Goal: Task Accomplishment & Management: Use online tool/utility

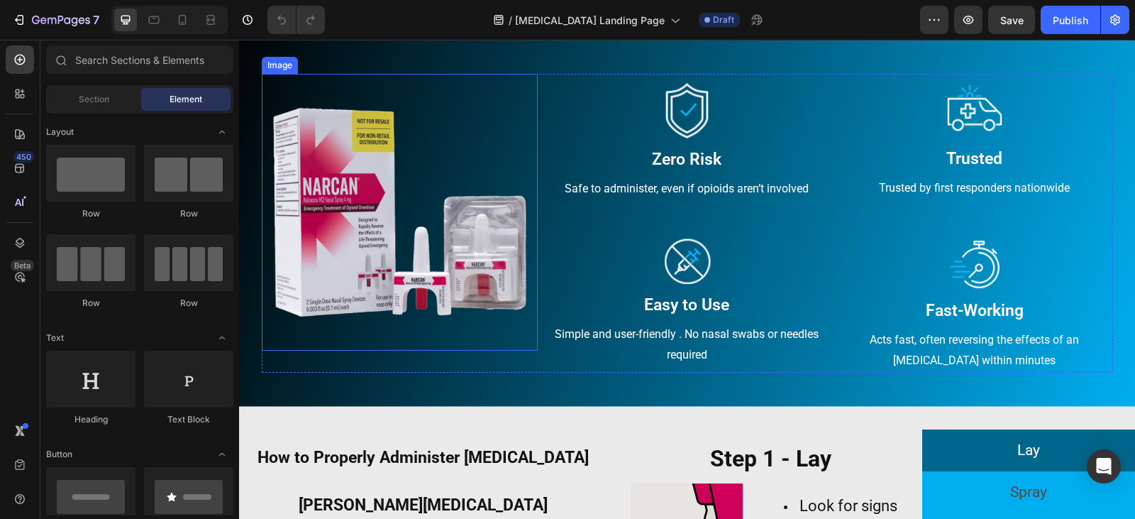
scroll to position [638, 0]
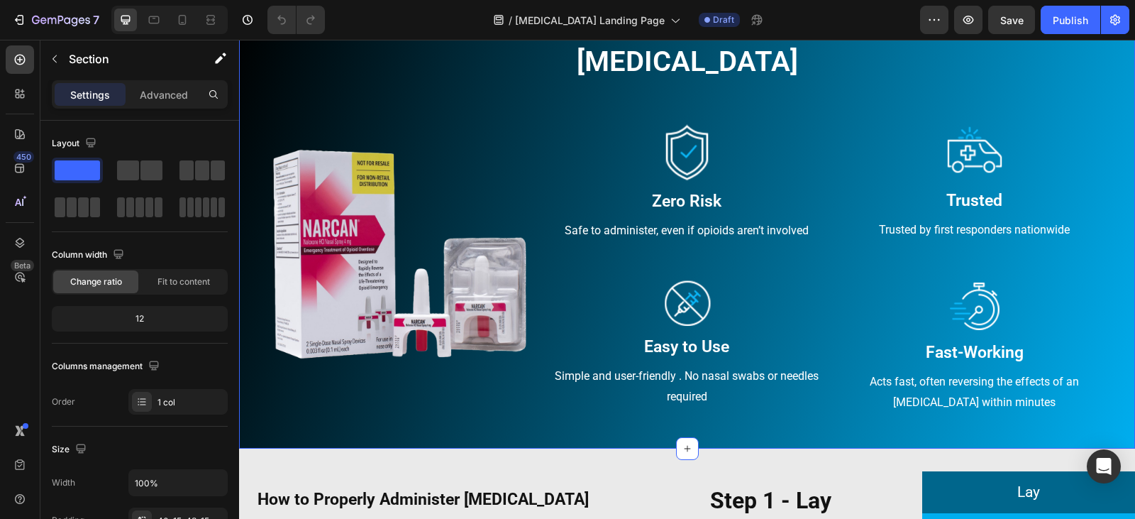
click at [567, 435] on div "Narcan Heading Row Image Image Zero Risk Text block Safe to administer, even if…" at bounding box center [687, 230] width 896 height 434
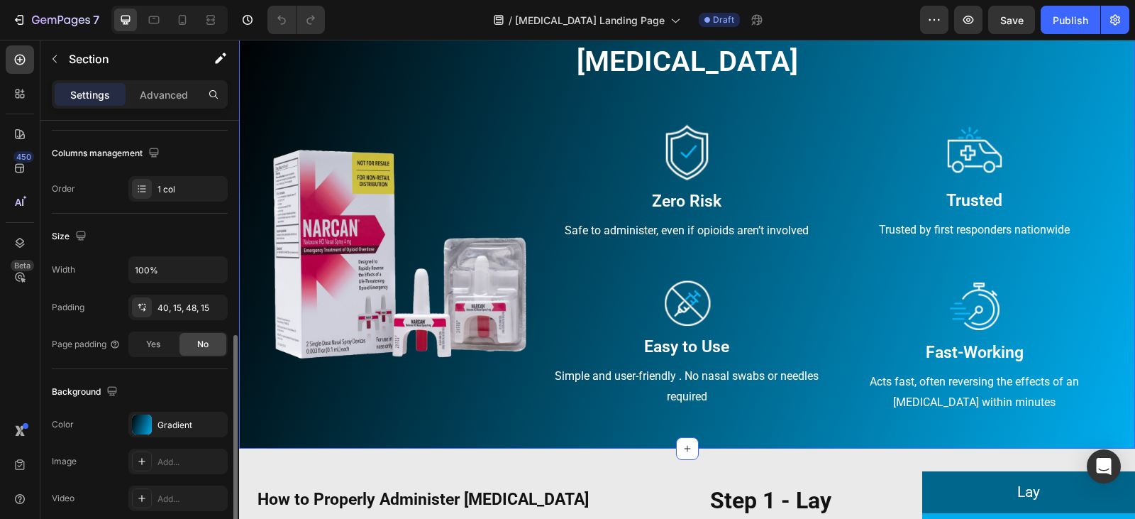
scroll to position [426, 0]
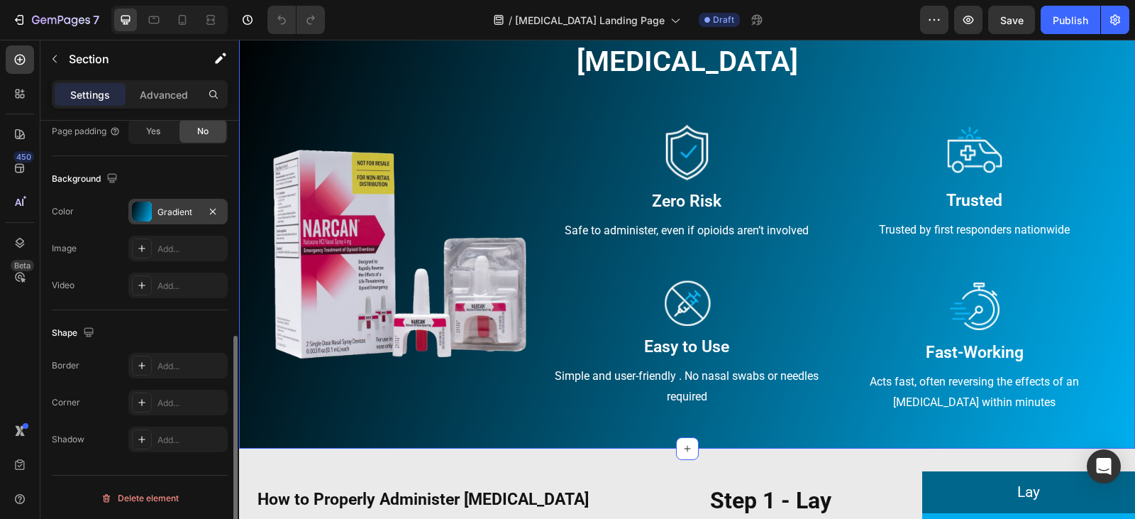
click at [146, 215] on div at bounding box center [142, 211] width 20 height 20
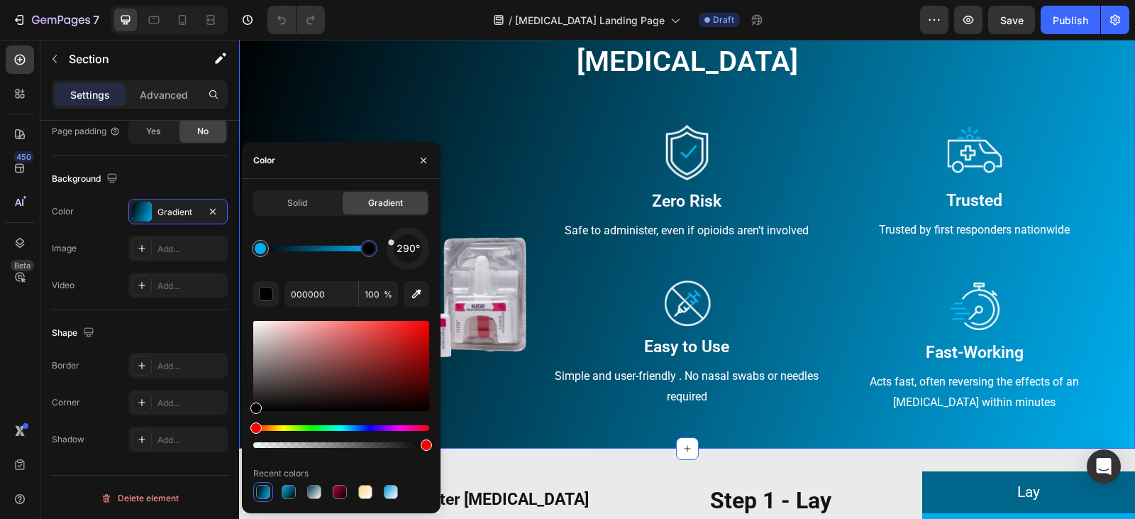
click at [362, 249] on div at bounding box center [368, 248] width 17 height 17
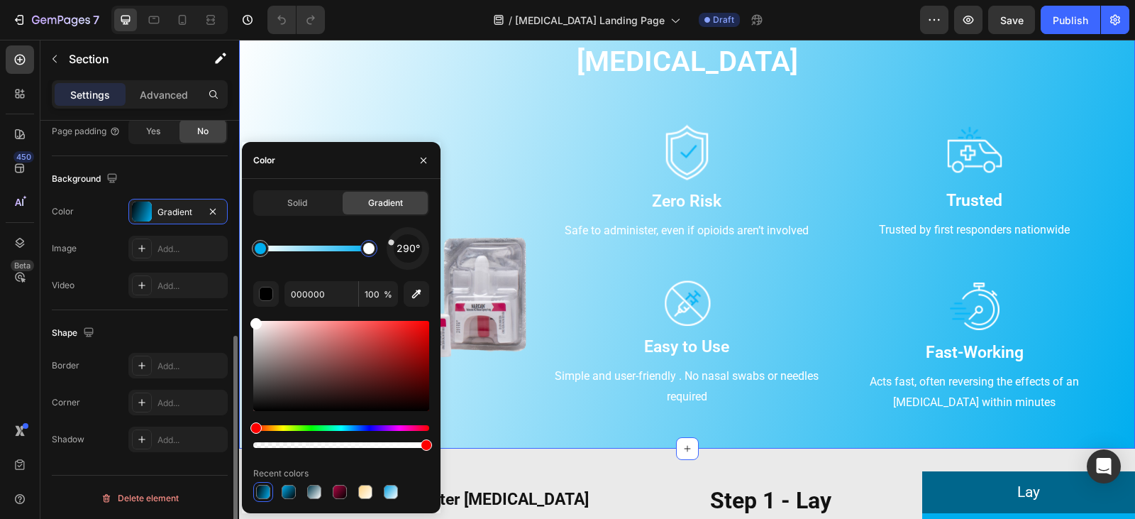
drag, startPoint x: 306, startPoint y: 355, endPoint x: 218, endPoint y: 299, distance: 104.3
click at [218, 299] on div "450 Beta Sections(18) Elements(83) Section Element Hero Section Product Detail …" at bounding box center [119, 279] width 239 height 479
type input "00AEEF"
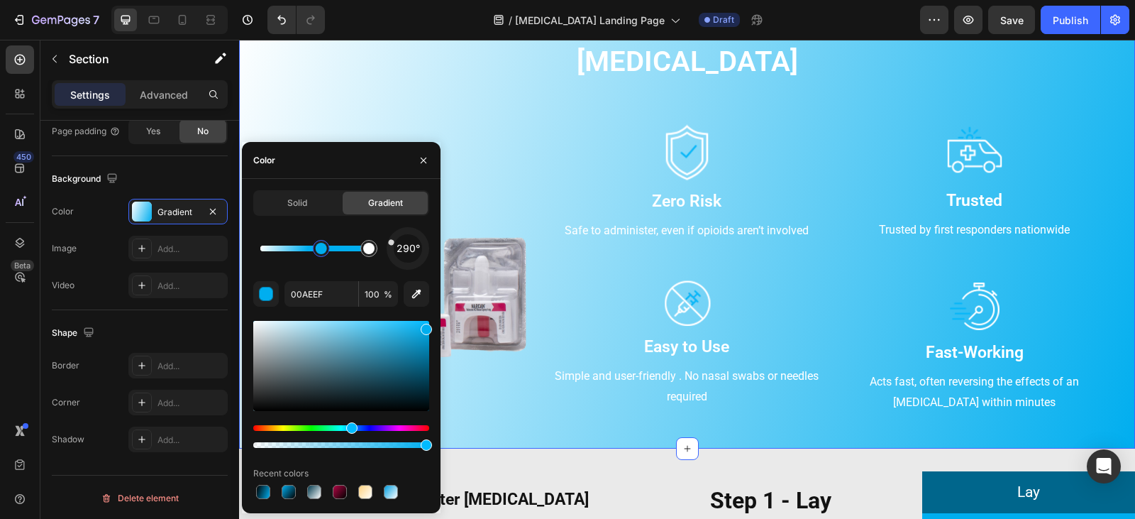
drag, startPoint x: 263, startPoint y: 252, endPoint x: 321, endPoint y: 256, distance: 58.3
click at [321, 254] on div at bounding box center [321, 248] width 11 height 11
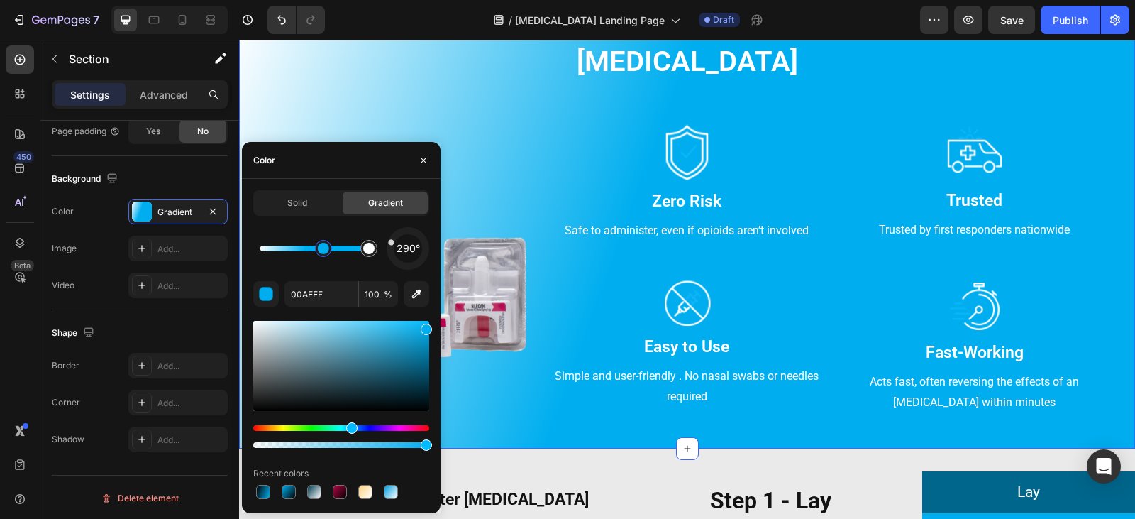
drag, startPoint x: 328, startPoint y: 251, endPoint x: 302, endPoint y: 250, distance: 26.3
click at [318, 250] on div at bounding box center [323, 248] width 11 height 11
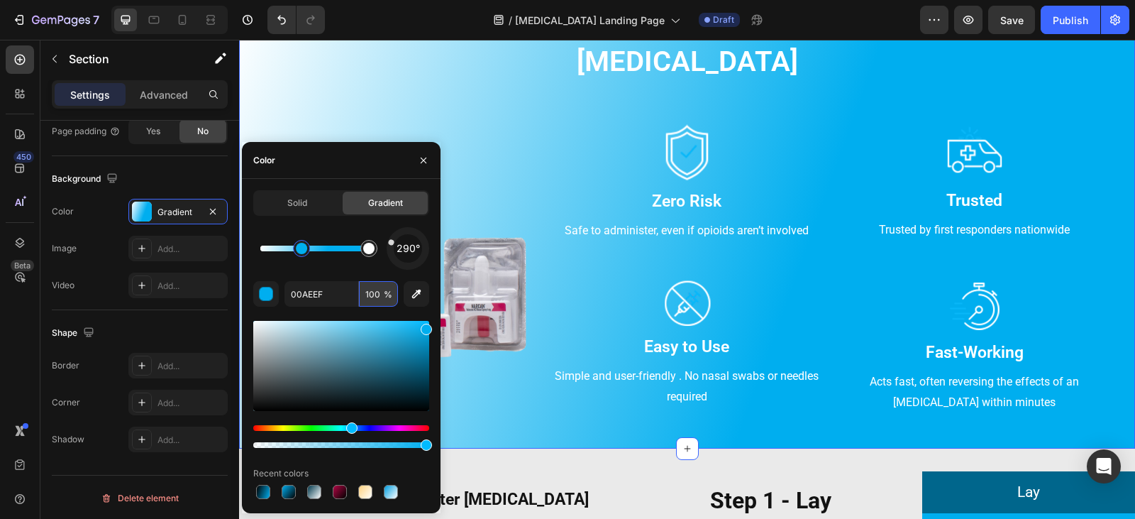
click at [368, 296] on input "100" at bounding box center [378, 294] width 39 height 26
type input "75"
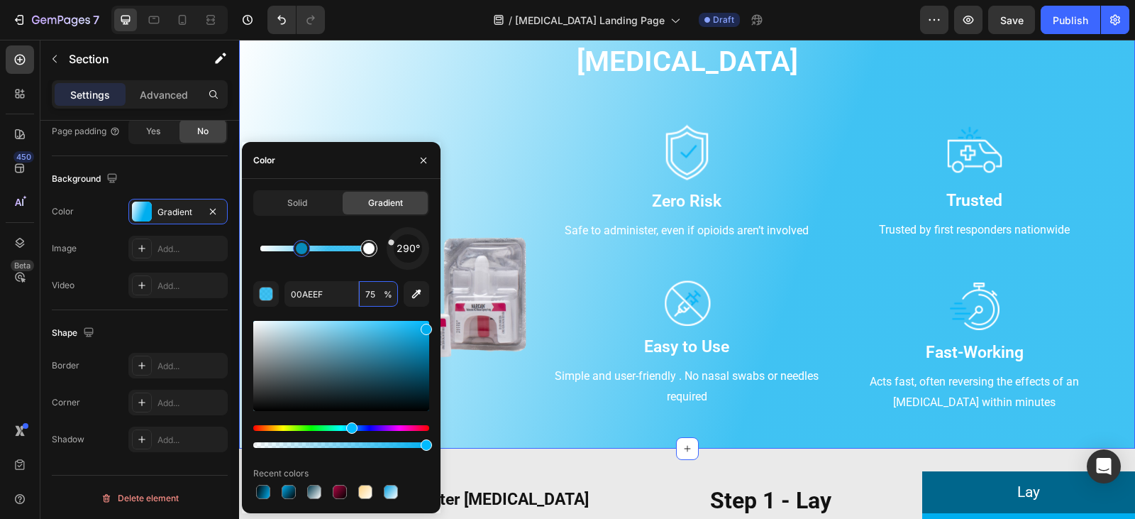
type input "FFFFFF"
type input "100"
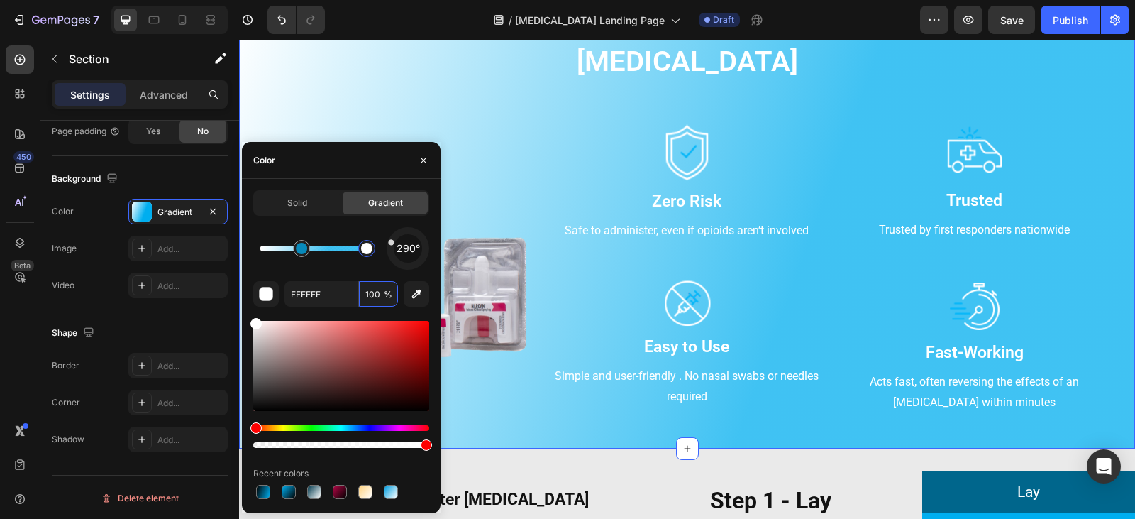
click at [367, 252] on div at bounding box center [366, 248] width 11 height 11
type input "00AEEF"
type input "75"
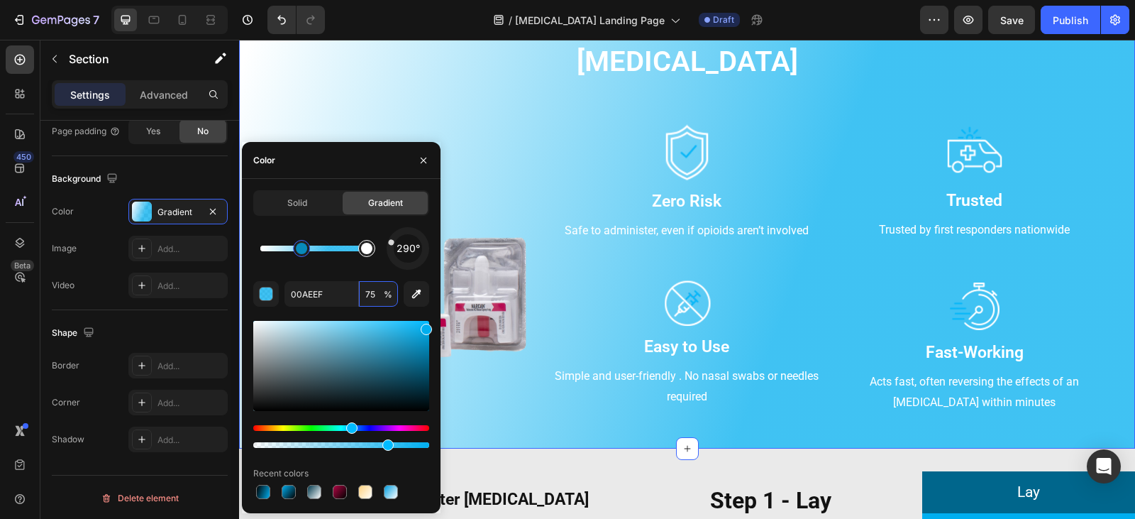
type input "FFFFFF"
click at [366, 252] on div at bounding box center [366, 248] width 11 height 11
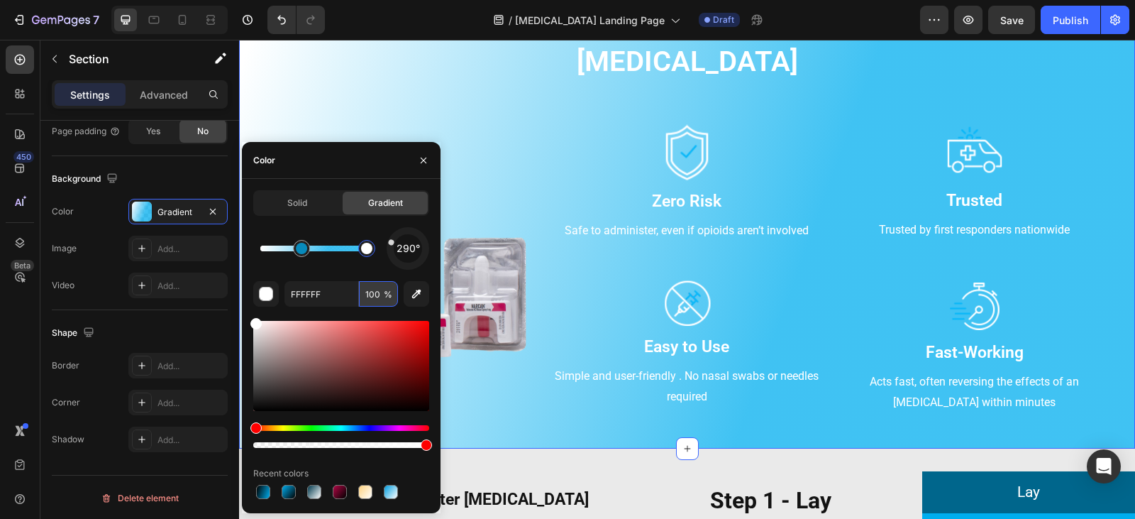
click at [377, 295] on input "100" at bounding box center [378, 294] width 39 height 26
click at [377, 299] on input "100" at bounding box center [378, 294] width 39 height 26
click at [367, 295] on input "100" at bounding box center [378, 294] width 39 height 26
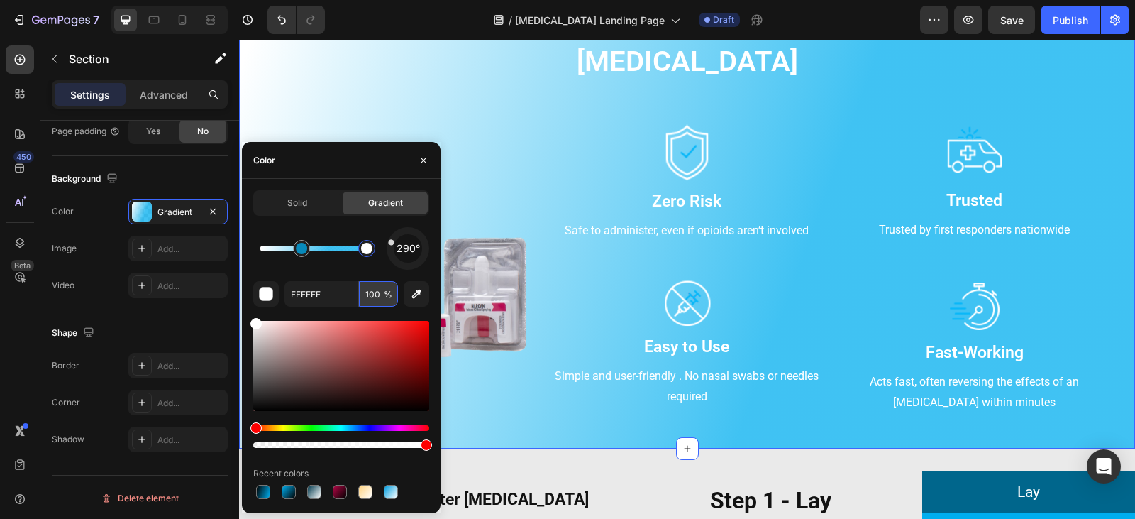
click at [367, 295] on input "100" at bounding box center [378, 294] width 39 height 26
type input "0"
click at [369, 265] on div "290°" at bounding box center [341, 248] width 176 height 43
type input "00AEEF"
type input "75"
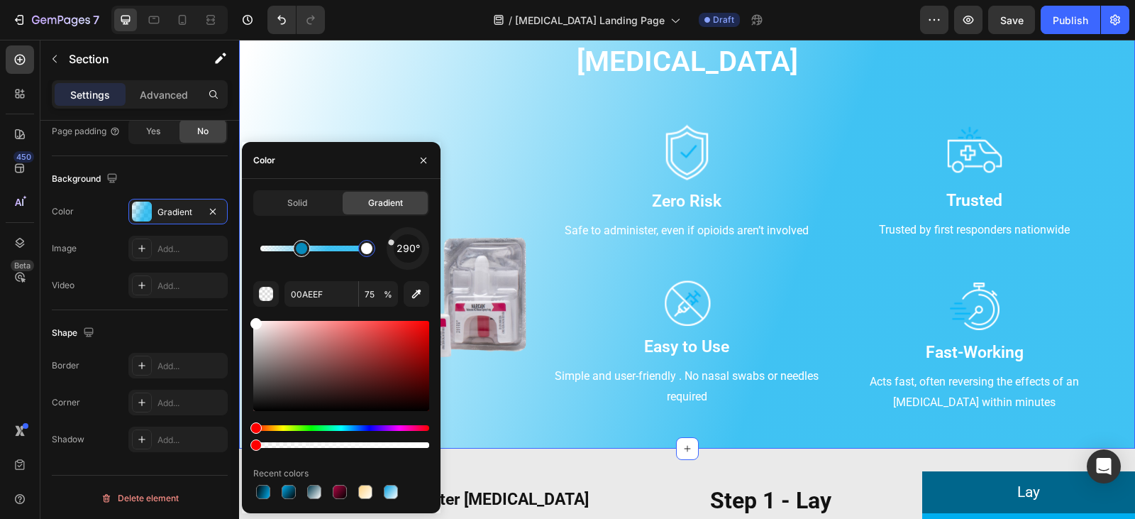
click at [299, 251] on div at bounding box center [301, 248] width 11 height 11
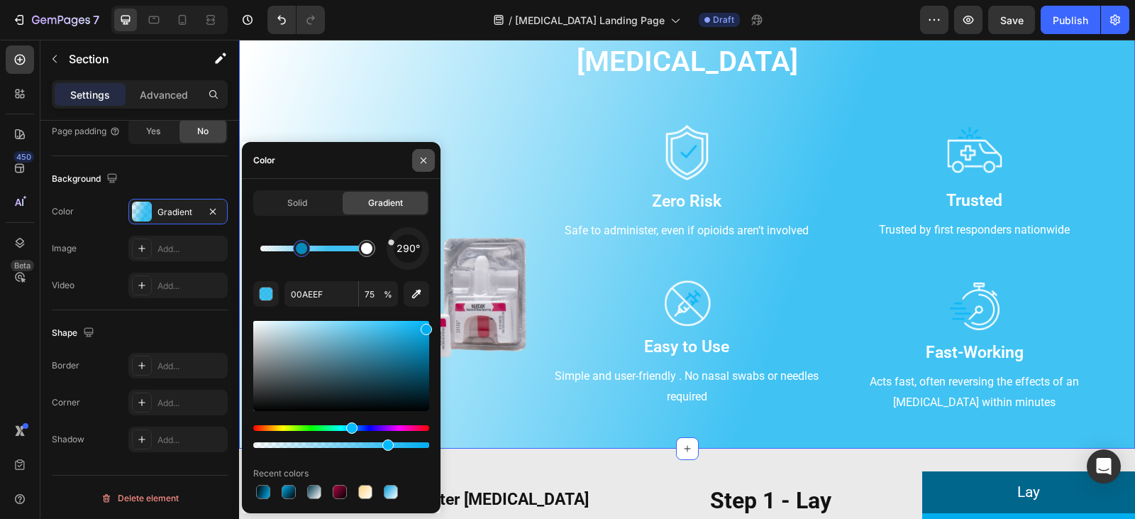
click at [418, 162] on icon "button" at bounding box center [423, 160] width 11 height 11
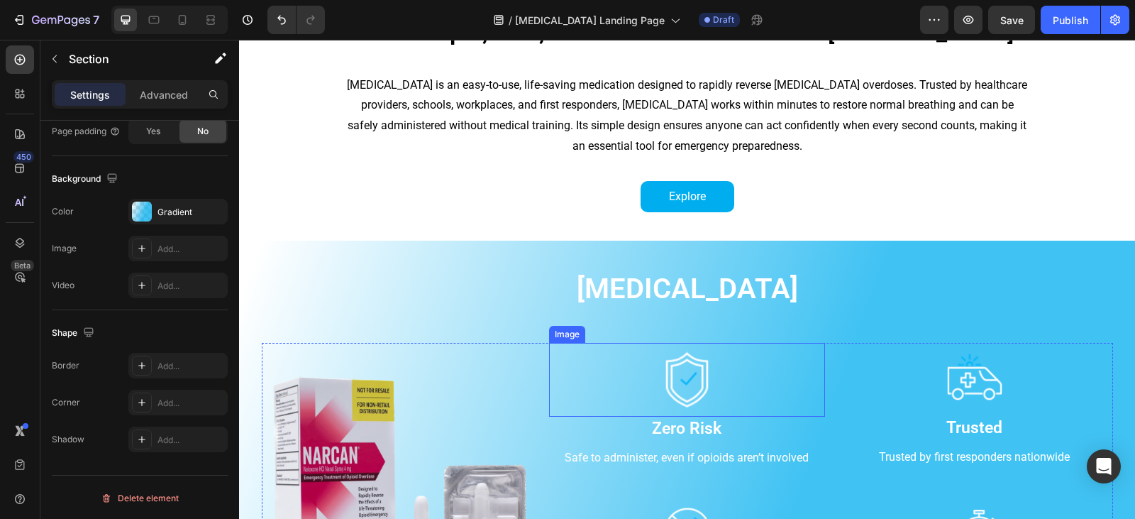
scroll to position [608, 0]
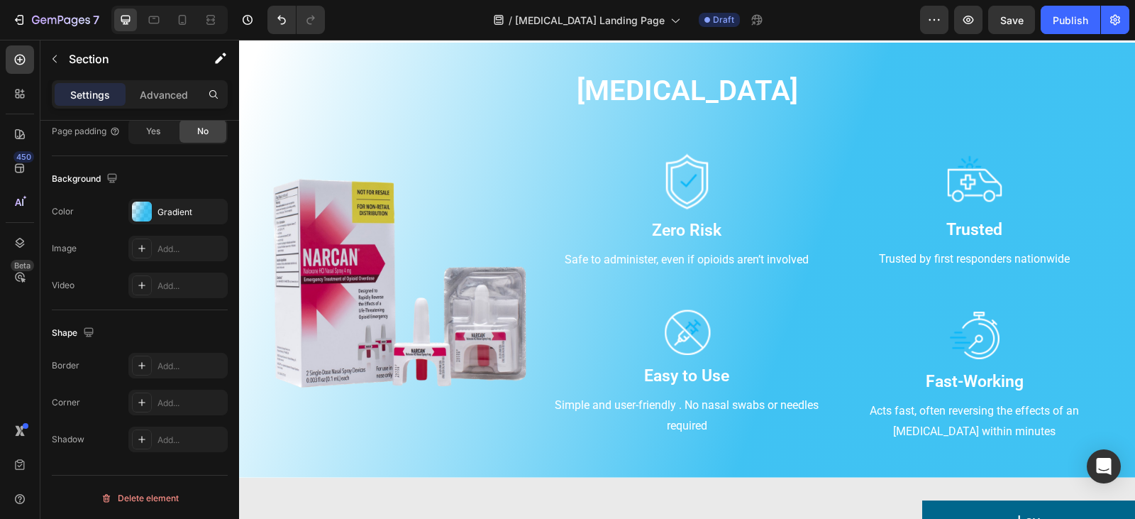
click at [487, 460] on div "Narcan Heading Row Image Image Zero Risk Text block Safe to administer, even if…" at bounding box center [687, 260] width 896 height 434
click at [140, 208] on div at bounding box center [142, 211] width 20 height 20
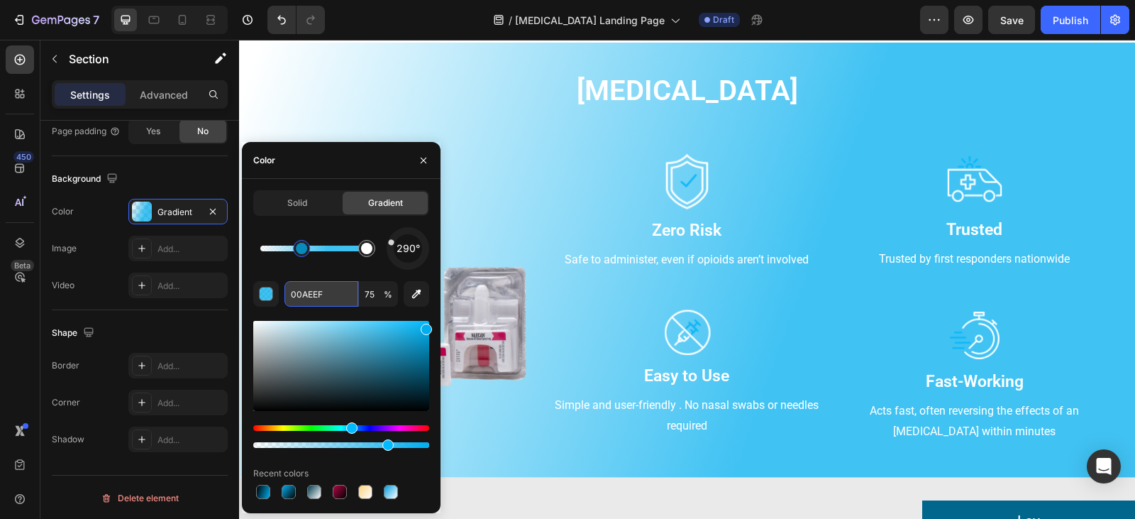
click at [338, 291] on input "00AEEF" at bounding box center [321, 294] width 74 height 26
type input "FFFFFF"
type input "0"
click at [365, 256] on div at bounding box center [366, 248] width 17 height 17
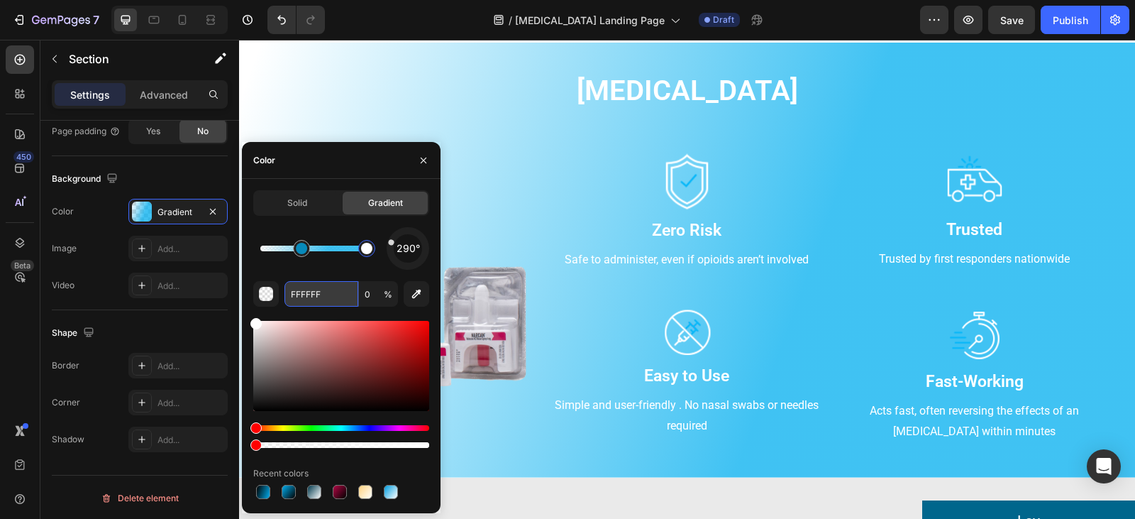
click at [333, 292] on input "FFFFFF" at bounding box center [321, 294] width 74 height 26
paste input "#0076A3"
type input "#0076A3"
type input "100"
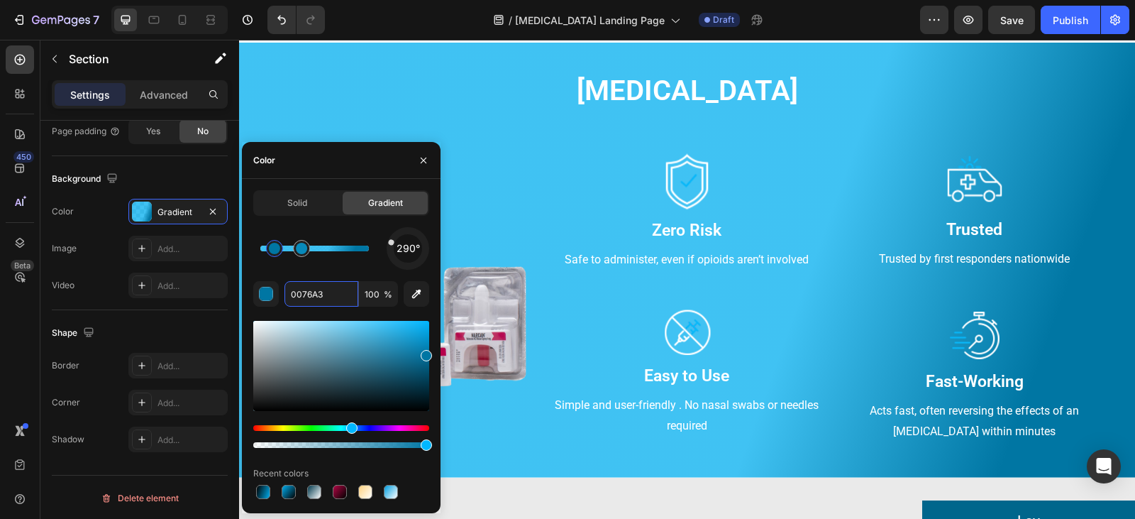
drag, startPoint x: 340, startPoint y: 258, endPoint x: 256, endPoint y: 257, distance: 83.7
type input "00AEEF"
type input "75"
type input "0076A3"
type input "100"
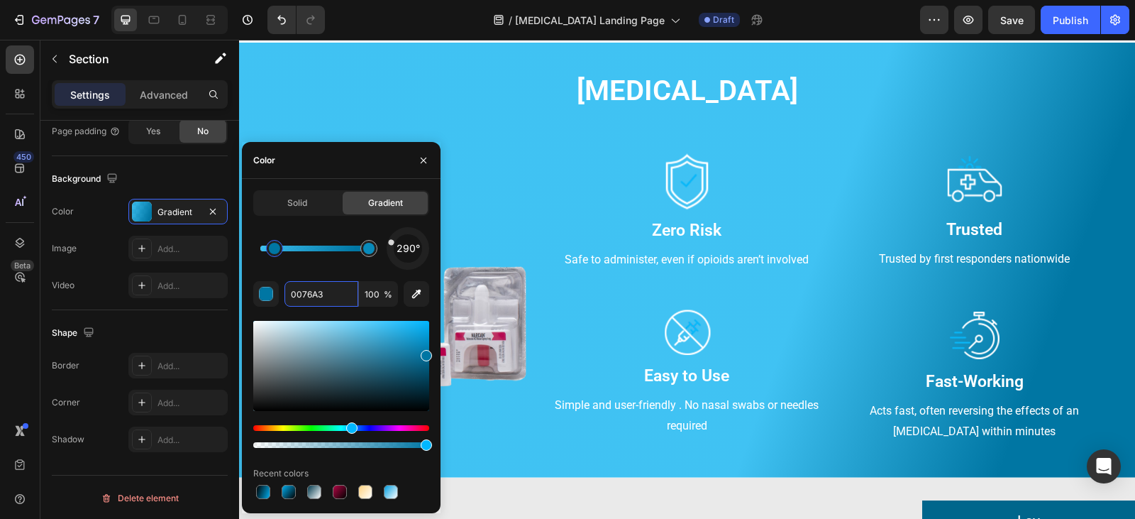
drag, startPoint x: 302, startPoint y: 254, endPoint x: 377, endPoint y: 258, distance: 75.3
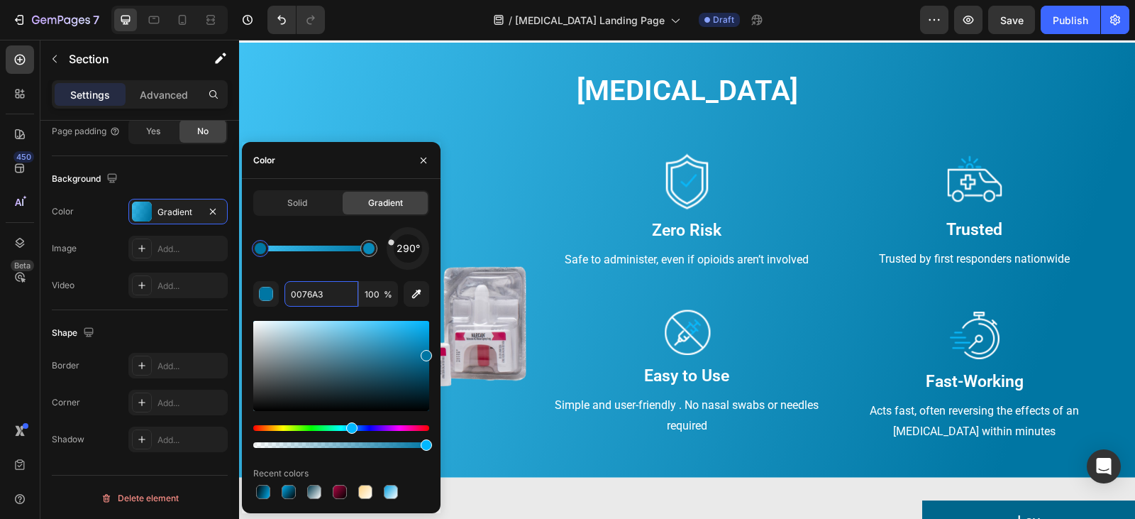
drag, startPoint x: 277, startPoint y: 246, endPoint x: 250, endPoint y: 251, distance: 26.7
click at [255, 251] on div at bounding box center [260, 248] width 11 height 11
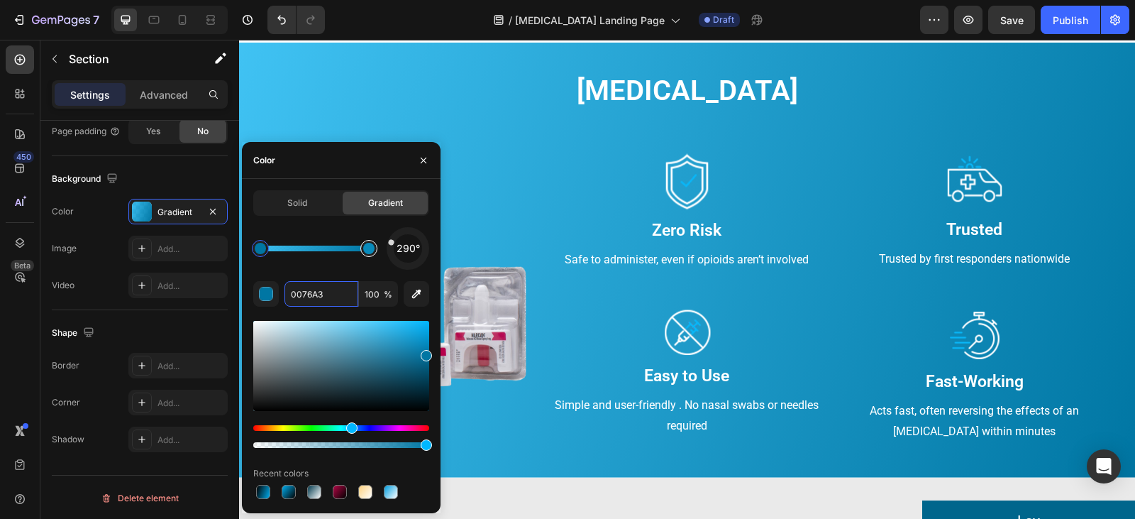
type input "00AEEF"
type input "75"
click at [366, 248] on div at bounding box center [368, 248] width 11 height 11
click at [337, 291] on input "00AEEF" at bounding box center [321, 294] width 74 height 26
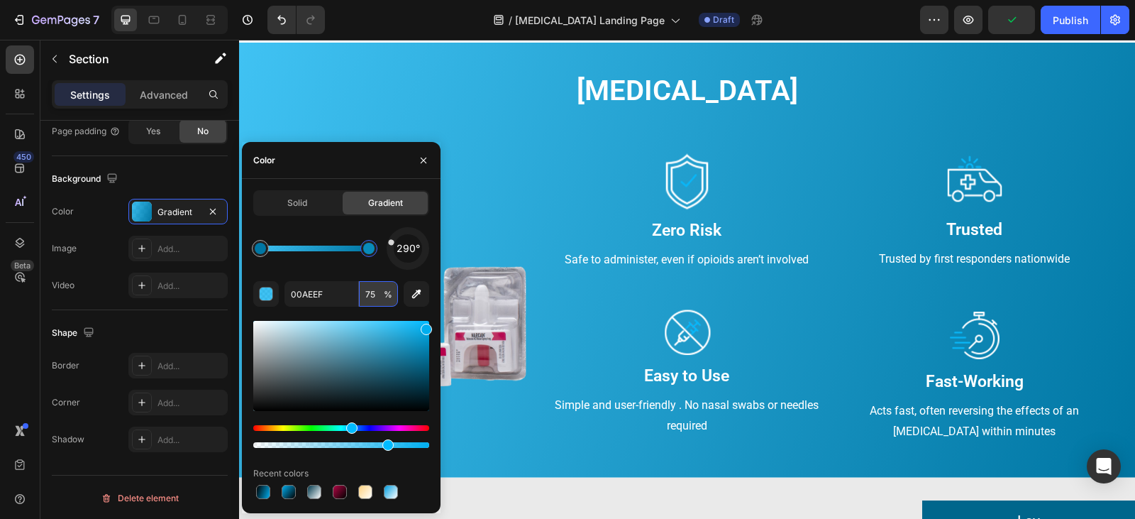
click at [381, 298] on input "75" at bounding box center [378, 294] width 39 height 26
click at [367, 250] on div at bounding box center [368, 248] width 11 height 11
type input "0076A3"
type input "100"
type input "00AEEF"
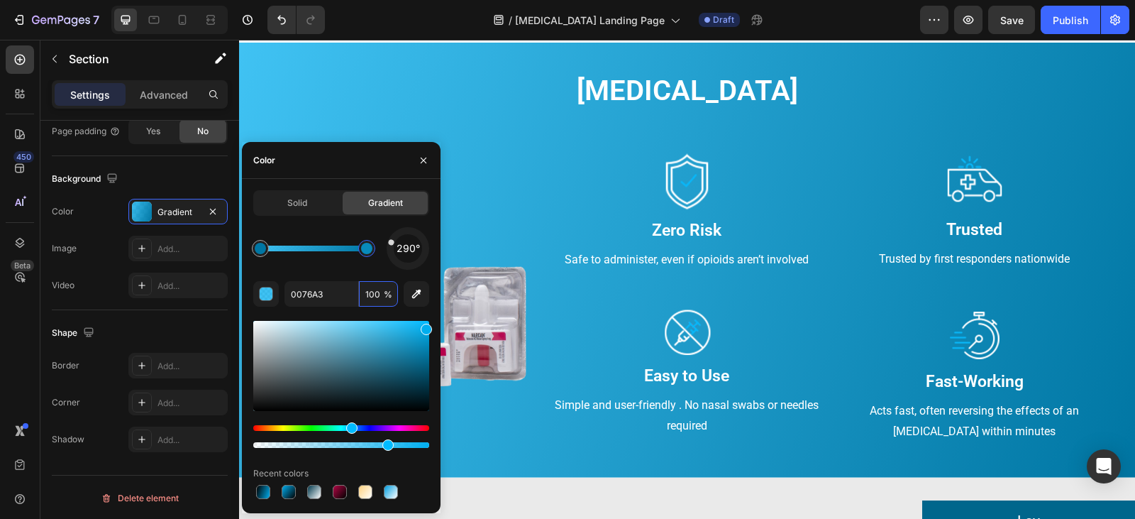
type input "75"
type input "0076A3"
type input "100"
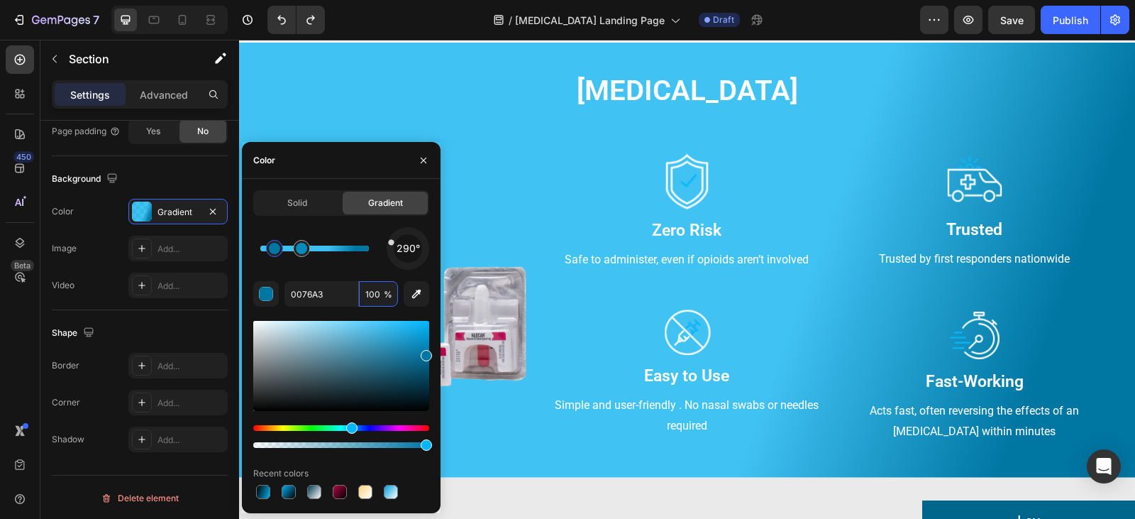
type input "00AEEF"
type input "75"
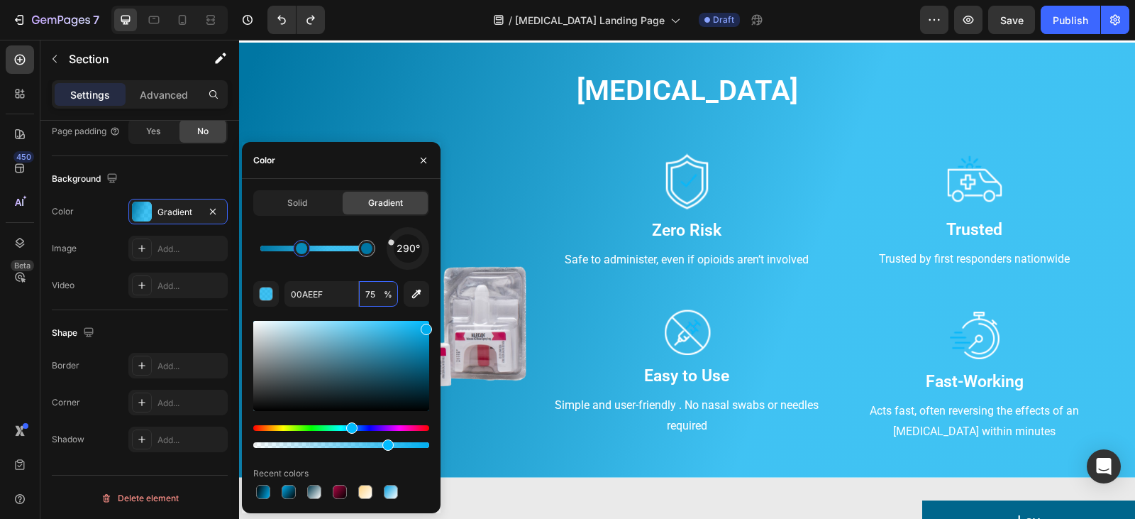
click at [297, 248] on div at bounding box center [301, 248] width 11 height 11
click at [302, 253] on div at bounding box center [301, 248] width 11 height 11
click at [336, 263] on div "290°" at bounding box center [341, 248] width 176 height 43
type input "0076A3"
type input "100"
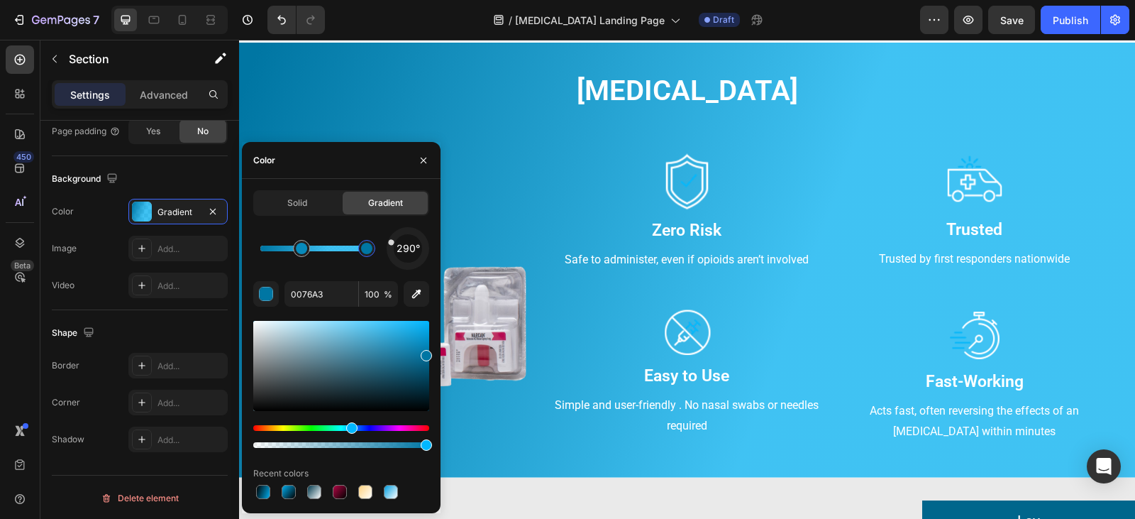
click at [376, 248] on div at bounding box center [367, 248] width 26 height 26
type input "00AEEF"
type input "75"
click at [299, 247] on div at bounding box center [301, 248] width 11 height 11
type input "0076A3"
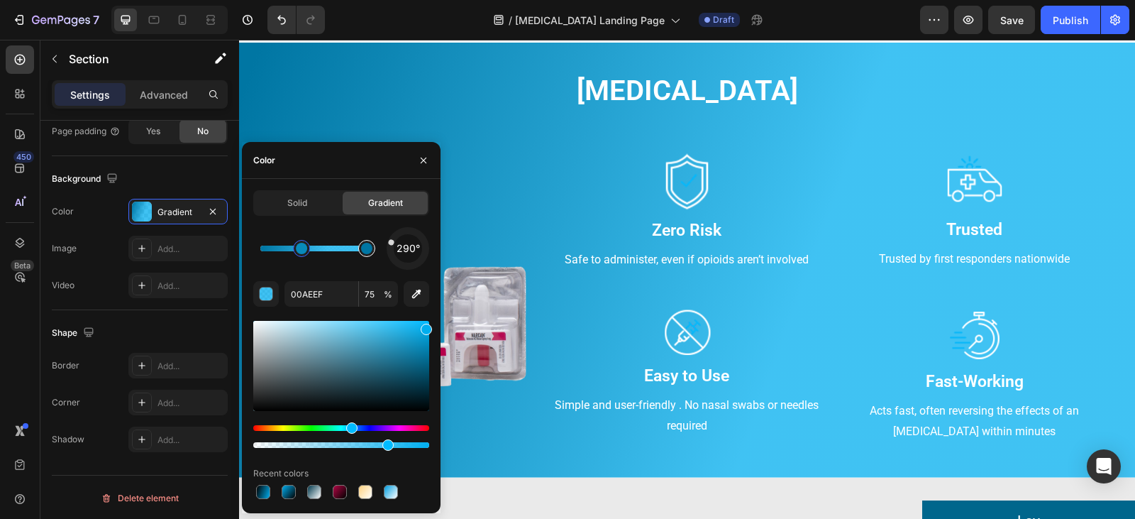
type input "100"
drag, startPoint x: 367, startPoint y: 245, endPoint x: 251, endPoint y: 249, distance: 116.4
click at [255, 249] on div at bounding box center [260, 248] width 11 height 11
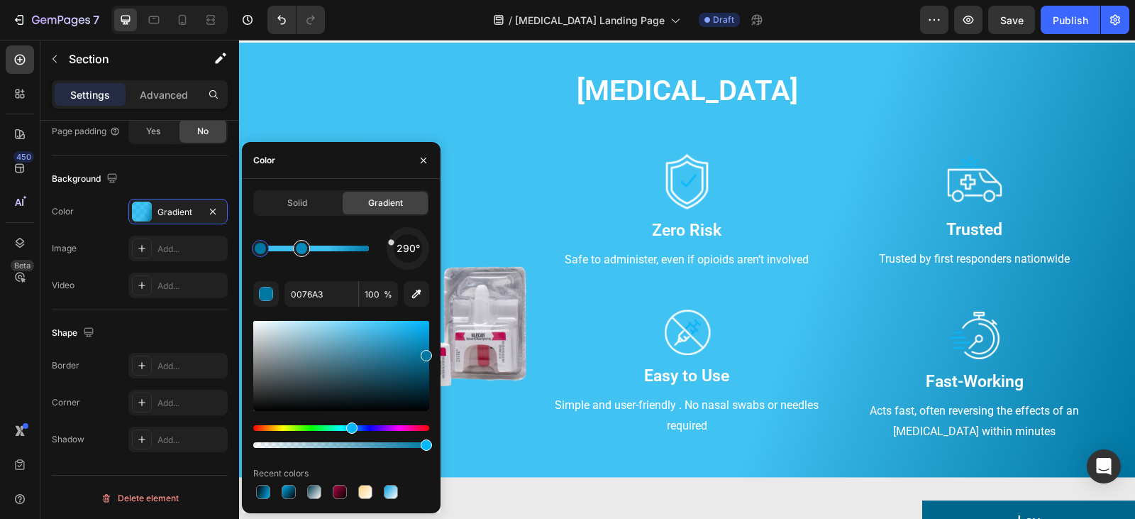
type input "00AEEF"
type input "75"
type input "0076A3"
type input "100"
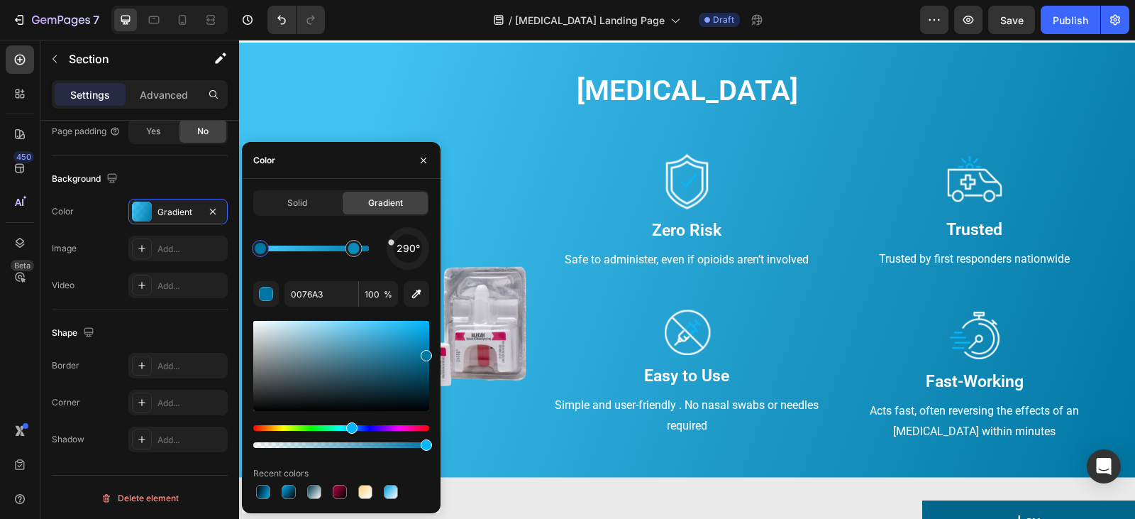
drag, startPoint x: 311, startPoint y: 254, endPoint x: 371, endPoint y: 256, distance: 60.3
drag, startPoint x: 267, startPoint y: 250, endPoint x: 277, endPoint y: 252, distance: 9.3
click at [277, 252] on div at bounding box center [276, 248] width 11 height 11
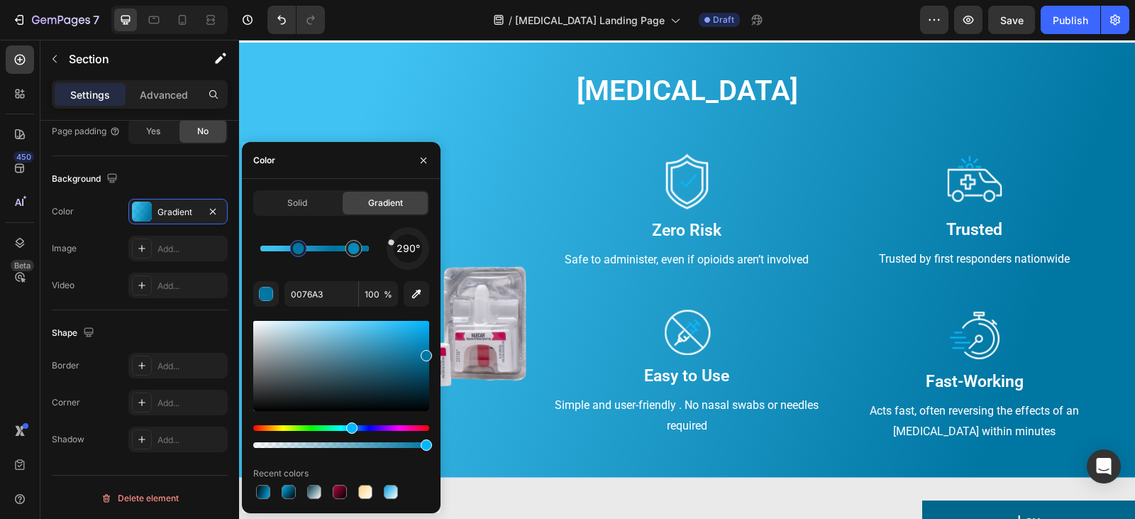
drag, startPoint x: 277, startPoint y: 252, endPoint x: 299, endPoint y: 262, distance: 24.1
click at [299, 262] on div "290°" at bounding box center [341, 248] width 176 height 43
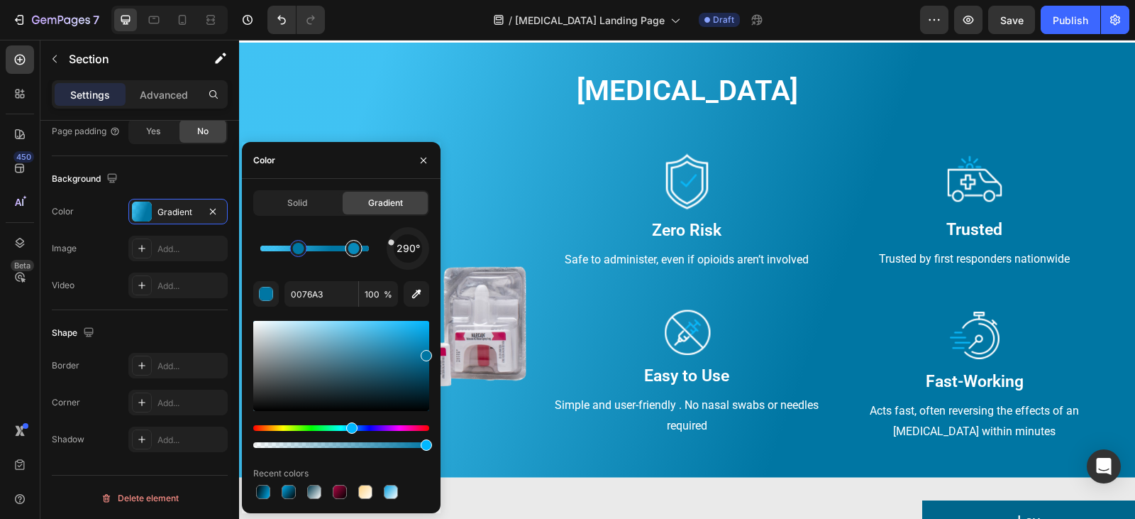
type input "00AEEF"
type input "75"
drag, startPoint x: 350, startPoint y: 250, endPoint x: 384, endPoint y: 253, distance: 34.2
click at [384, 253] on div "290°" at bounding box center [341, 248] width 176 height 43
type input "0076A3"
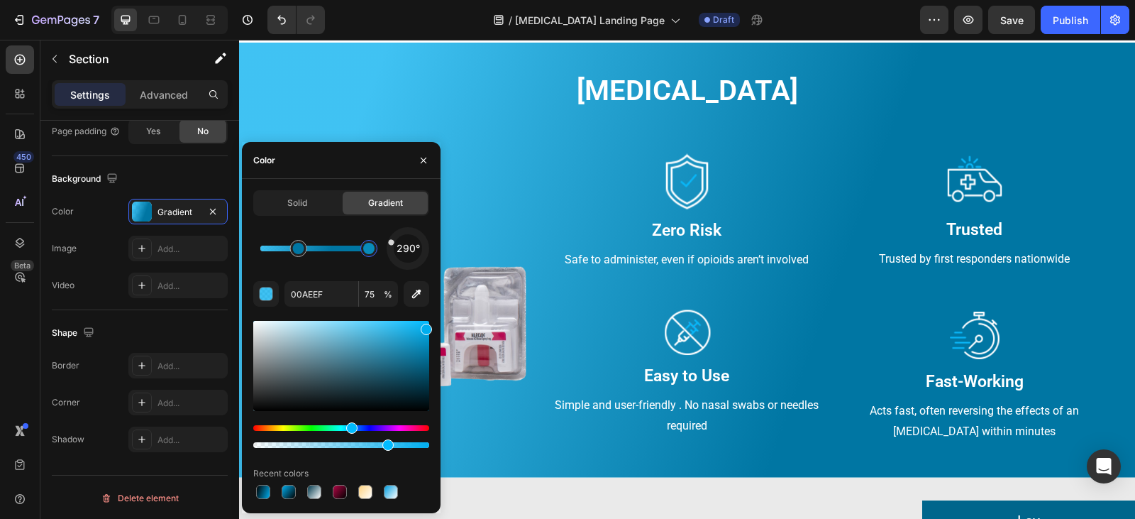
type input "100"
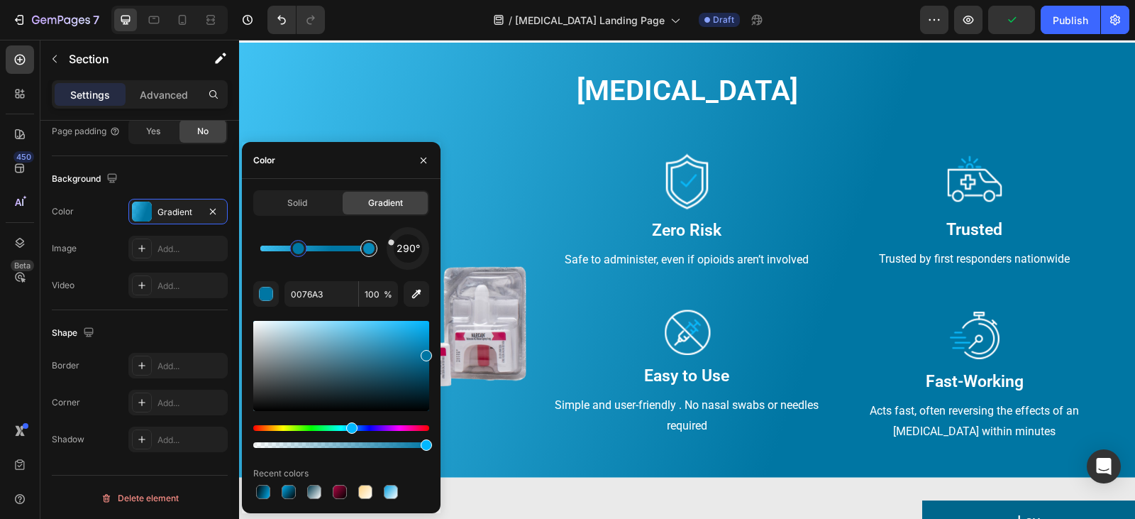
type input "00AEEF"
type input "75"
drag, startPoint x: 371, startPoint y: 249, endPoint x: 353, endPoint y: 249, distance: 17.7
click at [353, 249] on div at bounding box center [355, 248] width 11 height 11
type input "0076A3"
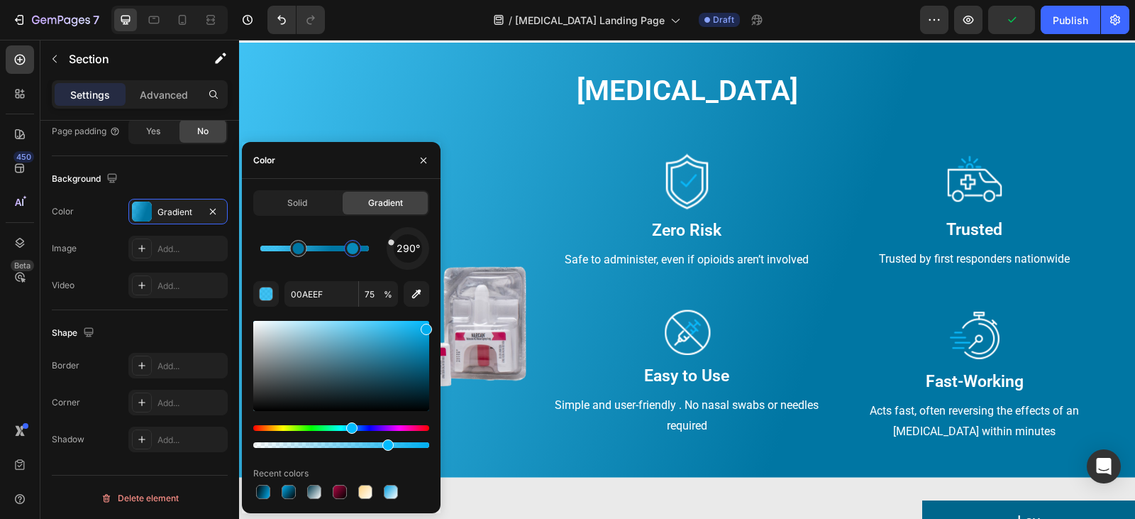
type input "100"
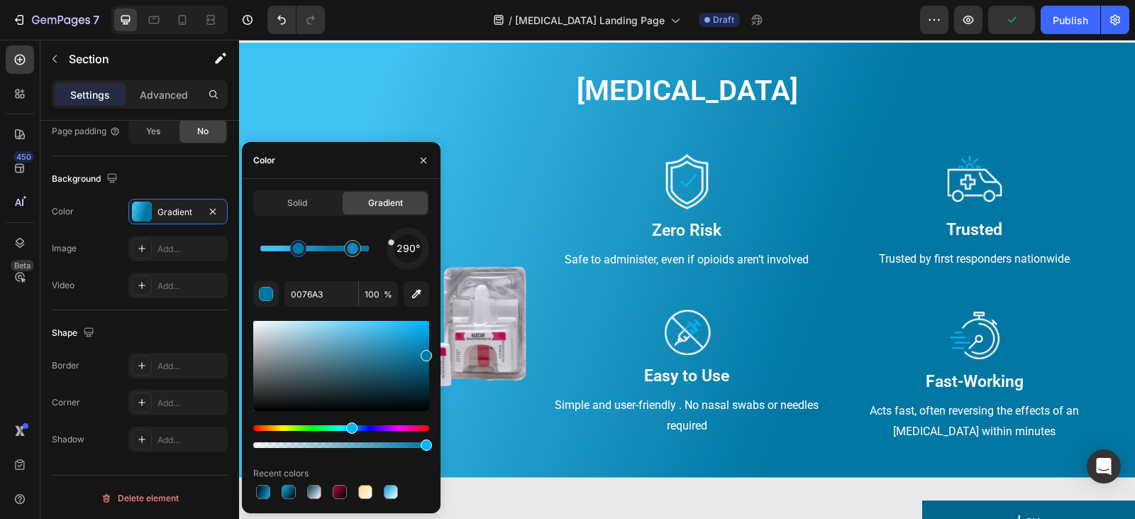
type input "00AEEF"
type input "75"
drag, startPoint x: 353, startPoint y: 249, endPoint x: 343, endPoint y: 250, distance: 10.7
click at [347, 250] on div at bounding box center [352, 248] width 11 height 11
type input "0076A3"
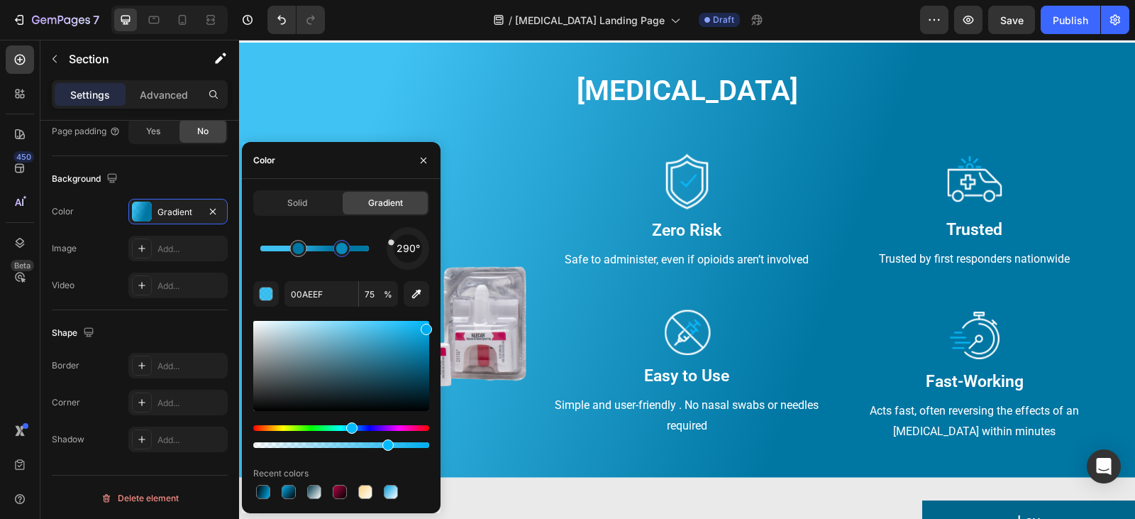
type input "100"
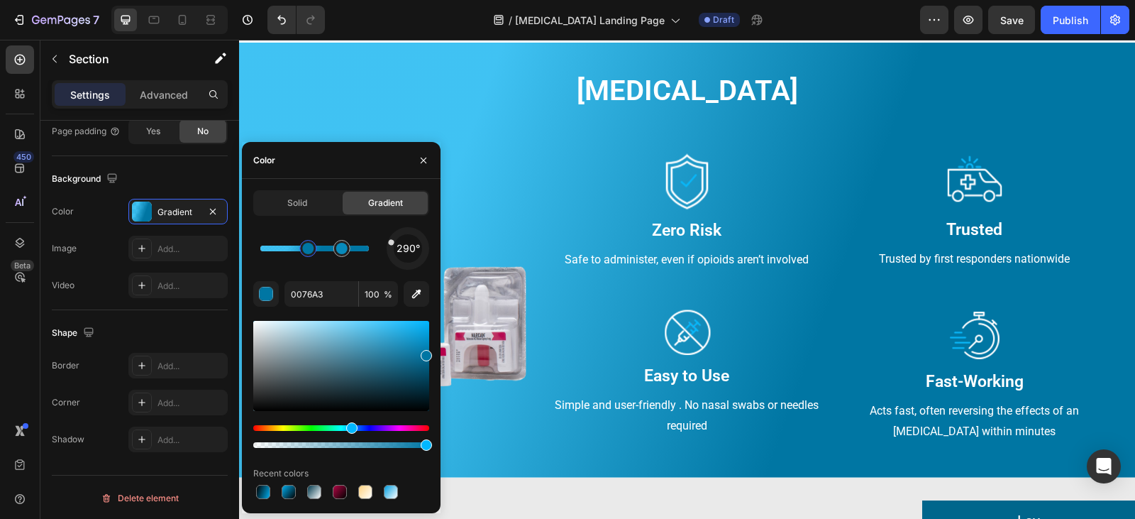
drag, startPoint x: 302, startPoint y: 252, endPoint x: 316, endPoint y: 250, distance: 13.6
click at [314, 250] on div at bounding box center [307, 248] width 11 height 11
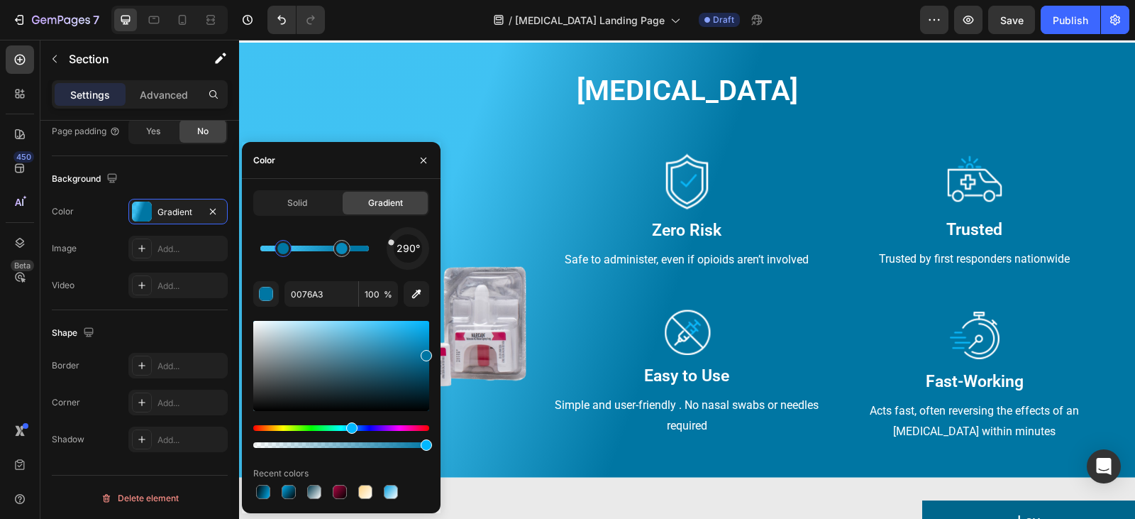
drag, startPoint x: 316, startPoint y: 250, endPoint x: 284, endPoint y: 248, distance: 32.0
click at [284, 248] on div at bounding box center [282, 248] width 11 height 11
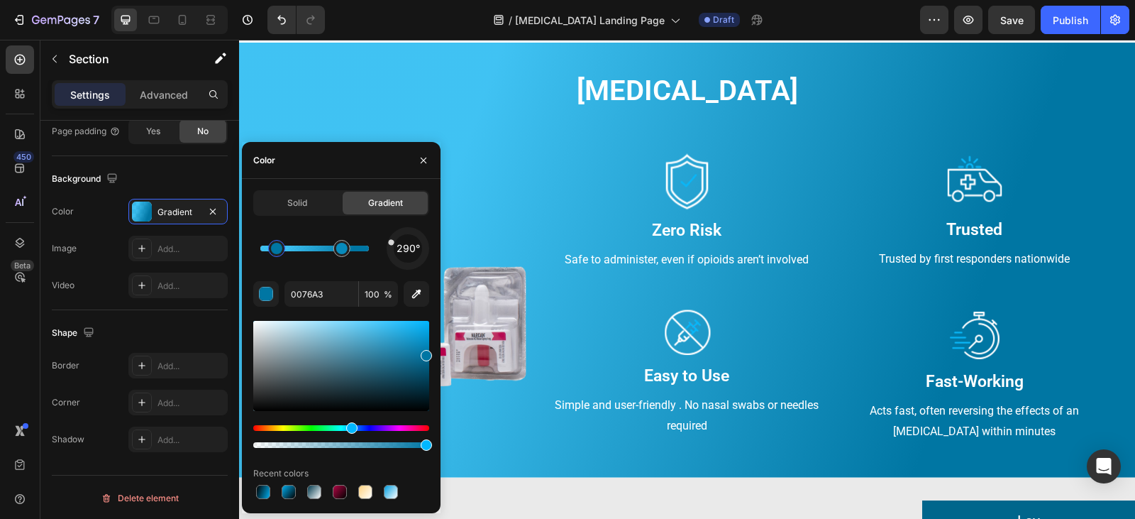
drag, startPoint x: 282, startPoint y: 248, endPoint x: 267, endPoint y: 247, distance: 14.9
click at [271, 247] on div at bounding box center [276, 248] width 11 height 11
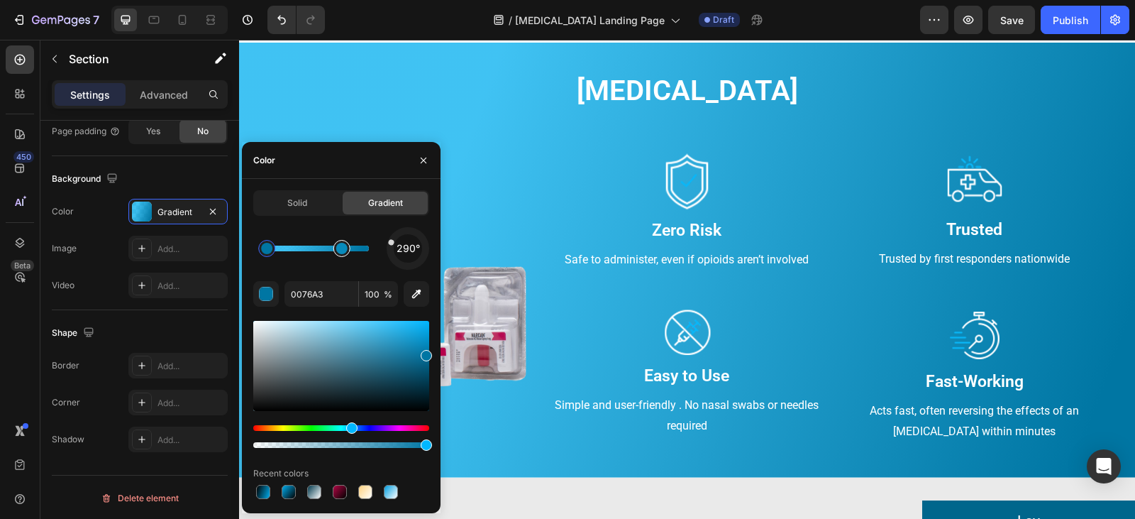
type input "00AEEF"
type input "75"
type input "0076A3"
type input "100"
click at [565, 300] on div "Image Zero Risk Text block Safe to administer, even if opioids aren’t involved …" at bounding box center [687, 294] width 276 height 298
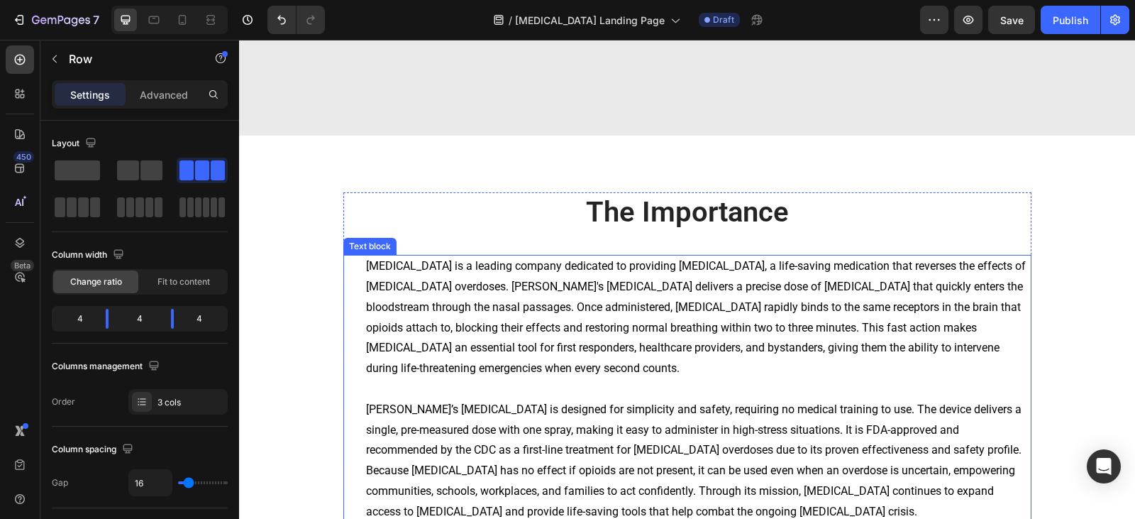
scroll to position [1601, 0]
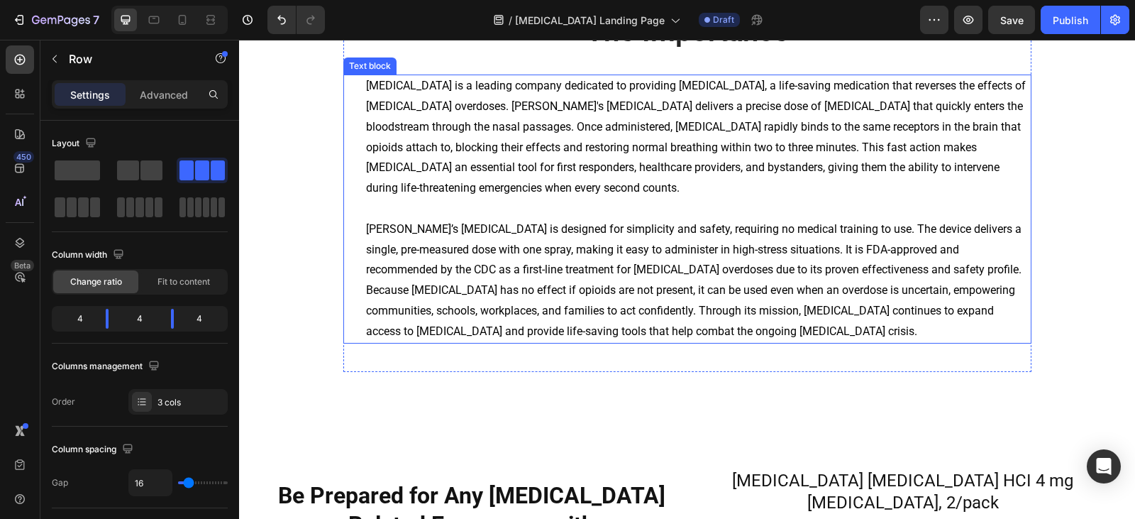
click at [443, 143] on span "[MEDICAL_DATA] is a leading company dedicated to providing [MEDICAL_DATA], a li…" at bounding box center [696, 137] width 660 height 116
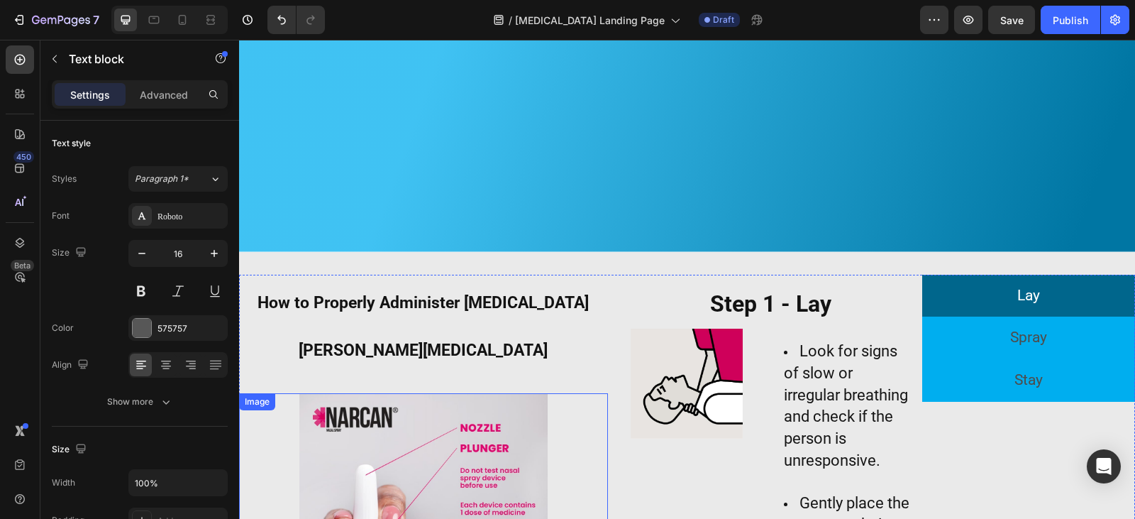
scroll to position [750, 0]
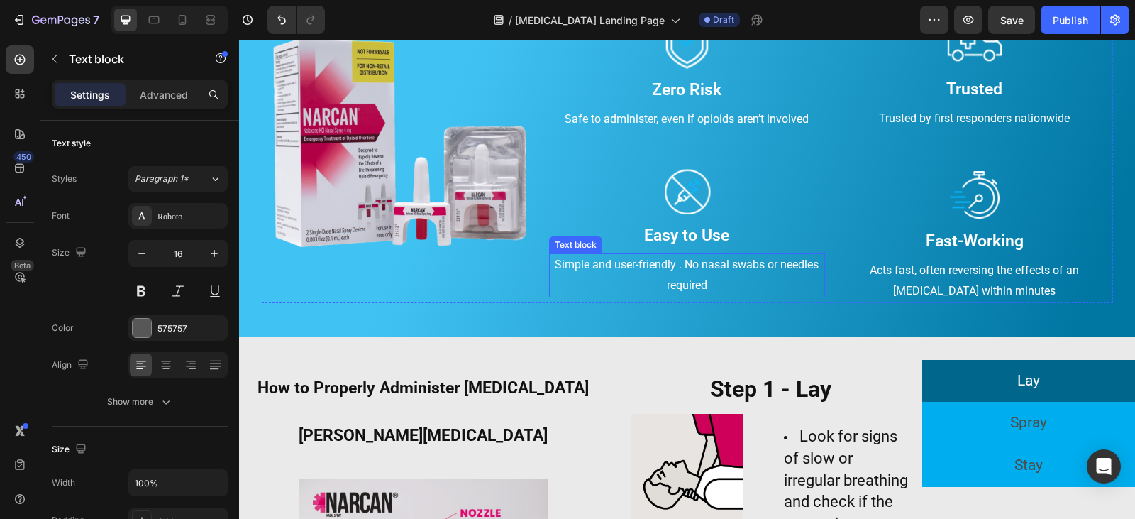
click at [702, 269] on p "Simple and user-friendly . No nasal swabs or needles required" at bounding box center [686, 275] width 273 height 41
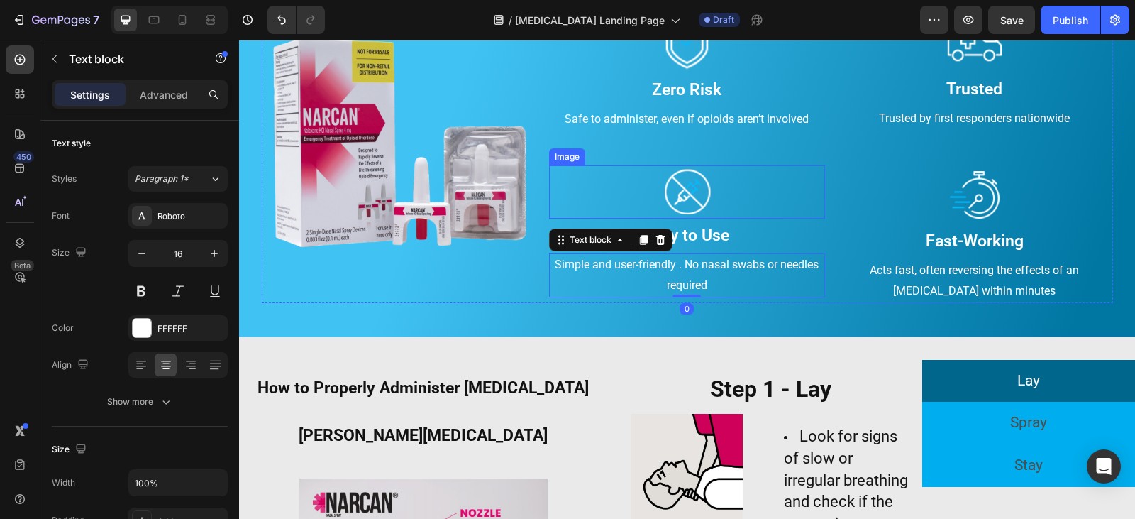
scroll to position [537, 0]
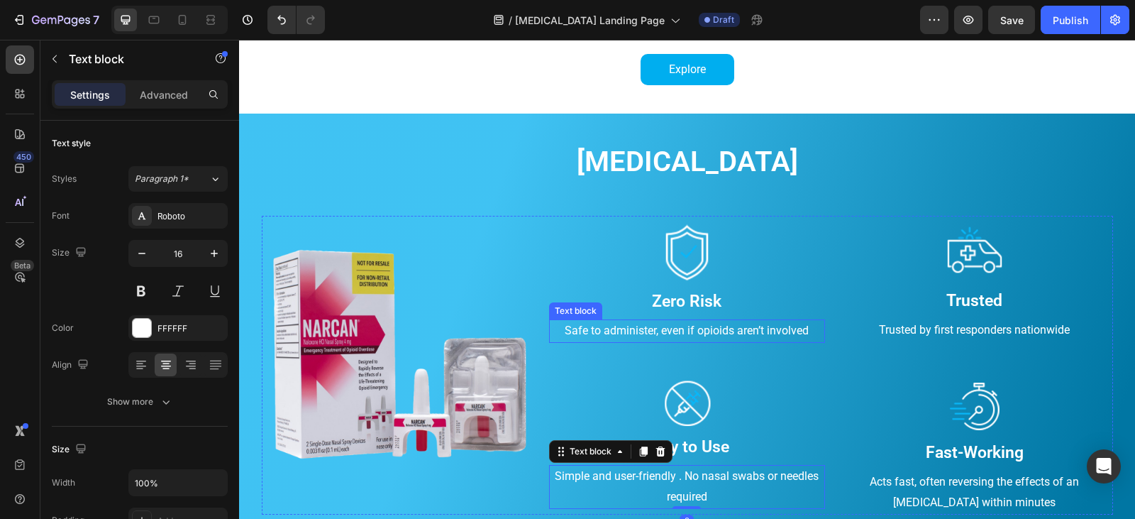
click at [679, 334] on p "Safe to administer, even if opioids aren’t involved" at bounding box center [686, 331] width 273 height 21
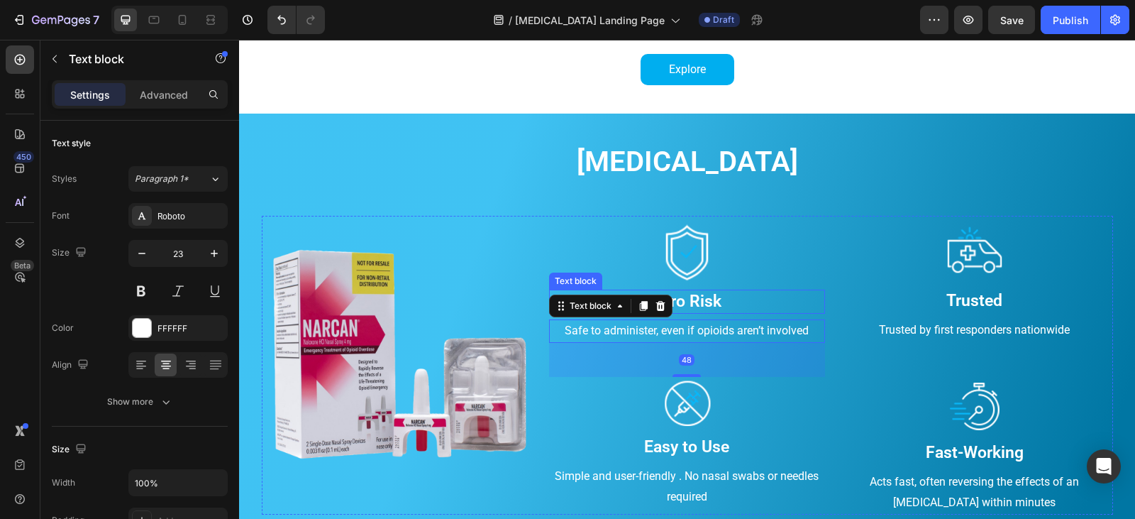
click at [681, 304] on p "Zero Risk" at bounding box center [686, 301] width 273 height 21
click at [641, 336] on p "Safe to administer, even if opioids aren’t involved" at bounding box center [686, 331] width 273 height 21
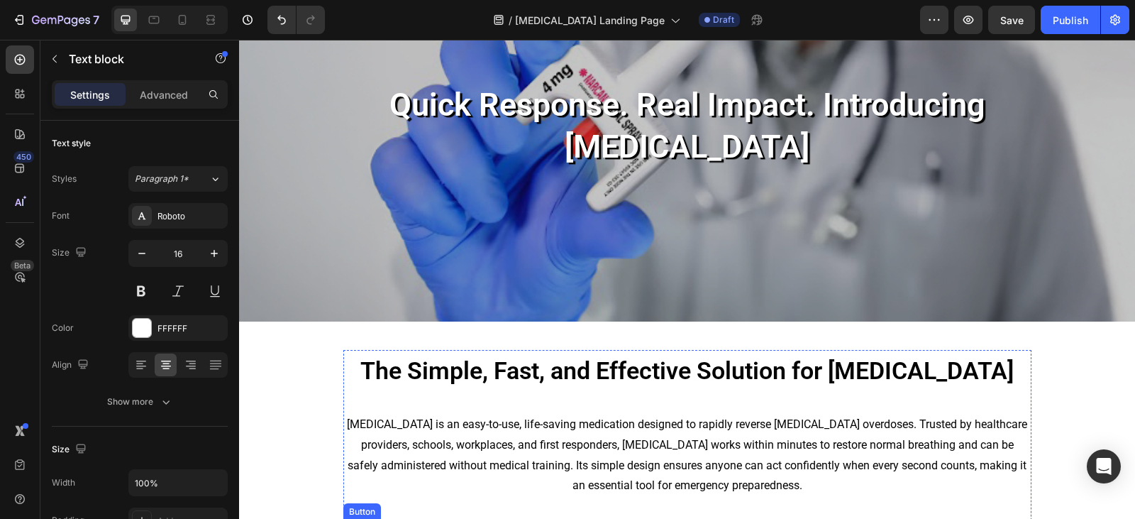
scroll to position [111, 0]
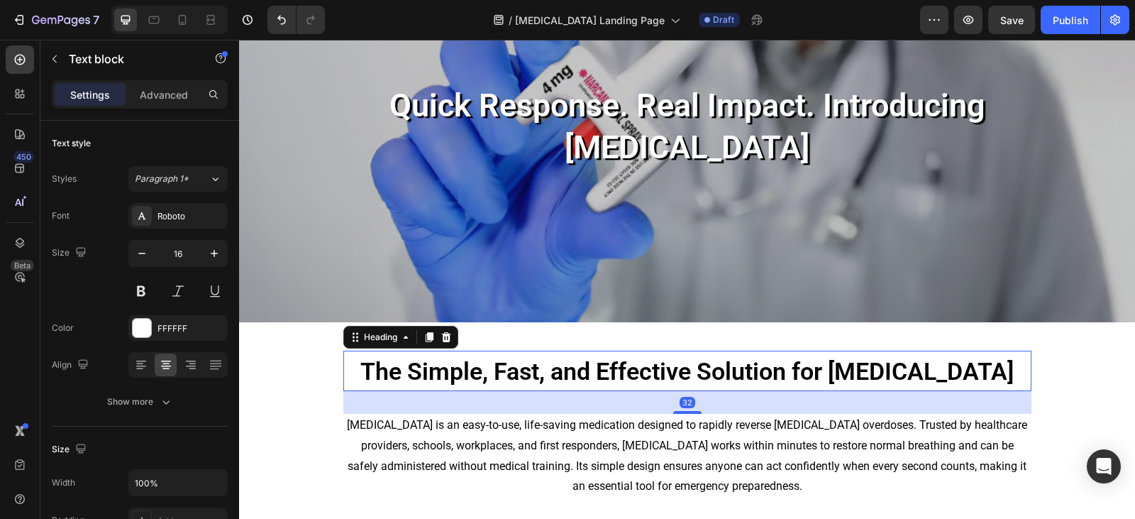
click at [542, 357] on span "The Simple, Fast, and Effective Solution for [MEDICAL_DATA]" at bounding box center [686, 371] width 653 height 28
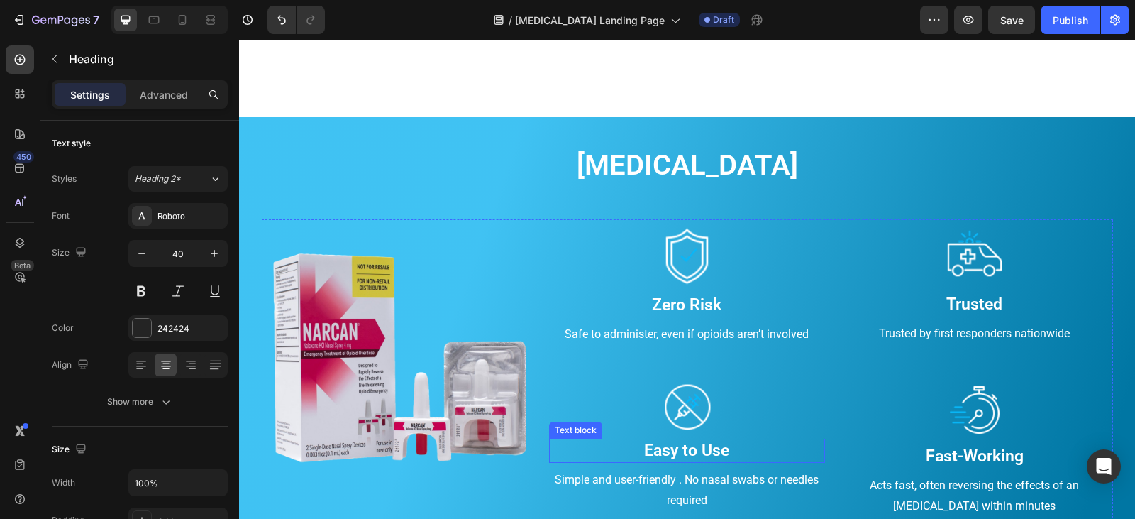
scroll to position [679, 0]
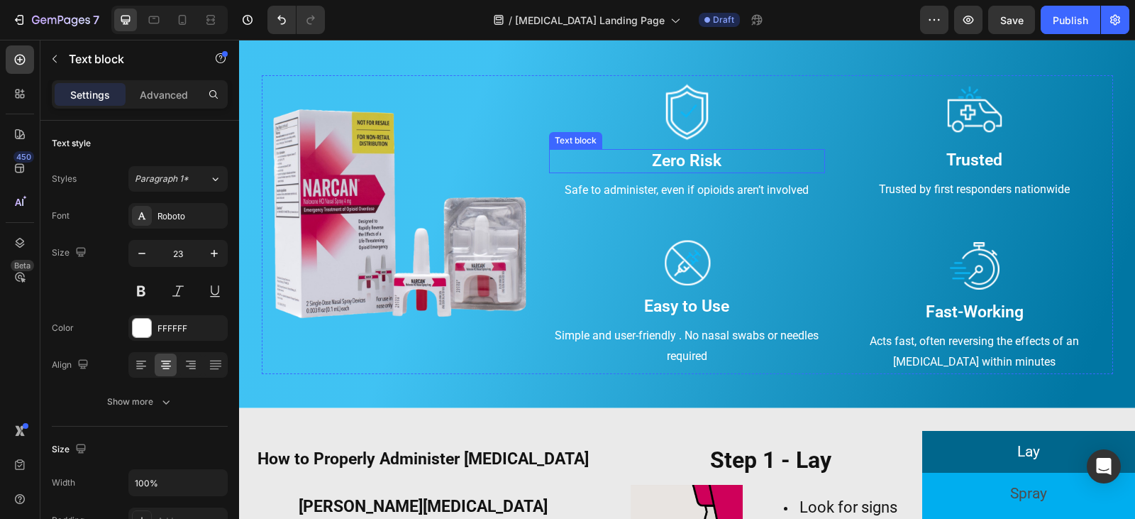
click at [698, 160] on p "Zero Risk" at bounding box center [686, 160] width 273 height 21
click at [658, 336] on p "Simple and user-friendly . No nasal swabs or needles required" at bounding box center [686, 346] width 273 height 41
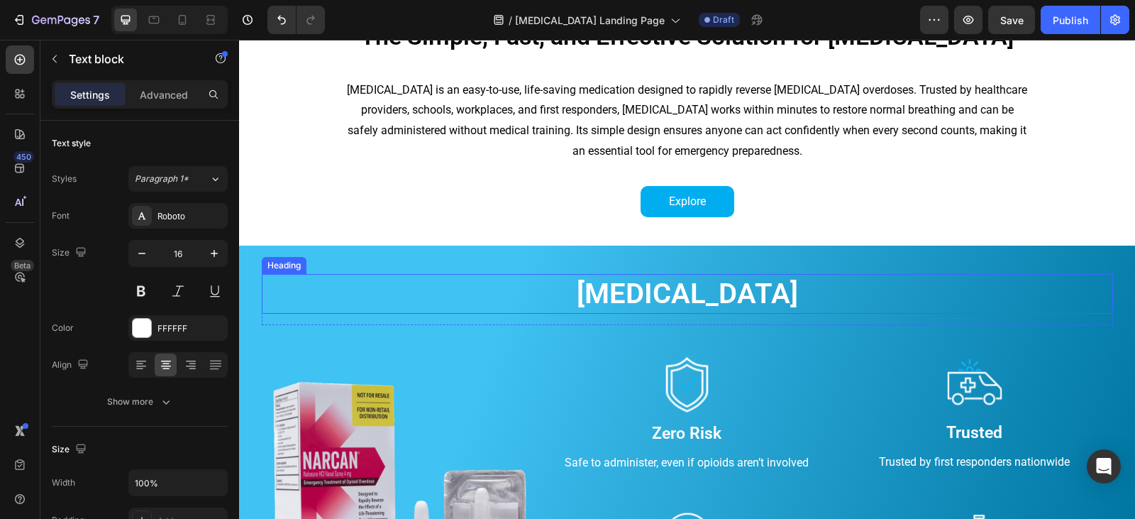
scroll to position [395, 0]
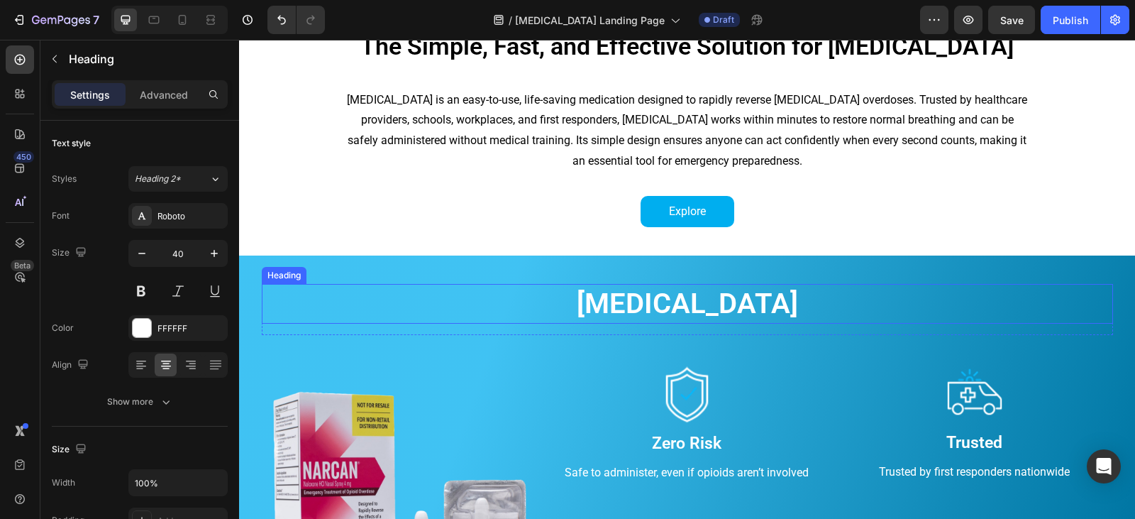
click at [693, 314] on h2 "Narcan" at bounding box center [687, 304] width 851 height 40
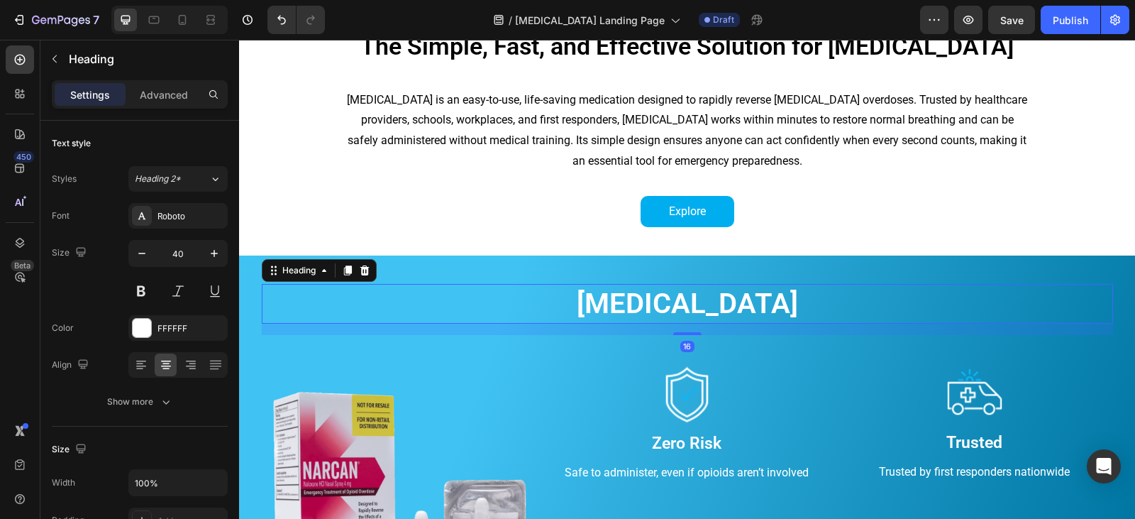
click at [694, 312] on h2 "Narcan" at bounding box center [687, 304] width 851 height 40
click at [694, 312] on p "Narcan" at bounding box center [687, 303] width 848 height 37
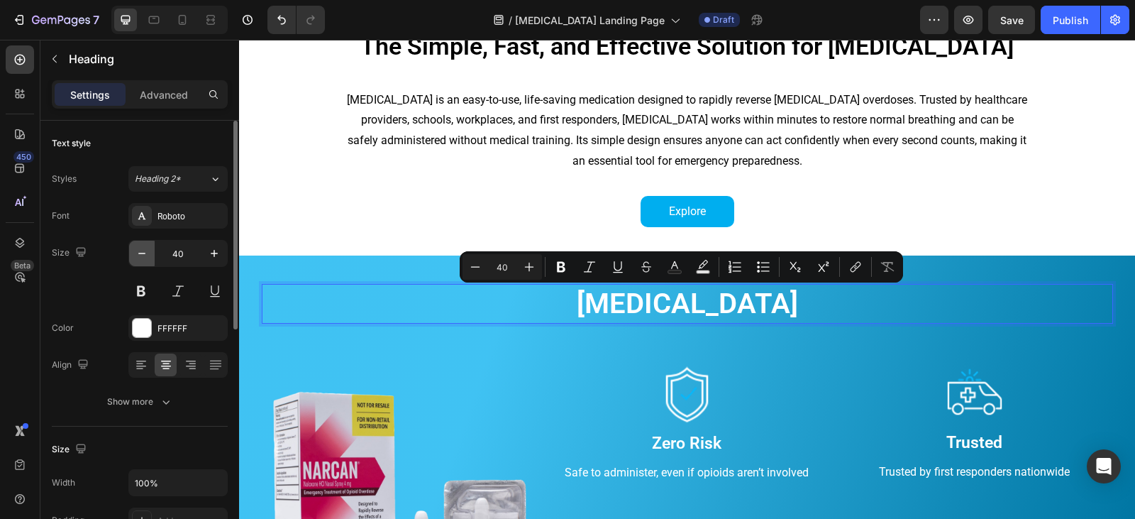
click at [152, 254] on button "button" at bounding box center [142, 253] width 26 height 26
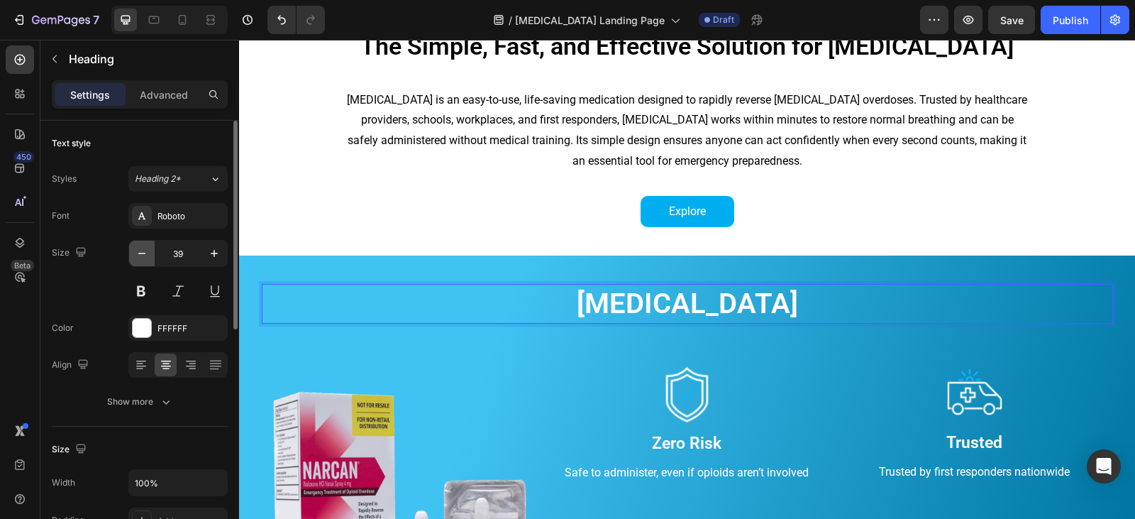
click at [152, 254] on button "button" at bounding box center [142, 253] width 26 height 26
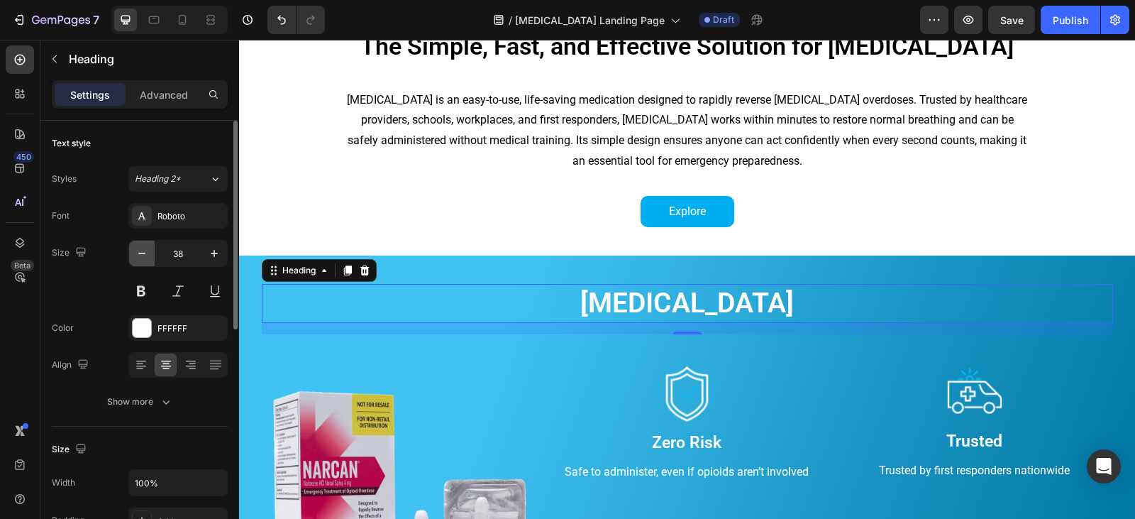
click at [152, 254] on button "button" at bounding box center [142, 253] width 26 height 26
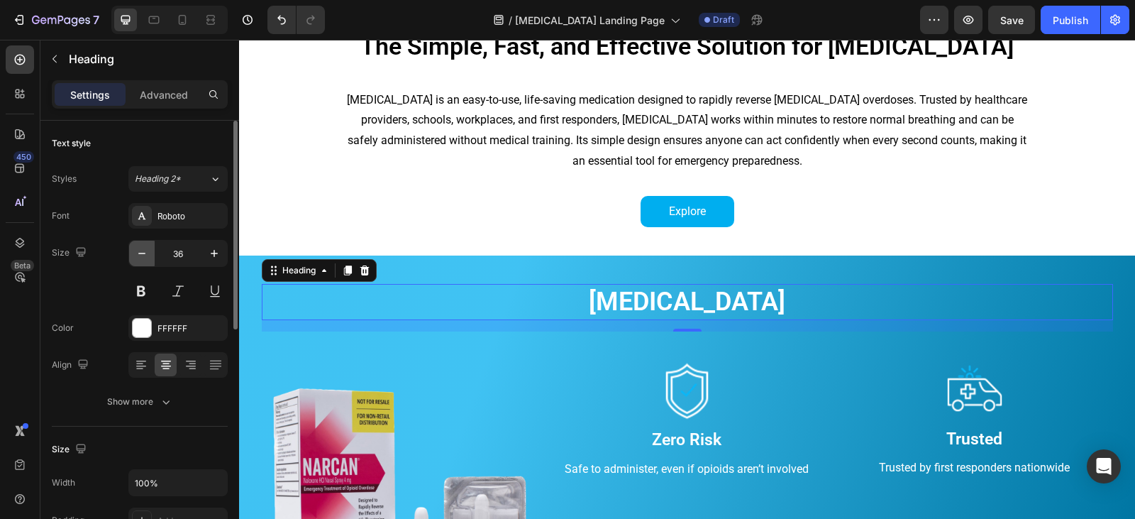
click at [152, 254] on button "button" at bounding box center [142, 253] width 26 height 26
type input "35"
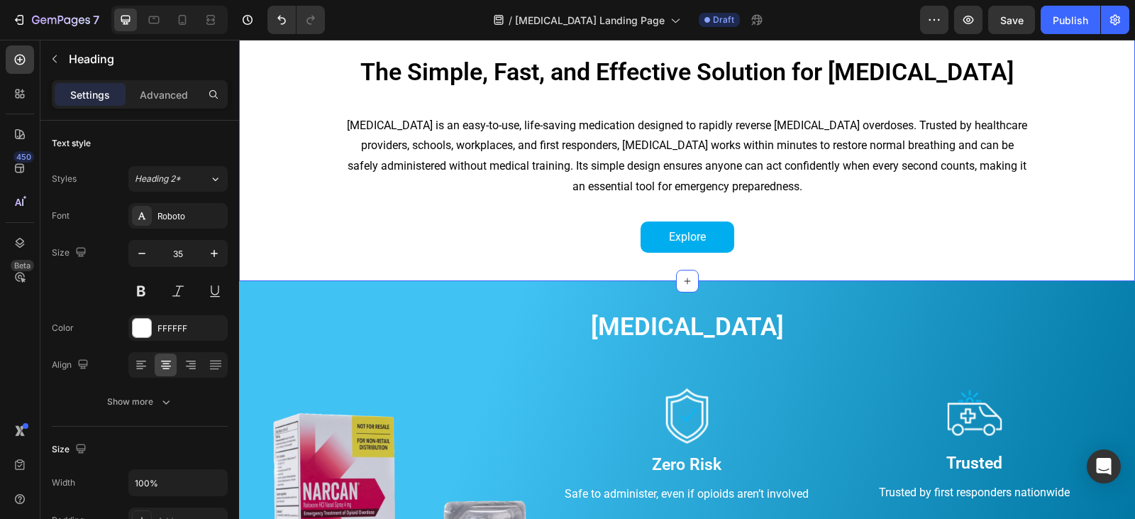
scroll to position [324, 0]
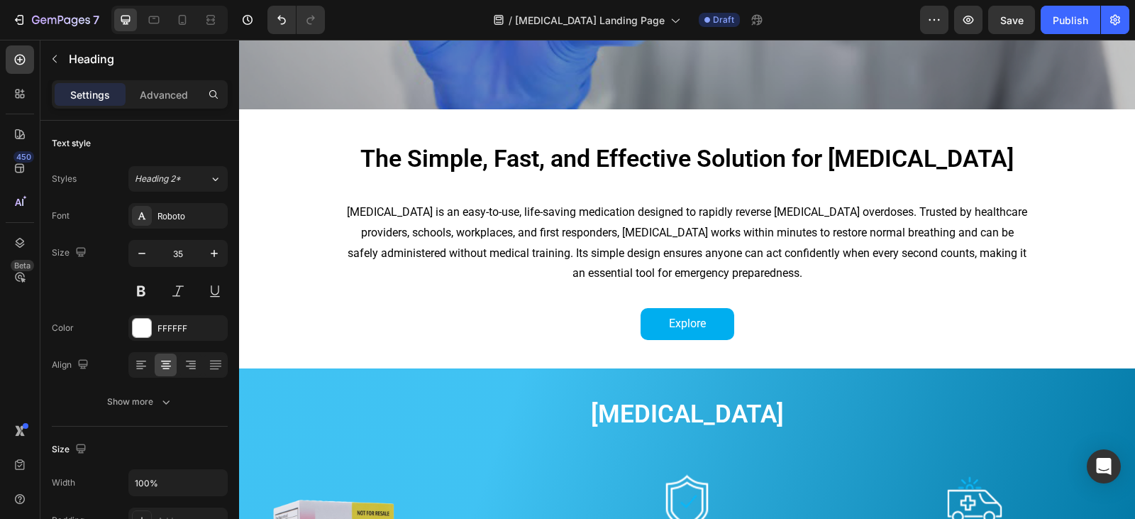
click at [697, 397] on h2 "Narcan" at bounding box center [687, 414] width 851 height 35
click at [689, 398] on p "Narcan" at bounding box center [687, 414] width 848 height 33
click at [795, 398] on p "Narcan" at bounding box center [687, 414] width 848 height 33
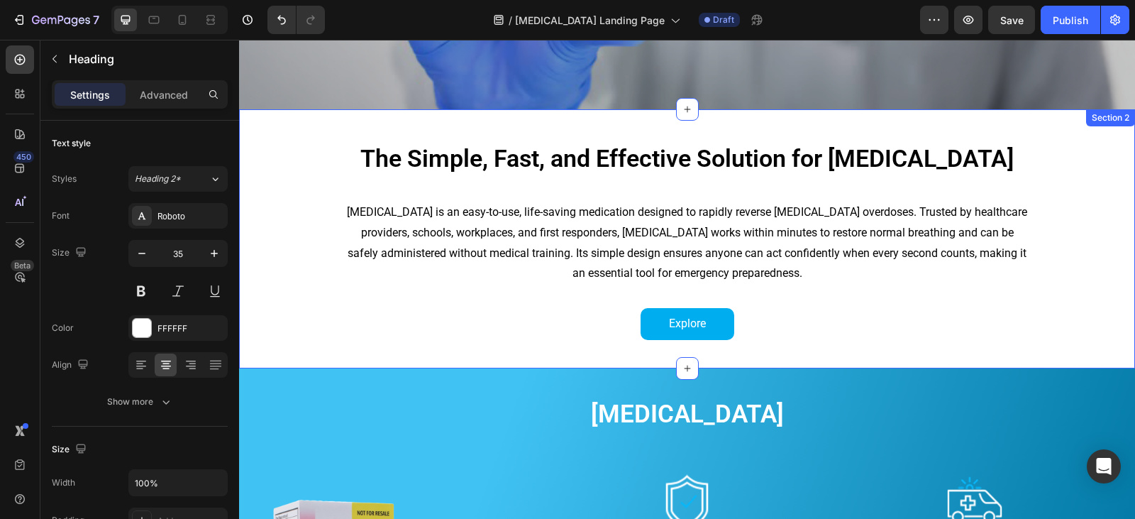
click at [838, 301] on div "The Simple, Fast, and Effective Solution for Opioid Overdose Heading Narcan is …" at bounding box center [687, 238] width 896 height 259
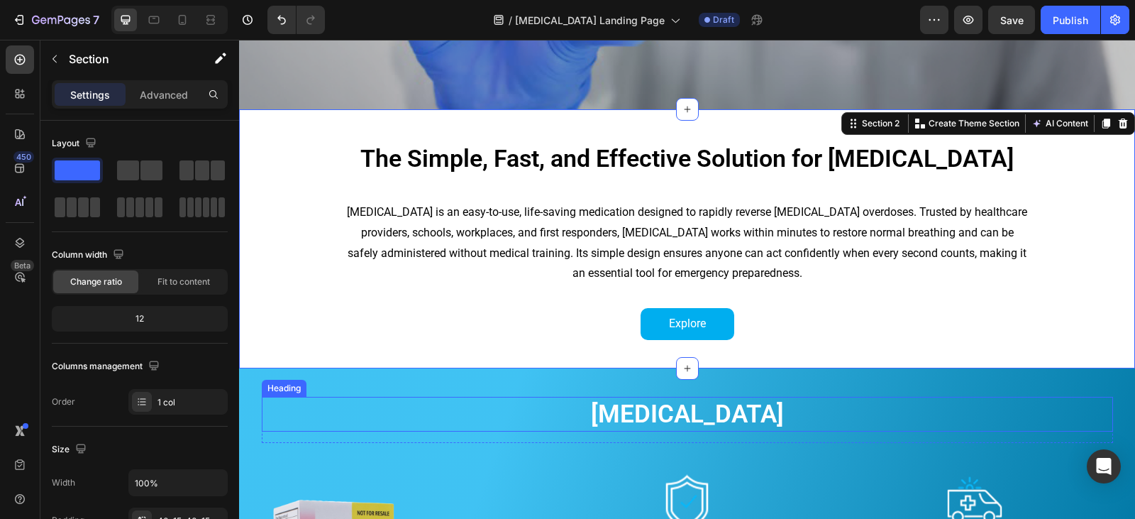
click at [733, 398] on p "Narcan" at bounding box center [687, 414] width 848 height 33
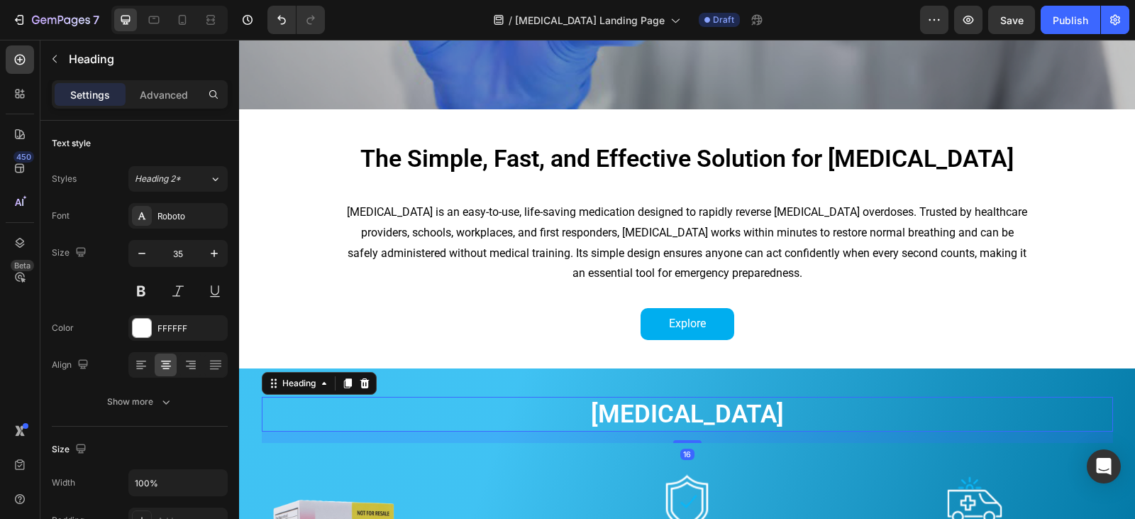
click at [732, 398] on p "Narcan" at bounding box center [687, 414] width 848 height 33
click at [637, 398] on p "Narcan" at bounding box center [687, 414] width 848 height 33
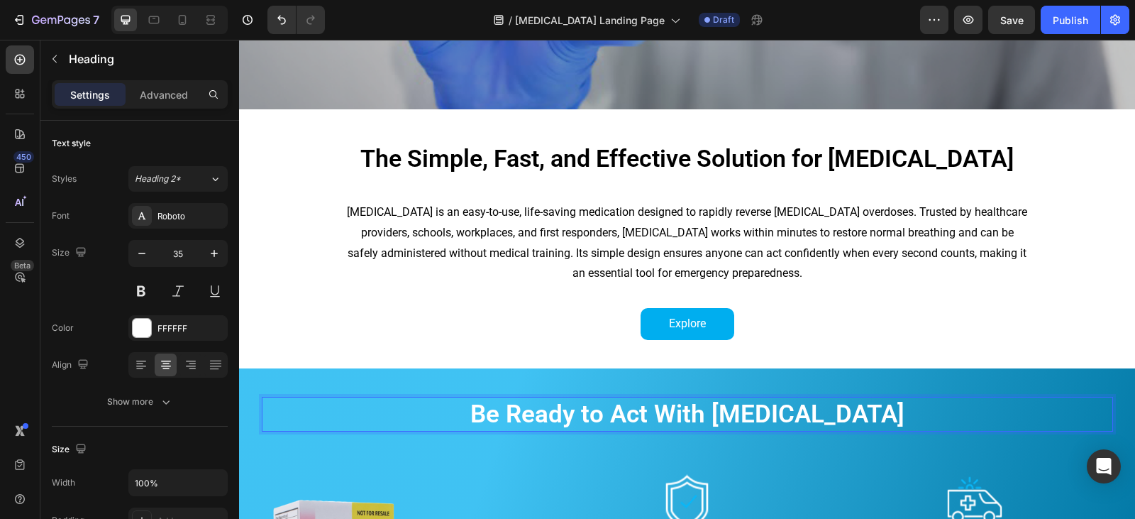
click at [862, 398] on p "Be Ready to Act With Narcan" at bounding box center [687, 414] width 848 height 33
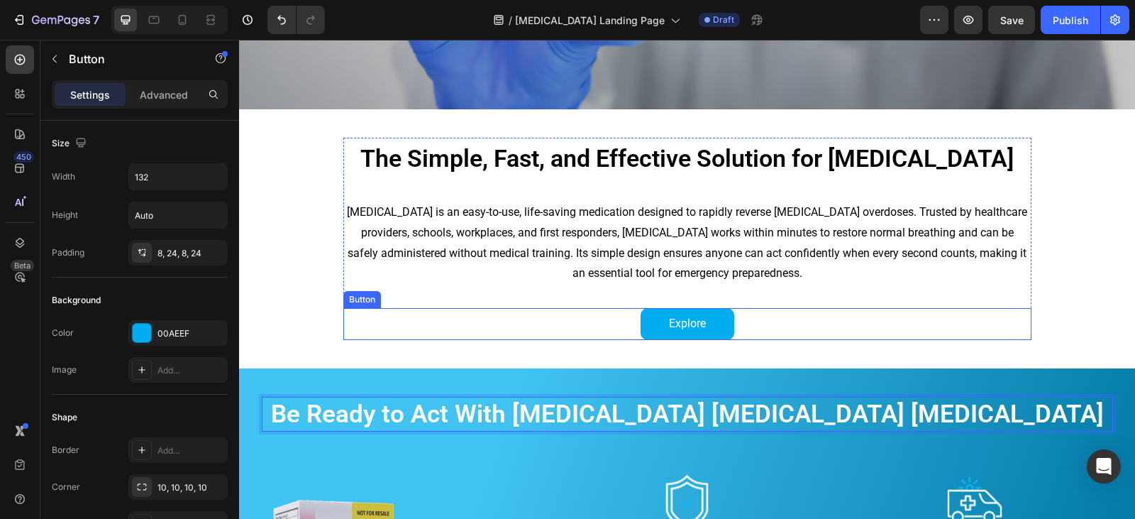
click at [970, 308] on div "Explore Button" at bounding box center [687, 324] width 688 height 32
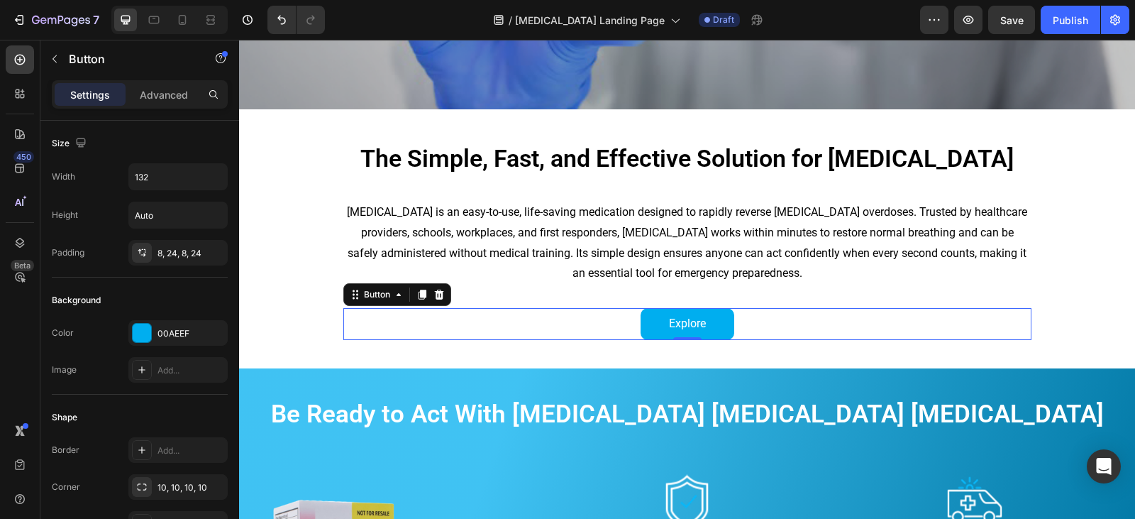
click at [800, 308] on div "Explore Button 0" at bounding box center [687, 324] width 688 height 32
click at [634, 308] on div "Explore Button 0" at bounding box center [687, 324] width 688 height 32
click at [651, 308] on link "Explore" at bounding box center [688, 324] width 94 height 32
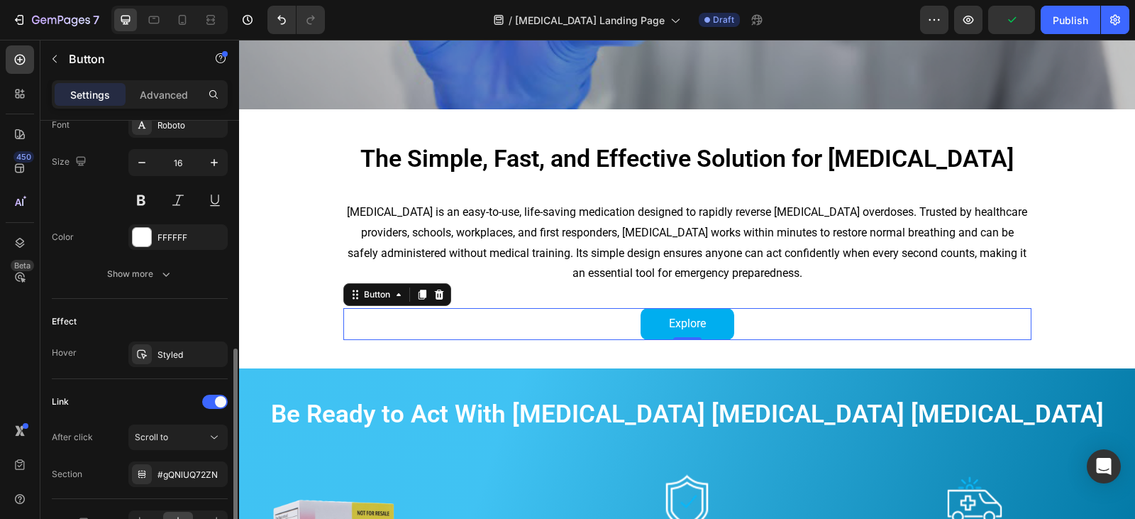
scroll to position [653, 0]
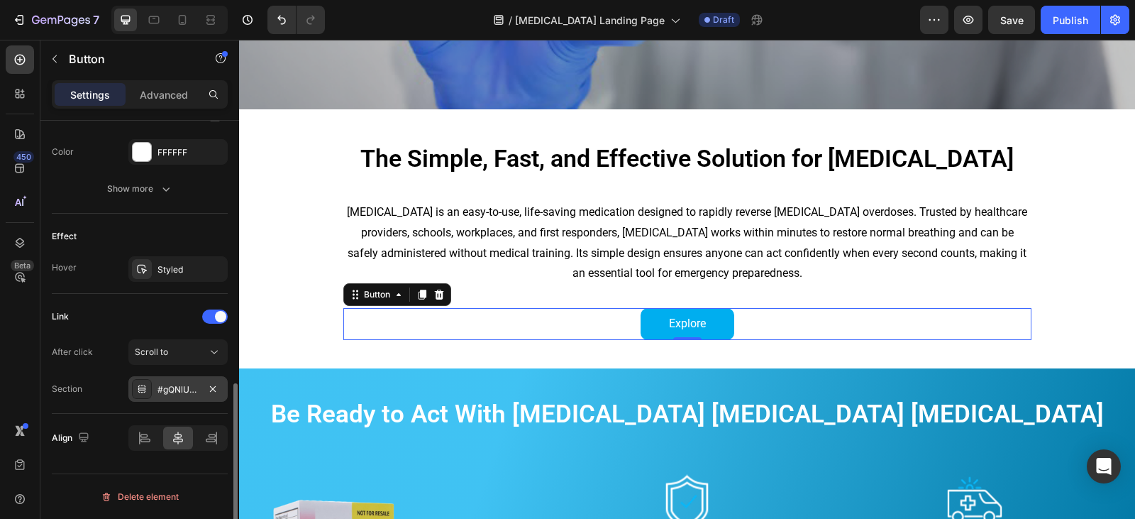
click at [170, 385] on div "#gQNlUQ72ZN" at bounding box center [177, 389] width 41 height 13
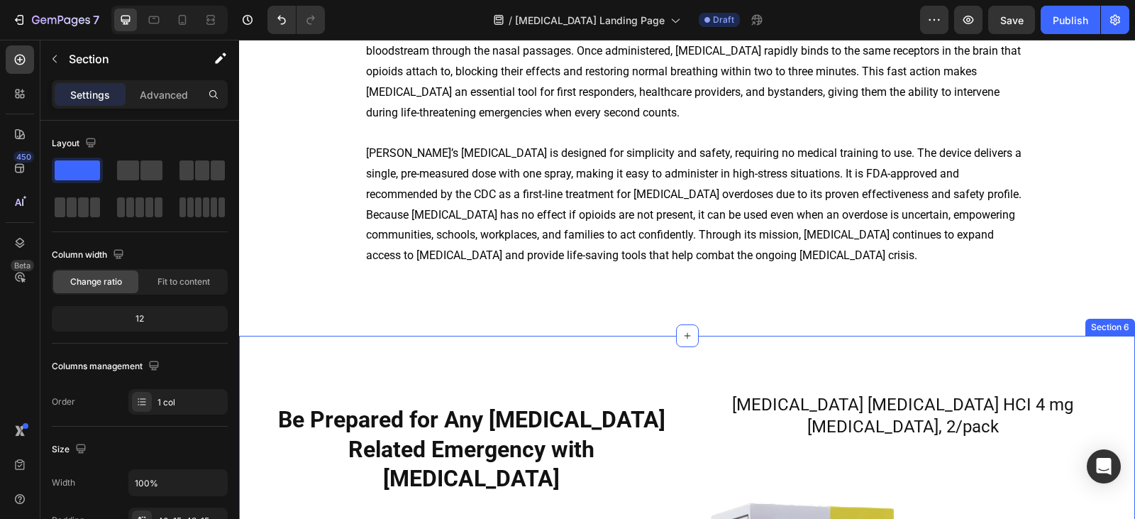
scroll to position [1885, 0]
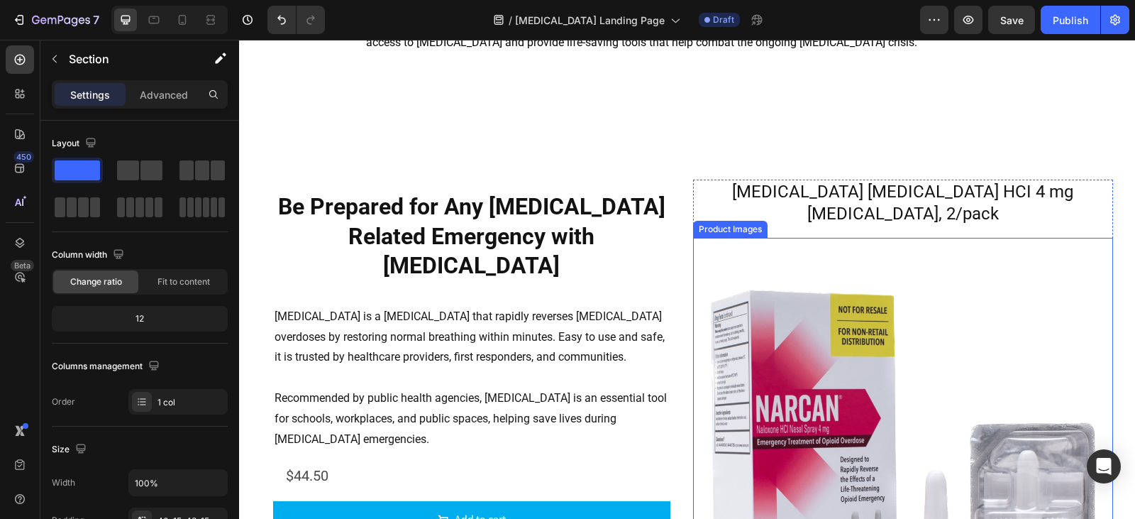
click at [699, 287] on img at bounding box center [903, 448] width 420 height 420
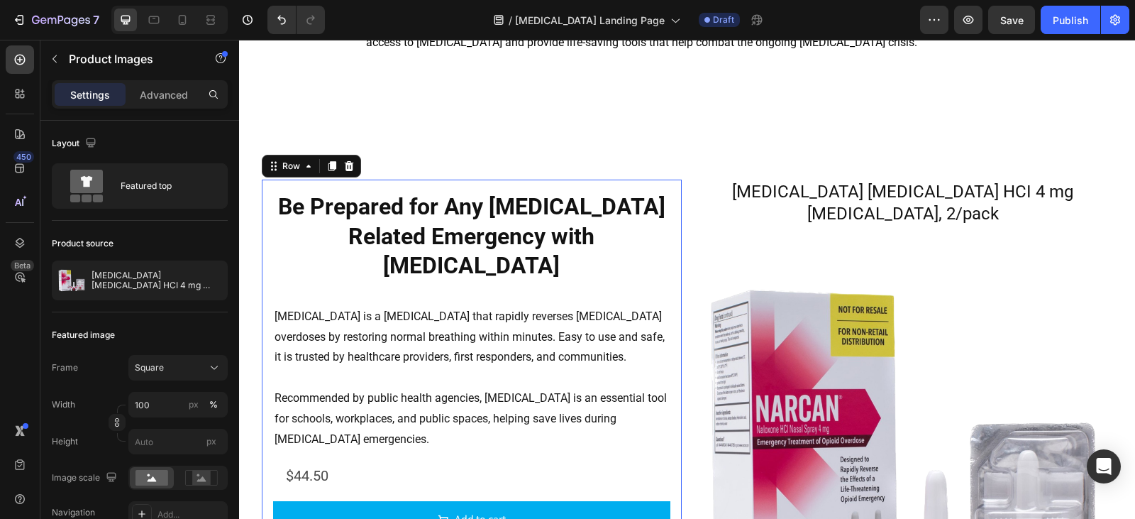
click at [675, 273] on div "Be Prepared for Any Opioid Related Emergency with Narcan Heading Narcan is a na…" at bounding box center [472, 364] width 420 height 370
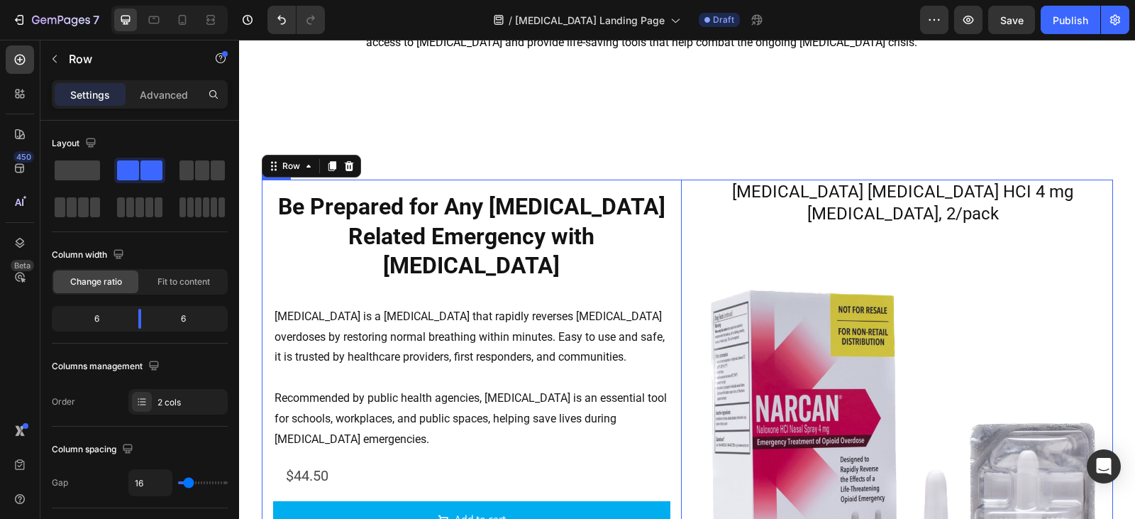
click at [682, 269] on div "Be Prepared for Any Opioid Related Emergency with Narcan Heading Narcan is a na…" at bounding box center [687, 450] width 851 height 543
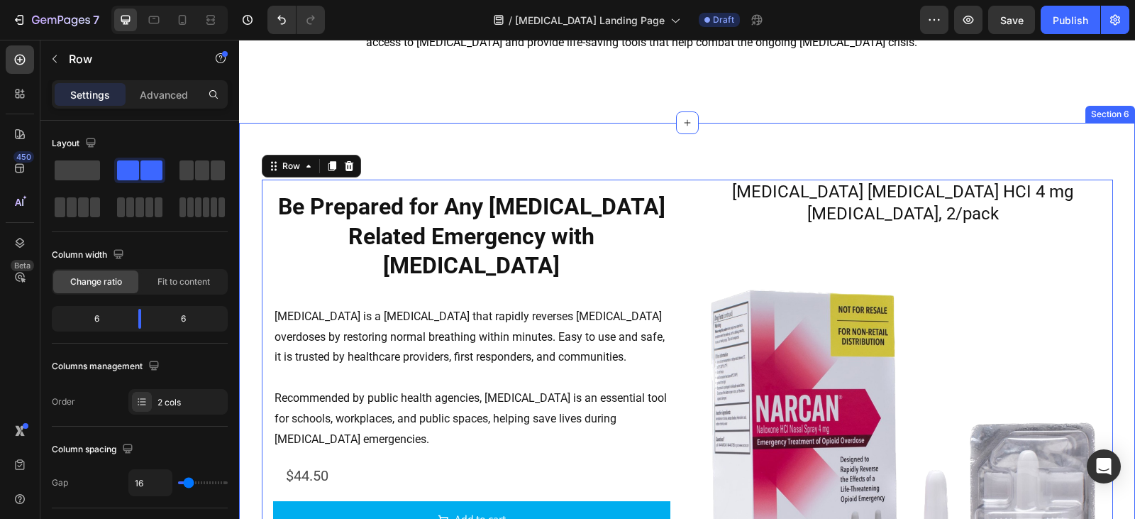
click at [247, 279] on div "Be Prepared for Any Opioid Related Emergency with Narcan Heading Narcan is a na…" at bounding box center [687, 440] width 896 height 634
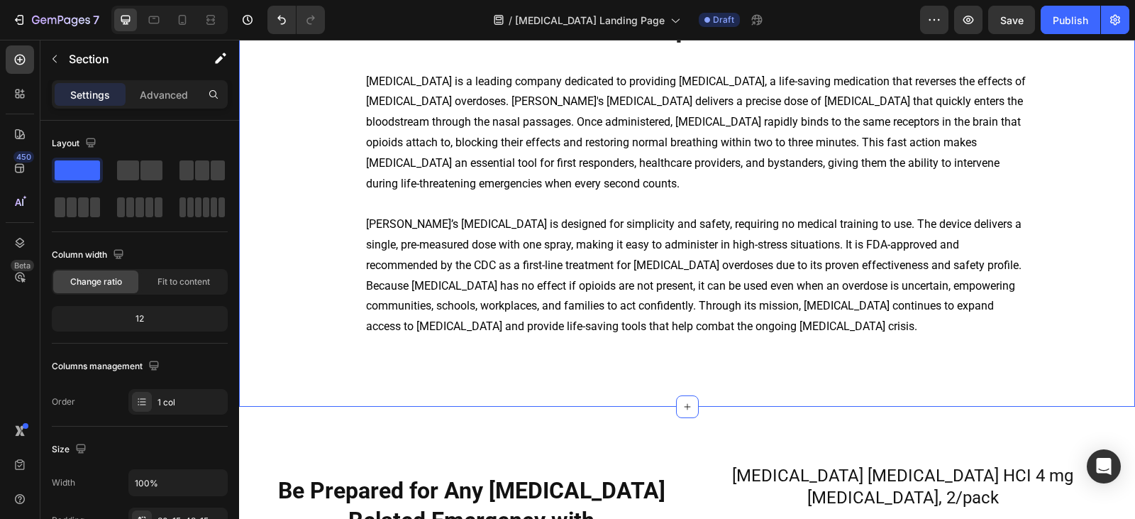
click at [299, 288] on div "The Importance Heading Narcan is a leading company dedicated to providing nalox…" at bounding box center [687, 190] width 875 height 365
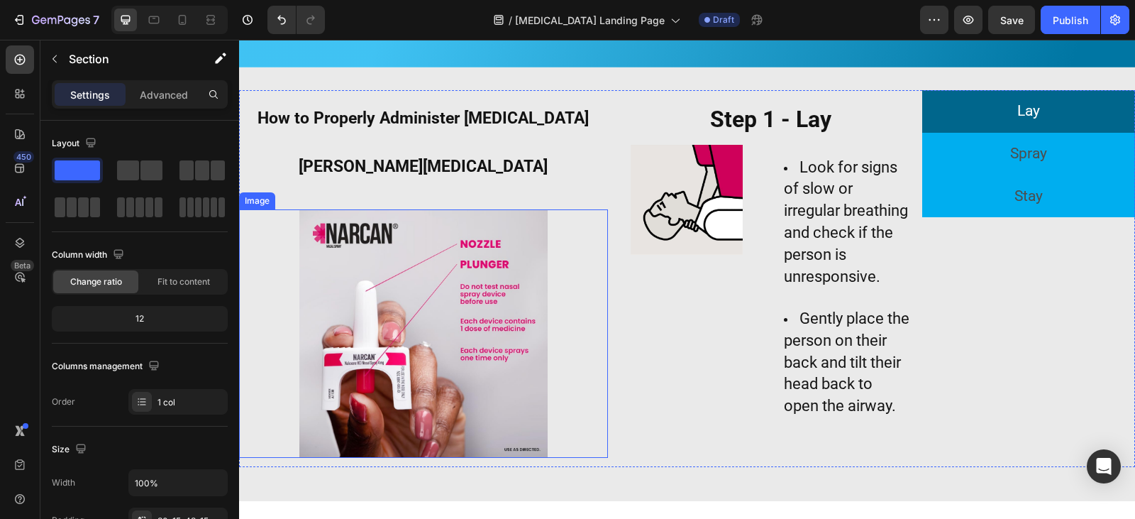
scroll to position [1033, 0]
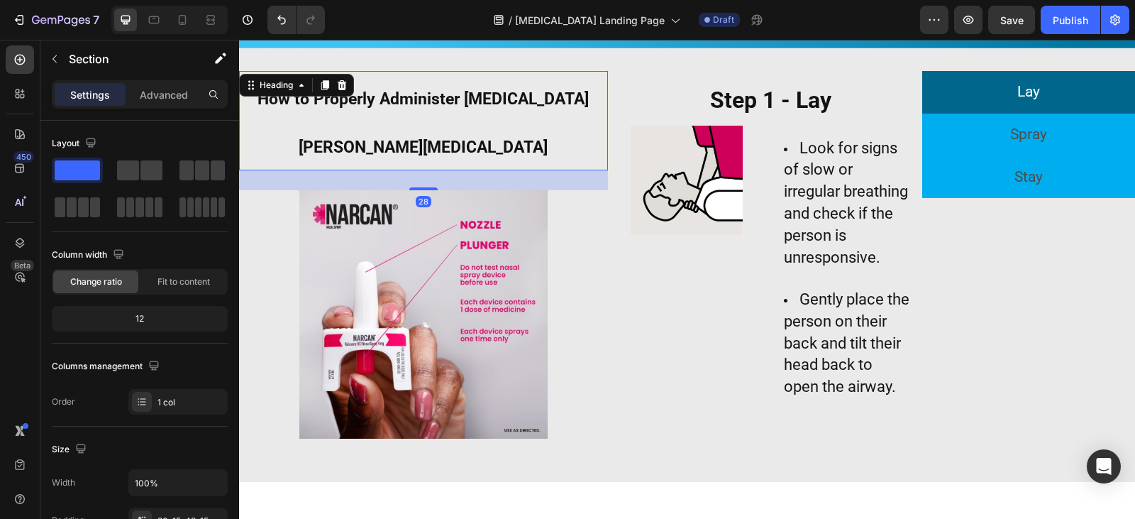
click at [404, 111] on h2 "How to Properly Administer [MEDICAL_DATA][PERSON_NAME][MEDICAL_DATA]" at bounding box center [423, 120] width 369 height 99
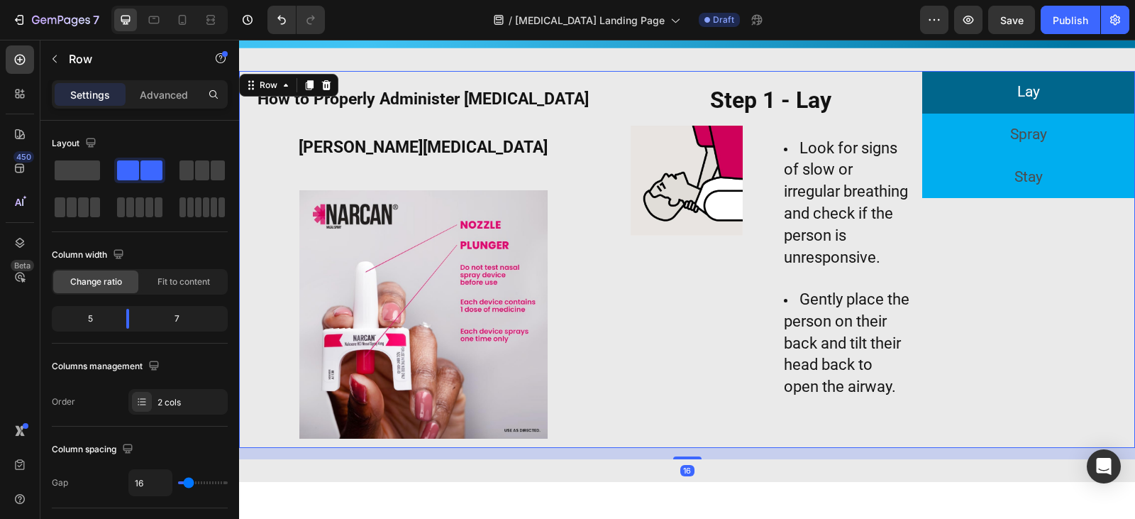
click at [609, 260] on div "How to Properly Administer Narcan Nasal Spray Heading Image Lay Spray Stay Step…" at bounding box center [687, 259] width 896 height 377
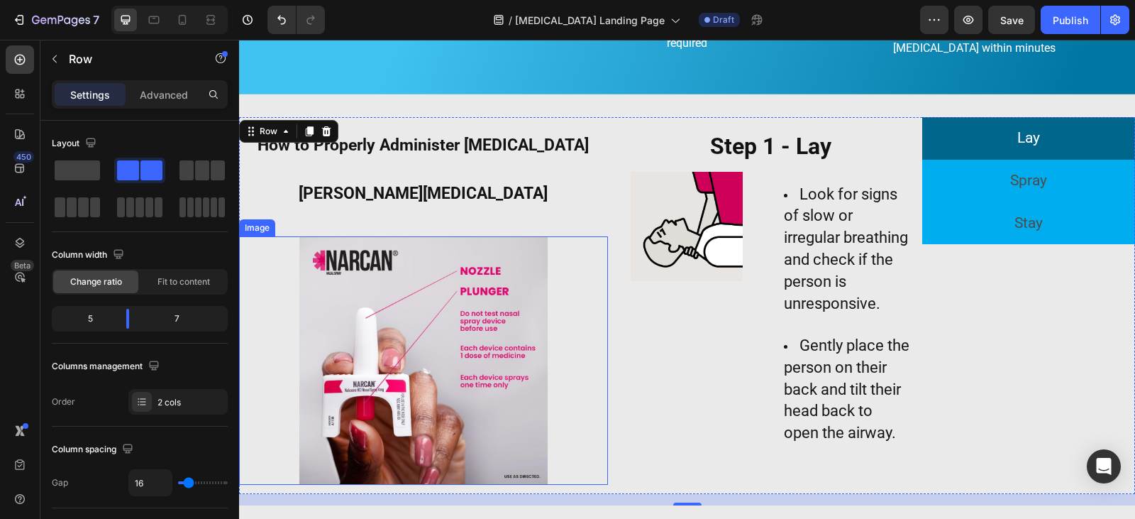
scroll to position [963, 0]
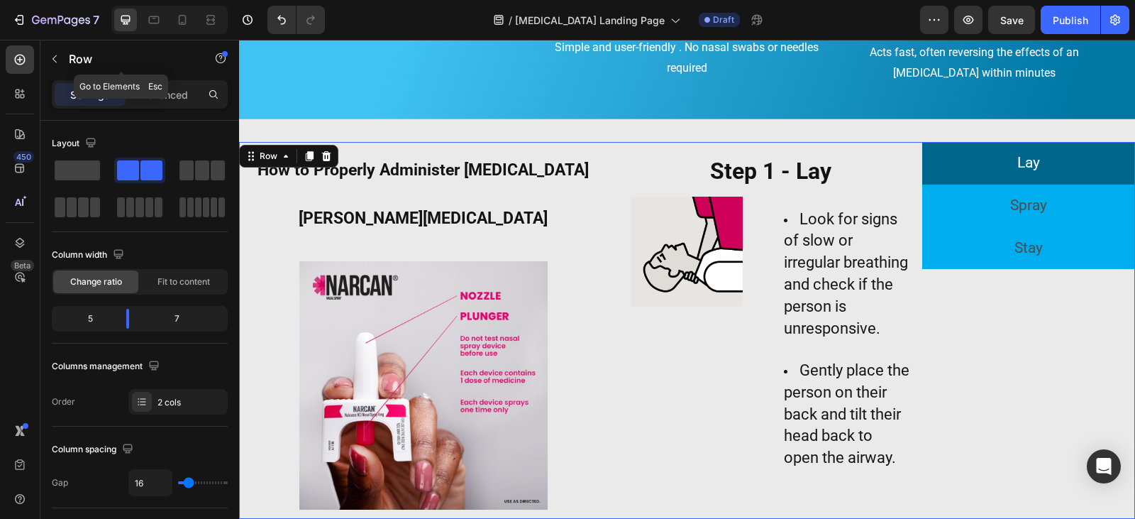
click at [60, 44] on div "Row" at bounding box center [121, 58] width 162 height 37
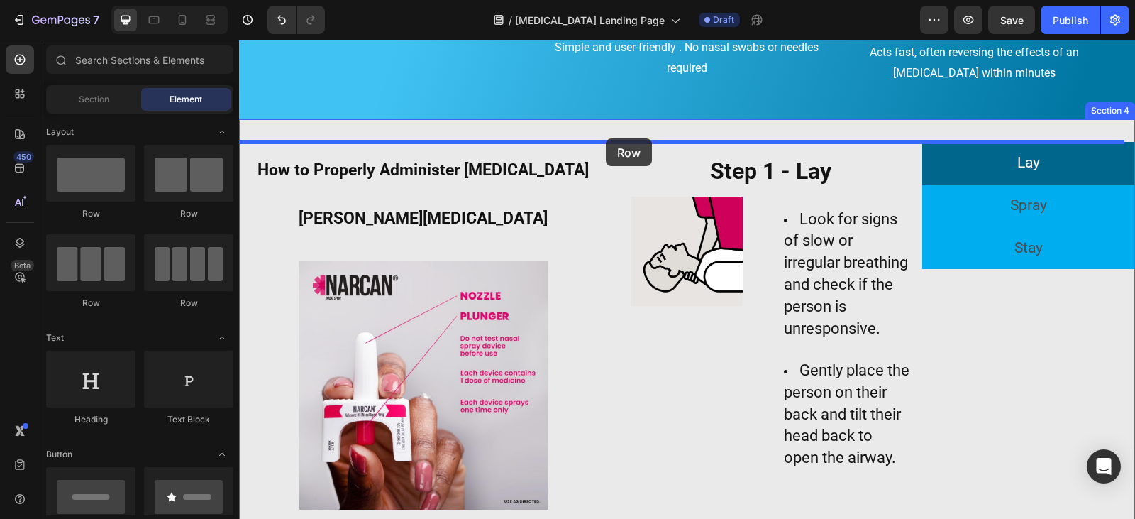
drag, startPoint x: 410, startPoint y: 331, endPoint x: 606, endPoint y: 138, distance: 274.4
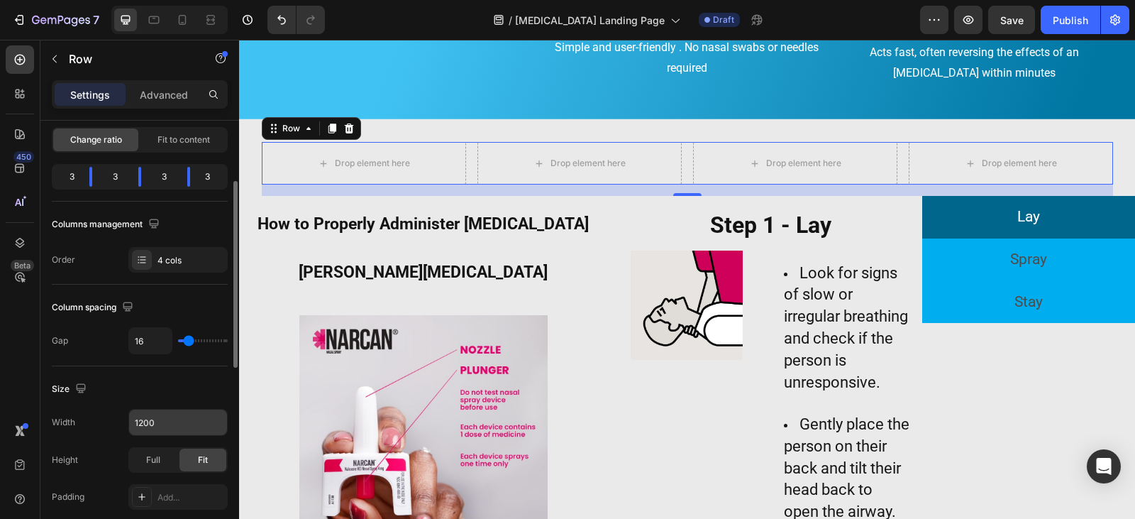
scroll to position [213, 0]
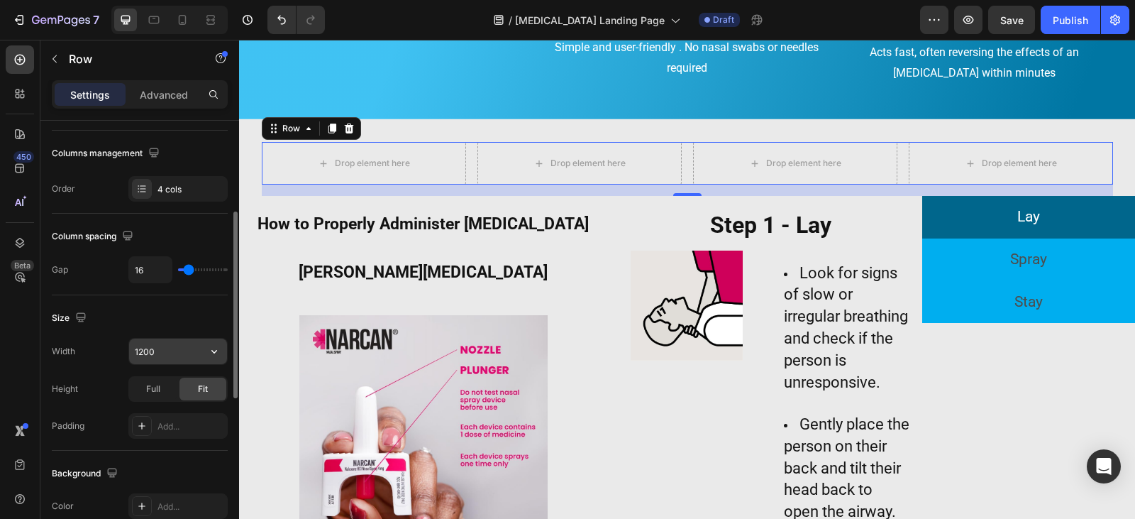
click at [200, 355] on input "1200" at bounding box center [178, 351] width 98 height 26
click at [154, 384] on span "Full" at bounding box center [153, 388] width 14 height 13
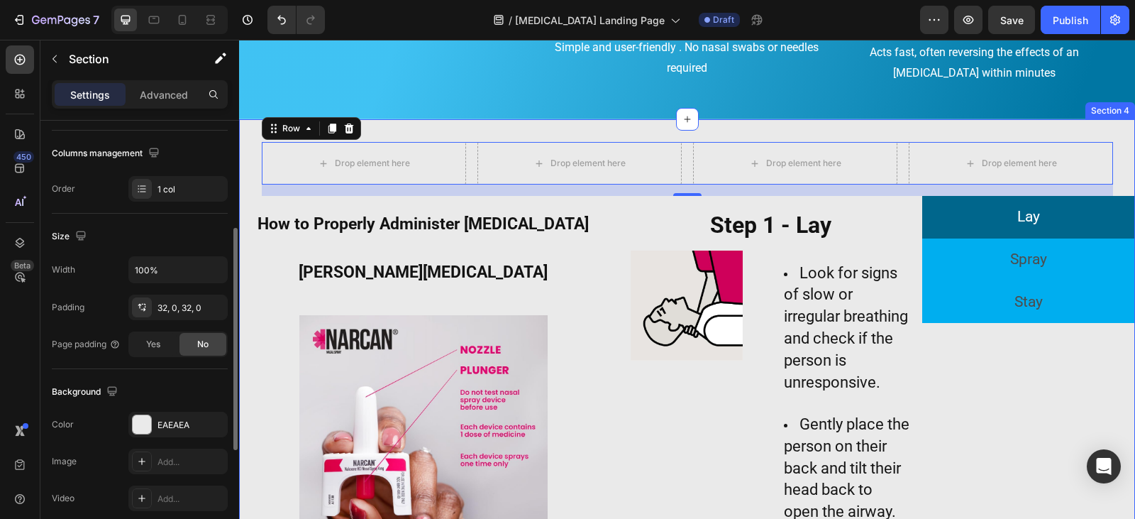
click at [255, 165] on div "Drop element here Drop element here Drop element here Drop element here Row 16 …" at bounding box center [687, 363] width 896 height 442
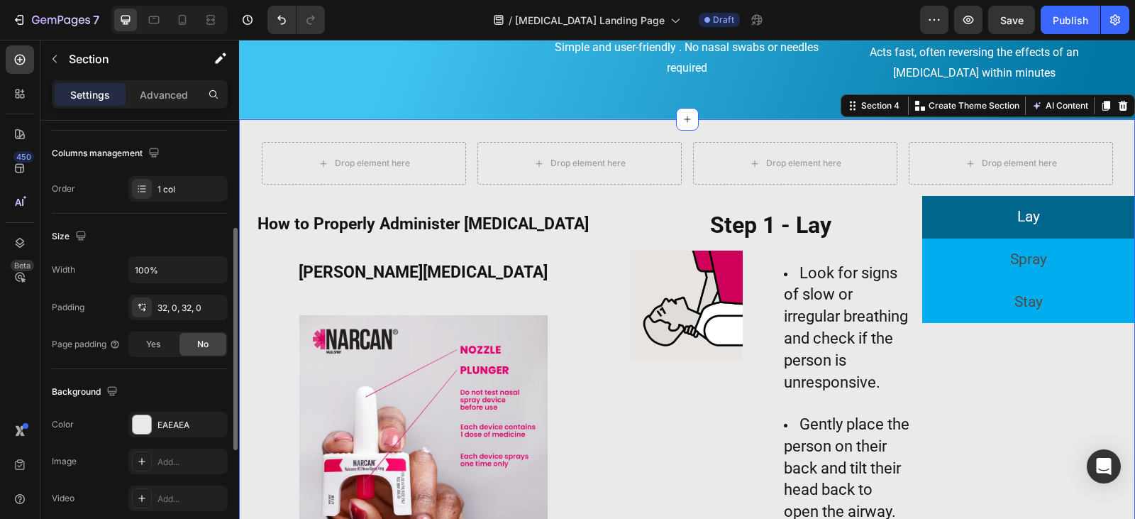
scroll to position [0, 0]
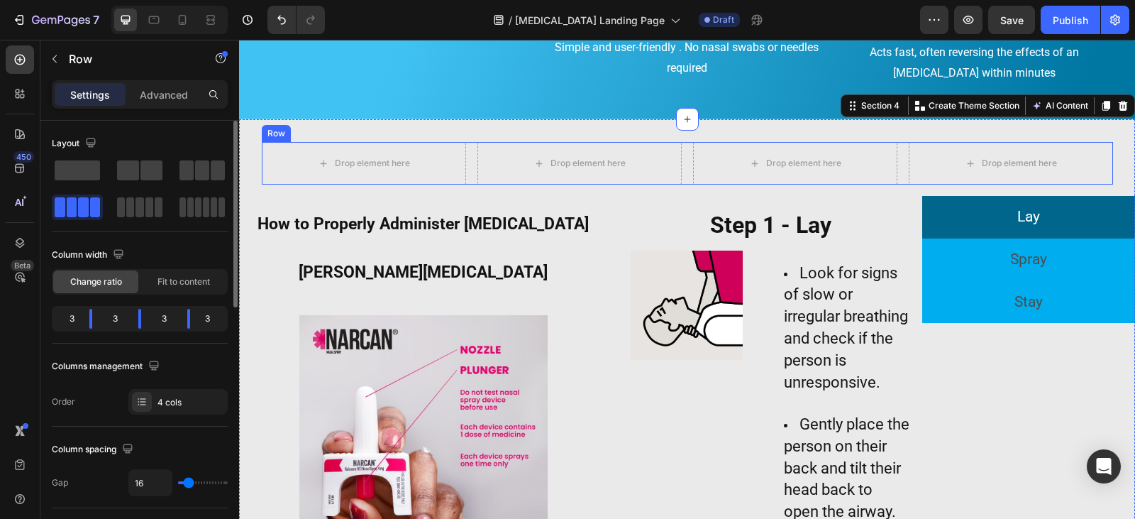
click at [466, 169] on div "Drop element here Drop element here Drop element here Drop element here Row" at bounding box center [687, 163] width 851 height 43
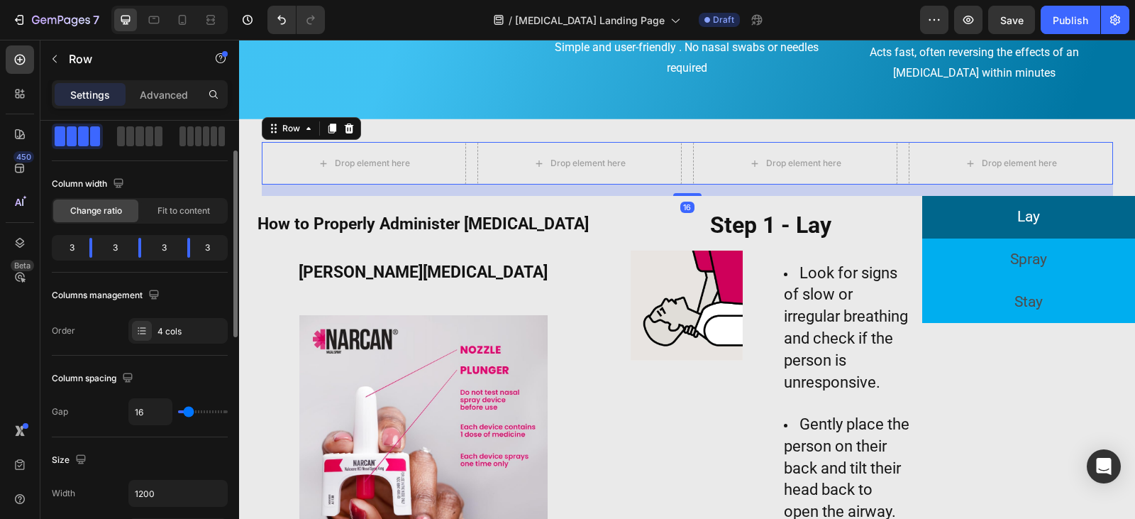
scroll to position [213, 0]
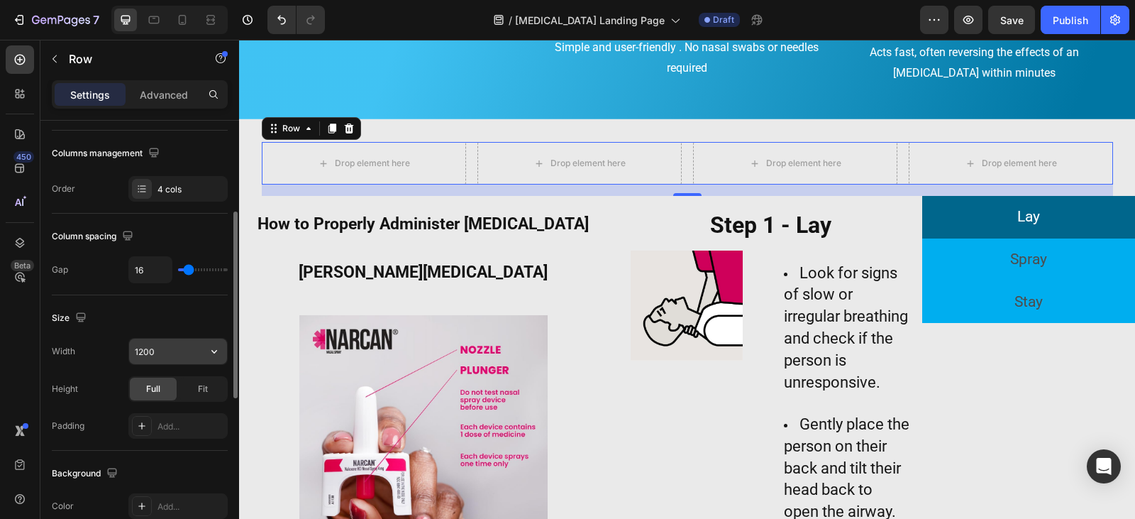
click at [183, 356] on input "1200" at bounding box center [178, 351] width 98 height 26
click at [211, 350] on icon "button" at bounding box center [214, 351] width 14 height 14
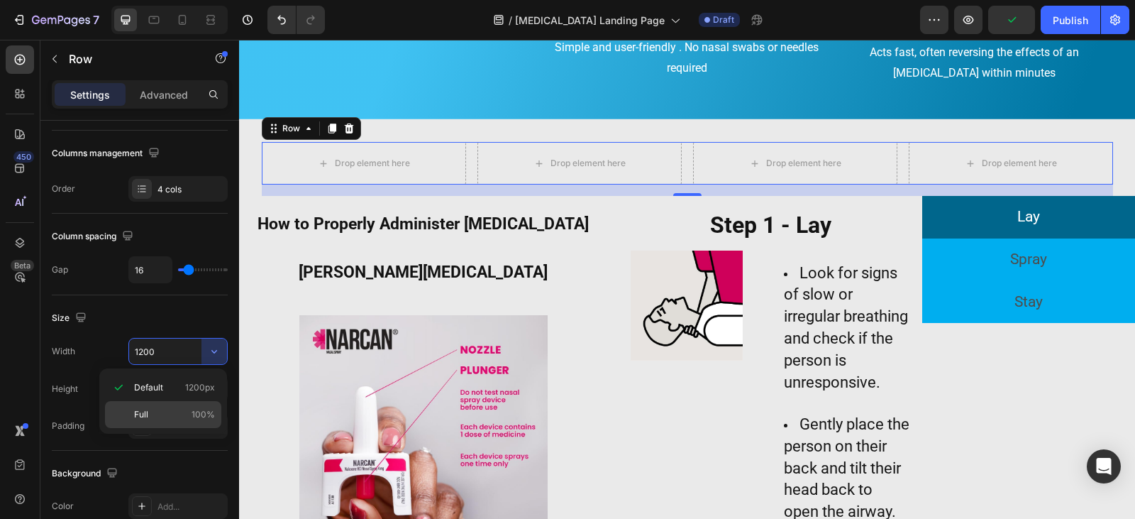
click at [180, 406] on div "Full 100%" at bounding box center [163, 414] width 116 height 27
type input "100%"
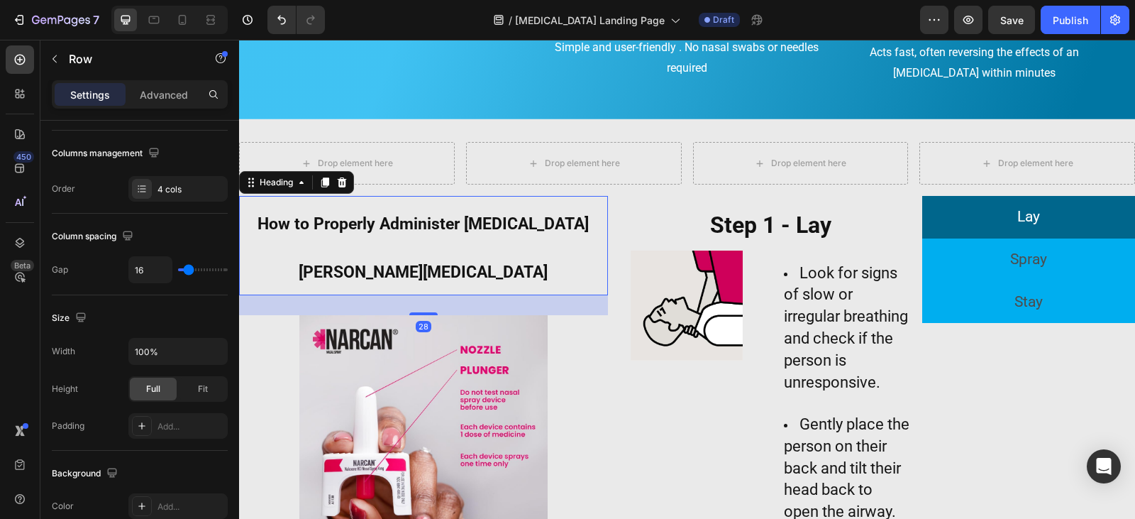
click at [460, 228] on strong "How to Properly Administer [MEDICAL_DATA][PERSON_NAME][MEDICAL_DATA]" at bounding box center [422, 247] width 331 height 67
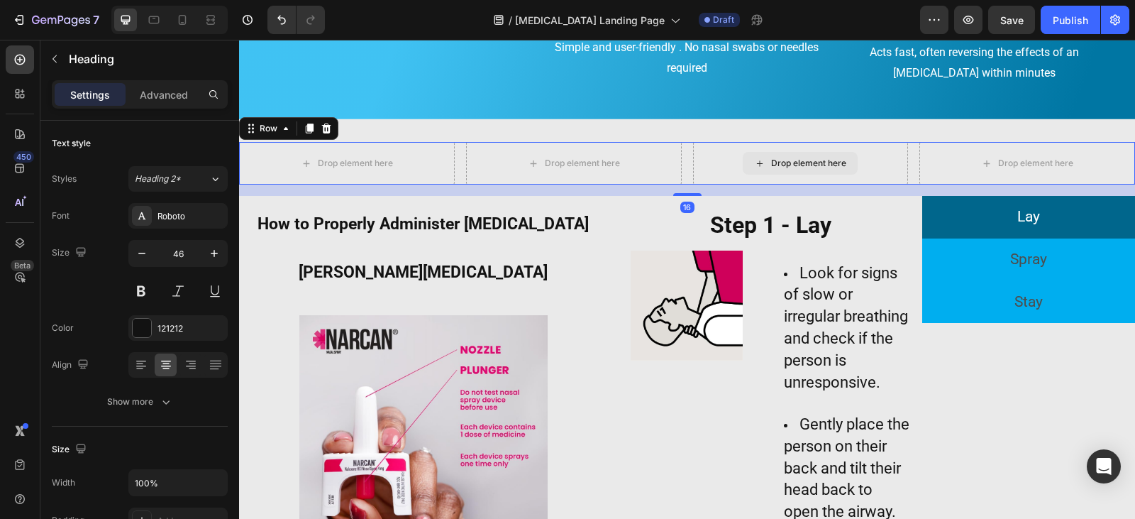
click at [693, 182] on div "Drop element here" at bounding box center [801, 163] width 216 height 43
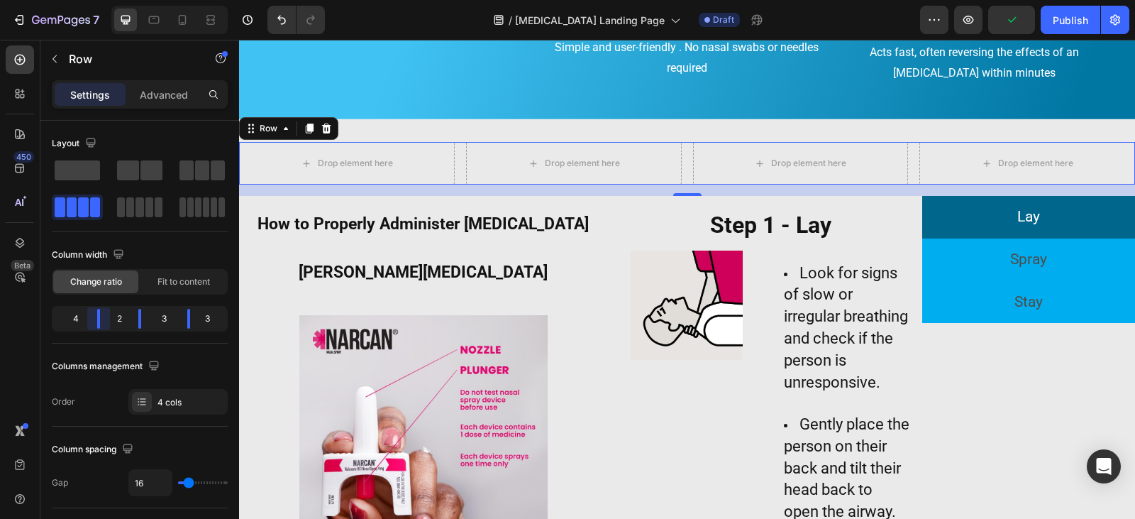
drag, startPoint x: 97, startPoint y: 325, endPoint x: 113, endPoint y: 324, distance: 16.3
click at [109, 106] on body "7 Version history / Narcan Landing Page Draft Preview Publish 450 Beta Sections…" at bounding box center [567, 53] width 1135 height 106
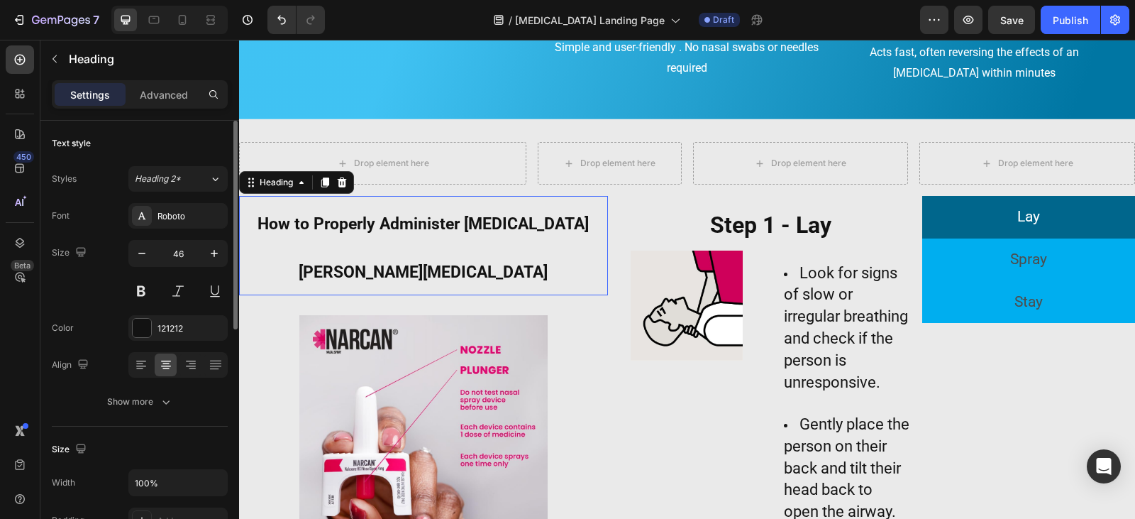
click at [357, 226] on strong "How to Properly Administer [MEDICAL_DATA][PERSON_NAME][MEDICAL_DATA]" at bounding box center [422, 247] width 331 height 67
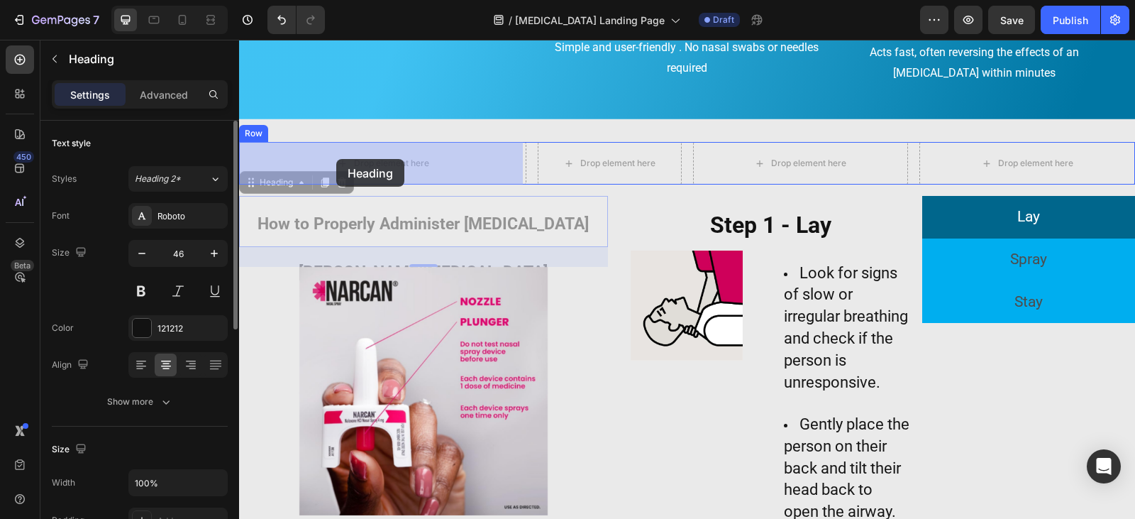
drag, startPoint x: 257, startPoint y: 189, endPoint x: 336, endPoint y: 159, distance: 85.1
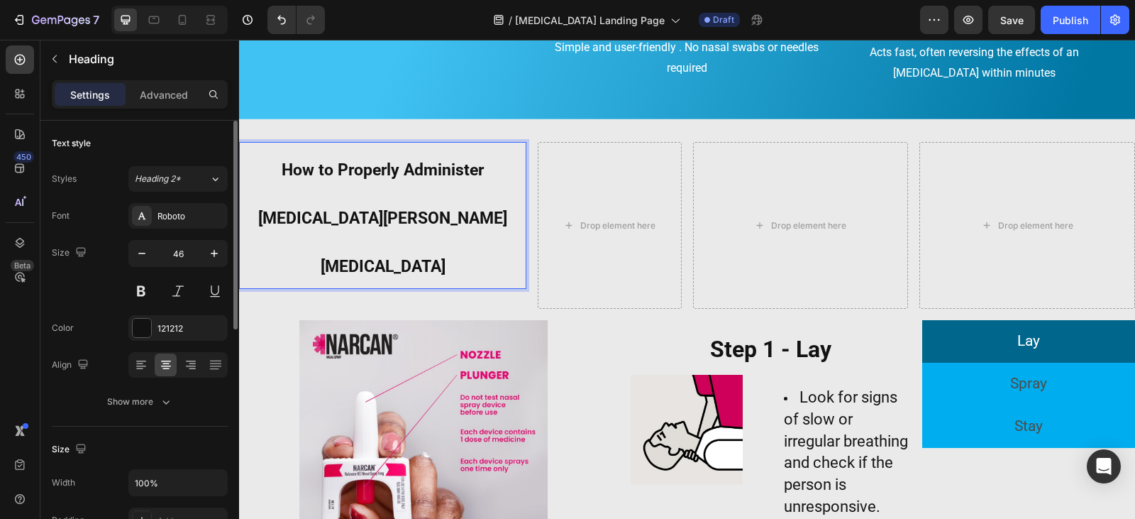
click at [386, 199] on h2 "How to Properly Administer [MEDICAL_DATA][PERSON_NAME][MEDICAL_DATA]" at bounding box center [382, 215] width 287 height 147
click at [386, 199] on p "How to Properly Administer [MEDICAL_DATA][PERSON_NAME][MEDICAL_DATA]" at bounding box center [382, 215] width 284 height 144
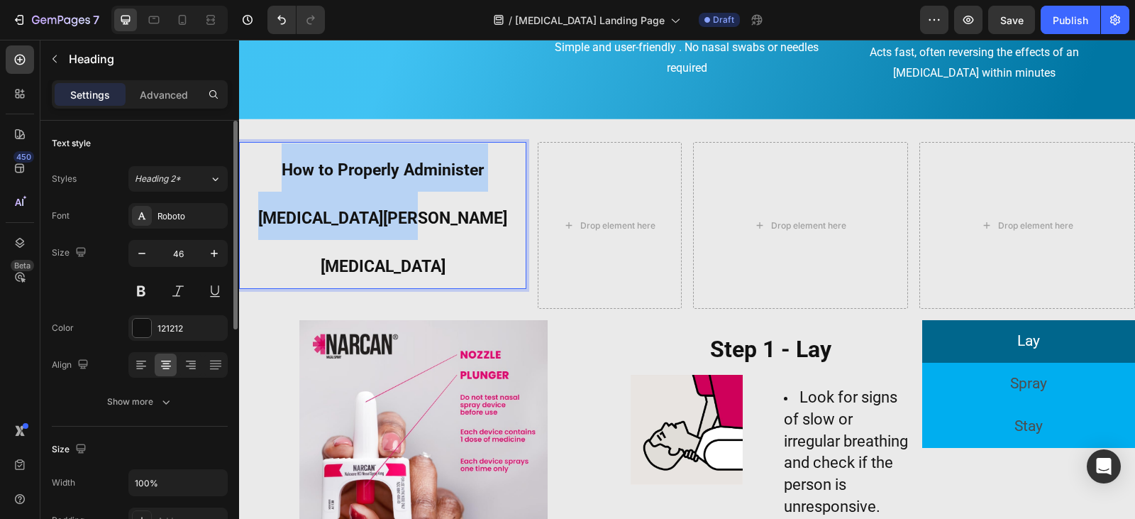
click at [386, 199] on p "How to Properly Administer [MEDICAL_DATA][PERSON_NAME][MEDICAL_DATA]" at bounding box center [382, 215] width 284 height 144
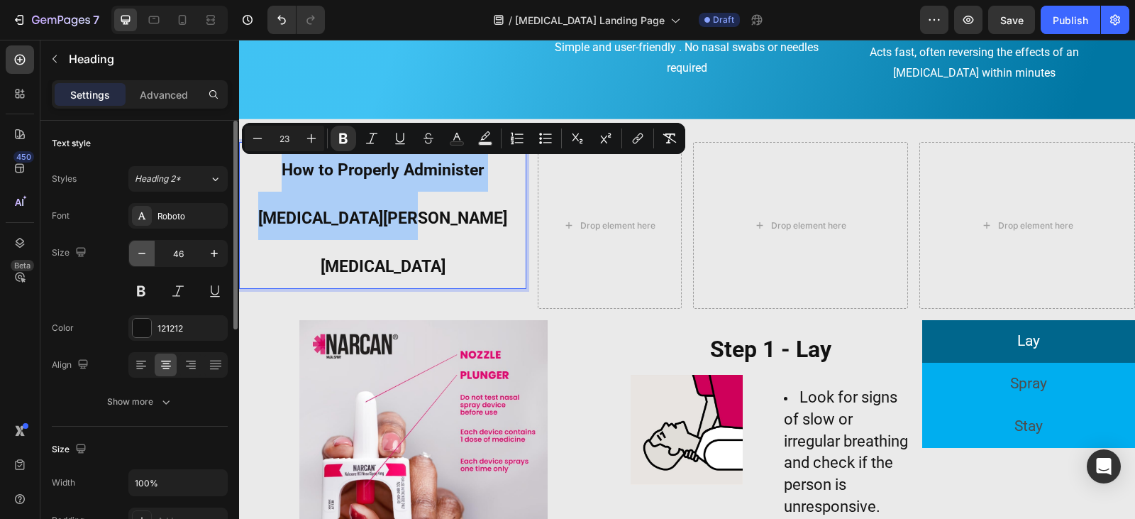
click at [144, 255] on icon "button" at bounding box center [142, 253] width 14 height 14
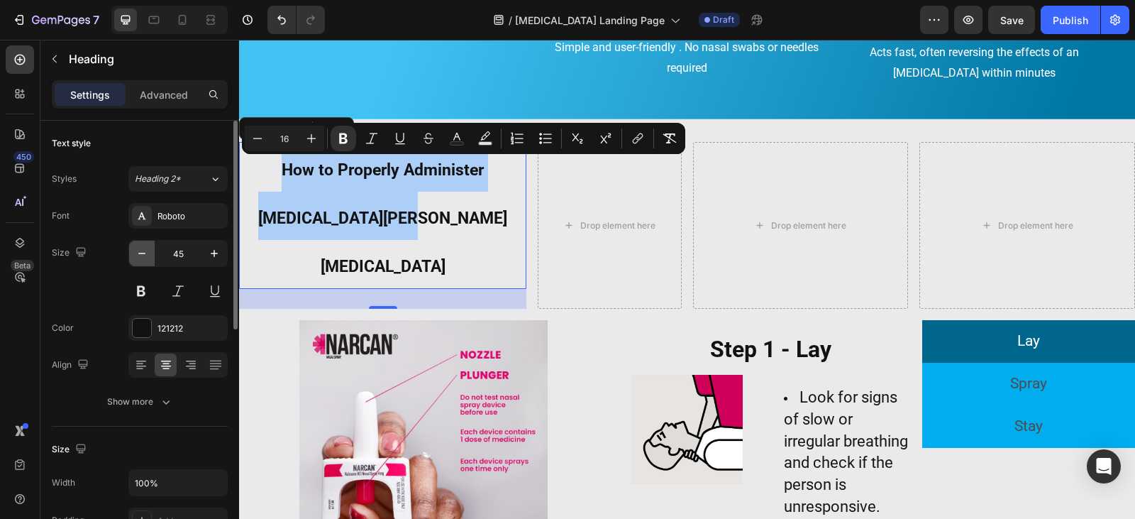
click at [144, 255] on icon "button" at bounding box center [142, 253] width 14 height 14
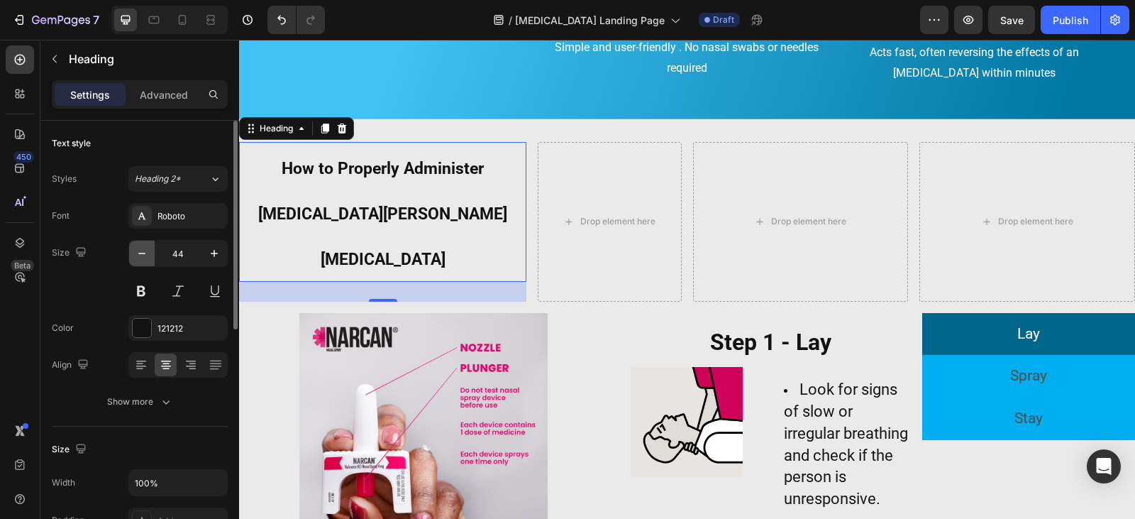
click at [144, 255] on icon "button" at bounding box center [142, 253] width 14 height 14
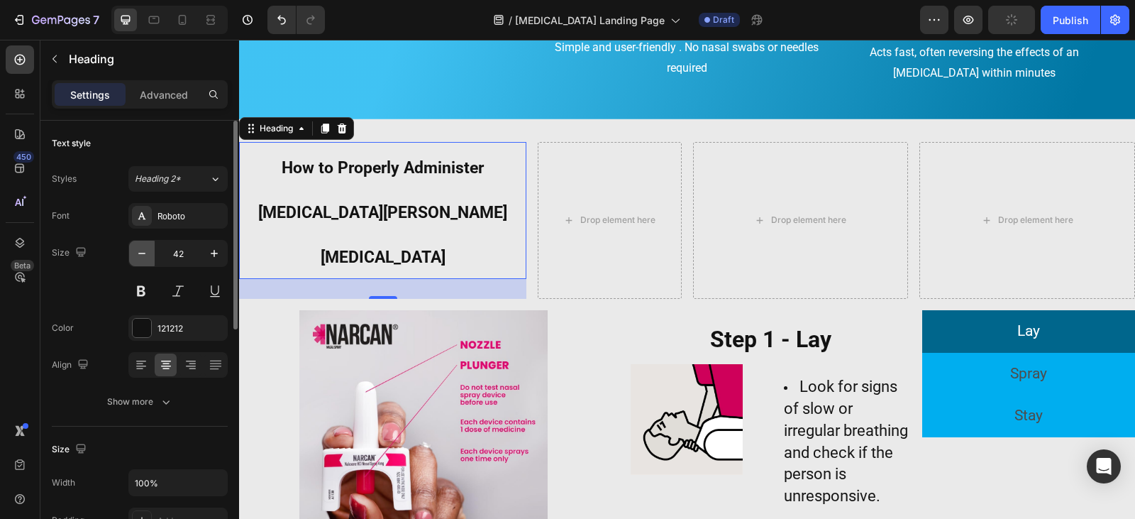
click at [144, 255] on icon "button" at bounding box center [142, 253] width 14 height 14
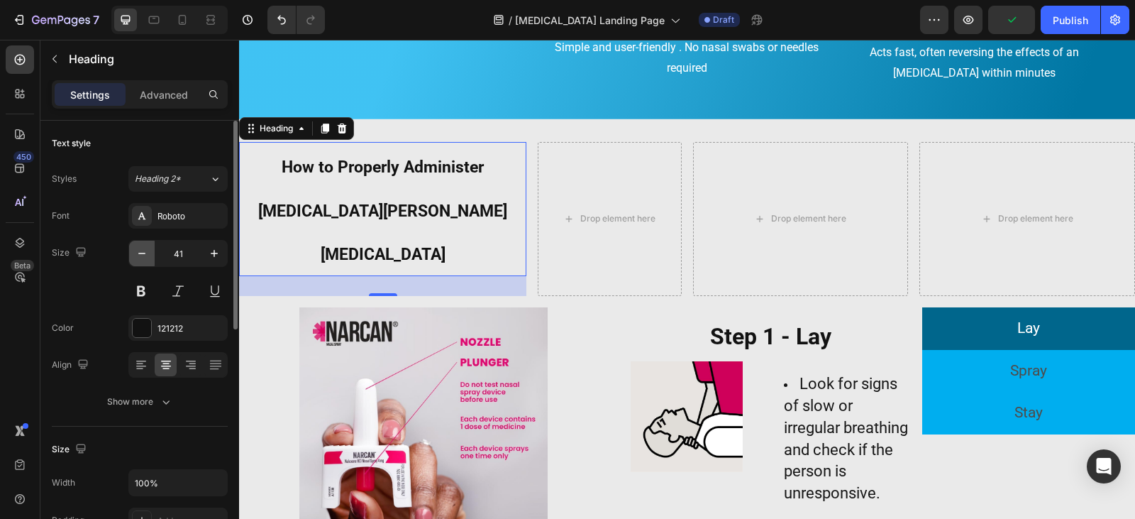
click at [144, 255] on icon "button" at bounding box center [142, 253] width 14 height 14
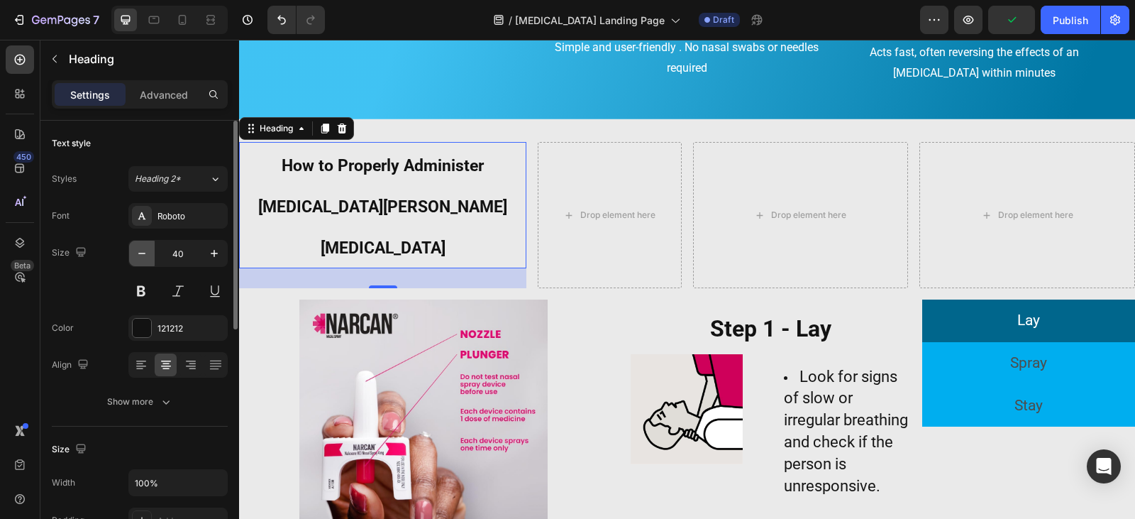
click at [144, 255] on icon "button" at bounding box center [142, 253] width 14 height 14
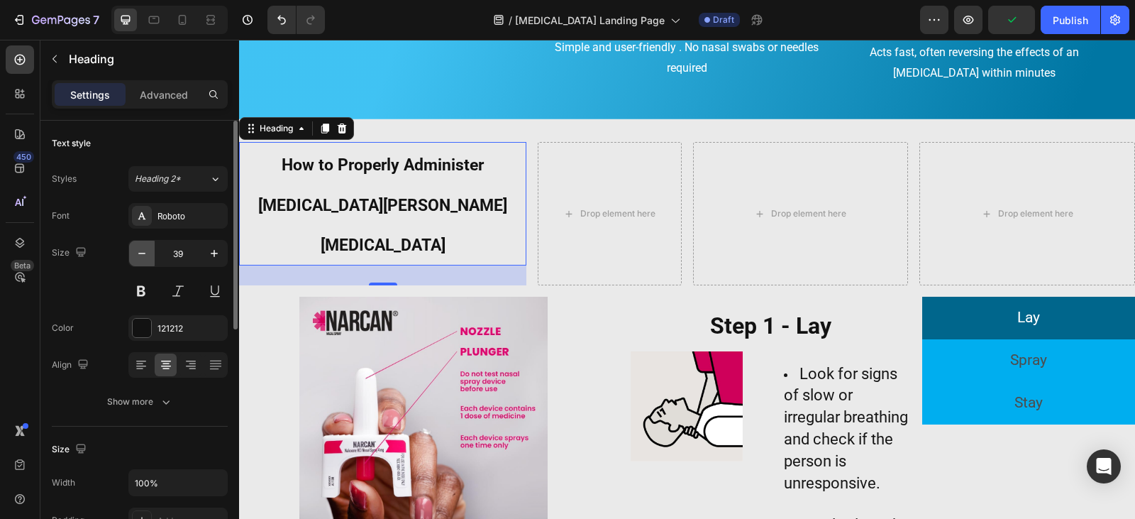
click at [144, 255] on icon "button" at bounding box center [142, 253] width 14 height 14
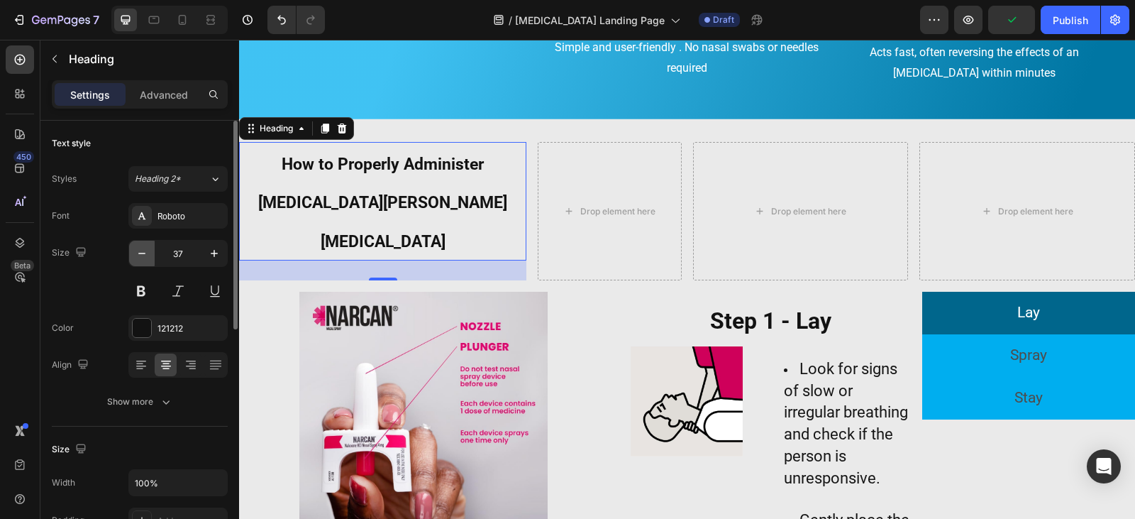
click at [144, 255] on icon "button" at bounding box center [142, 253] width 14 height 14
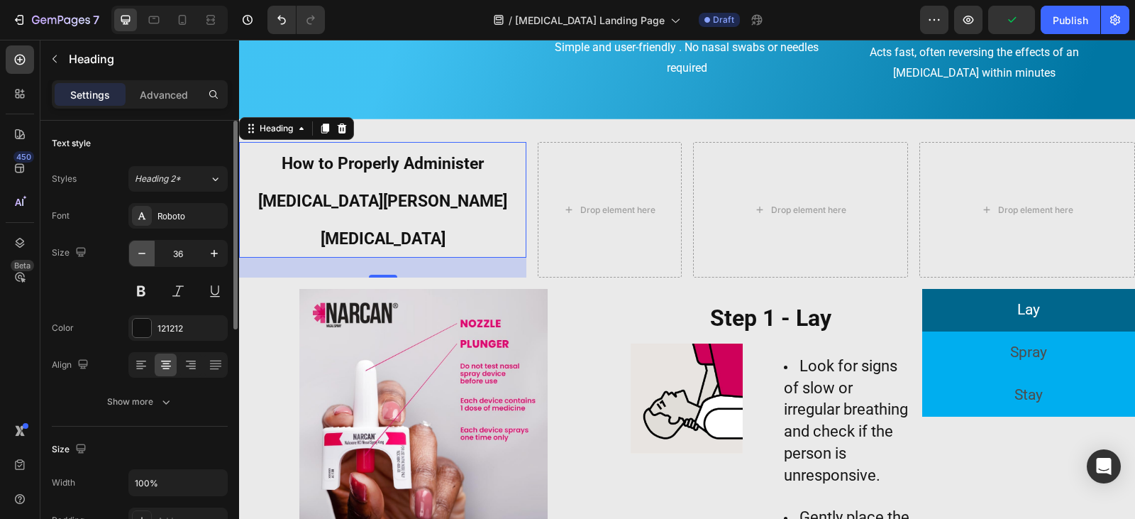
click at [144, 255] on icon "button" at bounding box center [142, 253] width 14 height 14
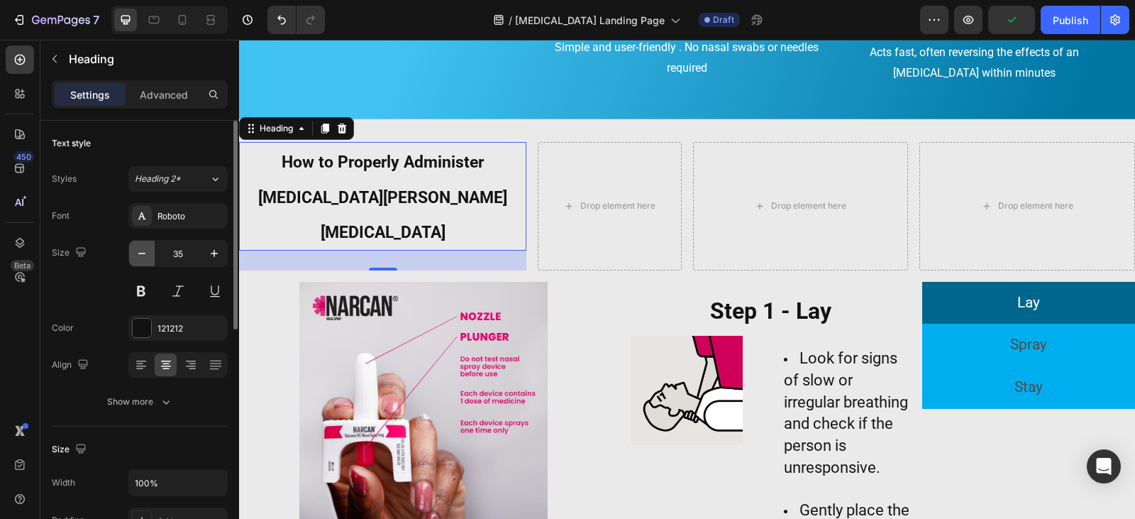
click at [145, 255] on icon "button" at bounding box center [142, 253] width 14 height 14
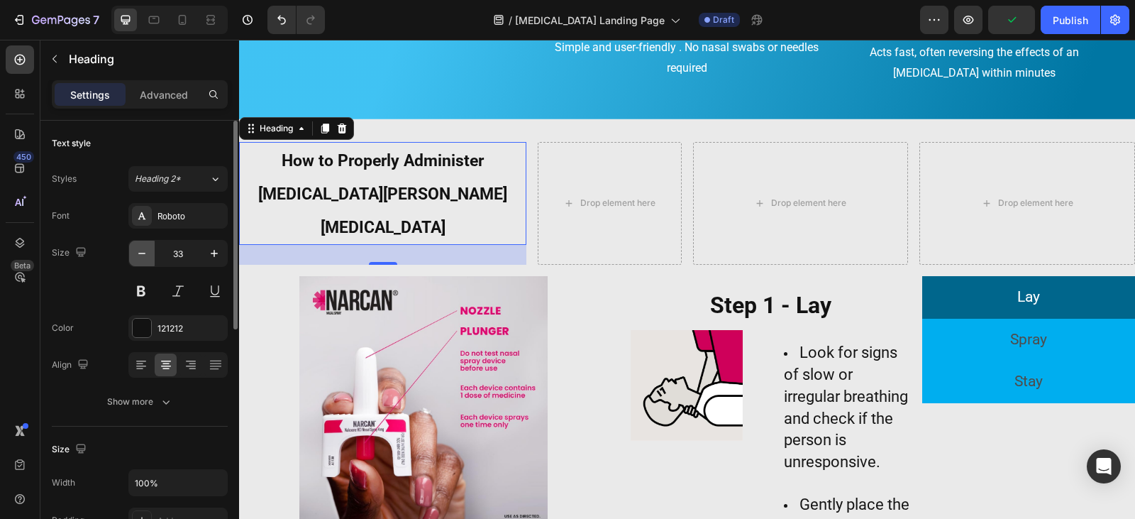
click at [145, 255] on icon "button" at bounding box center [142, 253] width 14 height 14
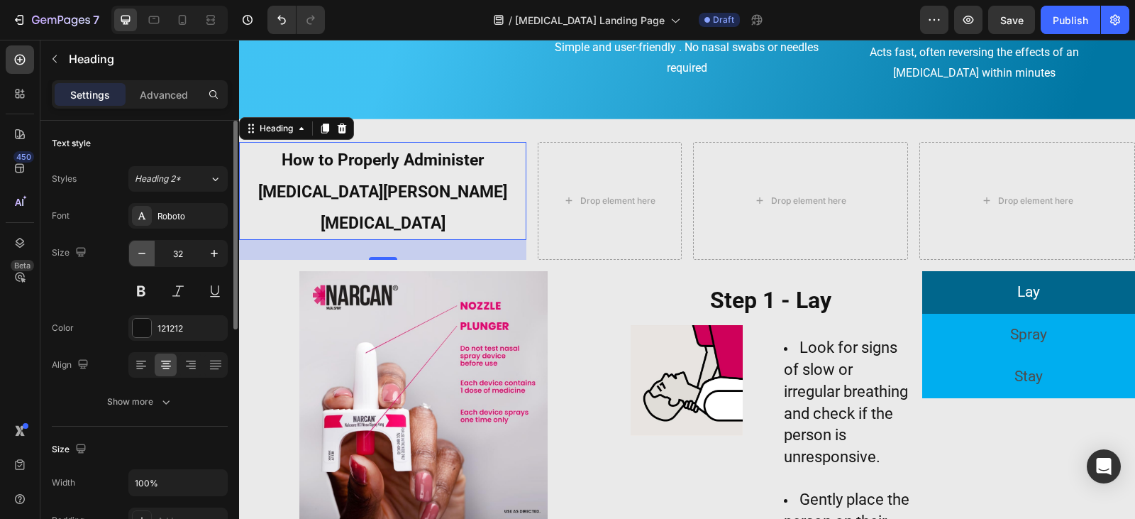
click at [145, 255] on icon "button" at bounding box center [142, 253] width 14 height 14
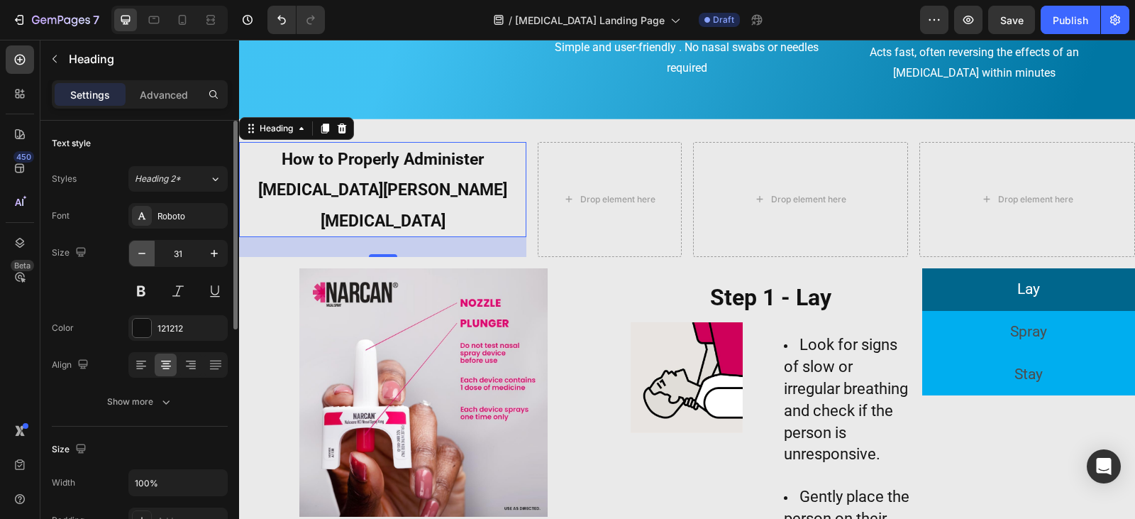
click at [145, 255] on icon "button" at bounding box center [142, 253] width 14 height 14
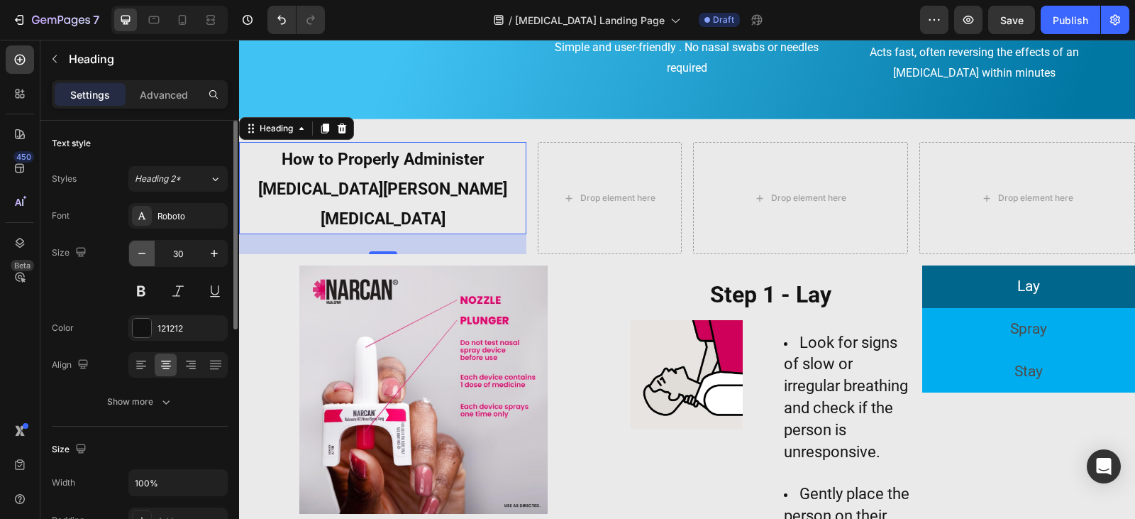
click at [145, 255] on icon "button" at bounding box center [142, 253] width 14 height 14
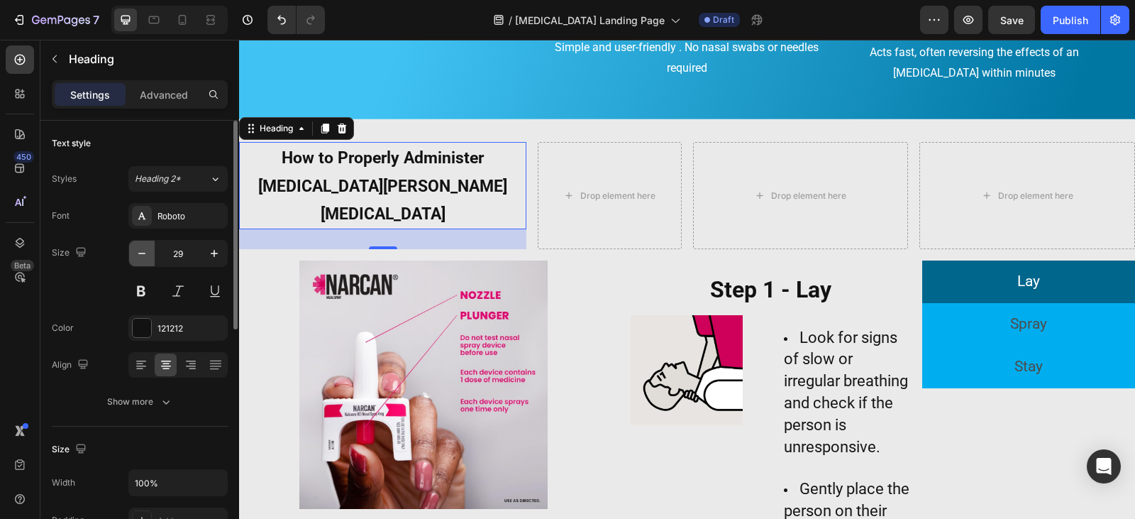
click at [145, 255] on icon "button" at bounding box center [142, 253] width 14 height 14
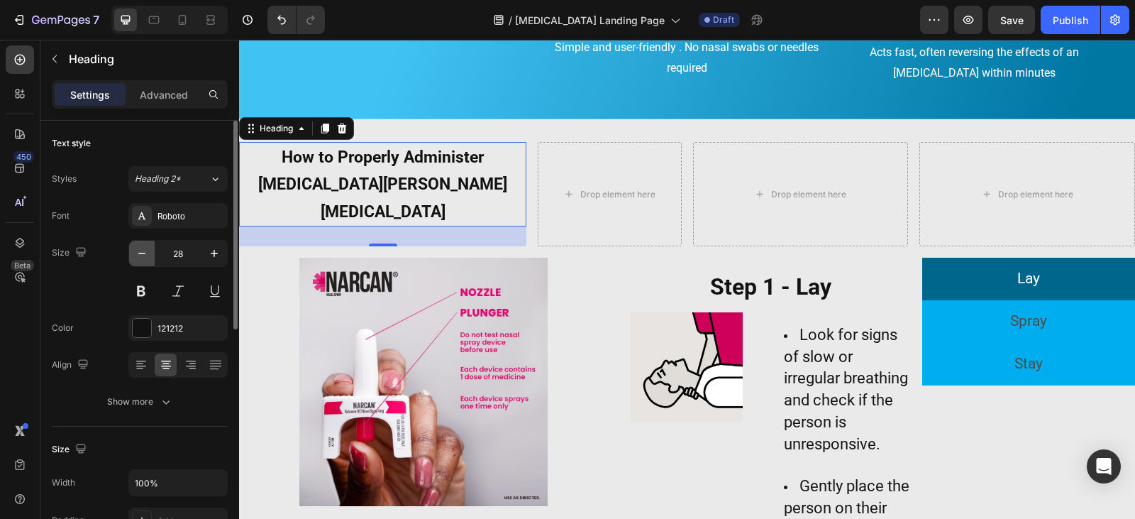
click at [145, 255] on icon "button" at bounding box center [142, 253] width 14 height 14
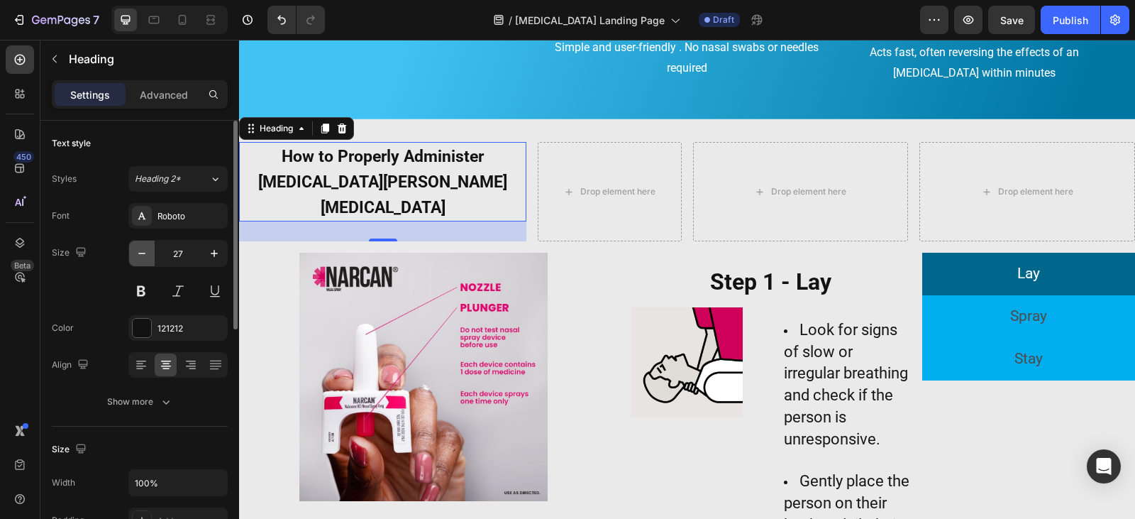
click at [145, 255] on icon "button" at bounding box center [142, 253] width 14 height 14
type input "26"
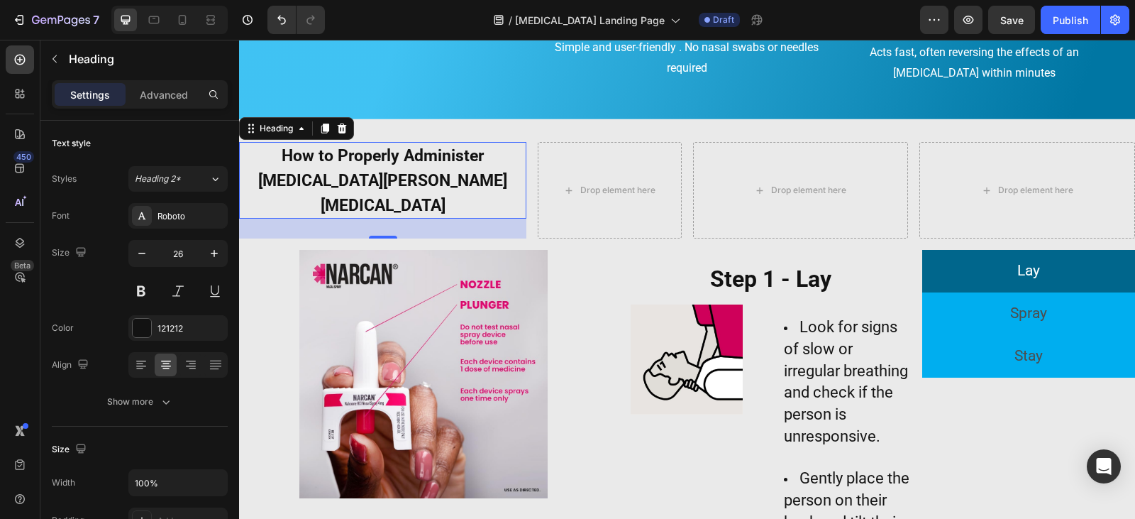
click at [401, 174] on strong "How to Properly Administer [MEDICAL_DATA][PERSON_NAME][MEDICAL_DATA]" at bounding box center [382, 180] width 249 height 69
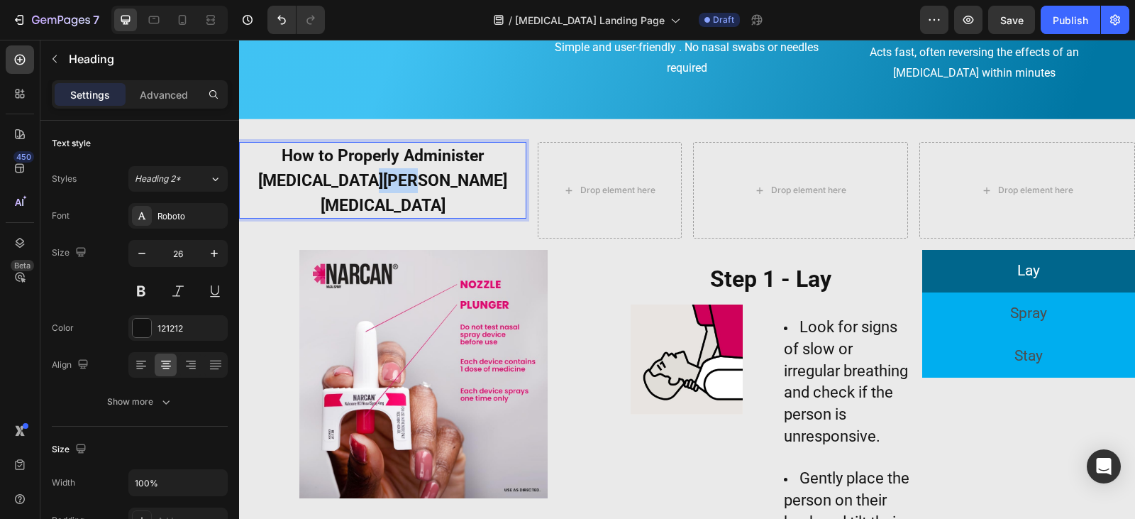
click at [401, 174] on strong "How to Properly Administer [MEDICAL_DATA][PERSON_NAME][MEDICAL_DATA]" at bounding box center [382, 180] width 249 height 69
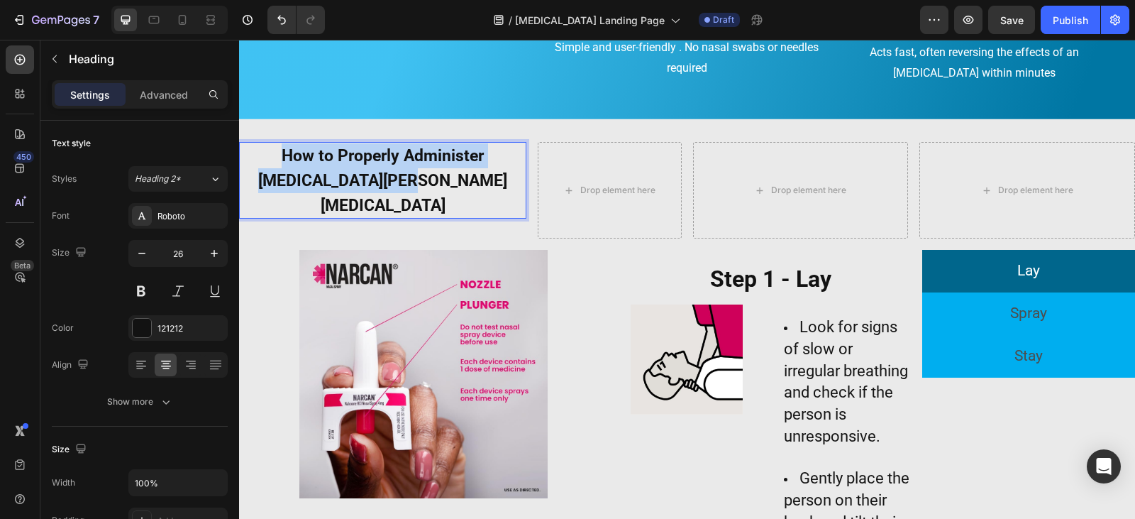
click at [401, 174] on strong "How to Properly Administer [MEDICAL_DATA][PERSON_NAME][MEDICAL_DATA]" at bounding box center [382, 180] width 249 height 69
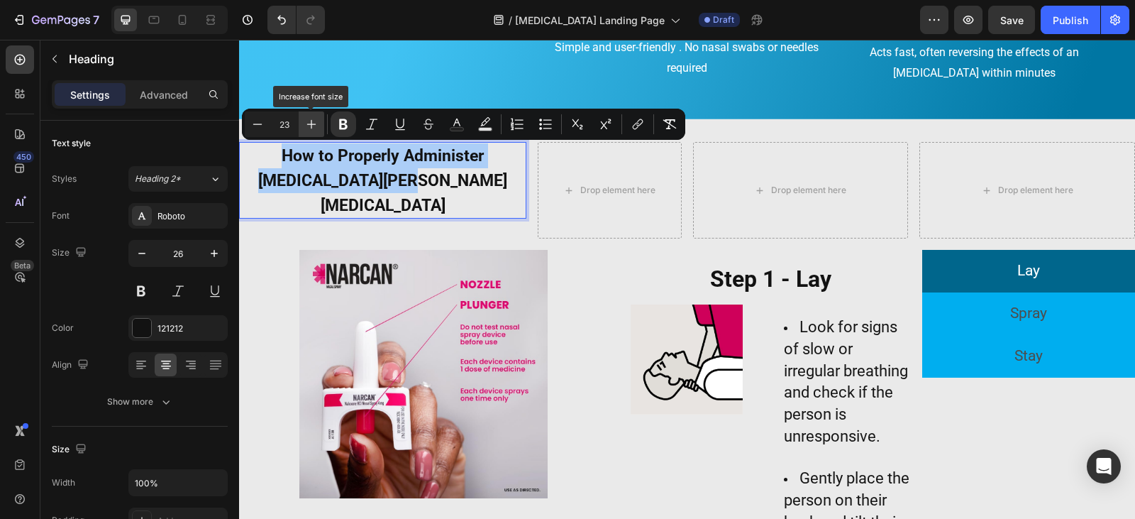
click at [313, 118] on icon "Editor contextual toolbar" at bounding box center [311, 124] width 14 height 14
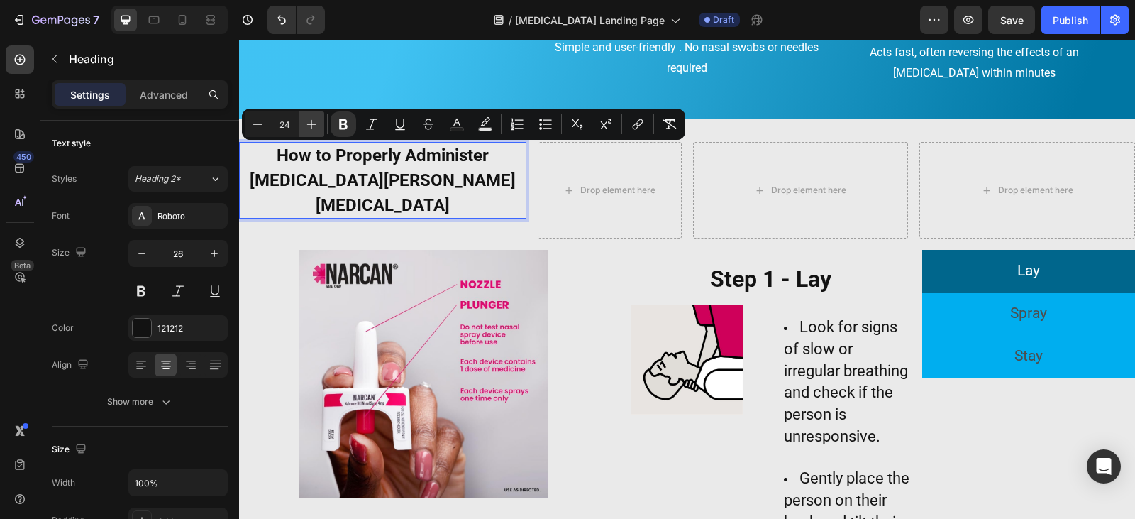
click at [313, 118] on icon "Editor contextual toolbar" at bounding box center [311, 124] width 14 height 14
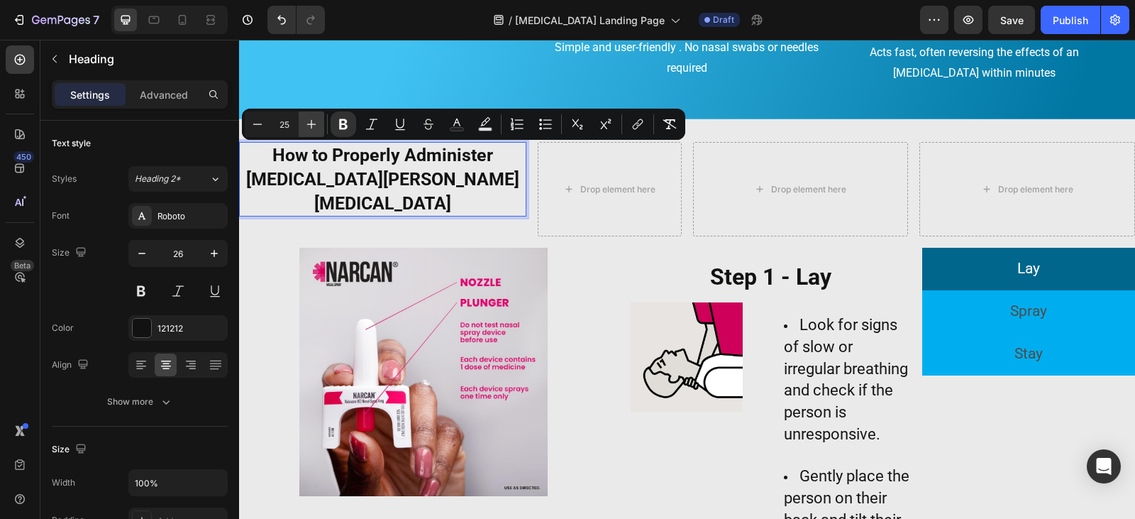
click at [313, 118] on icon "Editor contextual toolbar" at bounding box center [311, 124] width 14 height 14
click at [315, 119] on icon "Editor contextual toolbar" at bounding box center [311, 124] width 14 height 14
click at [316, 119] on icon "Editor contextual toolbar" at bounding box center [311, 124] width 14 height 14
type input "28"
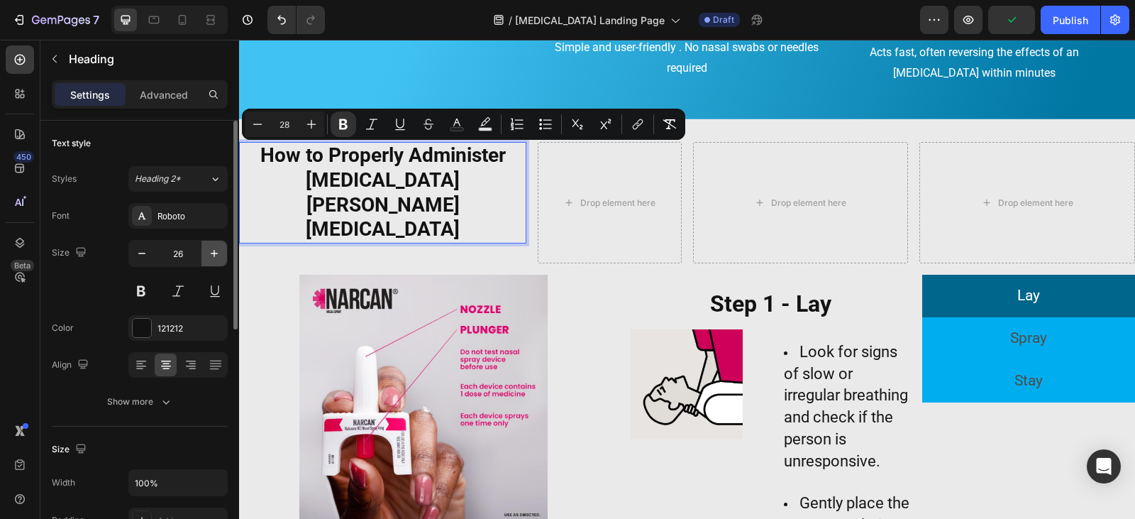
click at [226, 254] on button "button" at bounding box center [214, 253] width 26 height 26
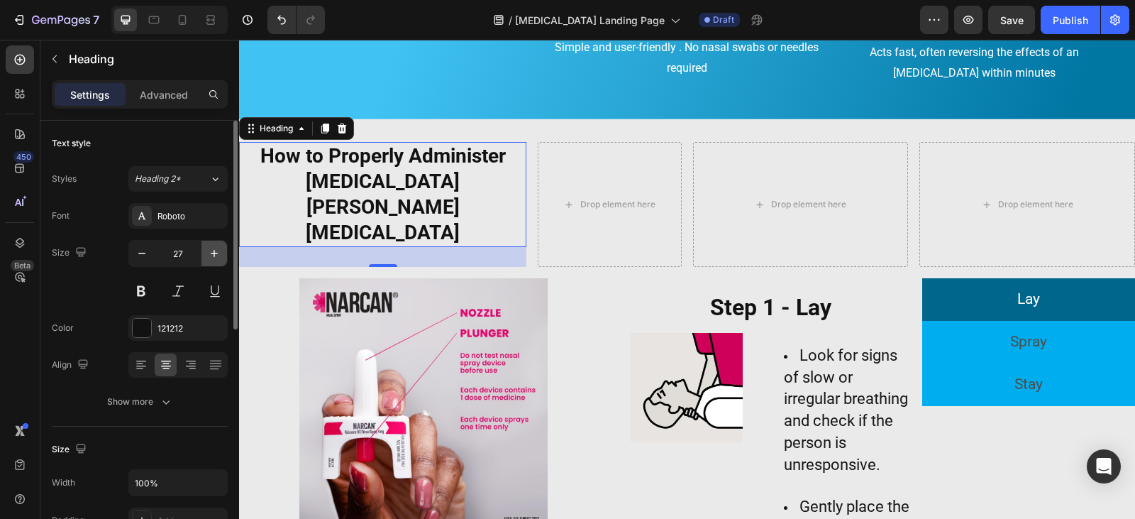
click at [210, 255] on icon "button" at bounding box center [214, 253] width 14 height 14
type input "28"
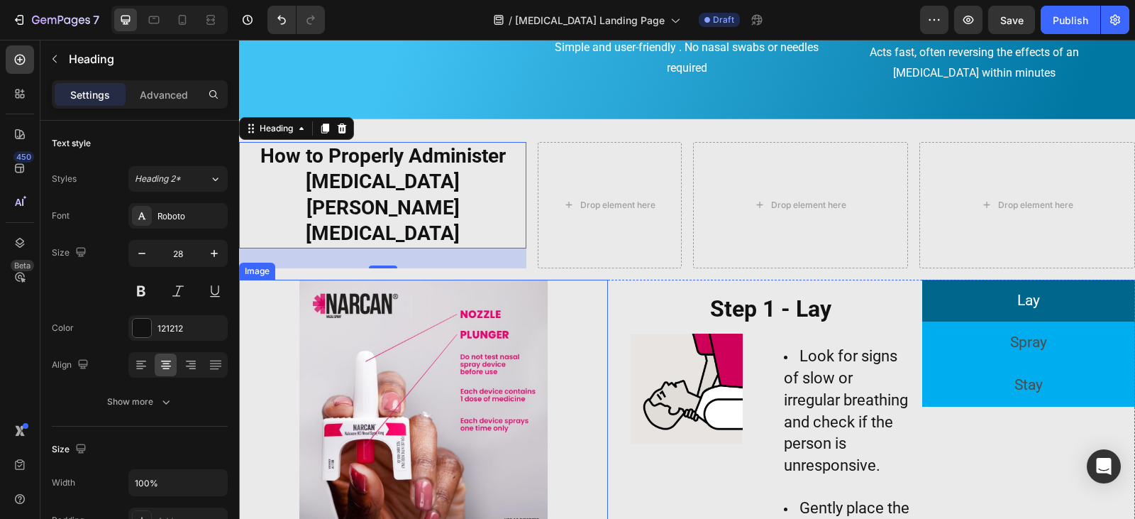
click at [518, 326] on img at bounding box center [423, 403] width 369 height 248
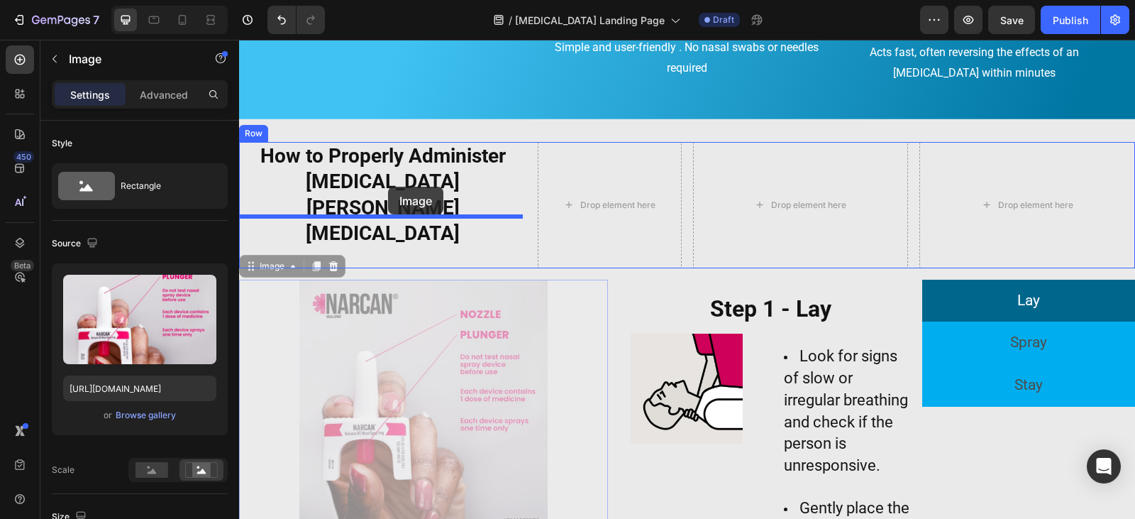
drag, startPoint x: 254, startPoint y: 216, endPoint x: 388, endPoint y: 187, distance: 137.3
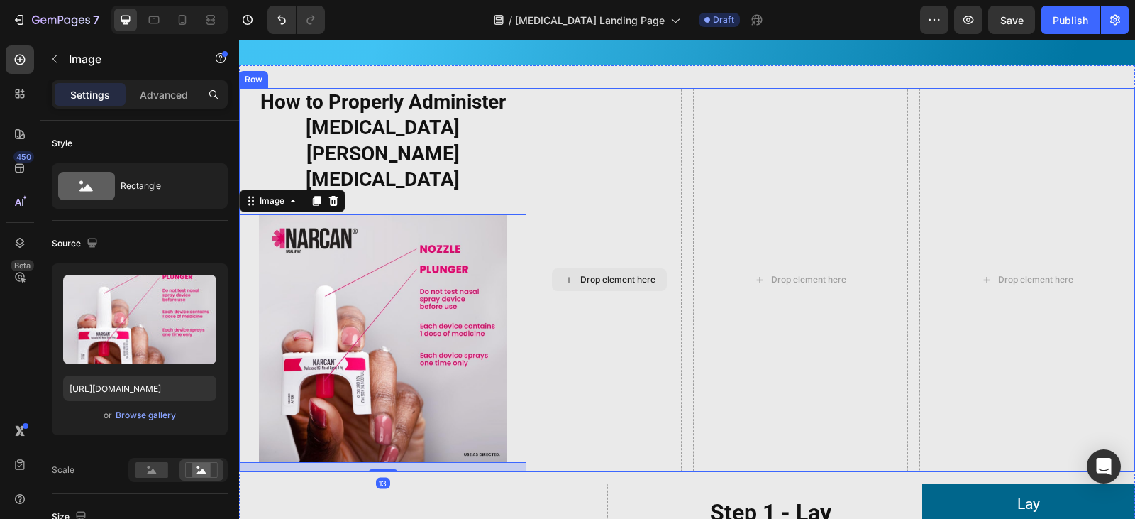
scroll to position [1104, 0]
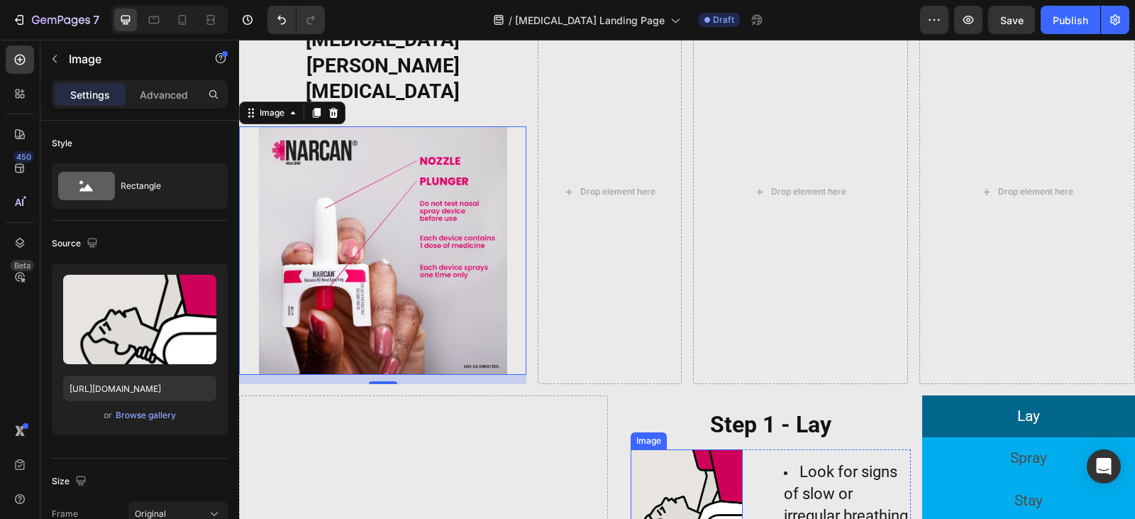
click at [675, 449] on img at bounding box center [687, 504] width 112 height 110
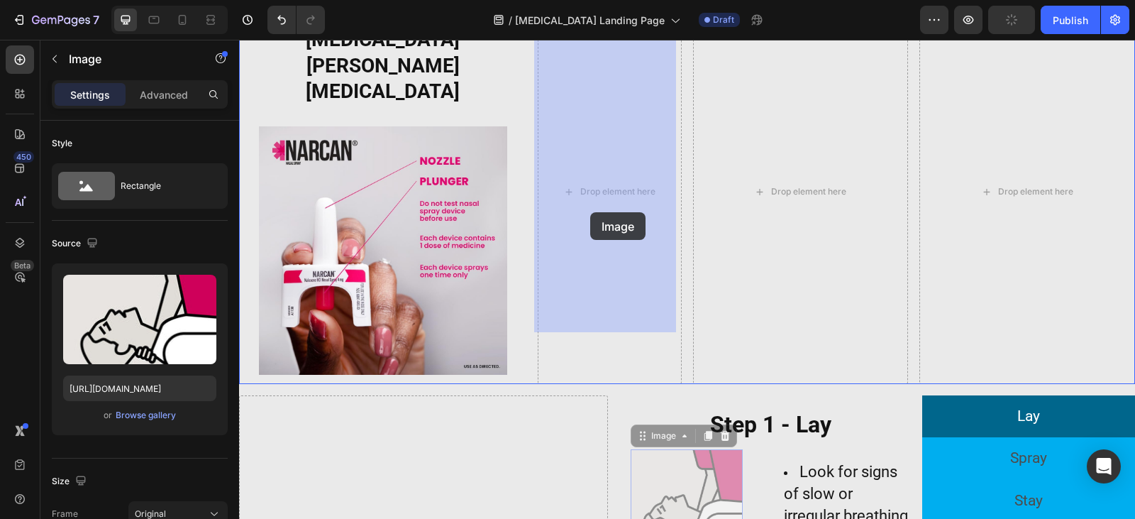
drag, startPoint x: 638, startPoint y: 384, endPoint x: 590, endPoint y: 212, distance: 178.3
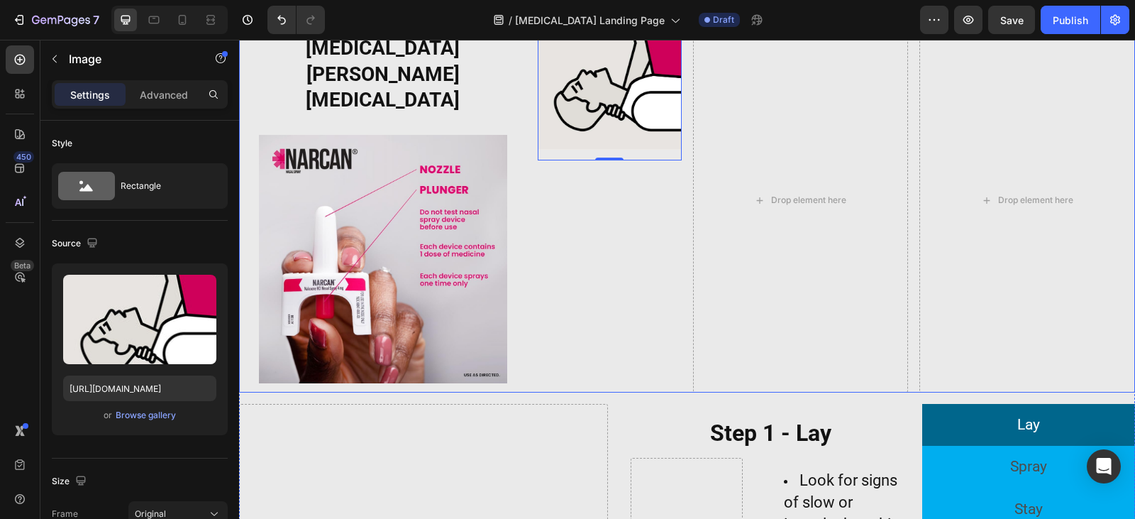
scroll to position [1246, 0]
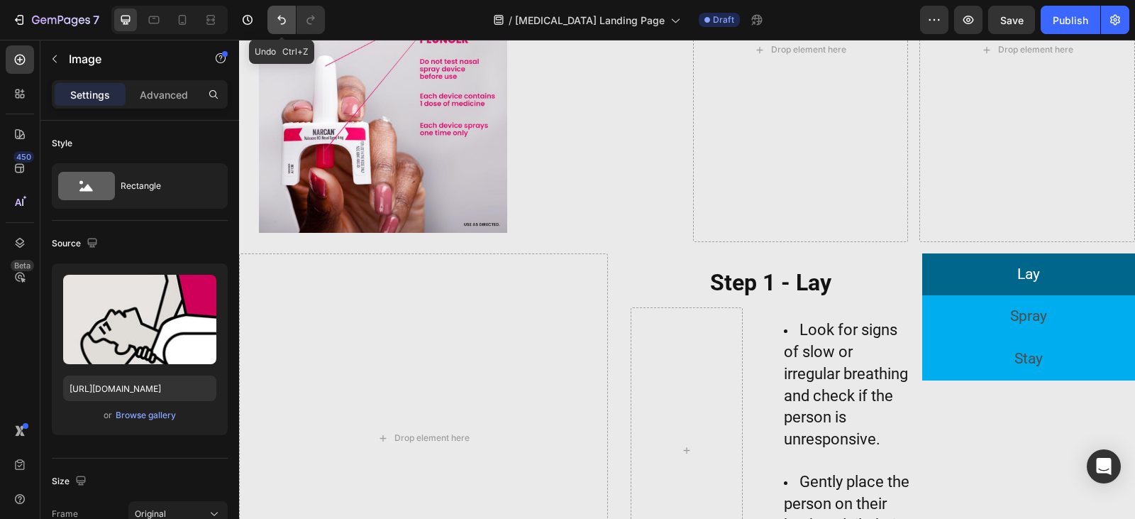
click at [282, 24] on icon "Undo/Redo" at bounding box center [281, 20] width 9 height 9
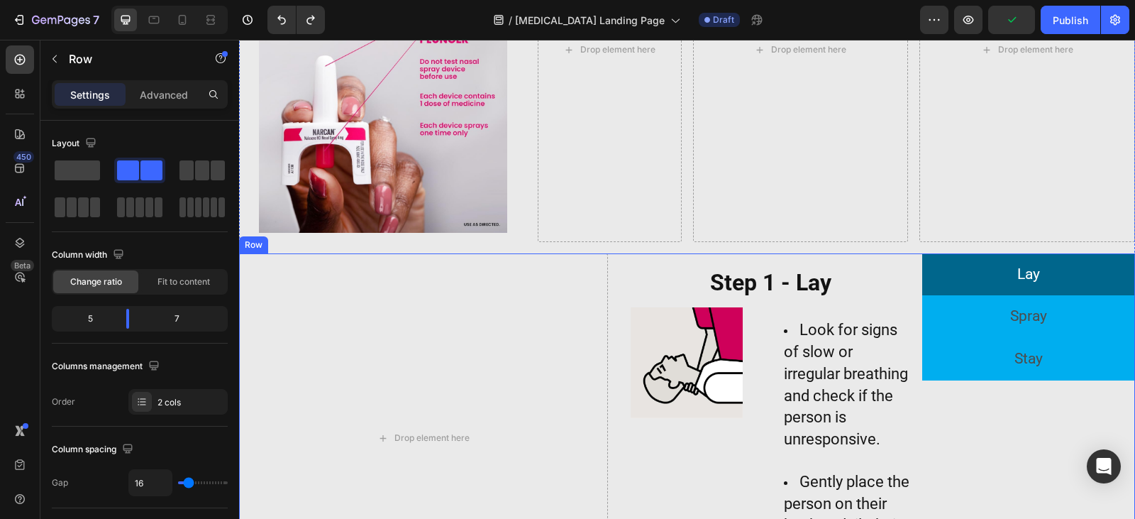
click at [608, 265] on div "Drop element here Lay Spray Stay Step 1 - Lay Heading Image Look for signs of s…" at bounding box center [687, 438] width 896 height 370
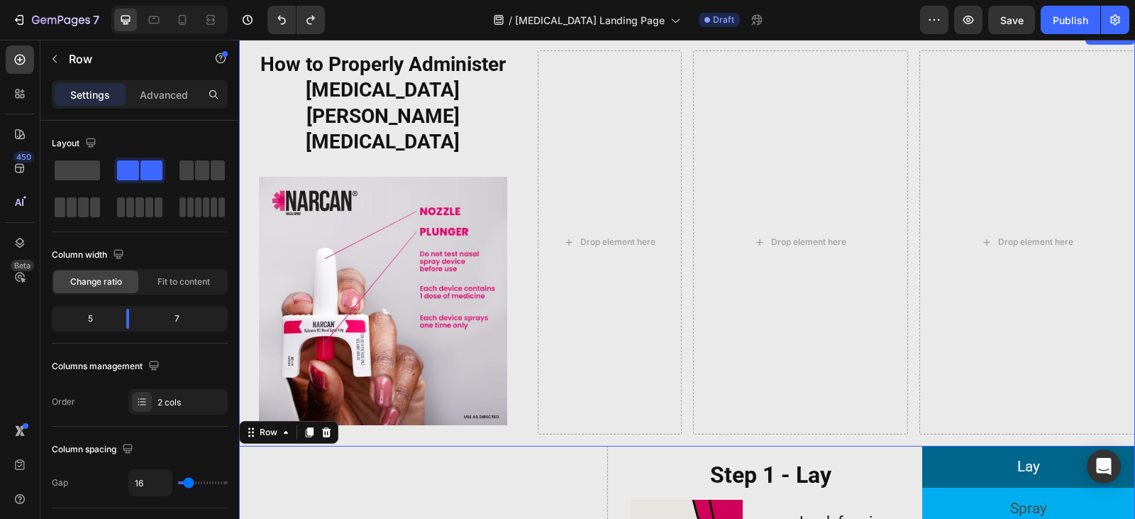
scroll to position [1033, 0]
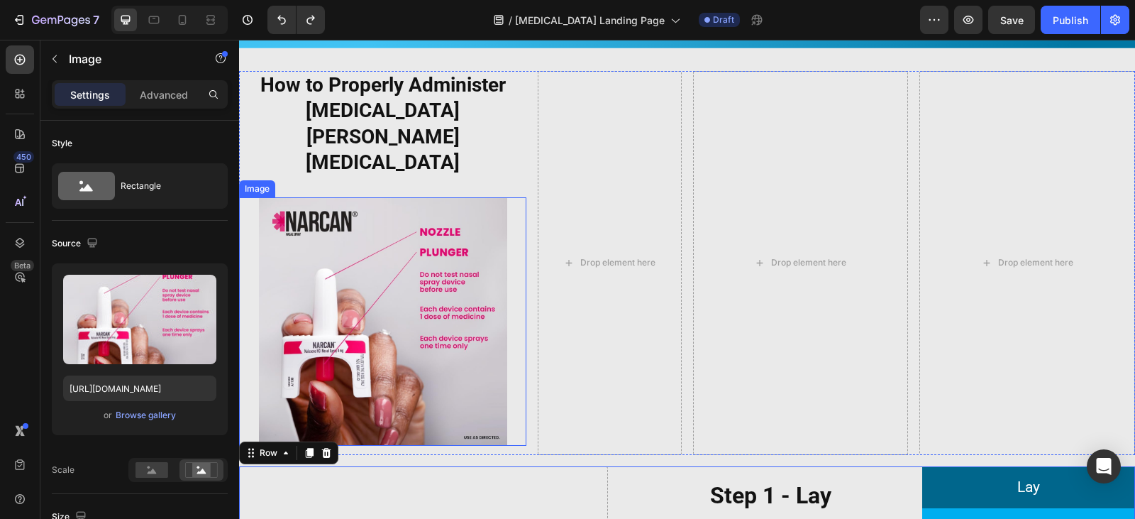
click at [269, 197] on img at bounding box center [382, 321] width 287 height 248
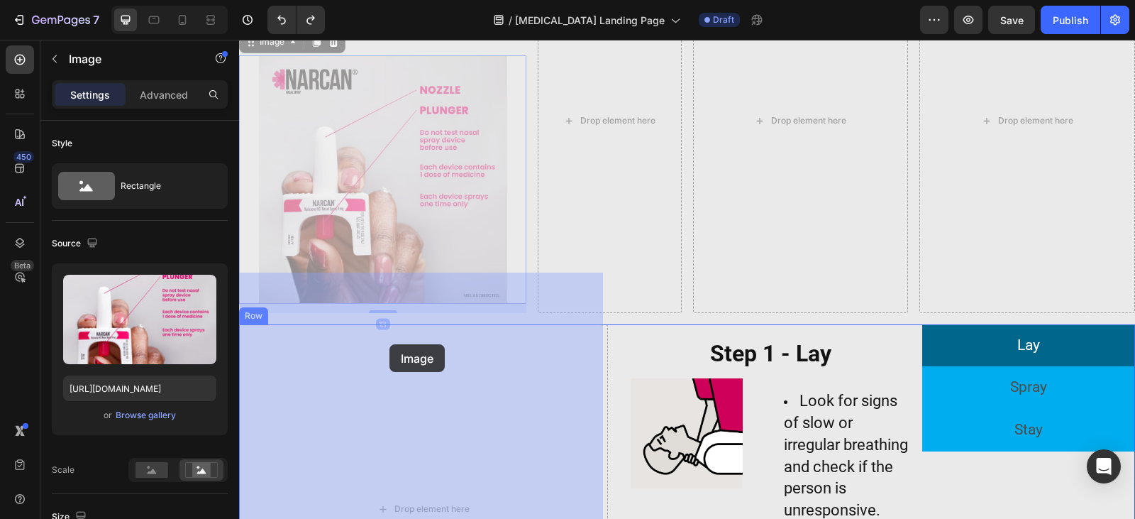
drag, startPoint x: 242, startPoint y: 133, endPoint x: 404, endPoint y: 357, distance: 276.4
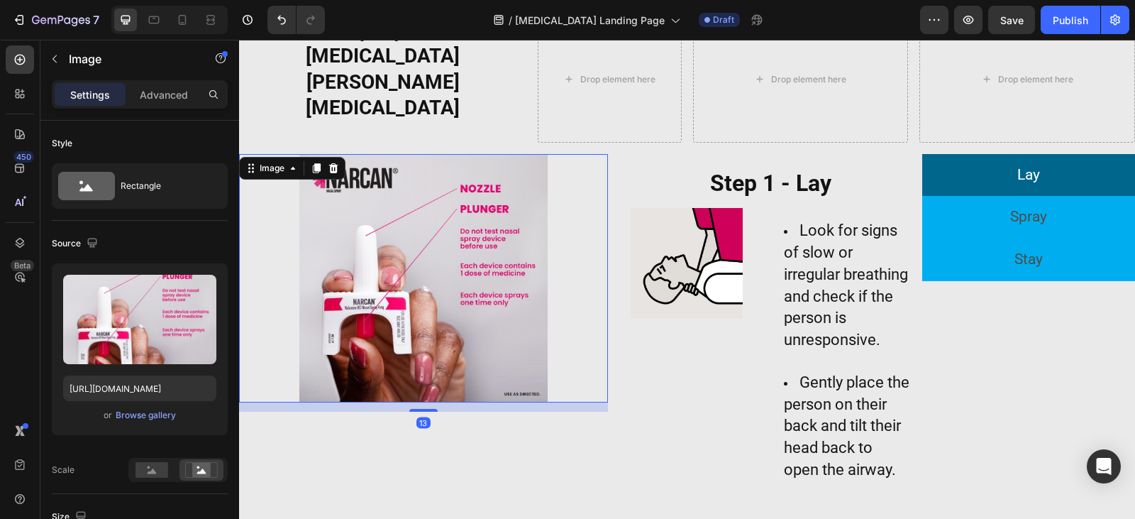
scroll to position [892, 0]
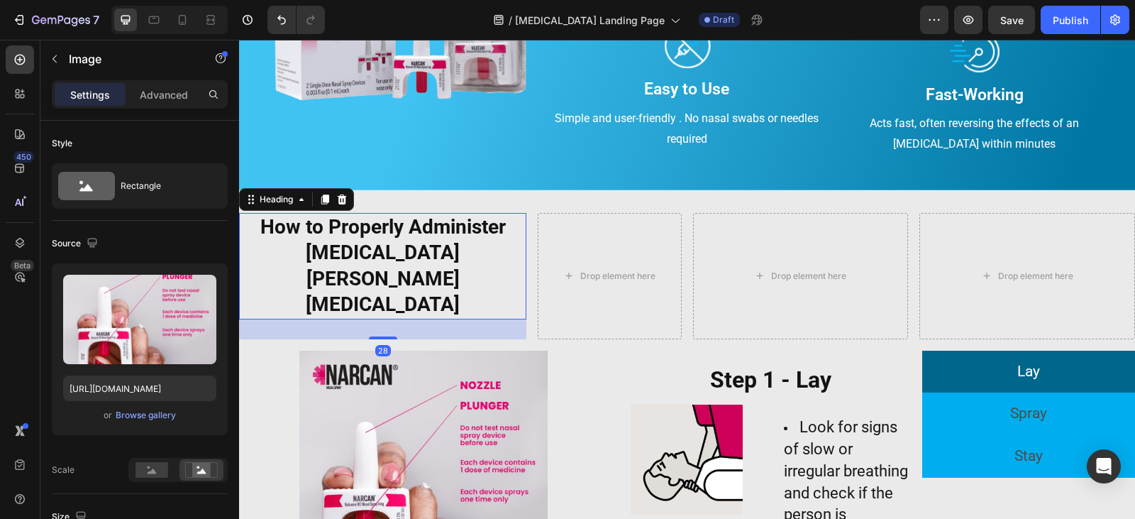
click at [360, 230] on strong "How to Properly Administer [MEDICAL_DATA][PERSON_NAME][MEDICAL_DATA]" at bounding box center [382, 265] width 245 height 101
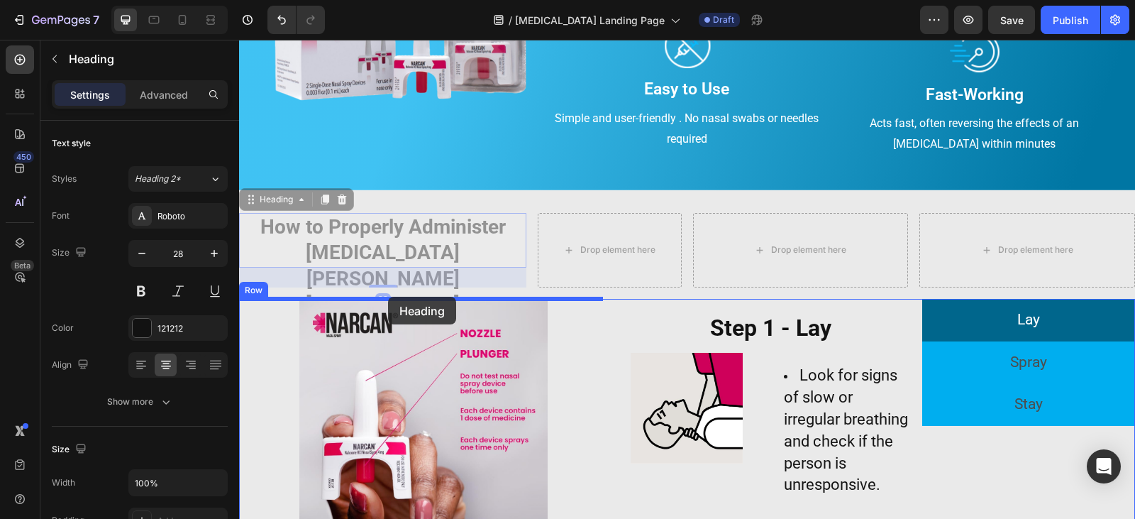
drag, startPoint x: 255, startPoint y: 199, endPoint x: 388, endPoint y: 296, distance: 165.4
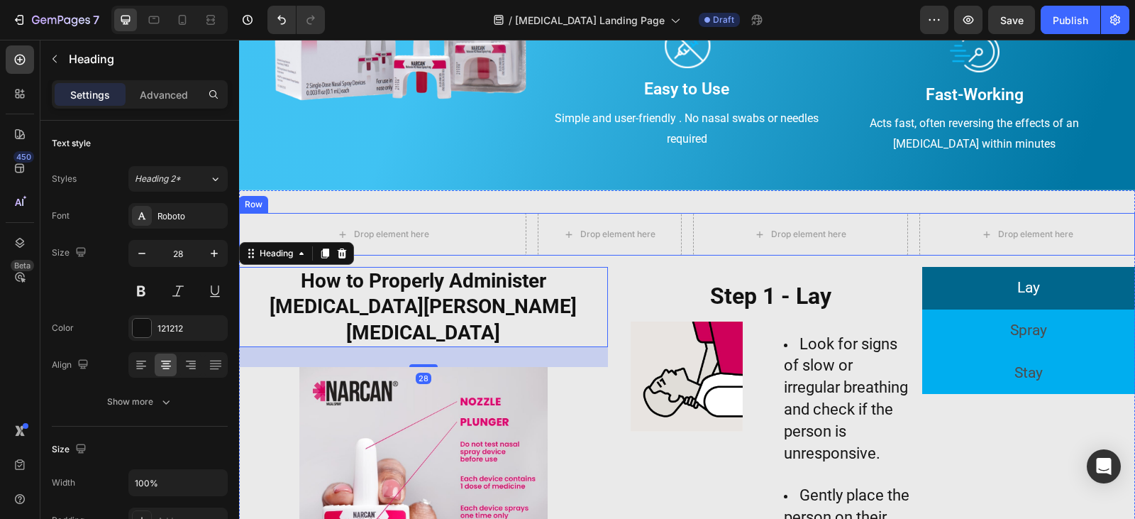
click at [530, 250] on div "Drop element here Drop element here Drop element here Drop element here Row" at bounding box center [687, 234] width 896 height 43
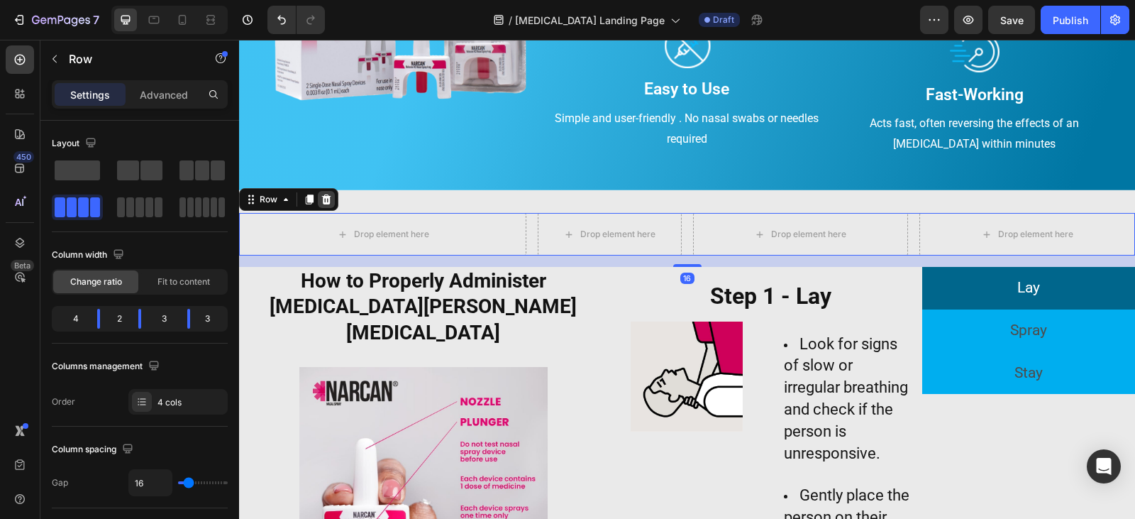
click at [328, 207] on div at bounding box center [326, 199] width 17 height 17
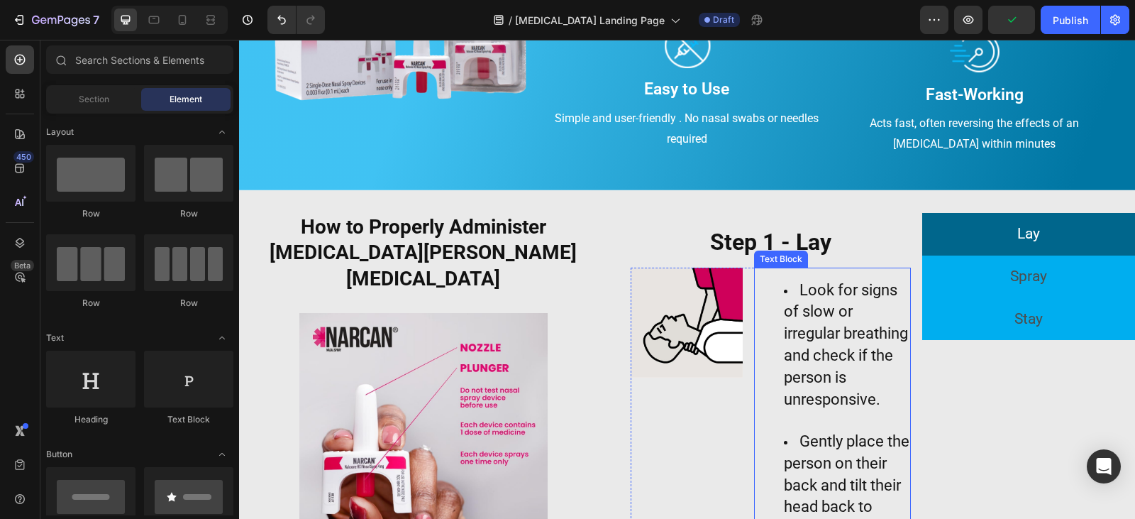
scroll to position [821, 0]
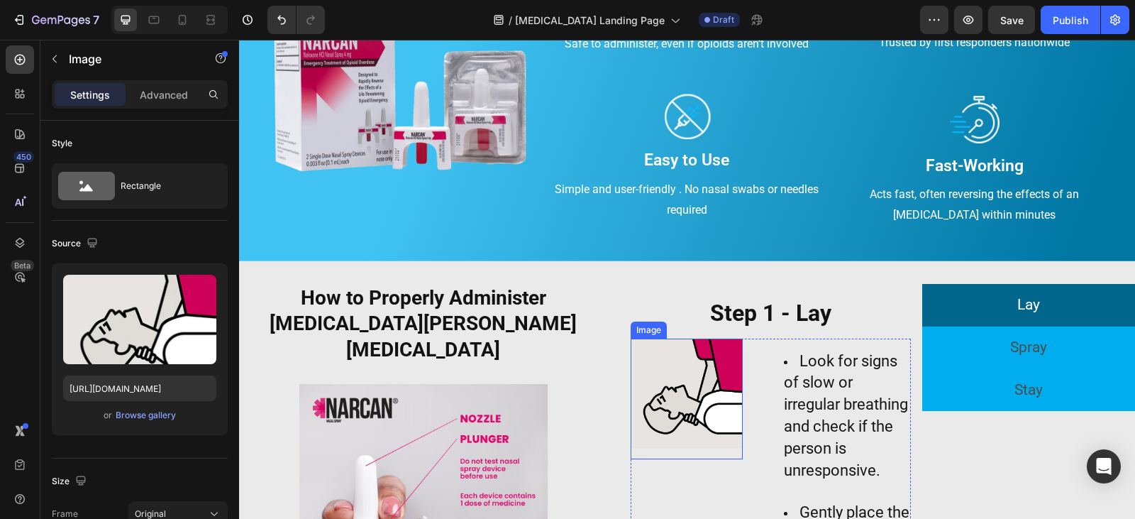
click at [669, 397] on img at bounding box center [687, 393] width 112 height 110
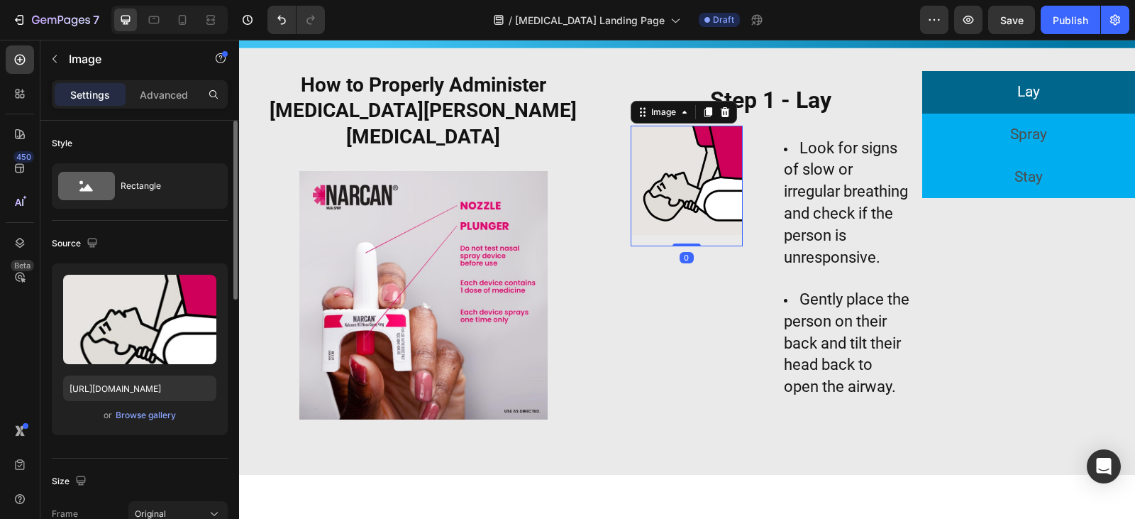
scroll to position [142, 0]
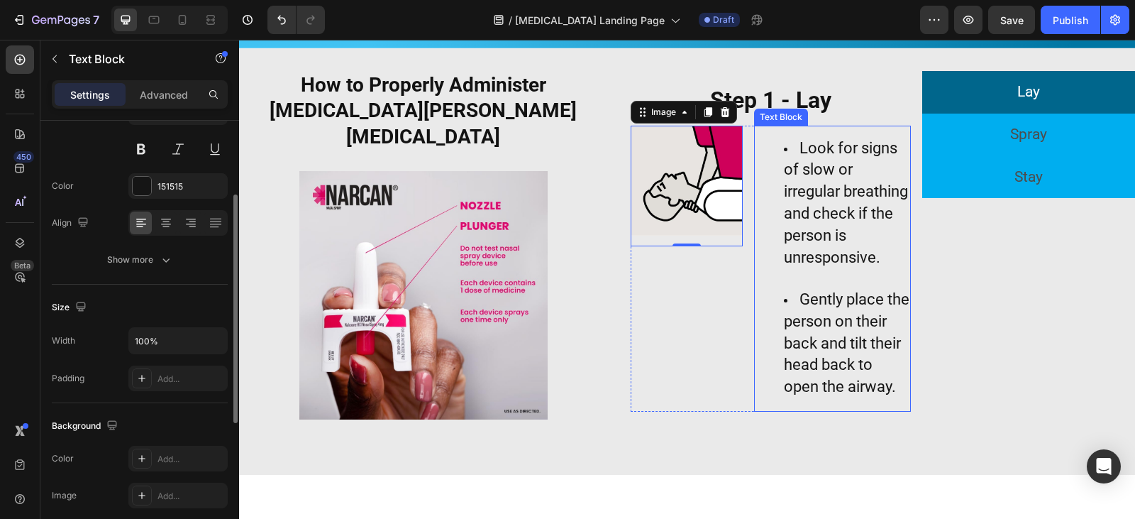
click at [784, 262] on span "Look for signs of slow or irregular breathing and check if the person is unresp…" at bounding box center [846, 202] width 124 height 127
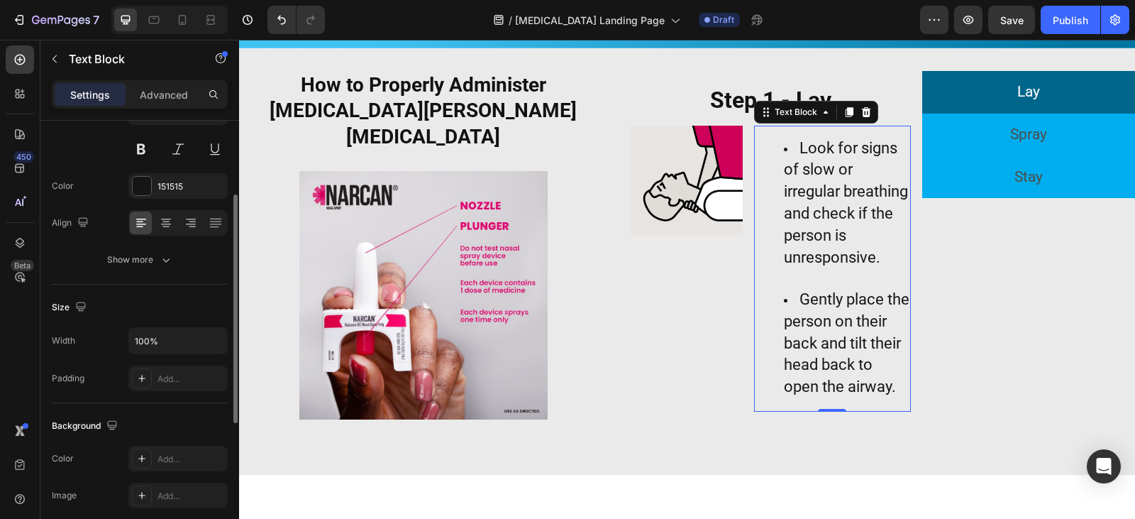
scroll to position [0, 0]
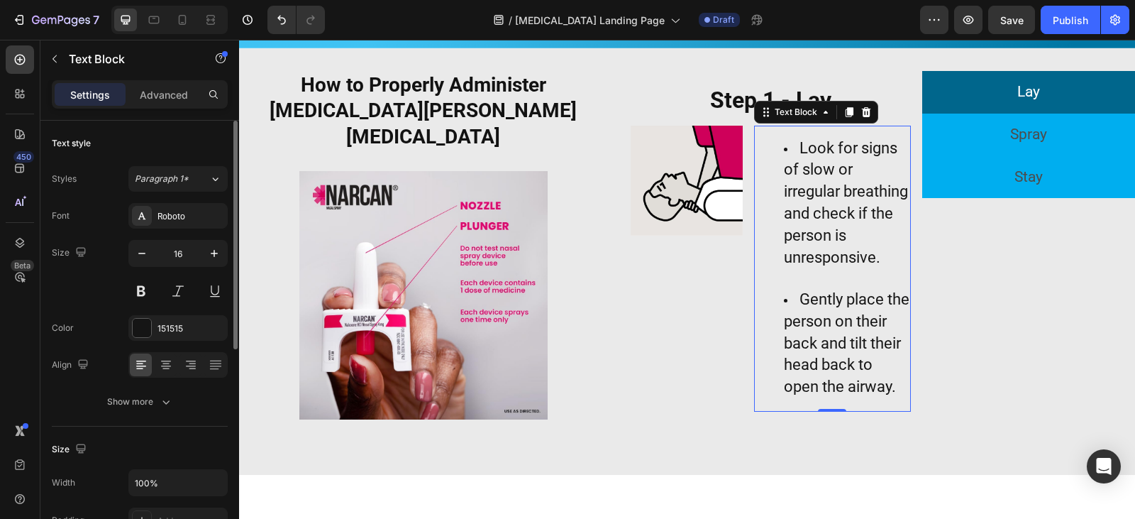
click at [155, 78] on div "Text Block" at bounding box center [121, 60] width 162 height 40
click at [154, 92] on p "Advanced" at bounding box center [164, 94] width 48 height 15
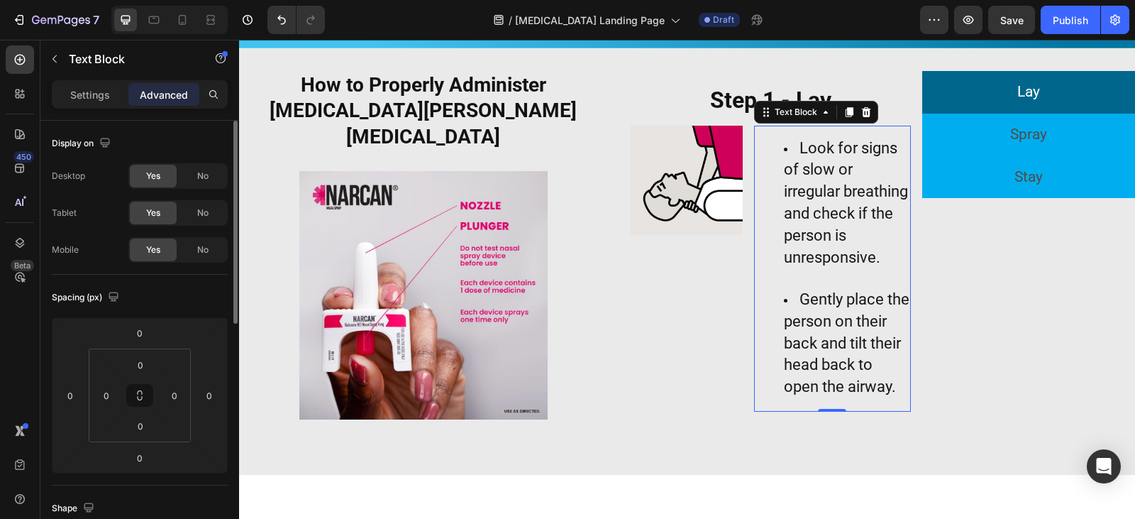
click at [806, 233] on span "Look for signs of slow or irregular breathing and check if the person is unresp…" at bounding box center [846, 202] width 124 height 127
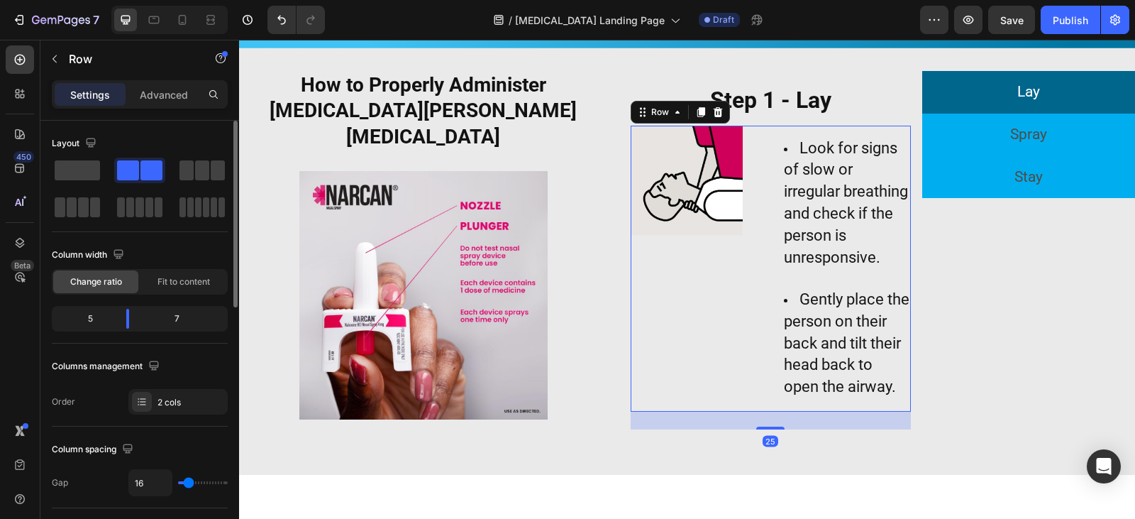
click at [721, 261] on div "Image" at bounding box center [687, 269] width 112 height 287
click at [739, 216] on div "Image Look for signs of slow or irregular breathing and check if the person is …" at bounding box center [771, 269] width 280 height 287
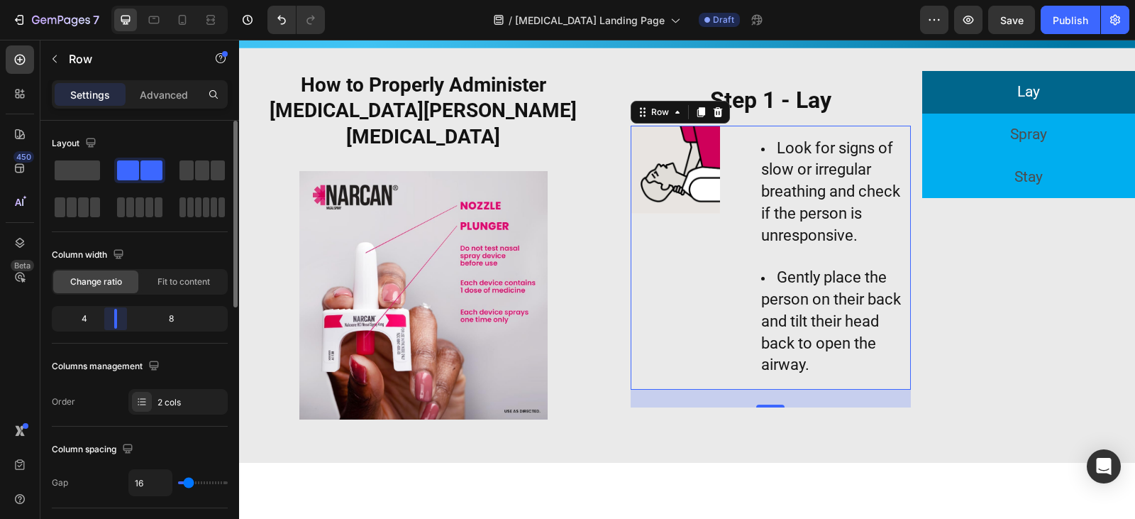
drag, startPoint x: 121, startPoint y: 321, endPoint x: 113, endPoint y: 321, distance: 8.5
click at [113, 106] on body "7 Version history / Narcan Landing Page Draft Preview Save Publish 450 Beta Sec…" at bounding box center [567, 53] width 1135 height 106
drag, startPoint x: 117, startPoint y: 321, endPoint x: 106, endPoint y: 322, distance: 11.4
click at [106, 106] on body "7 Version history / Narcan Landing Page Draft Preview Save Publish 450 Beta Sec…" at bounding box center [567, 53] width 1135 height 106
click at [672, 167] on img at bounding box center [675, 170] width 89 height 88
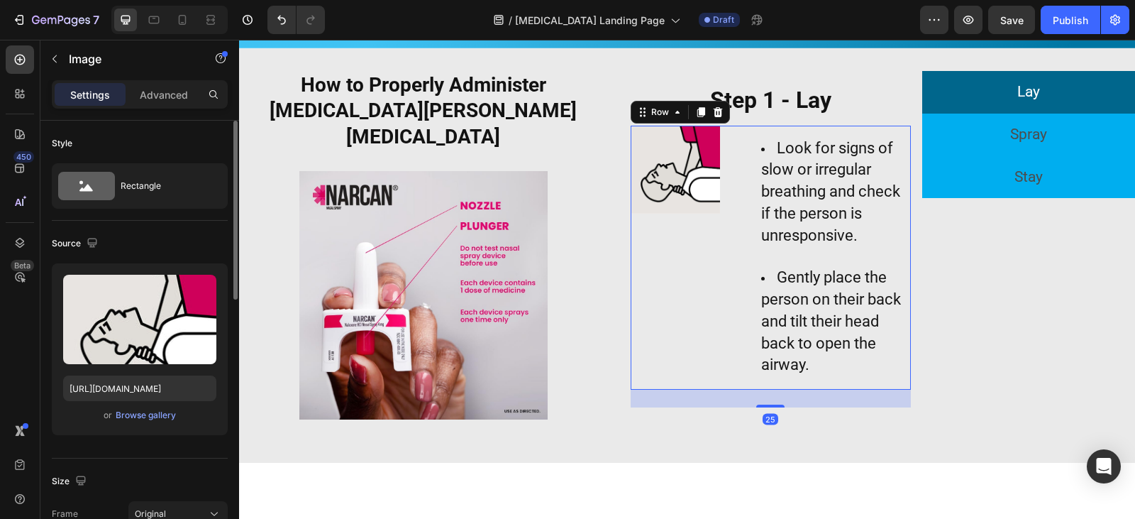
click at [720, 190] on div "Image Look for signs of slow or irregular breathing and check if the person is …" at bounding box center [771, 258] width 280 height 265
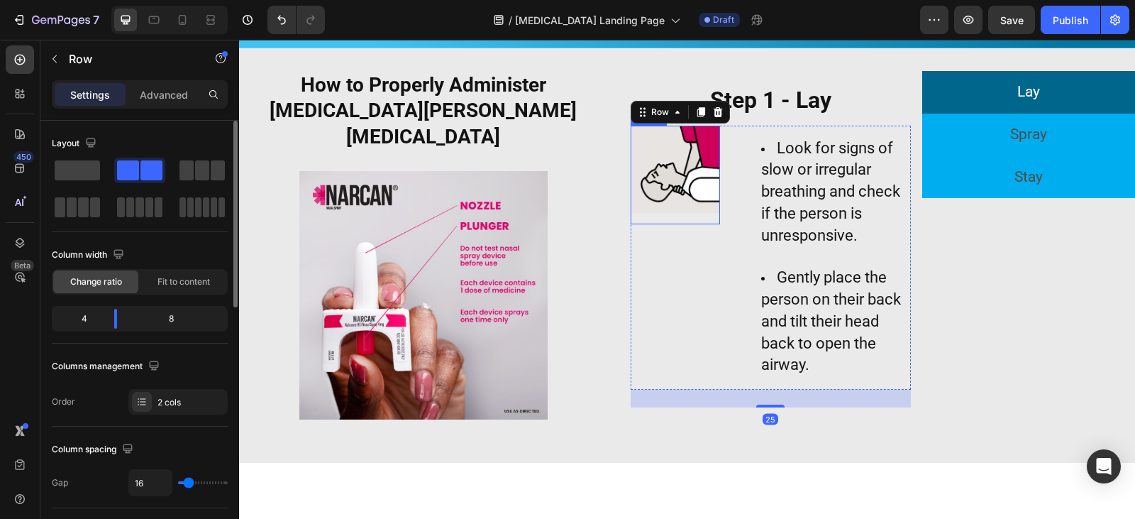
click at [711, 190] on img at bounding box center [675, 170] width 89 height 88
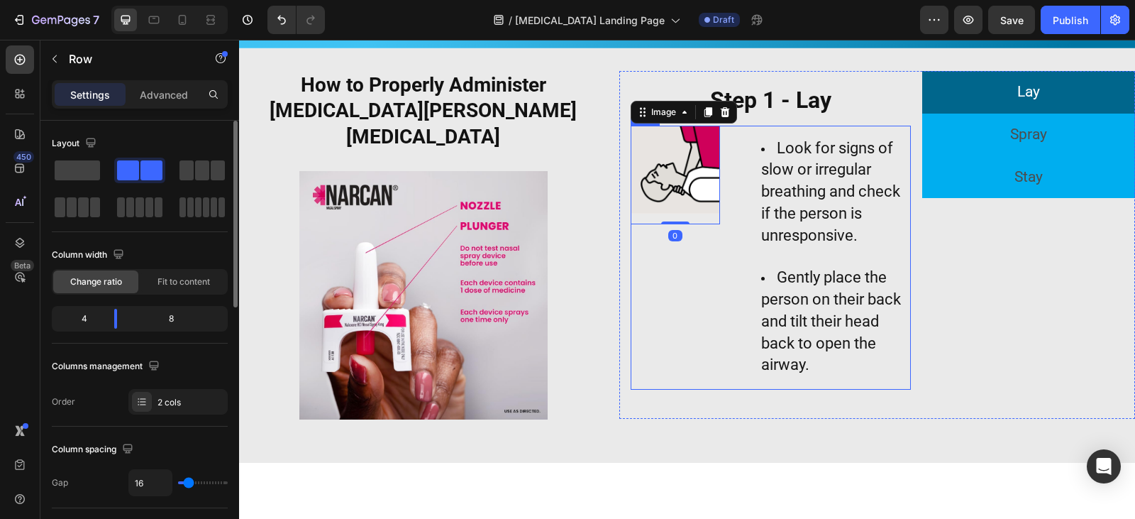
click at [655, 294] on div "Image 0" at bounding box center [675, 258] width 89 height 265
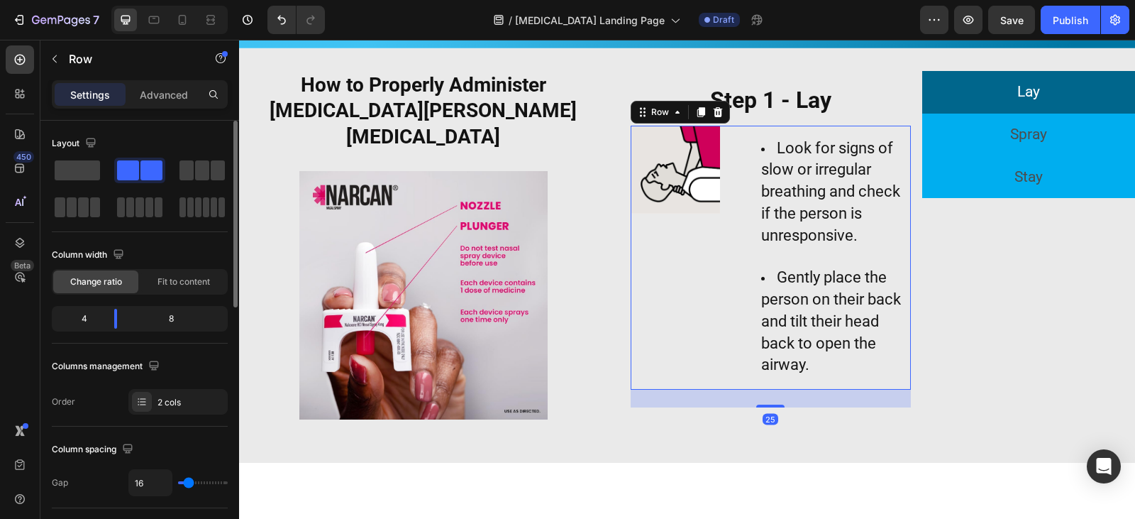
scroll to position [71, 0]
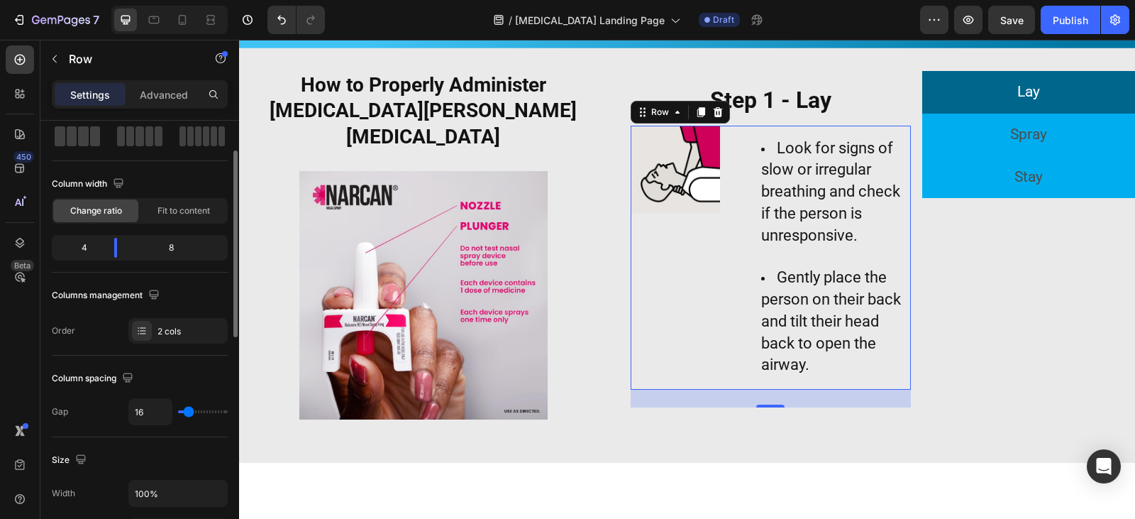
type input "2"
type input "0"
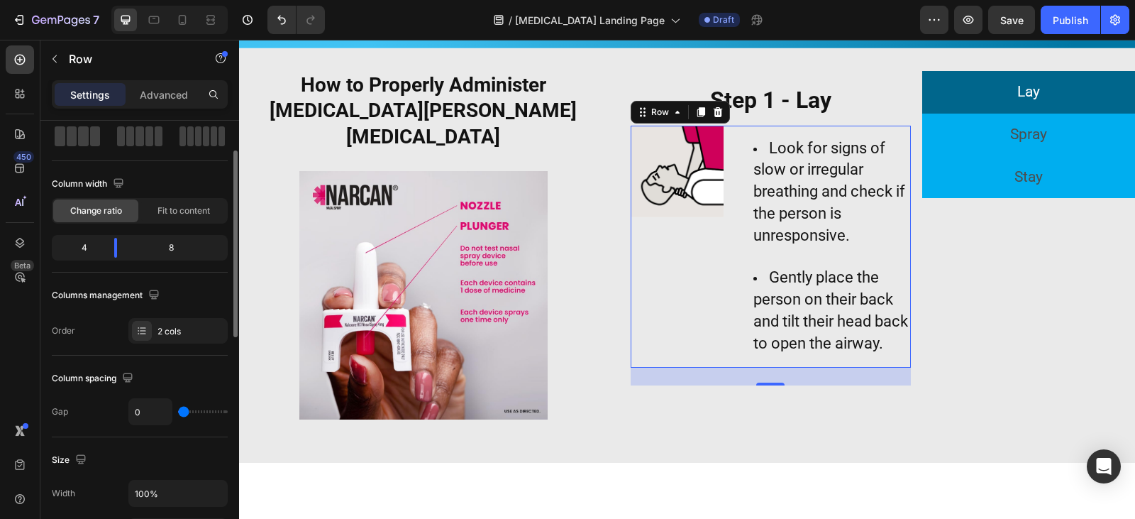
drag, startPoint x: 186, startPoint y: 416, endPoint x: 142, endPoint y: 416, distance: 44.0
type input "0"
click at [178, 413] on input "range" at bounding box center [203, 411] width 50 height 3
click at [694, 209] on img at bounding box center [678, 172] width 94 height 92
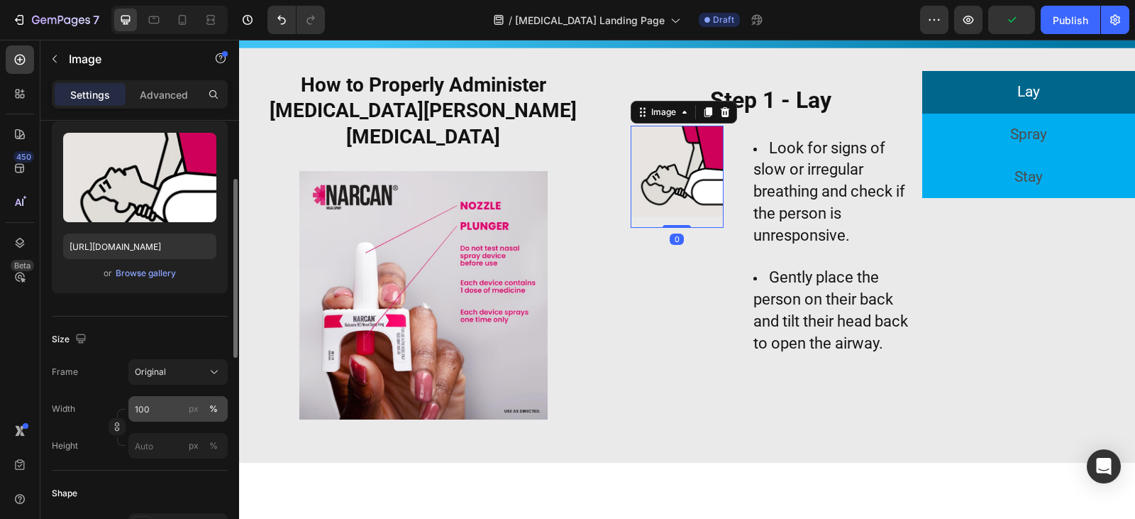
scroll to position [284, 0]
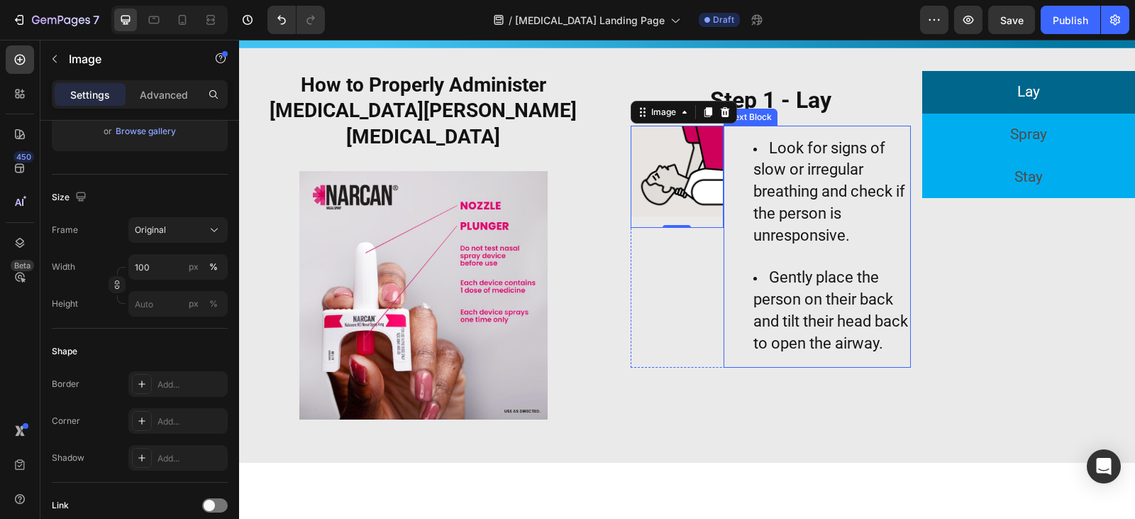
click at [769, 237] on span "Look for signs of slow or irregular breathing and check if the person is unresp…" at bounding box center [829, 191] width 152 height 105
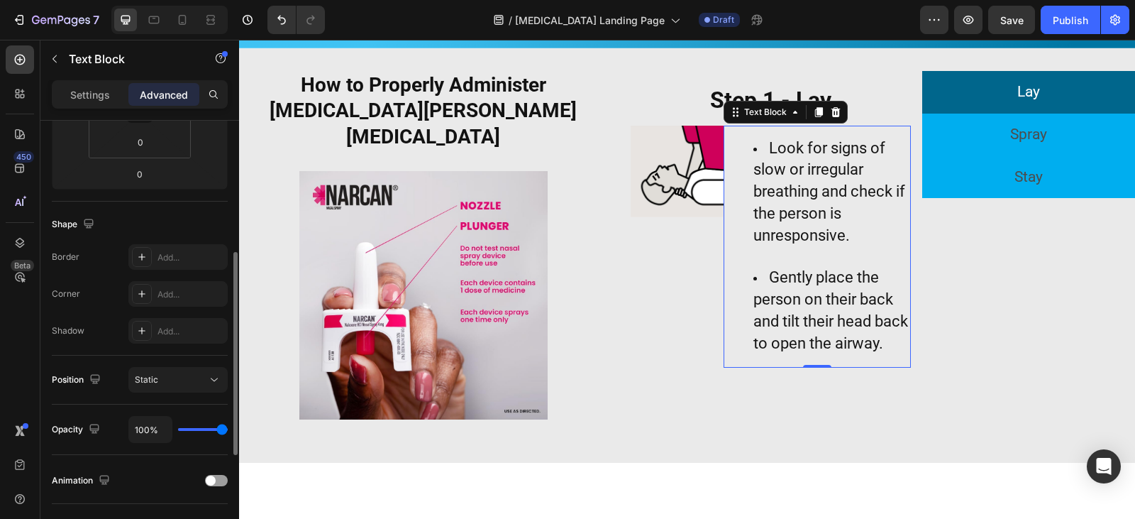
scroll to position [355, 0]
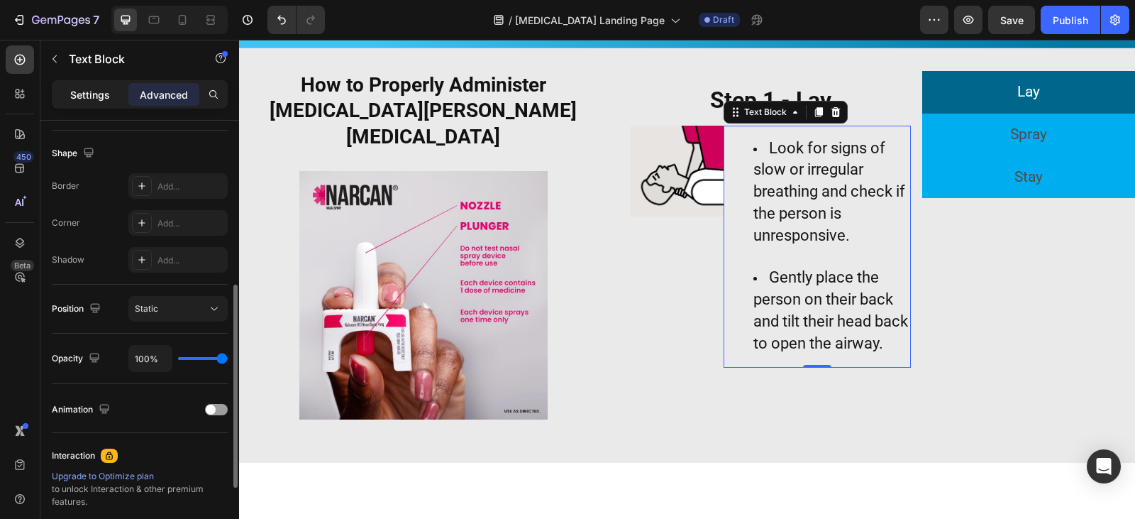
click at [84, 99] on p "Settings" at bounding box center [90, 94] width 40 height 15
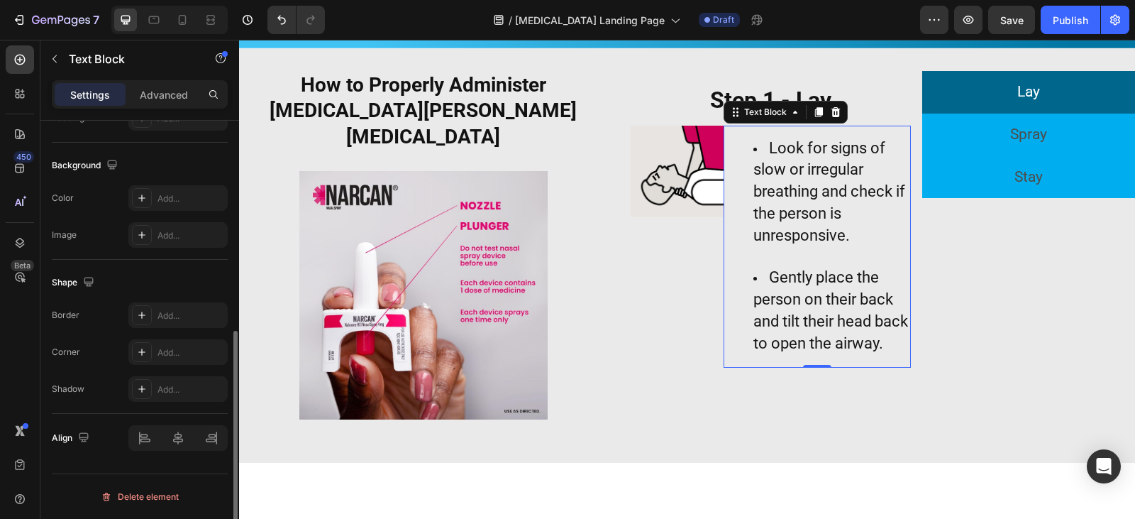
scroll to position [0, 0]
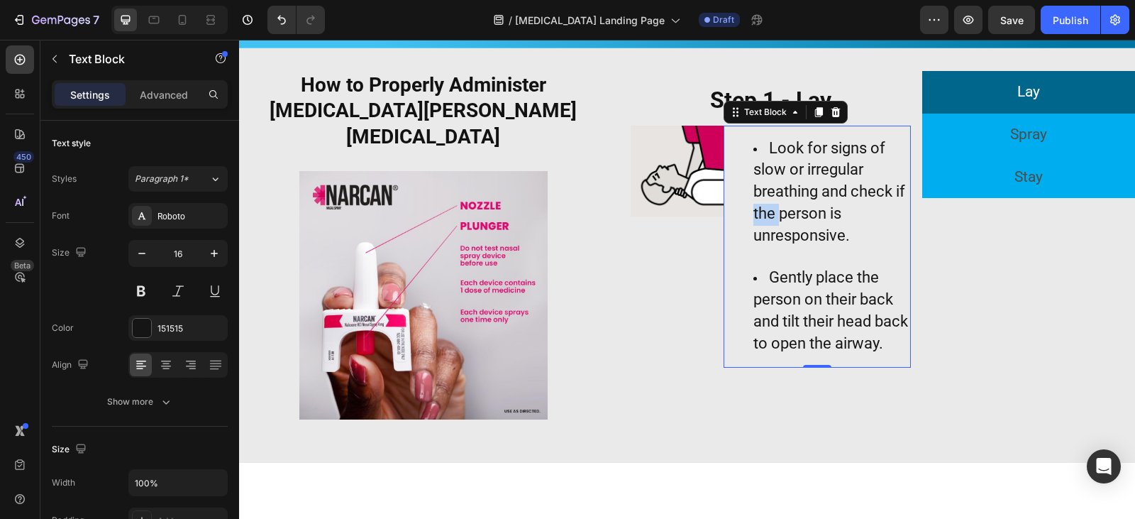
click at [774, 220] on span "Look for signs of slow or irregular breathing and check if the person is unresp…" at bounding box center [829, 191] width 152 height 105
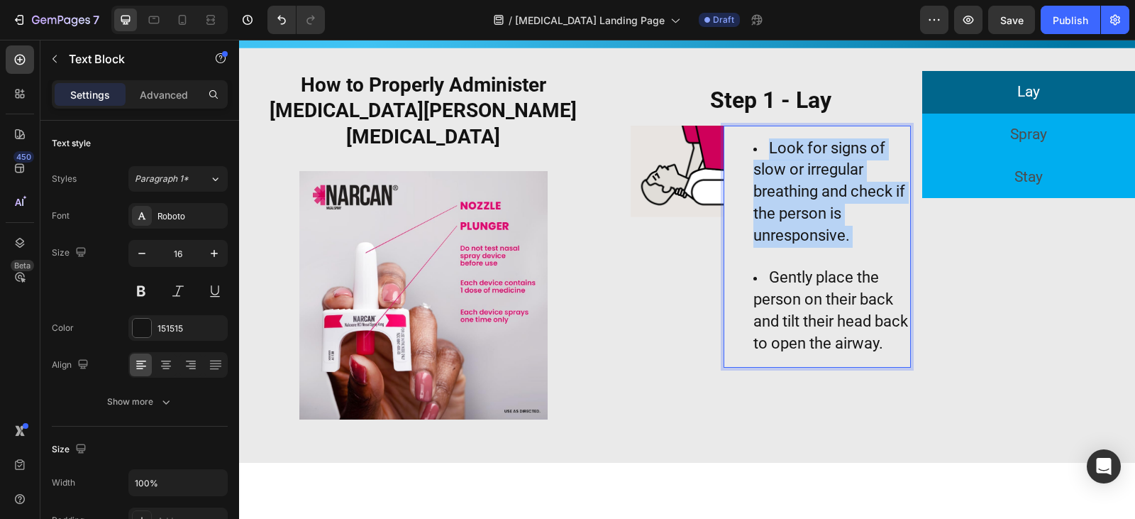
click at [774, 220] on span "Look for signs of slow or irregular breathing and check if the person is unresp…" at bounding box center [829, 191] width 152 height 105
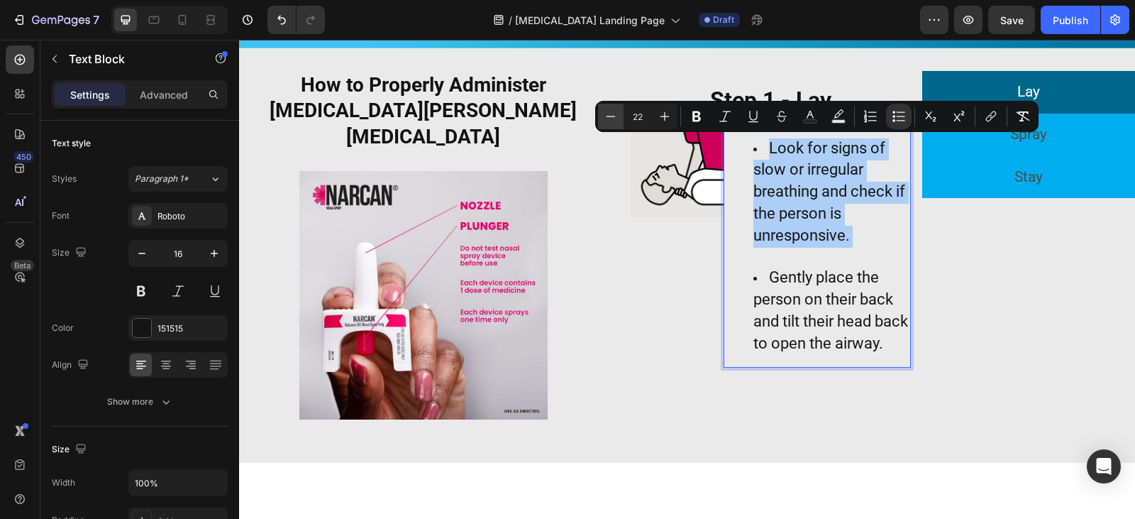
click at [599, 118] on button "Minus" at bounding box center [611, 117] width 26 height 26
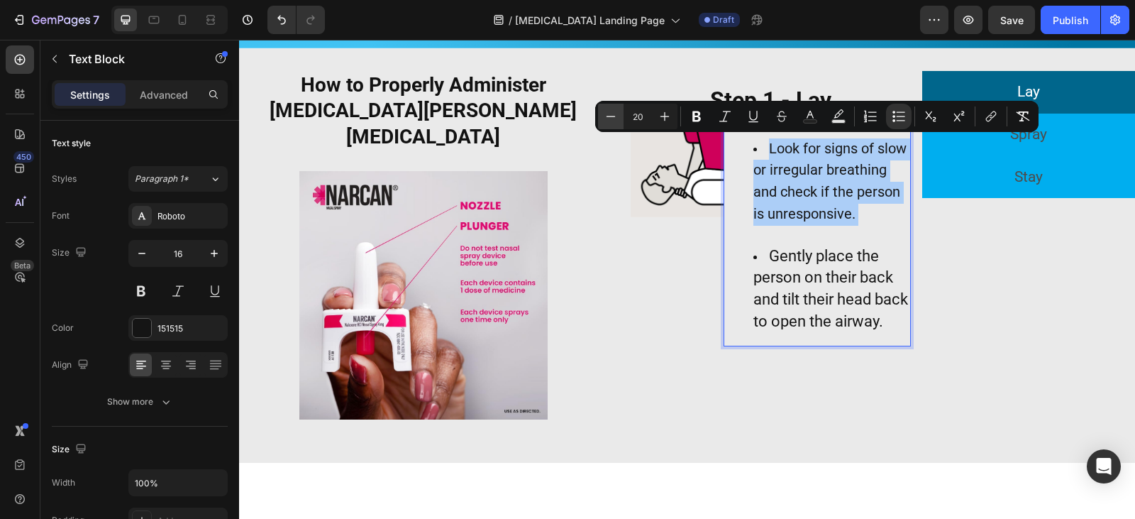
click at [604, 118] on icon "Editor contextual toolbar" at bounding box center [611, 116] width 14 height 14
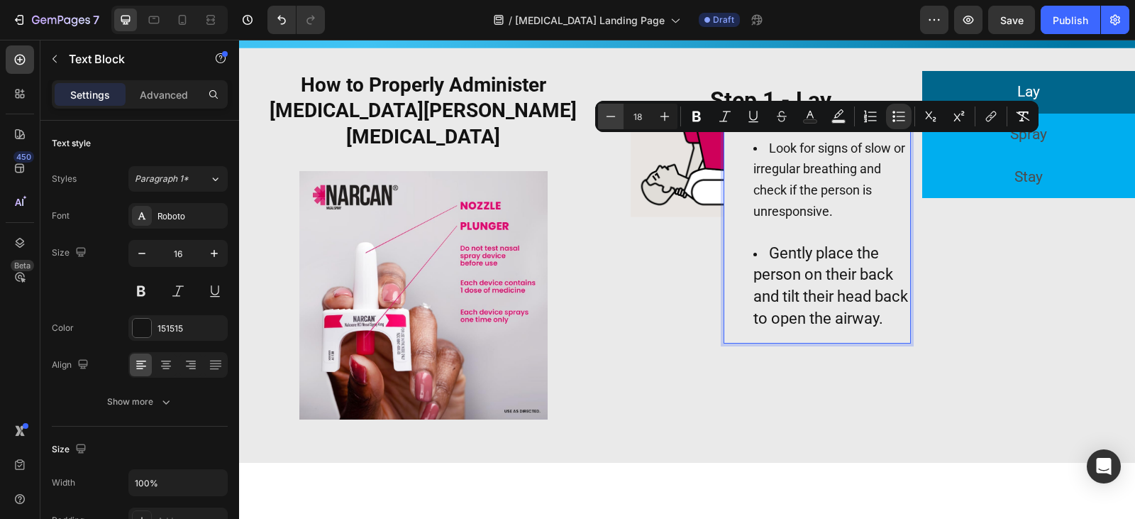
click at [614, 116] on icon "Editor contextual toolbar" at bounding box center [611, 116] width 14 height 14
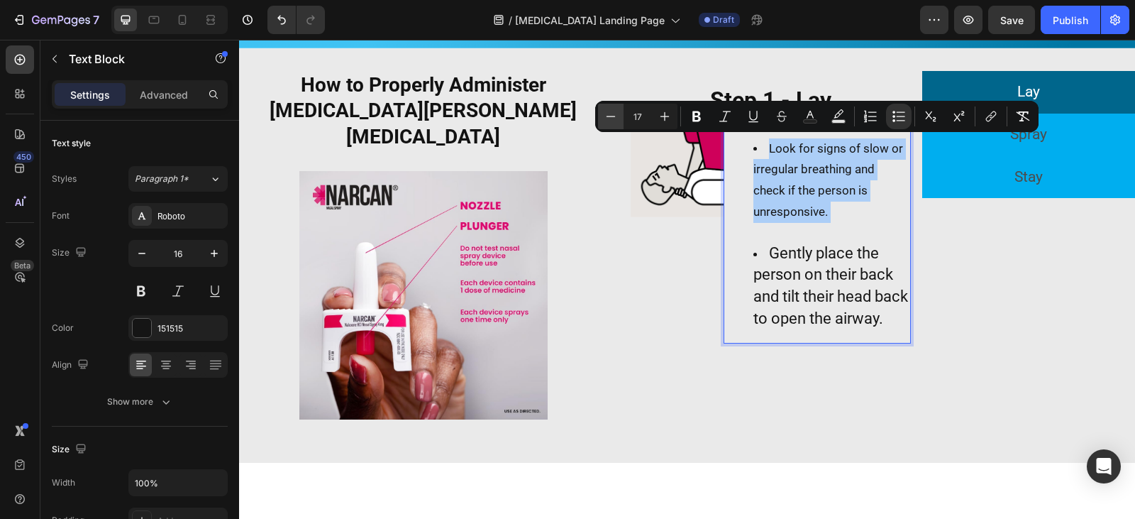
click at [614, 116] on icon "Editor contextual toolbar" at bounding box center [611, 116] width 14 height 14
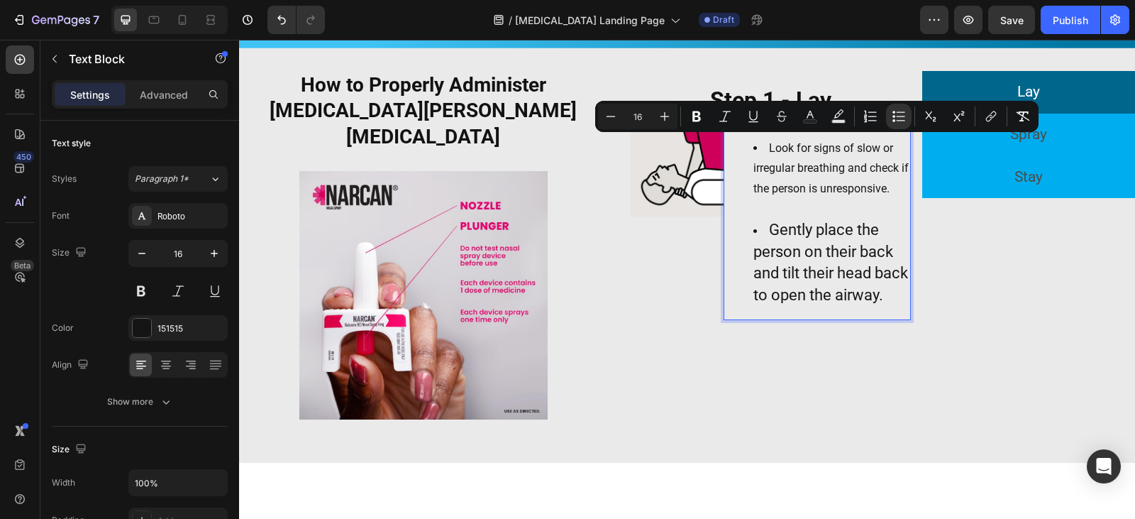
type input "22"
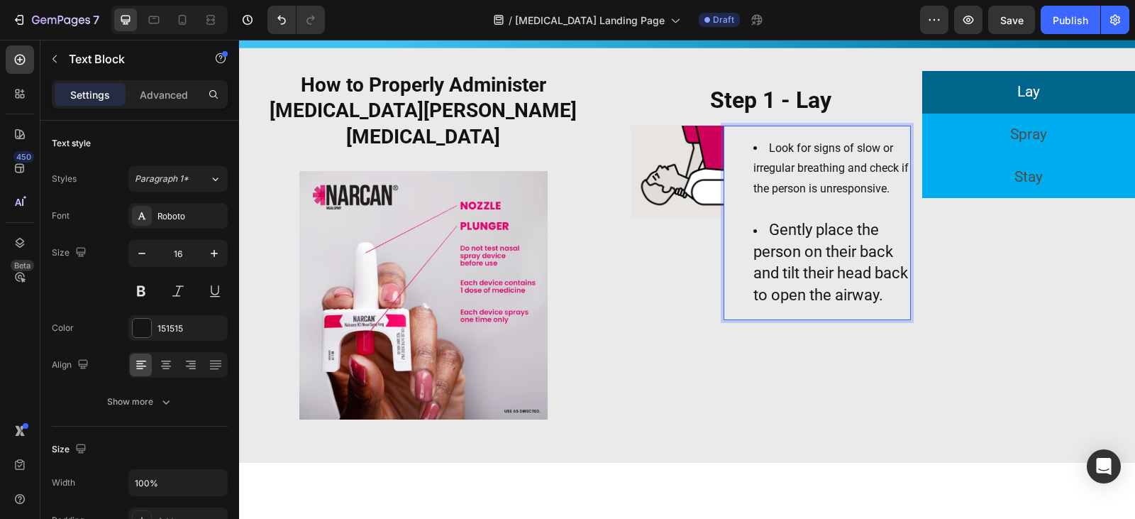
click at [795, 253] on span "Gently place the person on their back and tilt their head back to open the airw…" at bounding box center [830, 262] width 155 height 83
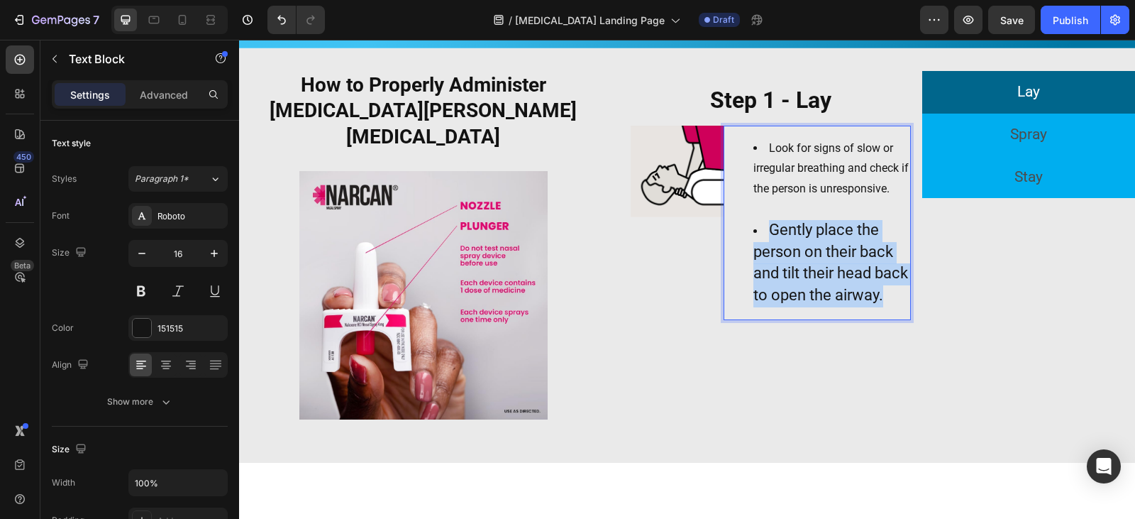
click at [795, 253] on span "Gently place the person on their back and tilt their head back to open the airw…" at bounding box center [830, 262] width 155 height 83
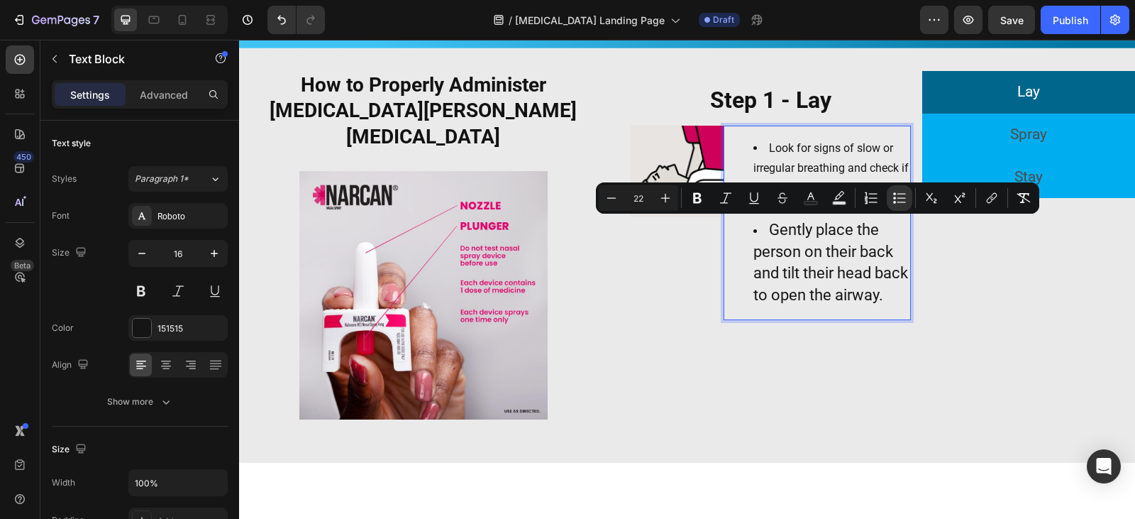
type input "16"
click at [804, 162] on span "Look for signs of slow or irregular breathing and check if the person is unresp…" at bounding box center [830, 168] width 155 height 55
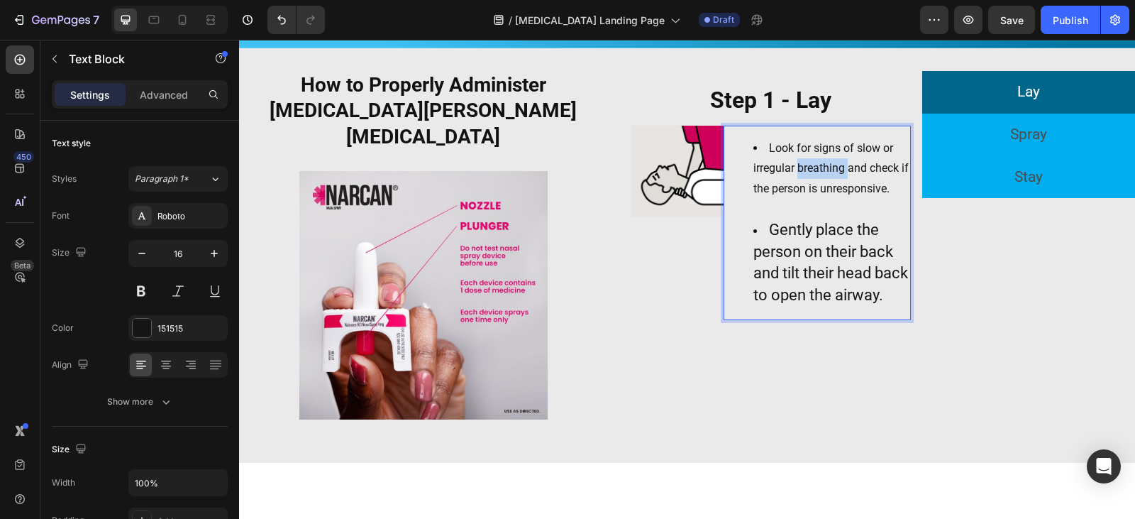
click at [804, 162] on span "Look for signs of slow or irregular breathing and check if the person is unresp…" at bounding box center [830, 168] width 155 height 55
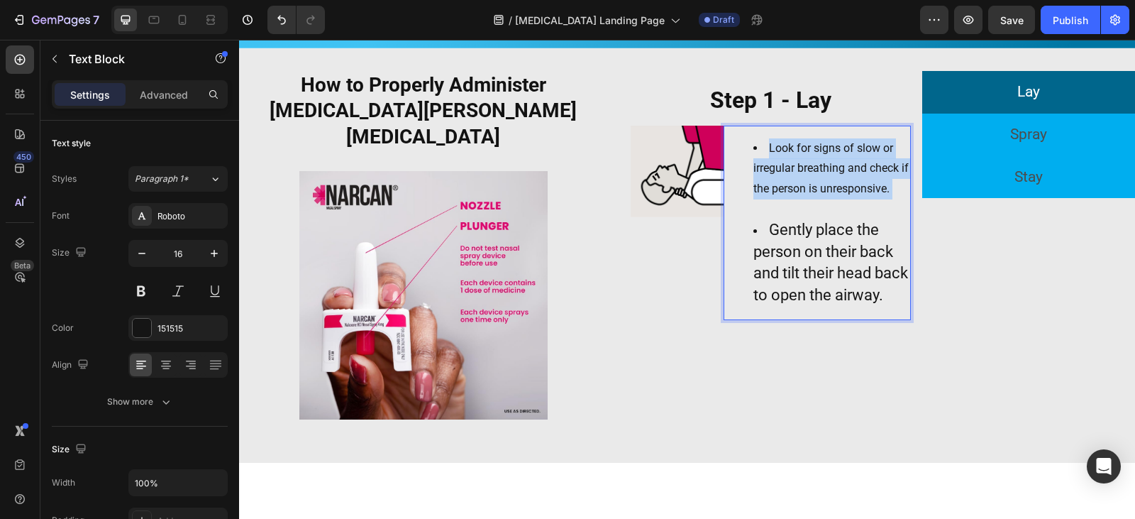
click at [804, 162] on span "Look for signs of slow or irregular breathing and check if the person is unresp…" at bounding box center [830, 168] width 155 height 55
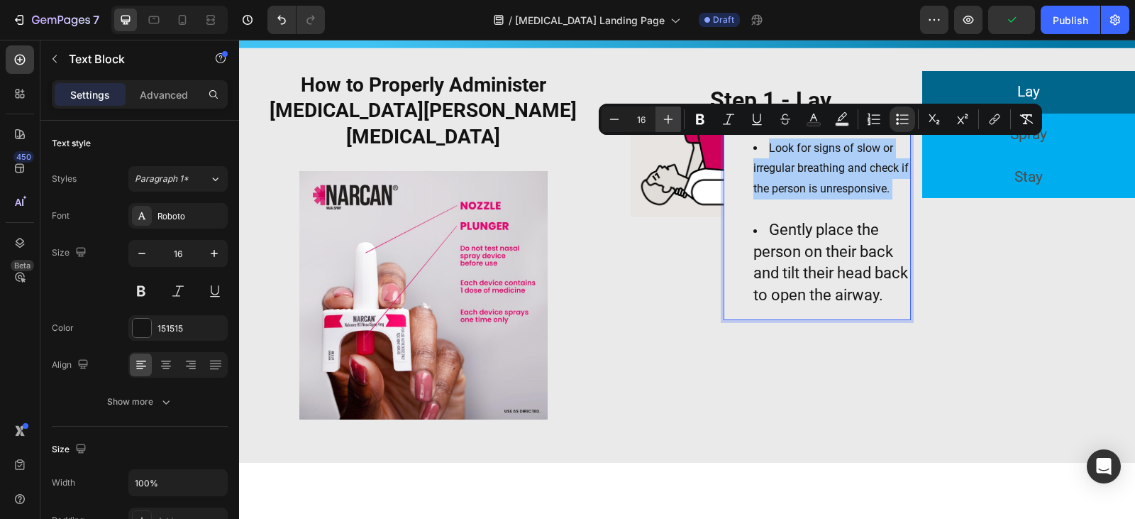
click at [676, 126] on button "Plus" at bounding box center [668, 119] width 26 height 26
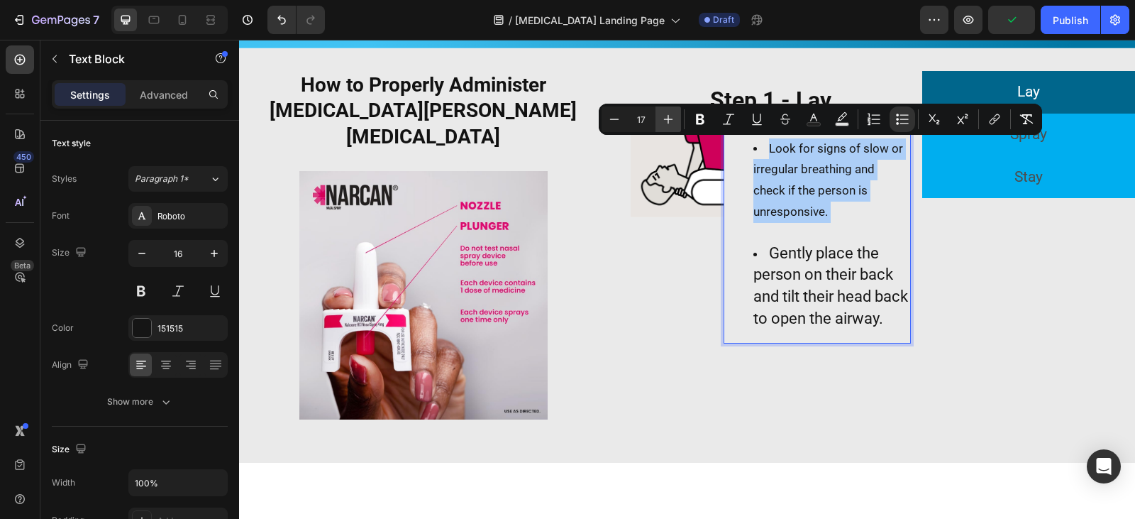
click at [676, 126] on button "Plus" at bounding box center [668, 119] width 26 height 26
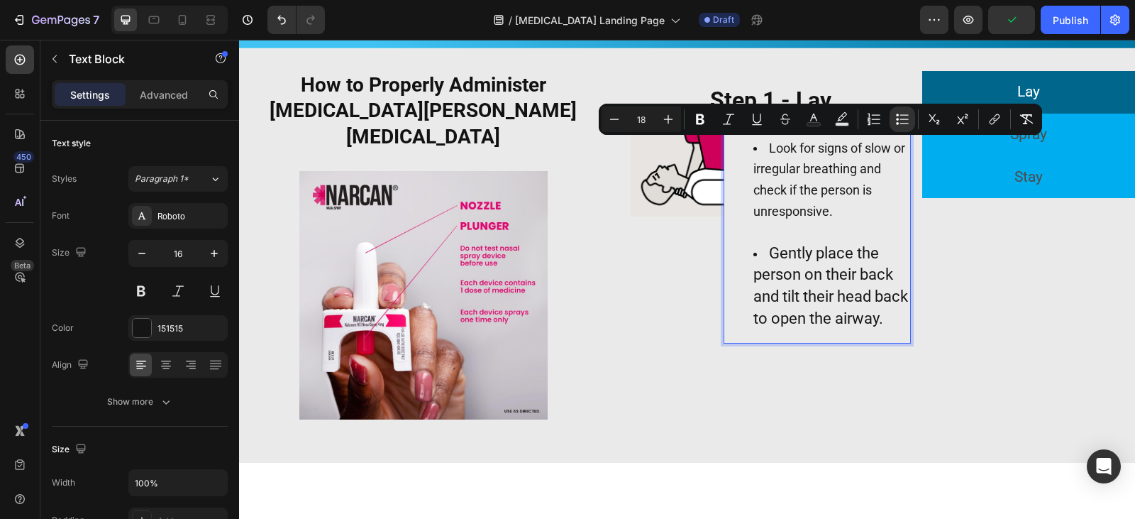
type input "22"
click at [833, 281] on span "Gently place the person on their back and tilt their head back to open the airw…" at bounding box center [830, 285] width 155 height 83
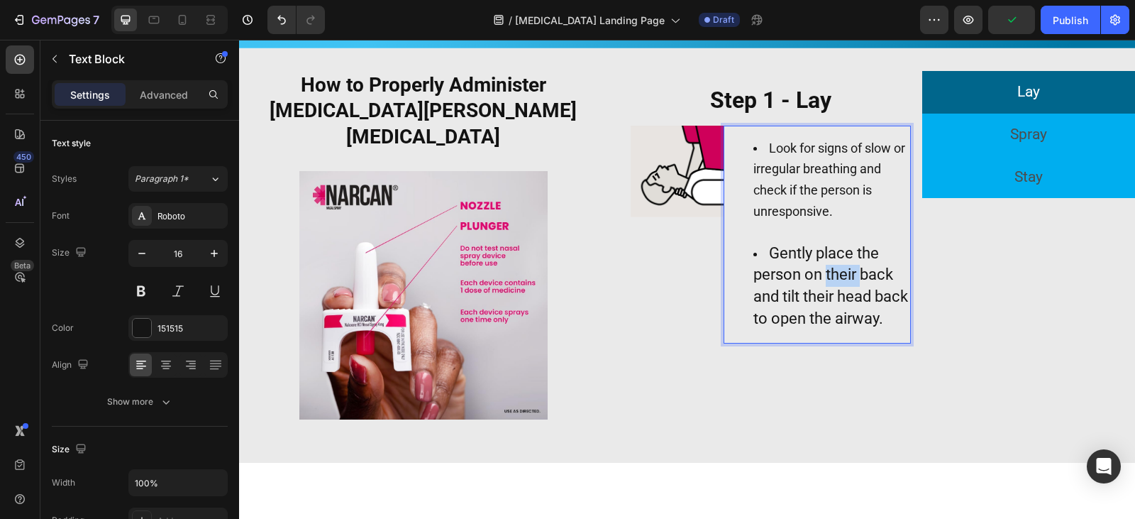
click at [833, 281] on span "Gently place the person on their back and tilt their head back to open the airw…" at bounding box center [830, 285] width 155 height 83
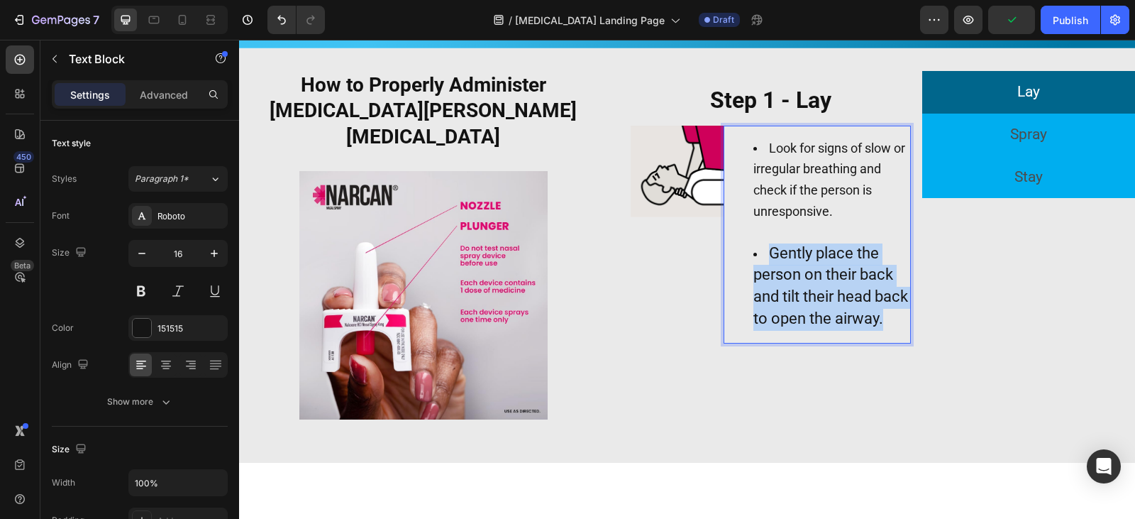
click at [833, 281] on span "Gently place the person on their back and tilt their head back to open the airw…" at bounding box center [830, 285] width 155 height 83
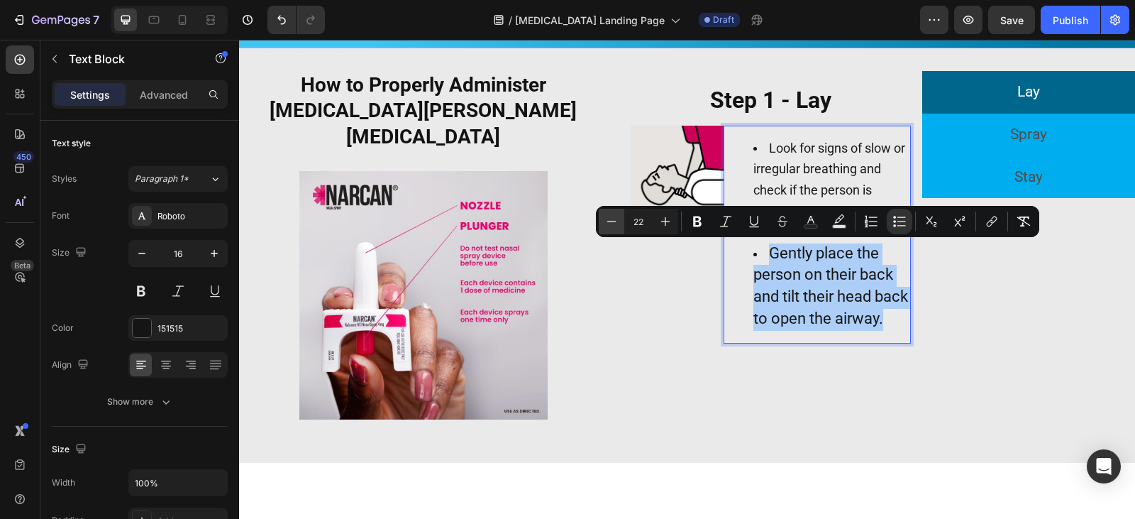
click at [617, 226] on icon "Editor contextual toolbar" at bounding box center [611, 221] width 14 height 14
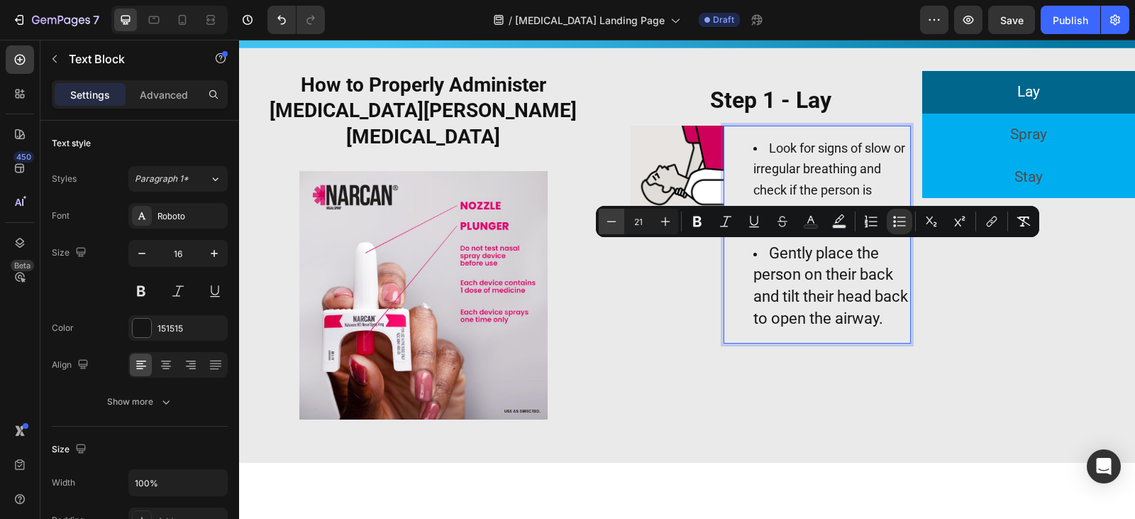
click at [617, 226] on icon "Editor contextual toolbar" at bounding box center [611, 221] width 14 height 14
type input "18"
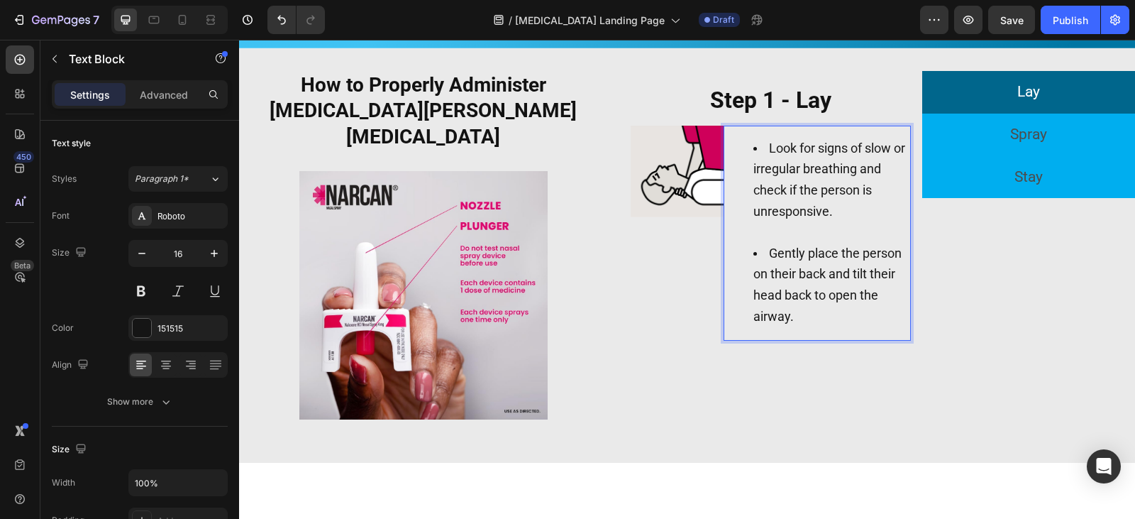
click at [806, 179] on li "Look for signs of slow or irregular breathing and check if the person is unresp…" at bounding box center [831, 190] width 156 height 105
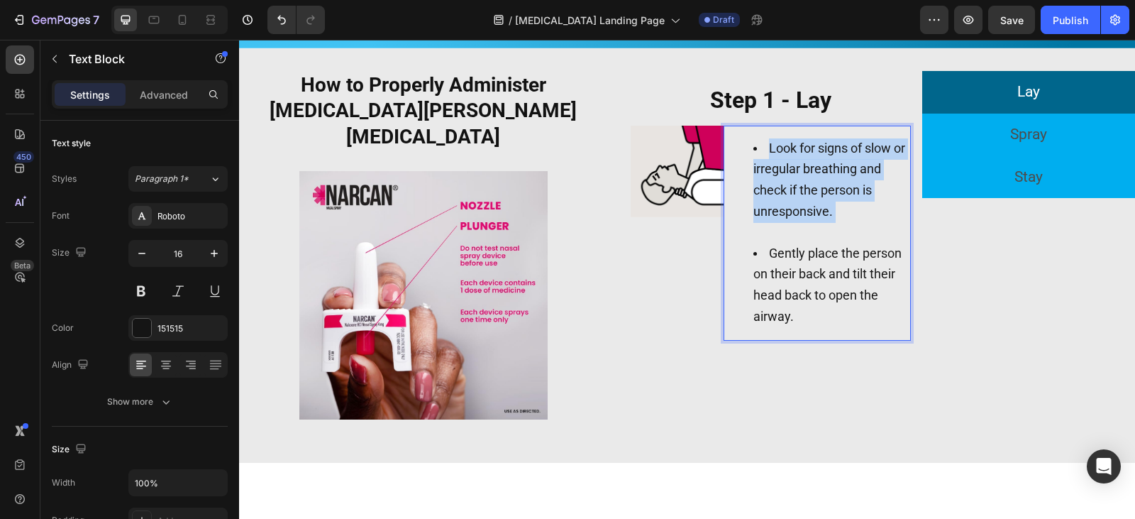
click at [806, 179] on li "Look for signs of slow or irregular breathing and check if the person is unresp…" at bounding box center [831, 190] width 156 height 105
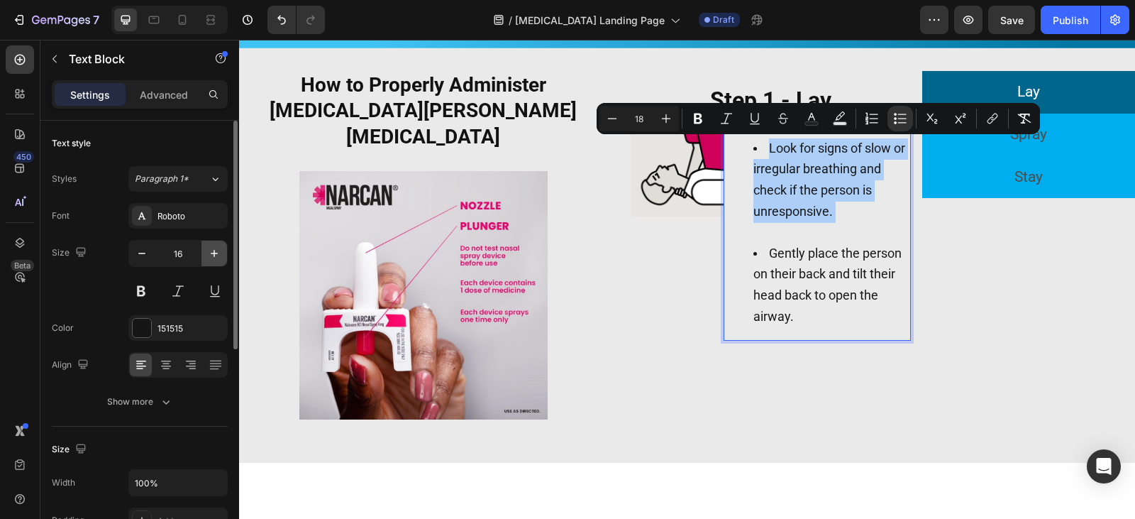
click at [211, 253] on icon "button" at bounding box center [214, 253] width 14 height 14
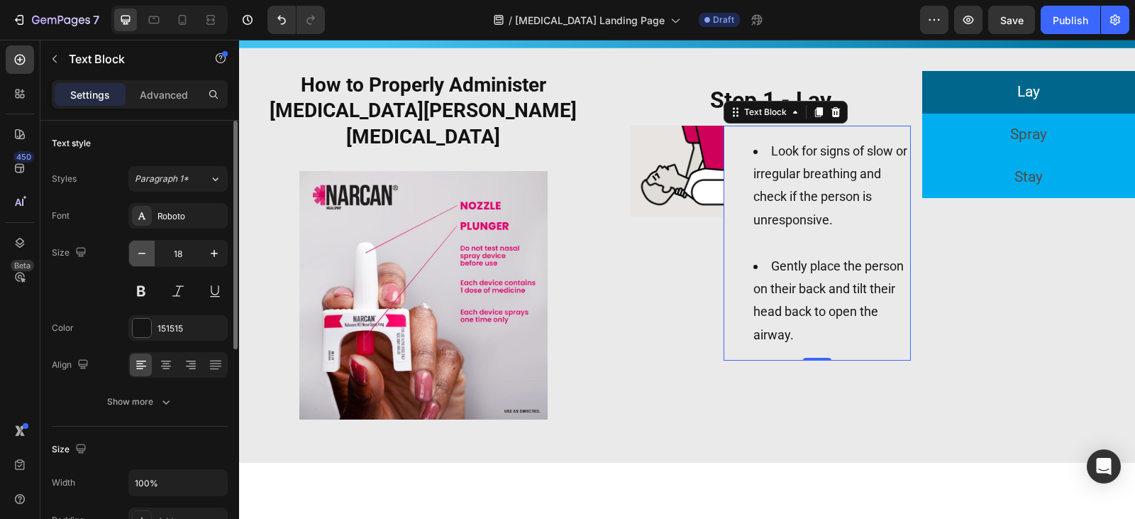
click at [138, 250] on icon "button" at bounding box center [142, 253] width 14 height 14
click at [142, 251] on icon "button" at bounding box center [142, 253] width 14 height 14
type input "16"
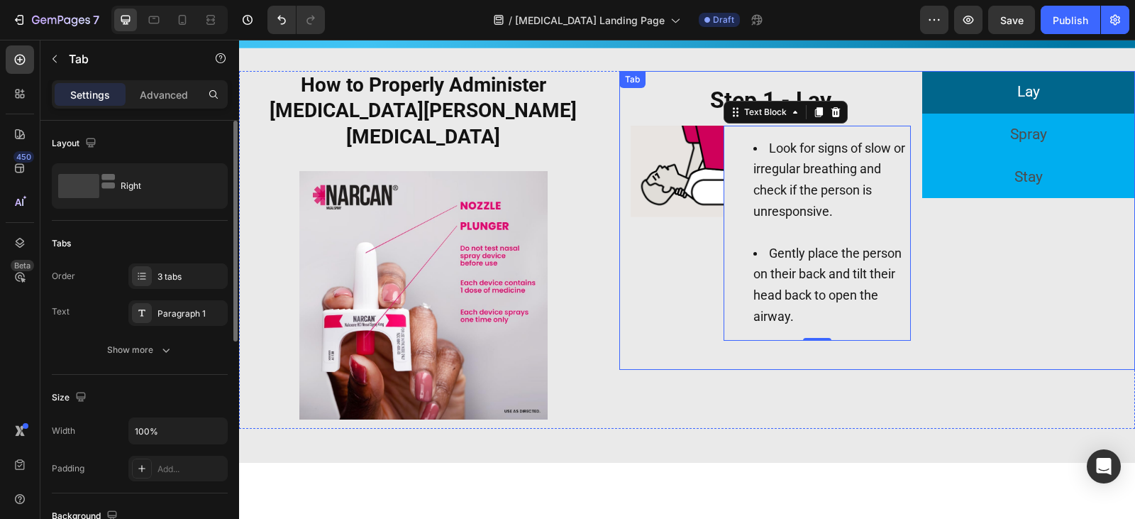
click at [968, 284] on div "Lay Spray Stay" at bounding box center [1028, 220] width 213 height 299
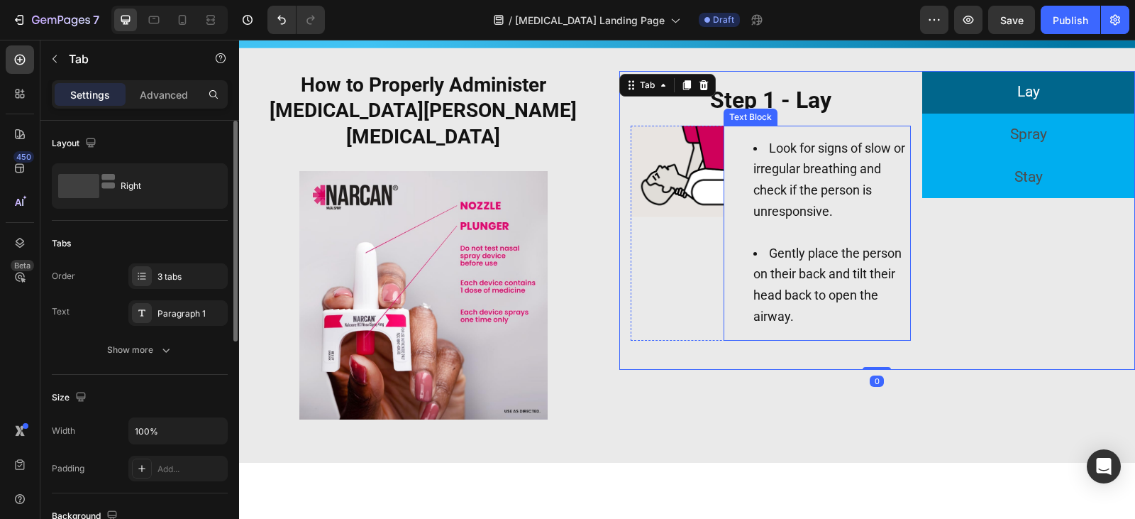
click at [726, 188] on ul "Look for signs of slow or irregular breathing and check if the person is unresp…" at bounding box center [817, 232] width 184 height 189
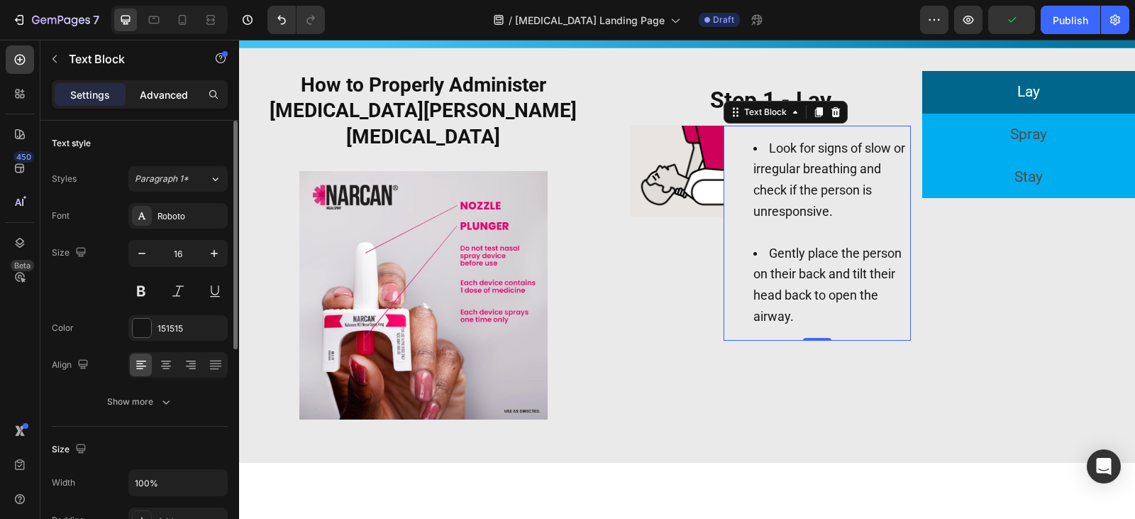
click at [155, 94] on p "Advanced" at bounding box center [164, 94] width 48 height 15
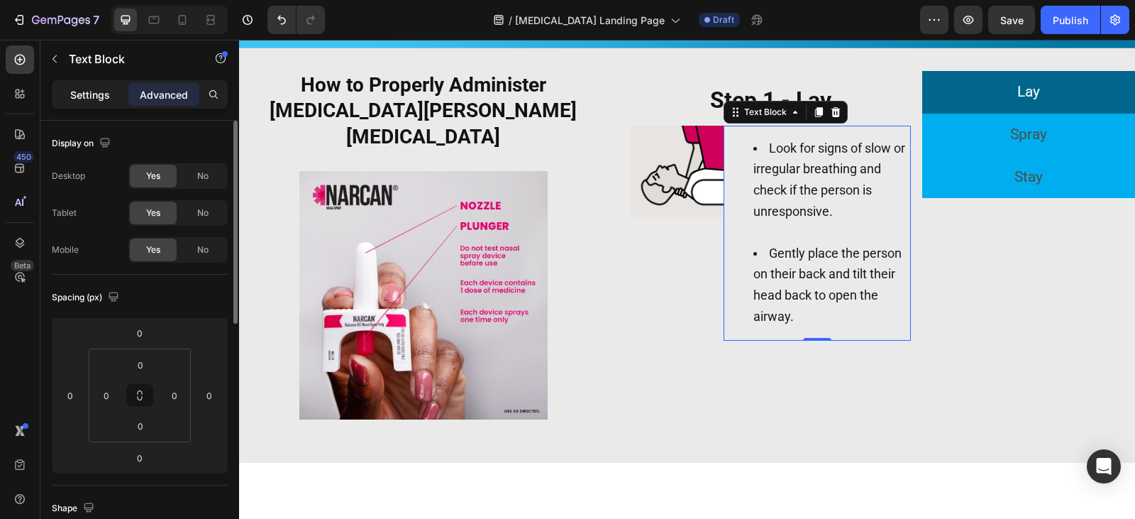
click at [94, 99] on p "Settings" at bounding box center [90, 94] width 40 height 15
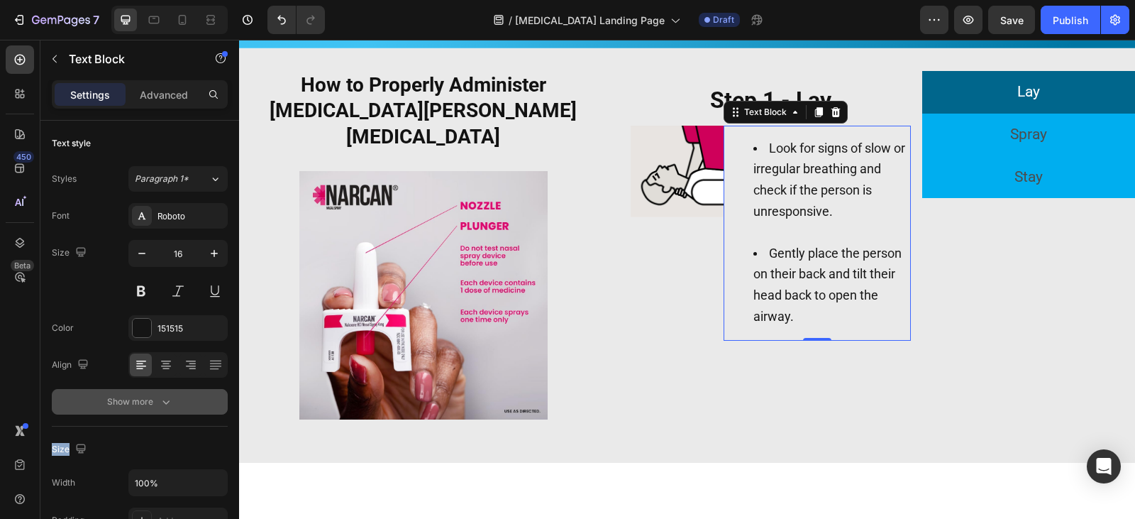
click at [131, 406] on div "Show more" at bounding box center [140, 401] width 66 height 14
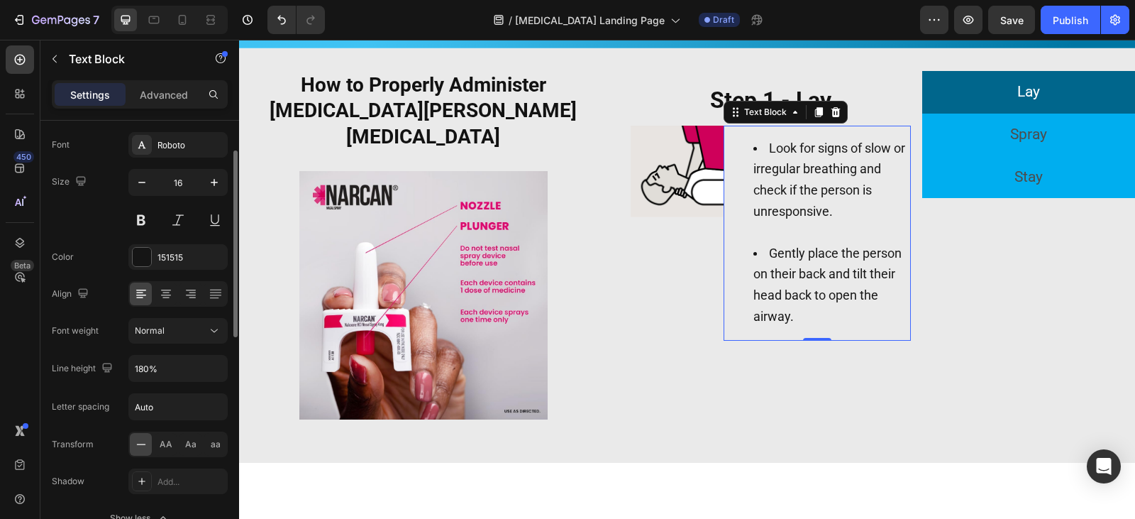
scroll to position [213, 0]
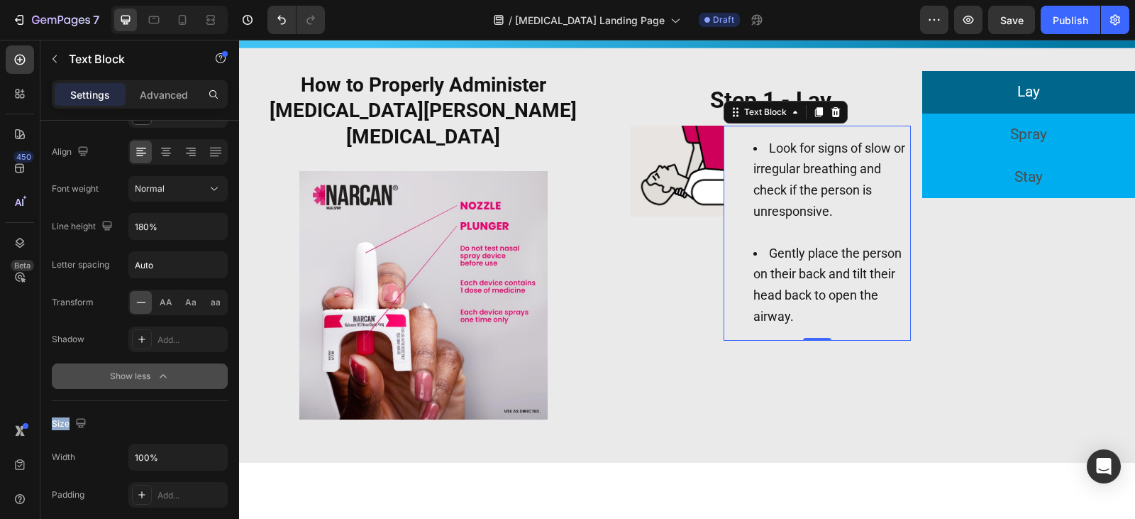
click at [150, 369] on div "Show less" at bounding box center [140, 376] width 60 height 14
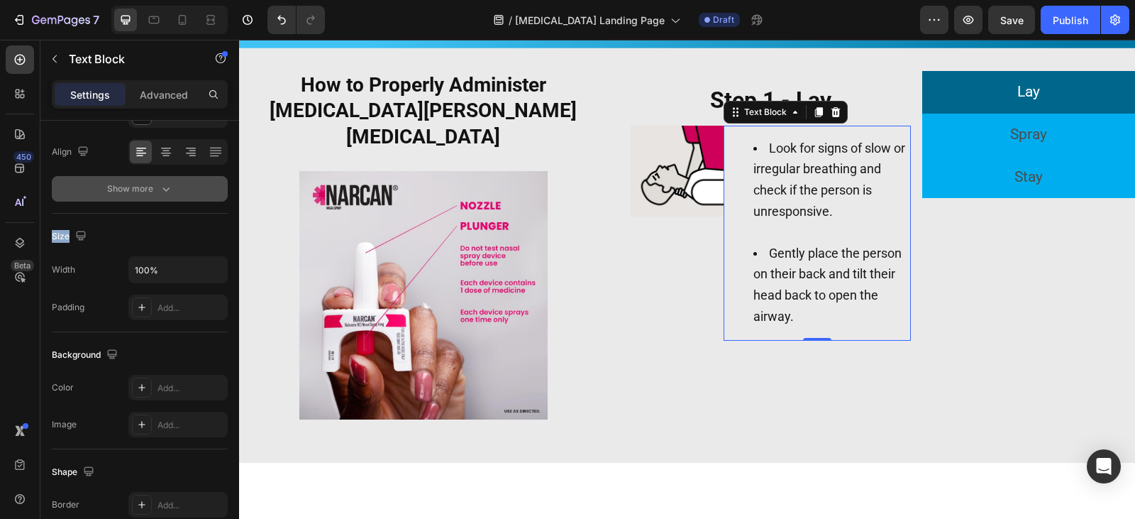
click at [153, 196] on button "Show more" at bounding box center [140, 189] width 176 height 26
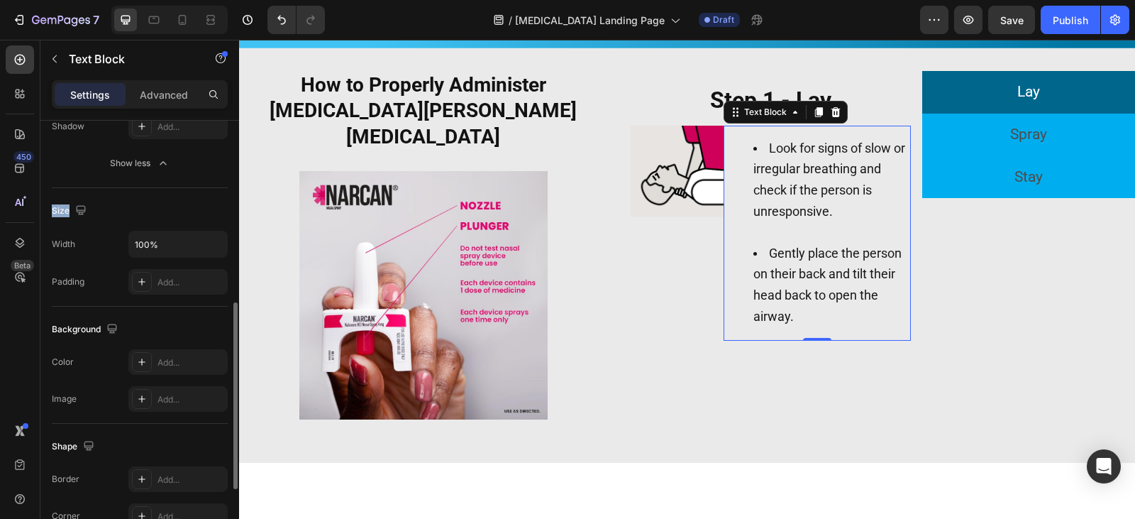
scroll to position [497, 0]
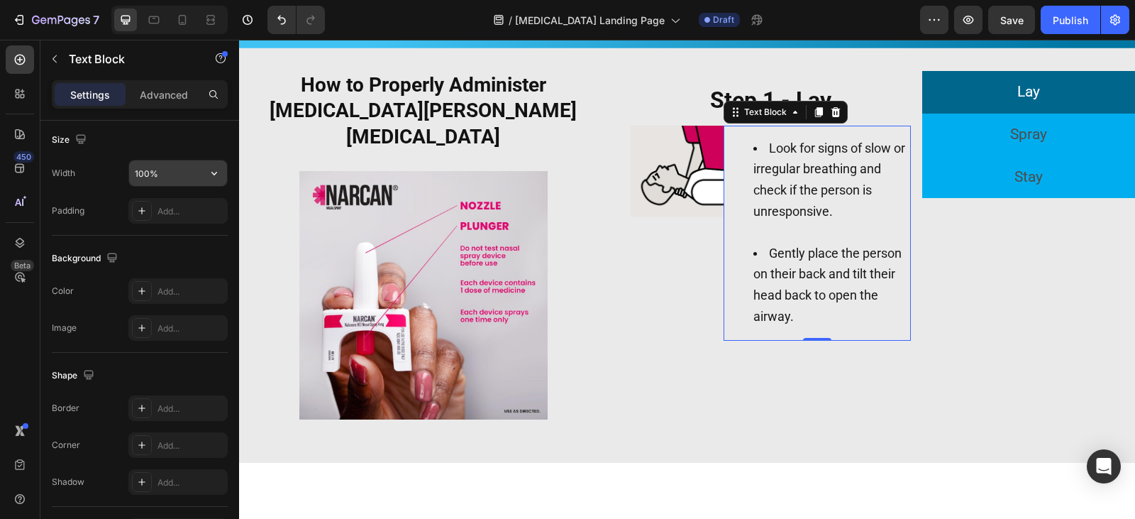
click at [164, 182] on input "100%" at bounding box center [178, 173] width 98 height 26
click at [211, 178] on icon "button" at bounding box center [214, 173] width 14 height 14
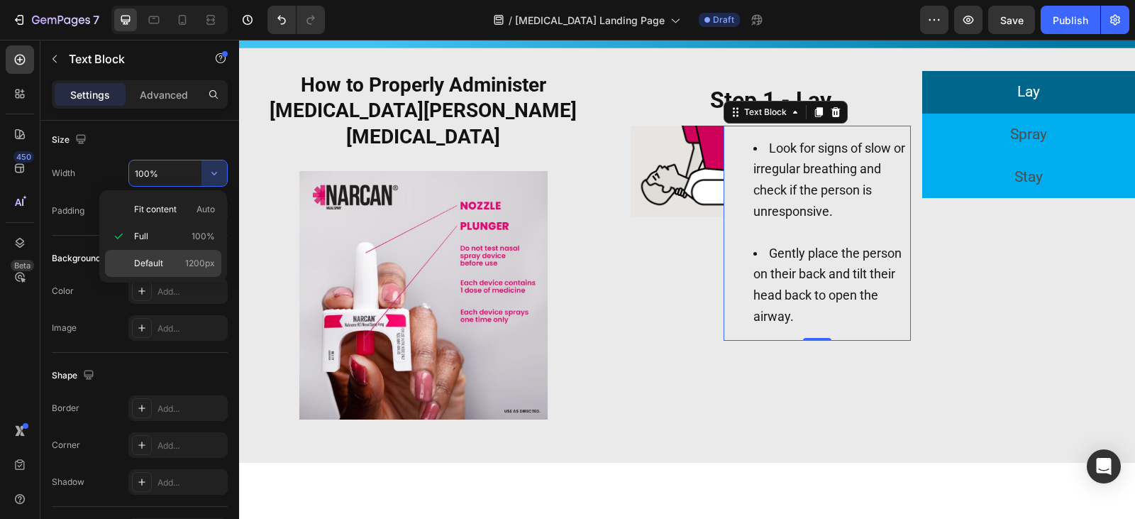
click at [190, 260] on span "1200px" at bounding box center [200, 263] width 30 height 13
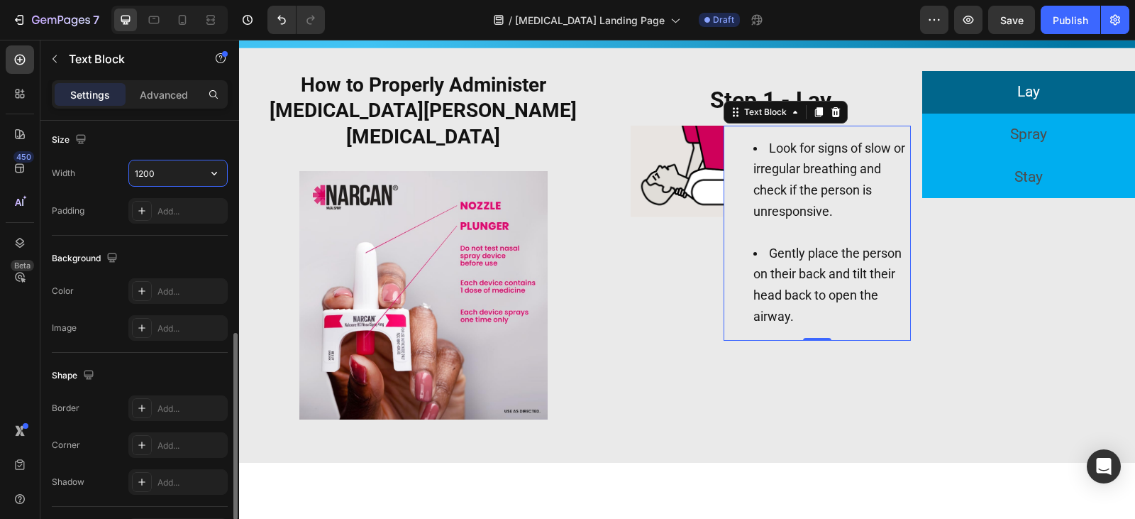
click at [196, 180] on input "1200" at bounding box center [178, 173] width 98 height 26
click at [207, 175] on icon "button" at bounding box center [214, 173] width 14 height 14
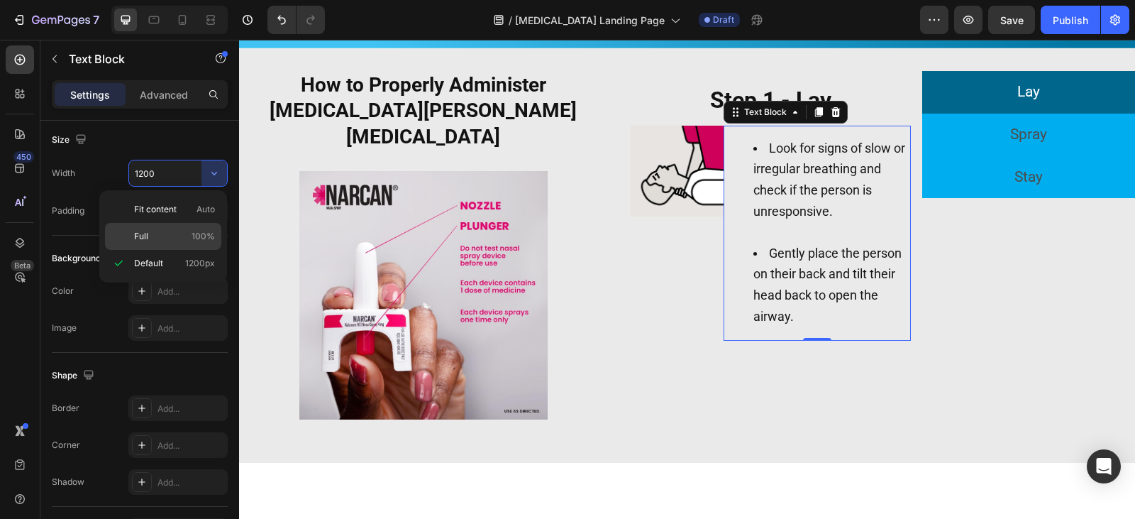
click at [187, 228] on div "Full 100%" at bounding box center [163, 236] width 116 height 27
type input "100%"
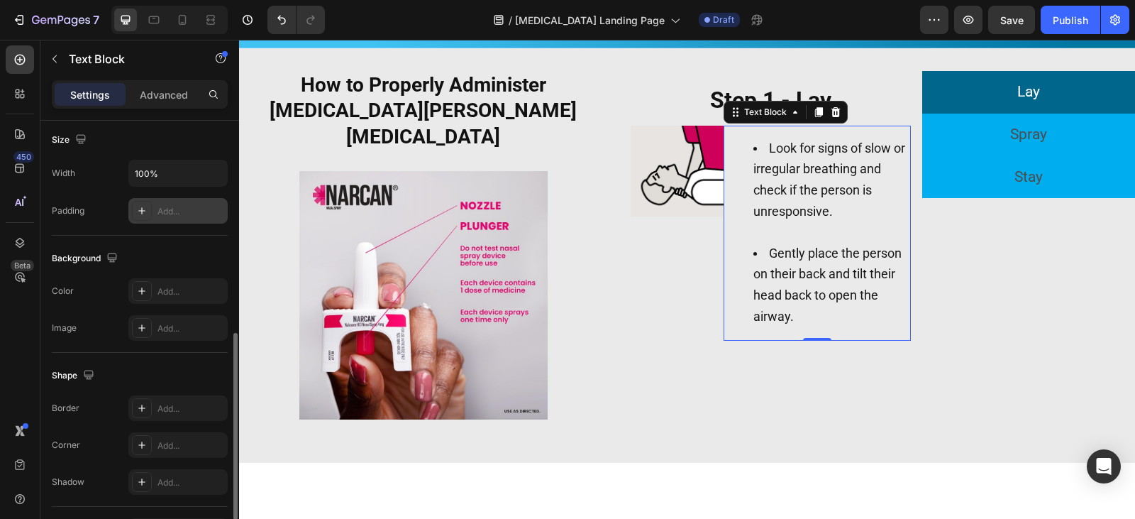
click at [165, 216] on div "Add..." at bounding box center [190, 211] width 67 height 13
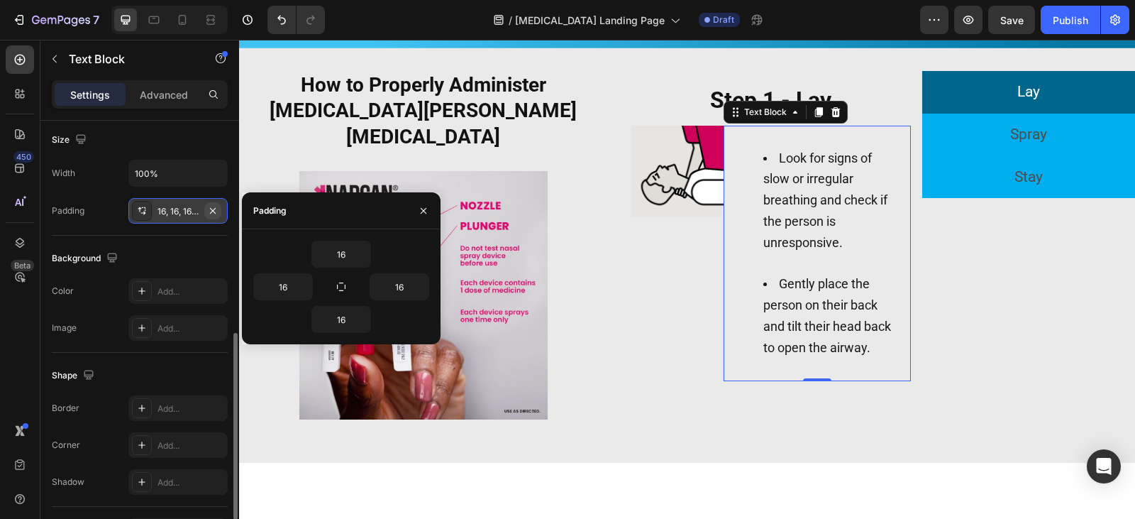
click at [212, 212] on icon "button" at bounding box center [212, 210] width 11 height 11
type input "0"
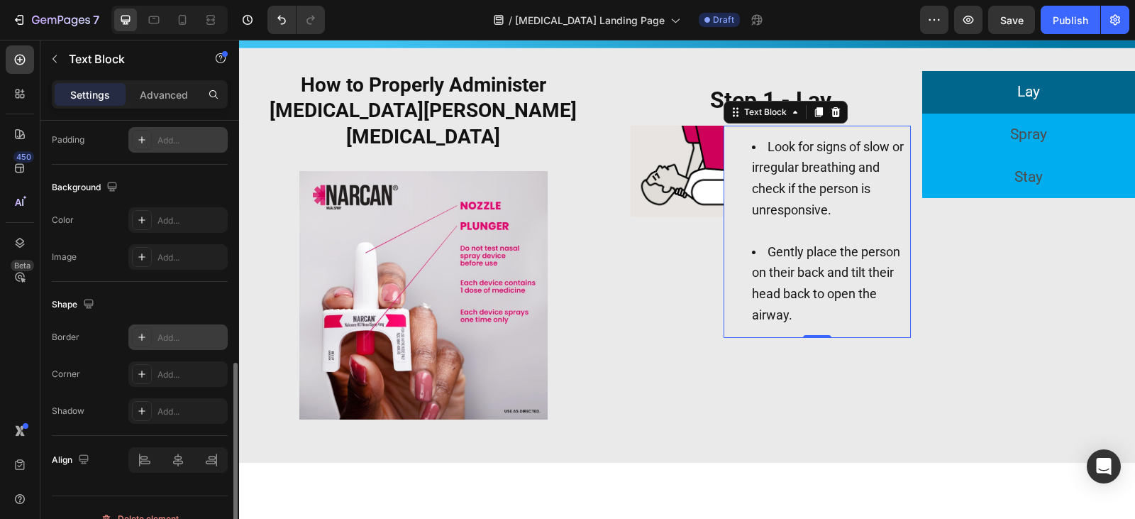
scroll to position [589, 0]
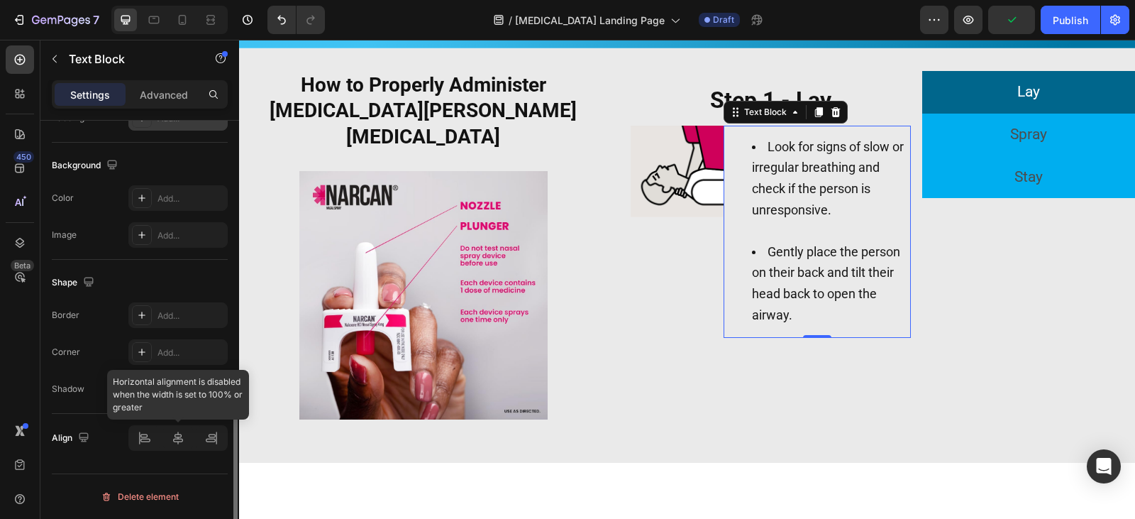
click at [141, 436] on div at bounding box center [177, 438] width 99 height 26
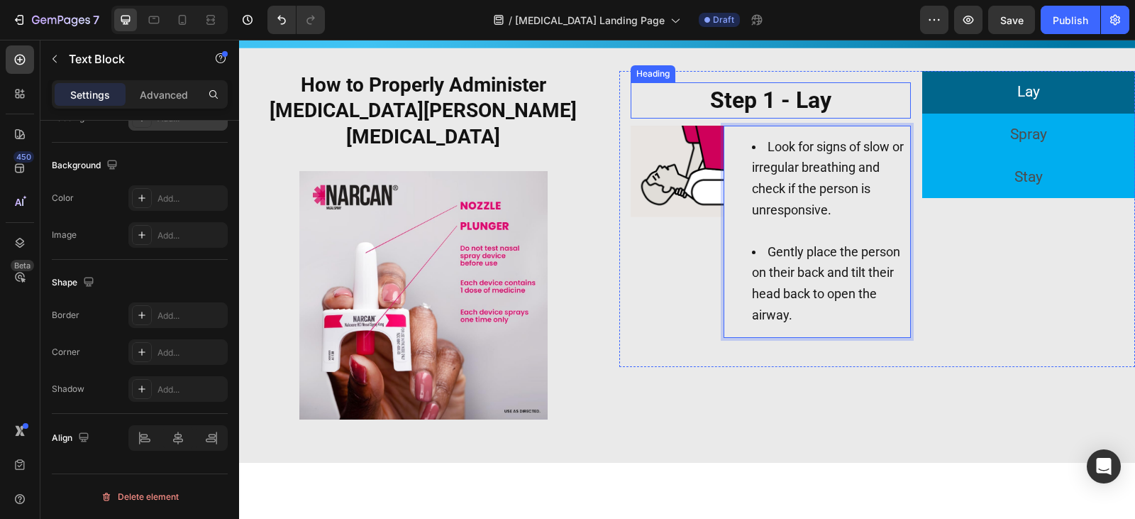
click at [764, 106] on strong "Step 1 - Lay" at bounding box center [770, 100] width 121 height 27
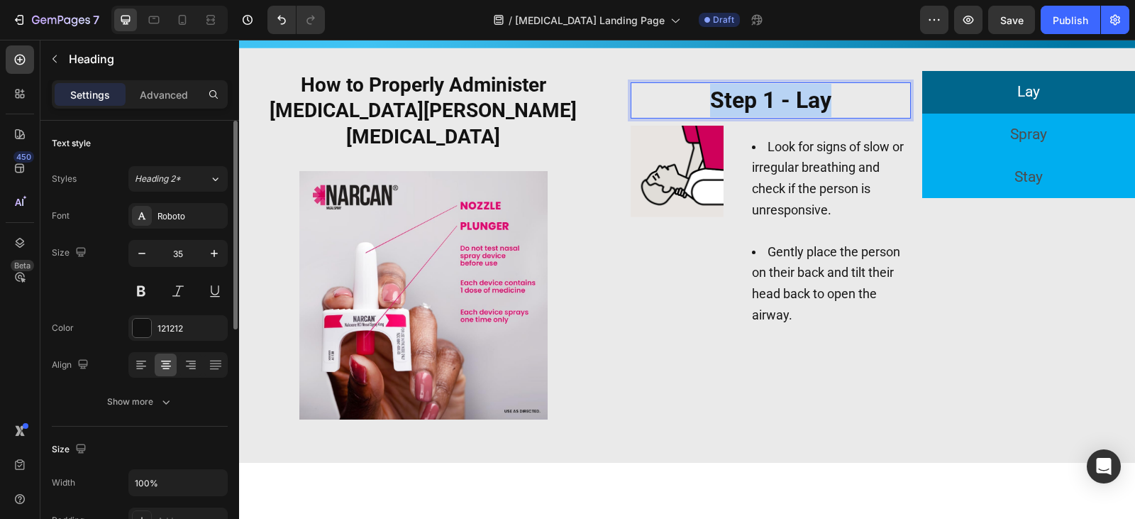
click at [764, 106] on strong "Step 1 - Lay" at bounding box center [770, 100] width 121 height 27
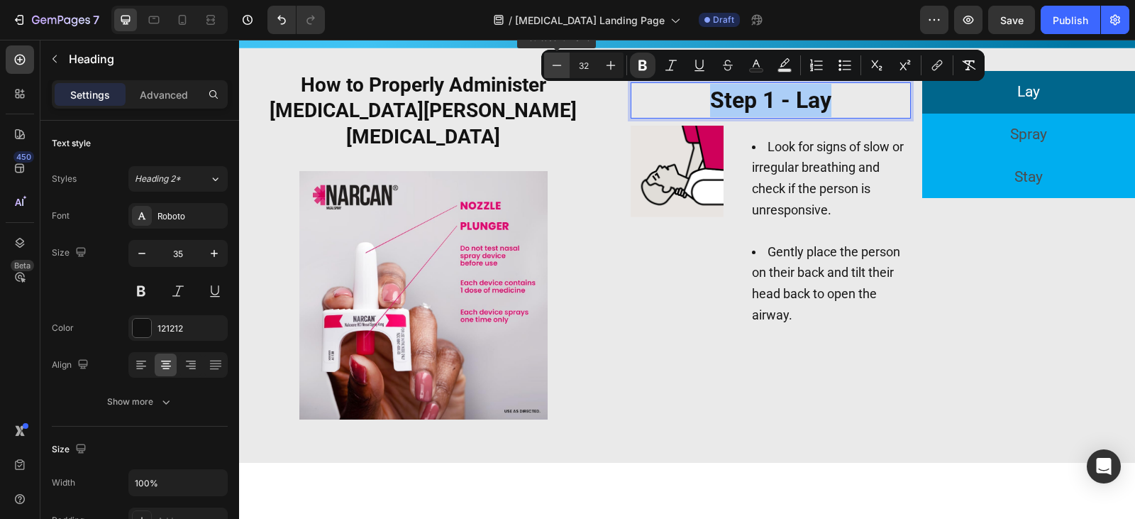
click at [555, 74] on button "Minus" at bounding box center [557, 65] width 26 height 26
type input "28"
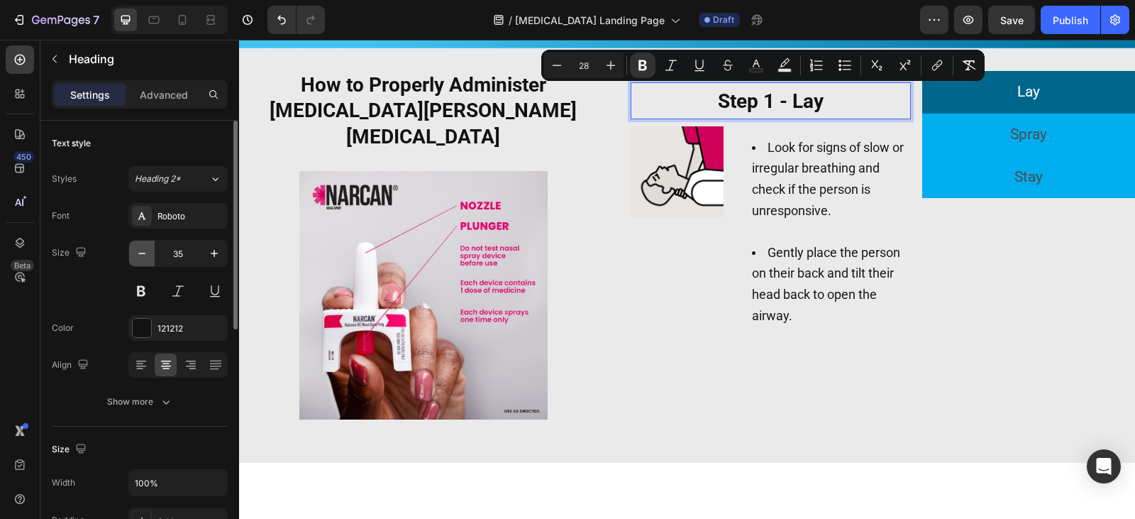
click at [154, 252] on button "button" at bounding box center [142, 253] width 26 height 26
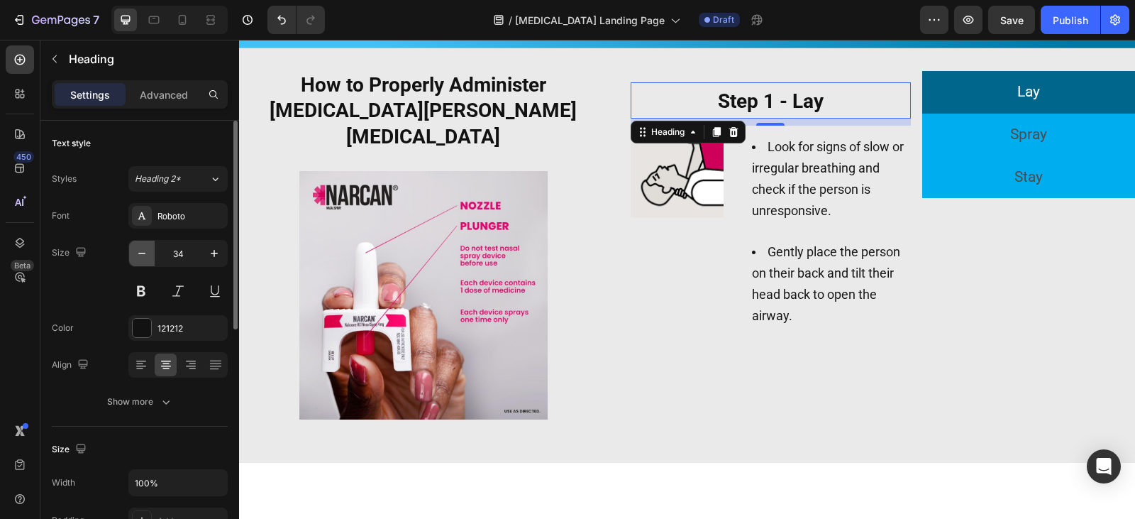
click at [154, 252] on button "button" at bounding box center [142, 253] width 26 height 26
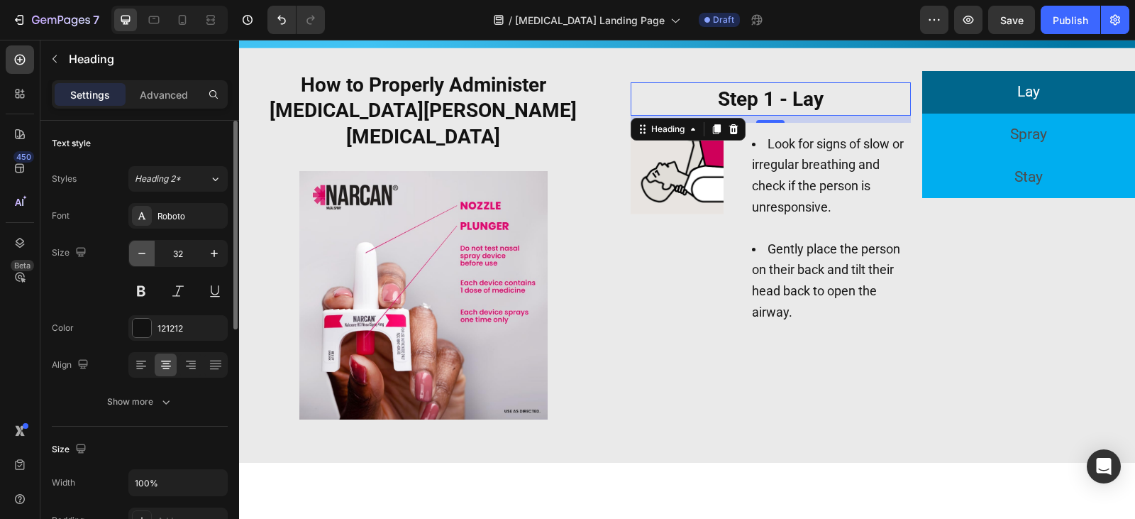
click at [154, 252] on button "button" at bounding box center [142, 253] width 26 height 26
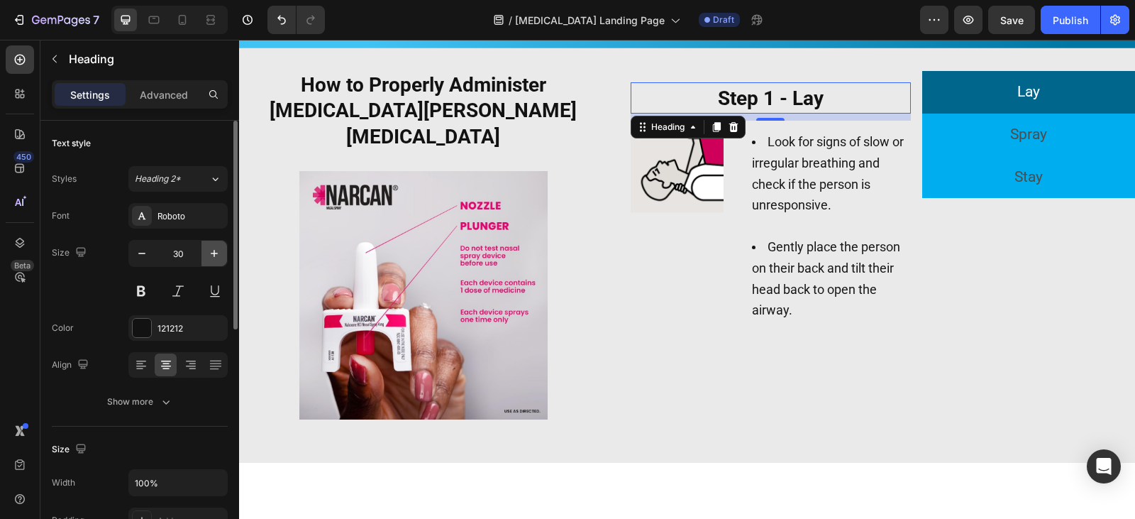
click at [209, 253] on icon "button" at bounding box center [214, 253] width 14 height 14
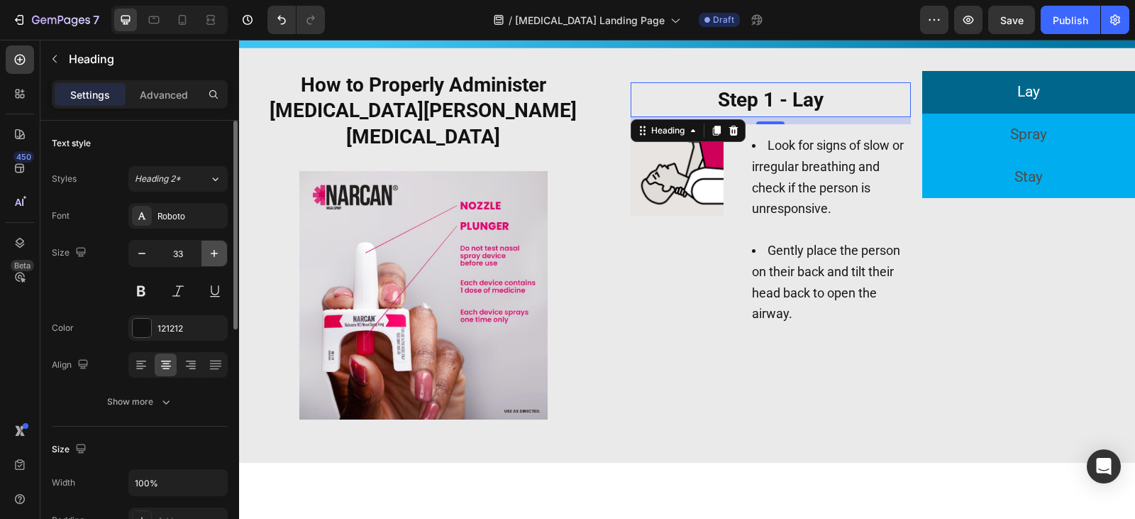
click at [209, 253] on icon "button" at bounding box center [214, 253] width 14 height 14
type input "34"
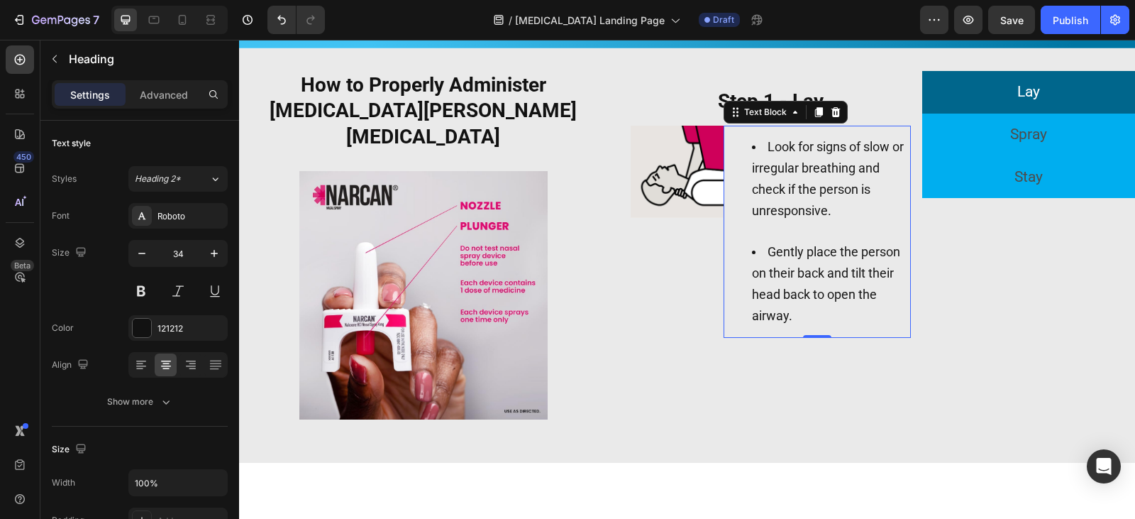
click at [867, 286] on span "Gently place the person on their back and tilt their head back to open the airw…" at bounding box center [826, 283] width 148 height 78
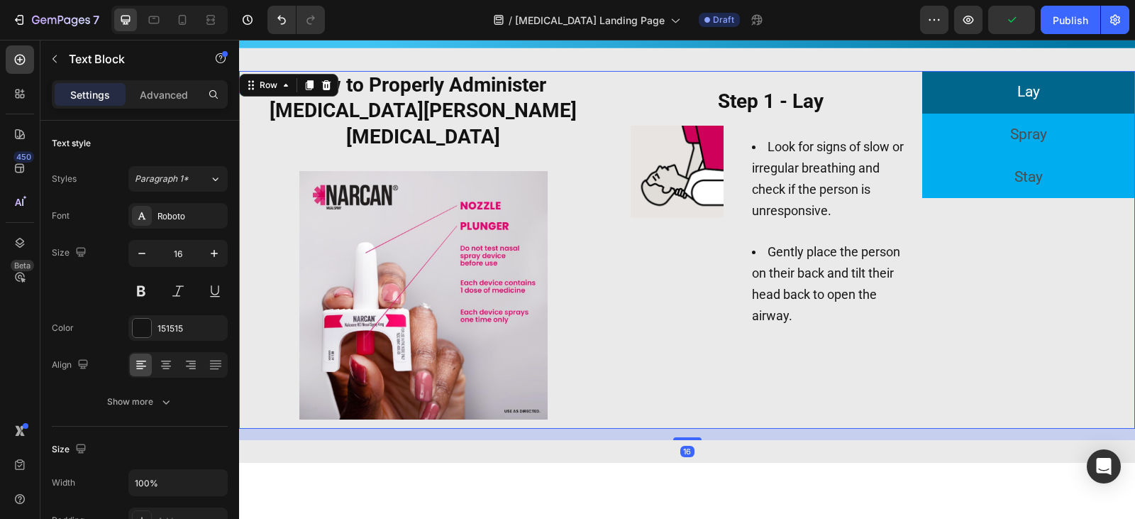
click at [898, 385] on div "Lay Spray Stay ⁠⁠⁠⁠⁠⁠⁠ Step 1 - Lay Heading Image Look for signs of slow or irr…" at bounding box center [877, 249] width 516 height 357
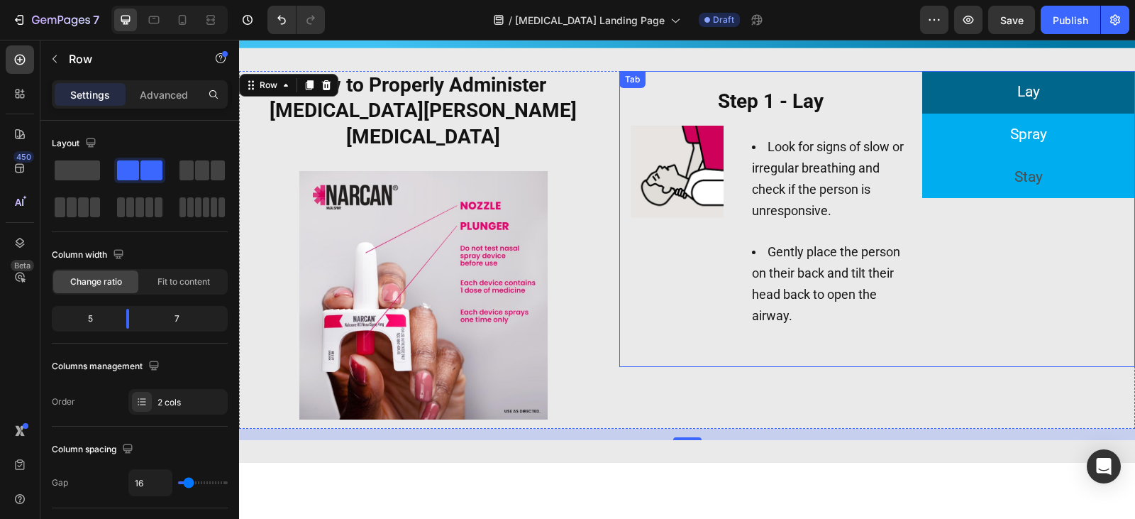
click at [961, 155] on li "Spray" at bounding box center [1028, 134] width 213 height 43
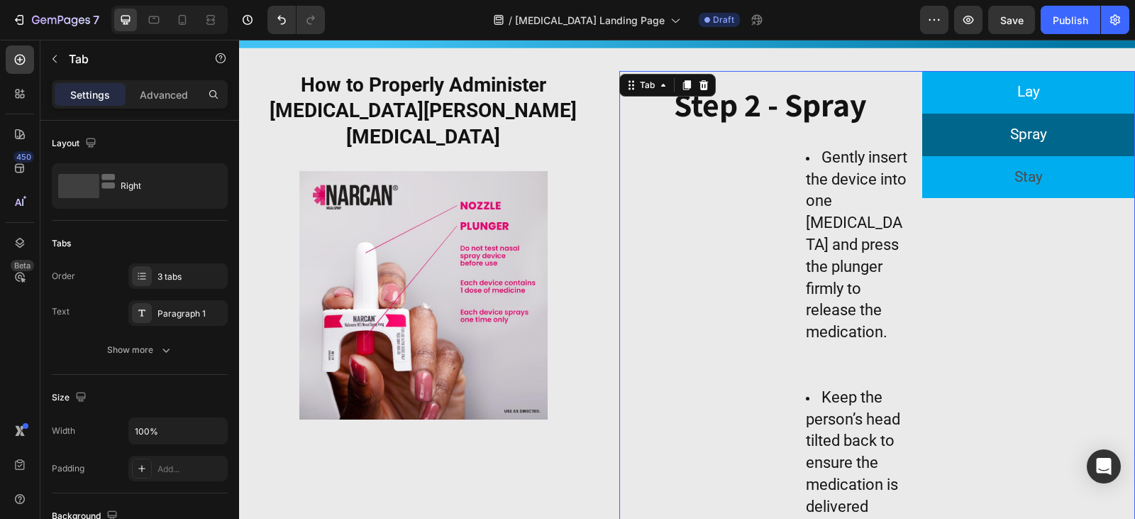
click at [995, 99] on li "Lay" at bounding box center [1028, 92] width 213 height 43
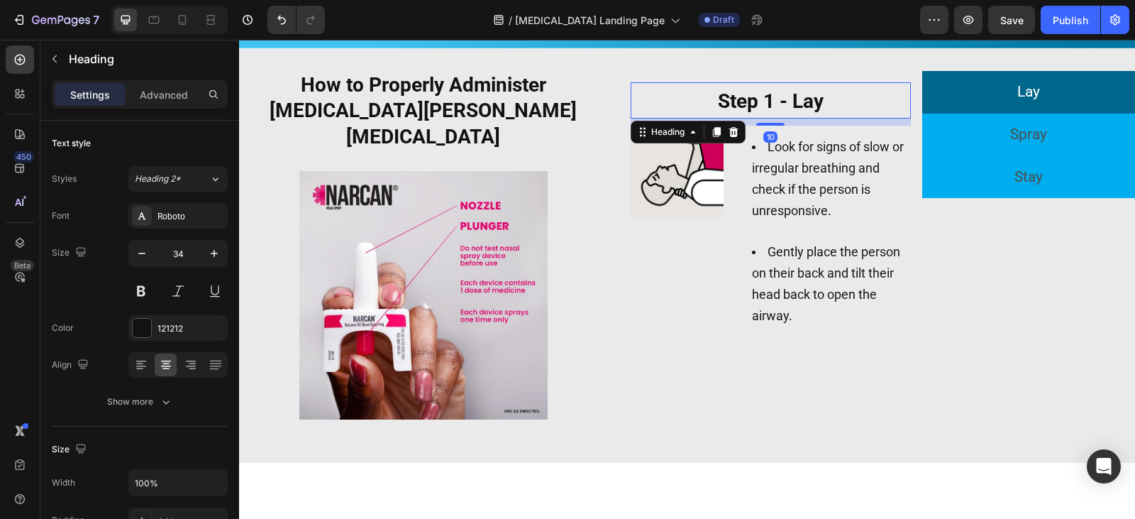
click at [809, 104] on strong "Step 1 - Lay" at bounding box center [771, 100] width 106 height 23
click at [981, 100] on li "Lay" at bounding box center [1028, 92] width 213 height 43
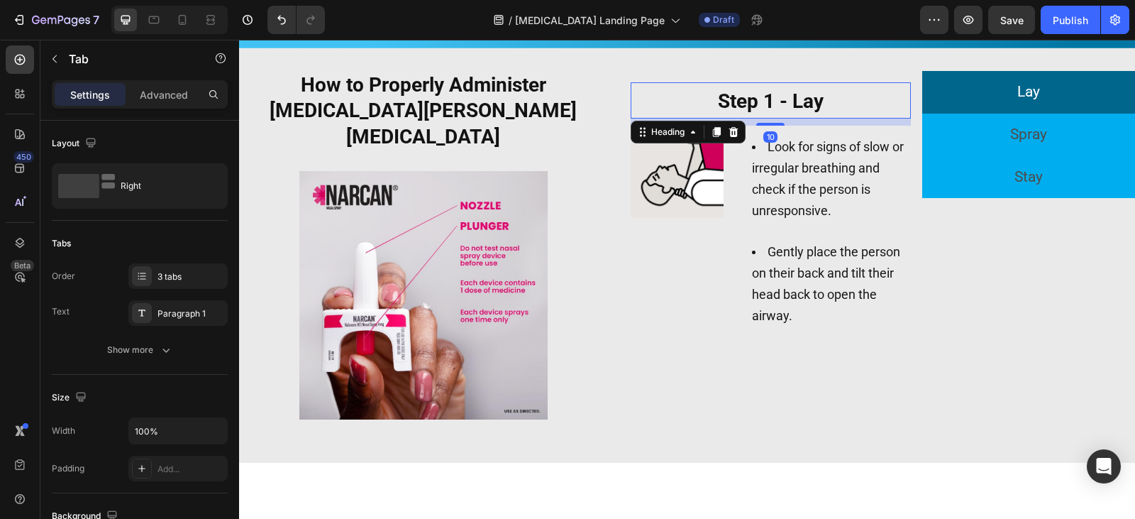
click at [786, 94] on strong "Step 1 - Lay" at bounding box center [771, 100] width 106 height 23
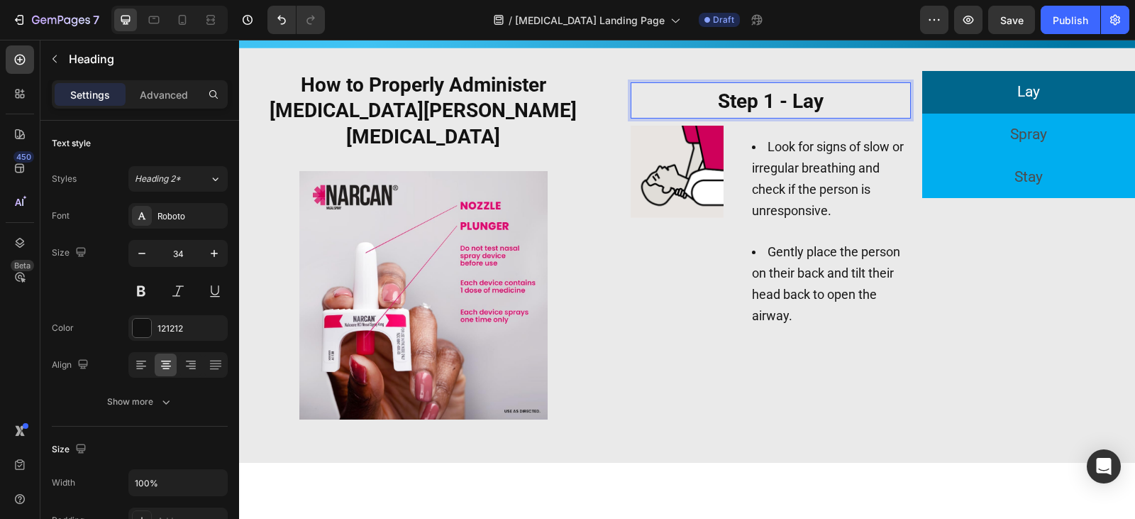
click at [792, 96] on strong "Step 1 - Lay" at bounding box center [771, 100] width 106 height 23
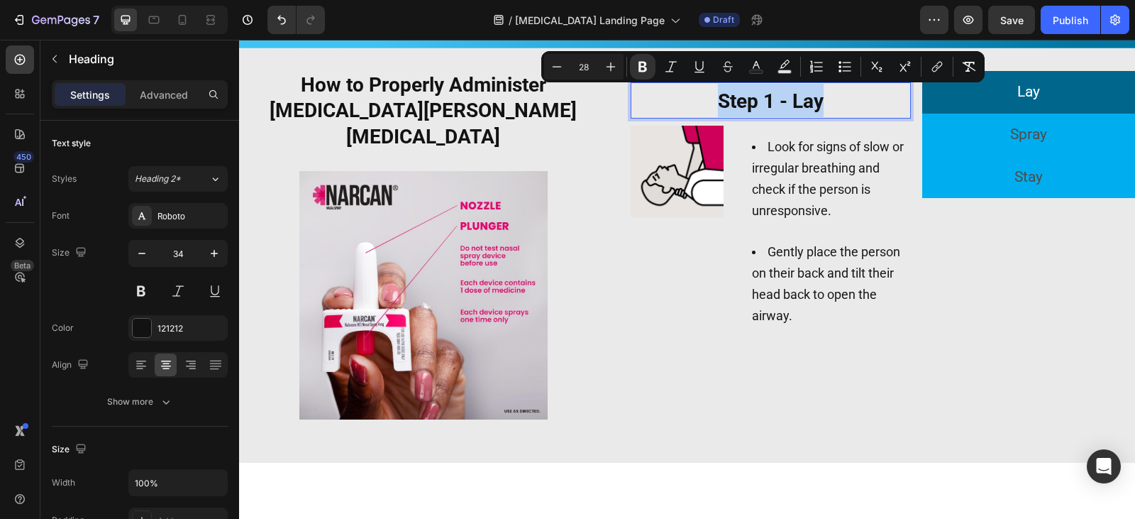
click at [792, 96] on strong "Step 1 - Lay" at bounding box center [771, 100] width 106 height 23
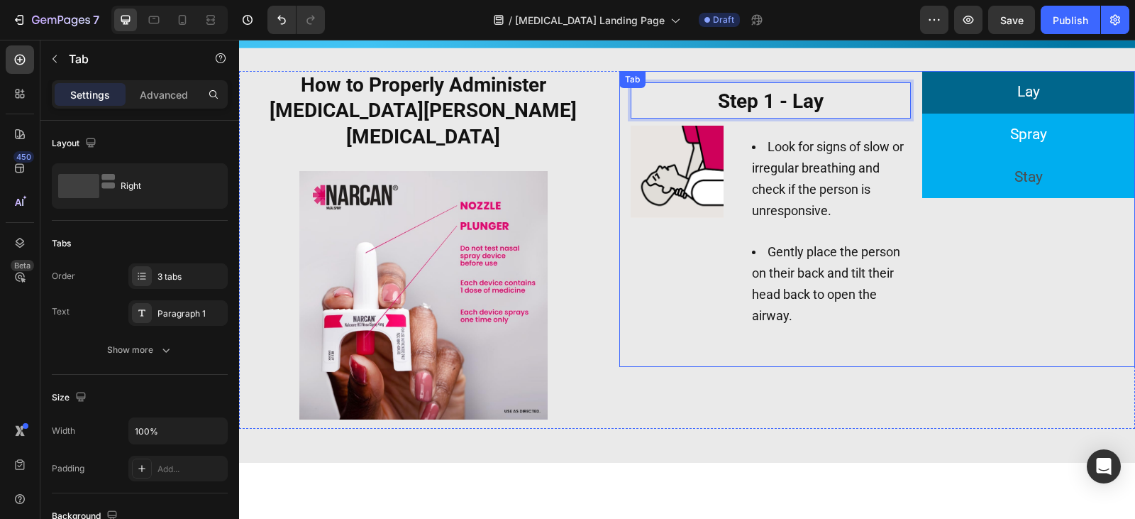
click at [951, 123] on li "Spray" at bounding box center [1028, 134] width 213 height 43
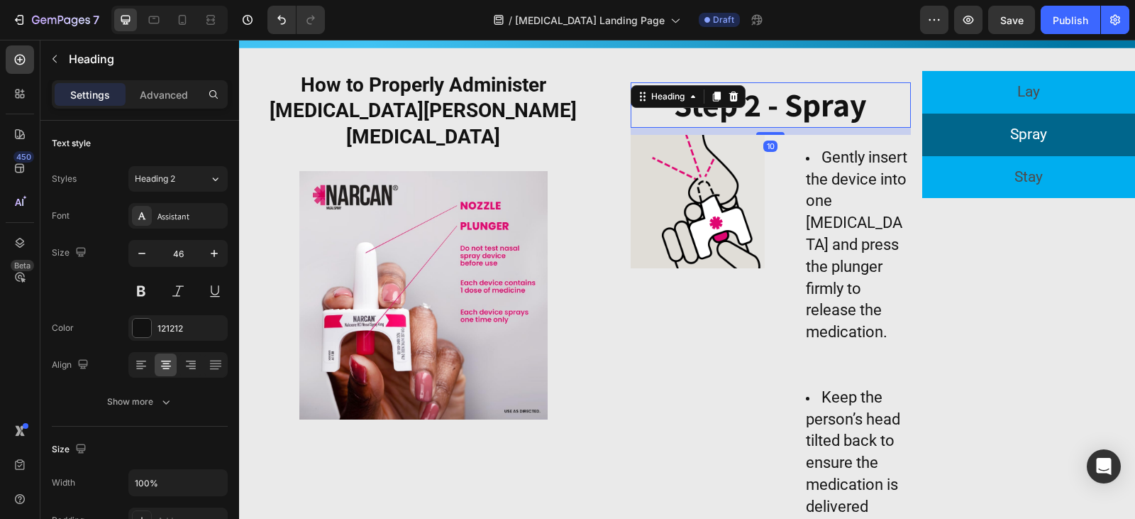
click at [810, 111] on strong "Step 2 - Spray" at bounding box center [770, 104] width 193 height 43
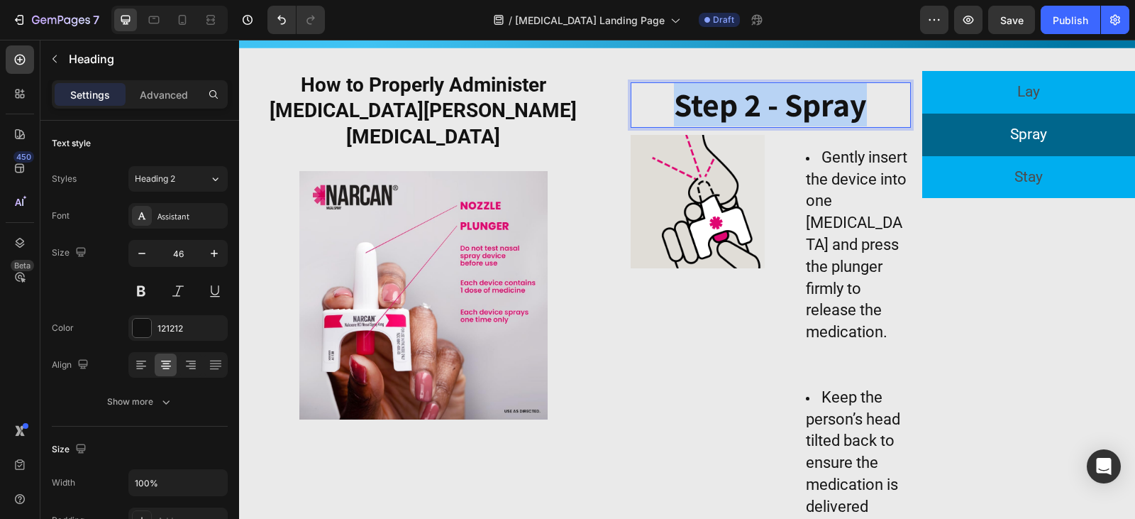
click at [810, 111] on strong "Step 2 - Spray" at bounding box center [770, 104] width 193 height 43
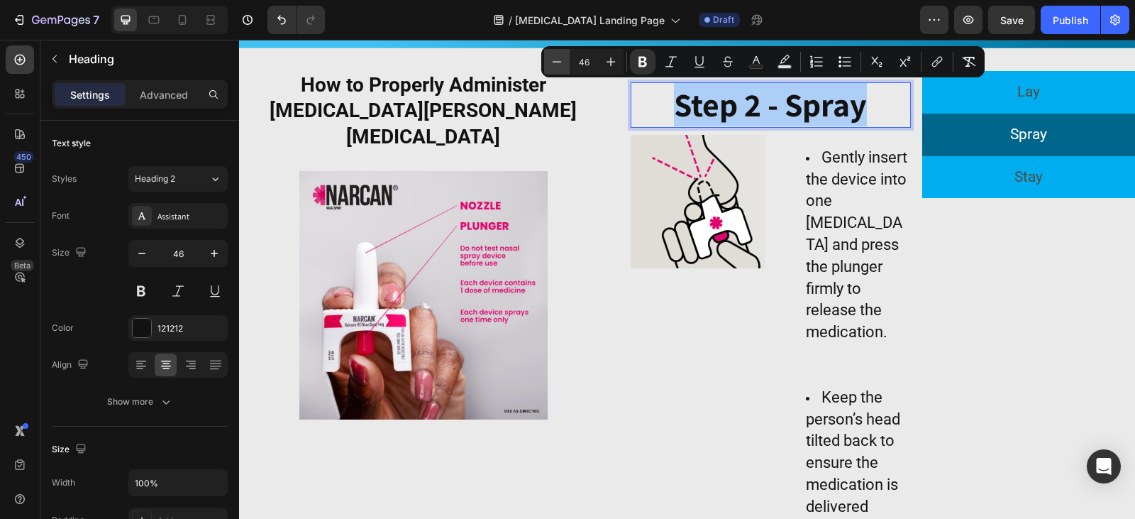
click at [555, 62] on icon "Editor contextual toolbar" at bounding box center [557, 62] width 14 height 14
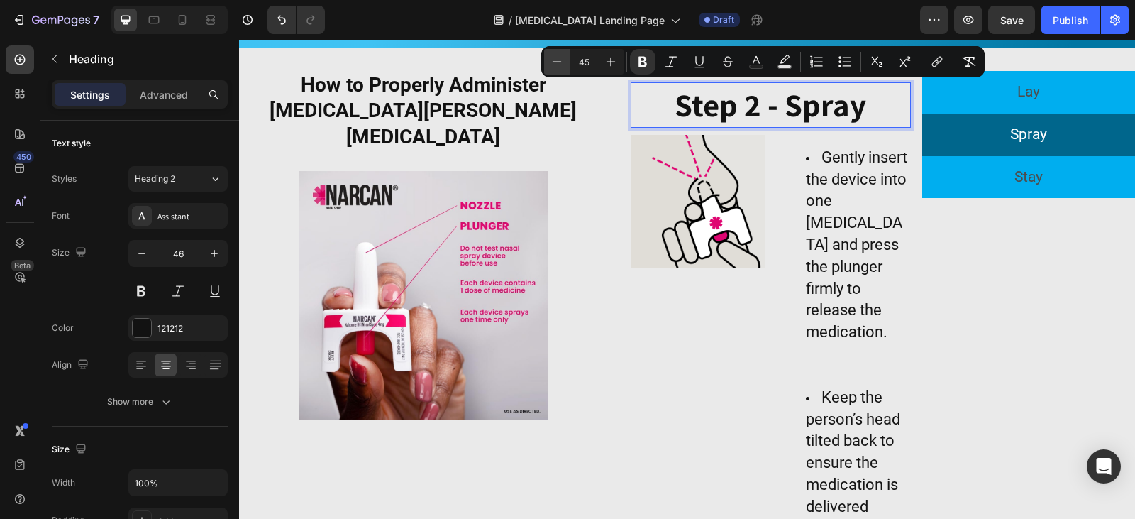
click at [555, 62] on icon "Editor contextual toolbar" at bounding box center [557, 62] width 14 height 14
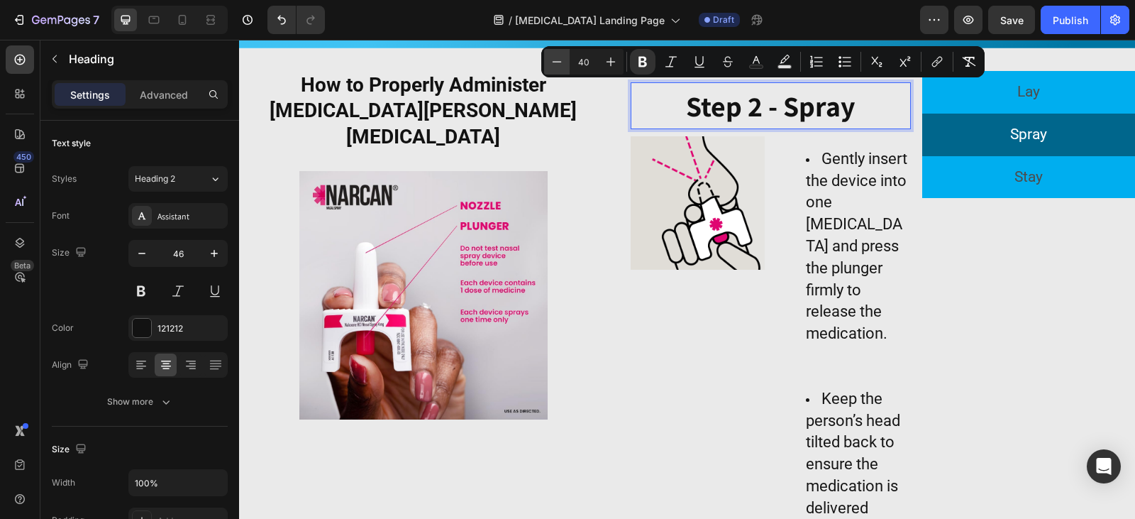
click at [555, 62] on icon "Editor contextual toolbar" at bounding box center [557, 62] width 14 height 14
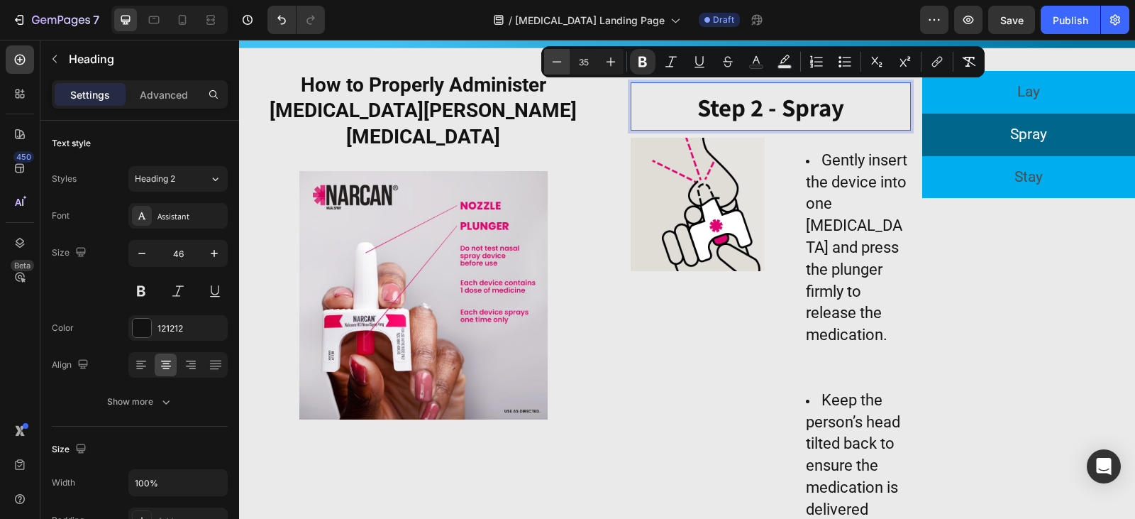
click at [555, 62] on icon "Editor contextual toolbar" at bounding box center [557, 62] width 14 height 14
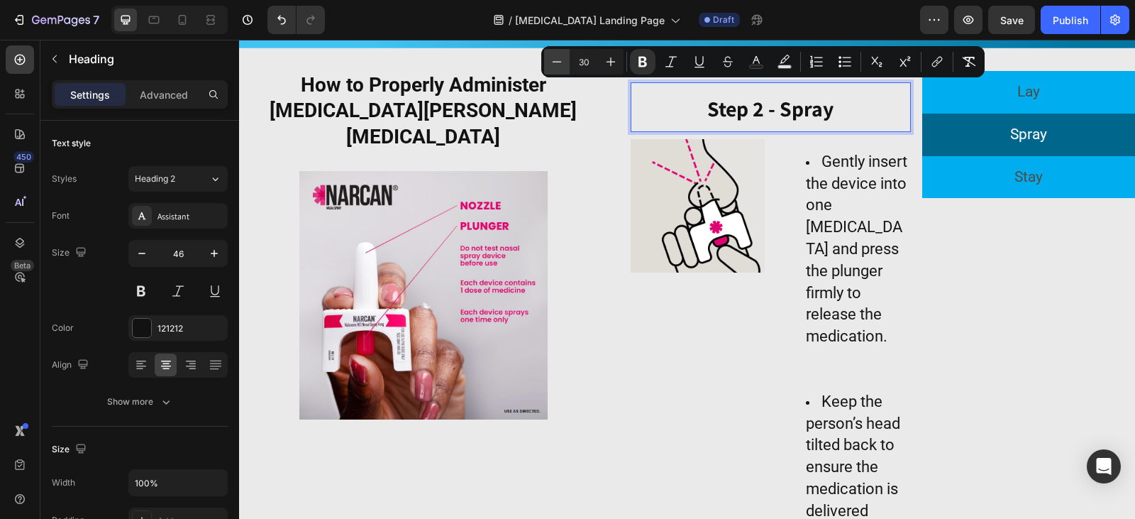
click at [555, 62] on icon "Editor contextual toolbar" at bounding box center [557, 62] width 14 height 14
click at [612, 65] on icon "Editor contextual toolbar" at bounding box center [611, 62] width 14 height 14
type input "28"
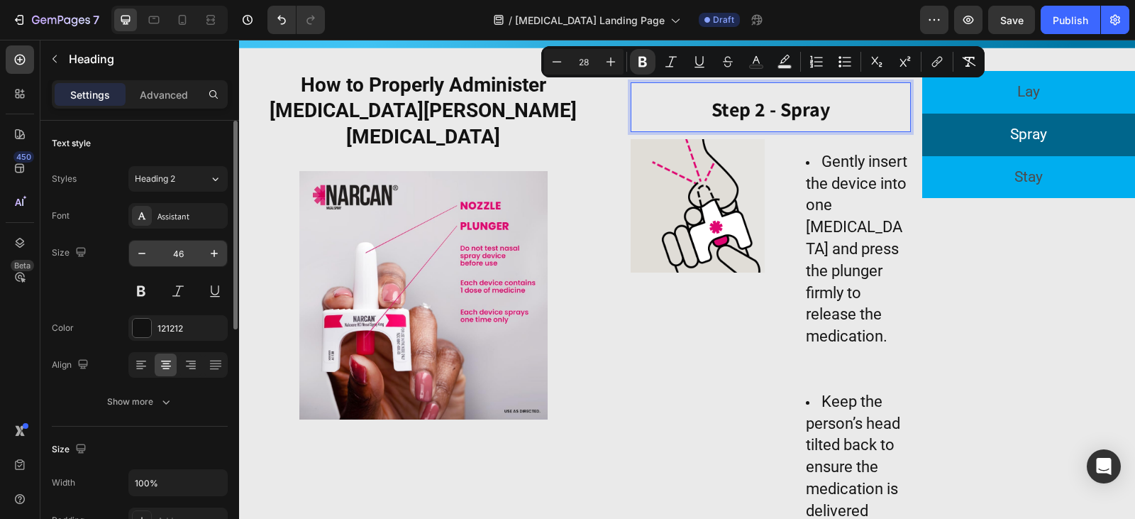
click at [155, 243] on input "46" at bounding box center [178, 253] width 47 height 26
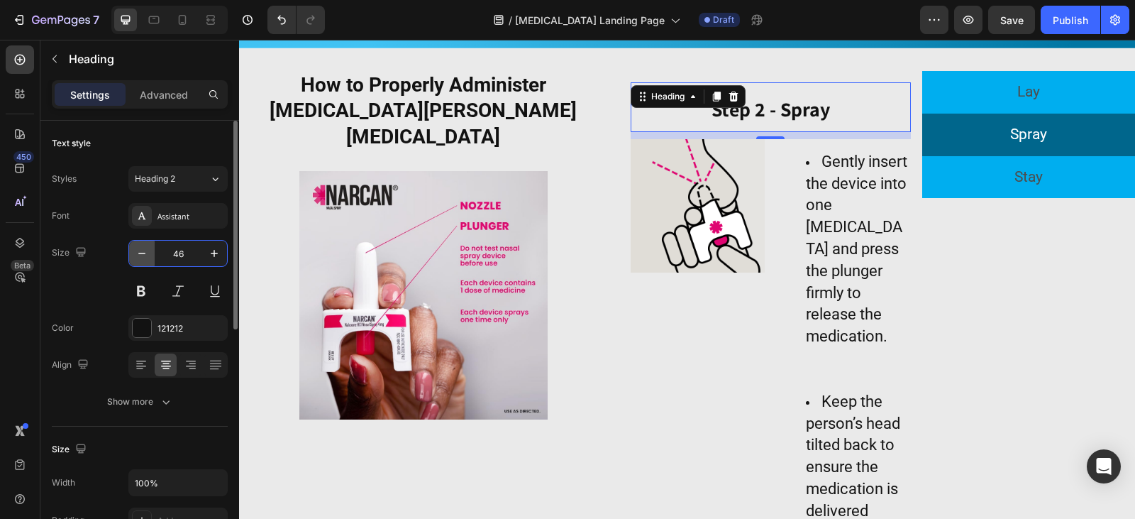
click at [150, 246] on button "button" at bounding box center [142, 253] width 26 height 26
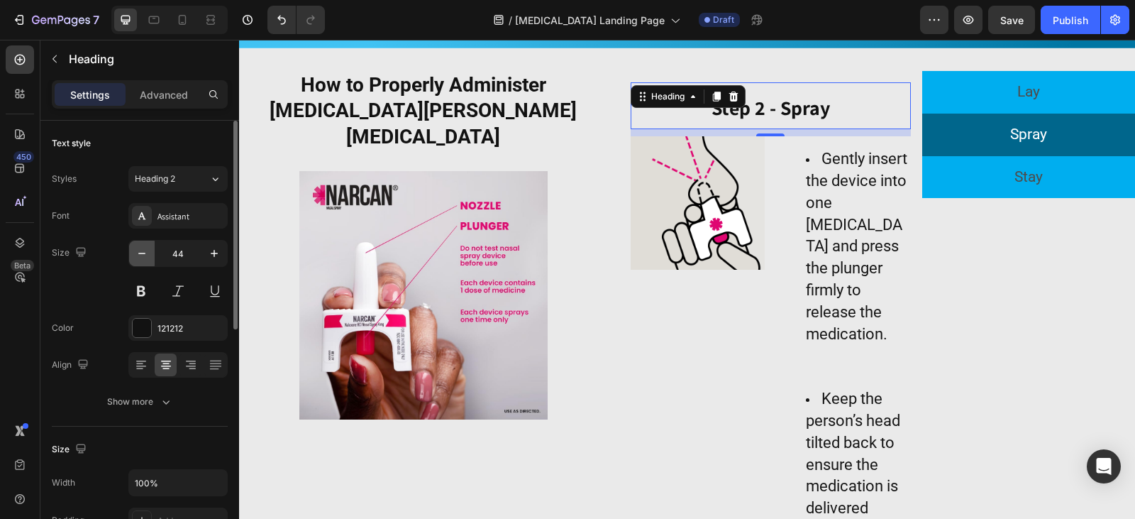
click at [150, 246] on button "button" at bounding box center [142, 253] width 26 height 26
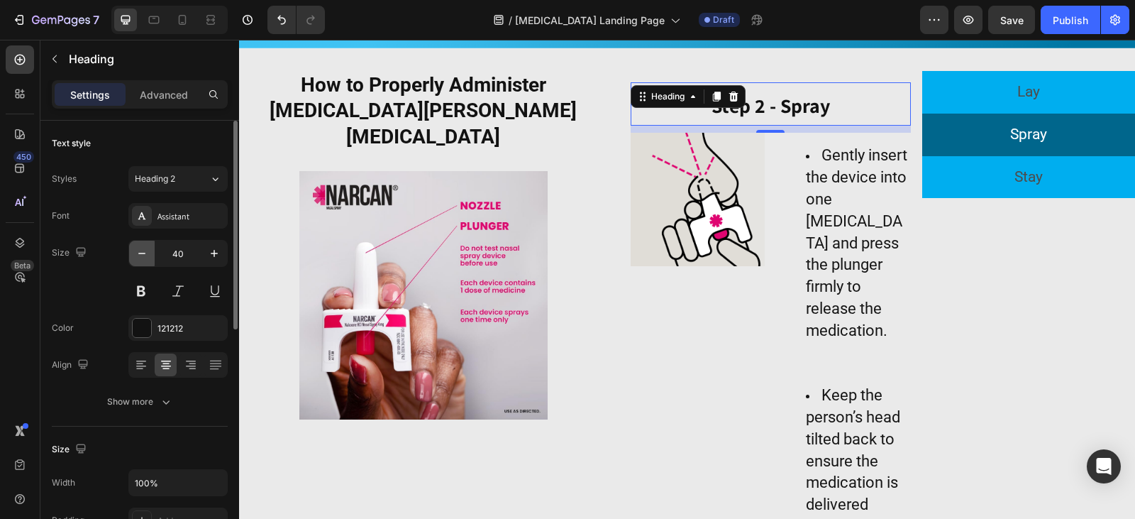
click at [150, 246] on button "button" at bounding box center [142, 253] width 26 height 26
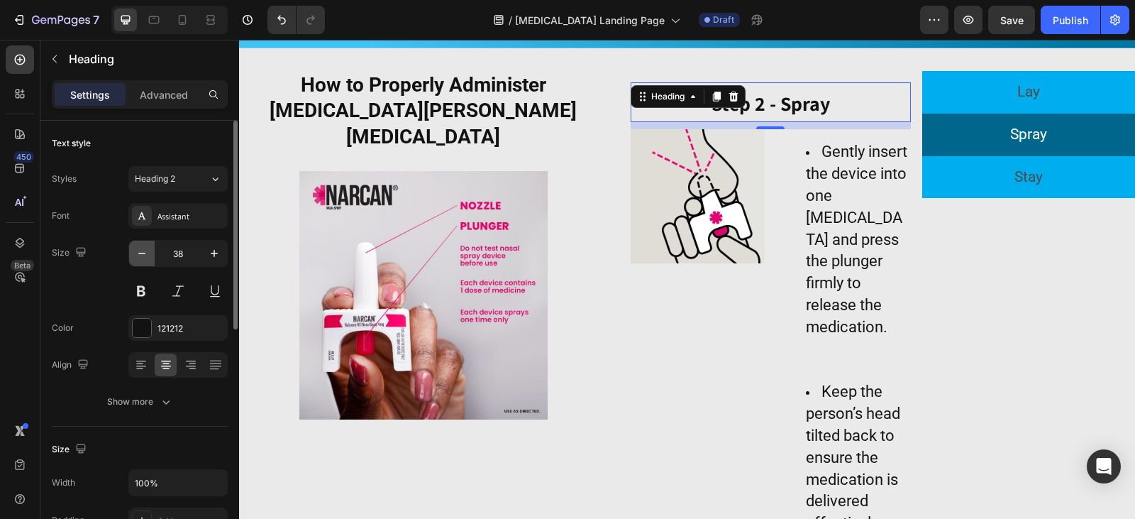
click at [150, 246] on button "button" at bounding box center [142, 253] width 26 height 26
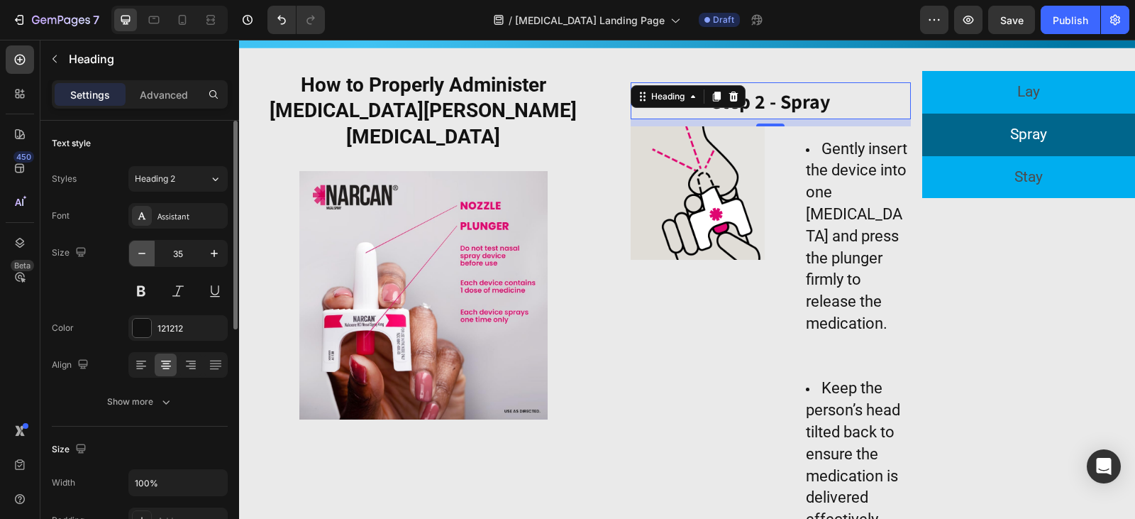
click at [145, 250] on icon "button" at bounding box center [142, 253] width 14 height 14
type input "34"
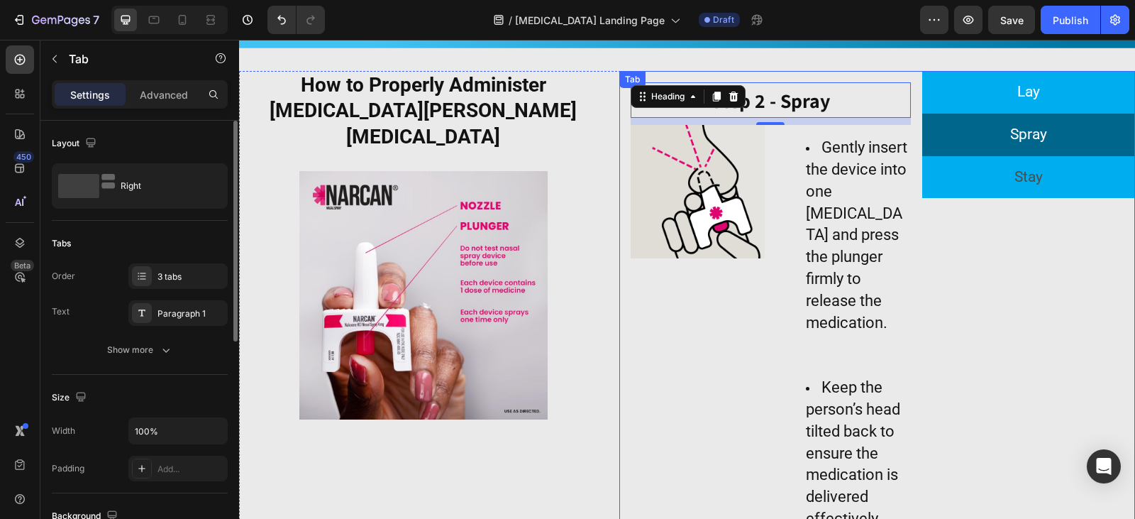
click at [959, 111] on li "Lay" at bounding box center [1028, 92] width 213 height 43
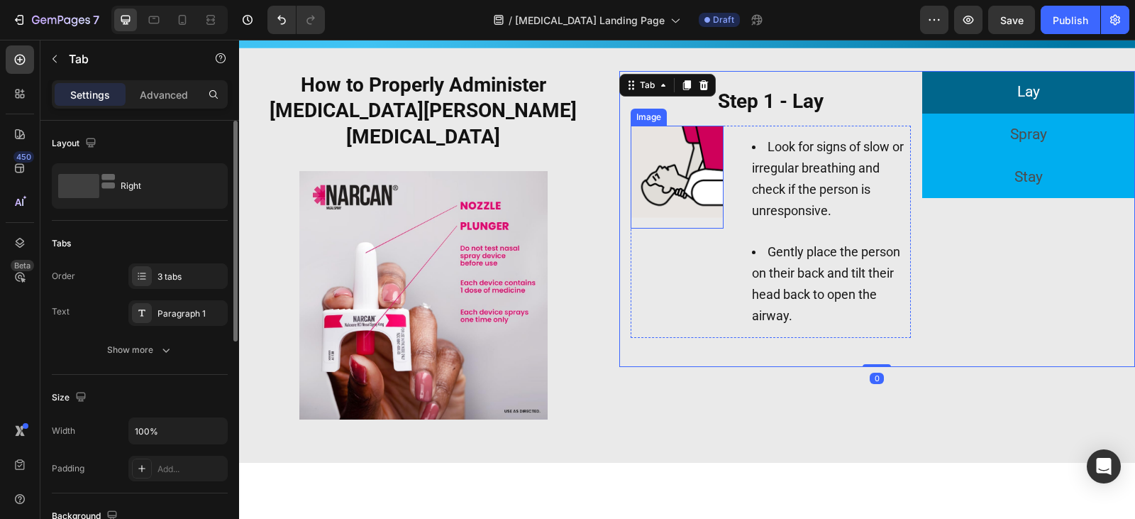
click at [649, 185] on img at bounding box center [678, 172] width 94 height 92
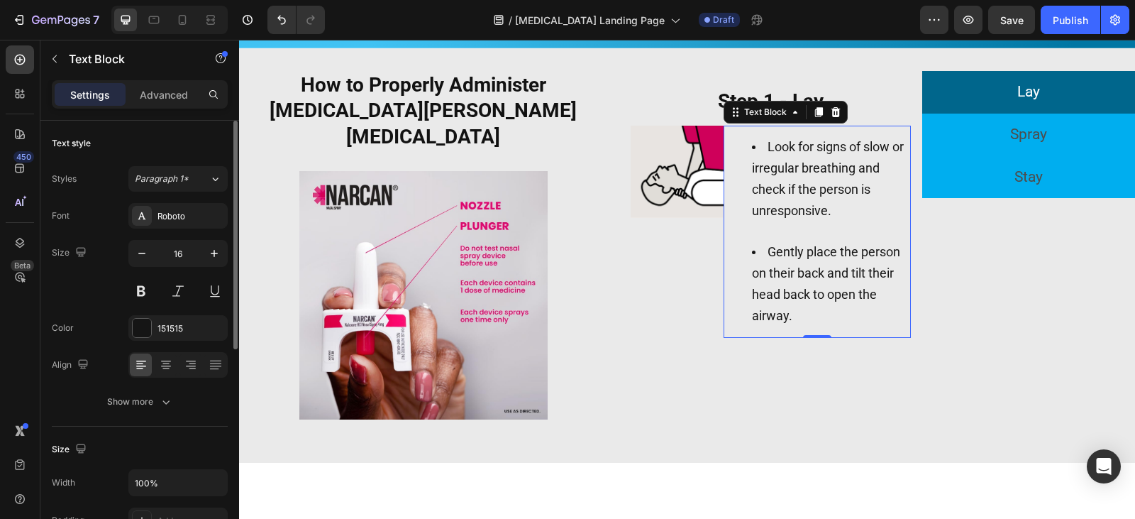
click at [725, 234] on ul "Look for signs of slow or irregular breathing and check if the person is unresp…" at bounding box center [817, 231] width 187 height 189
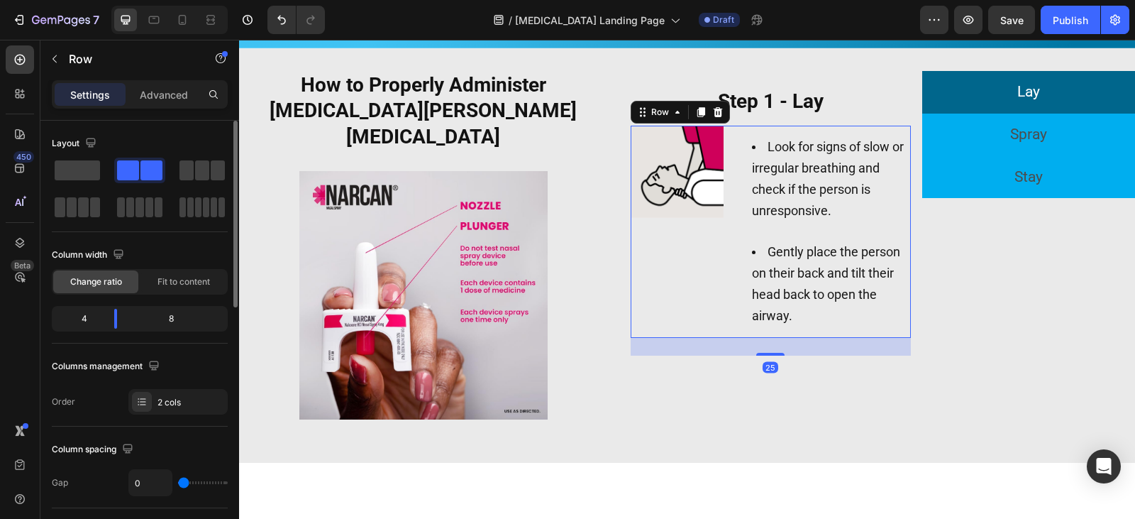
click at [710, 243] on div "Image" at bounding box center [678, 232] width 94 height 212
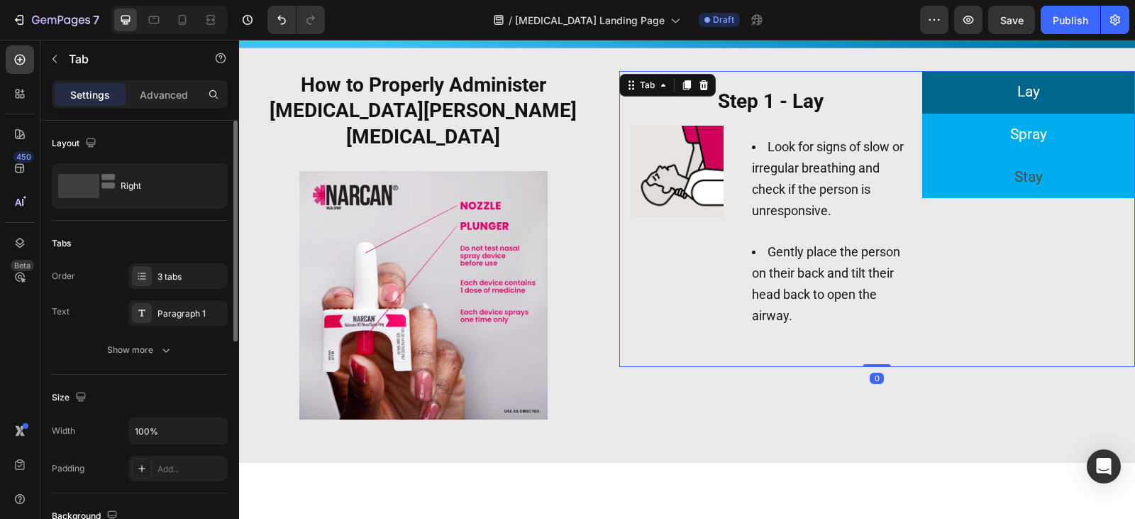
click at [987, 146] on li "Spray" at bounding box center [1028, 134] width 213 height 43
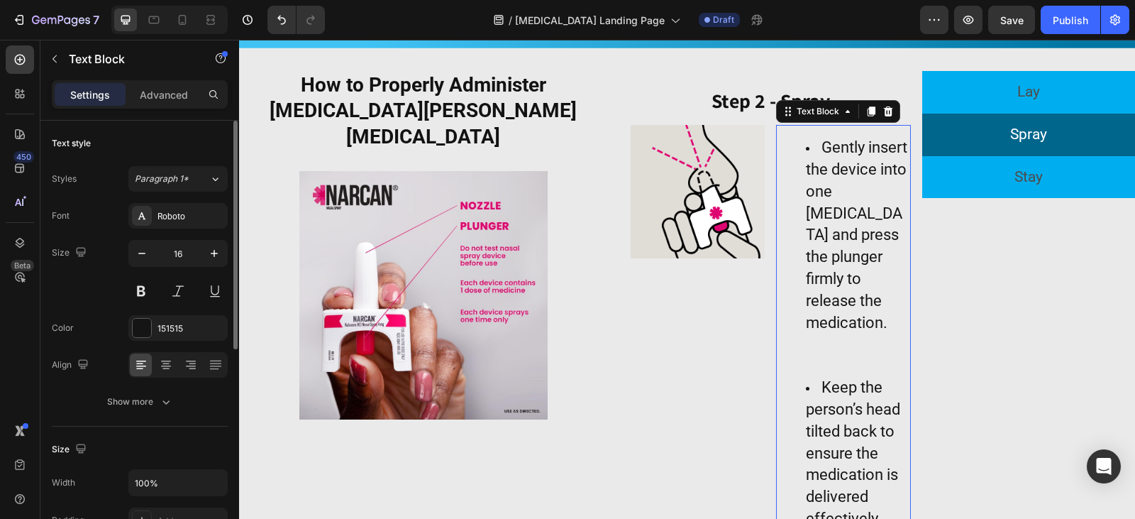
click at [777, 301] on ul "Gently insert the device into one [MEDICAL_DATA] and press the plunger firmly t…" at bounding box center [843, 236] width 132 height 196
click at [750, 306] on div "Image" at bounding box center [698, 334] width 135 height 418
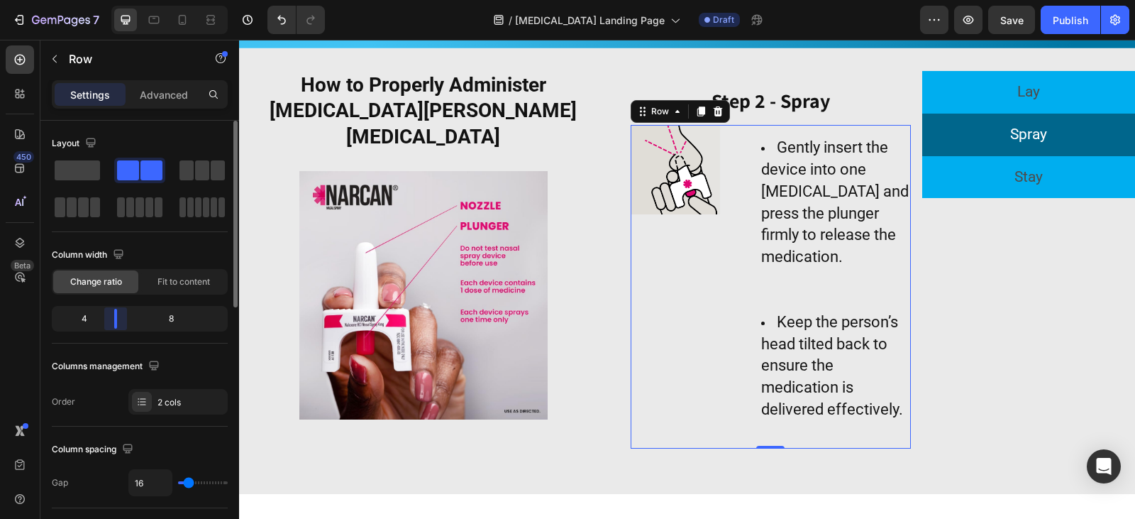
drag, startPoint x: 137, startPoint y: 323, endPoint x: 116, endPoint y: 323, distance: 20.6
click at [116, 106] on body "7 Version history / Narcan Landing Page Draft Preview Save Publish 450 Beta Sec…" at bounding box center [567, 53] width 1135 height 106
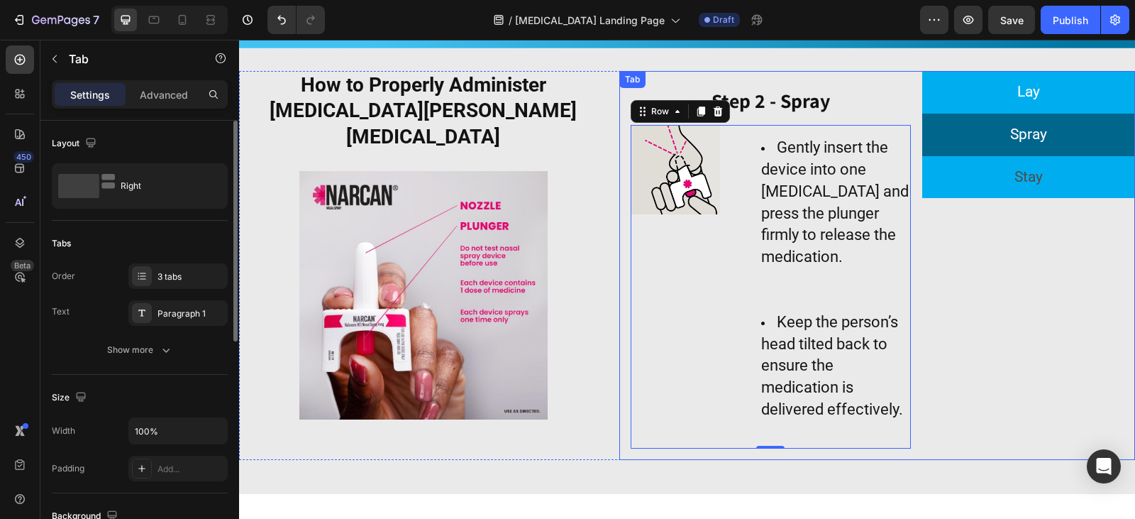
click at [992, 104] on li "Lay" at bounding box center [1028, 92] width 213 height 43
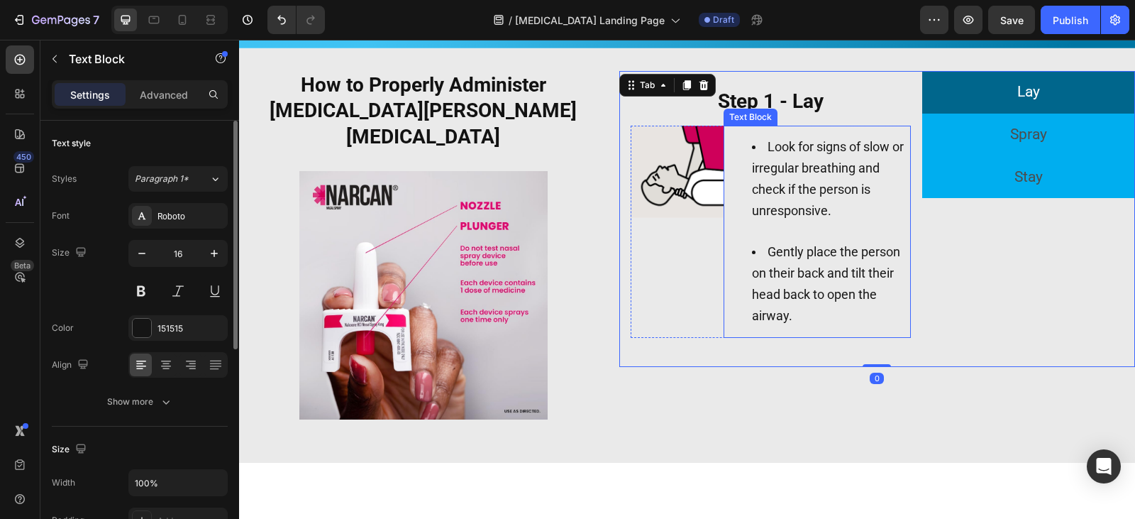
click at [796, 174] on span "Look for signs of slow or irregular breathing and check if the person is unresp…" at bounding box center [828, 178] width 152 height 78
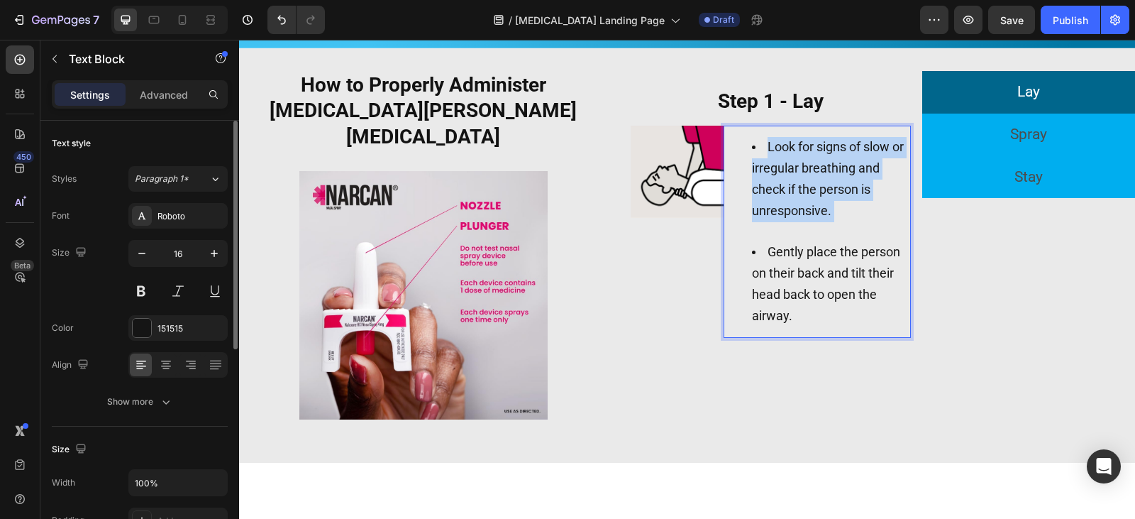
click at [796, 174] on span "Look for signs of slow or irregular breathing and check if the person is unresp…" at bounding box center [828, 178] width 152 height 78
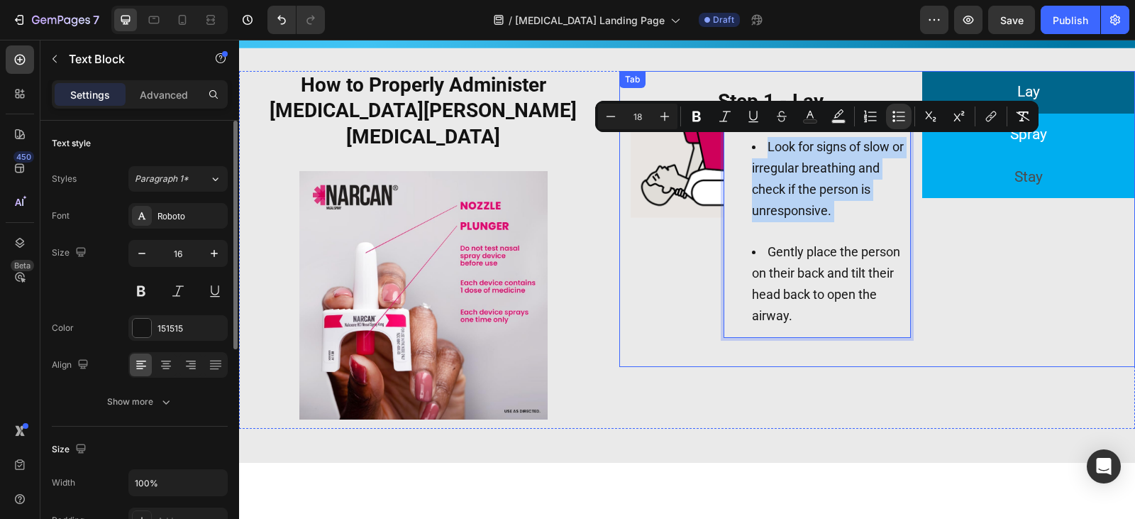
click at [1072, 130] on li "Spray" at bounding box center [1028, 134] width 213 height 43
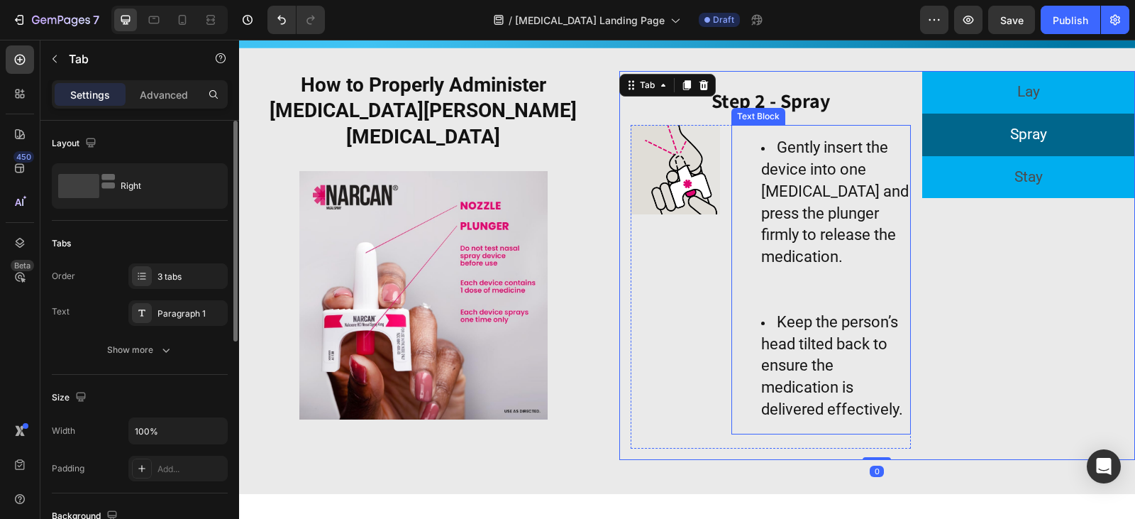
click at [785, 183] on span "Gently insert the device into one [MEDICAL_DATA] and press the plunger firmly t…" at bounding box center [835, 201] width 148 height 127
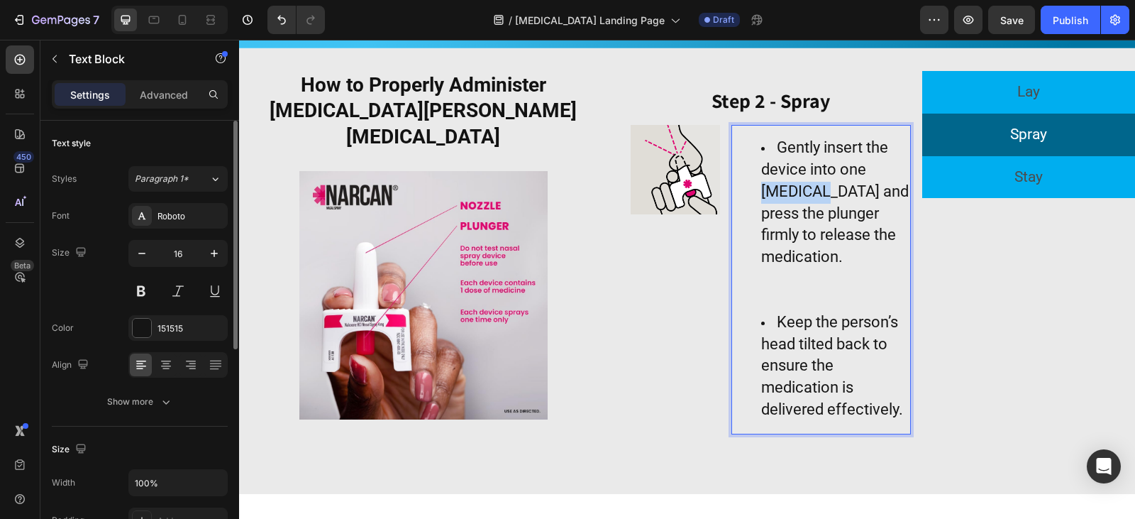
click at [785, 183] on span "Gently insert the device into one [MEDICAL_DATA] and press the plunger firmly t…" at bounding box center [835, 201] width 148 height 127
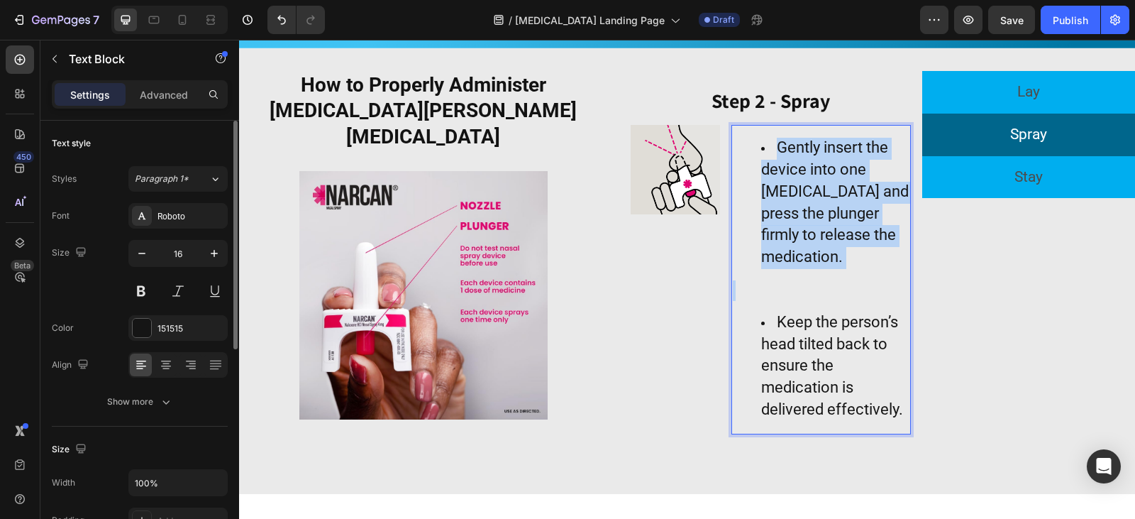
click at [785, 183] on span "Gently insert the device into one [MEDICAL_DATA] and press the plunger firmly t…" at bounding box center [835, 201] width 148 height 127
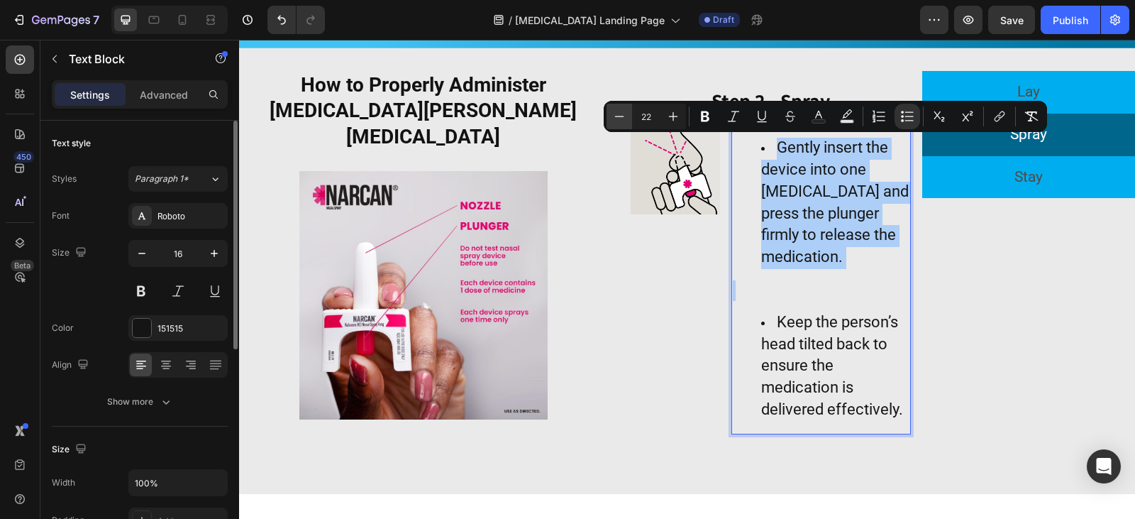
click at [624, 125] on button "Minus" at bounding box center [619, 117] width 26 height 26
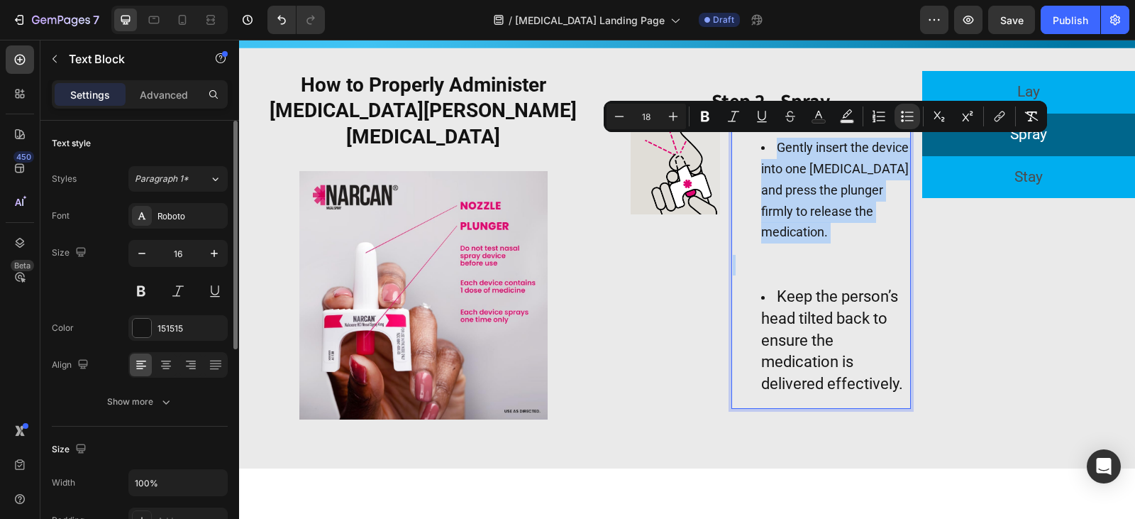
type input "22"
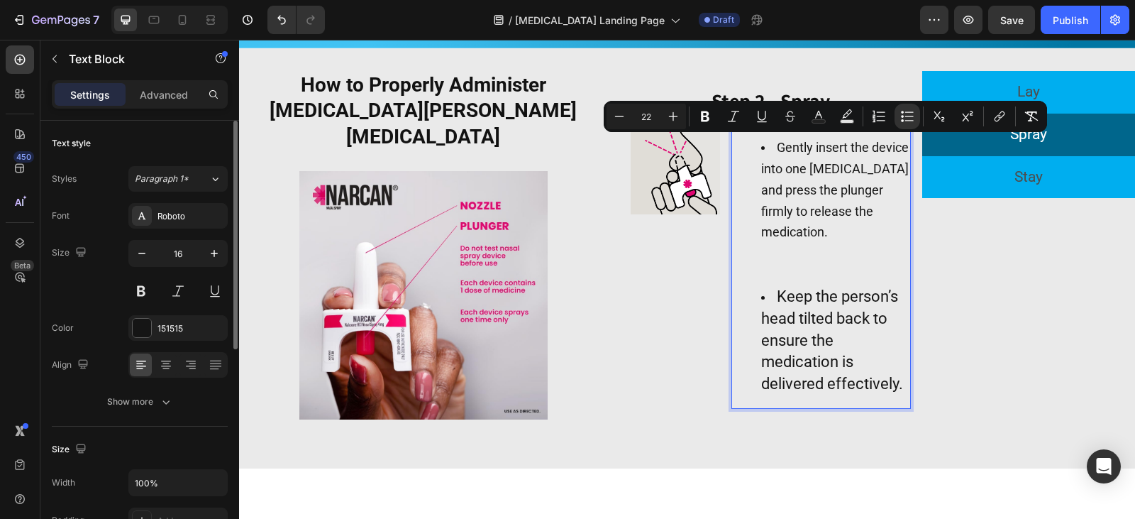
click at [817, 289] on span "Keep the person’s head tilted back to ensure the medication is delivered effect…" at bounding box center [832, 339] width 142 height 105
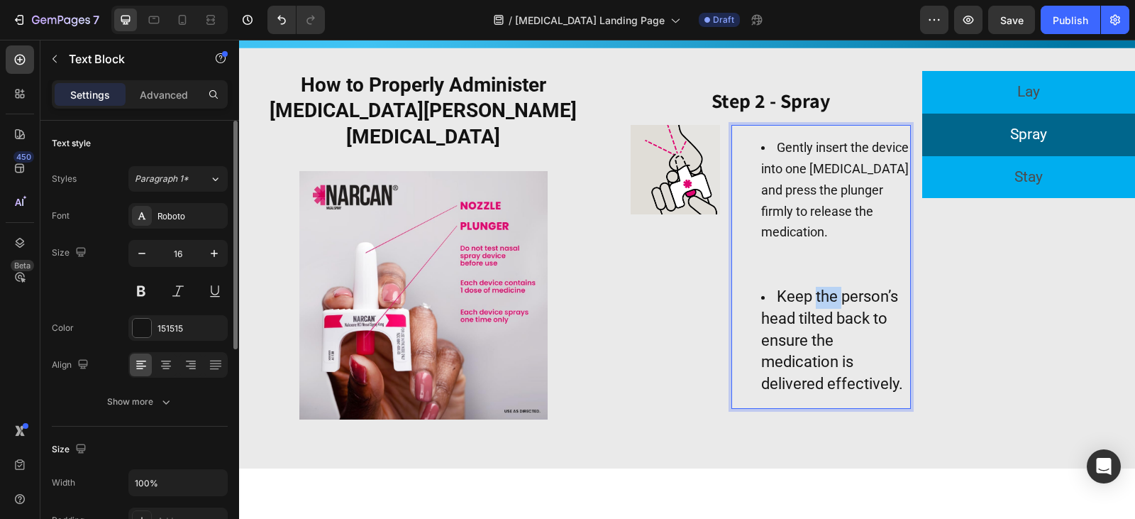
click at [817, 289] on span "Keep the person’s head tilted back to ensure the medication is delivered effect…" at bounding box center [832, 339] width 142 height 105
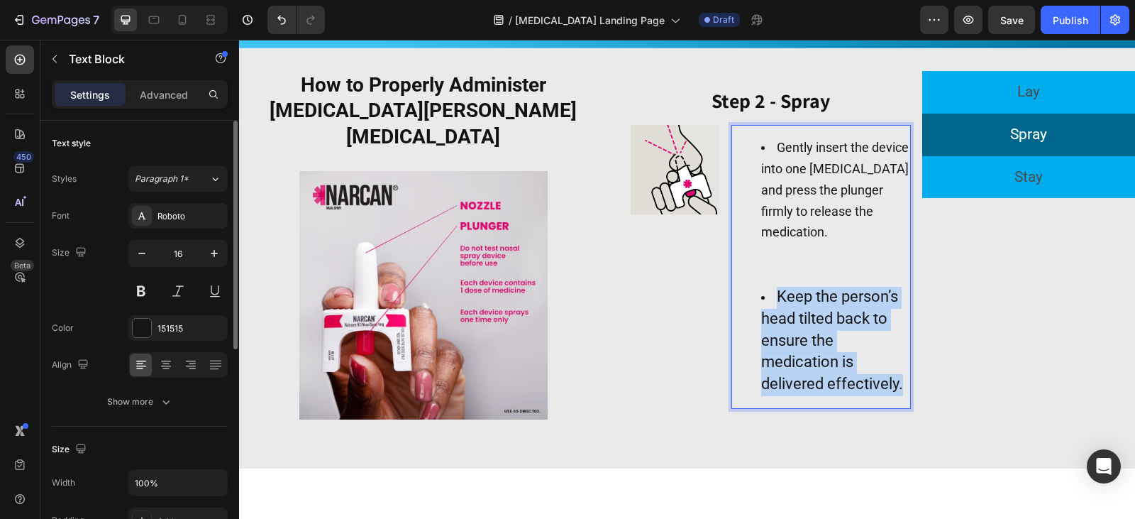
click at [817, 289] on span "Keep the person’s head tilted back to ensure the medication is delivered effect…" at bounding box center [832, 339] width 142 height 105
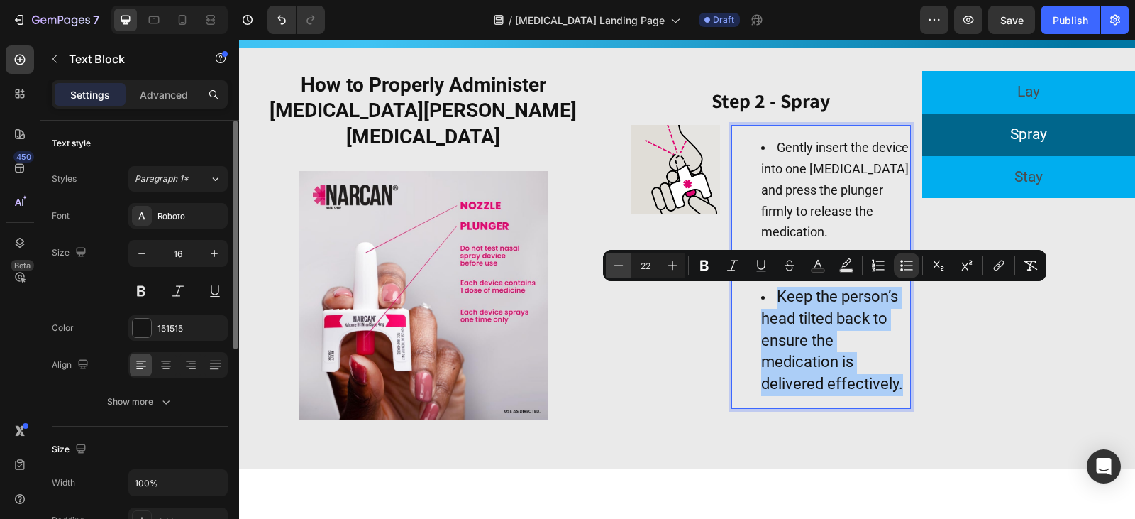
click at [629, 269] on button "Minus" at bounding box center [619, 266] width 26 height 26
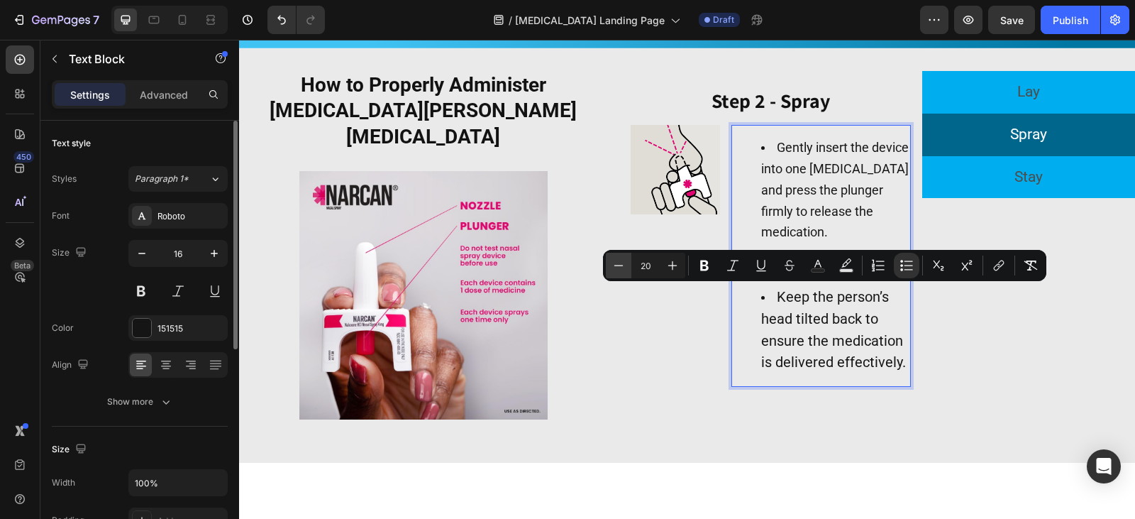
click at [629, 269] on button "Minus" at bounding box center [619, 266] width 26 height 26
type input "18"
click at [857, 226] on li "Gently insert the device into one [MEDICAL_DATA] and press the plunger firmly t…" at bounding box center [835, 191] width 148 height 106
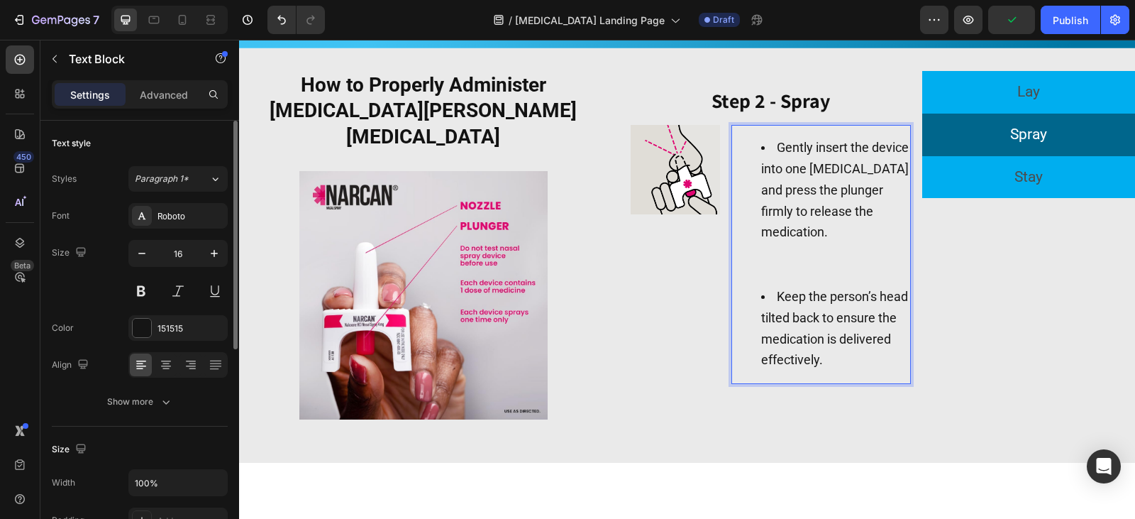
click at [805, 262] on p "Rich Text Editor. Editing area: main" at bounding box center [821, 265] width 177 height 21
click at [797, 275] on p "Rich Text Editor. Editing area: main" at bounding box center [821, 265] width 177 height 21
click at [792, 277] on div "Gently insert the device into one [MEDICAL_DATA] and press the plunger firmly t…" at bounding box center [820, 254] width 179 height 259
click at [781, 265] on p "Rich Text Editor. Editing area: main" at bounding box center [821, 265] width 177 height 21
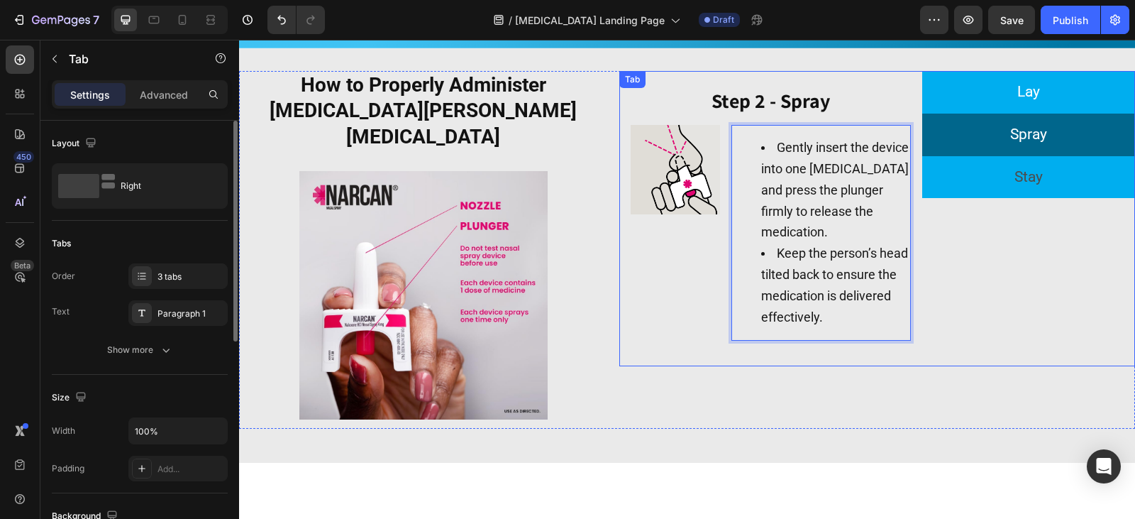
click at [999, 91] on li "Lay" at bounding box center [1028, 92] width 213 height 43
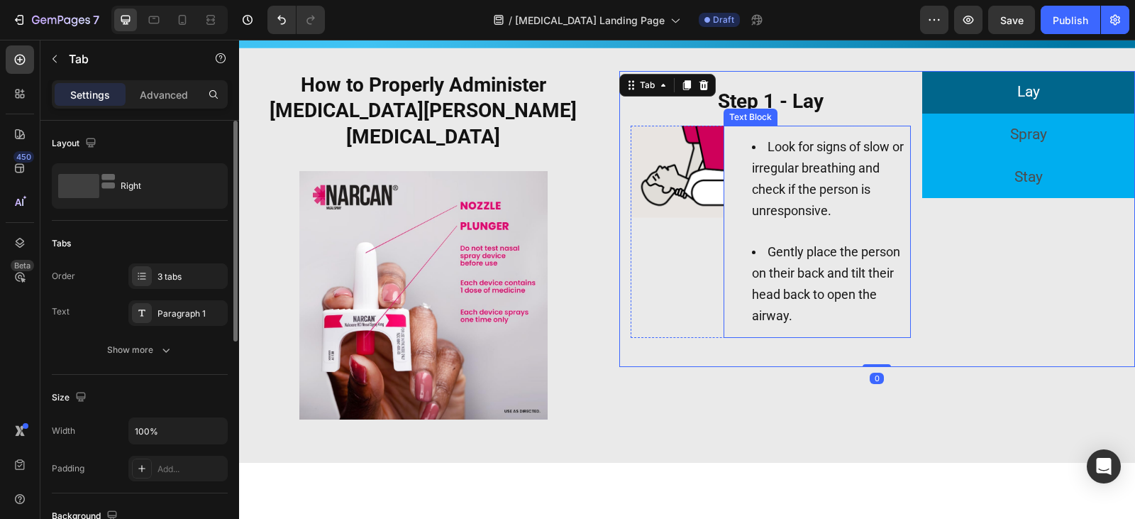
click at [788, 216] on span "Look for signs of slow or irregular breathing and check if the person is unresp…" at bounding box center [828, 178] width 152 height 78
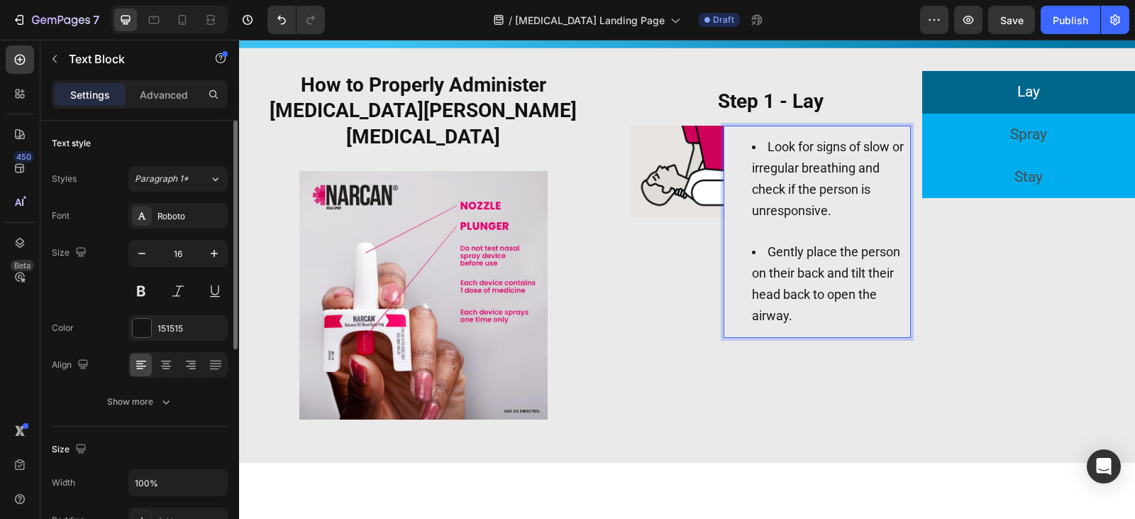
click at [776, 230] on li "Look for signs of slow or irregular breathing and check if the person is unresp…" at bounding box center [831, 189] width 159 height 105
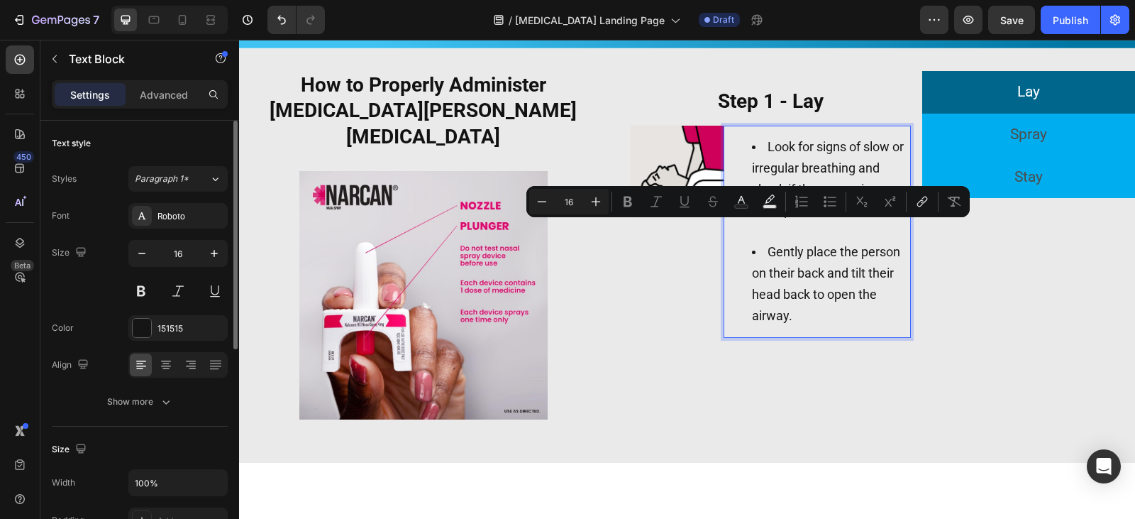
click at [765, 231] on li "Look for signs of slow or irregular breathing and check if the person is unresp…" at bounding box center [831, 189] width 159 height 105
click at [778, 233] on li "Look for signs of slow or irregular breathing and check if the person is unresp…" at bounding box center [831, 189] width 159 height 105
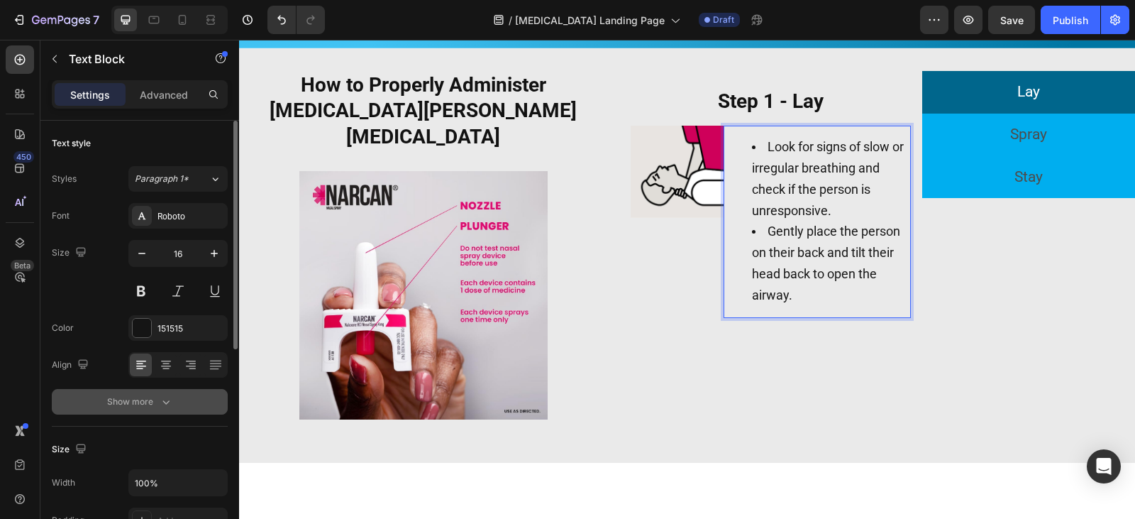
click at [155, 395] on div "Show more" at bounding box center [140, 401] width 66 height 14
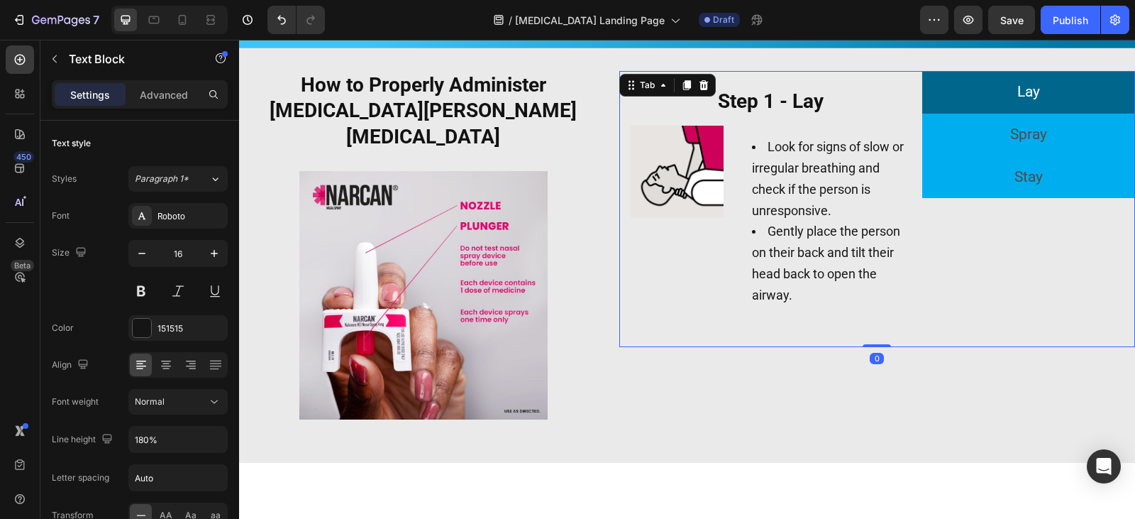
click at [1014, 284] on div "Lay Spray Stay" at bounding box center [1028, 209] width 213 height 276
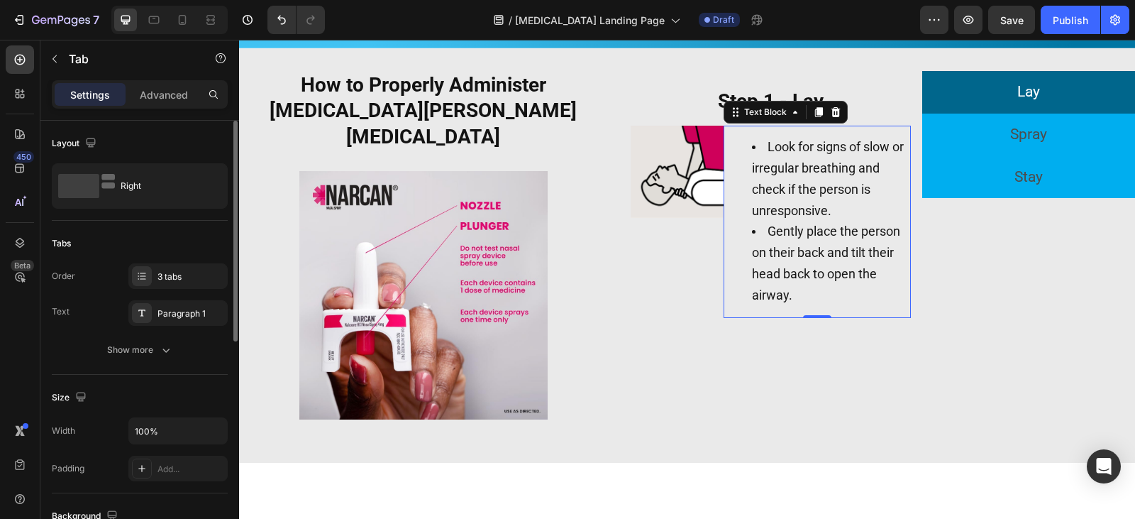
click at [785, 187] on span "Look for signs of slow or irregular breathing and check if the person is unresp…" at bounding box center [828, 178] width 152 height 78
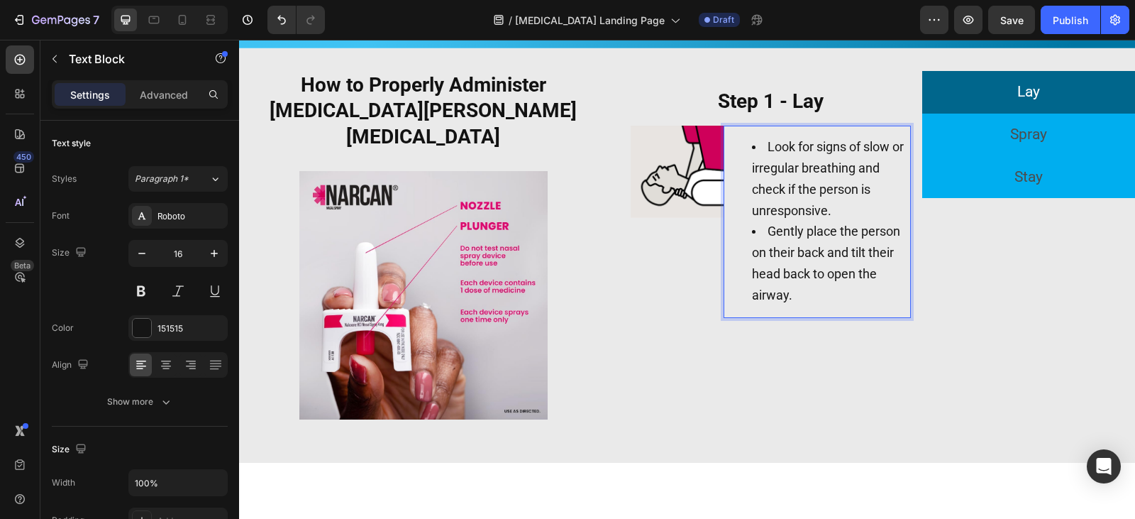
click at [833, 209] on li "Look for signs of slow or irregular breathing and check if the person is unresp…" at bounding box center [831, 179] width 159 height 84
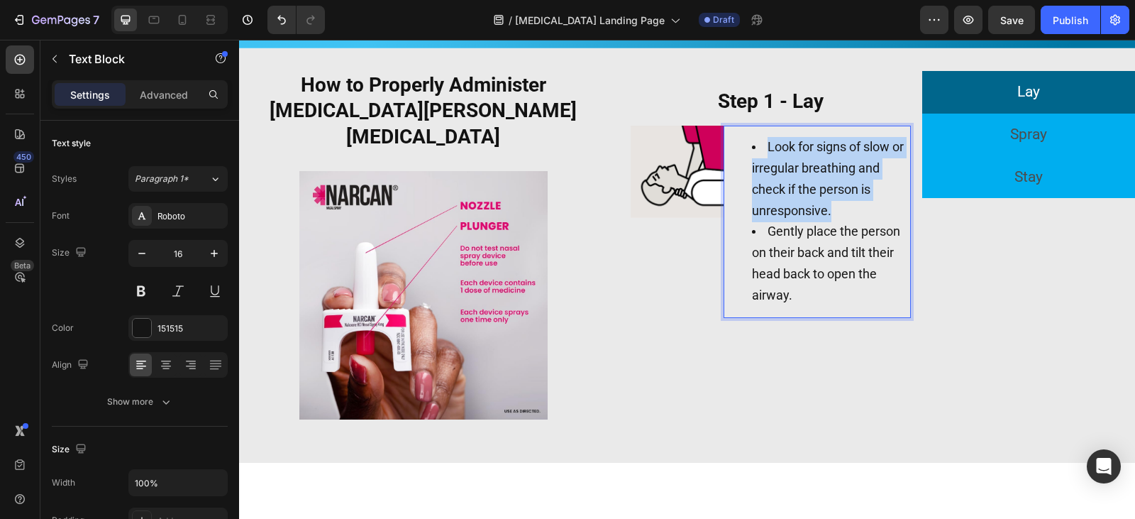
click at [833, 209] on li "Look for signs of slow or irregular breathing and check if the person is unresp…" at bounding box center [831, 179] width 159 height 84
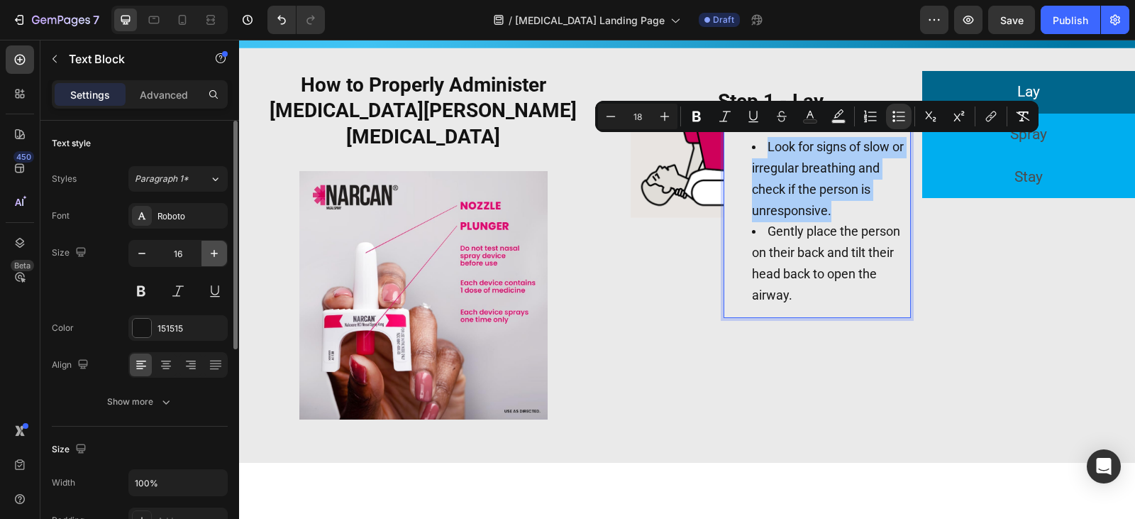
click at [209, 253] on icon "button" at bounding box center [214, 253] width 14 height 14
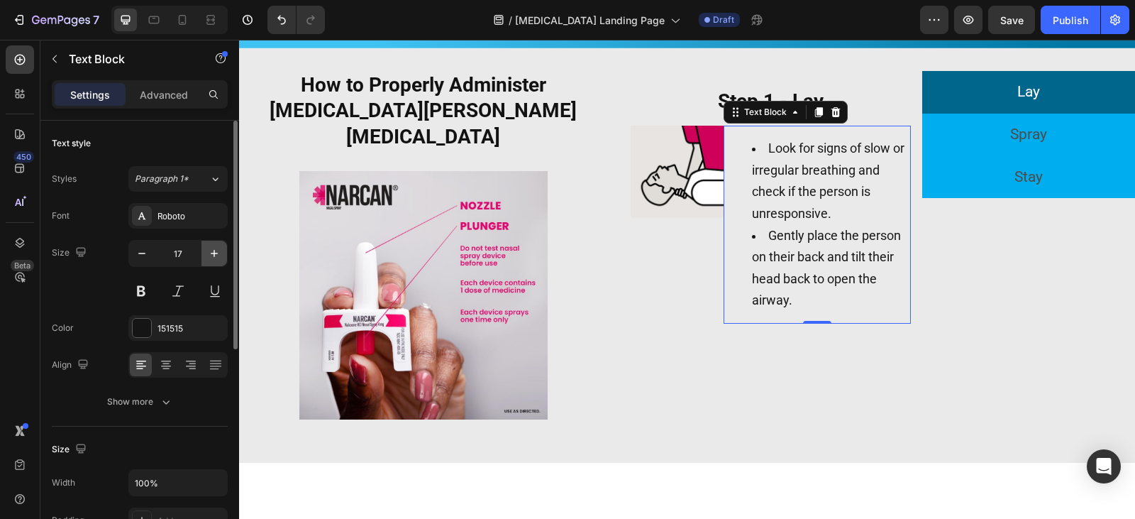
click at [209, 253] on icon "button" at bounding box center [214, 253] width 14 height 14
type input "18"
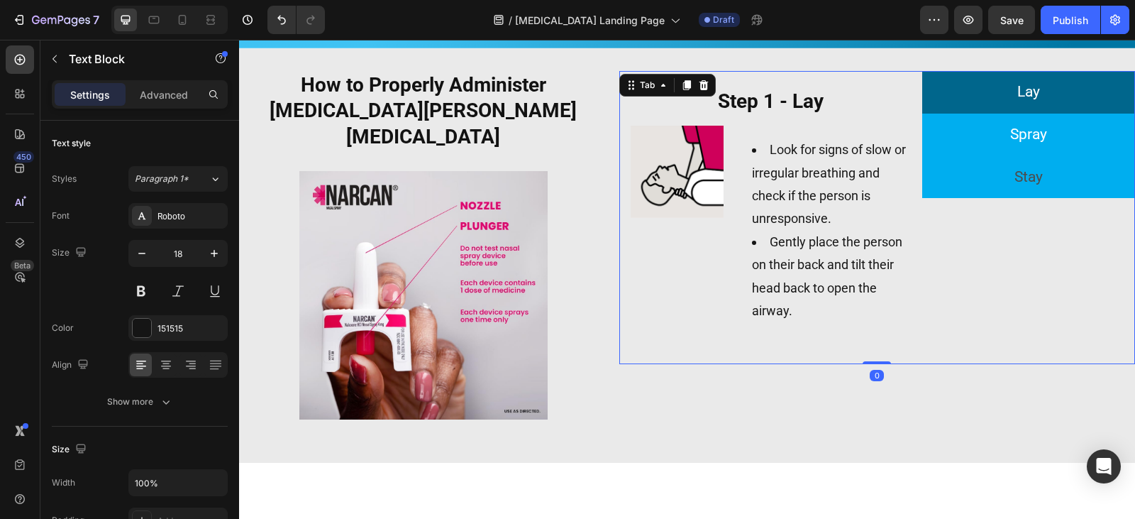
click at [1010, 128] on p "Spray" at bounding box center [1028, 134] width 37 height 27
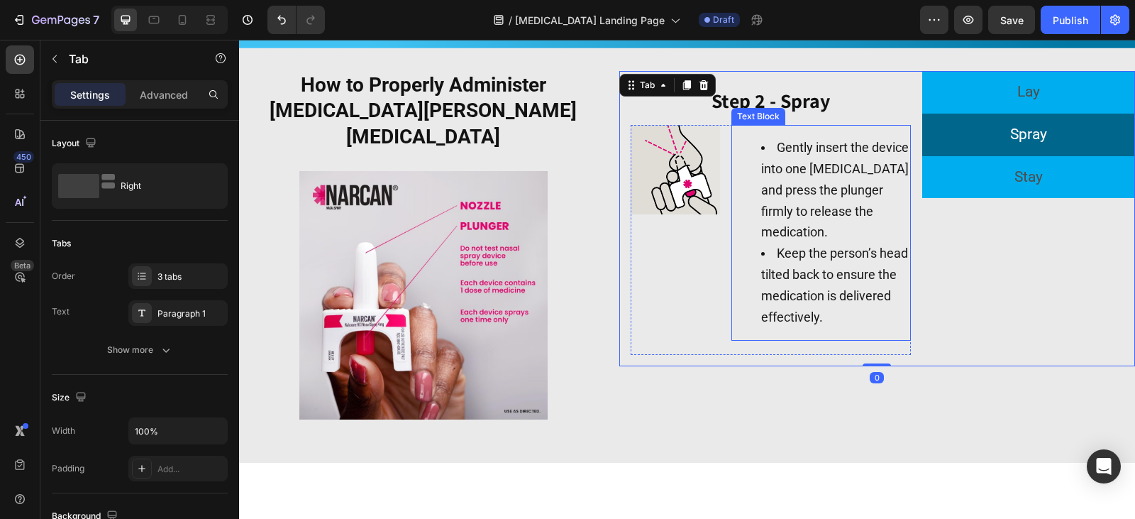
click at [780, 224] on span "Gently insert the device into one [MEDICAL_DATA] and press the plunger firmly t…" at bounding box center [835, 189] width 148 height 99
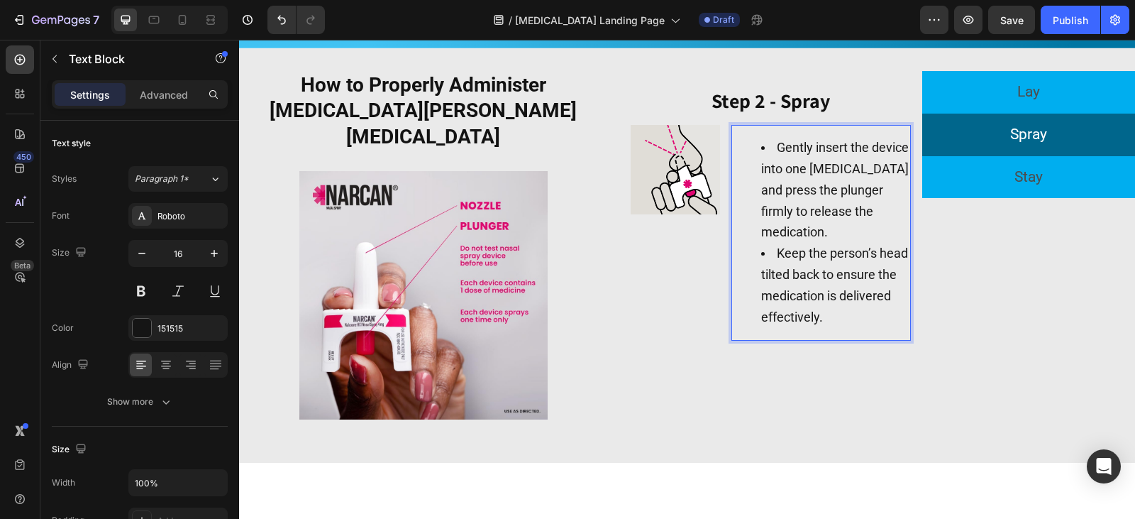
click at [780, 224] on span "Gently insert the device into one [MEDICAL_DATA] and press the plunger firmly t…" at bounding box center [835, 189] width 148 height 99
click at [850, 296] on span "Keep the person’s head tilted back to ensure the medication is delivered effect…" at bounding box center [834, 284] width 147 height 78
click at [825, 221] on li "Gently insert the device into one [MEDICAL_DATA] and press the plunger firmly t…" at bounding box center [835, 191] width 148 height 106
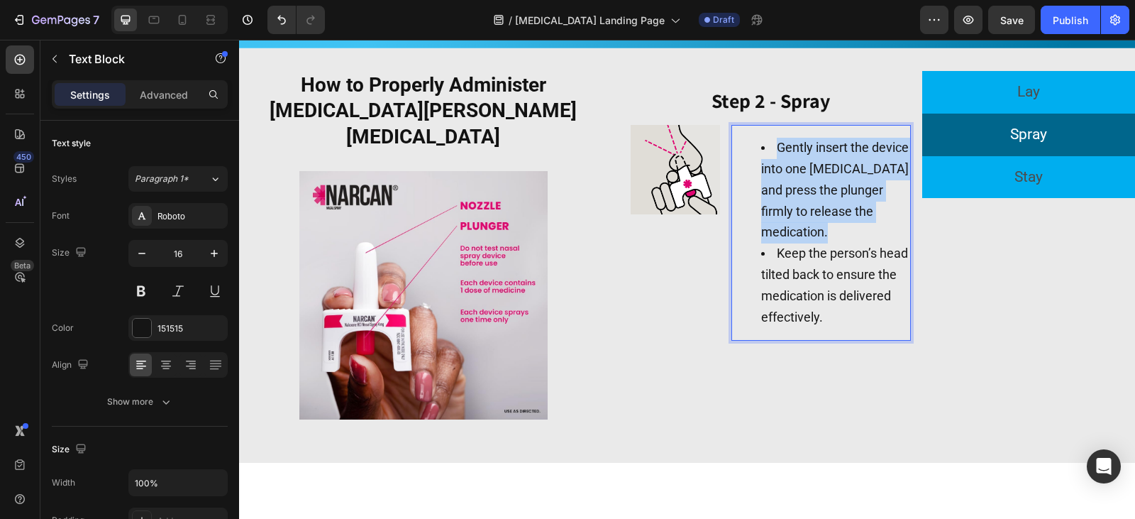
click at [825, 221] on li "Gently insert the device into one [MEDICAL_DATA] and press the plunger firmly t…" at bounding box center [835, 191] width 148 height 106
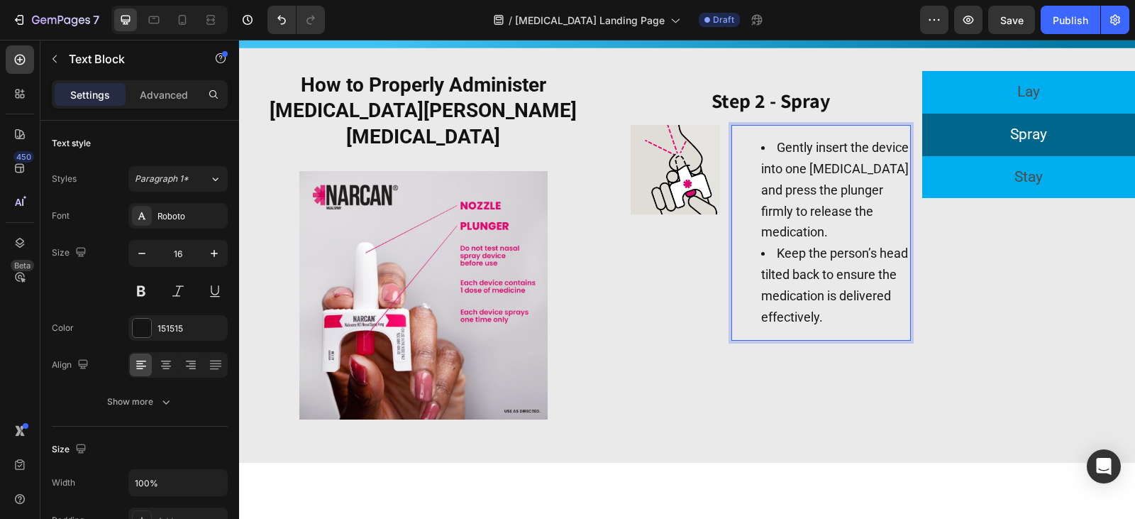
click at [869, 314] on span "Keep the person’s head tilted back to ensure the medication is delivered effect…" at bounding box center [834, 284] width 147 height 78
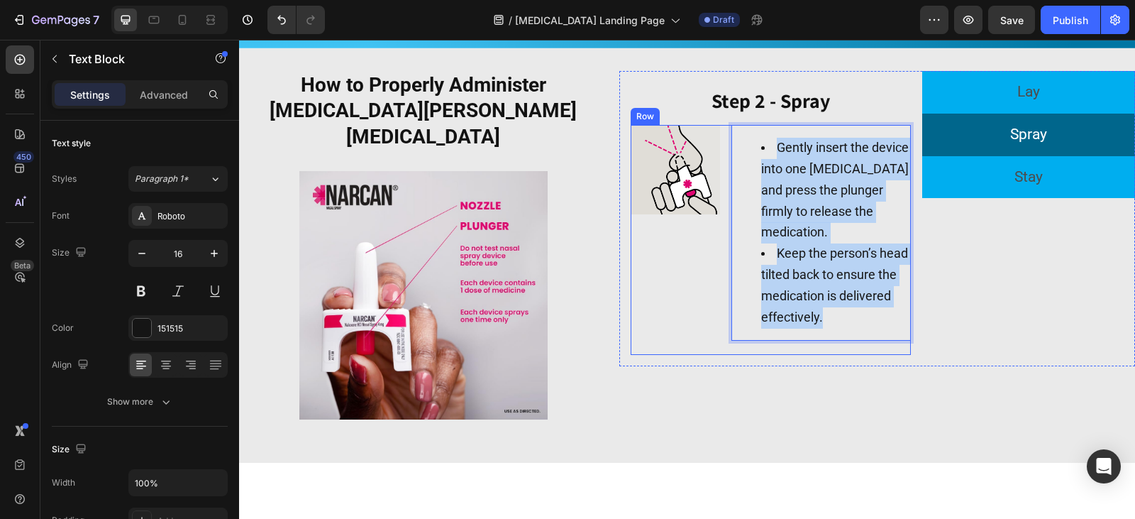
drag, startPoint x: 875, startPoint y: 323, endPoint x: 673, endPoint y: 154, distance: 263.3
click at [711, 129] on div "Image Gently insert the device into one nostril and press the plunger firmly to…" at bounding box center [771, 240] width 280 height 230
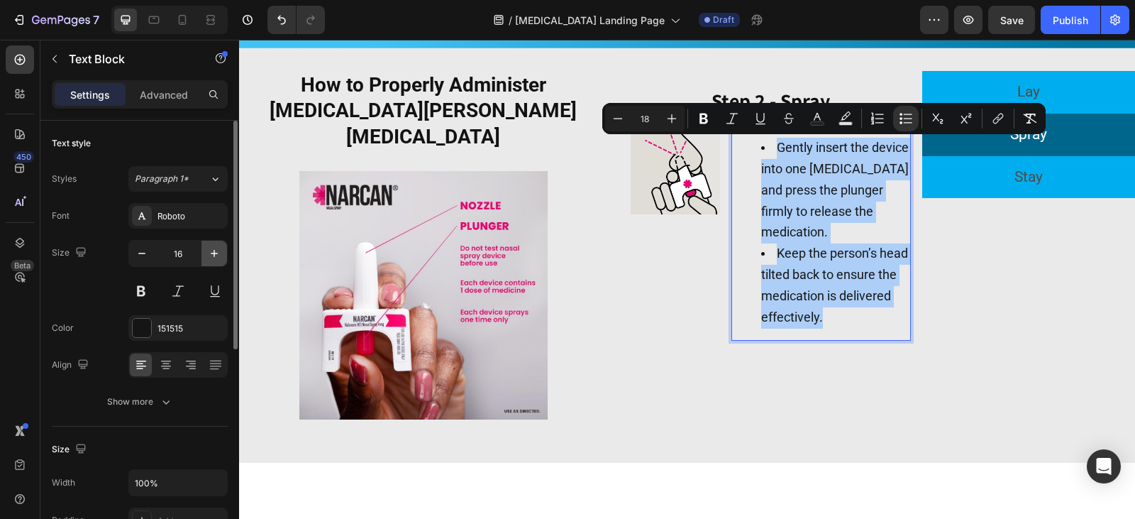
click at [212, 245] on button "button" at bounding box center [214, 253] width 26 height 26
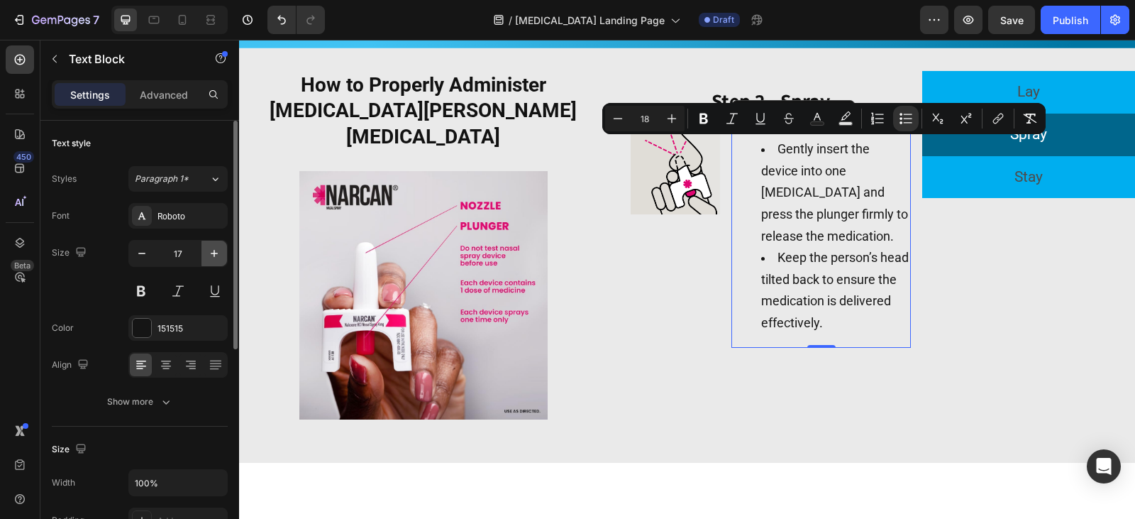
click at [212, 245] on button "button" at bounding box center [214, 253] width 26 height 26
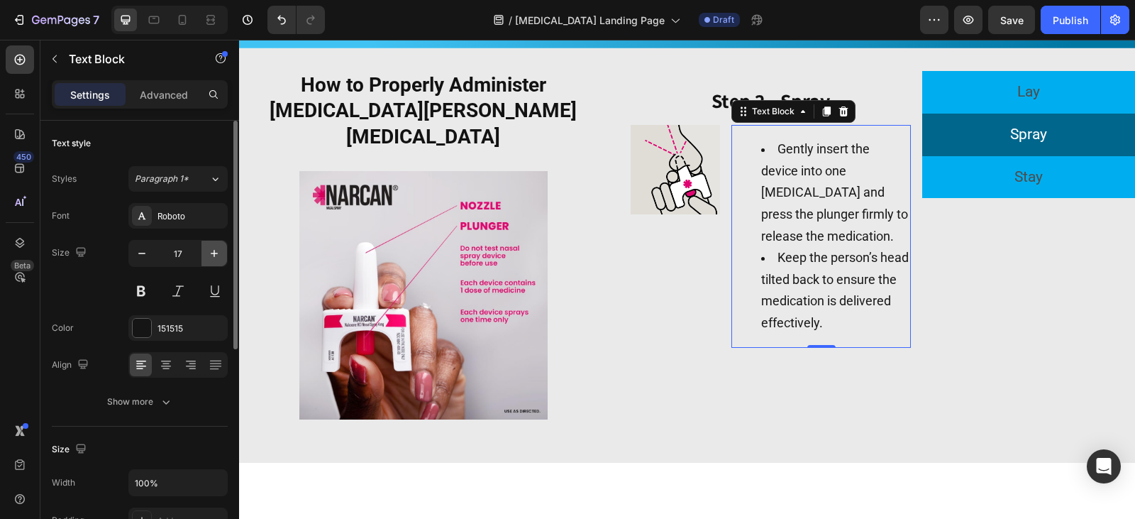
type input "18"
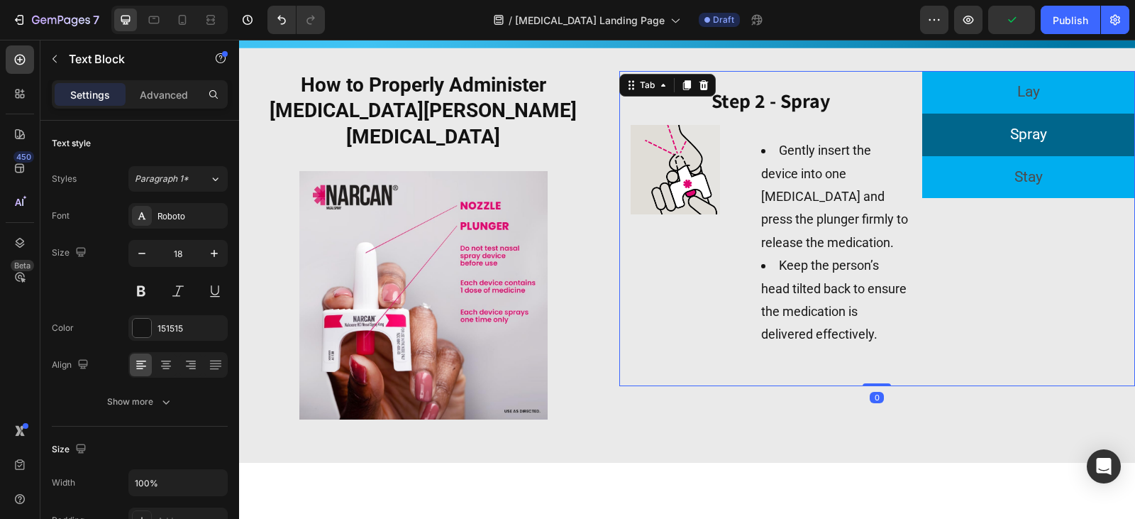
click at [970, 226] on div "Lay Spray Stay" at bounding box center [1028, 228] width 213 height 315
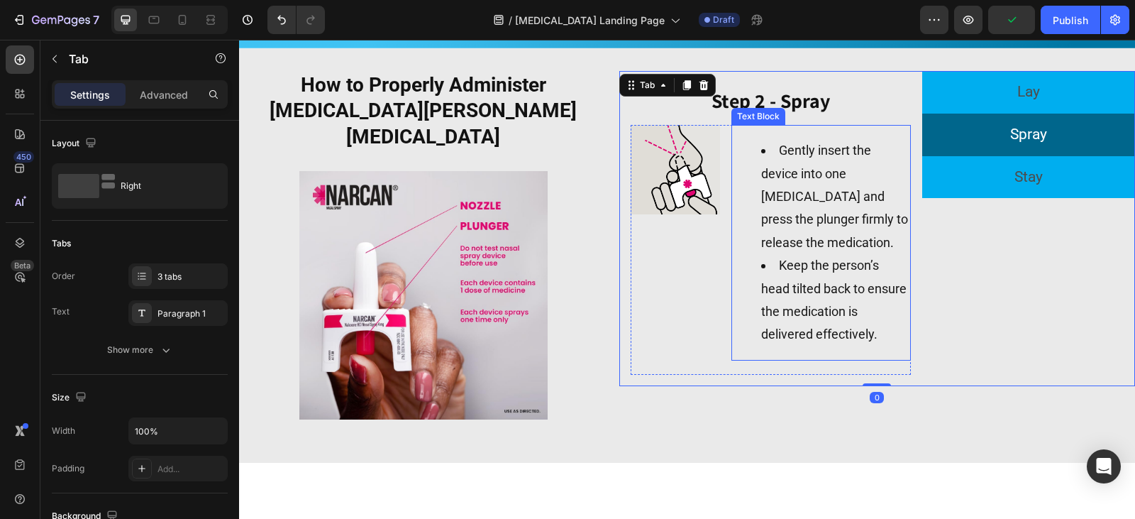
click at [894, 233] on li "Gently insert the device into one [MEDICAL_DATA] and press the plunger firmly t…" at bounding box center [835, 196] width 148 height 115
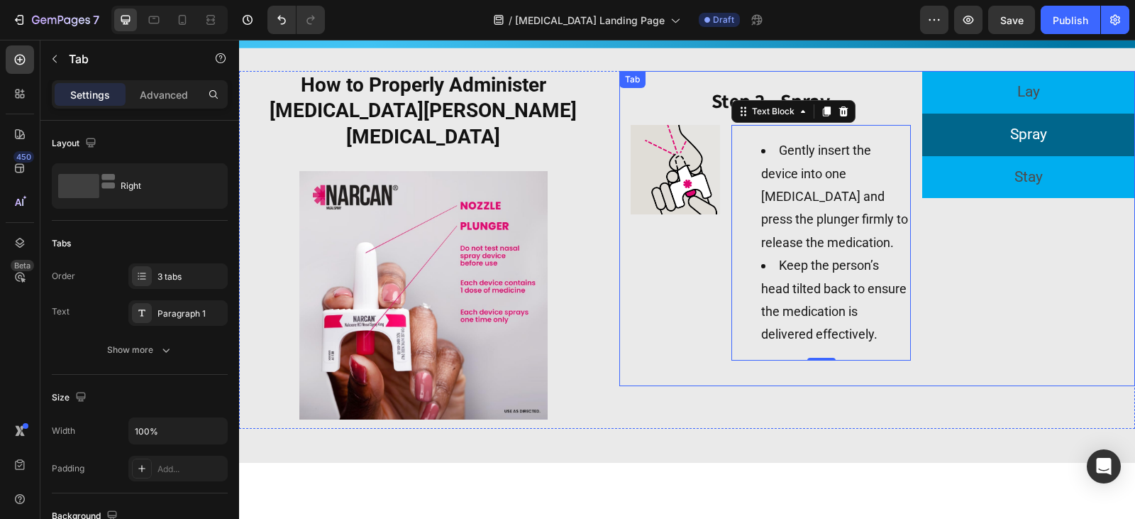
click at [909, 232] on div "⁠⁠⁠⁠⁠⁠⁠ Step 1 - Lay Heading Image Look for signs of slow or irregular breathin…" at bounding box center [770, 228] width 303 height 315
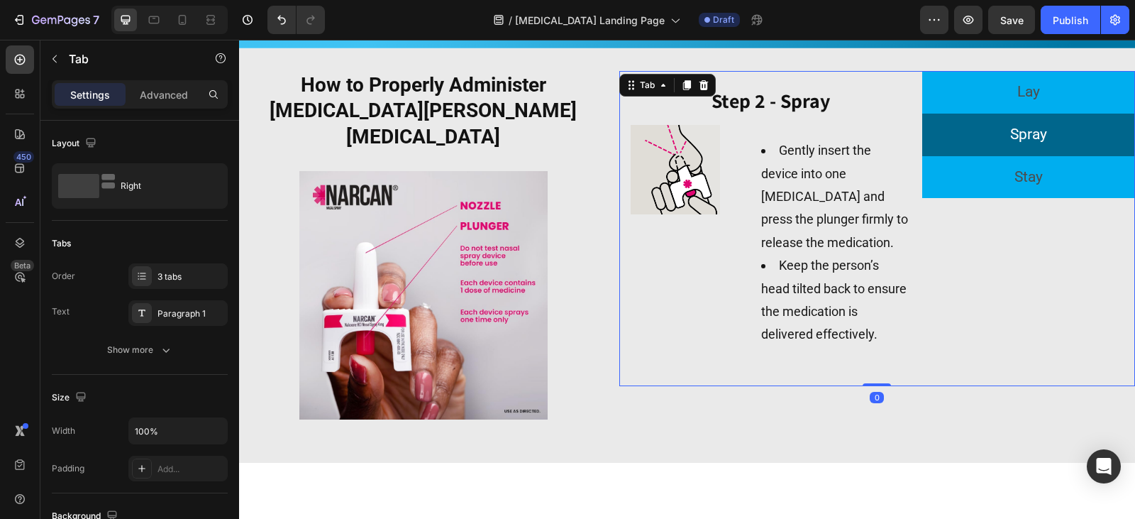
click at [904, 171] on div "⁠⁠⁠⁠⁠⁠⁠ Step 1 - Lay Heading Image Look for signs of slow or irregular breathin…" at bounding box center [770, 228] width 303 height 315
click at [922, 352] on div "Lay Spray Stay" at bounding box center [1028, 228] width 213 height 315
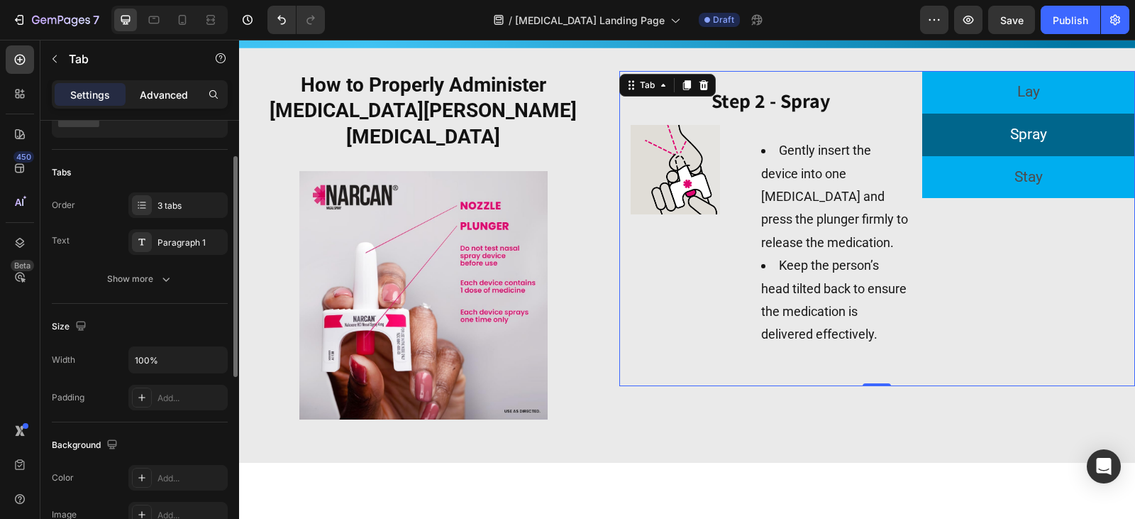
click at [165, 92] on p "Advanced" at bounding box center [164, 94] width 48 height 15
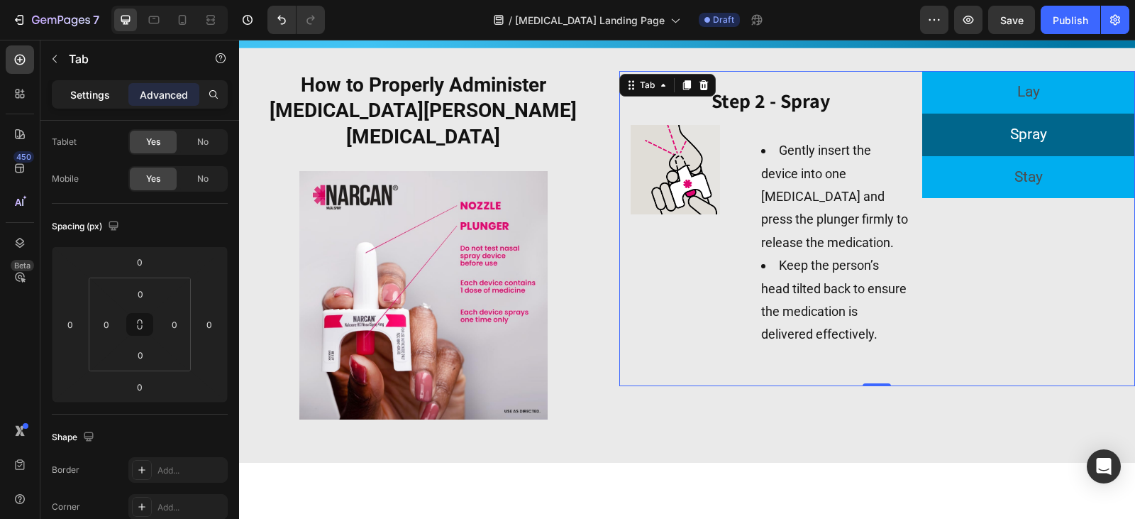
click at [107, 101] on p "Settings" at bounding box center [90, 94] width 40 height 15
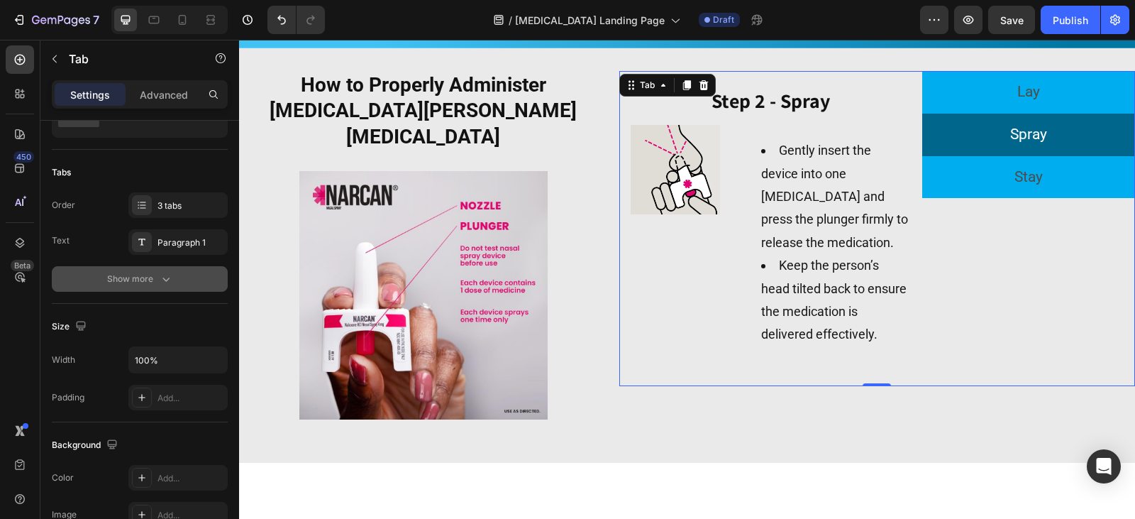
click at [155, 283] on div "Show more" at bounding box center [140, 279] width 66 height 14
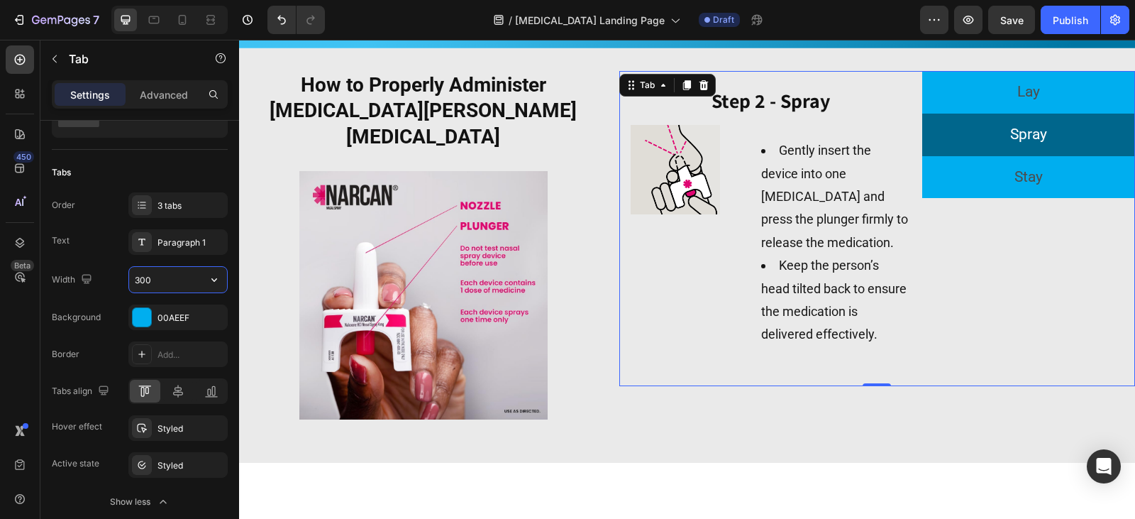
click at [176, 282] on input "300" at bounding box center [178, 280] width 98 height 26
click at [208, 281] on icon "button" at bounding box center [214, 279] width 14 height 14
click at [194, 329] on div "Fit content Auto" at bounding box center [163, 342] width 116 height 27
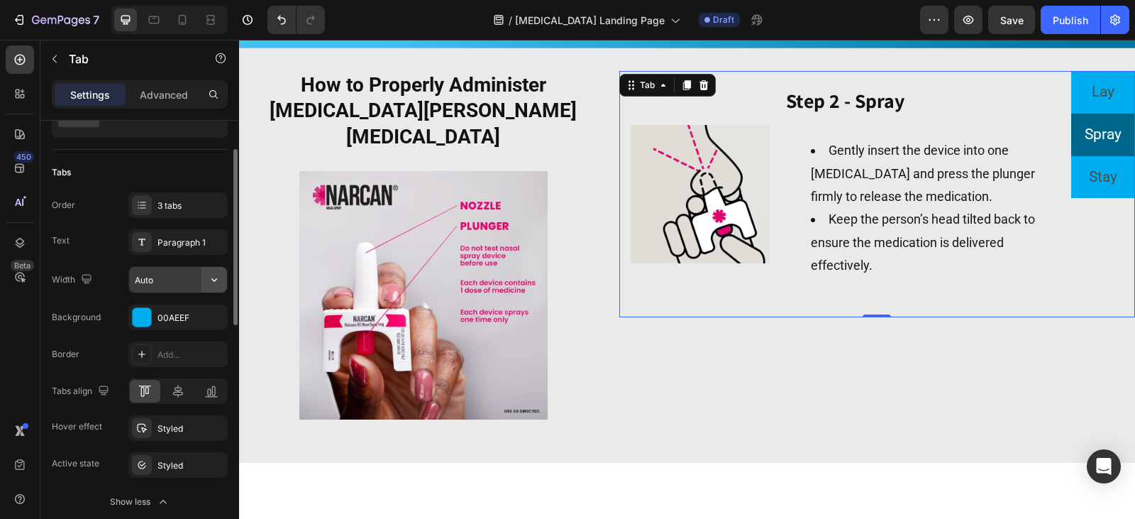
click at [211, 288] on button "button" at bounding box center [214, 280] width 26 height 26
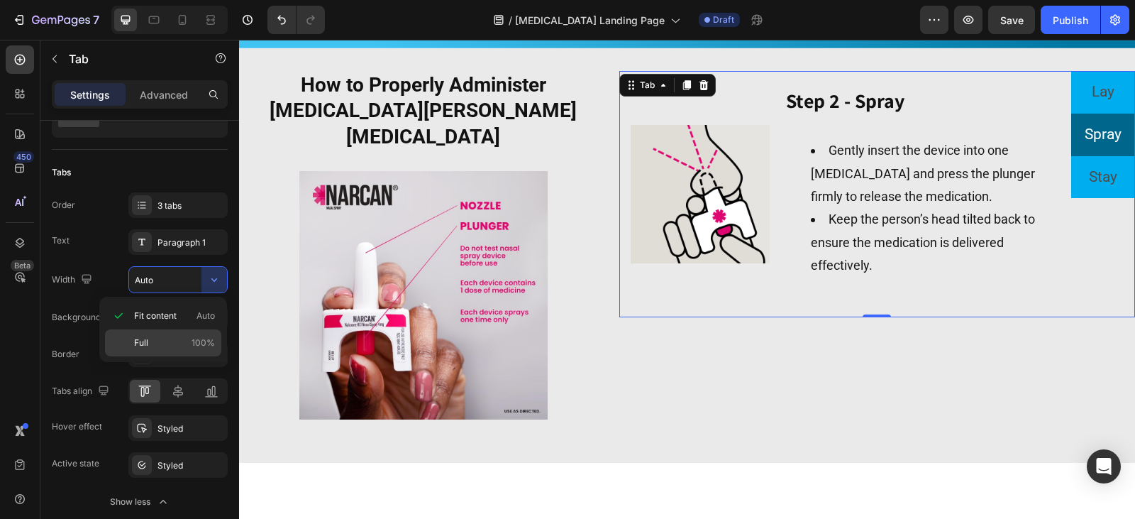
click at [179, 334] on div "Full 100%" at bounding box center [163, 342] width 116 height 27
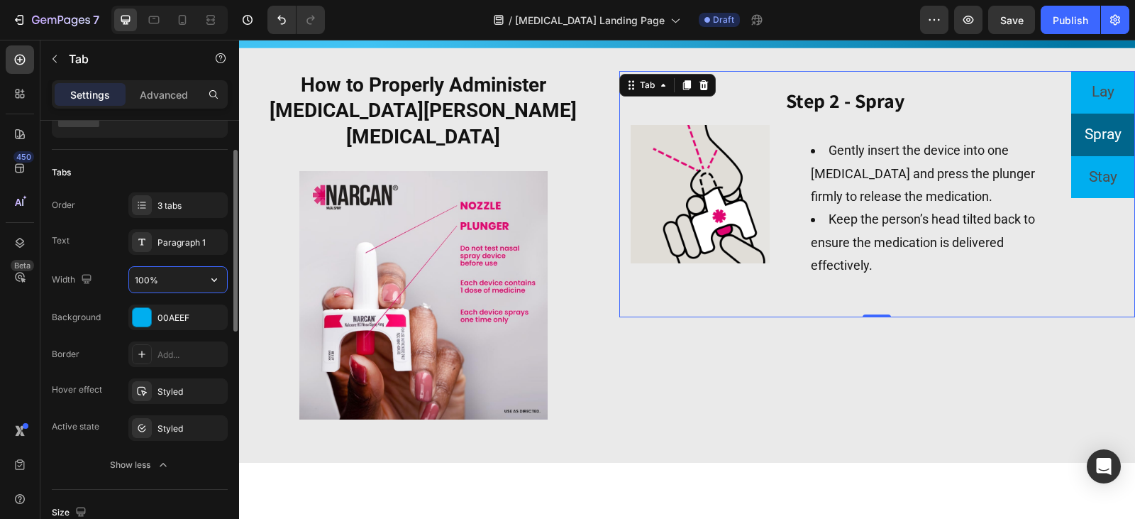
click at [182, 290] on input "100%" at bounding box center [178, 280] width 98 height 26
click at [190, 282] on input "300%" at bounding box center [178, 280] width 98 height 26
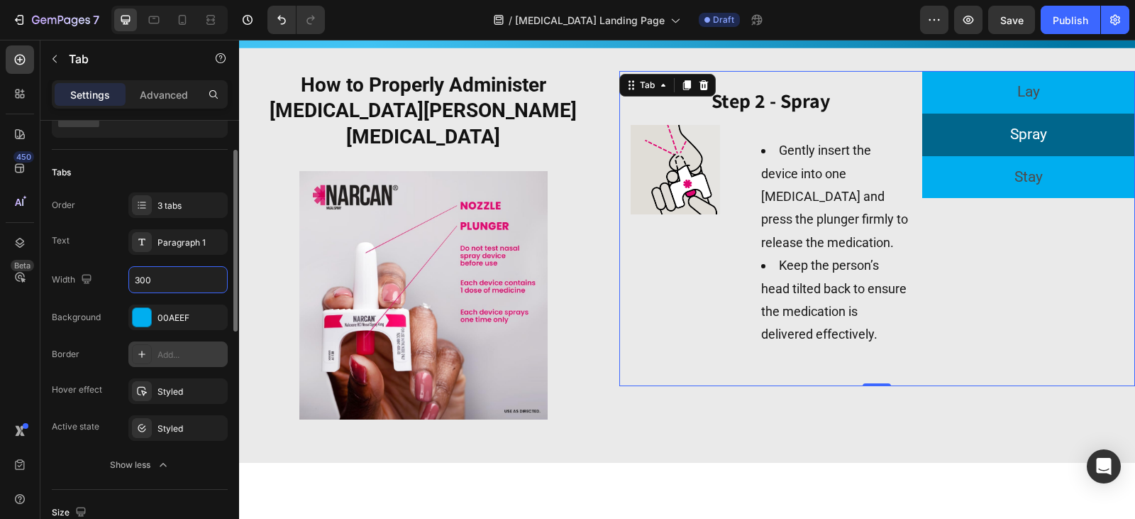
type input "300"
click at [140, 355] on icon at bounding box center [141, 353] width 11 height 11
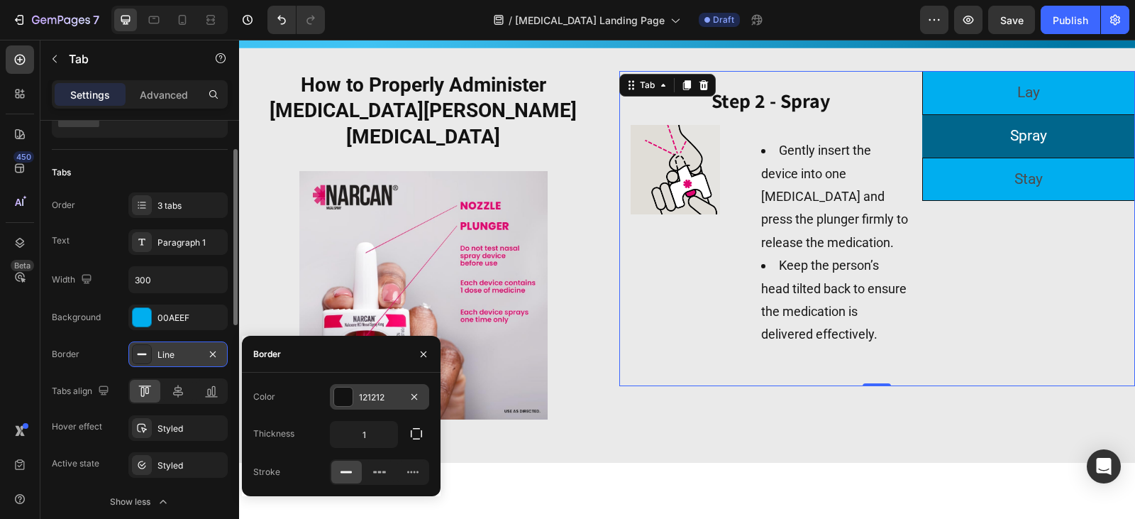
click at [344, 399] on div at bounding box center [343, 396] width 18 height 18
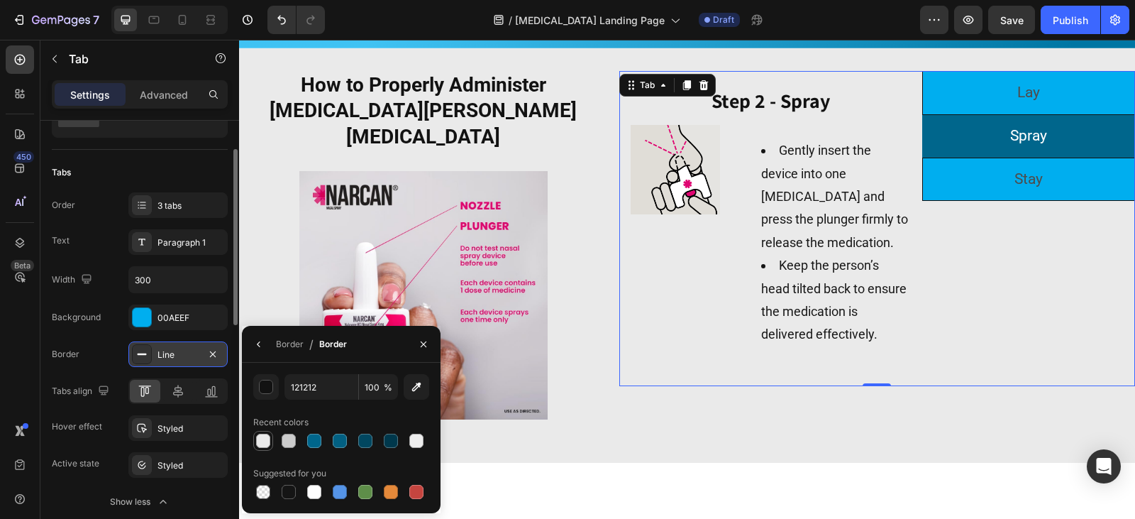
click at [263, 445] on div at bounding box center [263, 440] width 14 height 14
click at [324, 389] on input "EAEAEA" at bounding box center [321, 387] width 74 height 26
type input "0"
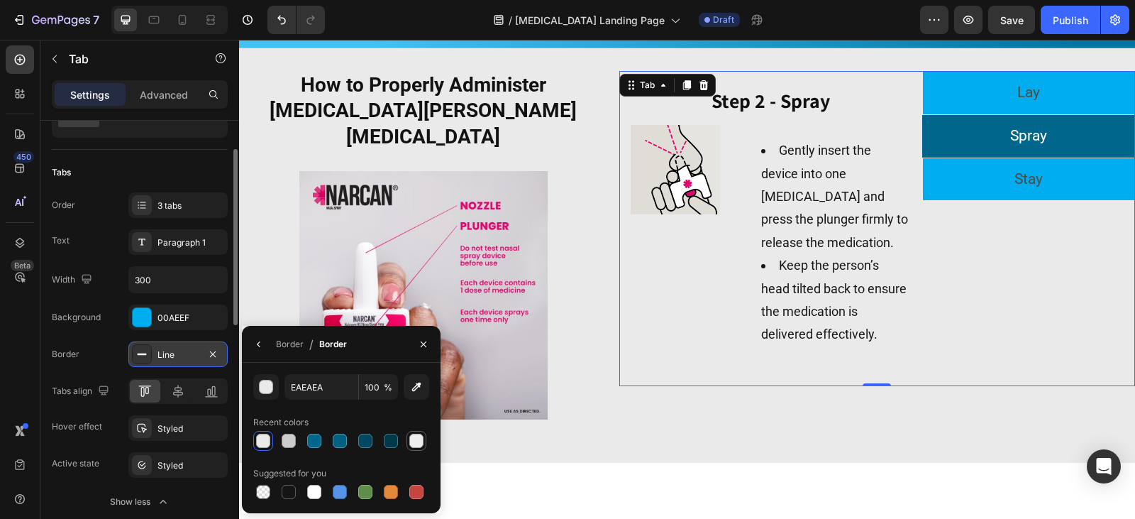
click at [416, 436] on div at bounding box center [416, 440] width 14 height 14
click at [265, 392] on div "button" at bounding box center [267, 387] width 14 height 14
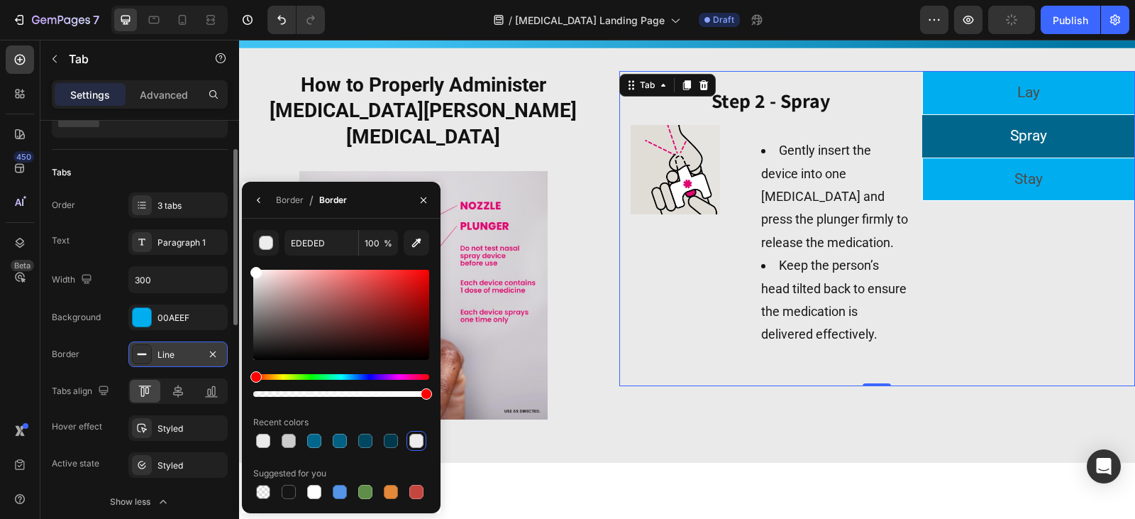
drag, startPoint x: 288, startPoint y: 301, endPoint x: 218, endPoint y: 255, distance: 83.4
click at [220, 256] on div "450 Beta Sections(18) Elements(83) Section Element Hero Section Product Detail …" at bounding box center [119, 279] width 239 height 479
type input "FFFFFF"
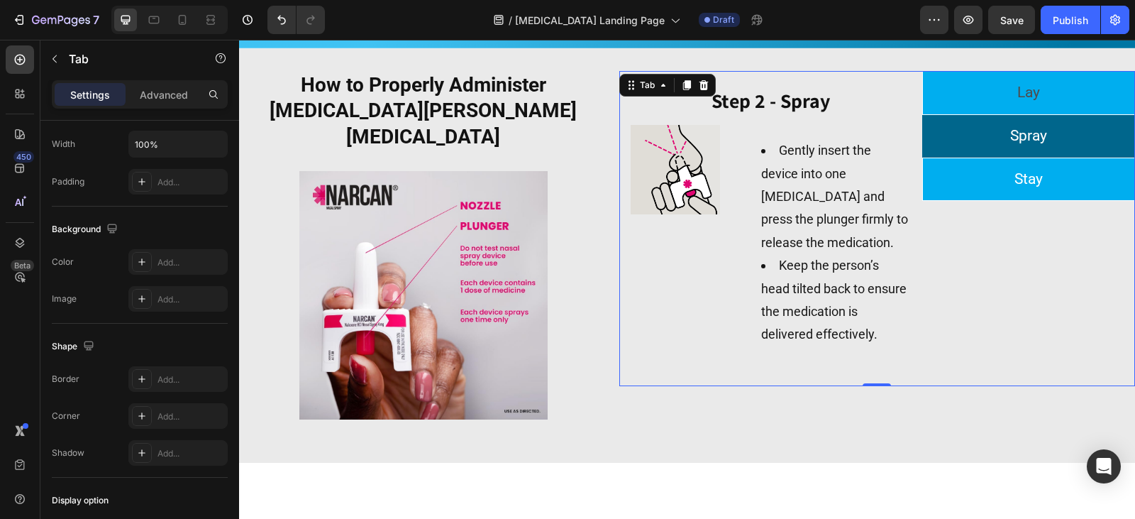
click at [1107, 165] on li "Stay" at bounding box center [1028, 179] width 213 height 44
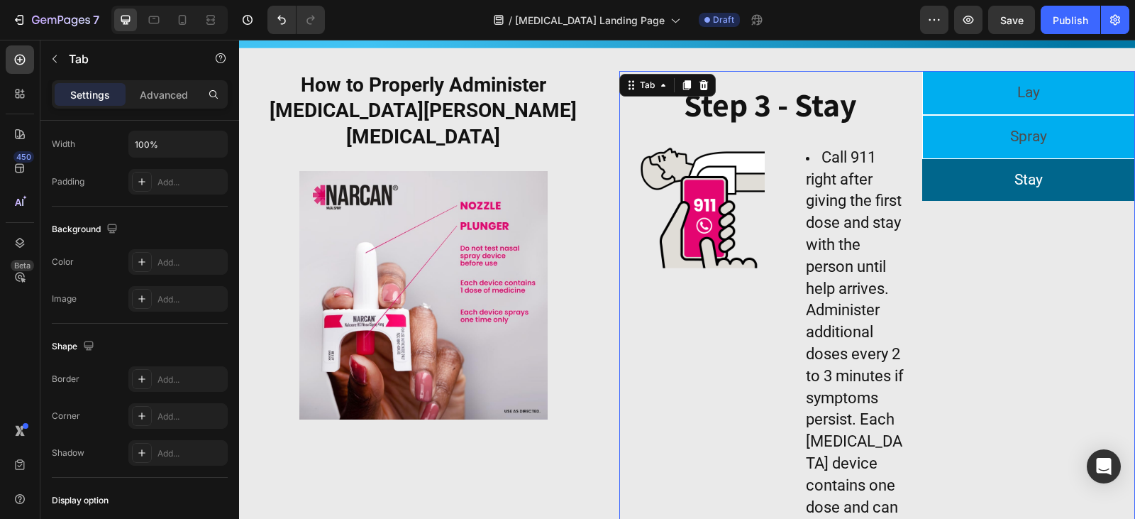
scroll to position [155, 0]
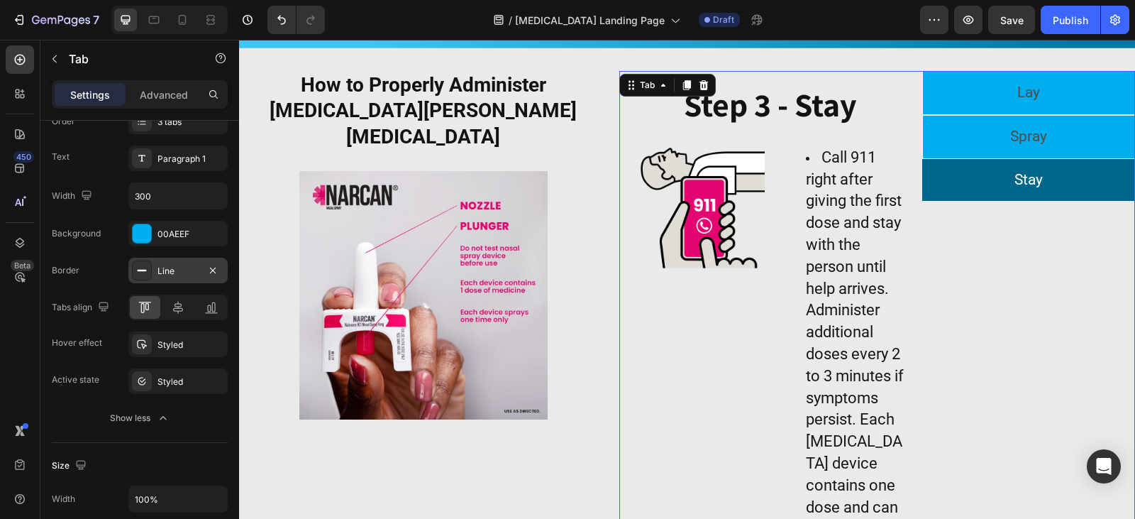
click at [146, 273] on icon at bounding box center [141, 270] width 11 height 11
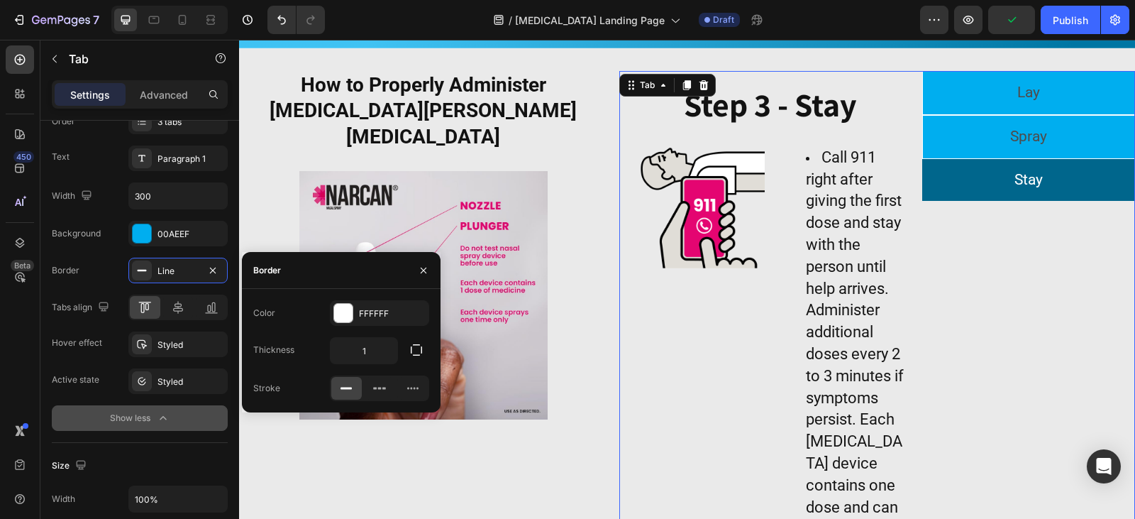
click at [150, 412] on div "Show less" at bounding box center [140, 418] width 60 height 14
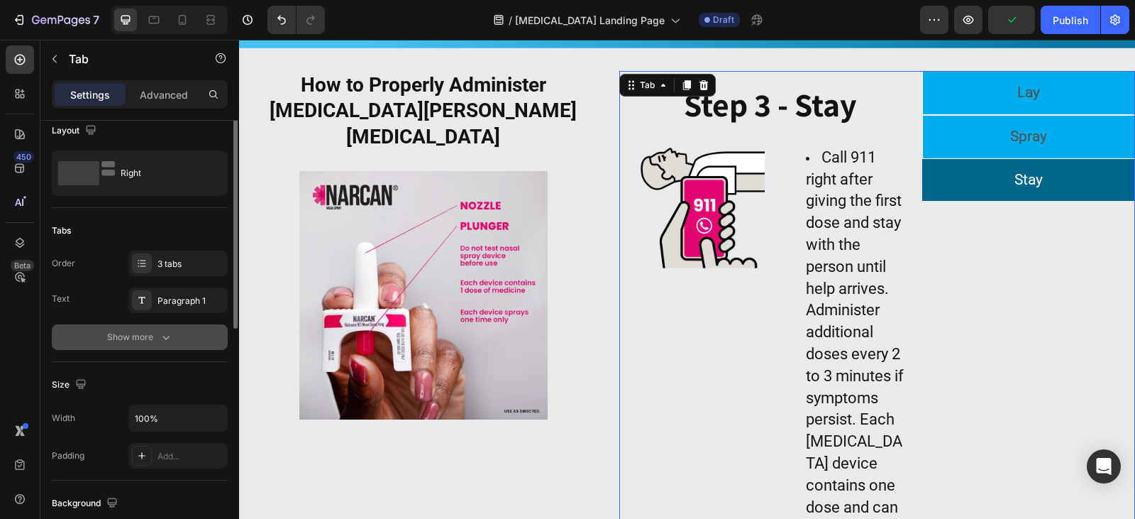
scroll to position [0, 0]
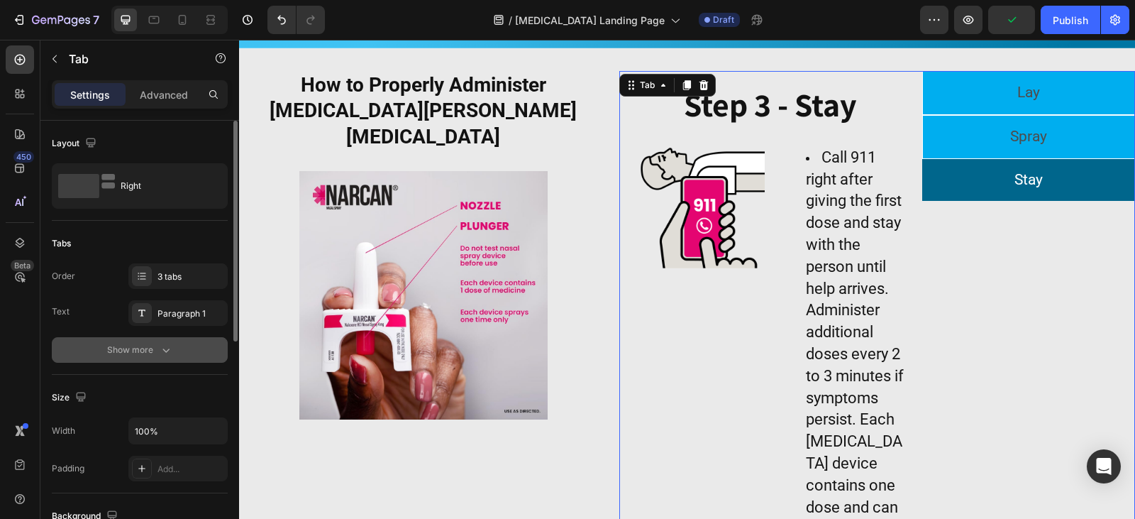
click at [146, 359] on button "Show more" at bounding box center [140, 350] width 176 height 26
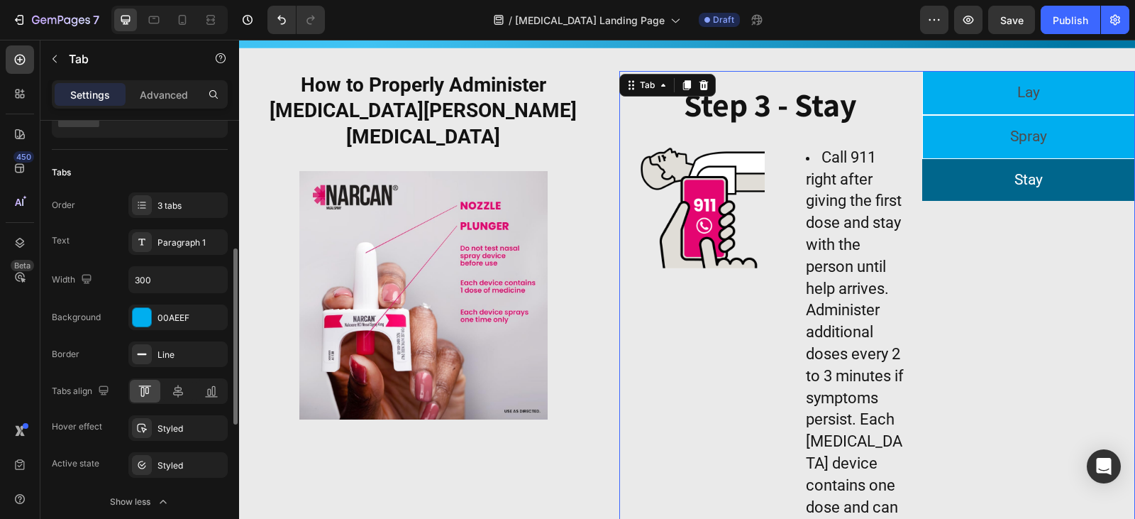
scroll to position [142, 0]
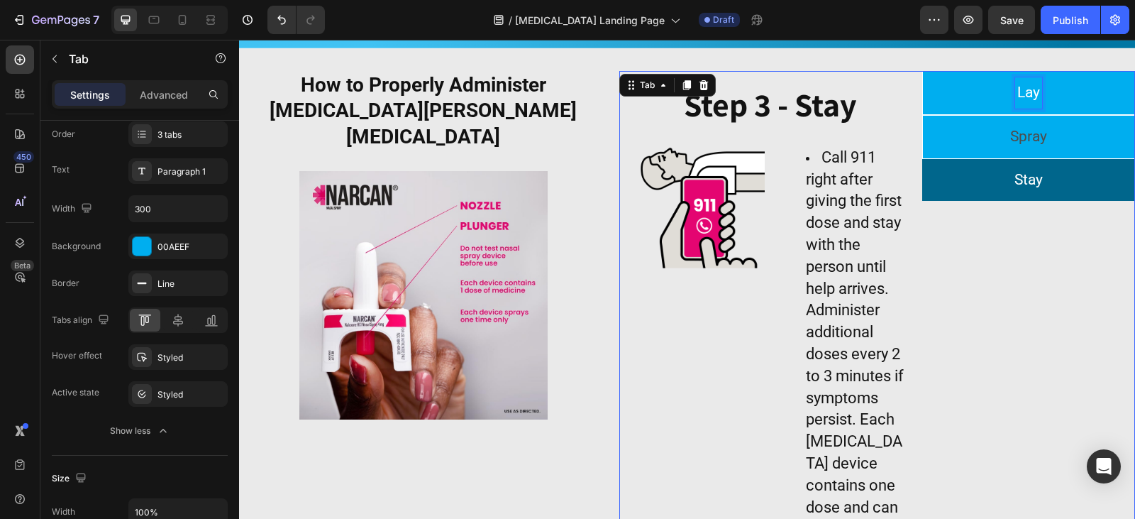
click at [1021, 89] on p "Lay" at bounding box center [1028, 92] width 23 height 27
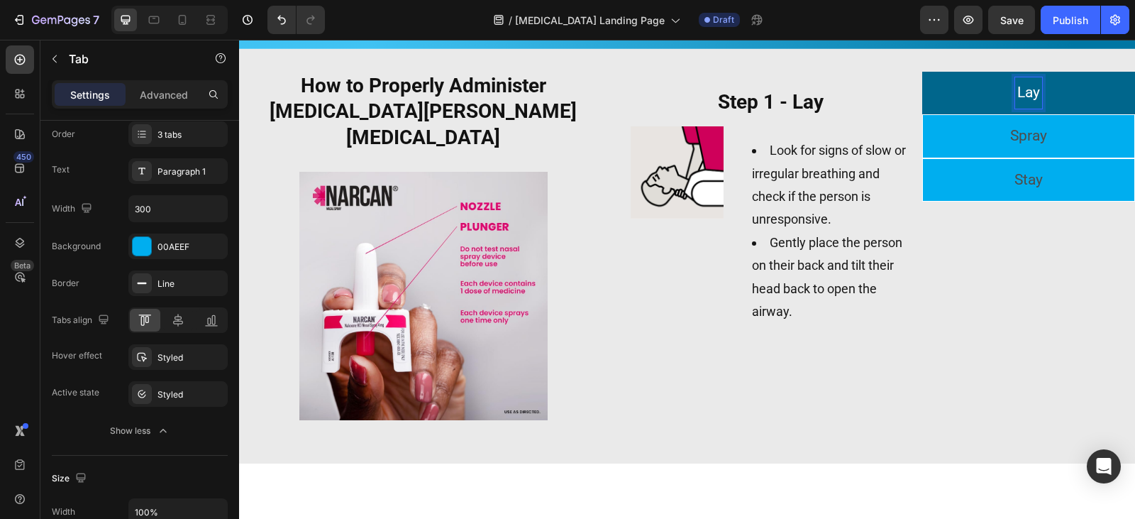
click at [1027, 100] on p "Lay" at bounding box center [1028, 92] width 23 height 27
click at [172, 104] on div "Advanced" at bounding box center [163, 94] width 71 height 23
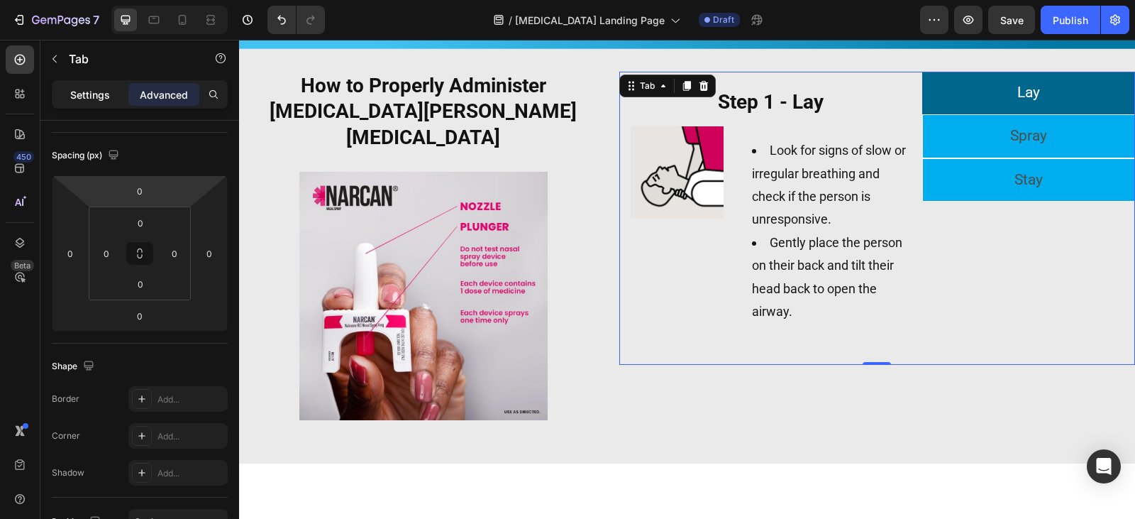
click at [106, 95] on p "Settings" at bounding box center [90, 94] width 40 height 15
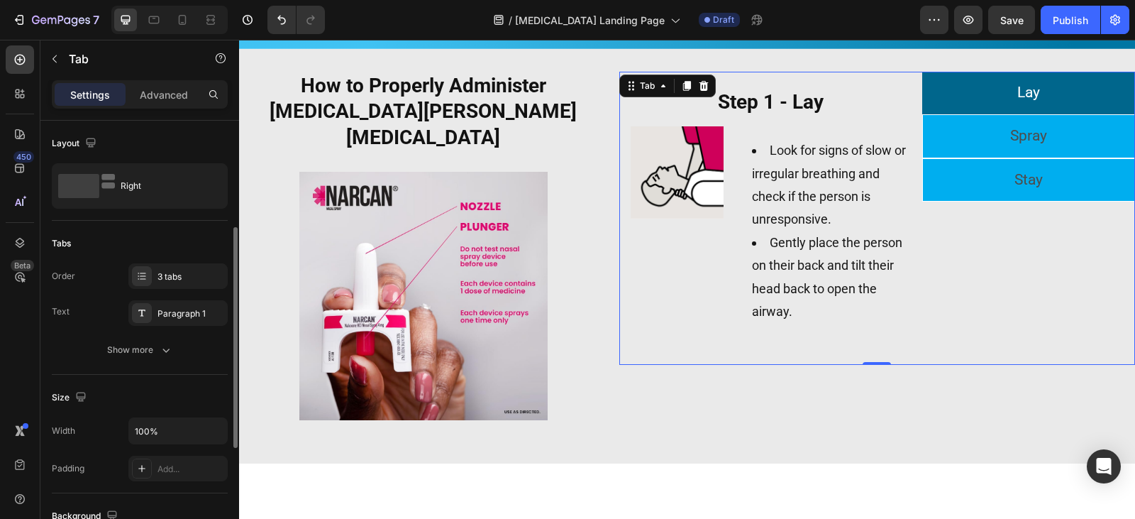
scroll to position [71, 0]
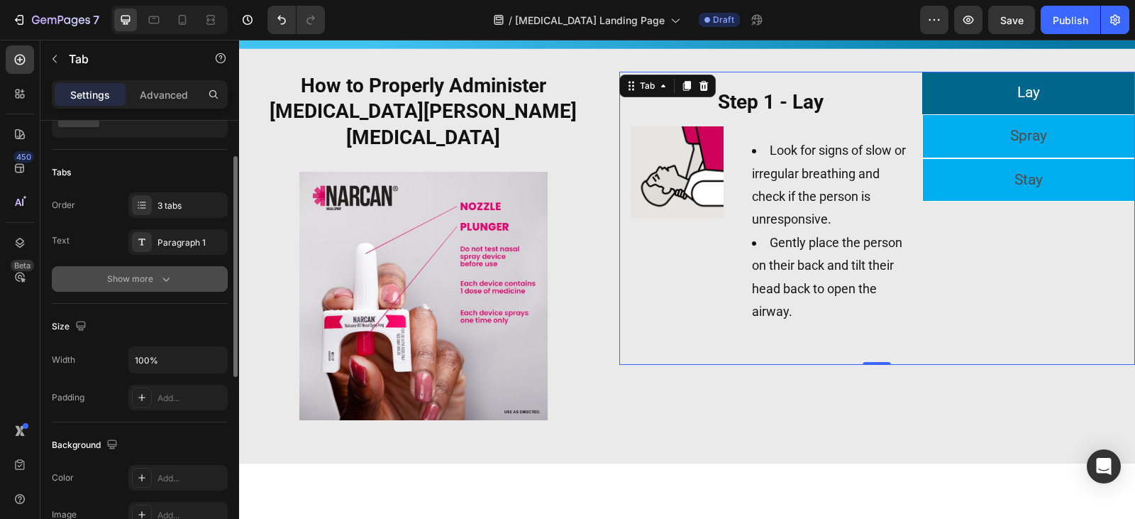
click at [142, 291] on button "Show more" at bounding box center [140, 279] width 176 height 26
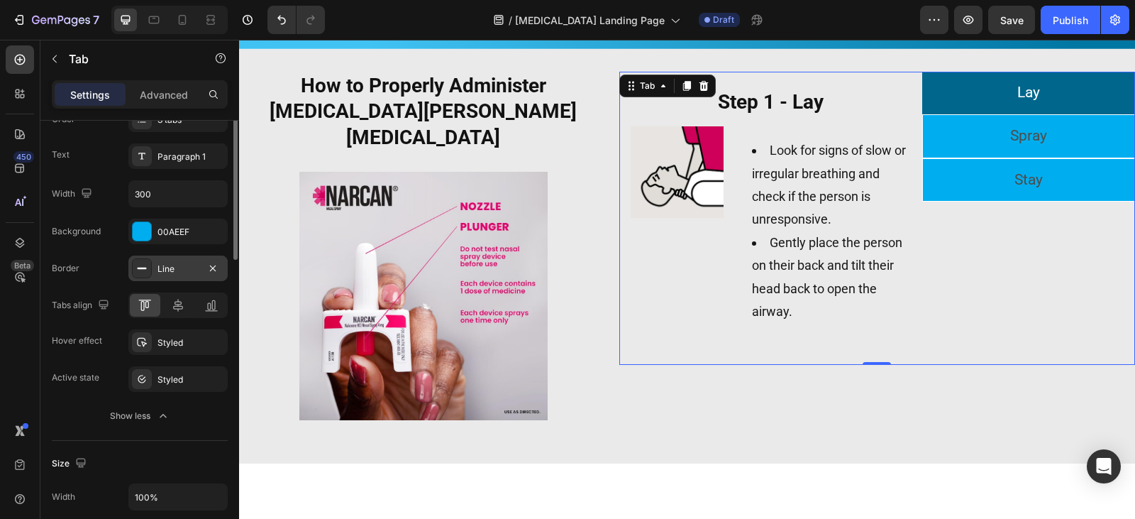
scroll to position [15, 0]
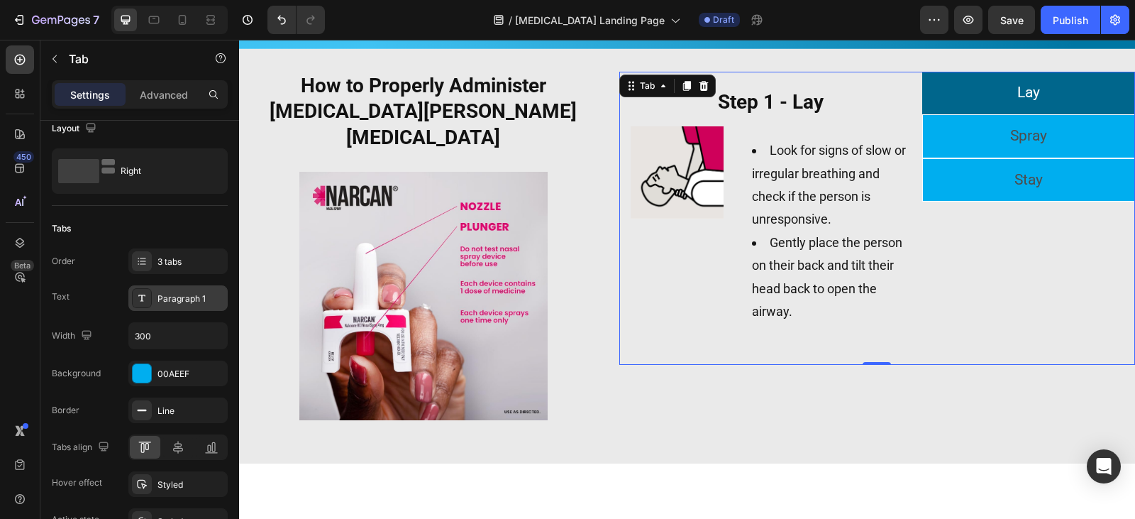
click at [138, 300] on icon at bounding box center [141, 297] width 11 height 11
click at [1021, 99] on p "Lay" at bounding box center [1028, 92] width 23 height 27
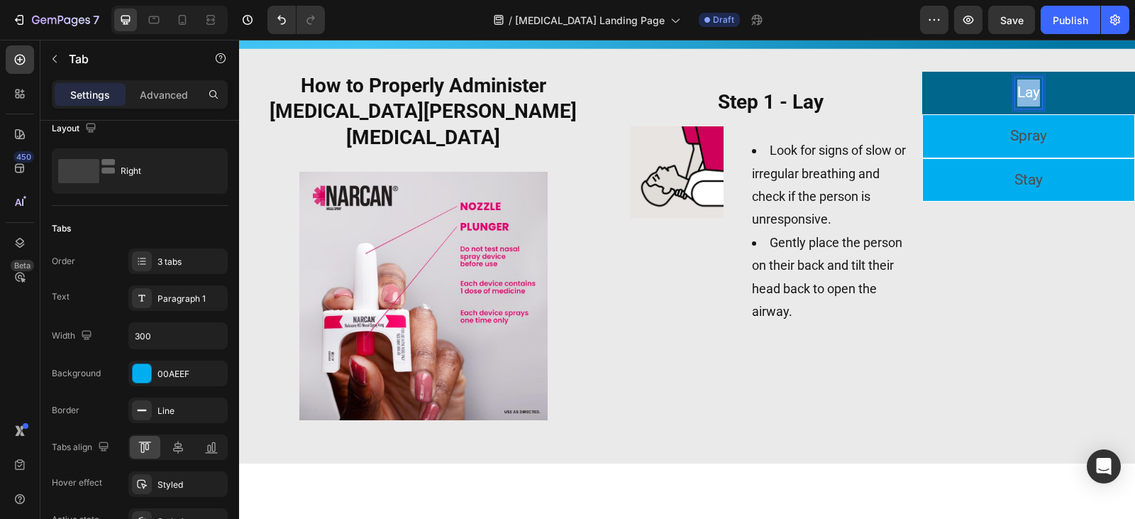
click at [1021, 99] on p "Lay" at bounding box center [1028, 92] width 23 height 27
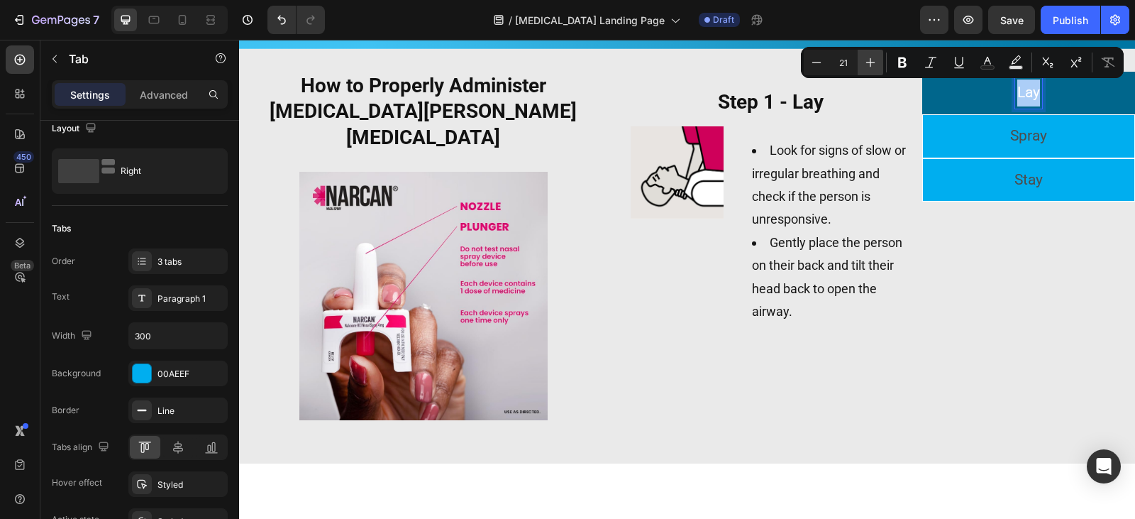
click at [875, 67] on icon "Editor contextual toolbar" at bounding box center [870, 62] width 14 height 14
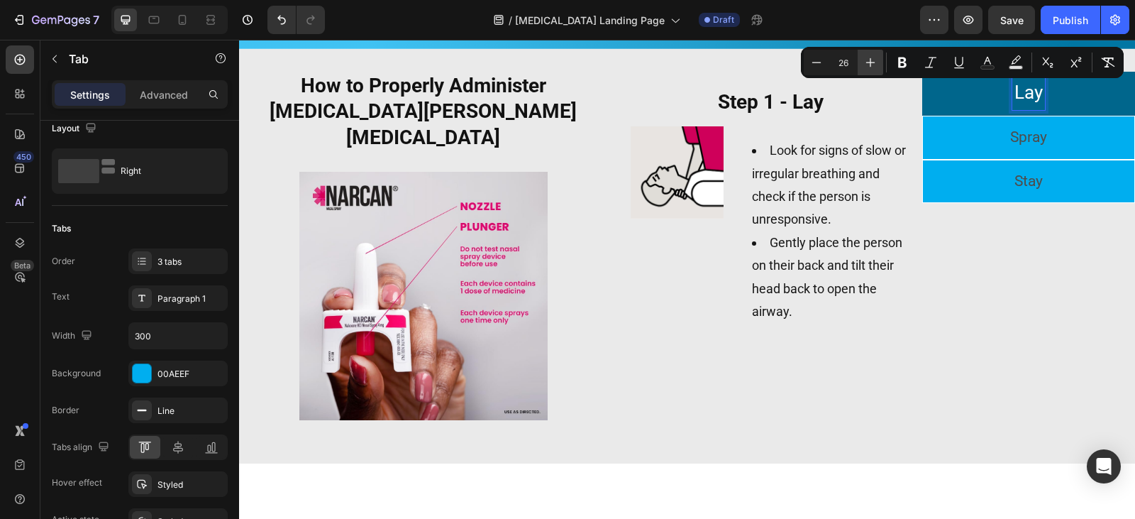
click at [875, 67] on icon "Editor contextual toolbar" at bounding box center [870, 62] width 14 height 14
type input "28"
click at [1020, 131] on p "Spray" at bounding box center [1028, 138] width 37 height 27
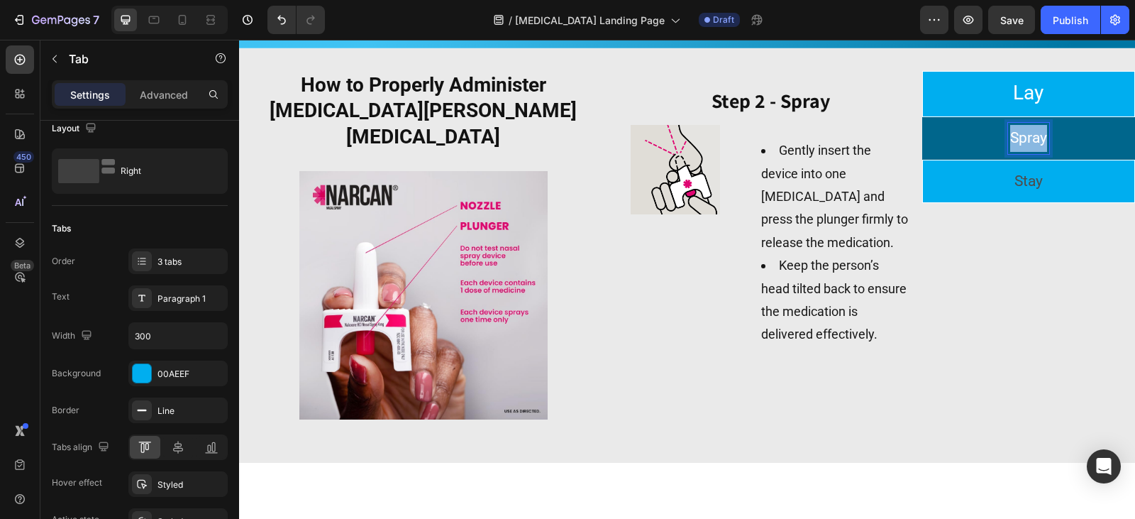
click at [1020, 131] on p "Spray" at bounding box center [1028, 138] width 37 height 27
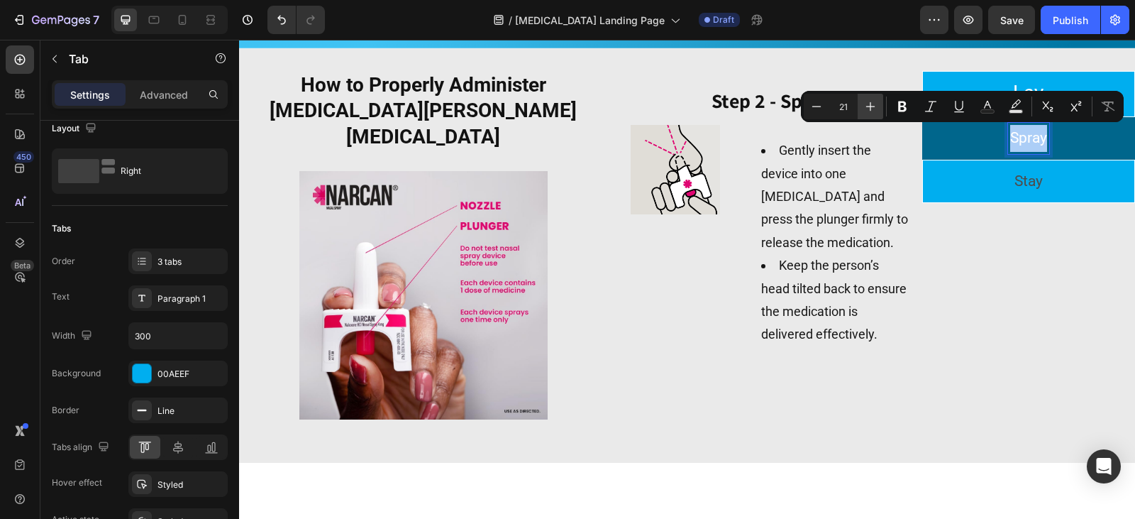
click at [880, 105] on button "Plus" at bounding box center [871, 107] width 26 height 26
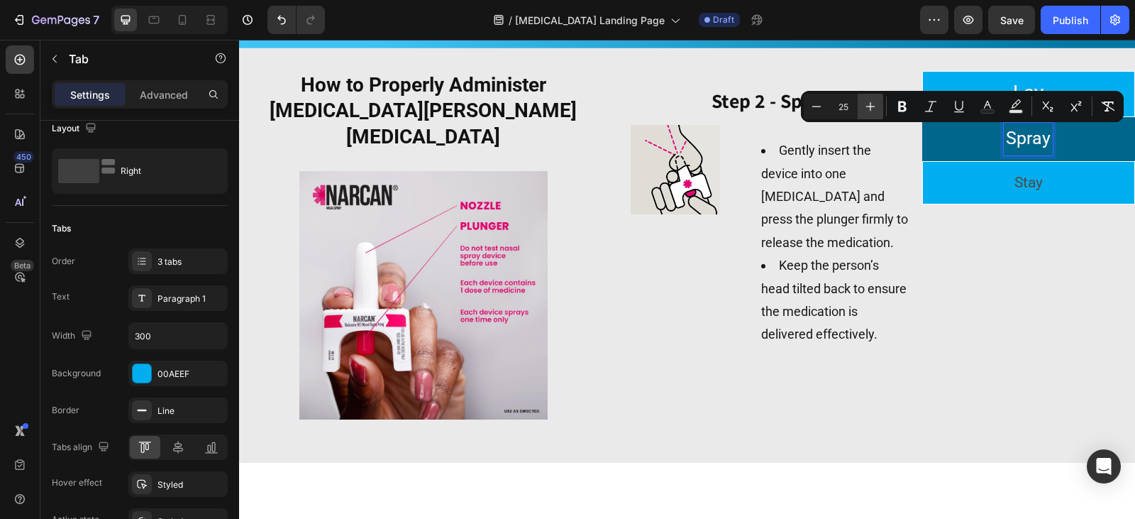
click at [880, 105] on button "Plus" at bounding box center [871, 107] width 26 height 26
click at [877, 107] on icon "Editor contextual toolbar" at bounding box center [870, 106] width 14 height 14
type input "28"
click at [999, 174] on li "Stay" at bounding box center [1028, 184] width 213 height 44
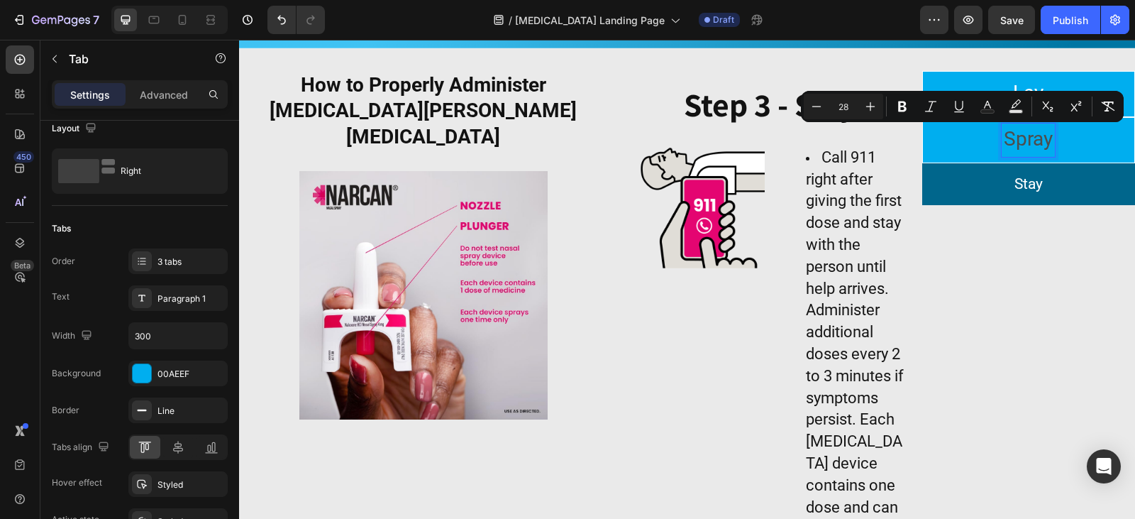
click at [999, 174] on li "Stay" at bounding box center [1028, 184] width 213 height 43
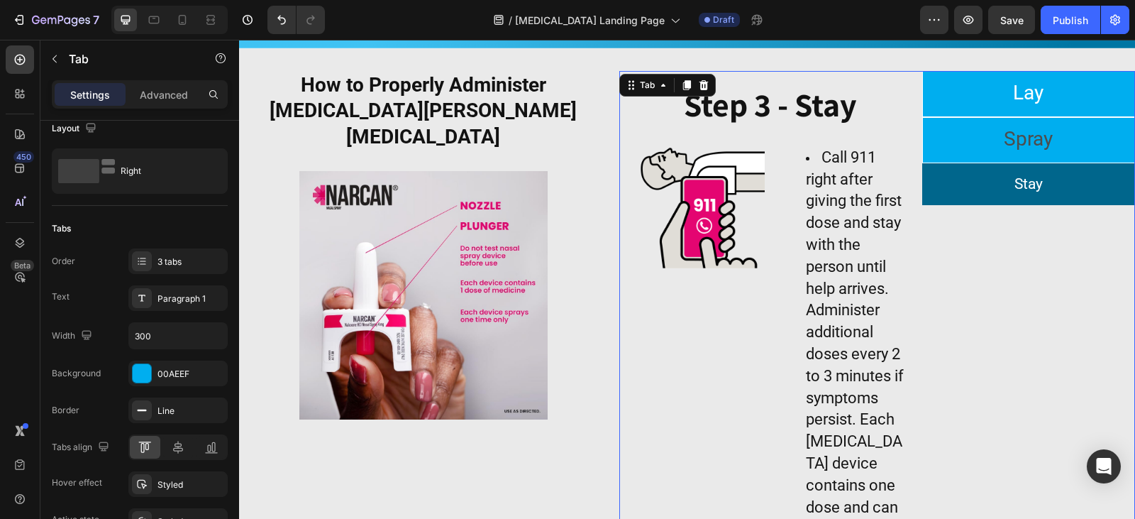
click at [999, 174] on li "Stay" at bounding box center [1028, 184] width 213 height 43
click at [1014, 189] on p "Stay" at bounding box center [1028, 184] width 28 height 27
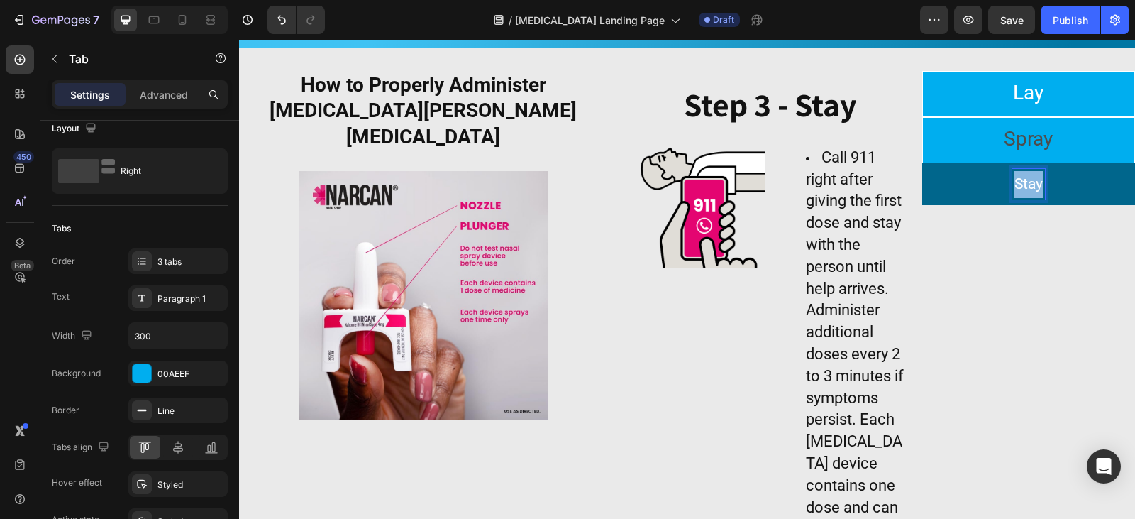
click at [1014, 189] on p "Stay" at bounding box center [1028, 184] width 28 height 27
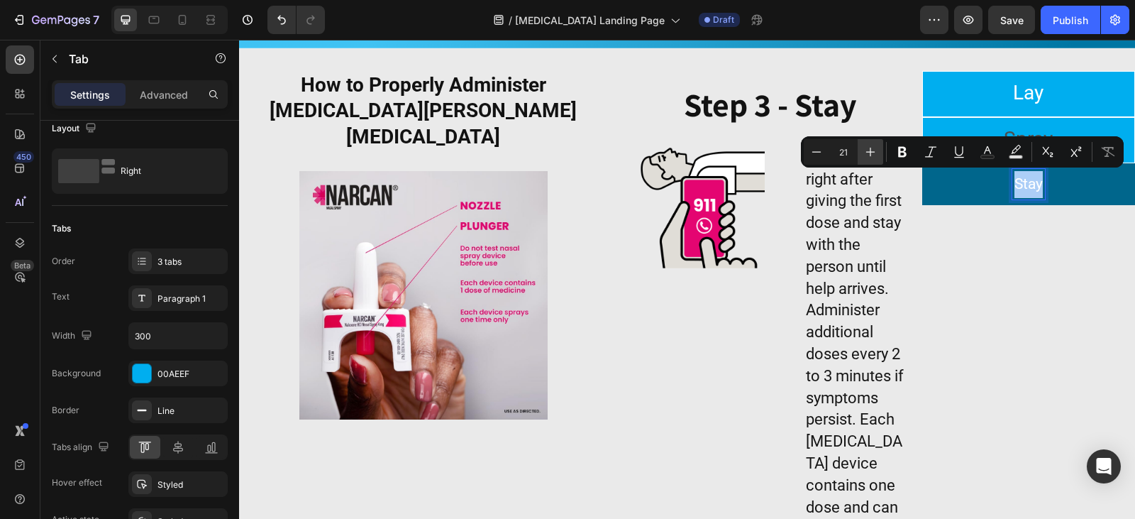
click at [873, 153] on icon "Editor contextual toolbar" at bounding box center [870, 152] width 14 height 14
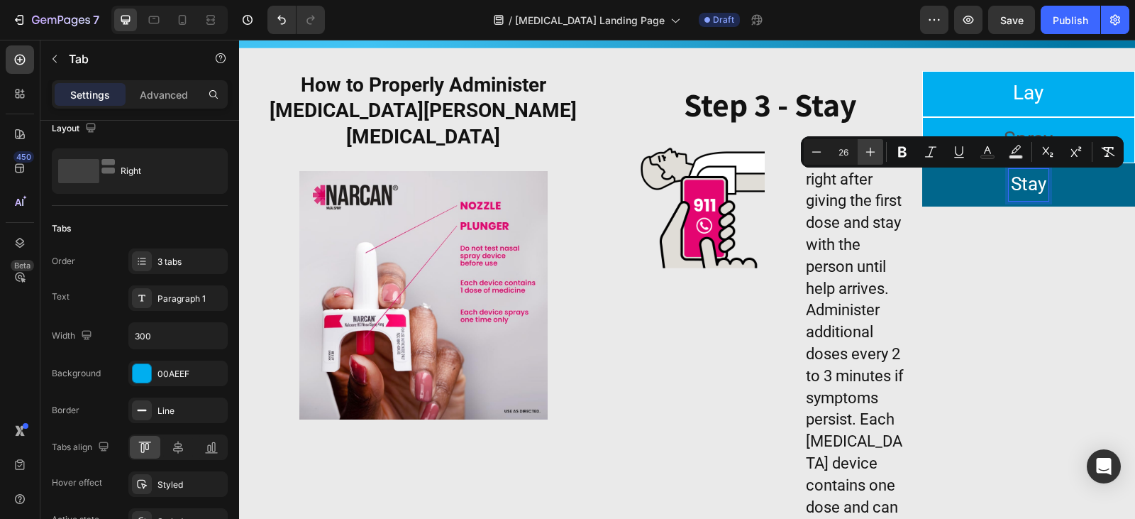
click at [873, 153] on icon "Editor contextual toolbar" at bounding box center [870, 152] width 14 height 14
type input "28"
click at [988, 91] on li "Lay" at bounding box center [1028, 94] width 213 height 46
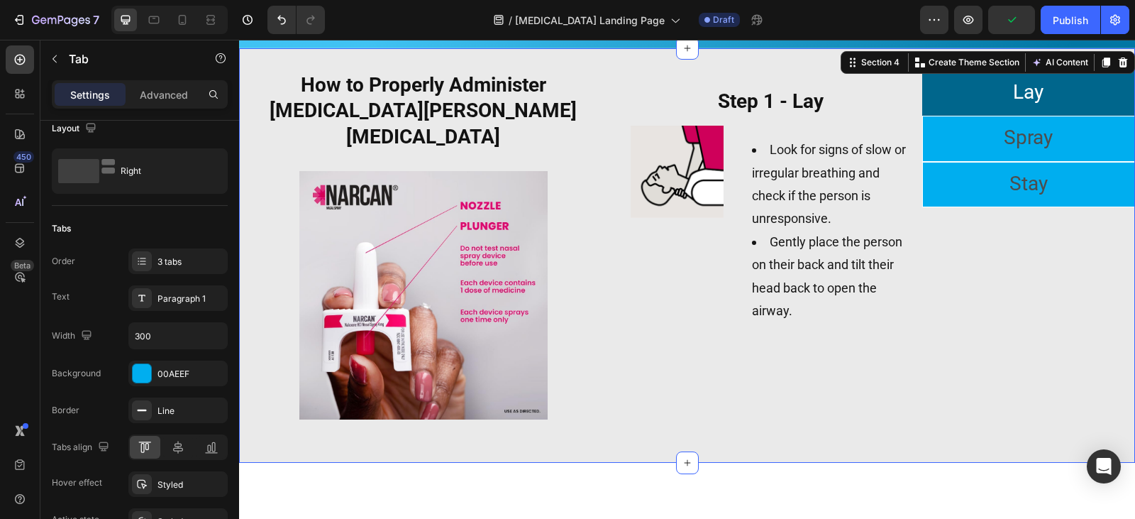
click at [946, 48] on div "How to Properly Administer Narcan Nasal Spray Heading Image Lay Spray Stay ⁠⁠⁠⁠…" at bounding box center [687, 255] width 896 height 414
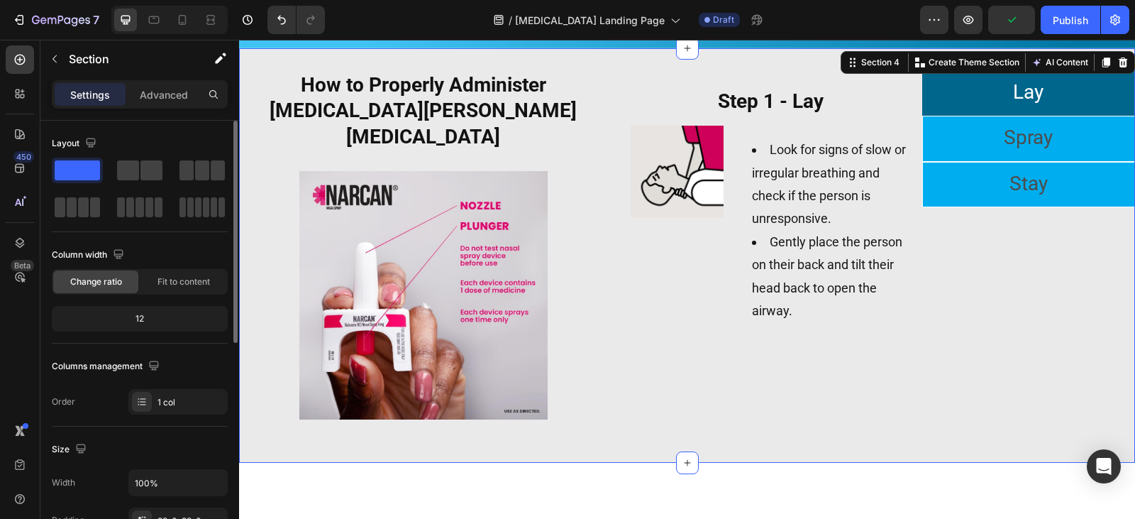
click at [797, 60] on div "How to Properly Administer Narcan Nasal Spray Heading Image Lay Spray Stay ⁠⁠⁠⁠…" at bounding box center [687, 255] width 896 height 414
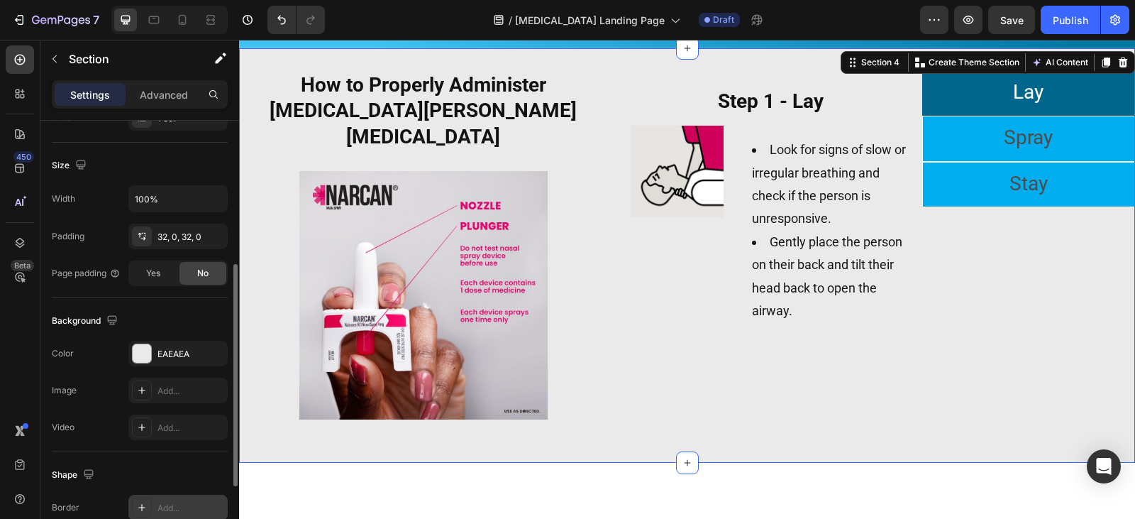
scroll to position [427, 0]
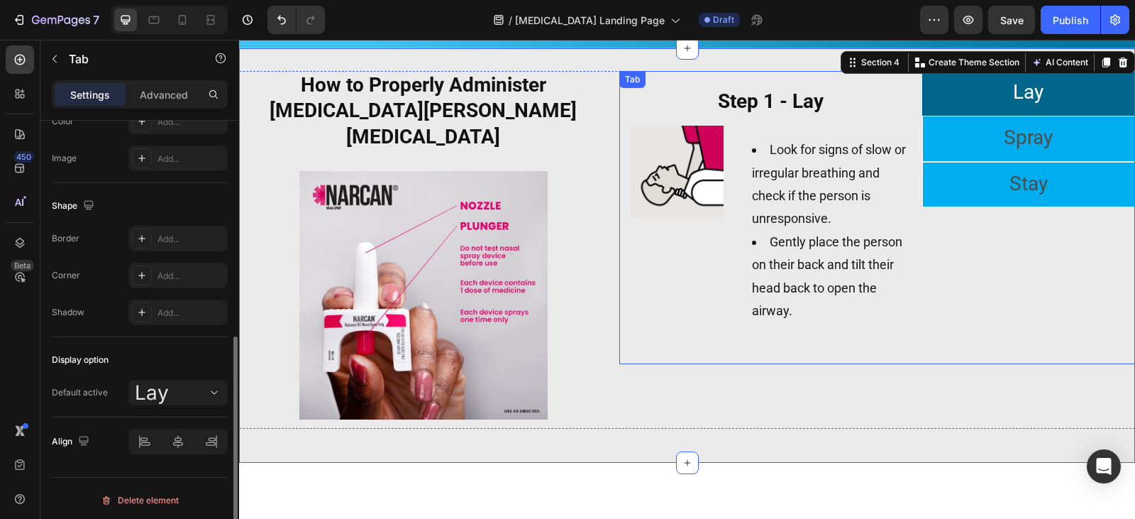
click at [1013, 92] on span "Lay" at bounding box center [1028, 91] width 31 height 23
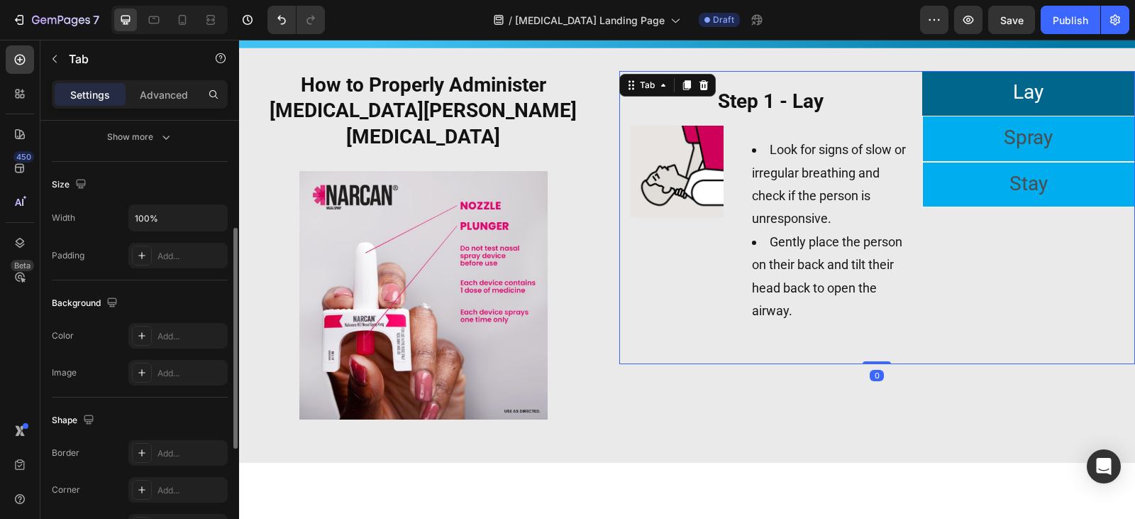
scroll to position [142, 0]
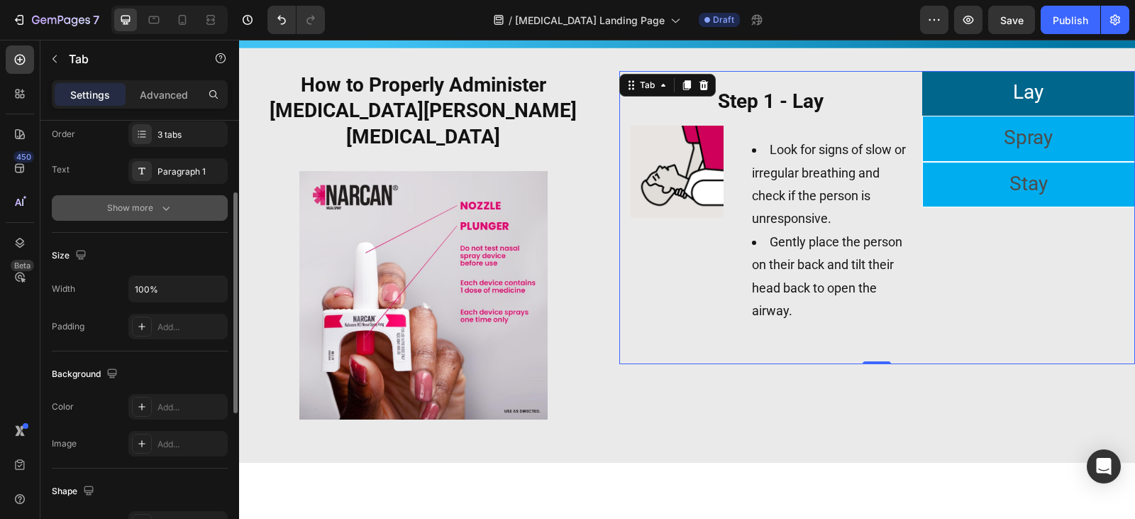
click at [147, 219] on button "Show more" at bounding box center [140, 208] width 176 height 26
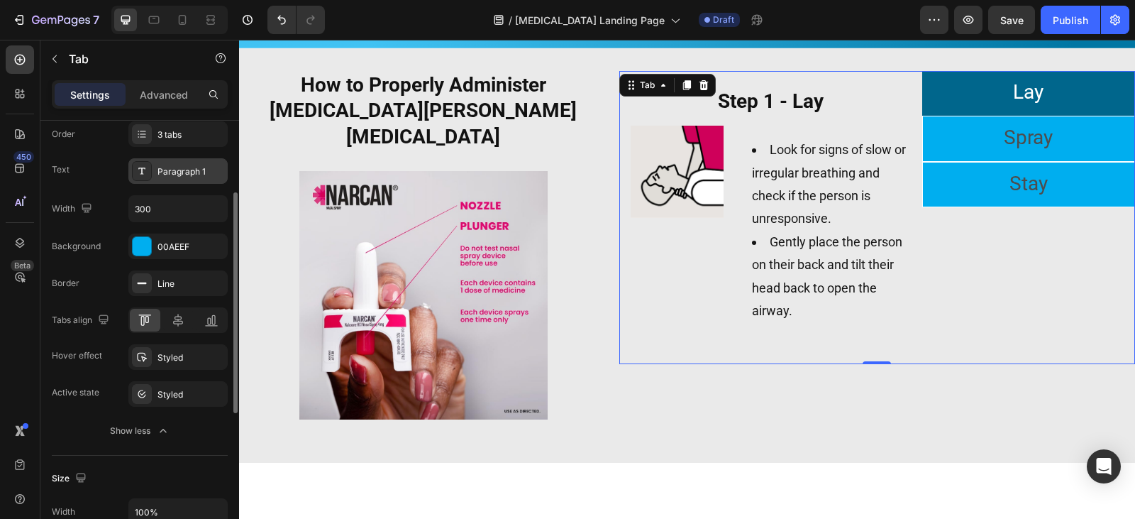
click at [148, 176] on div at bounding box center [142, 171] width 20 height 20
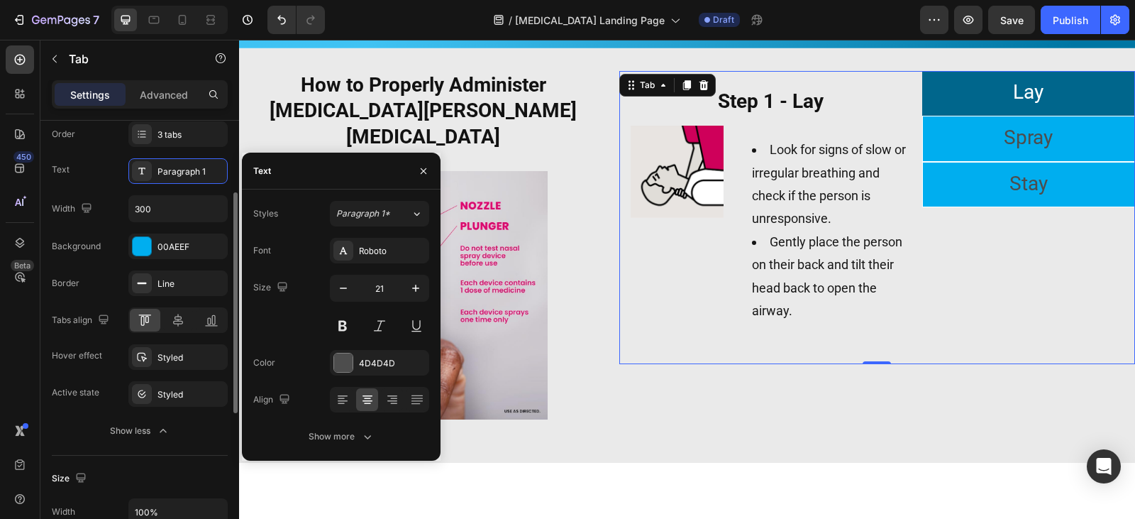
click at [97, 189] on div "Order 3 tabs Text Paragraph 1 Width 300 Background 00AEEF Border Line Tabs alig…" at bounding box center [140, 282] width 176 height 322
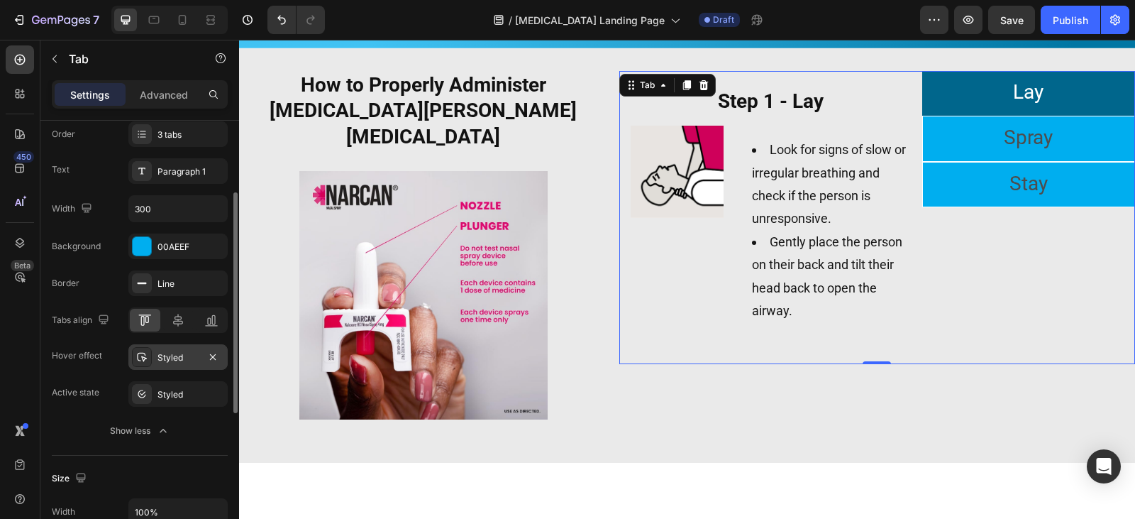
click at [144, 364] on div at bounding box center [142, 357] width 20 height 20
click at [137, 394] on icon at bounding box center [141, 393] width 11 height 11
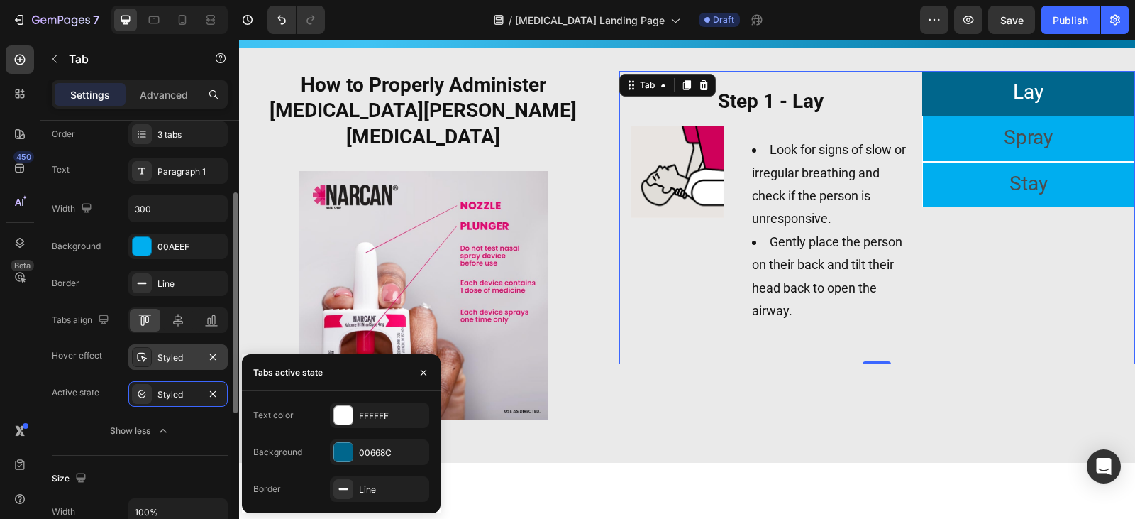
click at [145, 364] on div at bounding box center [142, 357] width 20 height 20
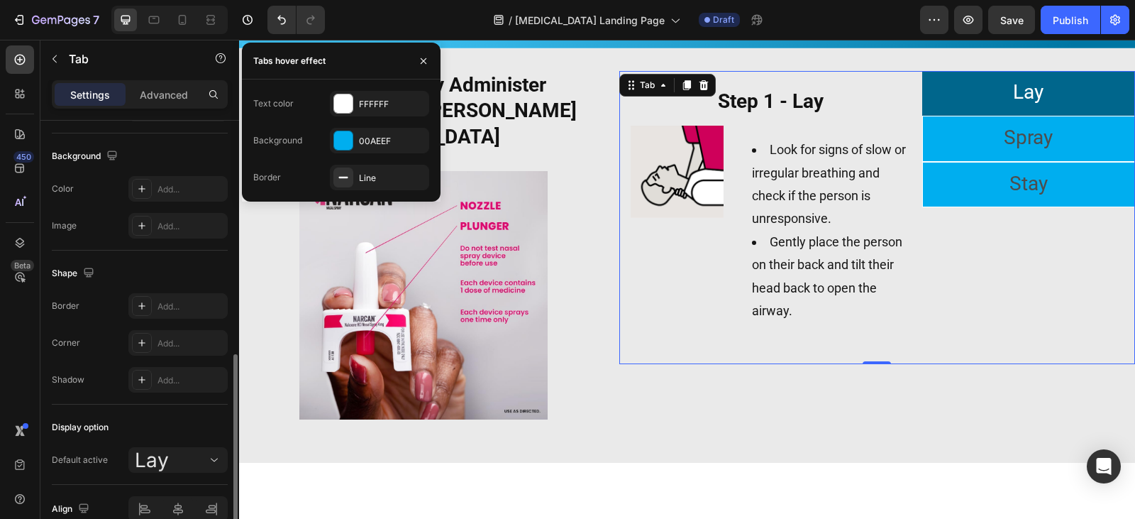
scroll to position [653, 0]
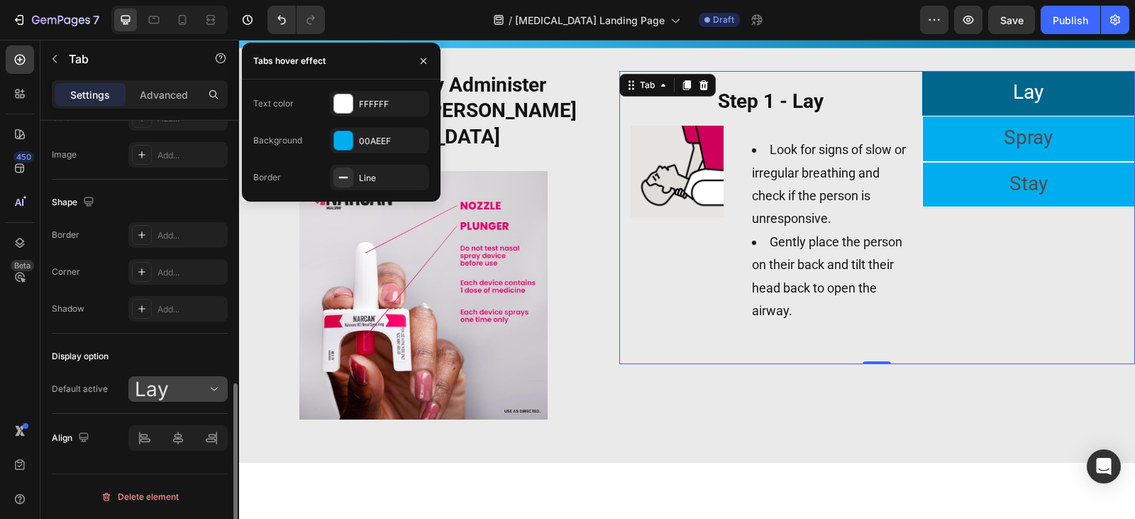
click at [207, 393] on icon at bounding box center [214, 389] width 14 height 14
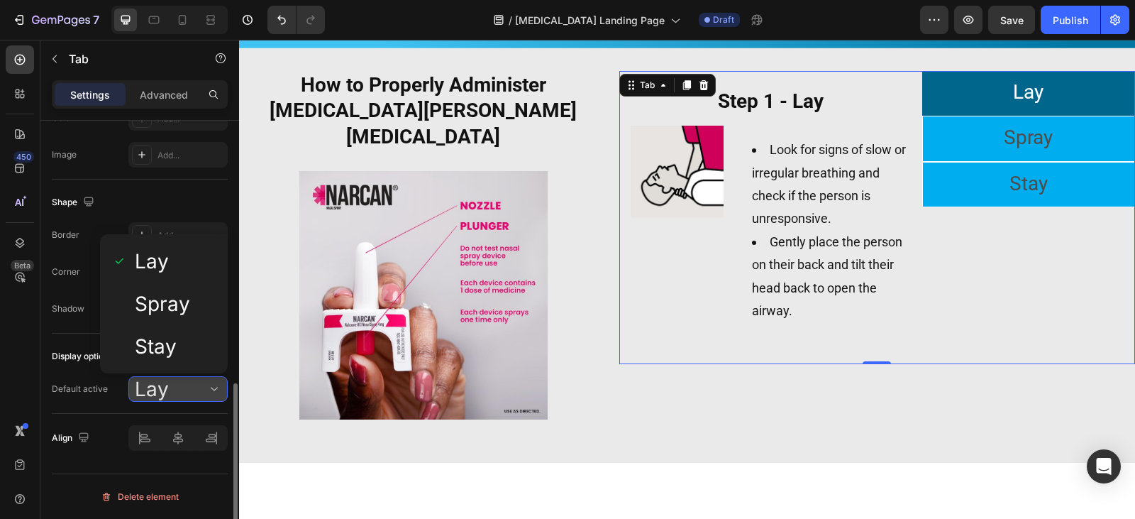
click at [207, 393] on icon at bounding box center [214, 389] width 14 height 14
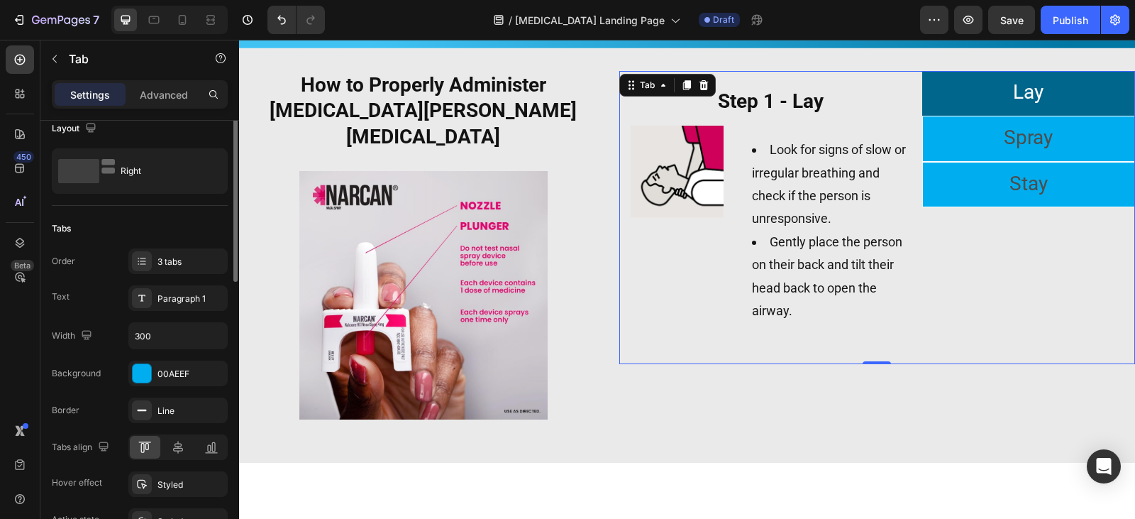
scroll to position [0, 0]
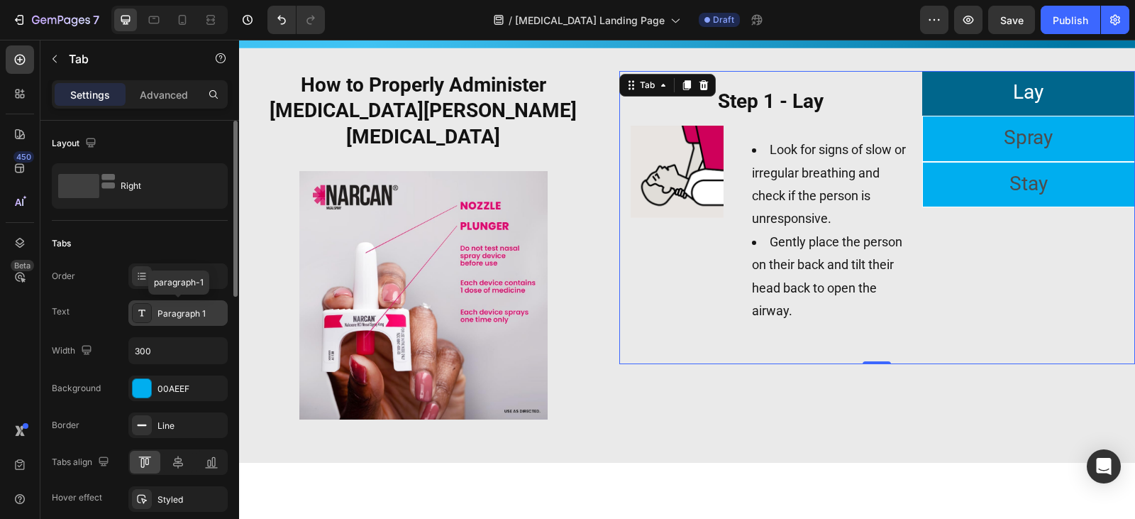
click at [141, 314] on icon at bounding box center [141, 312] width 11 height 11
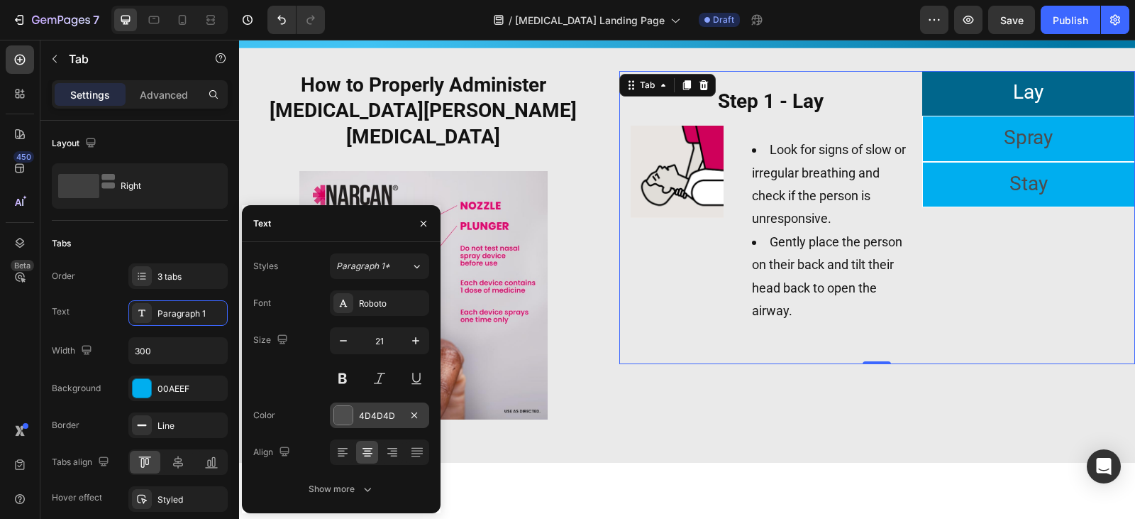
click at [338, 414] on div at bounding box center [343, 415] width 18 height 18
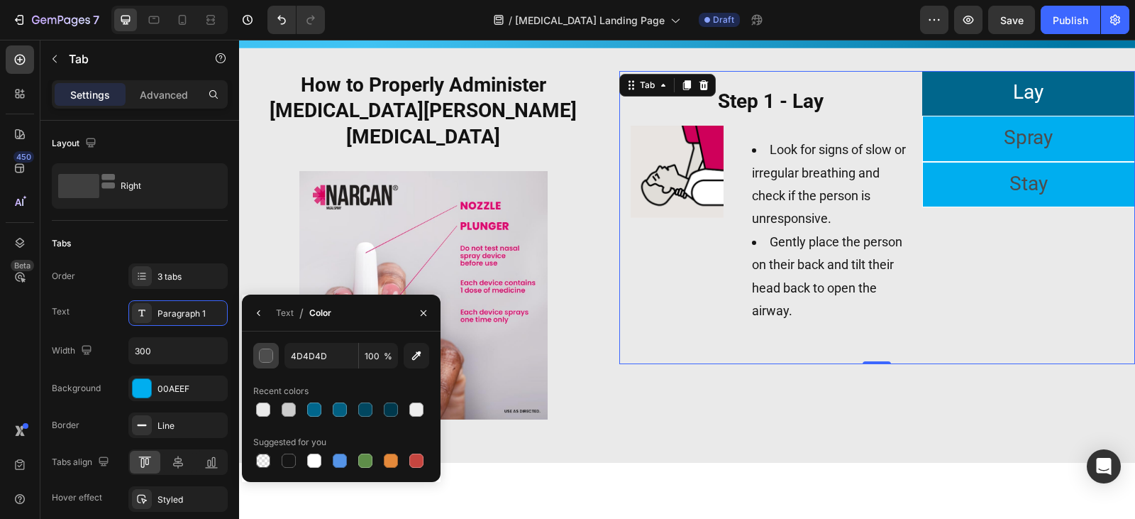
click at [262, 355] on div "button" at bounding box center [267, 356] width 14 height 14
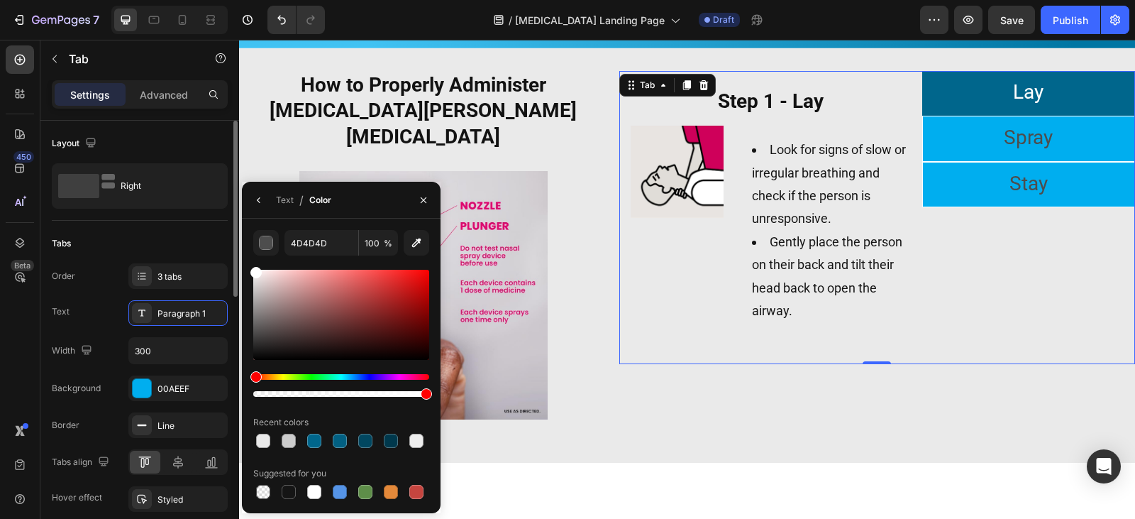
drag, startPoint x: 300, startPoint y: 324, endPoint x: 211, endPoint y: 252, distance: 115.0
click at [211, 252] on div "450 Beta Sections(18) Elements(83) Section Element Hero Section Product Detail …" at bounding box center [119, 279] width 239 height 479
type input "FFFFFF"
click at [253, 230] on button "button" at bounding box center [266, 243] width 26 height 26
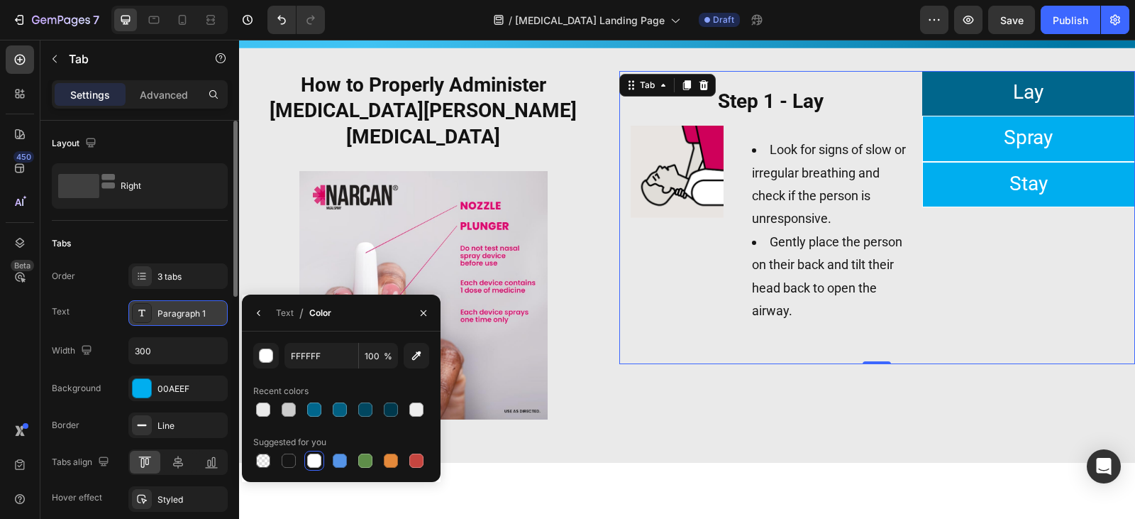
click at [160, 305] on div "Paragraph 1" at bounding box center [177, 313] width 99 height 26
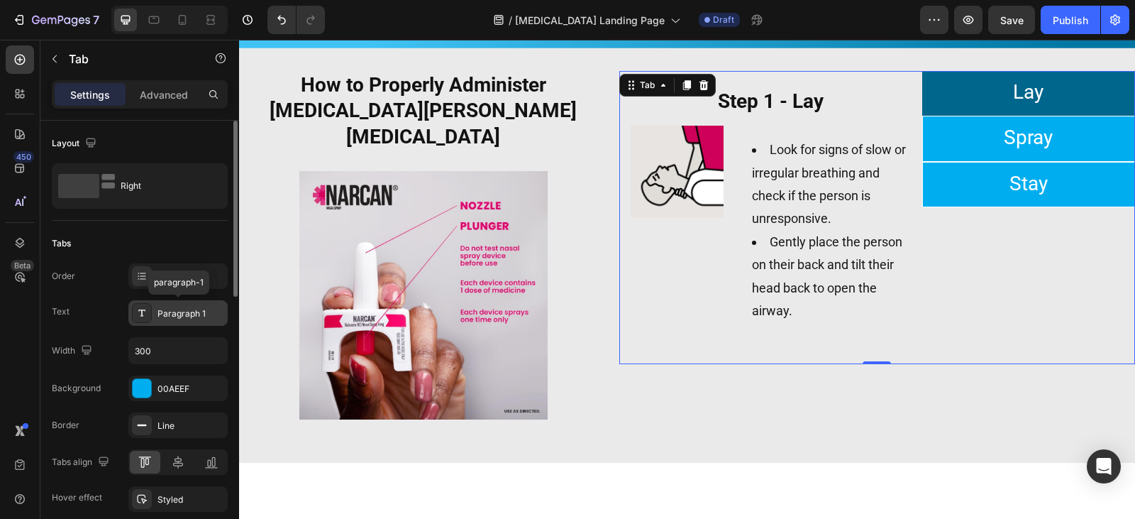
click at [160, 305] on div "Paragraph 1" at bounding box center [177, 313] width 99 height 26
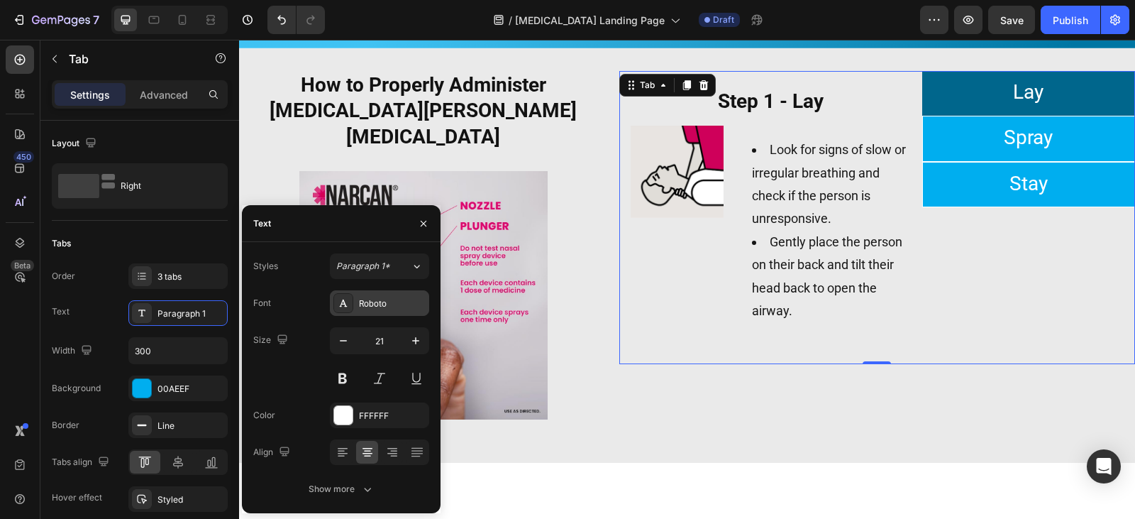
click at [406, 308] on div "Roboto" at bounding box center [392, 303] width 67 height 13
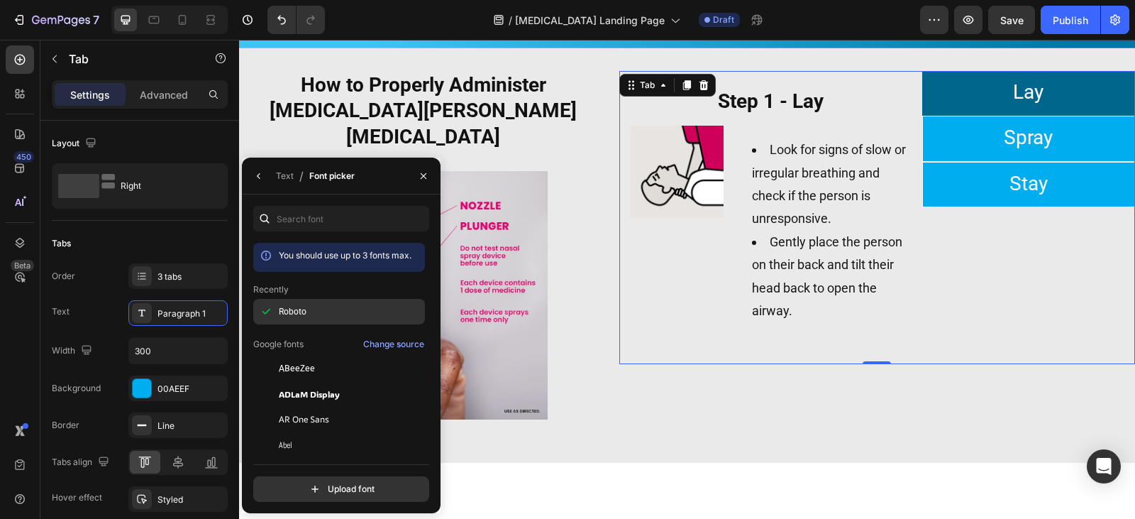
click at [374, 315] on div "Roboto" at bounding box center [350, 311] width 143 height 13
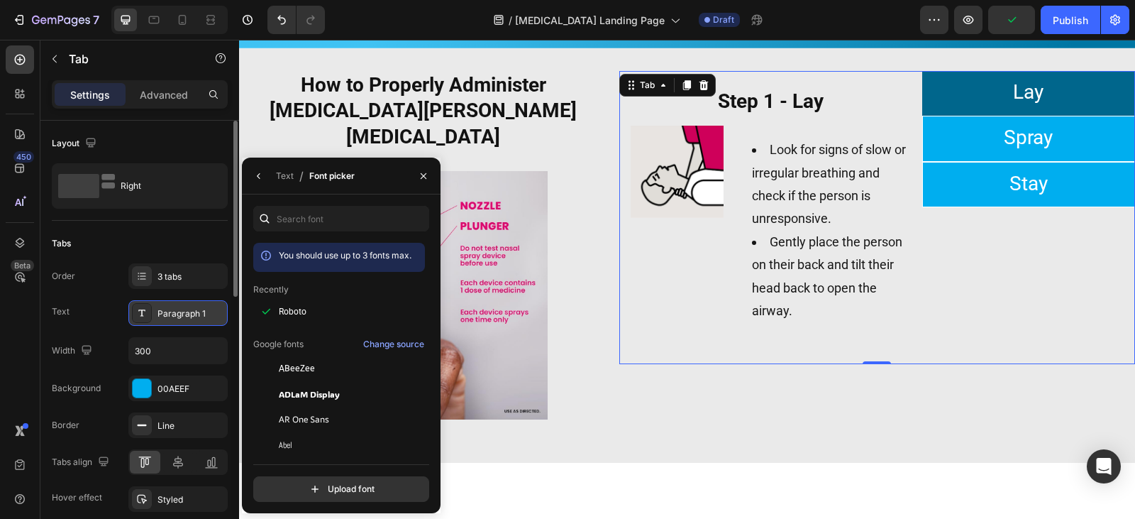
click at [222, 315] on div "Paragraph 1" at bounding box center [190, 313] width 67 height 13
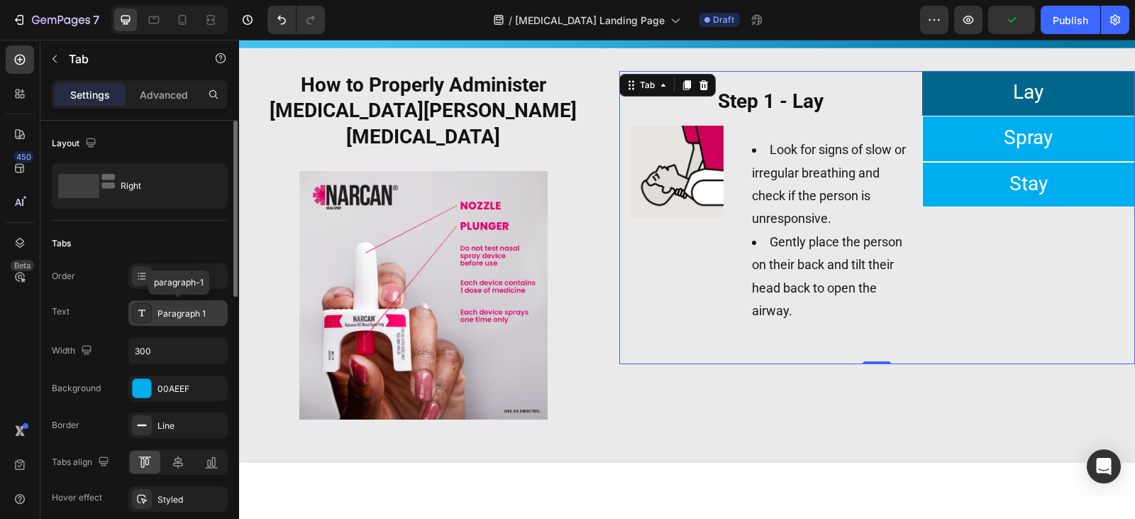
click at [212, 315] on div "Paragraph 1" at bounding box center [190, 313] width 67 height 13
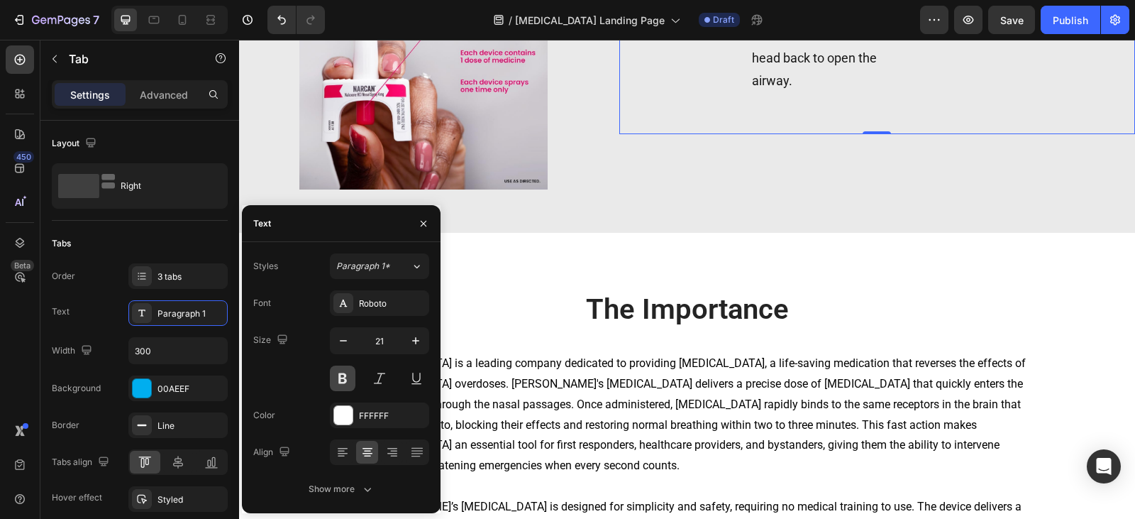
scroll to position [1317, 0]
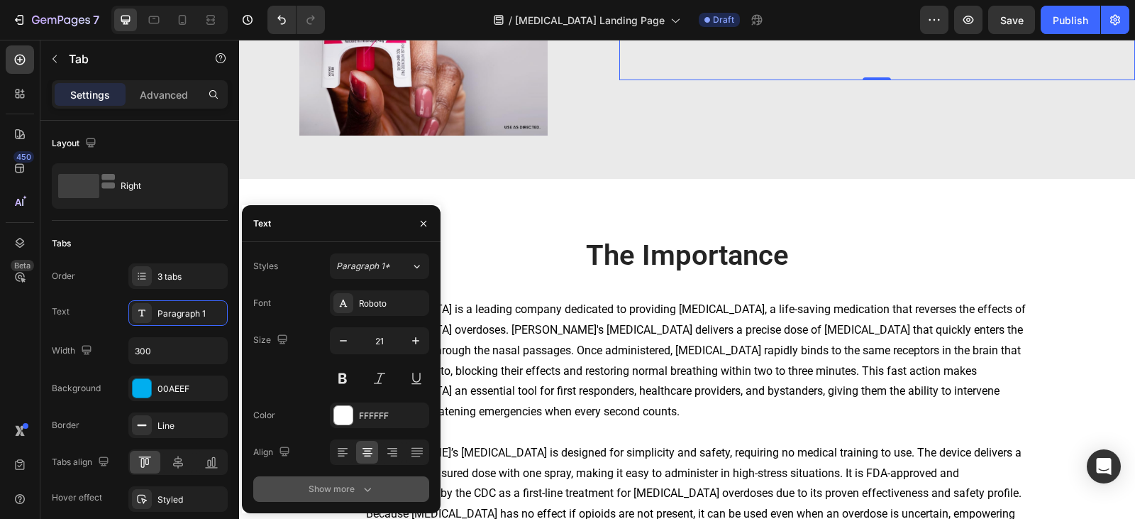
click at [393, 489] on button "Show more" at bounding box center [341, 489] width 176 height 26
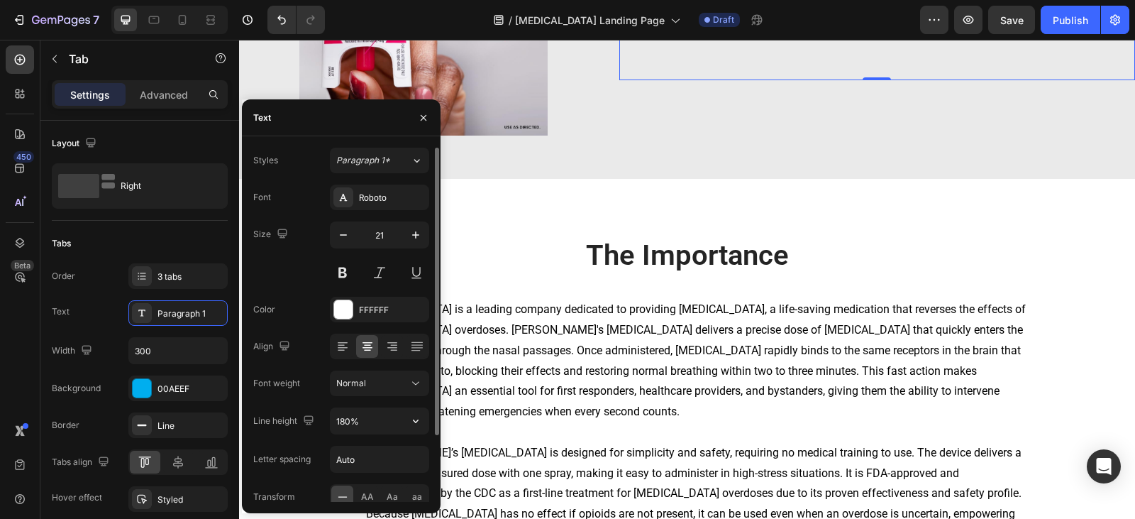
scroll to position [71, 0]
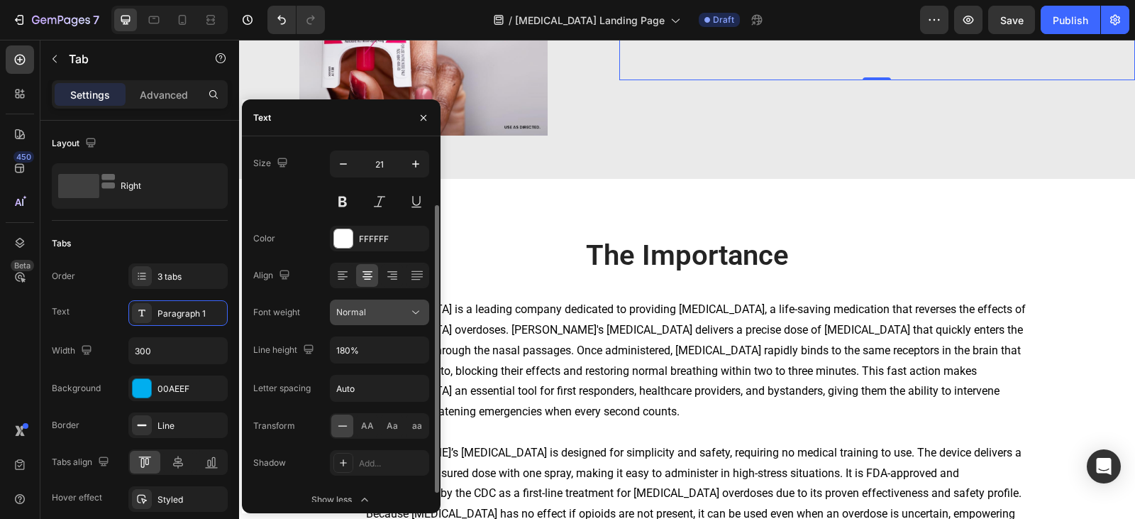
click at [397, 318] on button "Normal" at bounding box center [379, 312] width 99 height 26
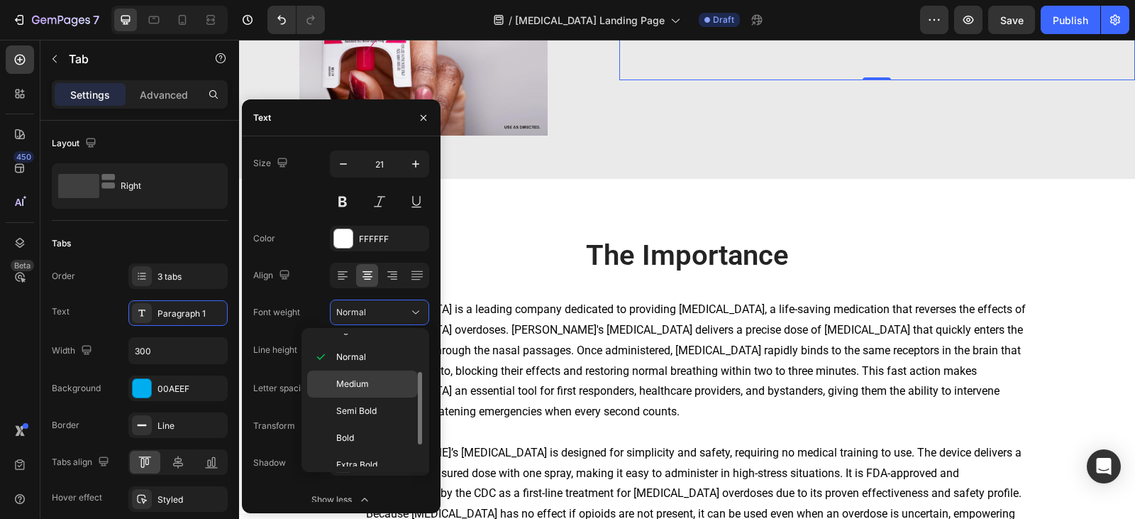
click at [370, 397] on div "Medium" at bounding box center [362, 410] width 111 height 27
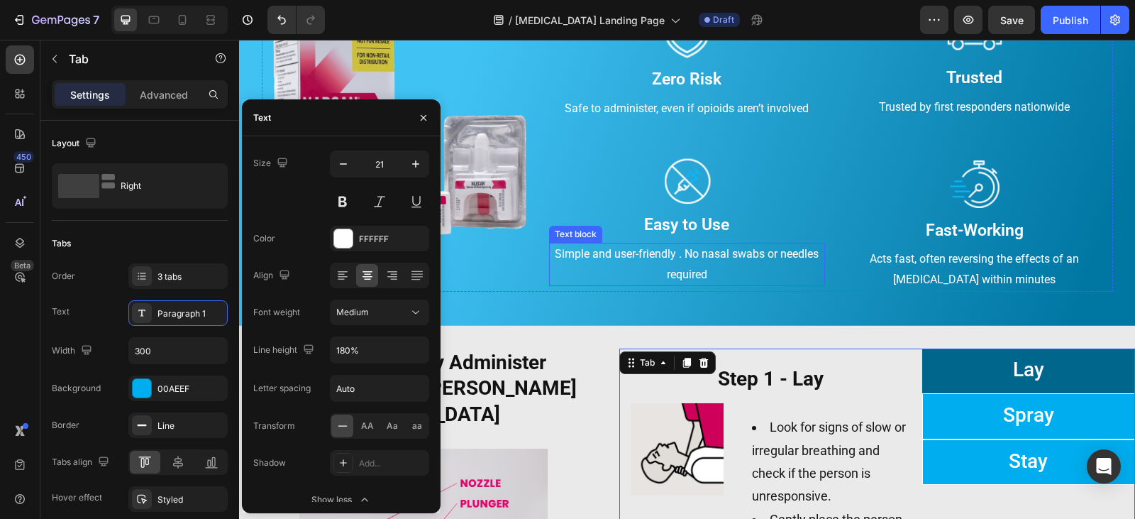
scroll to position [892, 0]
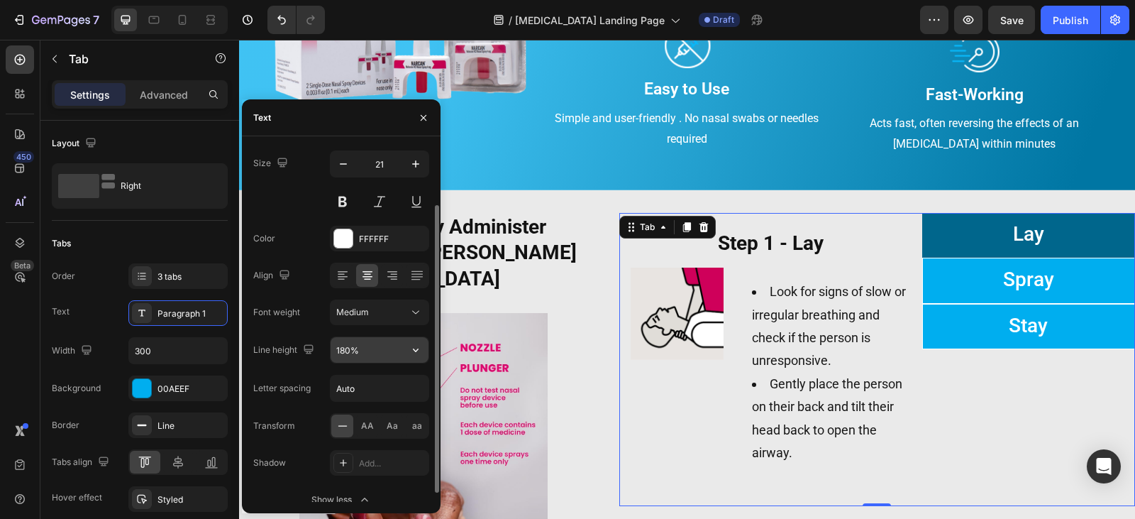
click at [357, 352] on input "180%" at bounding box center [380, 350] width 98 height 26
click at [416, 351] on icon "button" at bounding box center [416, 350] width 6 height 4
click at [350, 350] on input "180%" at bounding box center [380, 350] width 98 height 26
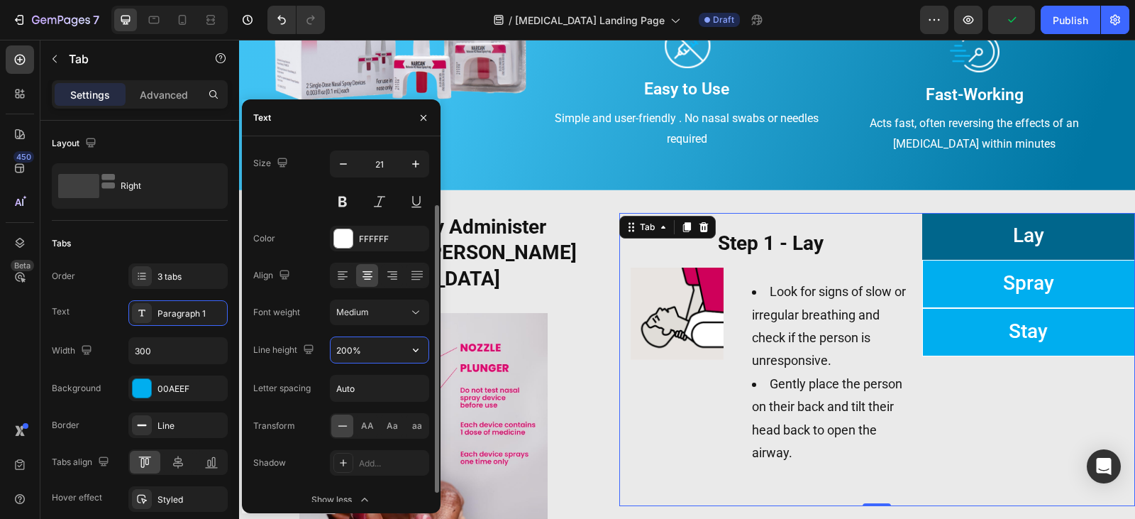
click at [350, 350] on input "200%" at bounding box center [380, 350] width 98 height 26
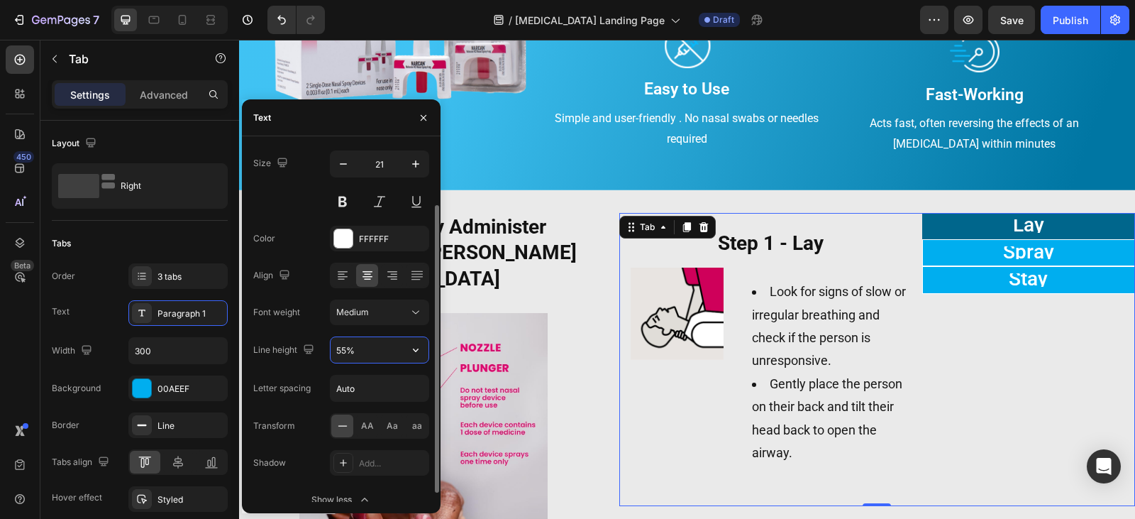
type input "550%"
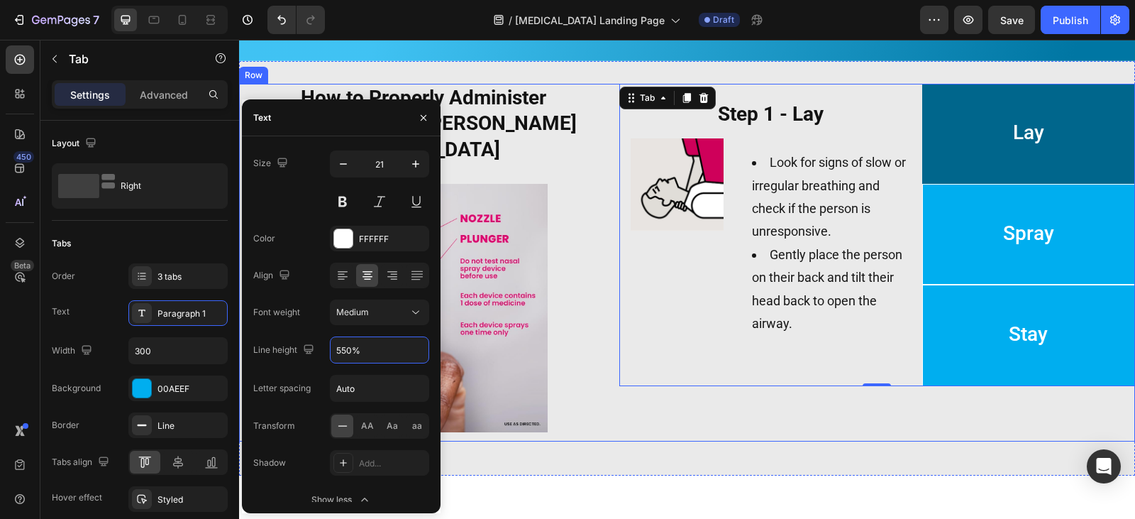
scroll to position [1033, 0]
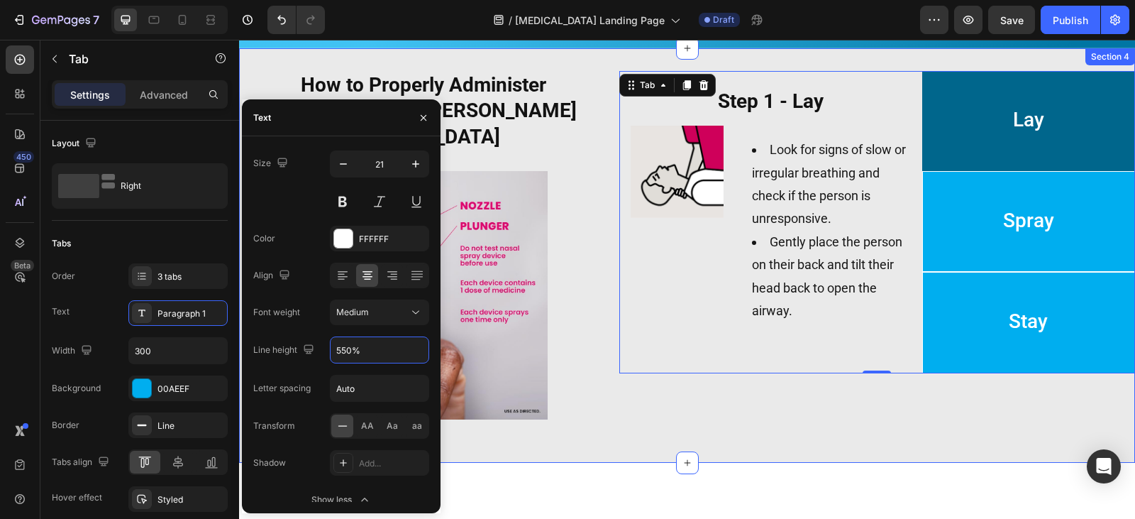
click at [804, 421] on div "How to Properly Administer Narcan Nasal Spray Heading Image Lay Spray Stay ⁠⁠⁠⁠…" at bounding box center [687, 255] width 896 height 414
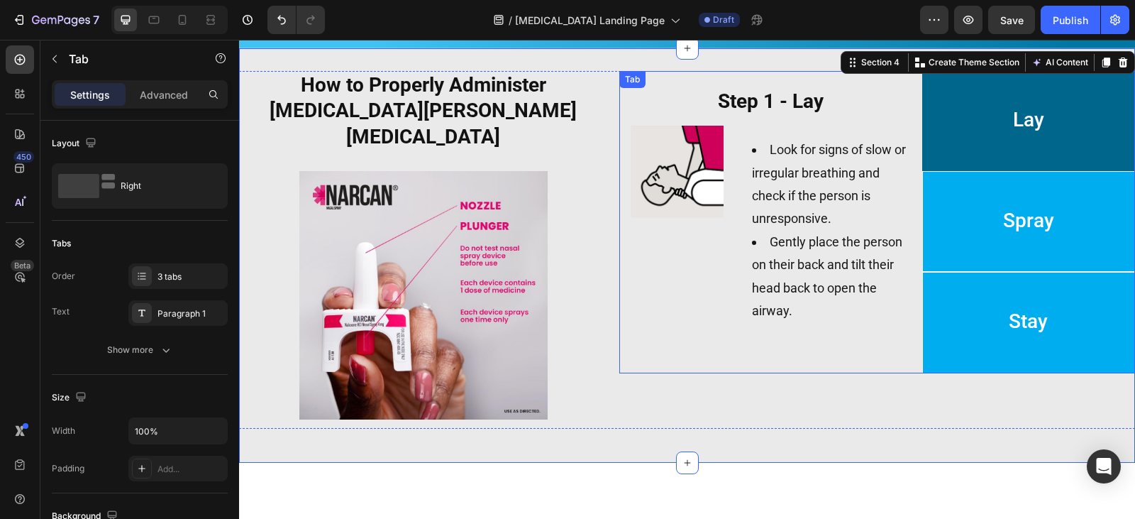
click at [1026, 239] on p "Spray" at bounding box center [1028, 221] width 51 height 84
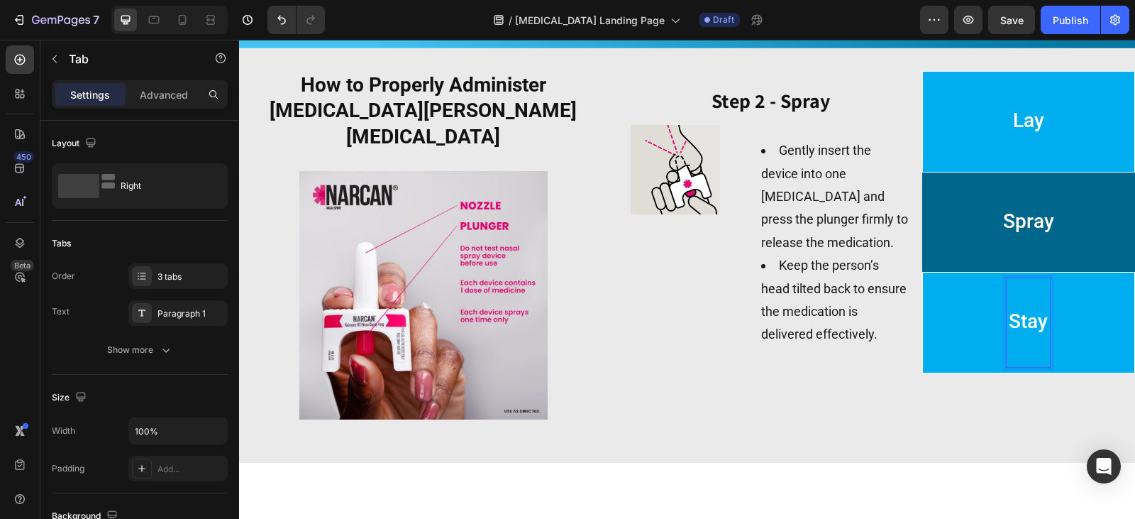
click at [1011, 314] on span "Stay" at bounding box center [1028, 320] width 39 height 23
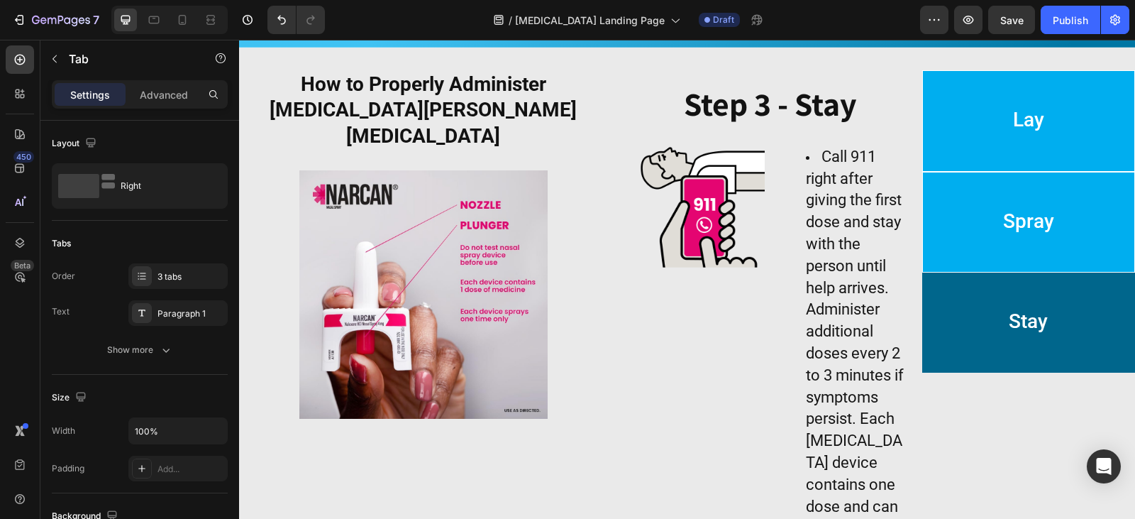
click at [983, 194] on li "Spray" at bounding box center [1028, 222] width 213 height 101
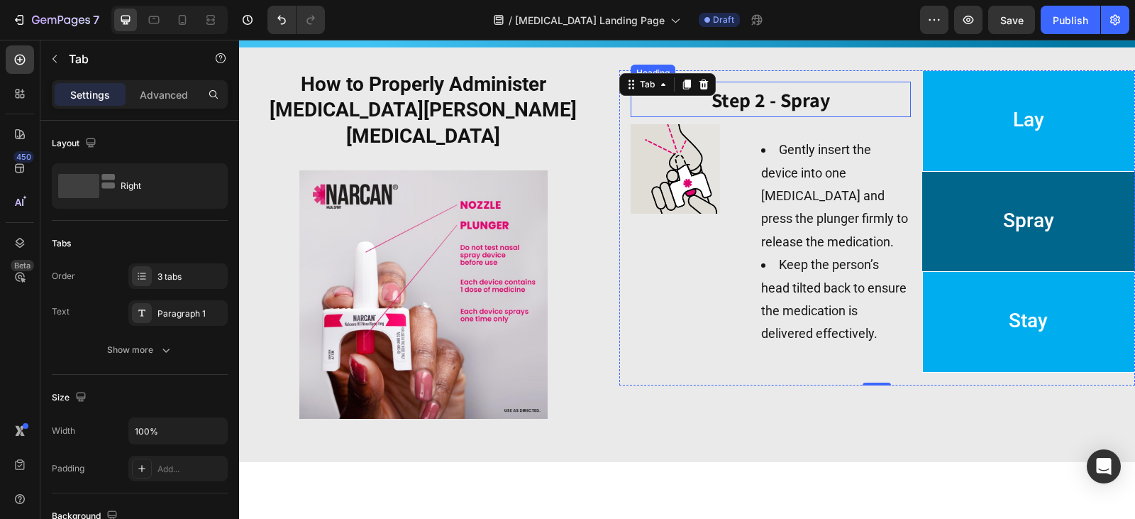
click at [763, 102] on strong "Step 2 - Spray" at bounding box center [770, 100] width 118 height 26
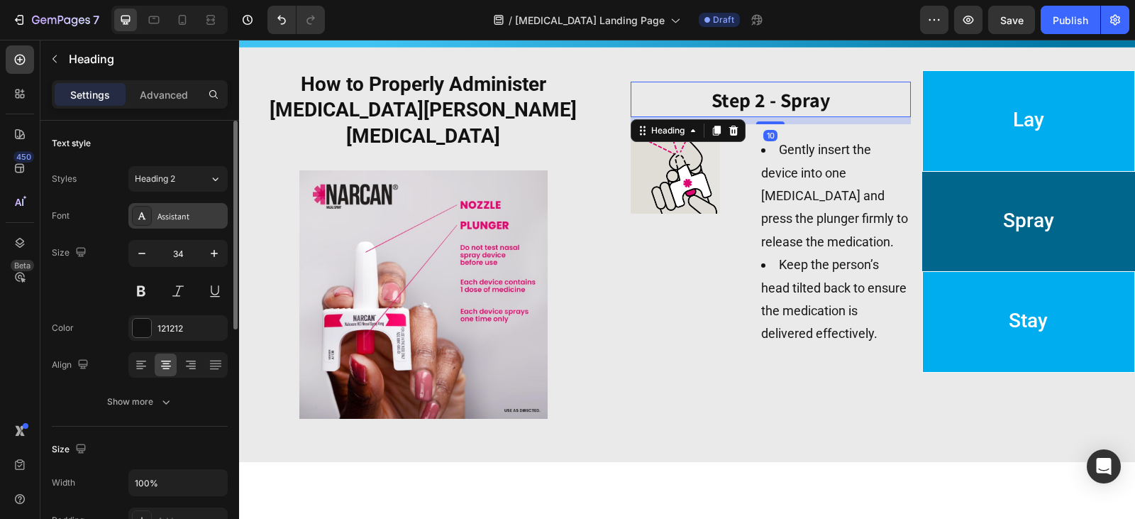
click at [182, 216] on div "Assistant" at bounding box center [190, 216] width 67 height 13
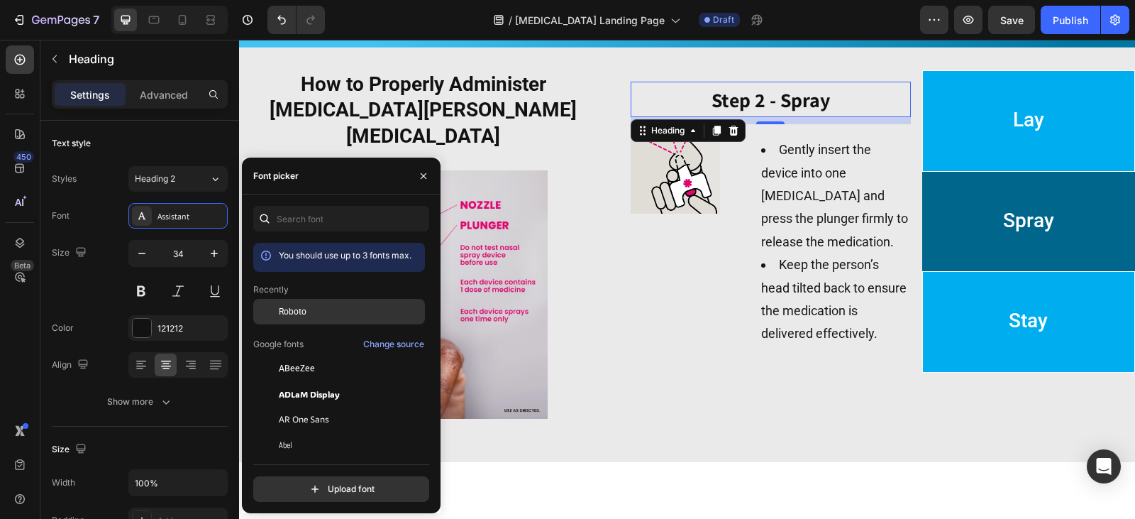
click at [307, 406] on div "Roboto" at bounding box center [339, 419] width 172 height 26
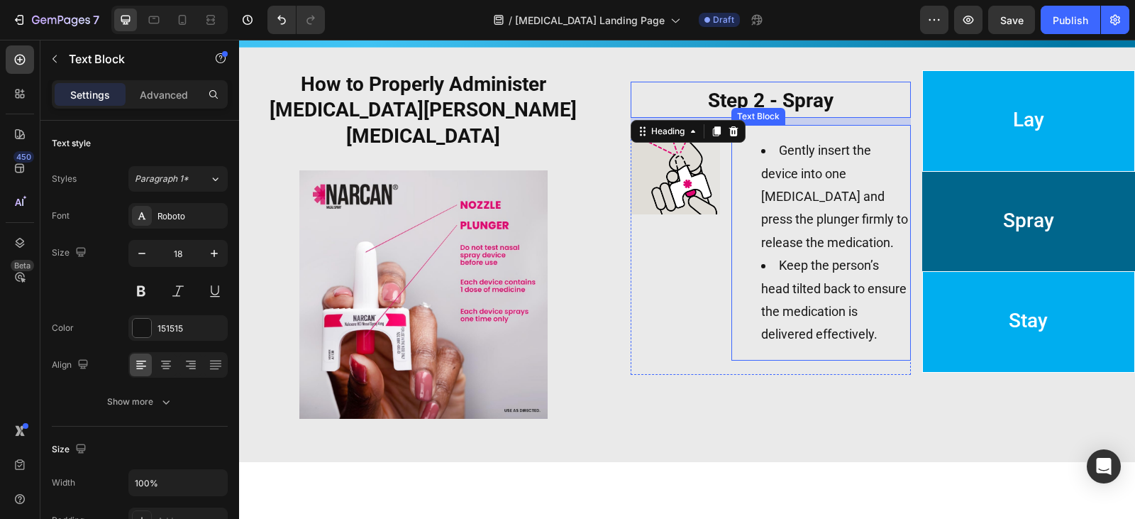
click at [793, 174] on span "Gently insert the device into one [MEDICAL_DATA] and press the plunger firmly t…" at bounding box center [834, 196] width 147 height 107
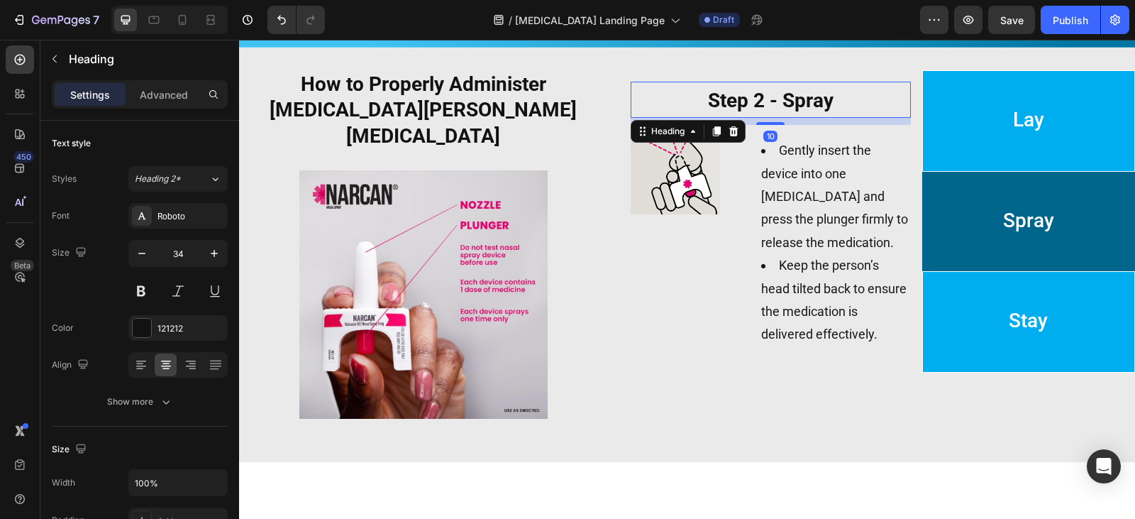
click at [731, 89] on strong "Step 2 - Spray" at bounding box center [771, 100] width 126 height 23
click at [708, 106] on strong "Step 2 - Spray" at bounding box center [771, 100] width 126 height 23
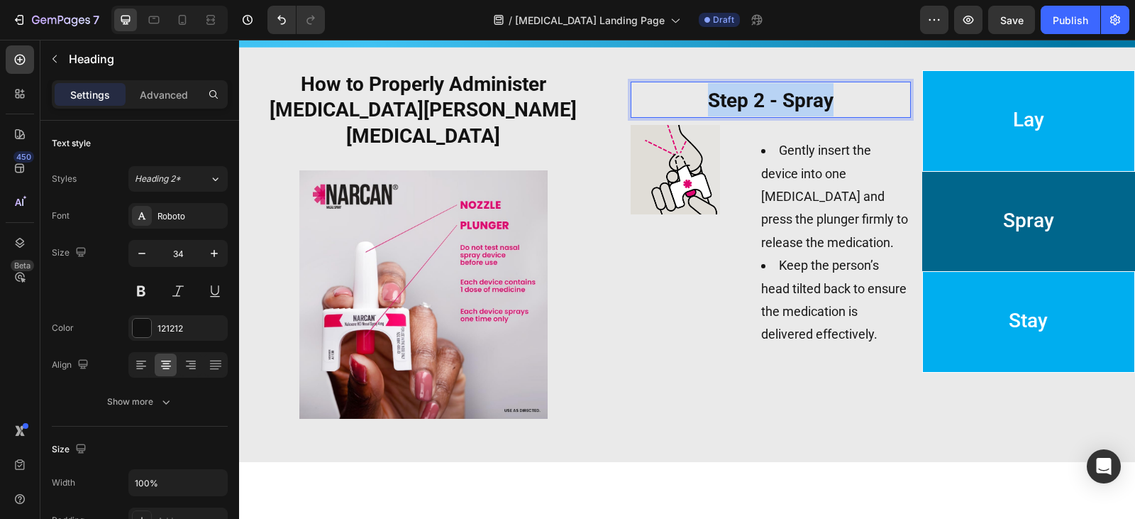
click at [708, 106] on strong "Step 2 - Spray" at bounding box center [771, 100] width 126 height 23
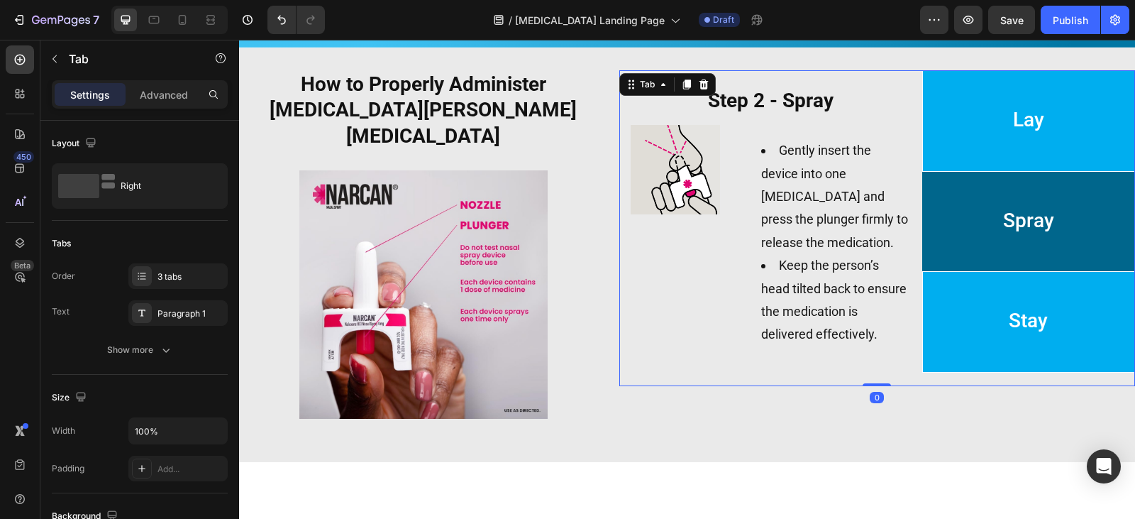
click at [1003, 233] on p "Spray" at bounding box center [1028, 221] width 51 height 84
click at [977, 108] on li "Lay" at bounding box center [1028, 120] width 213 height 101
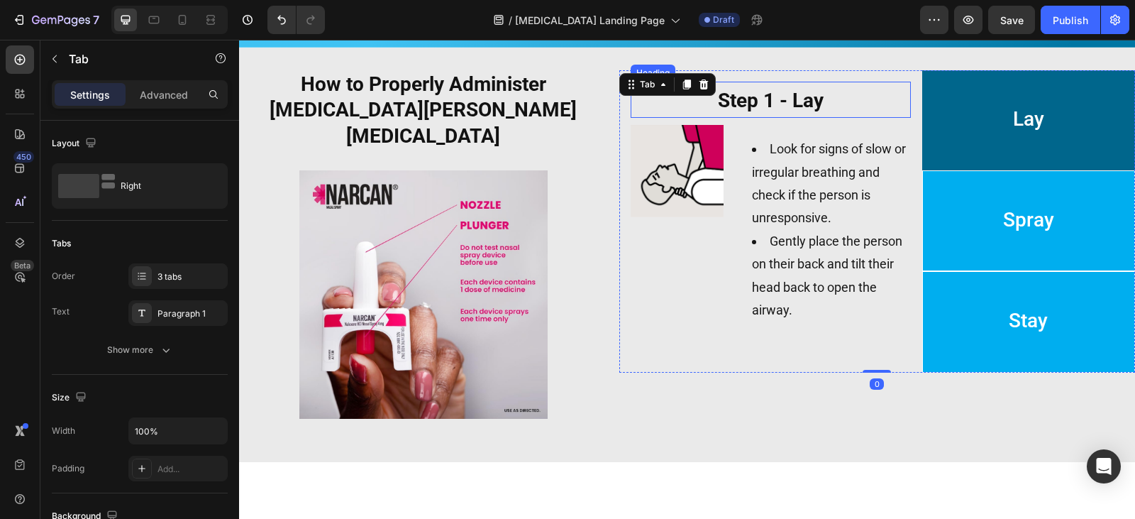
click at [771, 104] on strong "Step 1 - Lay" at bounding box center [771, 100] width 106 height 23
click at [1029, 316] on span "Stay" at bounding box center [1028, 320] width 39 height 23
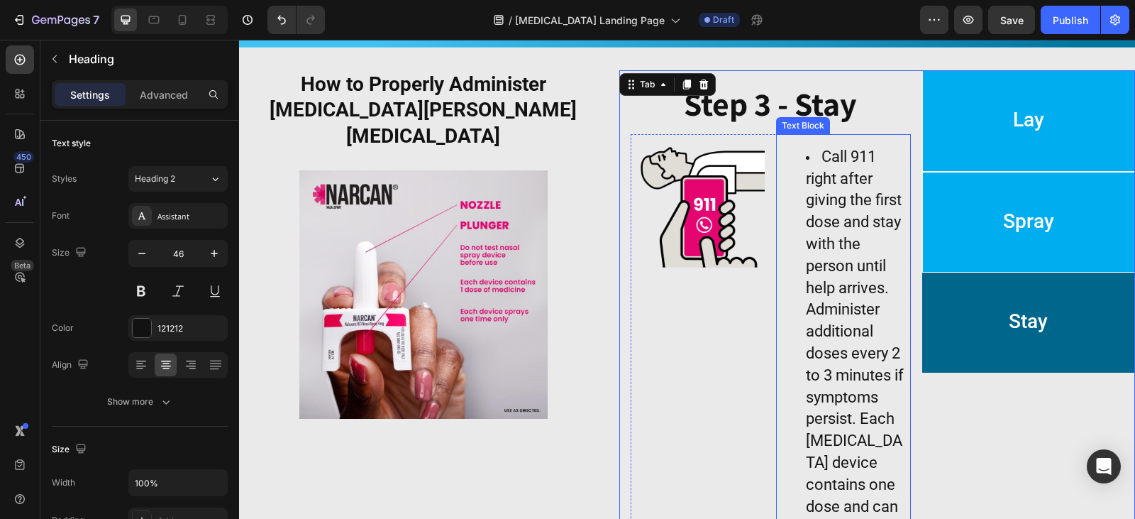
click at [758, 106] on strong "Step 3 - Stay" at bounding box center [770, 103] width 173 height 43
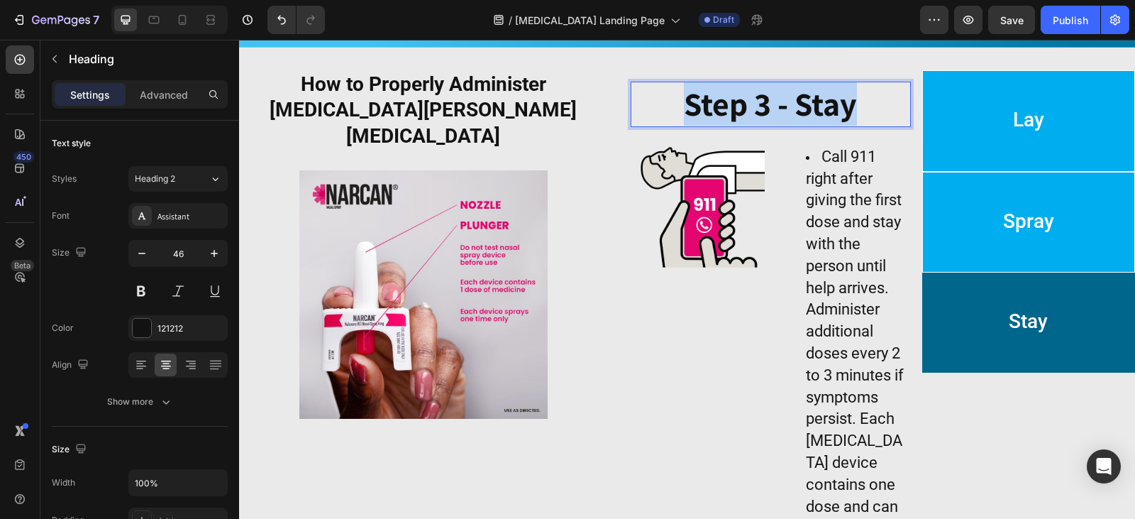
click at [758, 106] on strong "Step 3 - Stay" at bounding box center [770, 103] width 173 height 43
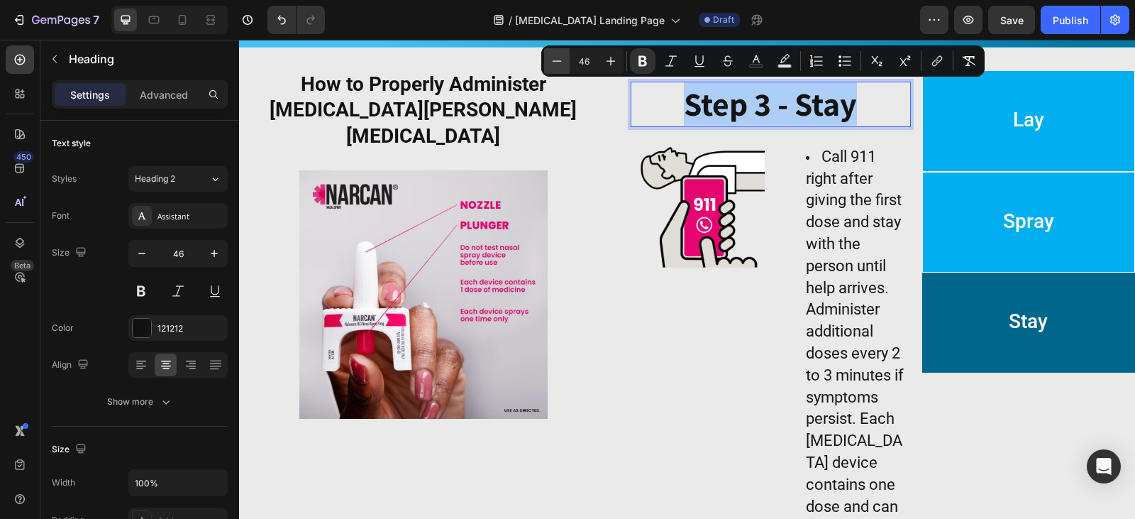
click at [565, 58] on button "Minus" at bounding box center [557, 61] width 26 height 26
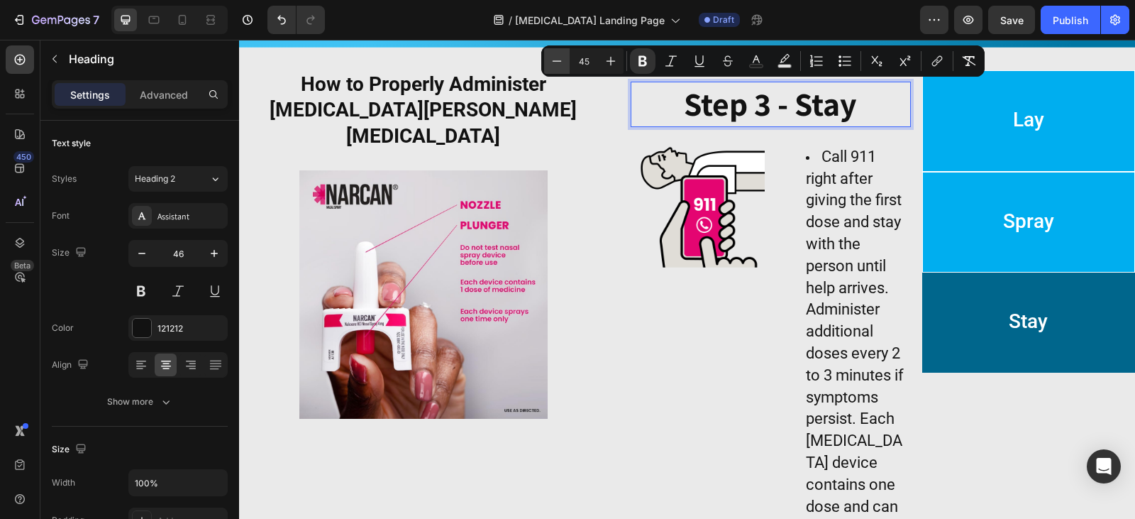
click at [565, 58] on button "Minus" at bounding box center [557, 61] width 26 height 26
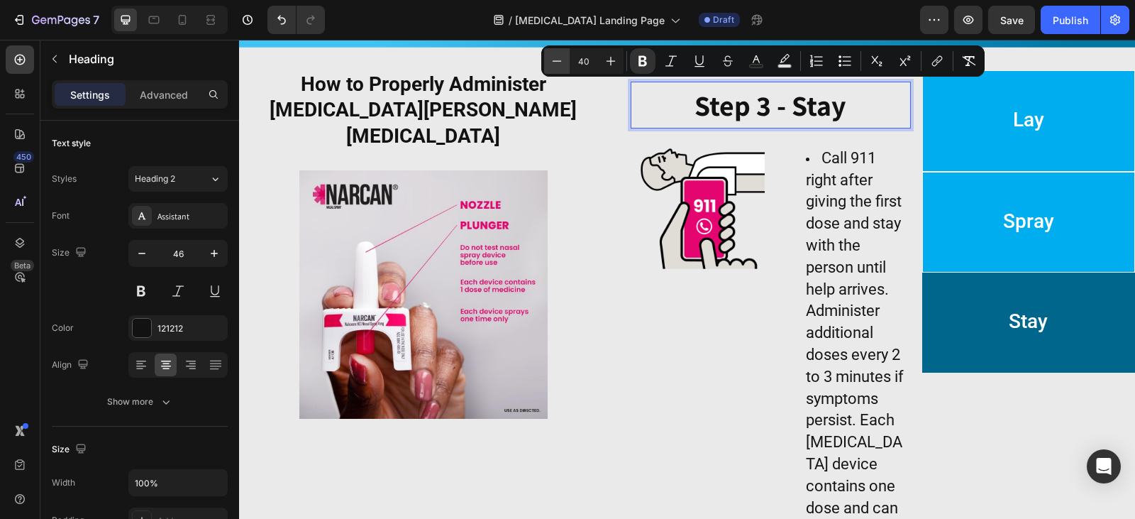
click at [565, 58] on button "Minus" at bounding box center [557, 61] width 26 height 26
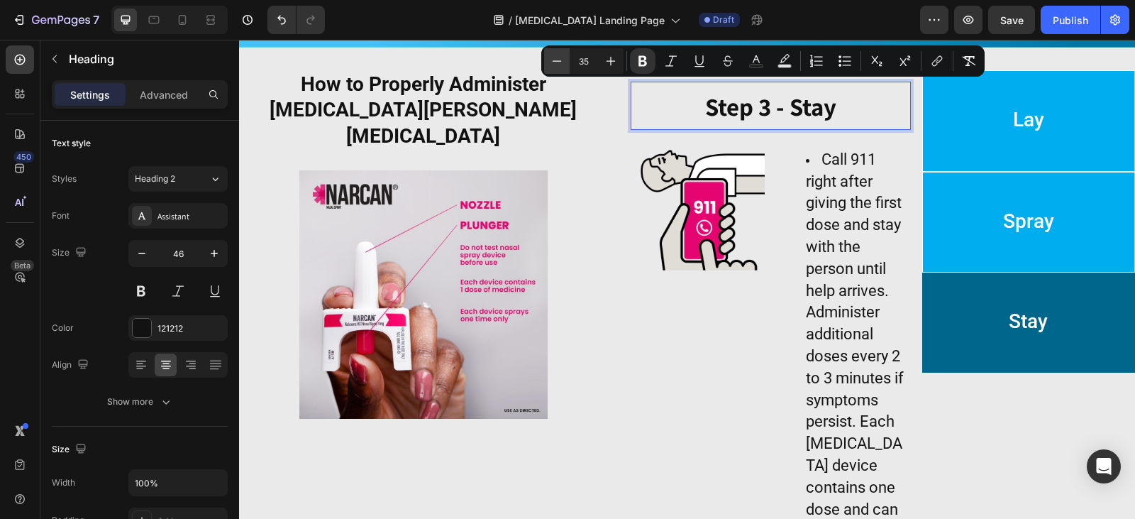
click at [565, 58] on button "Minus" at bounding box center [557, 61] width 26 height 26
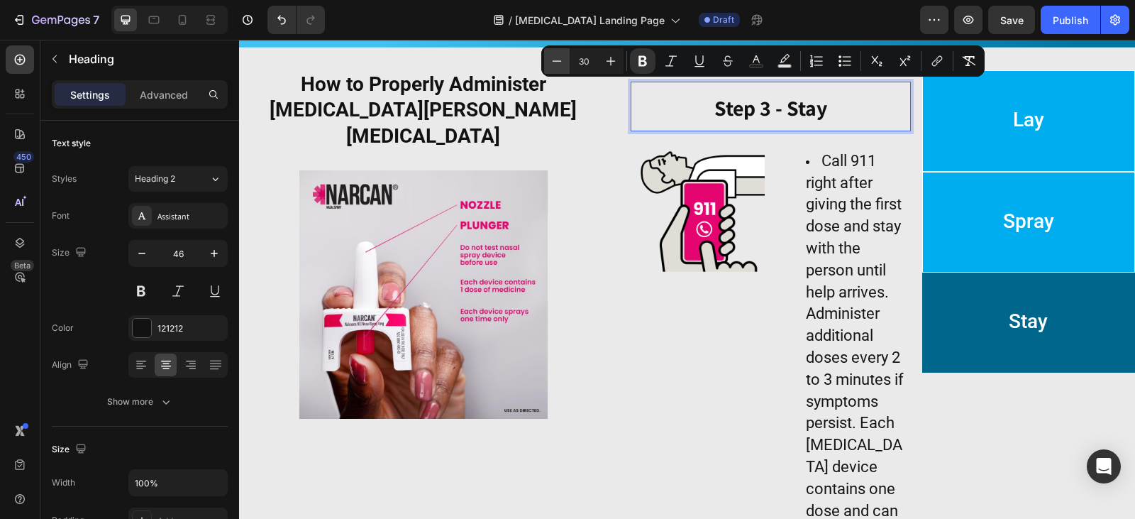
click at [566, 58] on button "Minus" at bounding box center [557, 61] width 26 height 26
click at [566, 59] on button "Minus" at bounding box center [557, 61] width 26 height 26
type input "28"
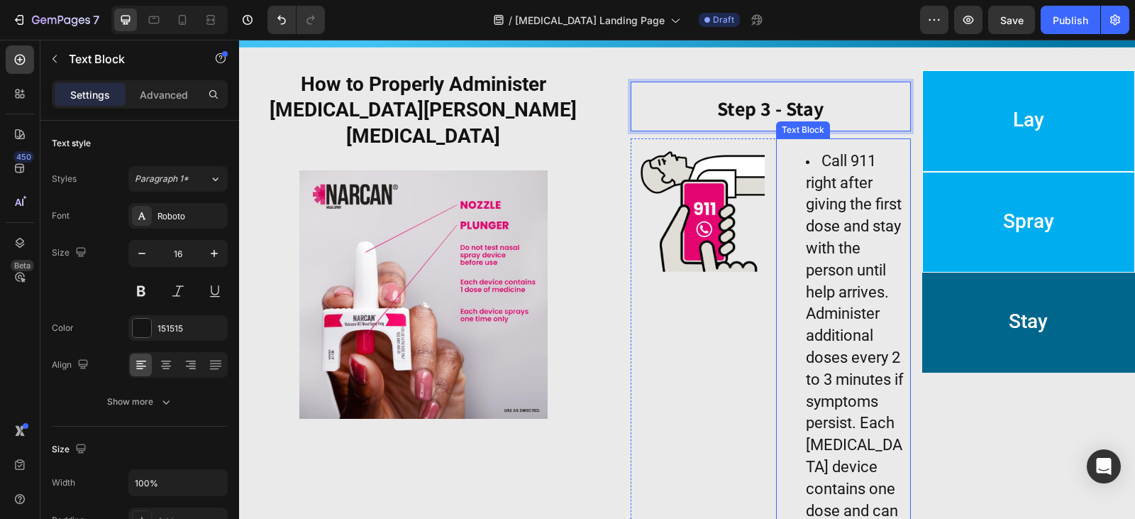
click at [777, 226] on ul "Call 911 right after giving the first dose and stay with the person until help …" at bounding box center [843, 358] width 132 height 415
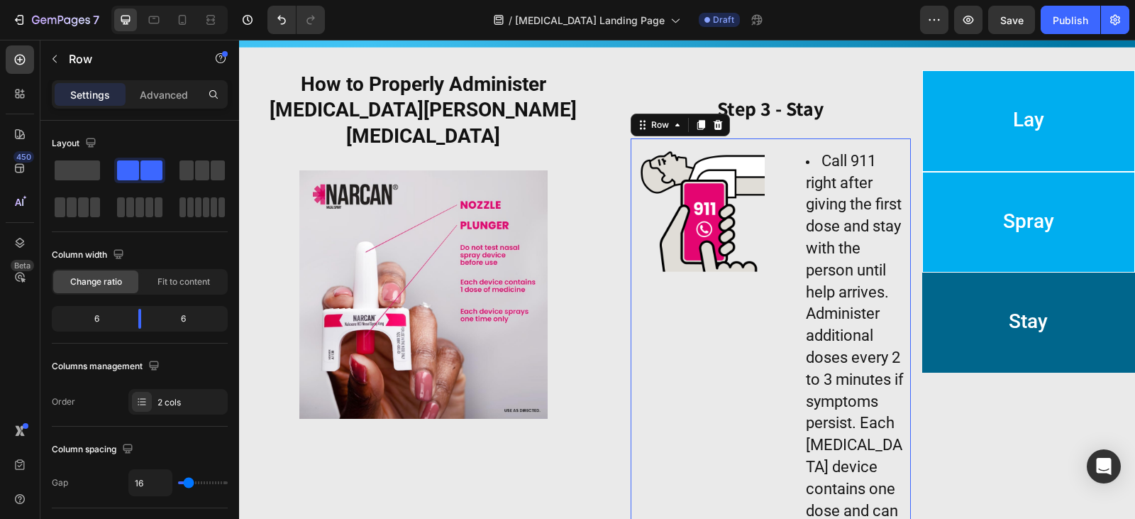
click at [765, 231] on div "Image Call 911 right after giving the first dose and stay with the person until…" at bounding box center [771, 358] width 280 height 440
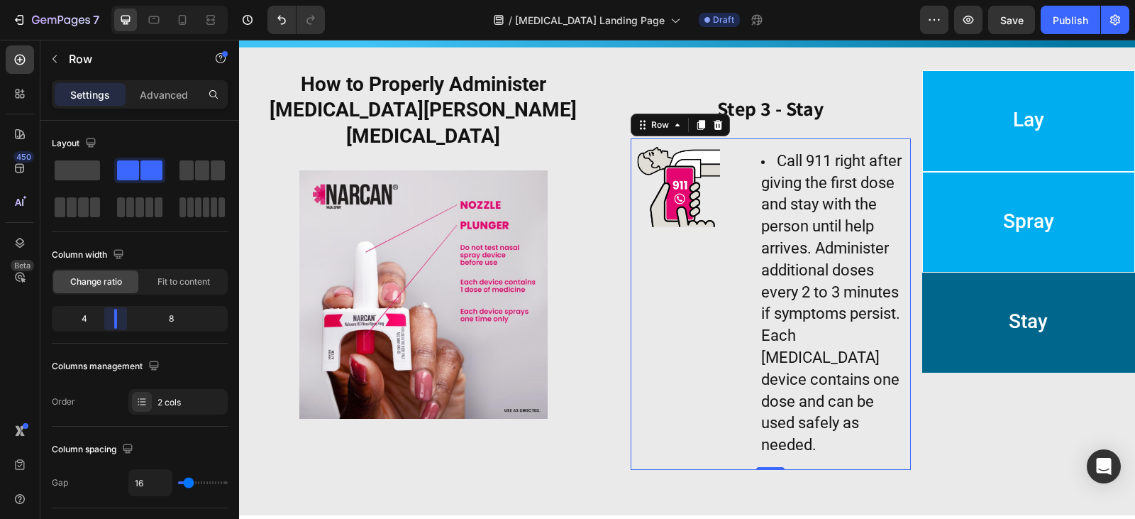
drag, startPoint x: 145, startPoint y: 326, endPoint x: 114, endPoint y: 326, distance: 31.2
click at [114, 106] on body "7 Version history / Narcan Landing Page Draft Preview Save Publish 450 Beta Sec…" at bounding box center [567, 53] width 1135 height 106
click at [815, 205] on span "Call 911 right after giving the first dose and stay with the person until help …" at bounding box center [831, 302] width 140 height 301
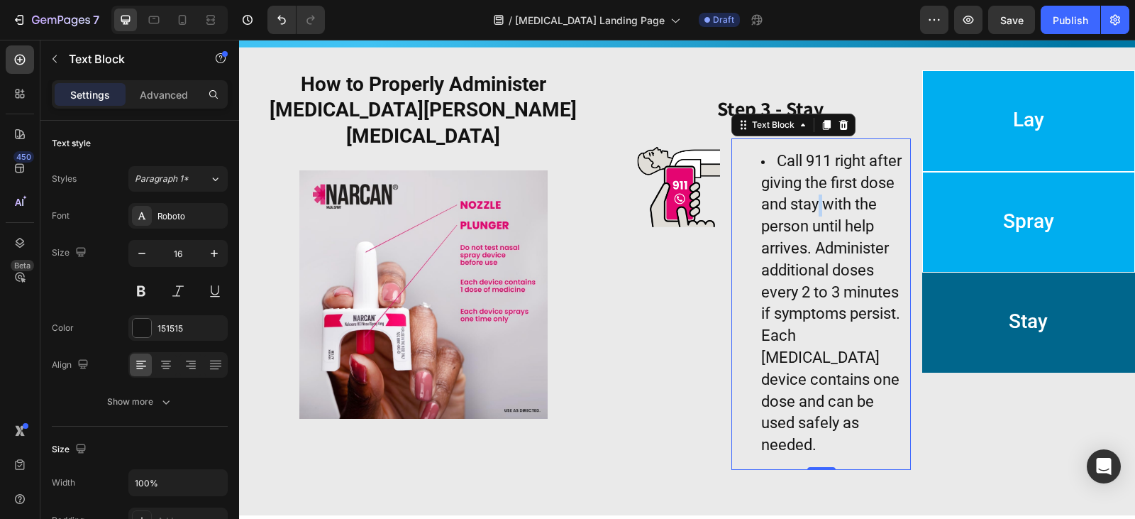
click at [815, 205] on span "Call 911 right after giving the first dose and stay with the person until help …" at bounding box center [831, 302] width 140 height 301
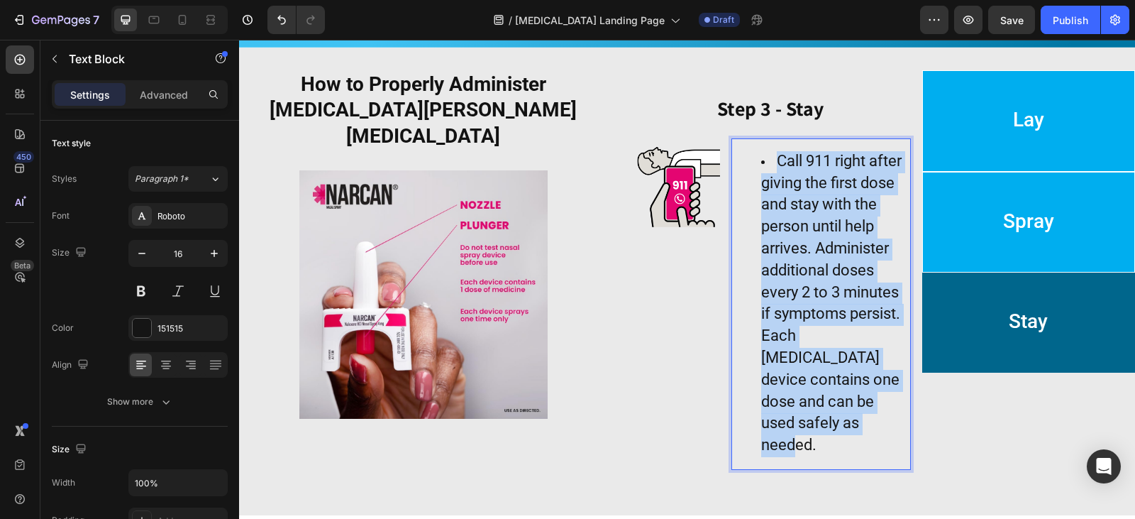
click at [815, 205] on span "Call 911 right after giving the first dose and stay with the person until help …" at bounding box center [831, 302] width 140 height 301
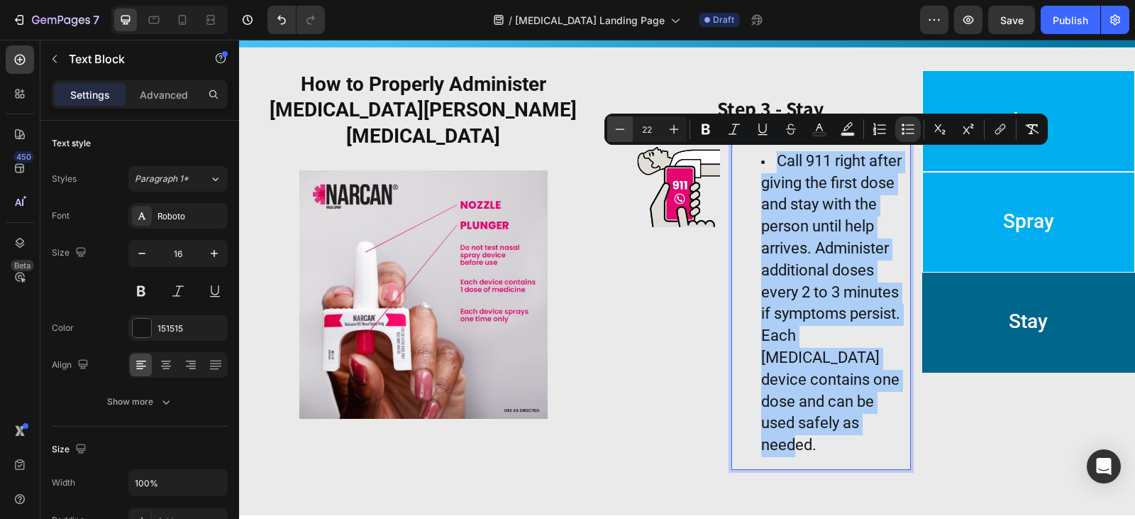
click at [616, 130] on icon "Editor contextual toolbar" at bounding box center [620, 129] width 14 height 14
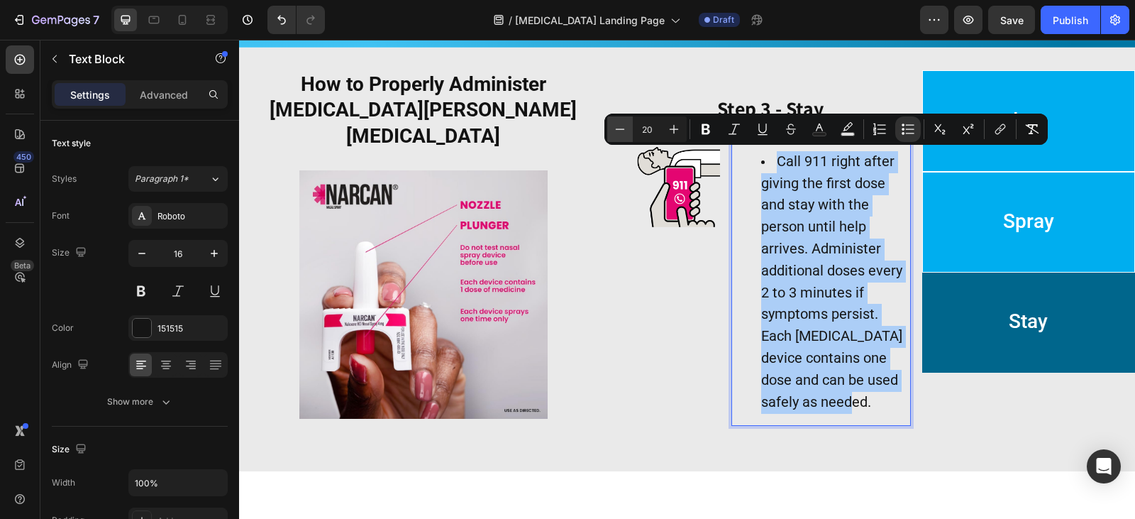
click at [616, 130] on icon "Editor contextual toolbar" at bounding box center [620, 129] width 14 height 14
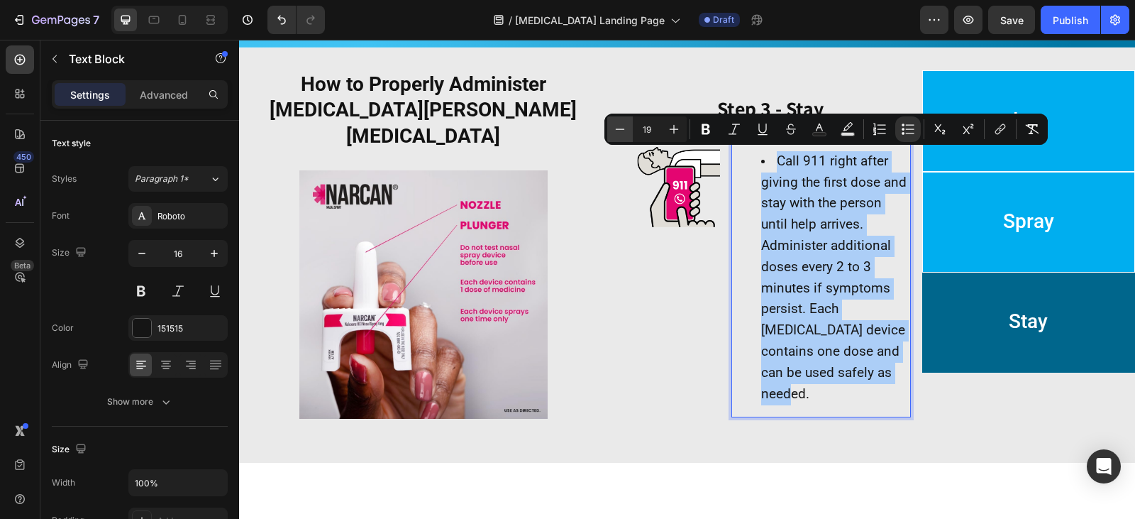
click at [616, 130] on icon "Editor contextual toolbar" at bounding box center [620, 129] width 14 height 14
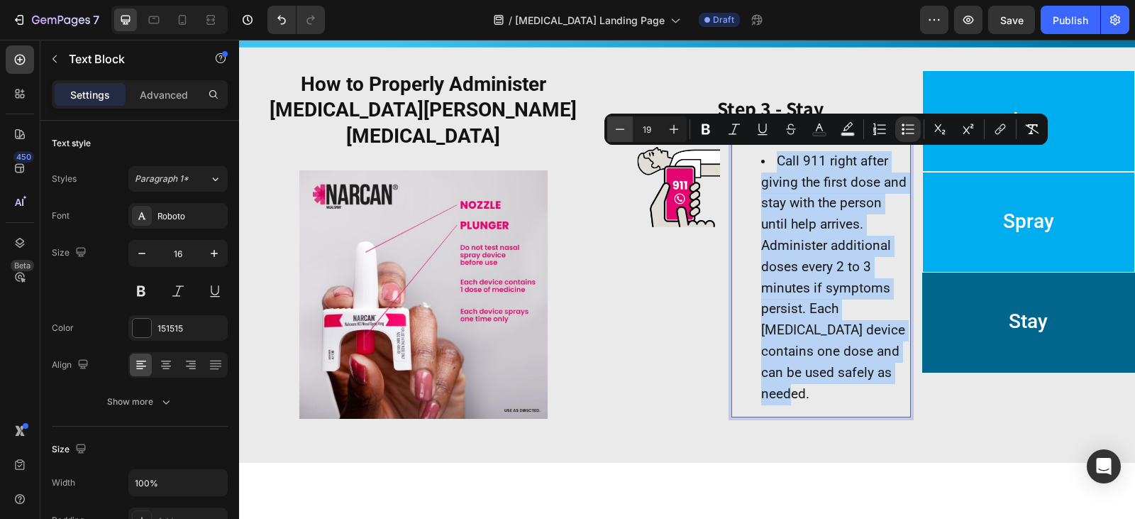
type input "18"
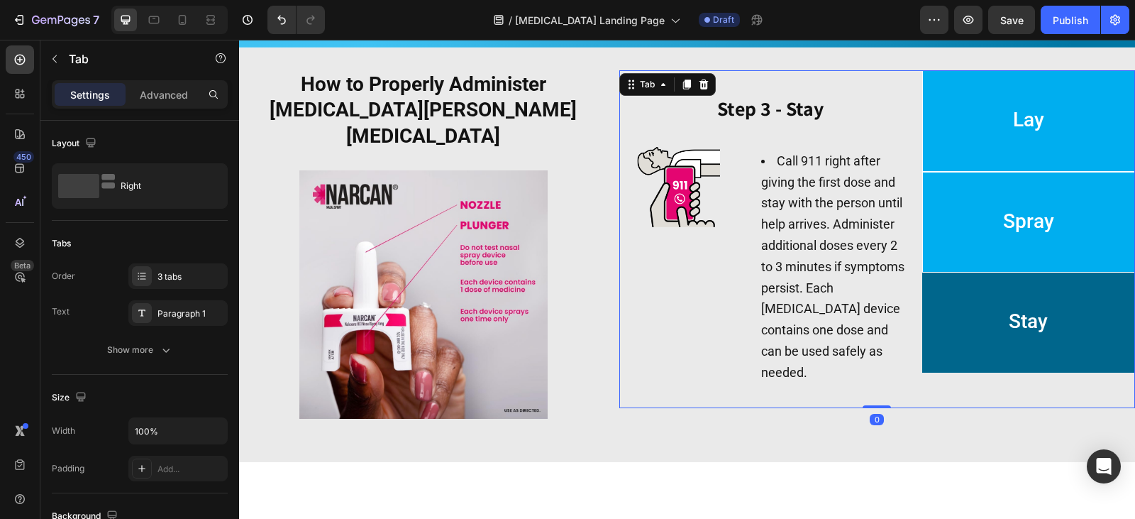
click at [902, 264] on div "⁠⁠⁠⁠⁠⁠⁠ Step 1 - Lay Heading Image Look for signs of slow or irregular breathin…" at bounding box center [770, 239] width 303 height 338
click at [817, 122] on p "⁠⁠⁠⁠⁠⁠⁠ Step 3 - Stay" at bounding box center [770, 106] width 277 height 47
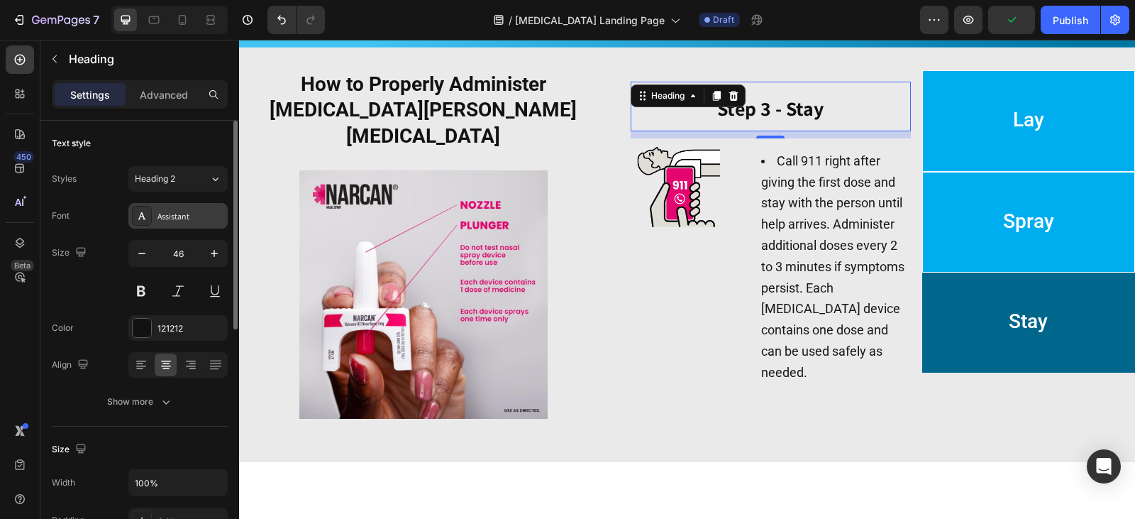
click at [168, 214] on div "Assistant" at bounding box center [190, 216] width 67 height 13
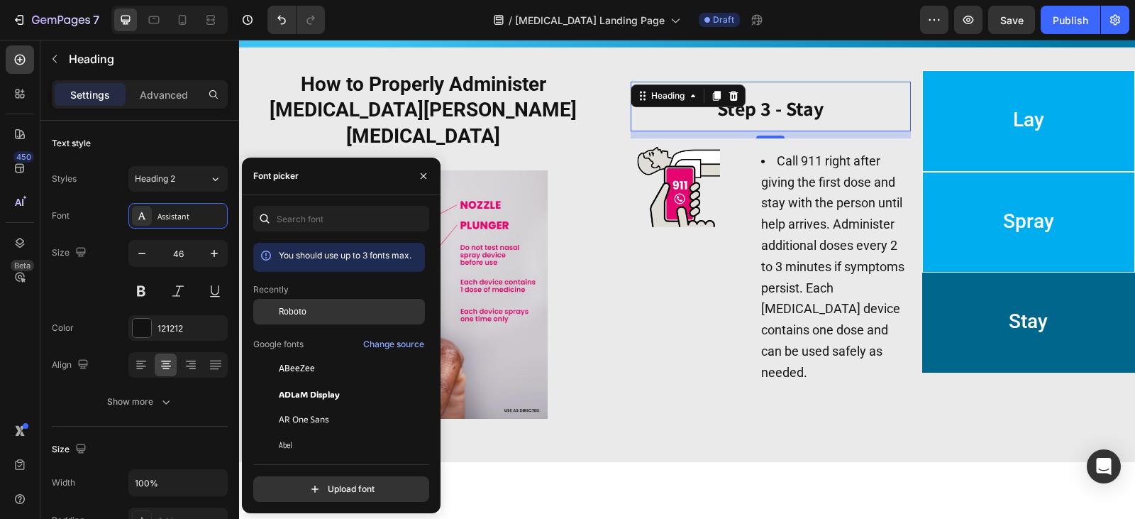
click at [302, 313] on span "Roboto" at bounding box center [293, 311] width 28 height 13
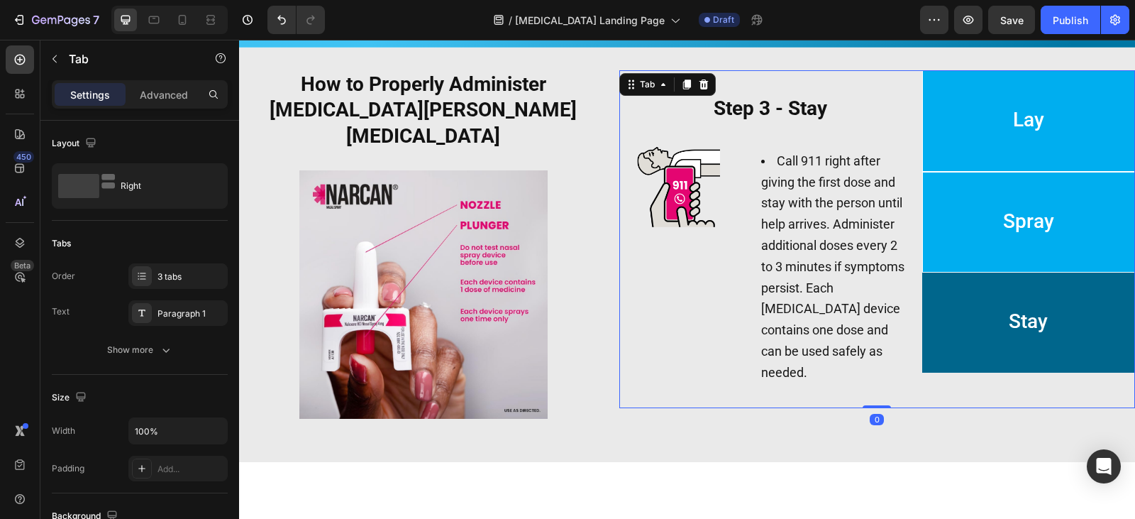
drag, startPoint x: 991, startPoint y: 234, endPoint x: 895, endPoint y: 193, distance: 104.2
click at [989, 234] on li "Spray" at bounding box center [1028, 222] width 213 height 101
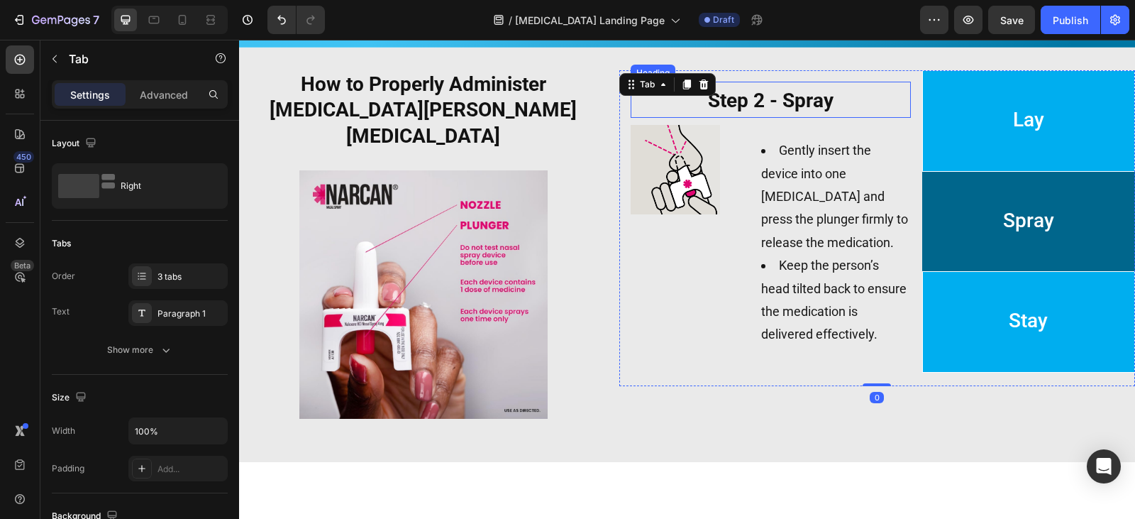
click at [809, 106] on strong "Step 2 - Spray" at bounding box center [771, 100] width 126 height 23
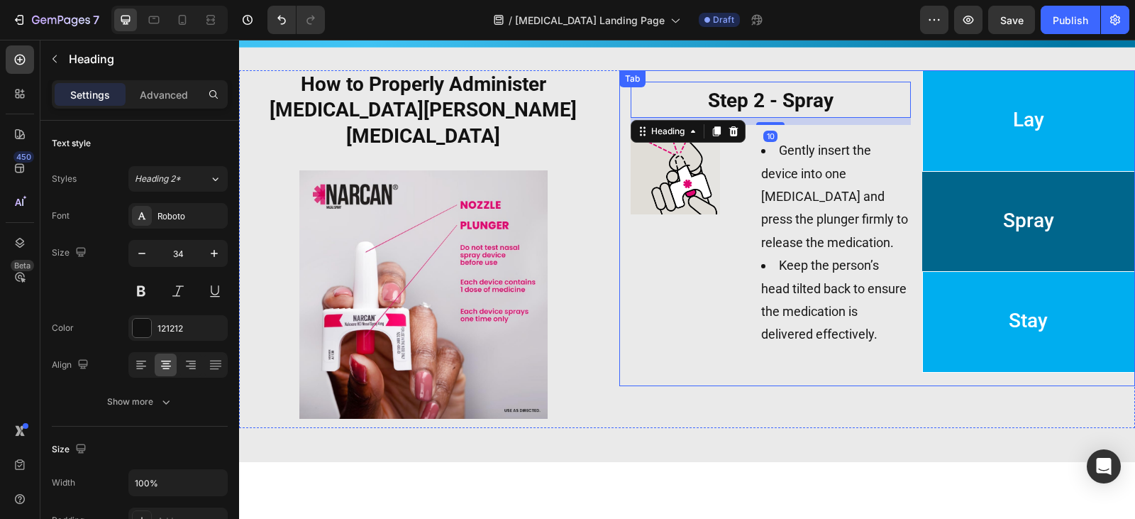
click at [1035, 285] on p "Stay" at bounding box center [1028, 321] width 39 height 84
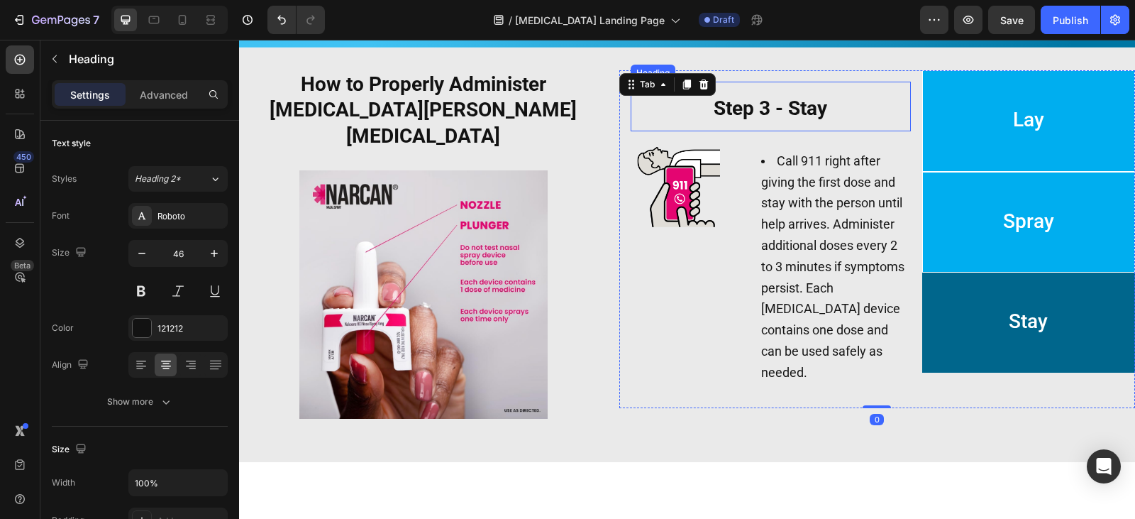
click at [797, 96] on strong "Step 3 - Stay" at bounding box center [770, 107] width 113 height 23
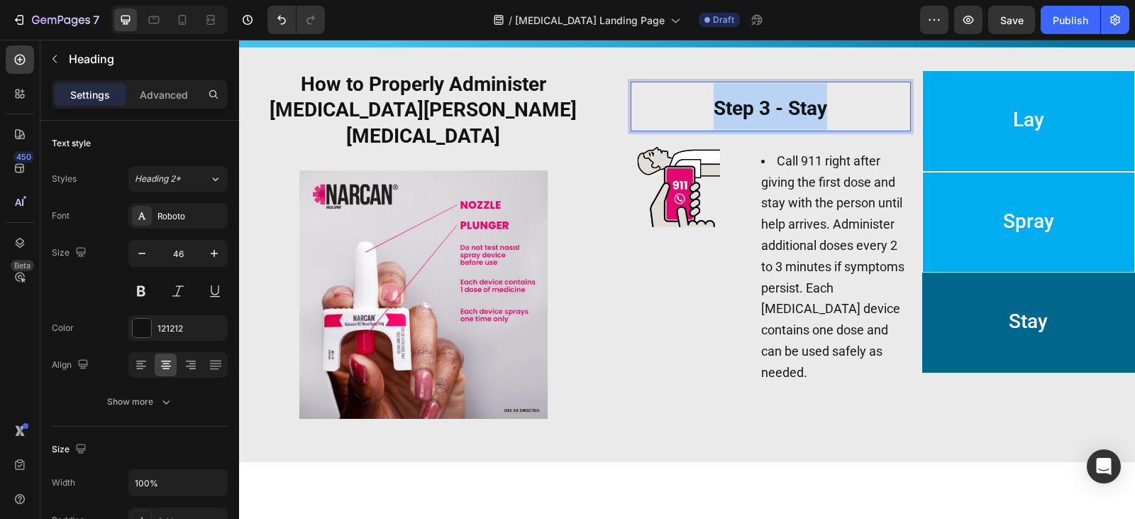
click at [797, 96] on strong "Step 3 - Stay" at bounding box center [770, 107] width 113 height 23
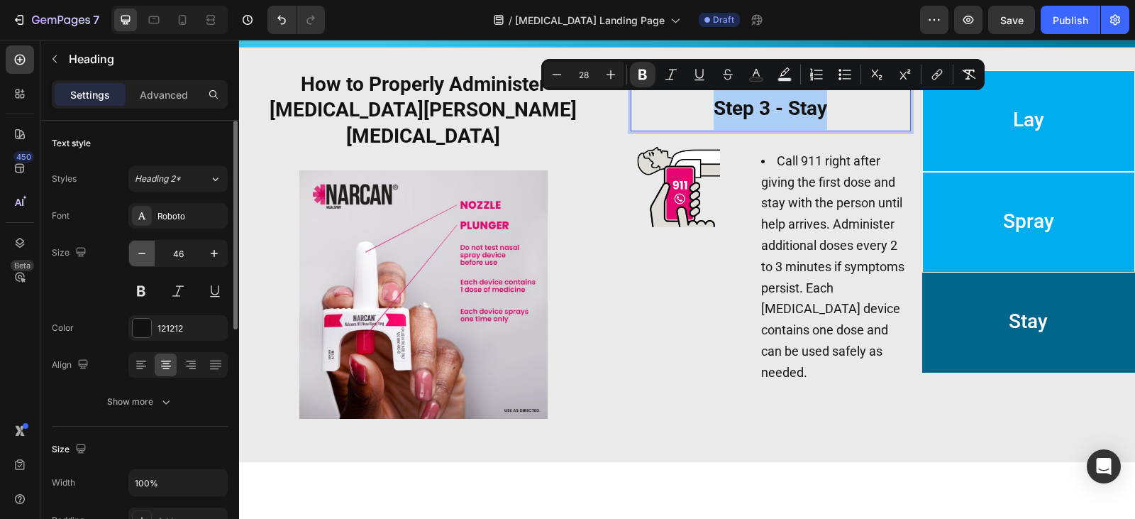
click at [138, 255] on icon "button" at bounding box center [142, 253] width 14 height 14
click at [139, 255] on icon "button" at bounding box center [142, 253] width 14 height 14
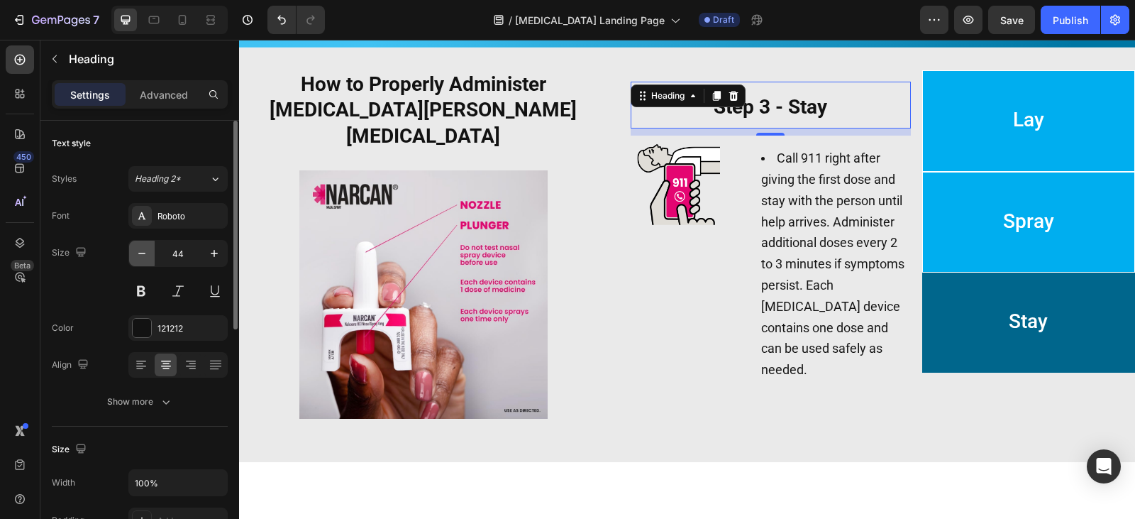
click at [139, 255] on icon "button" at bounding box center [142, 253] width 14 height 14
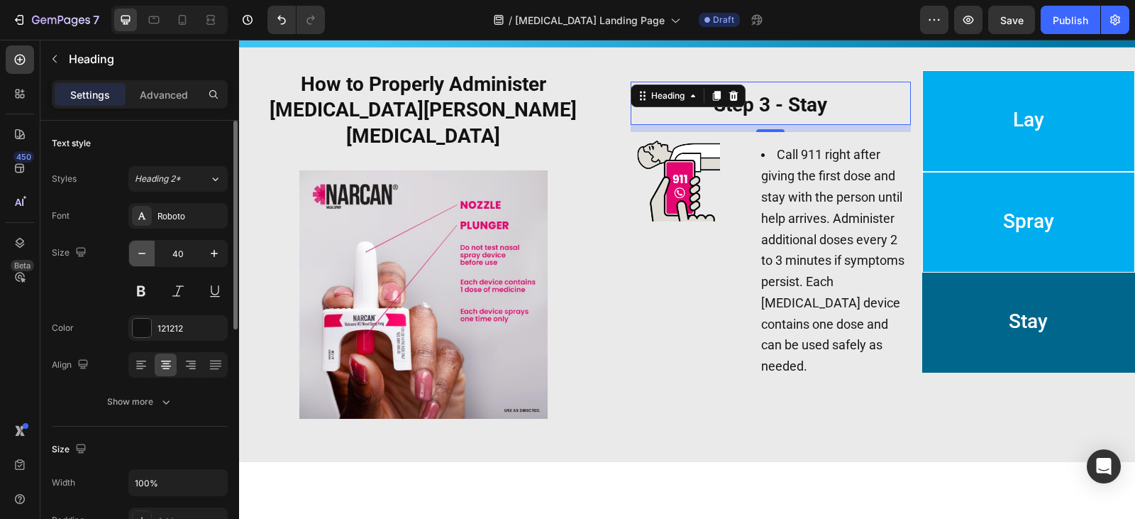
click at [139, 255] on icon "button" at bounding box center [142, 253] width 14 height 14
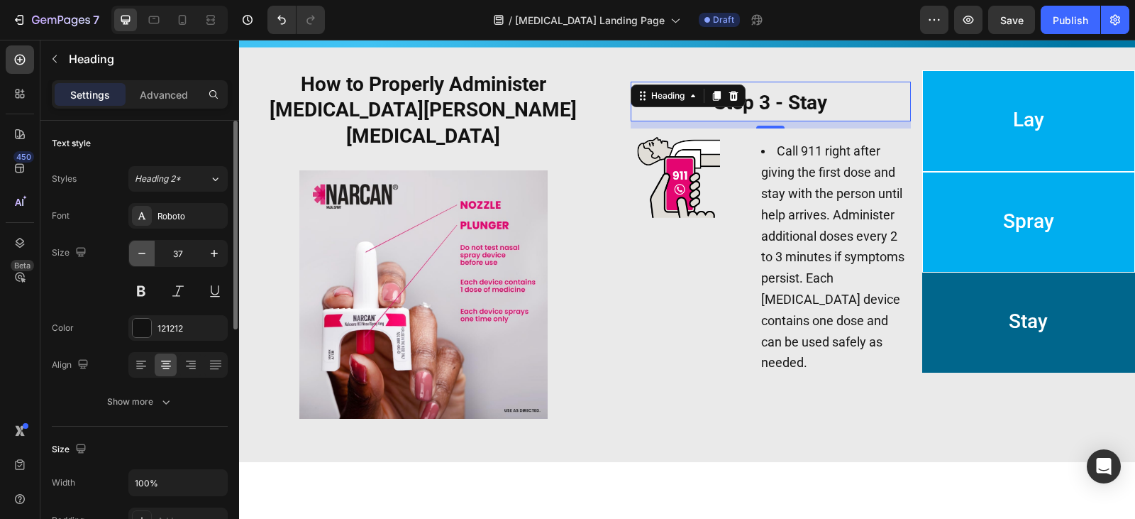
click at [139, 255] on icon "button" at bounding box center [142, 253] width 14 height 14
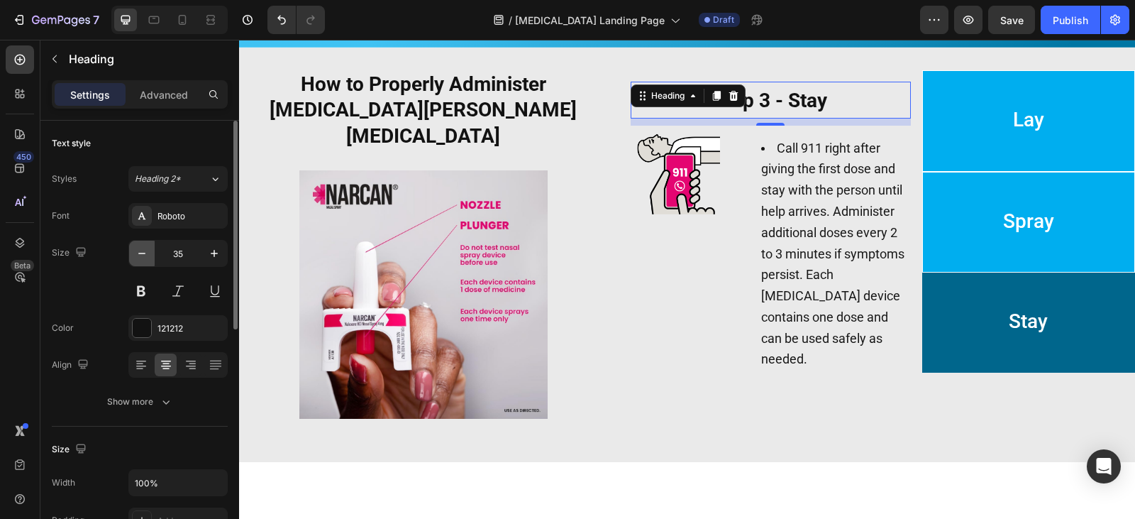
click at [139, 255] on icon "button" at bounding box center [142, 253] width 14 height 14
click at [206, 257] on button "button" at bounding box center [214, 253] width 26 height 26
type input "34"
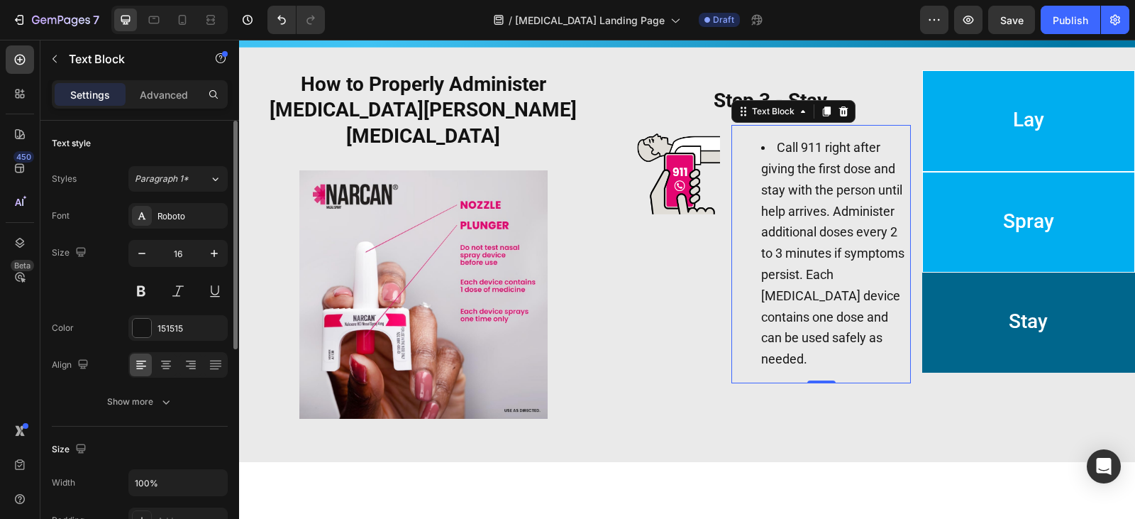
click at [733, 204] on ul "Call 911 right after giving the first dose and stay with the person until help …" at bounding box center [821, 254] width 177 height 233
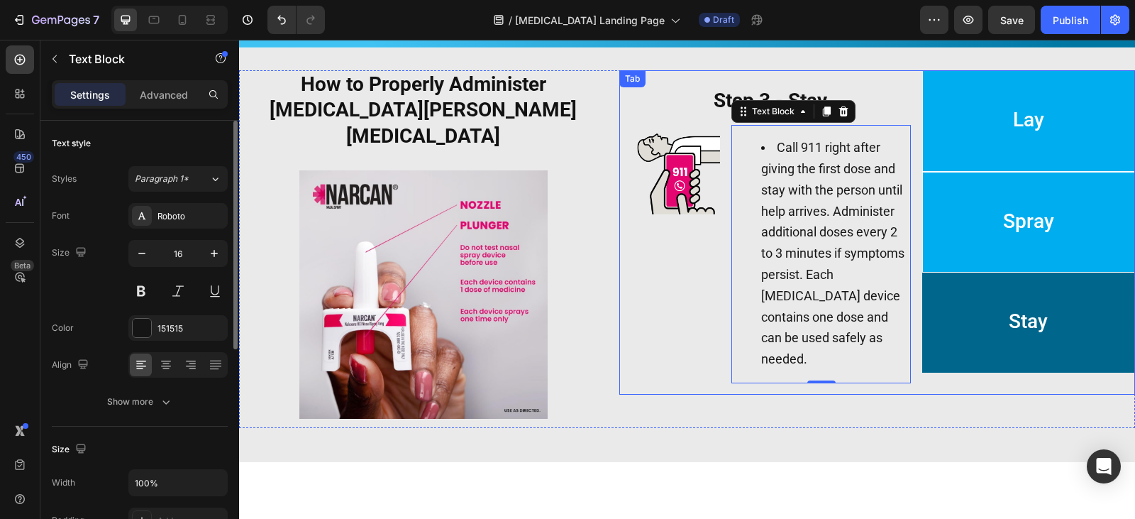
click at [988, 207] on li "Spray" at bounding box center [1028, 222] width 213 height 101
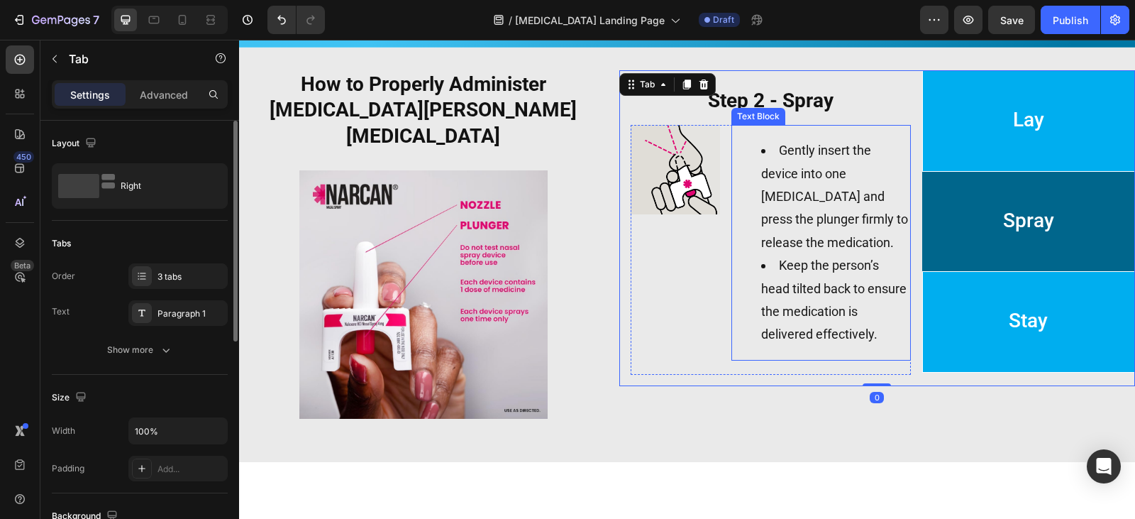
click at [799, 233] on span "Gently insert the device into one [MEDICAL_DATA] and press the plunger firmly t…" at bounding box center [834, 196] width 147 height 107
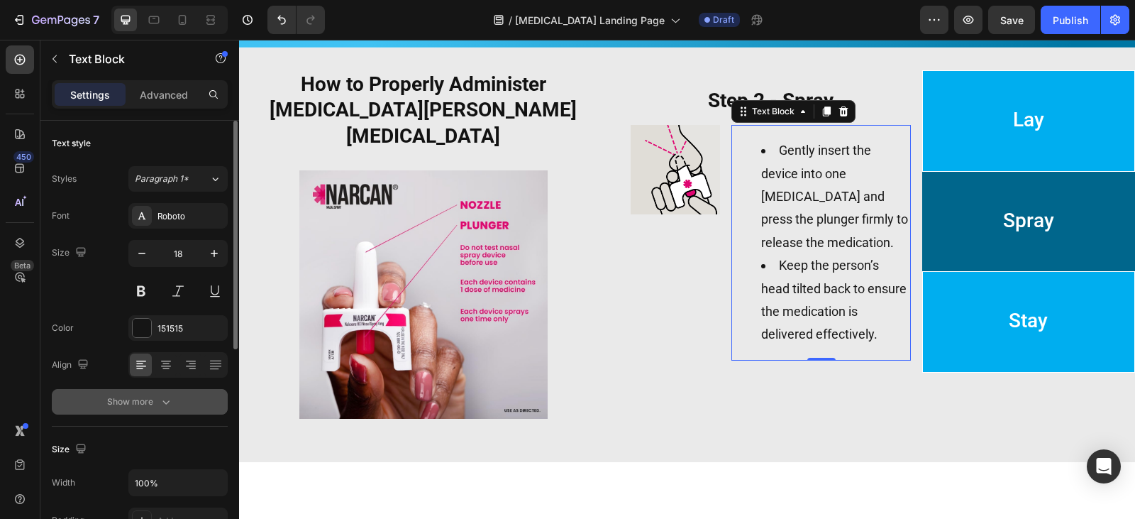
click at [153, 399] on div "Show more" at bounding box center [140, 401] width 66 height 14
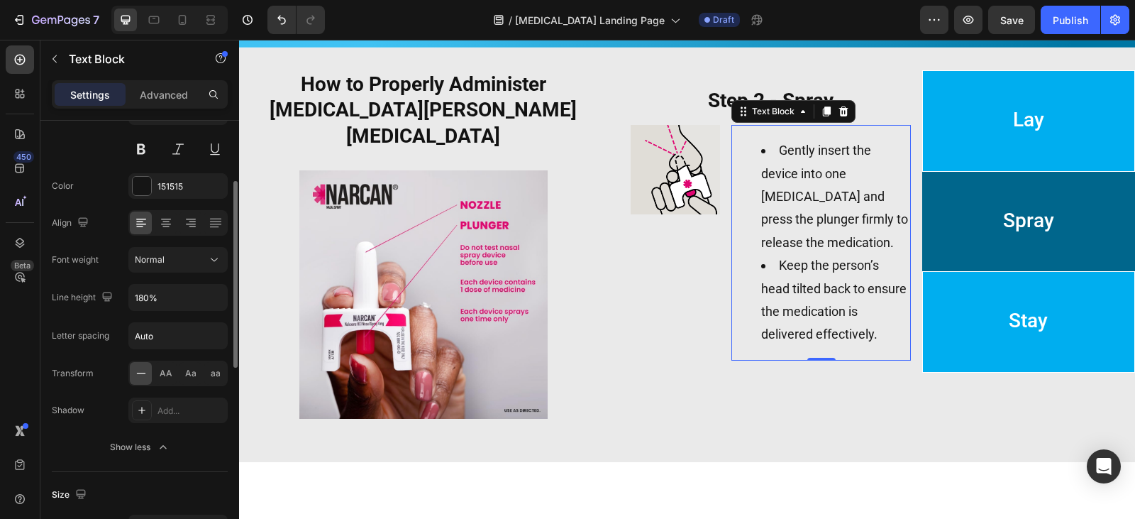
scroll to position [213, 0]
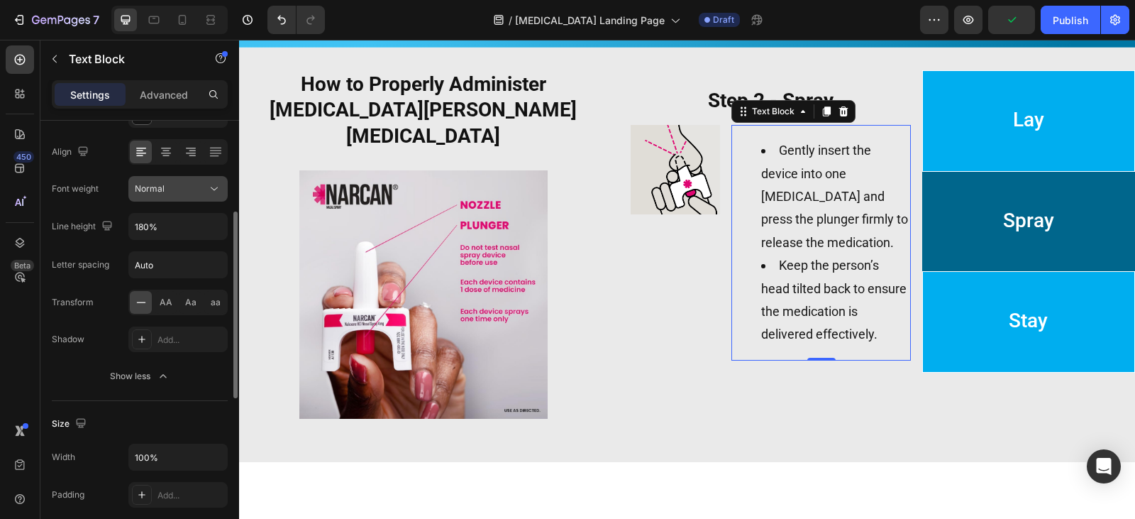
click at [206, 194] on div "Normal" at bounding box center [178, 189] width 87 height 14
click at [206, 194] on div "Normal" at bounding box center [171, 188] width 72 height 13
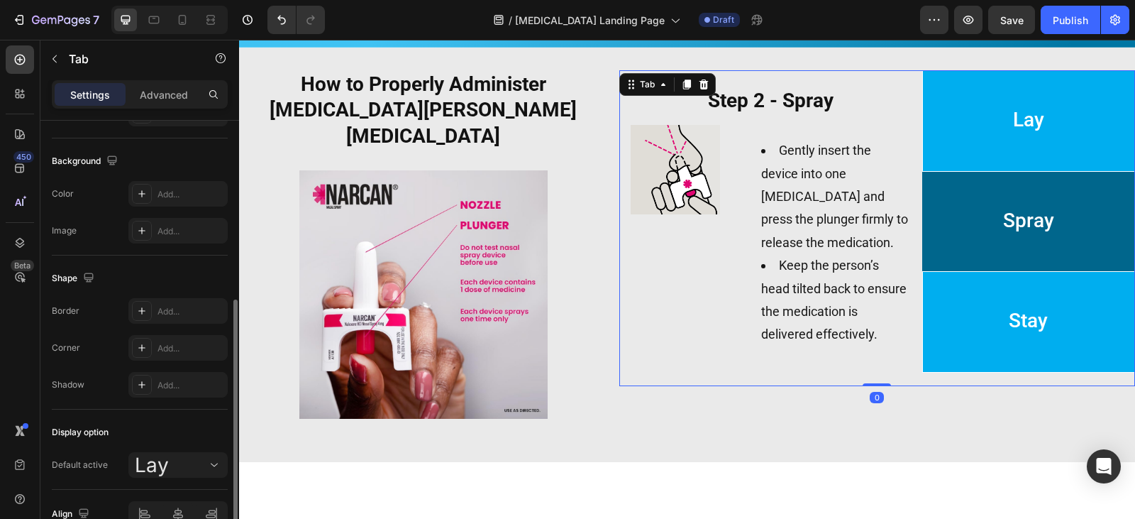
click at [993, 325] on li "Stay" at bounding box center [1028, 321] width 213 height 101
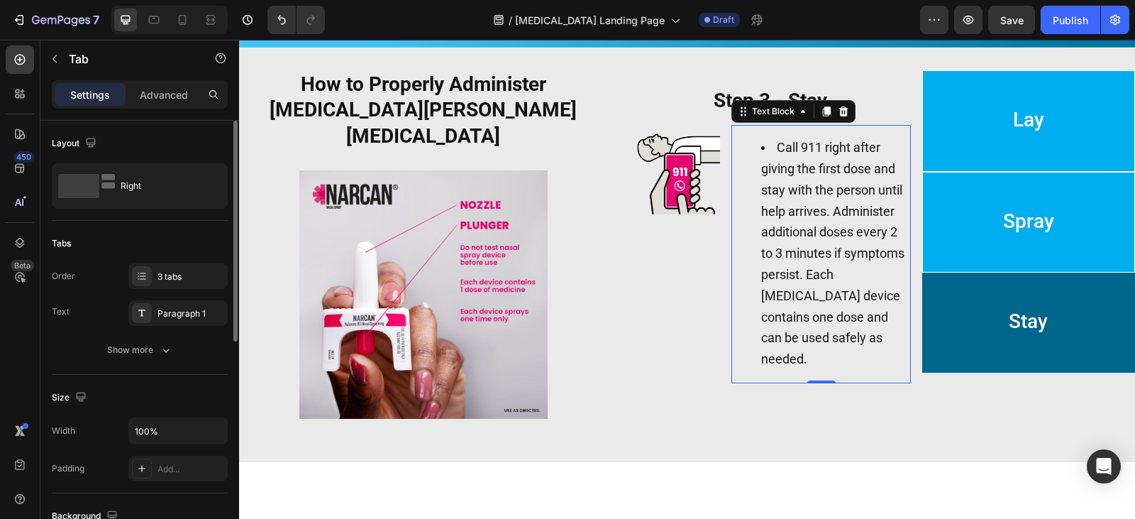
click at [824, 297] on span "Call 911 right after giving the first dose and stay with the person until help …" at bounding box center [832, 253] width 143 height 226
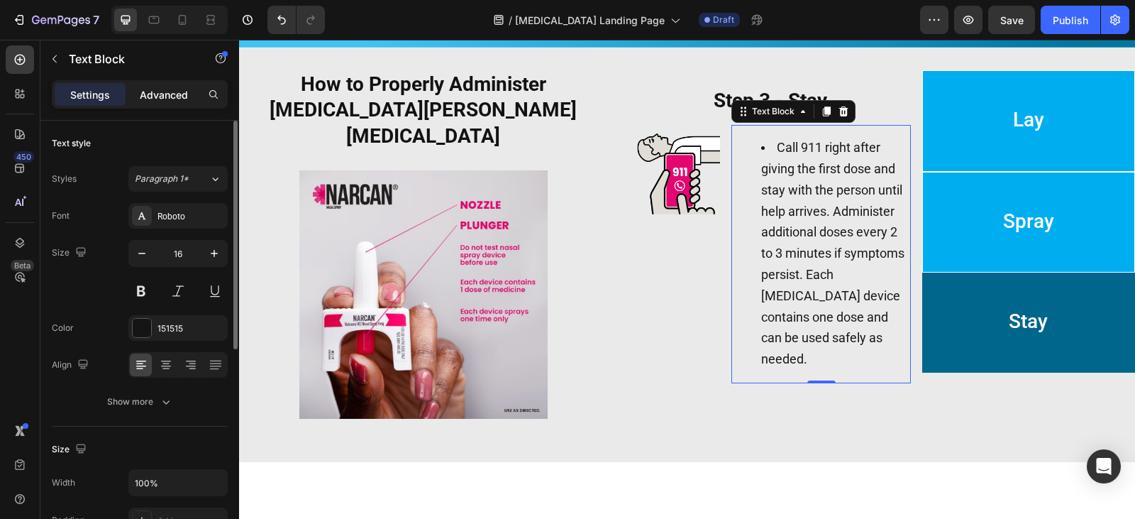
click at [174, 92] on p "Advanced" at bounding box center [164, 94] width 48 height 15
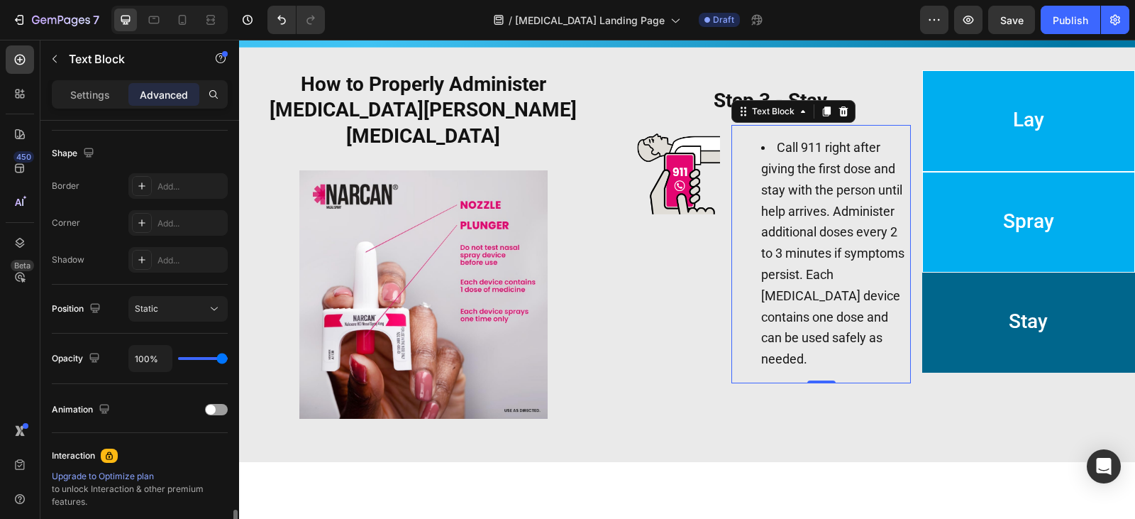
scroll to position [508, 0]
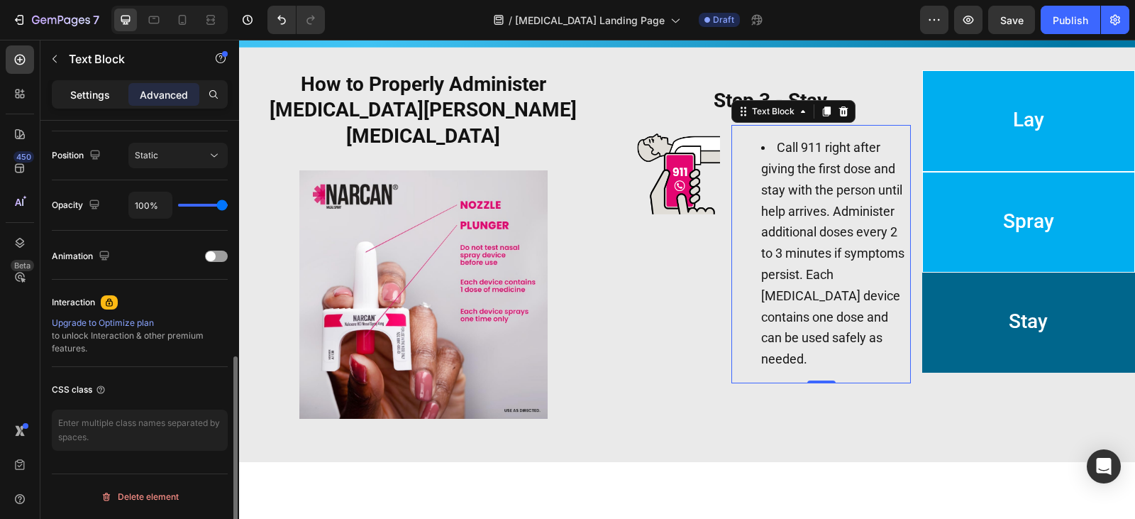
click at [63, 99] on div "Settings" at bounding box center [90, 94] width 71 height 23
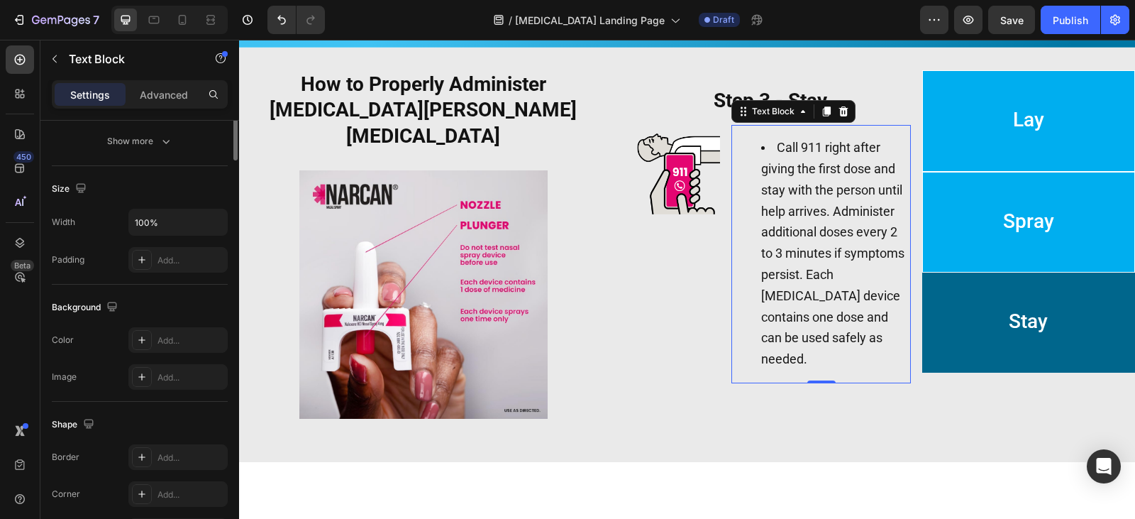
scroll to position [0, 0]
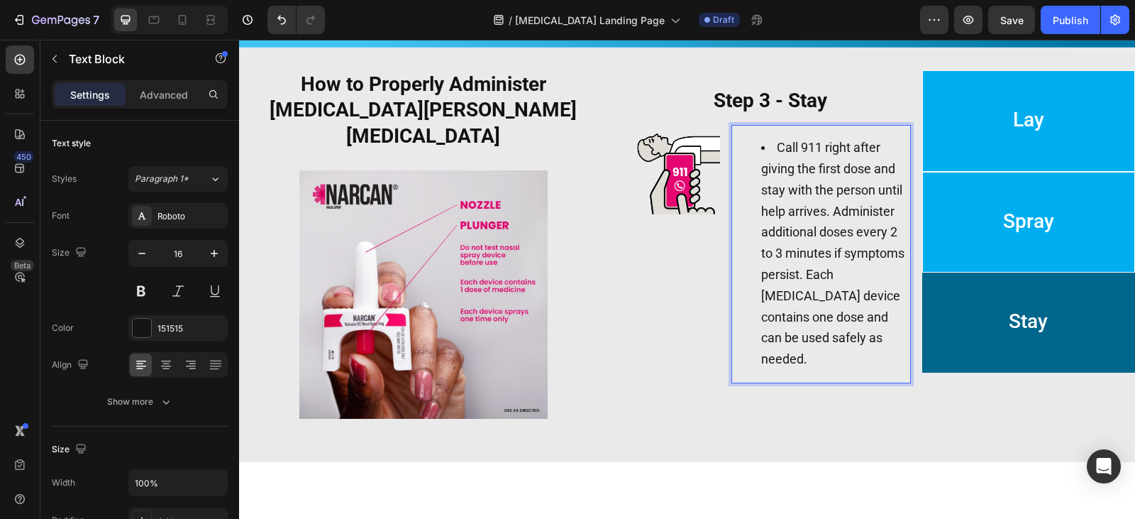
click at [791, 260] on span "Call 911 right after giving the first dose and stay with the person until help …" at bounding box center [832, 253] width 143 height 226
click at [750, 273] on ul "Call 911 right after giving the first dose and stay with the person until help …" at bounding box center [821, 254] width 177 height 233
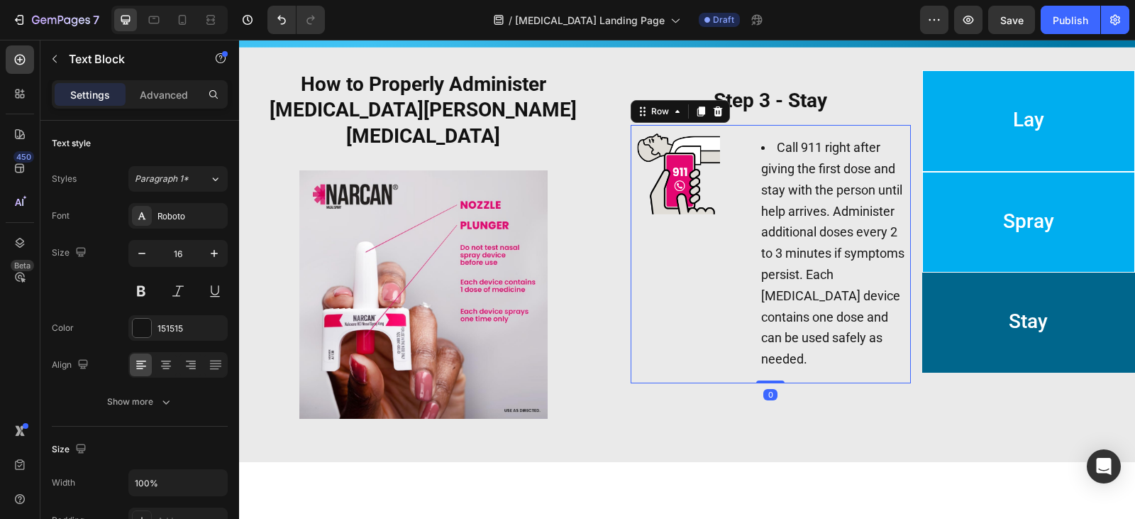
click at [655, 213] on div "Image" at bounding box center [675, 254] width 89 height 258
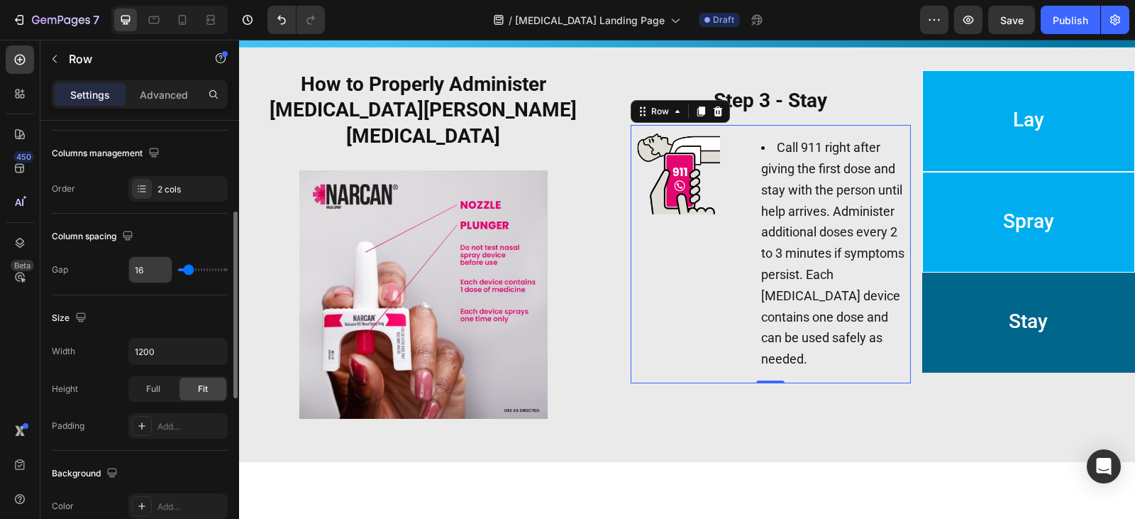
scroll to position [284, 0]
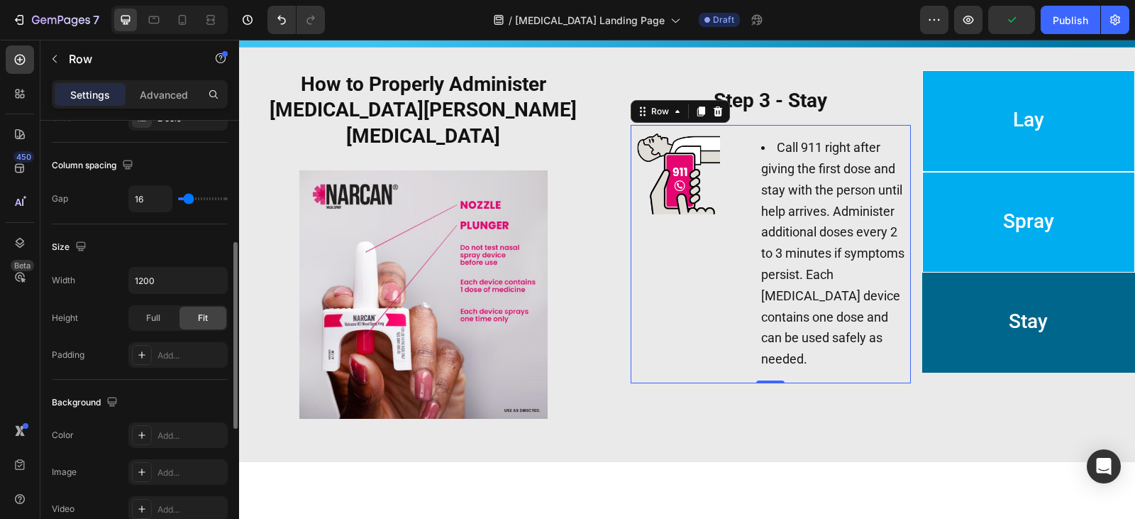
type input "7"
type input "2"
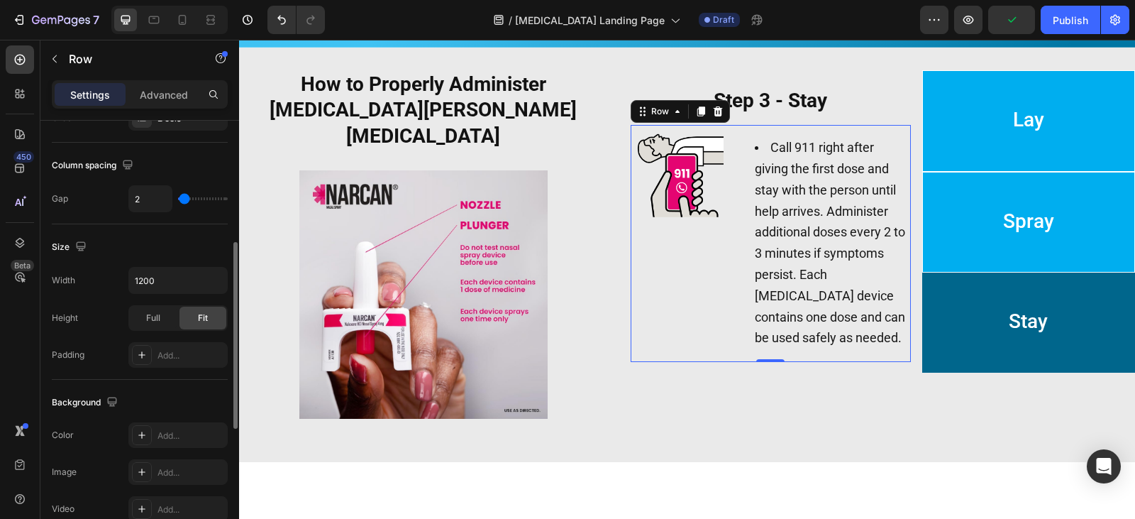
type input "0"
drag, startPoint x: 187, startPoint y: 199, endPoint x: 154, endPoint y: 201, distance: 33.4
type input "0"
click at [178, 200] on input "range" at bounding box center [203, 198] width 50 height 3
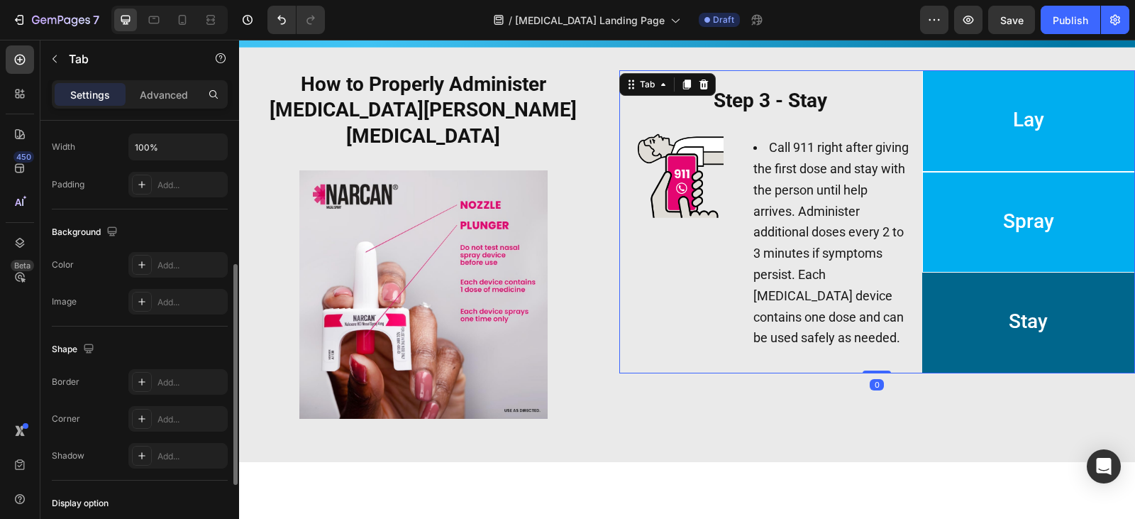
click at [1004, 237] on p "Spray" at bounding box center [1028, 222] width 51 height 84
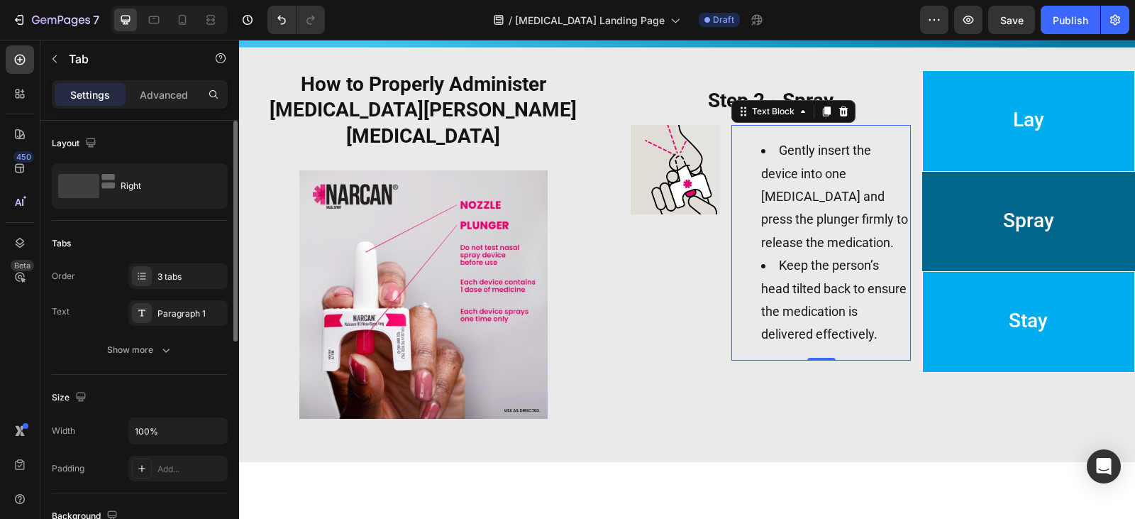
click at [733, 214] on ul "Gently insert the device into one [MEDICAL_DATA] and press the plunger firmly t…" at bounding box center [821, 242] width 177 height 207
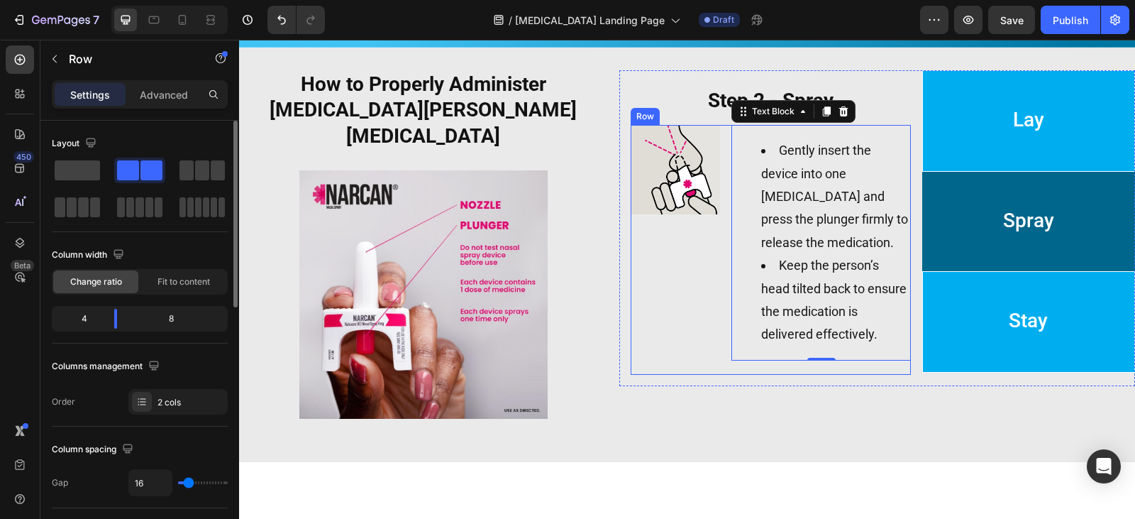
click at [711, 234] on div "Image" at bounding box center [675, 242] width 89 height 235
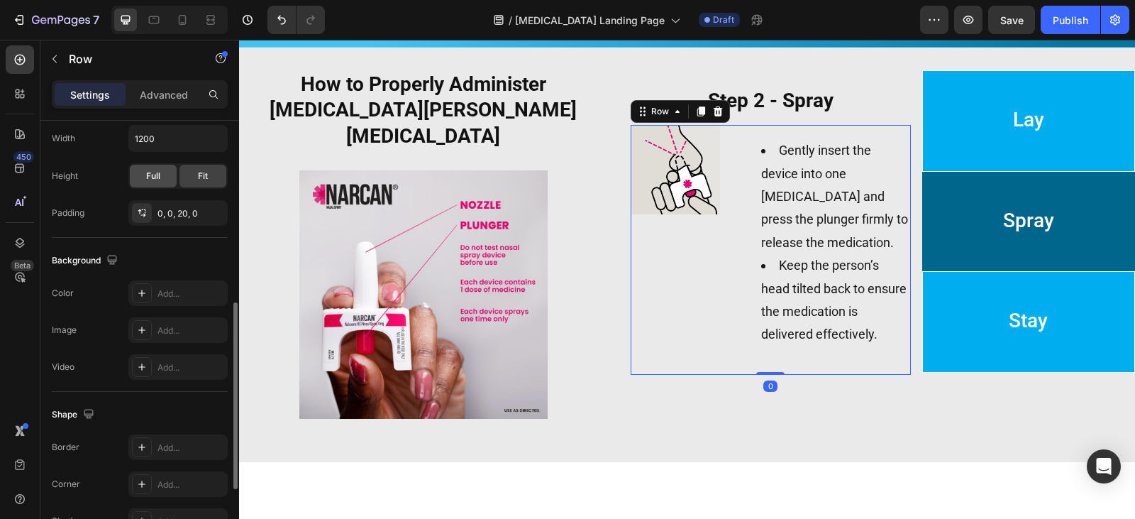
scroll to position [284, 0]
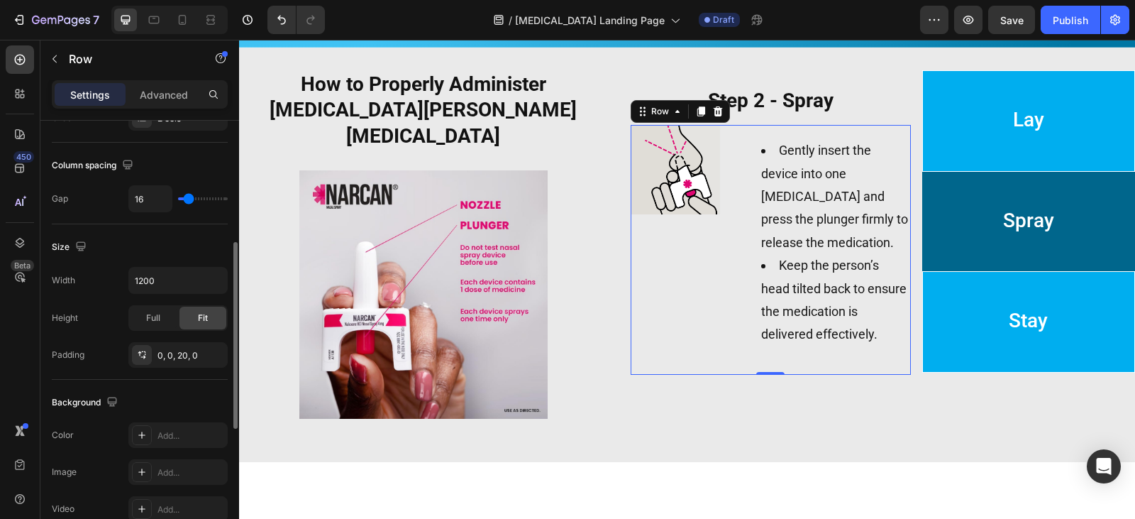
type input "4"
type input "0"
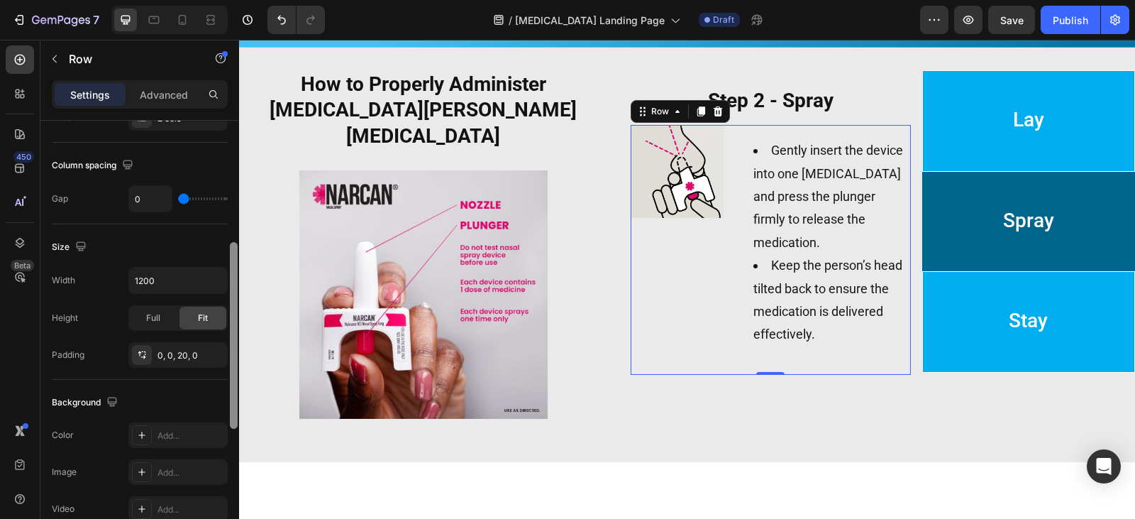
drag, startPoint x: 185, startPoint y: 200, endPoint x: 236, endPoint y: 186, distance: 53.0
type input "0"
click at [178, 198] on input "range" at bounding box center [203, 198] width 50 height 3
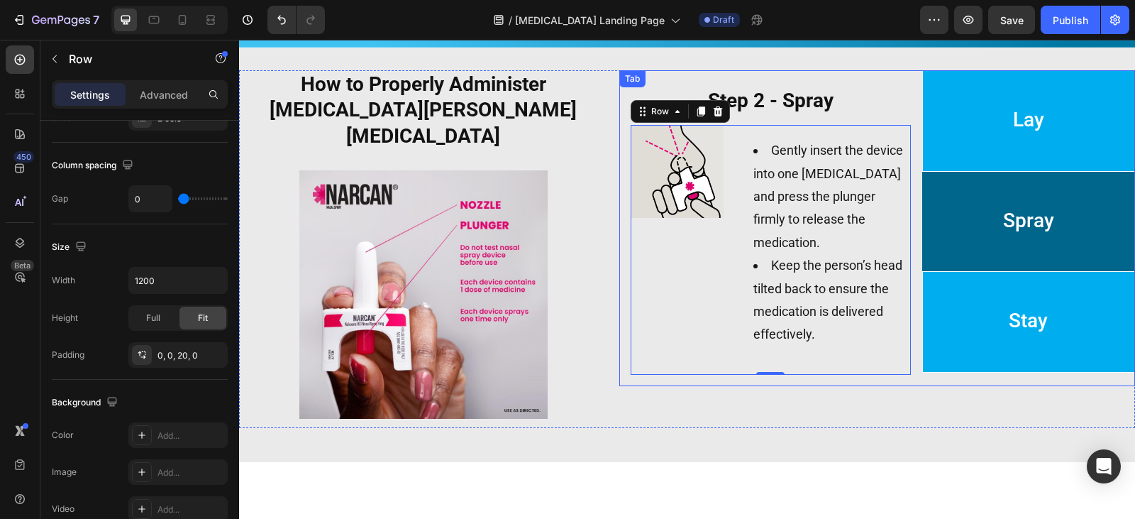
click at [970, 144] on li "Lay" at bounding box center [1028, 120] width 213 height 101
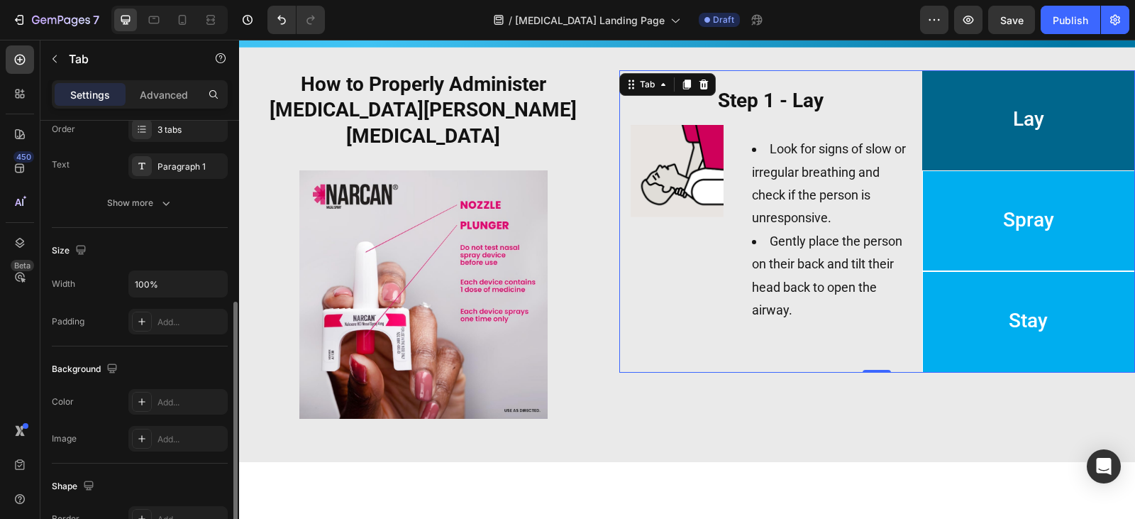
scroll to position [218, 0]
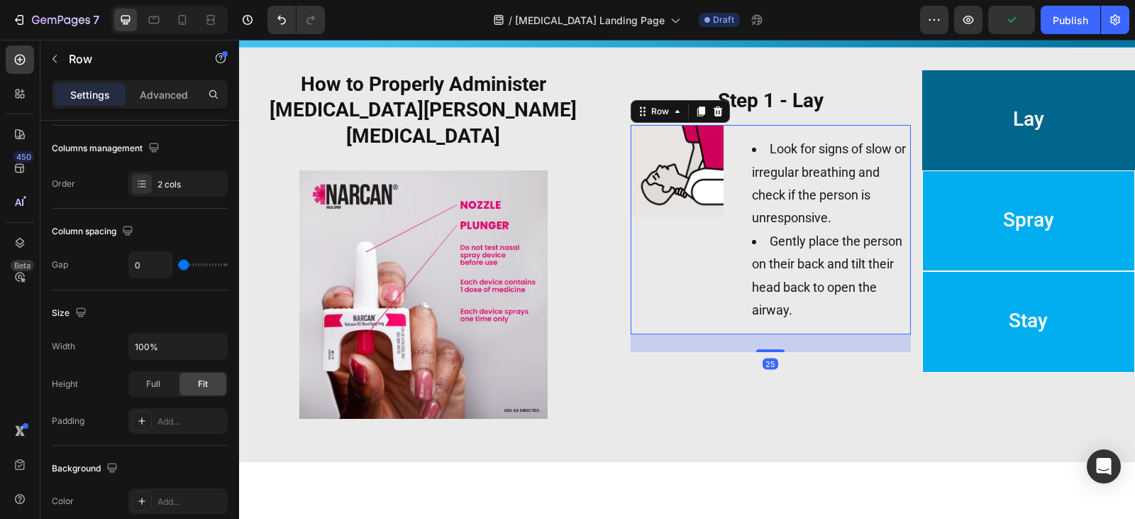
click at [707, 282] on div "Image" at bounding box center [678, 229] width 94 height 209
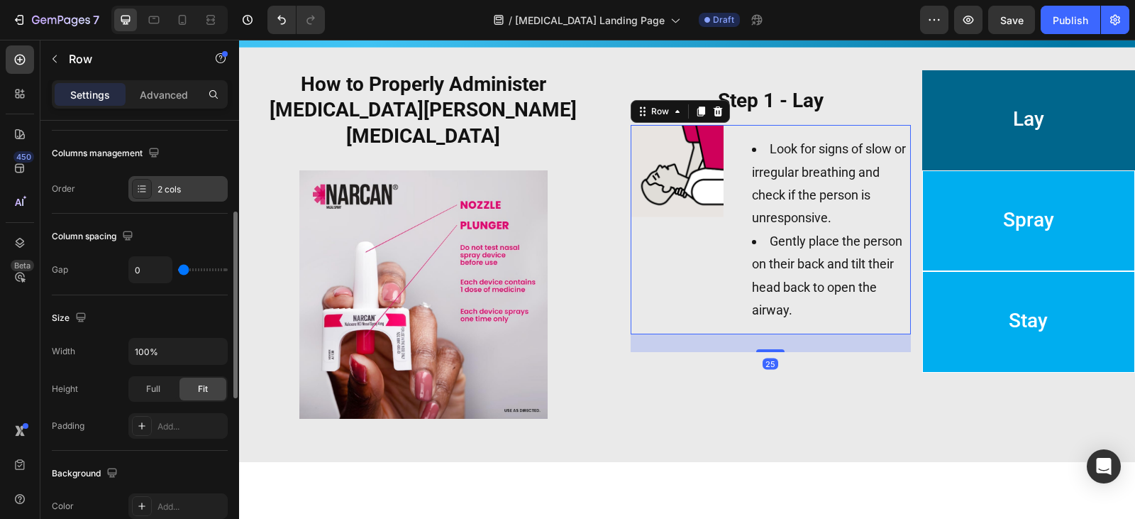
scroll to position [284, 0]
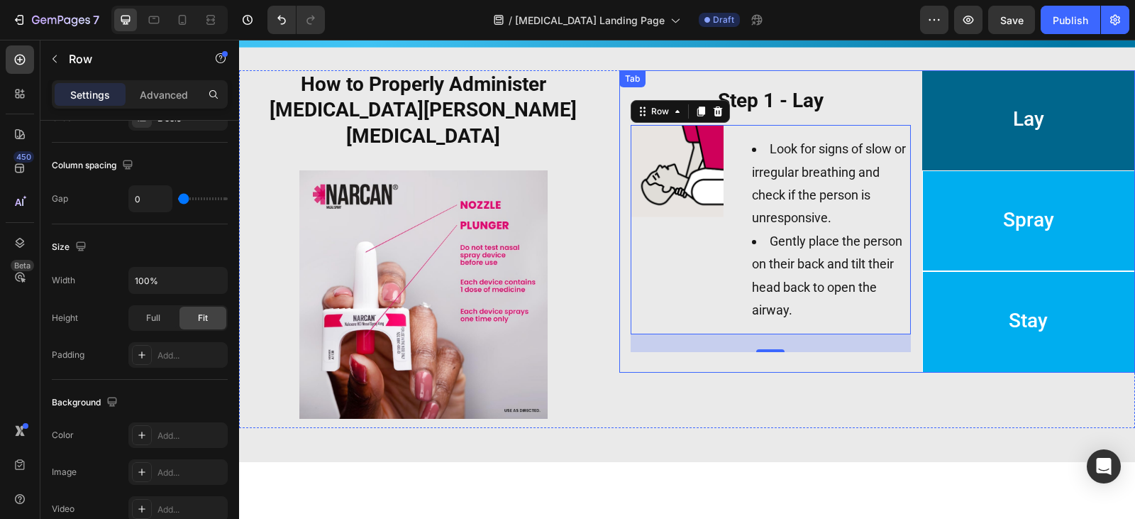
click at [996, 313] on li "Stay" at bounding box center [1028, 321] width 213 height 101
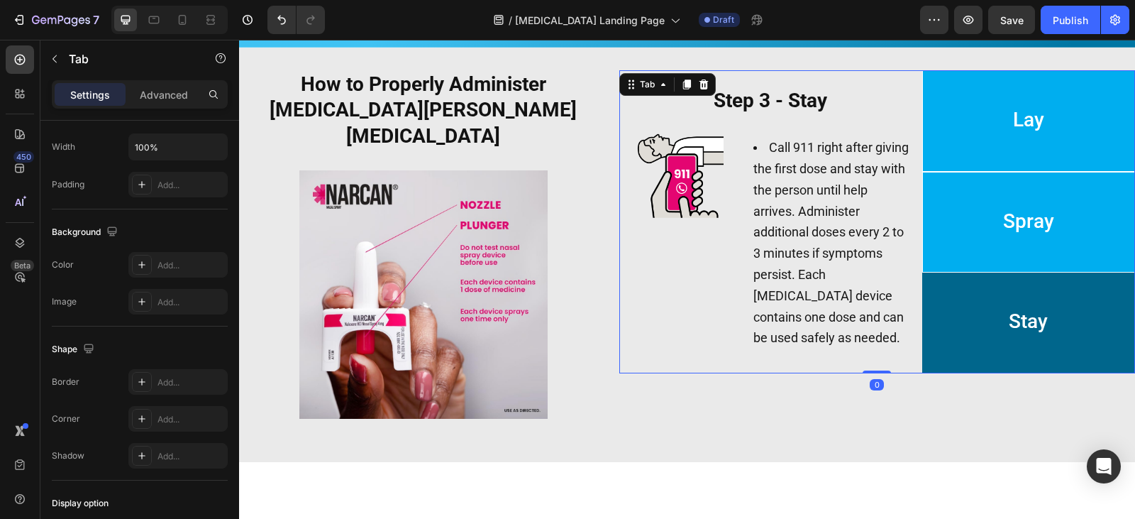
scroll to position [0, 0]
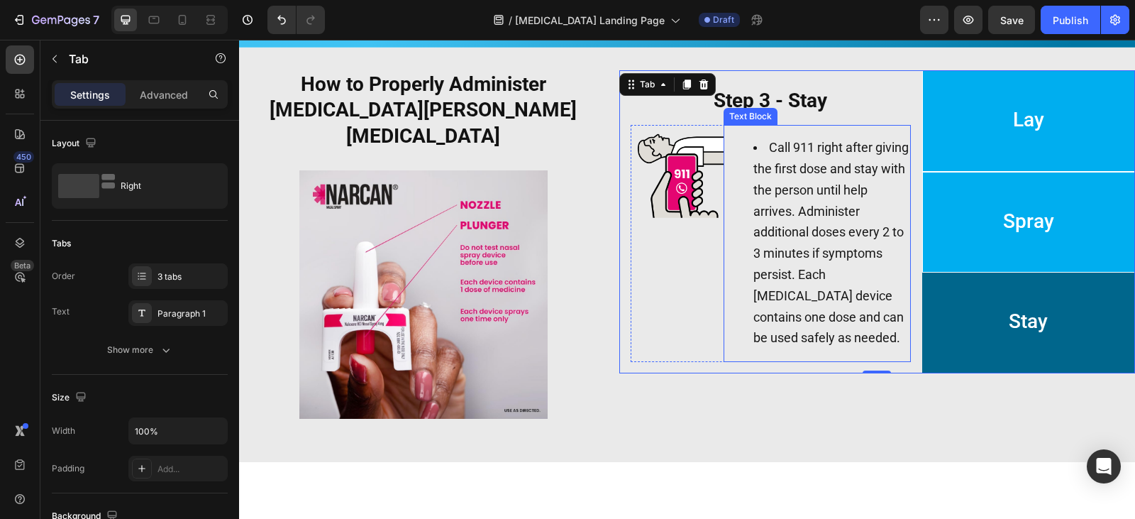
click at [787, 216] on span "Call 911 right after giving the first dose and stay with the person until help …" at bounding box center [830, 242] width 155 height 205
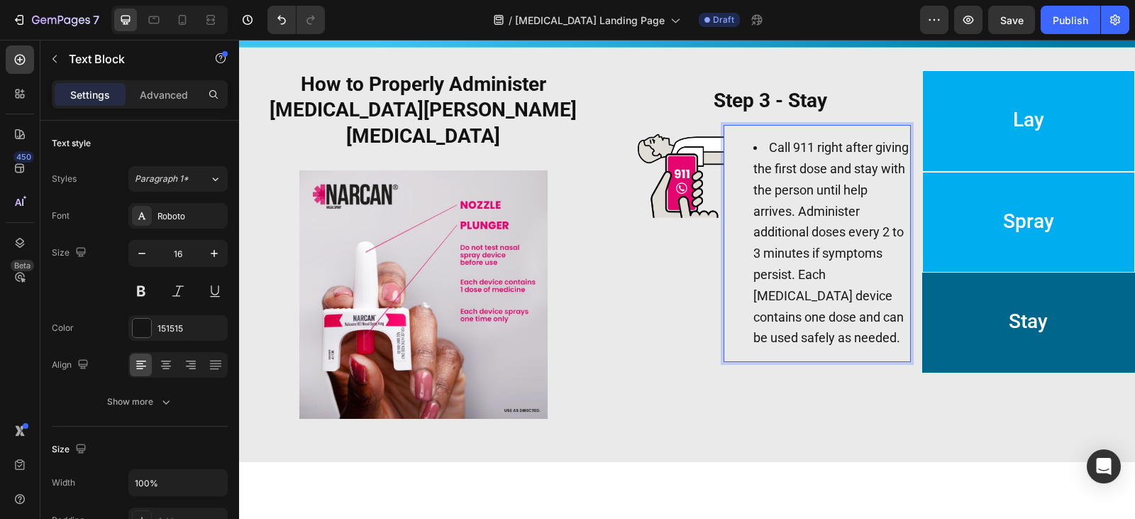
click at [787, 216] on span "Call 911 right after giving the first dose and stay with the person until help …" at bounding box center [830, 242] width 155 height 205
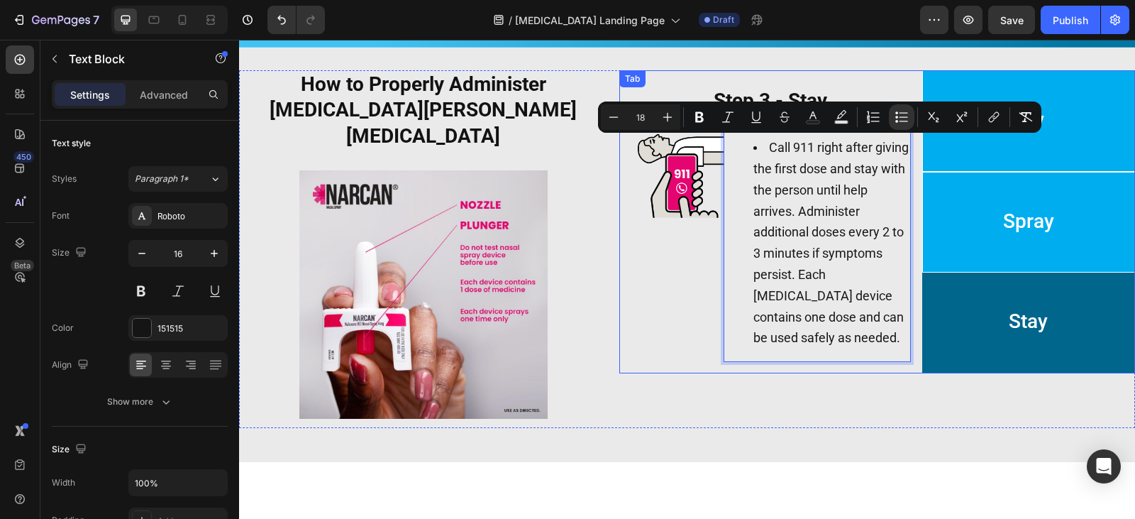
click at [957, 195] on li "Spray" at bounding box center [1028, 222] width 213 height 101
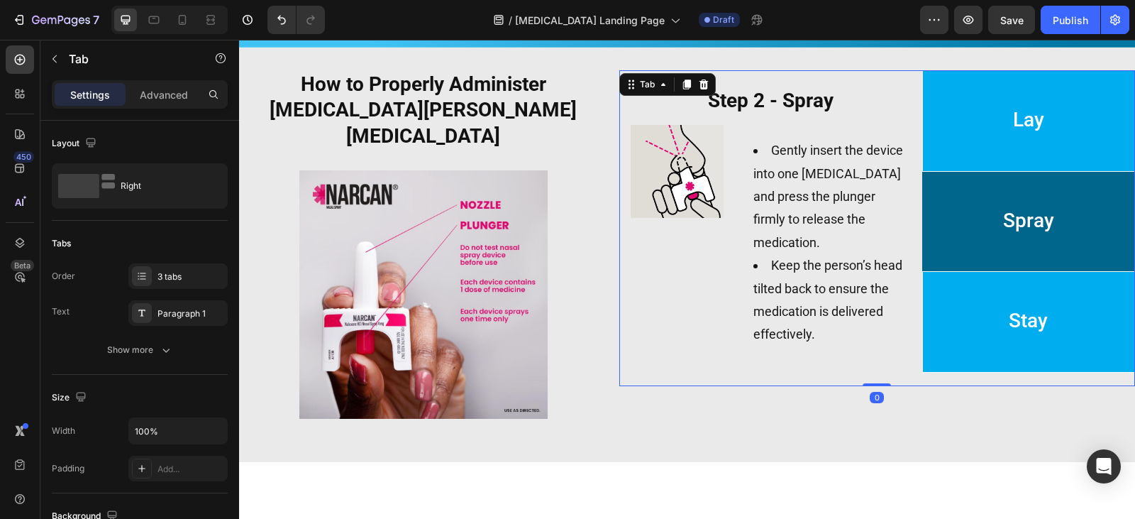
click at [981, 148] on li "Lay" at bounding box center [1028, 120] width 213 height 101
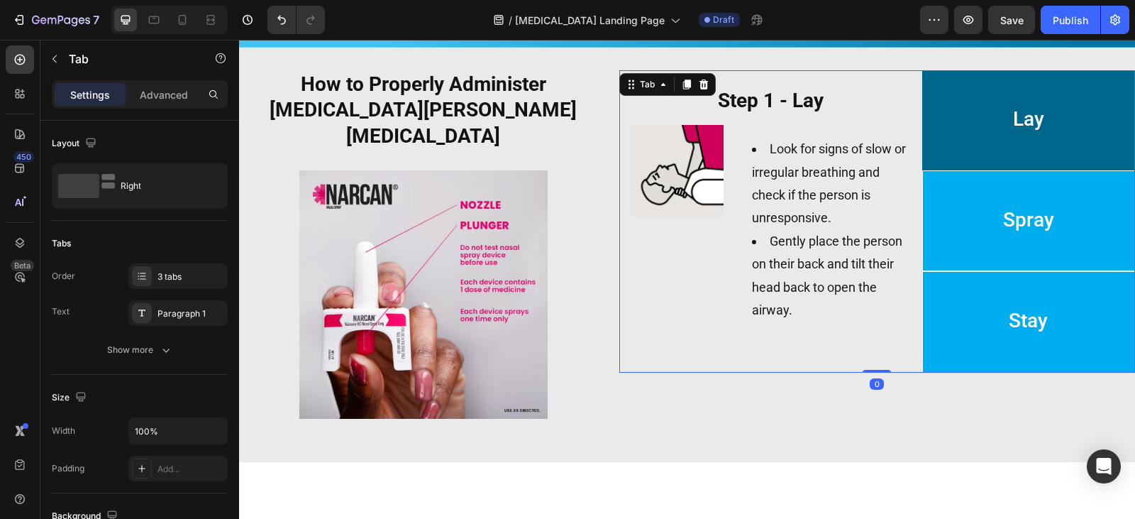
click at [993, 299] on li "Stay" at bounding box center [1028, 321] width 213 height 101
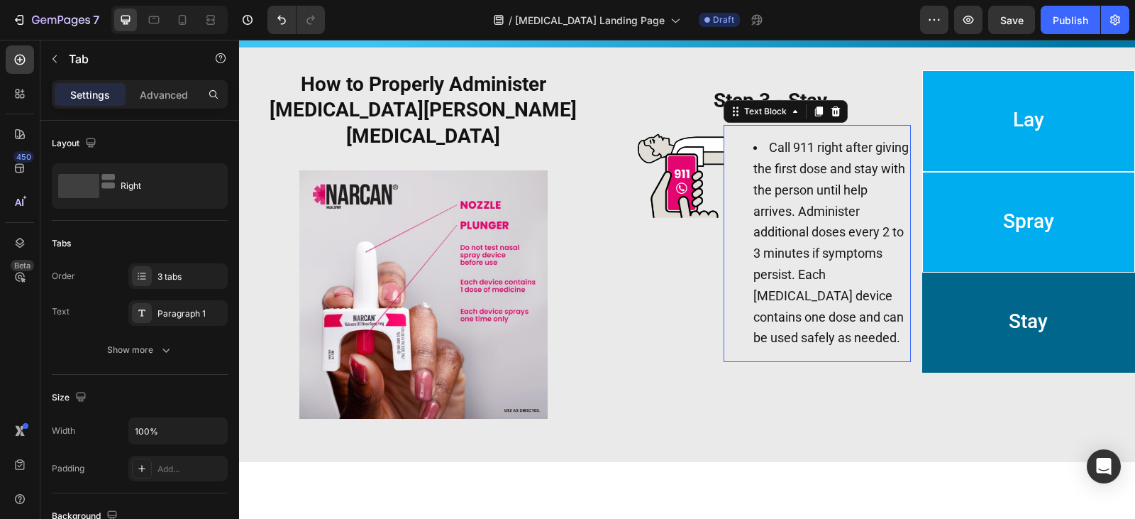
click at [894, 246] on li "Call 911 right after giving the first dose and stay with the person until help …" at bounding box center [831, 243] width 156 height 211
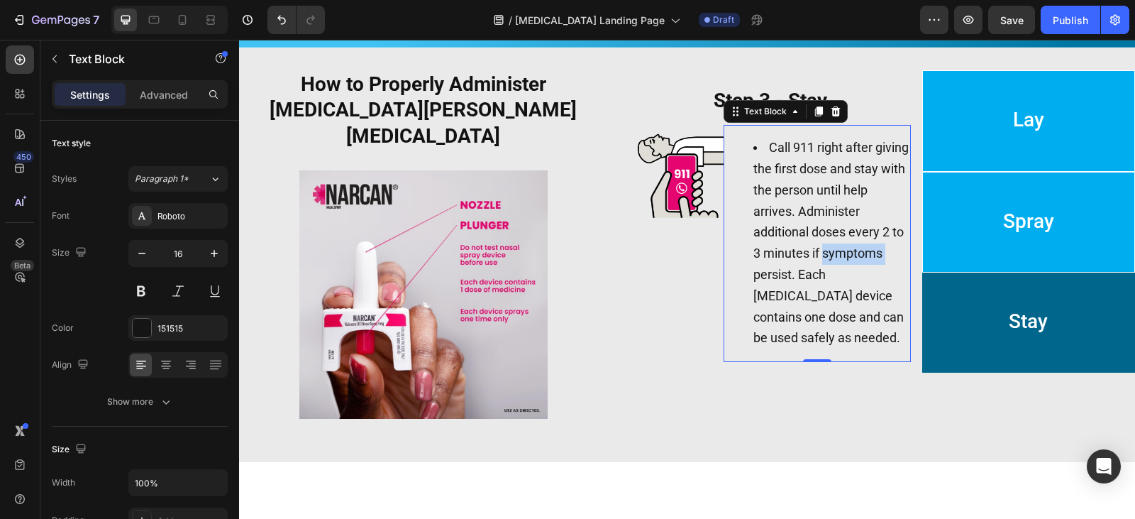
click at [855, 245] on span "Call 911 right after giving the first dose and stay with the person until help …" at bounding box center [830, 242] width 155 height 205
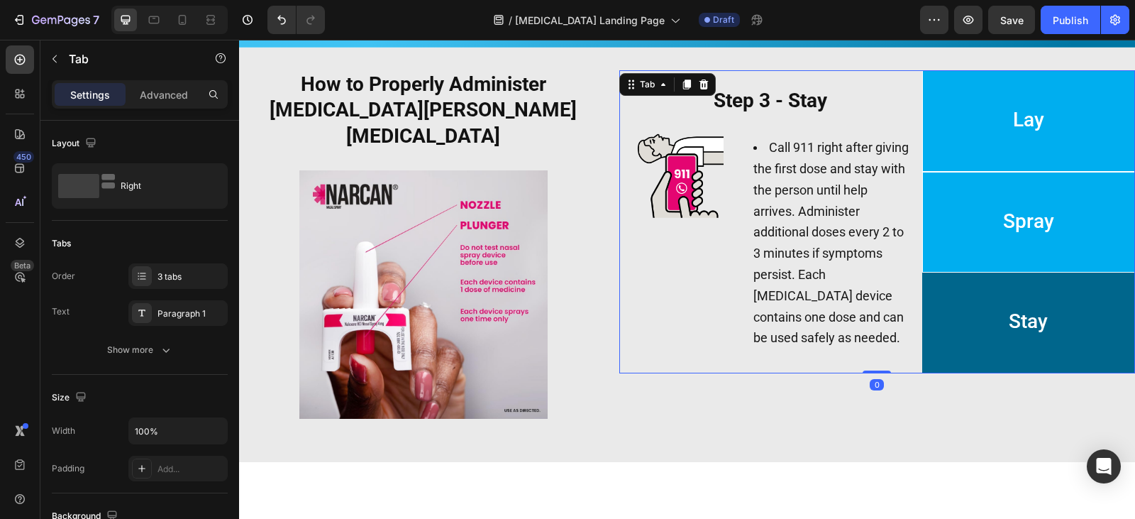
click at [970, 266] on li "Spray" at bounding box center [1028, 222] width 213 height 101
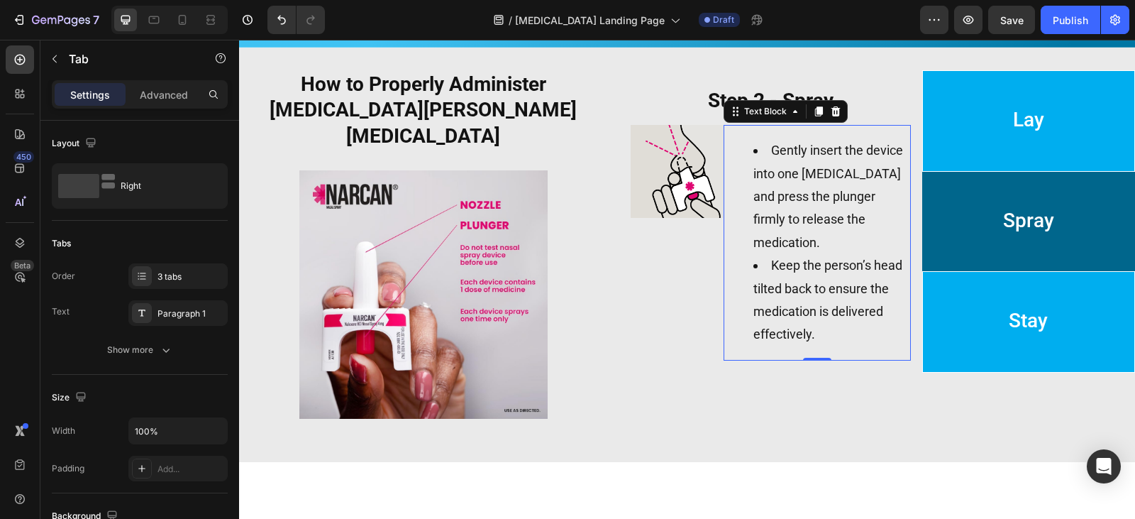
click at [804, 262] on span "Keep the person’s head tilted back to ensure the medication is delivered effect…" at bounding box center [827, 299] width 149 height 84
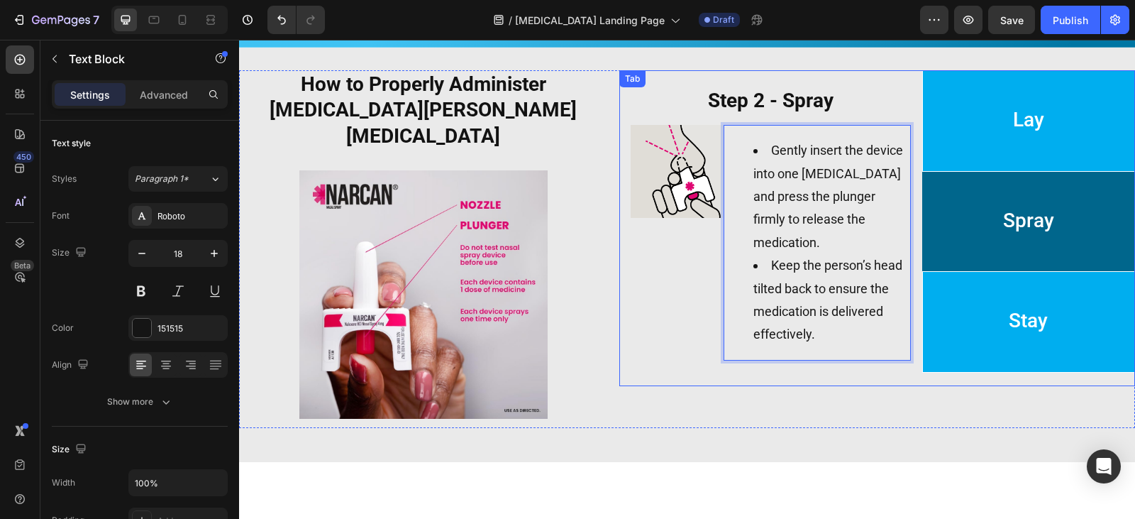
click at [973, 296] on li "Stay" at bounding box center [1028, 321] width 213 height 101
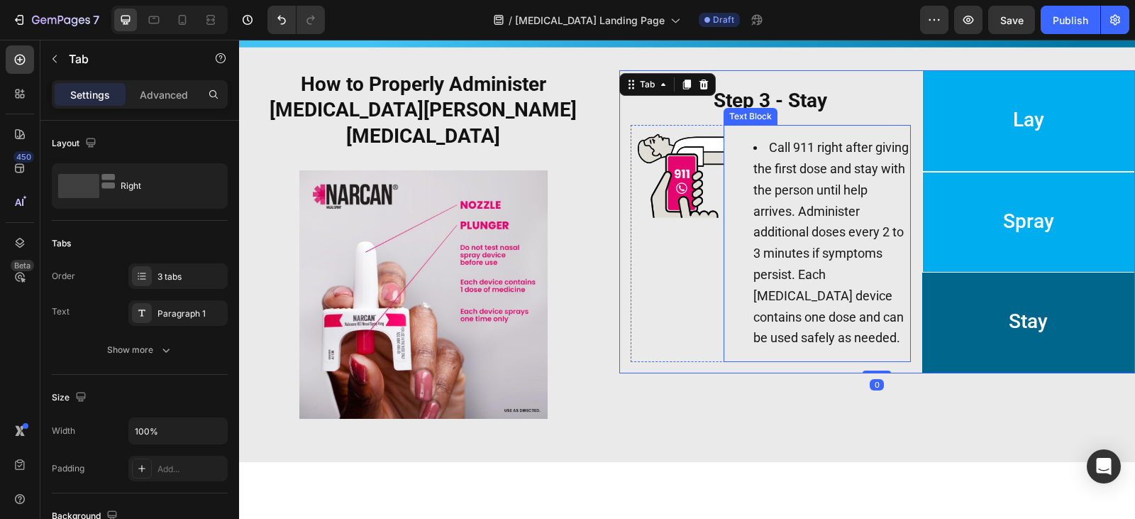
click at [814, 233] on span "Call 911 right after giving the first dose and stay with the person until help …" at bounding box center [830, 242] width 155 height 205
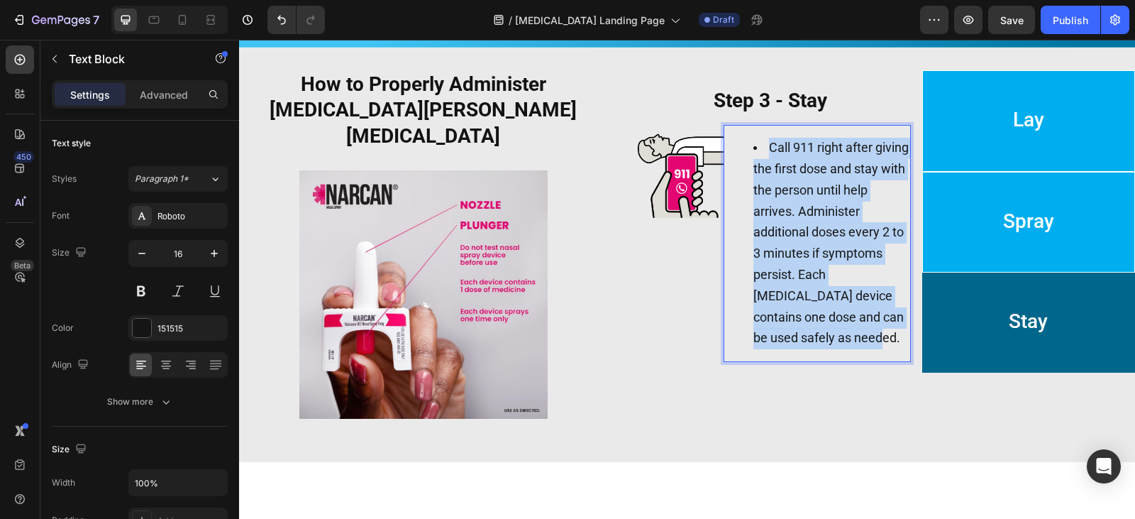
click at [814, 233] on span "Call 911 right after giving the first dose and stay with the person until help …" at bounding box center [830, 242] width 155 height 205
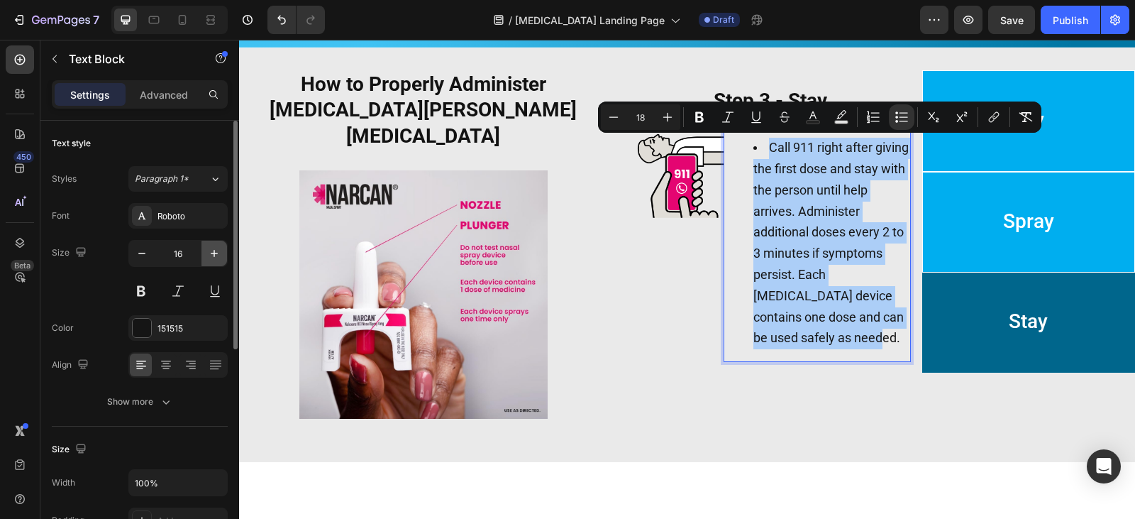
click at [213, 250] on icon "button" at bounding box center [214, 253] width 14 height 14
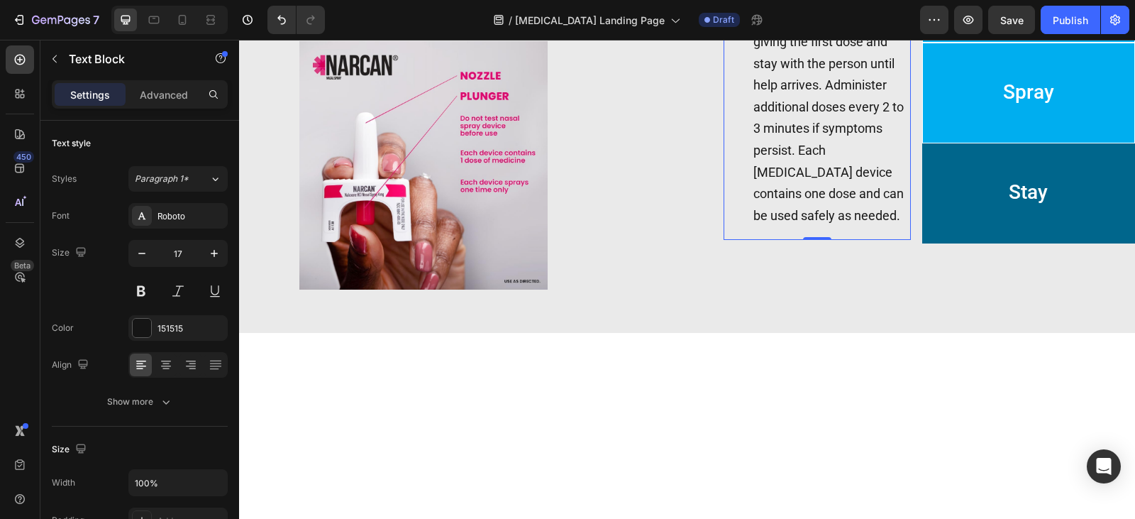
click at [213, 250] on icon "button" at bounding box center [214, 253] width 14 height 14
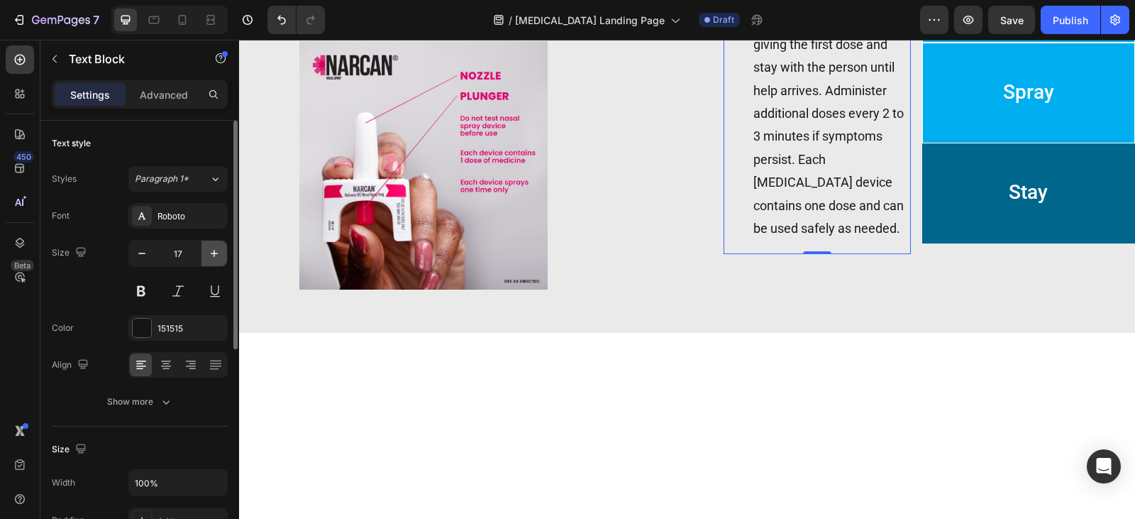
type input "18"
click at [771, 198] on span "Call 911 right after giving the first dose and stay with the person until help …" at bounding box center [828, 124] width 150 height 222
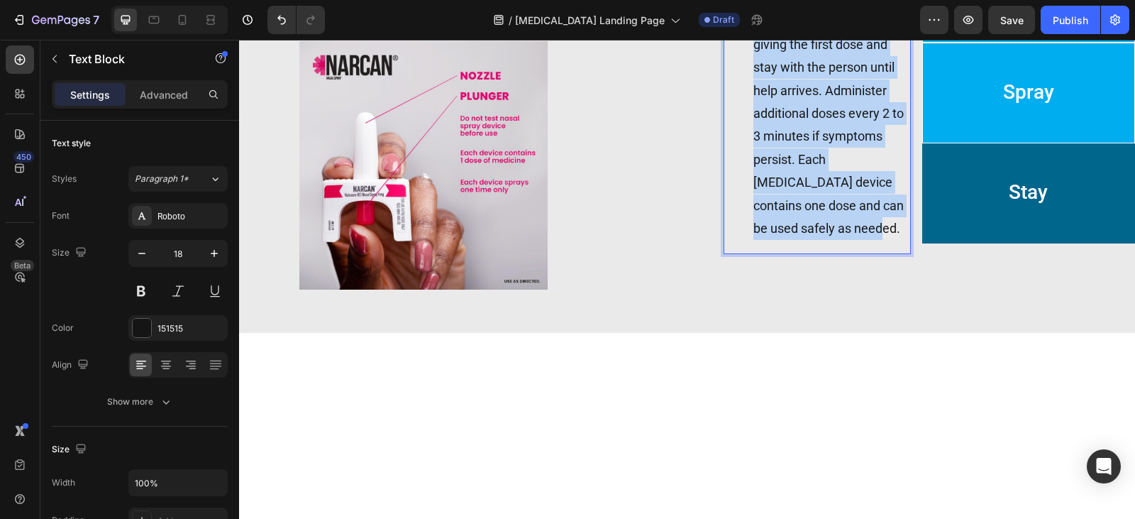
click at [771, 198] on span "Call 911 right after giving the first dose and stay with the person until help …" at bounding box center [828, 124] width 150 height 222
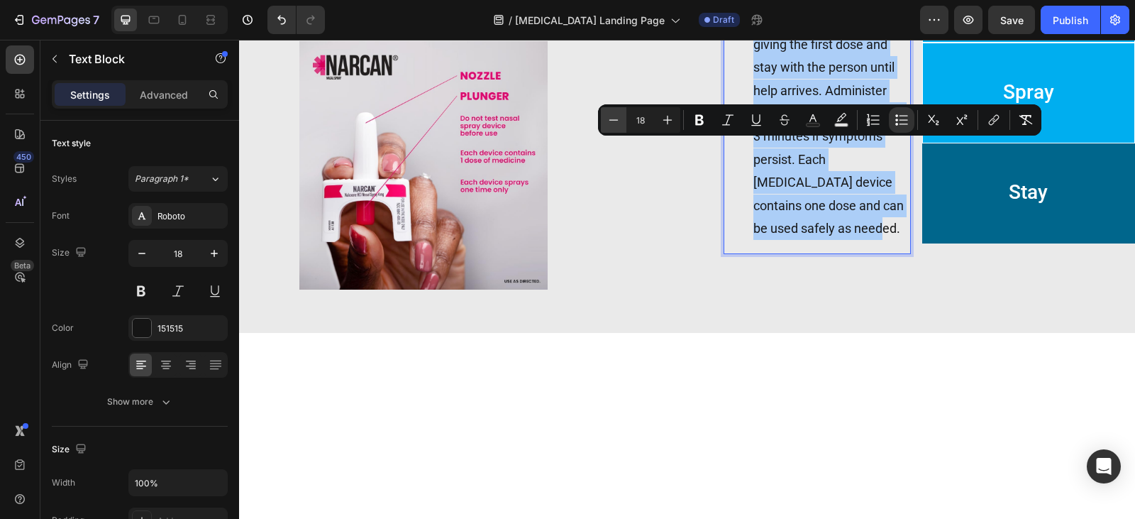
click at [621, 119] on button "Minus" at bounding box center [614, 120] width 26 height 26
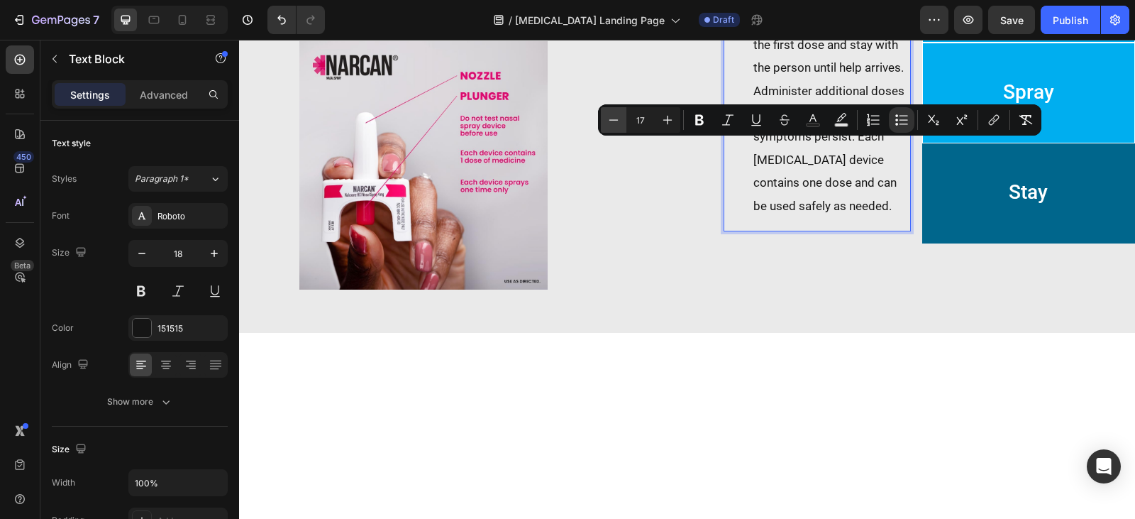
click at [621, 119] on button "Minus" at bounding box center [614, 120] width 26 height 26
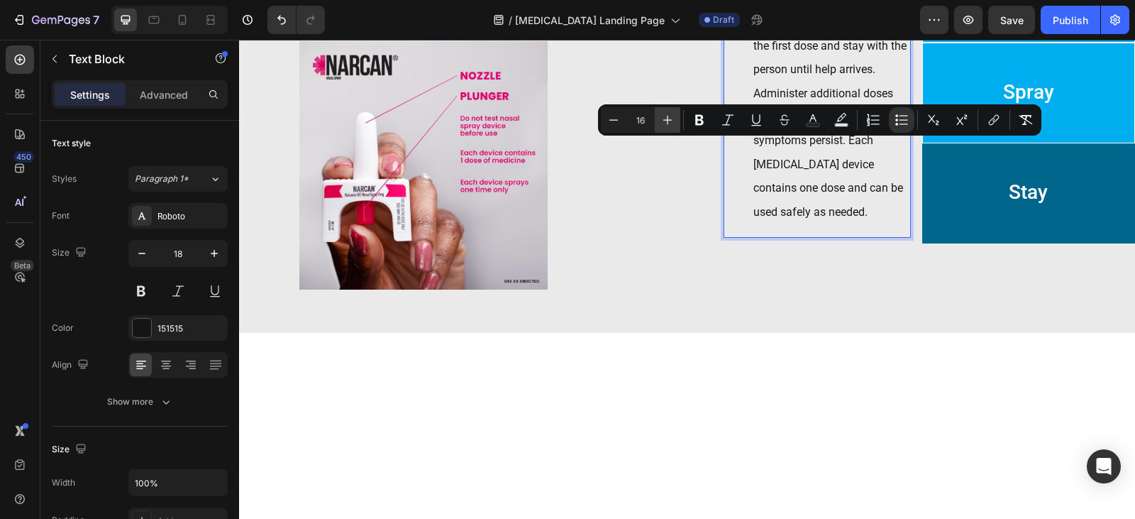
click at [669, 123] on icon "Editor contextual toolbar" at bounding box center [667, 120] width 14 height 14
type input "18"
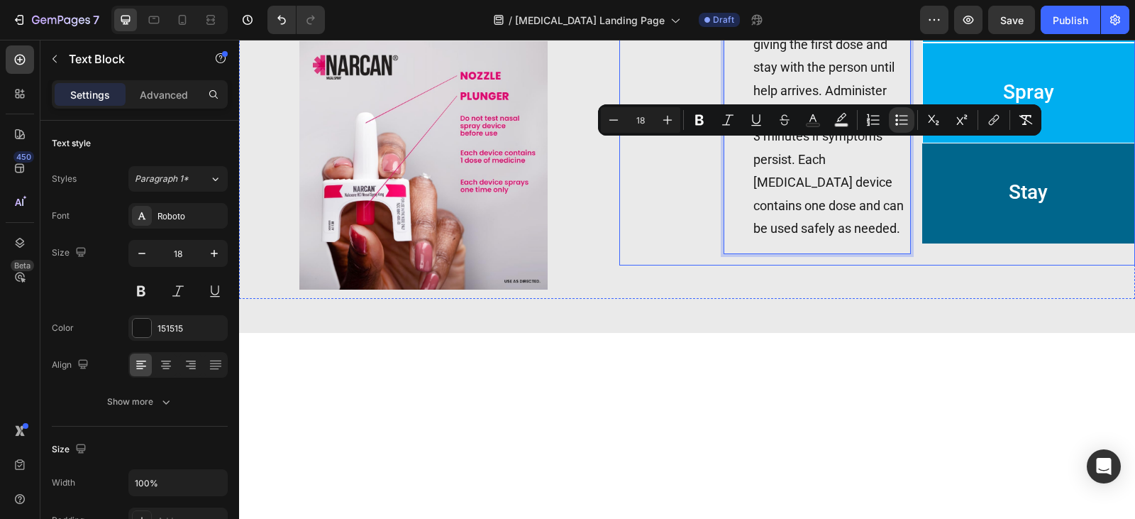
click at [987, 144] on li "Spray" at bounding box center [1028, 93] width 213 height 101
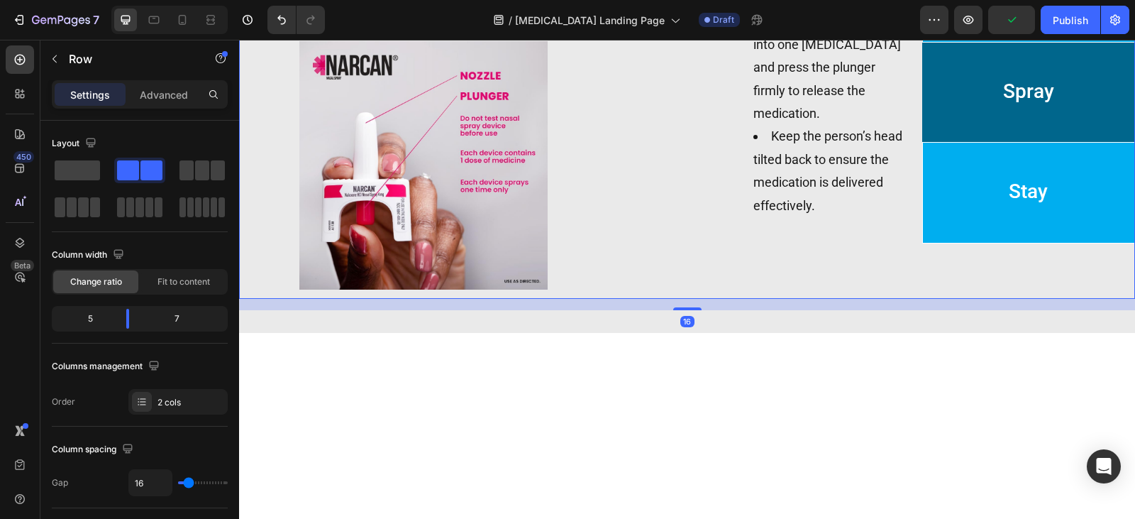
click at [915, 299] on div "Lay Spray Stay ⁠⁠⁠⁠⁠⁠⁠ Step 1 - Lay Heading Image Look for signs of slow or irr…" at bounding box center [877, 119] width 516 height 357
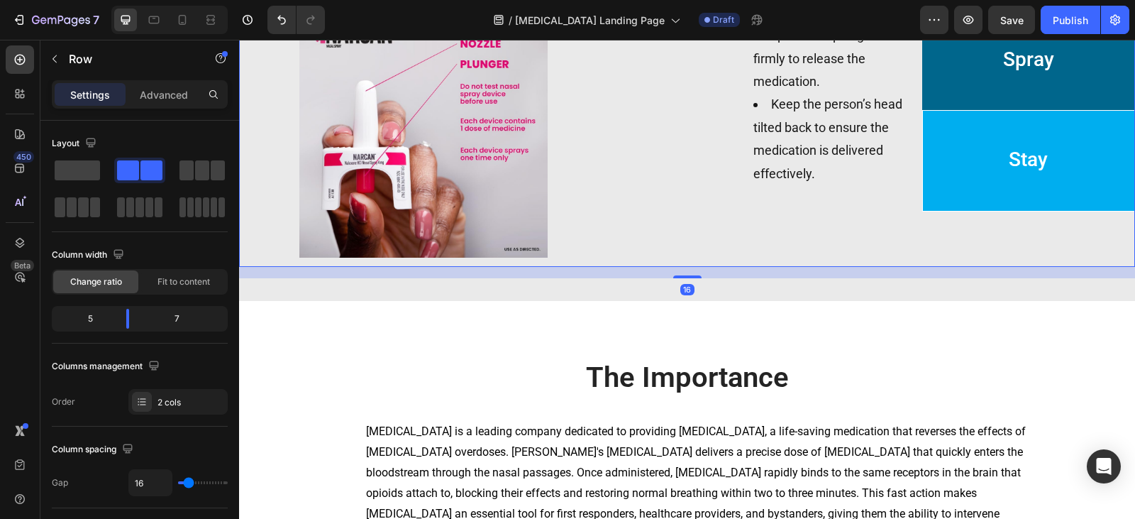
scroll to position [1034, 0]
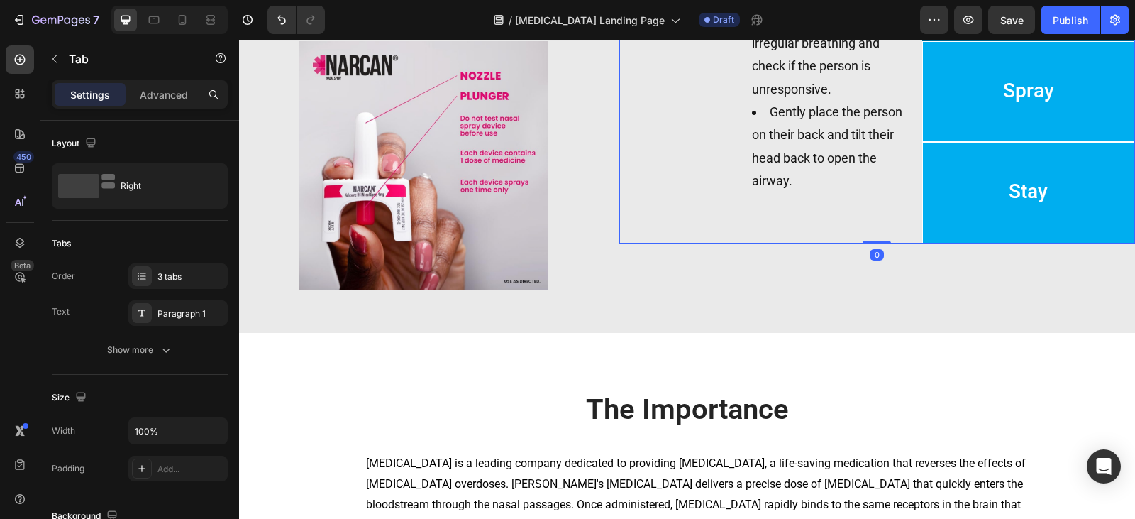
click at [1042, 243] on li "Stay" at bounding box center [1028, 192] width 213 height 101
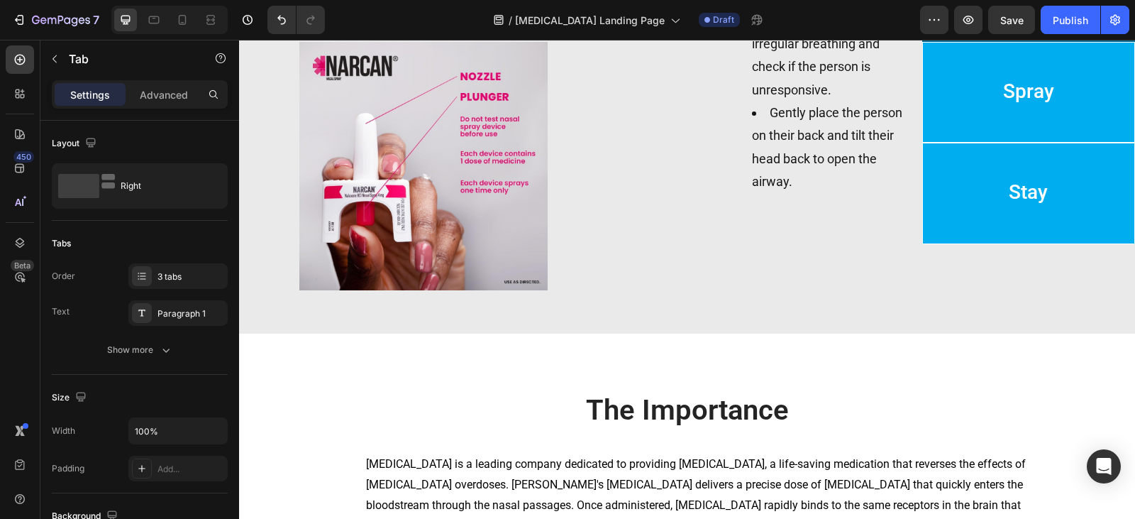
click at [1013, 135] on p "Spray" at bounding box center [1028, 92] width 51 height 84
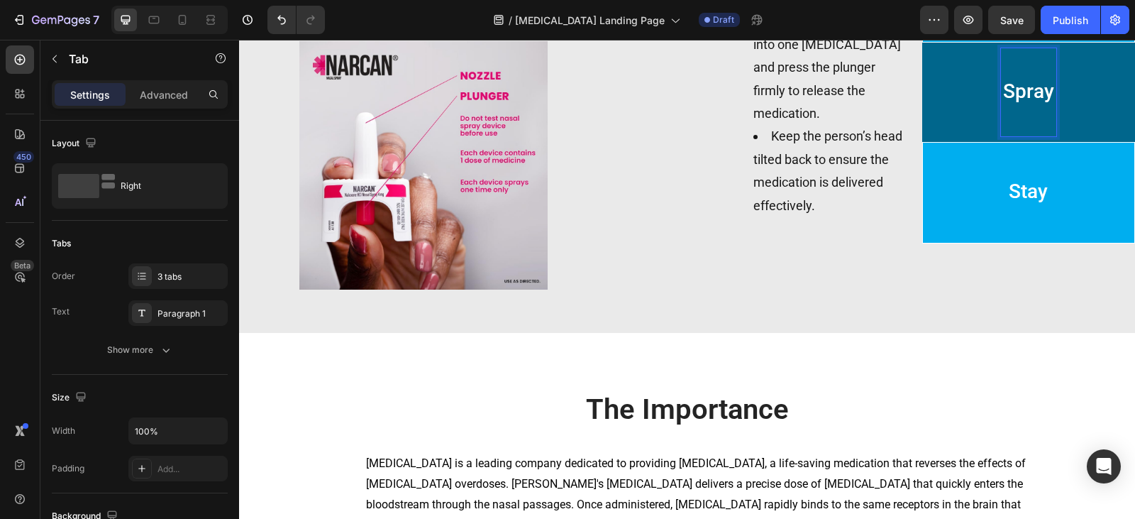
click at [1027, 235] on p "Stay" at bounding box center [1028, 192] width 39 height 84
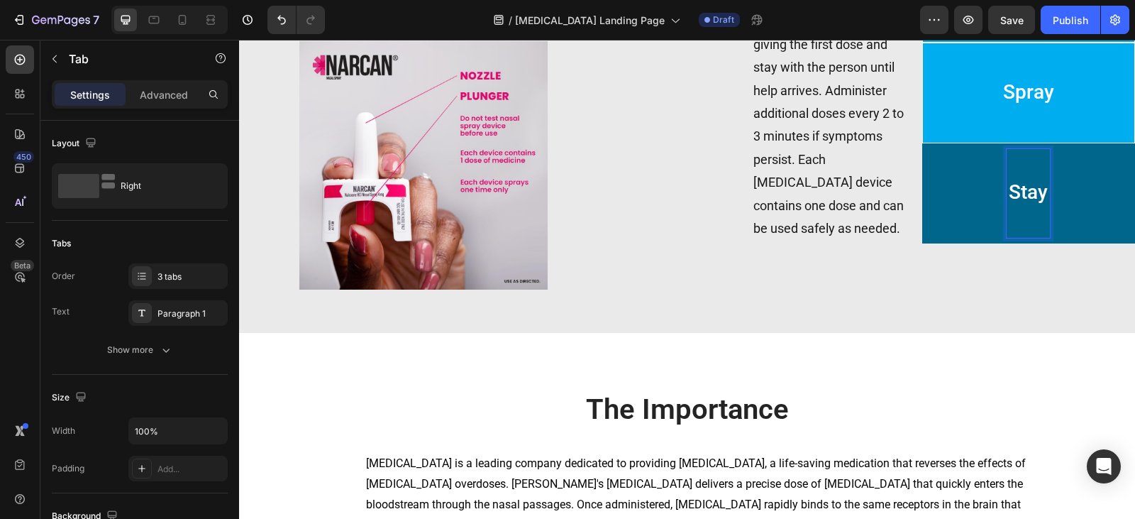
scroll to position [1035, 0]
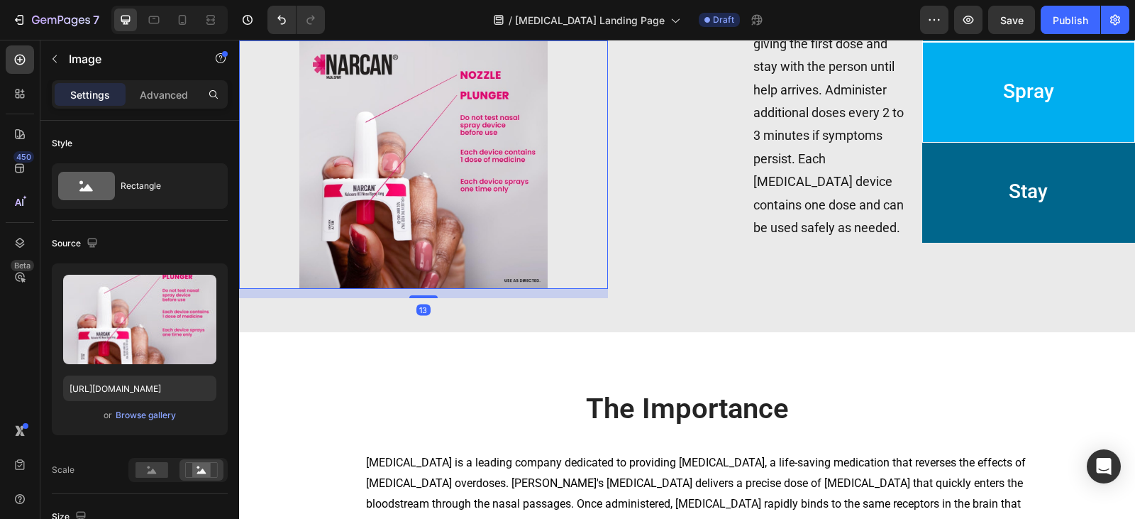
click at [449, 174] on img at bounding box center [423, 164] width 369 height 248
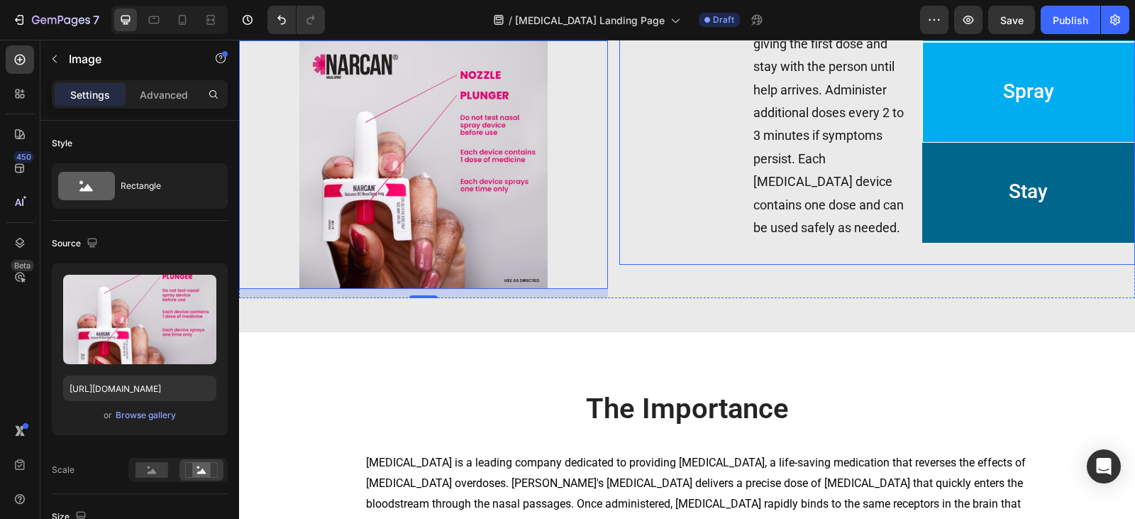
click at [1077, 143] on li "Spray" at bounding box center [1028, 92] width 213 height 101
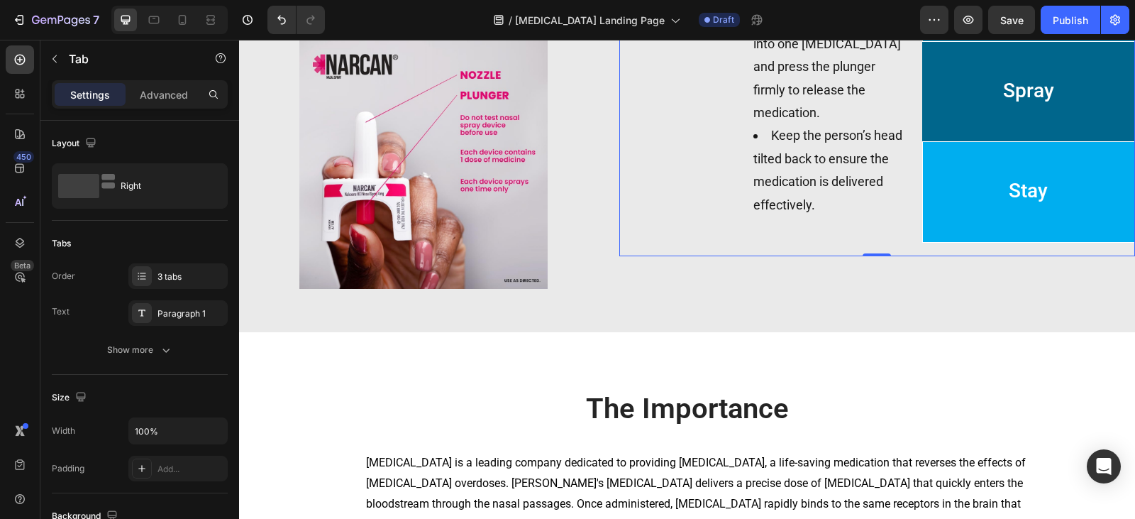
click at [965, 243] on li "Stay" at bounding box center [1028, 191] width 213 height 101
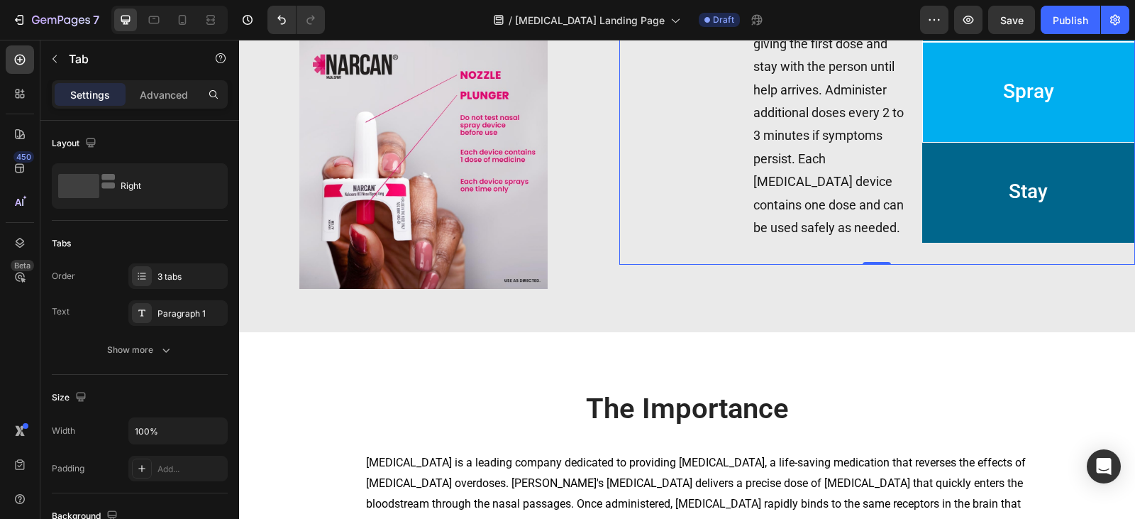
click at [965, 143] on li "Spray" at bounding box center [1028, 92] width 213 height 101
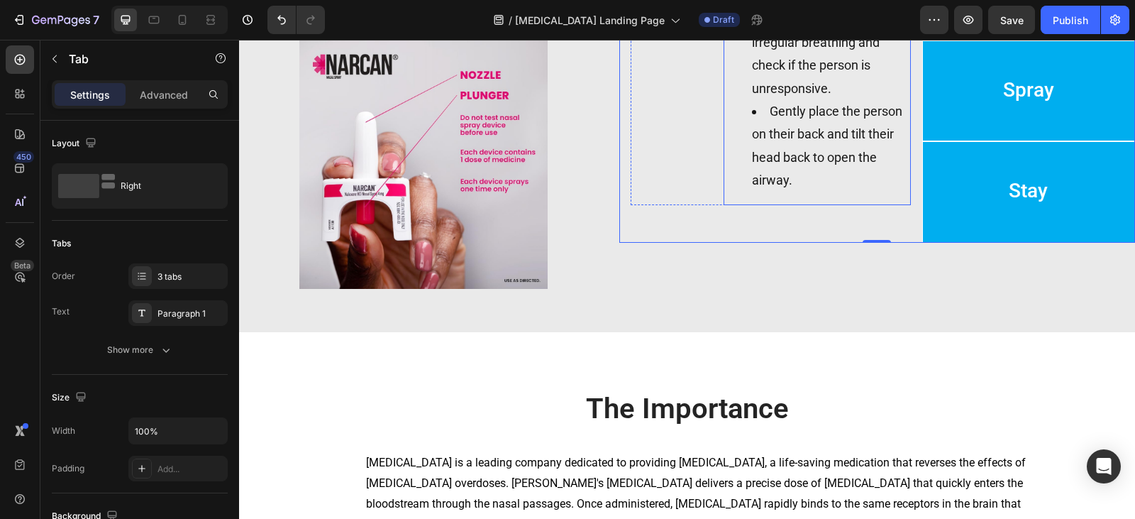
click at [972, 142] on li "Spray" at bounding box center [1028, 90] width 213 height 101
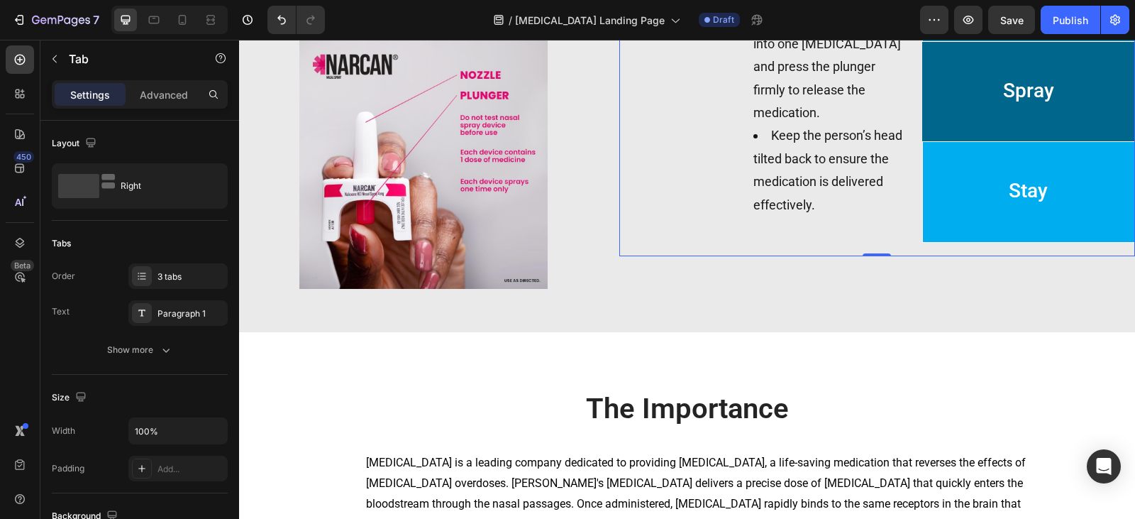
click at [974, 243] on li "Stay" at bounding box center [1028, 191] width 213 height 101
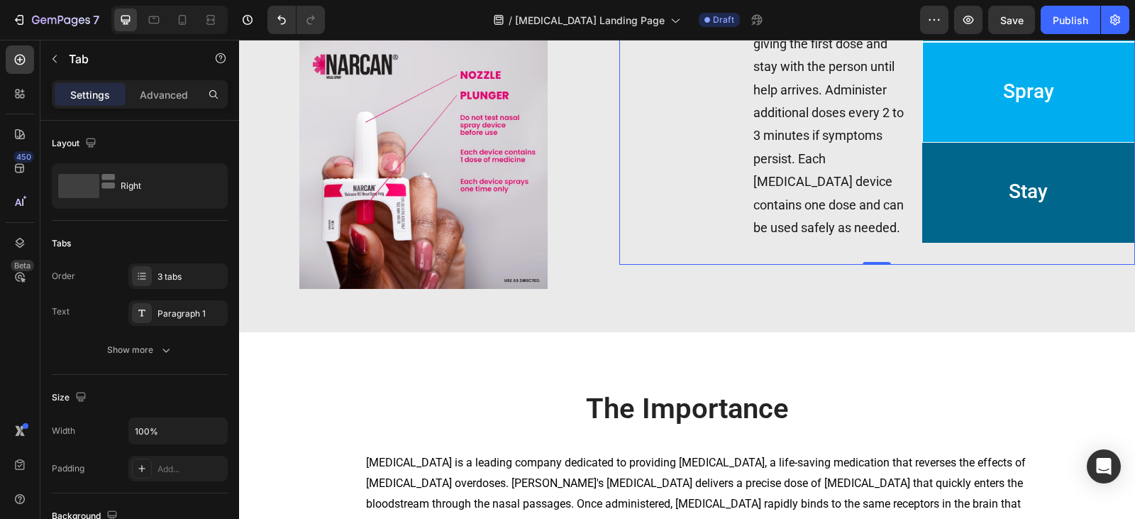
click at [984, 143] on li "Spray" at bounding box center [1028, 92] width 213 height 101
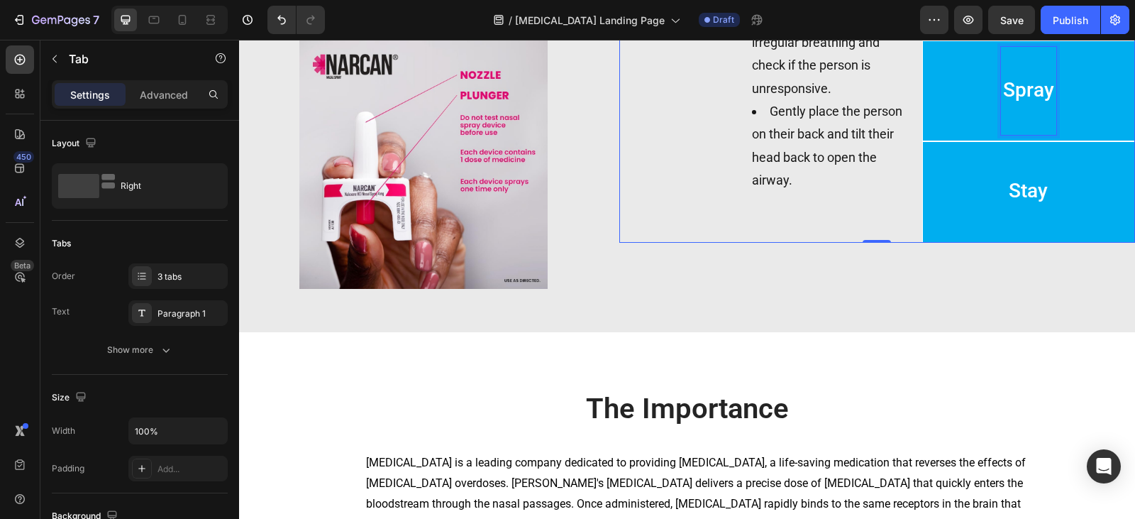
click at [1003, 133] on p "Spray" at bounding box center [1028, 91] width 51 height 84
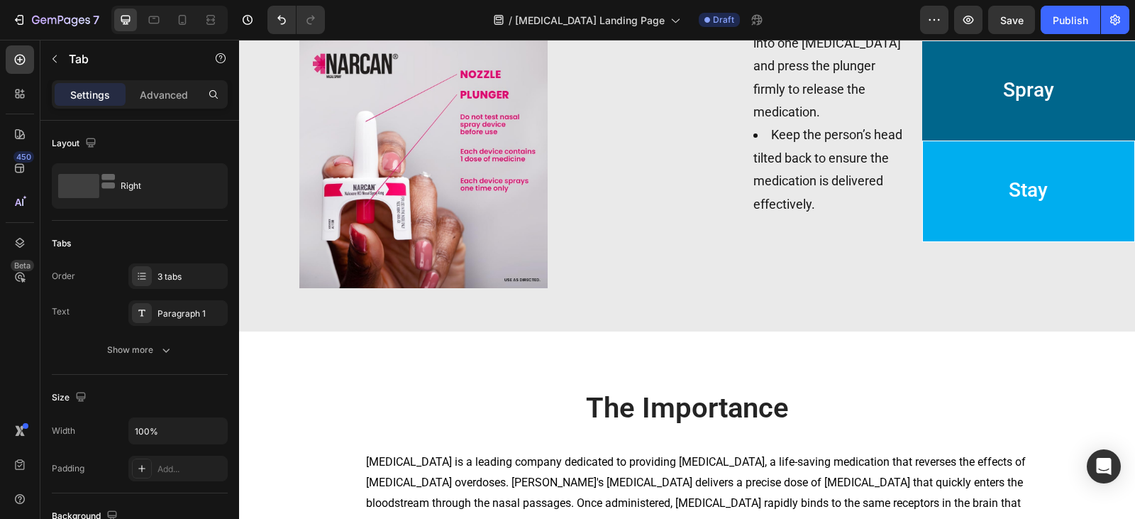
click at [994, 242] on li "Stay" at bounding box center [1028, 190] width 213 height 101
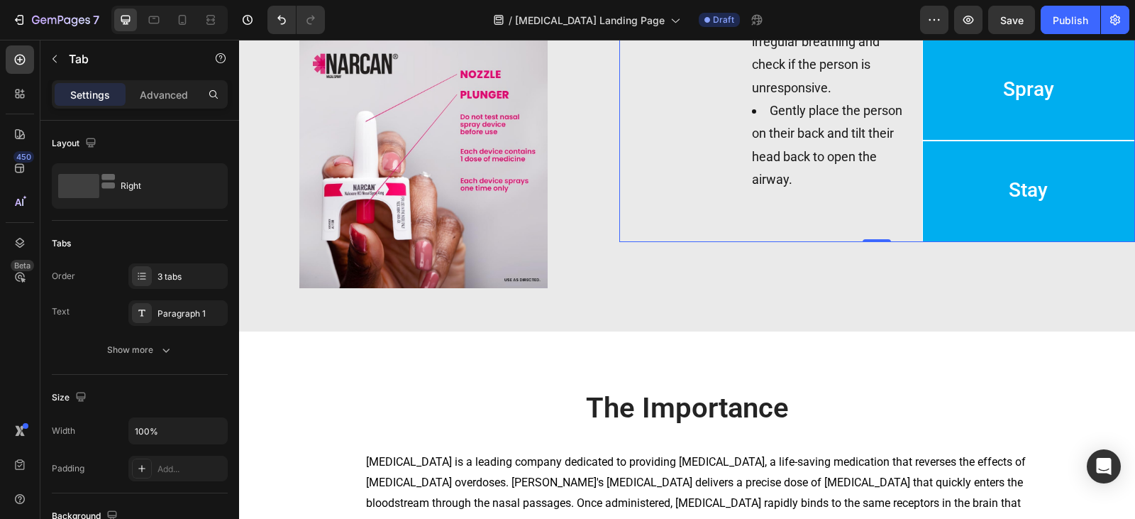
click at [1007, 101] on span "Spray" at bounding box center [1028, 88] width 51 height 23
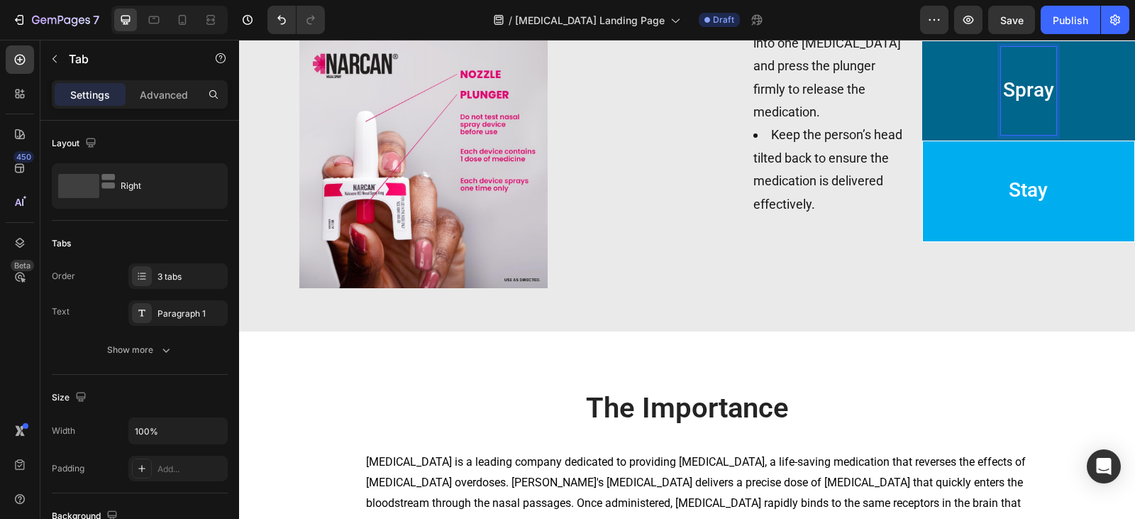
scroll to position [1036, 0]
click at [989, 241] on li "Stay" at bounding box center [1028, 190] width 213 height 101
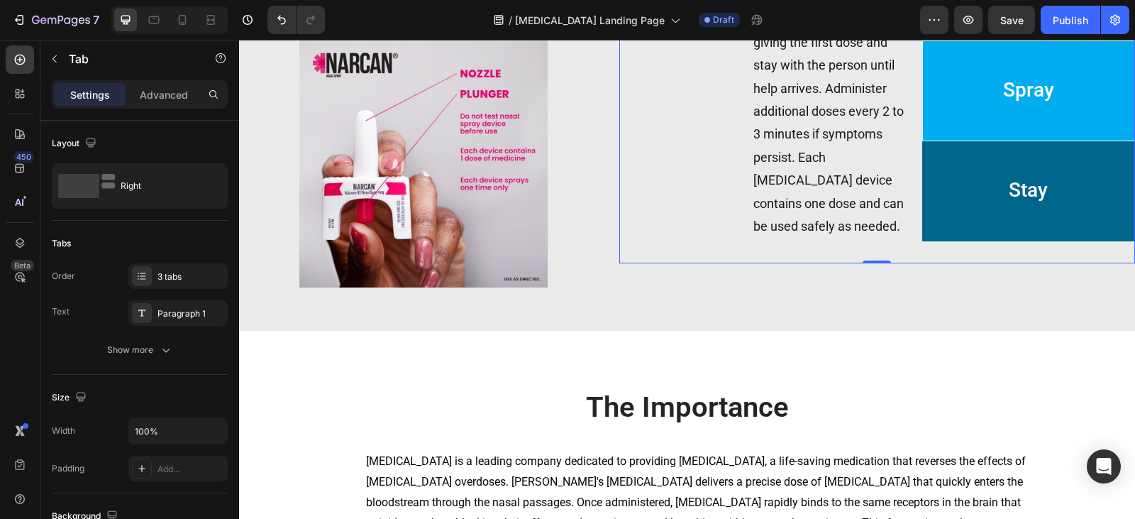
click at [961, 142] on li "Spray" at bounding box center [1028, 90] width 213 height 101
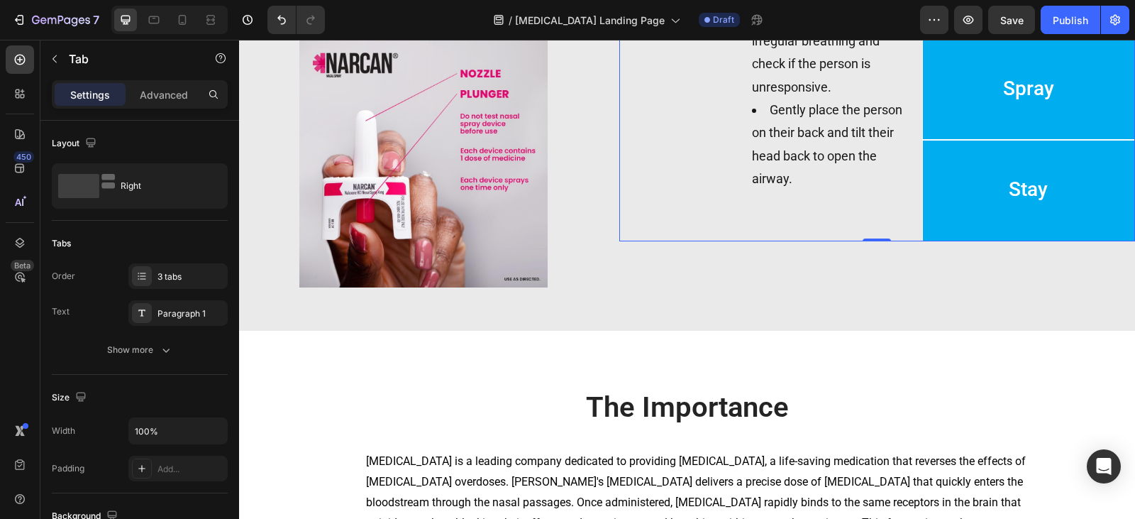
click at [981, 140] on li "Spray" at bounding box center [1028, 89] width 213 height 101
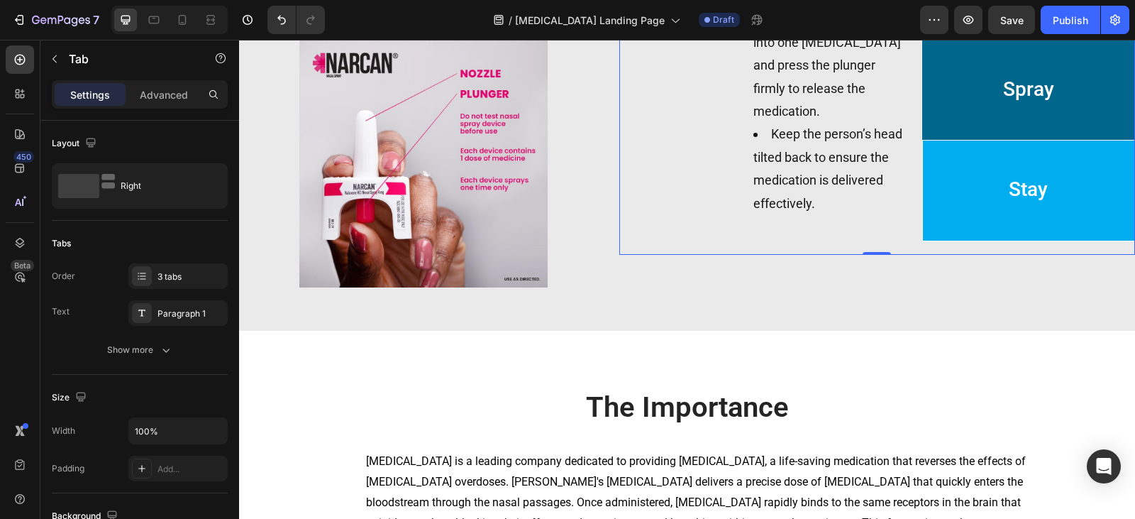
click at [1009, 233] on p "Stay" at bounding box center [1028, 190] width 39 height 84
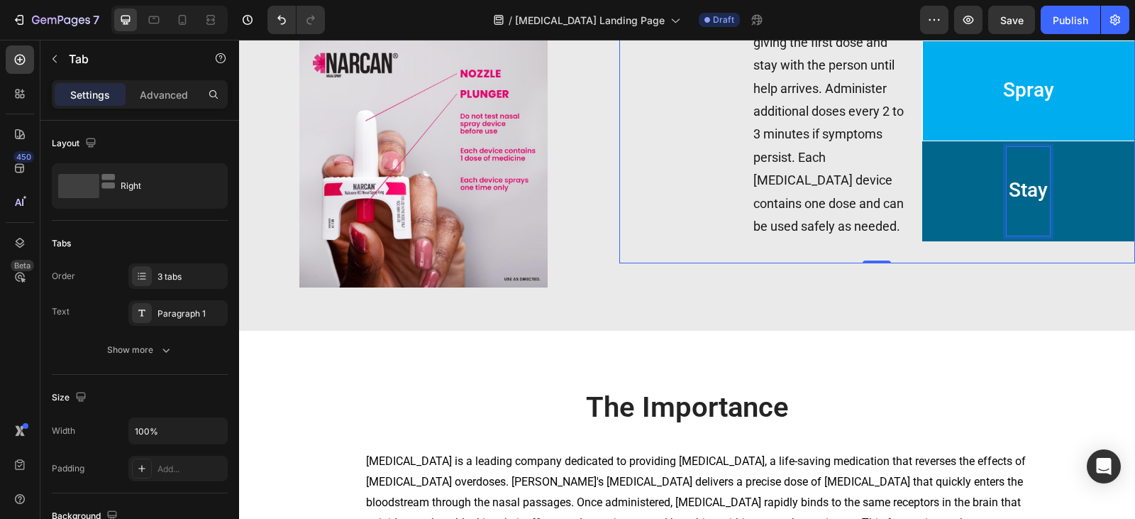
scroll to position [1037, 0]
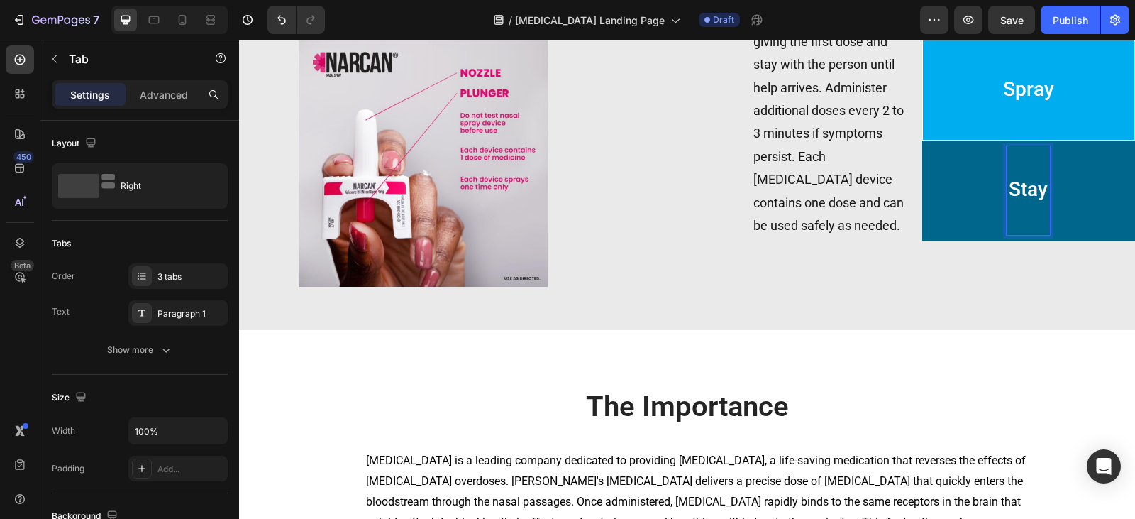
click at [1009, 201] on span "Stay" at bounding box center [1028, 188] width 39 height 23
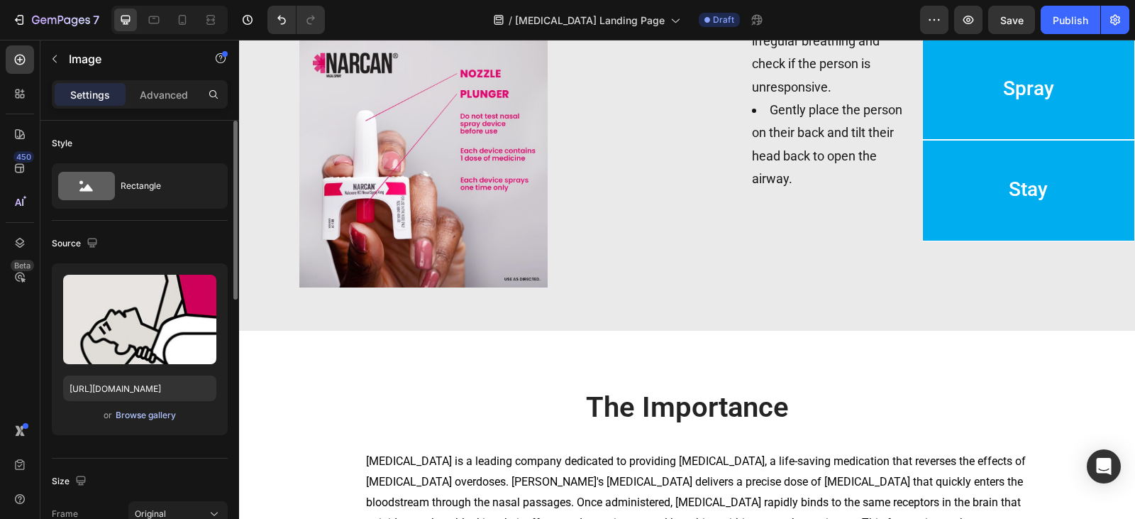
click at [157, 417] on div "Browse gallery" at bounding box center [146, 415] width 60 height 13
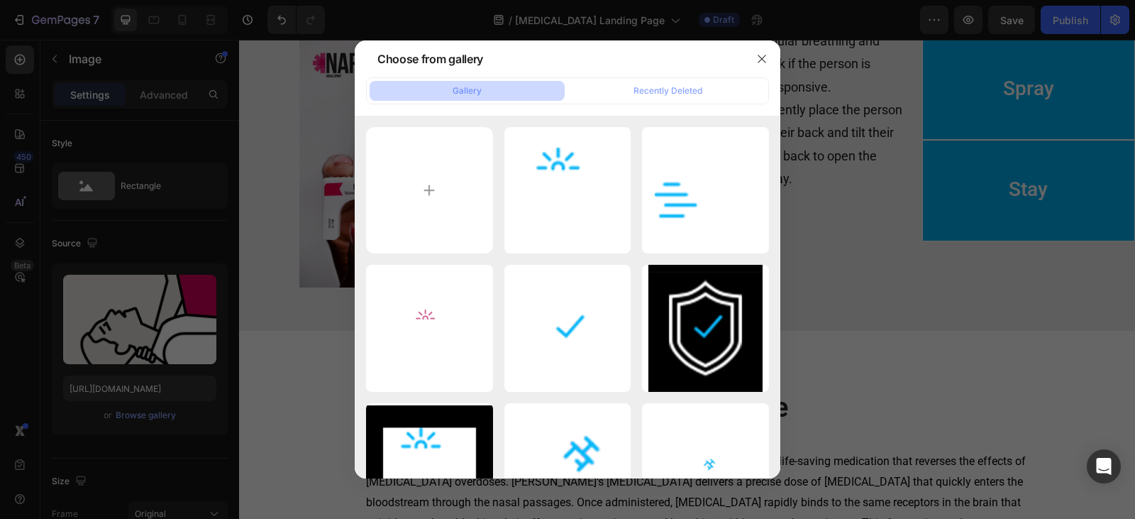
click at [892, 363] on div at bounding box center [567, 259] width 1135 height 519
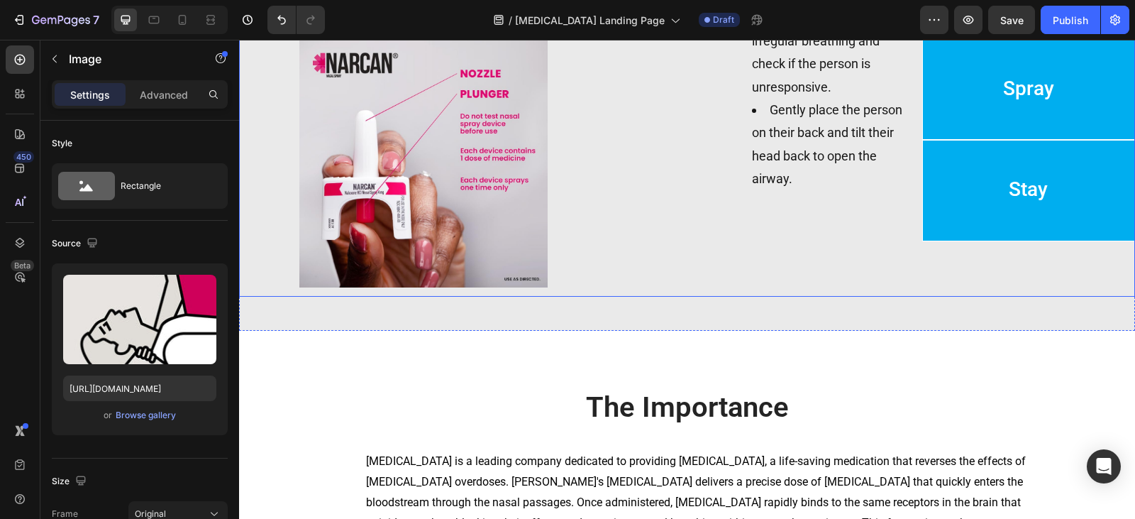
click at [706, 331] on div "How to Properly Administer [MEDICAL_DATA] [MEDICAL_DATA] Heading Image Lay Spra…" at bounding box center [687, 123] width 896 height 414
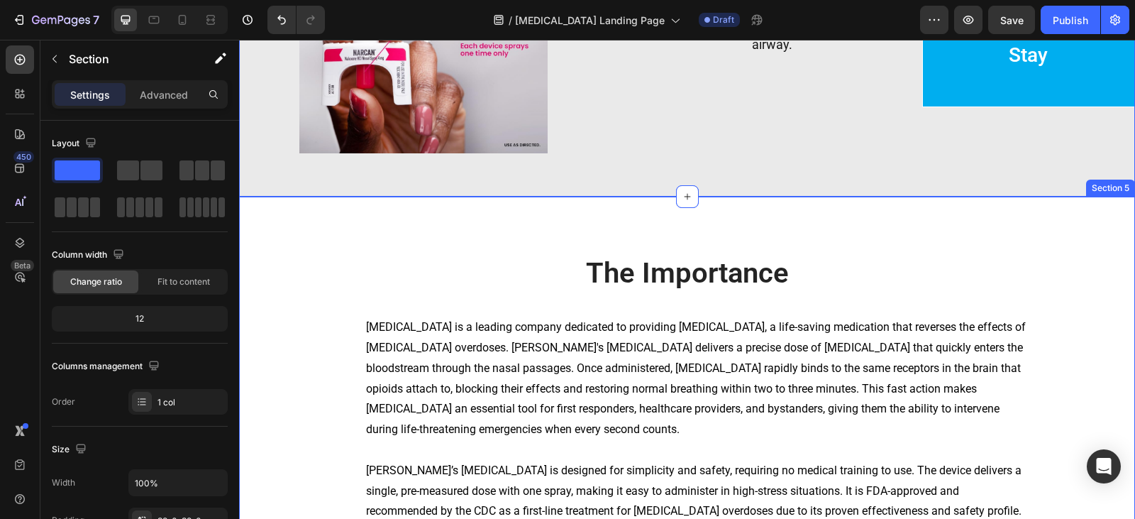
scroll to position [1178, 0]
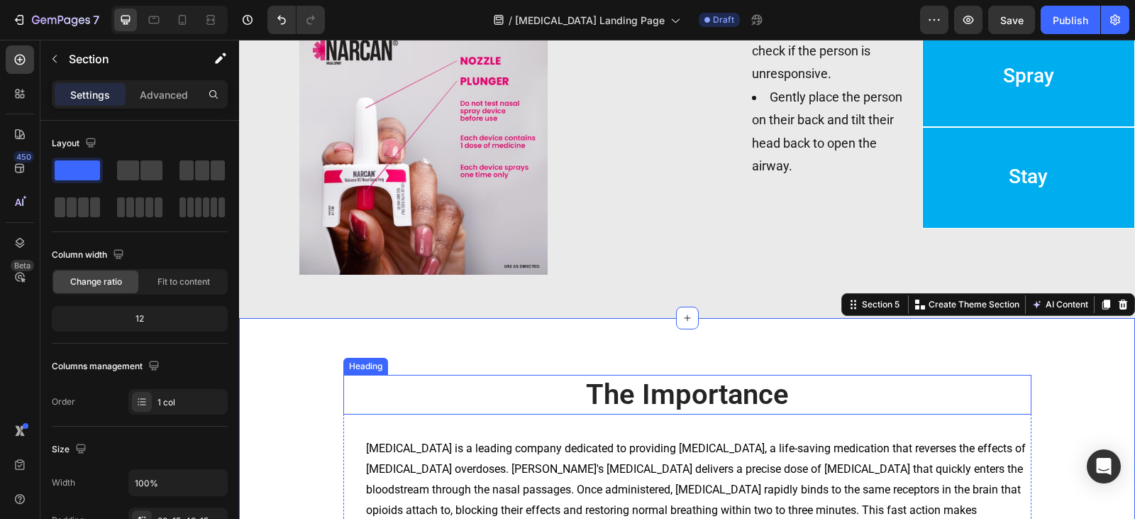
click at [620, 379] on h2 "The Importance" at bounding box center [687, 395] width 688 height 40
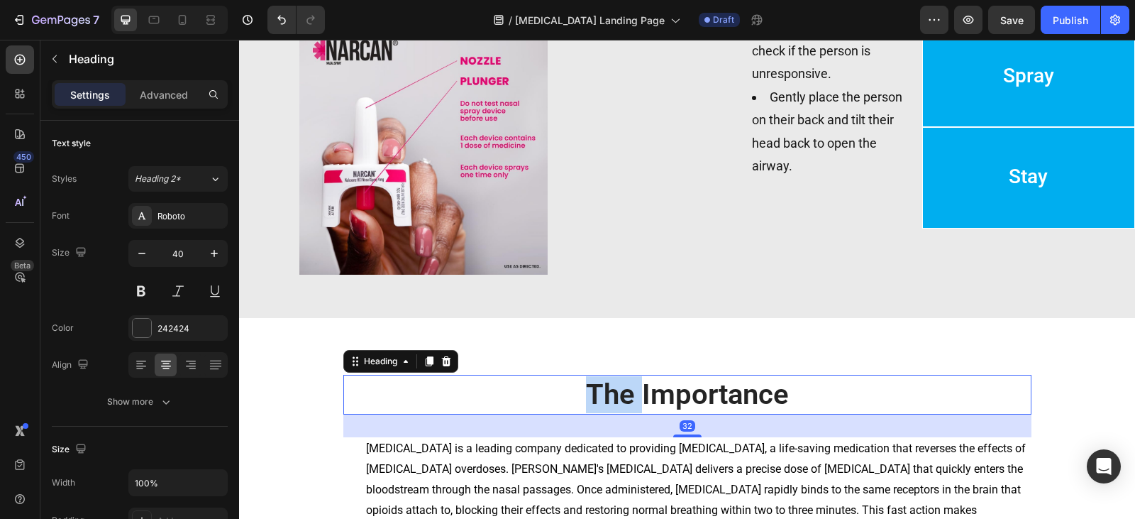
click at [620, 379] on h2 "The Importance" at bounding box center [687, 395] width 688 height 40
click at [620, 379] on p "The Importance" at bounding box center [687, 394] width 685 height 37
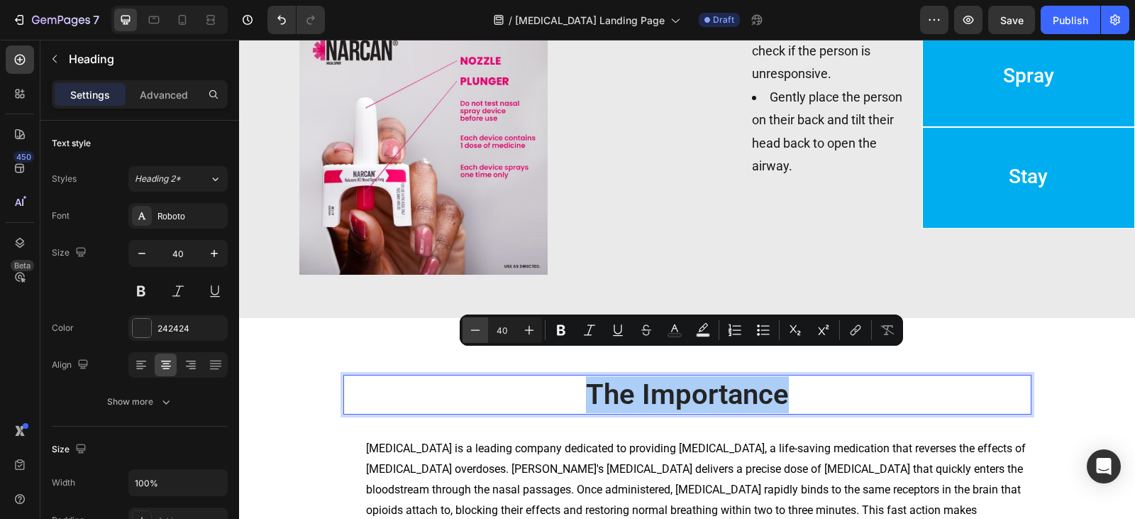
click at [479, 331] on icon "Editor contextual toolbar" at bounding box center [475, 330] width 14 height 14
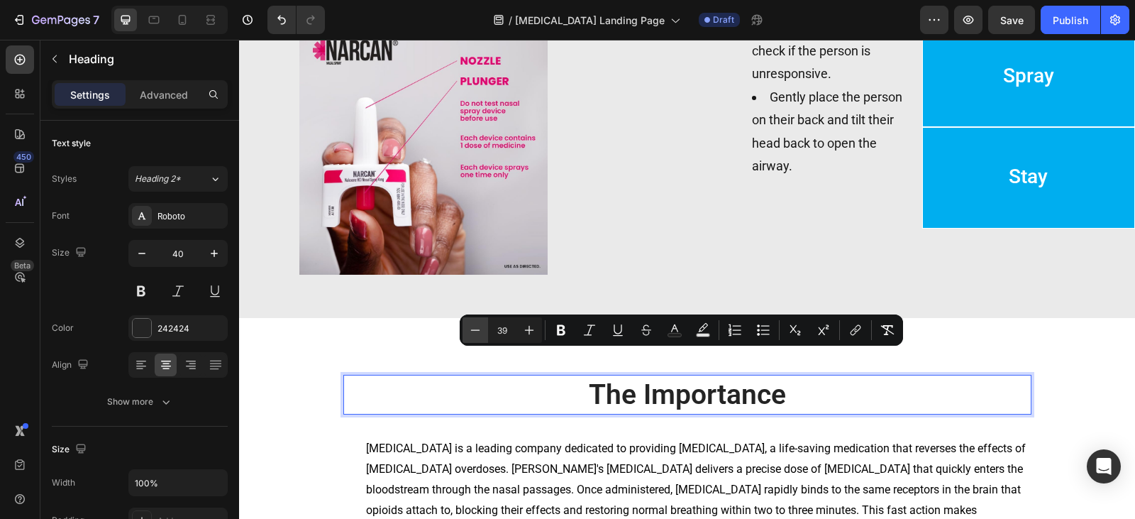
click at [479, 331] on icon "Editor contextual toolbar" at bounding box center [475, 330] width 14 height 14
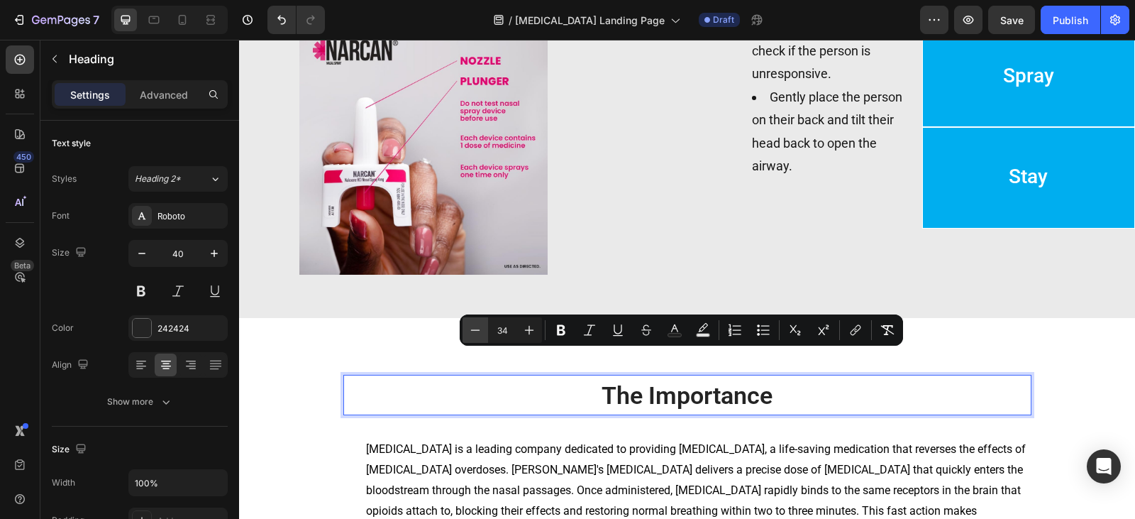
click at [479, 331] on icon "Editor contextual toolbar" at bounding box center [475, 330] width 14 height 14
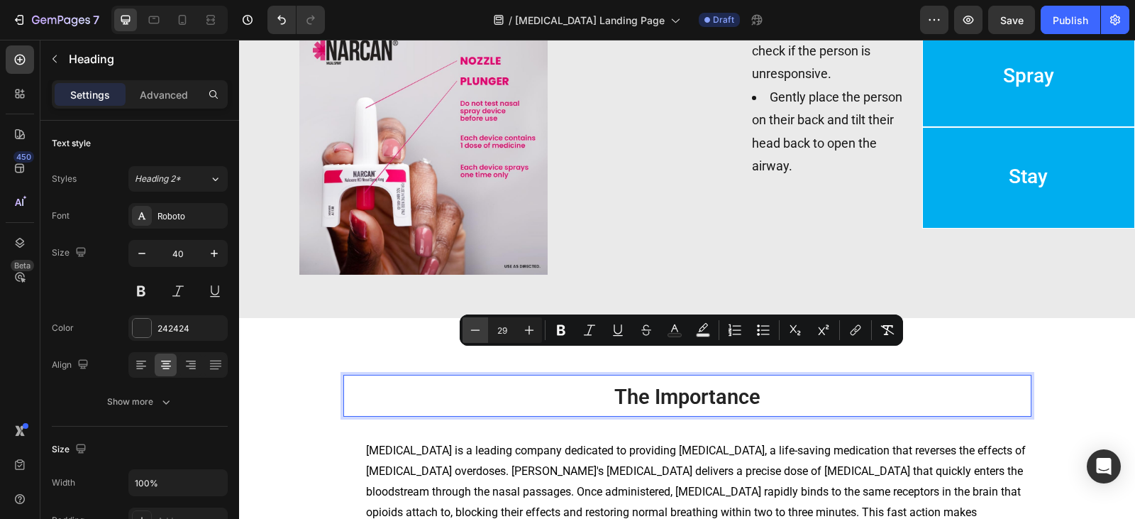
click at [479, 331] on icon "Editor contextual toolbar" at bounding box center [475, 330] width 14 height 14
type input "28"
click at [141, 254] on icon "button" at bounding box center [142, 253] width 14 height 14
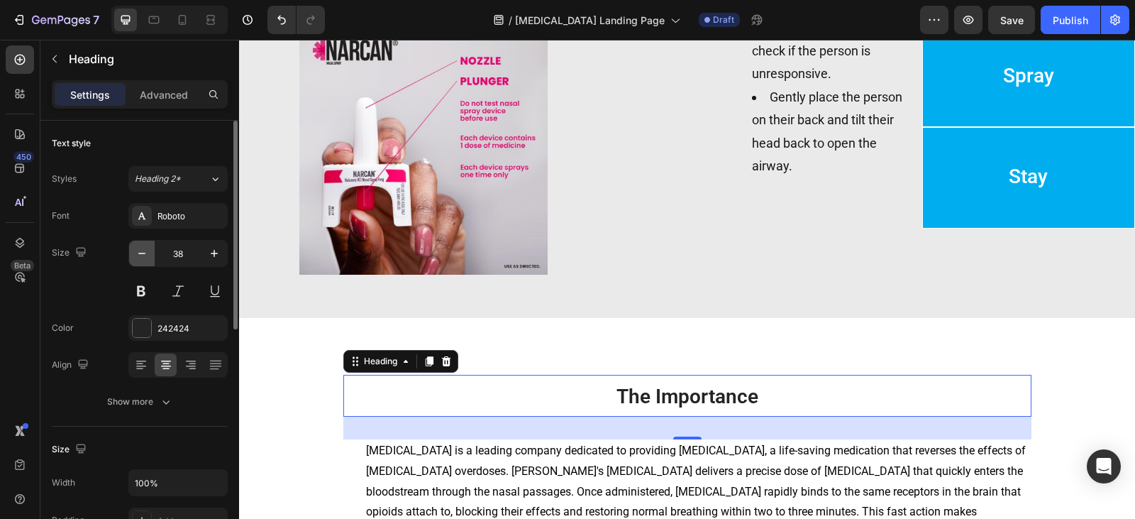
click at [141, 255] on icon "button" at bounding box center [142, 253] width 14 height 14
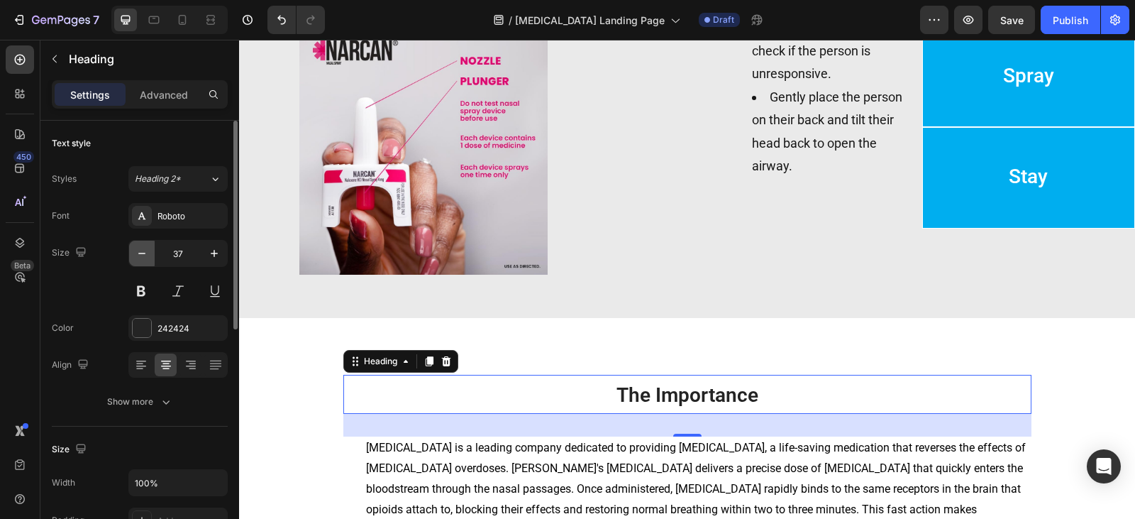
click at [142, 255] on icon "button" at bounding box center [142, 253] width 14 height 14
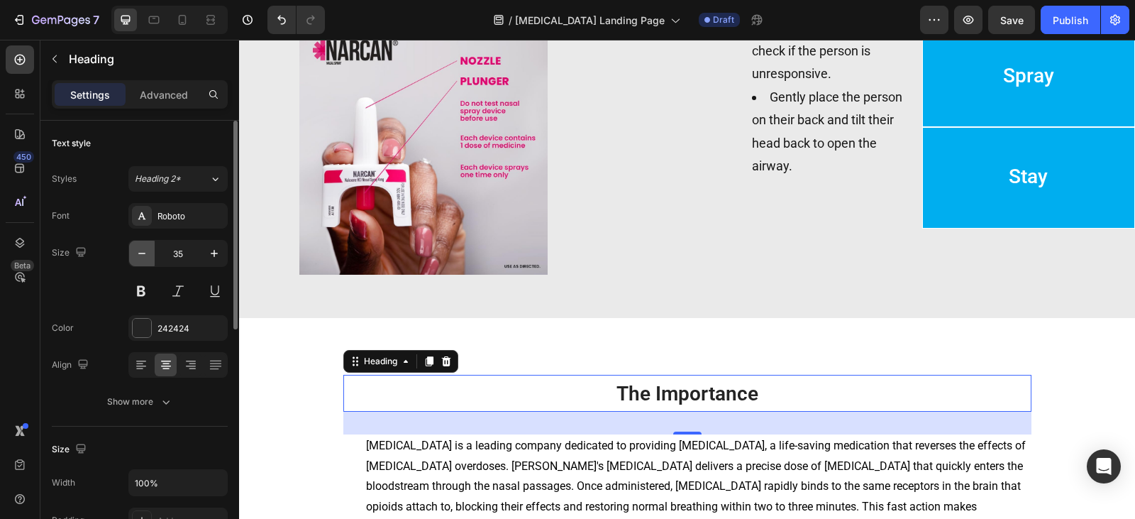
click at [142, 255] on icon "button" at bounding box center [142, 253] width 14 height 14
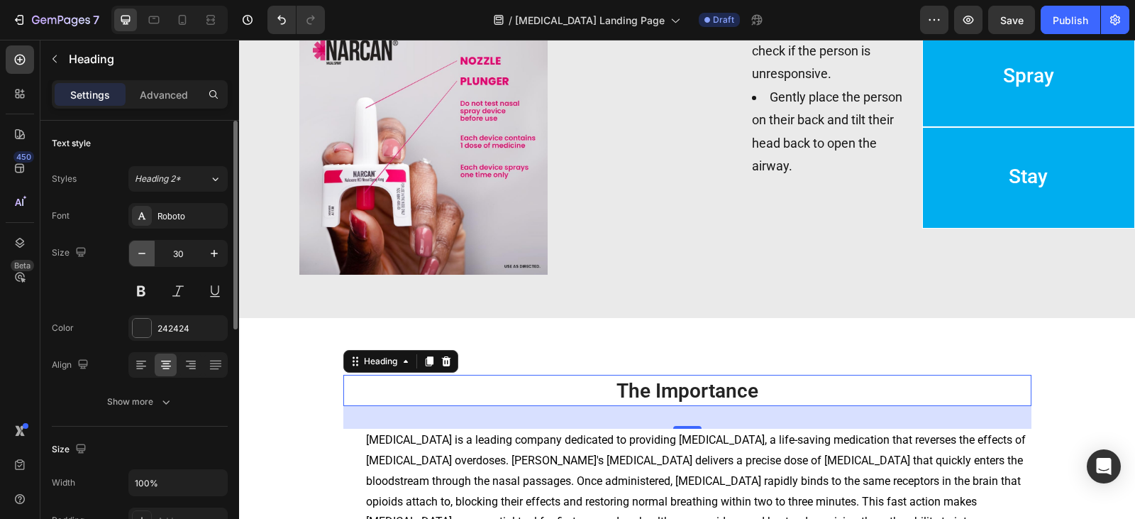
click at [142, 255] on icon "button" at bounding box center [142, 253] width 14 height 14
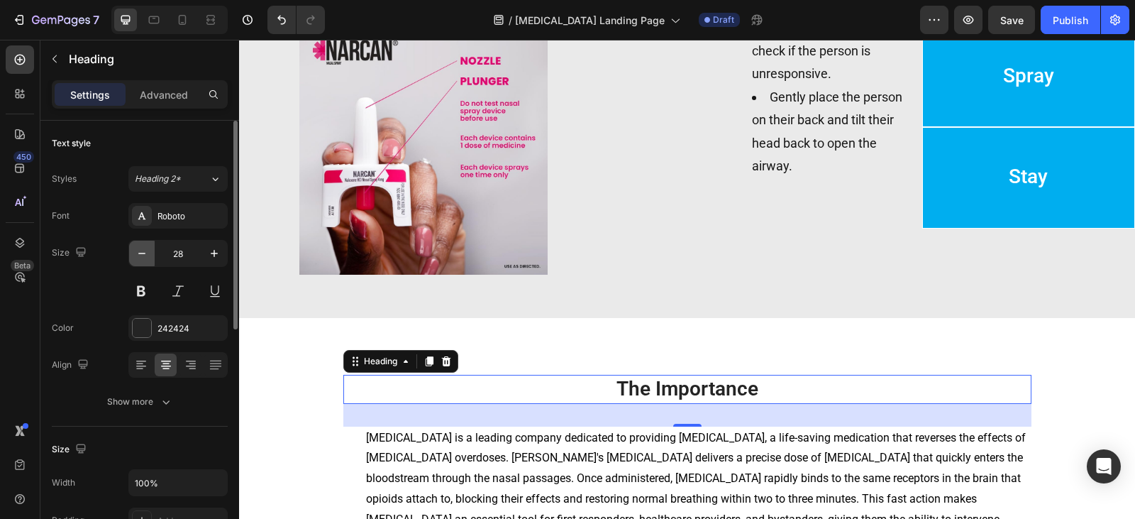
click at [142, 255] on icon "button" at bounding box center [142, 253] width 14 height 14
click at [221, 250] on button "button" at bounding box center [214, 253] width 26 height 26
type input "28"
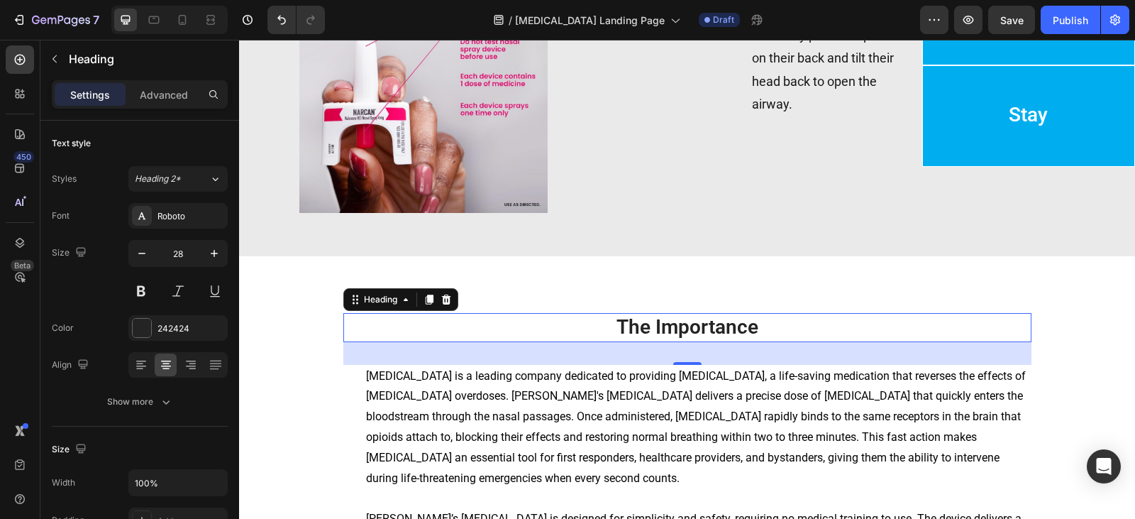
scroll to position [1320, 0]
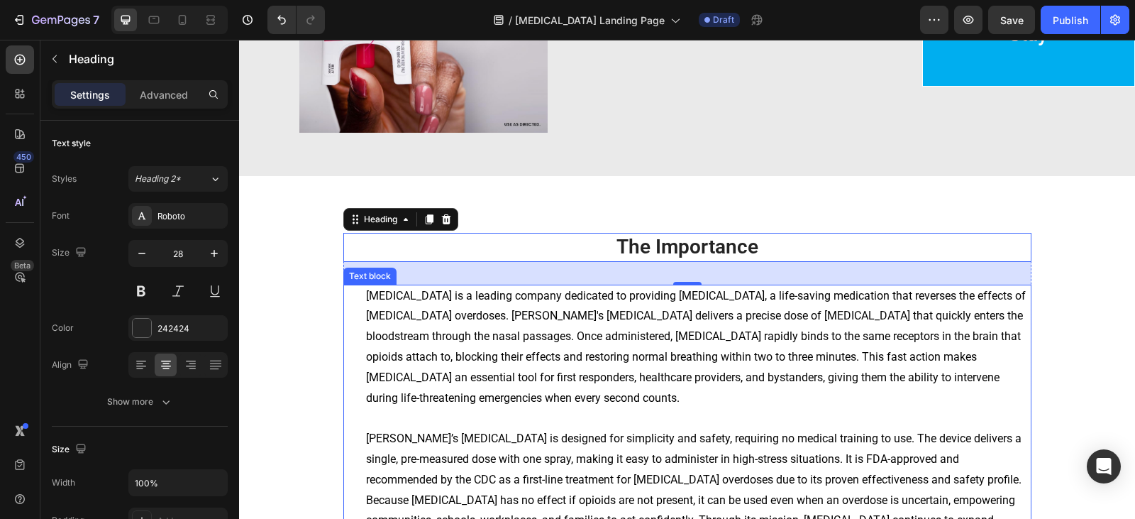
click at [541, 313] on span "[MEDICAL_DATA] is a leading company dedicated to providing [MEDICAL_DATA], a li…" at bounding box center [696, 347] width 660 height 116
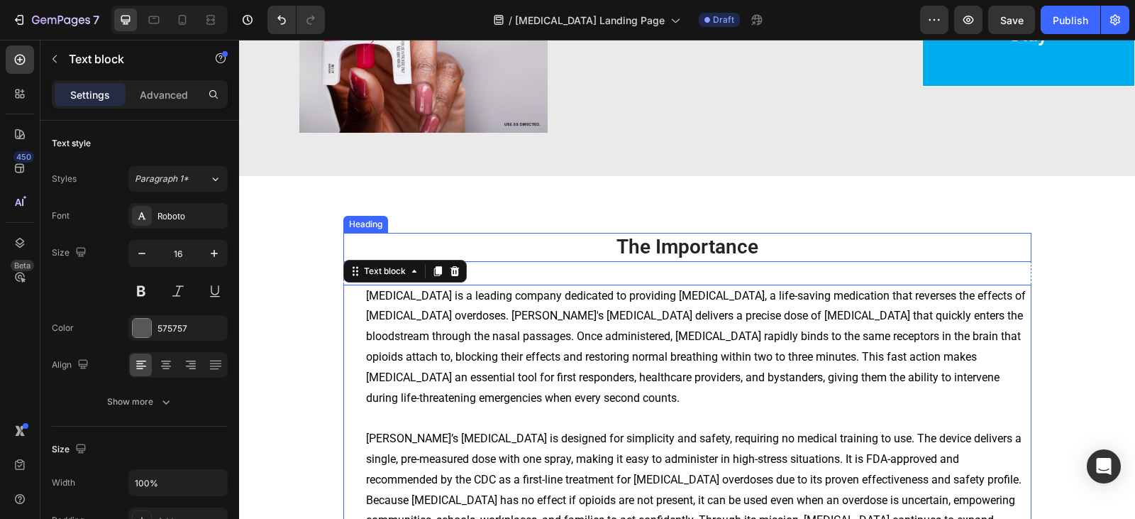
click at [572, 234] on p "⁠⁠⁠⁠⁠⁠⁠ The Importance" at bounding box center [687, 247] width 685 height 26
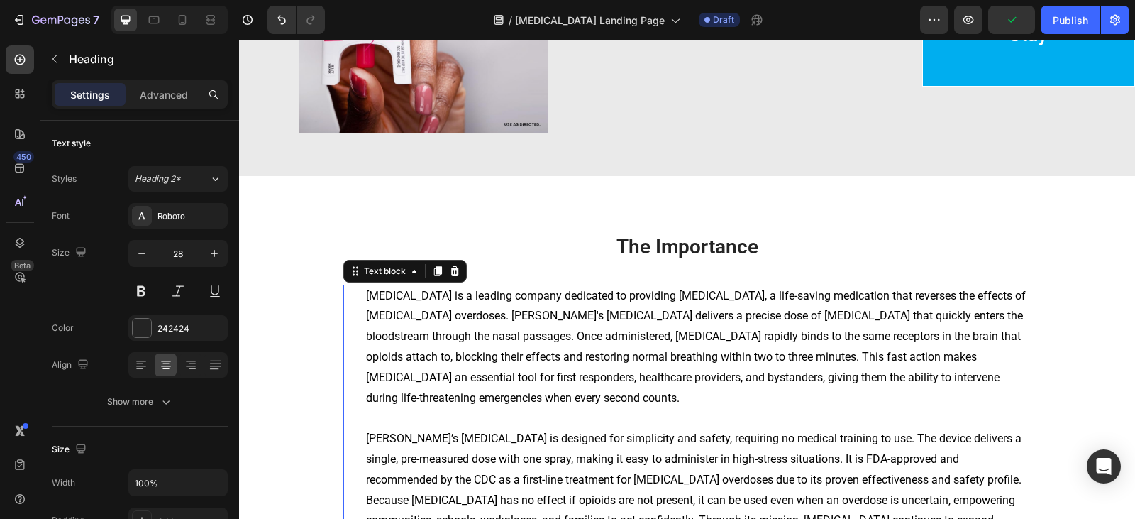
click at [577, 342] on p "[MEDICAL_DATA] is a leading company dedicated to providing [MEDICAL_DATA], a li…" at bounding box center [698, 347] width 664 height 123
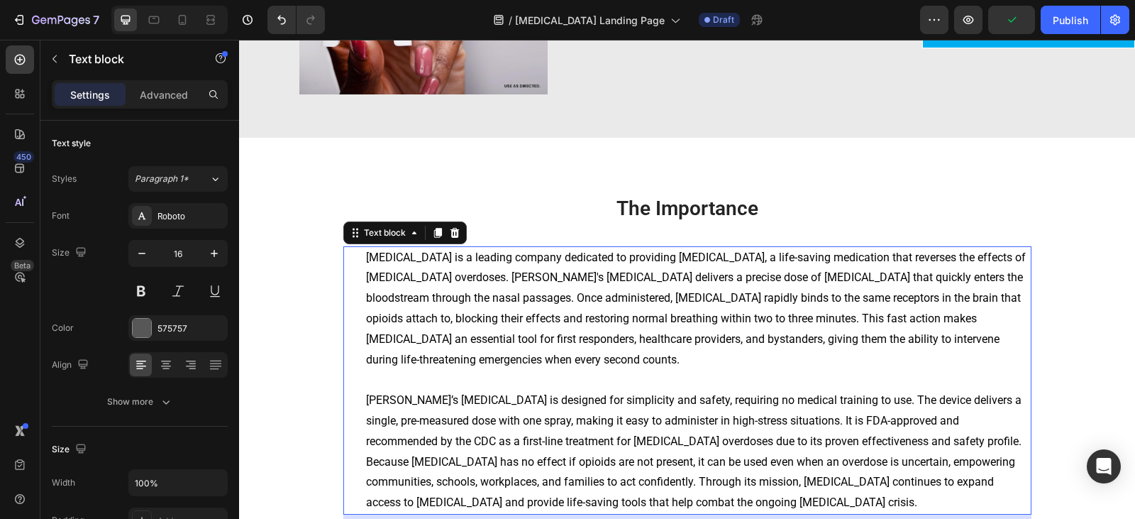
scroll to position [1462, 0]
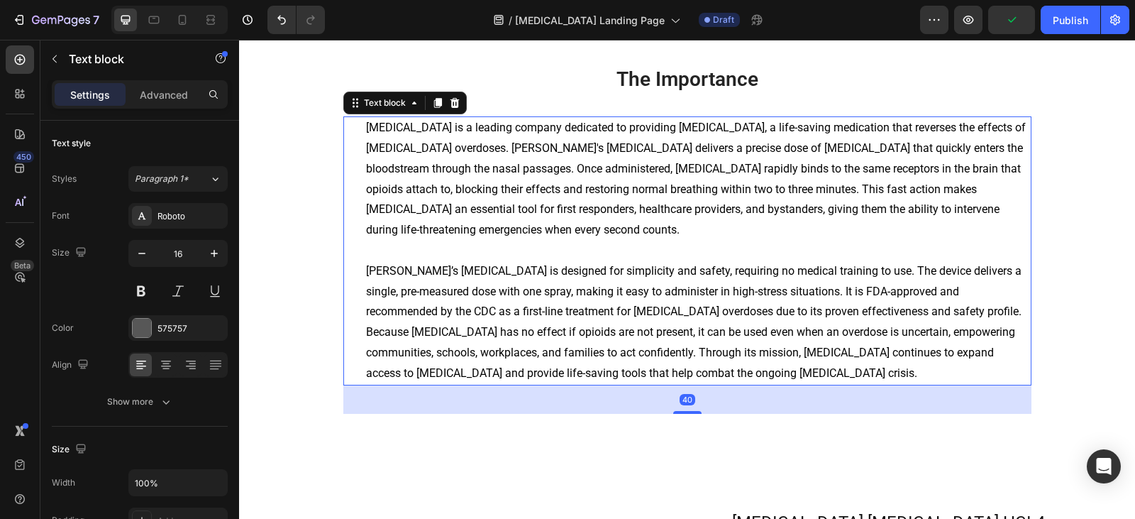
click at [394, 241] on div "[MEDICAL_DATA] is a leading company dedicated to providing [MEDICAL_DATA], a li…" at bounding box center [698, 250] width 667 height 268
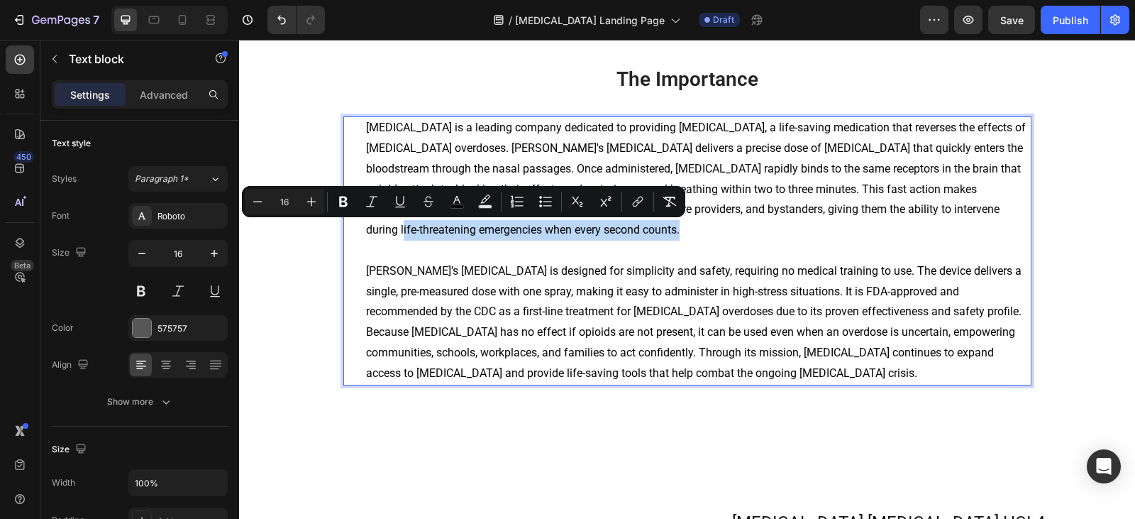
click at [389, 250] on p "Rich Text Editor. Editing area: main" at bounding box center [698, 250] width 664 height 21
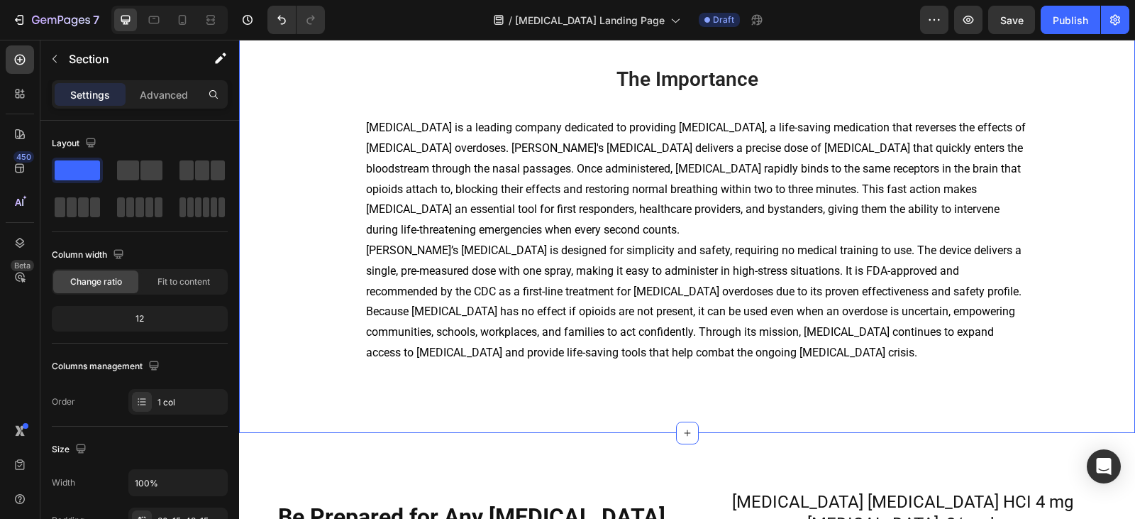
click at [1111, 266] on div "⁠⁠⁠⁠⁠⁠⁠ The Importance Heading [MEDICAL_DATA] is a leading company dedicated to…" at bounding box center [687, 231] width 875 height 333
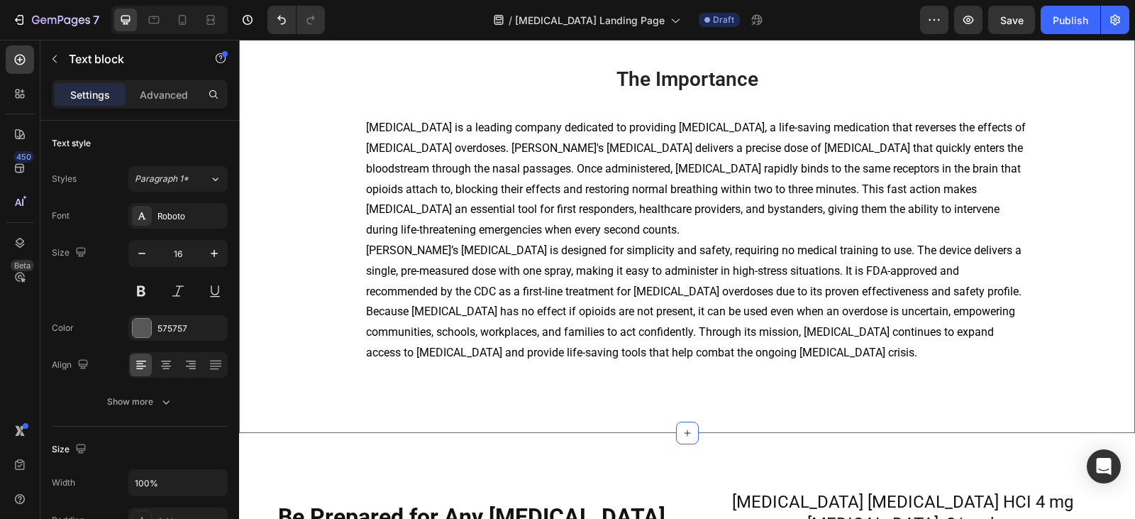
click at [806, 205] on span "[MEDICAL_DATA] is a leading company dedicated to providing [MEDICAL_DATA], a li…" at bounding box center [696, 179] width 660 height 116
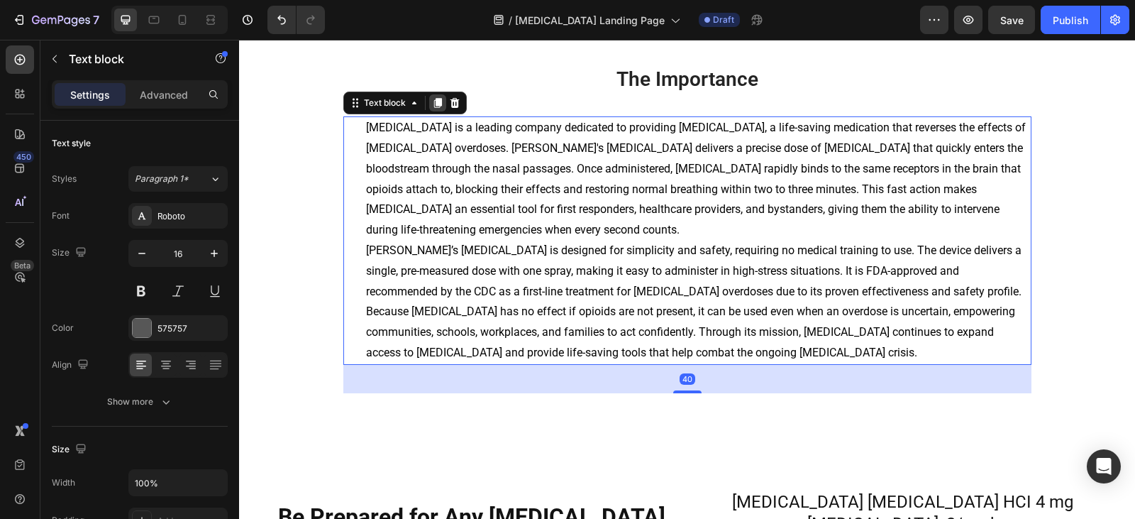
click at [433, 108] on icon at bounding box center [437, 103] width 8 height 10
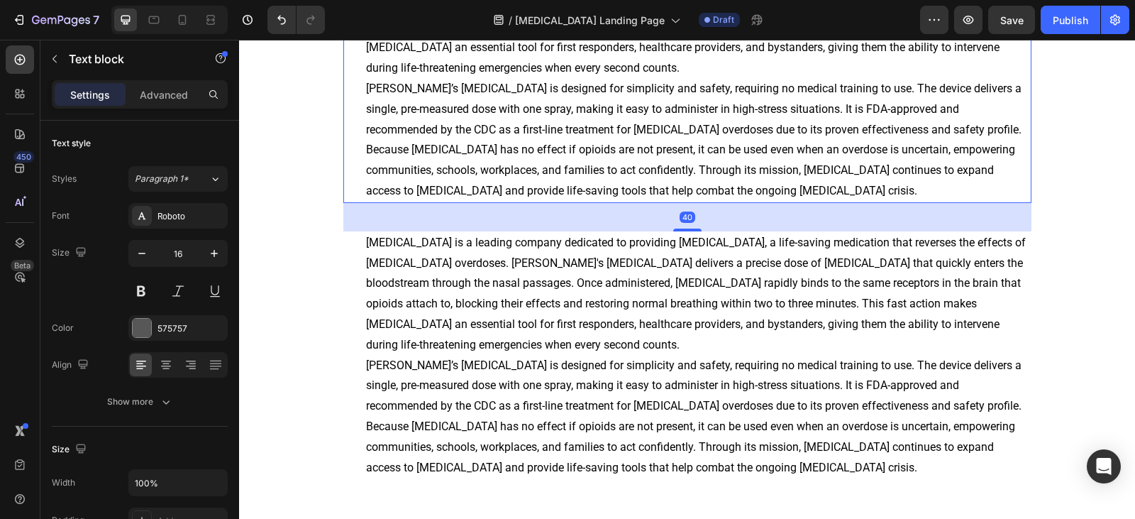
click at [489, 171] on span "[PERSON_NAME]’s [MEDICAL_DATA] is designed for simplicity and safety, requiring…" at bounding box center [693, 140] width 655 height 116
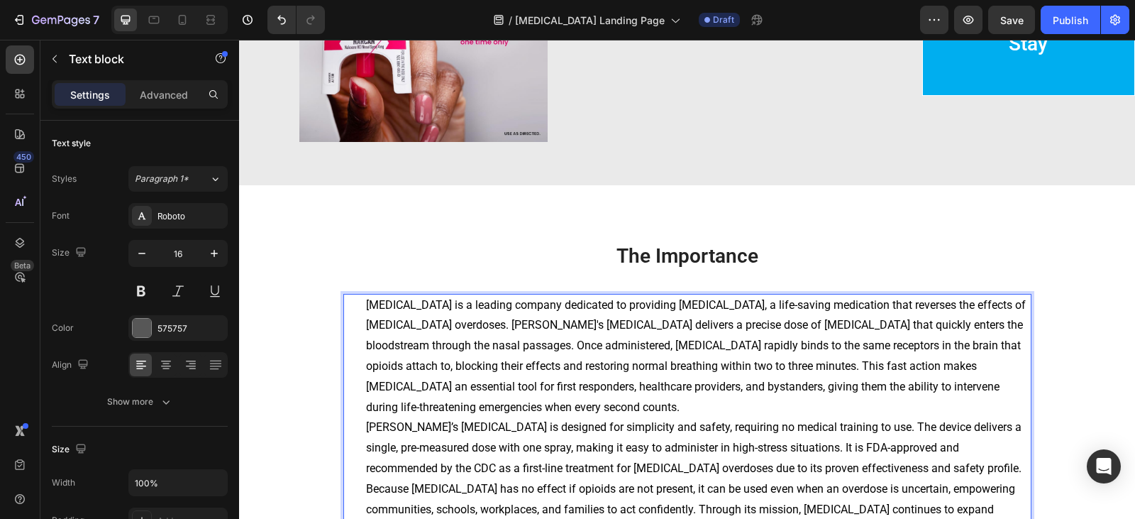
scroll to position [1382, 0]
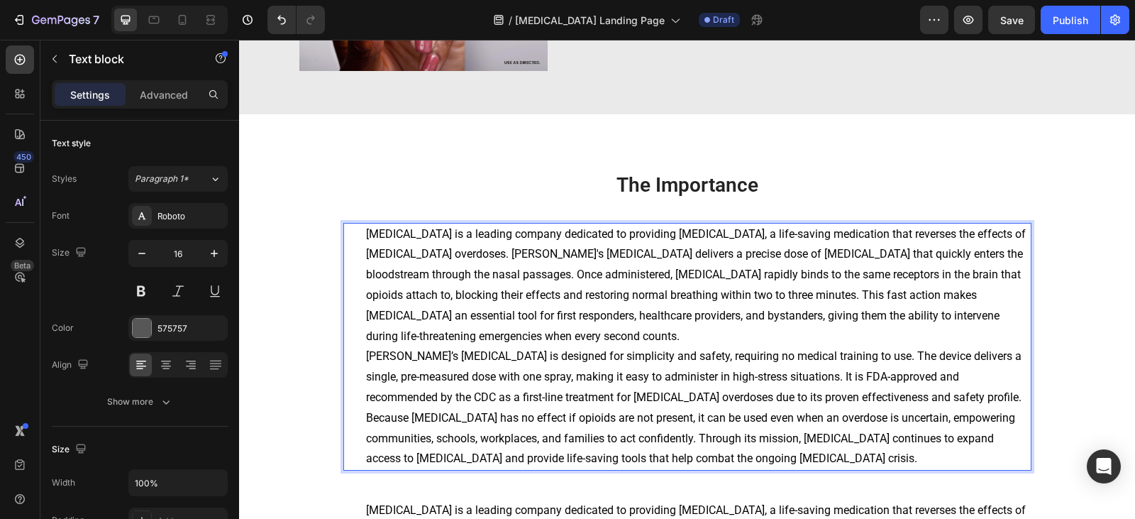
click at [599, 426] on p "[PERSON_NAME]’s [MEDICAL_DATA] is designed for simplicity and safety, requiring…" at bounding box center [698, 407] width 664 height 123
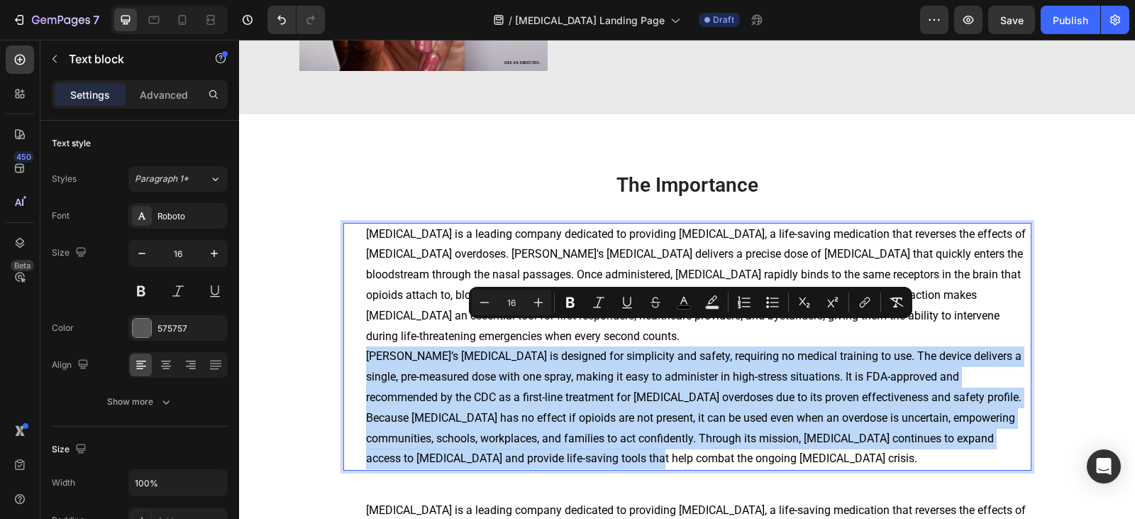
drag, startPoint x: 584, startPoint y: 439, endPoint x: 346, endPoint y: 332, distance: 261.3
click at [346, 332] on div "[MEDICAL_DATA] is a leading company dedicated to providing [MEDICAL_DATA], a li…" at bounding box center [687, 347] width 688 height 248
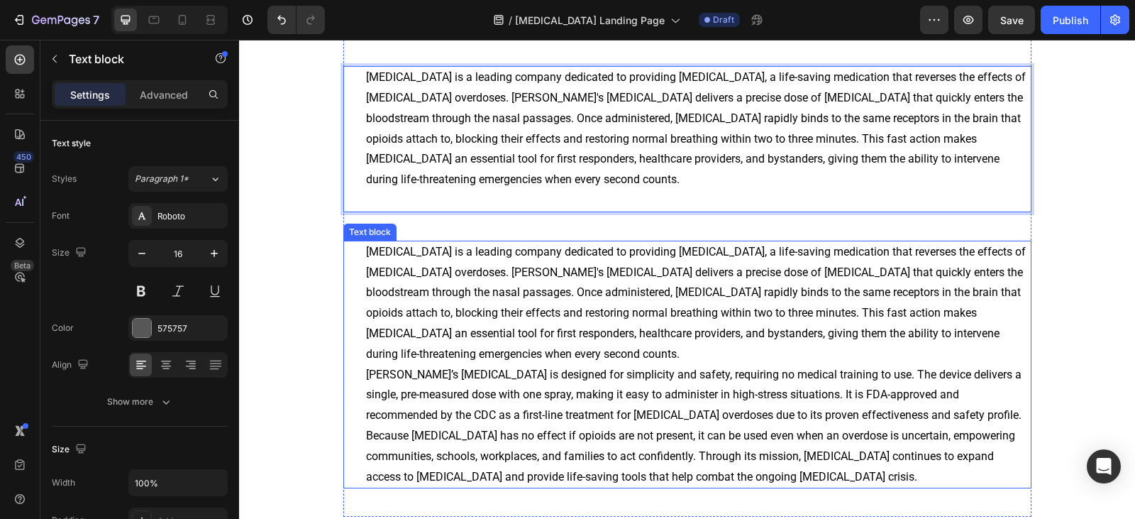
scroll to position [1524, 0]
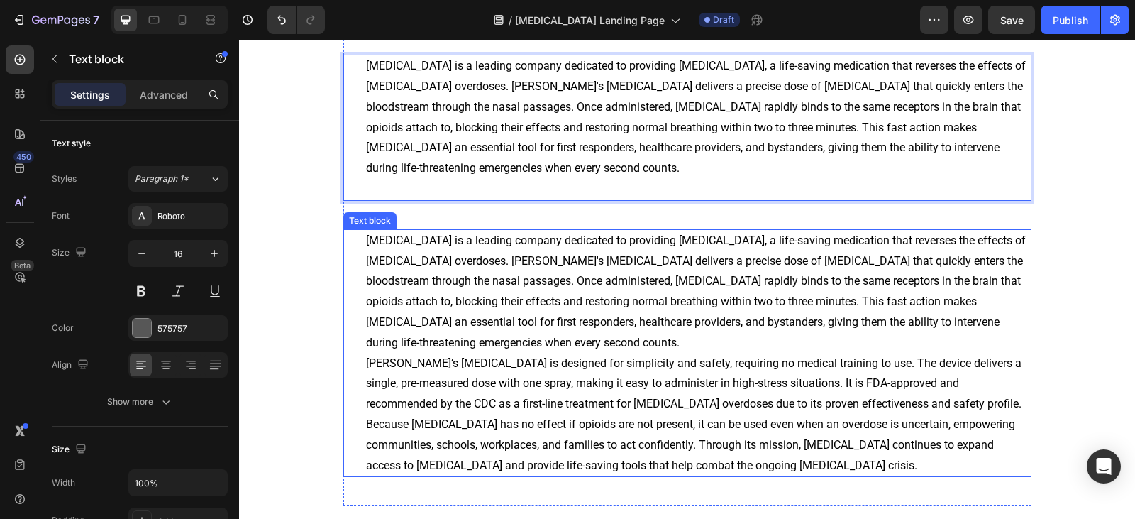
click at [499, 353] on p "[PERSON_NAME]’s [MEDICAL_DATA] is designed for simplicity and safety, requiring…" at bounding box center [698, 414] width 664 height 123
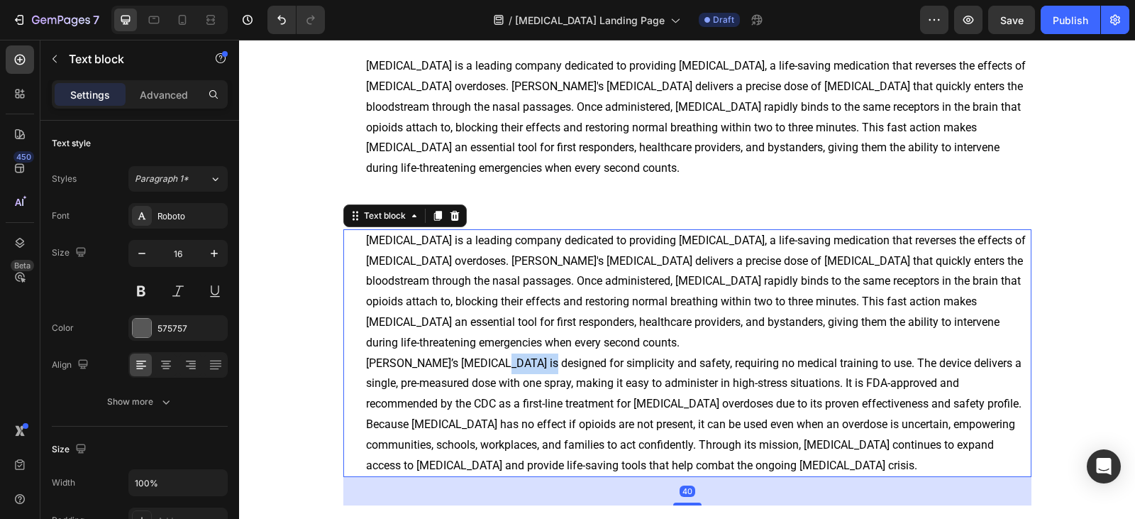
click at [499, 353] on p "[PERSON_NAME]’s [MEDICAL_DATA] is designed for simplicity and safety, requiring…" at bounding box center [698, 414] width 664 height 123
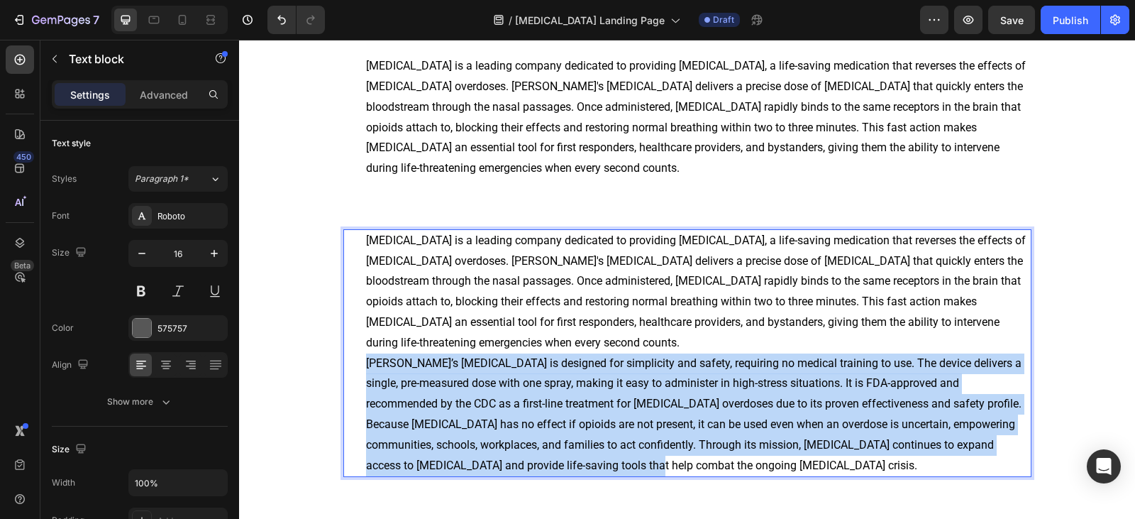
click at [499, 353] on p "[PERSON_NAME]’s [MEDICAL_DATA] is designed for simplicity and safety, requiring…" at bounding box center [698, 414] width 664 height 123
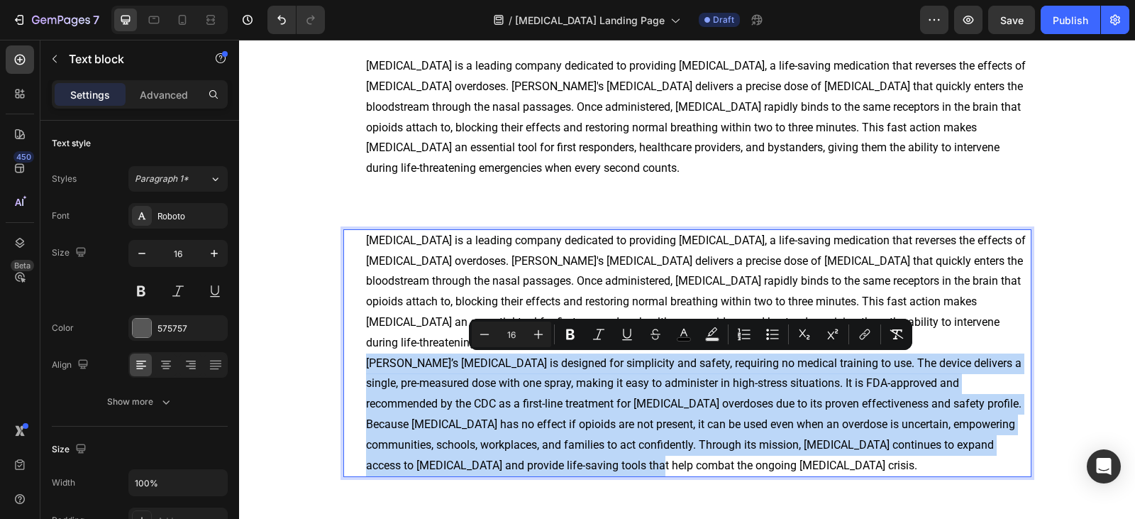
click at [621, 431] on p "[PERSON_NAME]’s [MEDICAL_DATA] is designed for simplicity and safety, requiring…" at bounding box center [698, 414] width 664 height 123
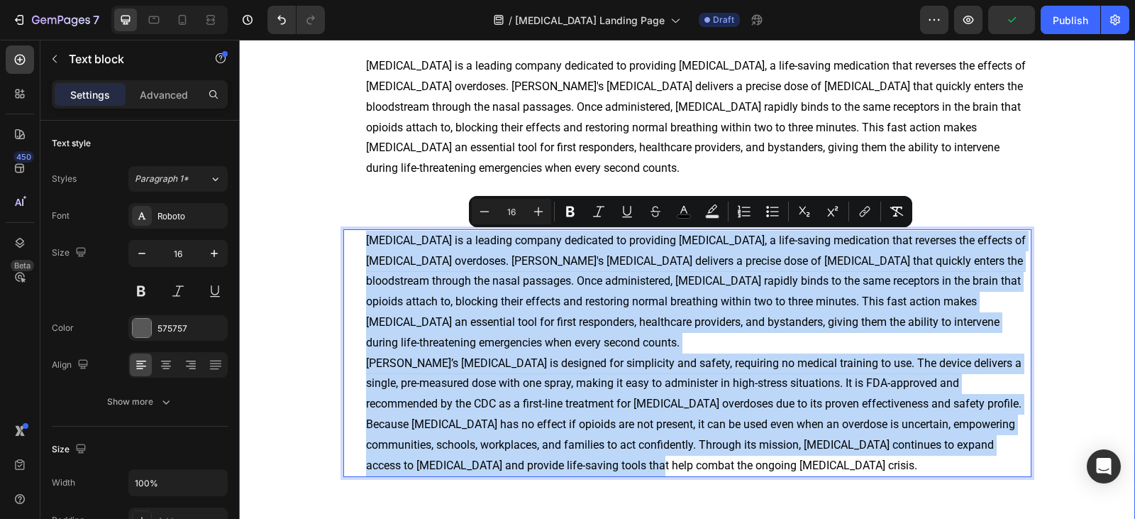
drag, startPoint x: 607, startPoint y: 458, endPoint x: 319, endPoint y: 215, distance: 377.0
click at [319, 215] on div "⁠⁠⁠⁠⁠⁠⁠ The Importance Heading [MEDICAL_DATA] is a leading company dedicated to…" at bounding box center [687, 258] width 875 height 508
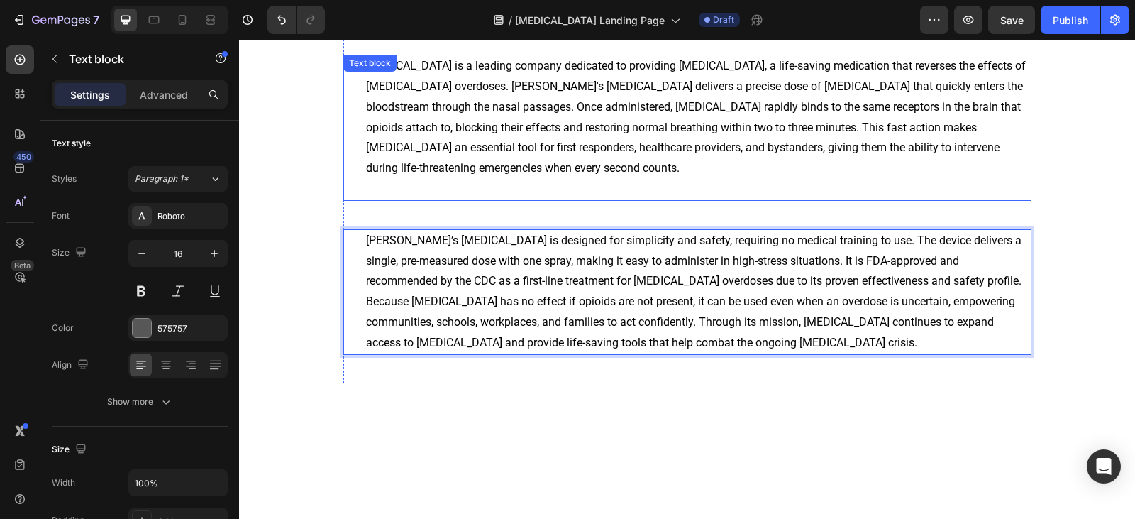
click at [464, 182] on p "Rich Text Editor. Editing area: main" at bounding box center [698, 189] width 664 height 21
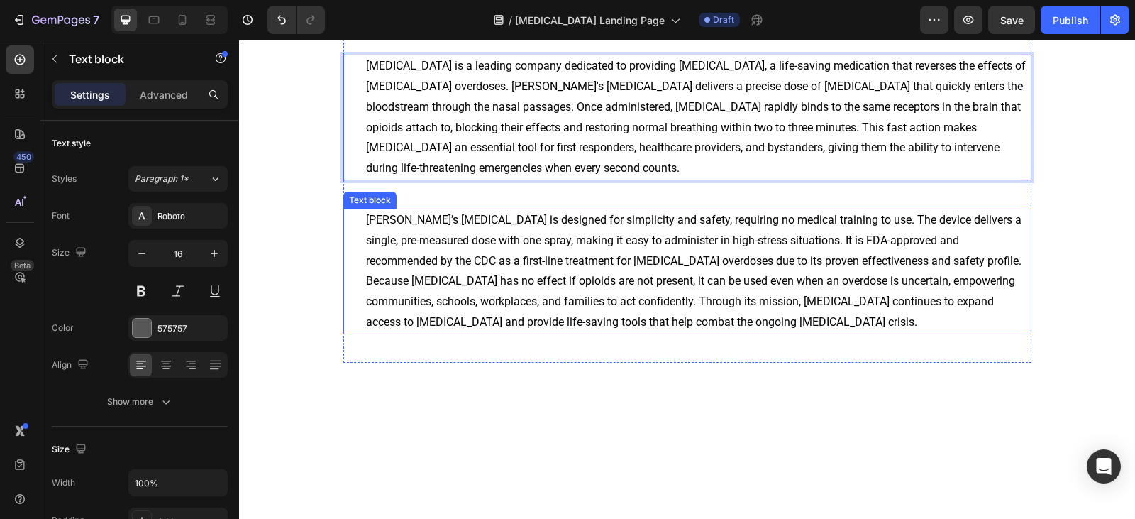
click at [515, 201] on div "⁠⁠⁠⁠⁠⁠⁠ The Importance Heading [MEDICAL_DATA] is a leading company dedicated to…" at bounding box center [687, 183] width 688 height 359
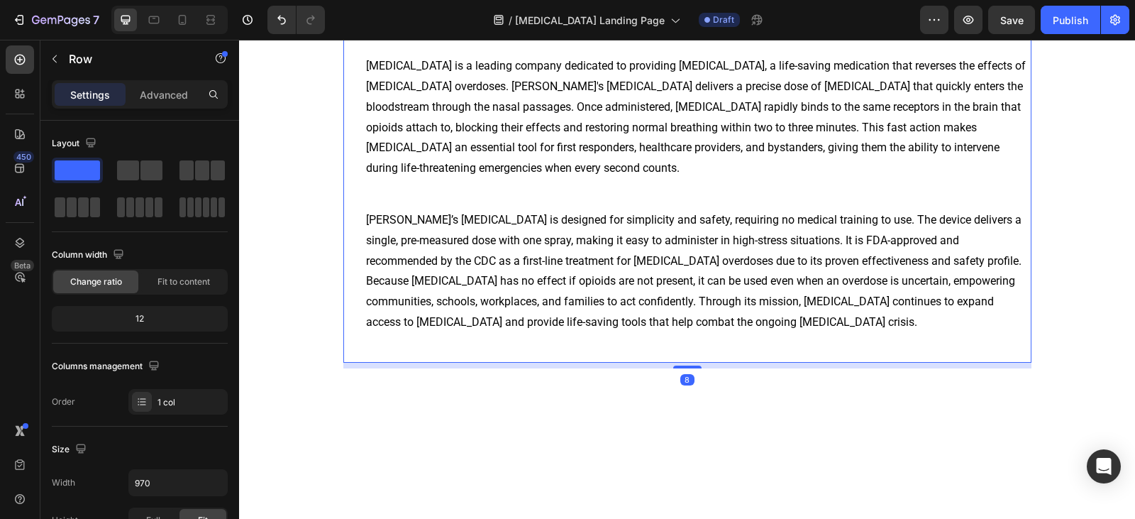
click at [506, 193] on div "⁠⁠⁠⁠⁠⁠⁠ The Importance Heading [MEDICAL_DATA] is a leading company dedicated to…" at bounding box center [687, 183] width 688 height 359
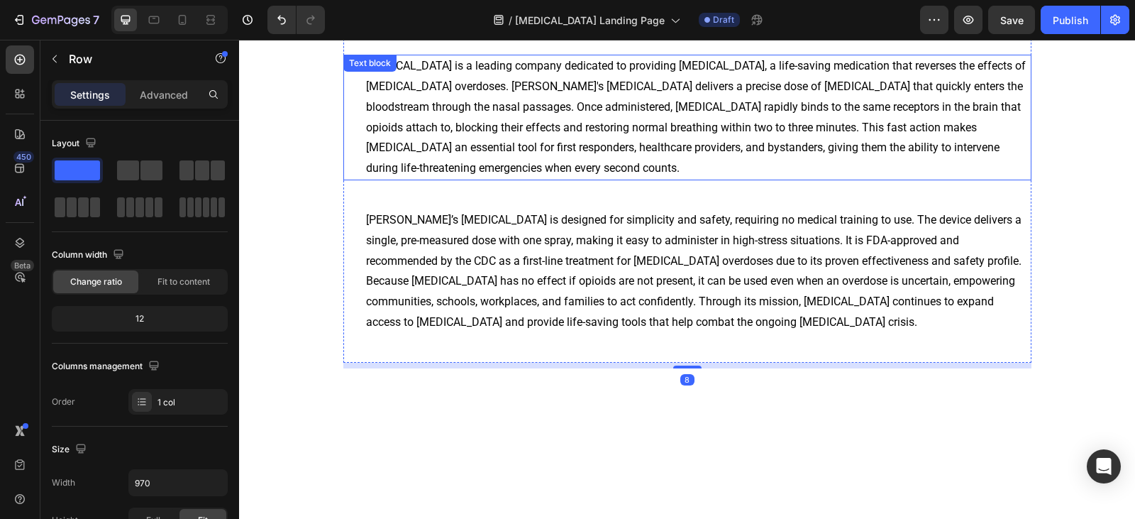
click at [489, 146] on span "[MEDICAL_DATA] is a leading company dedicated to providing [MEDICAL_DATA], a li…" at bounding box center [696, 117] width 660 height 116
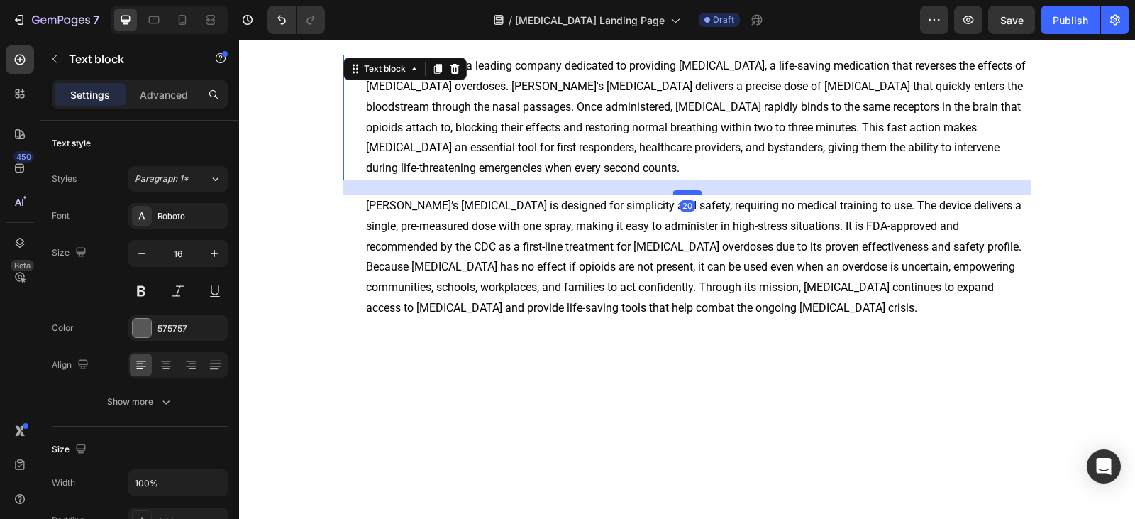
drag, startPoint x: 682, startPoint y: 207, endPoint x: 694, endPoint y: 193, distance: 18.6
click at [694, 193] on div at bounding box center [687, 192] width 28 height 4
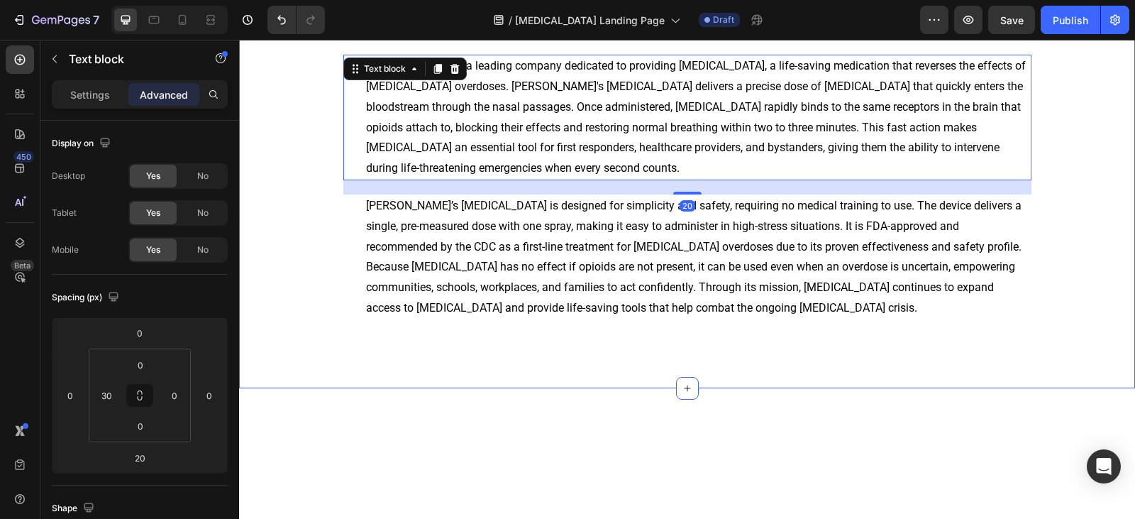
click at [1063, 223] on div "⁠⁠⁠⁠⁠⁠⁠ The Importance Heading [MEDICAL_DATA] is a leading company dedicated to…" at bounding box center [687, 179] width 875 height 350
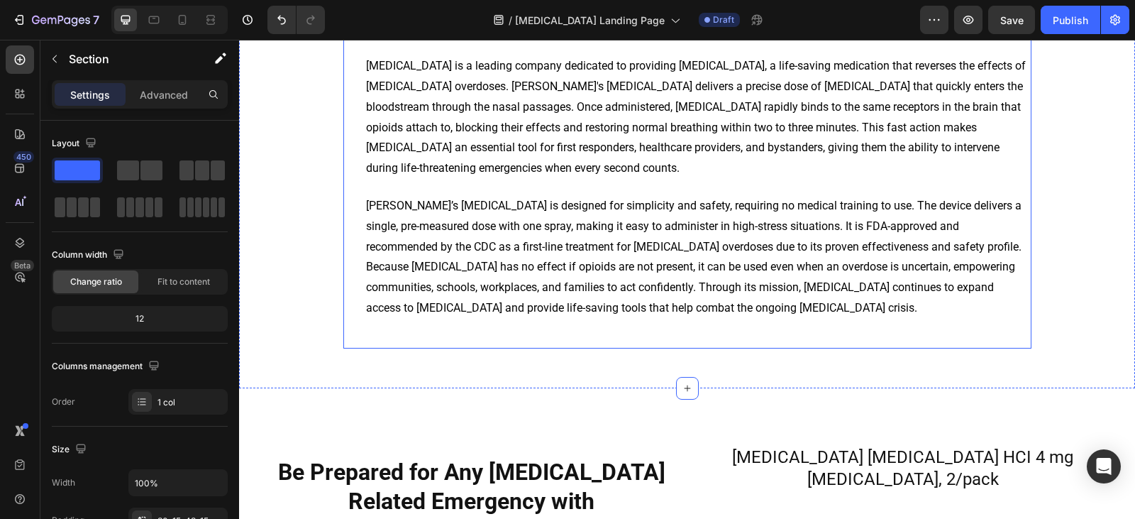
click at [486, 330] on div "⁠⁠⁠⁠⁠⁠⁠ The Importance Heading [MEDICAL_DATA] is a leading company dedicated to…" at bounding box center [687, 176] width 688 height 345
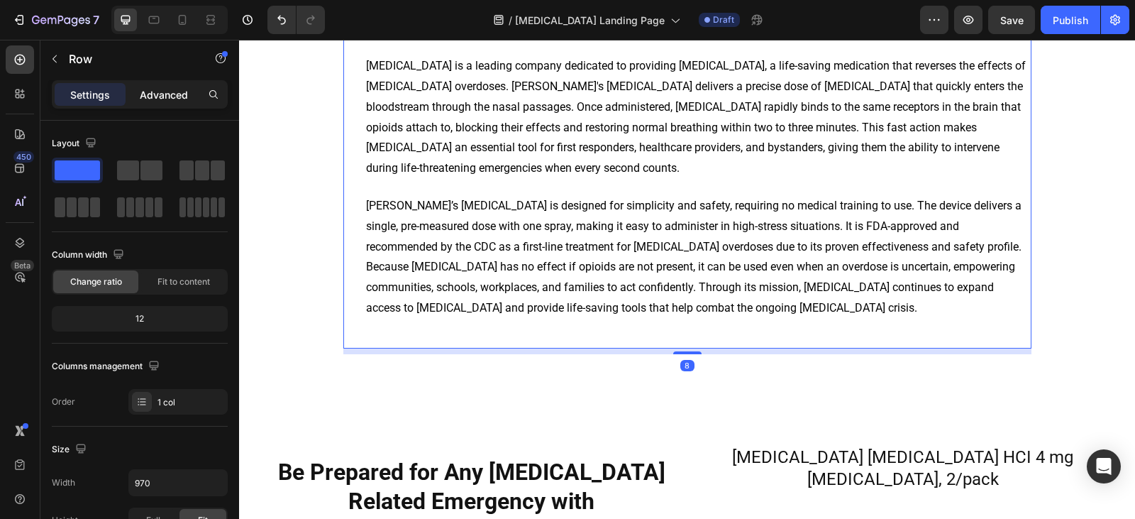
click at [169, 93] on p "Advanced" at bounding box center [164, 94] width 48 height 15
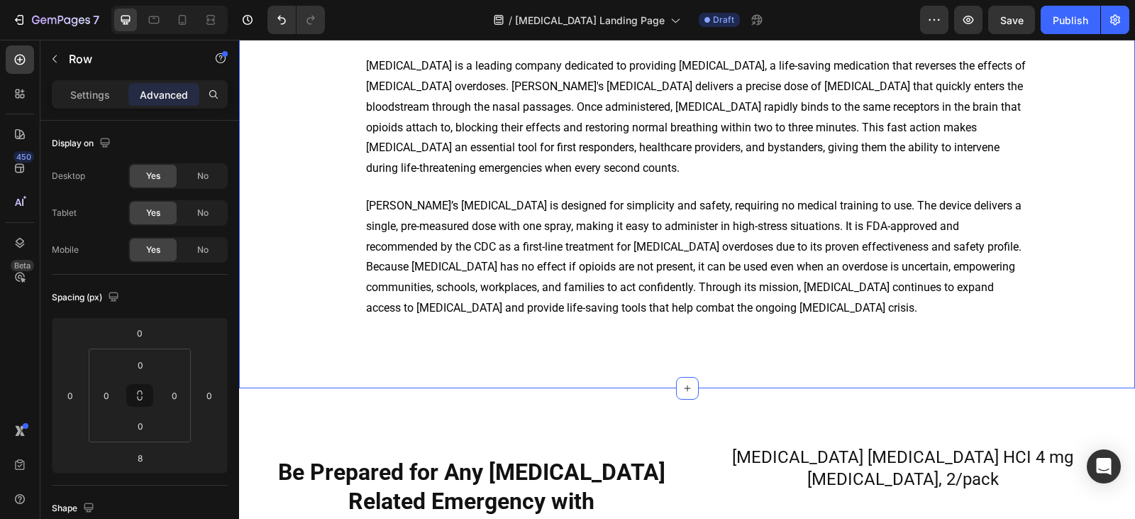
click at [391, 374] on div "⁠⁠⁠⁠⁠⁠⁠ The Importance Heading [MEDICAL_DATA] is a leading company dedicated to…" at bounding box center [687, 167] width 896 height 441
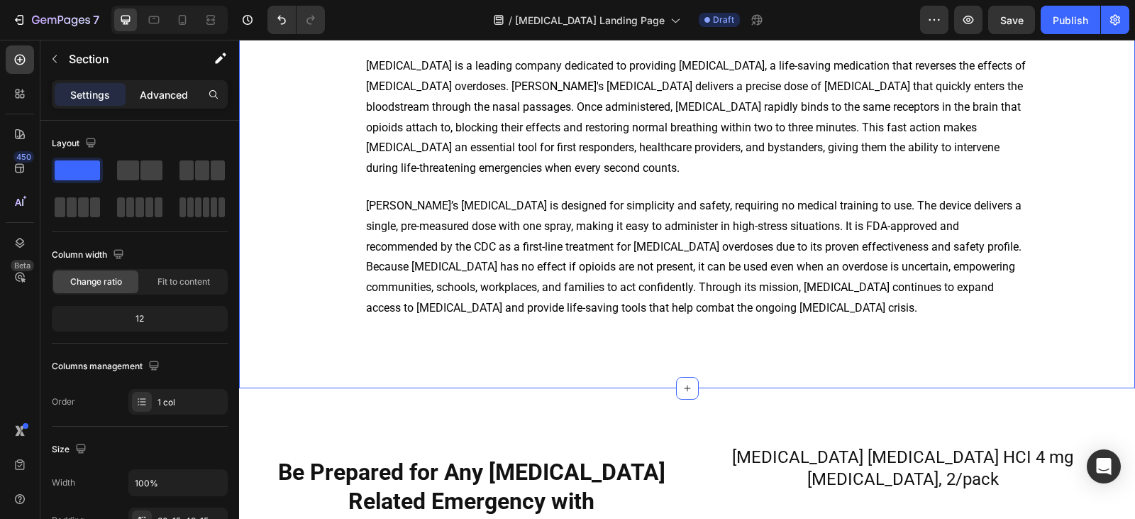
click at [159, 100] on p "Advanced" at bounding box center [164, 94] width 48 height 15
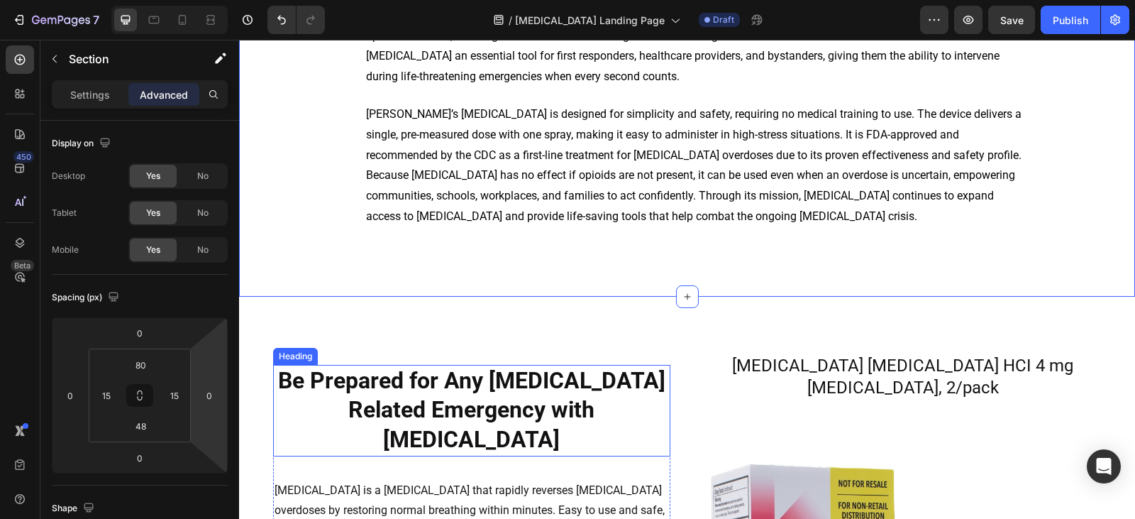
scroll to position [1736, 0]
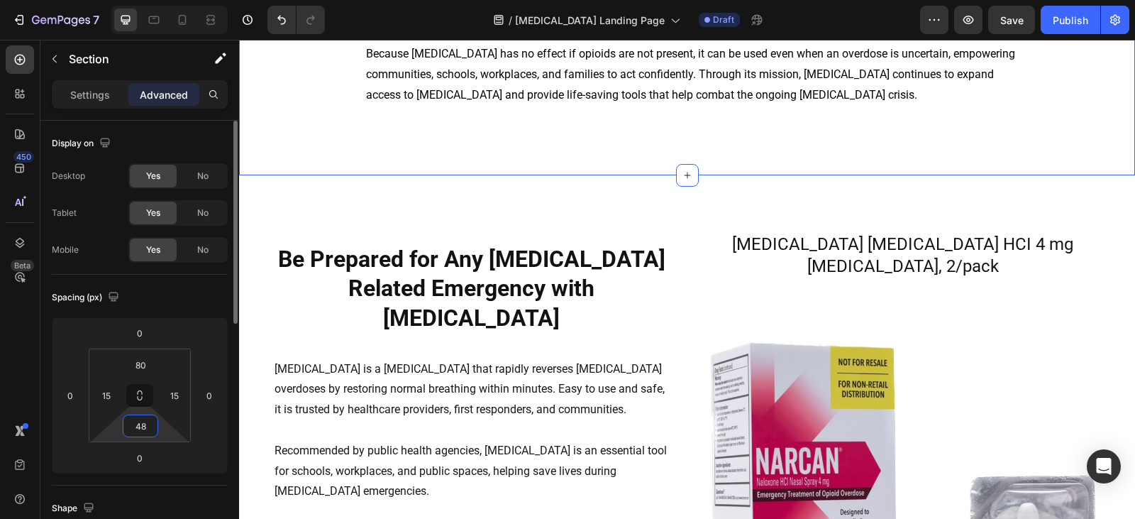
click at [144, 426] on input "48" at bounding box center [140, 425] width 28 height 21
type input "15"
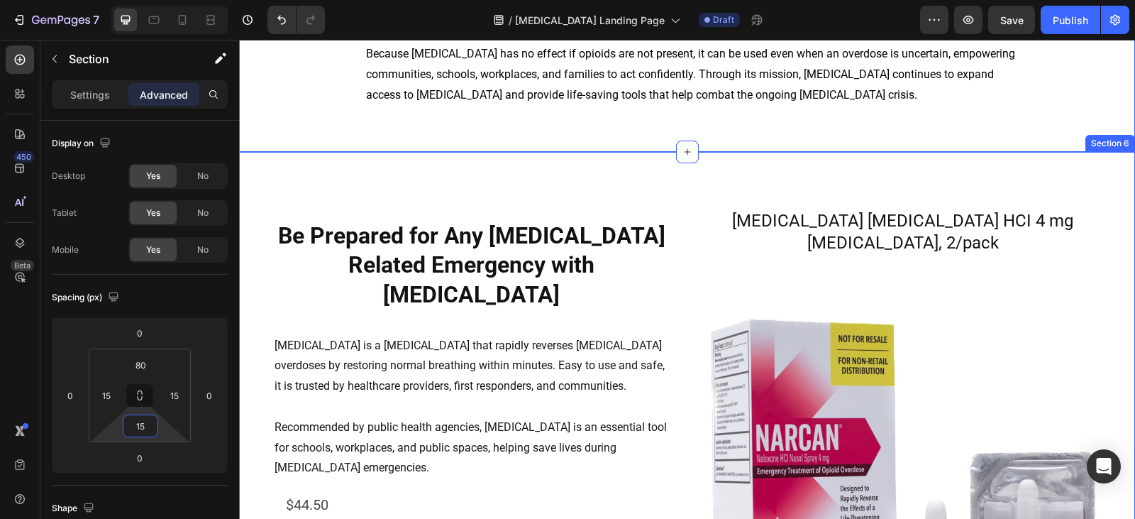
click at [475, 179] on div "Be Prepared for Any [MEDICAL_DATA] Related Emergency with [MEDICAL_DATA] Headin…" at bounding box center [687, 469] width 896 height 634
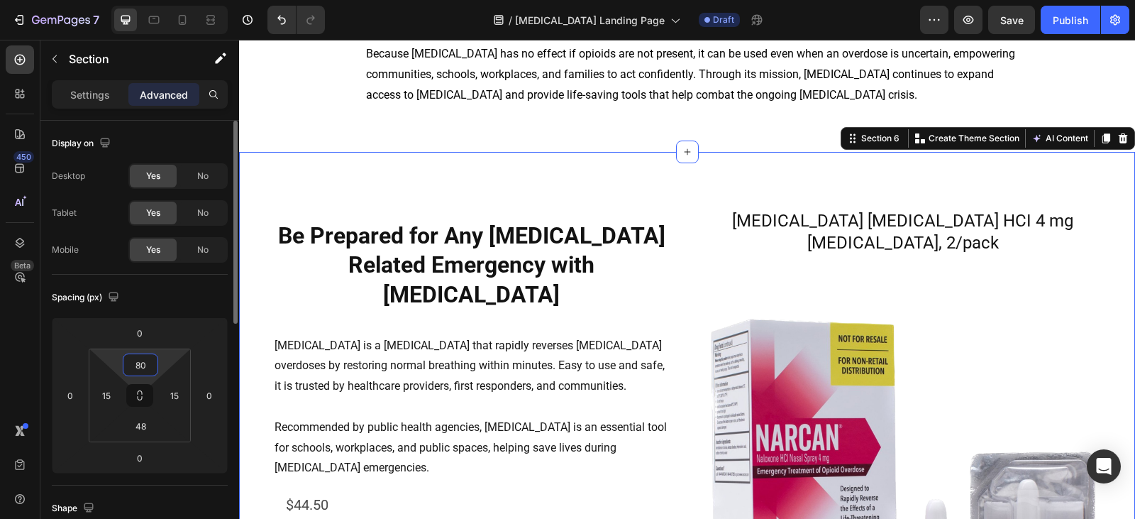
click at [144, 365] on input "80" at bounding box center [140, 364] width 28 height 21
type input "25"
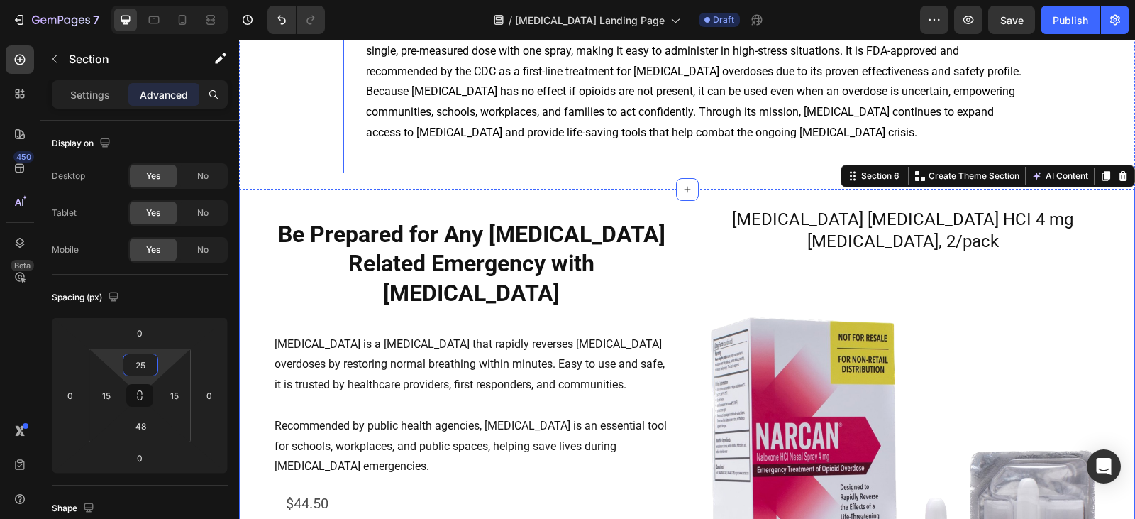
scroll to position [1665, 0]
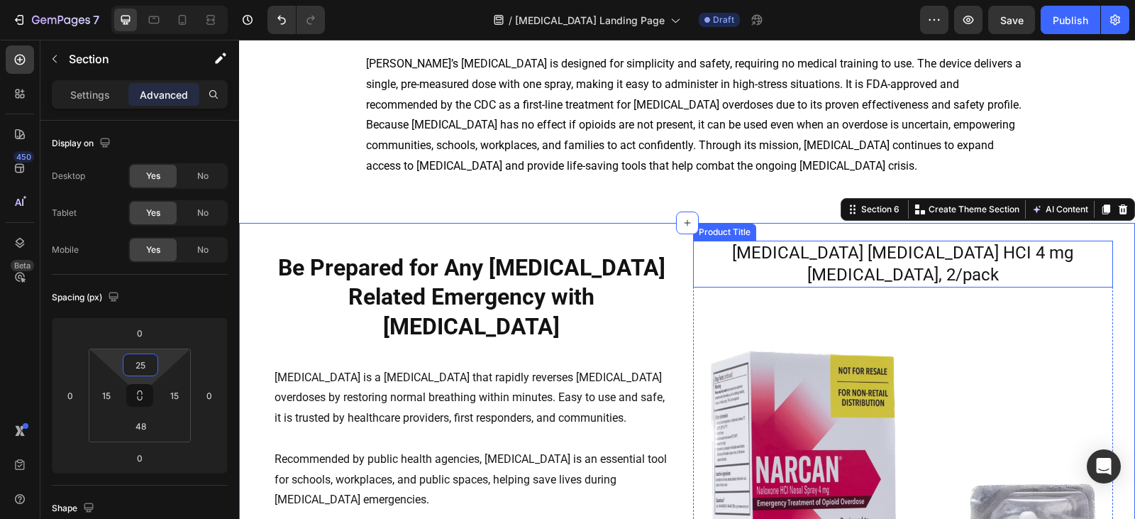
click at [770, 248] on h2 "[MEDICAL_DATA] [MEDICAL_DATA] HCI 4 mg [MEDICAL_DATA], 2/pack" at bounding box center [903, 263] width 420 height 47
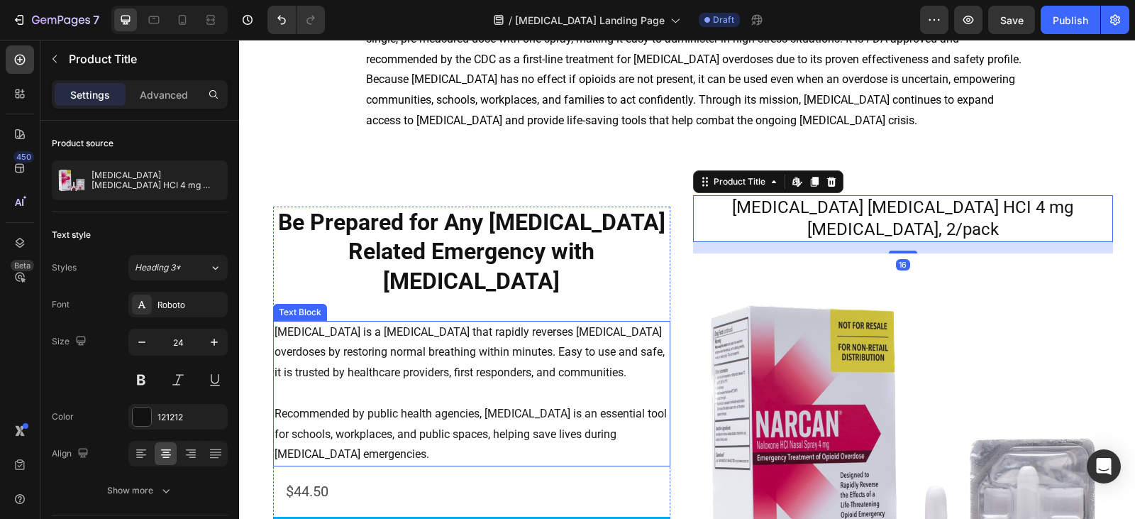
scroll to position [1736, 0]
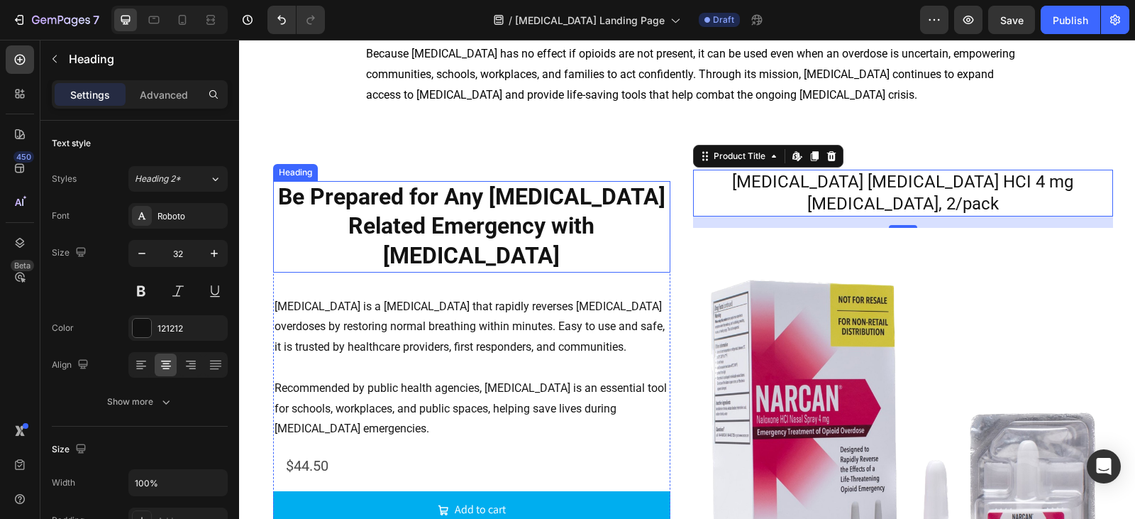
click at [418, 199] on strong "Be Prepared for Any [MEDICAL_DATA] Related Emergency with [MEDICAL_DATA]" at bounding box center [471, 226] width 387 height 86
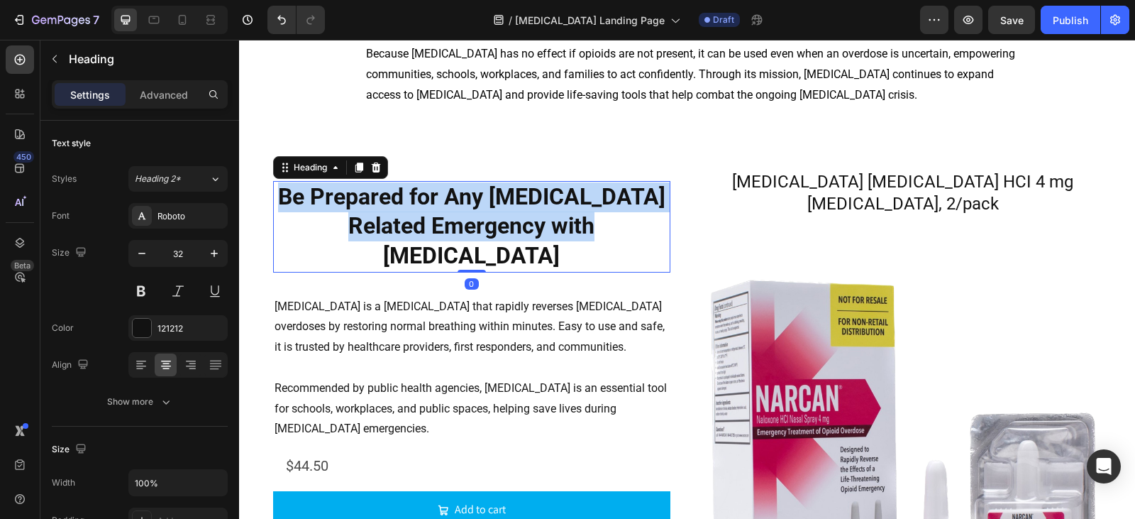
click at [418, 199] on strong "Be Prepared for Any [MEDICAL_DATA] Related Emergency with [MEDICAL_DATA]" at bounding box center [471, 226] width 387 height 86
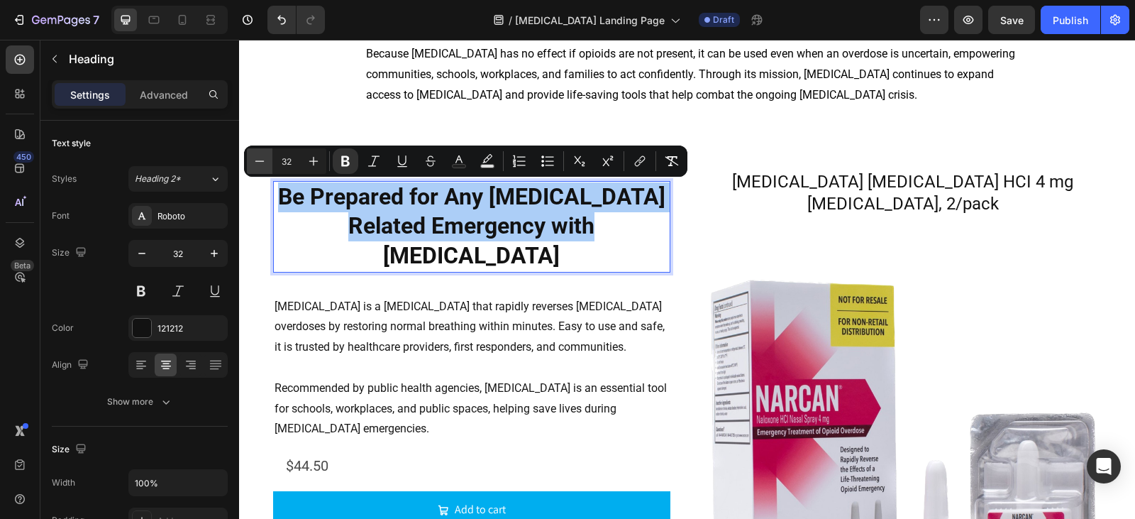
click at [267, 167] on button "Minus" at bounding box center [260, 161] width 26 height 26
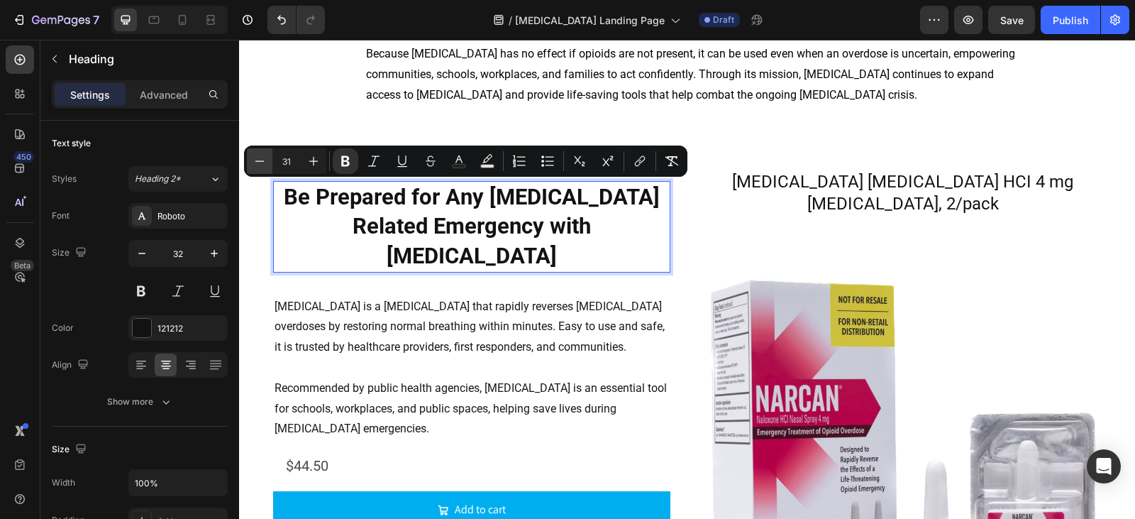
click at [267, 167] on button "Minus" at bounding box center [260, 161] width 26 height 26
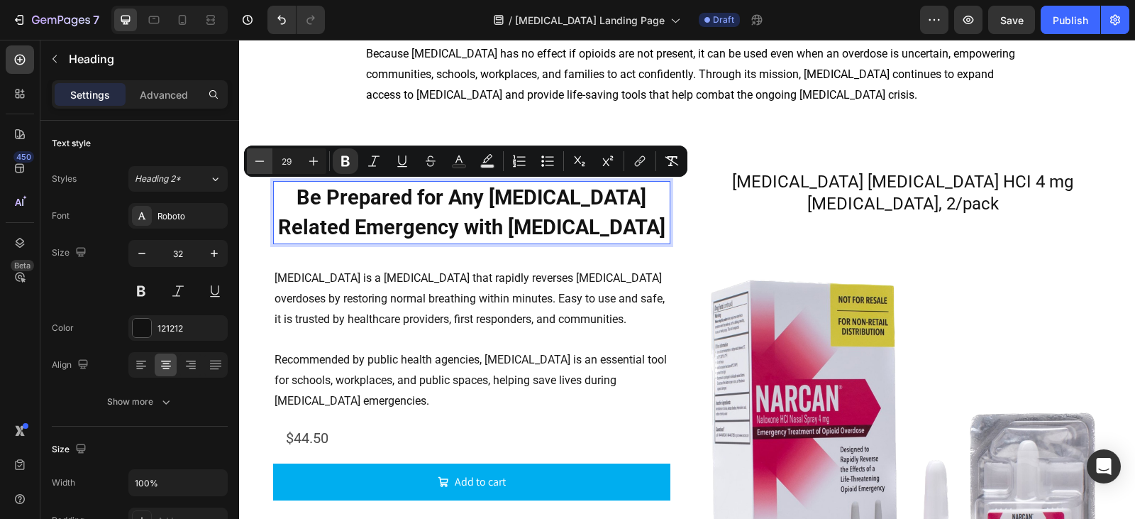
click at [267, 167] on button "Minus" at bounding box center [260, 161] width 26 height 26
type input "28"
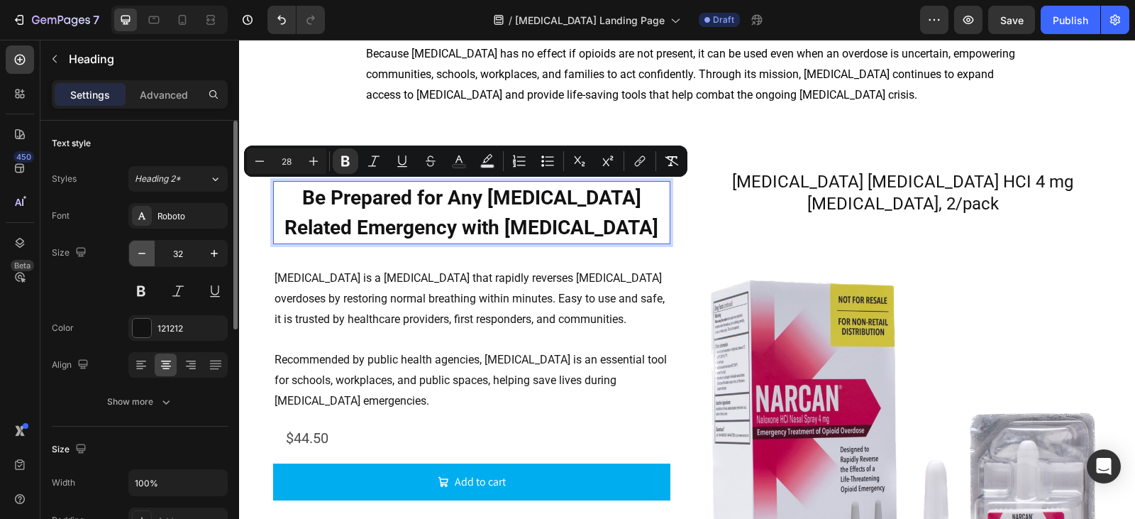
click at [149, 246] on button "button" at bounding box center [142, 253] width 26 height 26
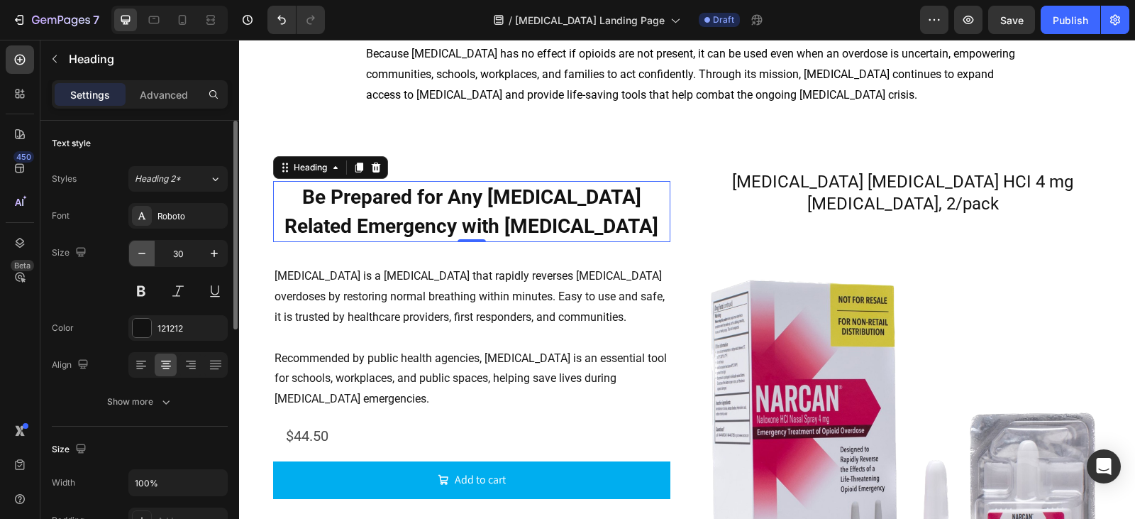
click at [149, 246] on button "button" at bounding box center [142, 253] width 26 height 26
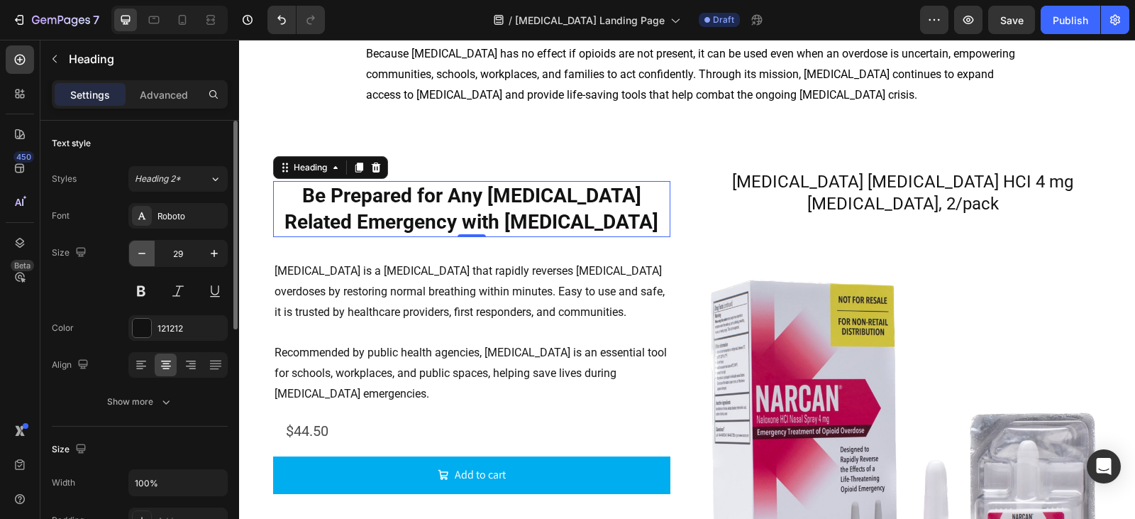
click at [149, 246] on button "button" at bounding box center [142, 253] width 26 height 26
type input "28"
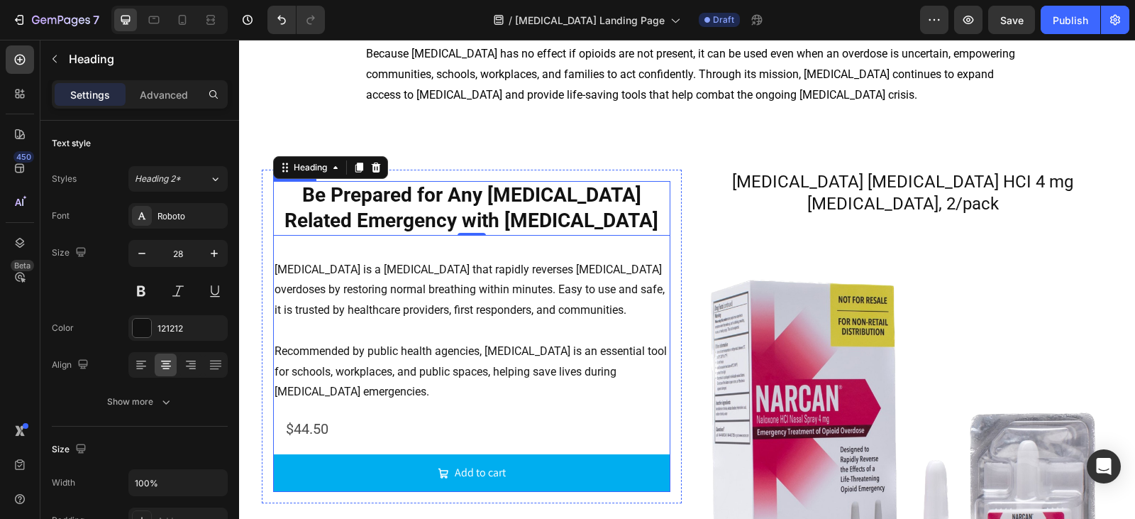
click at [538, 250] on div "Be Prepared for Any [MEDICAL_DATA] Related Emergency with [MEDICAL_DATA] Headin…" at bounding box center [471, 336] width 397 height 311
click at [486, 225] on strong "Be Prepared for Any [MEDICAL_DATA] Related Emergency with [MEDICAL_DATA]" at bounding box center [471, 207] width 374 height 49
click at [184, 97] on p "Advanced" at bounding box center [164, 94] width 48 height 15
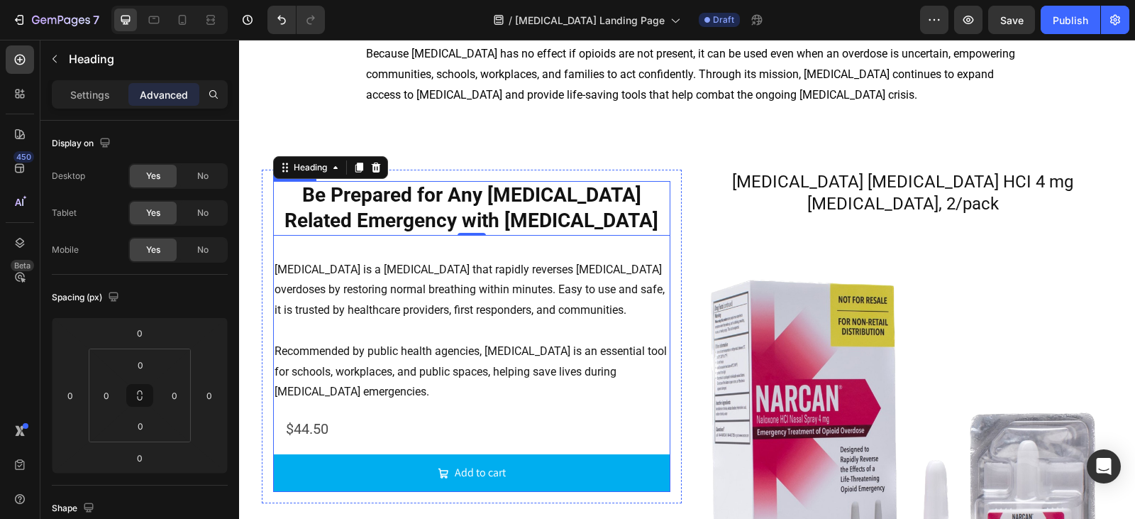
click at [416, 252] on div "⁠⁠⁠⁠⁠⁠⁠ Be Prepared for Any [MEDICAL_DATA] Related Emergency with [MEDICAL_DATA…" at bounding box center [471, 336] width 397 height 311
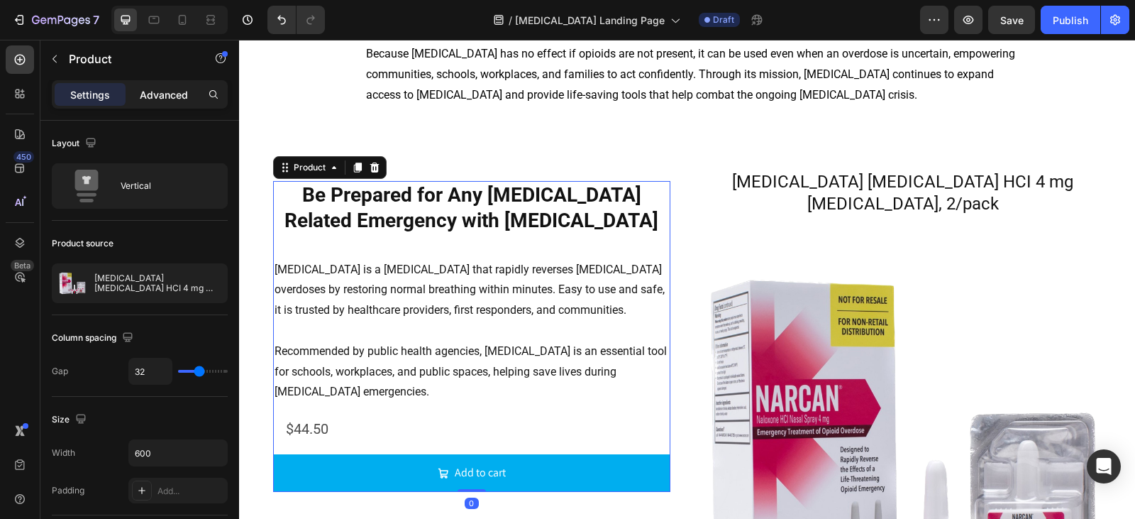
click at [155, 94] on p "Advanced" at bounding box center [164, 94] width 48 height 15
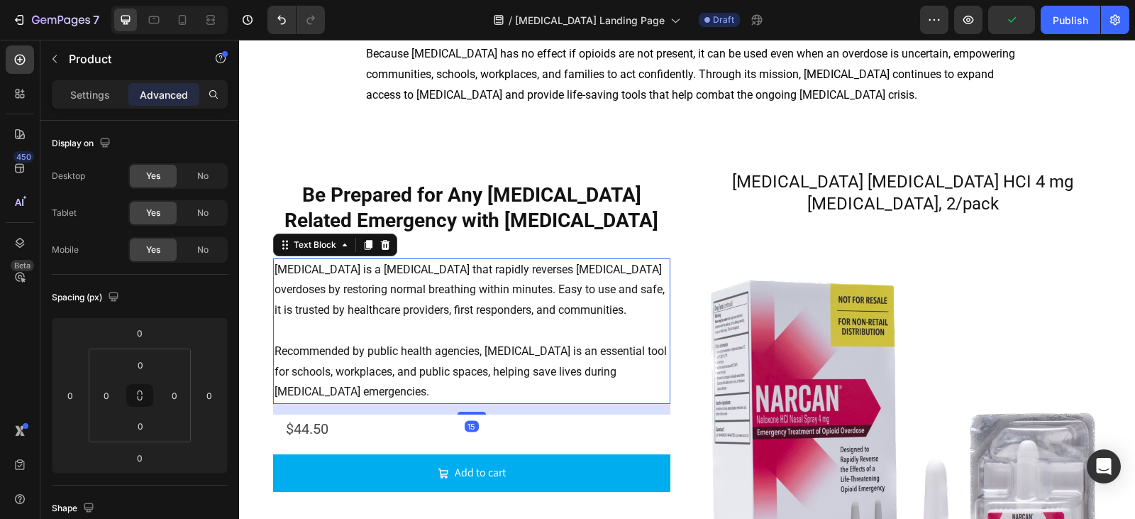
click at [397, 274] on p "[MEDICAL_DATA] is a [MEDICAL_DATA] that rapidly reverses [MEDICAL_DATA] overdos…" at bounding box center [472, 290] width 394 height 61
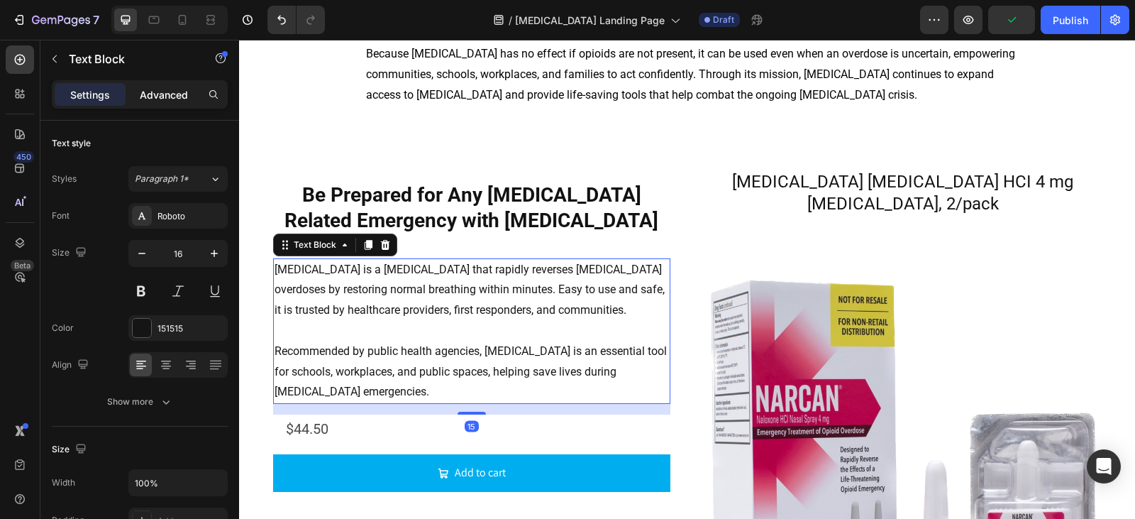
click at [140, 89] on p "Advanced" at bounding box center [164, 94] width 48 height 15
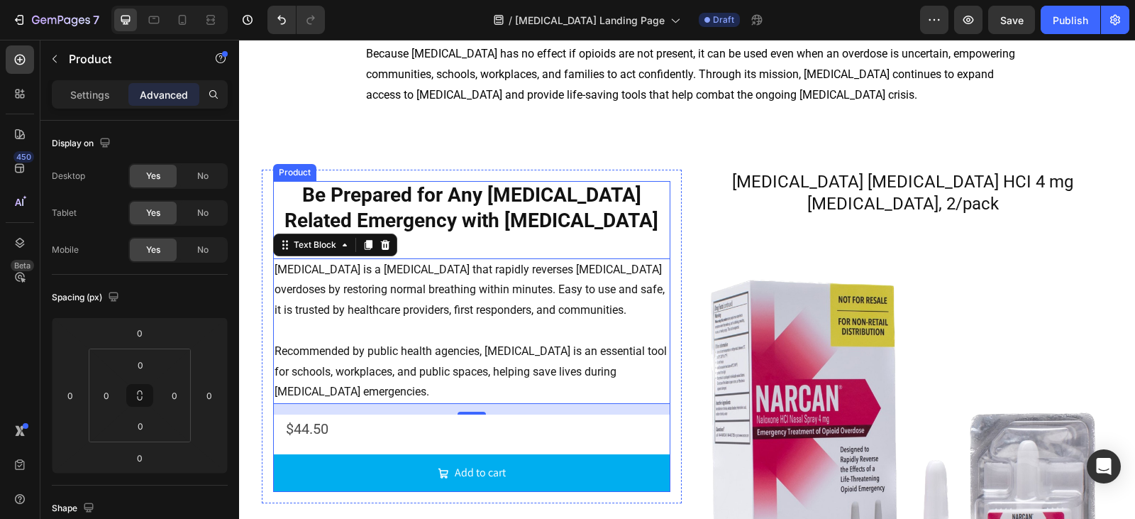
click at [441, 245] on div "⁠⁠⁠⁠⁠⁠⁠ Be Prepared for Any [MEDICAL_DATA] Related Emergency with [MEDICAL_DATA…" at bounding box center [471, 336] width 397 height 311
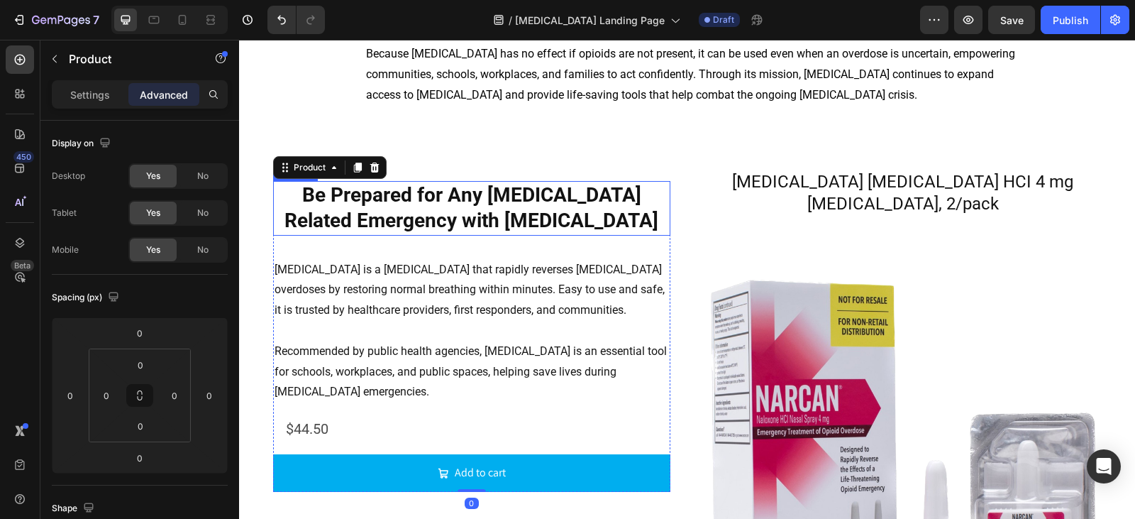
click at [465, 229] on strong "Be Prepared for Any [MEDICAL_DATA] Related Emergency with [MEDICAL_DATA]" at bounding box center [471, 207] width 374 height 49
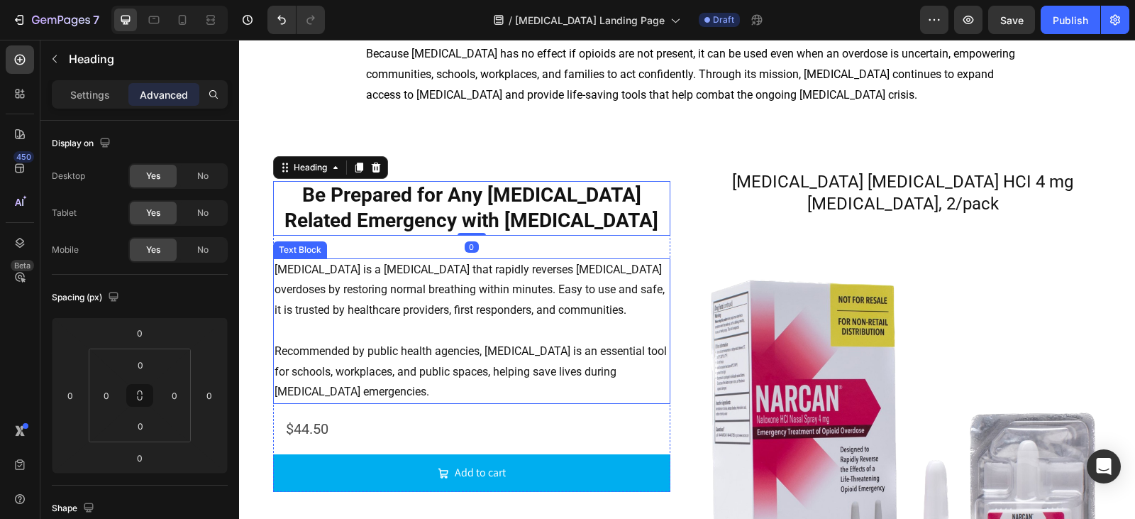
click at [392, 260] on p "[MEDICAL_DATA] is a [MEDICAL_DATA] that rapidly reverses [MEDICAL_DATA] overdos…" at bounding box center [472, 290] width 394 height 61
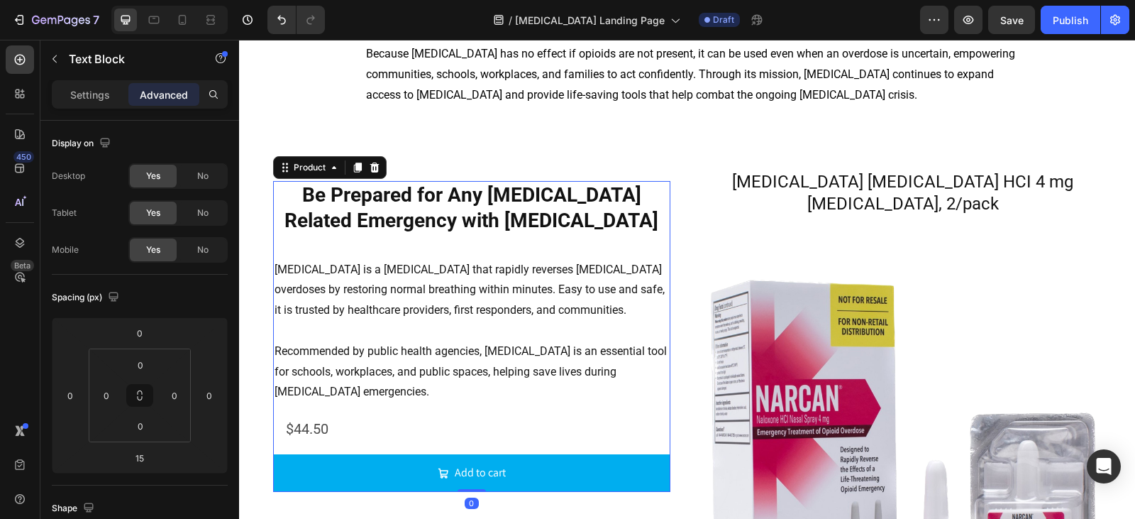
click at [476, 251] on div "⁠⁠⁠⁠⁠⁠⁠ Be Prepared for Any [MEDICAL_DATA] Related Emergency with [MEDICAL_DATA…" at bounding box center [471, 336] width 397 height 311
click at [472, 218] on strong "Be Prepared for Any [MEDICAL_DATA] Related Emergency with [MEDICAL_DATA]" at bounding box center [471, 207] width 374 height 49
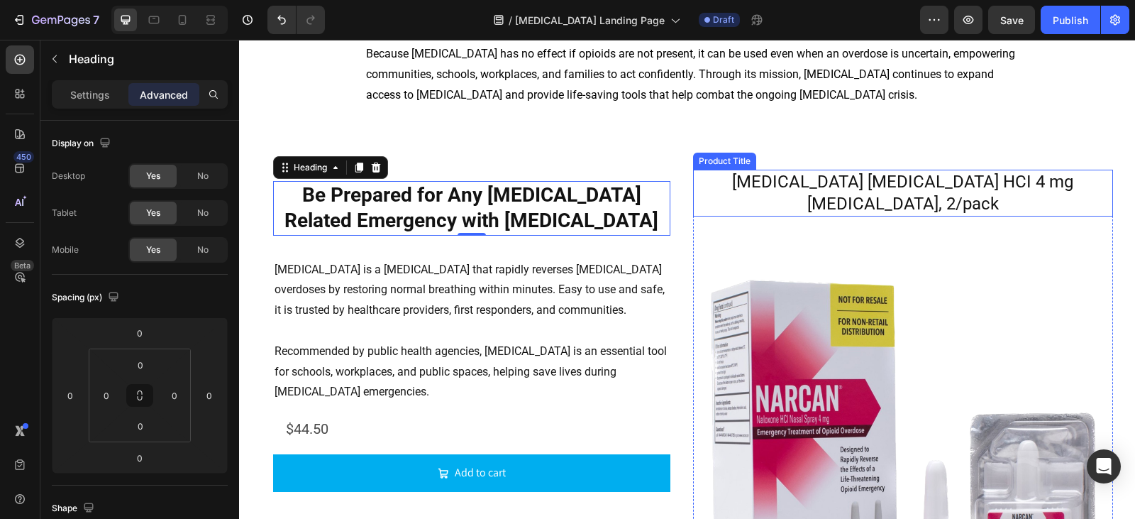
click at [754, 182] on h2 "[MEDICAL_DATA] [MEDICAL_DATA] HCI 4 mg [MEDICAL_DATA], 2/pack" at bounding box center [903, 193] width 420 height 47
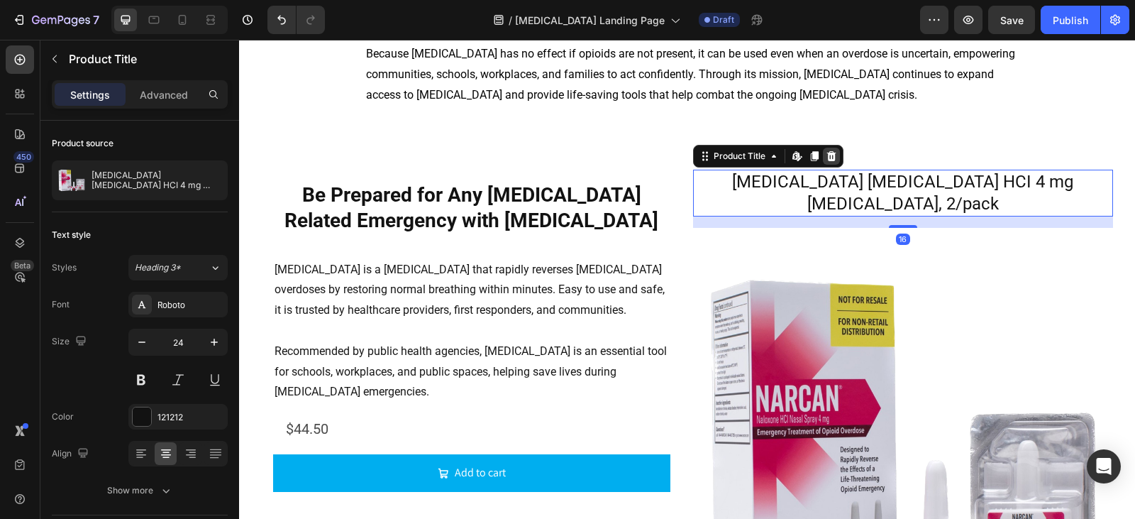
click at [827, 156] on icon at bounding box center [831, 155] width 11 height 11
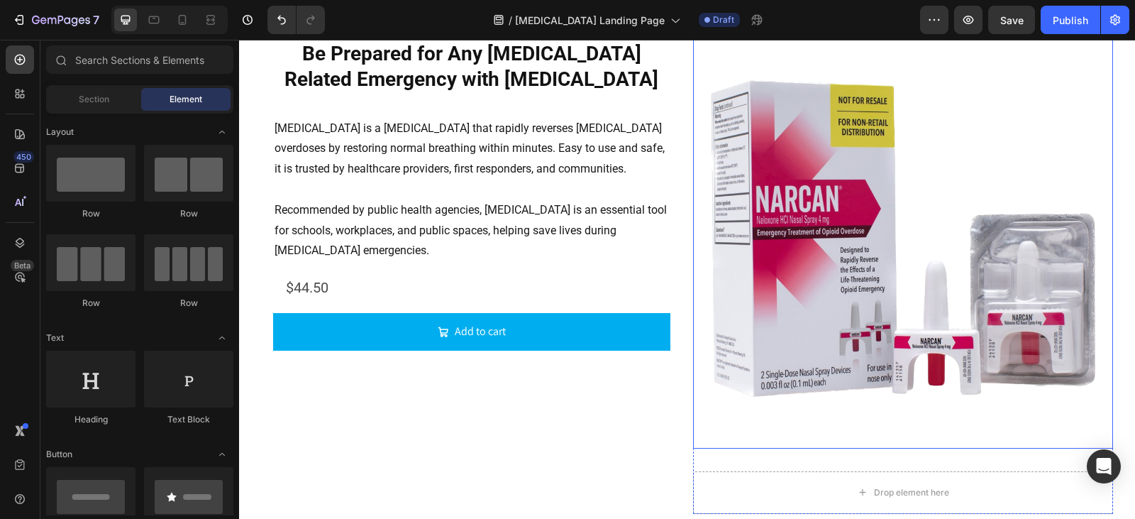
scroll to position [1878, 0]
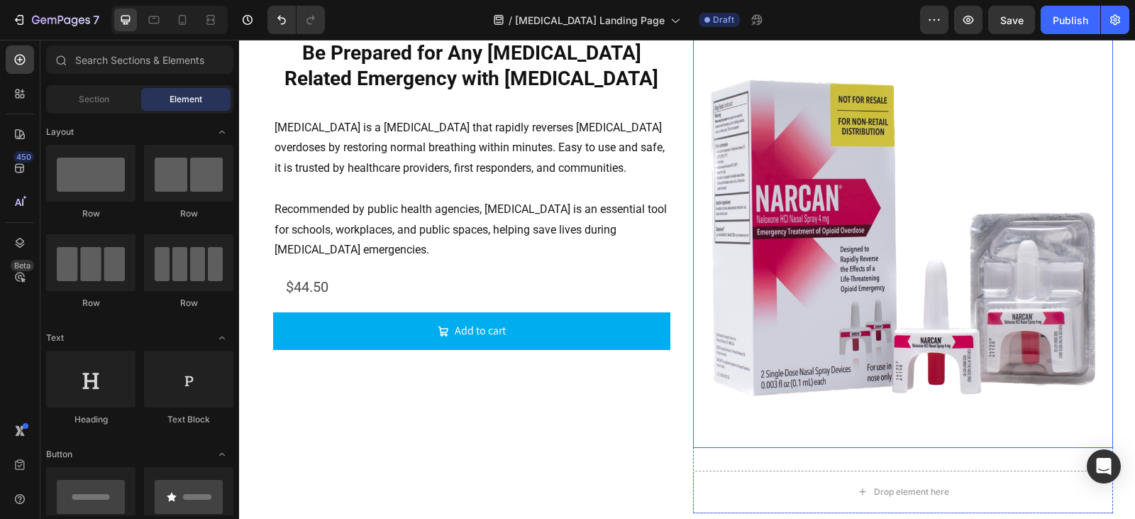
click at [751, 115] on img at bounding box center [903, 238] width 420 height 420
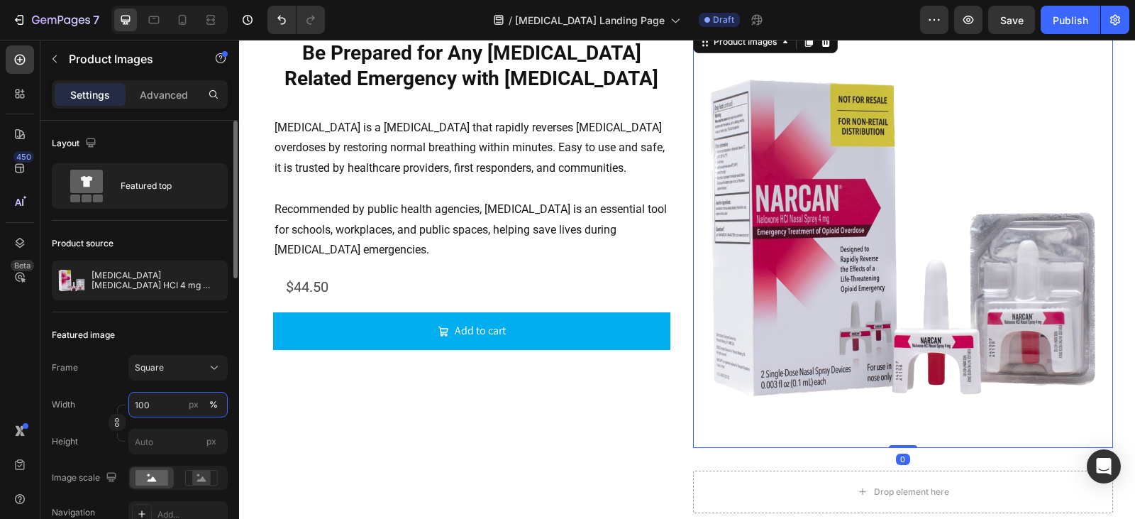
click at [162, 405] on input "100" at bounding box center [177, 405] width 99 height 26
type input "80"
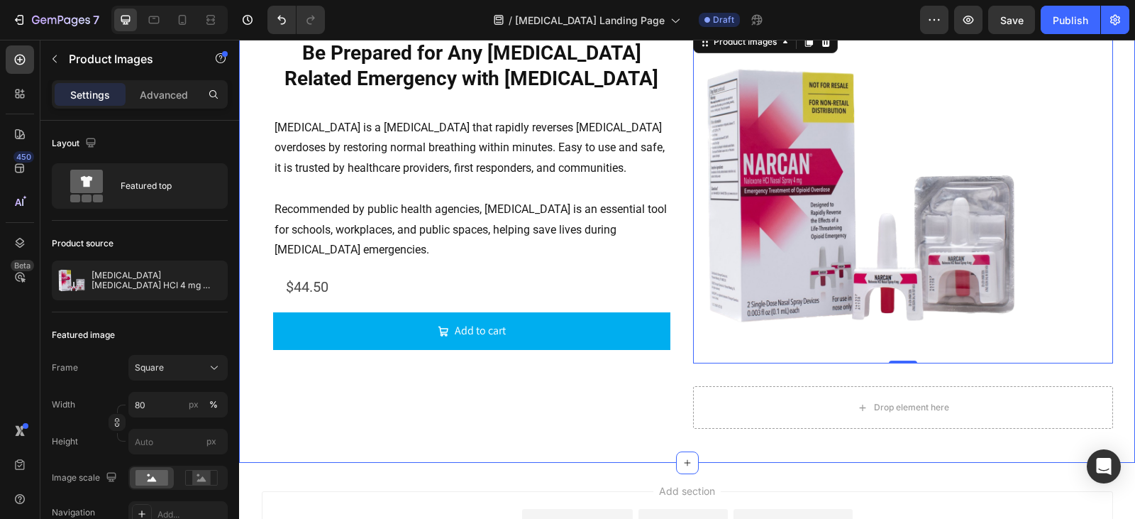
click at [1117, 296] on div "⁠⁠⁠⁠⁠⁠⁠ Be Prepared for Any [MEDICAL_DATA] Related Emergency with [MEDICAL_DATA…" at bounding box center [687, 236] width 896 height 453
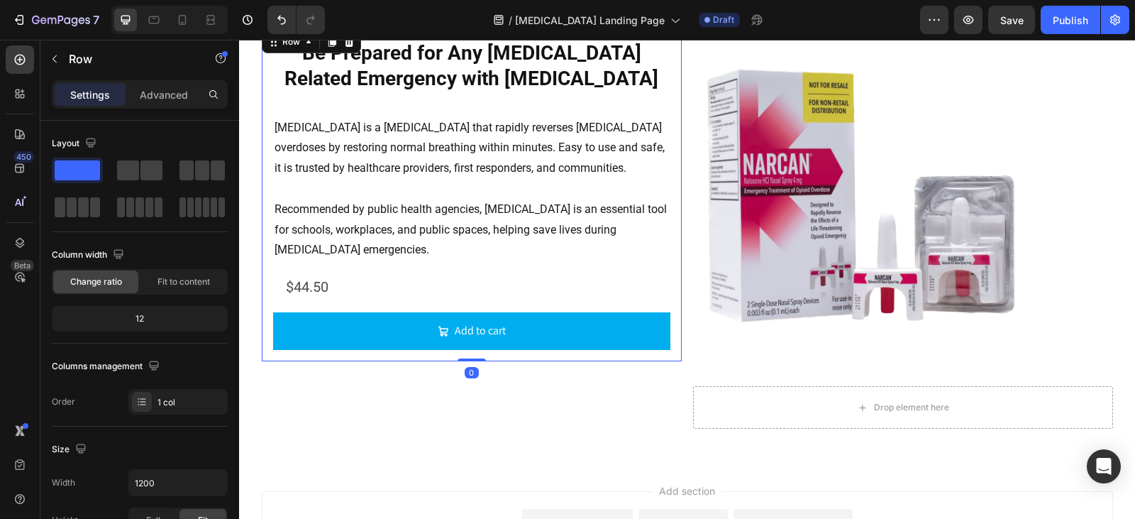
click at [456, 355] on div "⁠⁠⁠⁠⁠⁠⁠ Be Prepared for Any [MEDICAL_DATA] Related Emergency with [MEDICAL_DATA…" at bounding box center [472, 194] width 420 height 333
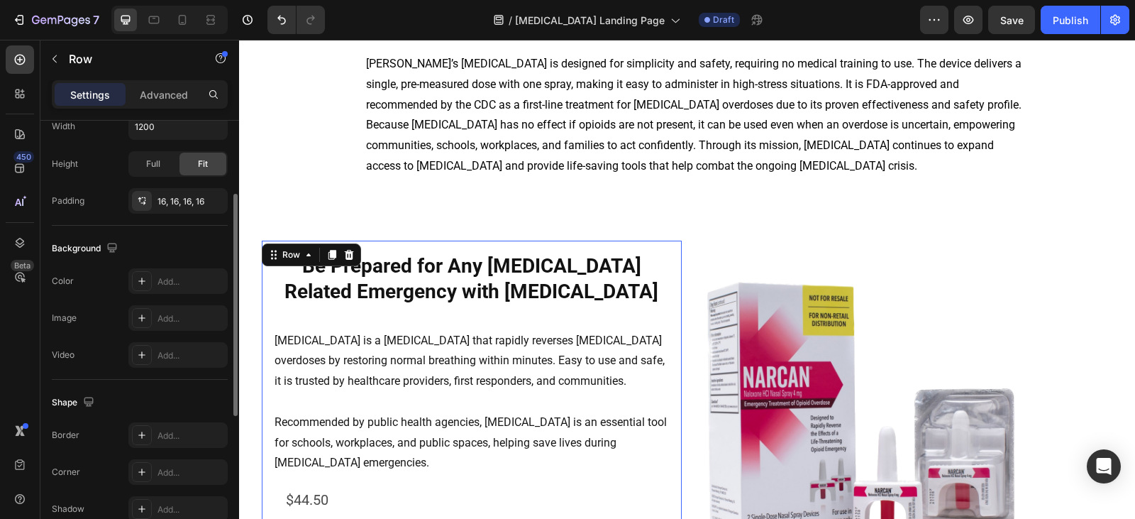
scroll to position [427, 0]
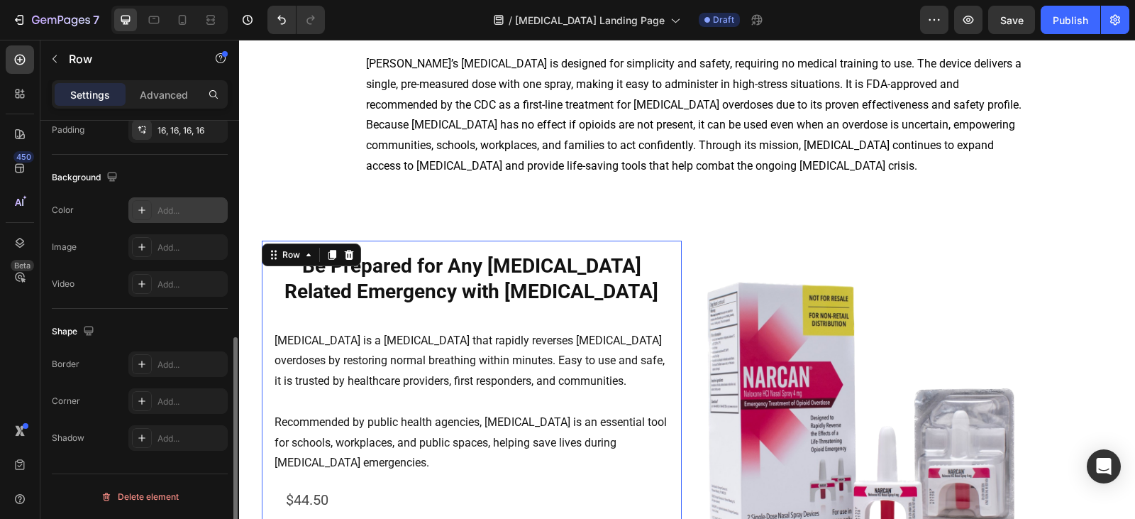
click at [166, 209] on div "Add..." at bounding box center [190, 210] width 67 height 13
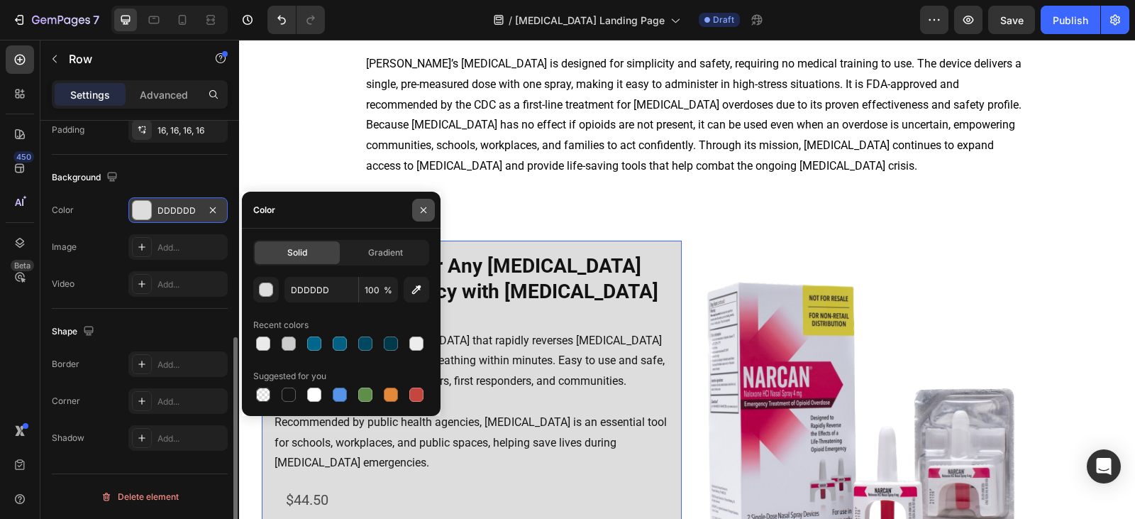
click at [421, 211] on icon "button" at bounding box center [423, 209] width 11 height 11
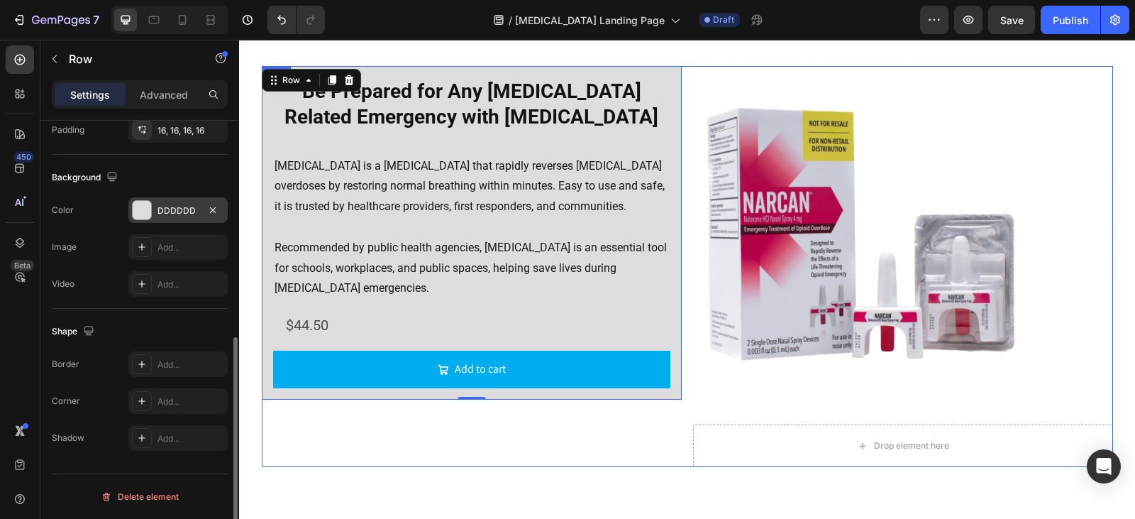
scroll to position [1807, 0]
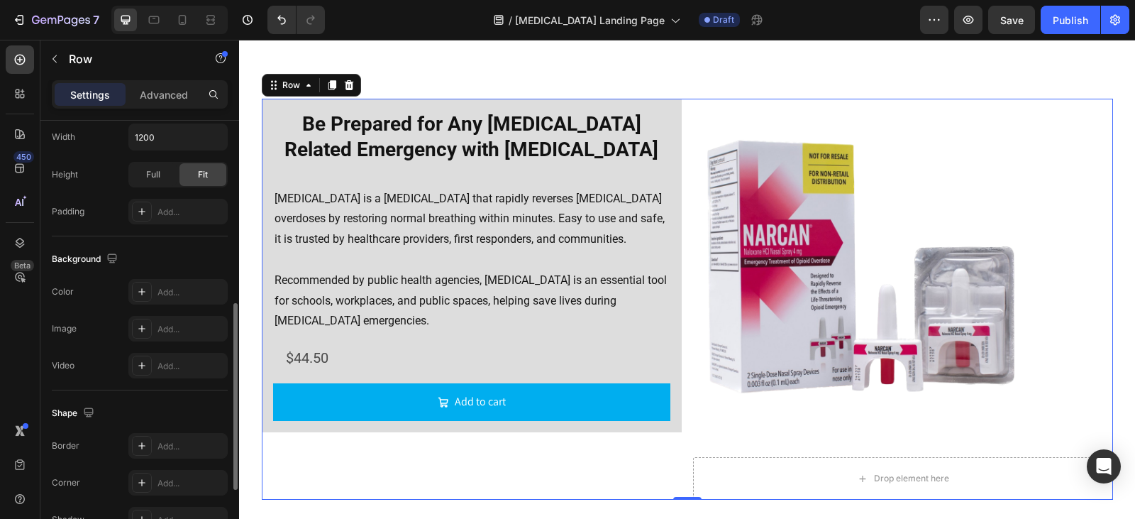
click at [683, 420] on div "⁠⁠⁠⁠⁠⁠⁠ Be Prepared for Any [MEDICAL_DATA] Related Emergency with [MEDICAL_DATA…" at bounding box center [687, 299] width 851 height 401
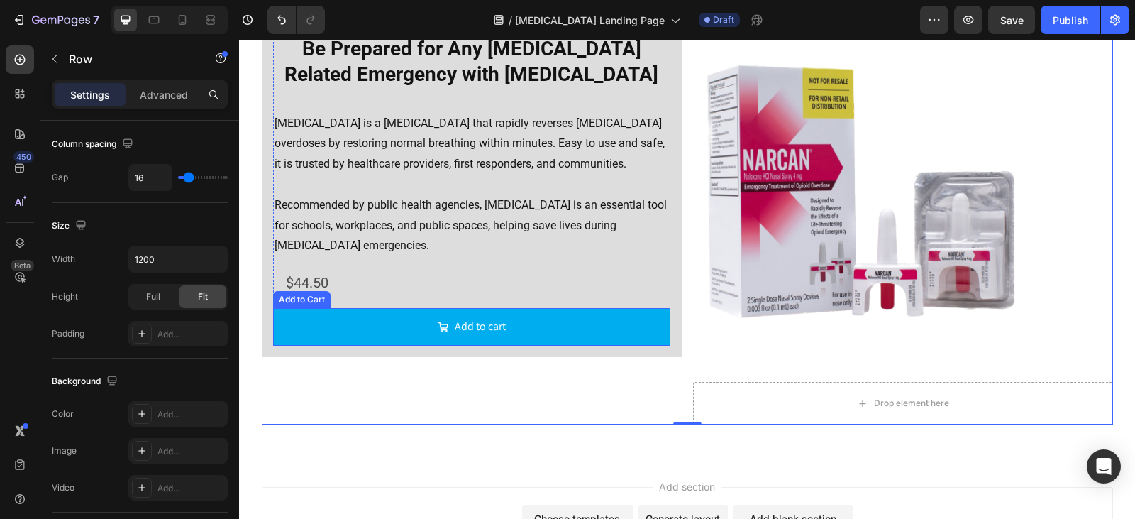
scroll to position [1878, 0]
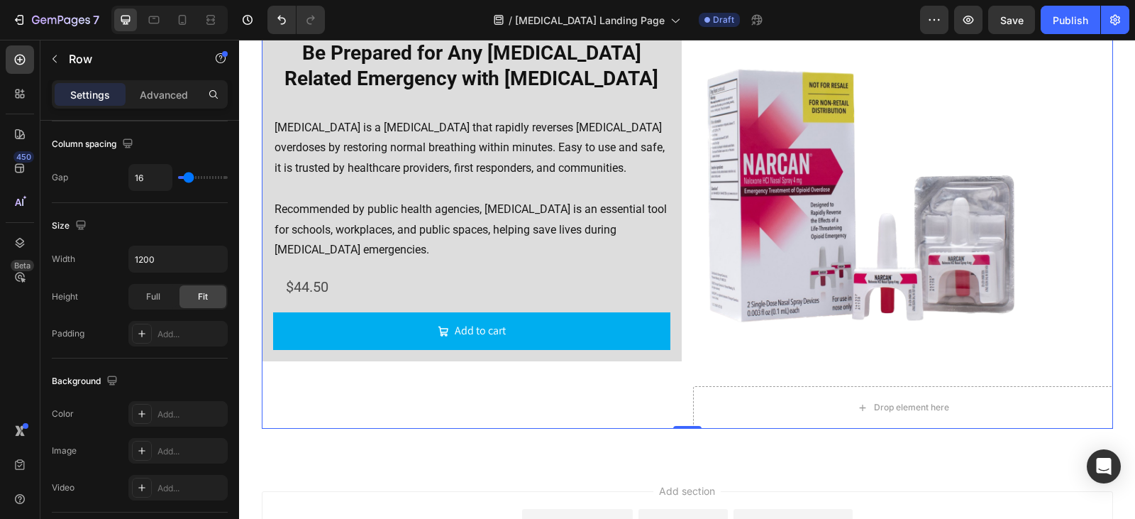
type input "11"
type input "0"
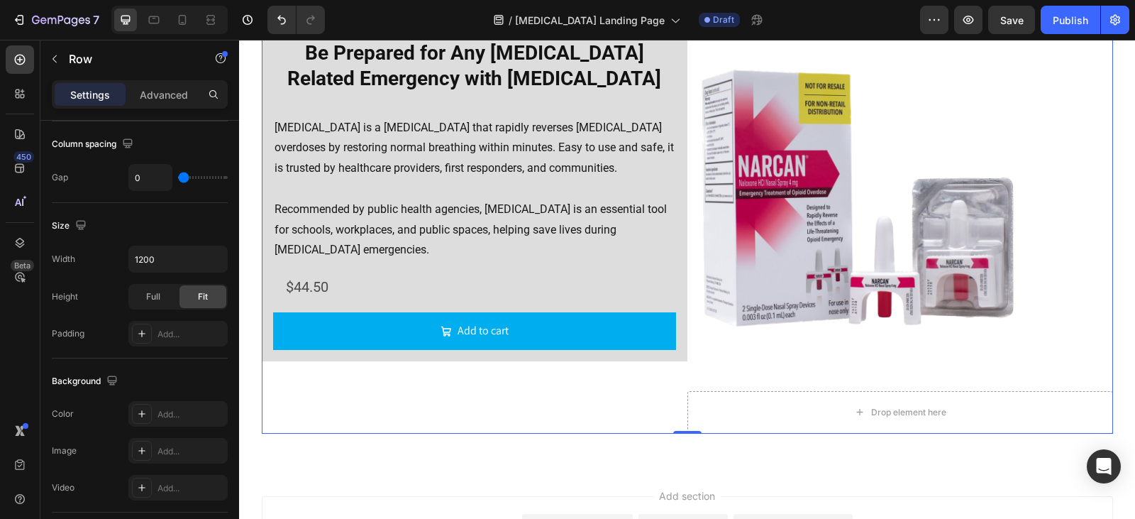
type input "2"
type input "100"
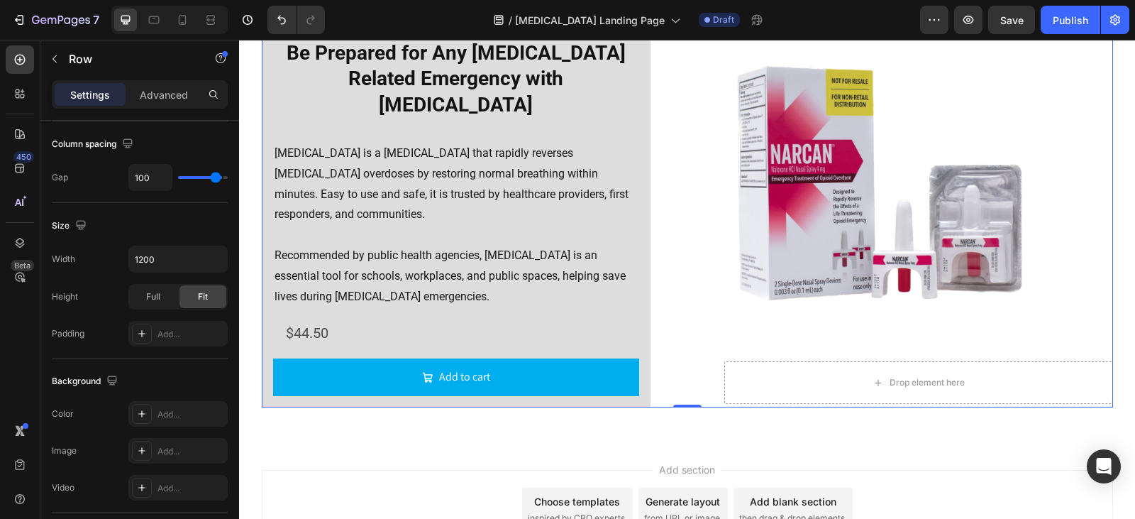
type input "104"
type input "118"
type input "120"
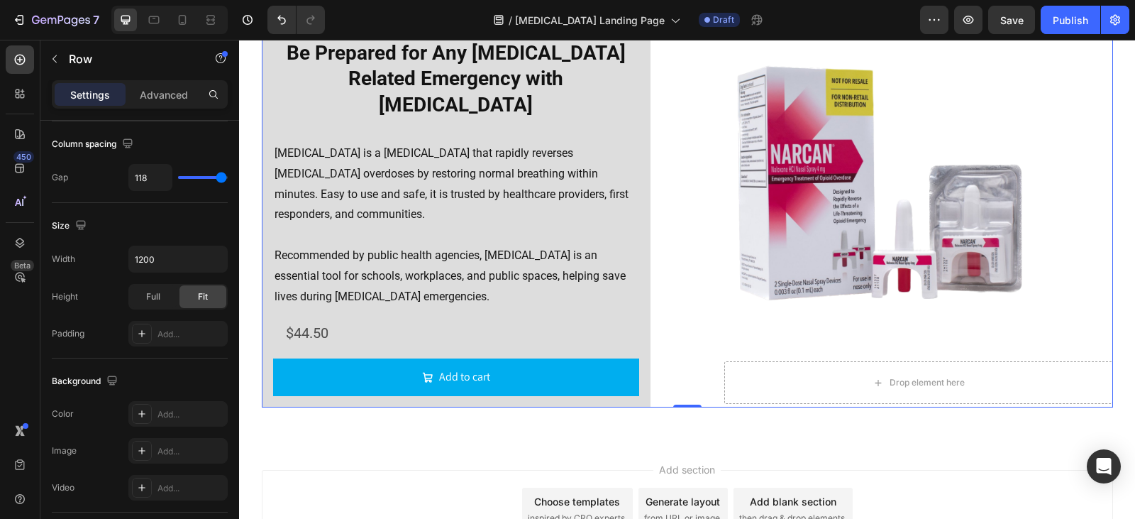
type input "120"
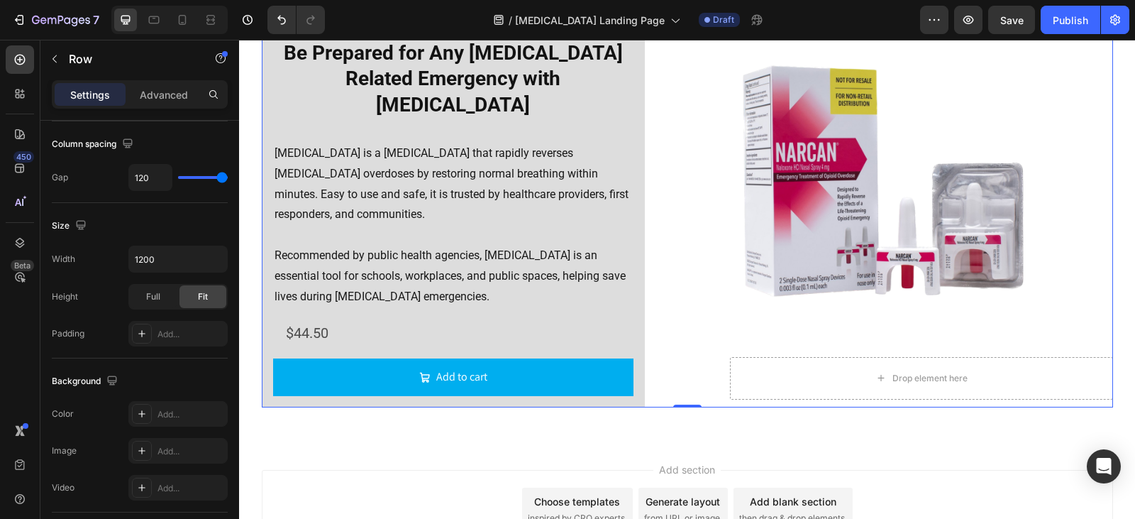
type input "113"
type input "67"
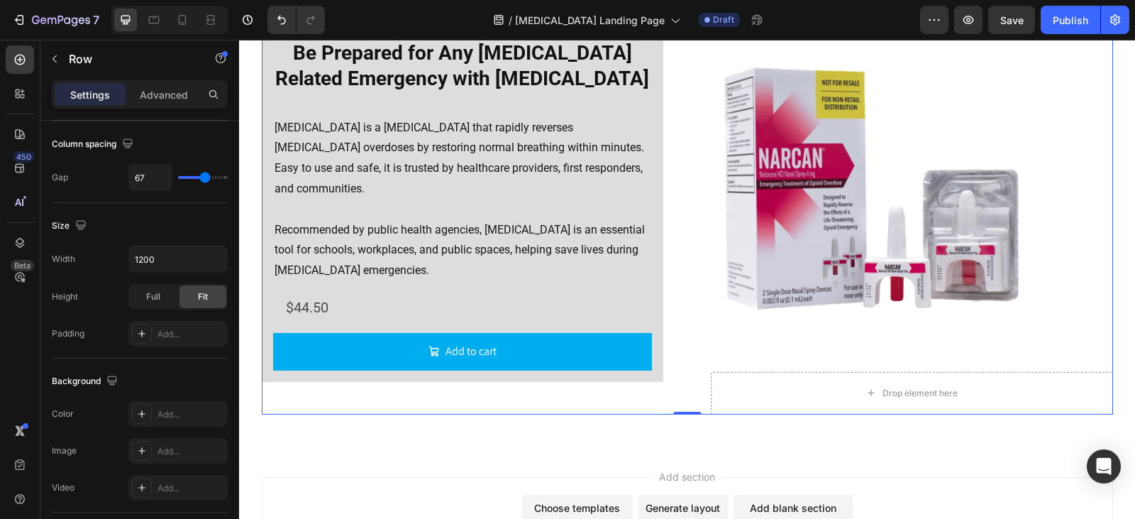
type input "64"
type input "31"
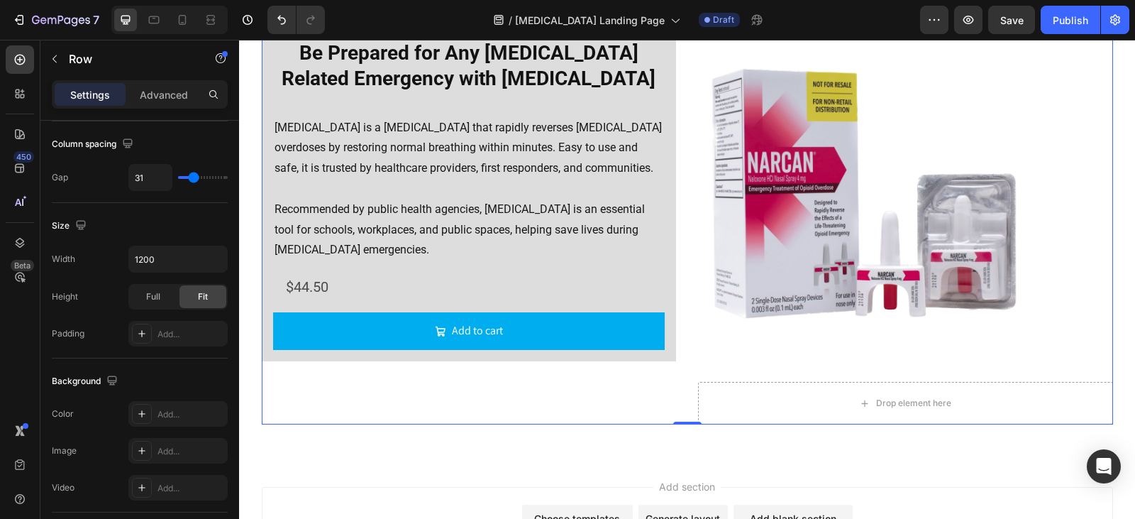
type input "22"
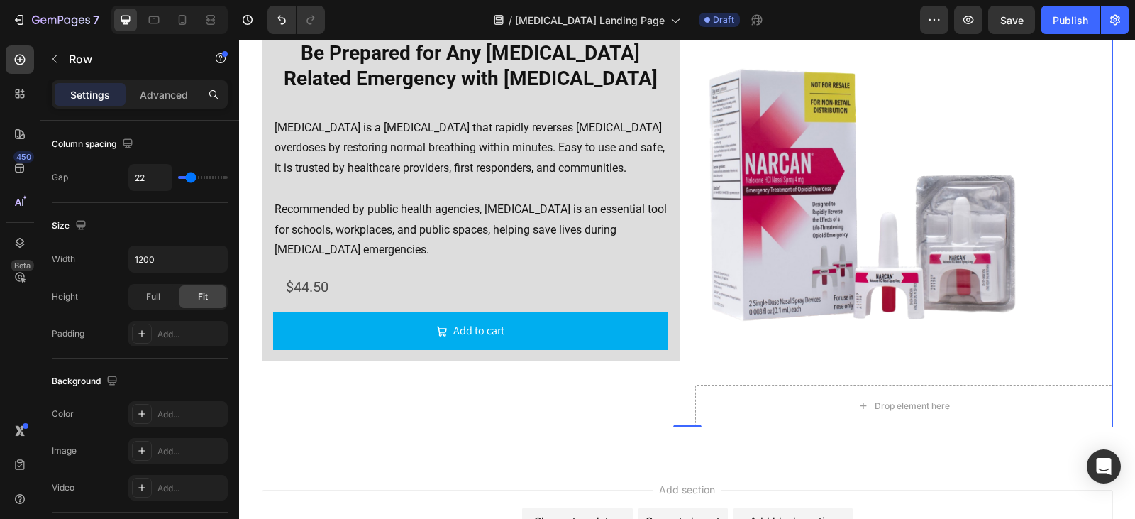
type input "24"
type input "27"
type input "64"
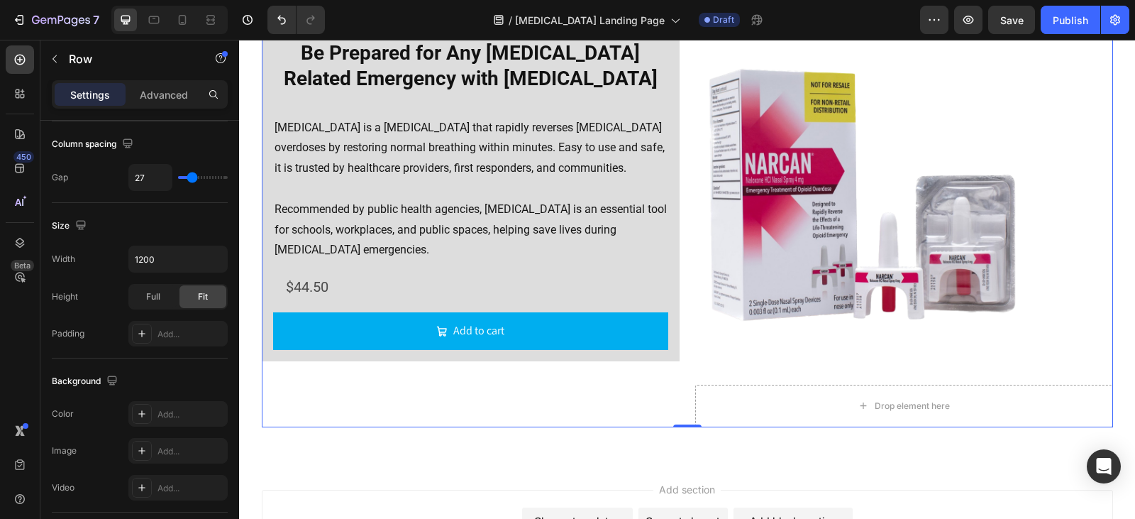
type input "64"
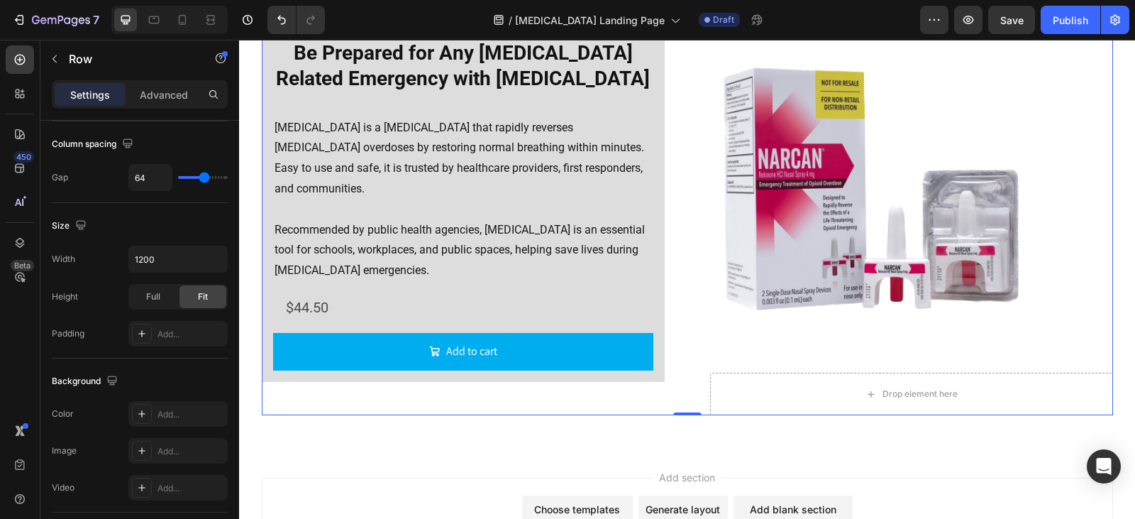
type input "62"
type input "60"
drag, startPoint x: 189, startPoint y: 178, endPoint x: 203, endPoint y: 201, distance: 27.0
type input "60"
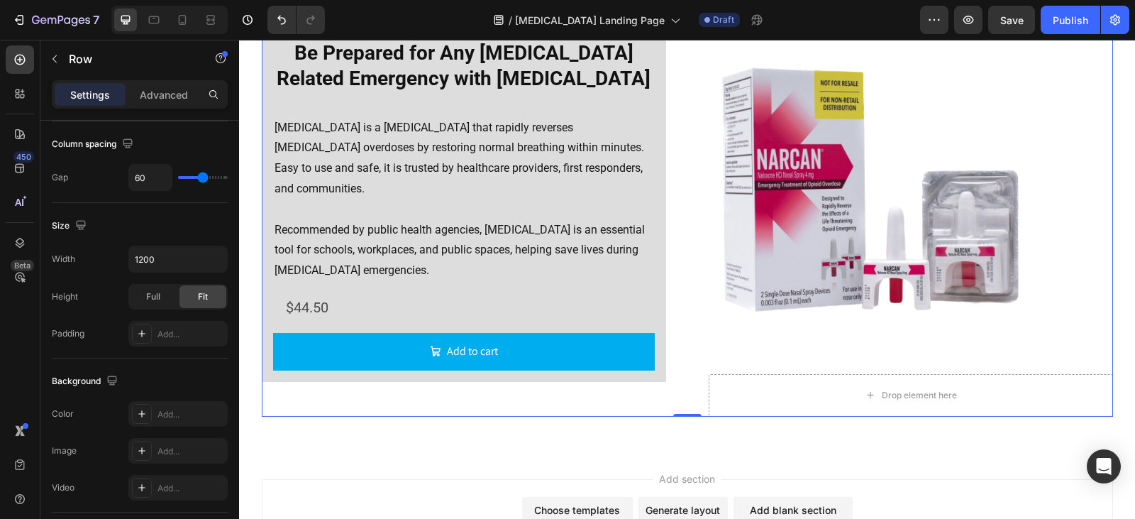
click at [203, 179] on input "range" at bounding box center [203, 177] width 50 height 3
click at [172, 270] on input "1200" at bounding box center [178, 259] width 98 height 26
click at [215, 262] on icon "button" at bounding box center [214, 259] width 14 height 14
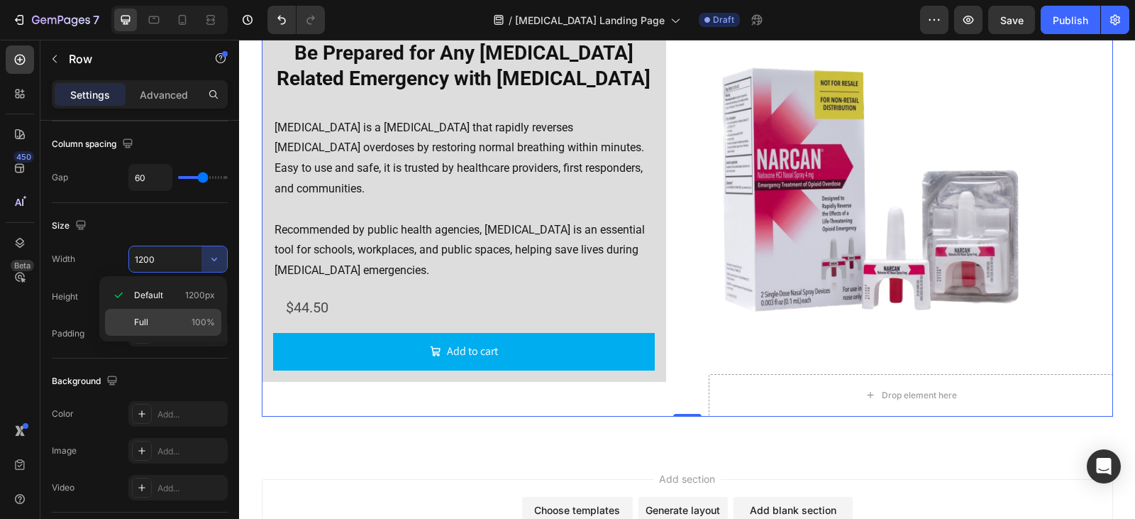
click at [159, 316] on p "Full 100%" at bounding box center [174, 322] width 81 height 13
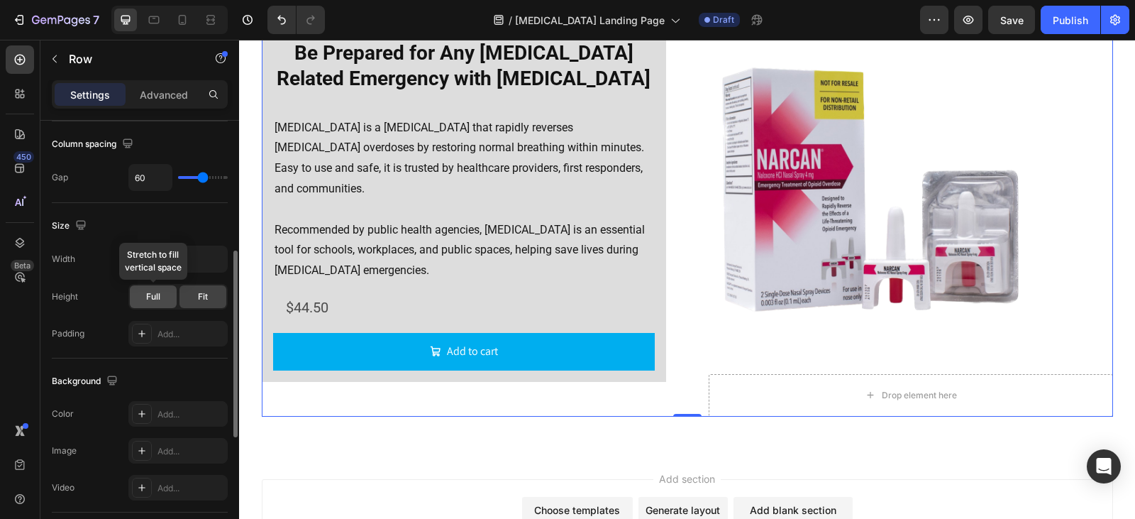
click at [163, 299] on div "Full" at bounding box center [153, 296] width 47 height 23
click at [189, 256] on input "100%" at bounding box center [178, 259] width 98 height 26
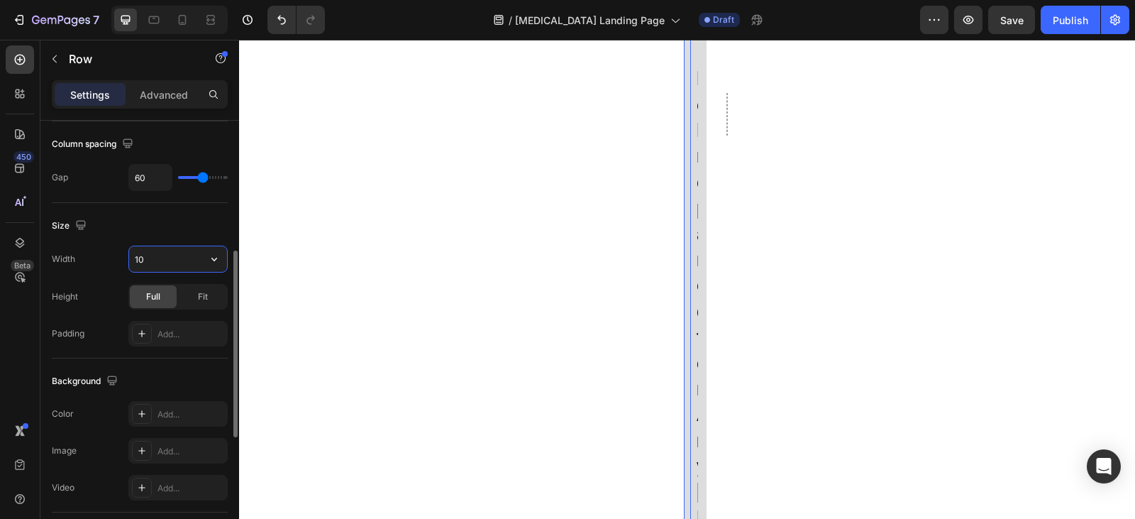
type input "1"
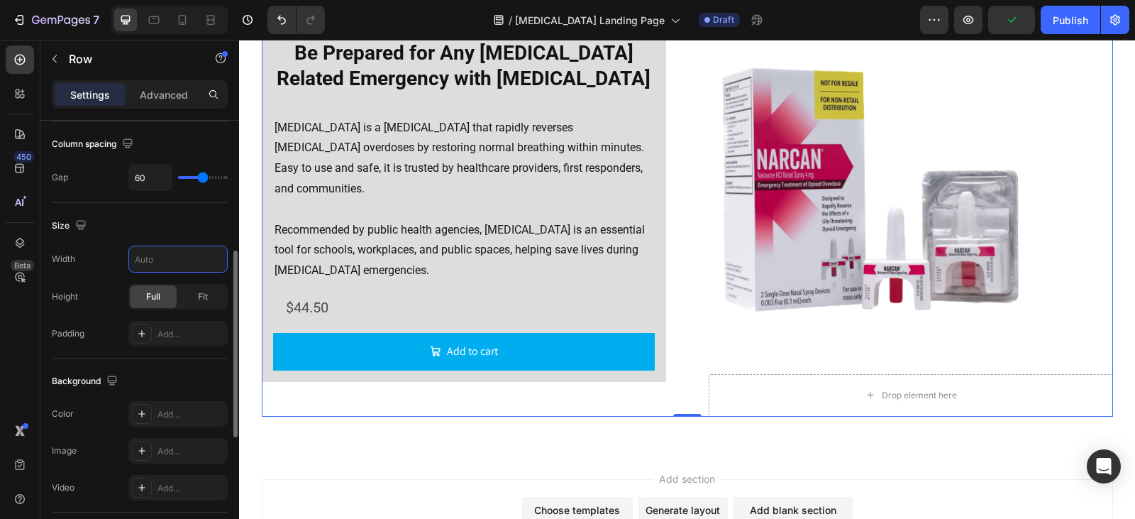
type input "1200"
click at [192, 228] on div "Size" at bounding box center [140, 225] width 176 height 23
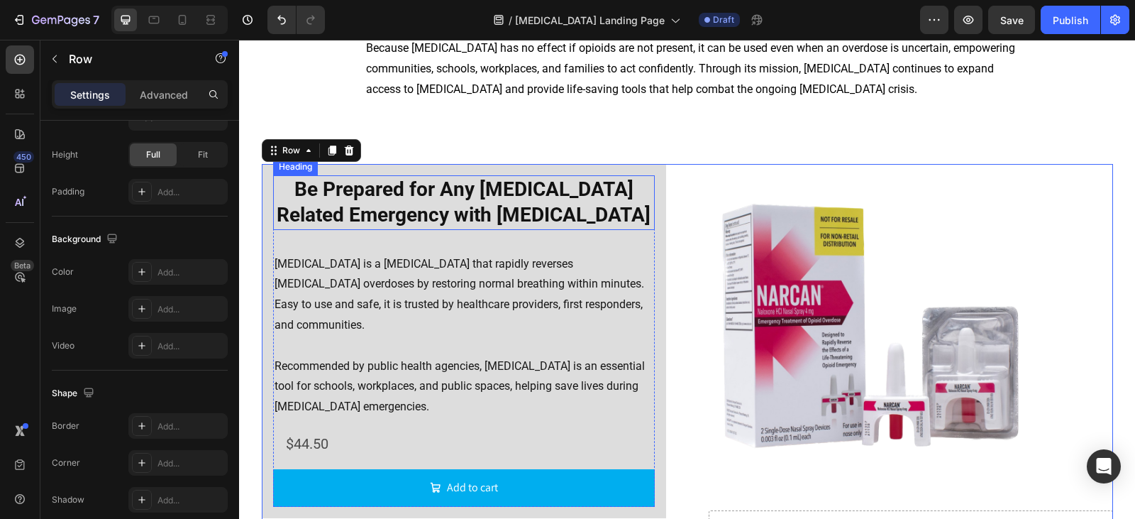
scroll to position [1736, 0]
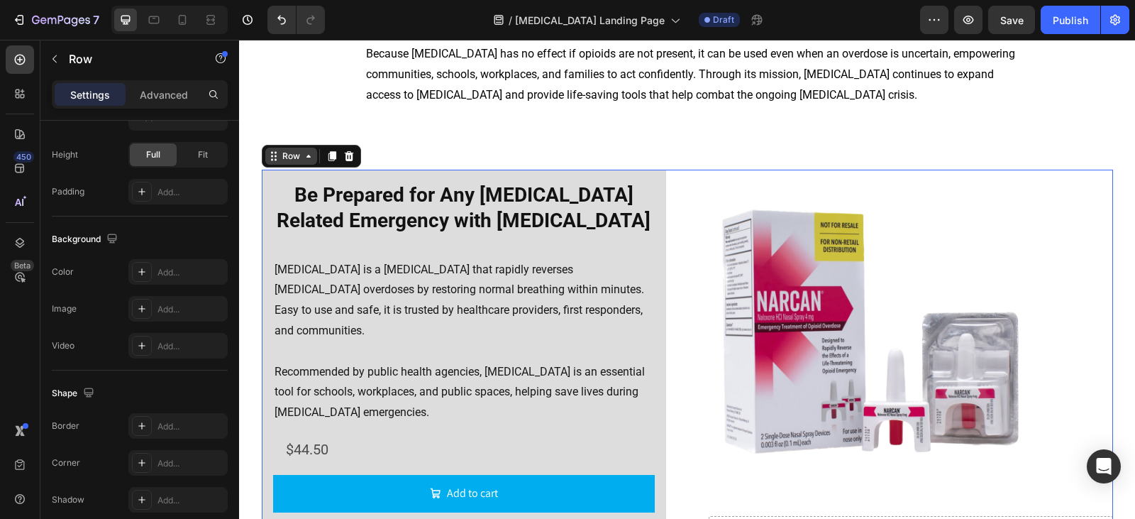
click at [290, 157] on div "Row" at bounding box center [290, 156] width 23 height 13
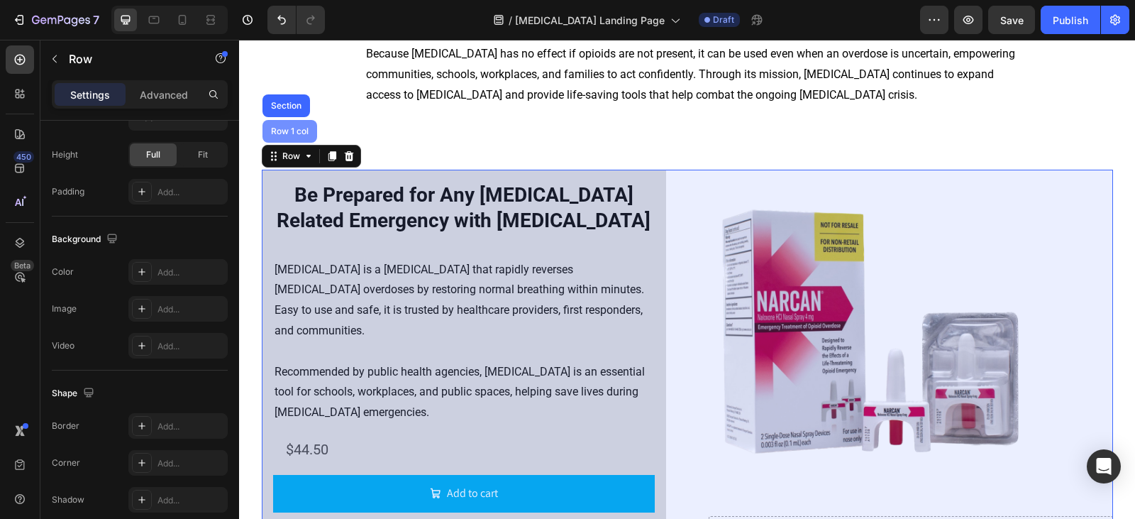
click at [285, 133] on div "Row 1 col" at bounding box center [289, 131] width 43 height 9
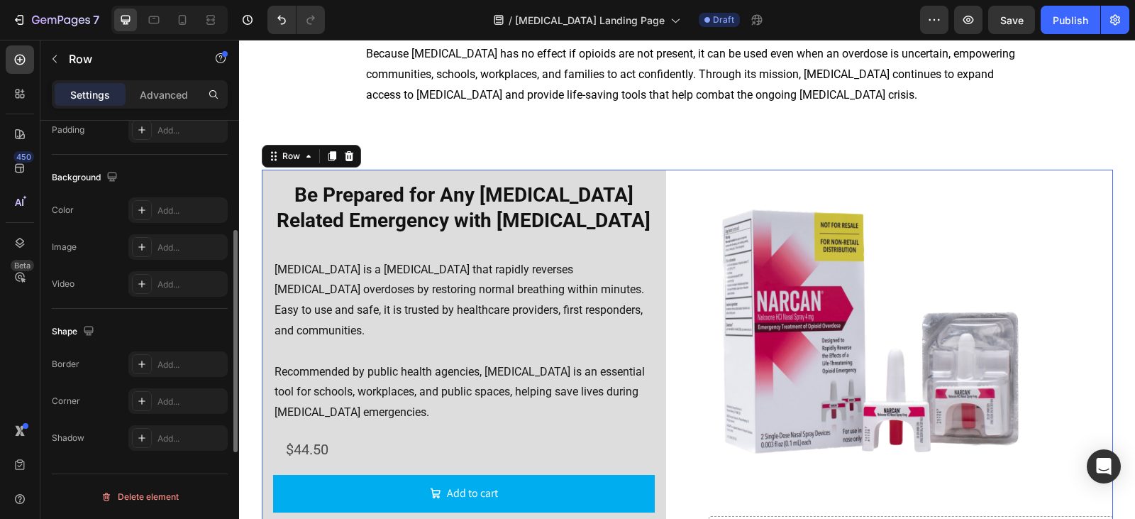
scroll to position [143, 0]
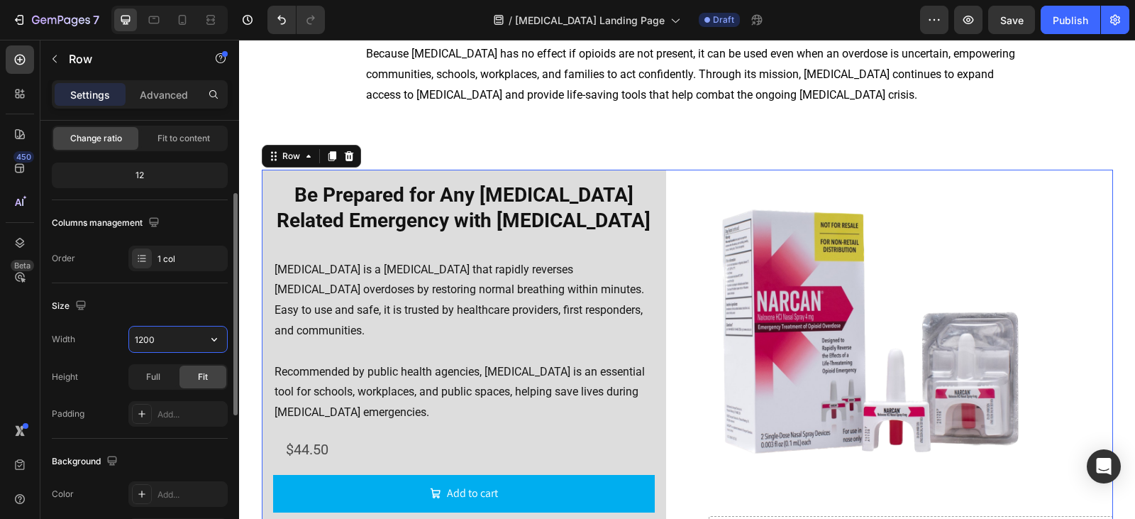
click at [173, 338] on input "1200" at bounding box center [178, 339] width 98 height 26
click at [213, 345] on button "button" at bounding box center [214, 339] width 26 height 26
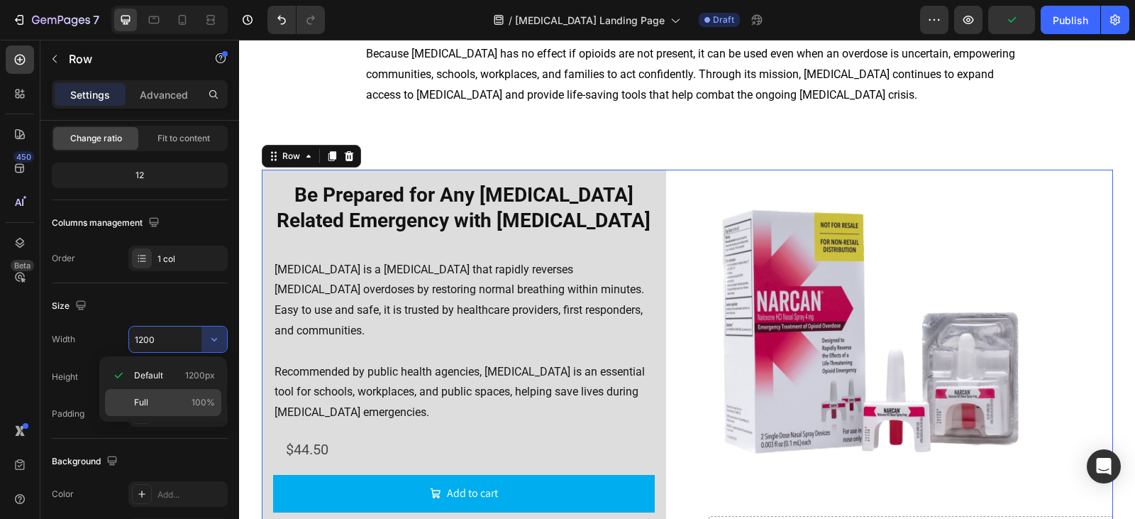
click at [182, 406] on p "Full 100%" at bounding box center [174, 402] width 81 height 13
type input "100%"
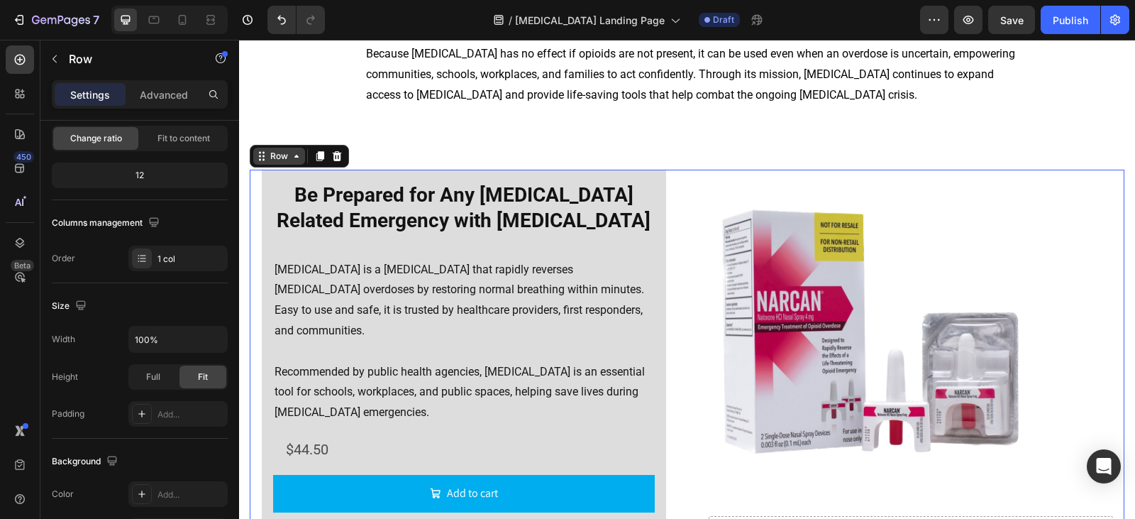
click at [279, 156] on div "Row" at bounding box center [278, 156] width 23 height 13
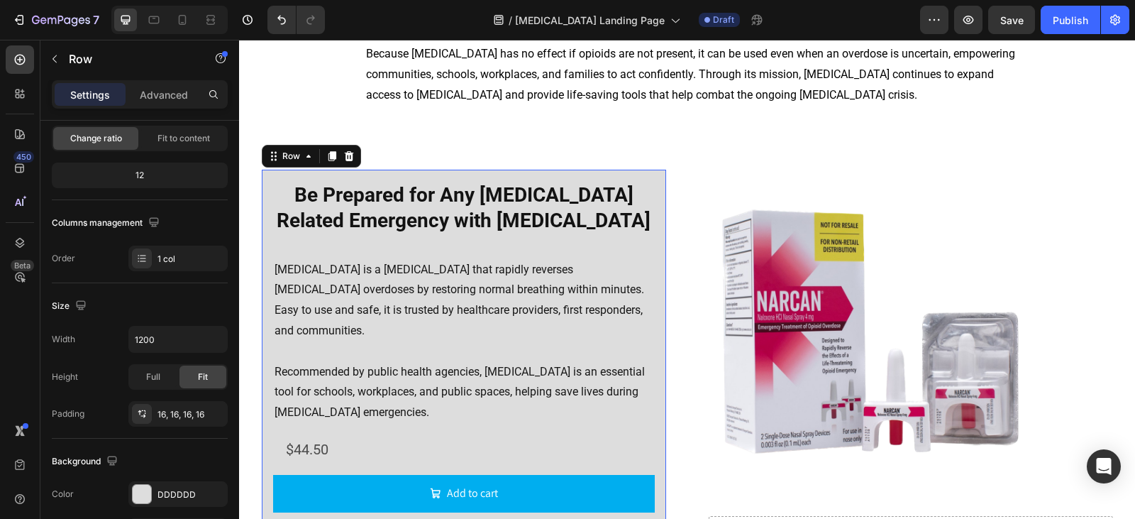
click at [262, 189] on div "⁠⁠⁠⁠⁠⁠⁠ Be Prepared for Any [MEDICAL_DATA] Related Emergency with [MEDICAL_DATA…" at bounding box center [464, 347] width 404 height 354
click at [291, 160] on div "Row" at bounding box center [290, 156] width 23 height 13
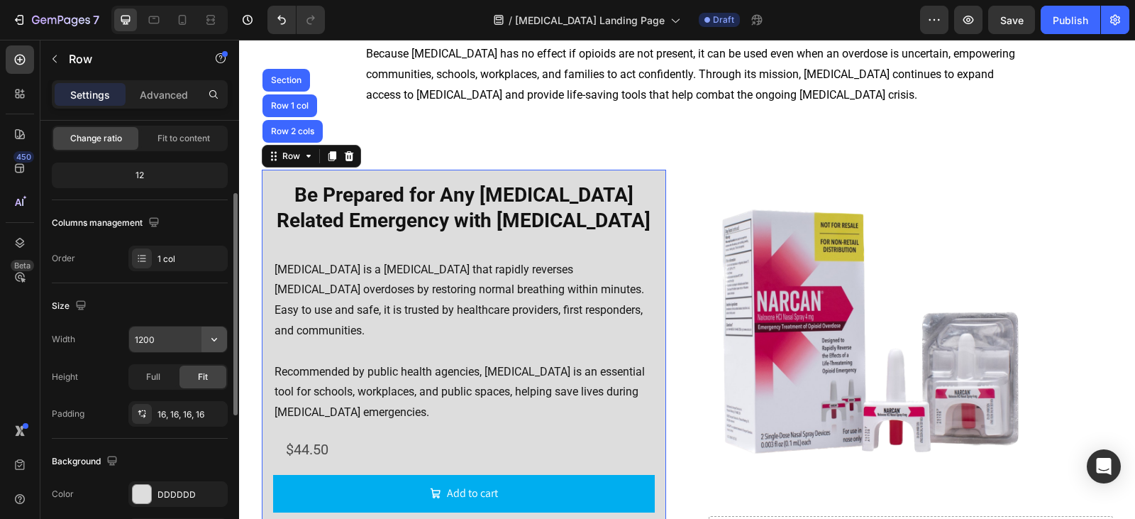
click at [216, 338] on icon "button" at bounding box center [214, 340] width 6 height 4
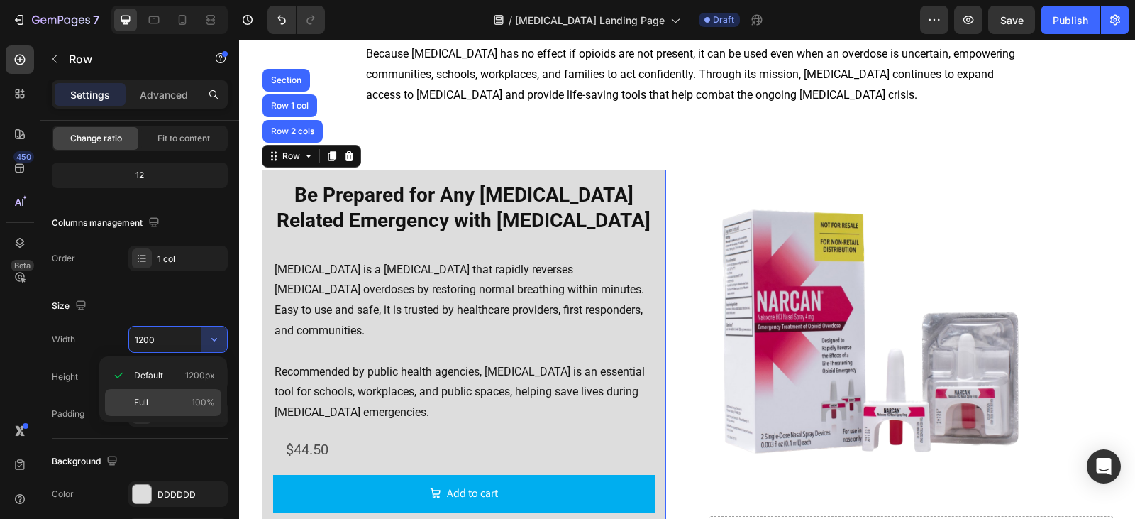
click at [172, 409] on div "Full 100%" at bounding box center [163, 402] width 116 height 27
type input "100%"
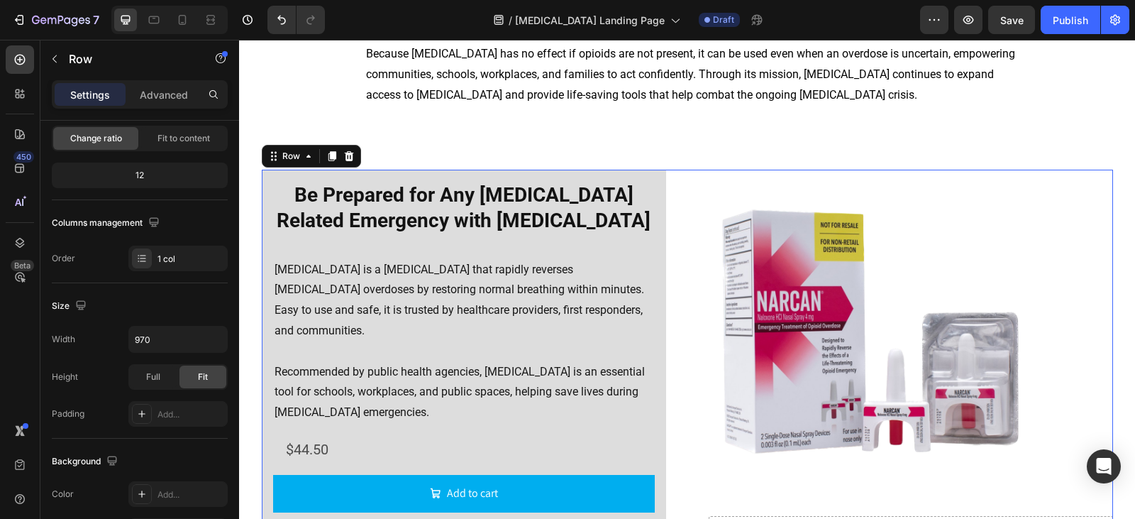
click at [670, 200] on div "⁠⁠⁠⁠⁠⁠⁠ Be Prepared for Any [MEDICAL_DATA] Related Emergency with [MEDICAL_DATA…" at bounding box center [687, 364] width 851 height 389
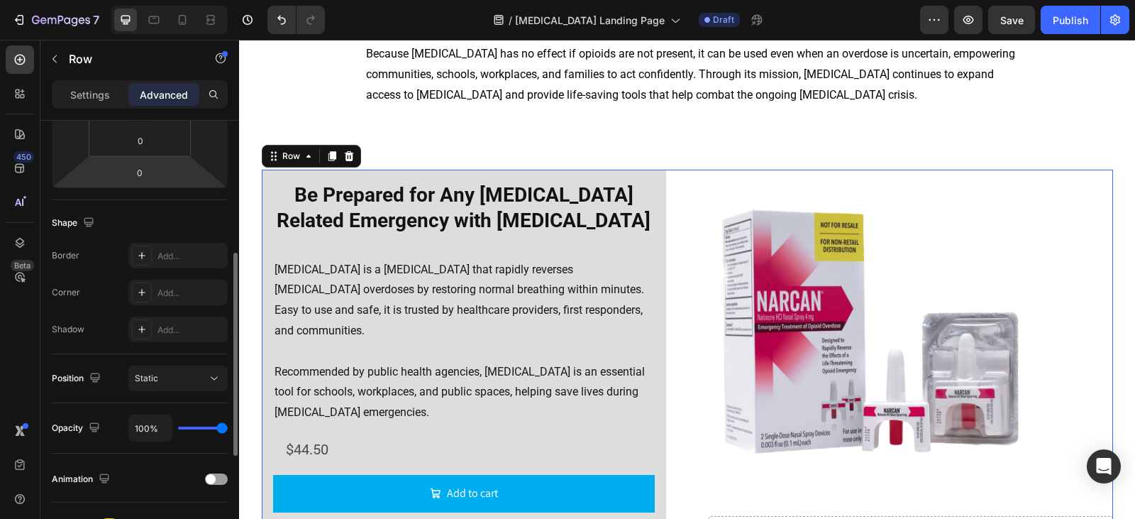
scroll to position [498, 0]
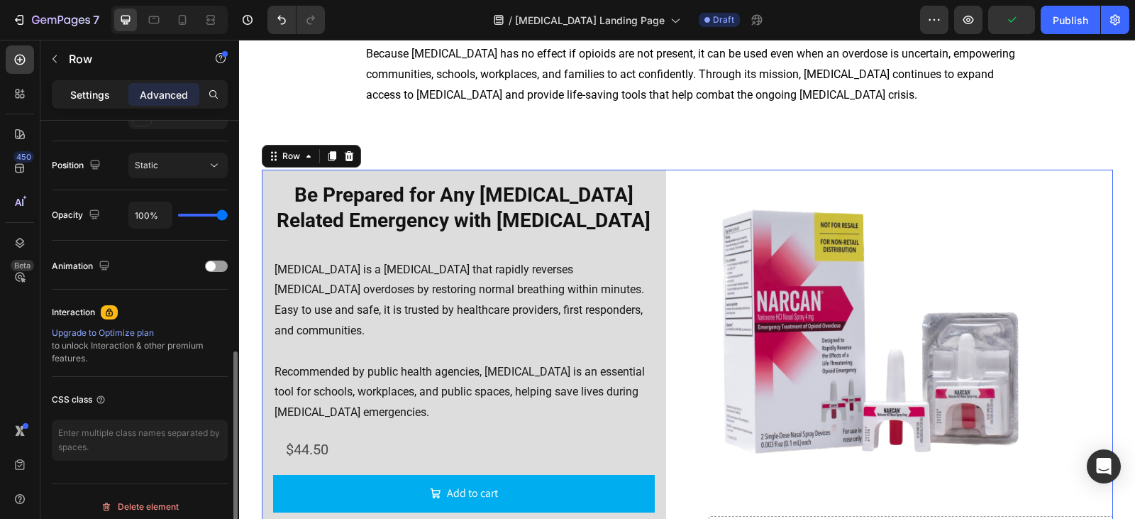
click at [83, 99] on p "Settings" at bounding box center [90, 94] width 40 height 15
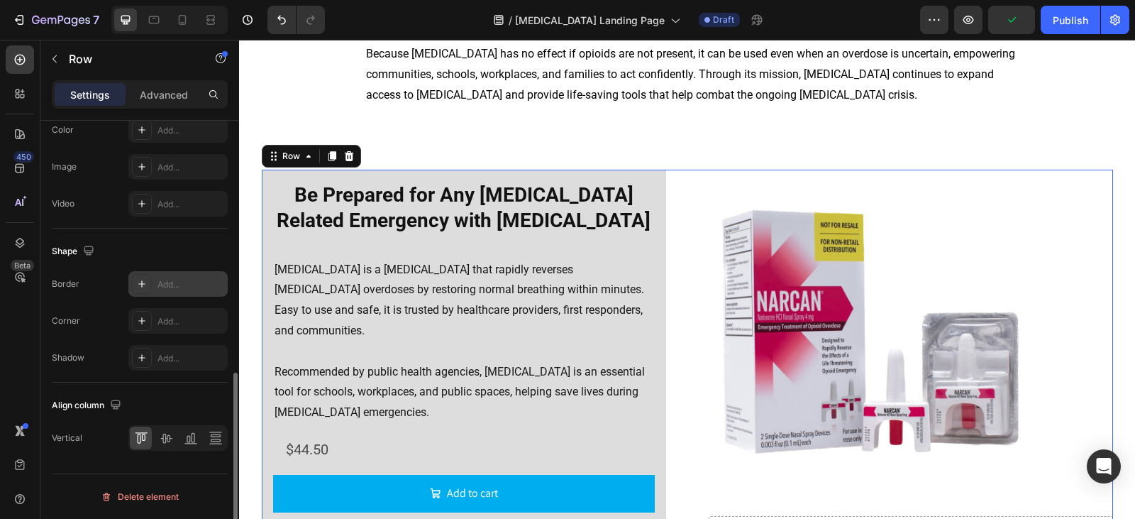
scroll to position [305, 0]
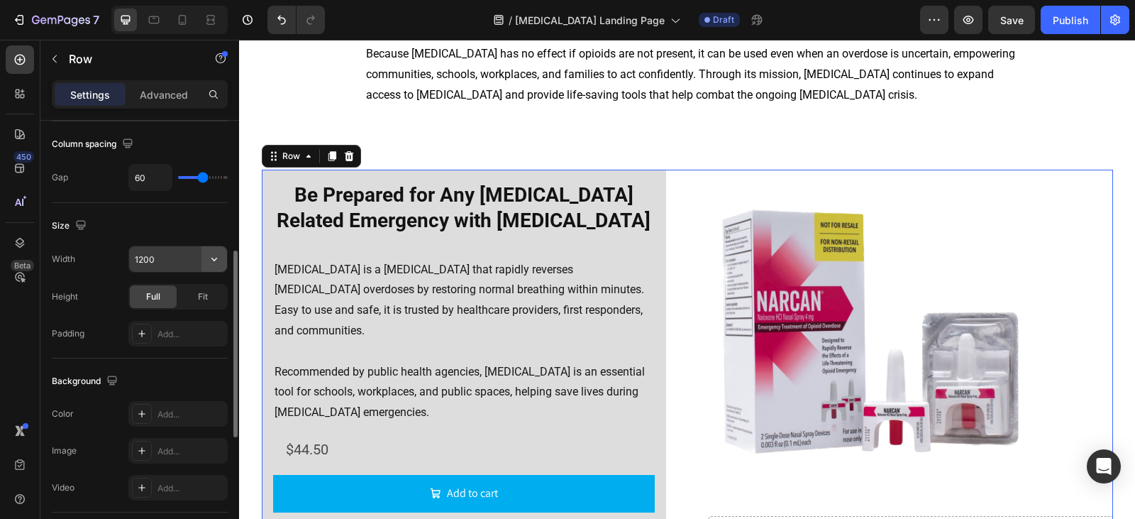
click at [214, 262] on icon "button" at bounding box center [214, 259] width 14 height 14
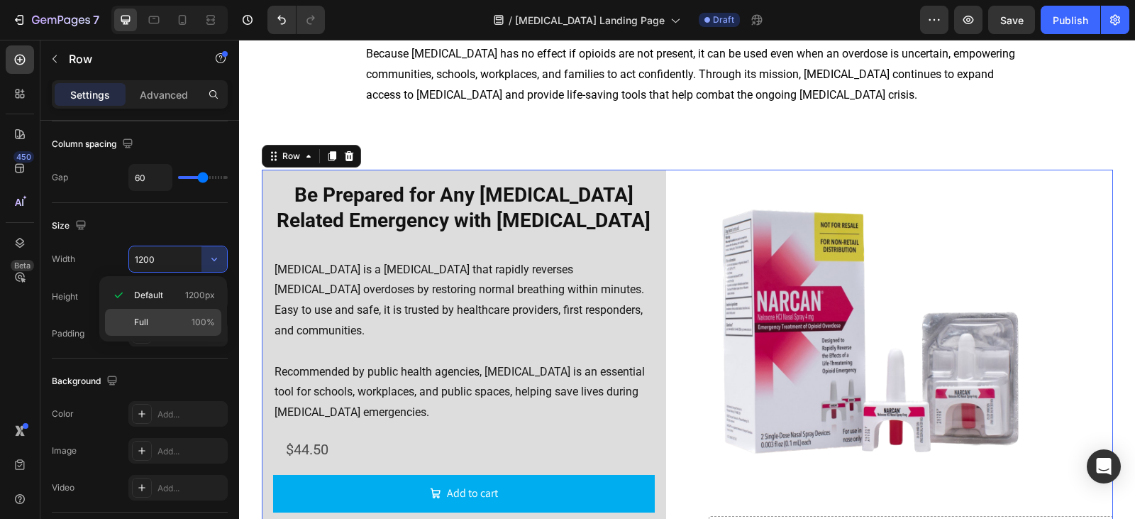
click at [190, 316] on p "Full 100%" at bounding box center [174, 322] width 81 height 13
type input "100%"
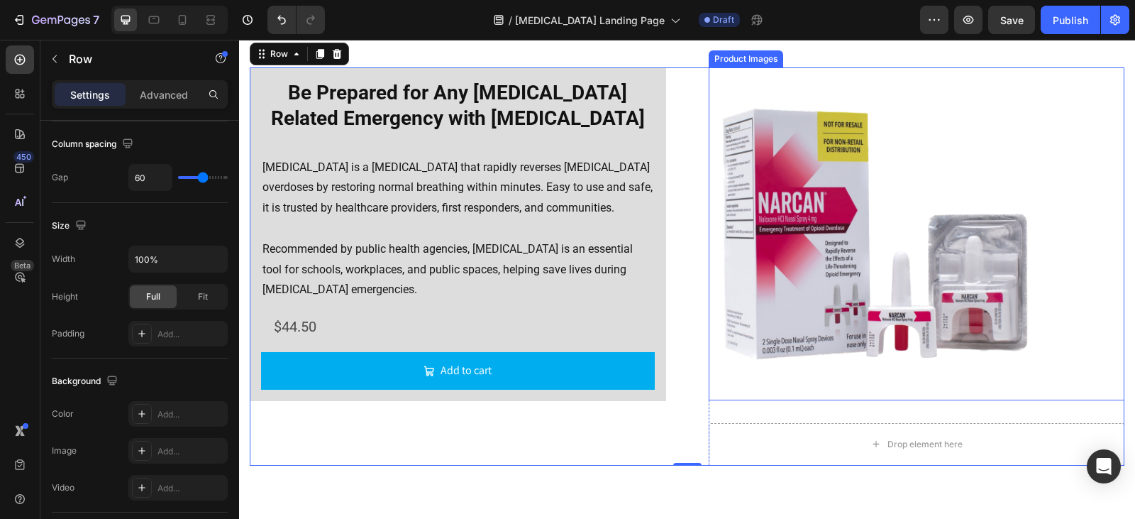
scroll to position [1878, 0]
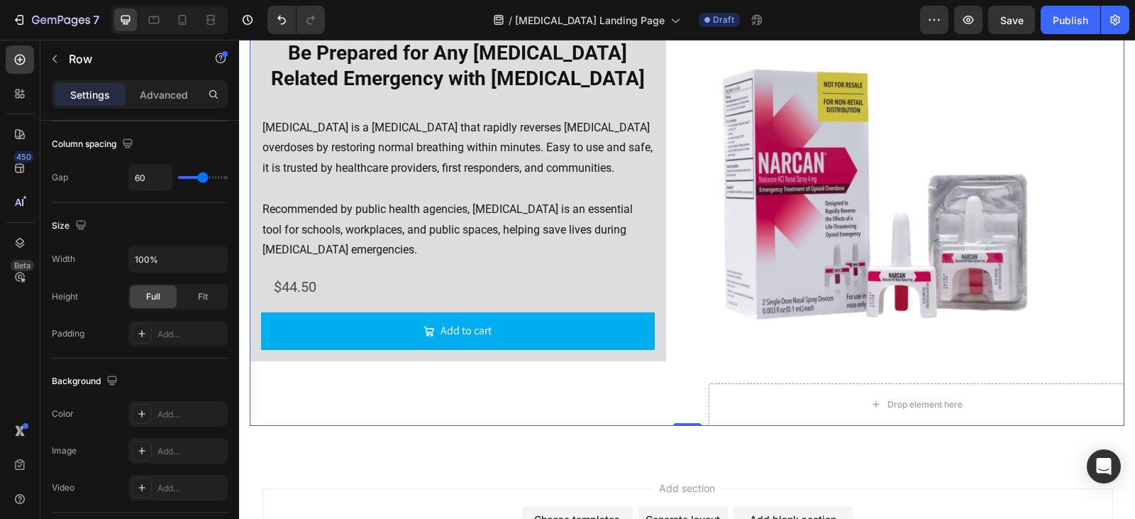
click at [686, 271] on div "⁠⁠⁠⁠⁠⁠⁠ Be Prepared for Any [MEDICAL_DATA] Related Emergency with [MEDICAL_DATA…" at bounding box center [687, 227] width 875 height 398
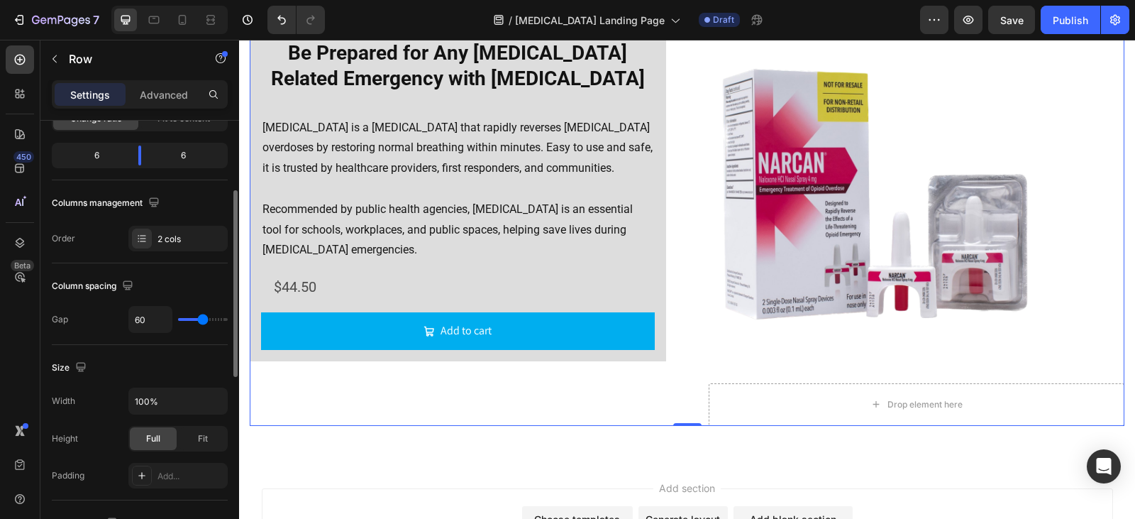
click at [192, 321] on div "60" at bounding box center [177, 319] width 99 height 27
type input "51"
type input "49"
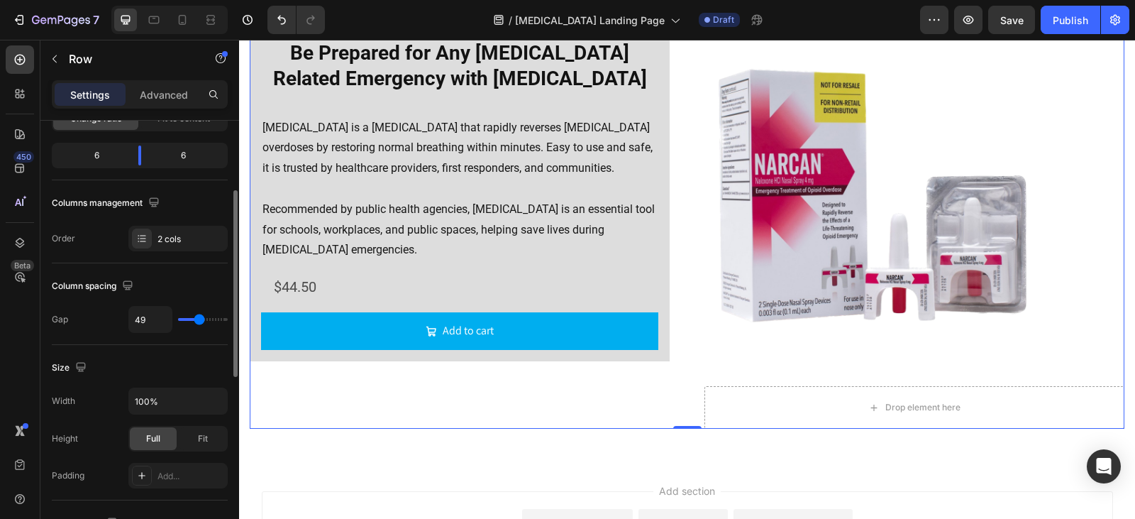
type input "47"
type input "42"
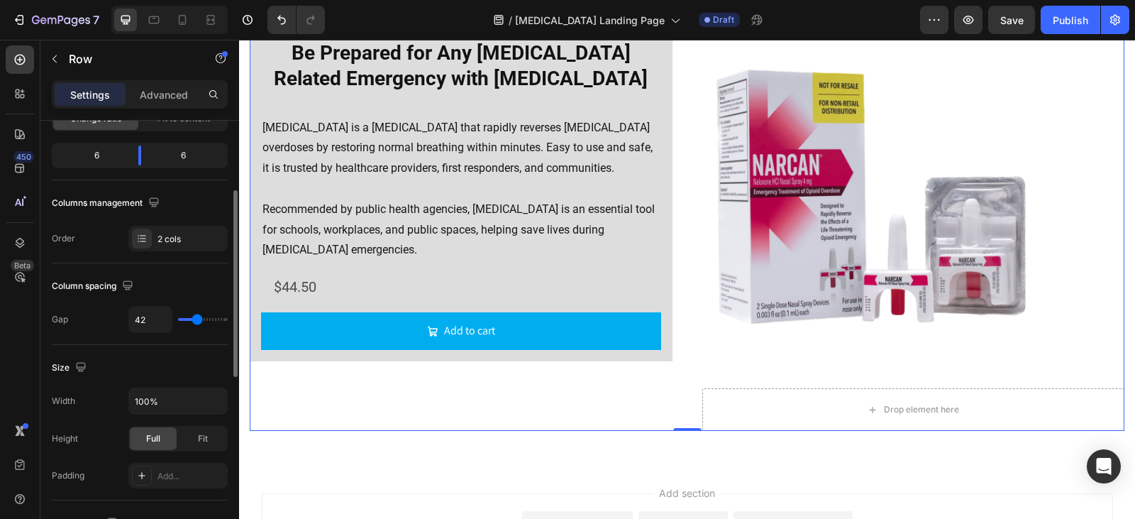
type input "40"
type input "38"
click at [196, 318] on input "range" at bounding box center [203, 319] width 50 height 3
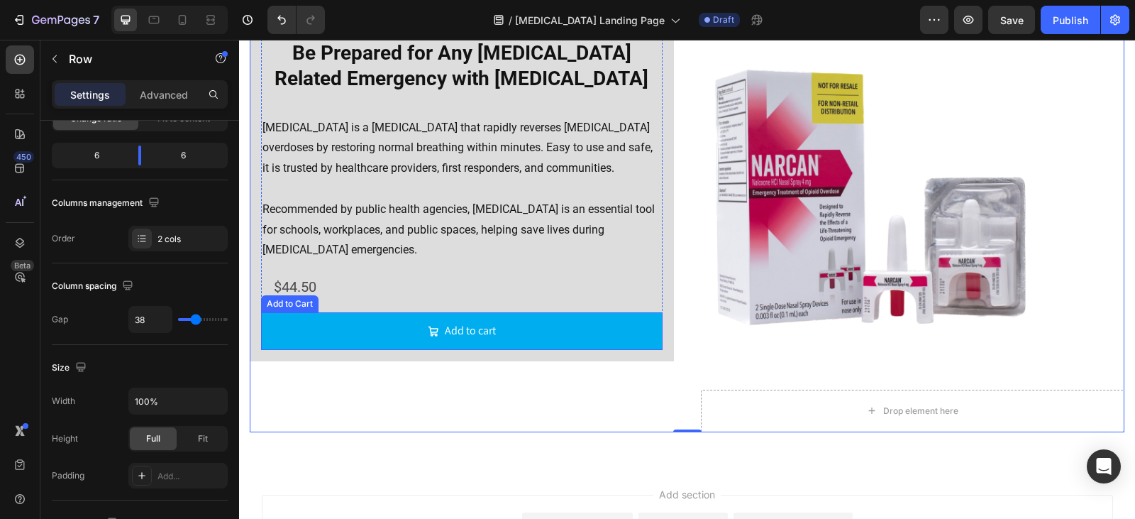
click at [296, 307] on div "Add to Cart" at bounding box center [290, 303] width 52 height 13
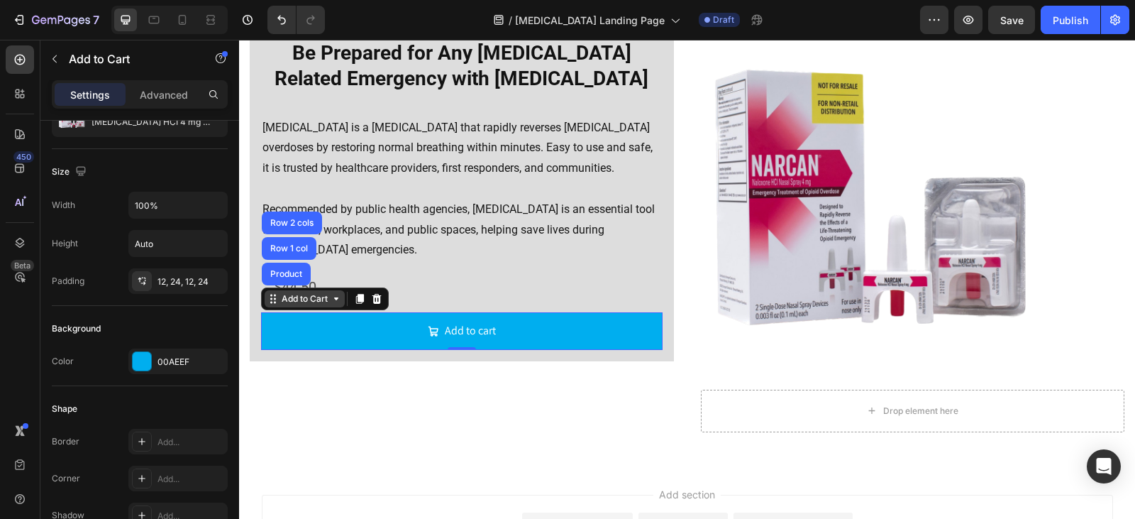
scroll to position [0, 0]
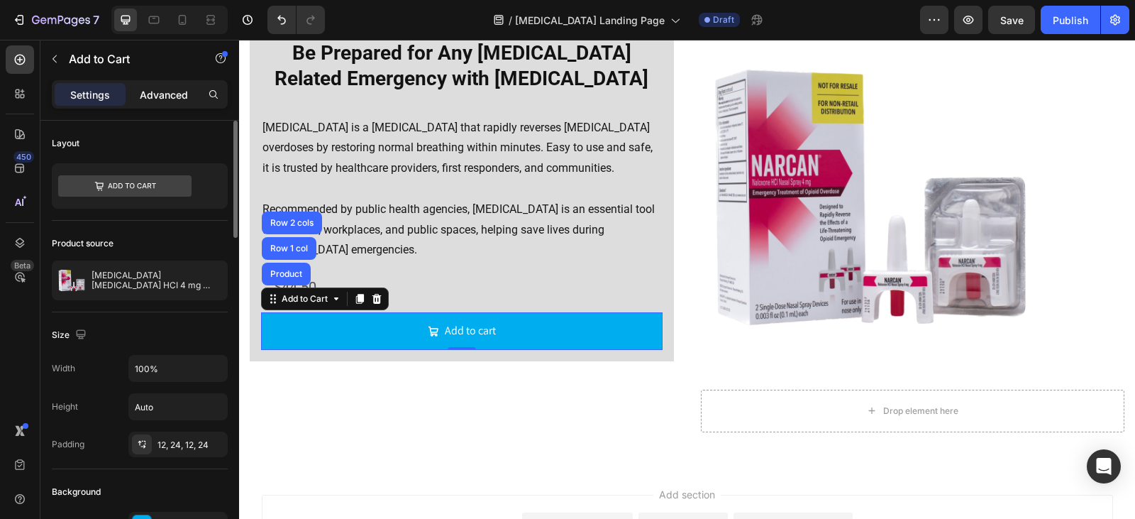
click at [170, 96] on p "Advanced" at bounding box center [164, 94] width 48 height 15
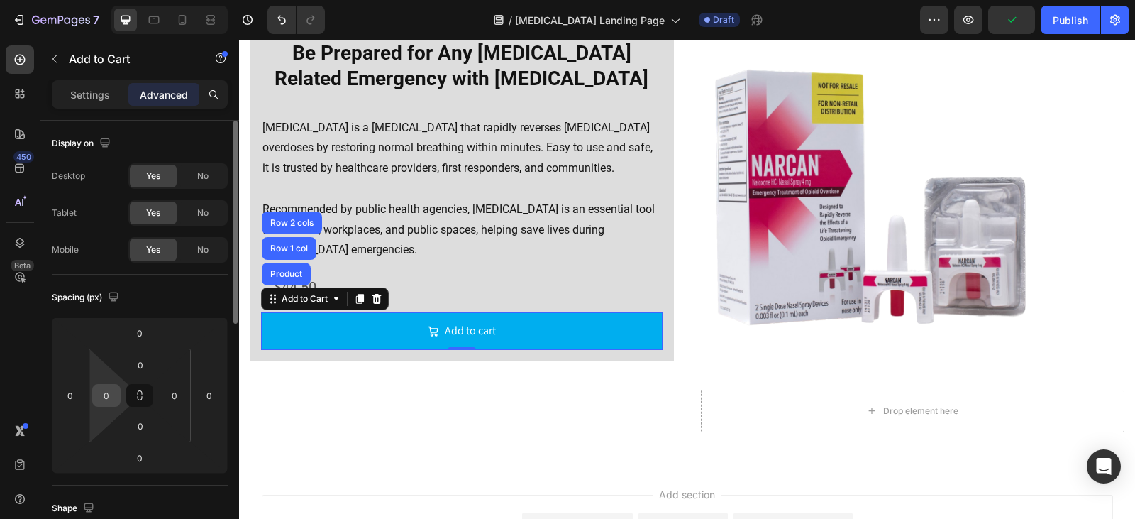
click at [110, 402] on input "0" at bounding box center [106, 394] width 21 height 21
type input "2"
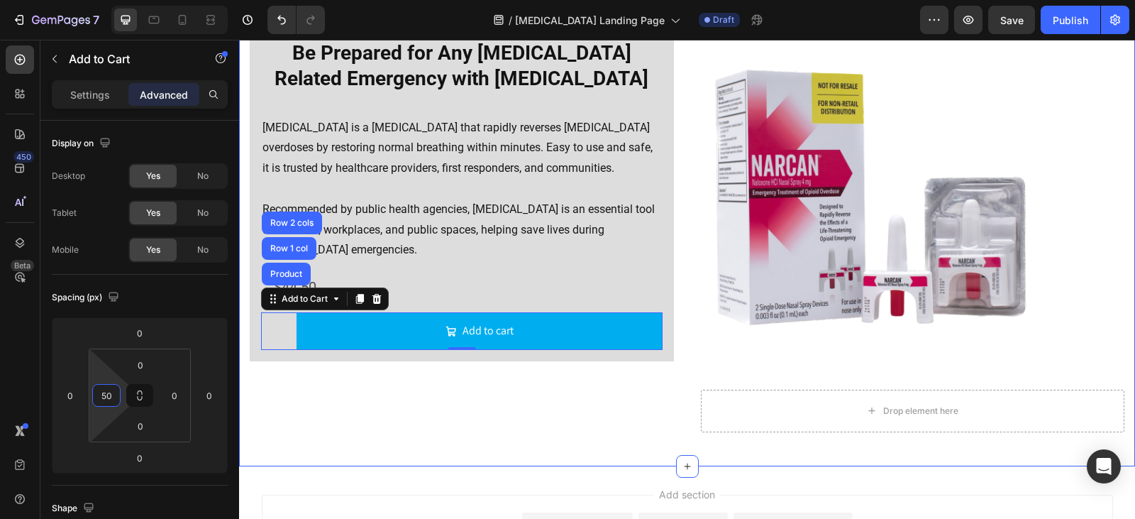
type input "5"
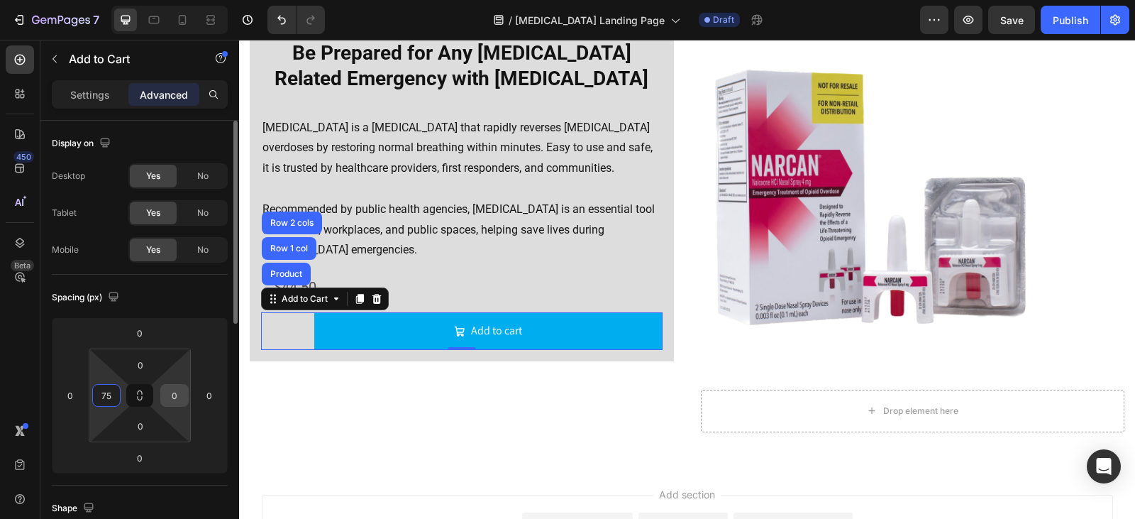
type input "75"
click at [178, 392] on input "0" at bounding box center [174, 394] width 21 height 21
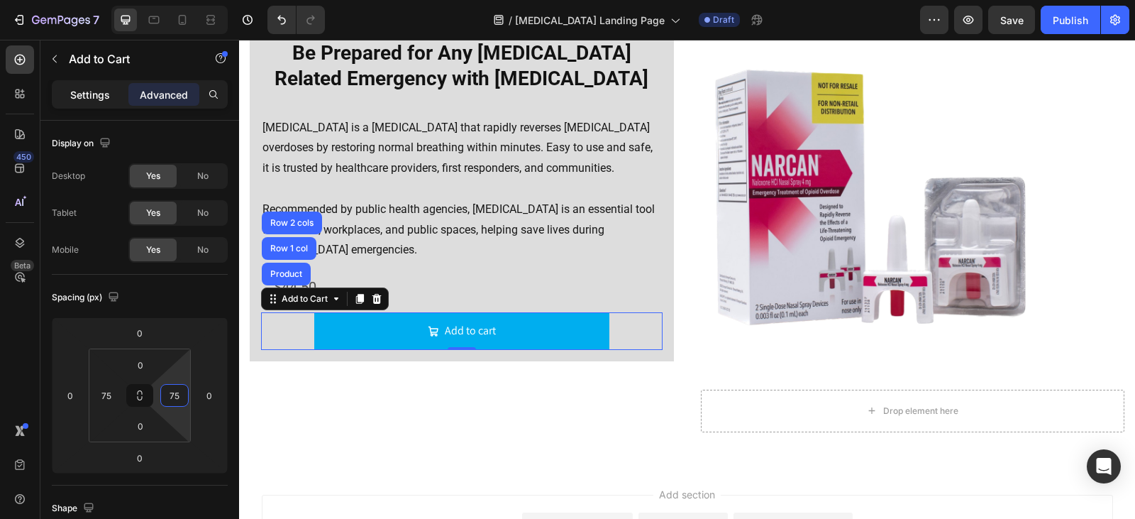
type input "75"
click at [112, 85] on div "Settings" at bounding box center [90, 94] width 71 height 23
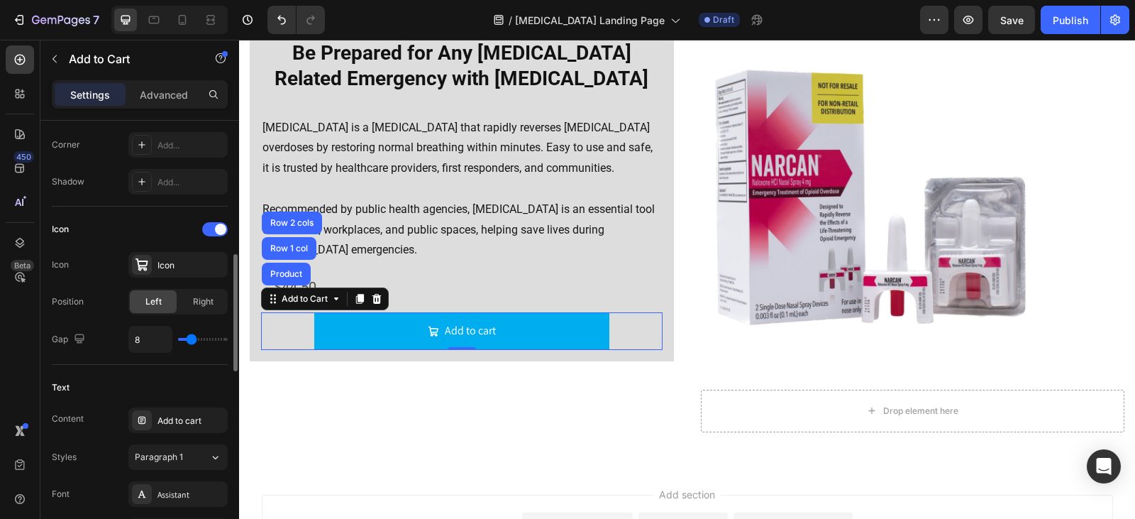
scroll to position [426, 0]
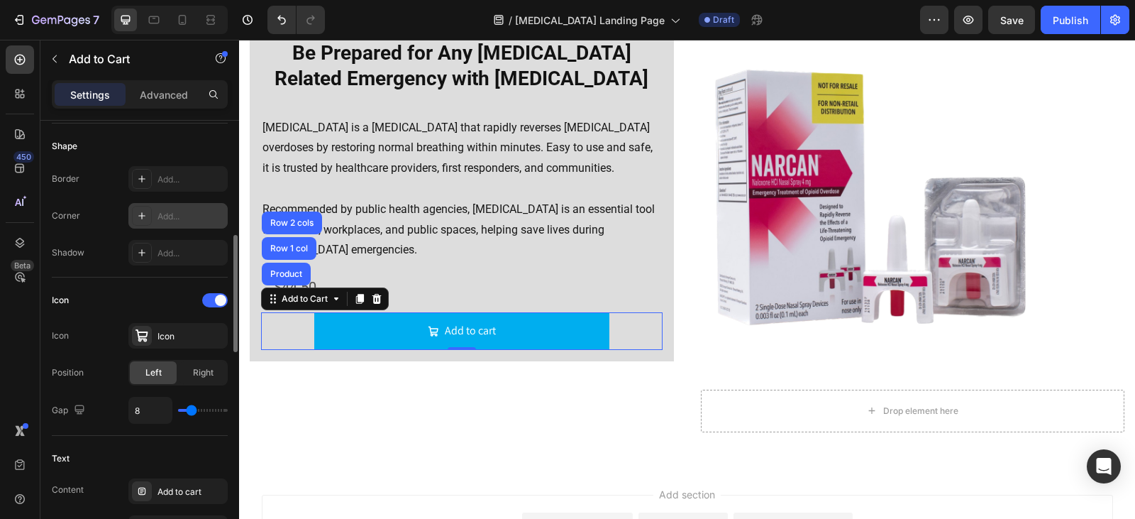
click at [179, 210] on div "Add..." at bounding box center [190, 216] width 67 height 13
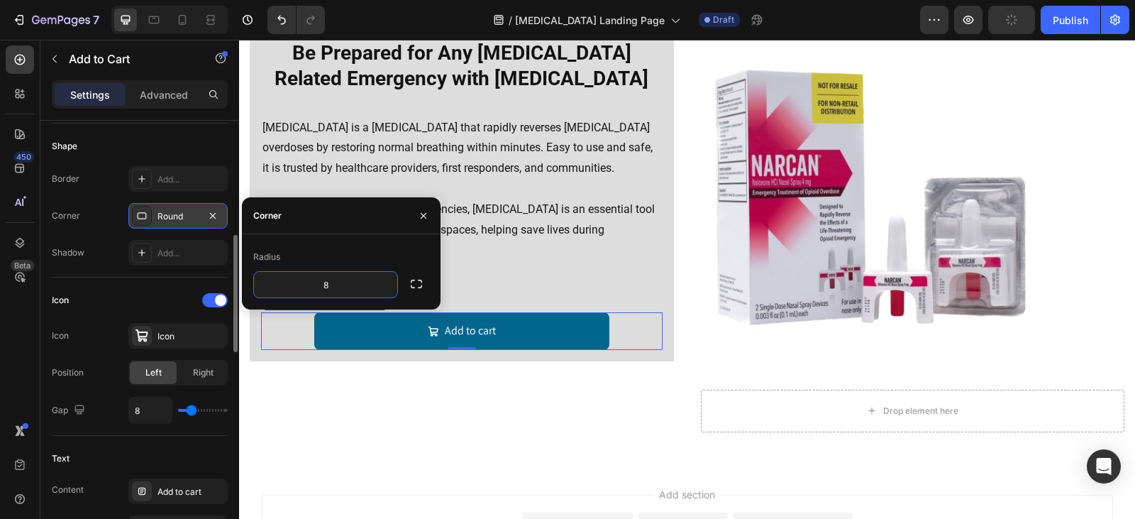
click at [440, 326] on div "Add to cart" at bounding box center [462, 331] width 68 height 21
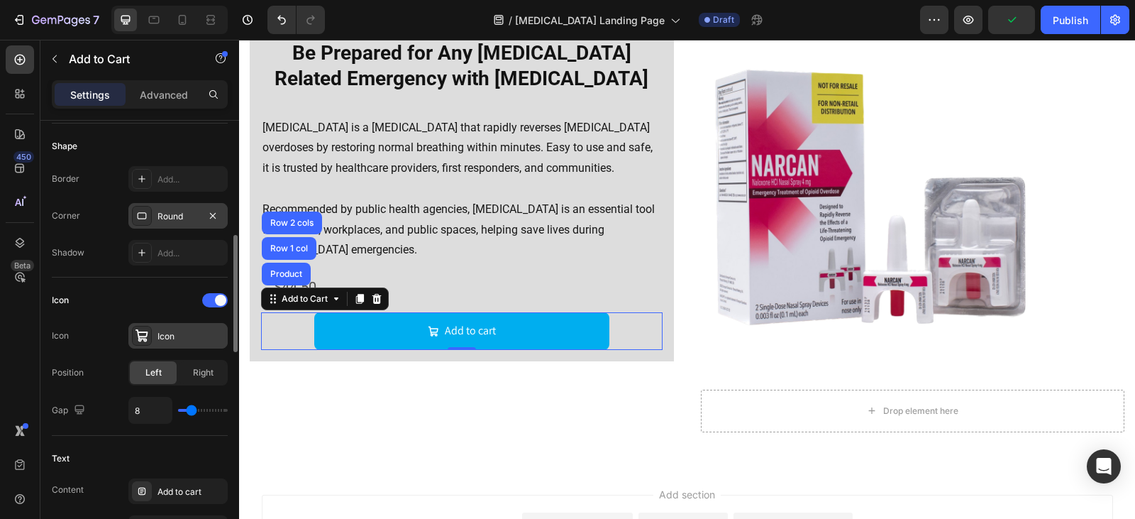
click at [170, 340] on div "Icon" at bounding box center [190, 336] width 67 height 13
click at [181, 309] on div "Icon" at bounding box center [140, 300] width 176 height 23
click at [222, 296] on span at bounding box center [220, 299] width 11 height 11
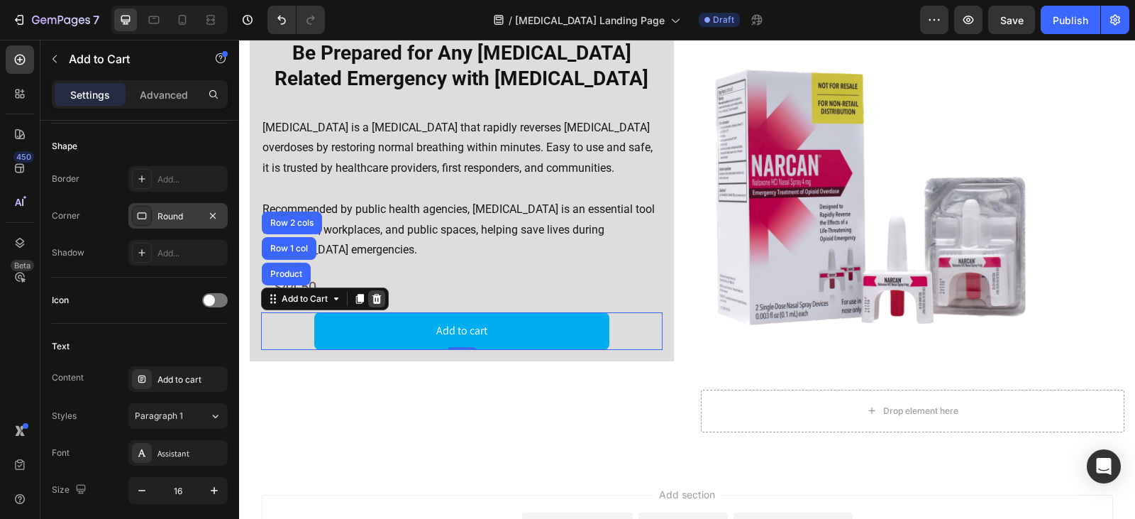
click at [376, 301] on icon at bounding box center [376, 298] width 11 height 11
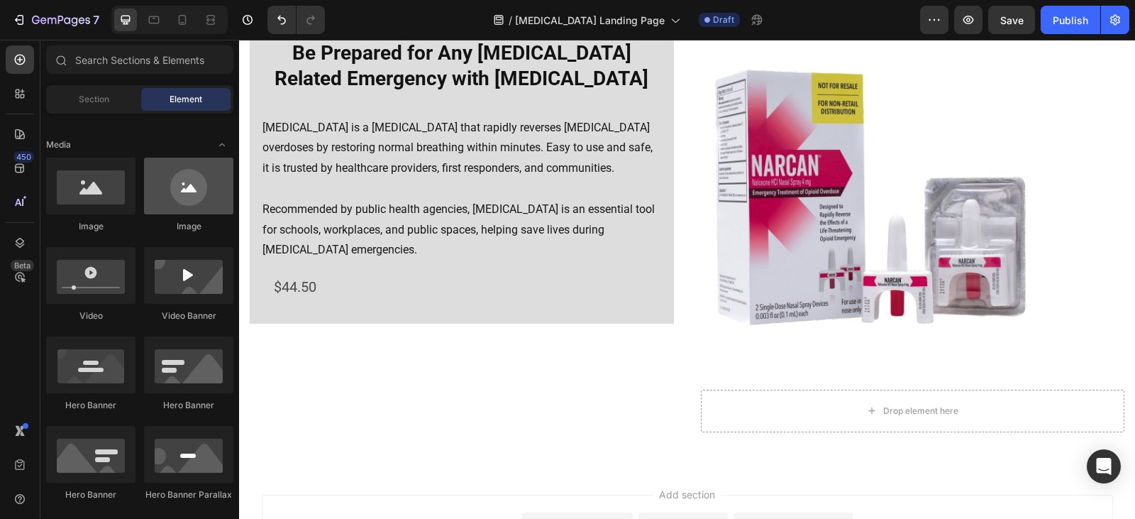
scroll to position [213, 0]
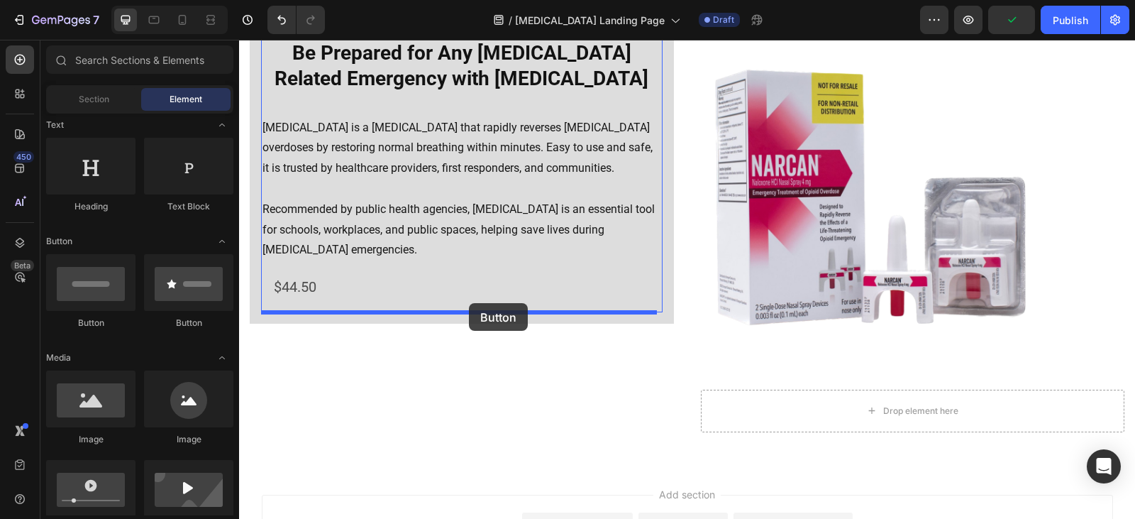
drag, startPoint x: 340, startPoint y: 341, endPoint x: 469, endPoint y: 303, distance: 134.0
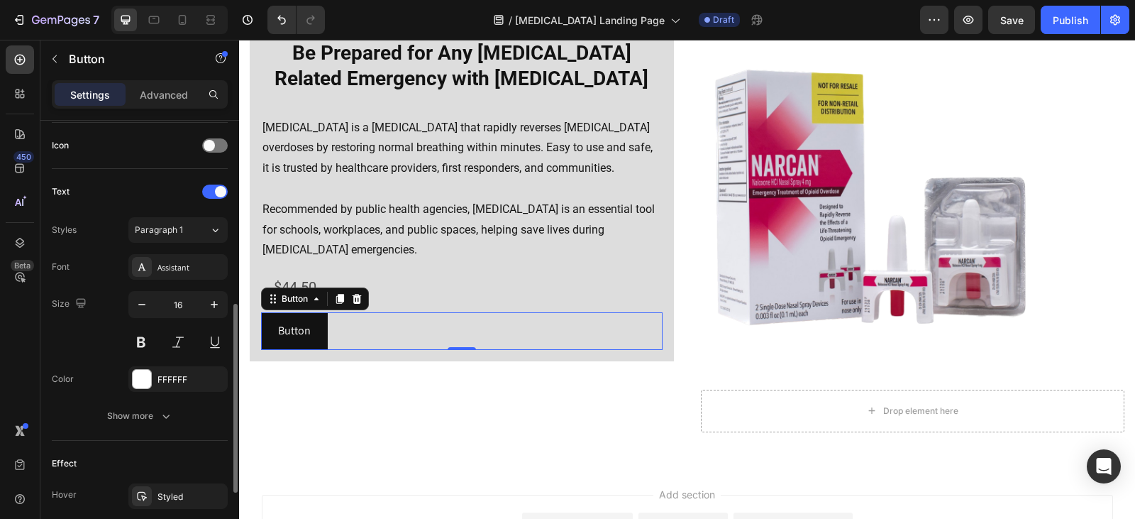
scroll to position [579, 0]
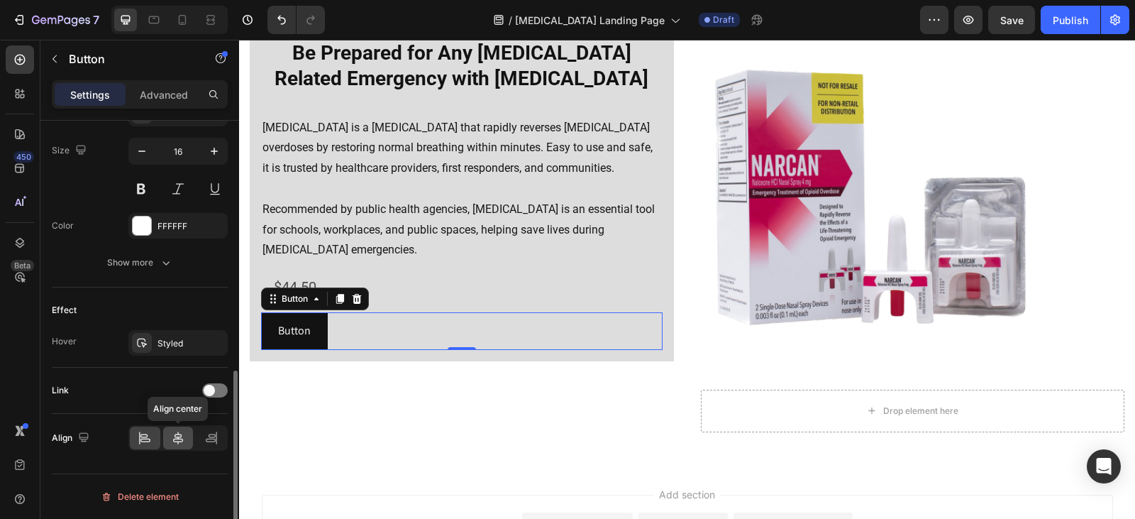
click at [171, 435] on icon at bounding box center [178, 438] width 14 height 14
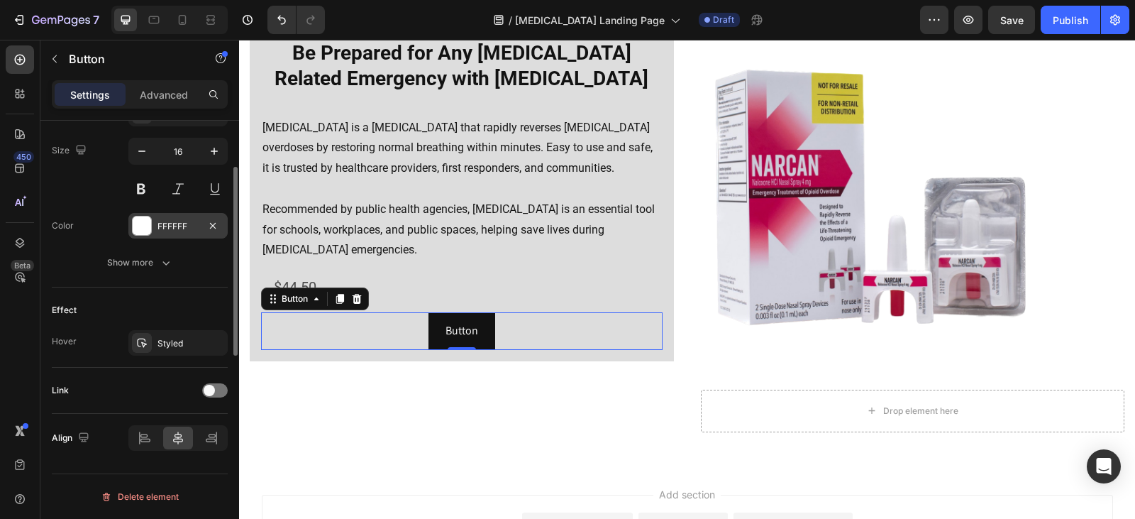
scroll to position [437, 0]
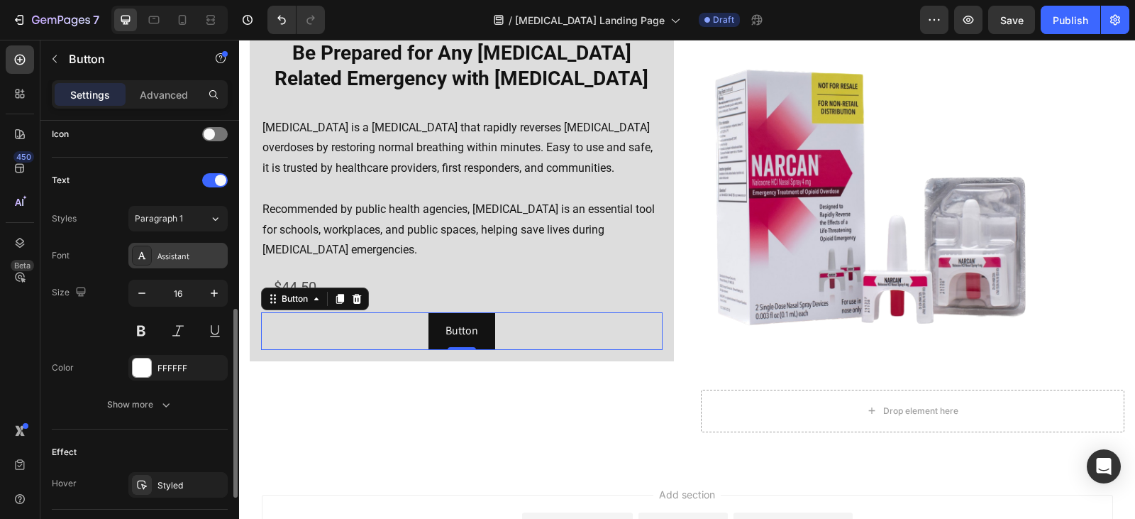
click at [165, 261] on div "Assistant" at bounding box center [190, 256] width 67 height 13
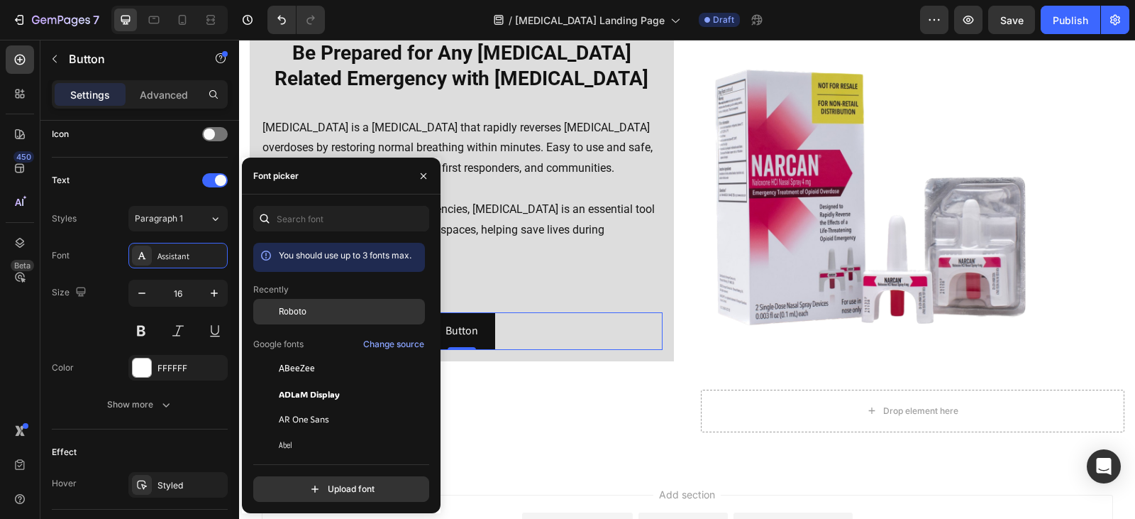
click at [298, 312] on span "Roboto" at bounding box center [293, 311] width 28 height 13
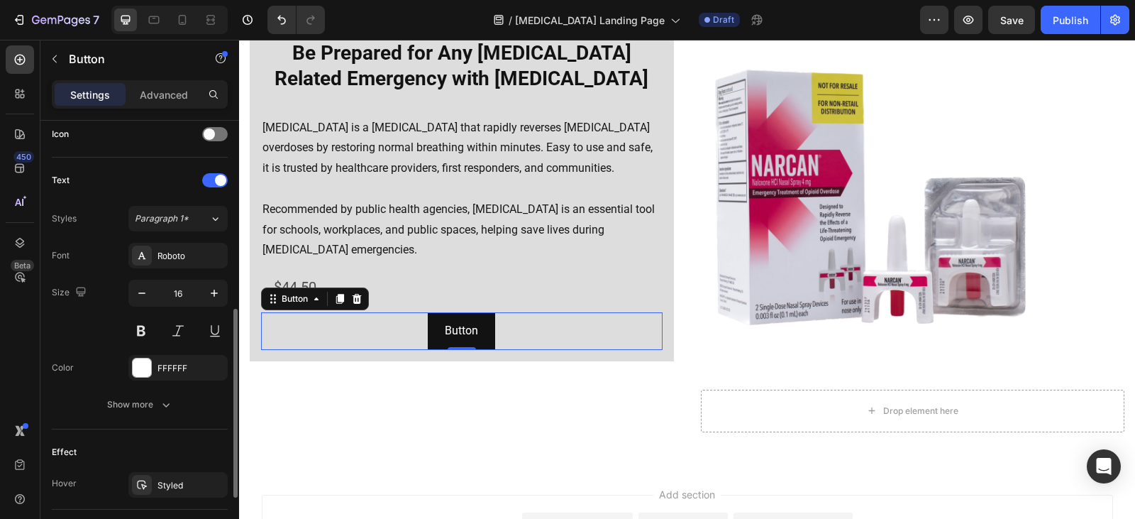
click at [103, 239] on div "Styles Paragraph 1* Font Roboto Size 16 Color FFFFFF Show more" at bounding box center [140, 311] width 176 height 211
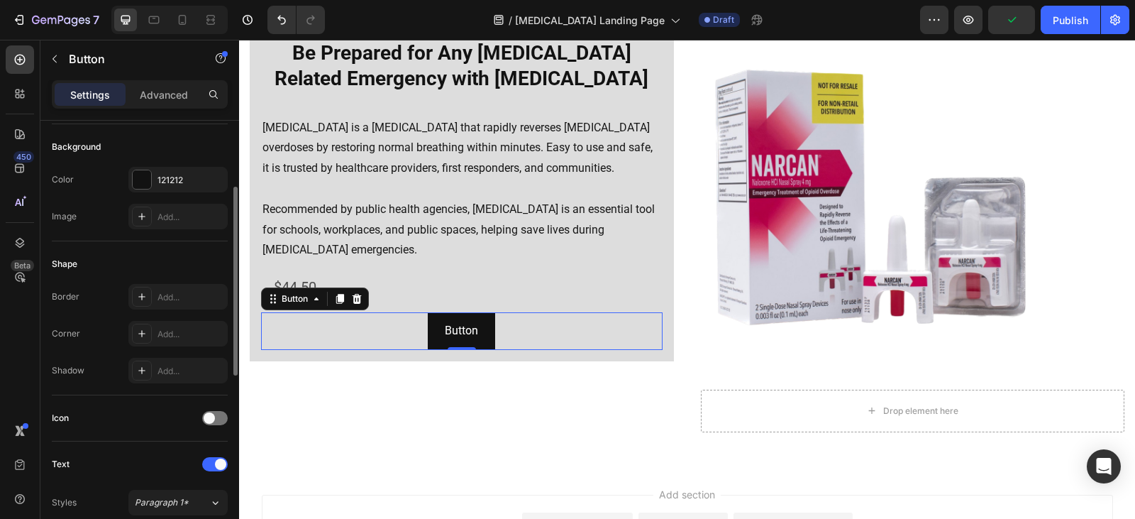
scroll to position [0, 0]
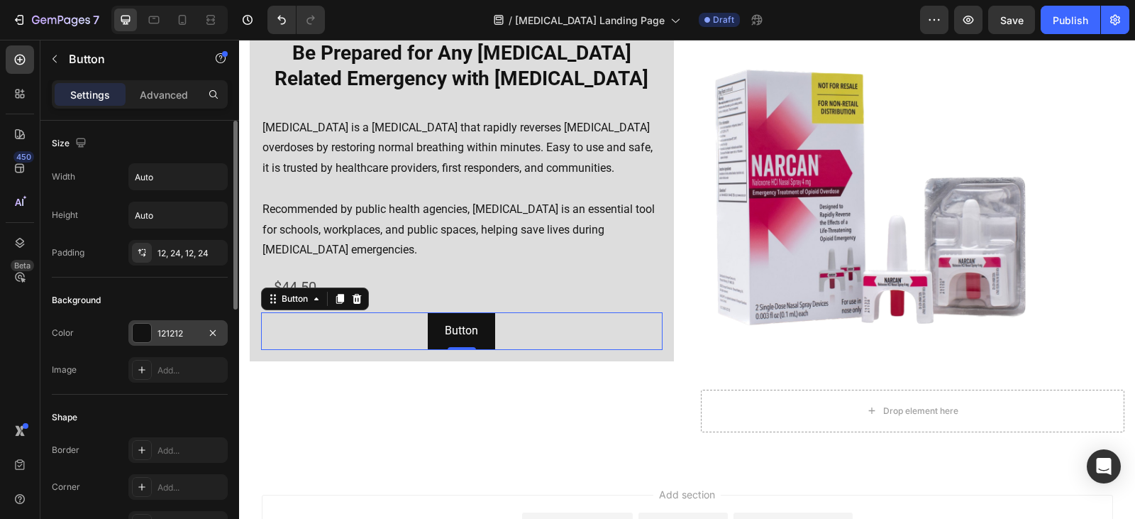
click at [143, 327] on div at bounding box center [142, 332] width 18 height 18
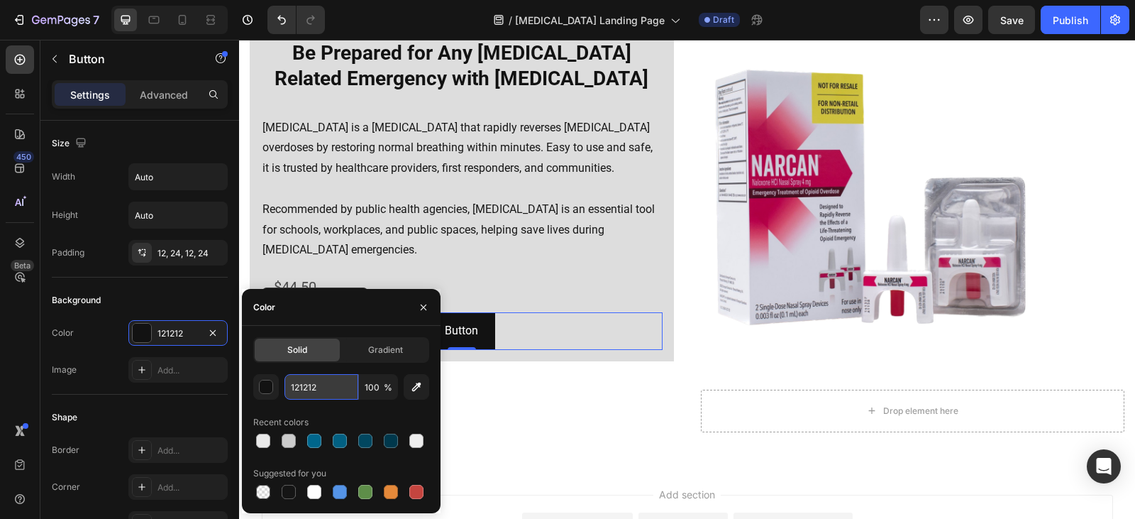
click at [329, 392] on input "121212" at bounding box center [321, 387] width 74 height 26
type input "00AEEF"
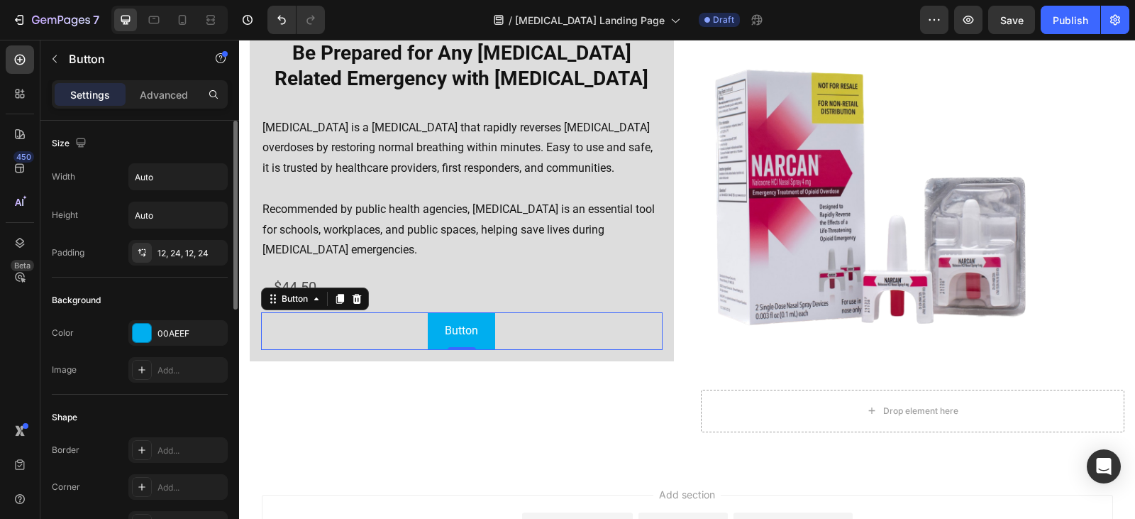
click at [139, 309] on div "Background" at bounding box center [140, 300] width 176 height 23
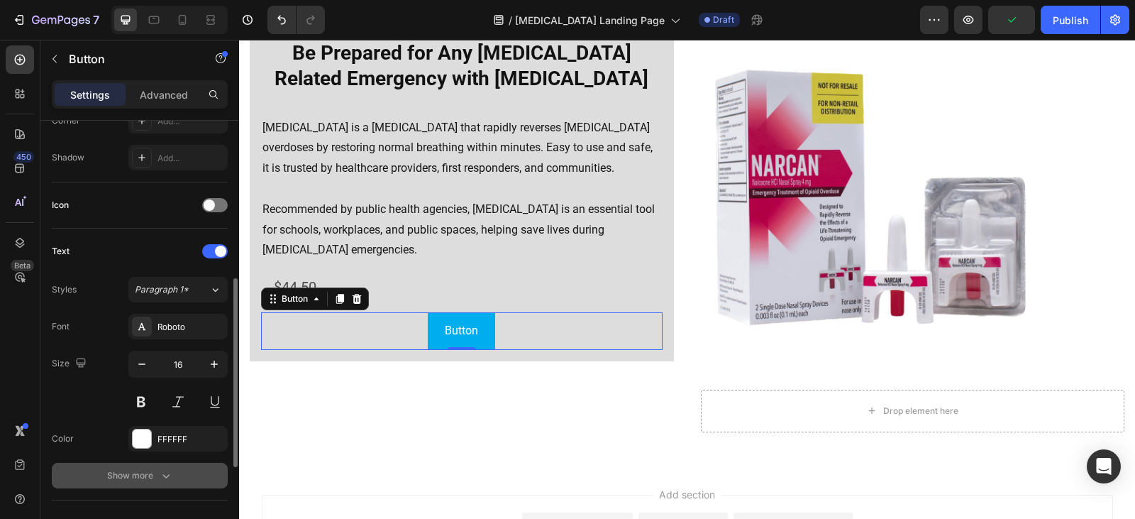
scroll to position [508, 0]
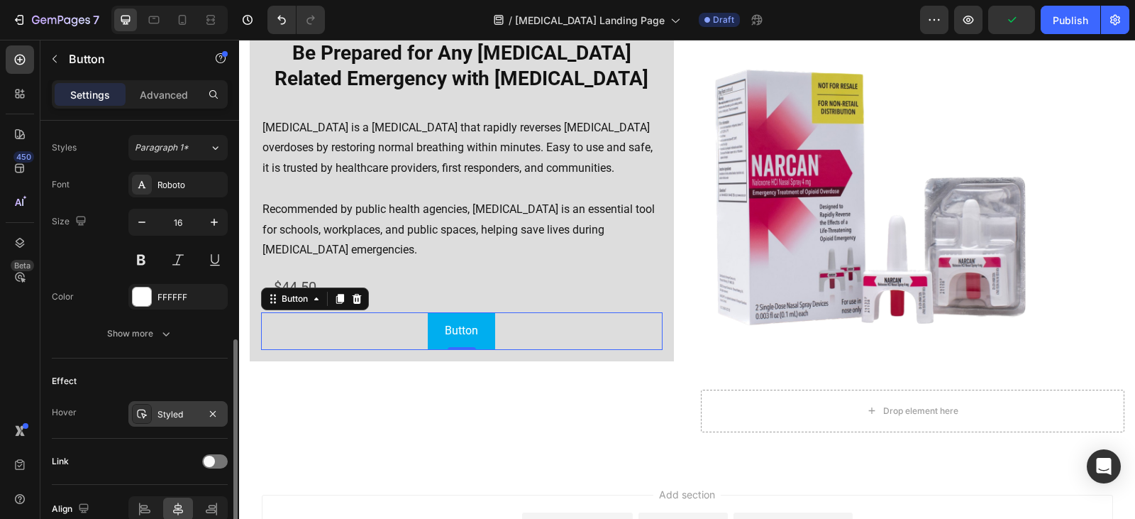
click at [164, 416] on div "Styled" at bounding box center [177, 414] width 41 height 13
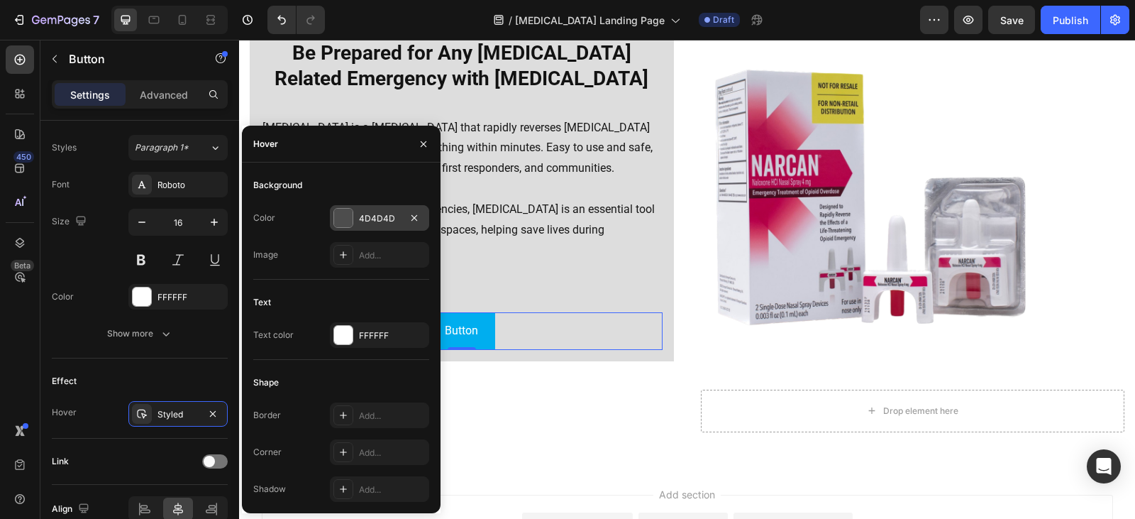
click at [341, 220] on div at bounding box center [343, 218] width 18 height 18
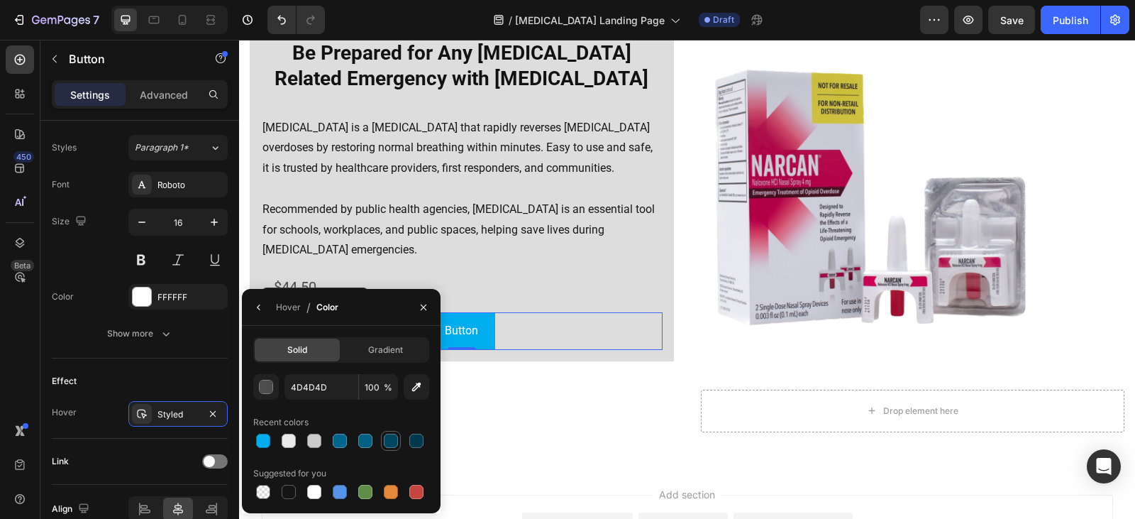
click at [393, 445] on div at bounding box center [391, 440] width 14 height 14
click at [263, 448] on div at bounding box center [263, 440] width 17 height 17
click at [0, 0] on input "00AEEF" at bounding box center [0, 0] width 0 height 0
paste input "#3DCAF"
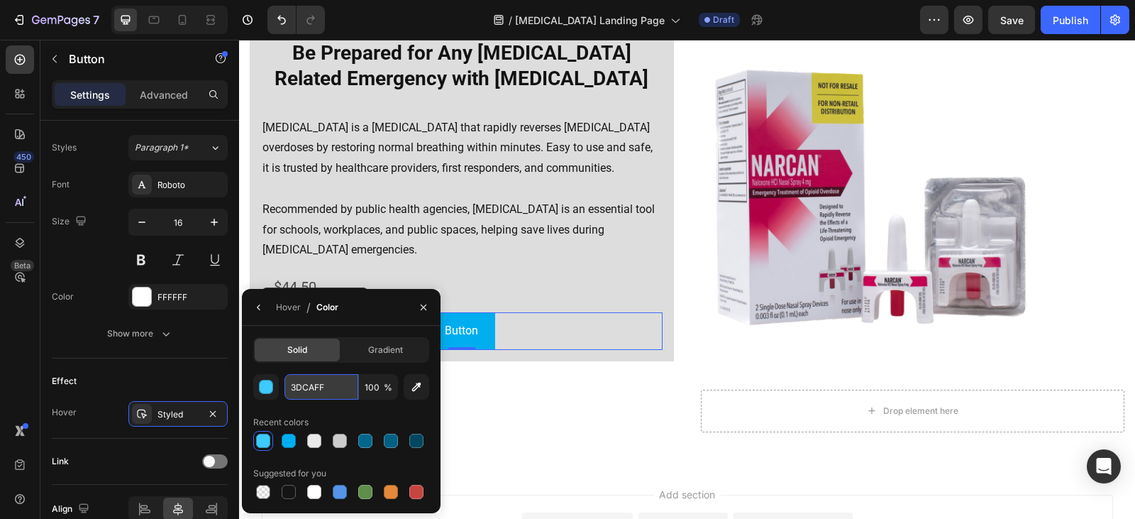
click at [0, 0] on input "3DCAFF" at bounding box center [0, 0] width 0 height 0
paste input "[DATE]"
type input "09BCFF"
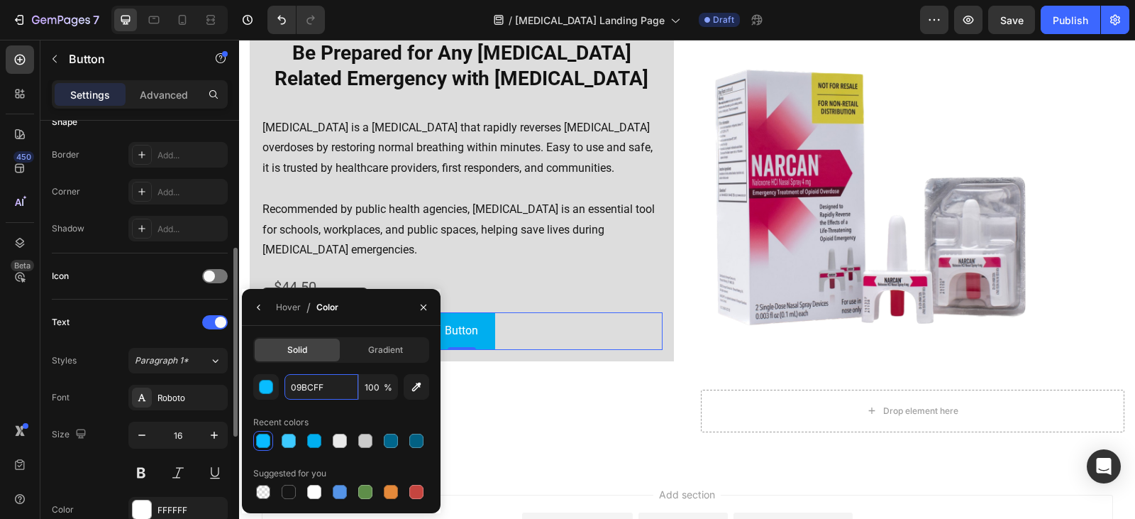
scroll to position [153, 0]
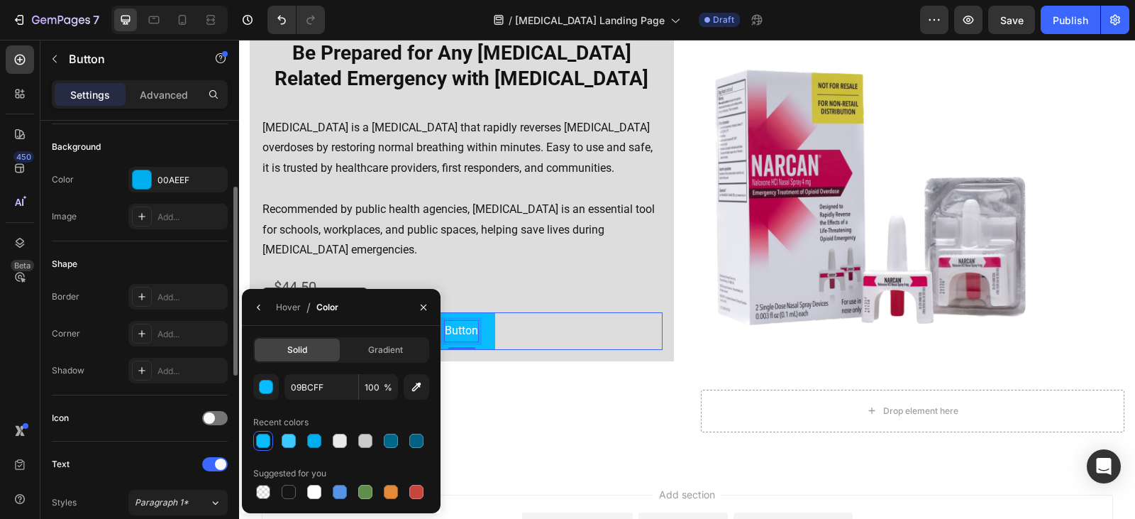
click at [447, 329] on p "Button" at bounding box center [461, 331] width 33 height 21
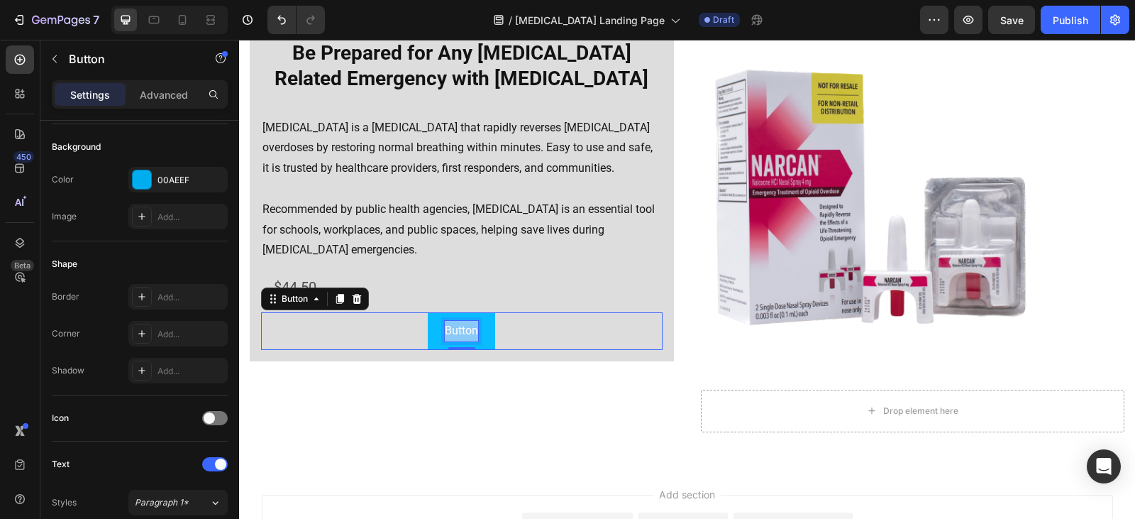
click at [447, 329] on p "Button" at bounding box center [461, 331] width 33 height 21
click at [458, 332] on p "Button" at bounding box center [461, 331] width 33 height 21
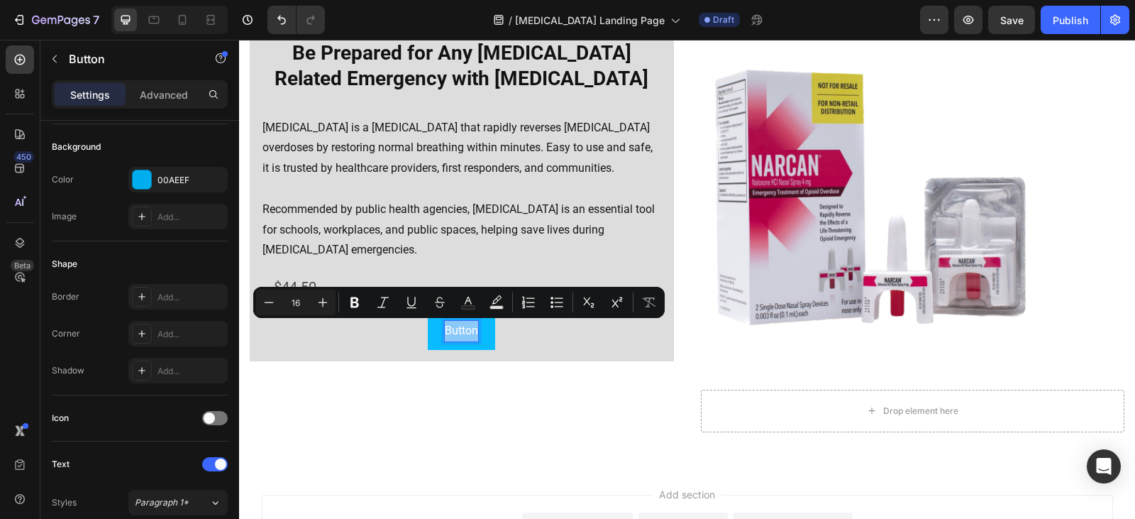
click at [458, 332] on p "Button" at bounding box center [461, 331] width 33 height 21
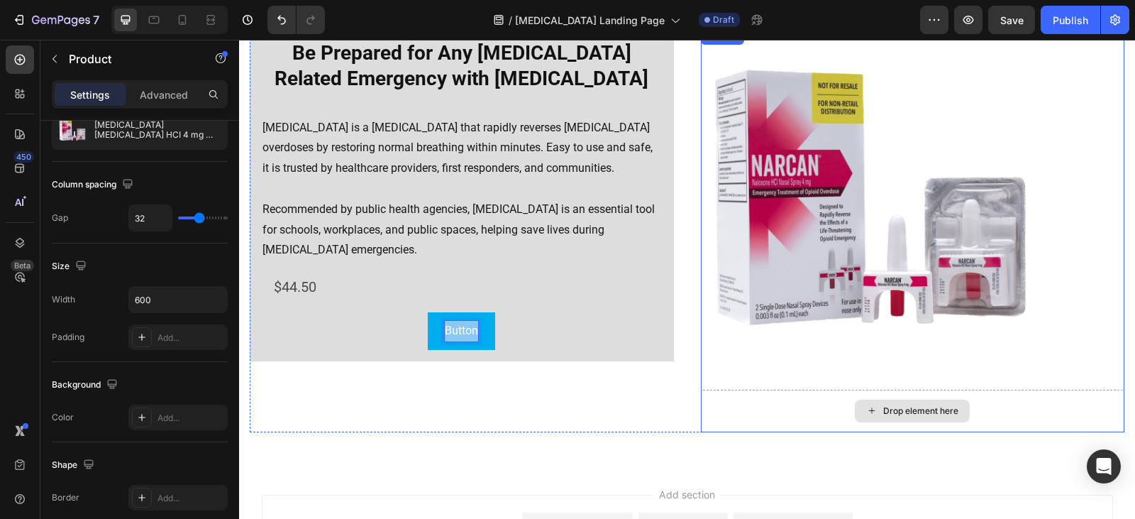
click at [711, 405] on div "Drop element here" at bounding box center [913, 410] width 424 height 43
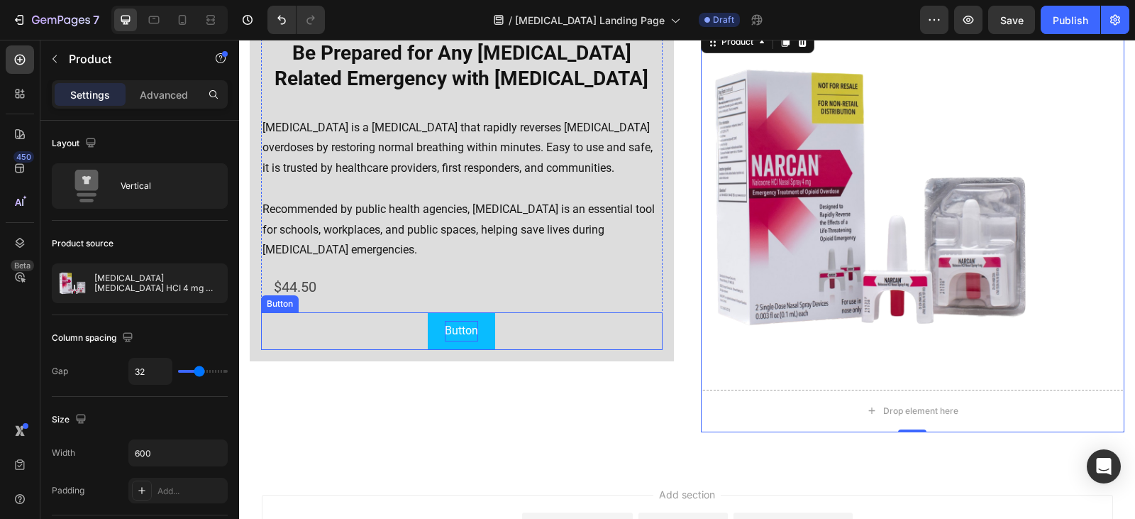
click at [475, 337] on p "Button" at bounding box center [461, 331] width 33 height 21
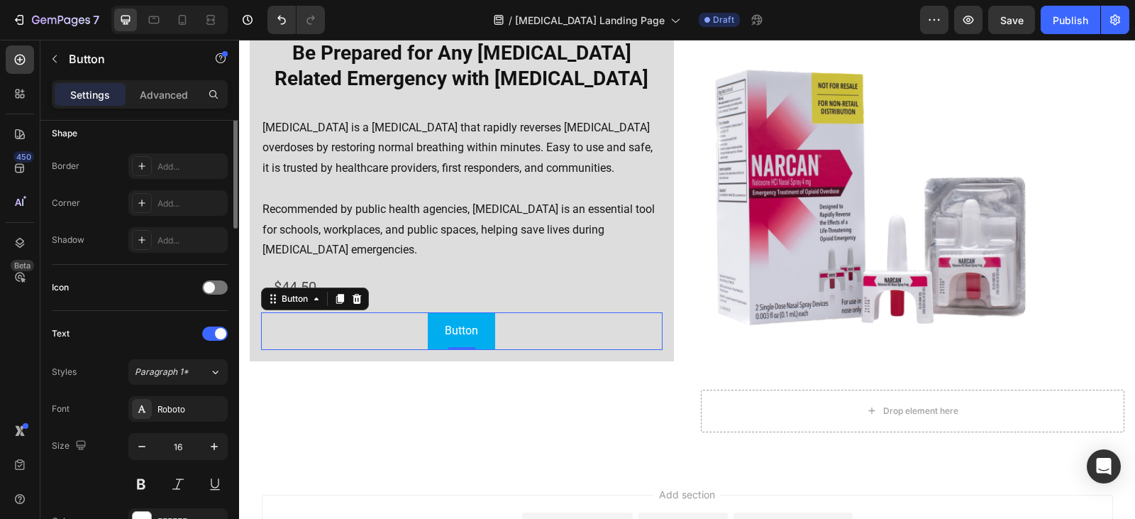
scroll to position [71, 0]
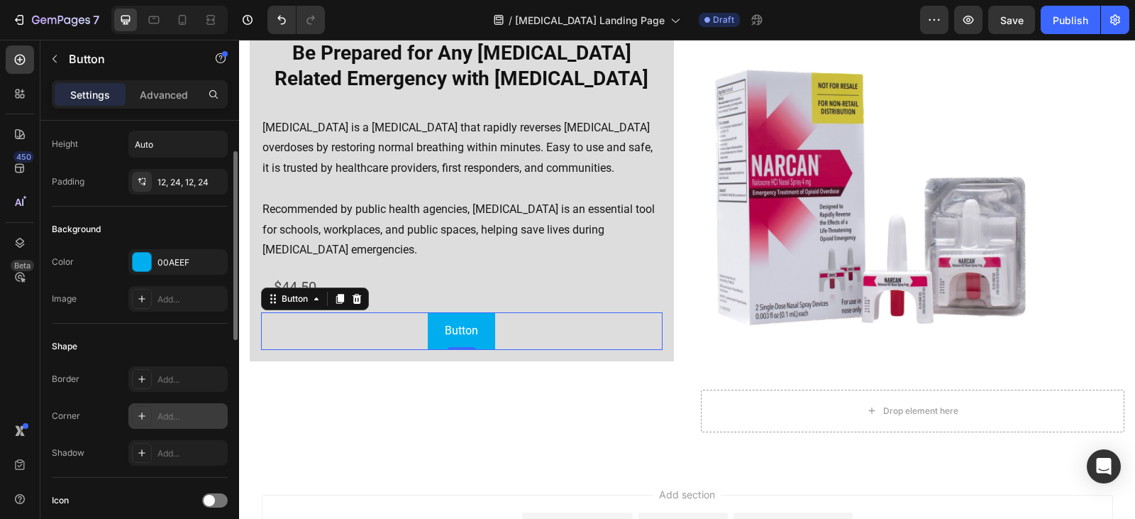
click at [148, 411] on div at bounding box center [142, 416] width 20 height 20
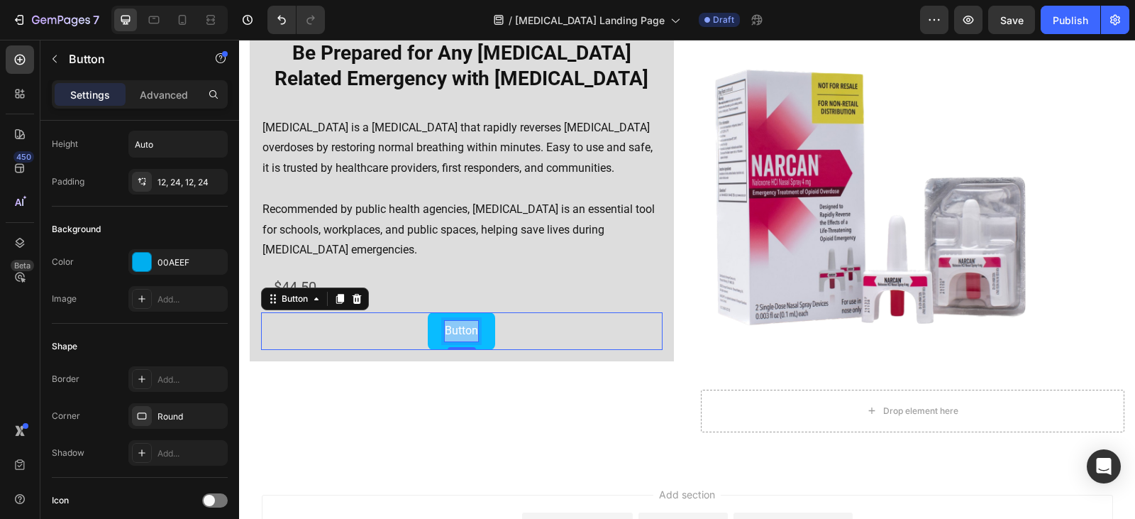
click at [462, 329] on p "Button" at bounding box center [461, 331] width 33 height 21
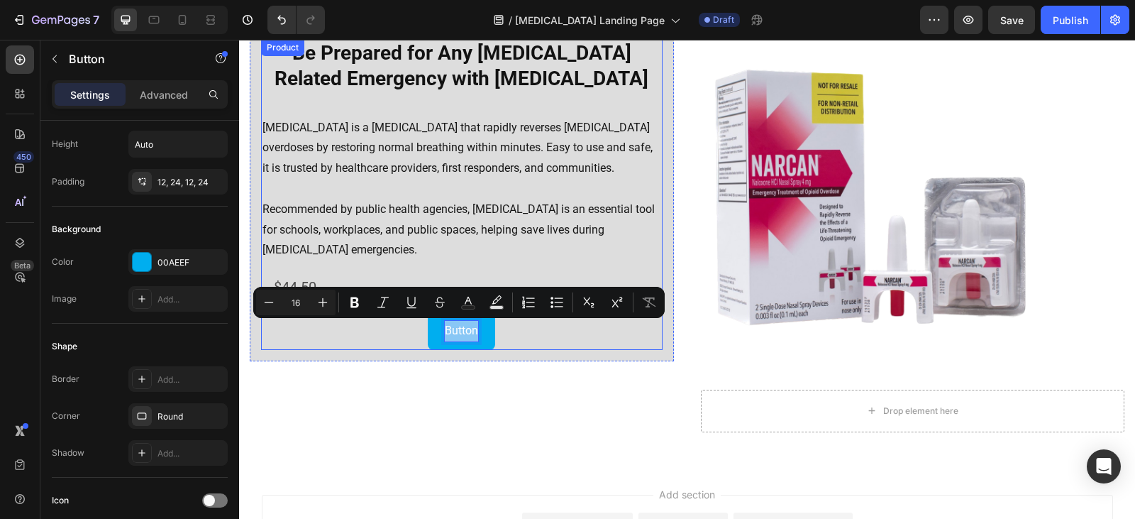
click at [486, 120] on p "[MEDICAL_DATA] is a [MEDICAL_DATA] that rapidly reverses [MEDICAL_DATA] overdos…" at bounding box center [461, 148] width 399 height 61
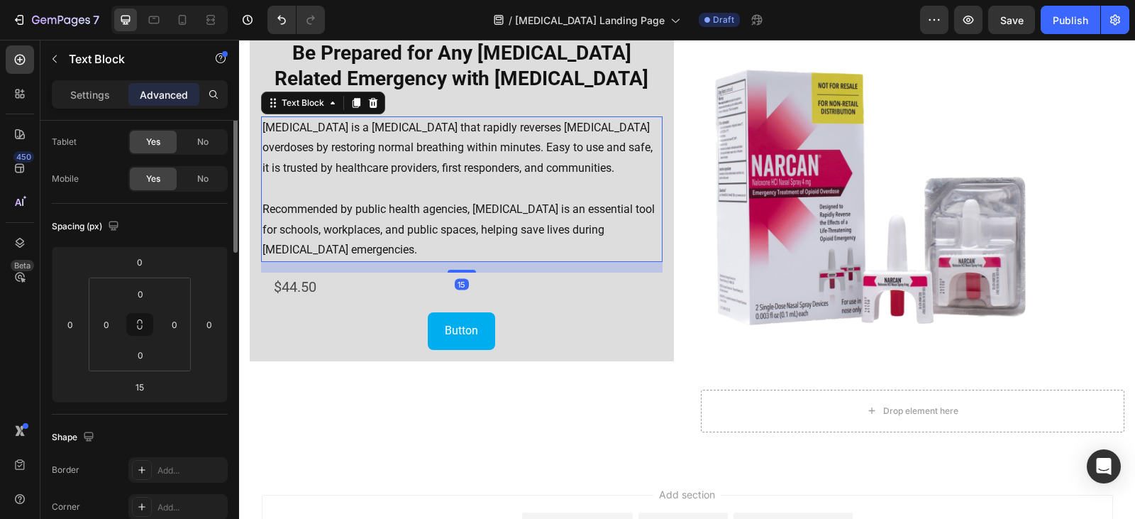
scroll to position [0, 0]
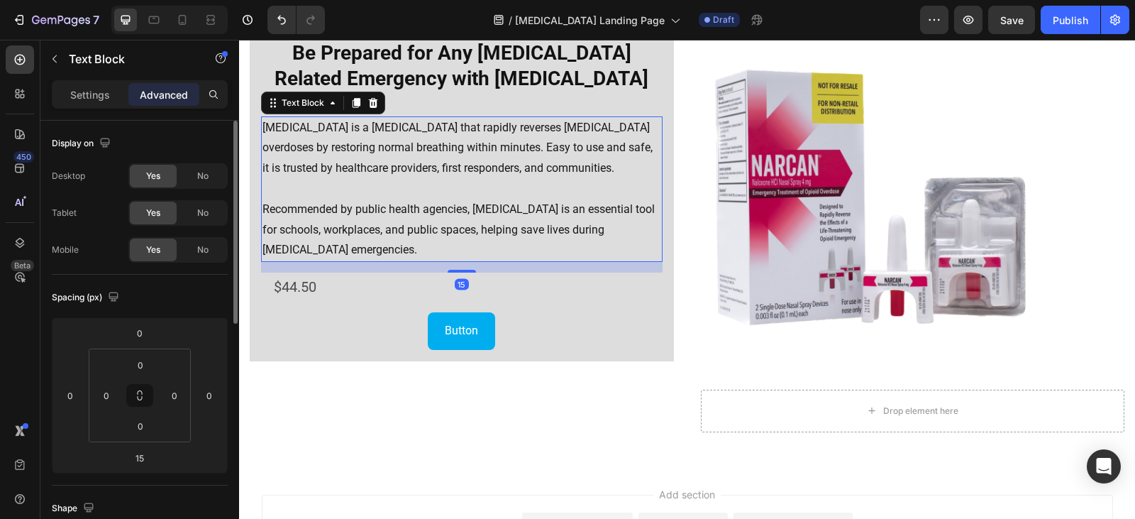
click at [482, 134] on p "[MEDICAL_DATA] is a [MEDICAL_DATA] that rapidly reverses [MEDICAL_DATA] overdos…" at bounding box center [461, 148] width 399 height 61
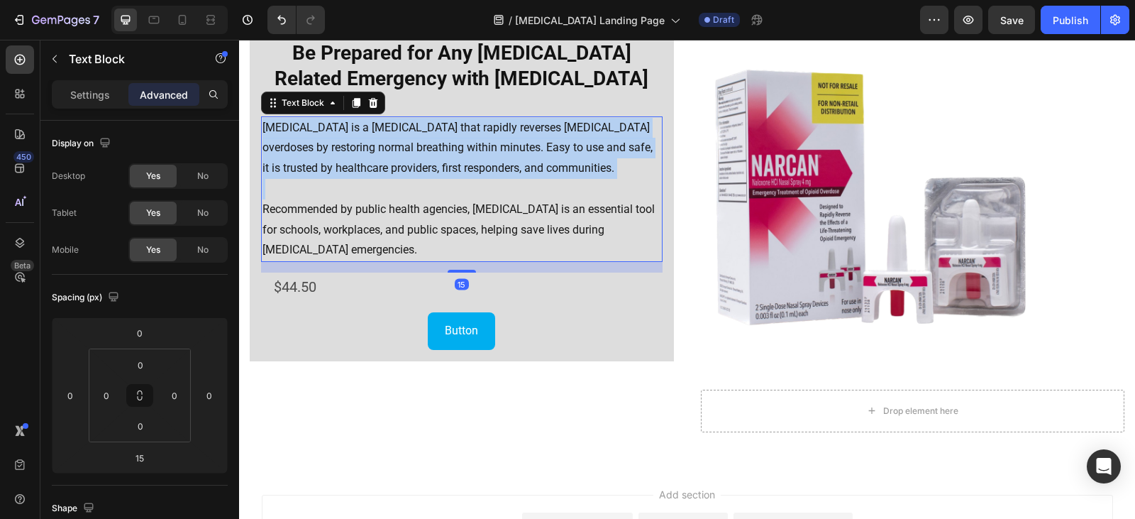
click at [482, 134] on p "[MEDICAL_DATA] is a [MEDICAL_DATA] that rapidly reverses [MEDICAL_DATA] overdos…" at bounding box center [461, 148] width 399 height 61
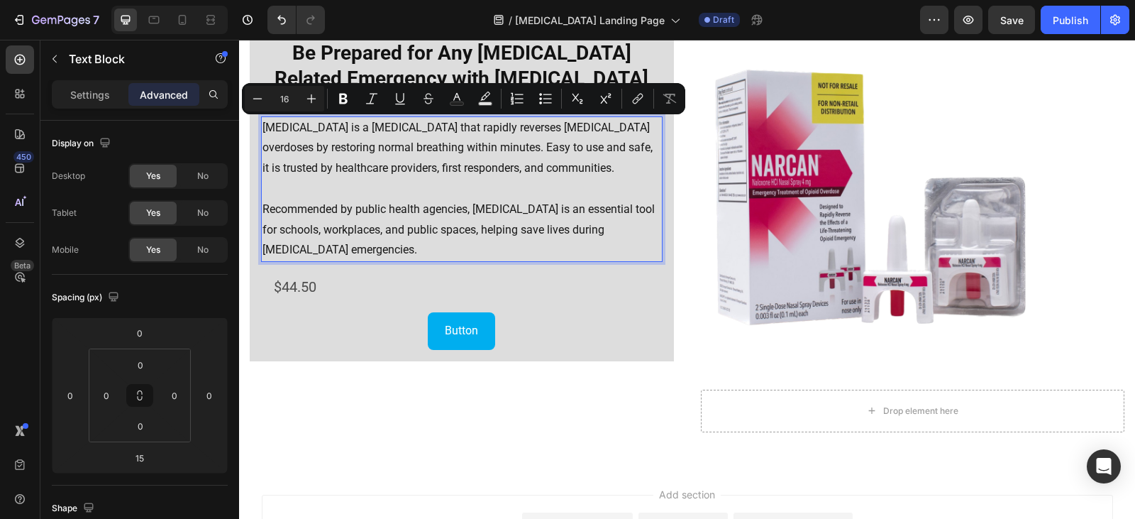
click at [343, 211] on p "Recommended by public health agencies, [MEDICAL_DATA] is an essential tool for …" at bounding box center [461, 229] width 399 height 61
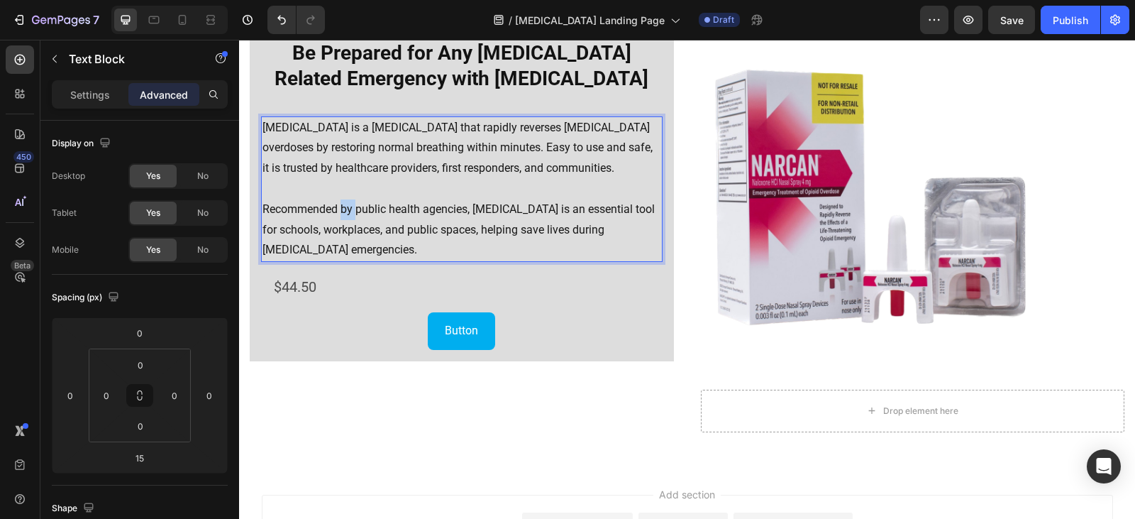
click at [343, 211] on p "Recommended by public health agencies, [MEDICAL_DATA] is an essential tool for …" at bounding box center [461, 229] width 399 height 61
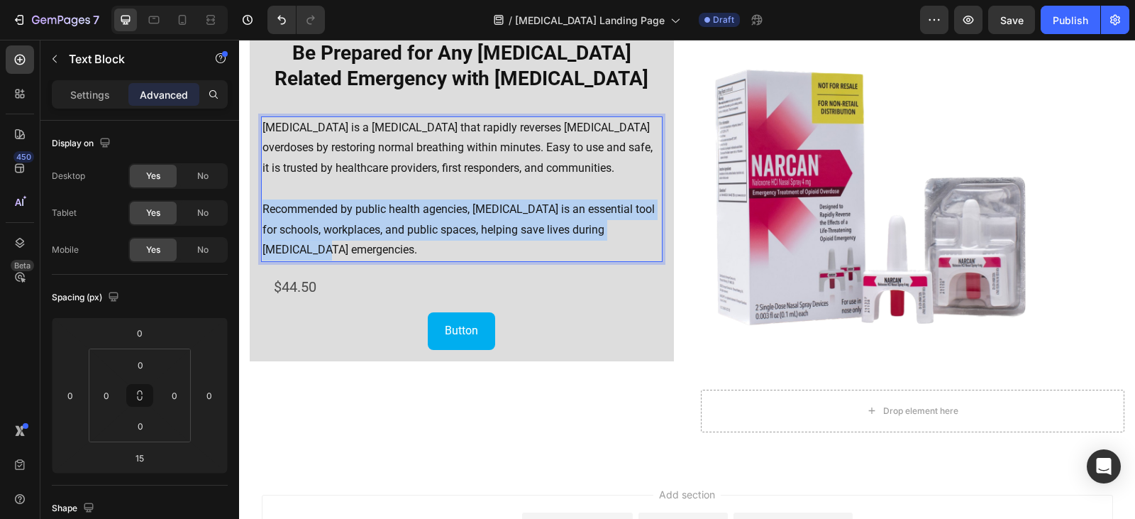
click at [343, 211] on p "Recommended by public health agencies, [MEDICAL_DATA] is an essential tool for …" at bounding box center [461, 229] width 399 height 61
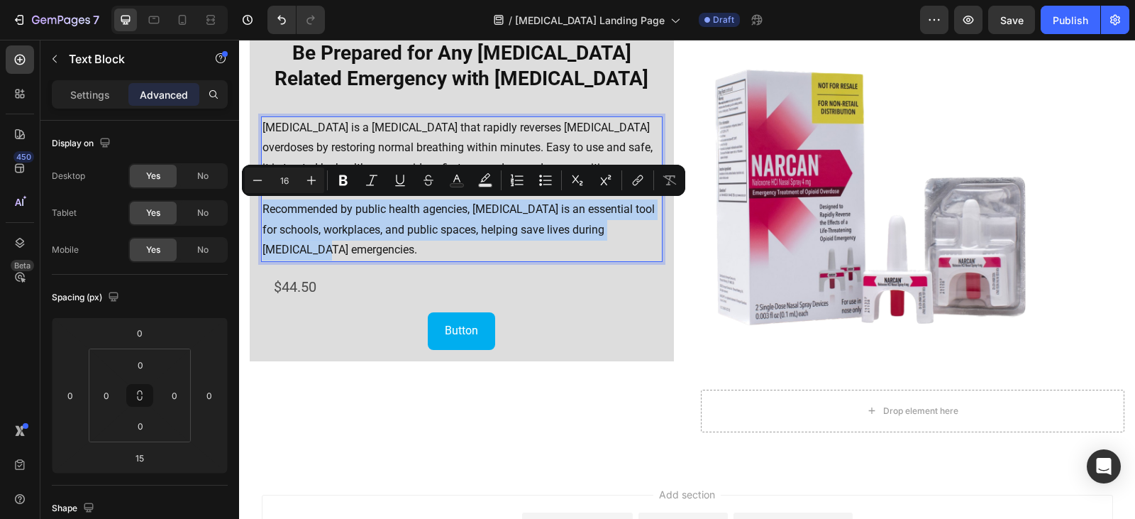
click at [519, 98] on div "⁠⁠⁠⁠⁠⁠⁠ Be Prepared for Any [MEDICAL_DATA] Related Emergency with [MEDICAL_DATA…" at bounding box center [461, 194] width 401 height 311
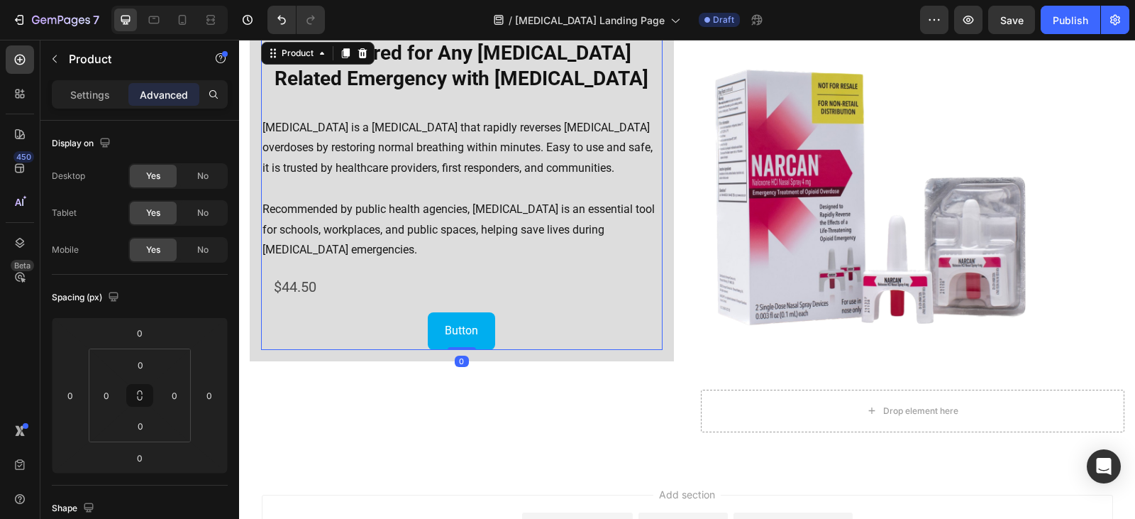
click at [514, 108] on div "⁠⁠⁠⁠⁠⁠⁠ Be Prepared for Any [MEDICAL_DATA] Related Emergency with [MEDICAL_DATA…" at bounding box center [461, 194] width 401 height 311
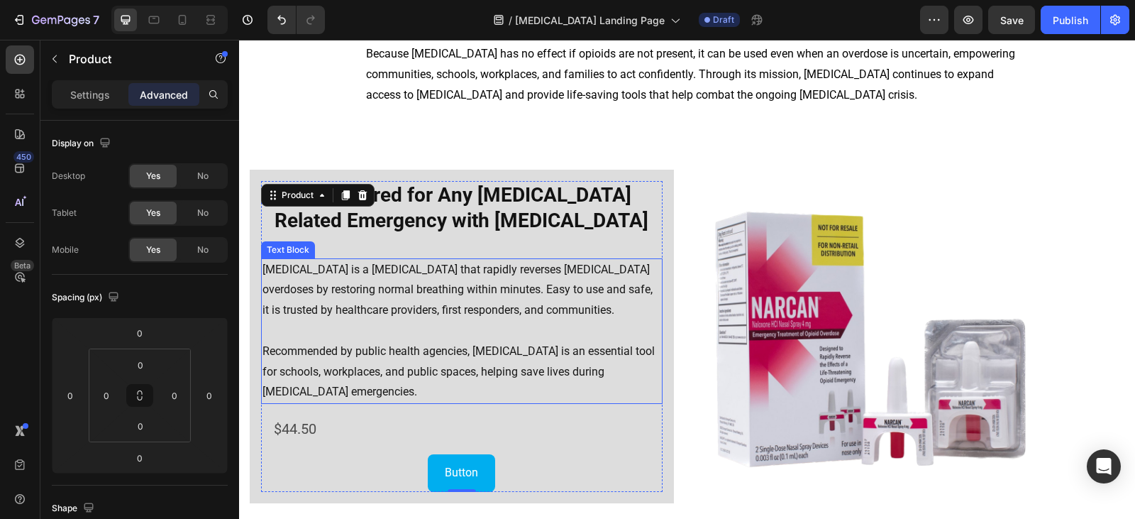
scroll to position [1807, 0]
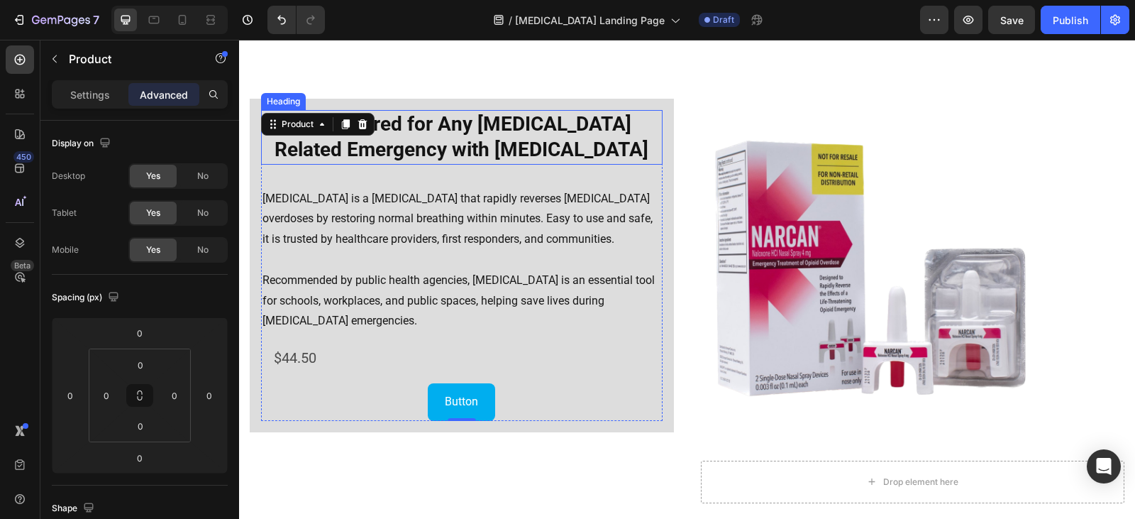
click at [472, 157] on strong "Be Prepared for Any [MEDICAL_DATA] Related Emergency with [MEDICAL_DATA]" at bounding box center [462, 136] width 374 height 49
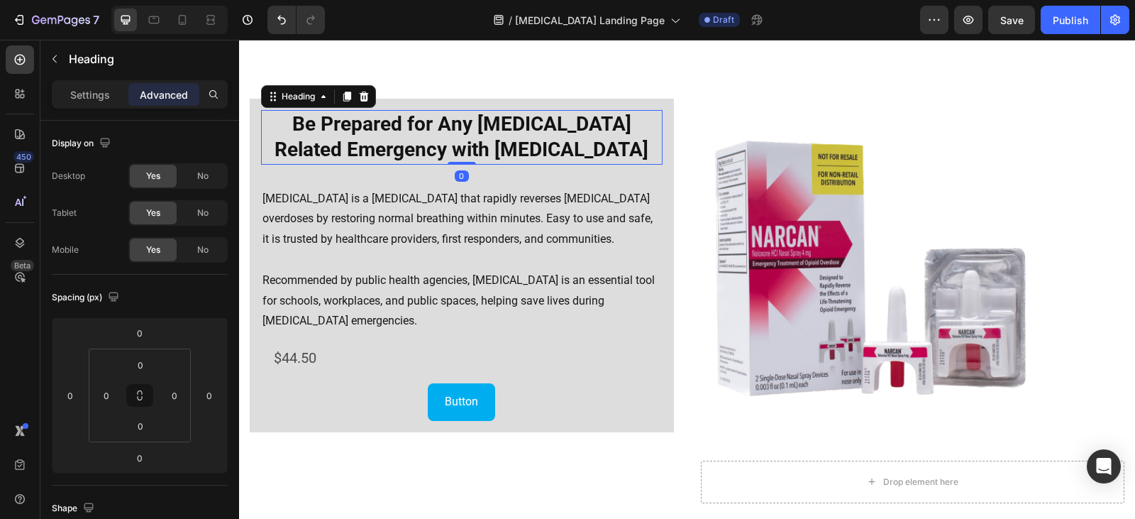
click at [472, 157] on strong "Be Prepared for Any [MEDICAL_DATA] Related Emergency with [MEDICAL_DATA]" at bounding box center [462, 136] width 374 height 49
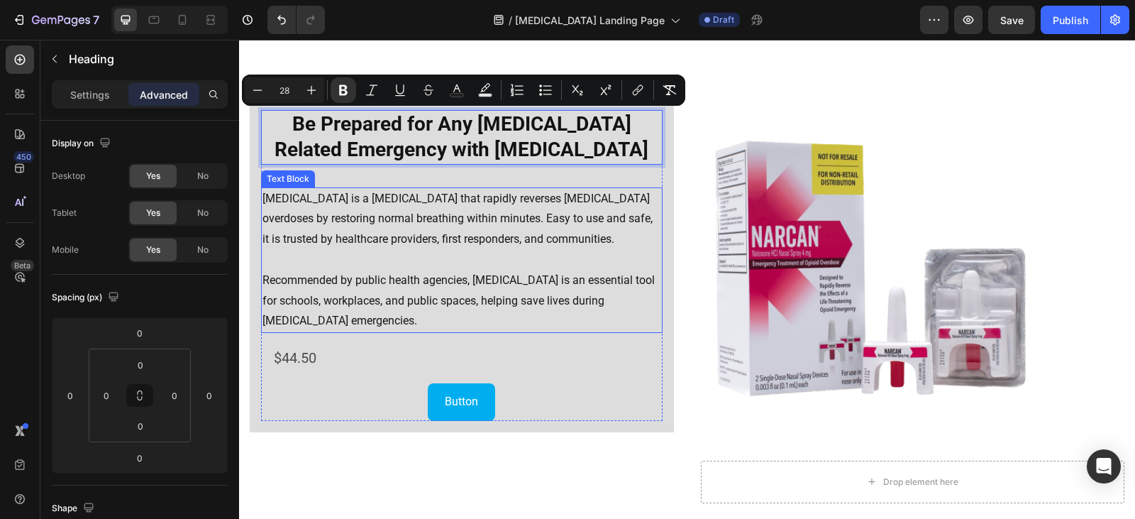
click at [584, 309] on p "Recommended by public health agencies, [MEDICAL_DATA] is an essential tool for …" at bounding box center [461, 300] width 399 height 61
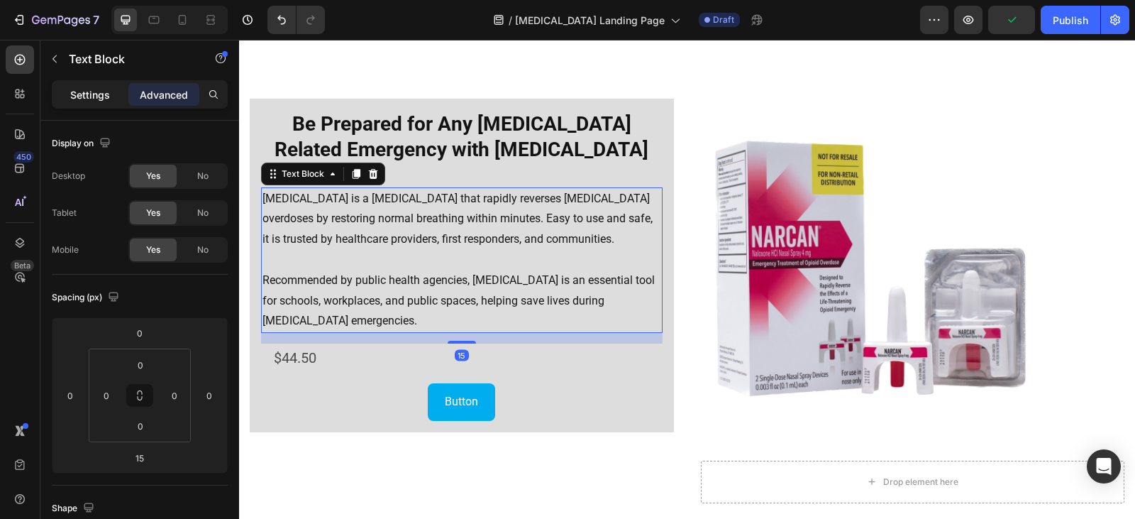
click at [89, 93] on p "Settings" at bounding box center [90, 94] width 40 height 15
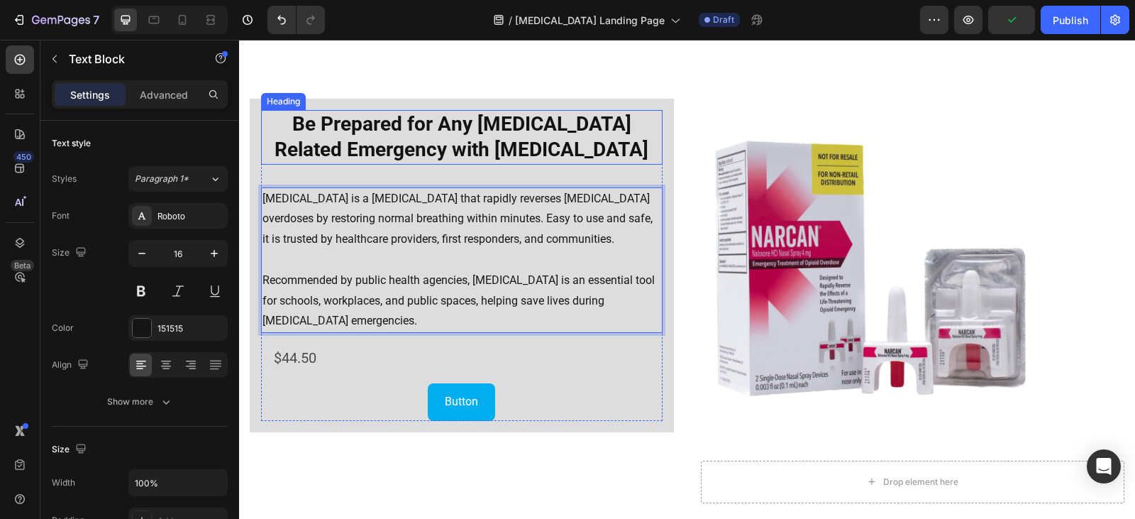
click at [410, 145] on strong "Be Prepared for Any [MEDICAL_DATA] Related Emergency with [MEDICAL_DATA]" at bounding box center [462, 136] width 374 height 49
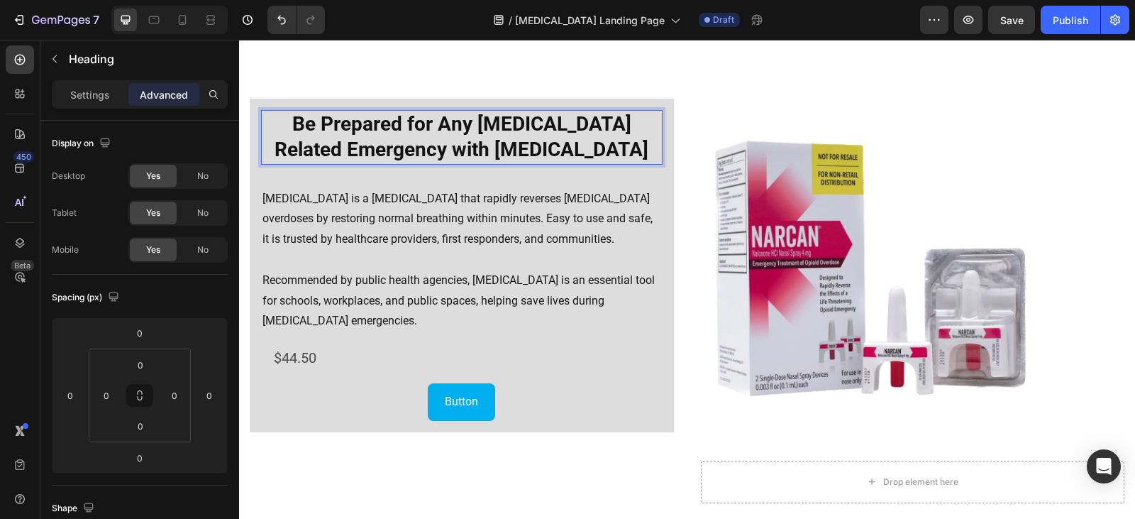
click at [72, 106] on div "Settings Advanced" at bounding box center [140, 94] width 176 height 28
click at [86, 94] on p "Settings" at bounding box center [90, 94] width 40 height 15
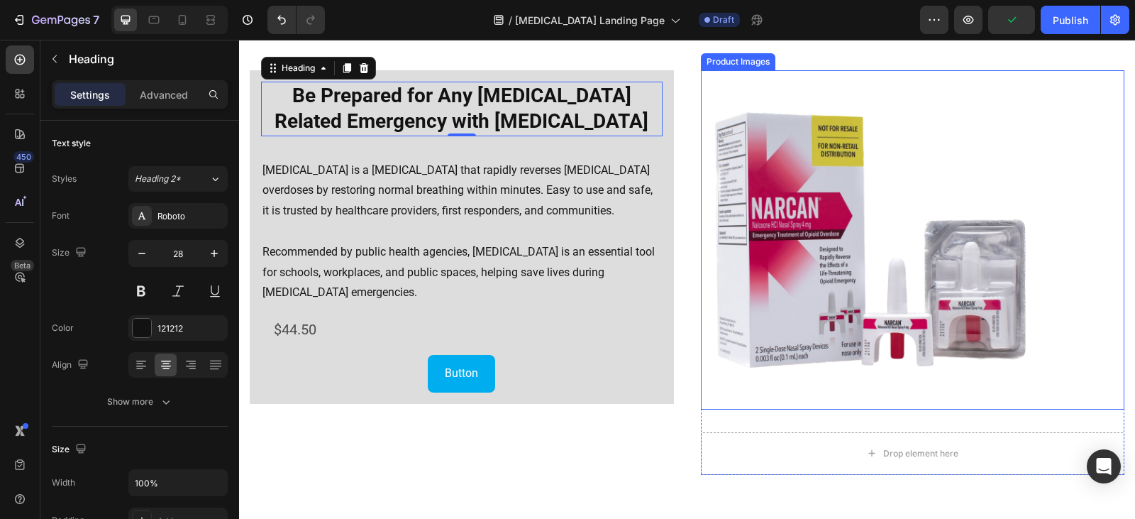
scroll to position [1878, 0]
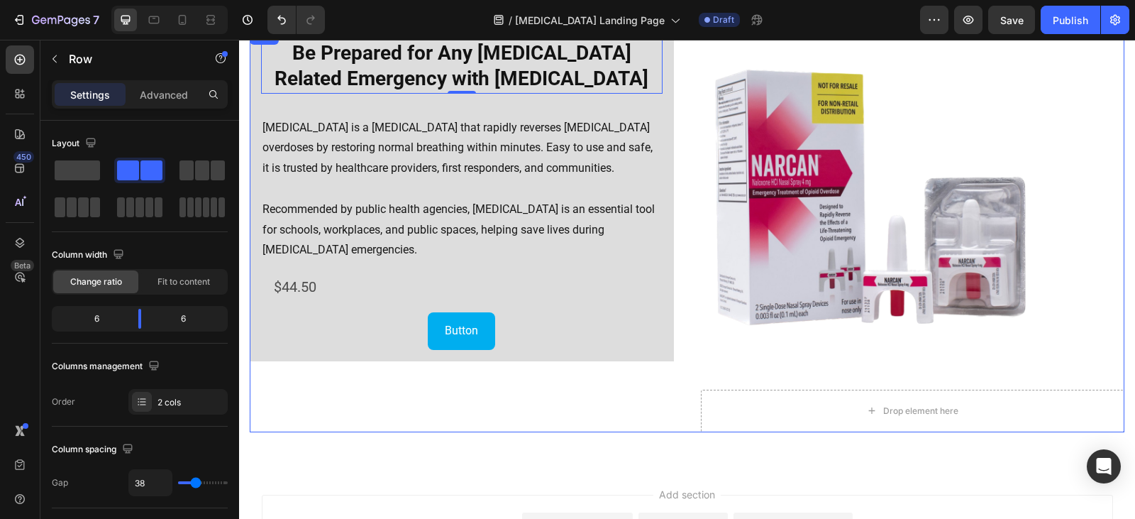
click at [689, 343] on div "⁠⁠⁠⁠⁠⁠⁠ Be Prepared for Any [MEDICAL_DATA] Related Emergency with [MEDICAL_DATA…" at bounding box center [687, 230] width 875 height 404
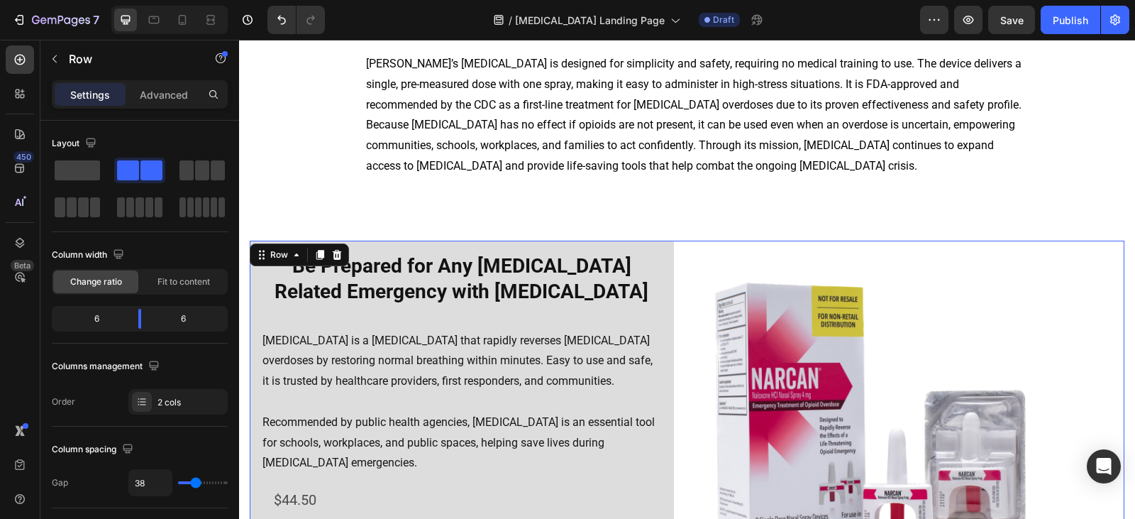
scroll to position [1595, 0]
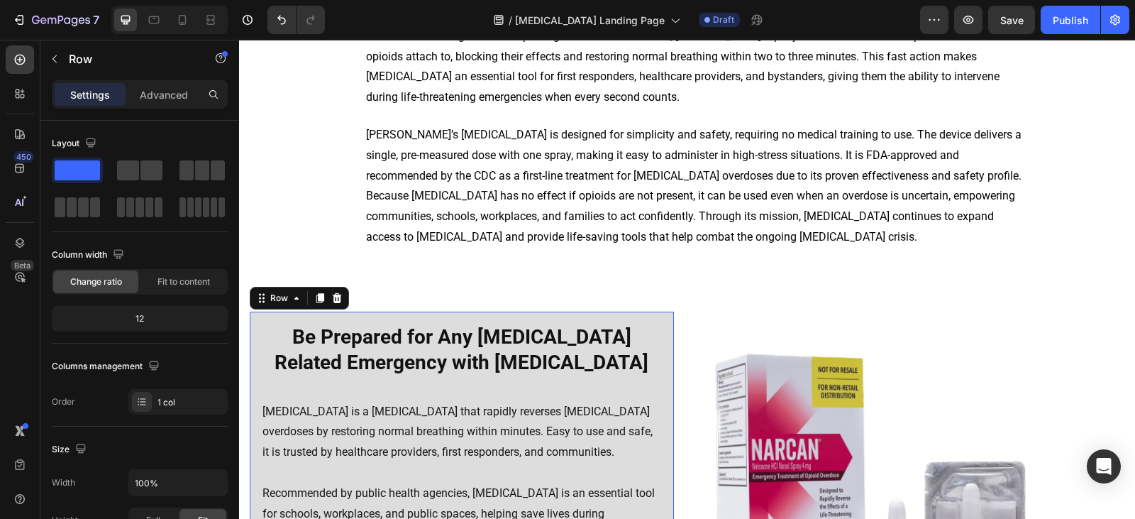
click at [251, 337] on div "⁠⁠⁠⁠⁠⁠⁠ Be Prepared for Any [MEDICAL_DATA] Related Emergency with [MEDICAL_DATA…" at bounding box center [462, 477] width 424 height 333
click at [279, 300] on div "Row" at bounding box center [278, 298] width 23 height 13
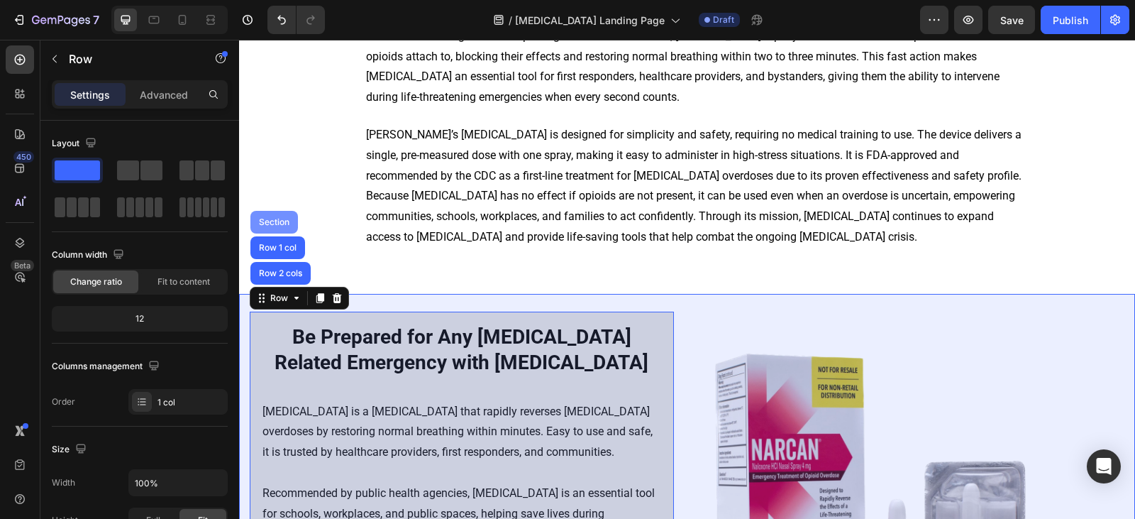
click at [284, 230] on div "Section" at bounding box center [274, 222] width 48 height 23
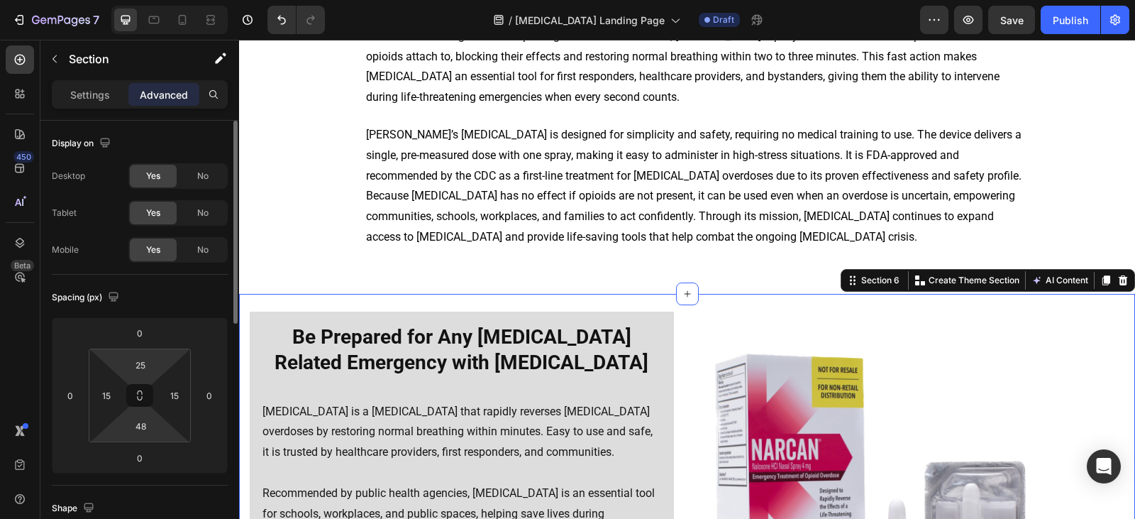
scroll to position [71, 0]
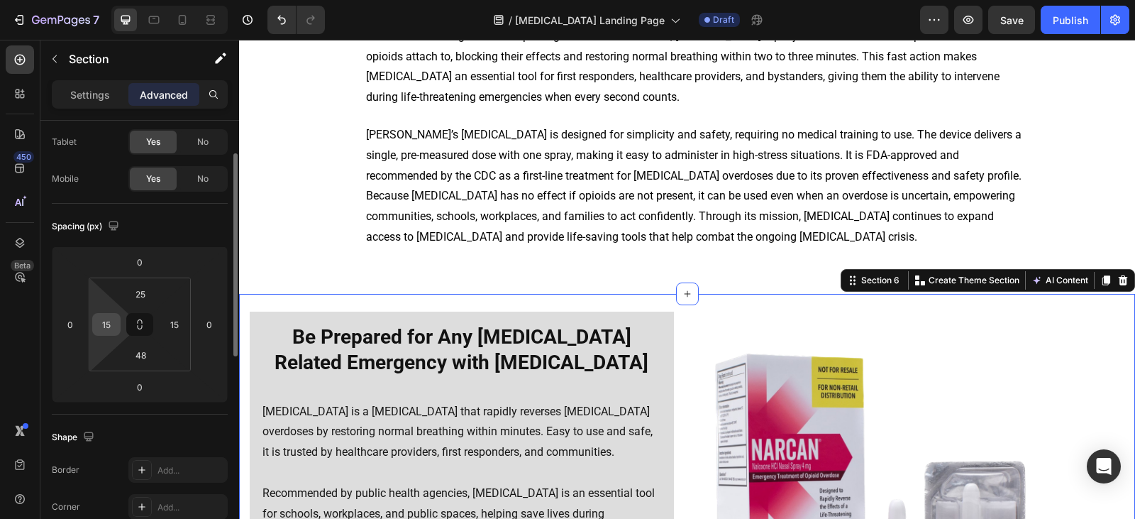
click at [106, 322] on input "15" at bounding box center [106, 324] width 21 height 21
type input "0"
click at [169, 323] on input "15" at bounding box center [174, 324] width 21 height 21
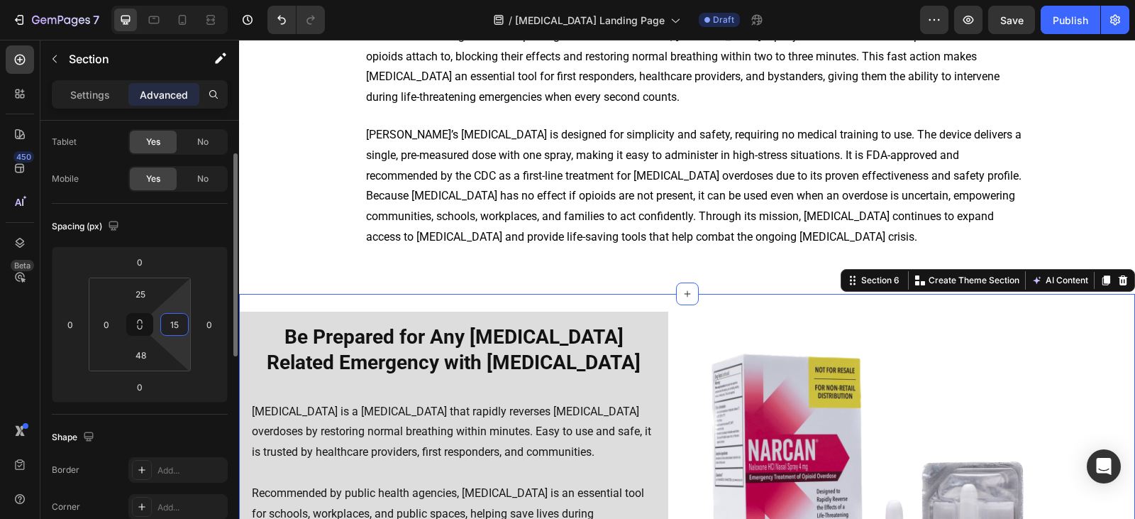
click at [169, 323] on input "15" at bounding box center [174, 324] width 21 height 21
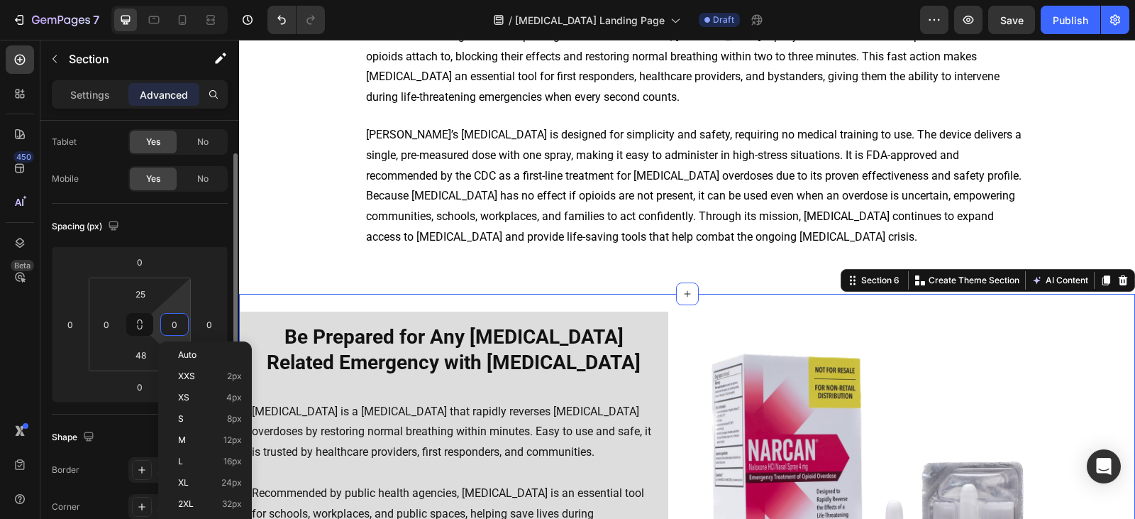
type input "0"
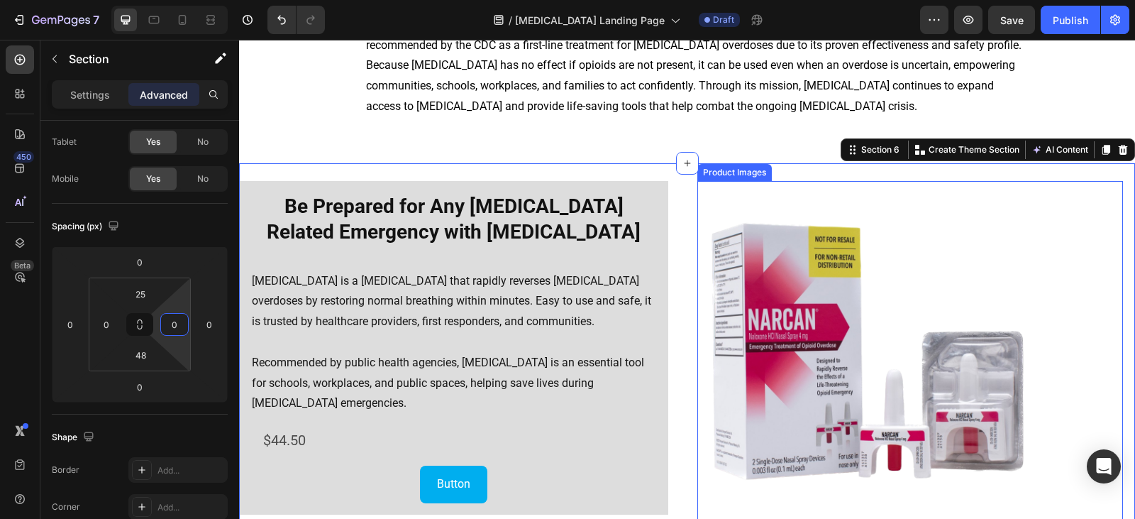
scroll to position [1736, 0]
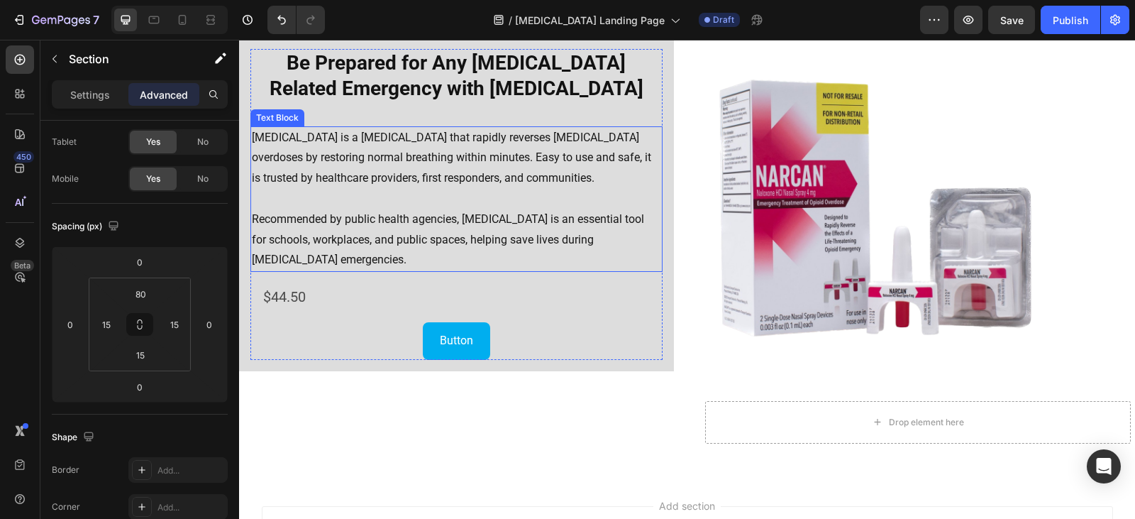
scroll to position [1878, 0]
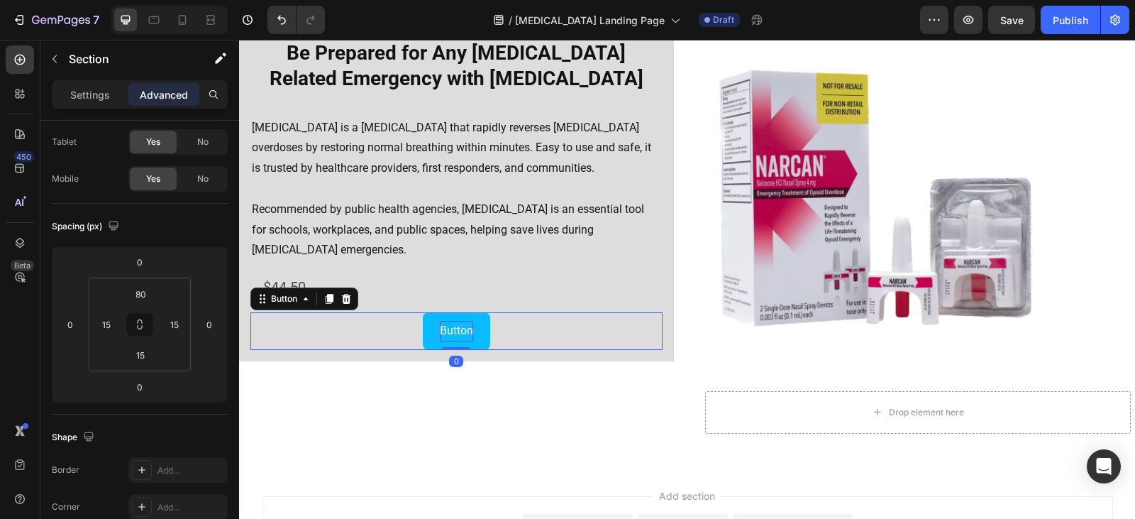
click at [451, 330] on p "Button" at bounding box center [456, 331] width 33 height 21
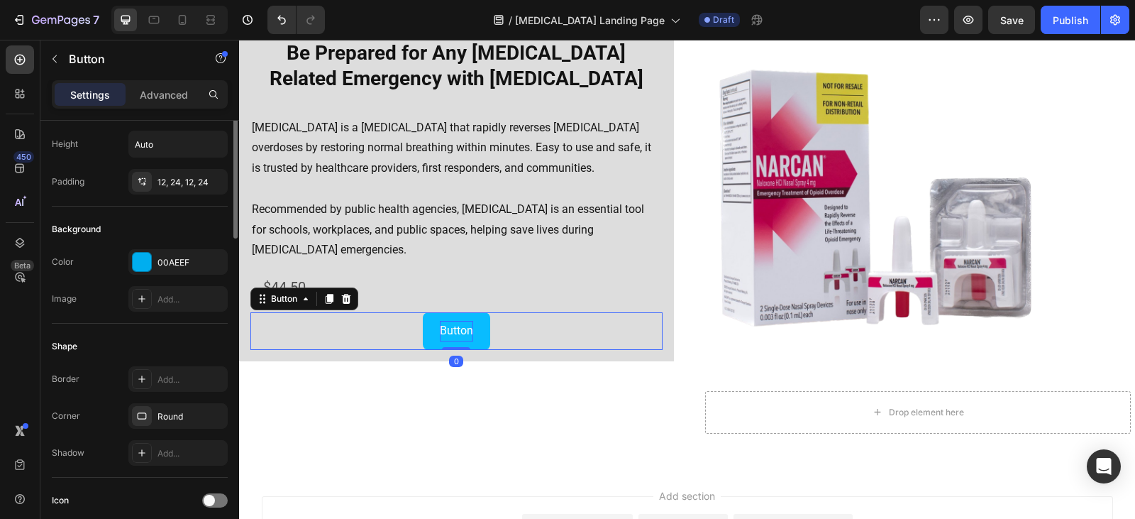
scroll to position [0, 0]
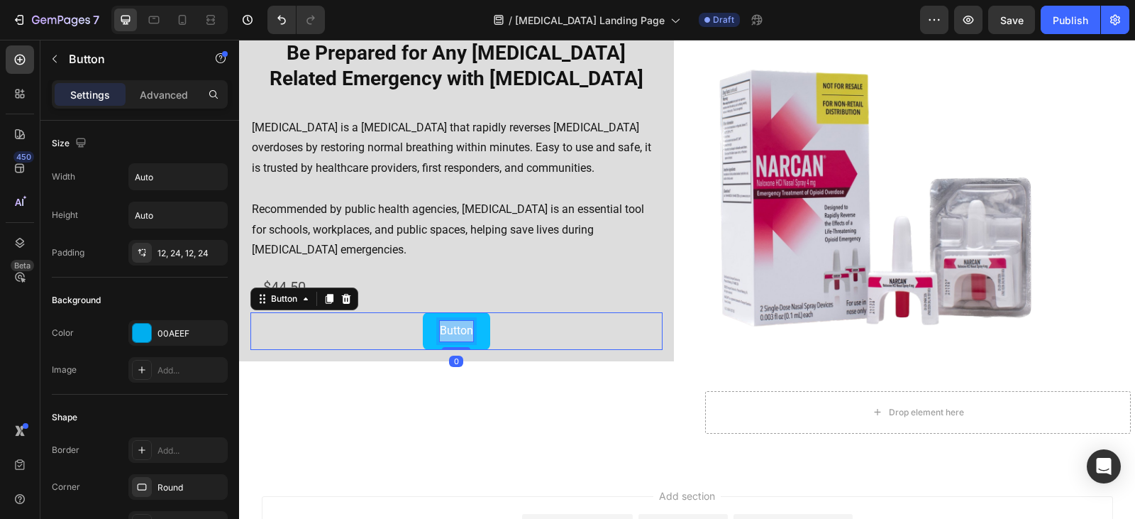
click at [462, 328] on p "Button" at bounding box center [456, 331] width 33 height 21
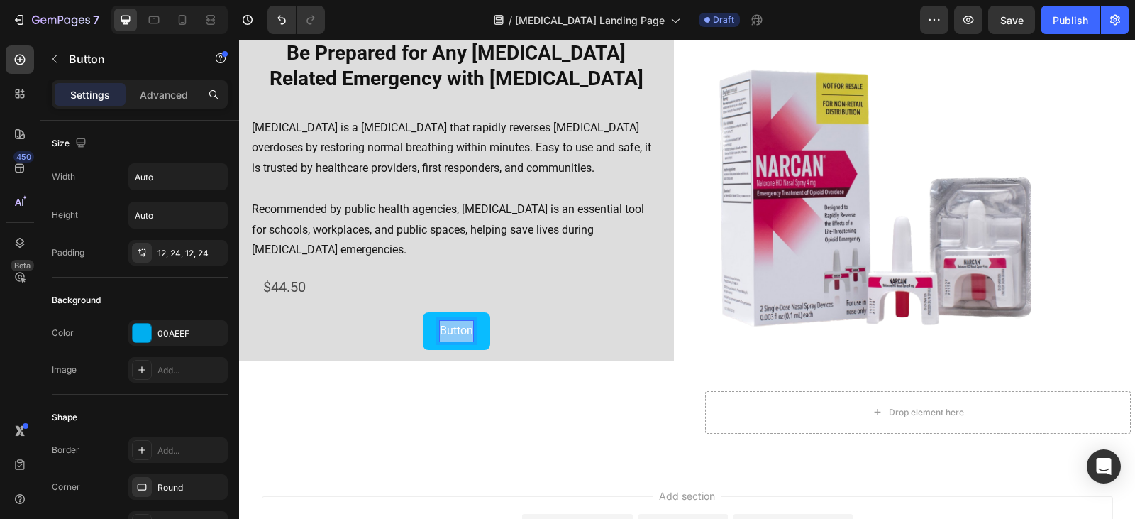
click at [460, 332] on p "Button" at bounding box center [456, 331] width 33 height 21
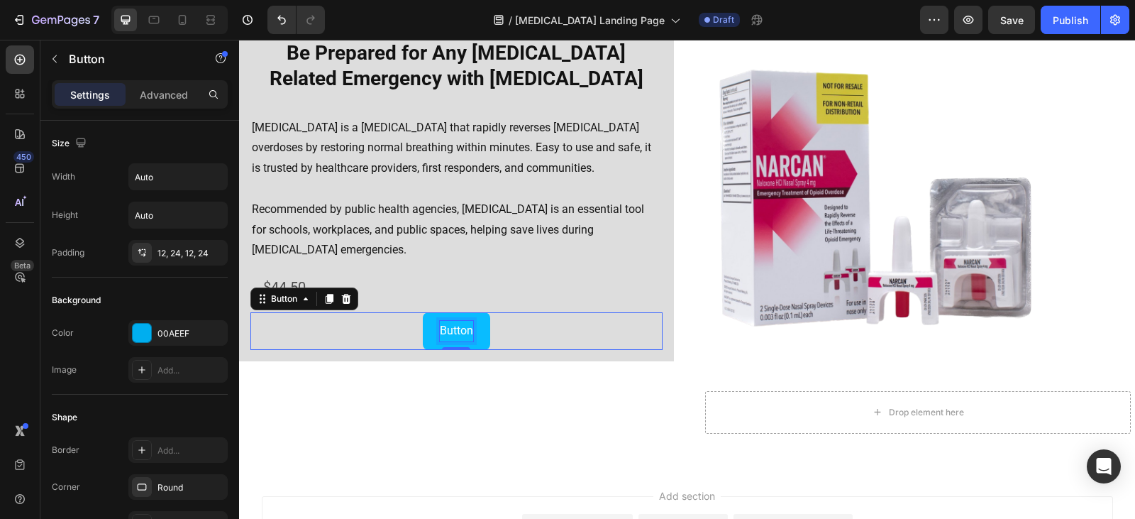
click at [462, 333] on p "Button" at bounding box center [456, 331] width 33 height 21
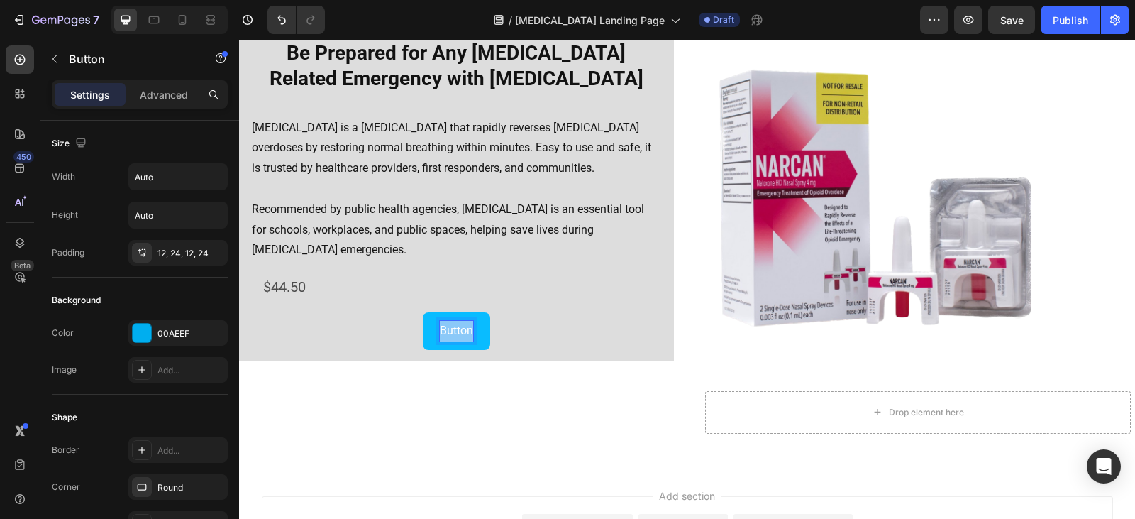
click at [462, 333] on p "Button" at bounding box center [456, 331] width 33 height 21
click at [421, 312] on button "Explore" at bounding box center [456, 331] width 71 height 38
drag, startPoint x: 450, startPoint y: 333, endPoint x: 399, endPoint y: 337, distance: 52.0
click at [399, 337] on button "Explore [MEDICAL_DATA]" at bounding box center [457, 331] width 160 height 38
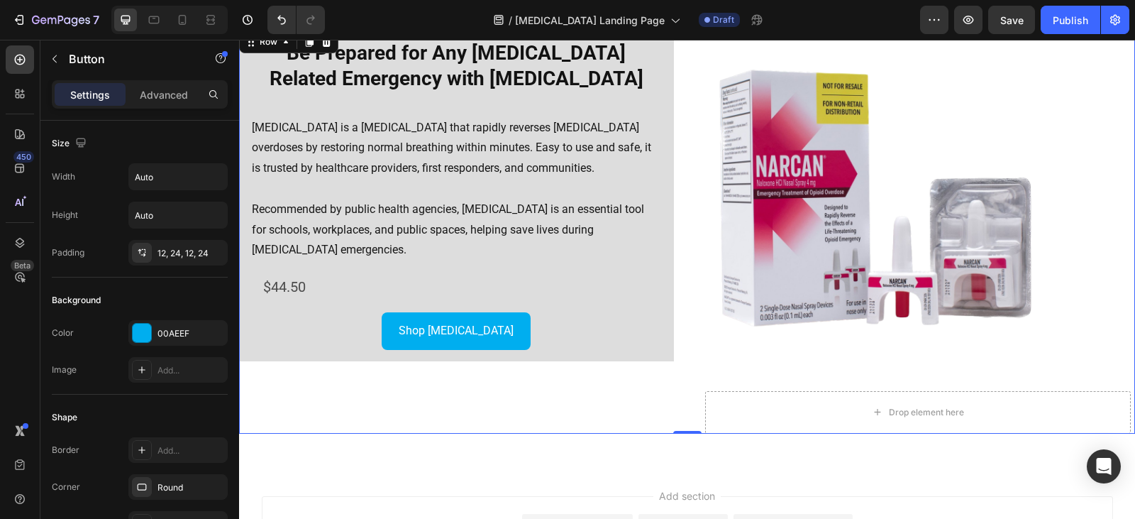
click at [520, 400] on div "⁠⁠⁠⁠⁠⁠⁠ Be Prepared for Any [MEDICAL_DATA] Related Emergency with [MEDICAL_DATA…" at bounding box center [456, 231] width 435 height 406
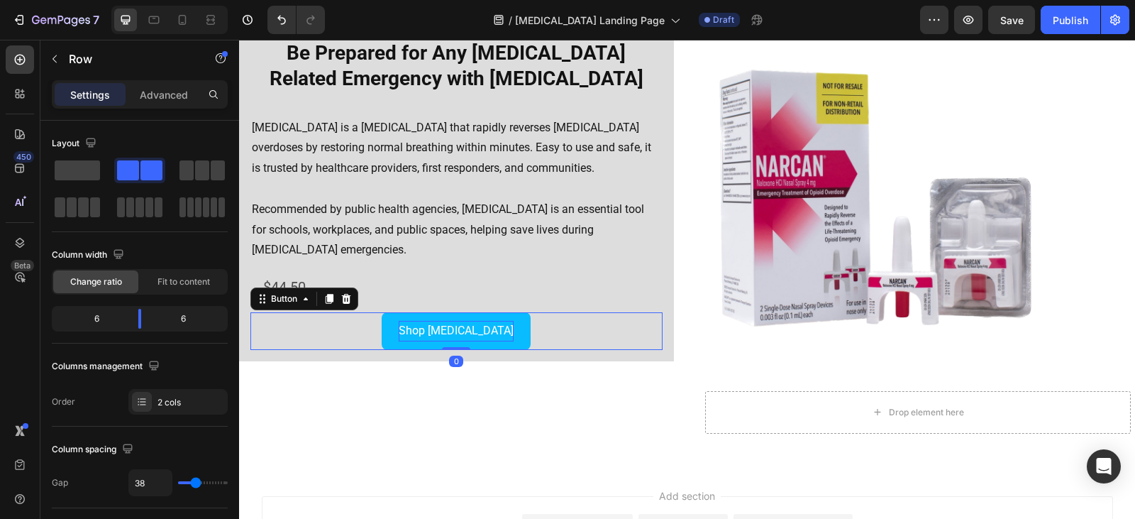
click at [479, 340] on p "Shop [MEDICAL_DATA]" at bounding box center [456, 331] width 115 height 21
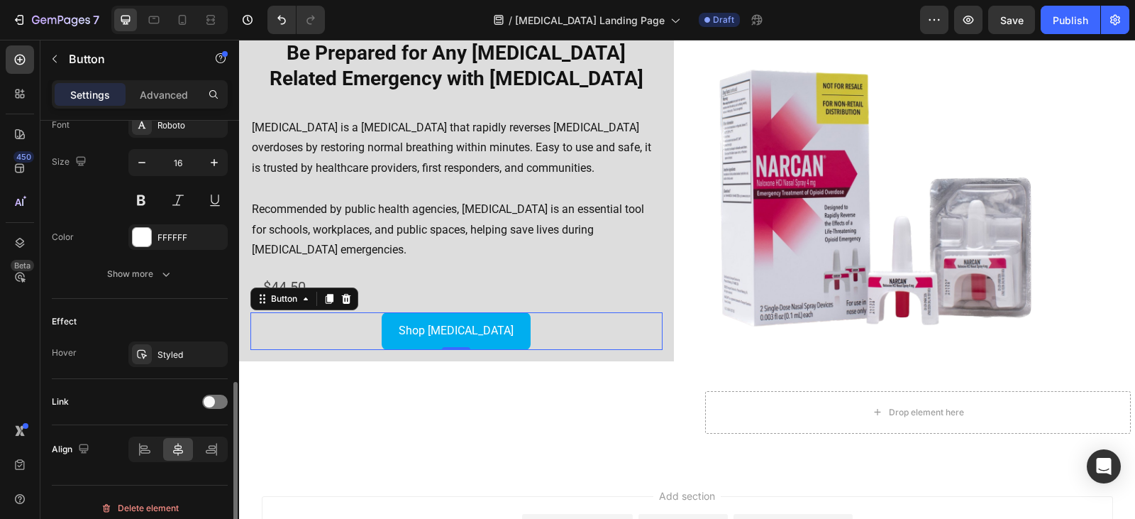
scroll to position [579, 0]
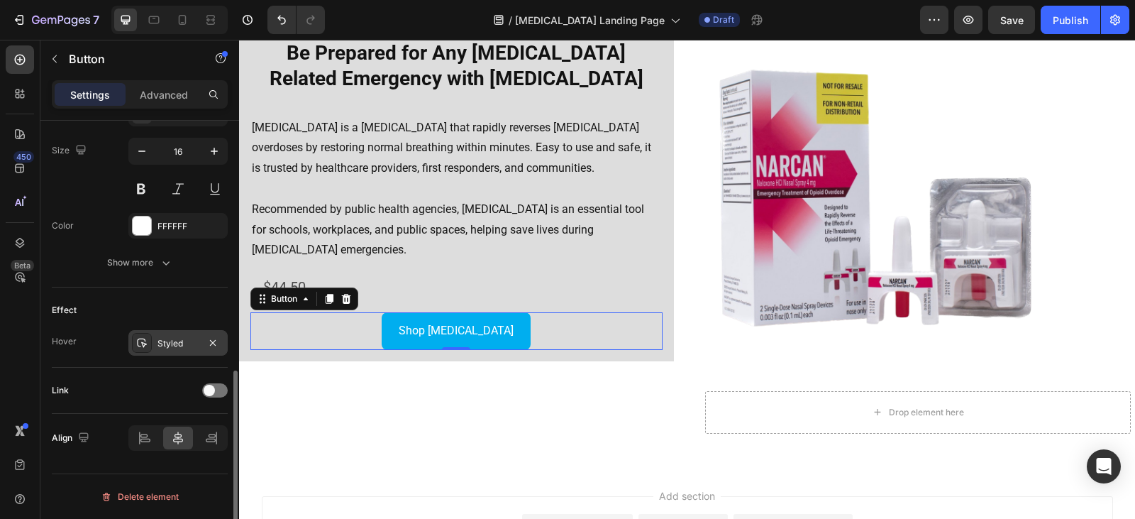
click at [146, 345] on icon at bounding box center [141, 342] width 11 height 11
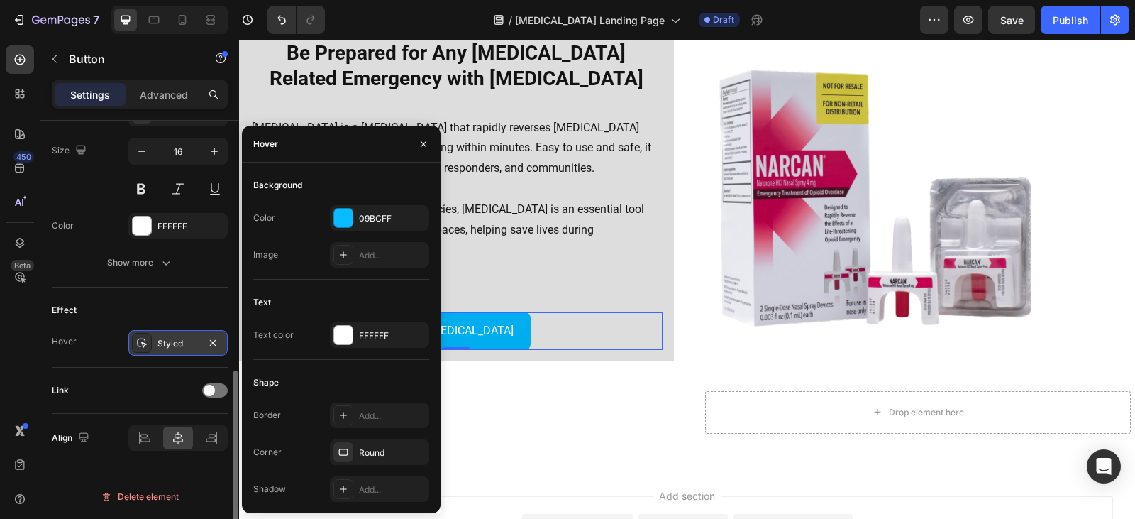
click at [146, 345] on icon at bounding box center [141, 342] width 11 height 11
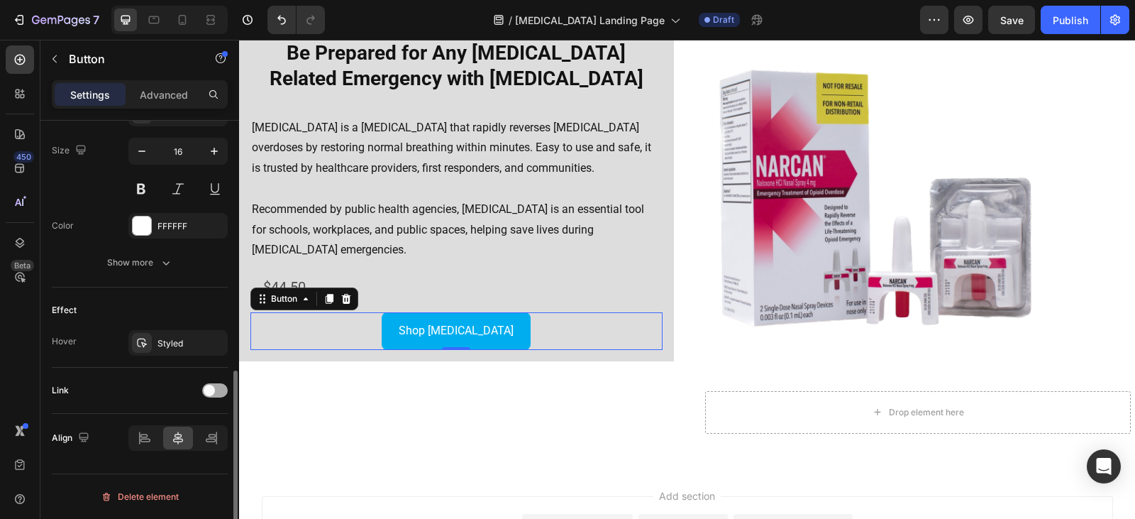
click at [209, 389] on span at bounding box center [209, 389] width 11 height 11
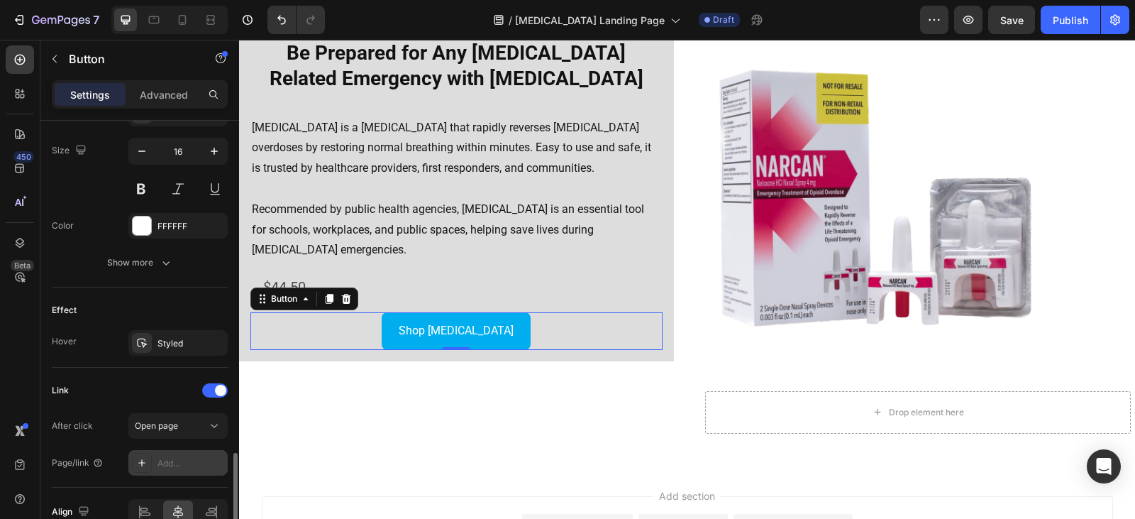
scroll to position [650, 0]
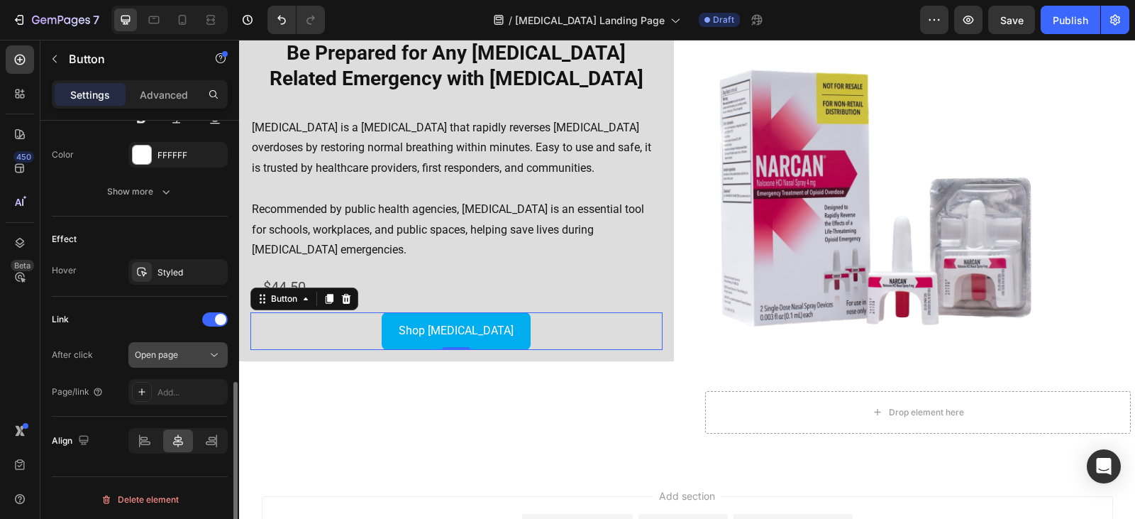
click at [167, 363] on button "Open page" at bounding box center [177, 355] width 99 height 26
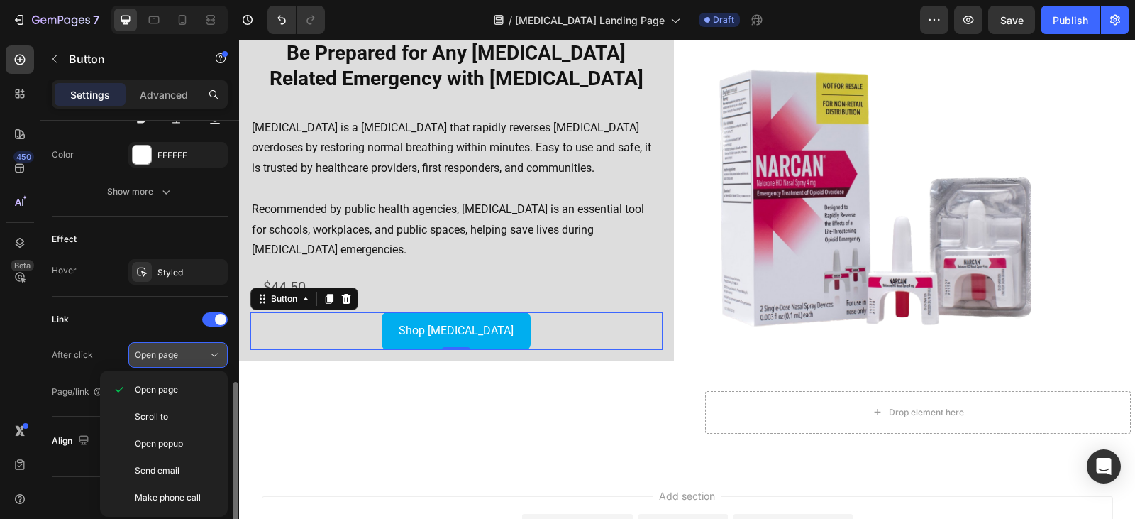
click at [171, 360] on span "Open page" at bounding box center [156, 354] width 43 height 13
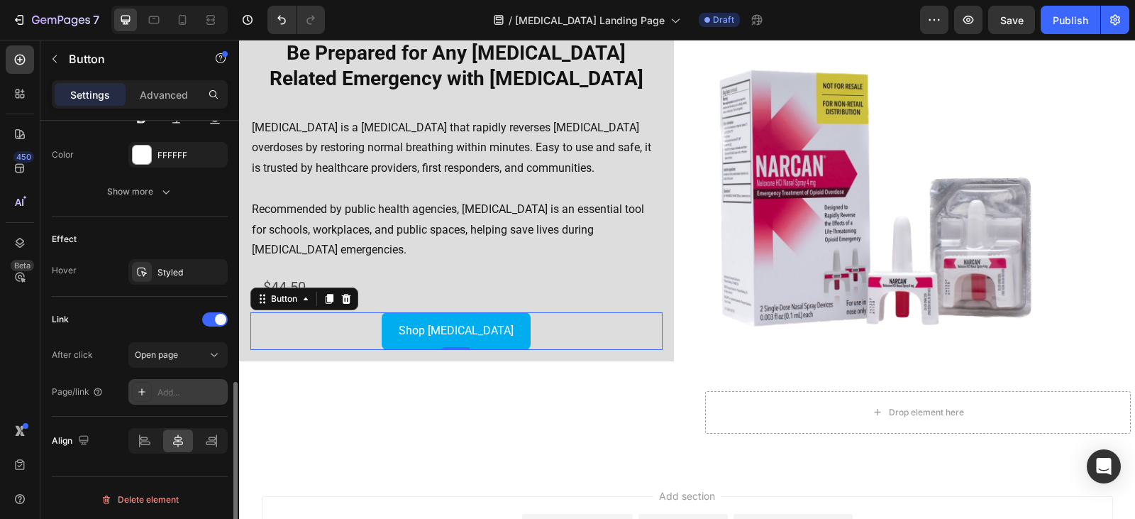
click at [181, 384] on div "Add..." at bounding box center [177, 392] width 99 height 26
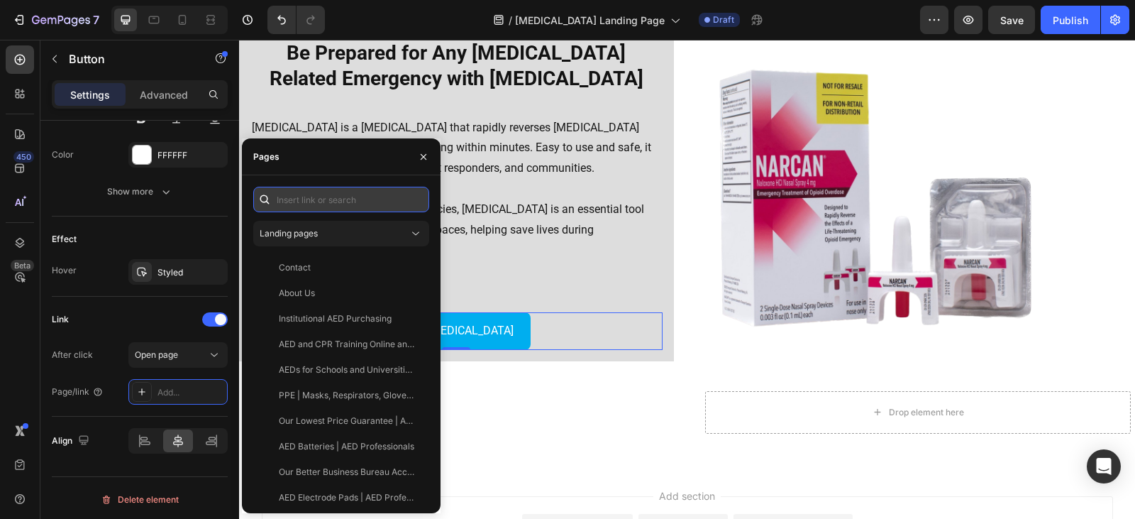
click at [328, 203] on input "text" at bounding box center [341, 200] width 176 height 26
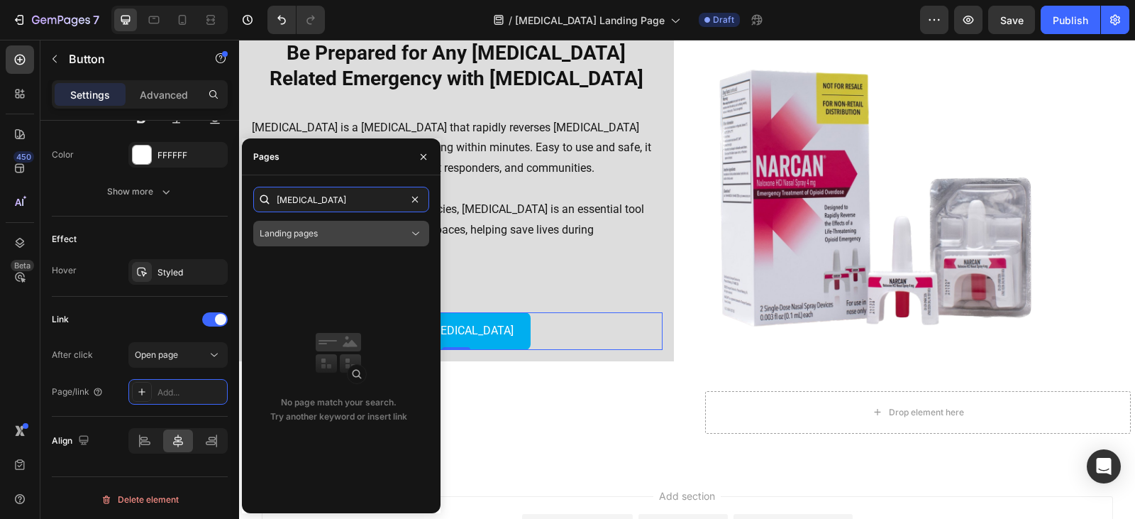
type input "[MEDICAL_DATA]"
click at [364, 239] on div "Landing pages" at bounding box center [334, 233] width 149 height 13
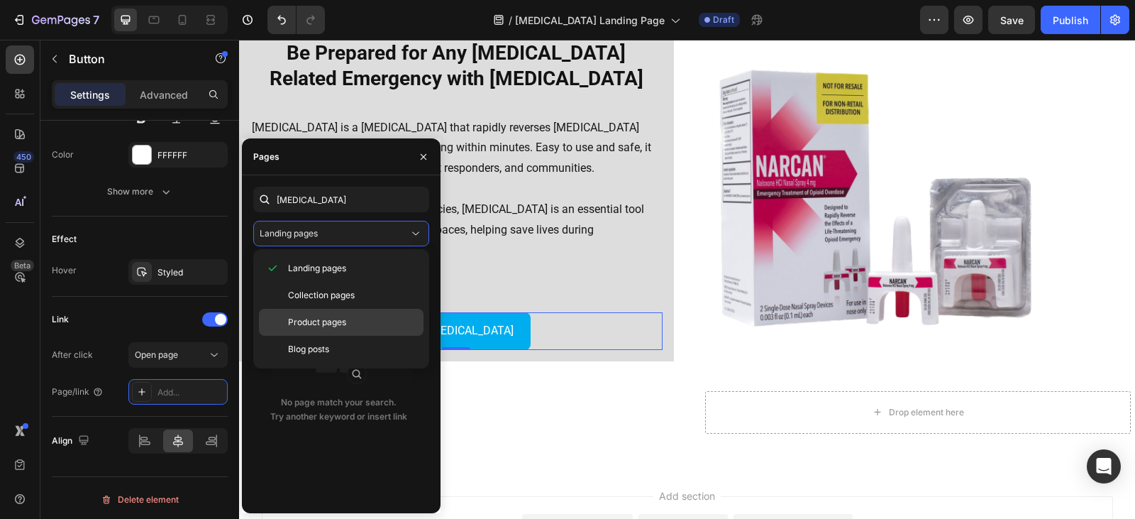
click at [342, 319] on span "Product pages" at bounding box center [317, 322] width 58 height 13
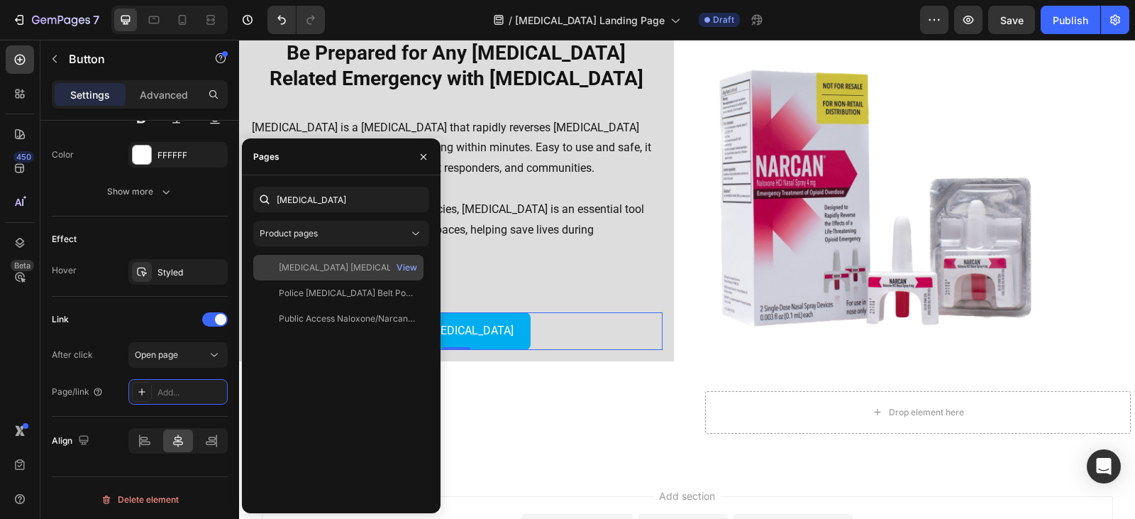
click at [340, 270] on div "[MEDICAL_DATA] [MEDICAL_DATA] HCI 4 mg [MEDICAL_DATA], 2/pack" at bounding box center [347, 267] width 136 height 13
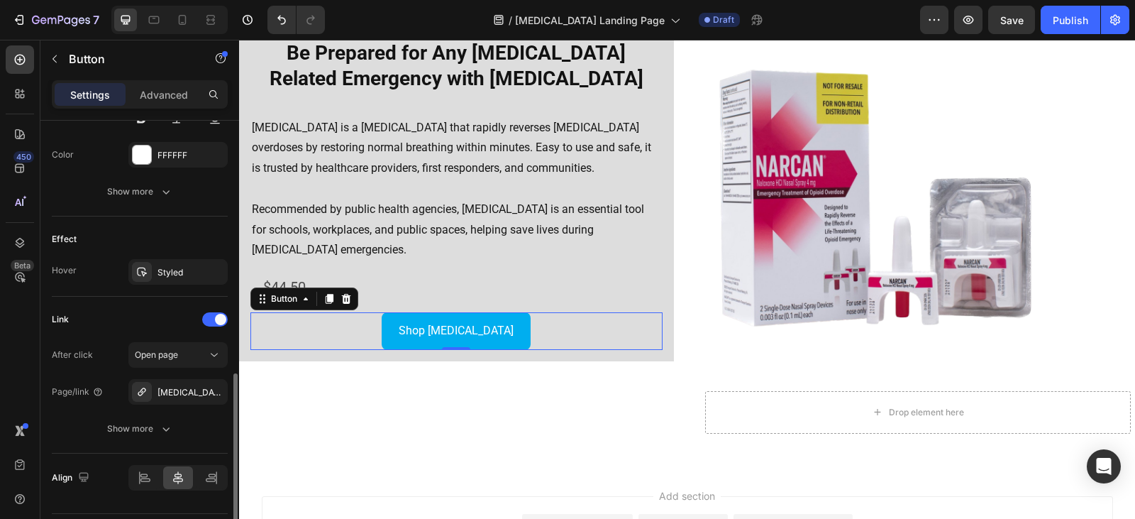
click at [157, 309] on div "Link" at bounding box center [140, 319] width 176 height 23
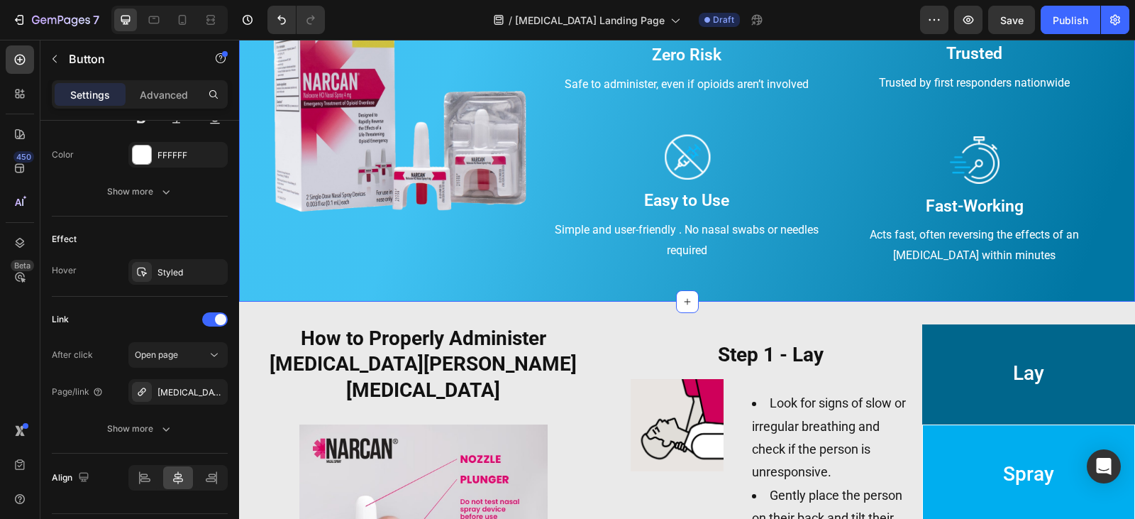
scroll to position [0, 0]
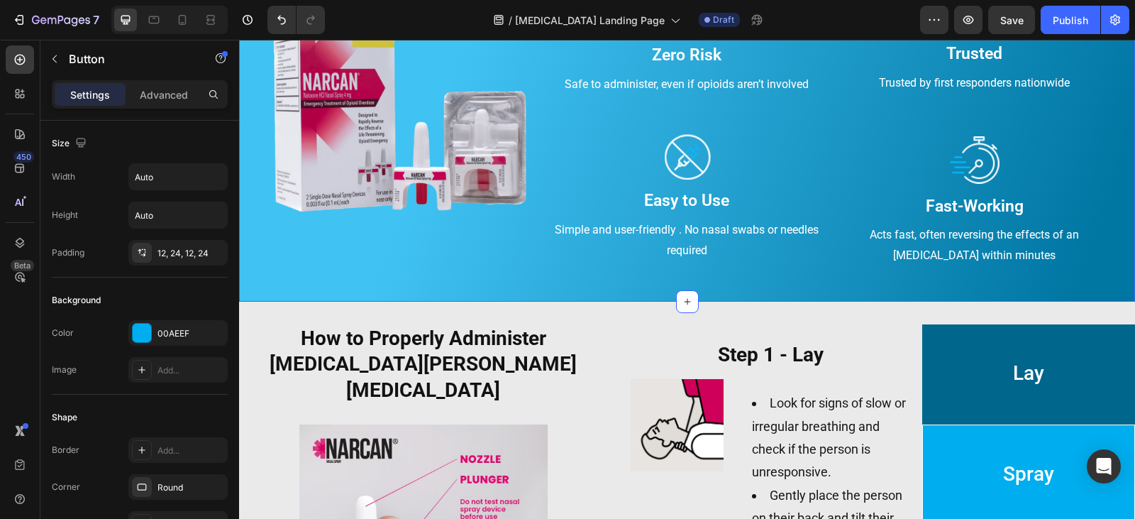
click at [455, 292] on div "Be Ready to Act With [MEDICAL_DATA] [MEDICAL_DATA] [MEDICAL_DATA] Heading Row I…" at bounding box center [687, 87] width 896 height 430
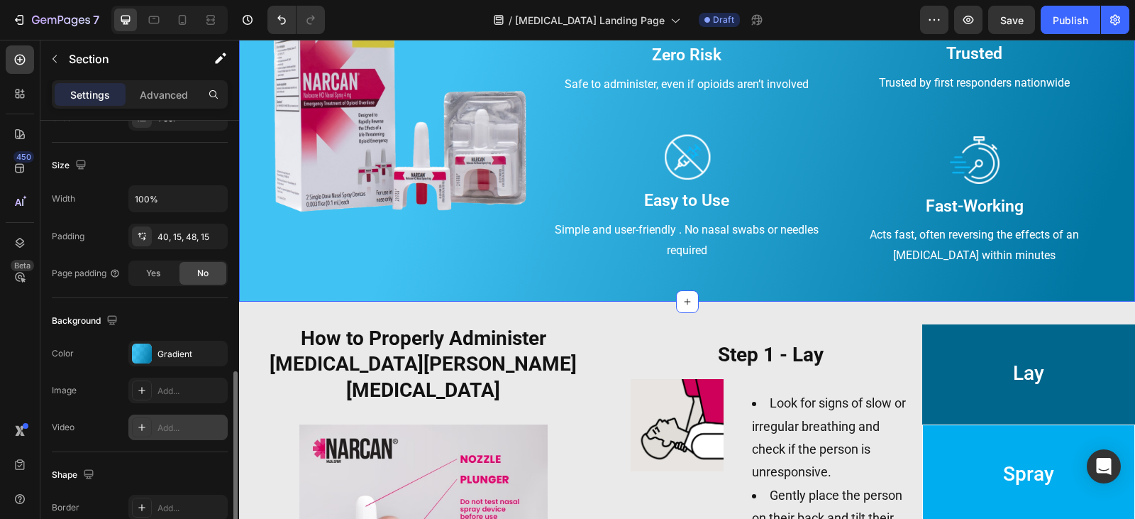
scroll to position [427, 0]
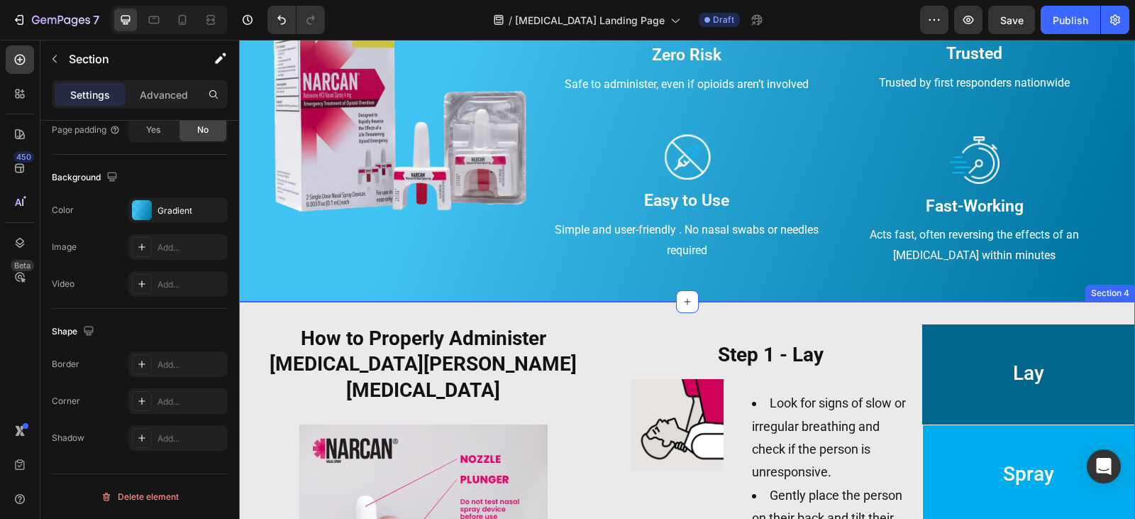
click at [509, 321] on div "How to Properly Administer [MEDICAL_DATA] [MEDICAL_DATA] Heading Image Lay Spra…" at bounding box center [687, 508] width 896 height 414
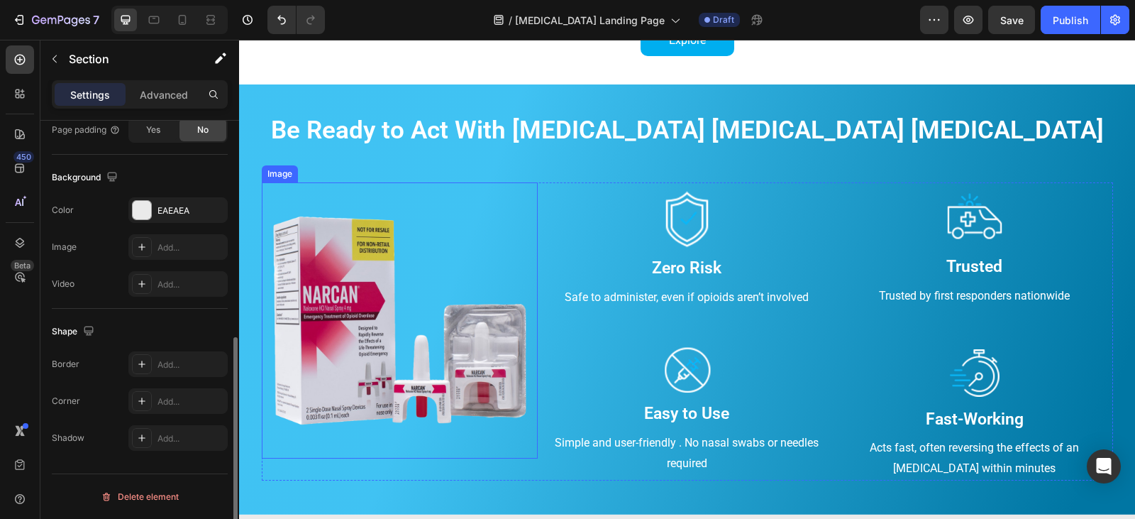
scroll to position [780, 0]
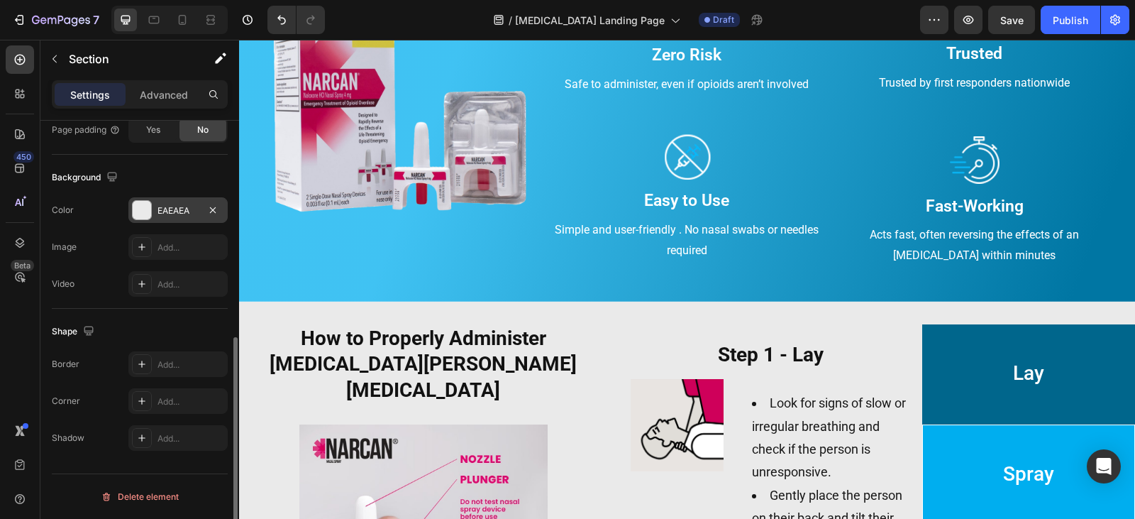
click at [142, 205] on div at bounding box center [142, 210] width 18 height 18
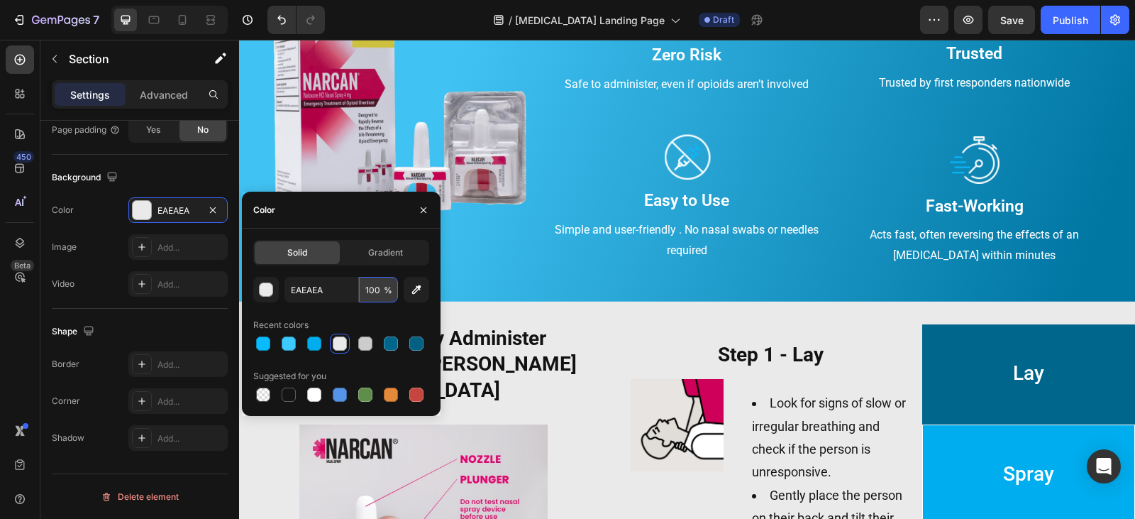
click at [382, 292] on input "100" at bounding box center [378, 290] width 39 height 26
type input "0"
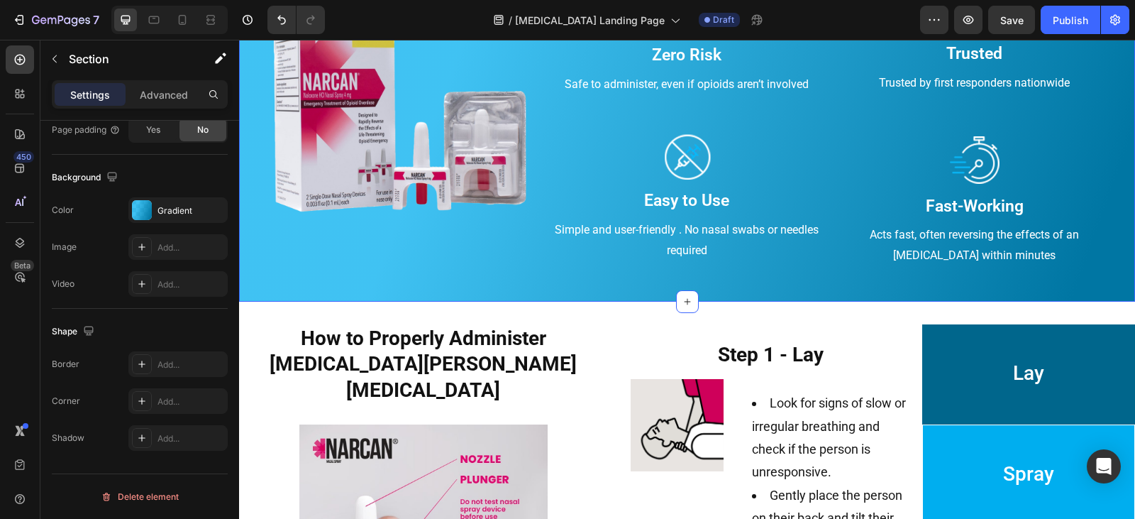
click at [597, 290] on div "Be Ready to Act With [MEDICAL_DATA] [MEDICAL_DATA] [MEDICAL_DATA] Heading Row I…" at bounding box center [687, 87] width 896 height 430
click at [143, 210] on div at bounding box center [142, 210] width 20 height 20
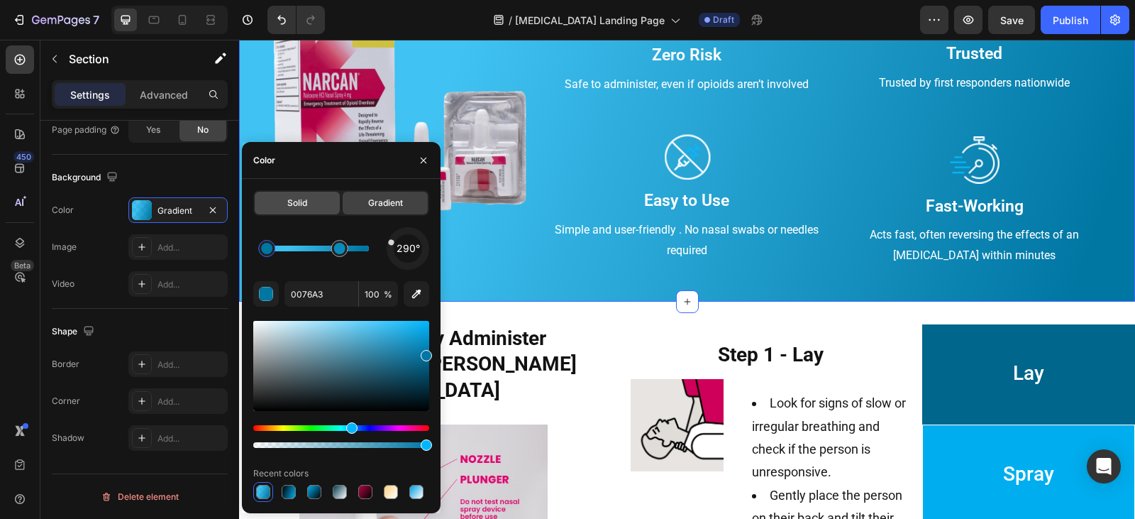
click at [312, 209] on div "Solid" at bounding box center [297, 203] width 85 height 23
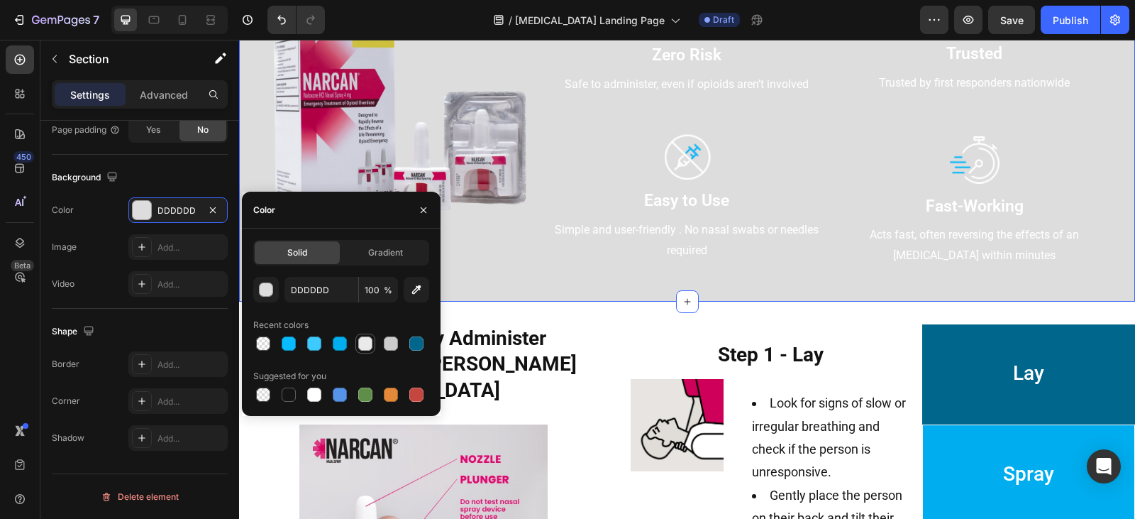
click at [369, 344] on div at bounding box center [365, 343] width 14 height 14
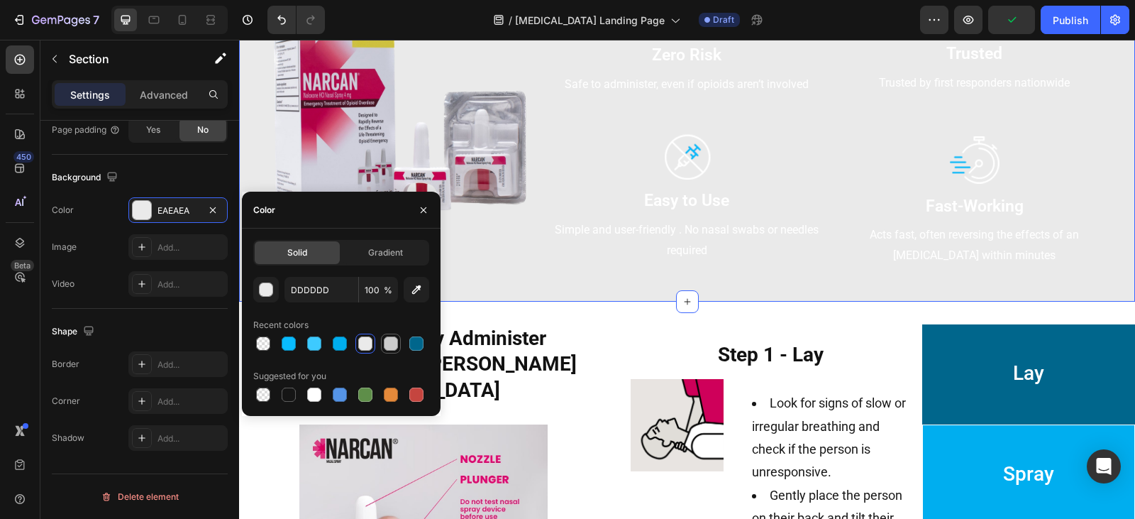
click at [391, 343] on div at bounding box center [391, 343] width 14 height 14
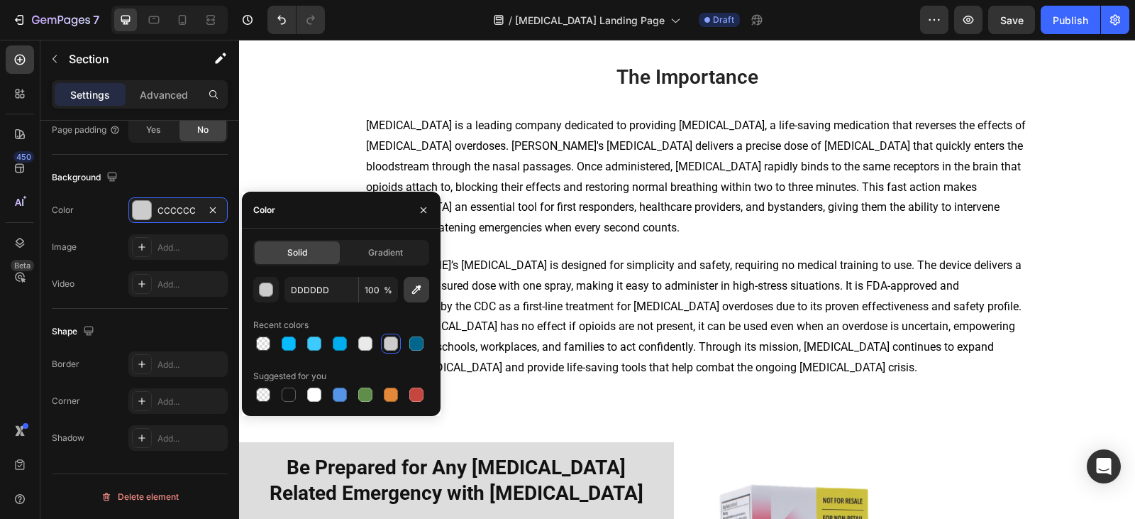
scroll to position [1490, 0]
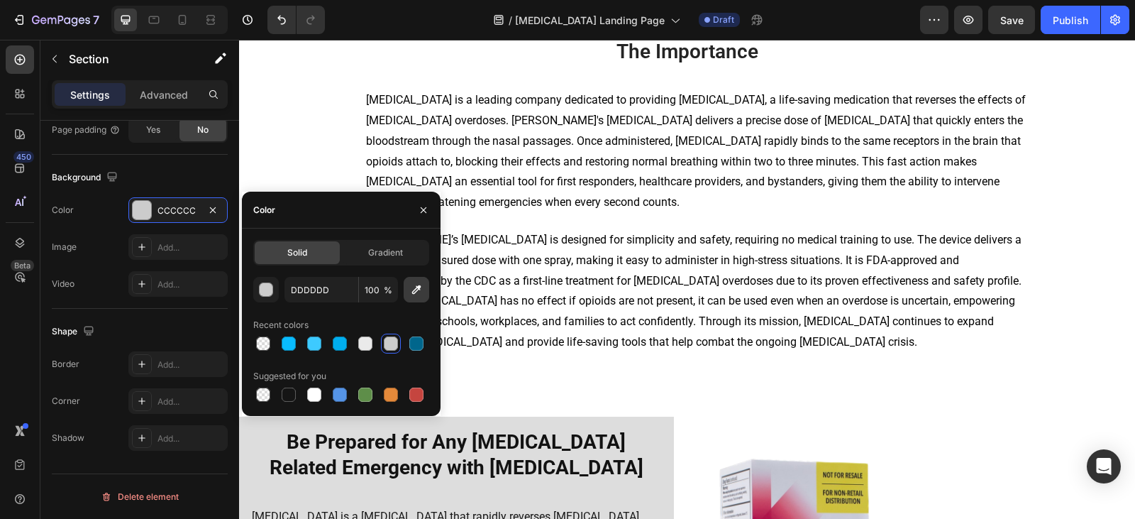
click at [410, 292] on icon "button" at bounding box center [416, 289] width 14 height 14
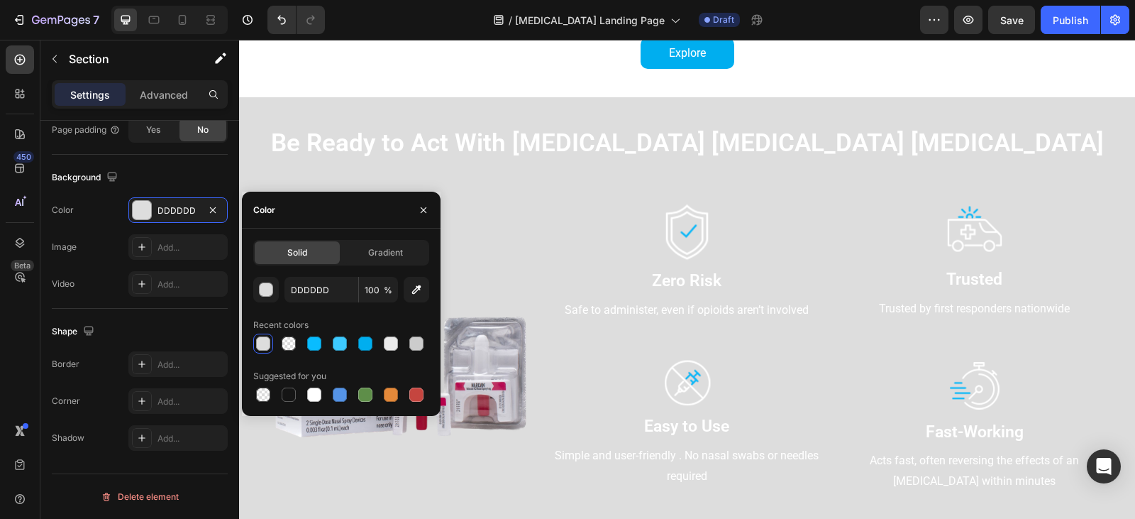
scroll to position [426, 0]
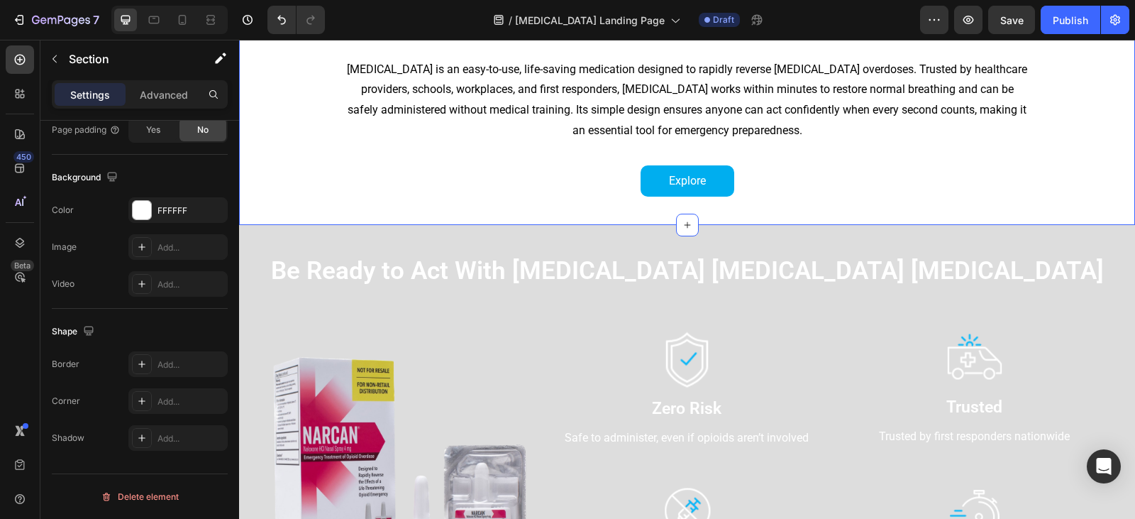
click at [958, 204] on div "The Simple, Fast, and Effective Solution for [MEDICAL_DATA] Heading [MEDICAL_DA…" at bounding box center [687, 96] width 896 height 259
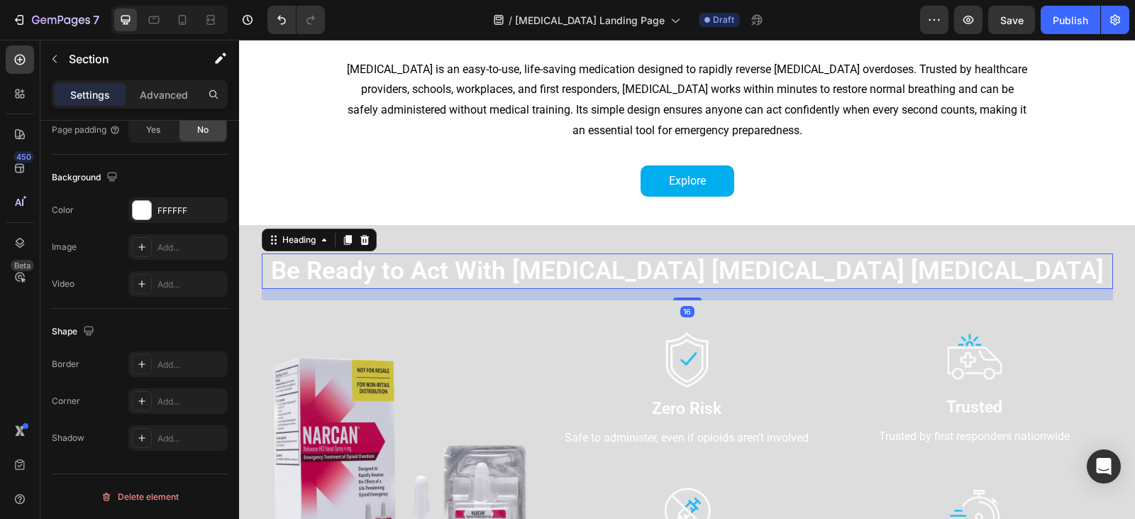
click at [652, 278] on h2 "Be Ready to Act With [MEDICAL_DATA] [MEDICAL_DATA] [MEDICAL_DATA]" at bounding box center [687, 270] width 851 height 35
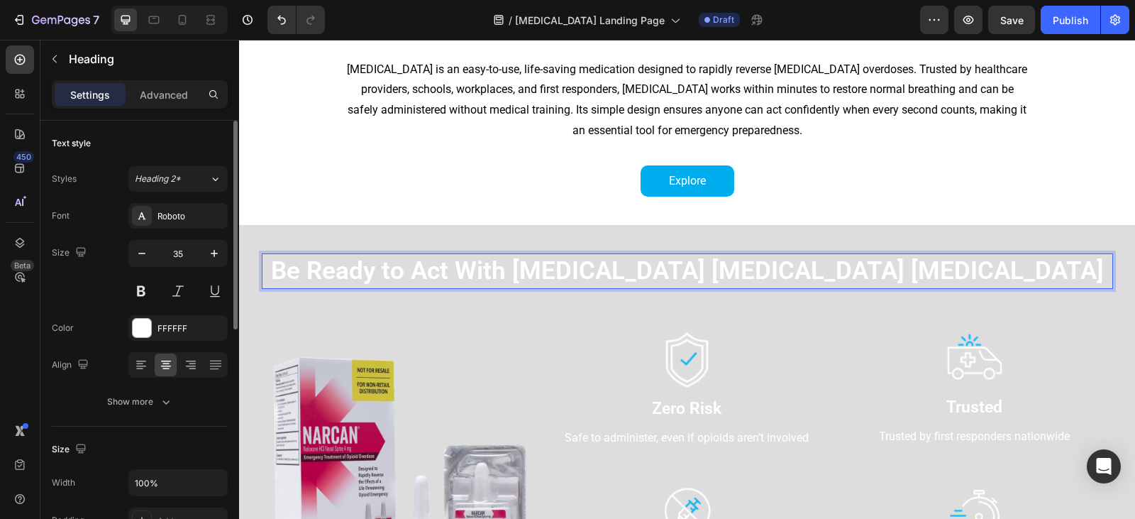
click at [652, 278] on h2 "Be Ready to Act With [MEDICAL_DATA] [MEDICAL_DATA] [MEDICAL_DATA]" at bounding box center [687, 270] width 851 height 35
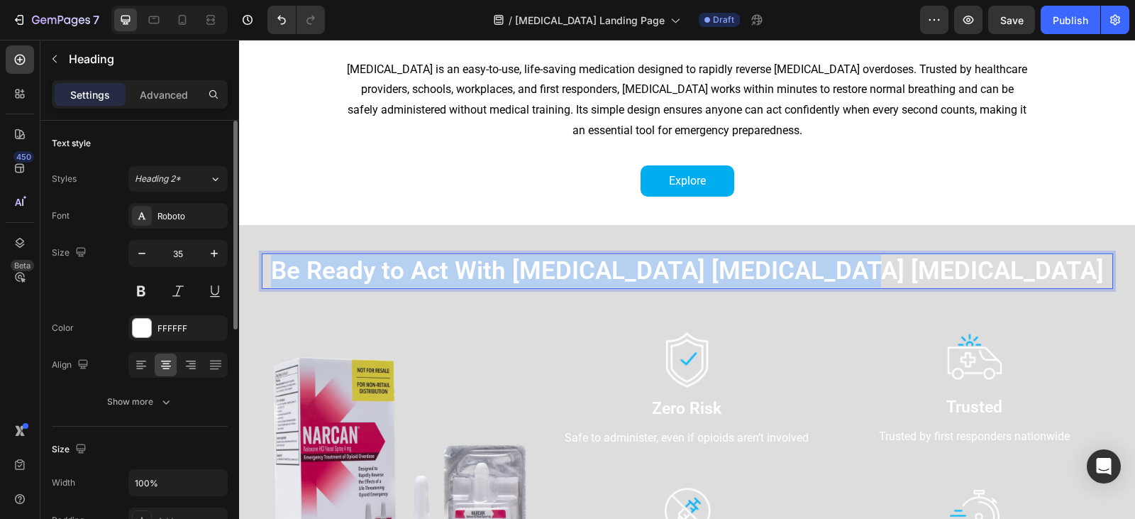
click at [652, 278] on p "Be Ready to Act With [MEDICAL_DATA] [MEDICAL_DATA] [MEDICAL_DATA]" at bounding box center [687, 271] width 848 height 33
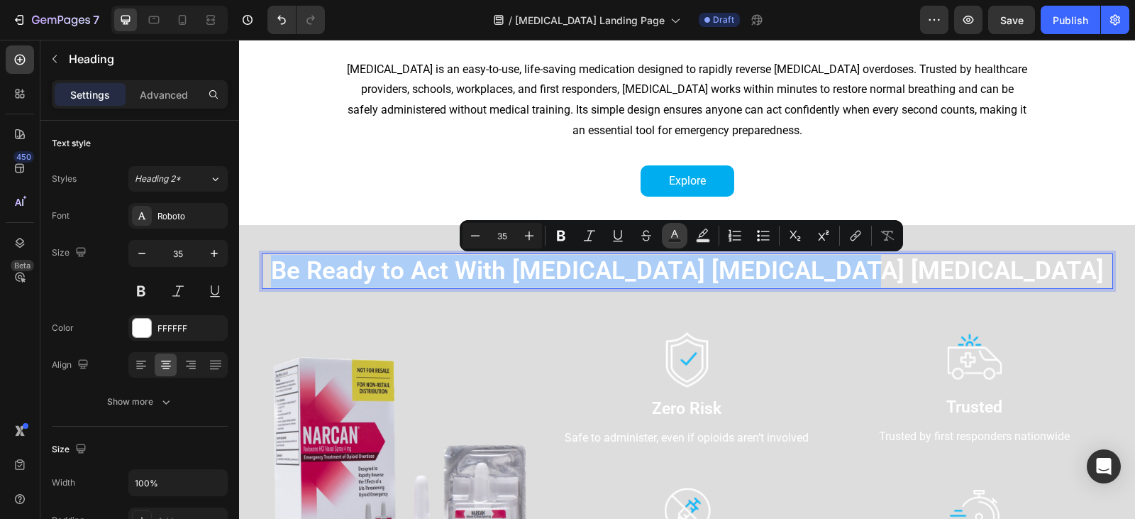
click at [677, 239] on rect "Editor contextual toolbar" at bounding box center [674, 241] width 13 height 4
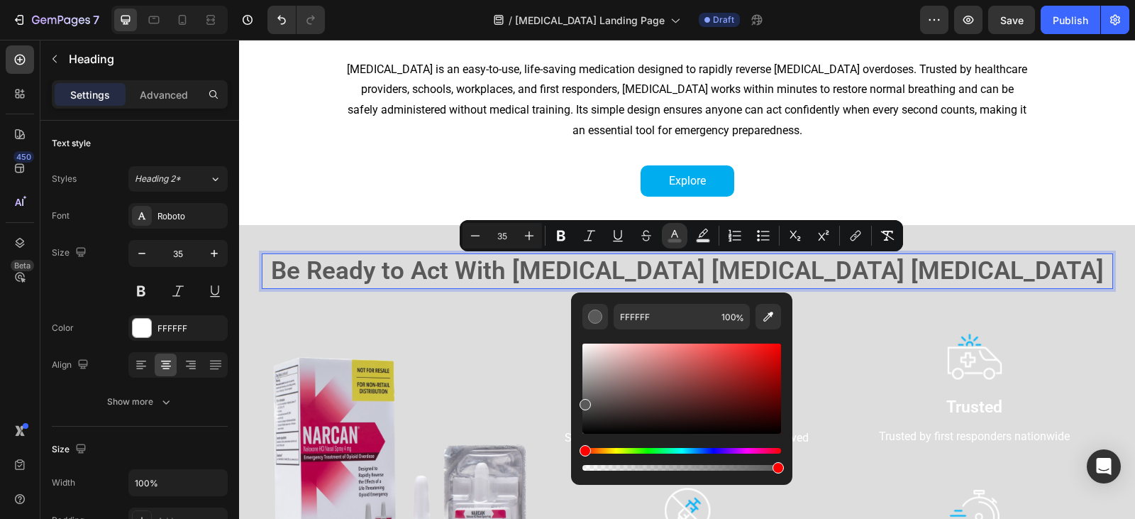
drag, startPoint x: 590, startPoint y: 350, endPoint x: 573, endPoint y: 401, distance: 54.5
click at [573, 401] on div "FFFFFF 100 %" at bounding box center [681, 382] width 221 height 181
drag, startPoint x: 586, startPoint y: 401, endPoint x: 580, endPoint y: 412, distance: 12.7
click at [580, 412] on div "Editor contextual toolbar" at bounding box center [585, 414] width 11 height 11
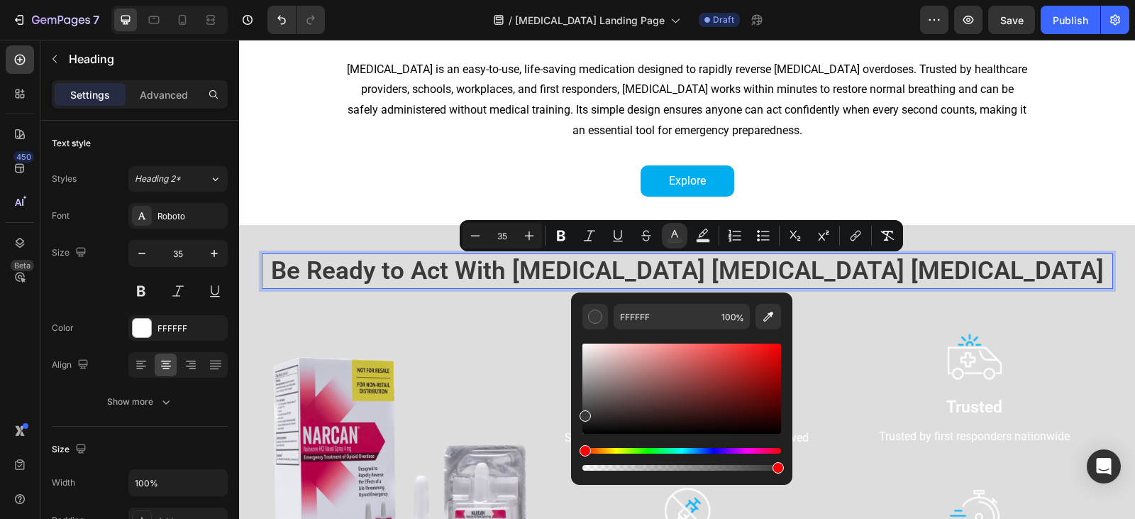
click at [389, 257] on p "Be Ready to Act With [MEDICAL_DATA] [MEDICAL_DATA] [MEDICAL_DATA]" at bounding box center [687, 271] width 848 height 33
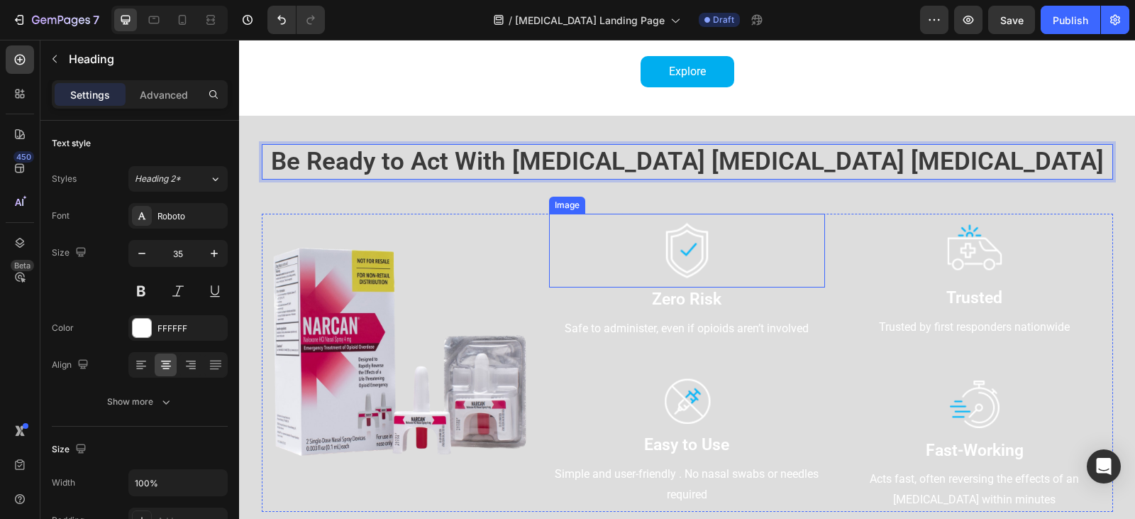
scroll to position [638, 0]
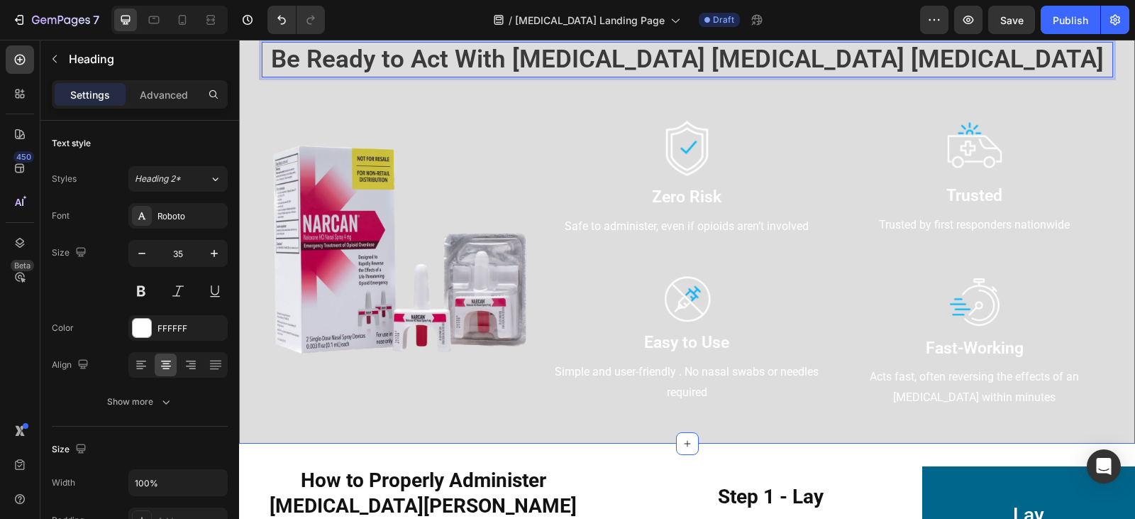
click at [545, 423] on div "Be Ready to Act With [MEDICAL_DATA] [MEDICAL_DATA] [MEDICAL_DATA] Heading 16 Ro…" at bounding box center [687, 228] width 896 height 430
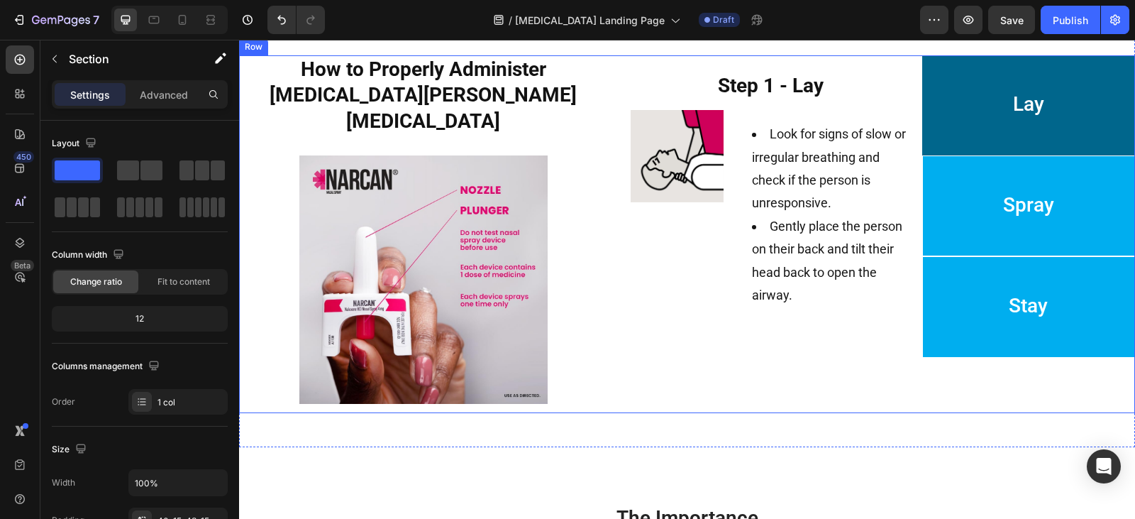
scroll to position [1064, 0]
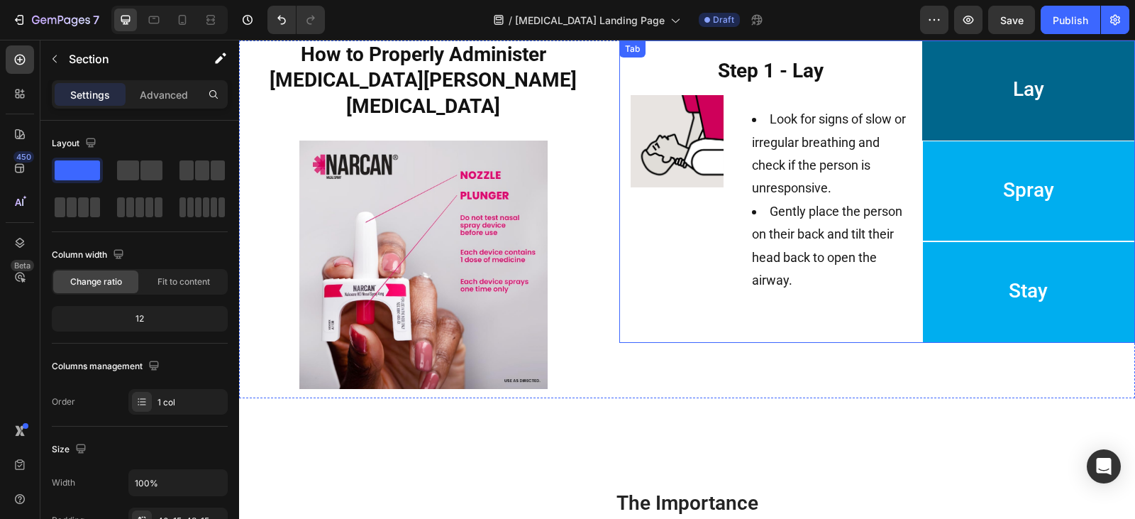
click at [989, 133] on li "Lay" at bounding box center [1028, 90] width 213 height 100
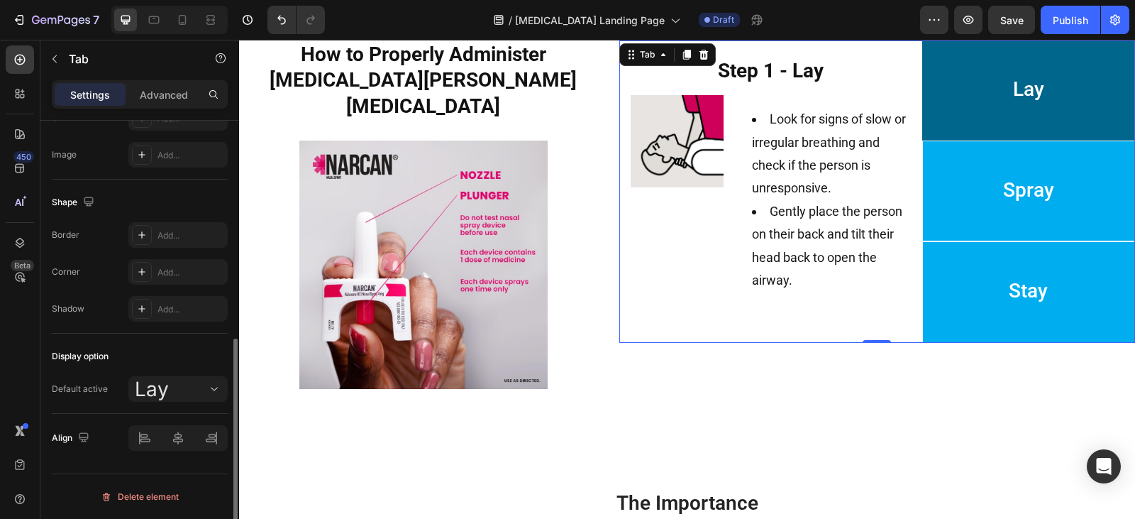
scroll to position [289, 0]
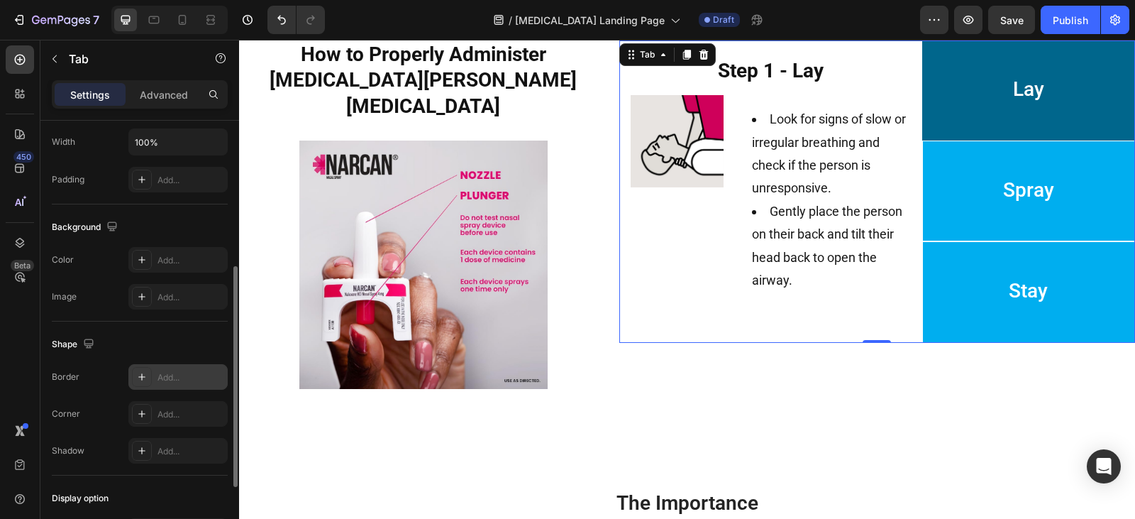
click at [139, 379] on icon at bounding box center [141, 376] width 11 height 11
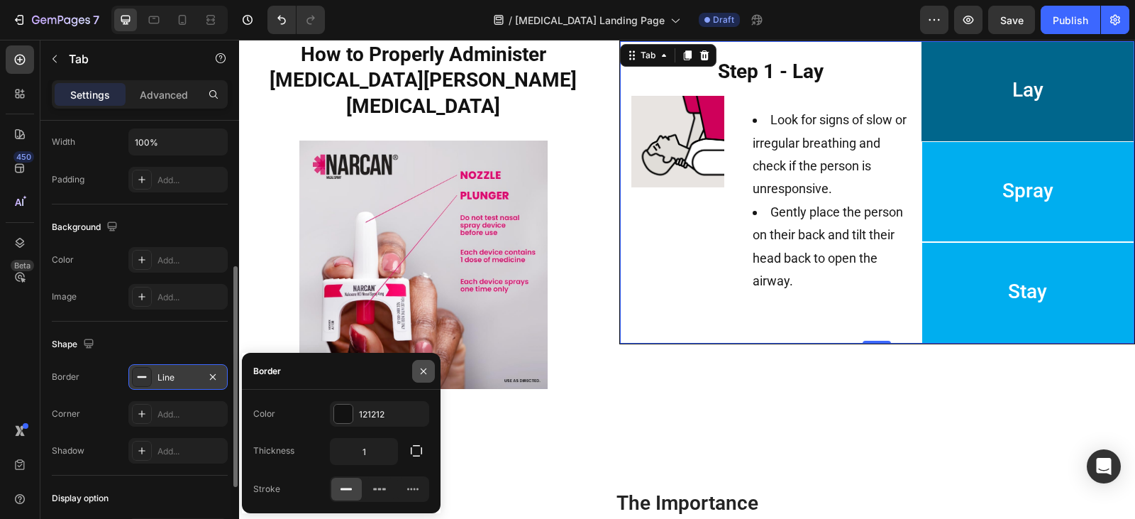
click at [423, 374] on icon "button" at bounding box center [423, 370] width 11 height 11
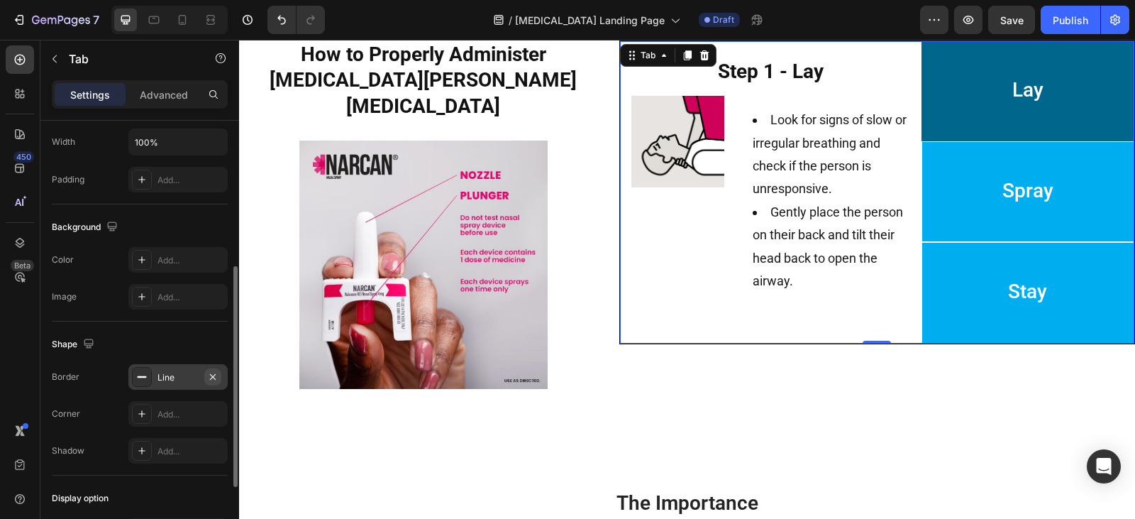
click at [215, 376] on icon "button" at bounding box center [212, 376] width 11 height 11
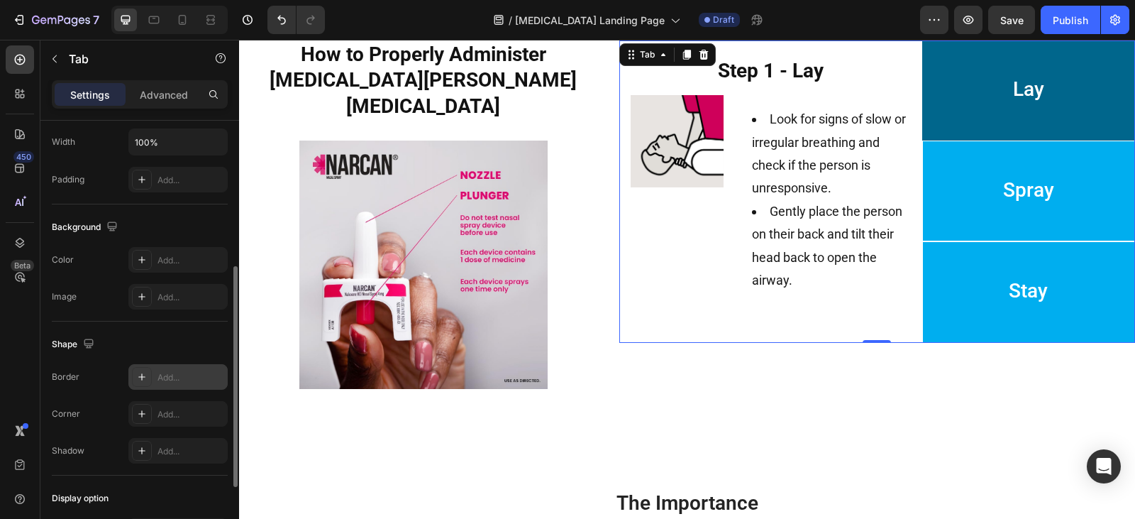
click at [963, 296] on li "Stay" at bounding box center [1028, 291] width 213 height 101
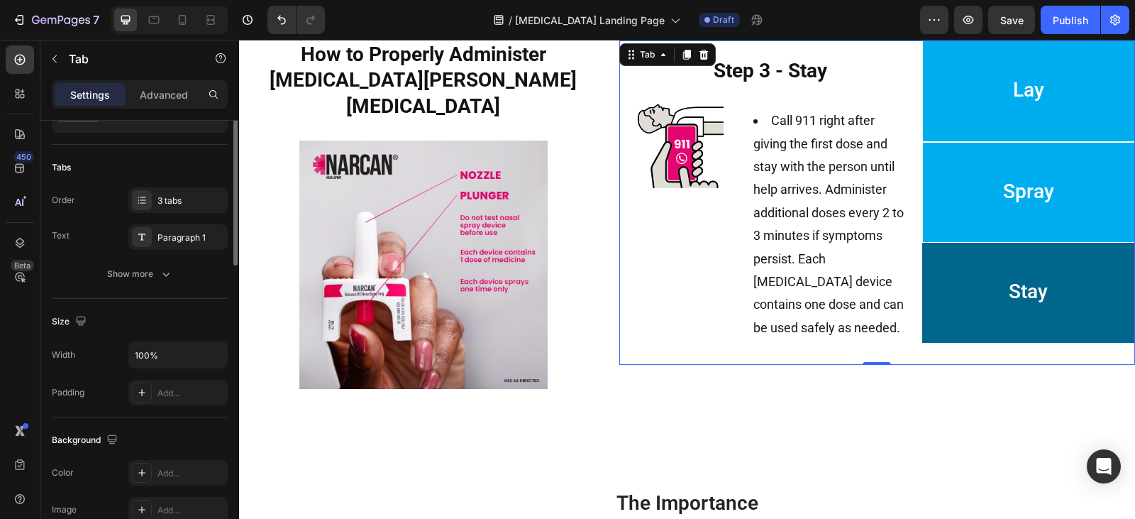
scroll to position [0, 0]
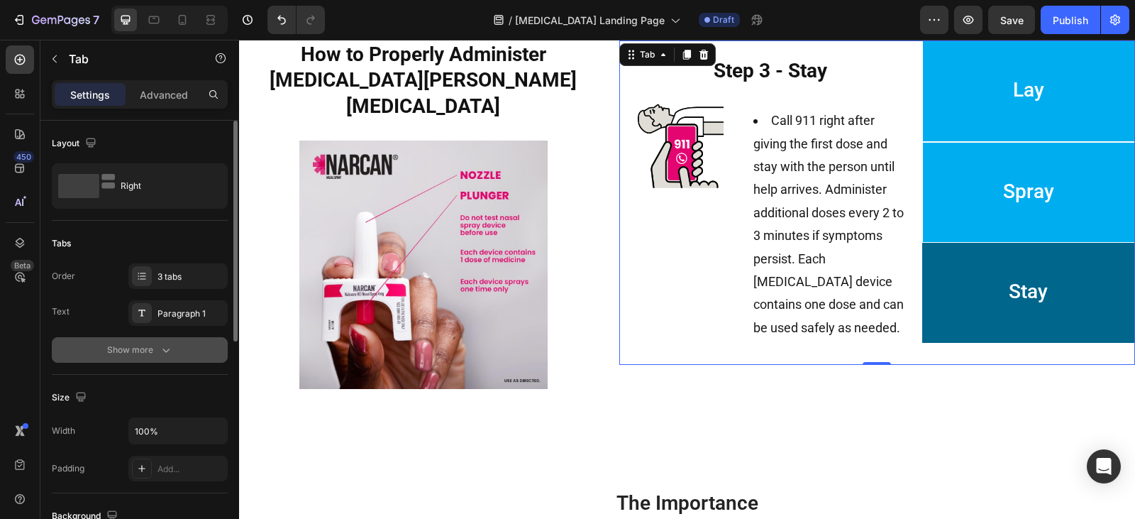
click at [174, 358] on button "Show more" at bounding box center [140, 350] width 176 height 26
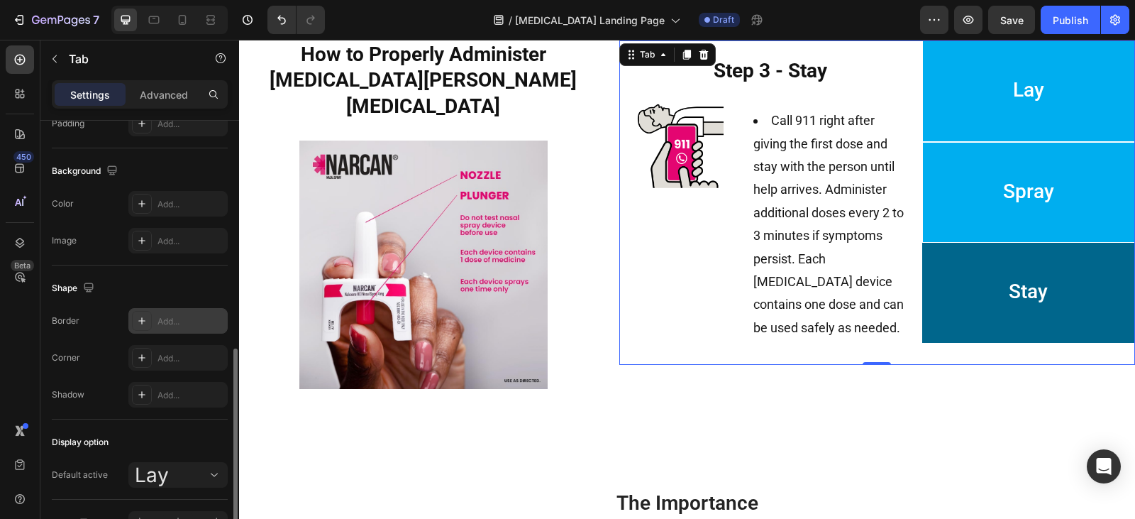
scroll to position [653, 0]
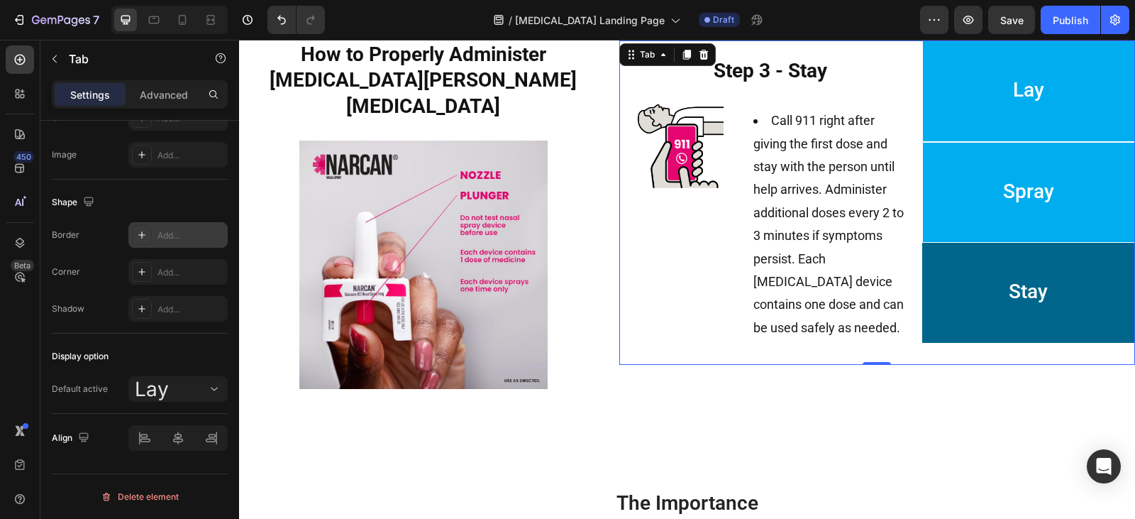
click at [1013, 111] on p "Lay" at bounding box center [1028, 91] width 31 height 84
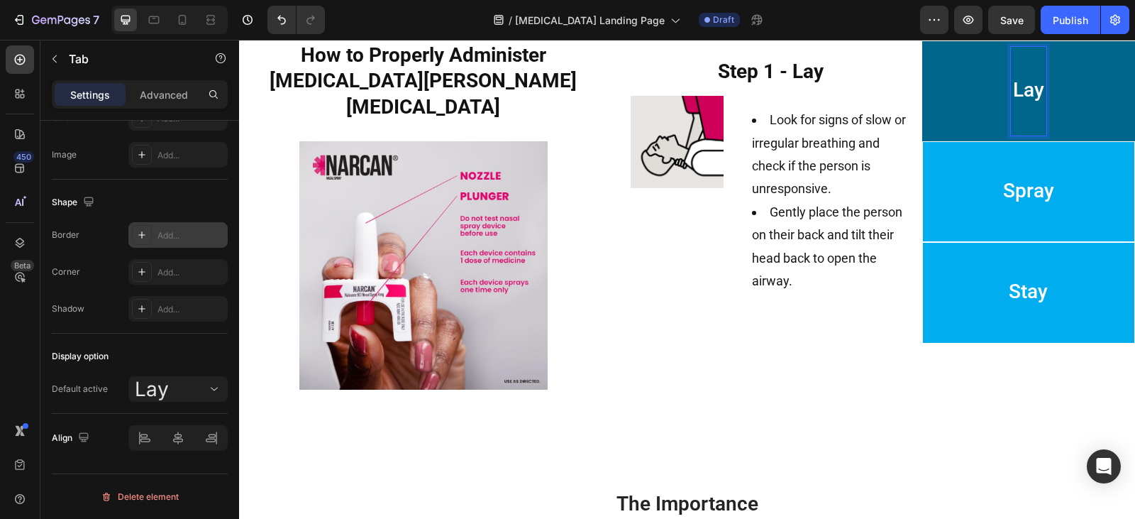
click at [1016, 198] on span "Spray" at bounding box center [1028, 190] width 51 height 23
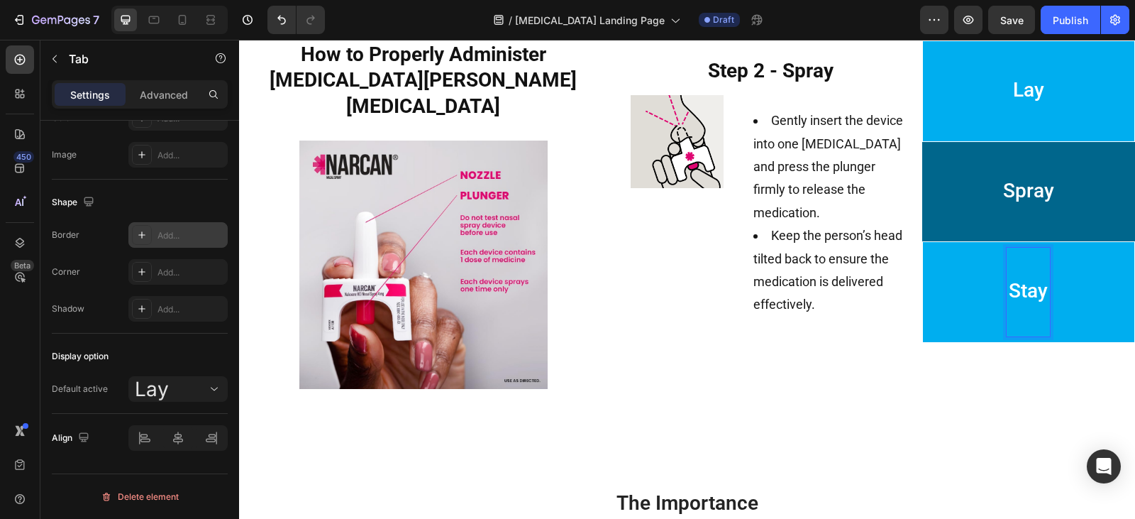
click at [1036, 318] on p "Stay" at bounding box center [1028, 292] width 39 height 84
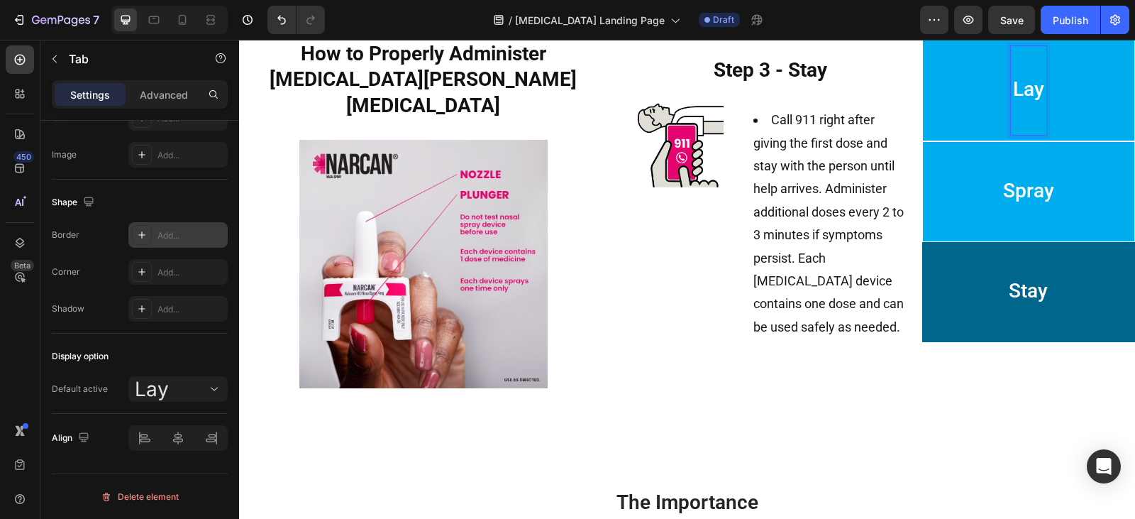
drag, startPoint x: 1024, startPoint y: 84, endPoint x: 1019, endPoint y: 93, distance: 10.5
click at [1023, 91] on span "Lay" at bounding box center [1028, 88] width 31 height 23
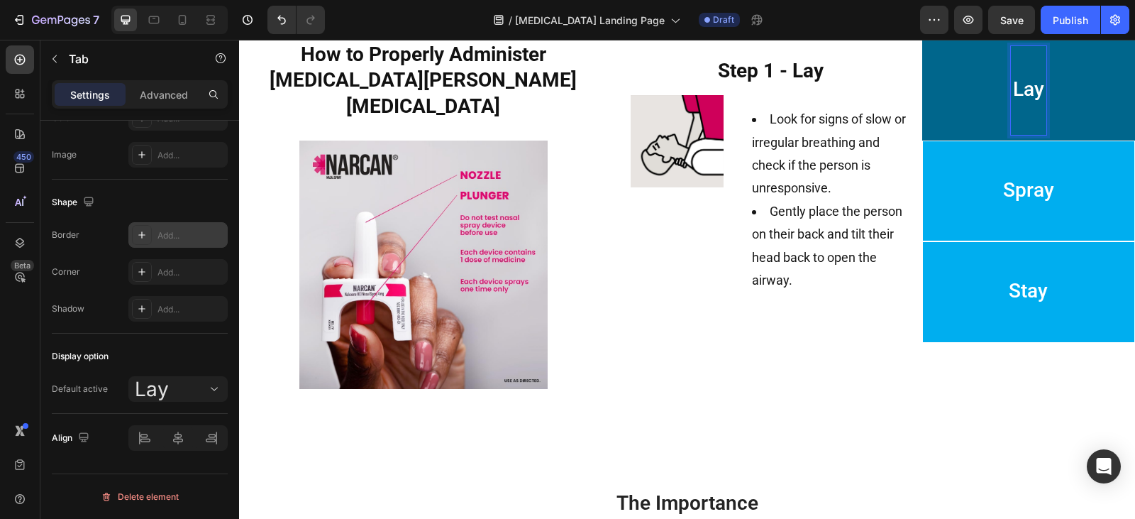
drag, startPoint x: 986, startPoint y: 188, endPoint x: 986, endPoint y: 196, distance: 7.8
click at [986, 189] on li "Spray" at bounding box center [1028, 190] width 213 height 101
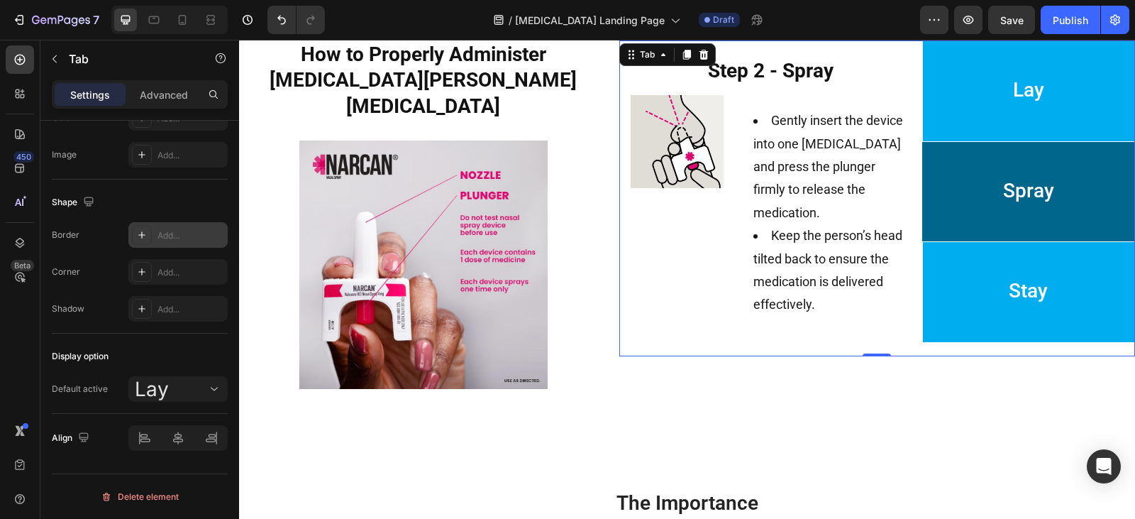
click at [995, 313] on li "Stay" at bounding box center [1028, 291] width 213 height 101
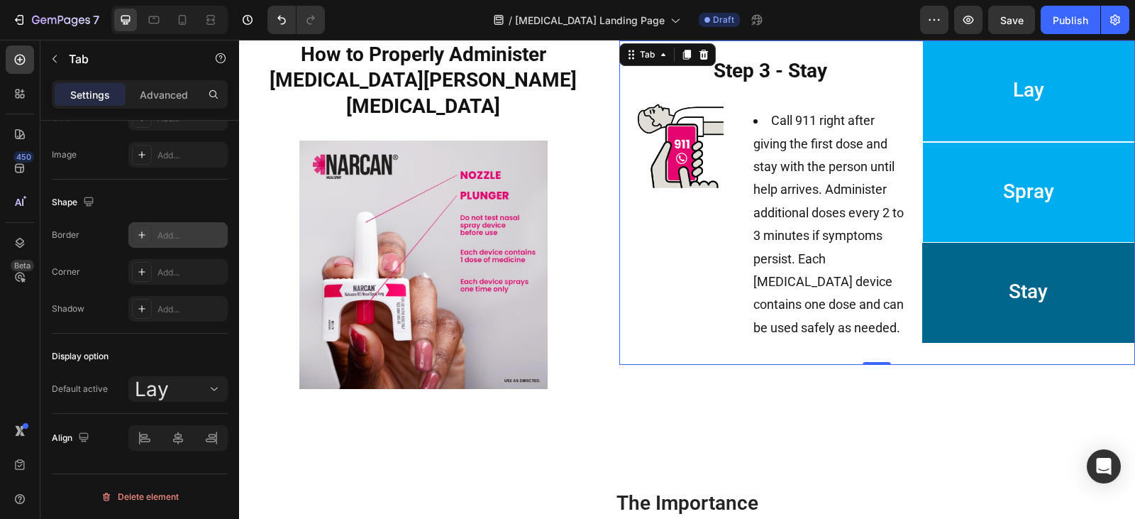
click at [986, 105] on li "Lay" at bounding box center [1028, 90] width 213 height 101
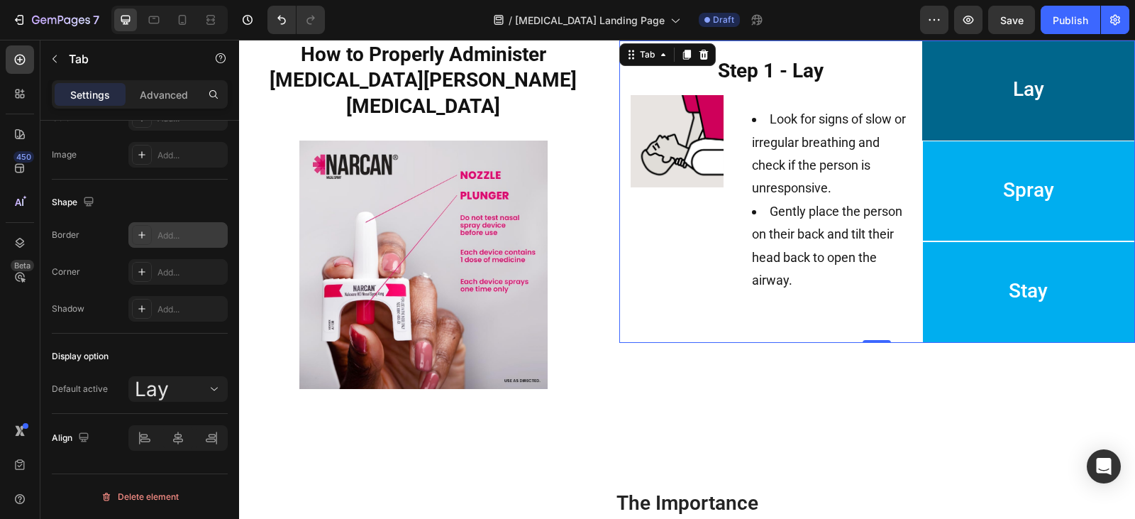
click at [1009, 267] on p "Stay" at bounding box center [1028, 292] width 39 height 84
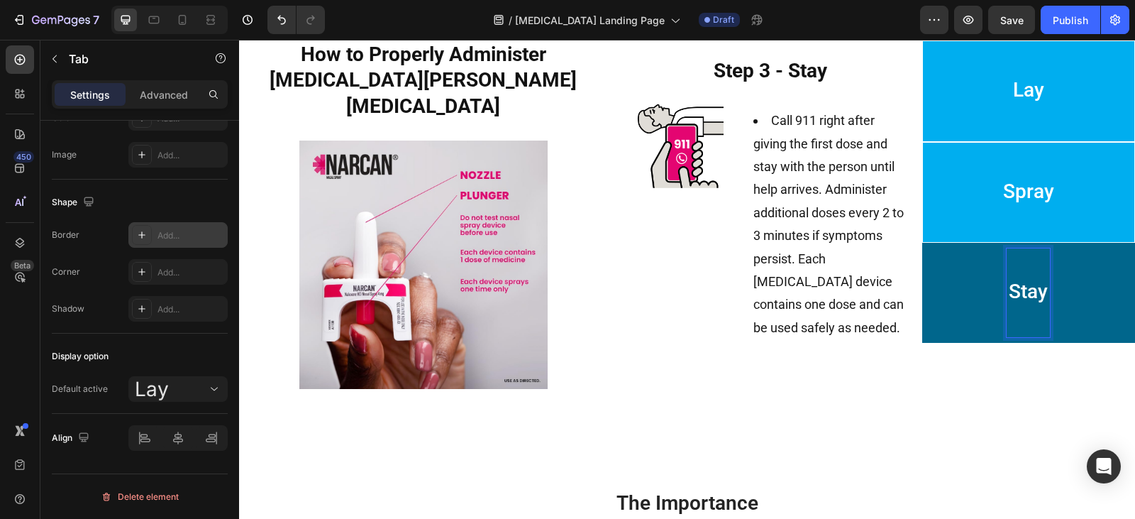
scroll to position [1065, 0]
click at [790, 332] on span "Call 911 right after giving the first dose and stay with the person until help …" at bounding box center [828, 223] width 150 height 222
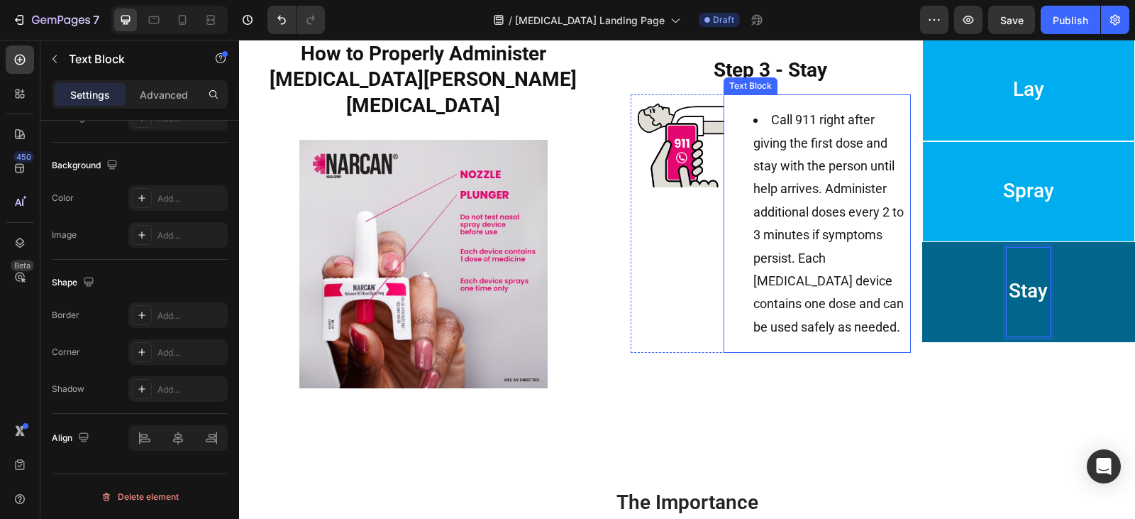
scroll to position [0, 0]
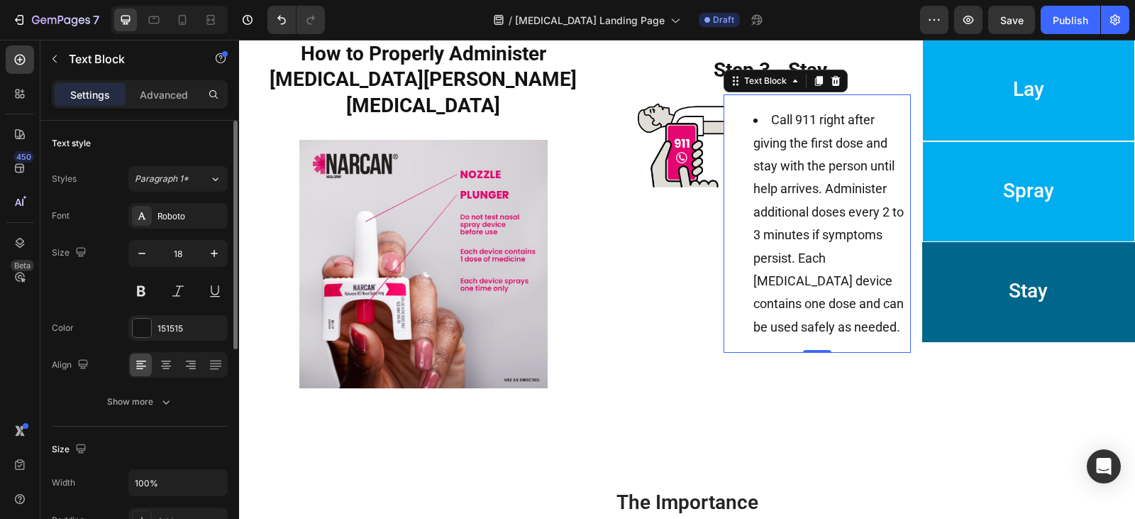
click at [790, 336] on li "Call 911 right after giving the first dose and stay with the person until help …" at bounding box center [831, 224] width 156 height 230
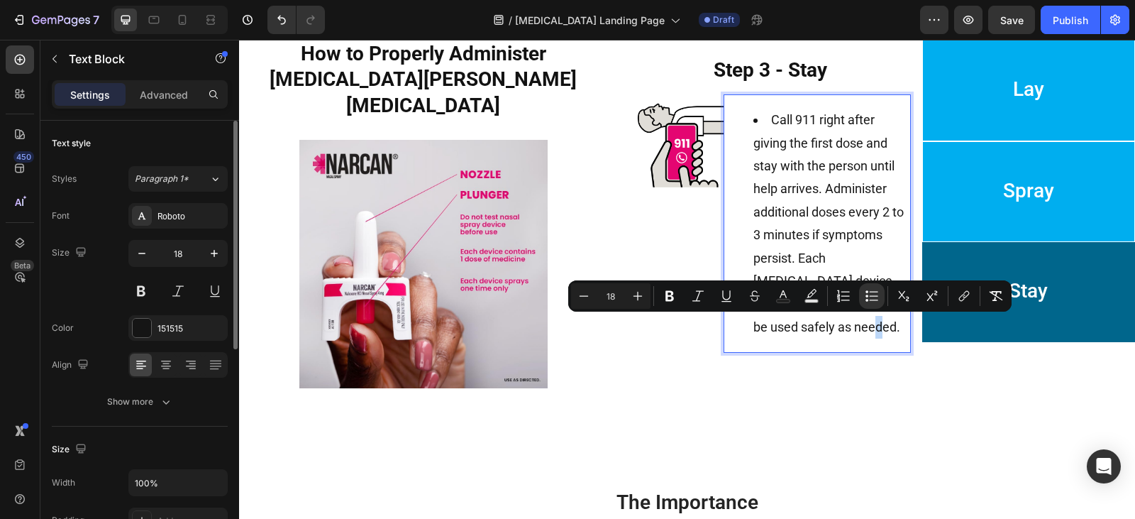
click at [808, 330] on li "Call 911 right after giving the first dose and stay with the person until help …" at bounding box center [831, 224] width 156 height 230
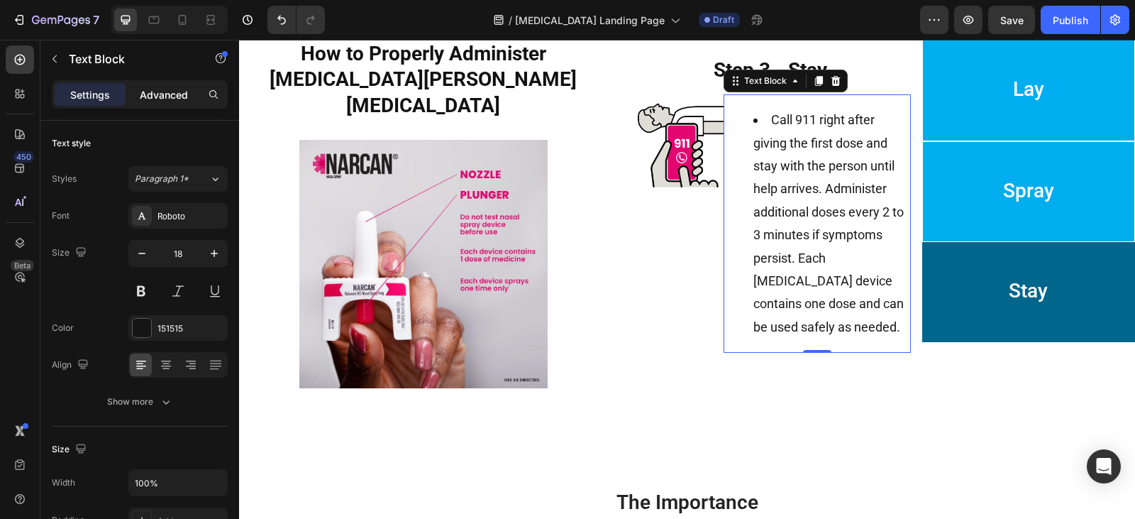
click at [178, 101] on p "Advanced" at bounding box center [164, 94] width 48 height 15
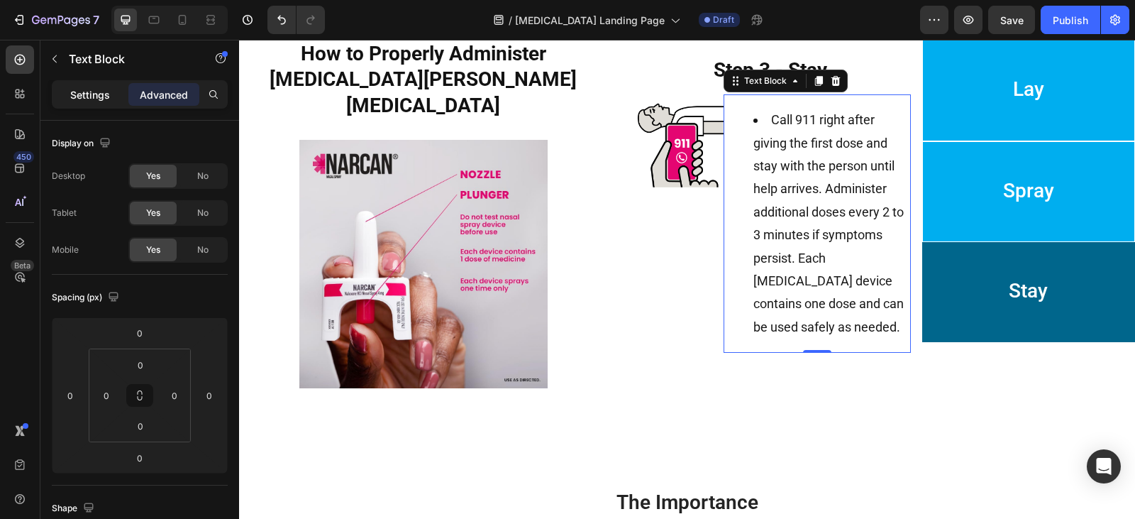
click at [106, 84] on div "Settings" at bounding box center [90, 94] width 71 height 23
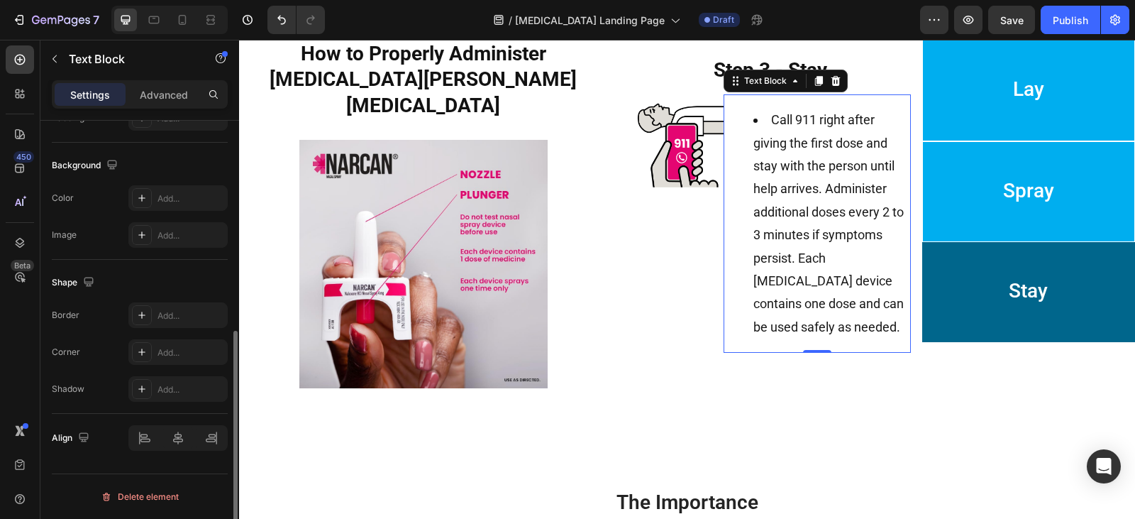
scroll to position [118, 0]
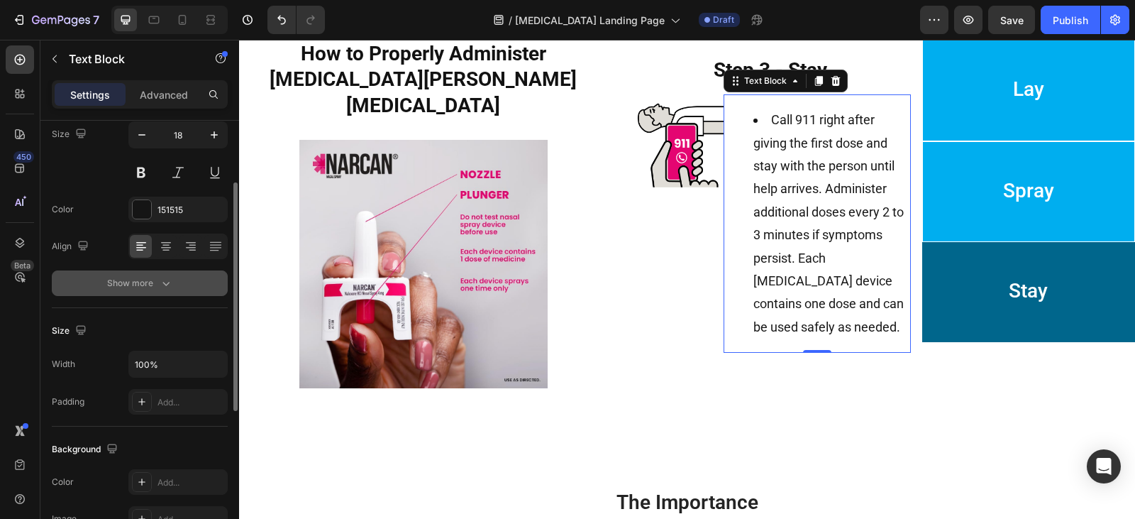
click at [170, 295] on button "Show more" at bounding box center [140, 283] width 176 height 26
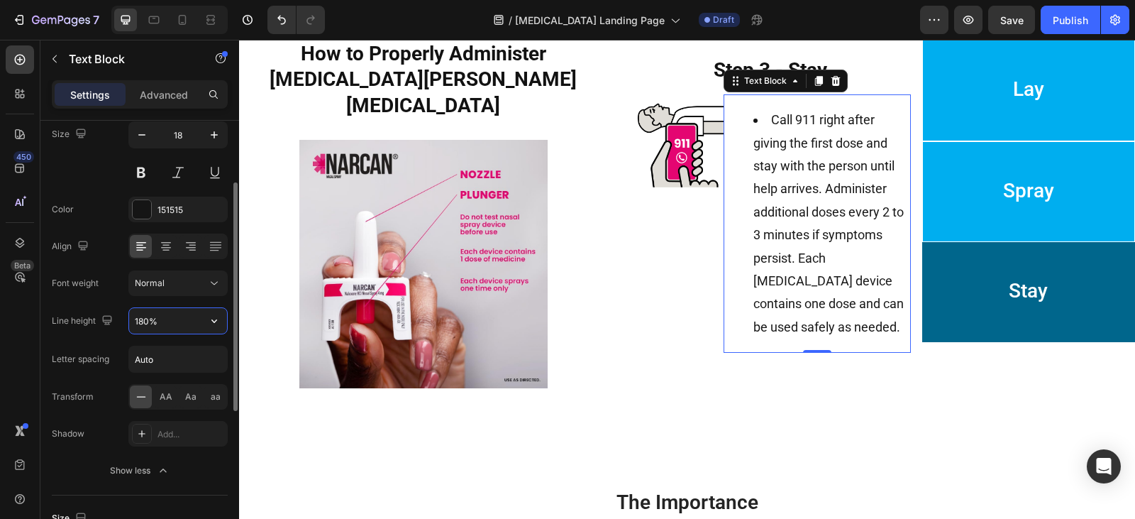
click at [190, 323] on input "180%" at bounding box center [178, 321] width 98 height 26
click at [209, 324] on icon "button" at bounding box center [214, 321] width 14 height 14
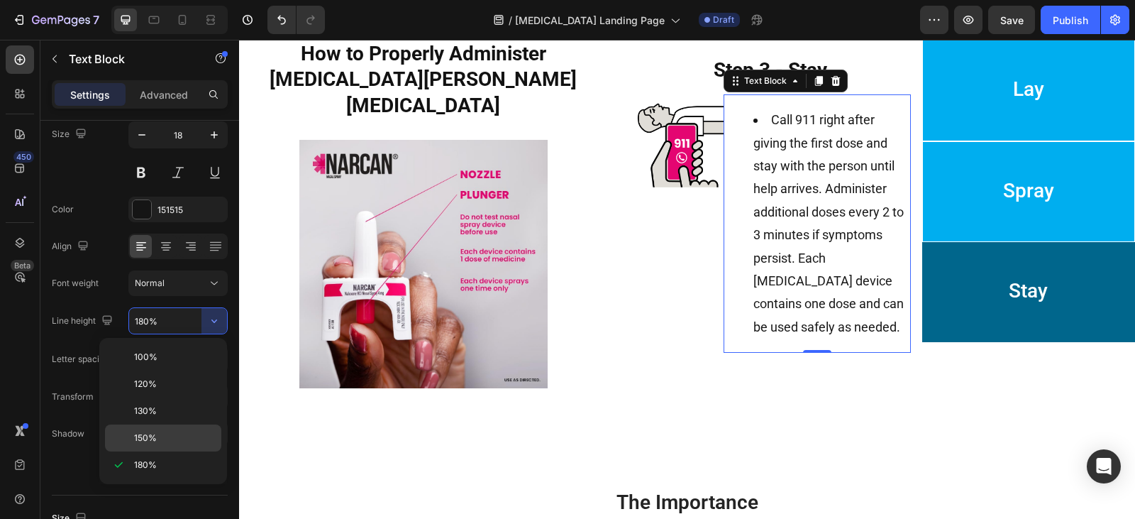
click at [181, 440] on p "150%" at bounding box center [174, 437] width 81 height 13
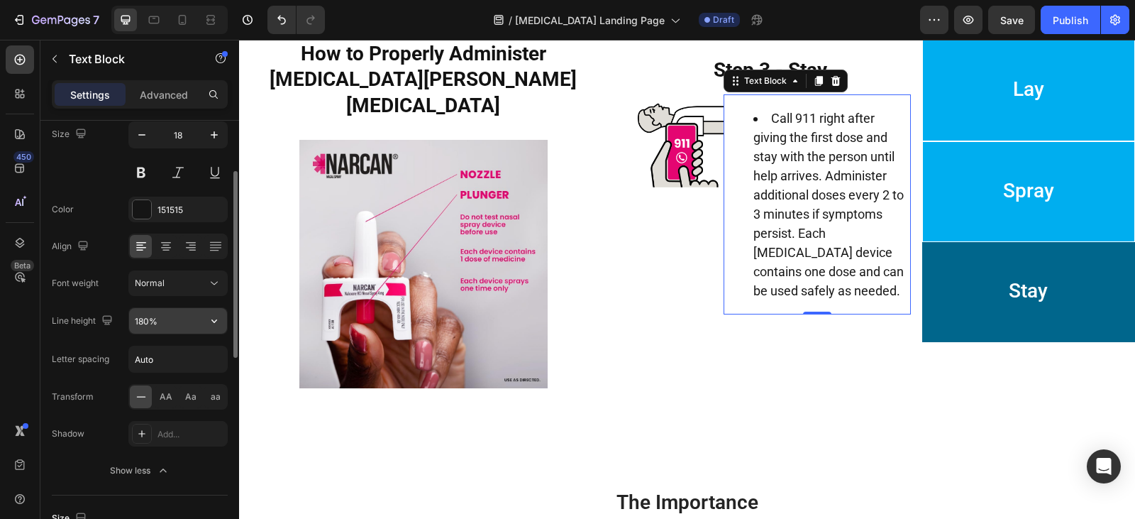
click at [204, 328] on button "button" at bounding box center [214, 321] width 26 height 26
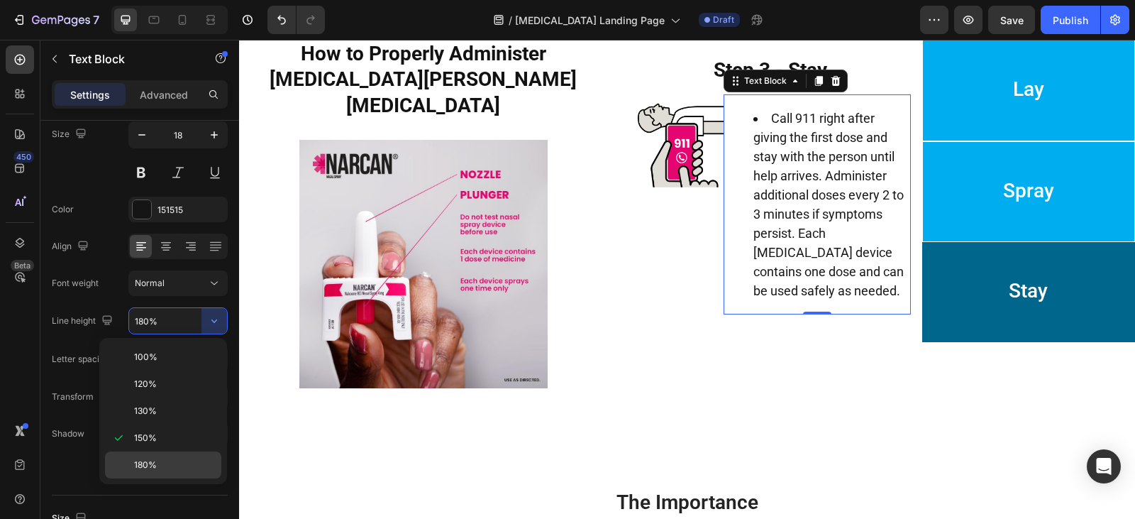
click at [172, 458] on p "180%" at bounding box center [174, 464] width 81 height 13
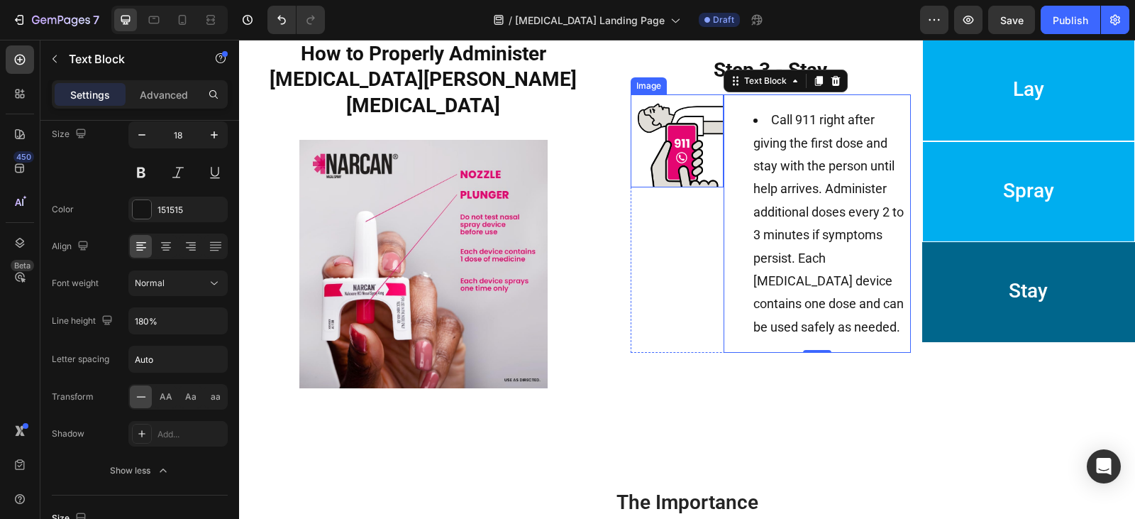
click at [680, 170] on img at bounding box center [678, 140] width 94 height 93
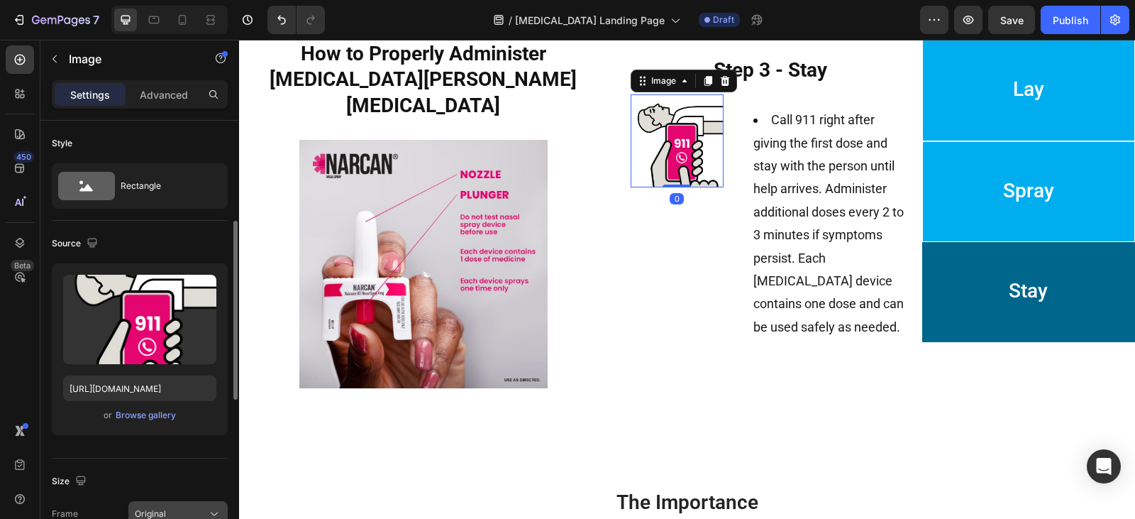
scroll to position [71, 0]
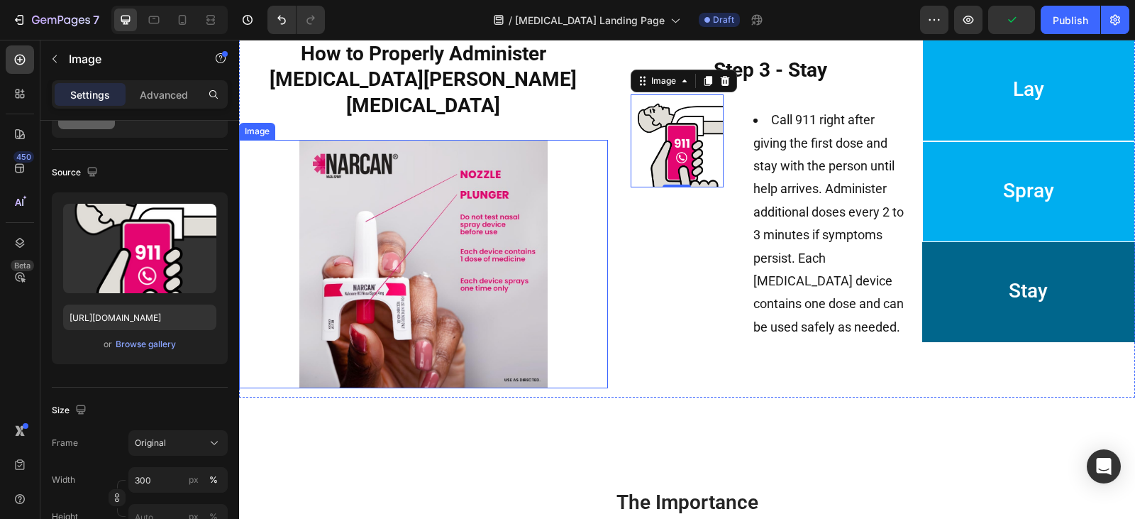
click at [469, 250] on img at bounding box center [423, 264] width 369 height 248
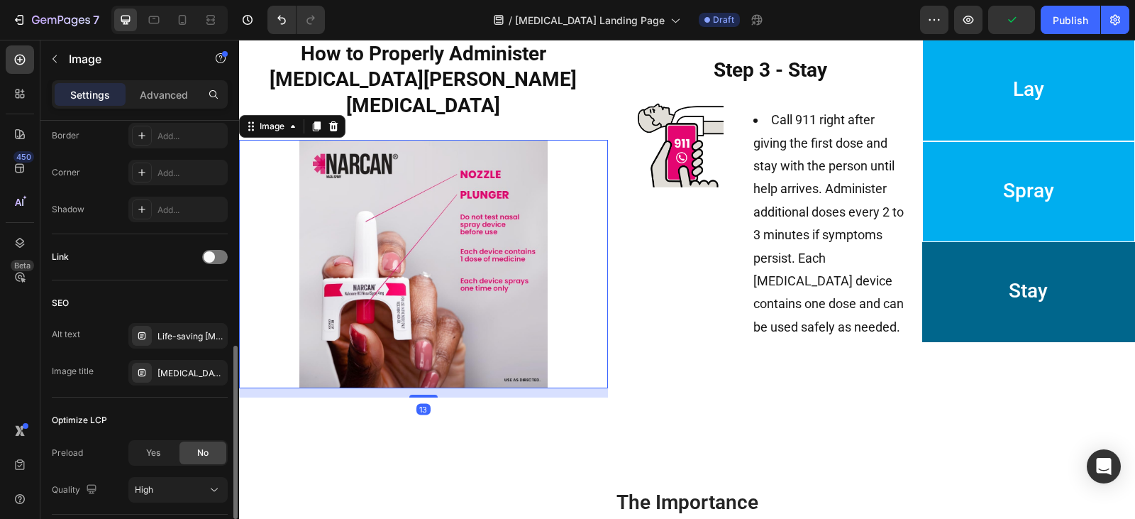
scroll to position [638, 0]
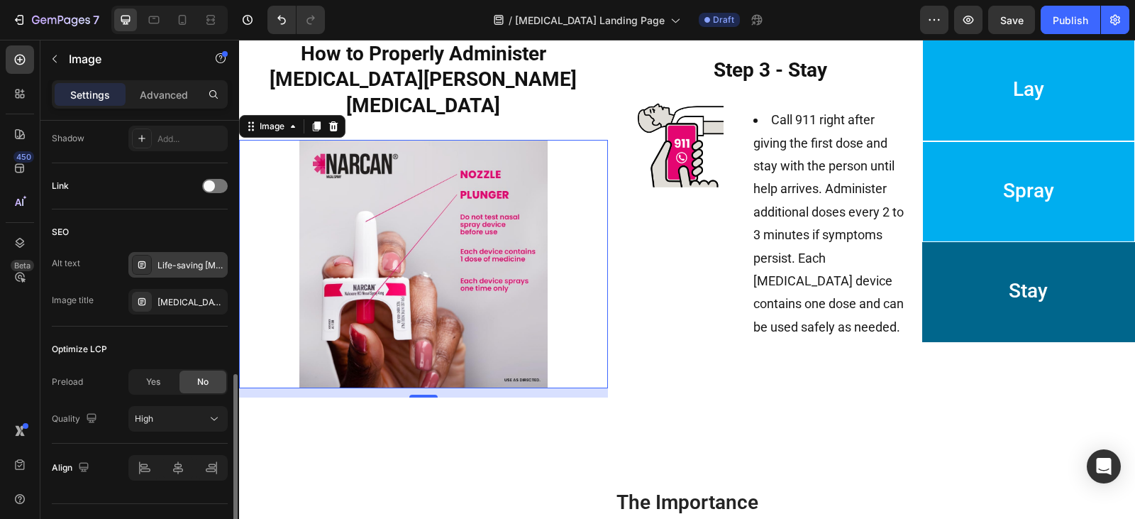
click at [184, 274] on div "Life-saving [MEDICAL_DATA] [MEDICAL_DATA] designed for fast [MEDICAL_DATA] reve…" at bounding box center [177, 265] width 99 height 26
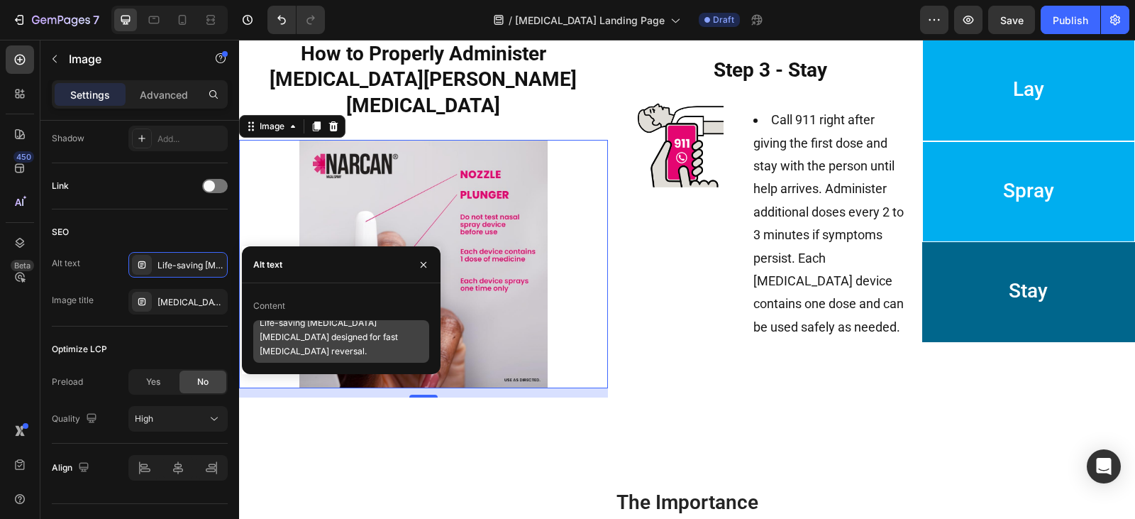
scroll to position [13, 0]
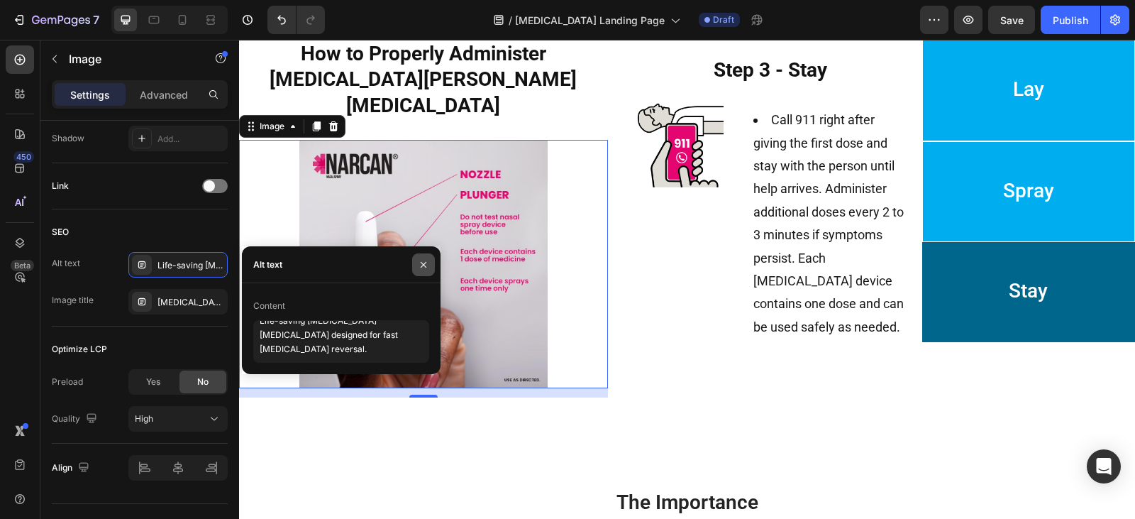
drag, startPoint x: 421, startPoint y: 270, endPoint x: 227, endPoint y: 249, distance: 194.7
click at [421, 270] on icon "button" at bounding box center [423, 264] width 11 height 11
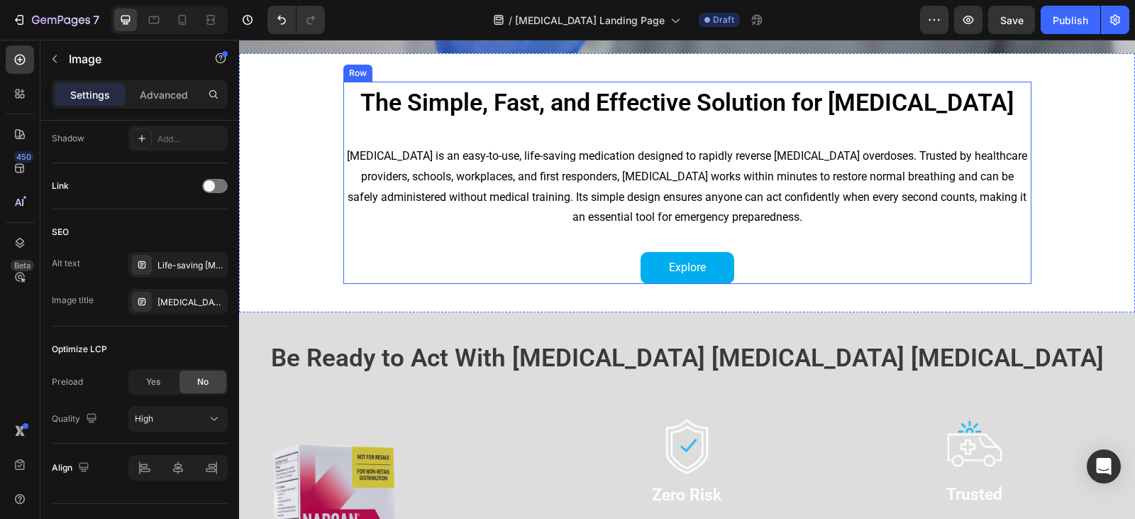
scroll to position [284, 0]
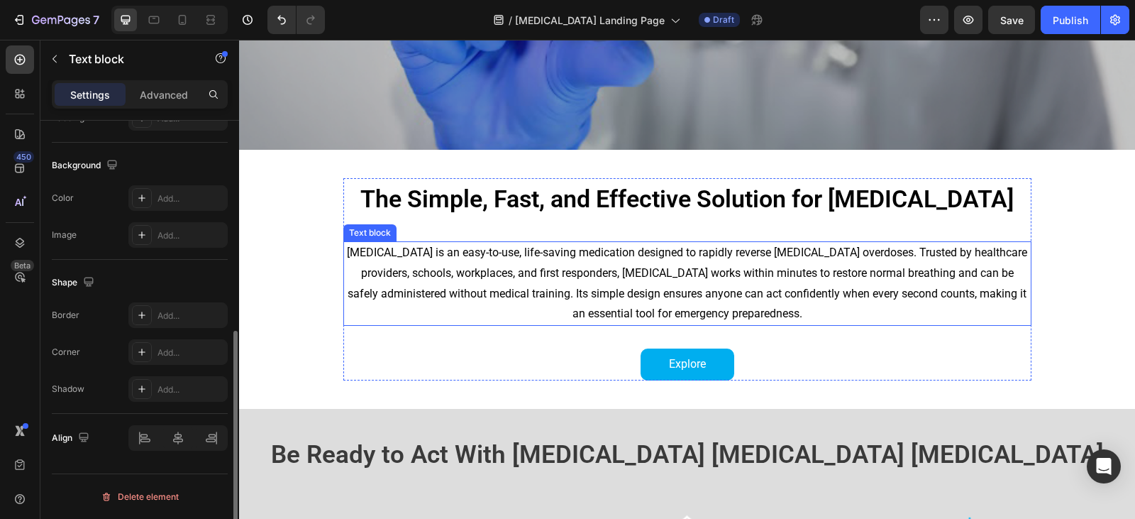
click at [643, 250] on span "[MEDICAL_DATA] is an easy-to-use, life-saving medication designed to rapidly re…" at bounding box center [687, 282] width 680 height 74
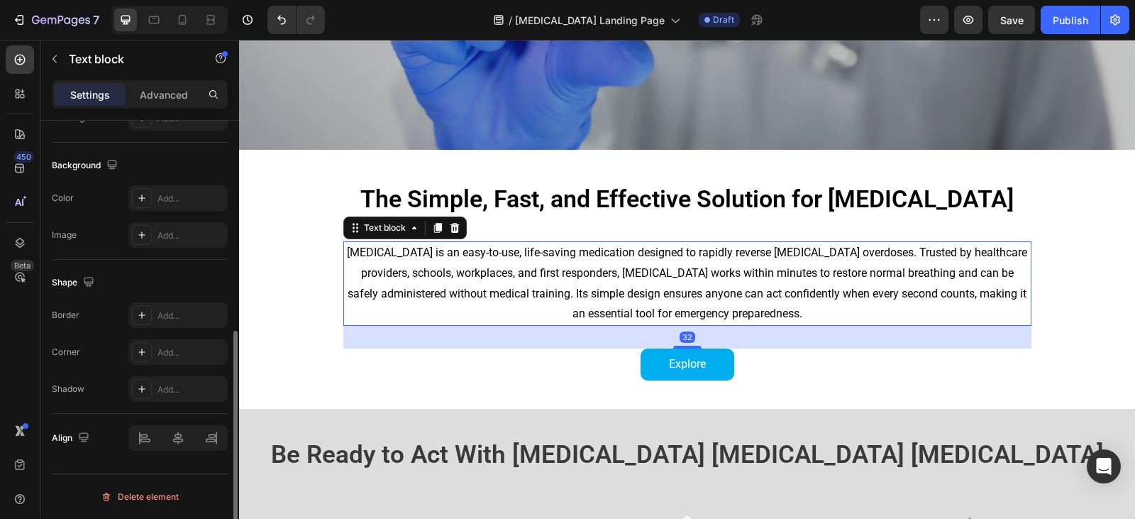
scroll to position [0, 0]
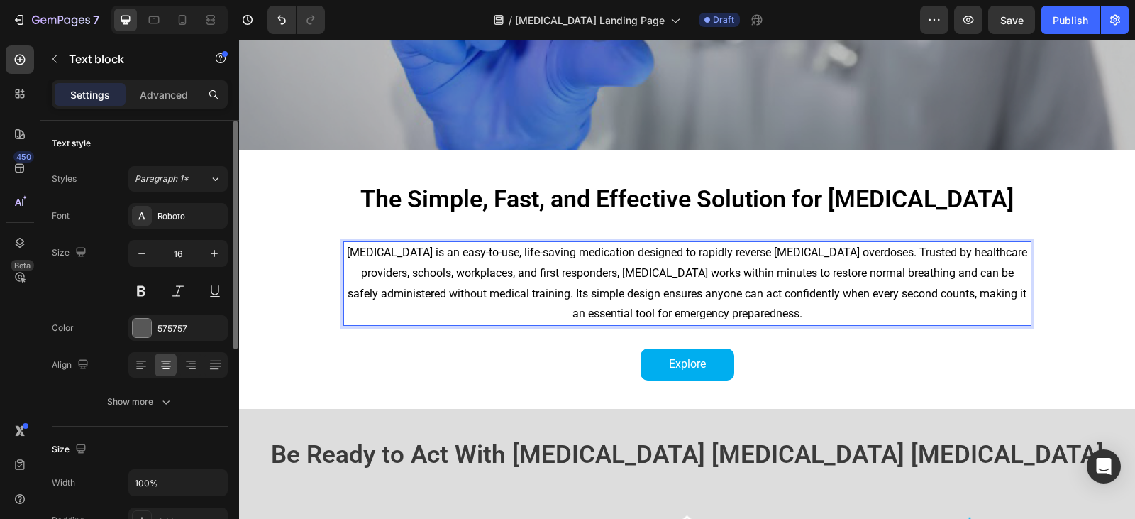
click at [643, 250] on span "[MEDICAL_DATA] is an easy-to-use, life-saving medication designed to rapidly re…" at bounding box center [687, 282] width 680 height 74
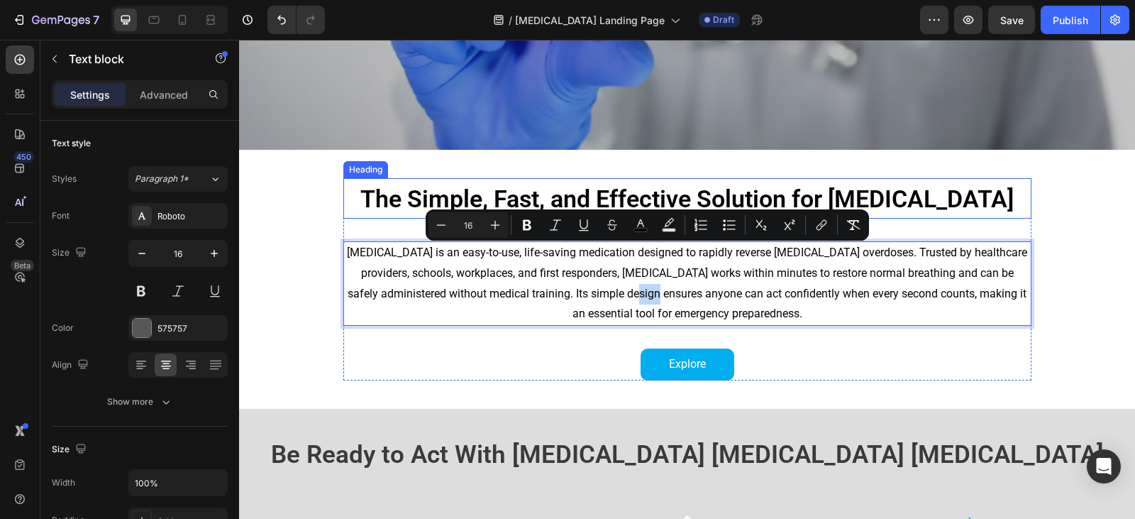
click at [493, 184] on span "The Simple, Fast, and Effective Solution for [MEDICAL_DATA]" at bounding box center [686, 198] width 653 height 28
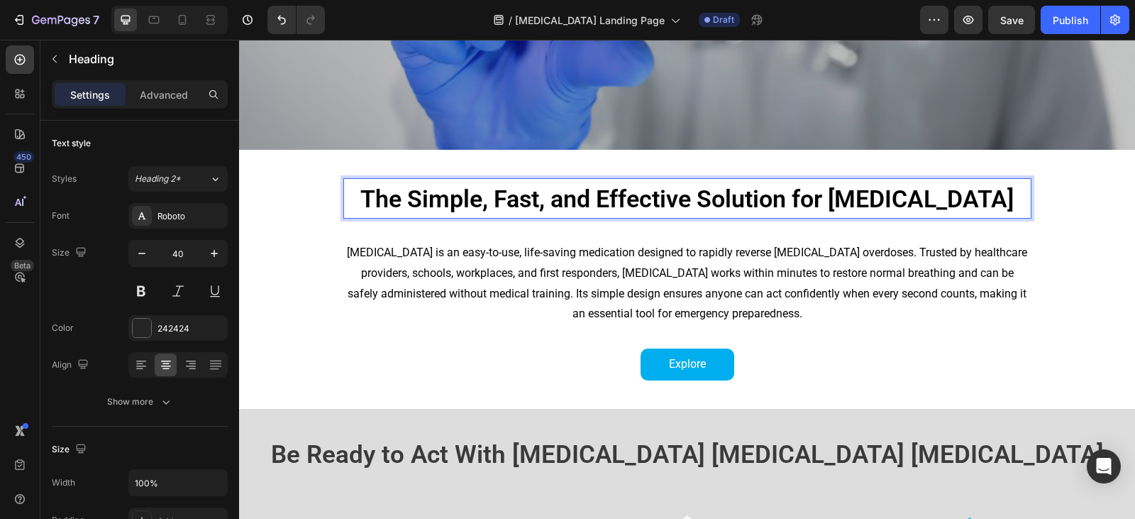
click at [493, 184] on span "The Simple, Fast, and Effective Solution for [MEDICAL_DATA]" at bounding box center [686, 198] width 653 height 28
click at [873, 284] on div "[MEDICAL_DATA] is an easy-to-use, life-saving medication designed to rapidly re…" at bounding box center [687, 283] width 688 height 84
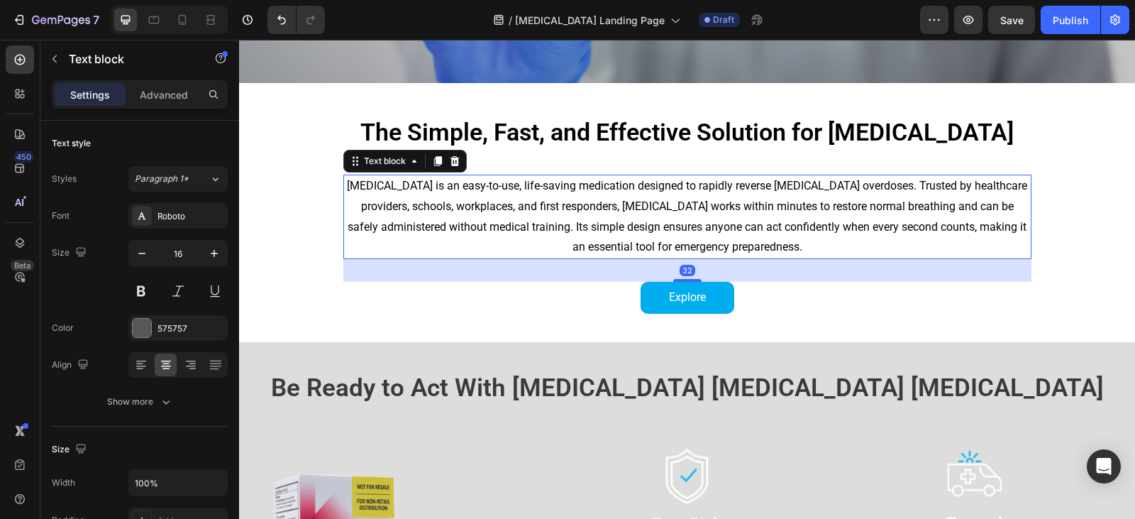
scroll to position [426, 0]
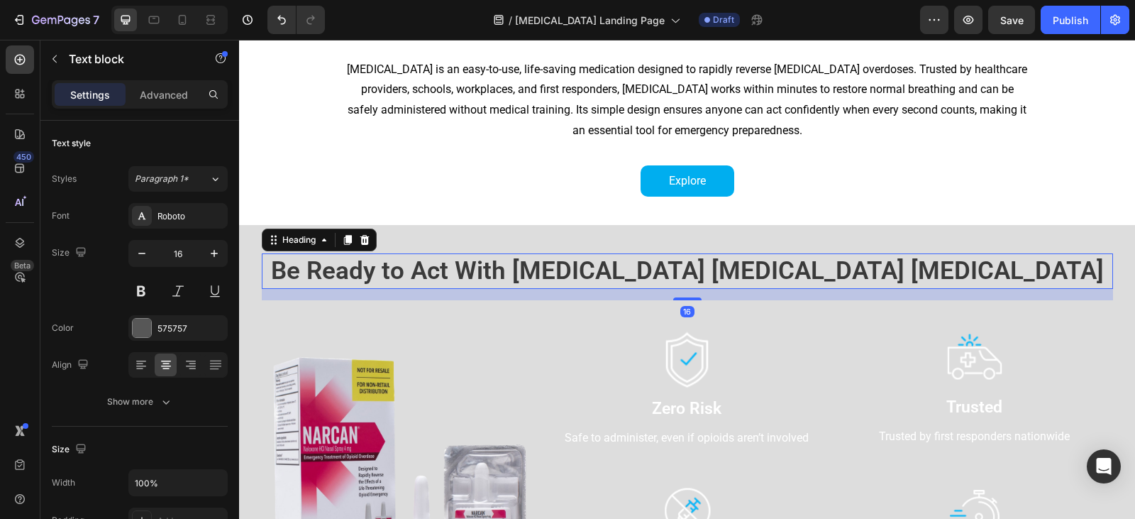
click at [667, 268] on span "Be Ready to Act With [MEDICAL_DATA] [MEDICAL_DATA] [MEDICAL_DATA]" at bounding box center [687, 270] width 833 height 29
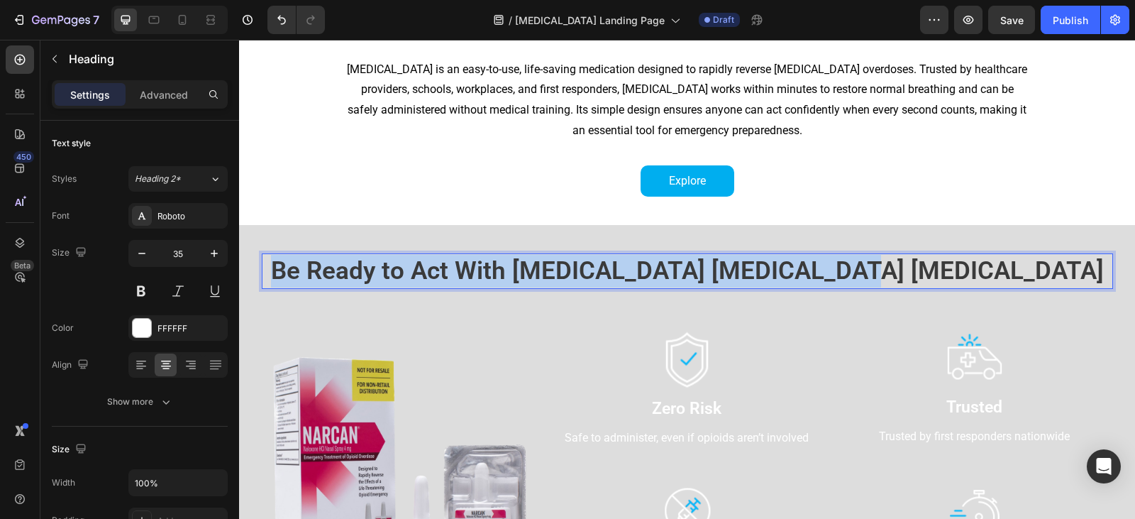
click at [667, 268] on span "Be Ready to Act With [MEDICAL_DATA] [MEDICAL_DATA] [MEDICAL_DATA]" at bounding box center [687, 270] width 833 height 29
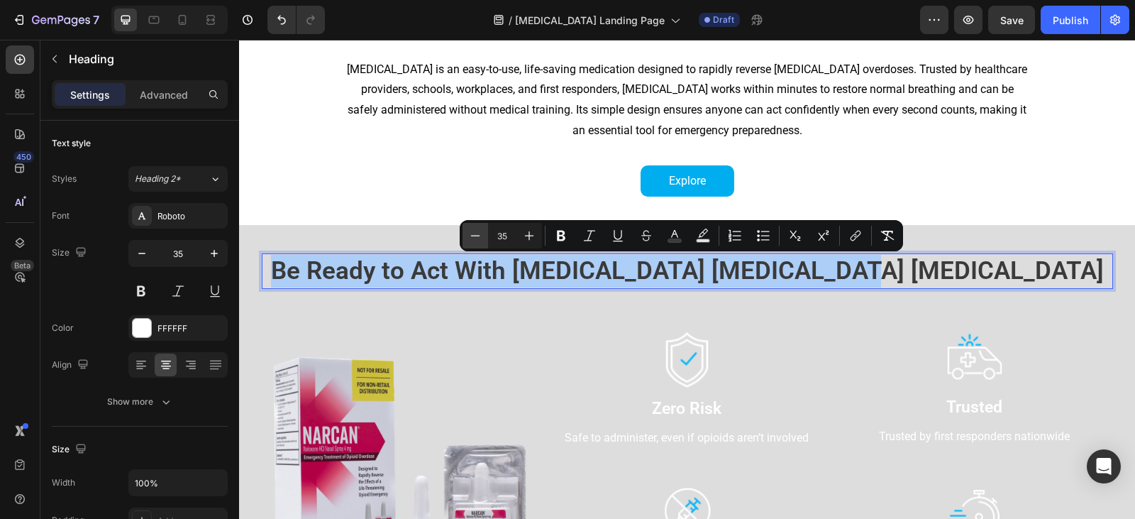
click at [482, 237] on button "Minus" at bounding box center [475, 236] width 26 height 26
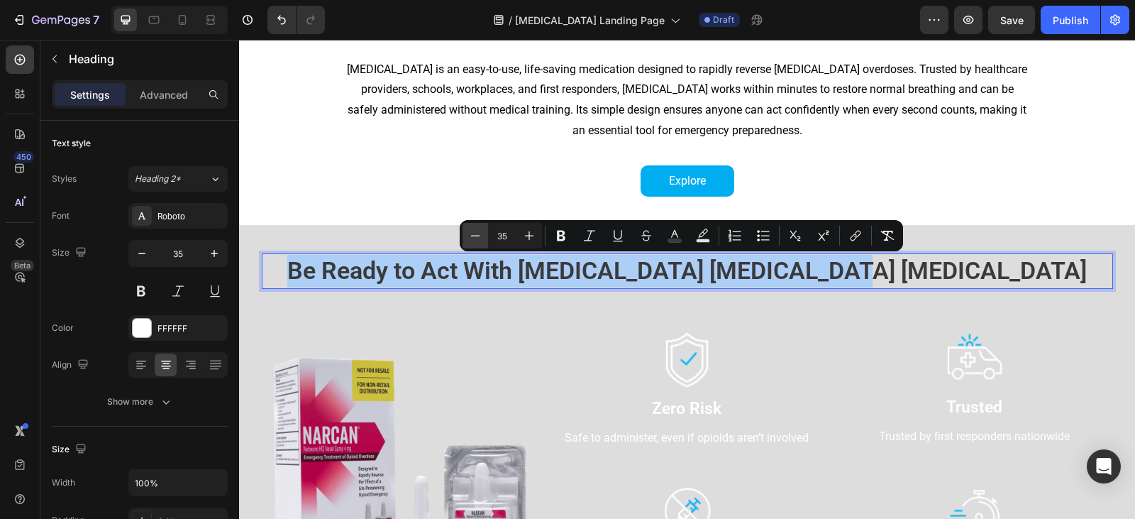
click at [482, 237] on button "Minus" at bounding box center [475, 236] width 26 height 26
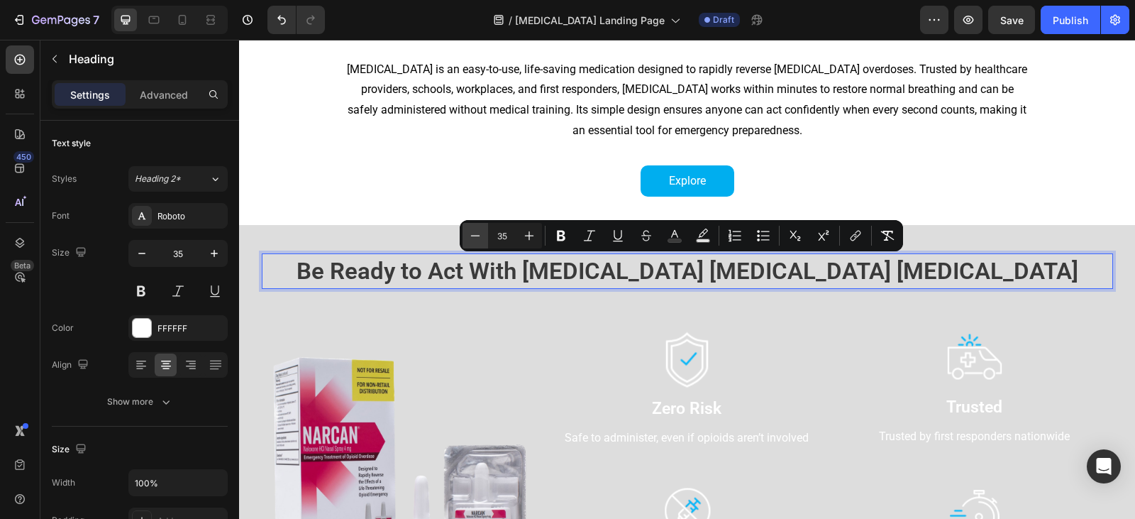
click at [482, 237] on button "Minus" at bounding box center [475, 236] width 26 height 26
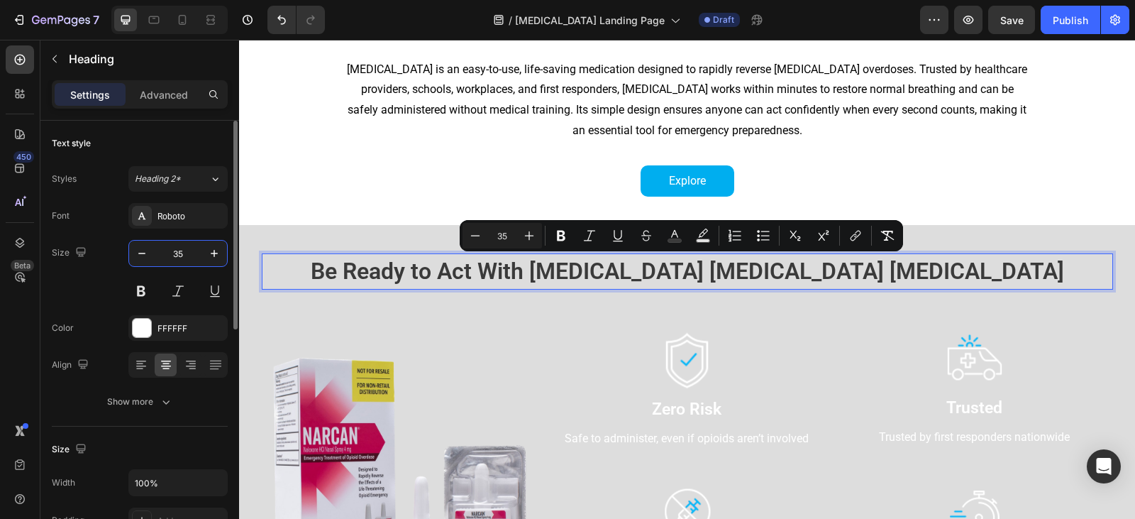
click at [158, 257] on input "35" at bounding box center [178, 253] width 47 height 26
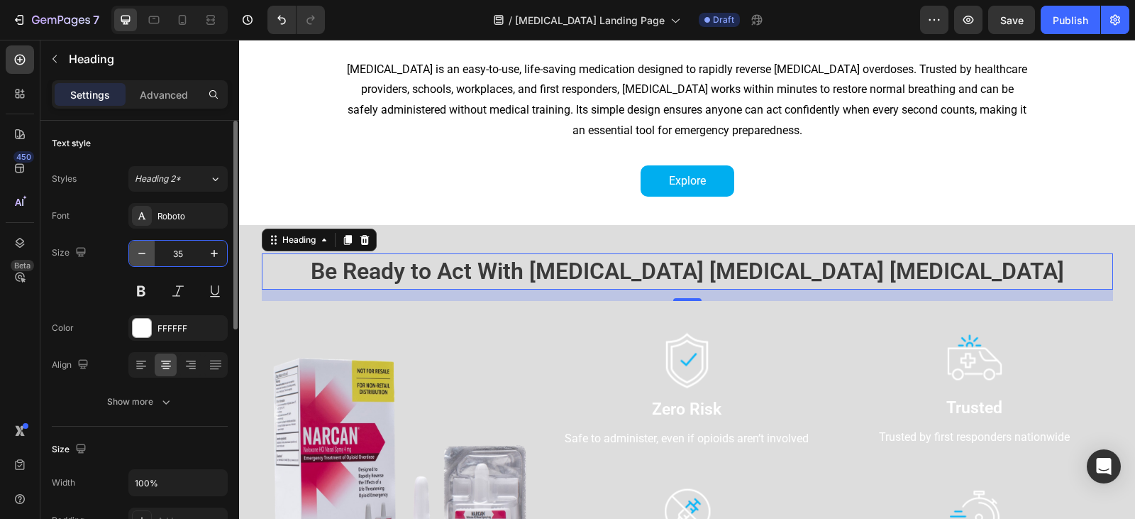
click at [152, 255] on button "button" at bounding box center [142, 253] width 26 height 26
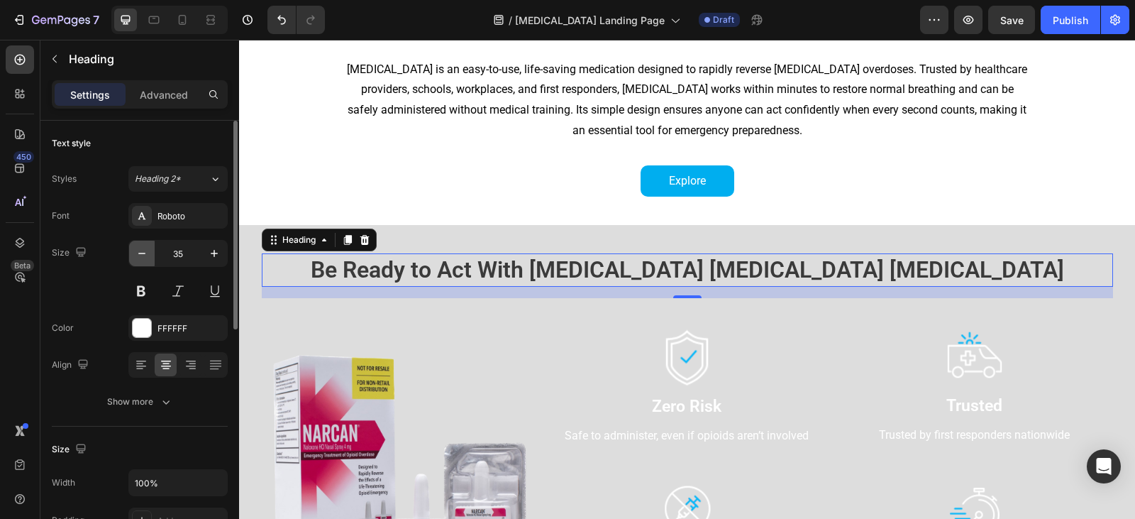
click at [152, 255] on button "button" at bounding box center [142, 253] width 26 height 26
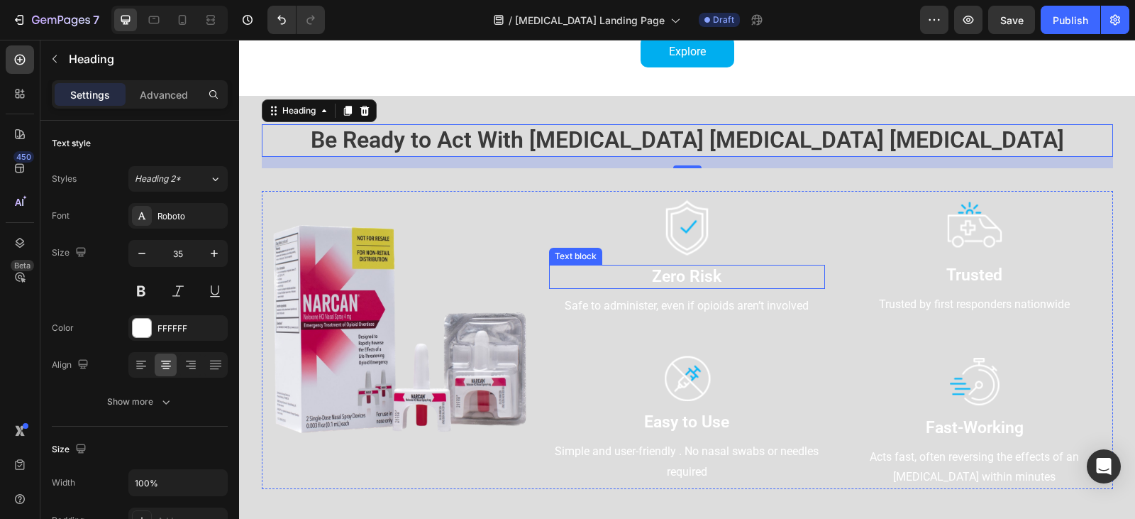
scroll to position [567, 0]
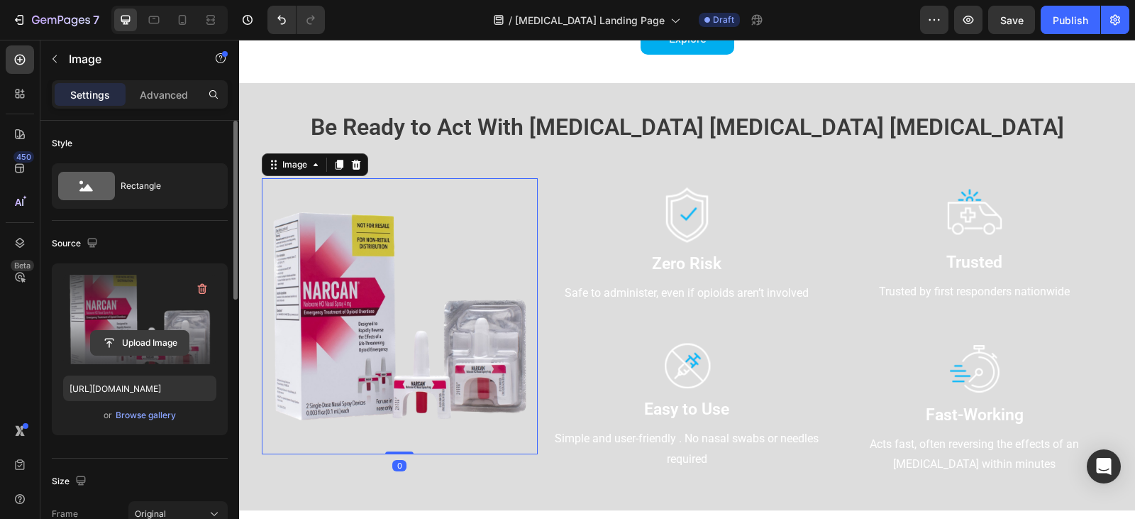
click at [160, 343] on input "file" at bounding box center [140, 343] width 98 height 24
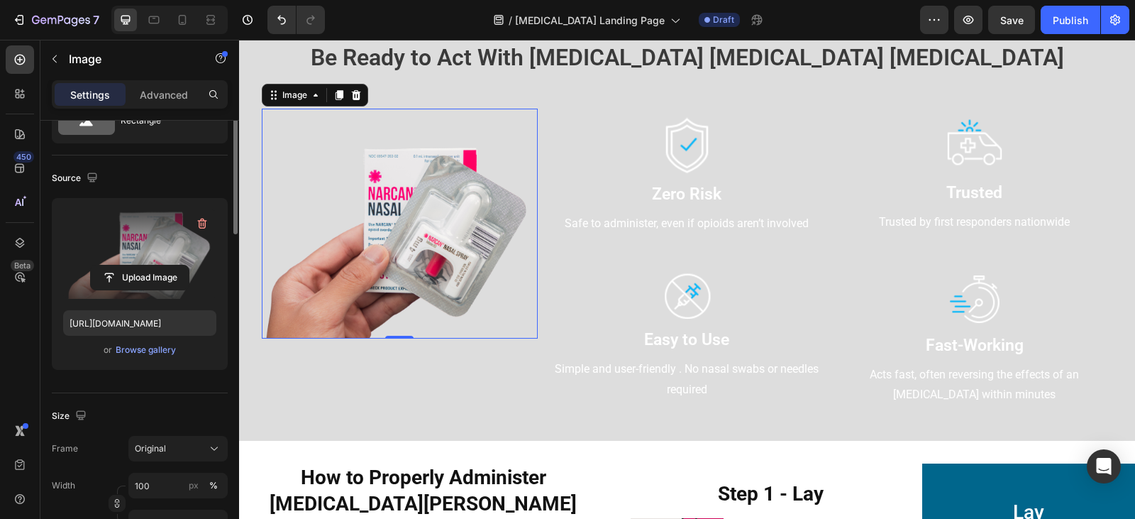
scroll to position [0, 0]
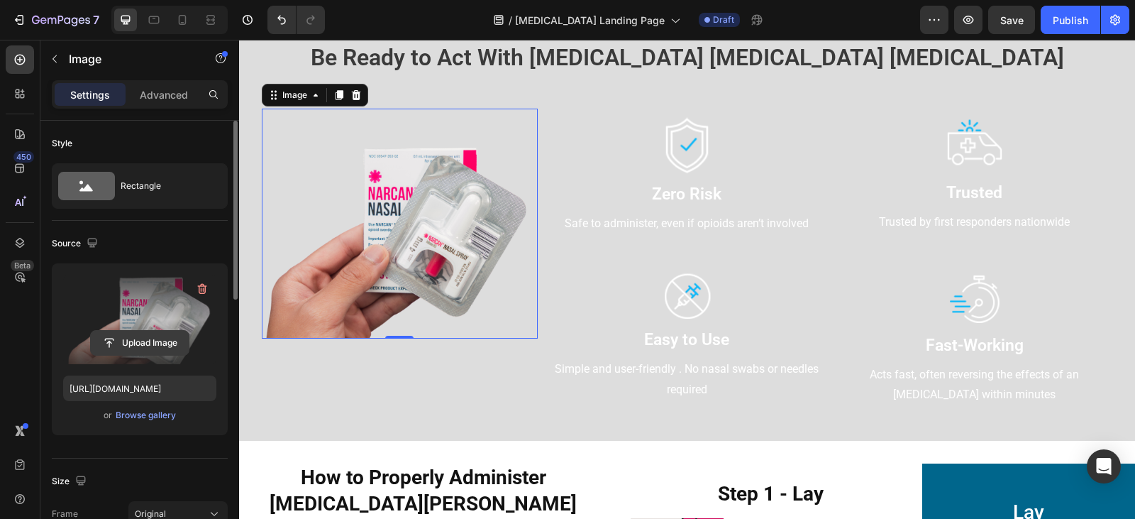
click at [138, 345] on input "file" at bounding box center [140, 343] width 98 height 24
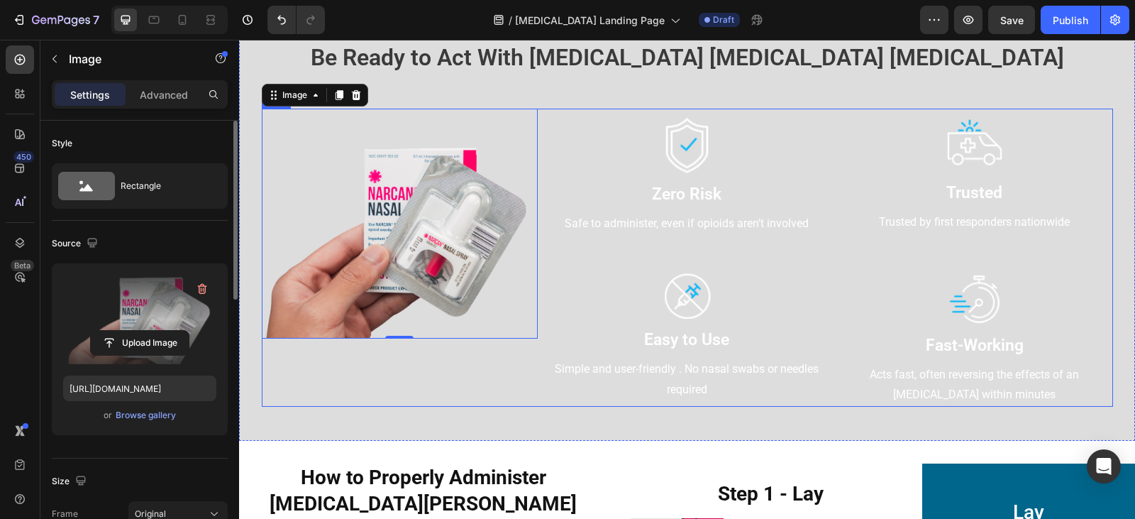
click at [514, 382] on div "Image 0" at bounding box center [400, 258] width 276 height 298
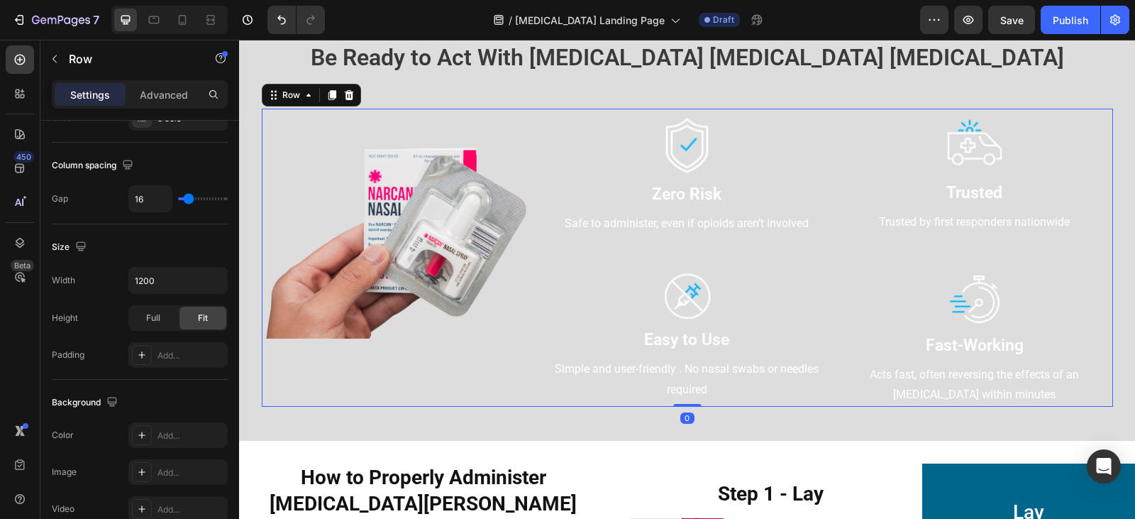
scroll to position [589, 0]
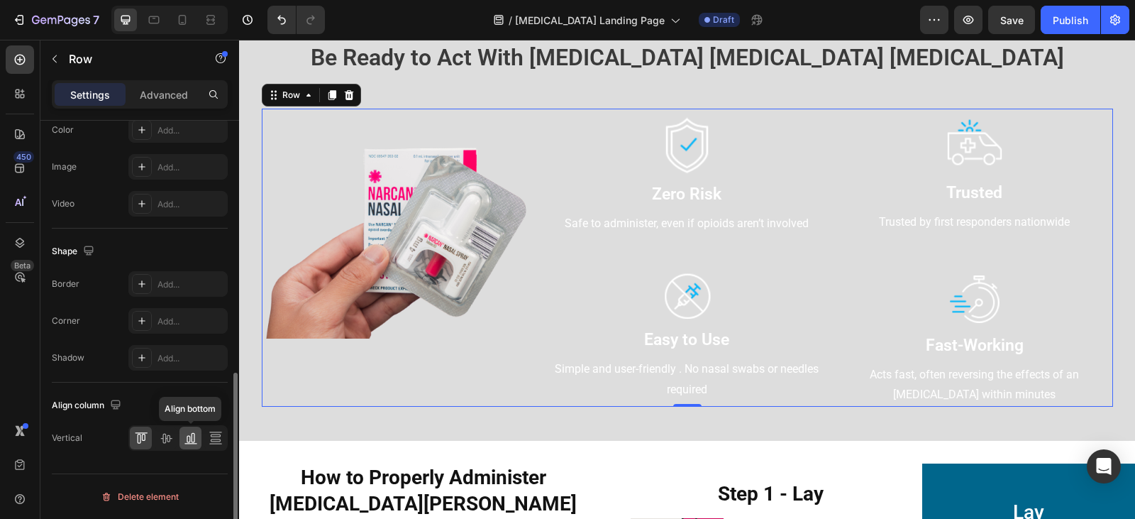
click at [186, 440] on icon at bounding box center [191, 438] width 14 height 14
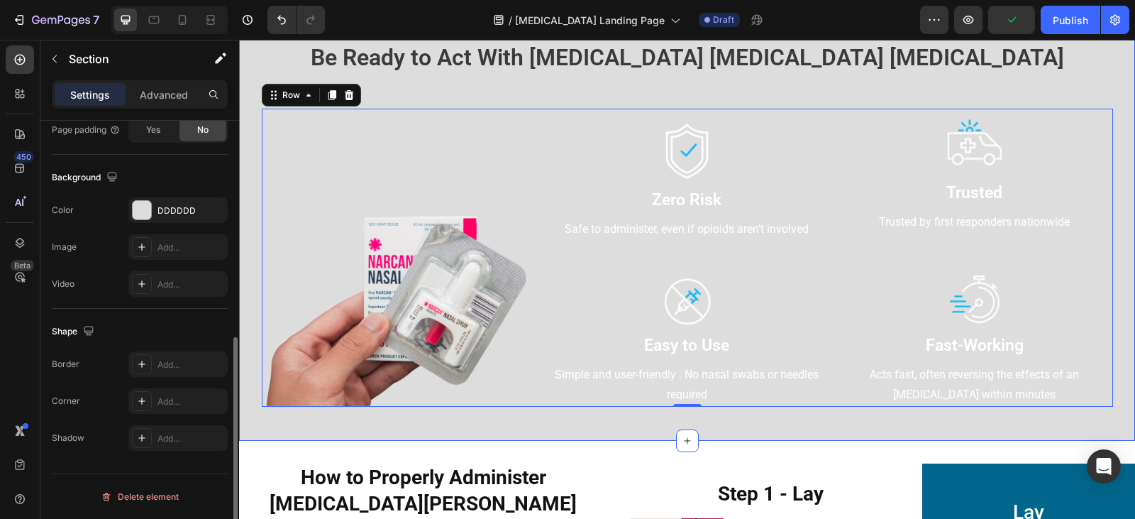
scroll to position [0, 0]
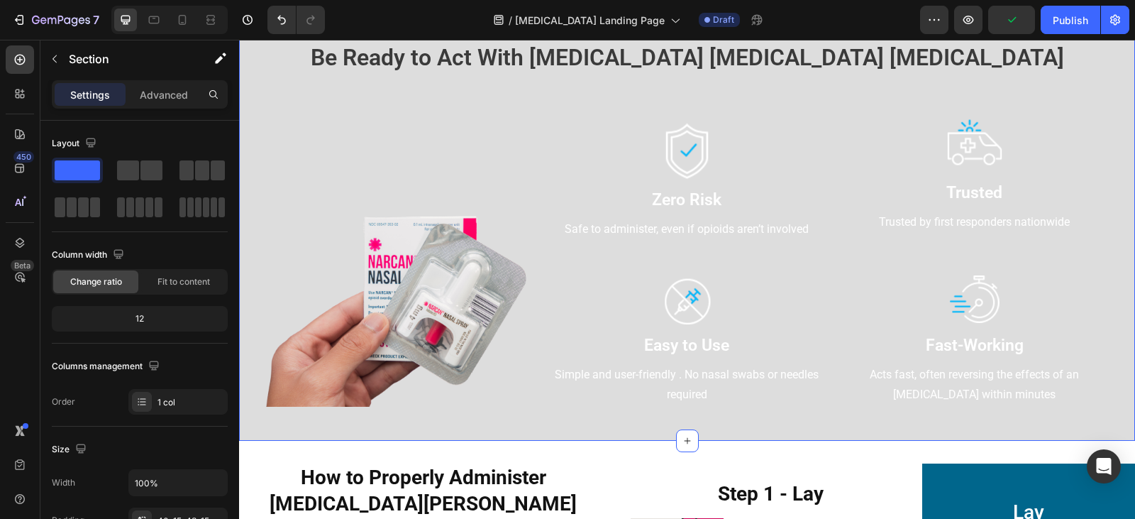
click at [405, 426] on div "⁠⁠⁠⁠⁠⁠⁠ Be Ready to Act With [MEDICAL_DATA] [MEDICAL_DATA] [MEDICAL_DATA] Headi…" at bounding box center [687, 226] width 896 height 427
click at [165, 89] on p "Advanced" at bounding box center [164, 94] width 48 height 15
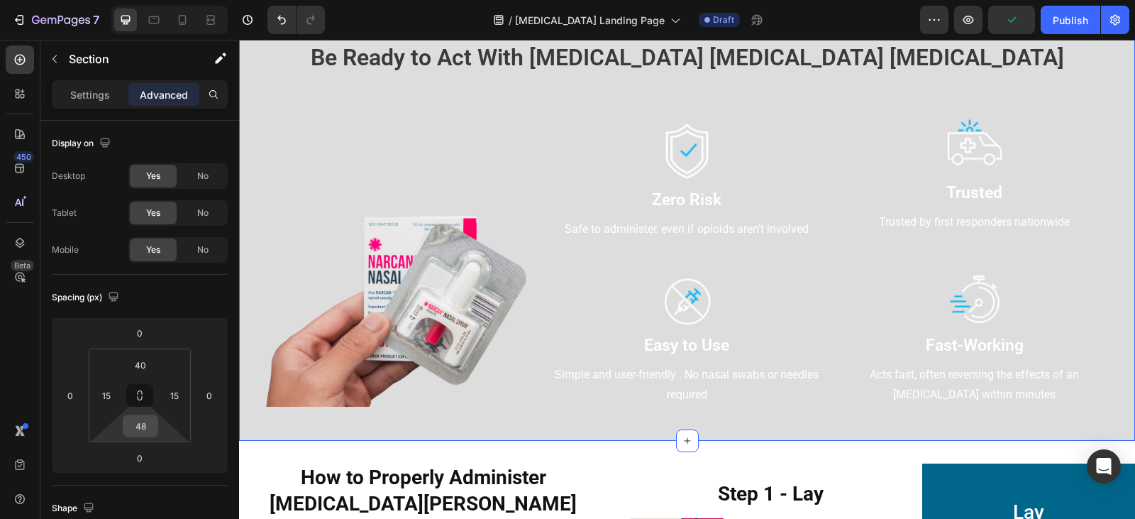
click at [148, 426] on input "48" at bounding box center [140, 425] width 28 height 21
type input "0"
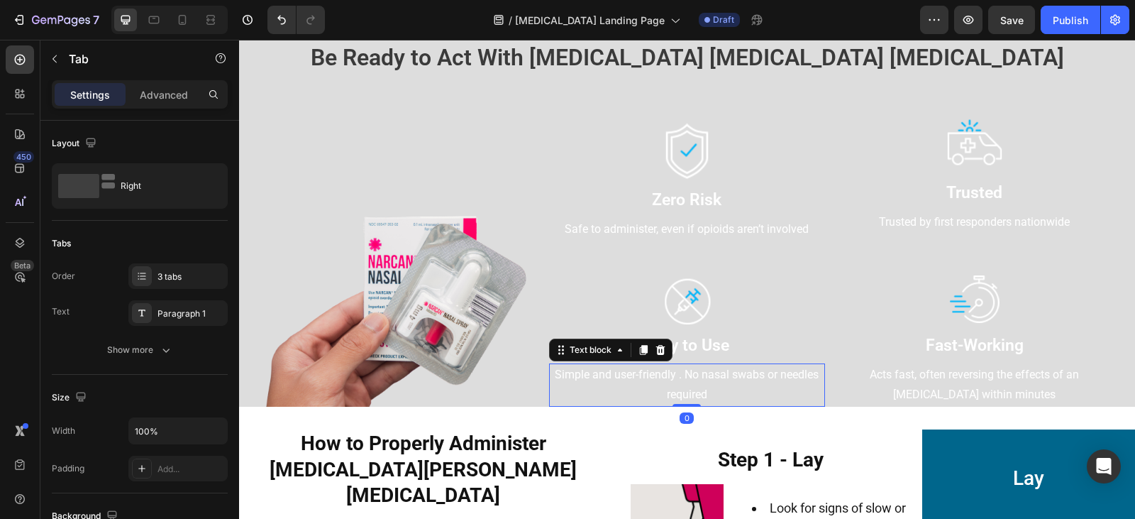
click at [728, 378] on p "Simple and user-friendly . No nasal swabs or needles required" at bounding box center [686, 385] width 273 height 41
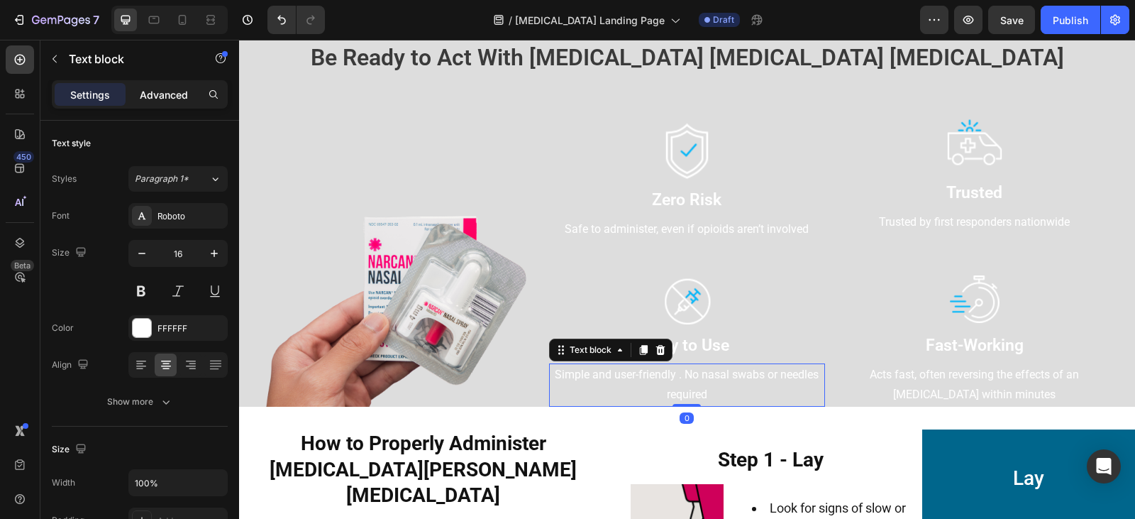
click at [154, 93] on p "Advanced" at bounding box center [164, 94] width 48 height 15
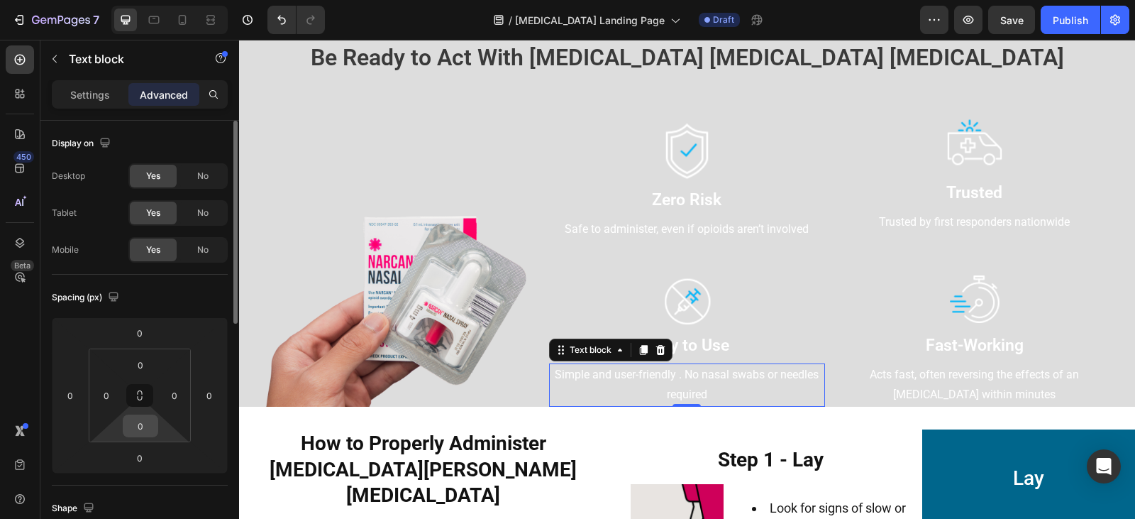
click at [137, 433] on input "0" at bounding box center [140, 425] width 28 height 21
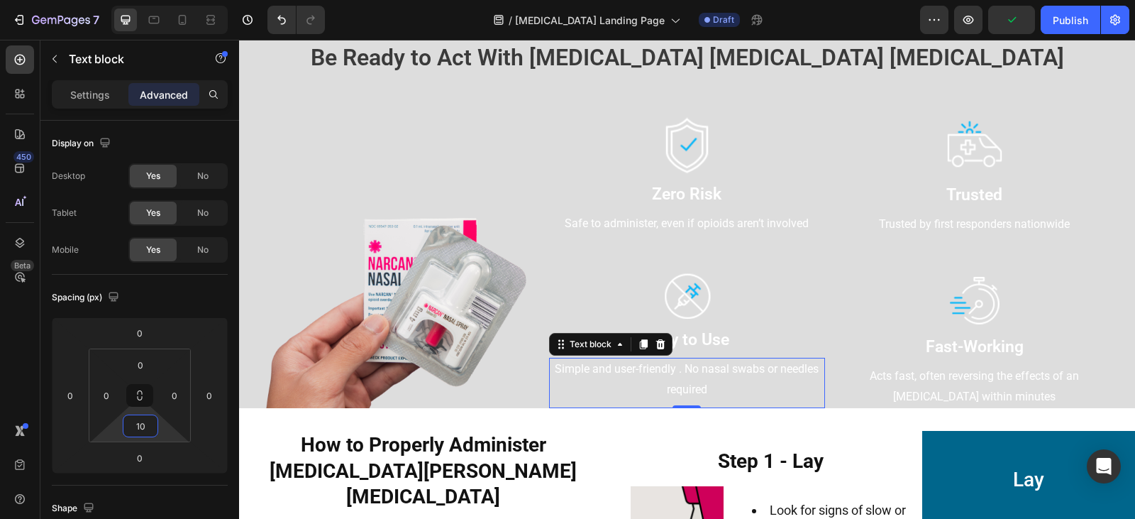
type input "1"
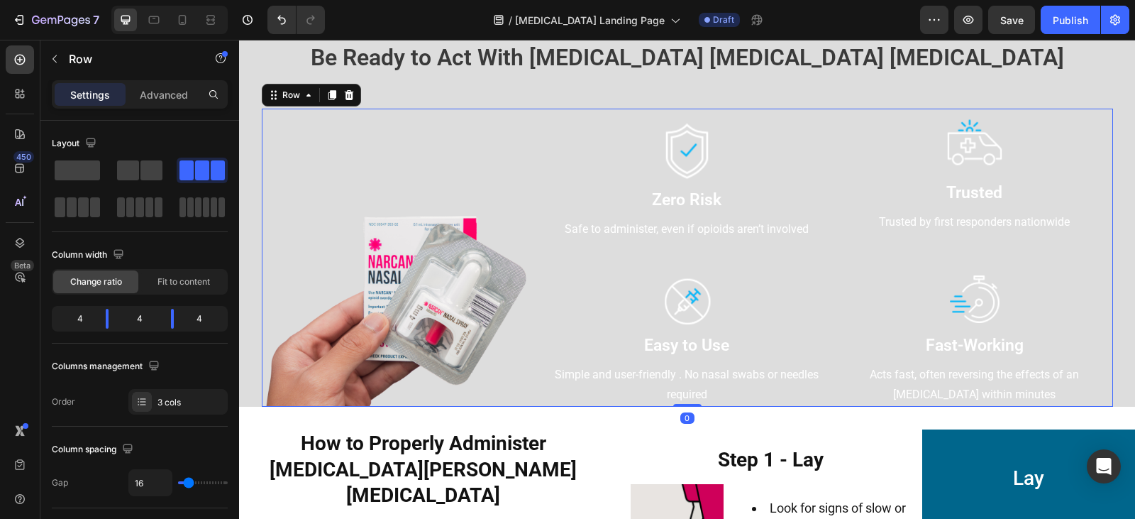
click at [630, 265] on div "Image Zero Risk Text block Safe to administer, even if opioids aren’t involved …" at bounding box center [687, 258] width 276 height 298
click at [57, 65] on button "button" at bounding box center [54, 59] width 23 height 23
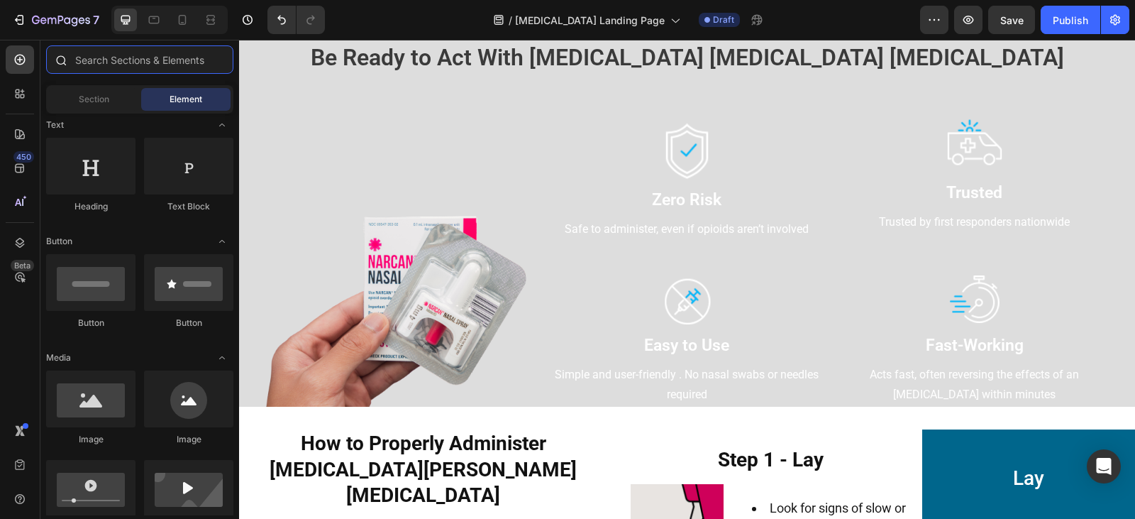
click at [139, 65] on input "text" at bounding box center [139, 59] width 187 height 28
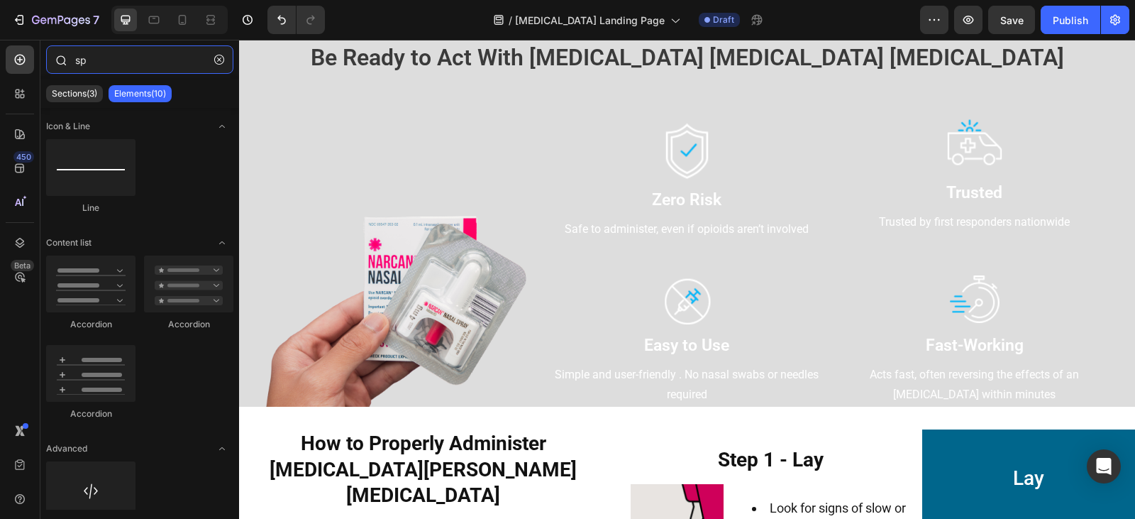
type input "s"
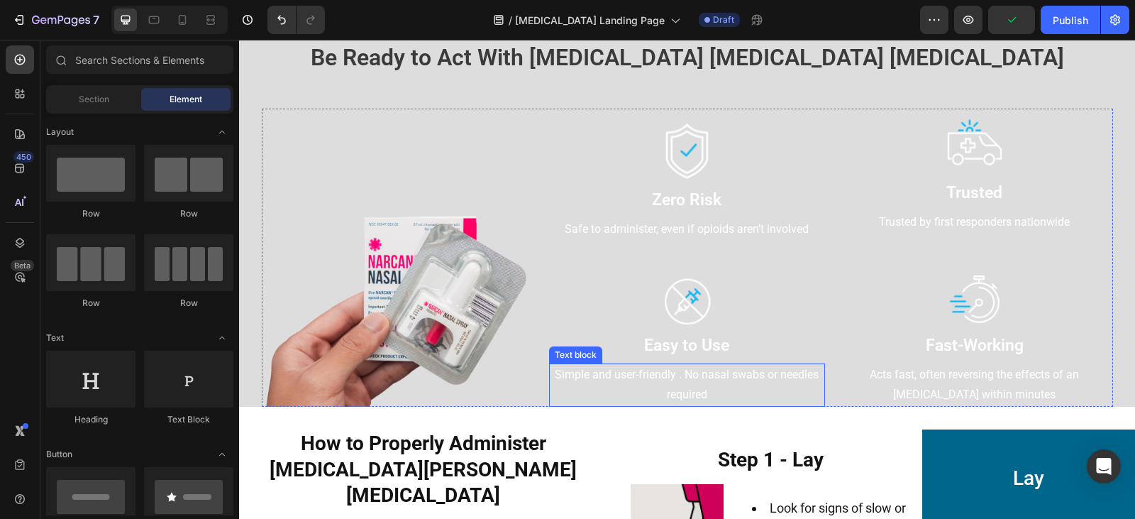
click at [663, 378] on p "Simple and user-friendly . No nasal swabs or needles required" at bounding box center [686, 385] width 273 height 41
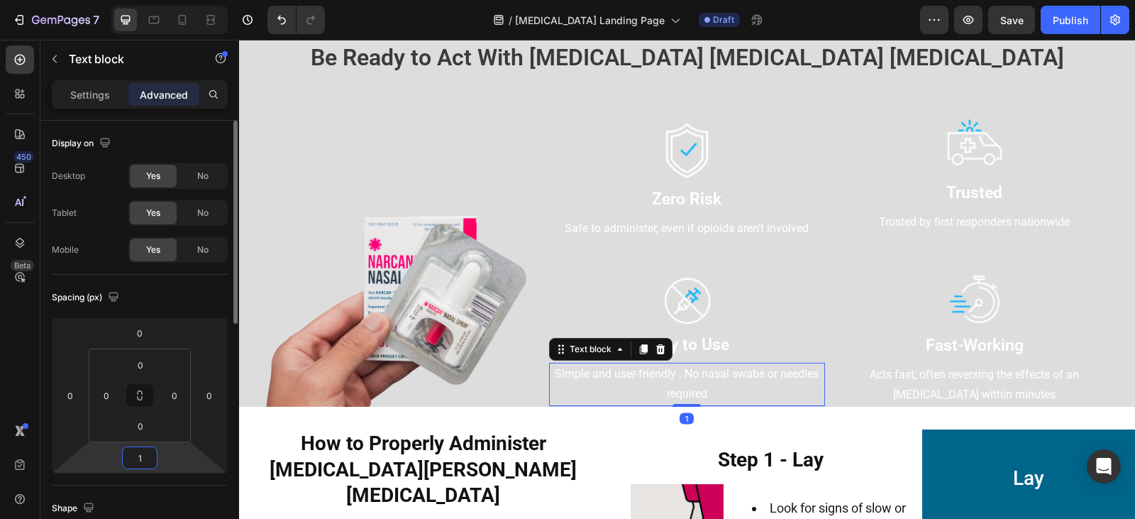
type input "10"
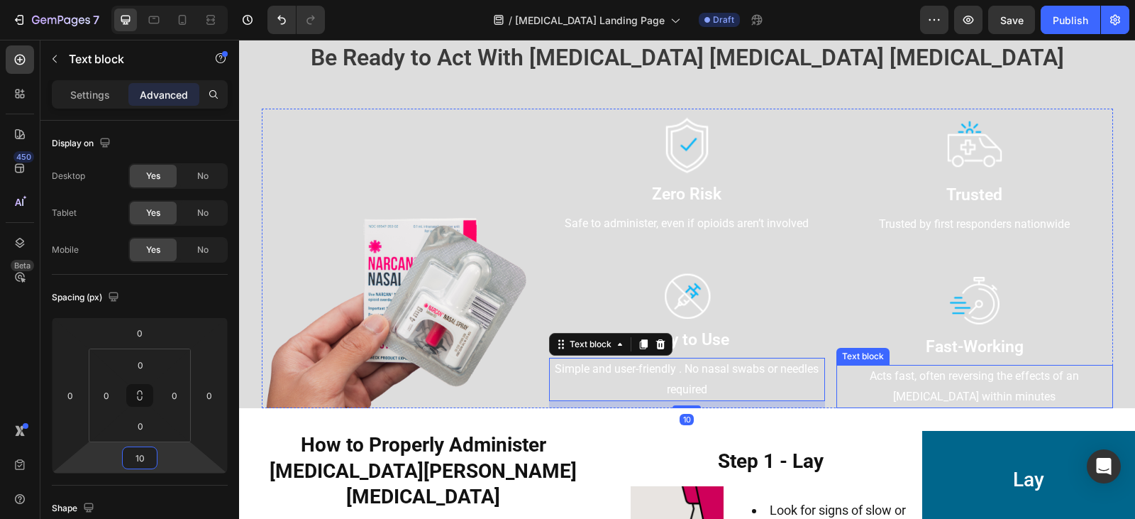
click at [924, 394] on p "Acts fast, often reversing the effects of an [MEDICAL_DATA] within minutes" at bounding box center [974, 386] width 273 height 41
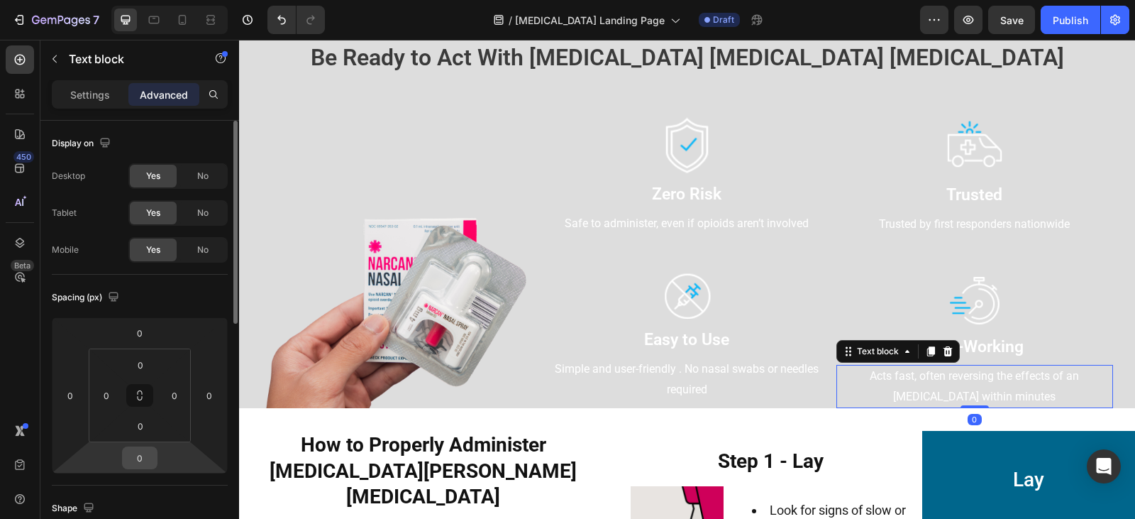
click at [142, 454] on input "0" at bounding box center [140, 457] width 28 height 21
type input "10"
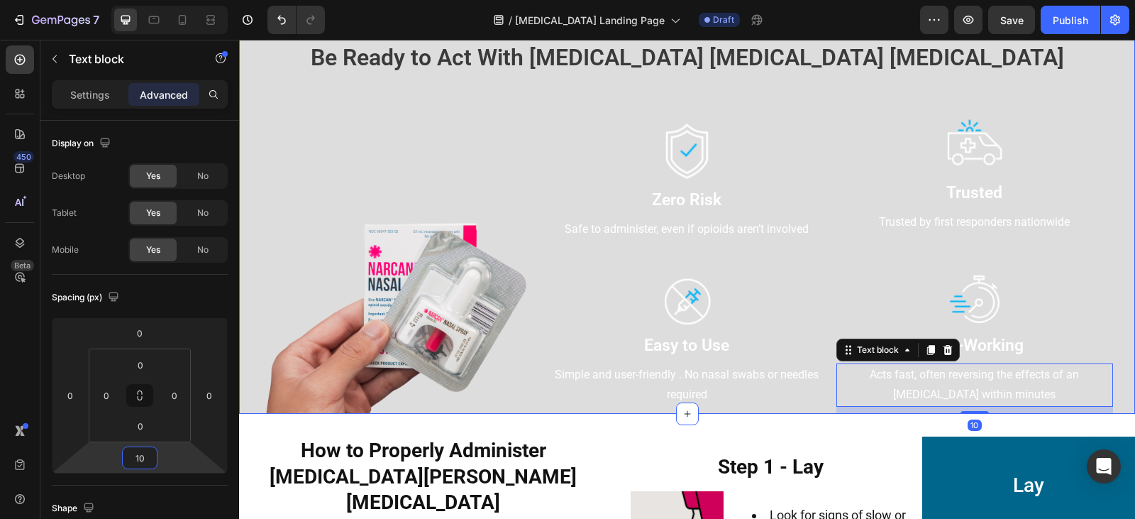
click at [1115, 387] on div "⁠⁠⁠⁠⁠⁠⁠ Be Ready to Act With [MEDICAL_DATA] [MEDICAL_DATA] [MEDICAL_DATA] Headi…" at bounding box center [687, 213] width 896 height 400
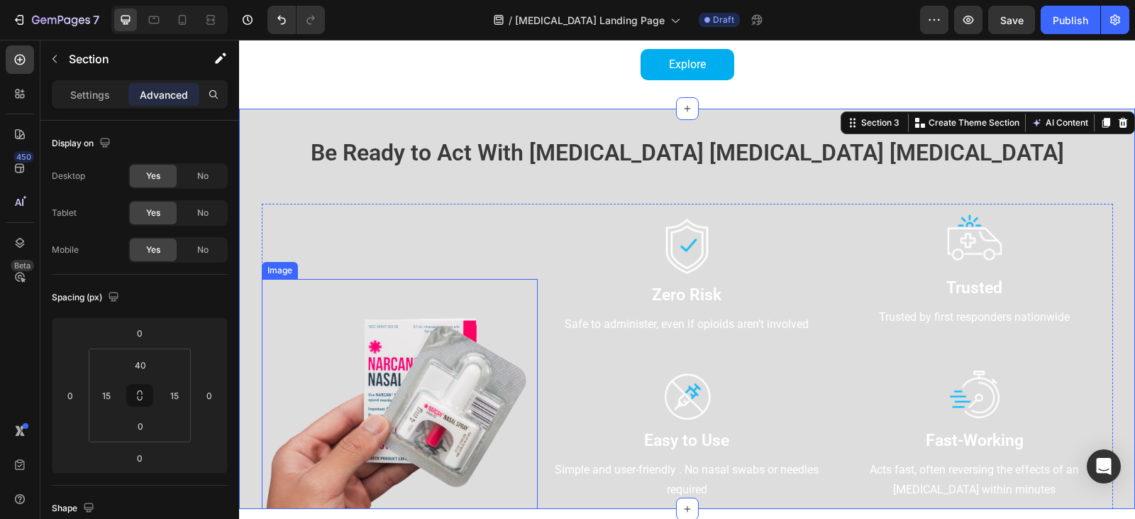
scroll to position [567, 0]
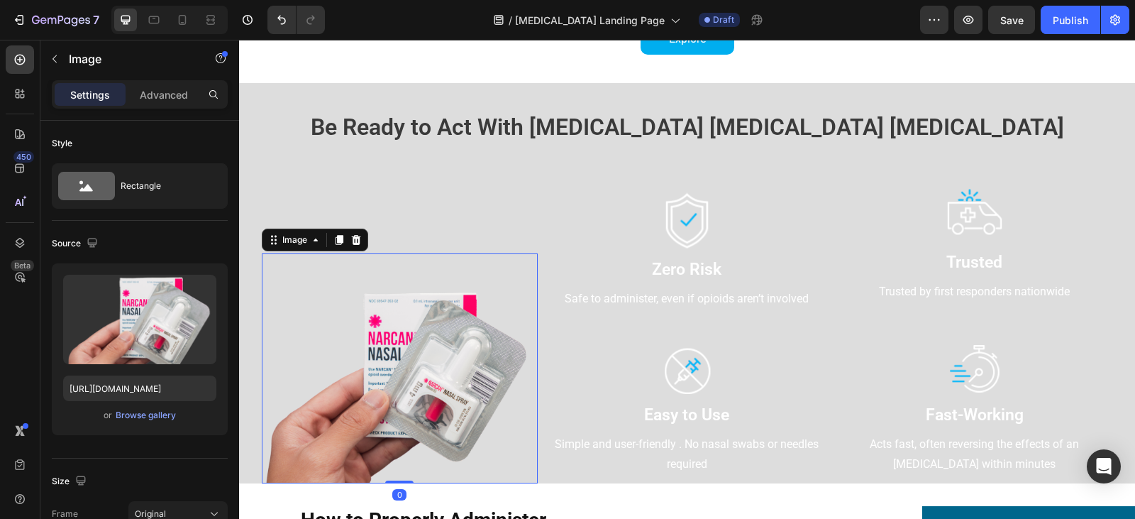
click at [453, 349] on img at bounding box center [400, 368] width 276 height 230
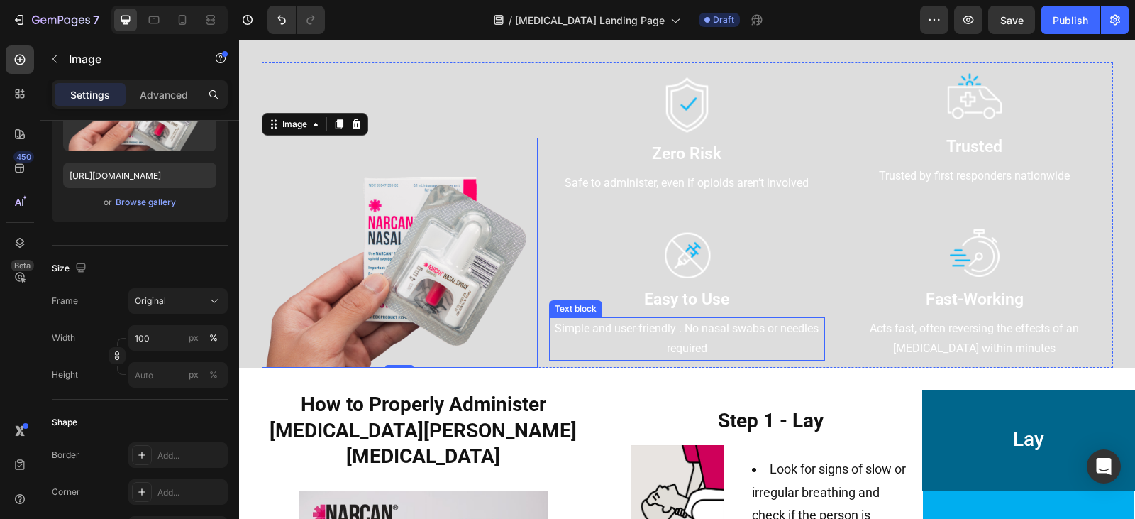
scroll to position [709, 0]
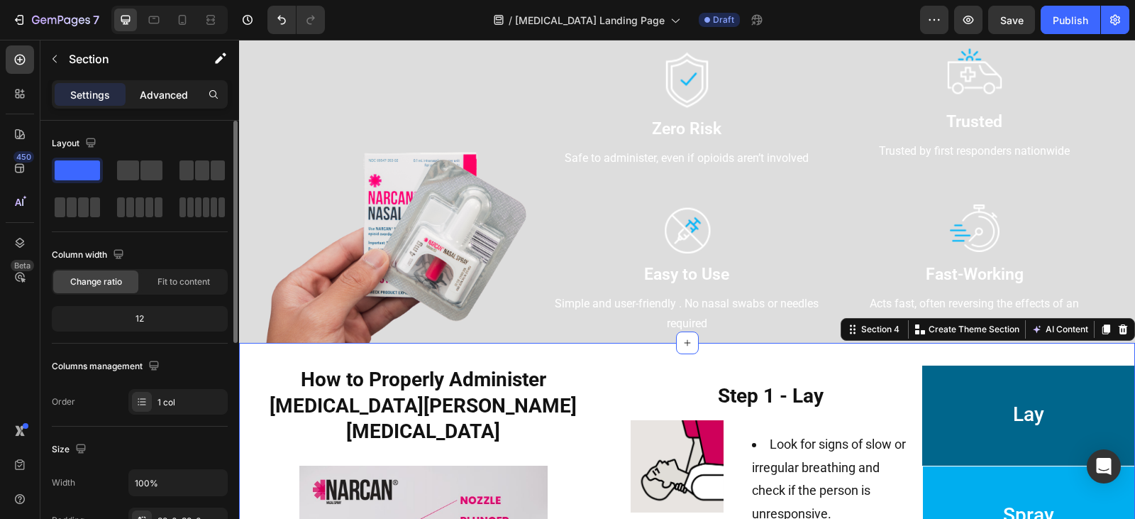
click at [165, 99] on p "Advanced" at bounding box center [164, 94] width 48 height 15
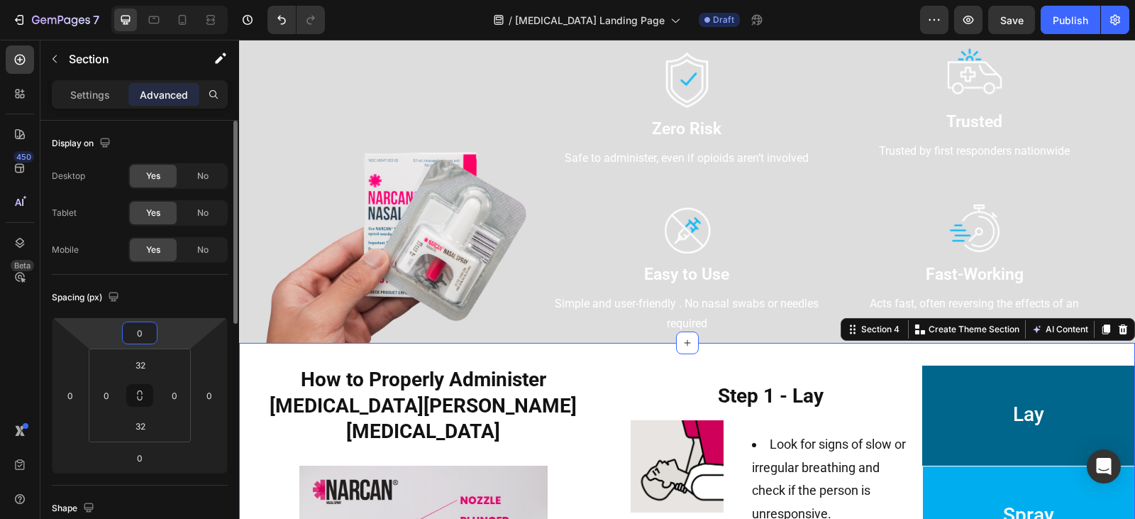
click at [135, 339] on input "0" at bounding box center [140, 332] width 28 height 21
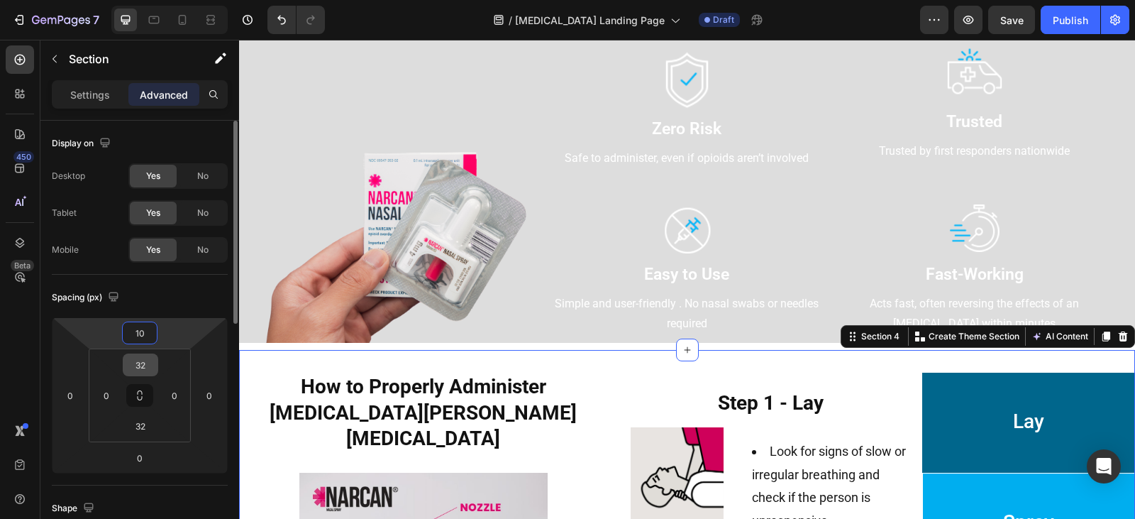
type input "1"
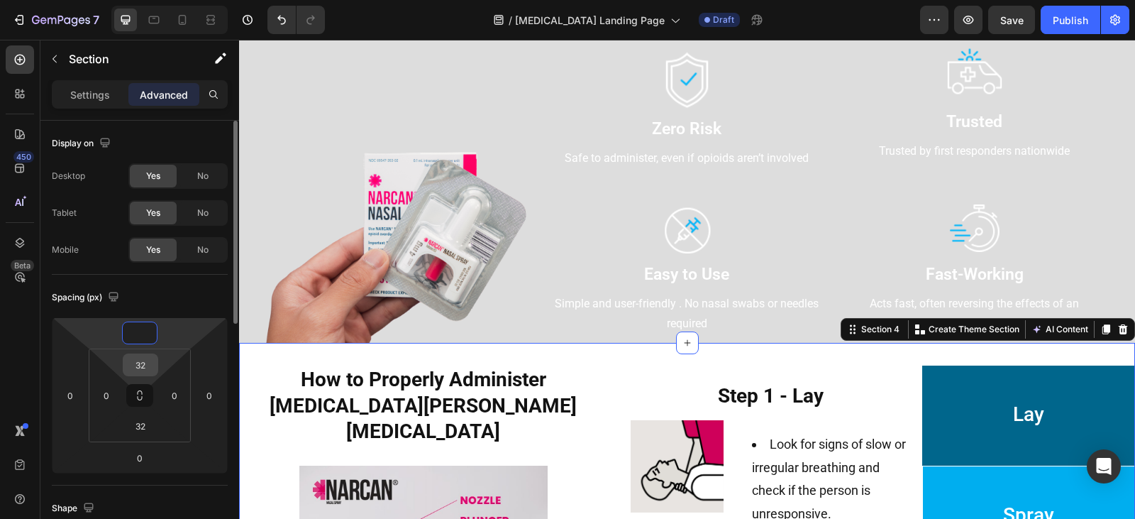
click at [146, 361] on input "32" at bounding box center [140, 364] width 28 height 21
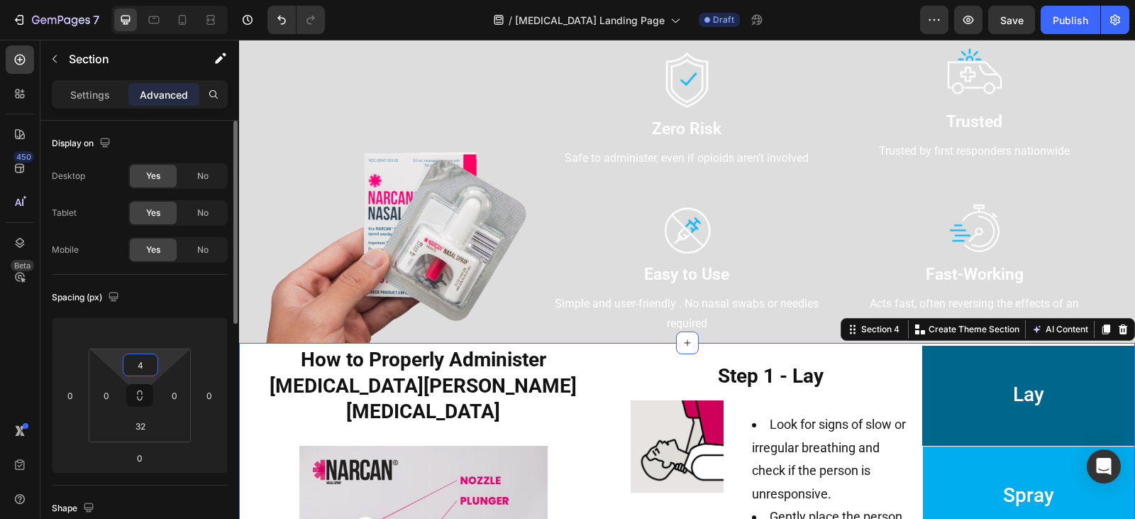
type input "45"
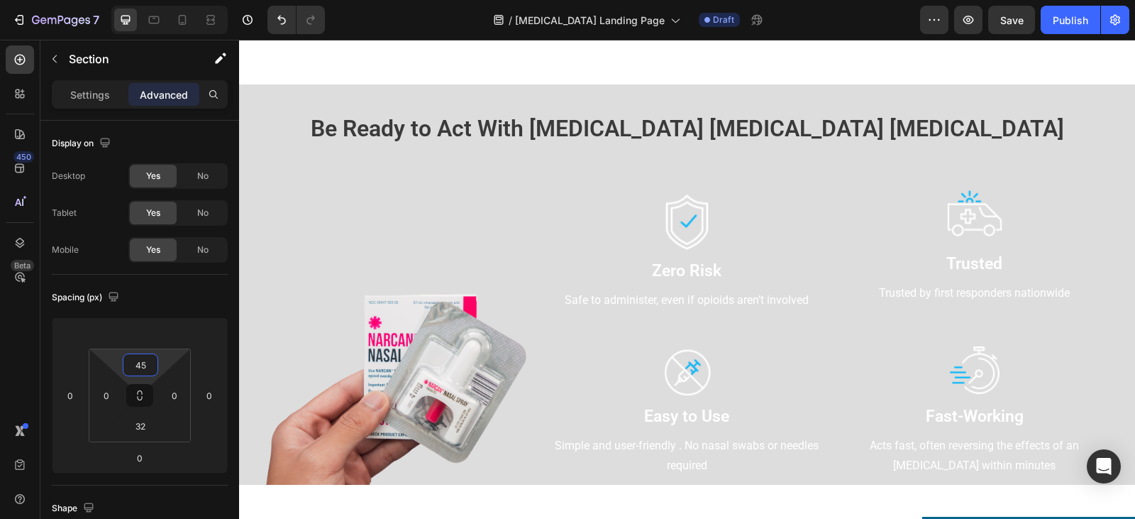
scroll to position [986, 0]
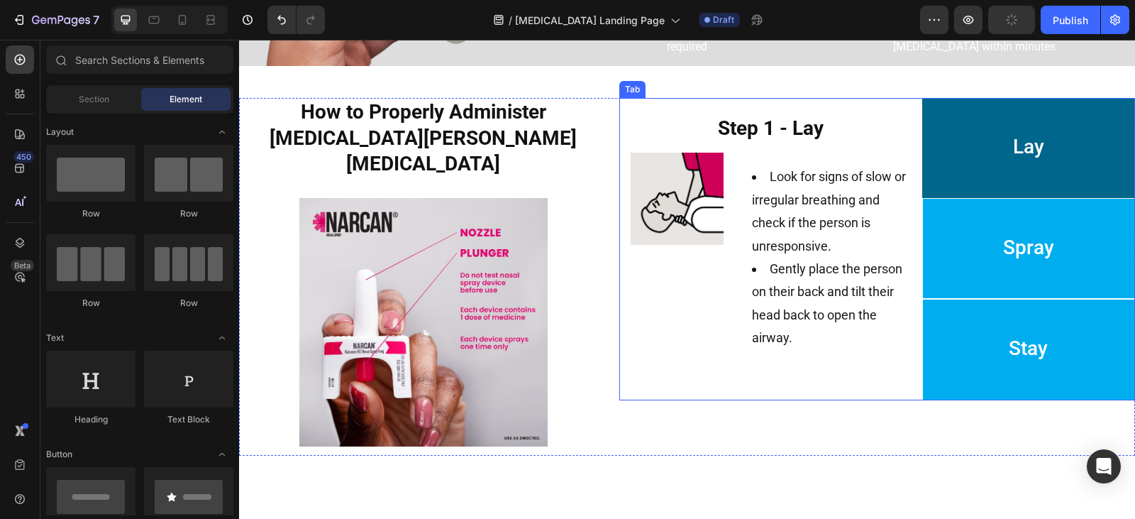
click at [1018, 219] on p "Spray" at bounding box center [1028, 248] width 51 height 84
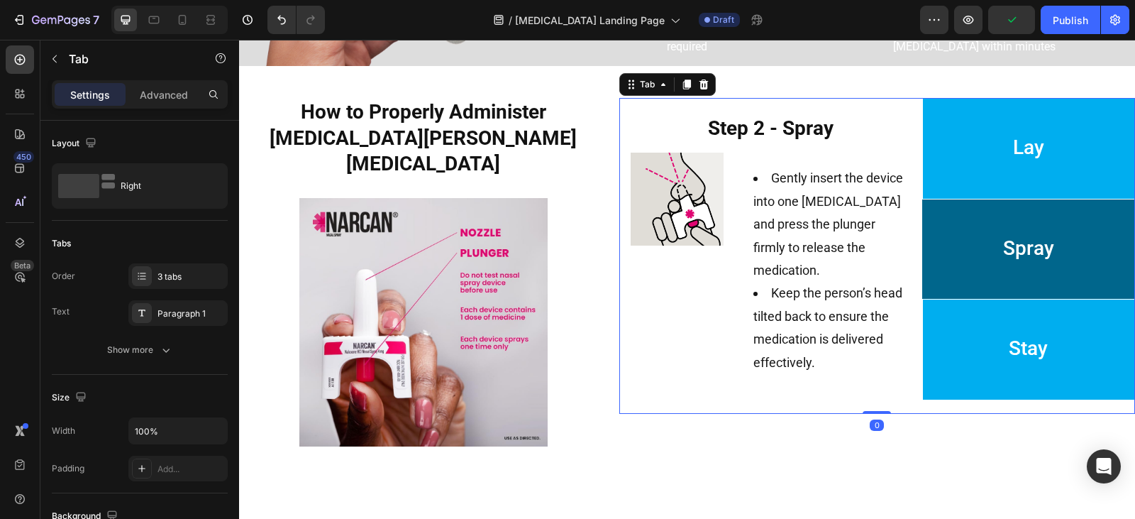
click at [1018, 326] on p "Stay" at bounding box center [1028, 349] width 39 height 84
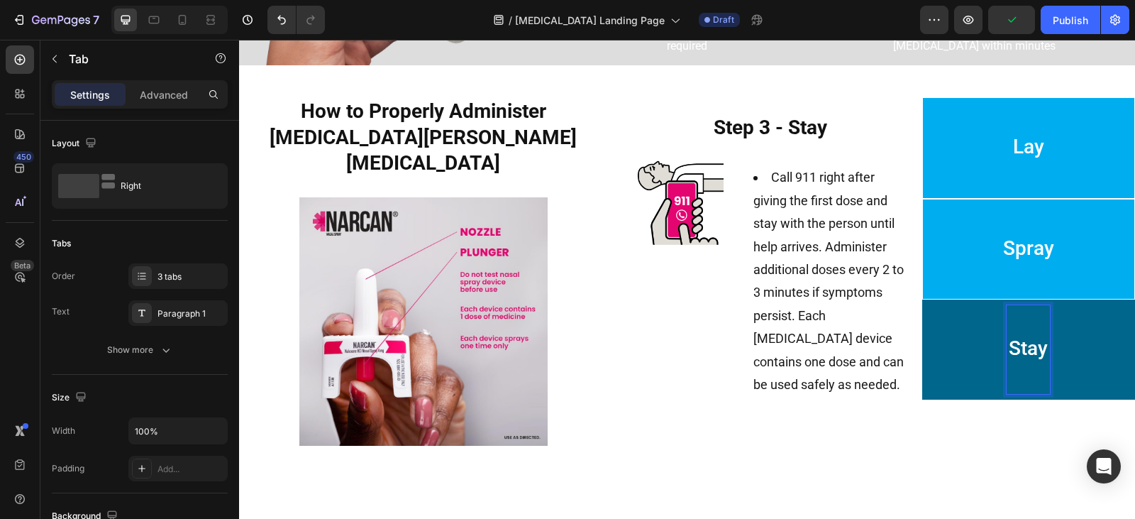
click at [1013, 164] on p "Lay" at bounding box center [1028, 148] width 31 height 84
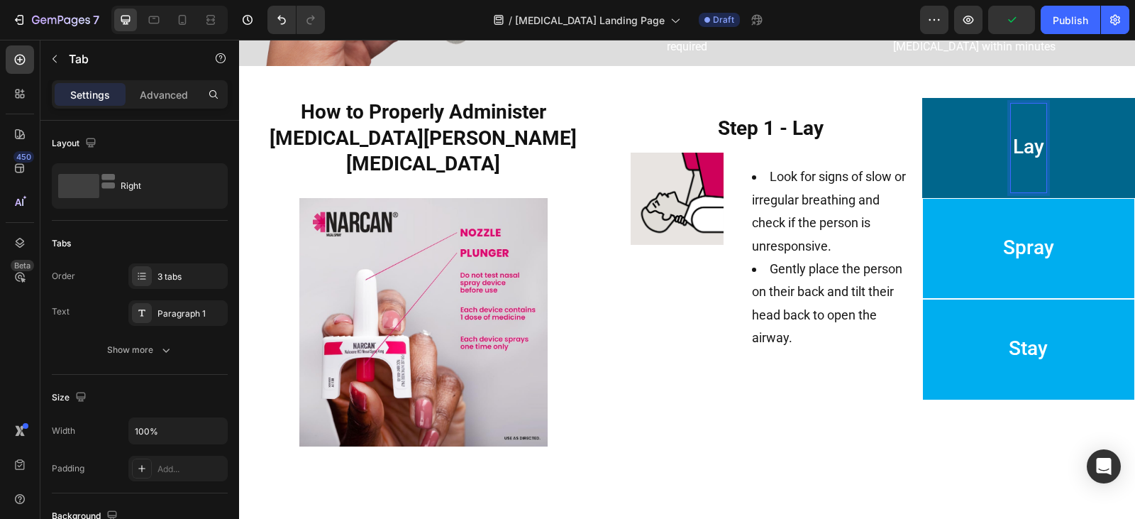
click at [1017, 285] on p "Spray" at bounding box center [1028, 248] width 51 height 84
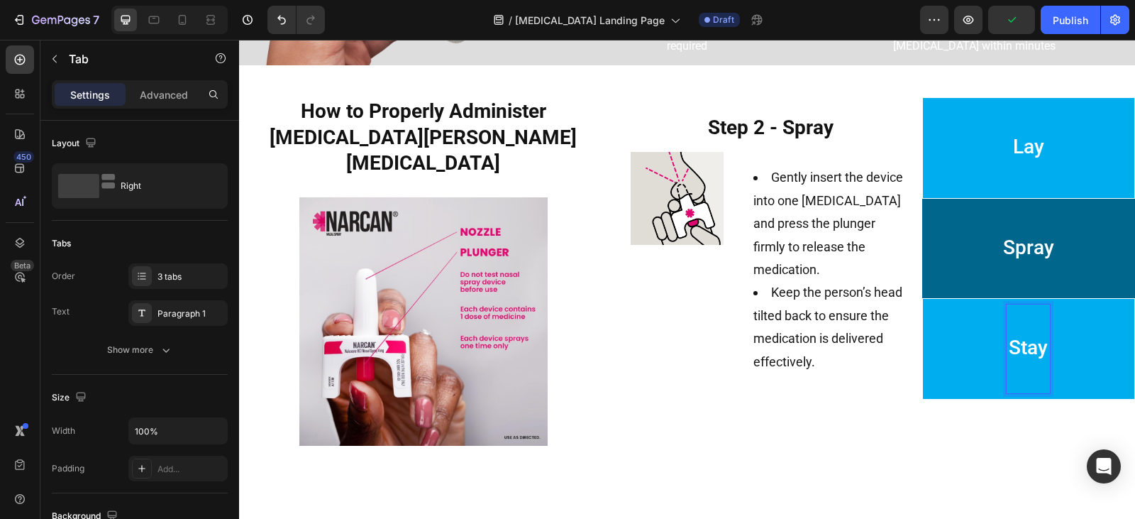
click at [1024, 331] on p "Stay" at bounding box center [1028, 348] width 39 height 84
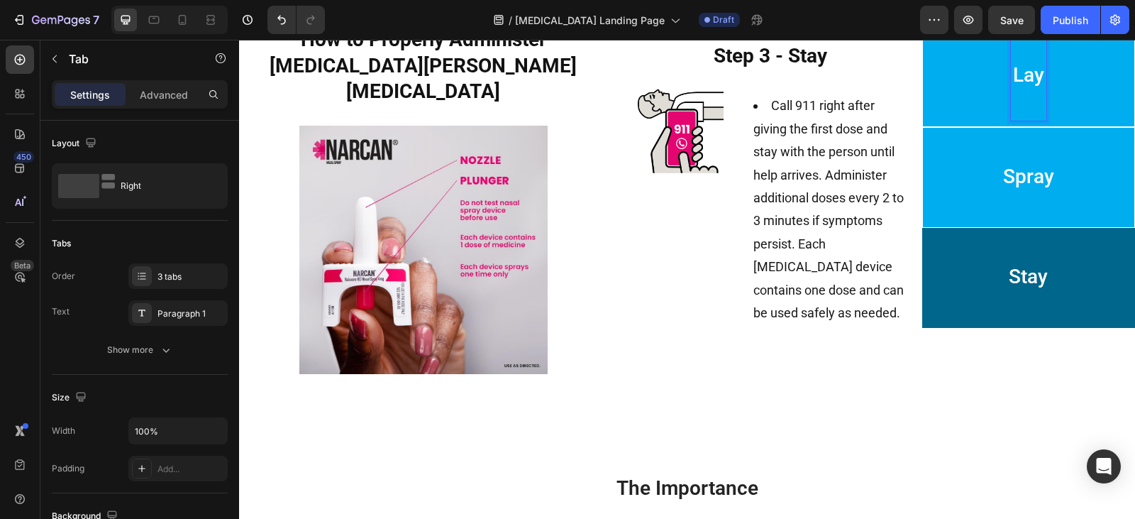
drag, startPoint x: 1007, startPoint y: 104, endPoint x: 1010, endPoint y: 140, distance: 35.6
click at [1013, 104] on p "Lay" at bounding box center [1028, 76] width 31 height 84
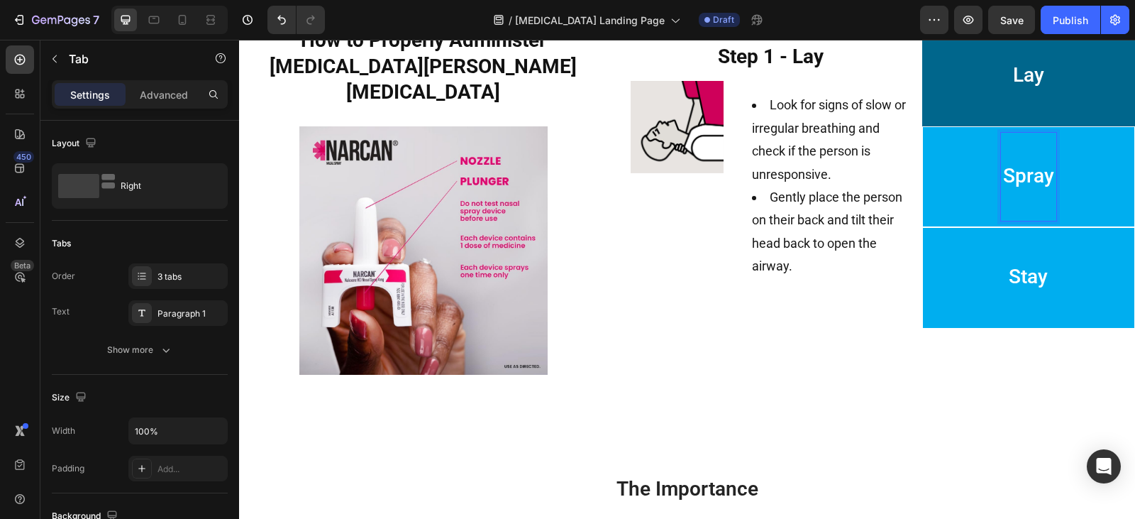
click at [1012, 209] on p "Spray" at bounding box center [1028, 177] width 51 height 84
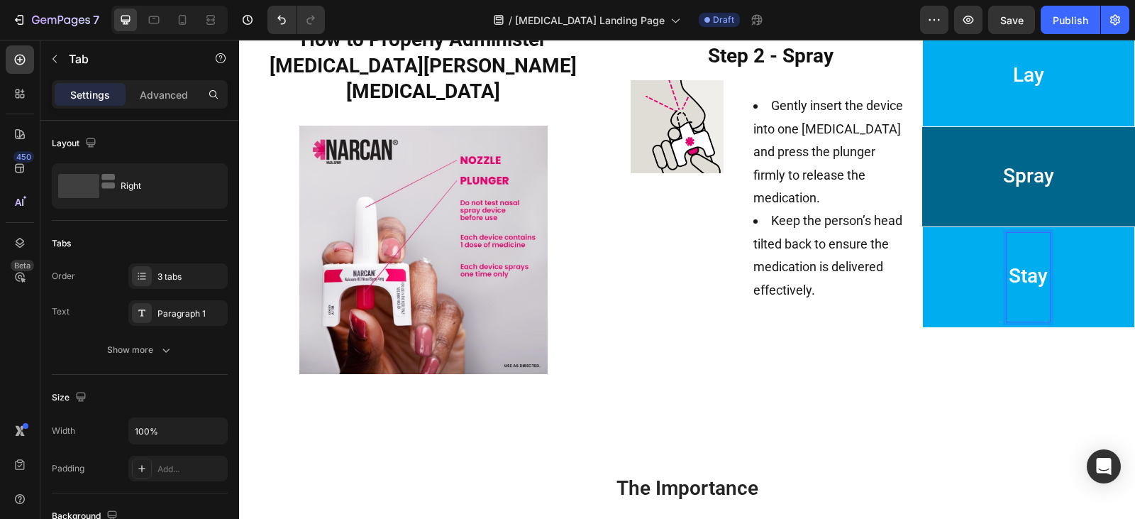
click at [1021, 279] on span "Stay" at bounding box center [1028, 275] width 39 height 23
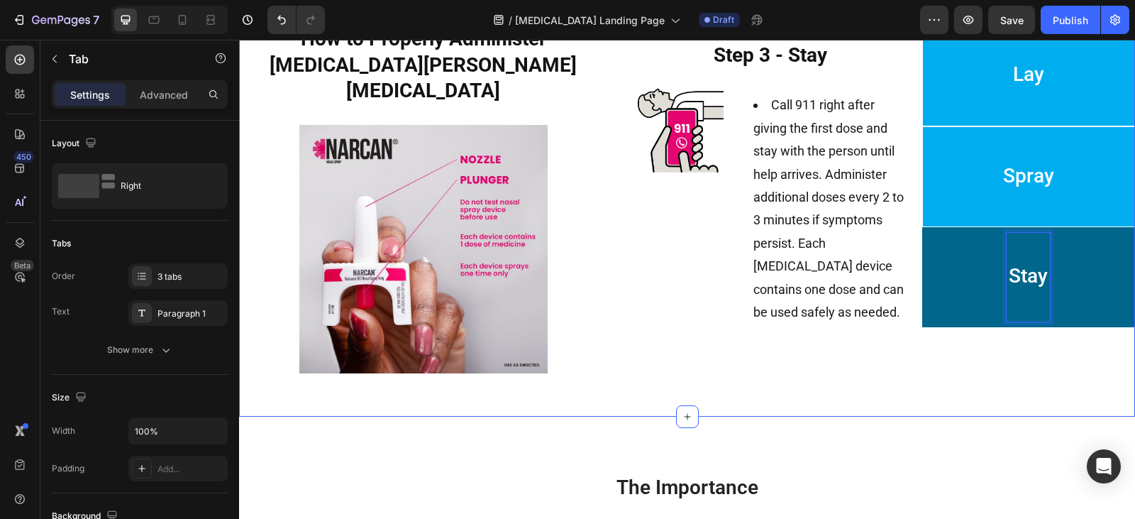
click at [924, 367] on div "How to Properly Administer [MEDICAL_DATA] [MEDICAL_DATA] Heading Image Lay Spra…" at bounding box center [687, 209] width 896 height 369
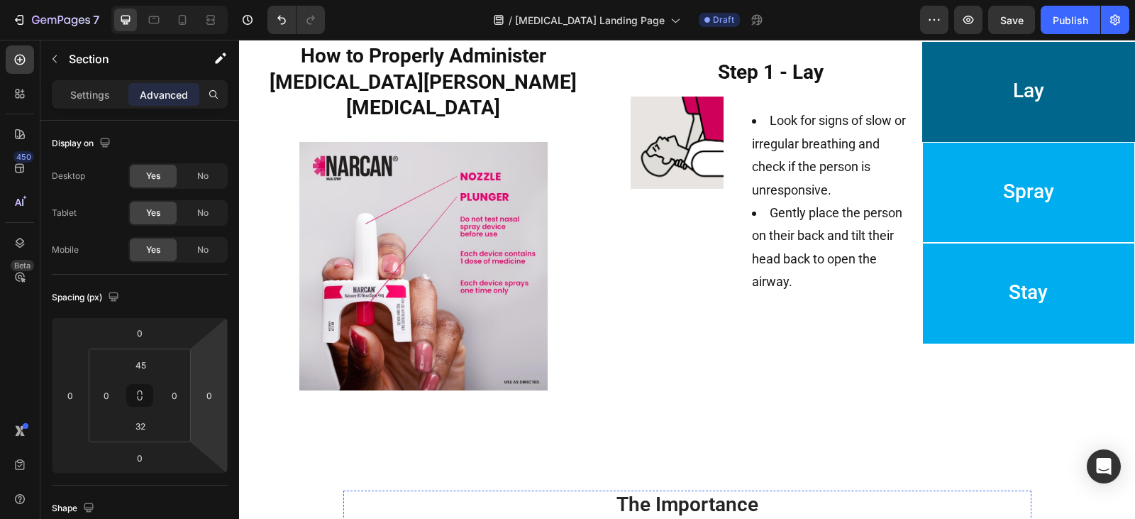
scroll to position [1130, 0]
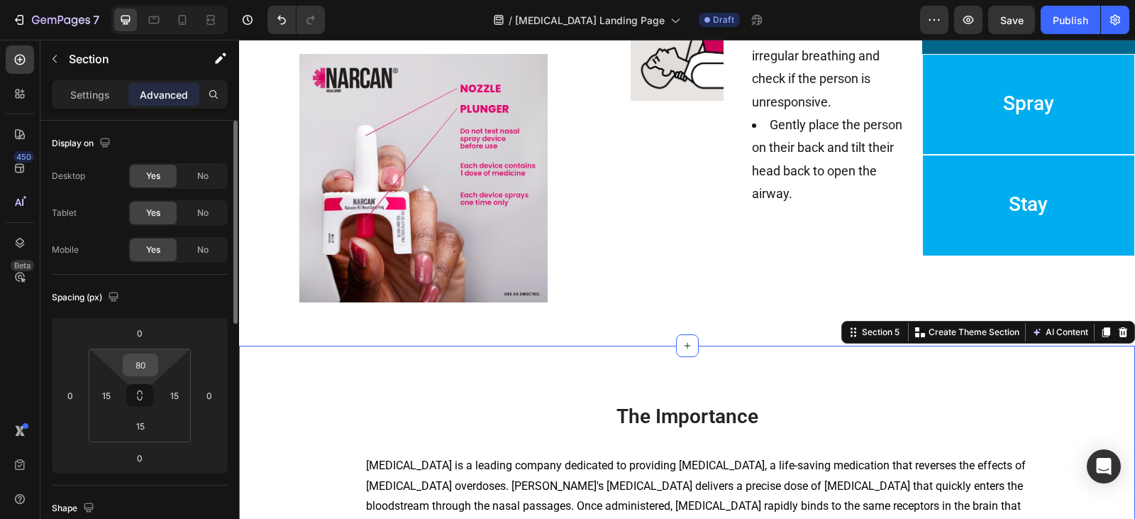
click at [142, 361] on input "80" at bounding box center [140, 364] width 28 height 21
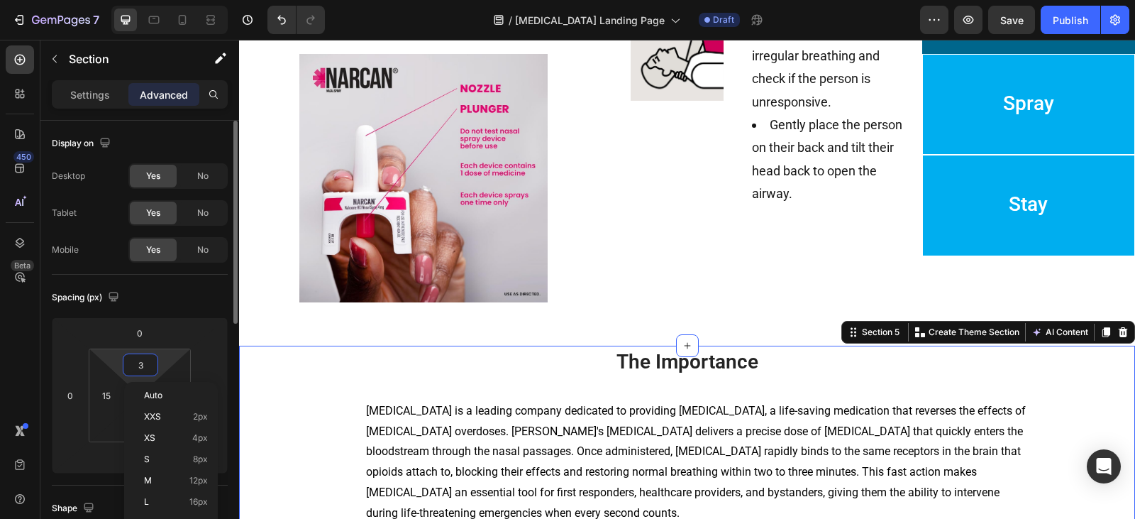
type input "35"
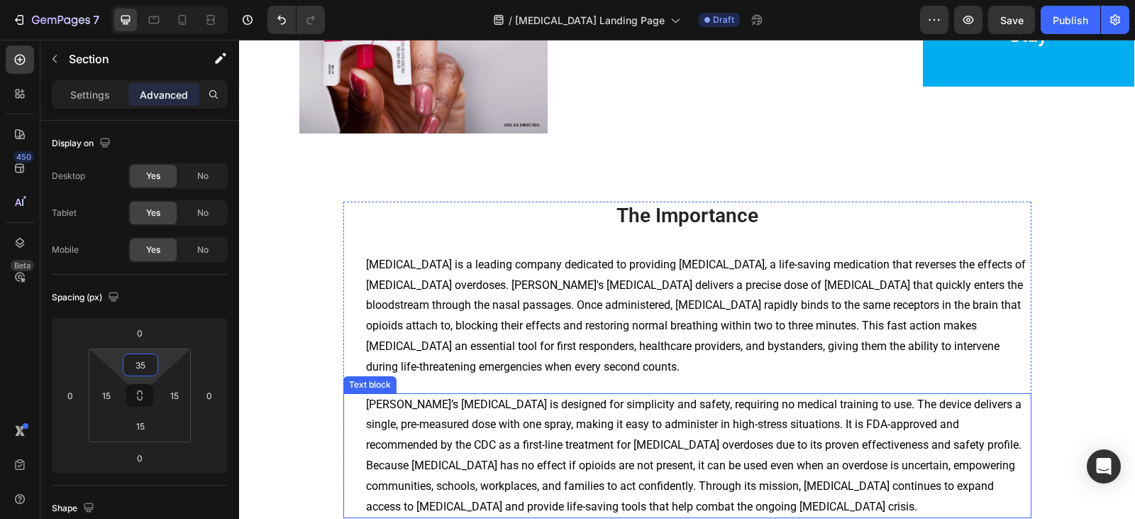
scroll to position [1343, 0]
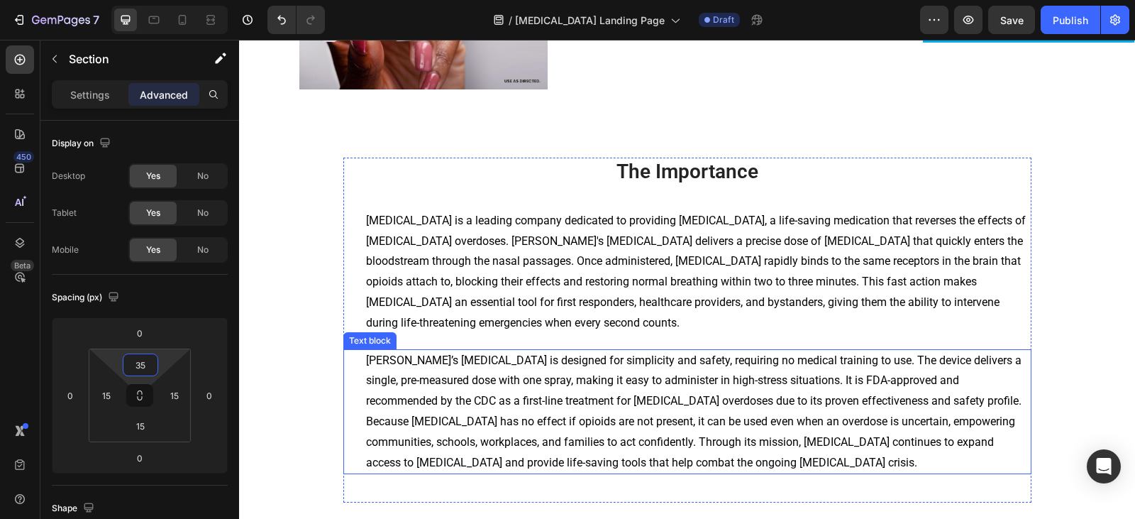
click at [719, 382] on p "[PERSON_NAME]’s [MEDICAL_DATA] is designed for simplicity and safety, requiring…" at bounding box center [698, 411] width 664 height 123
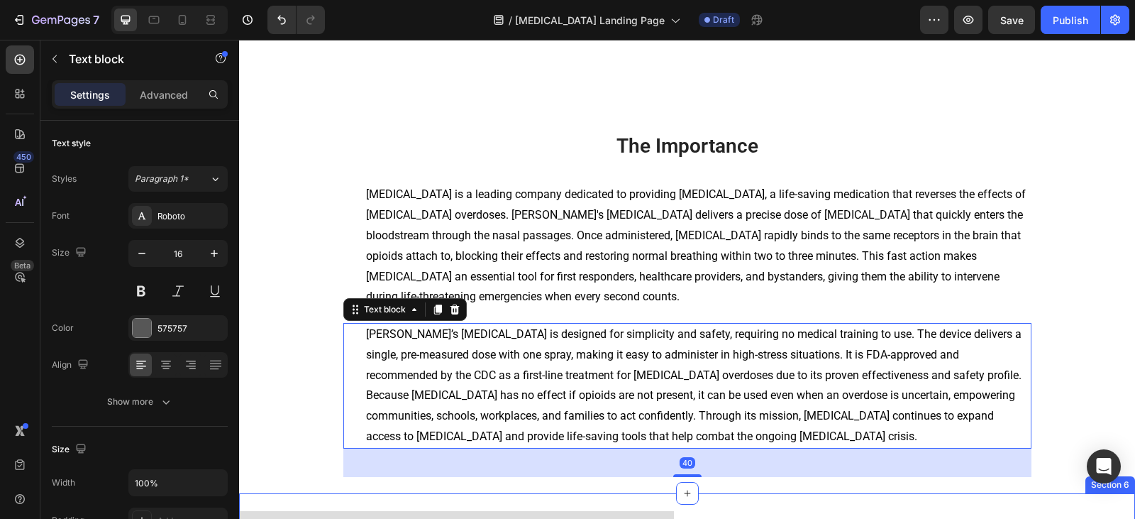
scroll to position [1697, 0]
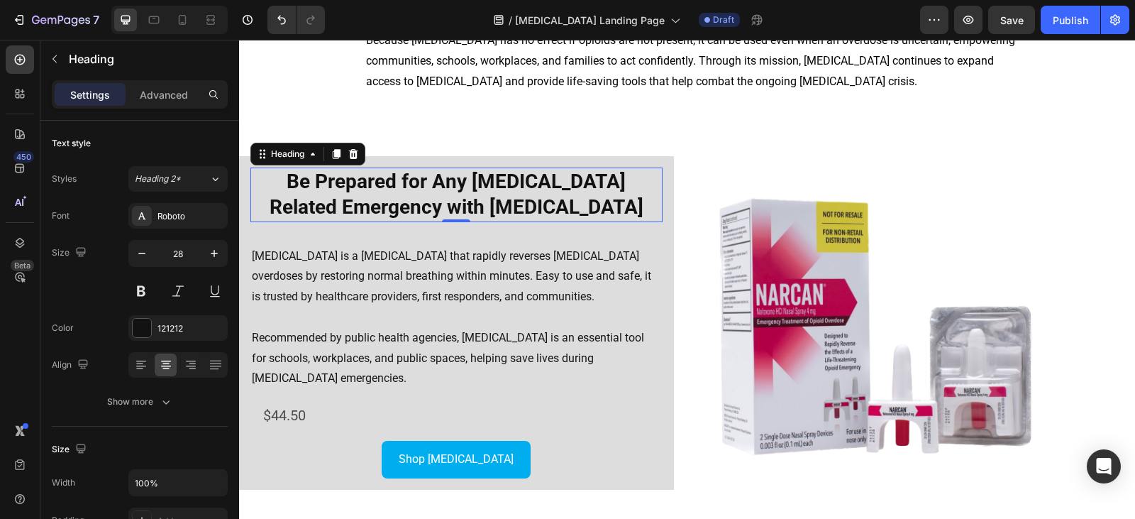
click at [457, 191] on strong "Be Prepared for Any [MEDICAL_DATA] Related Emergency with [MEDICAL_DATA]" at bounding box center [457, 194] width 374 height 49
click at [161, 96] on p "Advanced" at bounding box center [164, 94] width 48 height 15
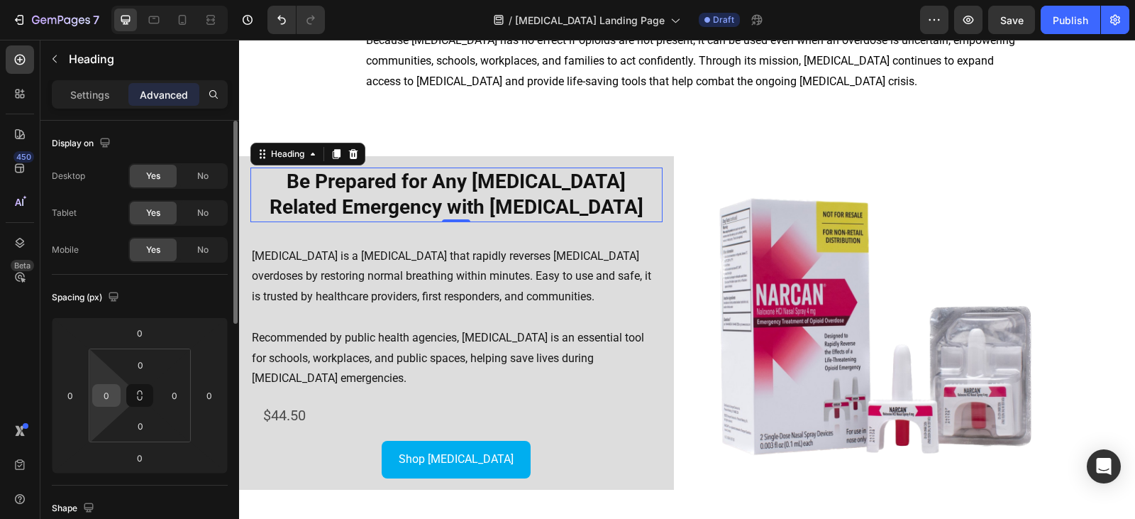
click at [118, 392] on div "0" at bounding box center [106, 395] width 28 height 23
click at [108, 396] on input "0" at bounding box center [106, 394] width 21 height 21
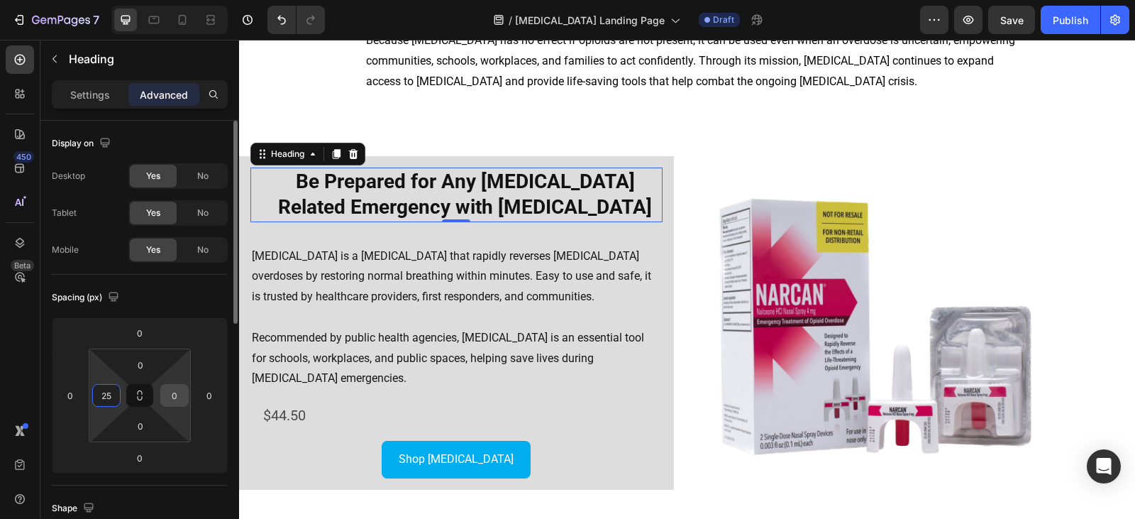
type input "25"
click at [179, 398] on input "0" at bounding box center [174, 394] width 21 height 21
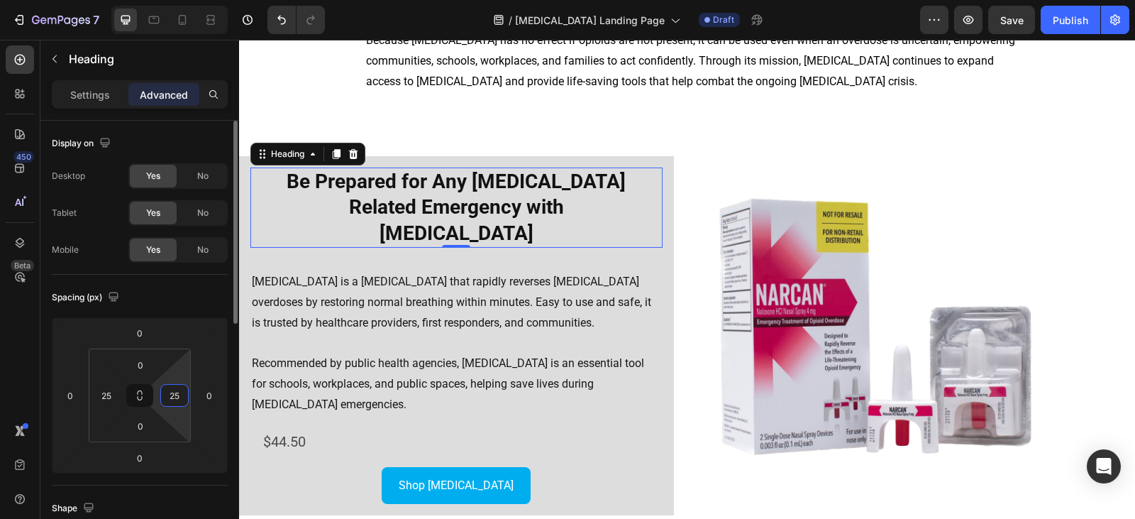
click at [179, 392] on input "25" at bounding box center [174, 394] width 21 height 21
type input "35"
click at [112, 399] on input "25" at bounding box center [106, 394] width 21 height 21
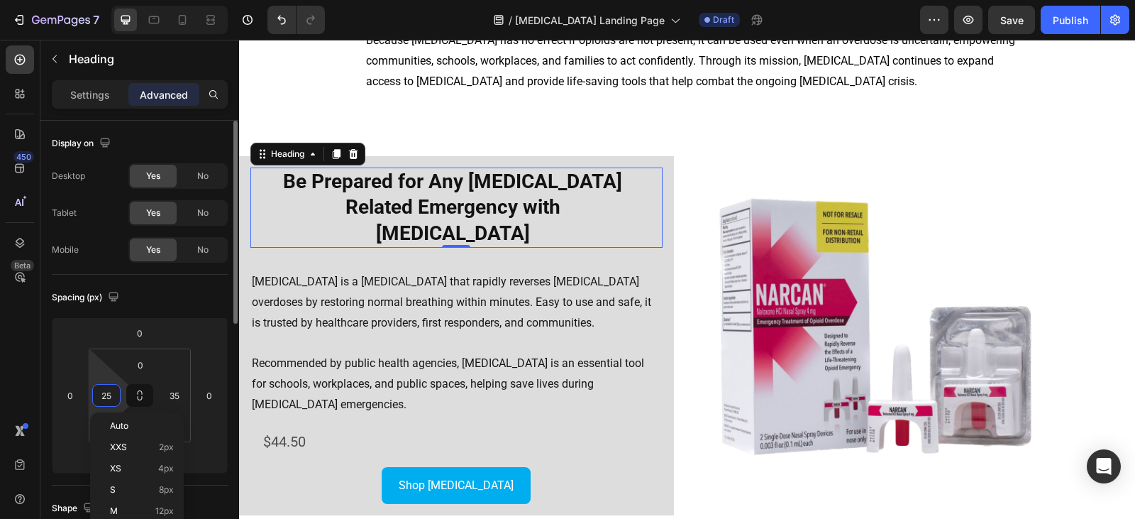
click at [112, 399] on input "25" at bounding box center [106, 394] width 21 height 21
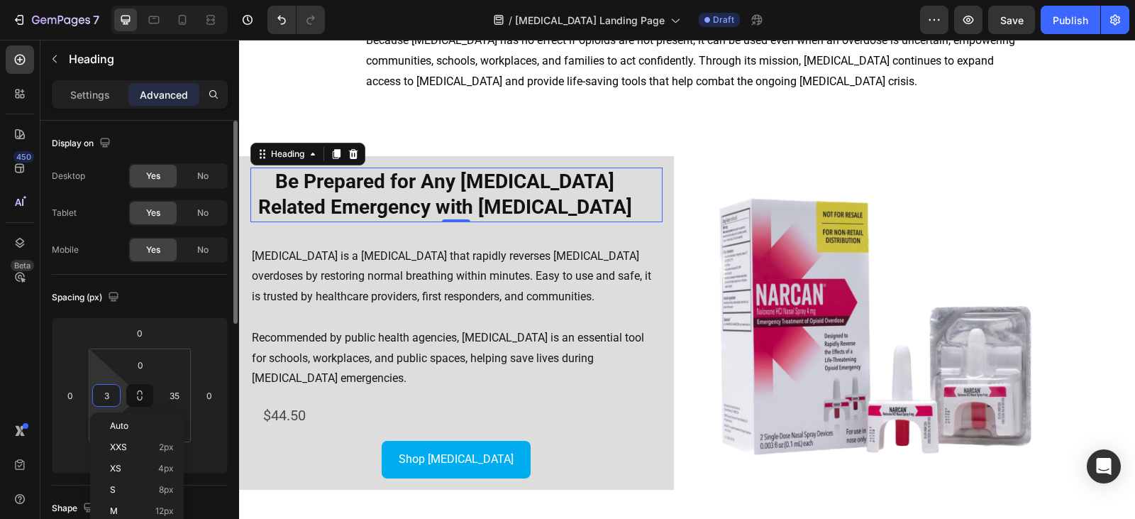
type input "35"
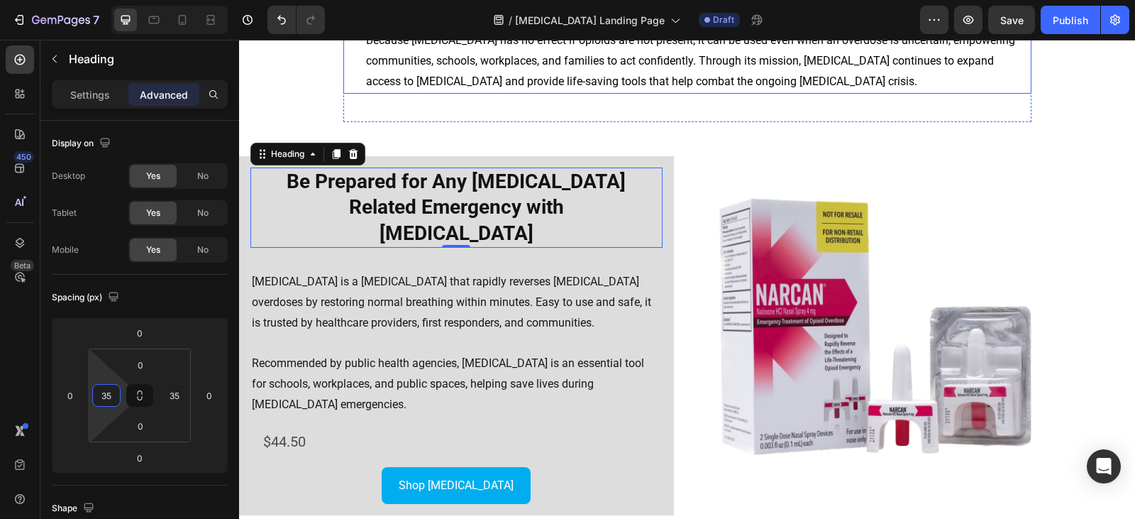
click at [982, 93] on div "[PERSON_NAME]’s [MEDICAL_DATA] is designed for simplicity and safety, requiring…" at bounding box center [687, 31] width 688 height 126
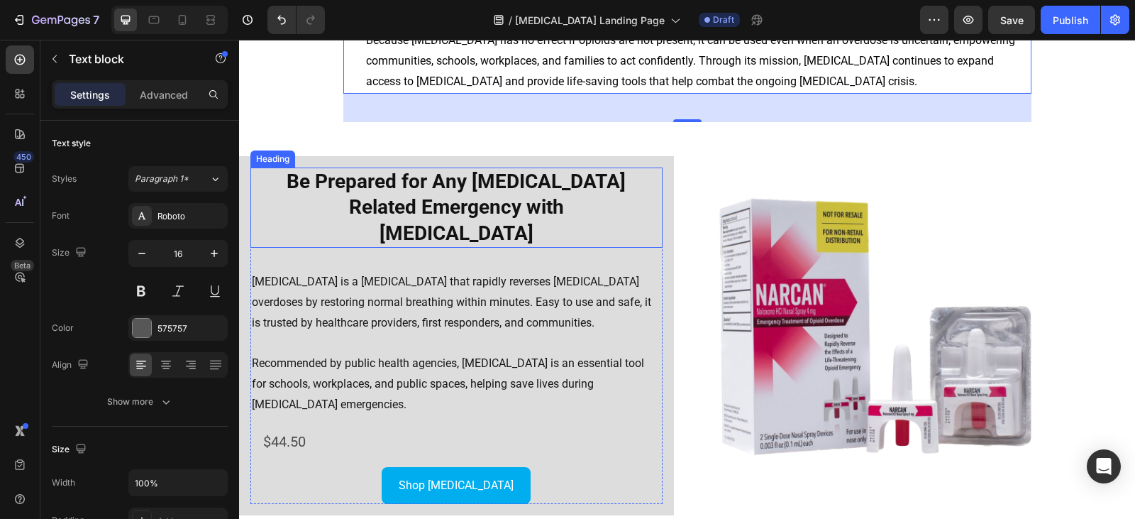
click at [465, 204] on strong "Be Prepared for Any [MEDICAL_DATA] Related Emergency with [MEDICAL_DATA]" at bounding box center [456, 207] width 339 height 75
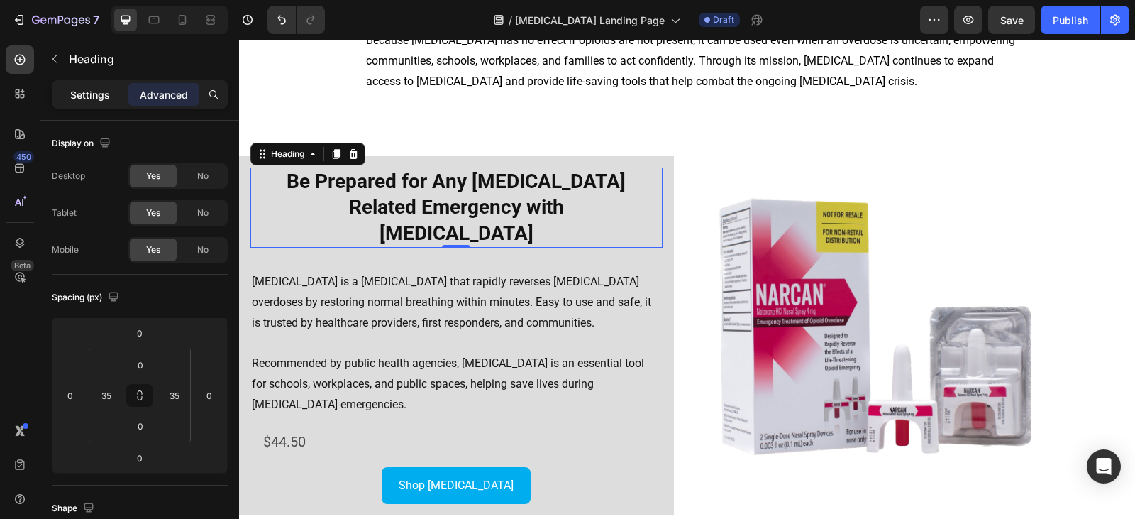
click at [87, 96] on p "Settings" at bounding box center [90, 94] width 40 height 15
click at [358, 232] on div "Be Prepared for Any [MEDICAL_DATA] Related Emergency with [MEDICAL_DATA] Headin…" at bounding box center [456, 335] width 412 height 337
click at [384, 231] on div "Be Prepared for Any [MEDICAL_DATA] Related Emergency with [MEDICAL_DATA] Headin…" at bounding box center [456, 335] width 412 height 337
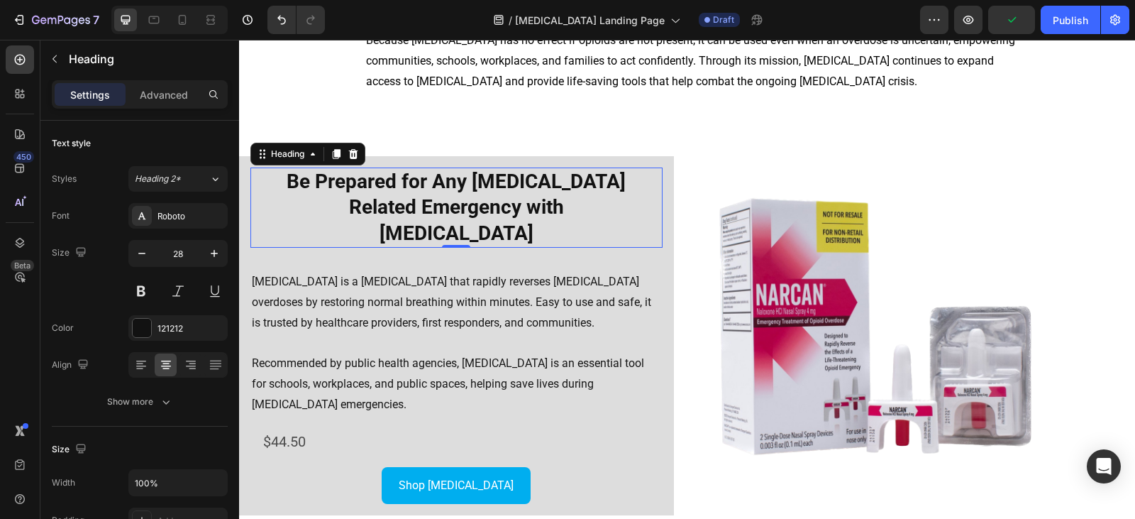
click at [335, 209] on h2 "Be Prepared for Any [MEDICAL_DATA] Related Emergency with [MEDICAL_DATA]" at bounding box center [456, 207] width 362 height 80
click at [301, 194] on h2 "Be Prepared for Any [MEDICAL_DATA] Related Emergency with [MEDICAL_DATA]" at bounding box center [456, 207] width 362 height 80
click at [301, 194] on p "Be Prepared for Any [MEDICAL_DATA] Related Emergency with [MEDICAL_DATA]" at bounding box center [457, 207] width 360 height 77
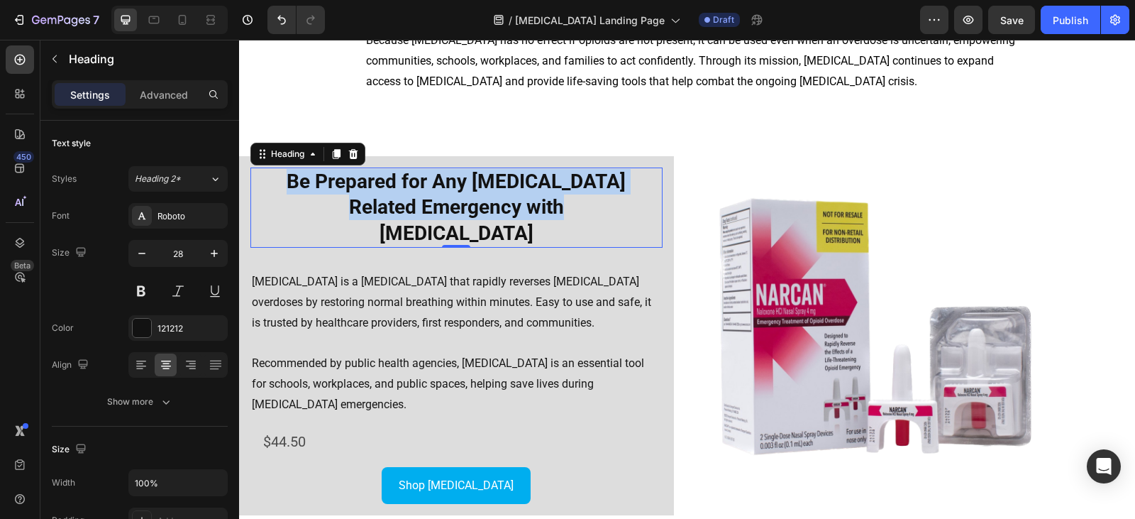
click at [301, 194] on p "Be Prepared for Any [MEDICAL_DATA] Related Emergency with [MEDICAL_DATA]" at bounding box center [457, 207] width 360 height 77
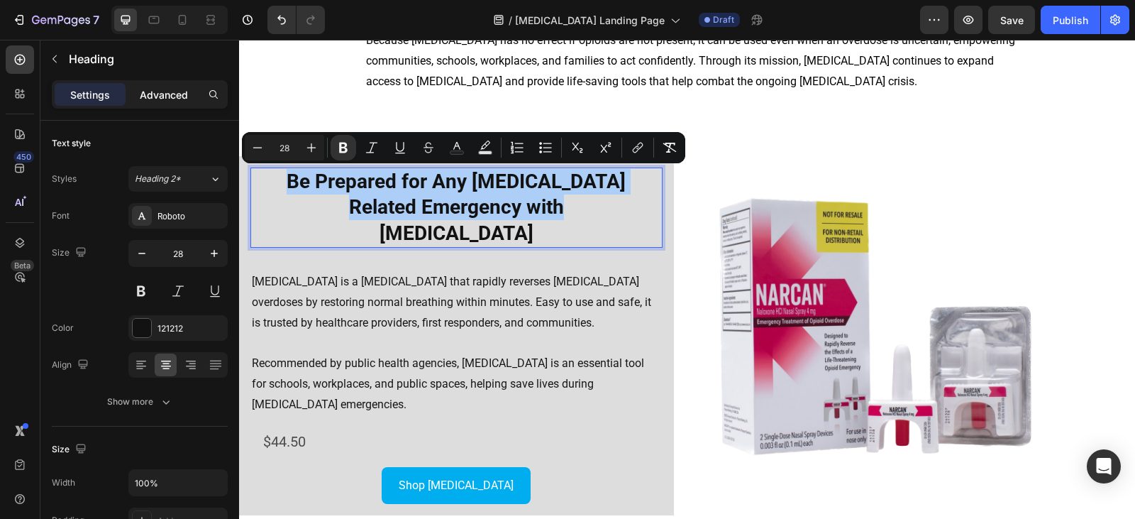
click at [149, 97] on p "Advanced" at bounding box center [164, 94] width 48 height 15
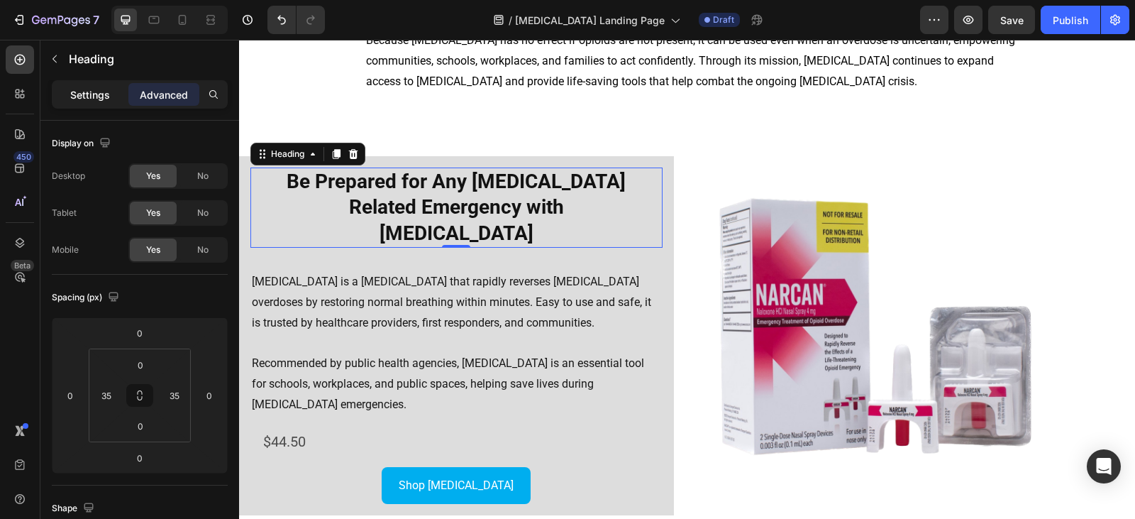
click at [107, 89] on p "Settings" at bounding box center [90, 94] width 40 height 15
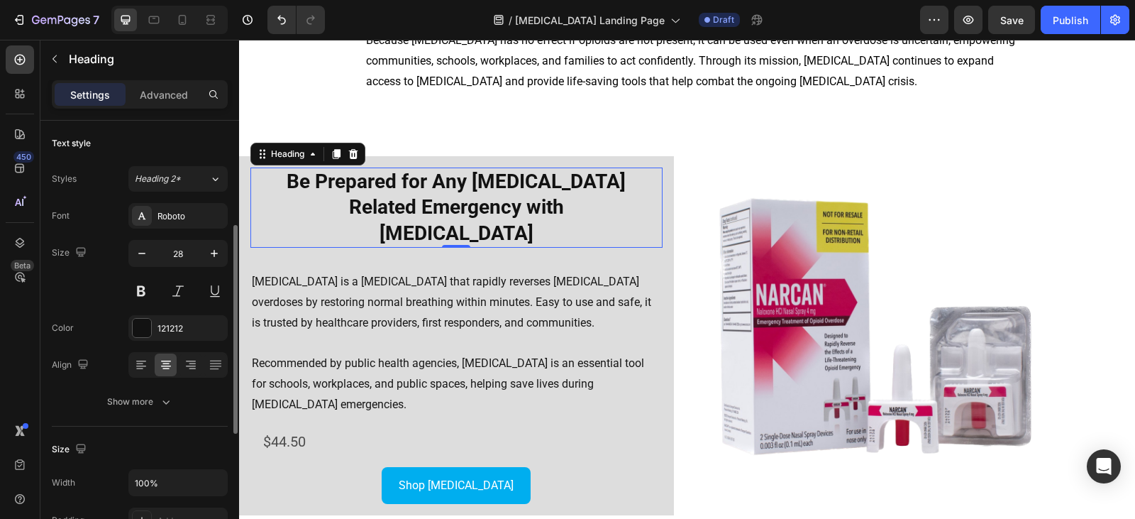
scroll to position [213, 0]
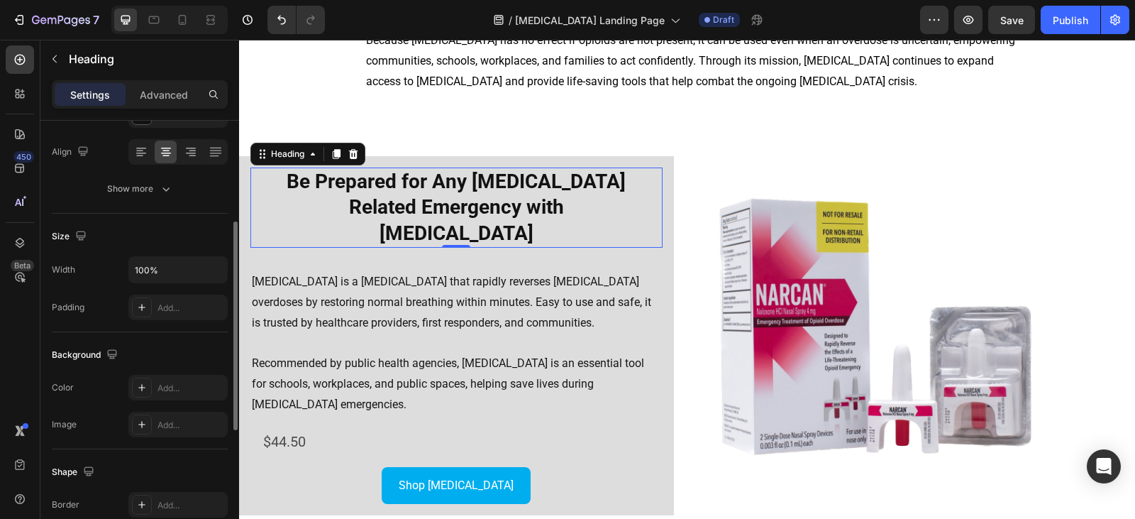
click at [126, 332] on div "Text style Styles Heading 2* Font Roboto Size 28 Color 121212 Align Show more" at bounding box center [140, 390] width 176 height 117
click at [133, 194] on div "Show more" at bounding box center [140, 189] width 66 height 14
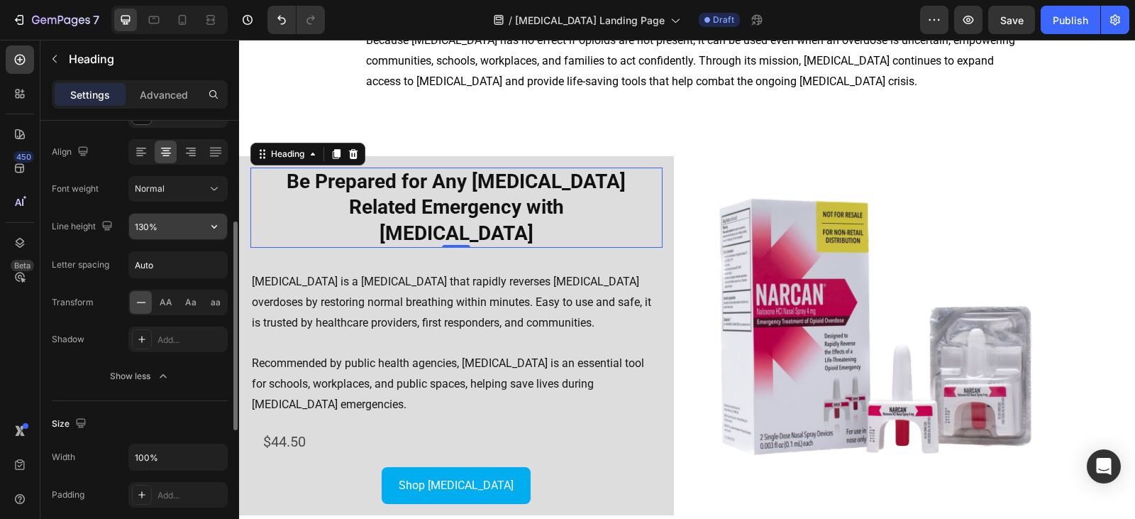
click at [165, 220] on input "130%" at bounding box center [178, 227] width 98 height 26
click at [211, 224] on icon "button" at bounding box center [214, 226] width 14 height 14
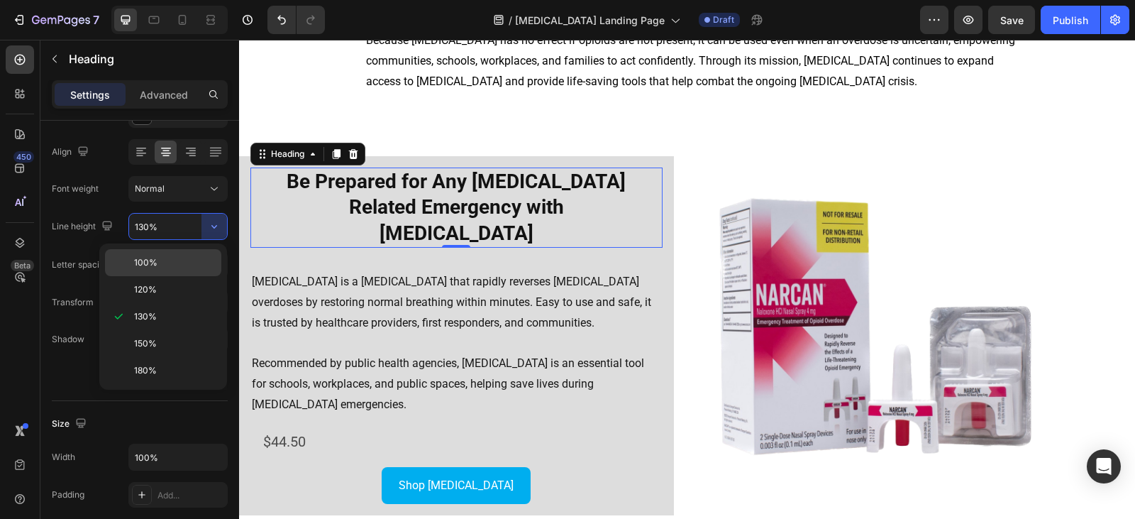
click at [168, 264] on p "100%" at bounding box center [174, 262] width 81 height 13
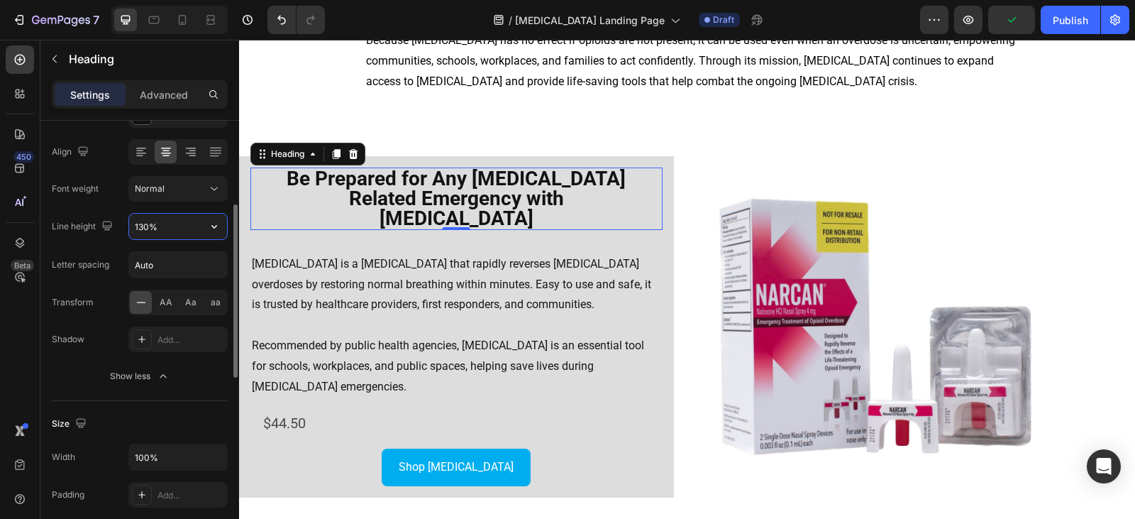
click at [189, 231] on input "130%" at bounding box center [178, 227] width 98 height 26
click at [218, 230] on icon "button" at bounding box center [214, 226] width 14 height 14
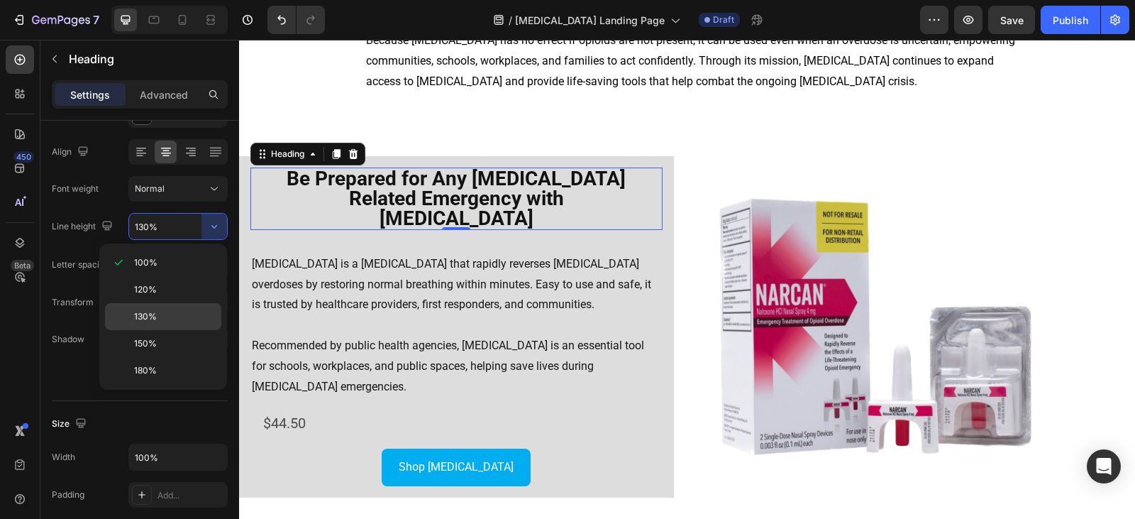
click at [180, 330] on div "130%" at bounding box center [163, 343] width 116 height 27
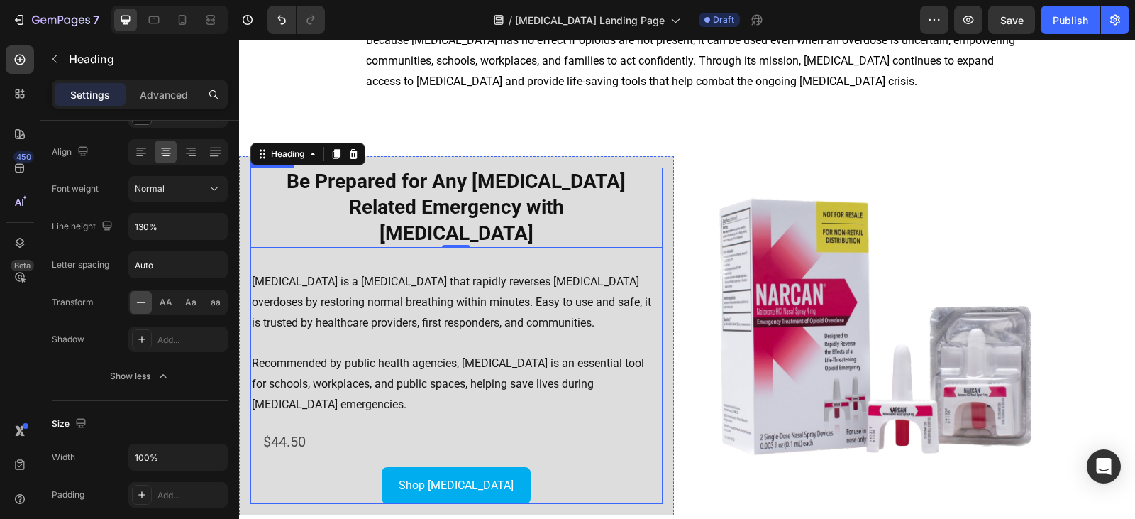
click at [350, 237] on div "⁠⁠⁠⁠⁠⁠⁠ Be Prepared for Any [MEDICAL_DATA] Related Emergency with [MEDICAL_DATA…" at bounding box center [456, 335] width 412 height 337
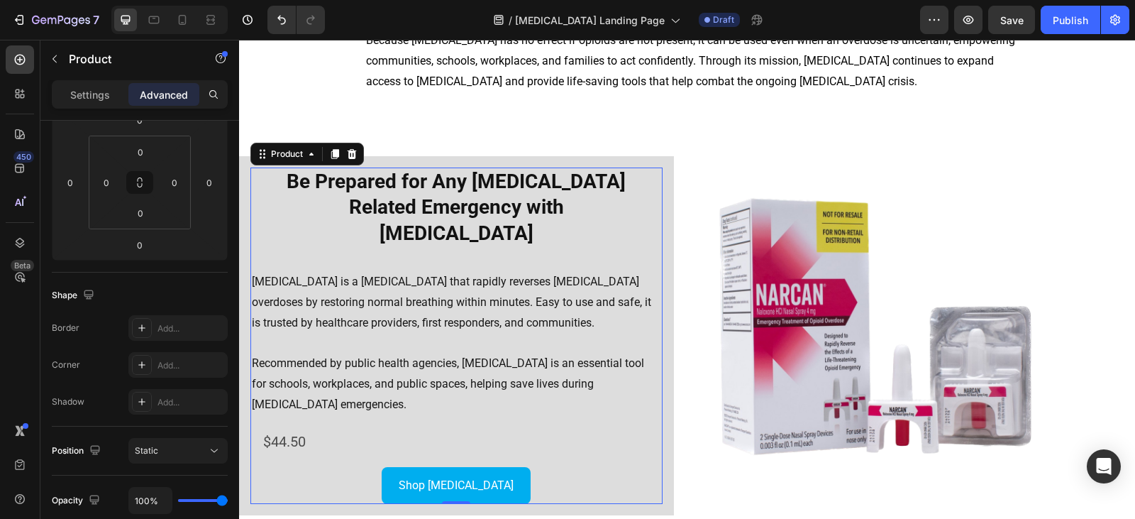
scroll to position [0, 0]
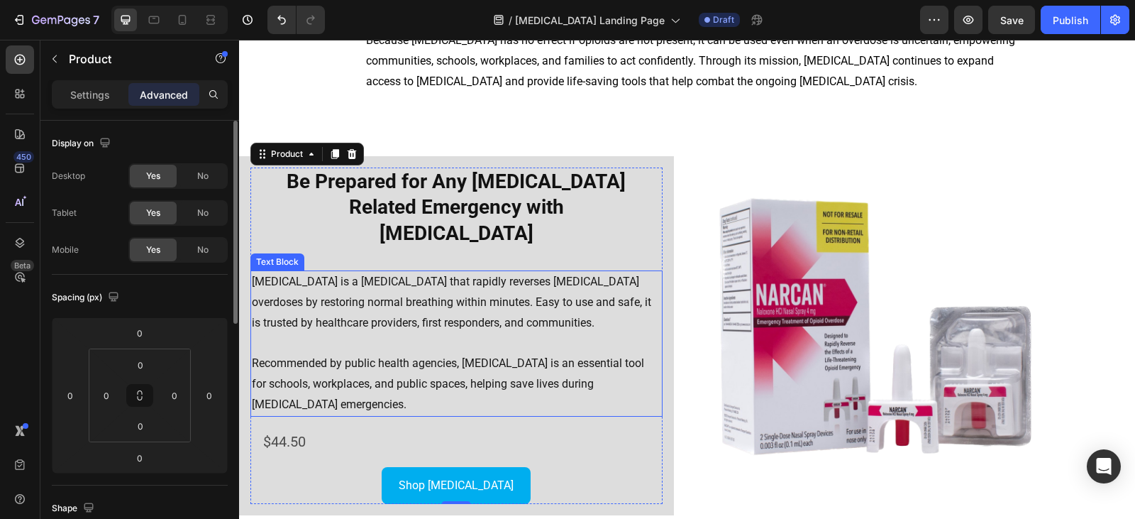
click at [361, 272] on p "[MEDICAL_DATA] is a [MEDICAL_DATA] that rapidly reverses [MEDICAL_DATA] overdos…" at bounding box center [456, 302] width 409 height 61
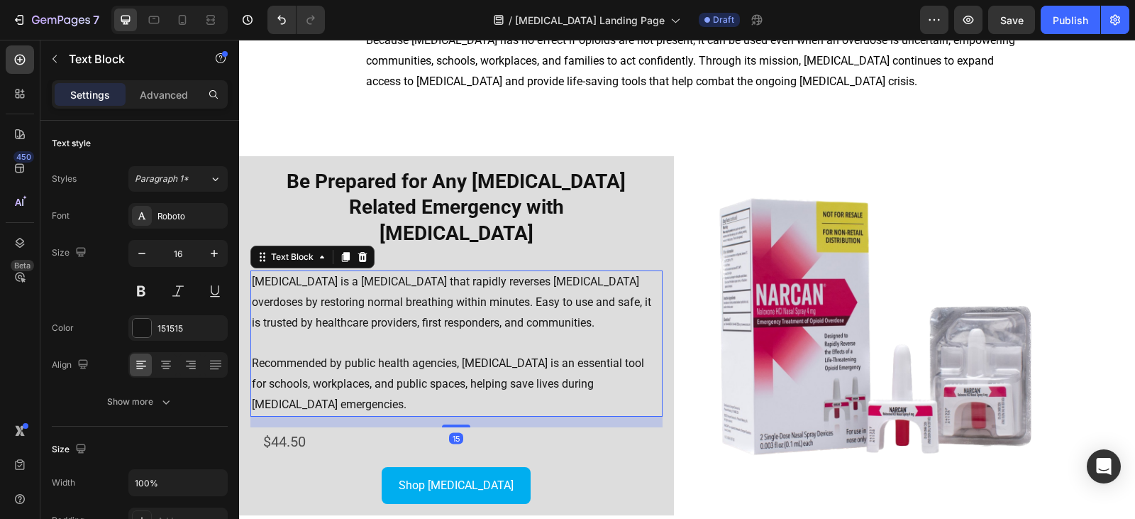
click at [157, 107] on div "Settings Advanced" at bounding box center [140, 94] width 176 height 28
click at [157, 103] on div "Advanced" at bounding box center [163, 94] width 71 height 23
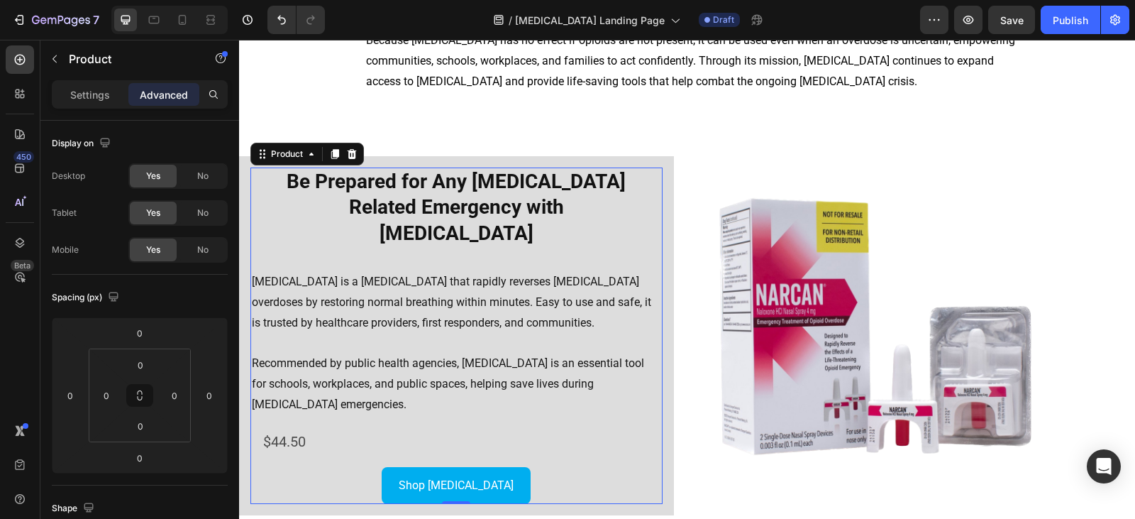
click at [498, 241] on div "⁠⁠⁠⁠⁠⁠⁠ Be Prepared for Any [MEDICAL_DATA] Related Emergency with [MEDICAL_DATA…" at bounding box center [456, 335] width 412 height 337
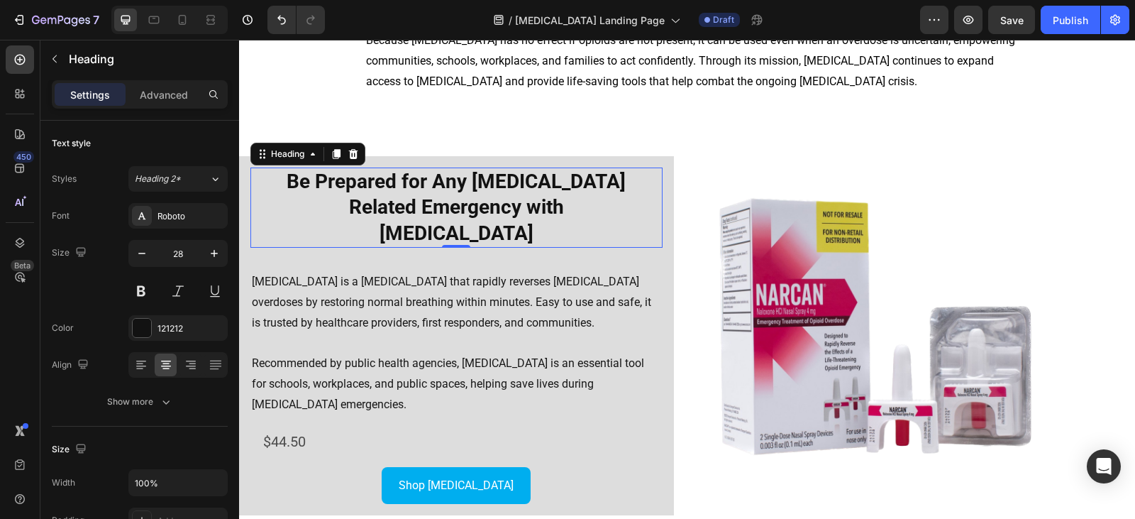
click at [400, 215] on strong "Be Prepared for Any [MEDICAL_DATA] Related Emergency with [MEDICAL_DATA]" at bounding box center [456, 207] width 339 height 75
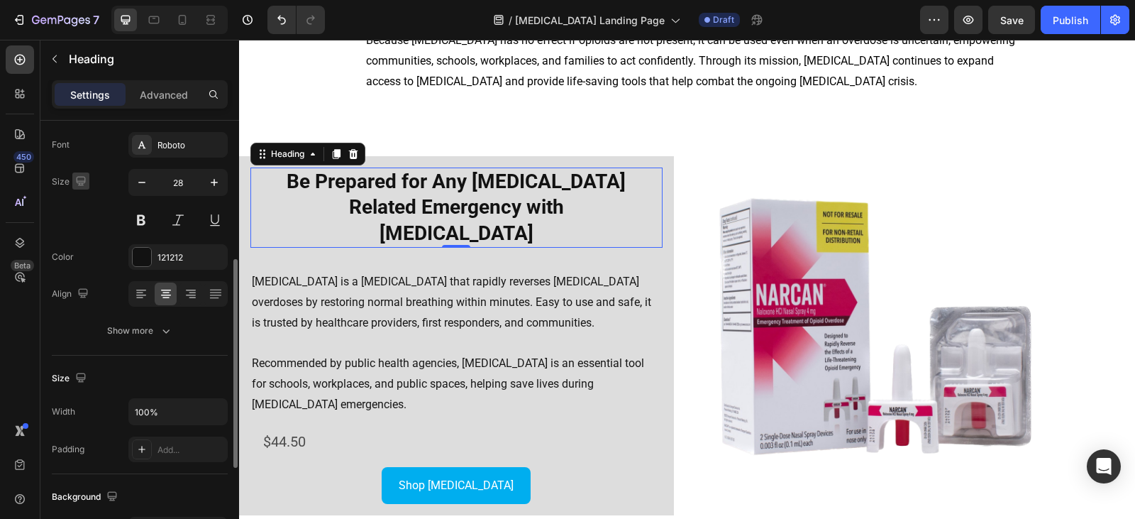
scroll to position [142, 0]
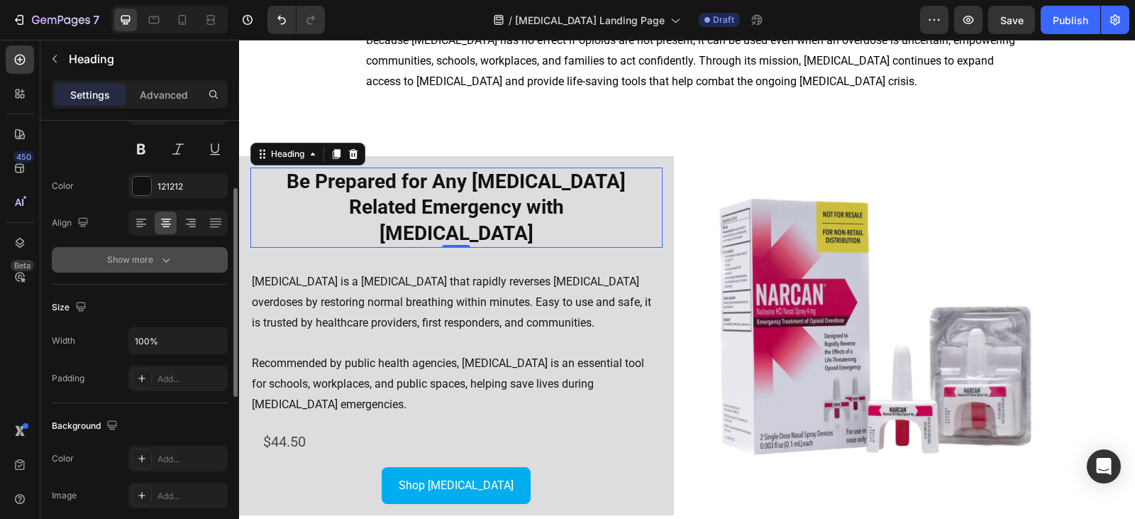
click at [136, 258] on div "Show more" at bounding box center [140, 260] width 66 height 14
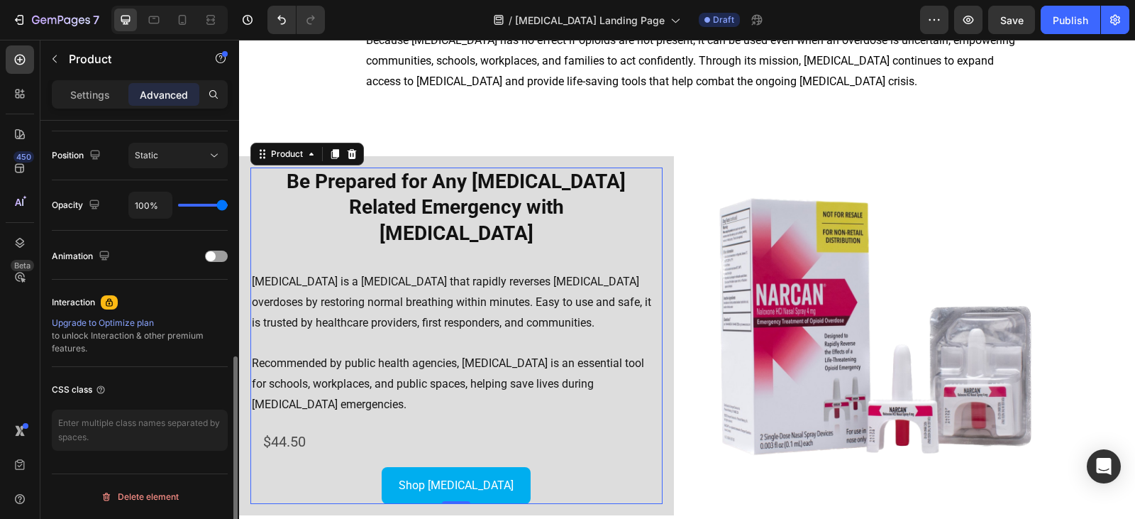
scroll to position [0, 0]
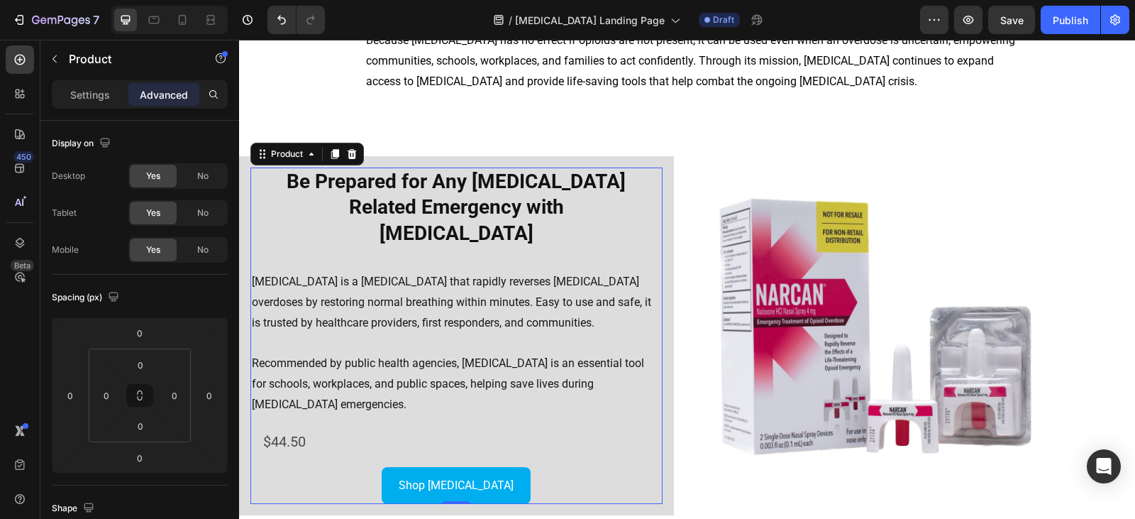
click at [418, 234] on div "⁠⁠⁠⁠⁠⁠⁠ Be Prepared for Any [MEDICAL_DATA] Related Emergency with [MEDICAL_DATA…" at bounding box center [456, 335] width 412 height 337
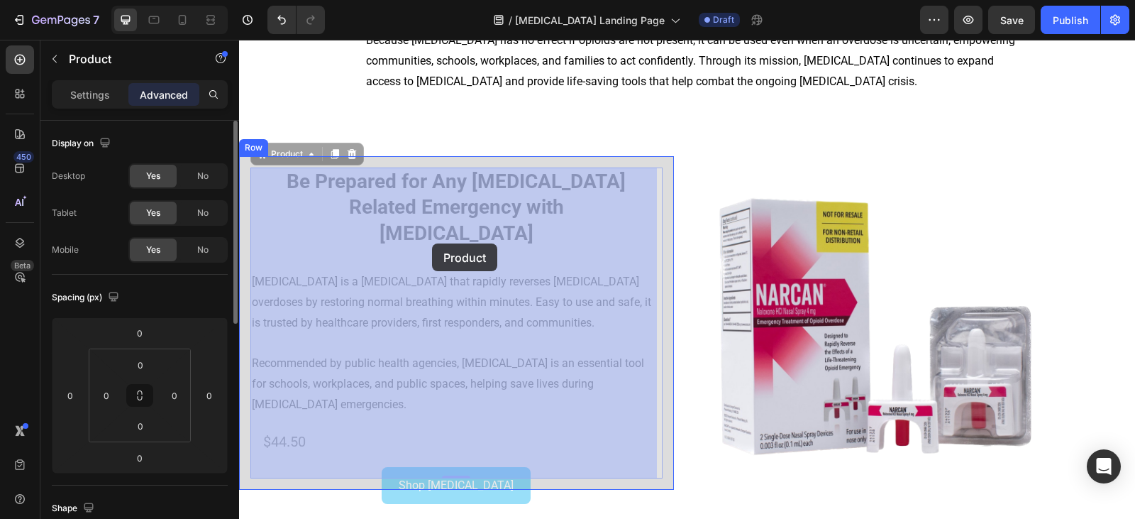
drag, startPoint x: 418, startPoint y: 235, endPoint x: 432, endPoint y: 243, distance: 16.5
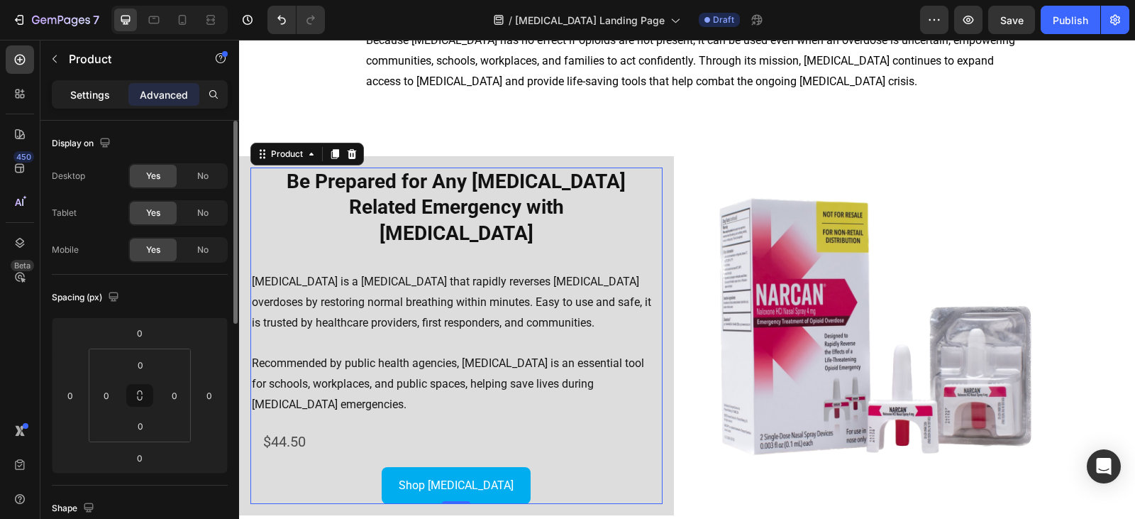
click at [88, 98] on p "Settings" at bounding box center [90, 94] width 40 height 15
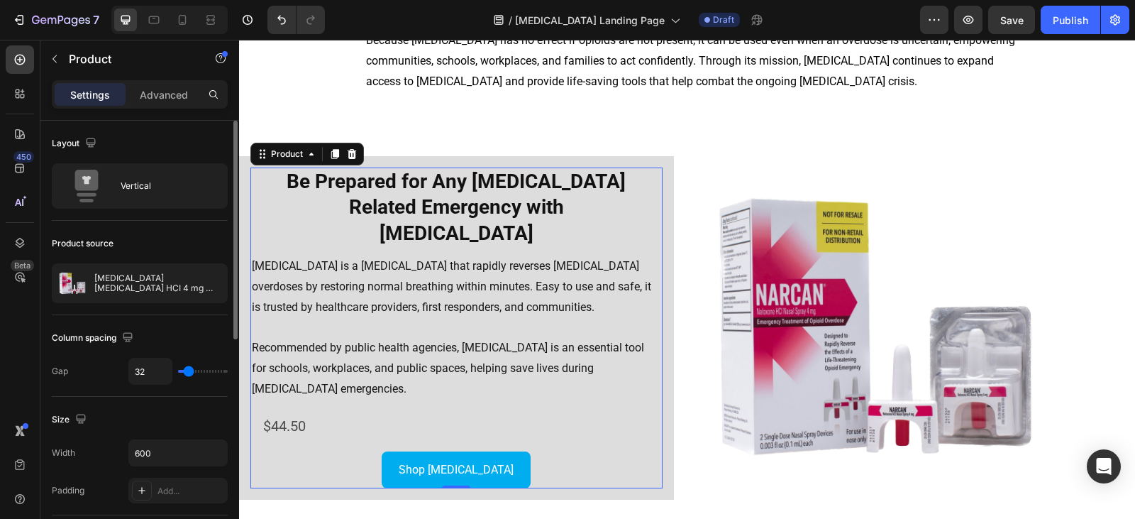
drag, startPoint x: 196, startPoint y: 371, endPoint x: 189, endPoint y: 377, distance: 9.1
type input "10"
click at [189, 372] on input "range" at bounding box center [203, 371] width 50 height 3
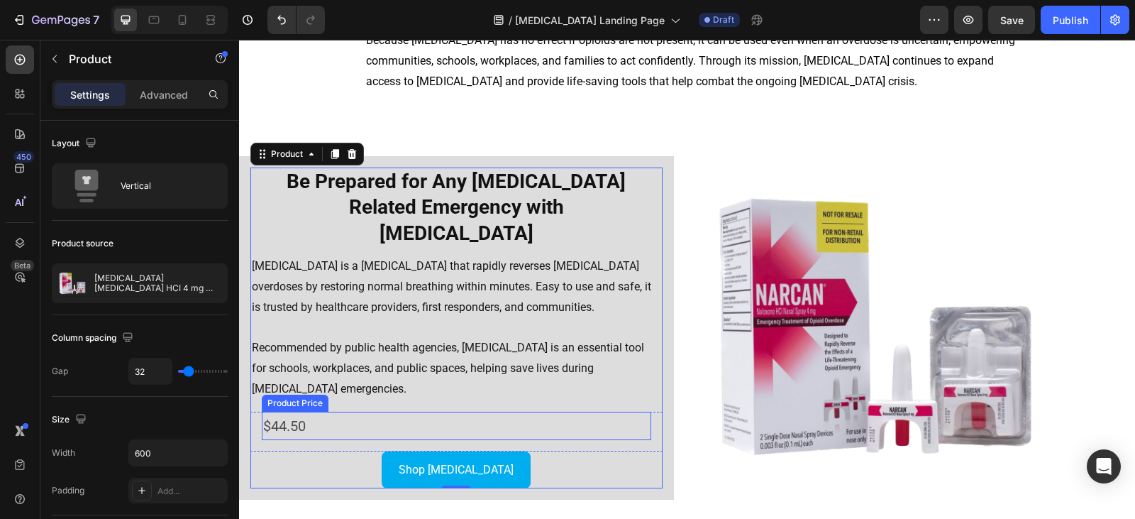
click at [340, 411] on div "$44.50" at bounding box center [456, 425] width 389 height 28
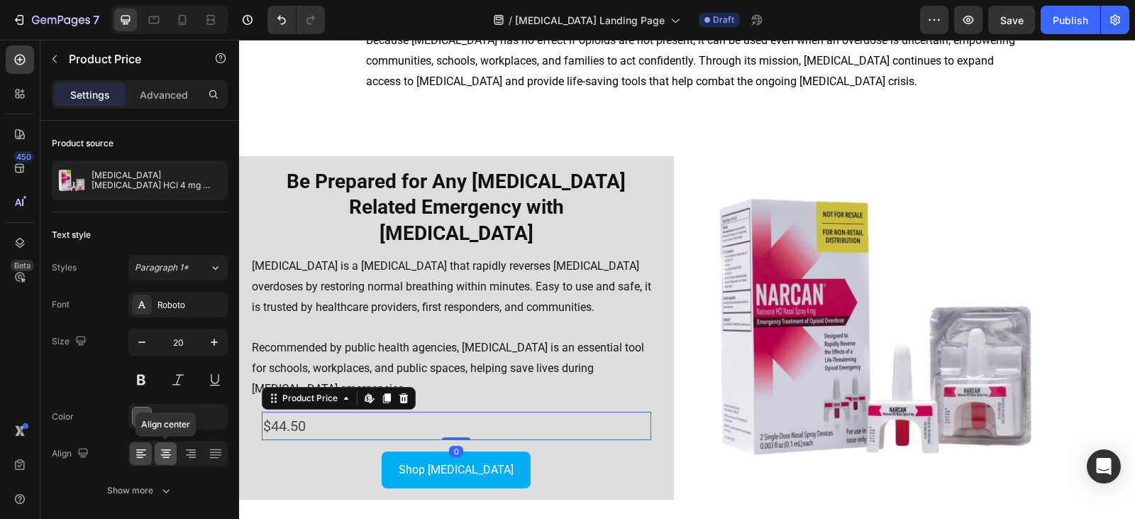
click at [165, 453] on icon at bounding box center [166, 453] width 14 height 14
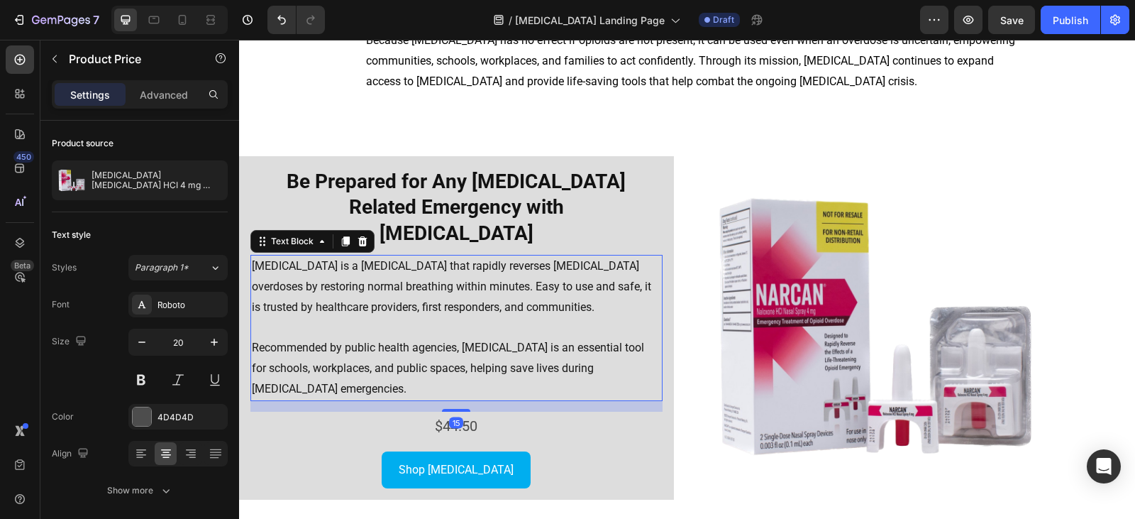
click at [572, 340] on p "Recommended by public health agencies, [MEDICAL_DATA] is an essential tool for …" at bounding box center [456, 368] width 409 height 61
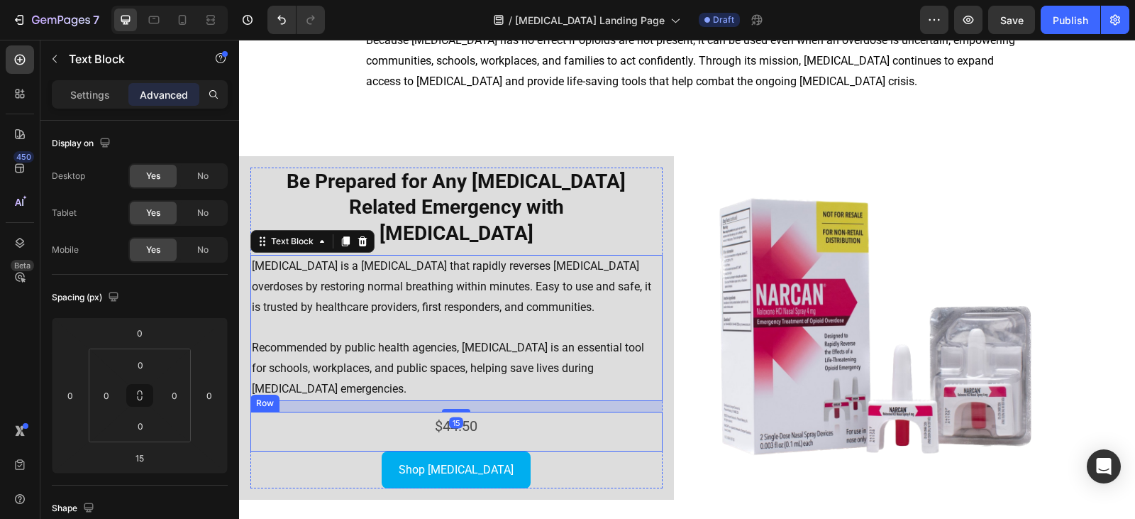
click at [564, 419] on div "$44.50 Product Price Product Price Row" at bounding box center [456, 431] width 412 height 40
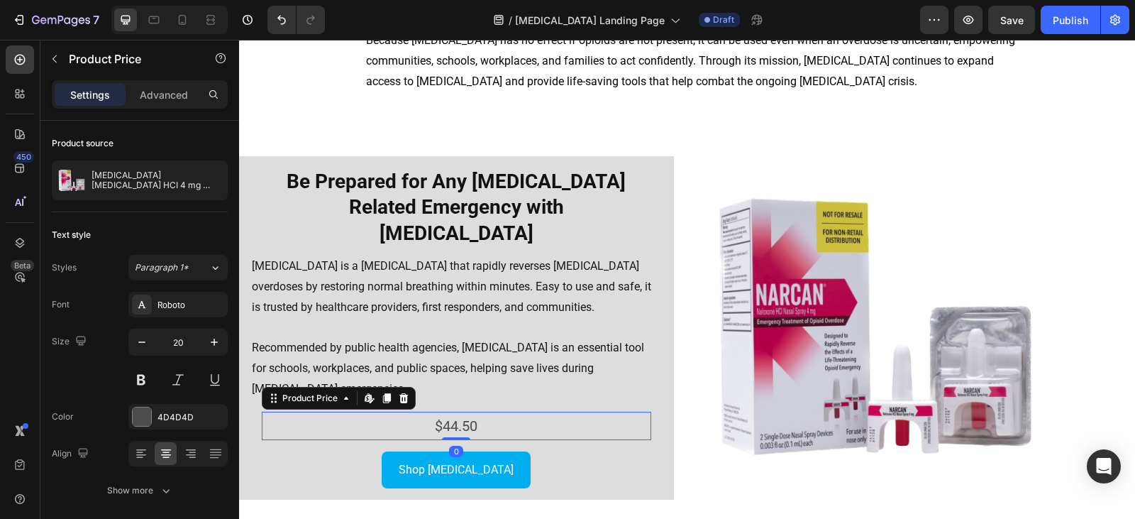
click at [431, 411] on div "$44.50" at bounding box center [456, 425] width 389 height 28
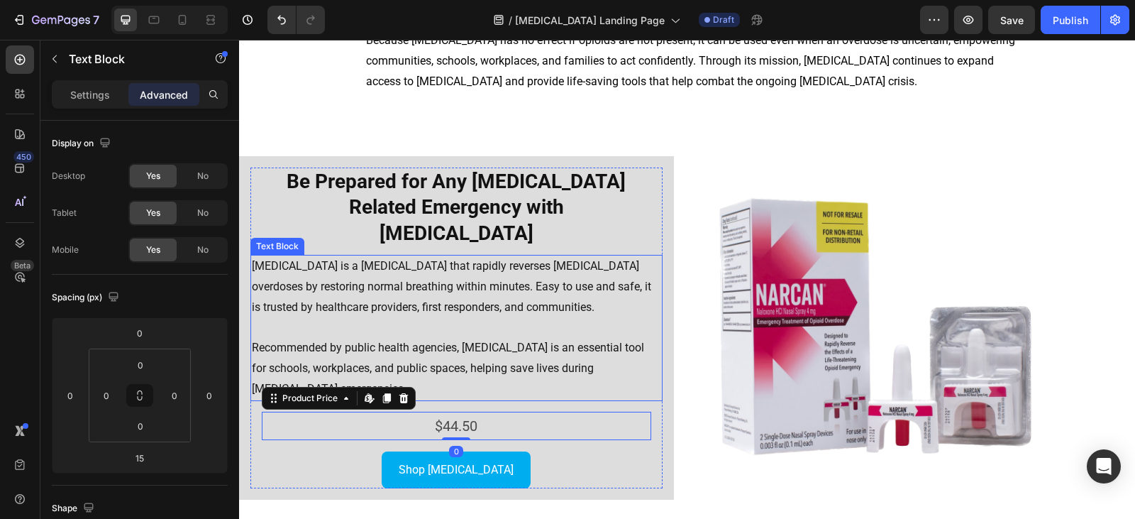
click at [406, 338] on p "Recommended by public health agencies, [MEDICAL_DATA] is an essential tool for …" at bounding box center [456, 368] width 409 height 61
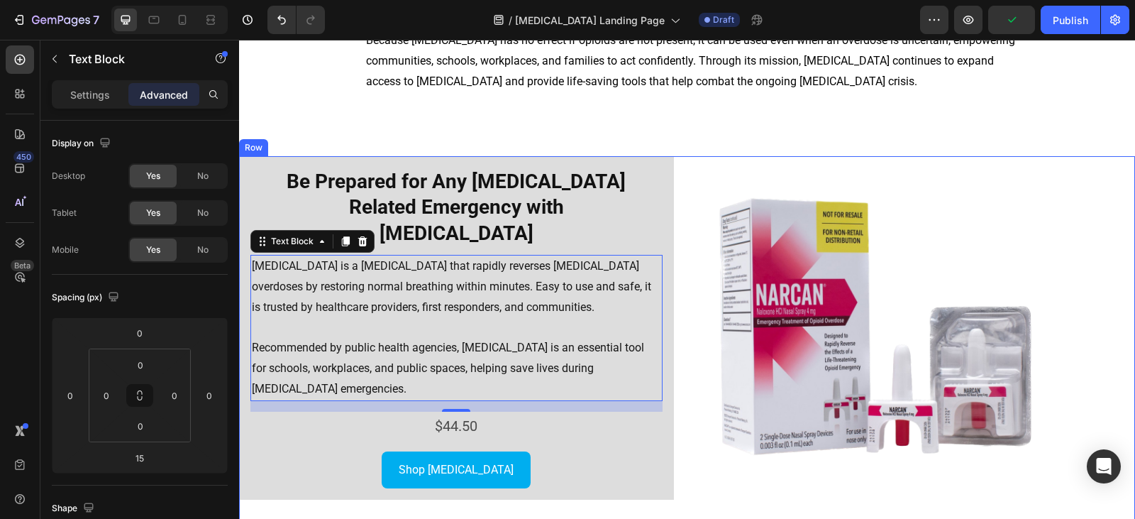
scroll to position [1839, 0]
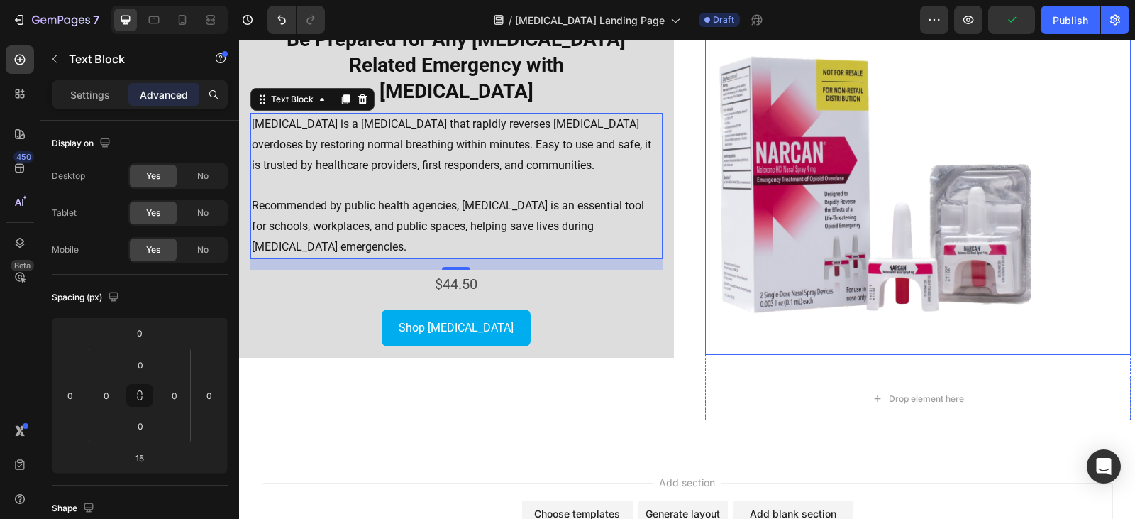
click at [787, 305] on img at bounding box center [875, 184] width 340 height 340
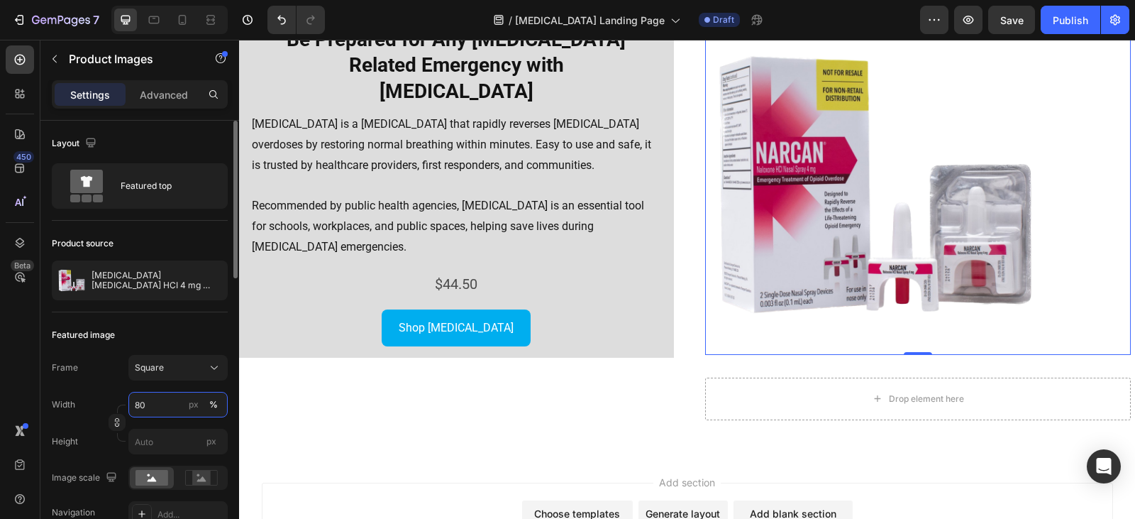
click at [172, 406] on input "80" at bounding box center [177, 405] width 99 height 26
type input "75"
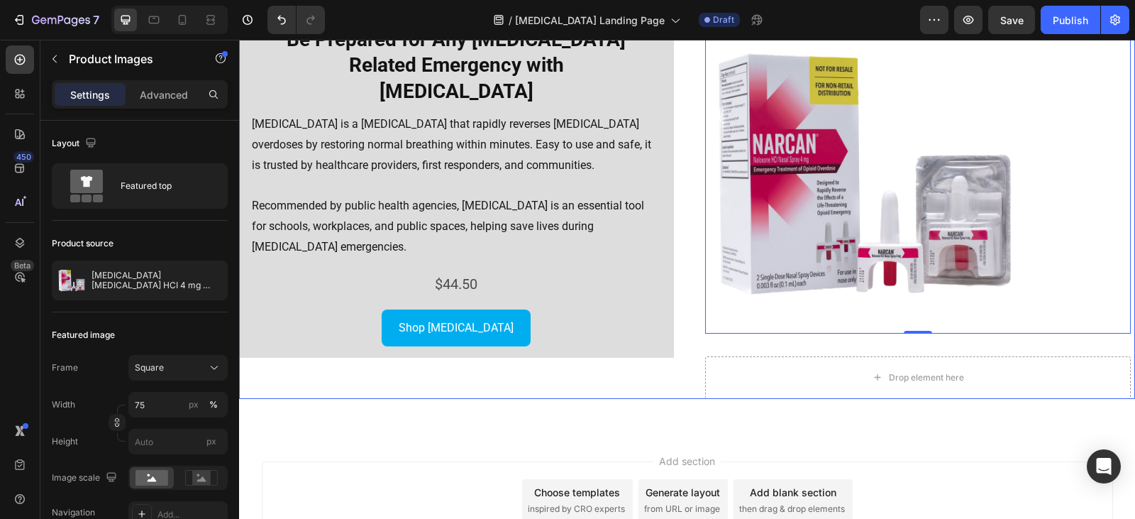
click at [615, 356] on div "⁠⁠⁠⁠⁠⁠⁠ Be Prepared for Any [MEDICAL_DATA] Related Emergency with [MEDICAL_DATA…" at bounding box center [456, 206] width 435 height 384
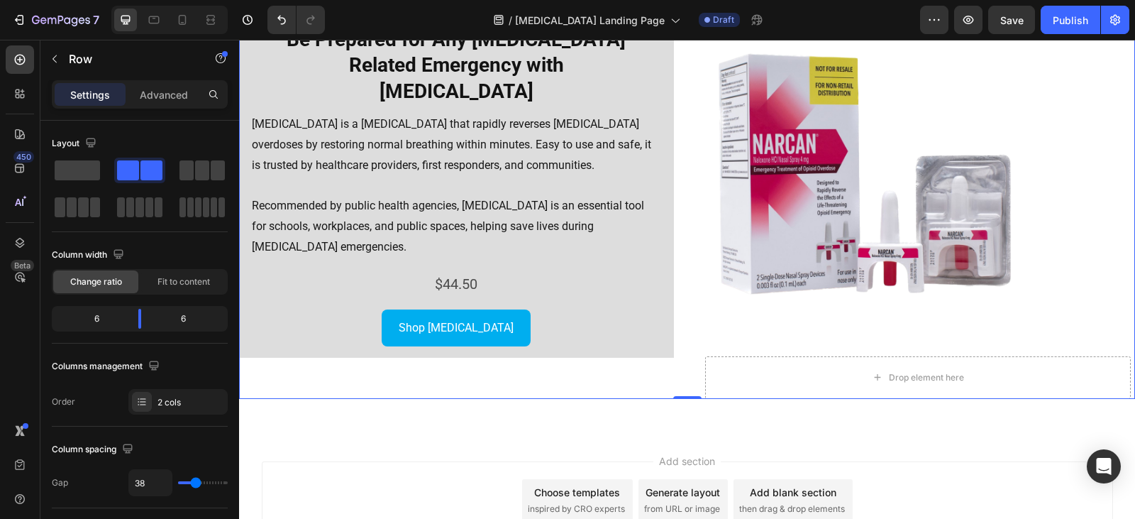
click at [681, 302] on div "⁠⁠⁠⁠⁠⁠⁠ Be Prepared for Any [MEDICAL_DATA] Related Emergency with [MEDICAL_DATA…" at bounding box center [687, 206] width 896 height 384
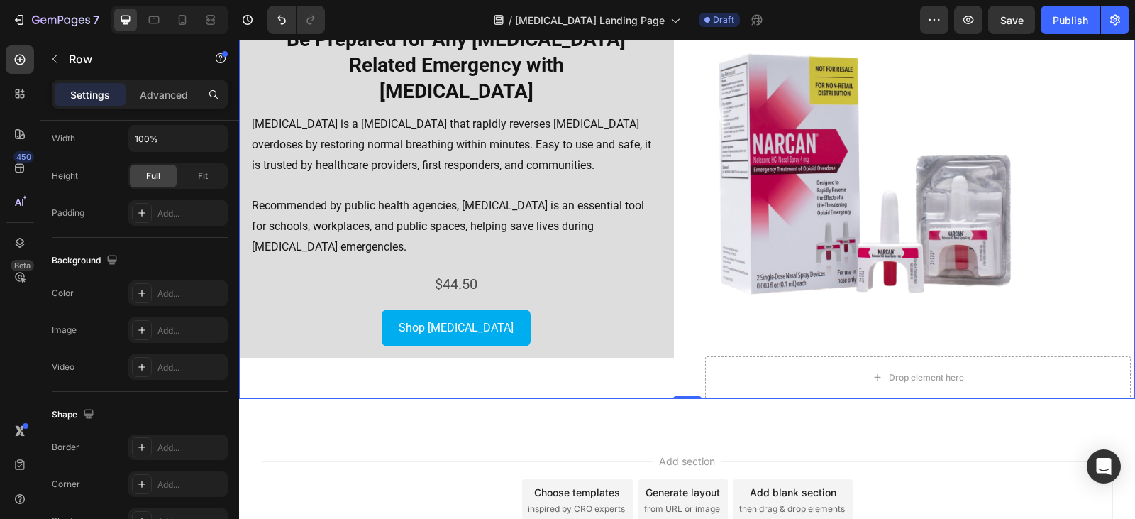
scroll to position [589, 0]
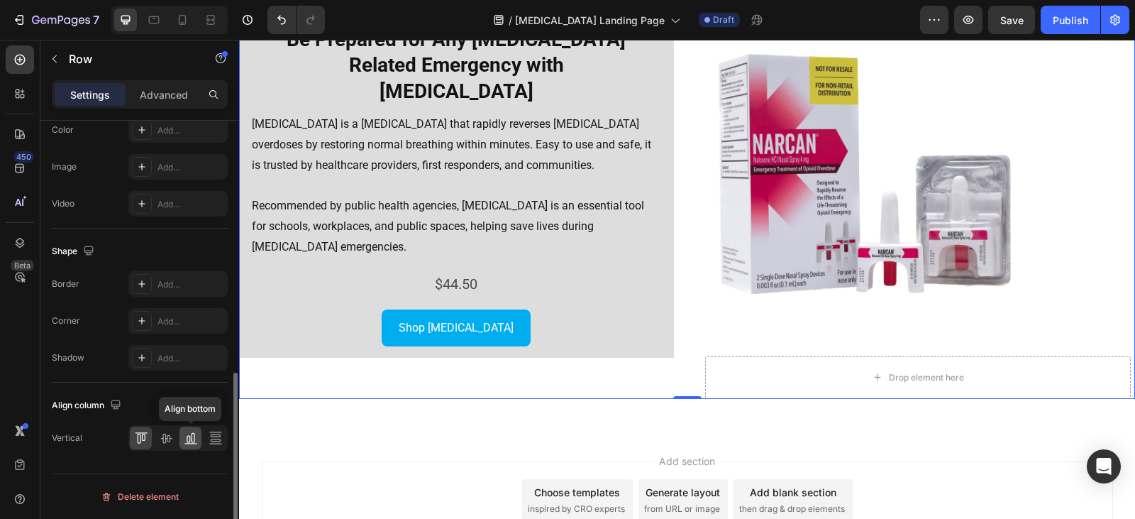
click at [188, 438] on icon at bounding box center [191, 438] width 14 height 14
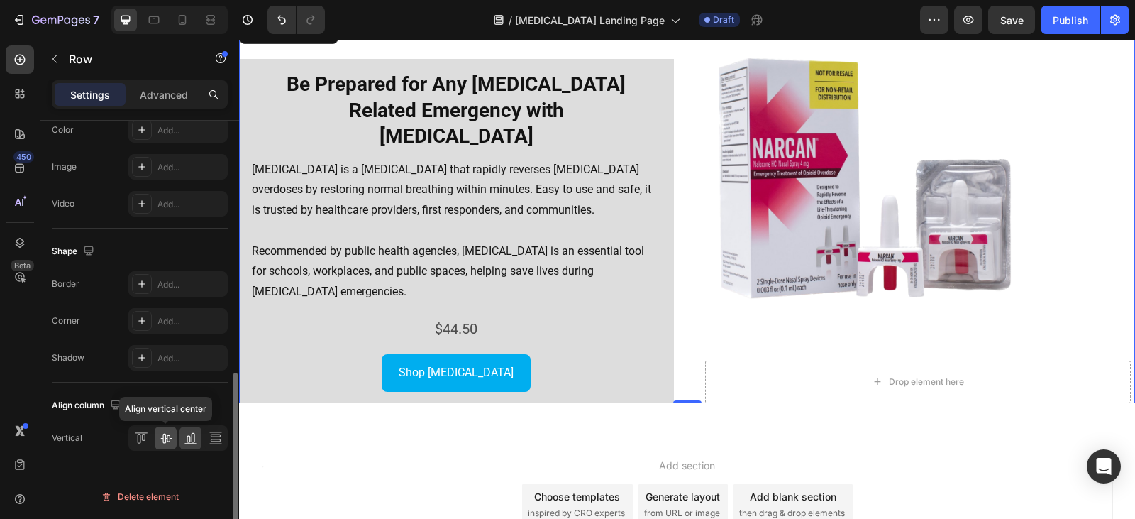
click at [165, 443] on icon at bounding box center [166, 438] width 14 height 14
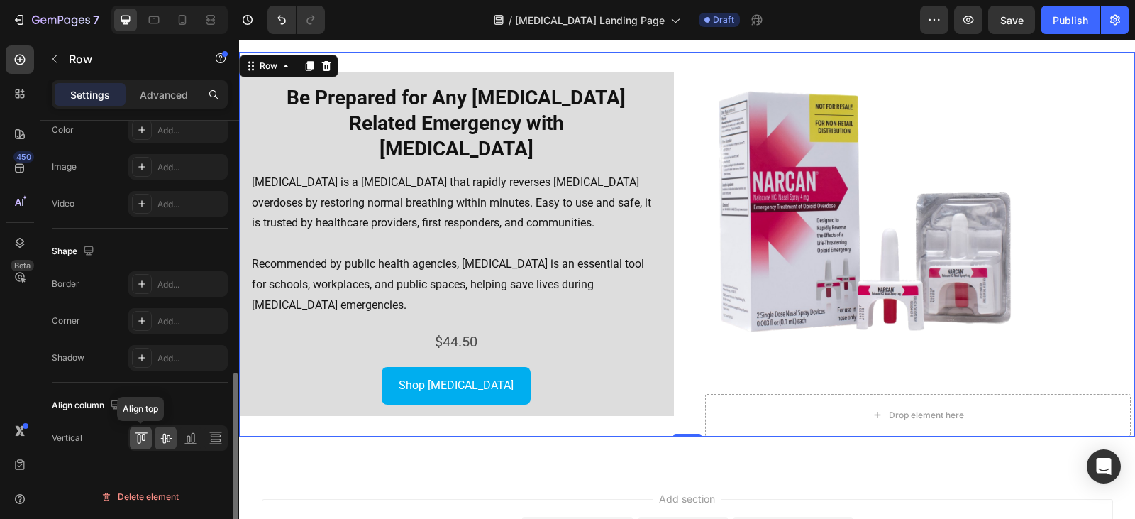
click at [143, 438] on icon at bounding box center [141, 438] width 14 height 14
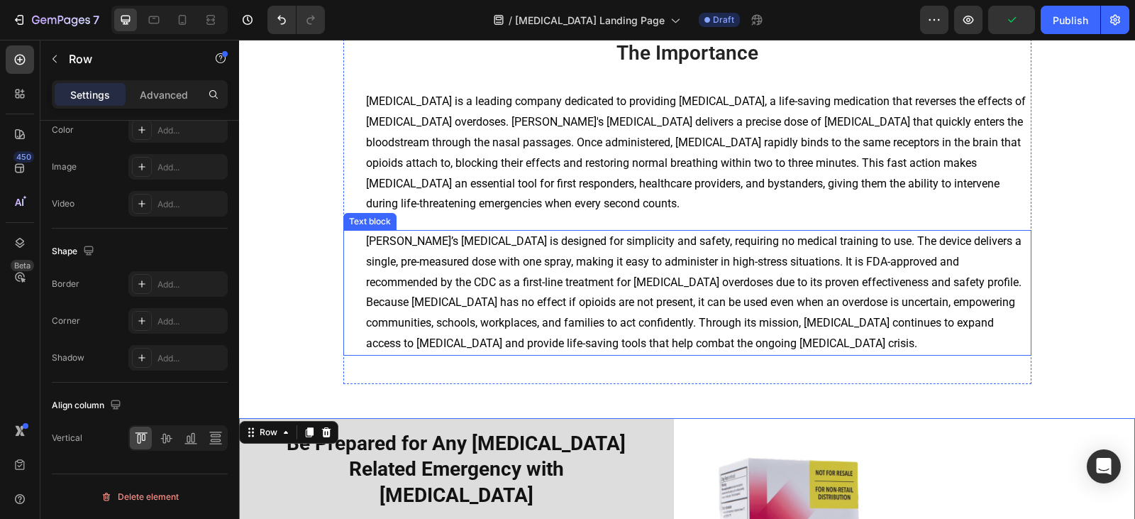
scroll to position [1414, 0]
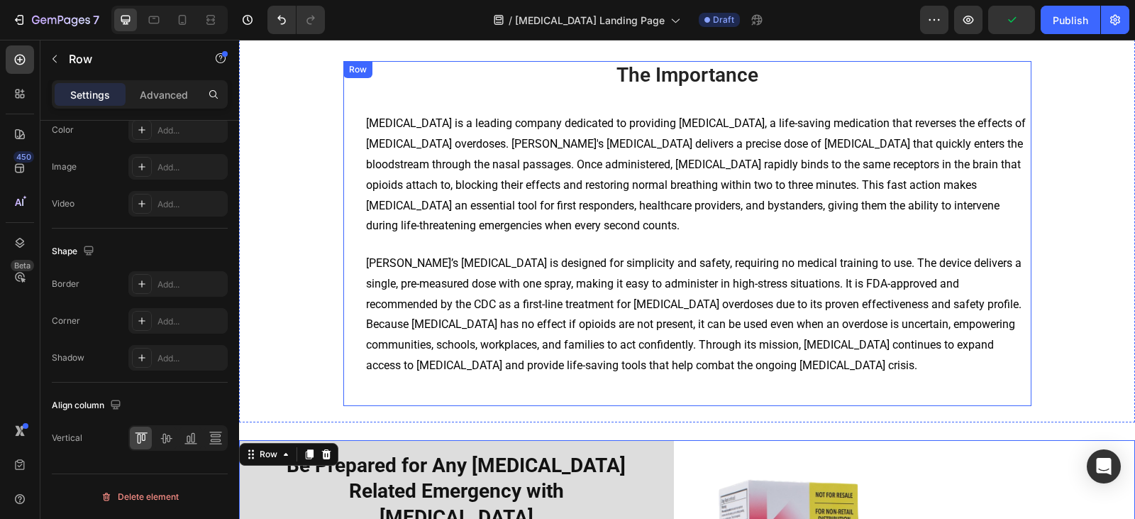
click at [508, 391] on div "The Importance Heading [MEDICAL_DATA] is a leading company dedicated to providi…" at bounding box center [687, 233] width 688 height 345
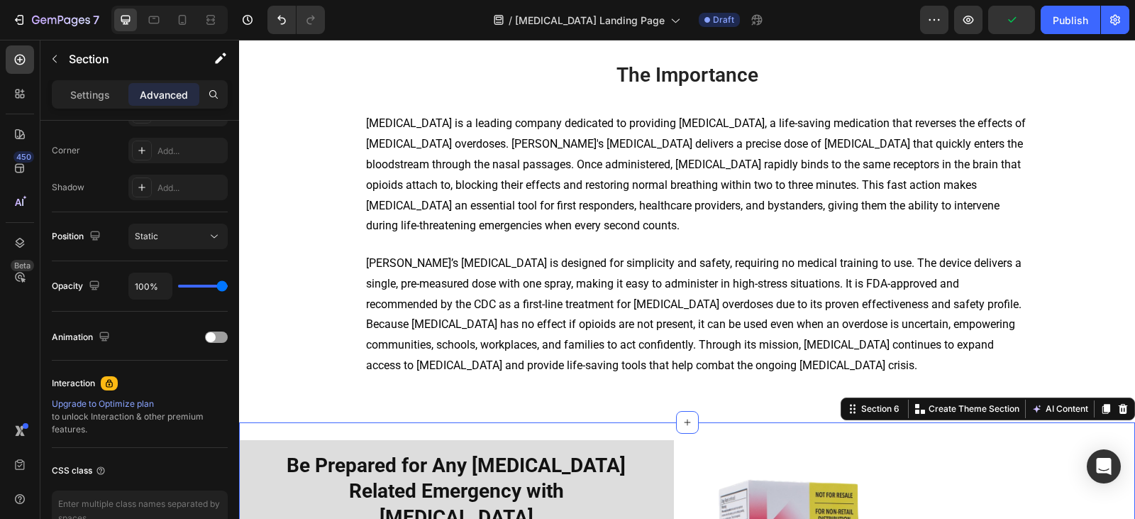
scroll to position [0, 0]
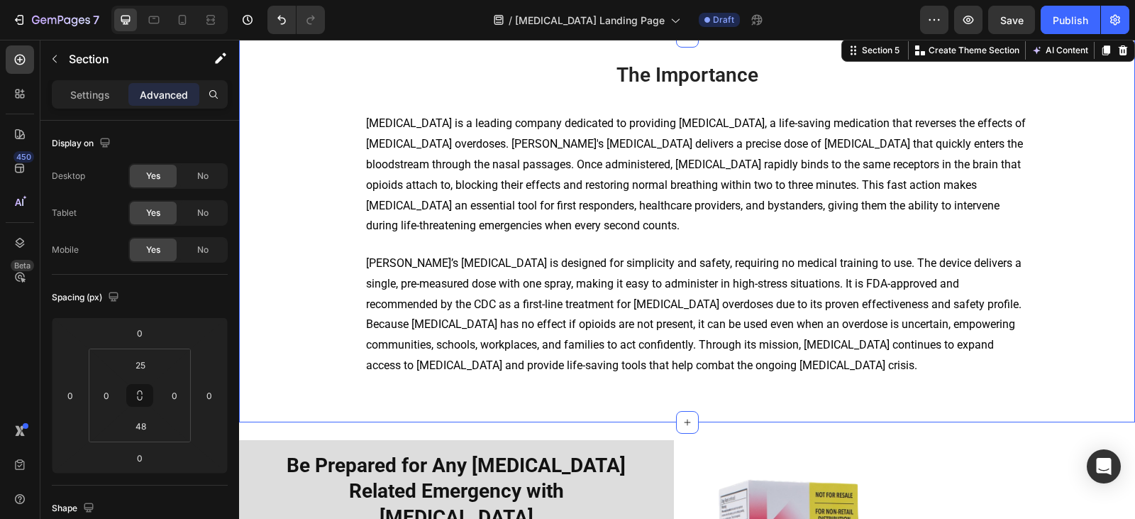
click at [462, 406] on div "The Importance Heading [MEDICAL_DATA] is a leading company dedicated to providi…" at bounding box center [687, 236] width 875 height 350
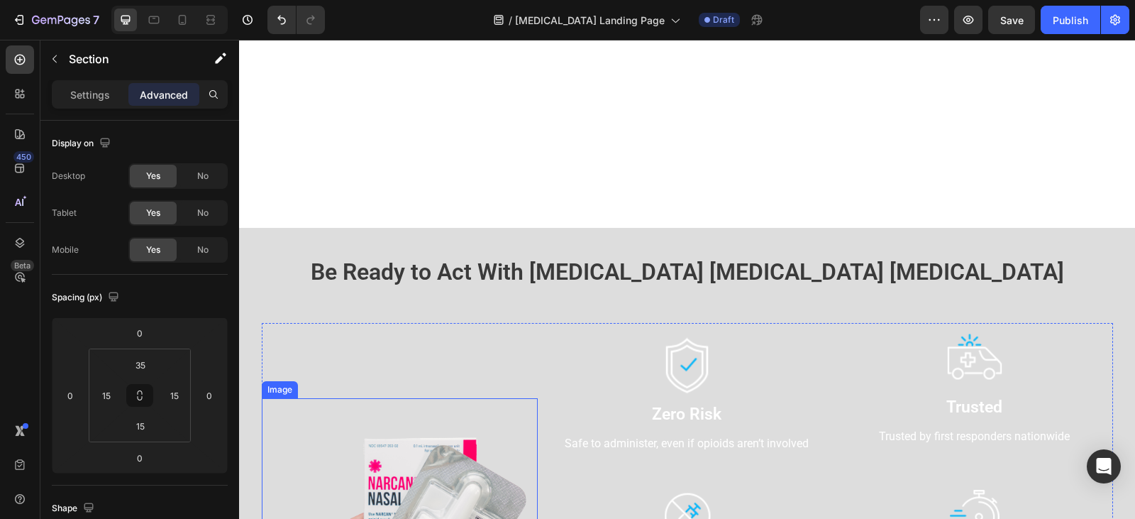
scroll to position [638, 0]
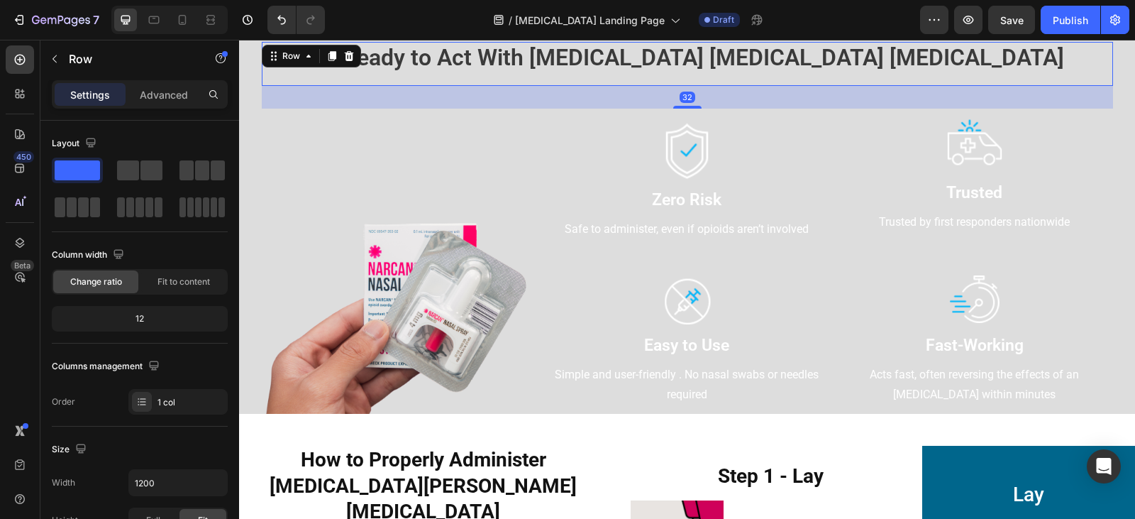
click at [284, 78] on div "Be Ready to Act With [MEDICAL_DATA] [MEDICAL_DATA] [MEDICAL_DATA] Heading" at bounding box center [687, 64] width 851 height 44
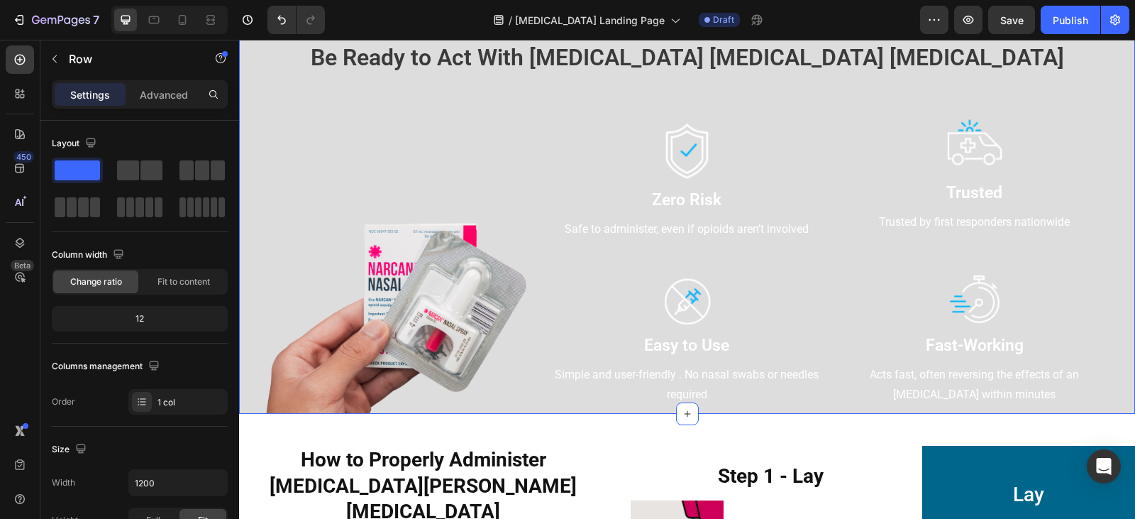
click at [254, 121] on div "Be Ready to Act With [MEDICAL_DATA] [MEDICAL_DATA] [MEDICAL_DATA] Heading Row I…" at bounding box center [687, 228] width 875 height 372
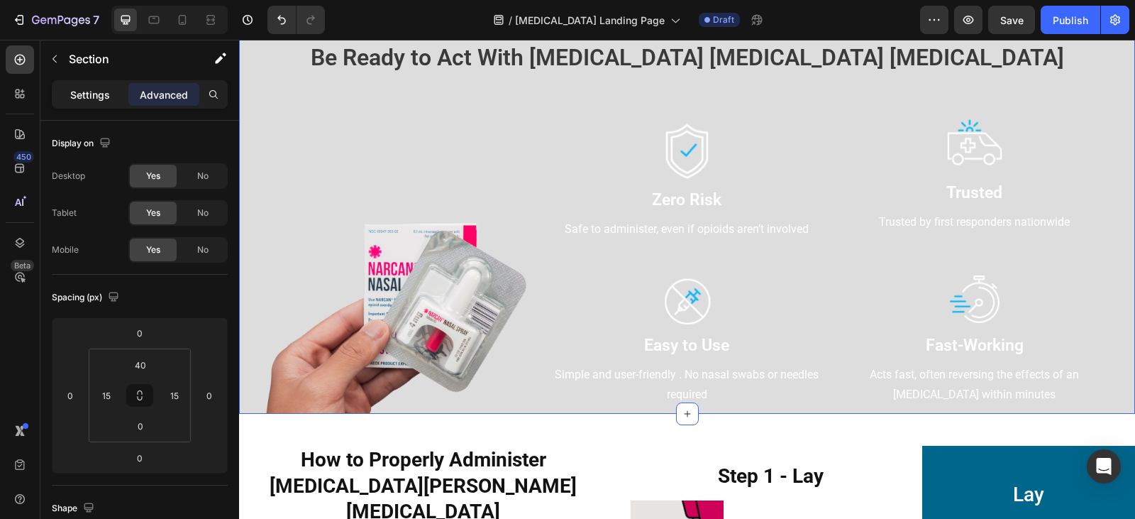
click at [82, 92] on p "Settings" at bounding box center [90, 94] width 40 height 15
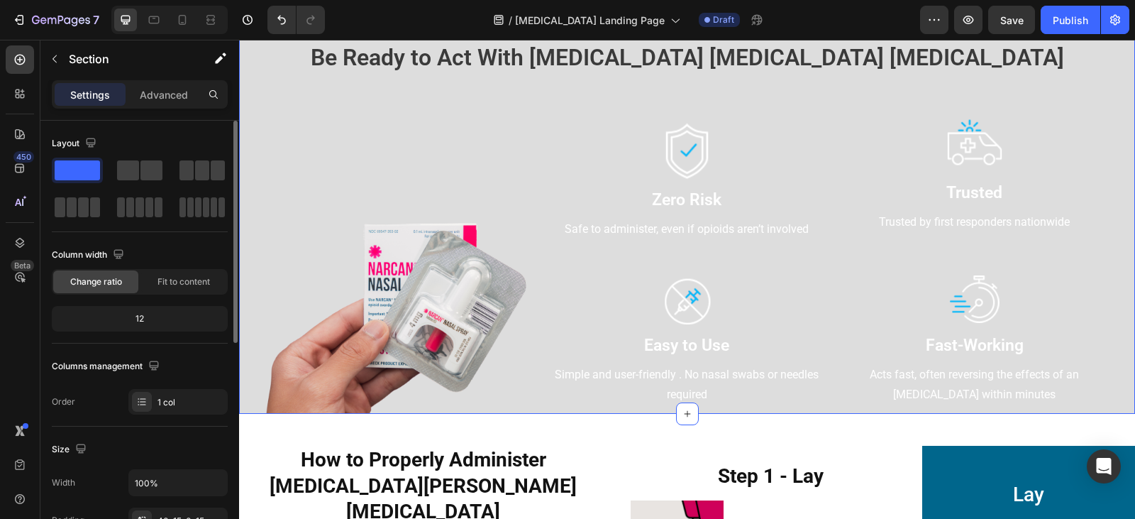
scroll to position [426, 0]
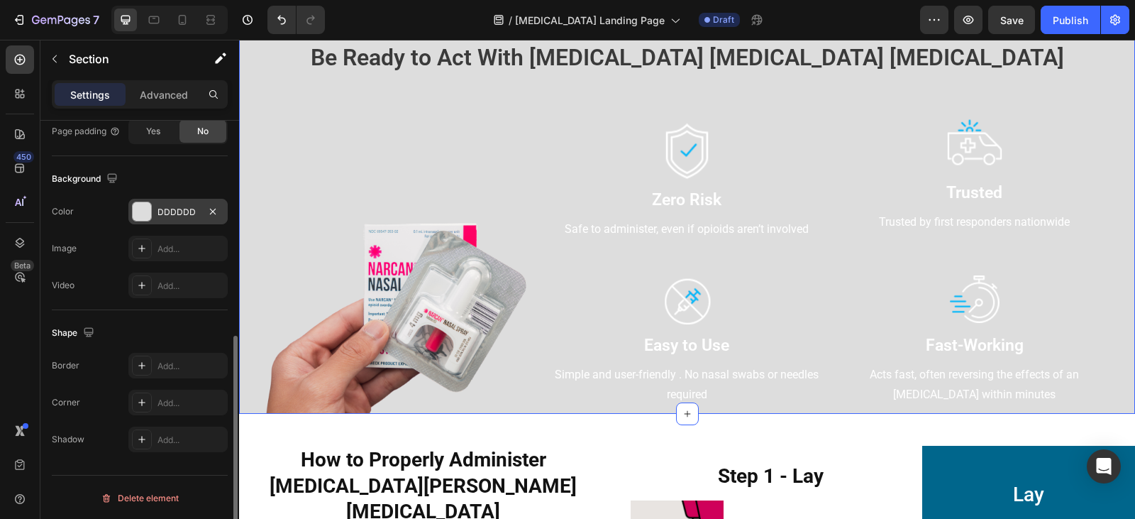
click at [137, 206] on div at bounding box center [142, 211] width 18 height 18
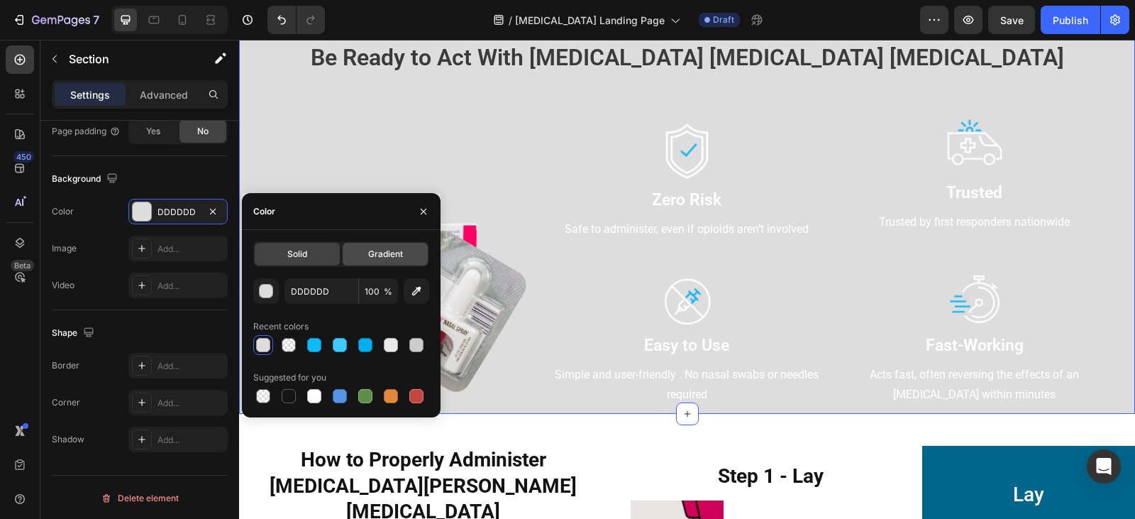
click at [377, 251] on span "Gradient" at bounding box center [385, 254] width 35 height 13
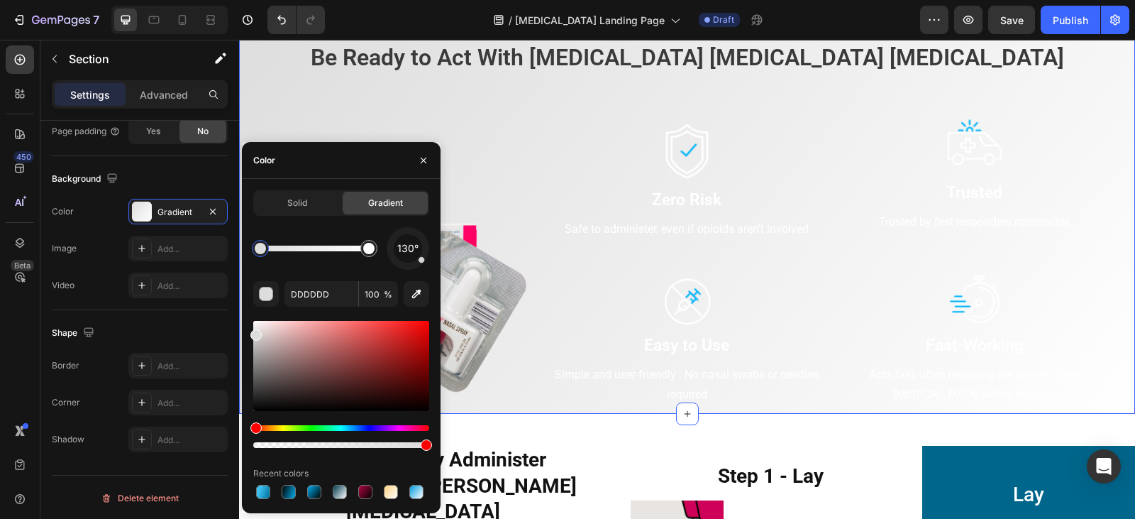
click at [367, 261] on div "130°" at bounding box center [341, 248] width 176 height 43
click at [367, 255] on div at bounding box center [368, 248] width 17 height 17
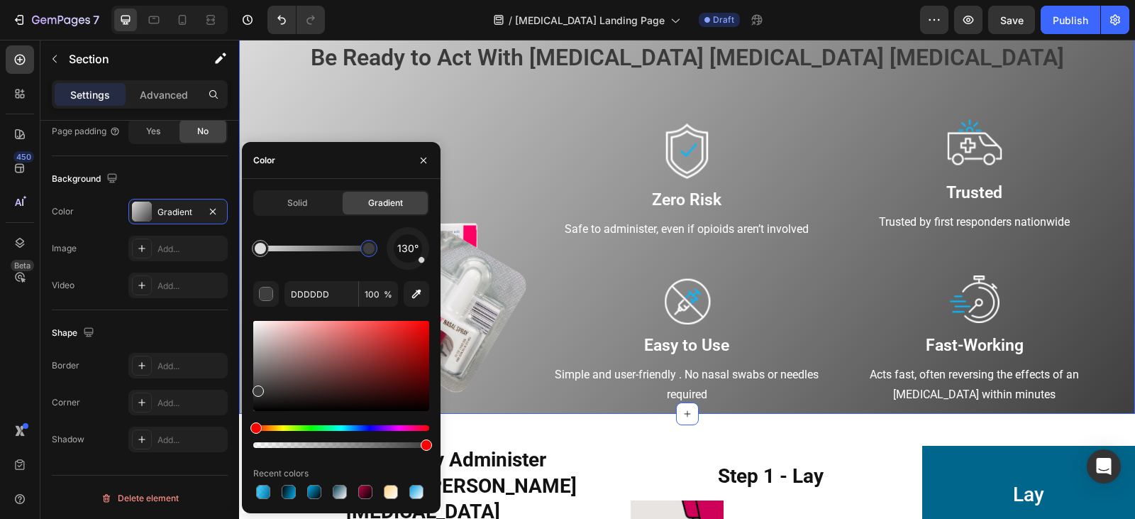
drag, startPoint x: 258, startPoint y: 334, endPoint x: 258, endPoint y: 357, distance: 23.4
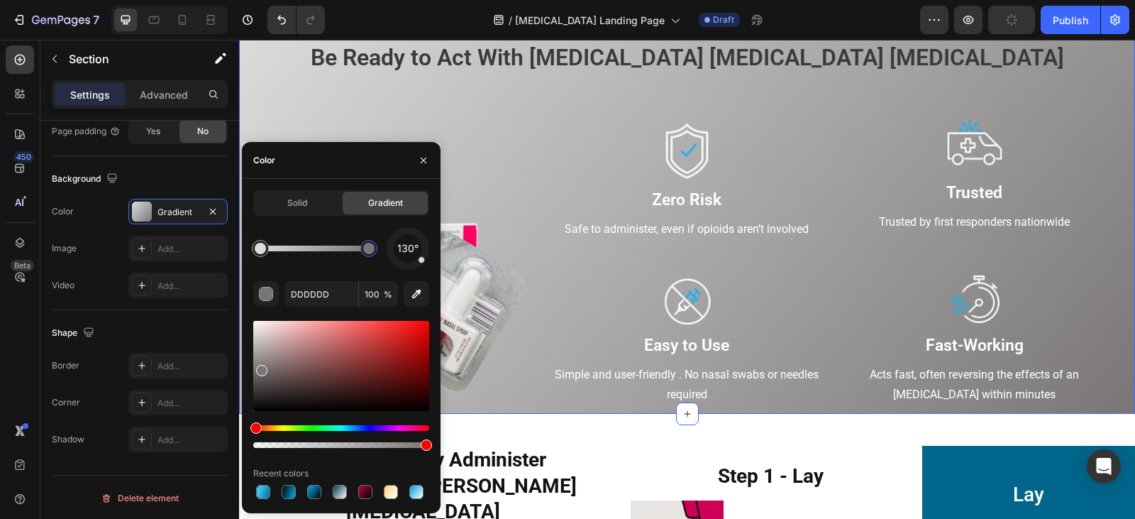
drag, startPoint x: 262, startPoint y: 387, endPoint x: 259, endPoint y: 367, distance: 20.1
drag, startPoint x: 365, startPoint y: 249, endPoint x: 342, endPoint y: 251, distance: 23.5
click at [342, 251] on div at bounding box center [344, 248] width 11 height 11
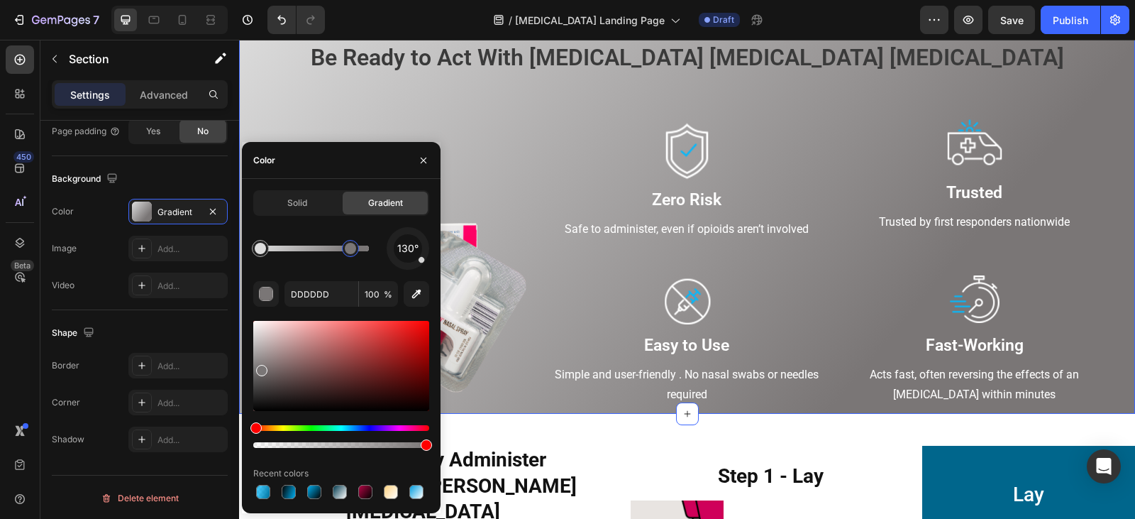
click at [351, 252] on div at bounding box center [350, 248] width 11 height 11
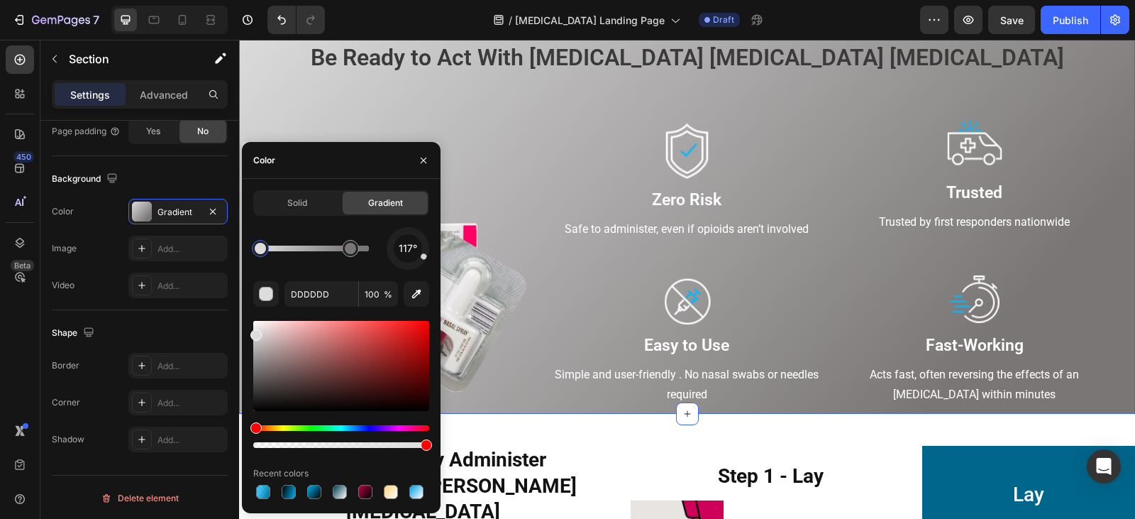
click at [426, 257] on div at bounding box center [407, 248] width 57 height 57
click at [424, 262] on div at bounding box center [408, 248] width 60 height 60
click at [426, 260] on div "124°" at bounding box center [408, 248] width 43 height 43
click at [419, 149] on button "button" at bounding box center [423, 160] width 23 height 23
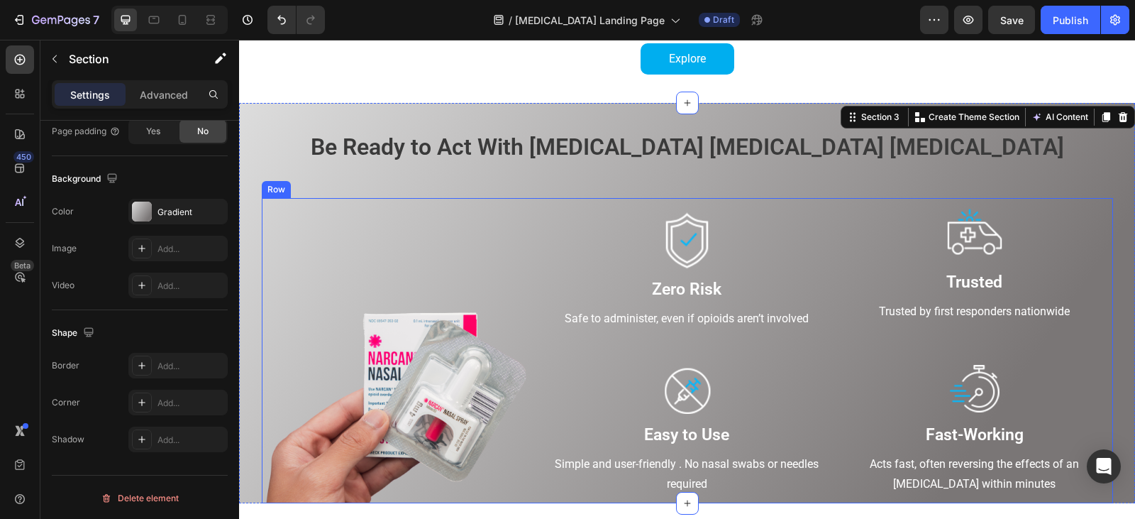
scroll to position [567, 0]
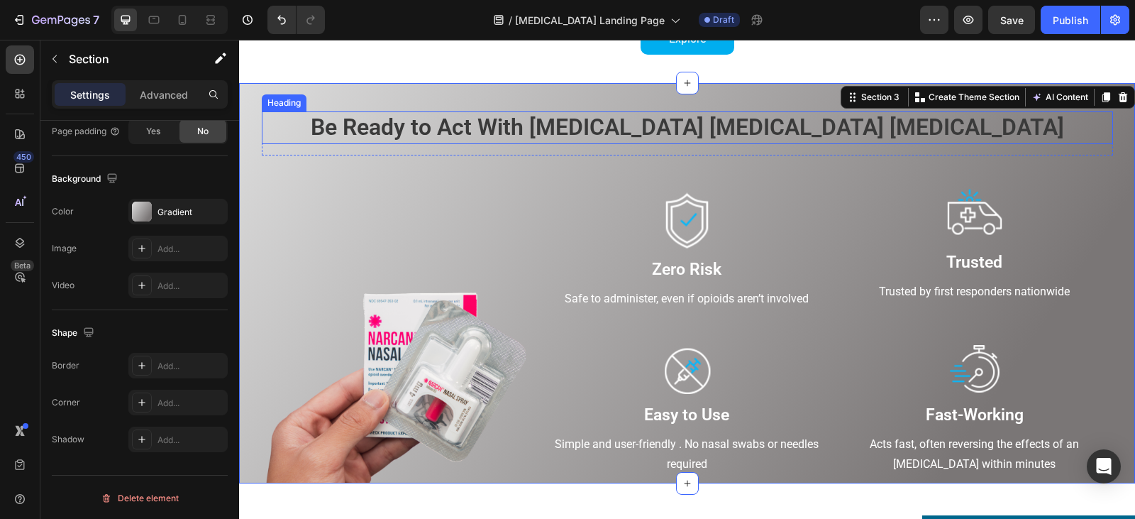
click at [558, 133] on span "Be Ready to Act With [MEDICAL_DATA] [MEDICAL_DATA] [MEDICAL_DATA]" at bounding box center [687, 126] width 753 height 27
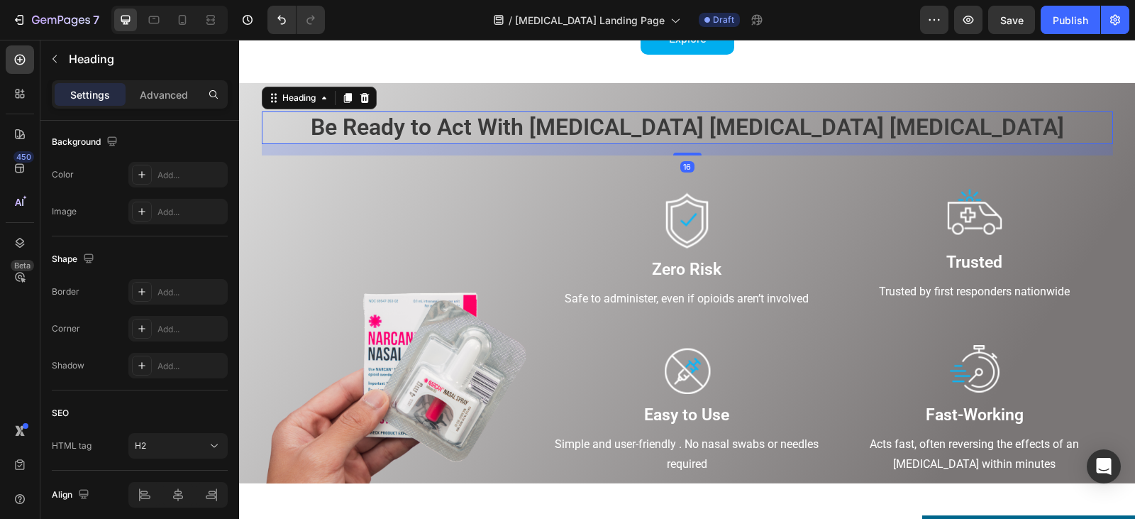
scroll to position [0, 0]
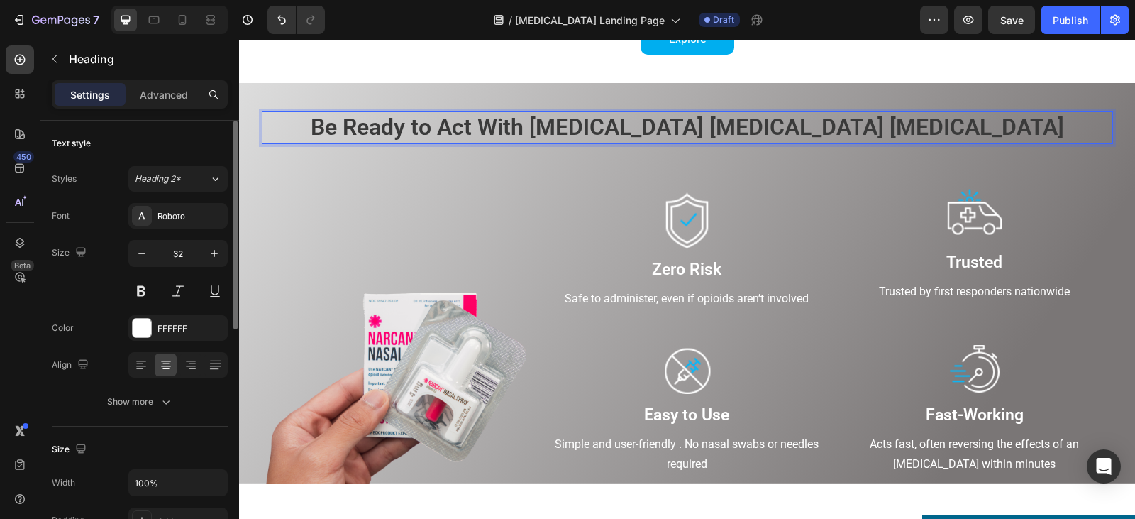
click at [558, 133] on span "Be Ready to Act With [MEDICAL_DATA] [MEDICAL_DATA] [MEDICAL_DATA]" at bounding box center [687, 126] width 753 height 27
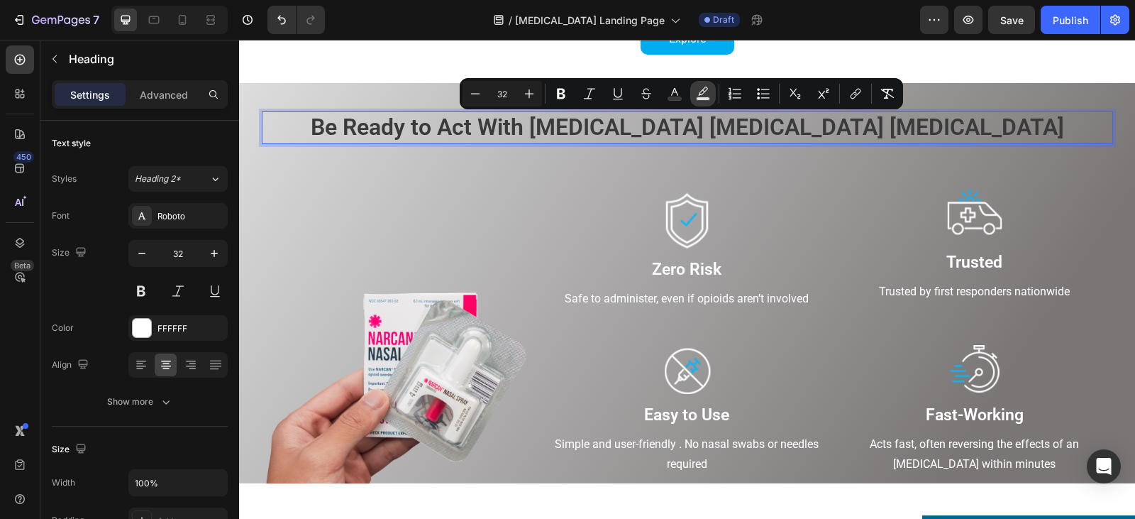
click at [696, 93] on icon "Editor contextual toolbar" at bounding box center [703, 94] width 14 height 14
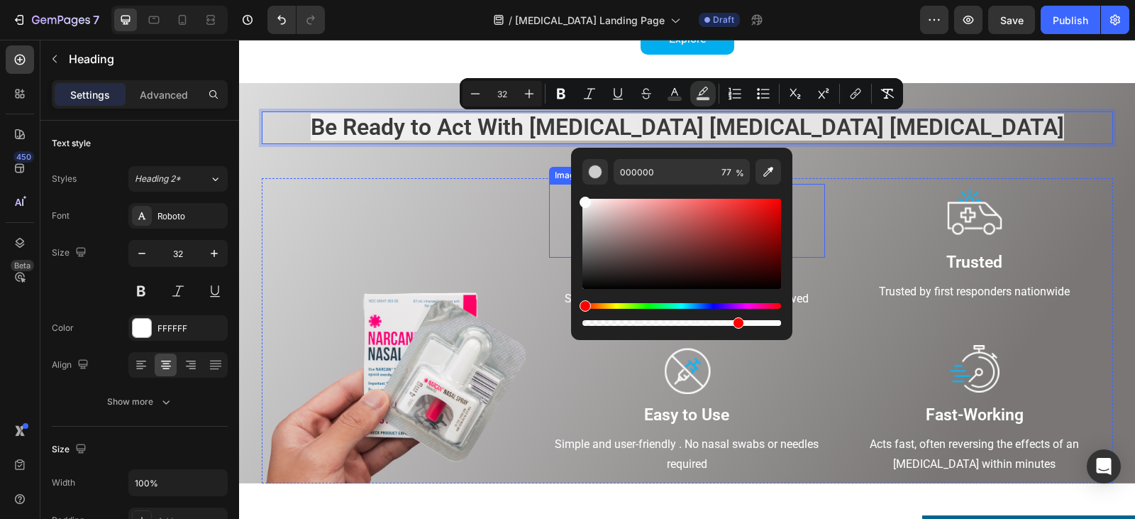
drag, startPoint x: 829, startPoint y: 255, endPoint x: 541, endPoint y: 184, distance: 296.8
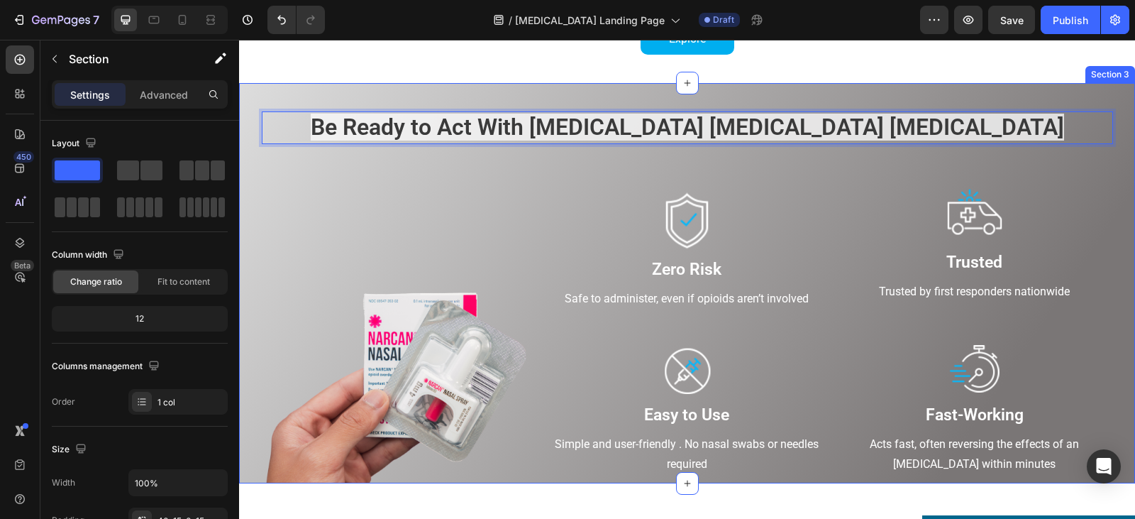
click at [423, 162] on div "Be Ready to Act With [MEDICAL_DATA] [MEDICAL_DATA] [MEDICAL_DATA] Heading 16 Ro…" at bounding box center [687, 297] width 875 height 372
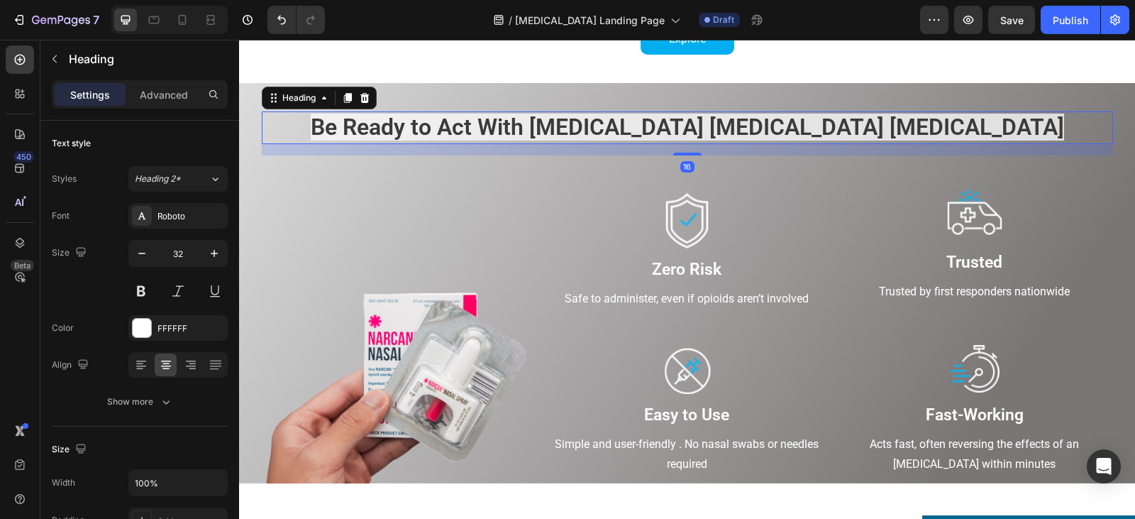
click at [498, 131] on span "Be Ready to Act With [MEDICAL_DATA] [MEDICAL_DATA] [MEDICAL_DATA]" at bounding box center [687, 126] width 753 height 27
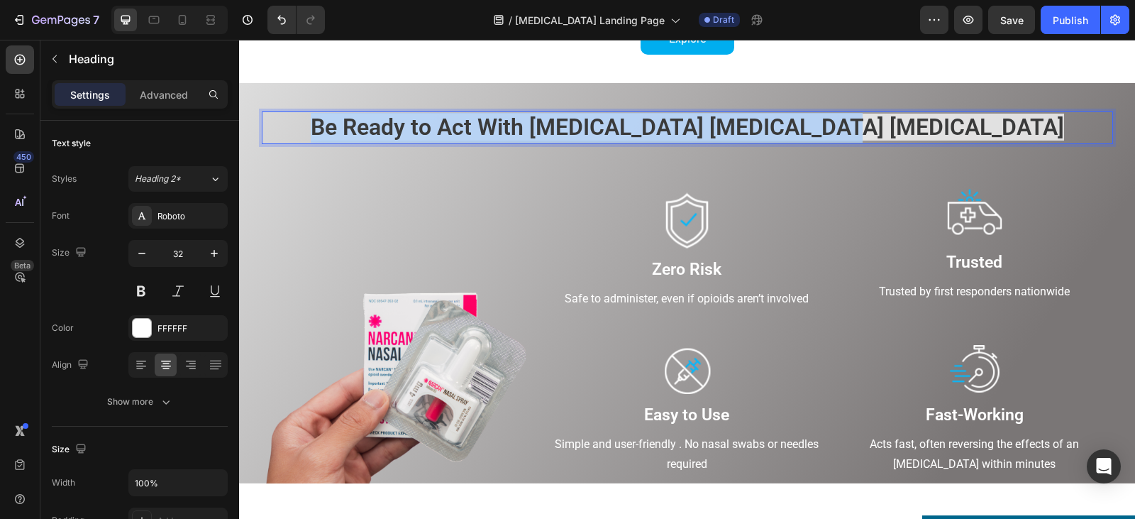
click at [498, 131] on span "Be Ready to Act With [MEDICAL_DATA] [MEDICAL_DATA] [MEDICAL_DATA]" at bounding box center [687, 126] width 753 height 27
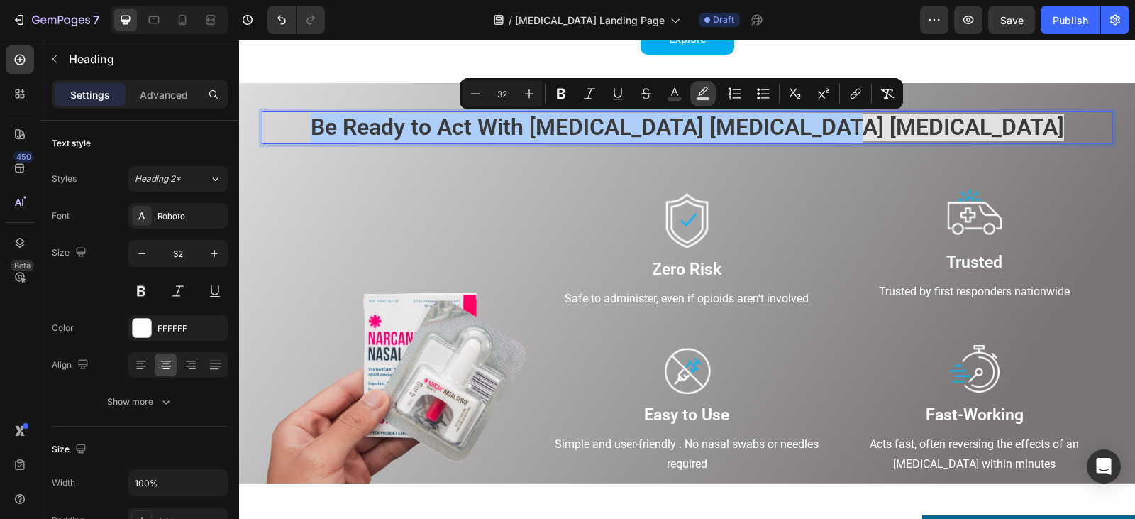
click at [712, 99] on button "color" at bounding box center [703, 94] width 26 height 26
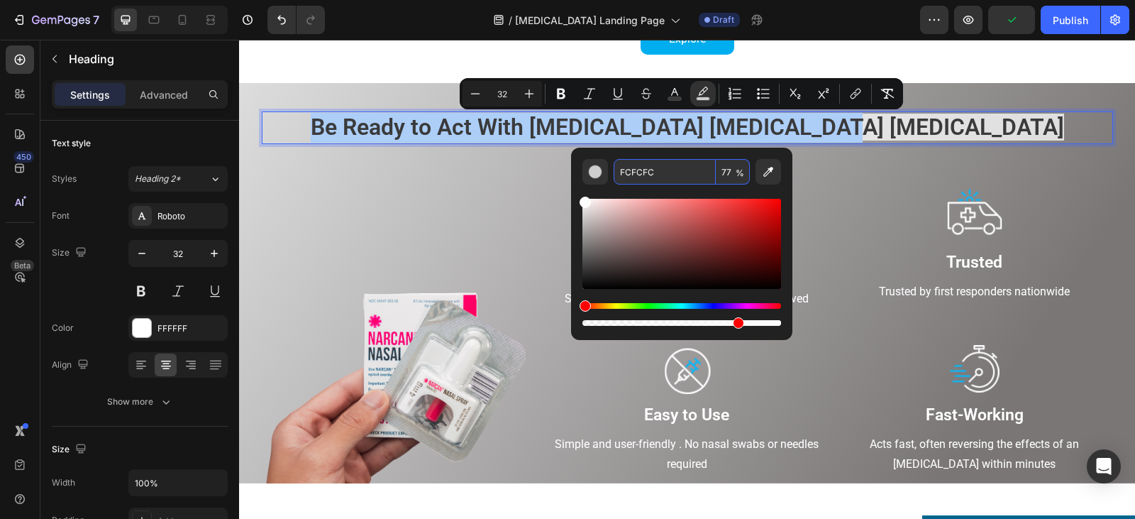
click at [726, 167] on input "77" at bounding box center [733, 172] width 34 height 26
type input "0"
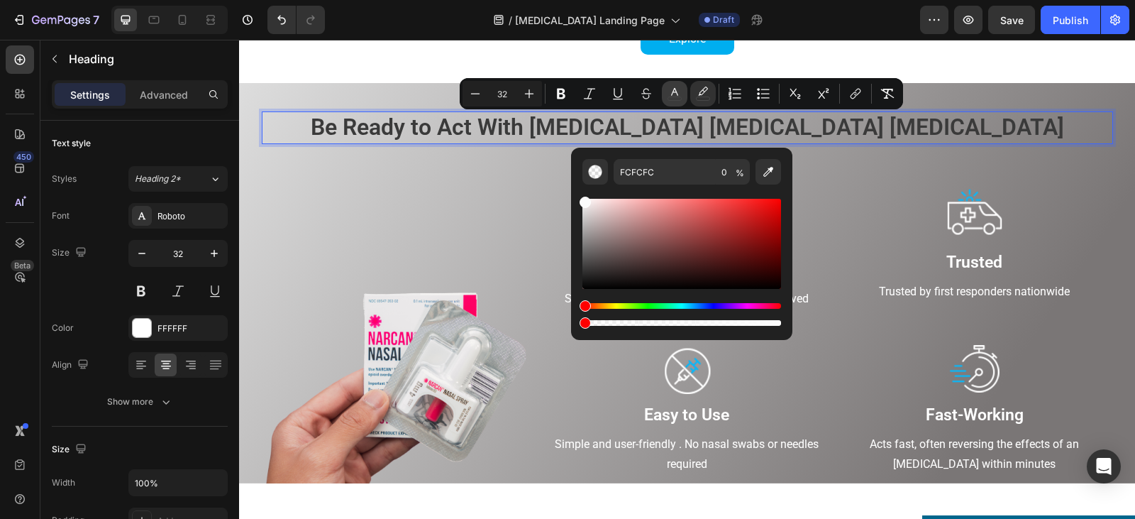
click at [675, 97] on rect "Editor contextual toolbar" at bounding box center [674, 99] width 13 height 4
click at [597, 174] on div "Editor contextual toolbar" at bounding box center [595, 172] width 14 height 14
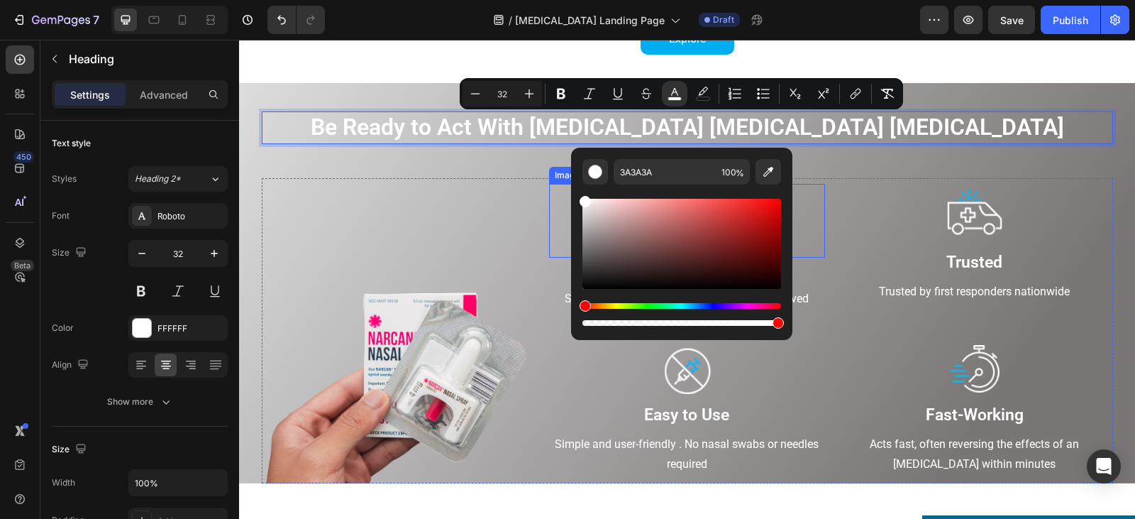
drag, startPoint x: 837, startPoint y: 260, endPoint x: 567, endPoint y: 194, distance: 277.5
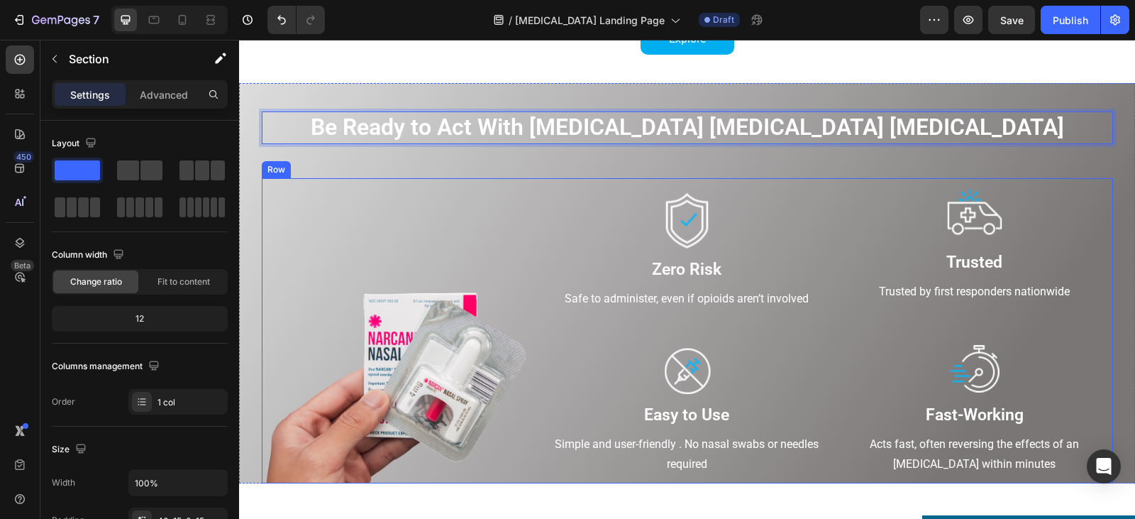
click at [440, 177] on div "Be Ready to Act With [MEDICAL_DATA] [MEDICAL_DATA] [MEDICAL_DATA] Heading 16 Ro…" at bounding box center [687, 297] width 875 height 372
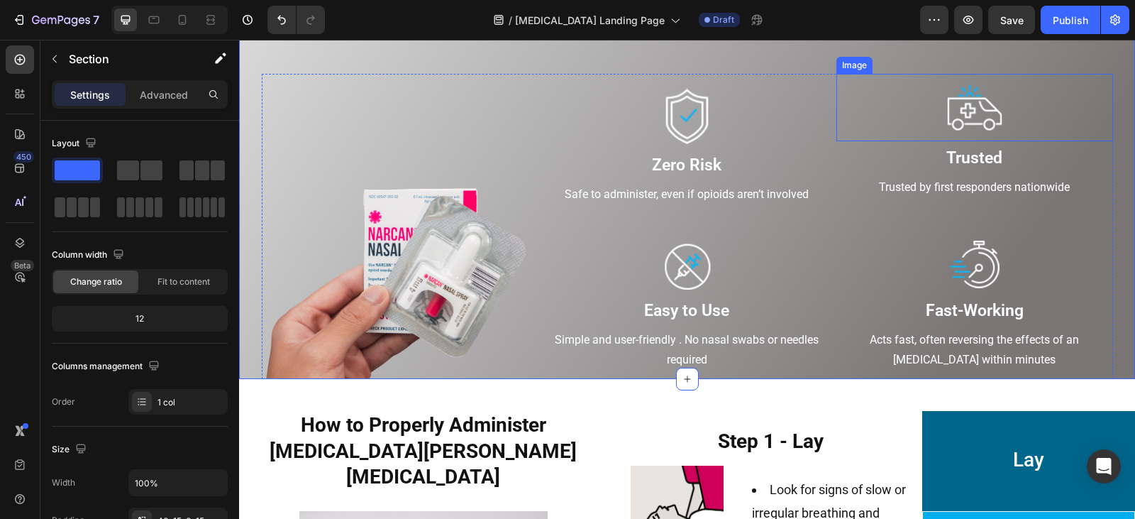
scroll to position [709, 0]
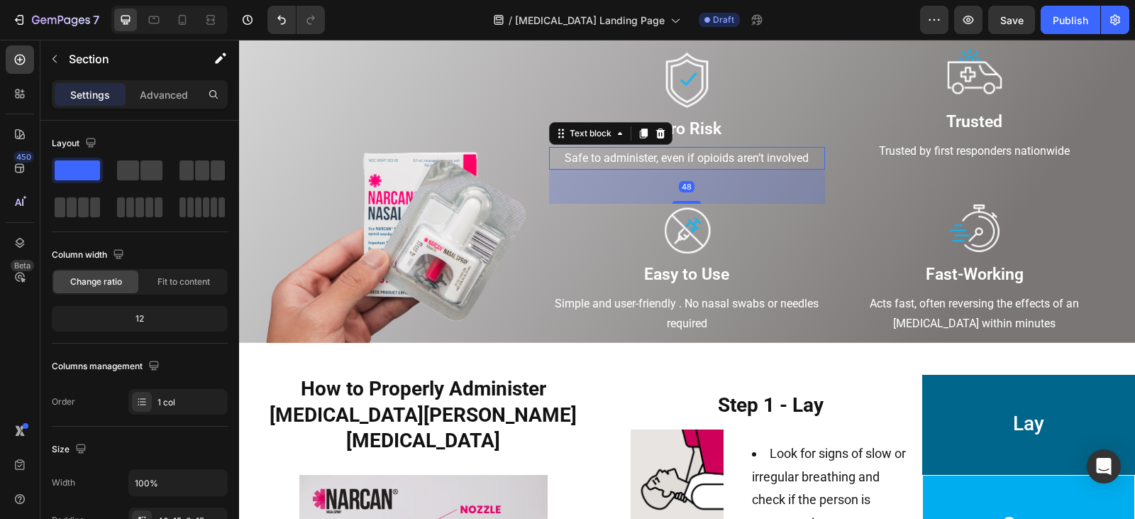
click at [682, 170] on div "Safe to administer, even if opioids aren’t involved Text block 48" at bounding box center [687, 158] width 276 height 23
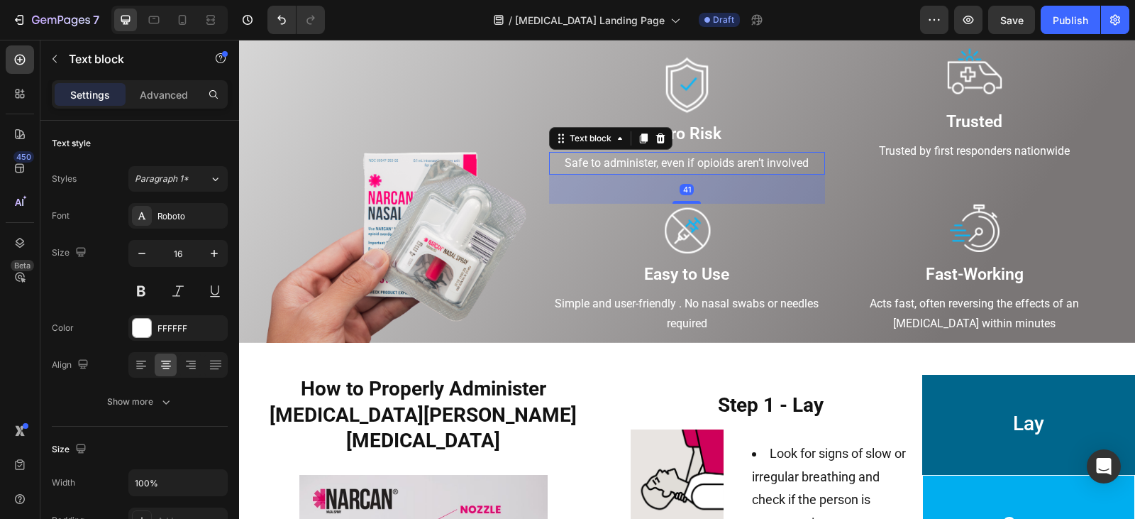
click at [683, 174] on div "41" at bounding box center [687, 174] width 276 height 0
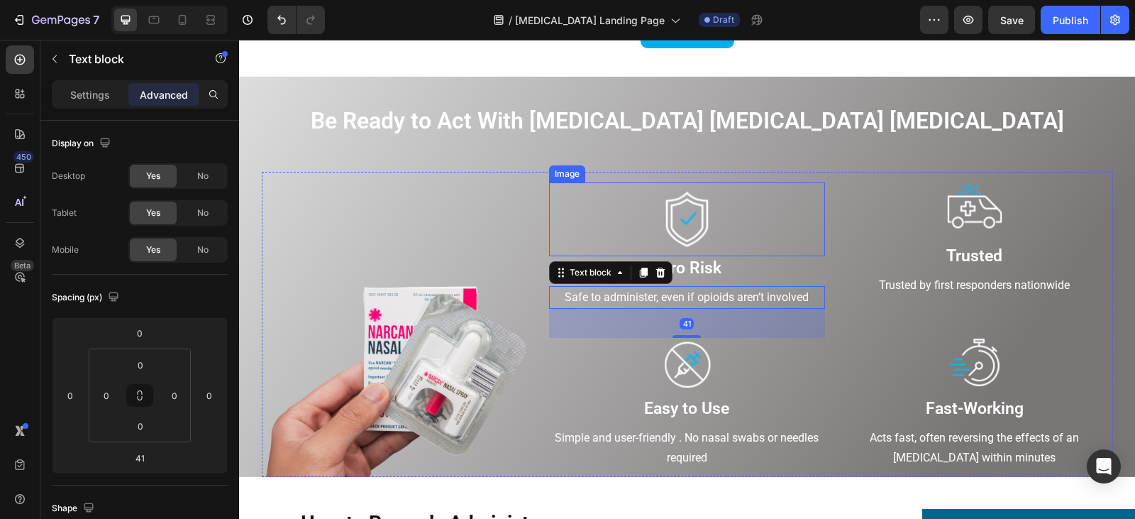
scroll to position [567, 0]
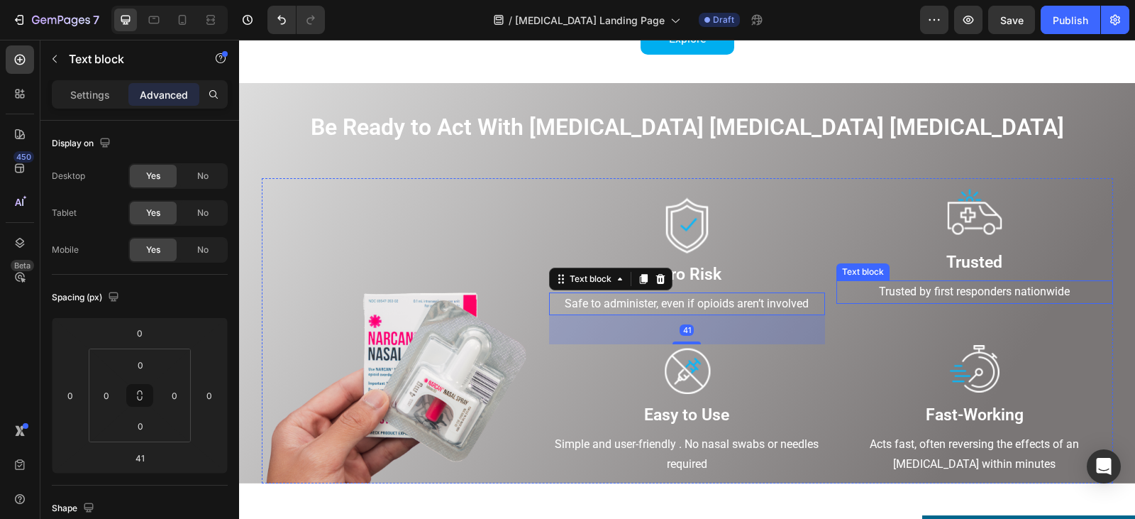
click at [963, 301] on p "Trusted by first responders nationwide" at bounding box center [974, 292] width 273 height 21
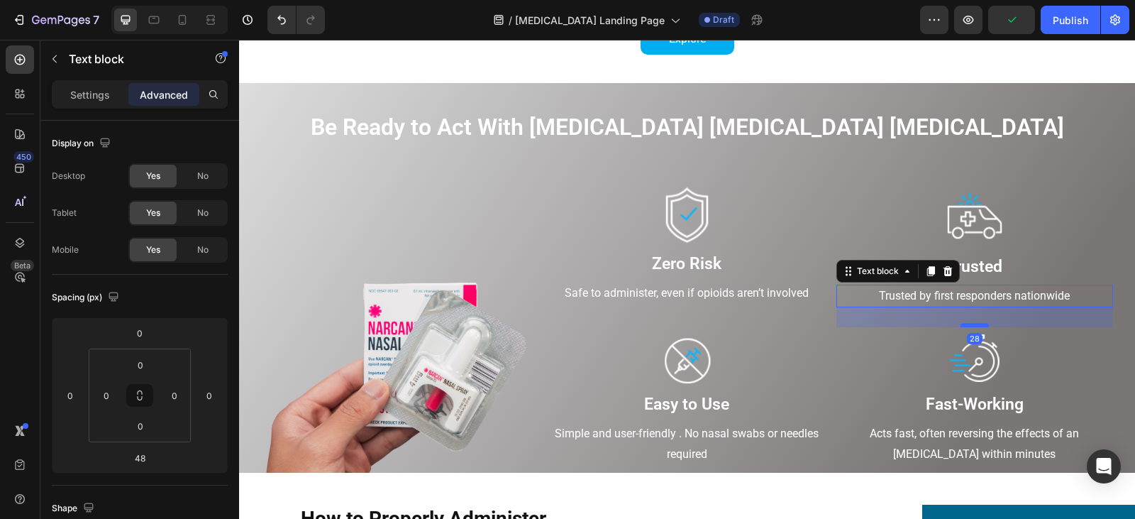
drag, startPoint x: 971, startPoint y: 338, endPoint x: 977, endPoint y: 324, distance: 15.6
click at [977, 324] on div at bounding box center [974, 325] width 28 height 4
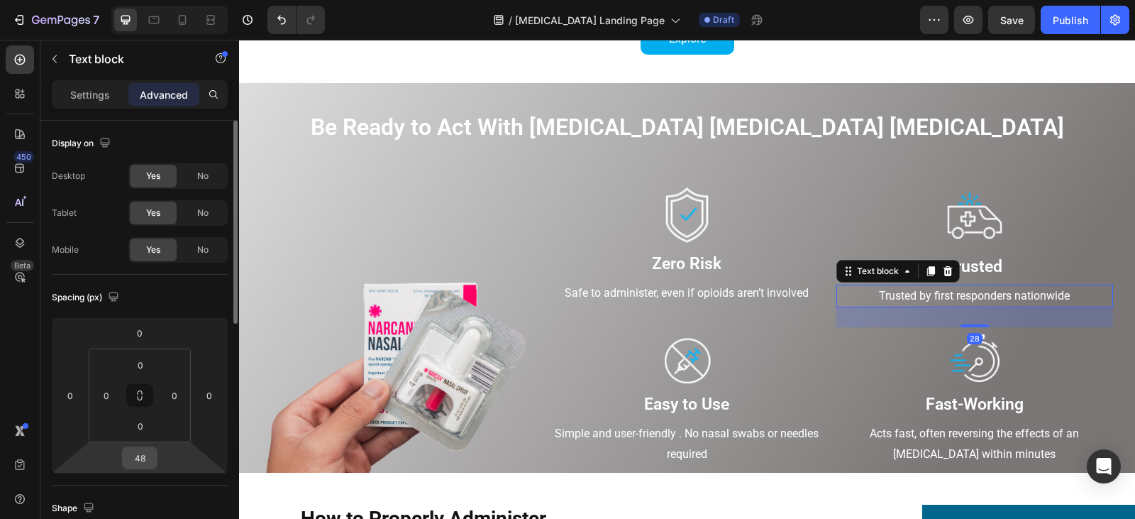
click at [150, 458] on input "48" at bounding box center [140, 457] width 28 height 21
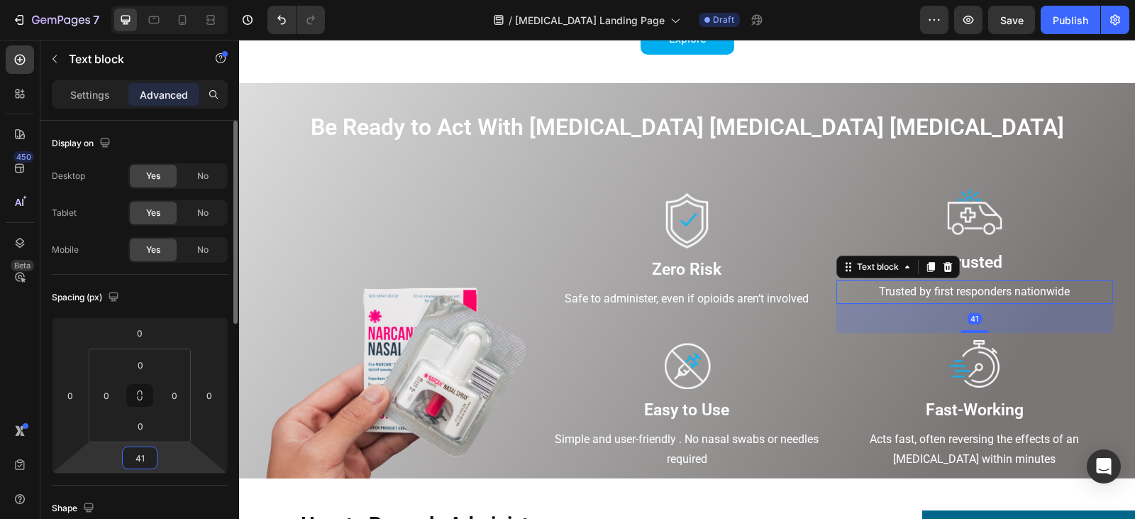
type input "41"
click at [774, 301] on p "Safe to administer, even if opioids aren’t involved" at bounding box center [686, 299] width 273 height 21
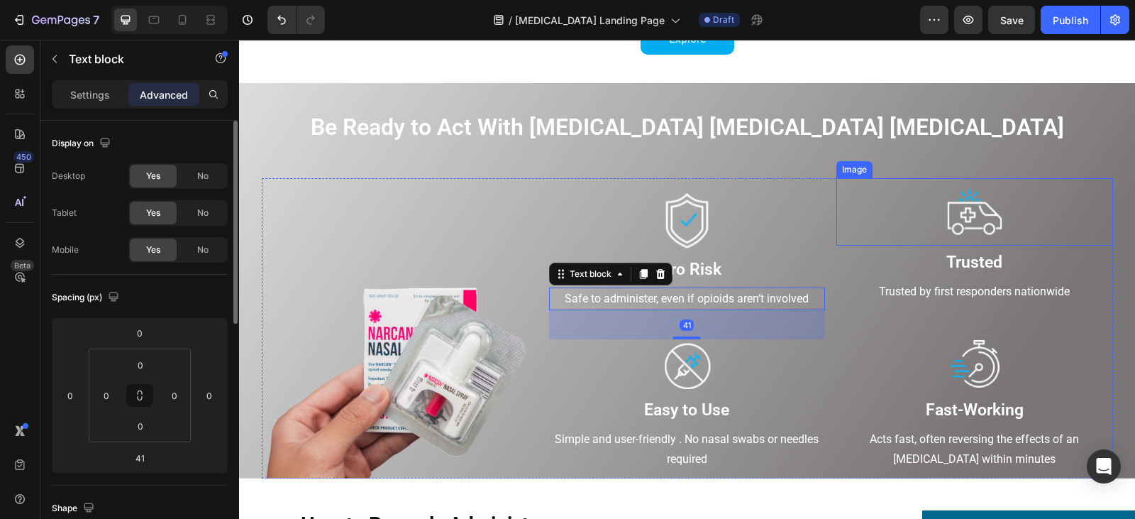
click at [967, 211] on img at bounding box center [974, 211] width 61 height 67
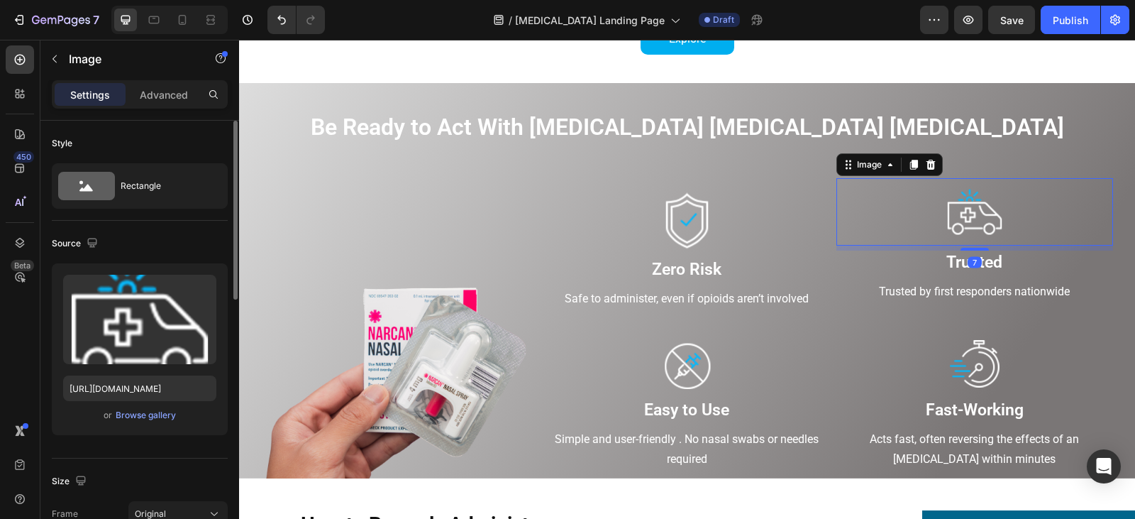
scroll to position [142, 0]
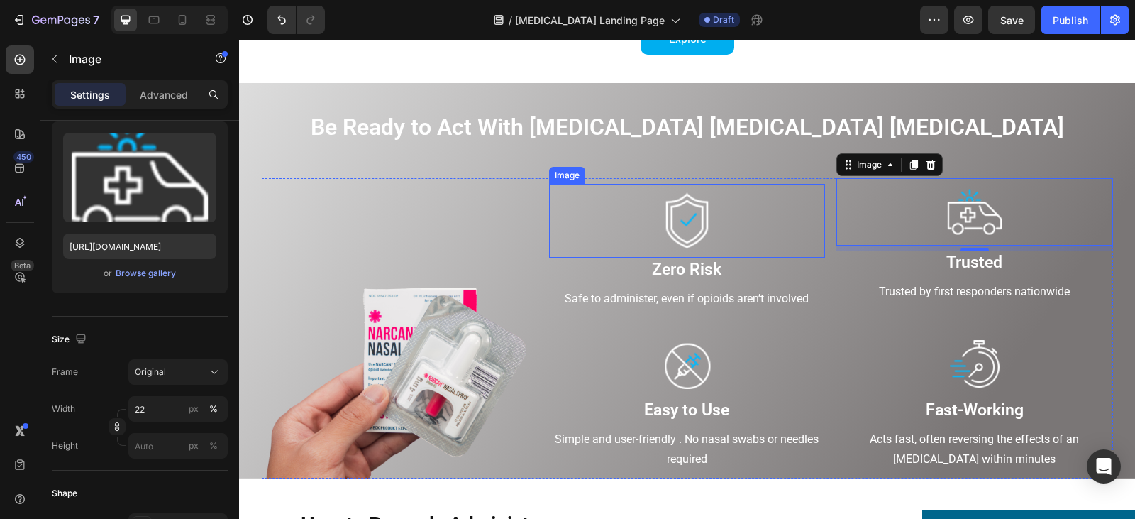
click at [682, 217] on img at bounding box center [687, 221] width 66 height 74
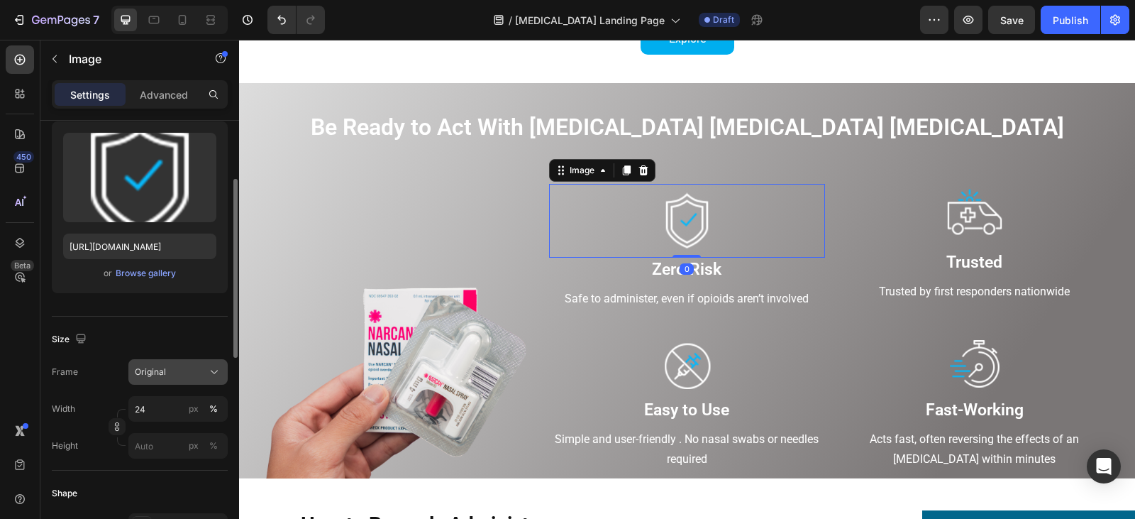
click at [202, 379] on button "Original" at bounding box center [177, 372] width 99 height 26
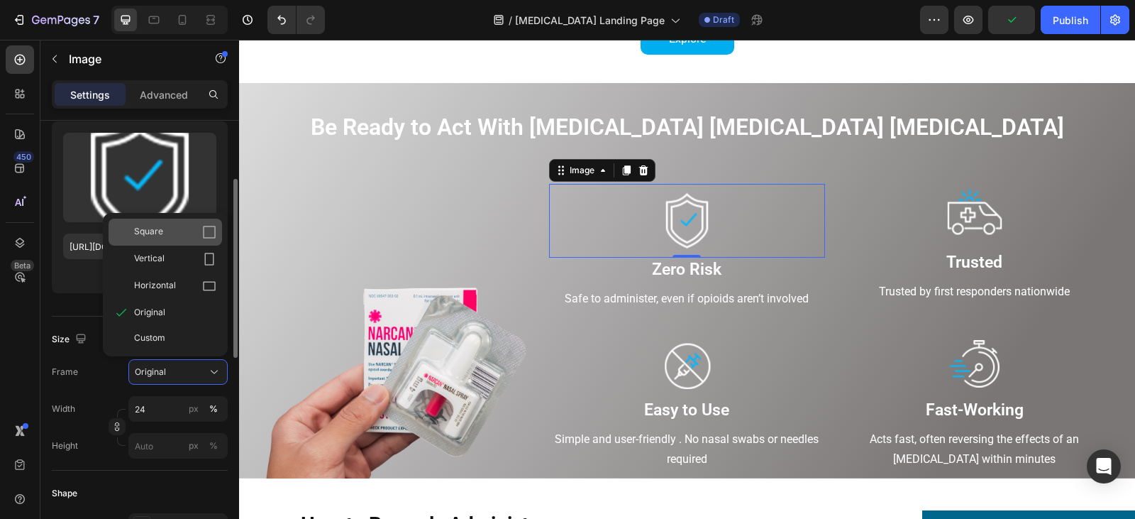
click at [184, 240] on div "Square" at bounding box center [165, 231] width 113 height 27
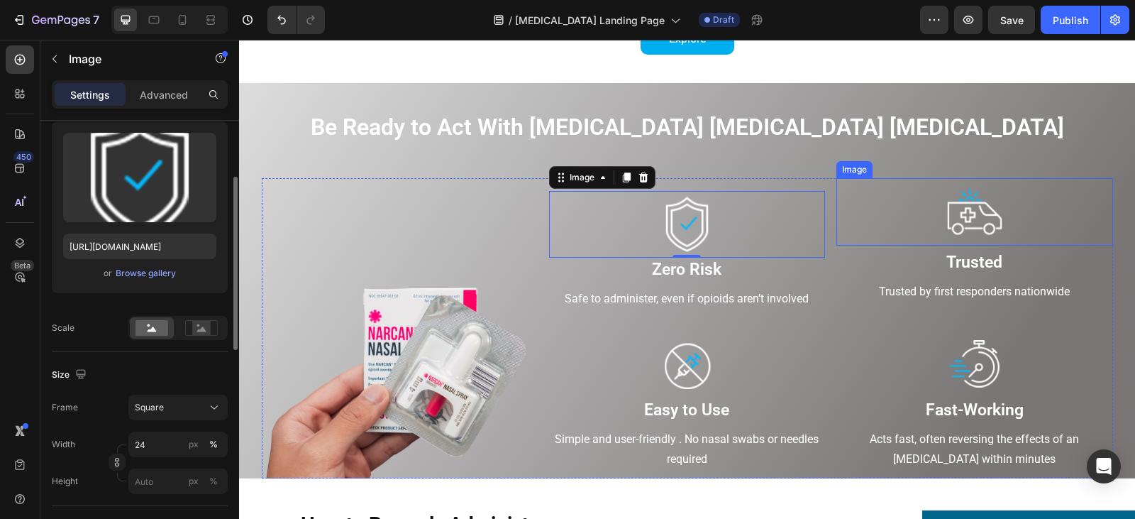
click at [985, 211] on img at bounding box center [974, 211] width 61 height 67
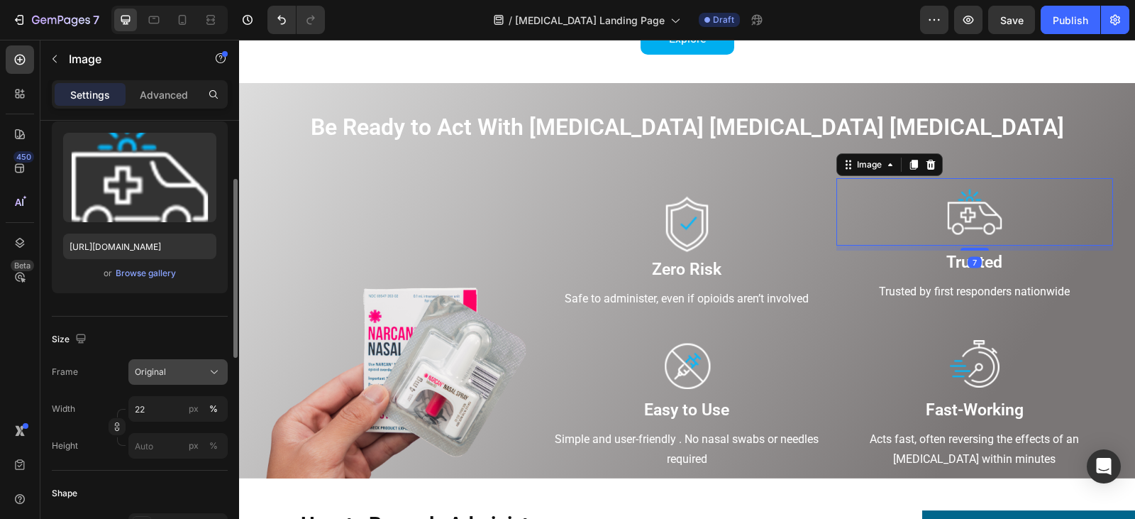
click at [145, 379] on button "Original" at bounding box center [177, 372] width 99 height 26
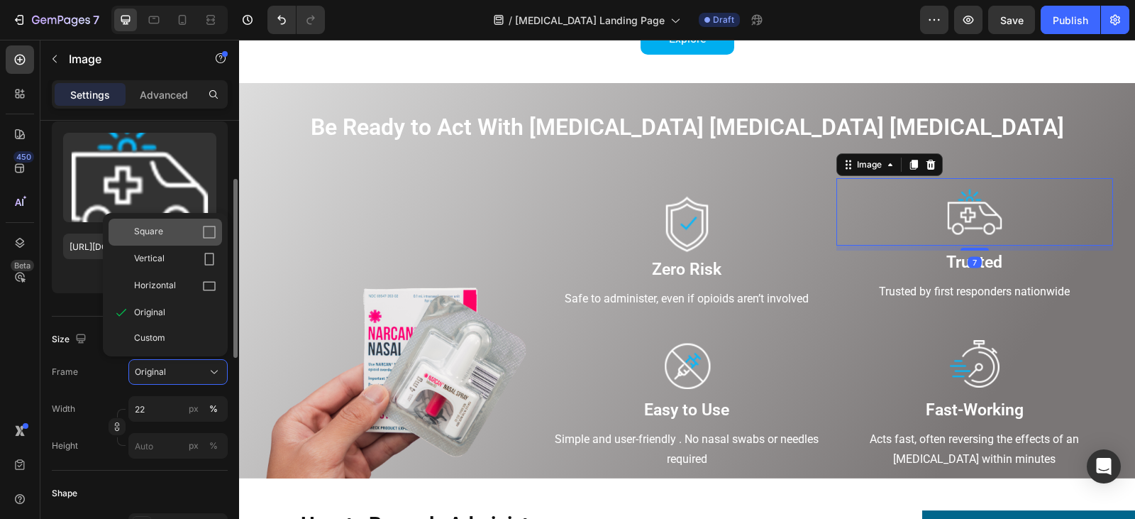
click at [164, 237] on div "Square" at bounding box center [175, 232] width 82 height 14
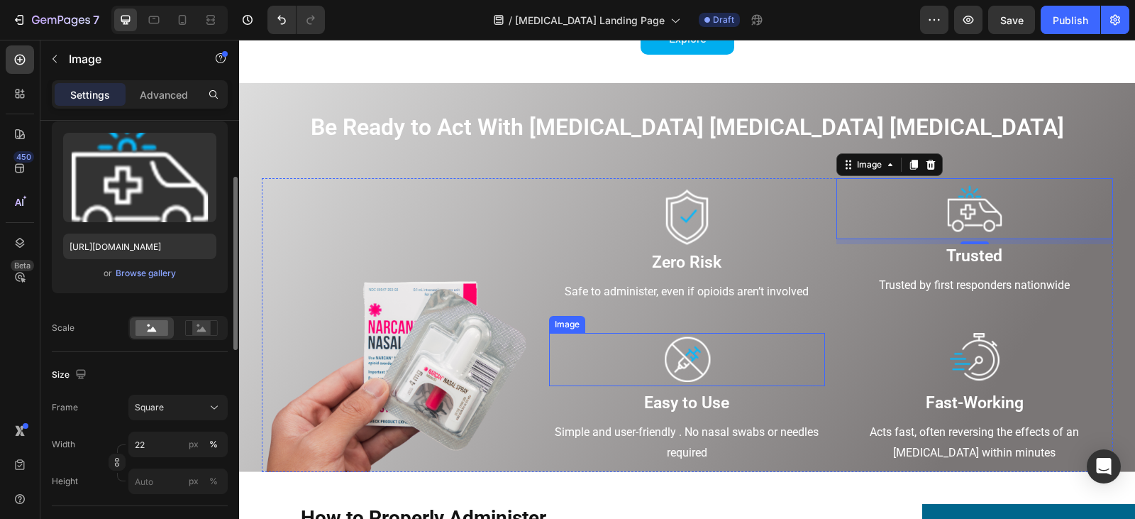
click at [692, 381] on img at bounding box center [687, 359] width 55 height 53
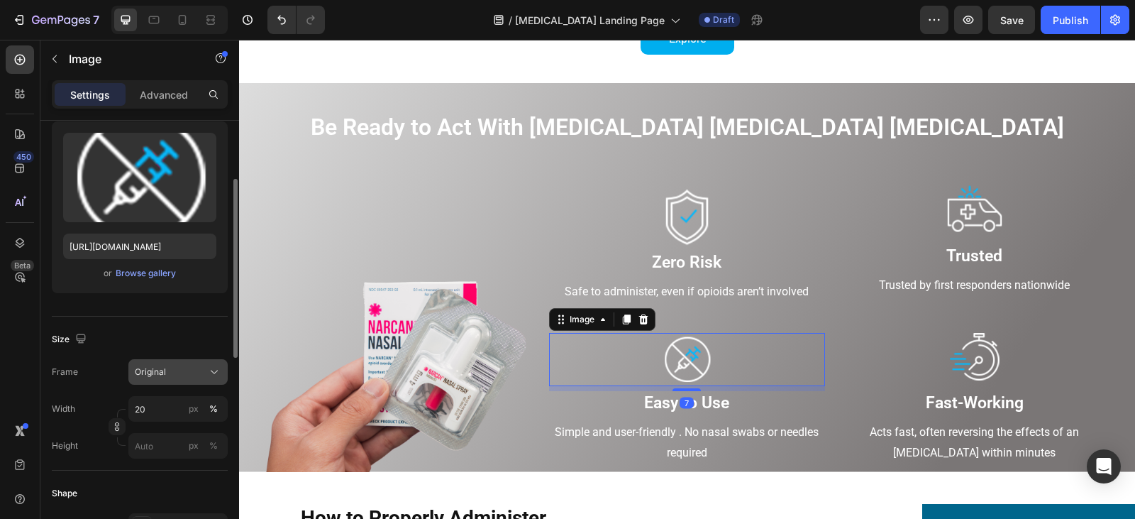
click at [163, 365] on span "Original" at bounding box center [150, 371] width 31 height 13
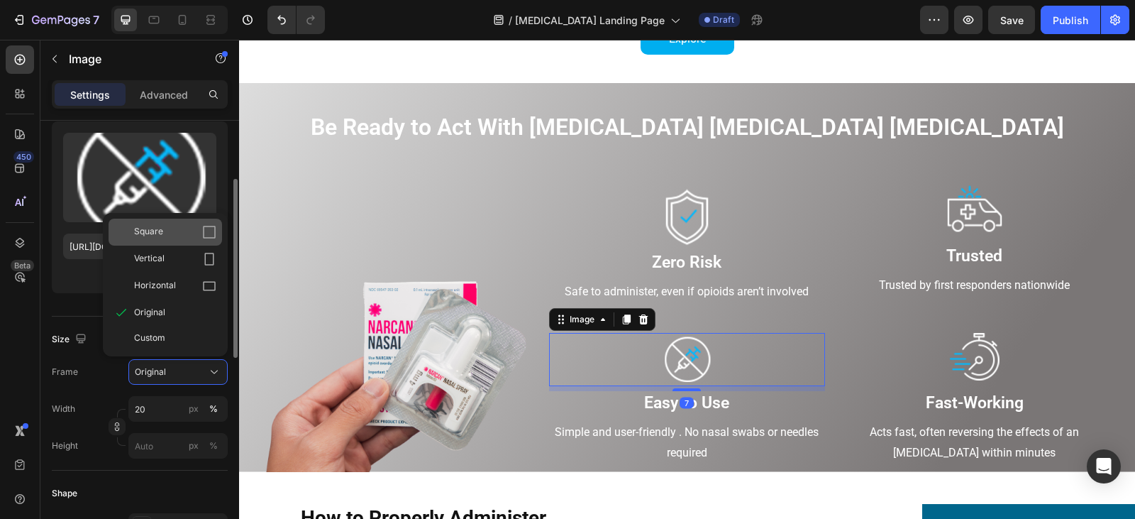
click at [181, 233] on div "Square" at bounding box center [175, 232] width 82 height 14
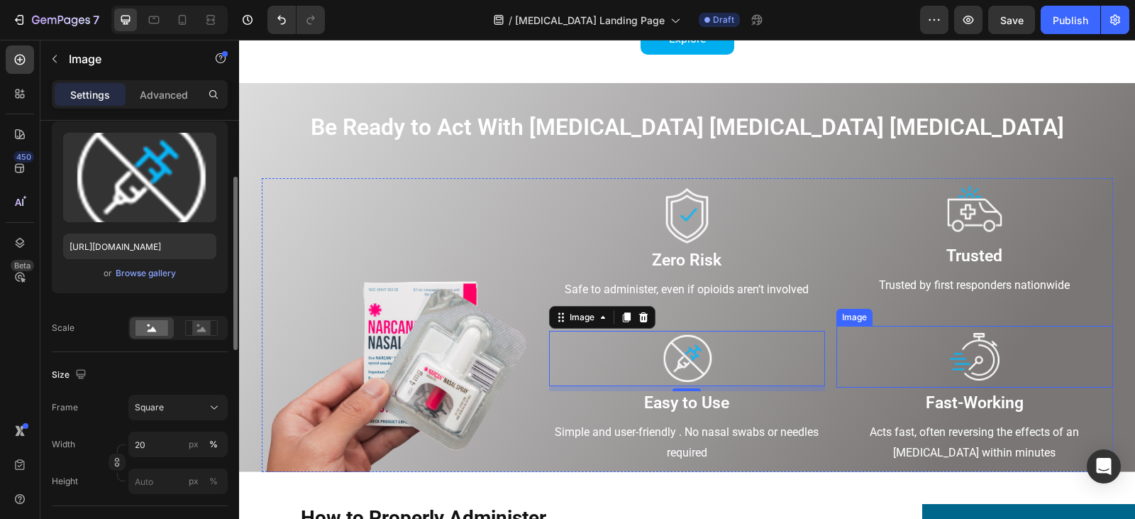
click at [956, 363] on img at bounding box center [974, 357] width 55 height 62
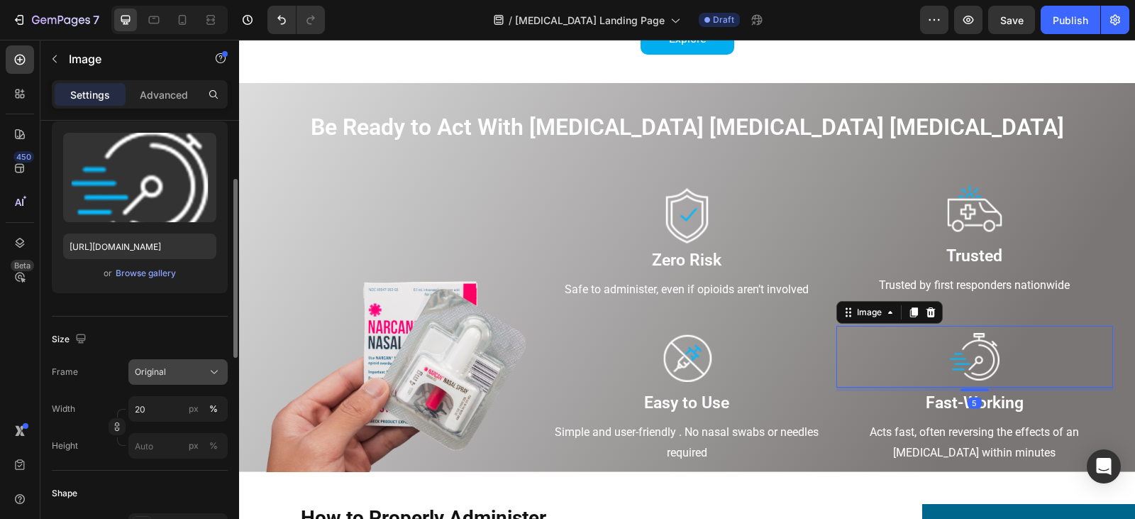
click at [170, 367] on div "Original" at bounding box center [170, 371] width 70 height 13
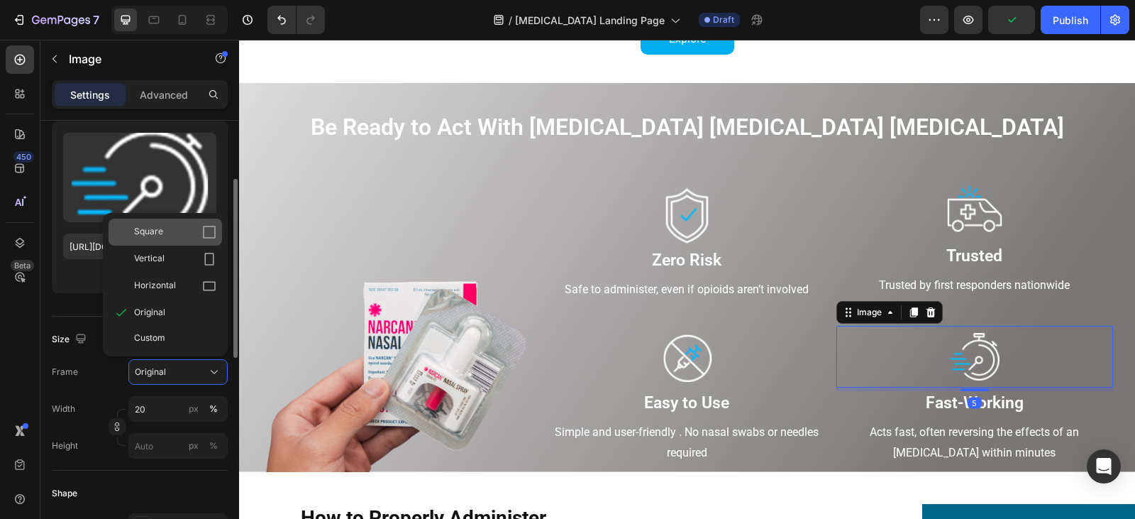
click at [184, 234] on div "Square" at bounding box center [175, 232] width 82 height 14
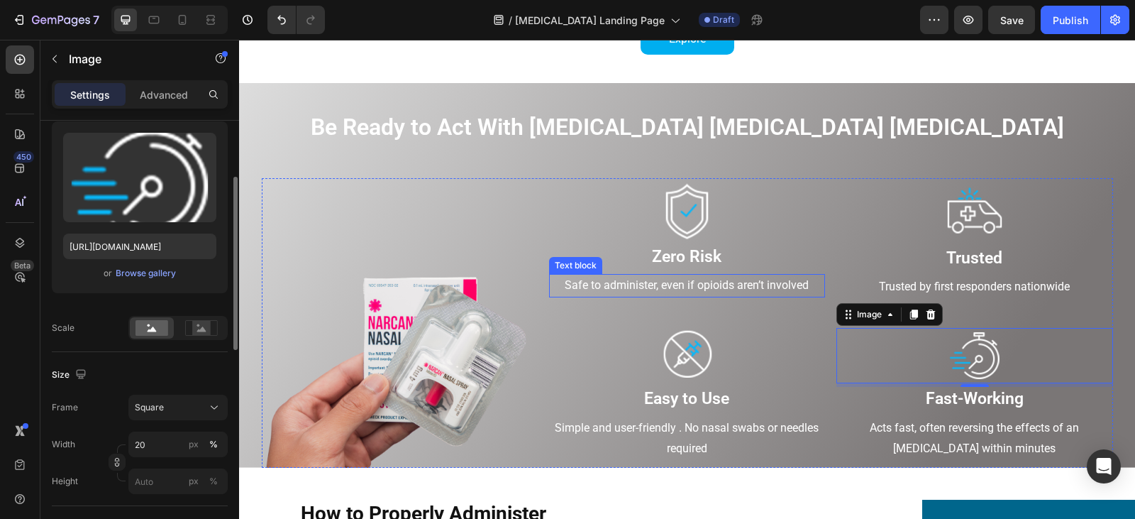
click at [736, 286] on p "Safe to administer, even if opioids aren’t involved" at bounding box center [686, 285] width 273 height 21
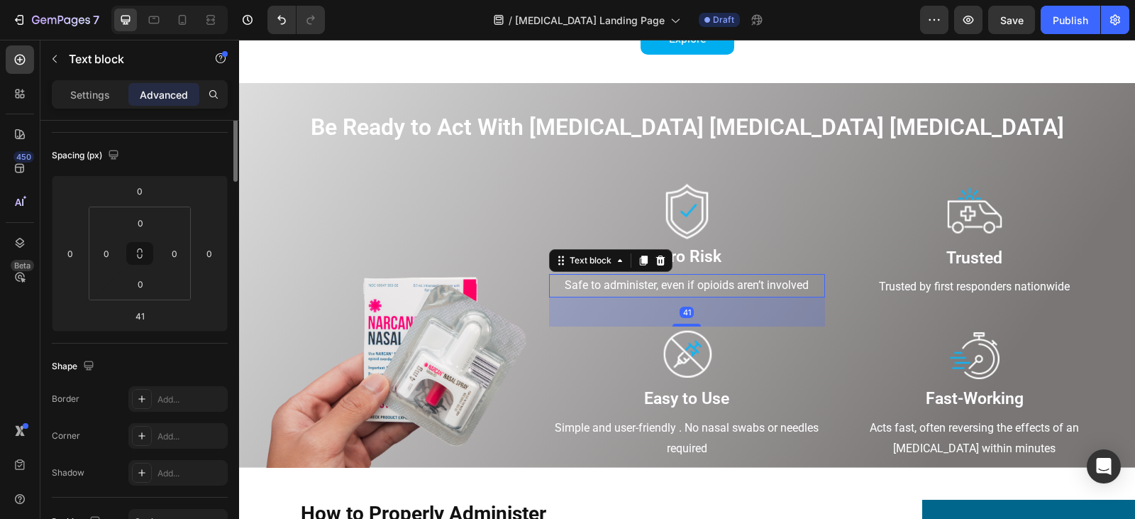
scroll to position [0, 0]
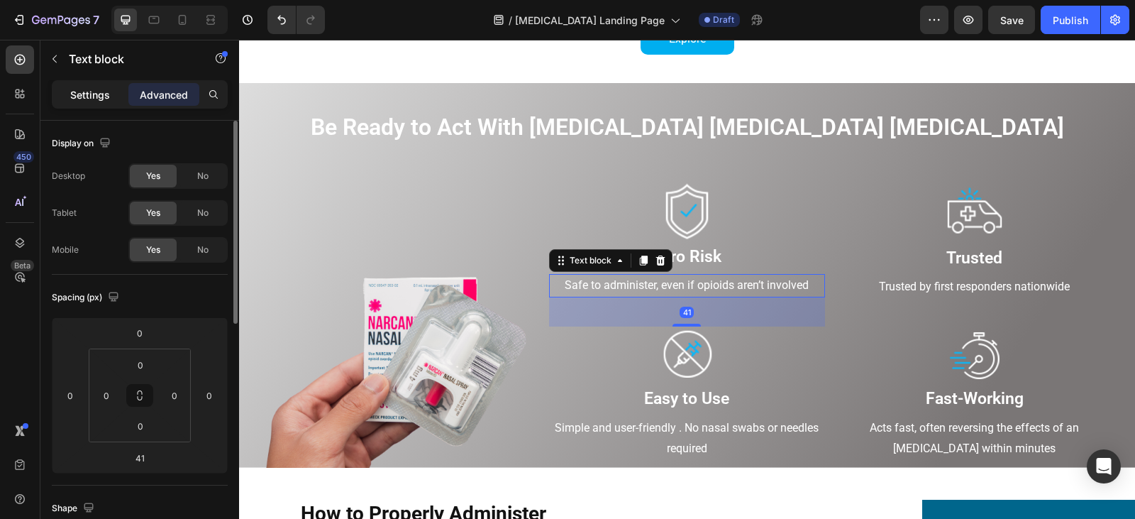
click at [91, 96] on p "Settings" at bounding box center [90, 94] width 40 height 15
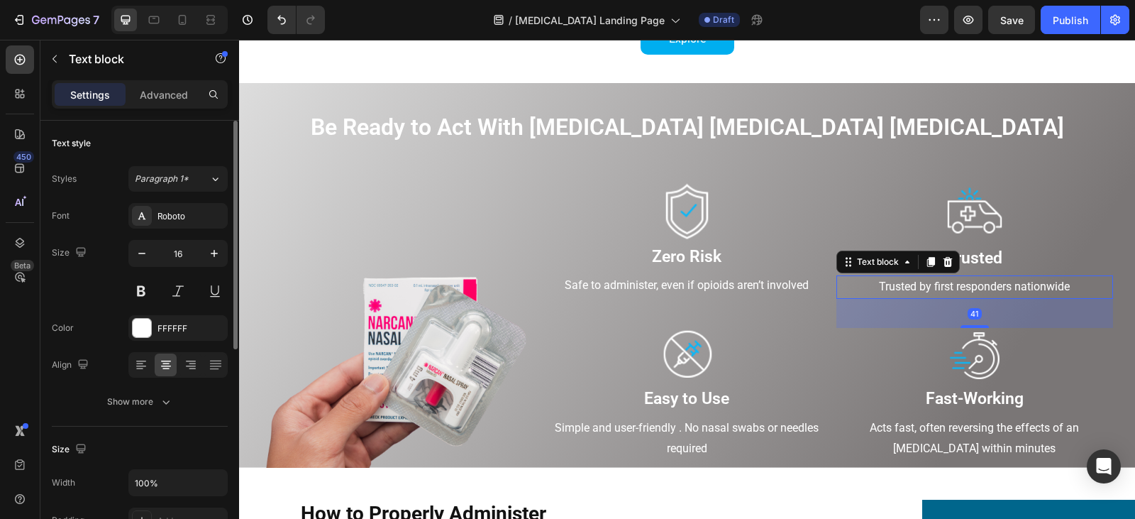
click at [1004, 289] on p "Trusted by first responders nationwide" at bounding box center [974, 287] width 273 height 21
click at [730, 438] on p "Simple and user-friendly . No nasal swabs or needles required" at bounding box center [686, 438] width 273 height 41
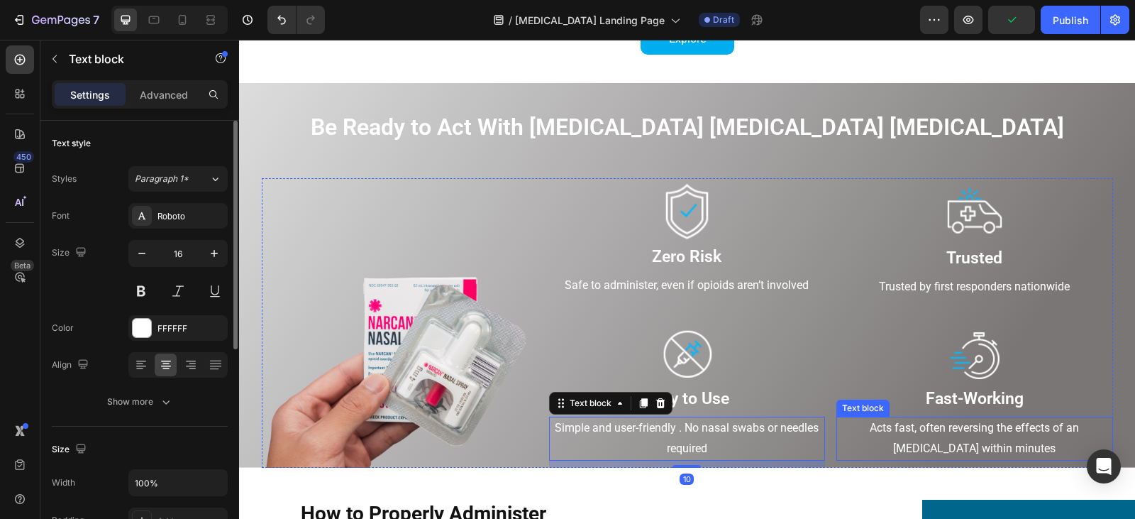
click at [904, 436] on p "Acts fast, often reversing the effects of an [MEDICAL_DATA] within minutes" at bounding box center [974, 438] width 273 height 41
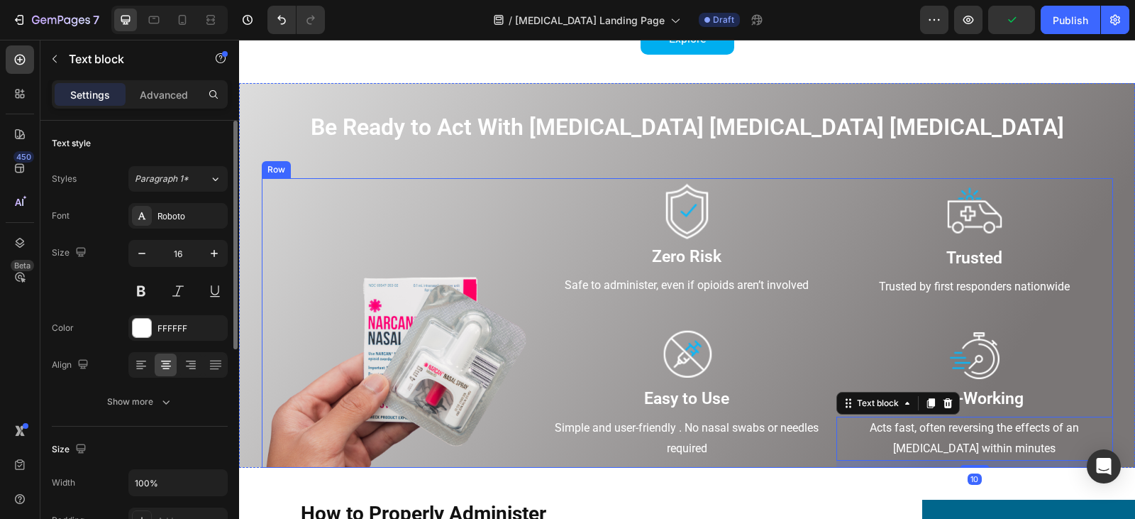
click at [827, 448] on div "Image Image Zero Risk Text block Safe to administer, even if opioids aren’t inv…" at bounding box center [687, 322] width 851 height 289
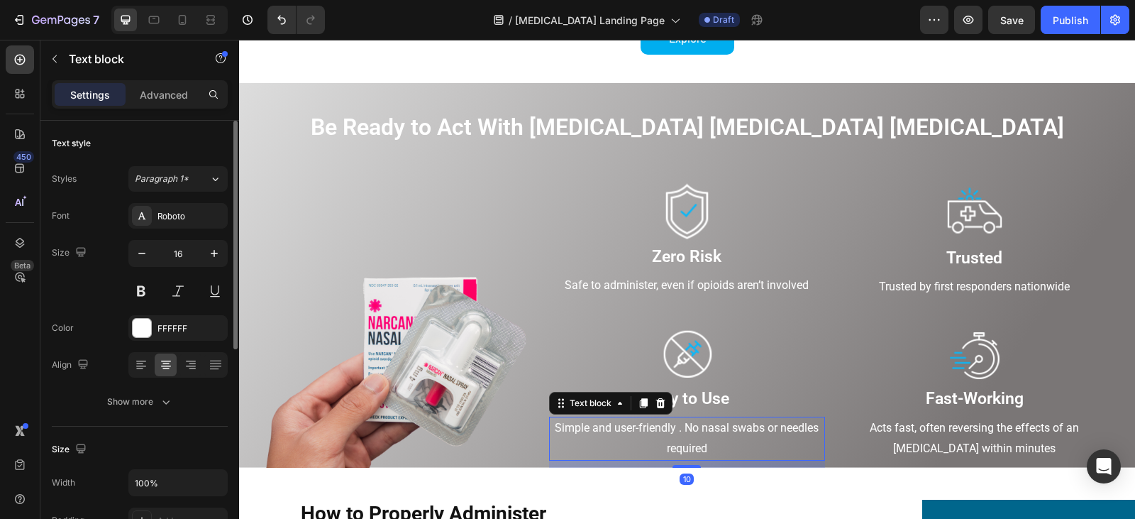
click at [727, 433] on p "Simple and user-friendly . No nasal swabs or needles required" at bounding box center [686, 438] width 273 height 41
click at [167, 96] on p "Advanced" at bounding box center [164, 94] width 48 height 15
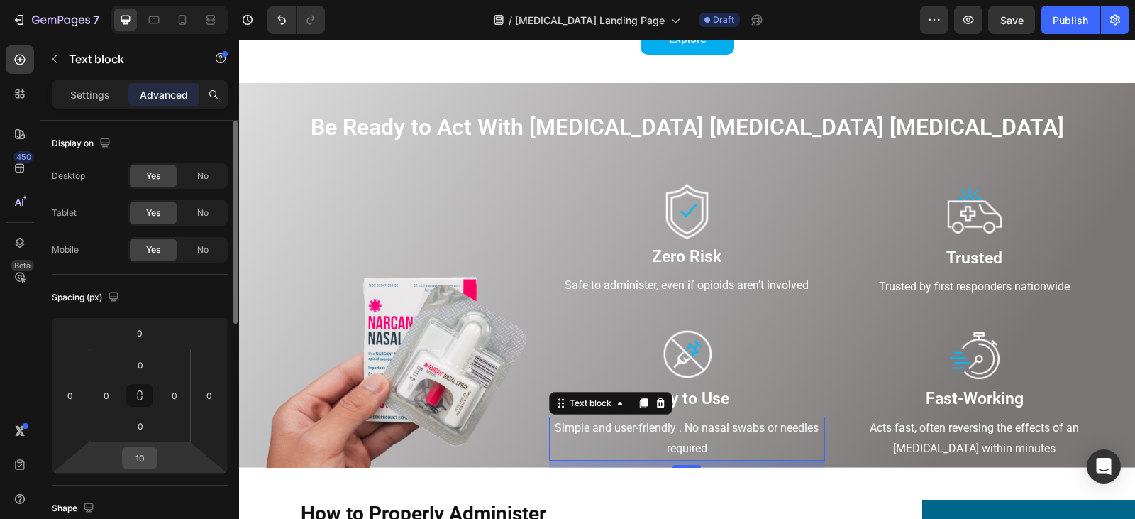
click at [136, 455] on input "10" at bounding box center [140, 457] width 28 height 21
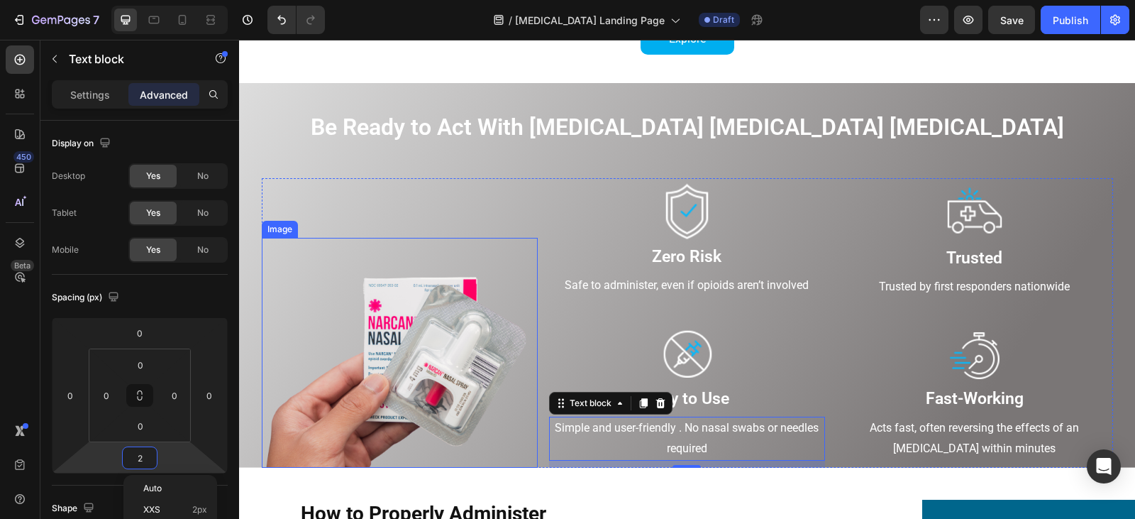
type input "25"
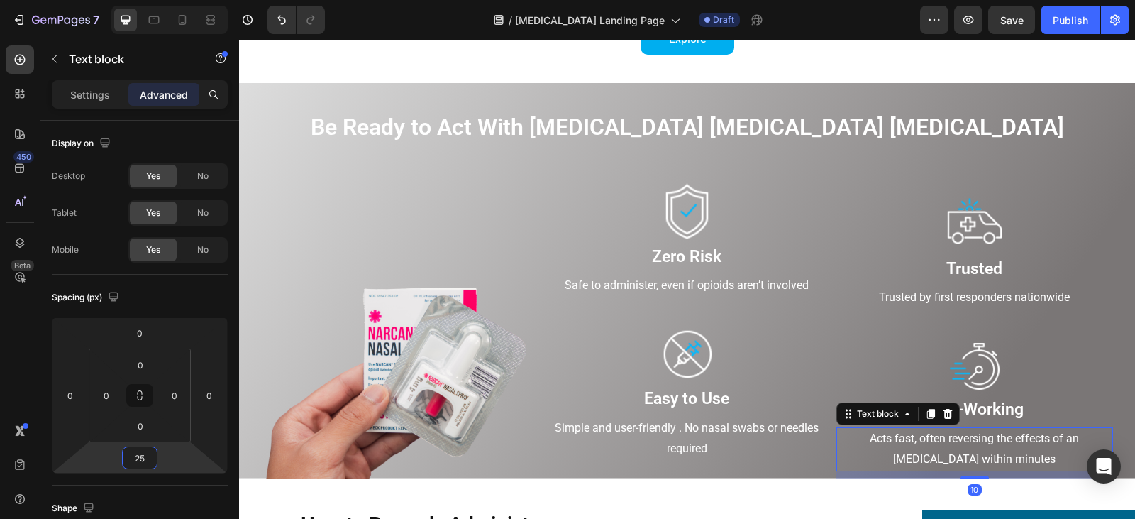
click at [965, 448] on p "Acts fast, often reversing the effects of an [MEDICAL_DATA] within minutes" at bounding box center [974, 448] width 273 height 41
click at [144, 466] on input "10" at bounding box center [140, 457] width 28 height 21
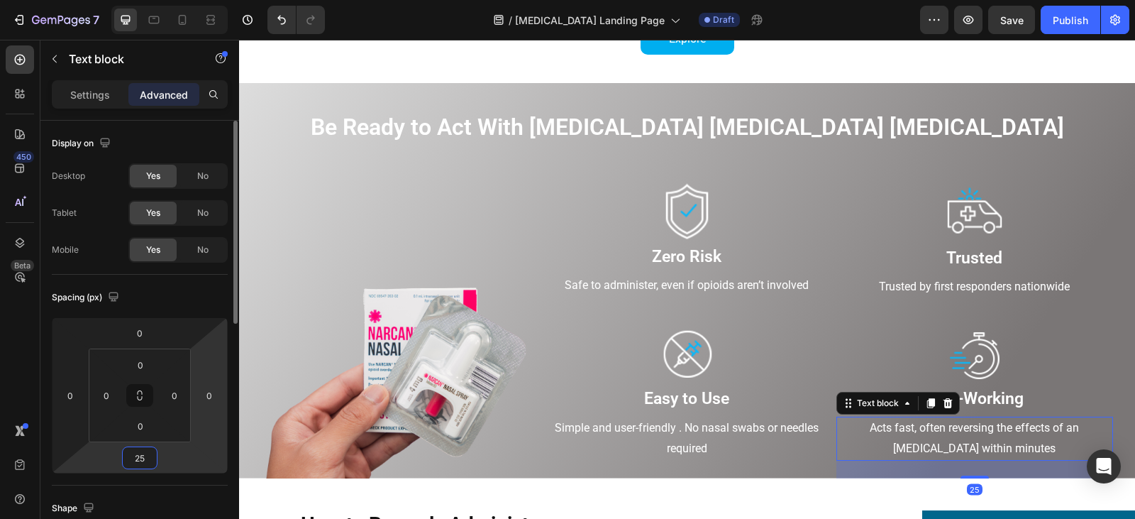
type input "25"
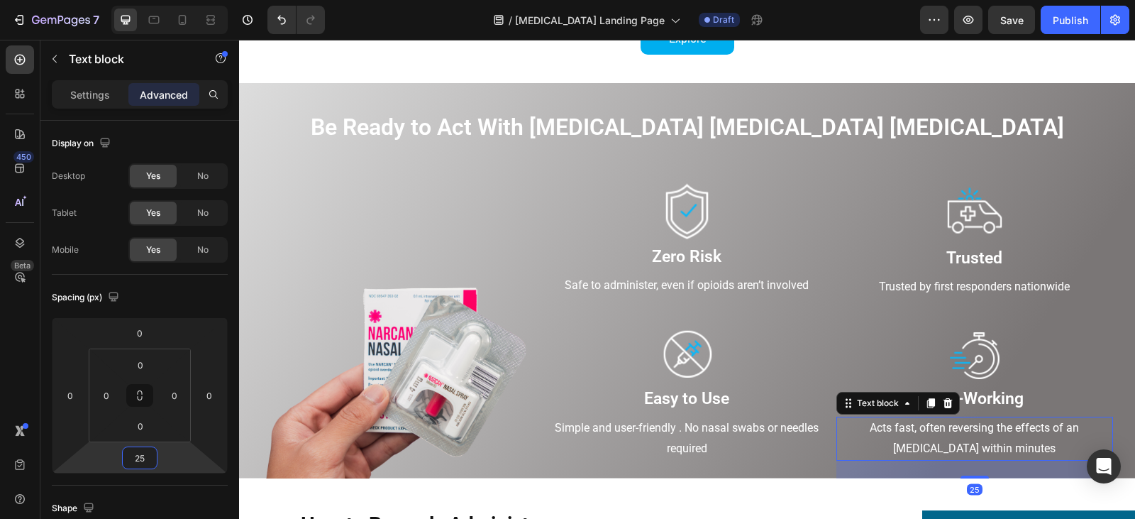
click at [813, 348] on div at bounding box center [687, 353] width 276 height 55
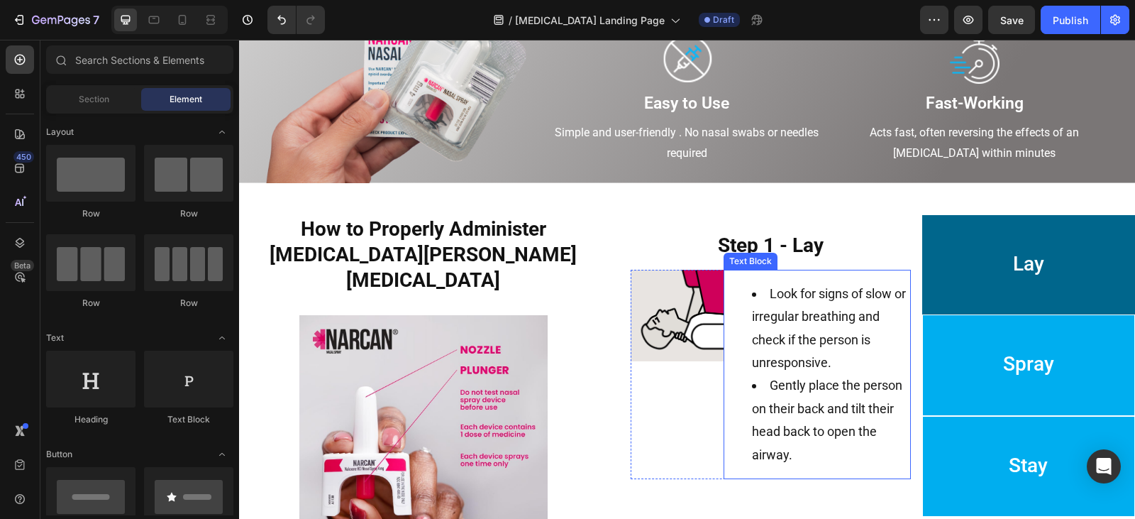
scroll to position [986, 0]
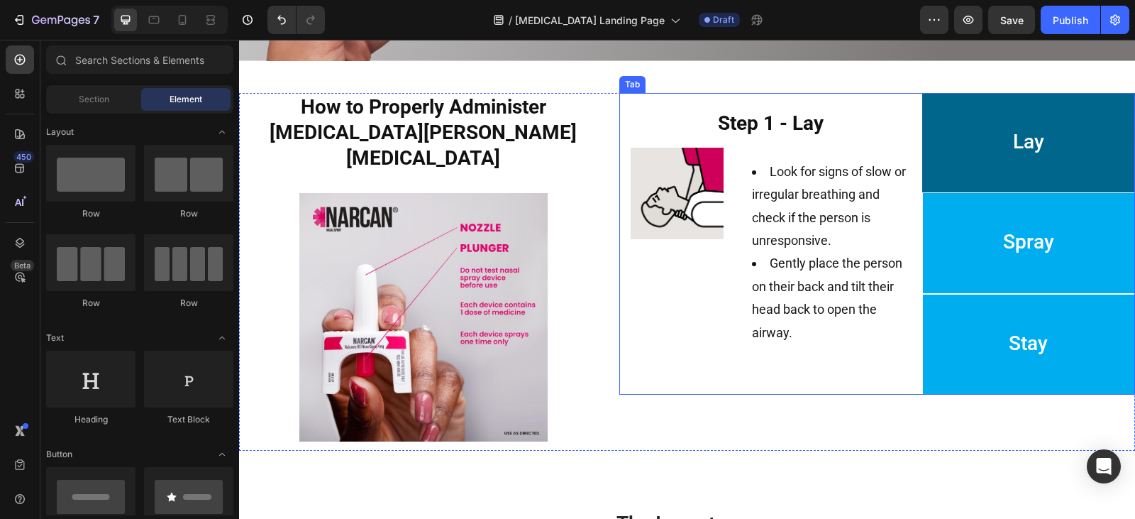
click at [948, 243] on li "Spray" at bounding box center [1028, 242] width 213 height 101
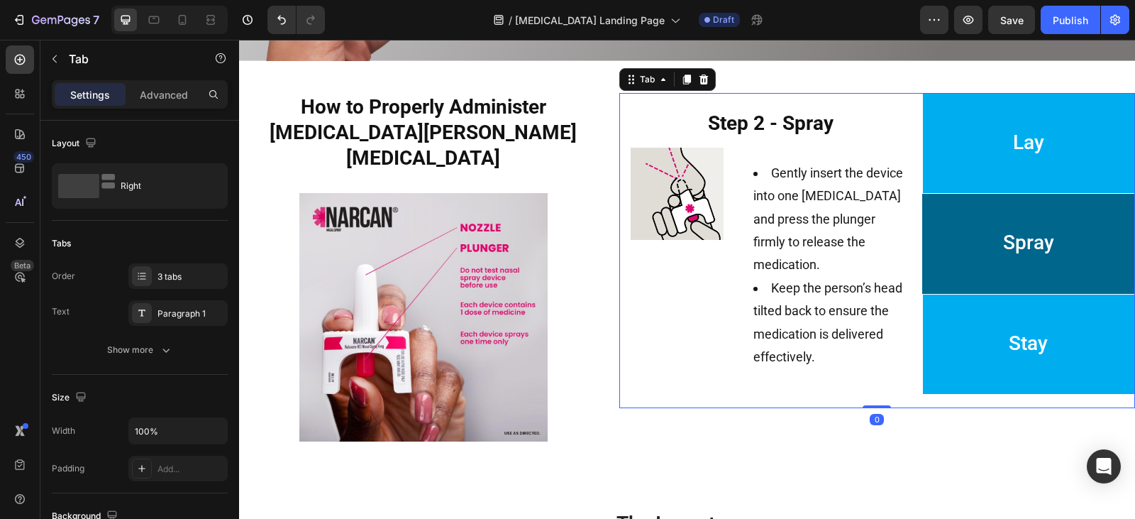
click at [964, 323] on li "Stay" at bounding box center [1028, 344] width 213 height 101
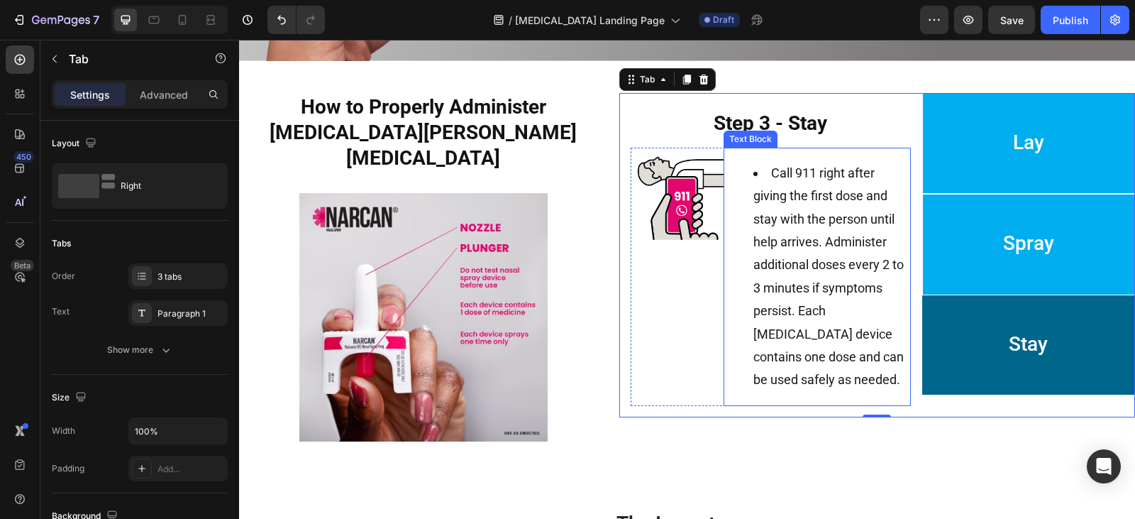
click at [787, 184] on li "Call 911 right after giving the first dose and stay with the person until help …" at bounding box center [831, 277] width 156 height 230
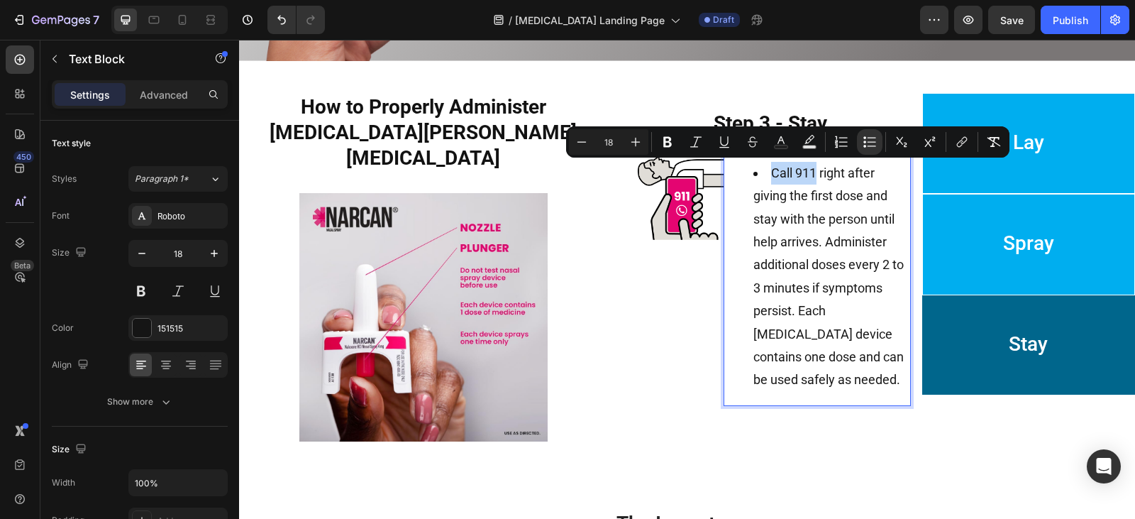
drag, startPoint x: 767, startPoint y: 171, endPoint x: 811, endPoint y: 175, distance: 44.2
click at [850, 248] on span "Call 911 right after giving the first dose and stay with the person until help …" at bounding box center [828, 276] width 150 height 222
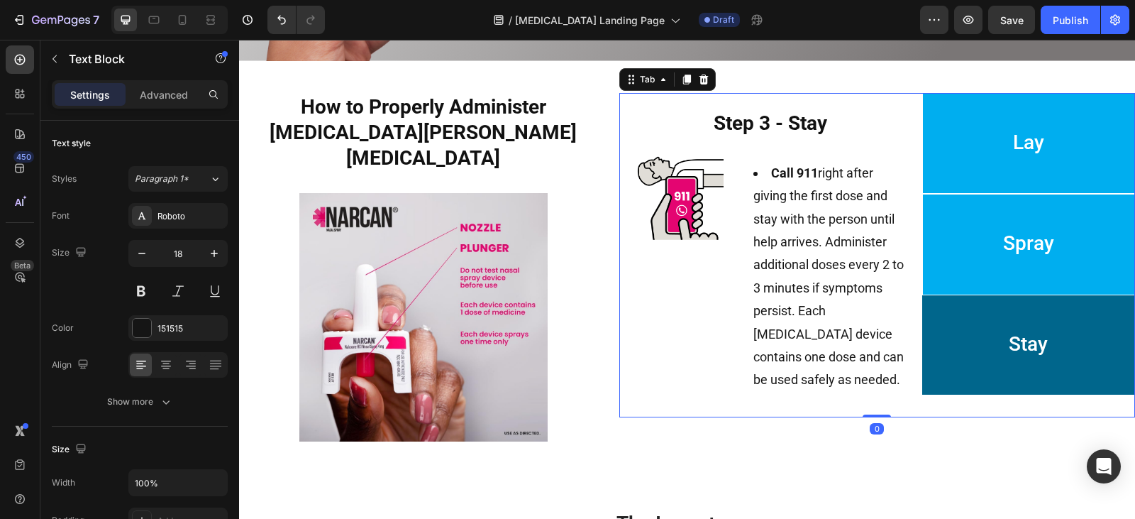
click at [1004, 262] on p "Spray" at bounding box center [1028, 244] width 51 height 84
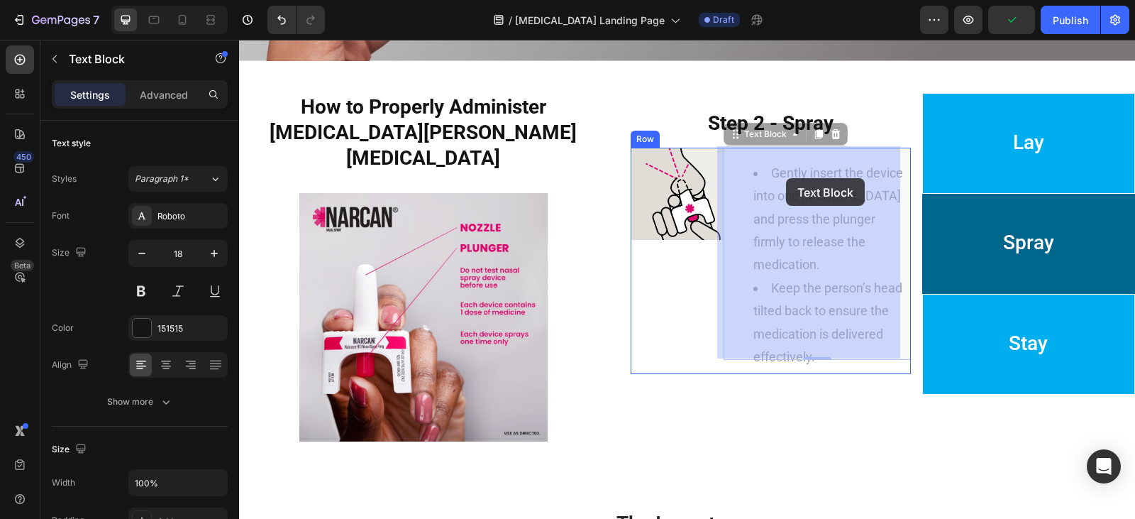
drag, startPoint x: 768, startPoint y: 167, endPoint x: 785, endPoint y: 178, distance: 19.9
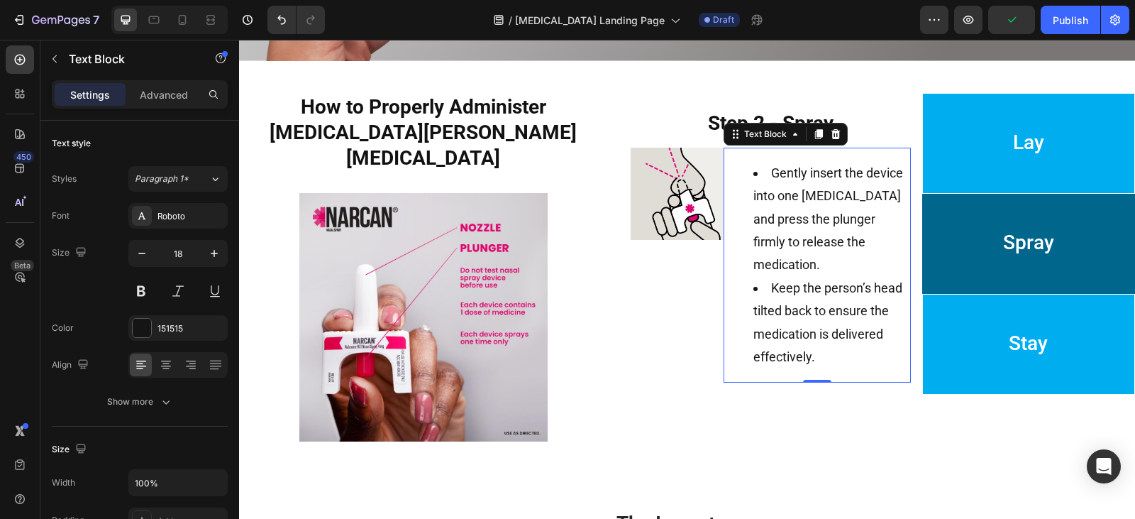
click at [771, 172] on span "Gently insert the device into one [MEDICAL_DATA] and press the plunger firmly t…" at bounding box center [828, 218] width 150 height 107
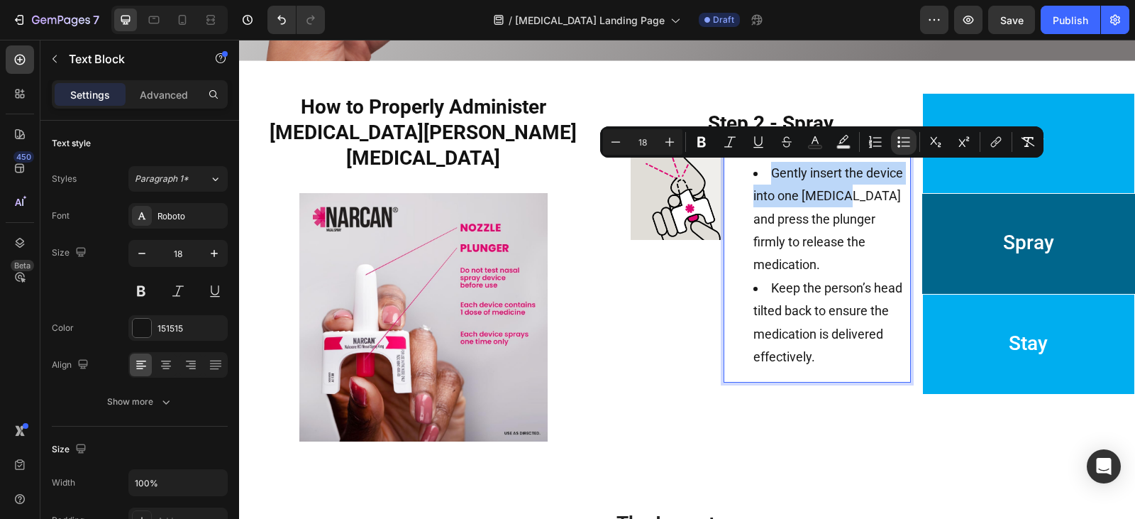
drag, startPoint x: 767, startPoint y: 169, endPoint x: 831, endPoint y: 199, distance: 70.4
click at [831, 199] on span "Gently insert the device into one [MEDICAL_DATA] and press the plunger firmly t…" at bounding box center [828, 218] width 150 height 107
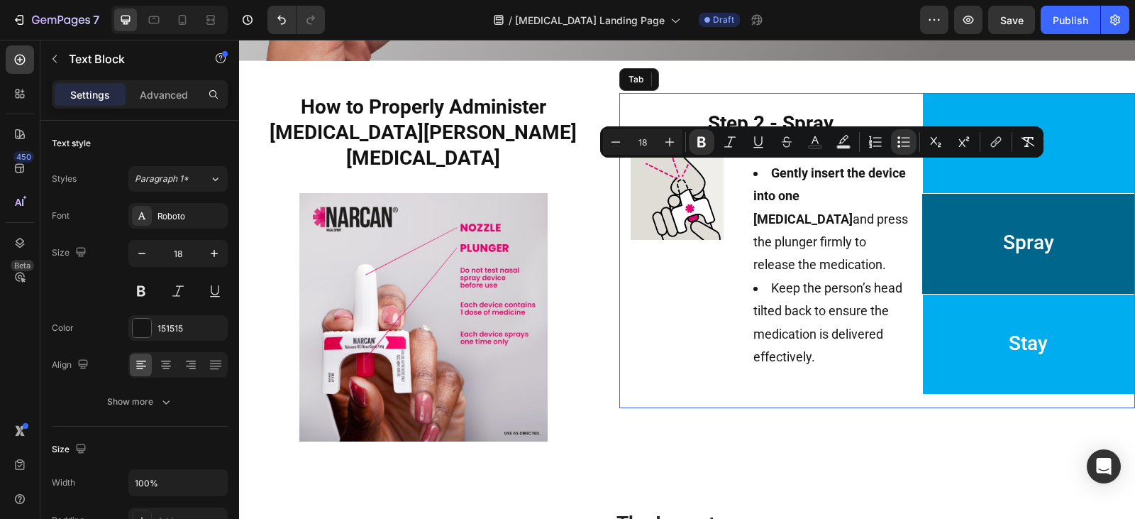
click at [1021, 235] on span "Spray" at bounding box center [1028, 242] width 51 height 23
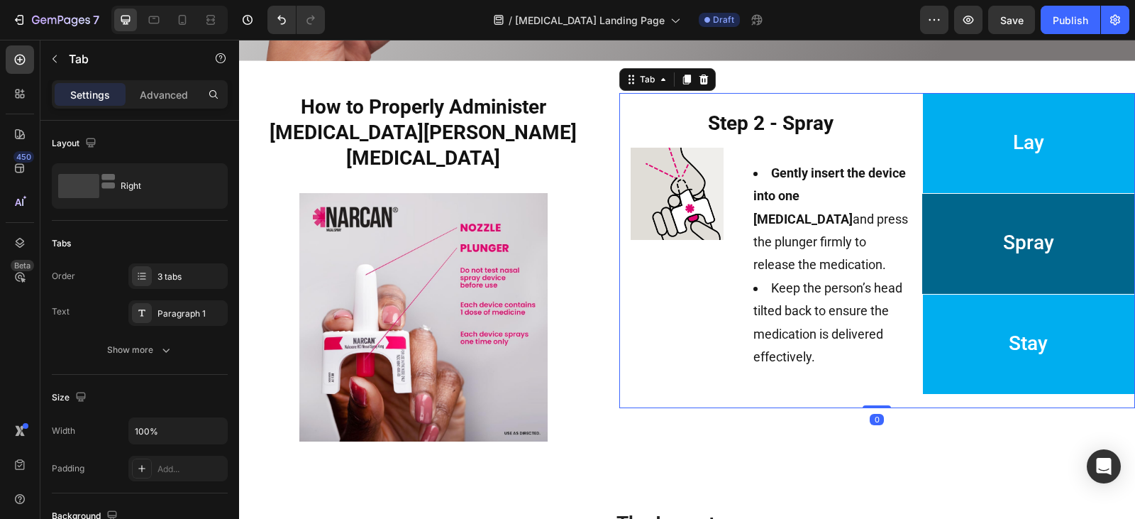
click at [990, 157] on li "Lay" at bounding box center [1028, 143] width 213 height 101
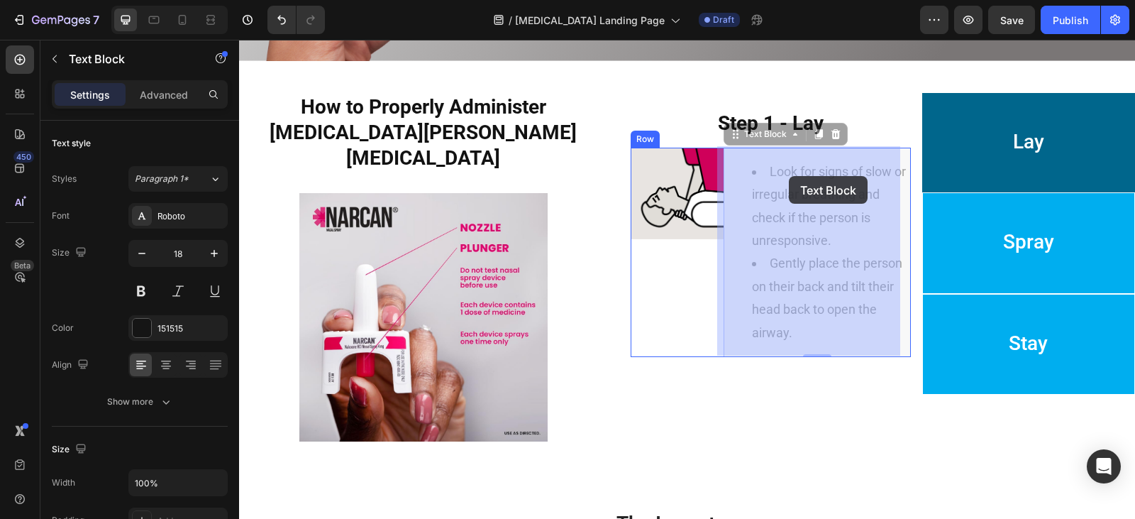
drag, startPoint x: 771, startPoint y: 170, endPoint x: 782, endPoint y: 176, distance: 12.7
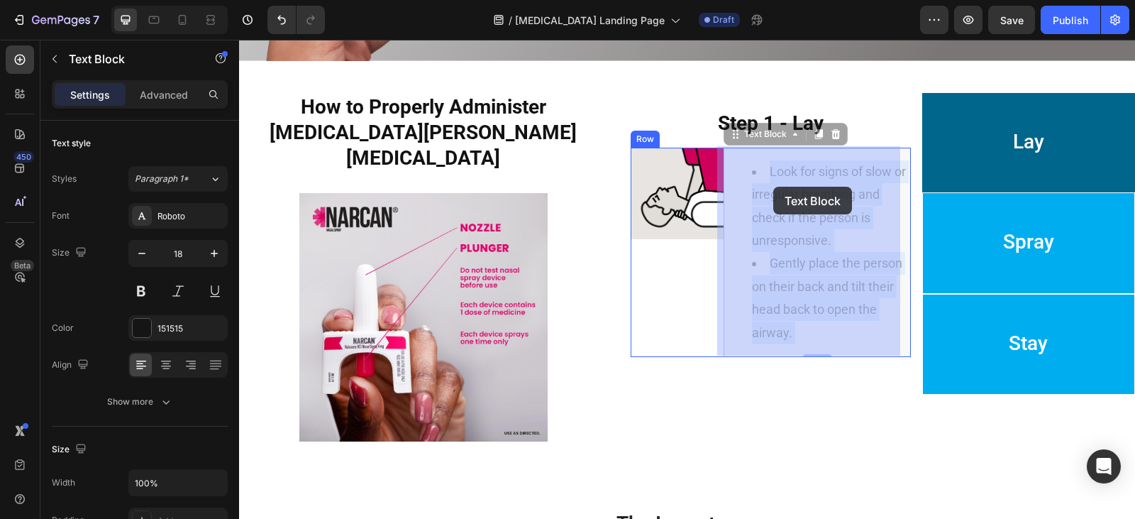
drag, startPoint x: 763, startPoint y: 170, endPoint x: 773, endPoint y: 186, distance: 19.1
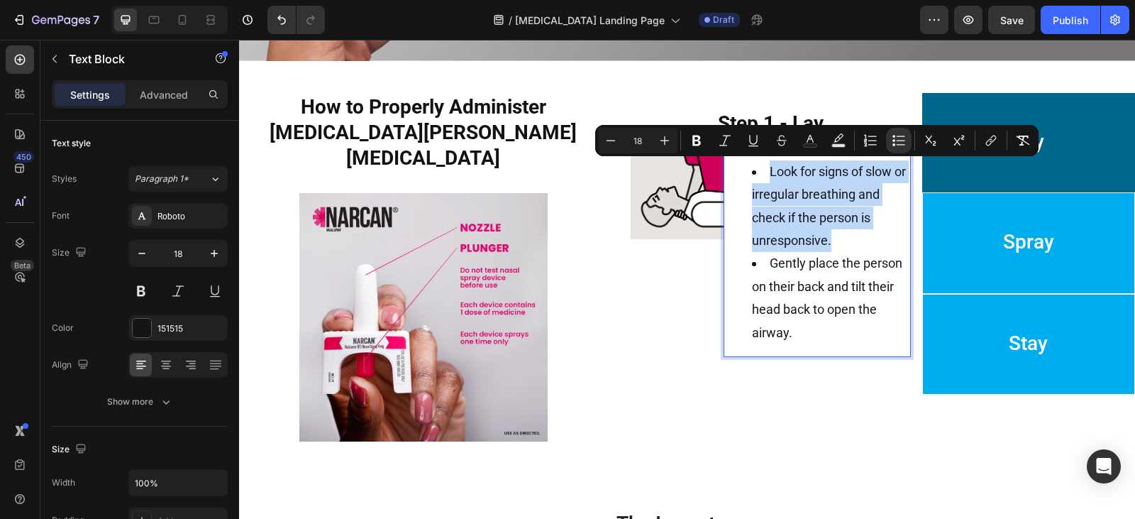
drag, startPoint x: 763, startPoint y: 168, endPoint x: 863, endPoint y: 235, distance: 119.6
click at [863, 235] on li "Look for signs of slow or irregular breathing and check if the person is unresp…" at bounding box center [831, 206] width 159 height 92
click at [849, 221] on span "Look for signs of slow or irregular breathing and check if the person is unresp…" at bounding box center [829, 206] width 154 height 84
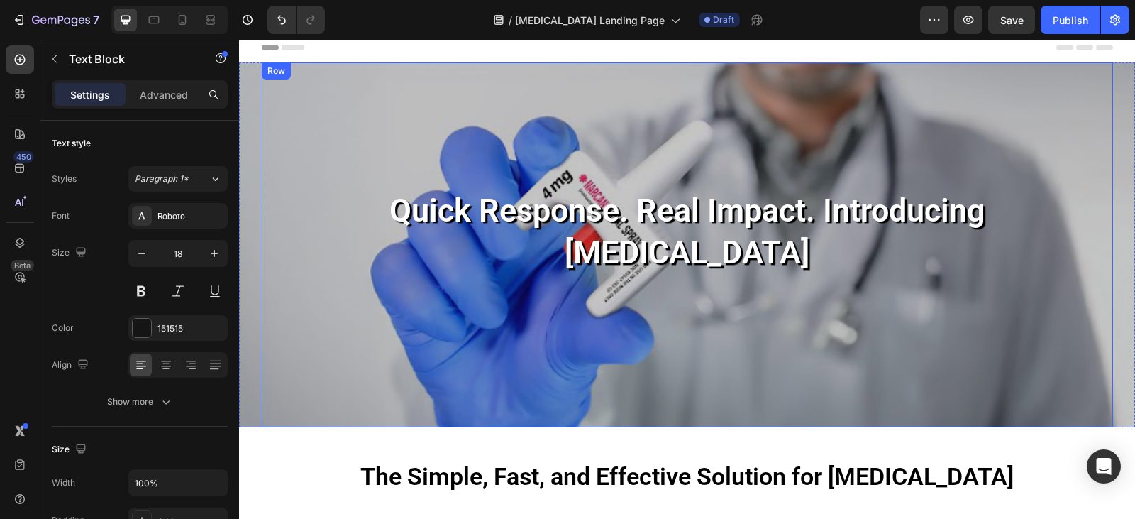
scroll to position [0, 0]
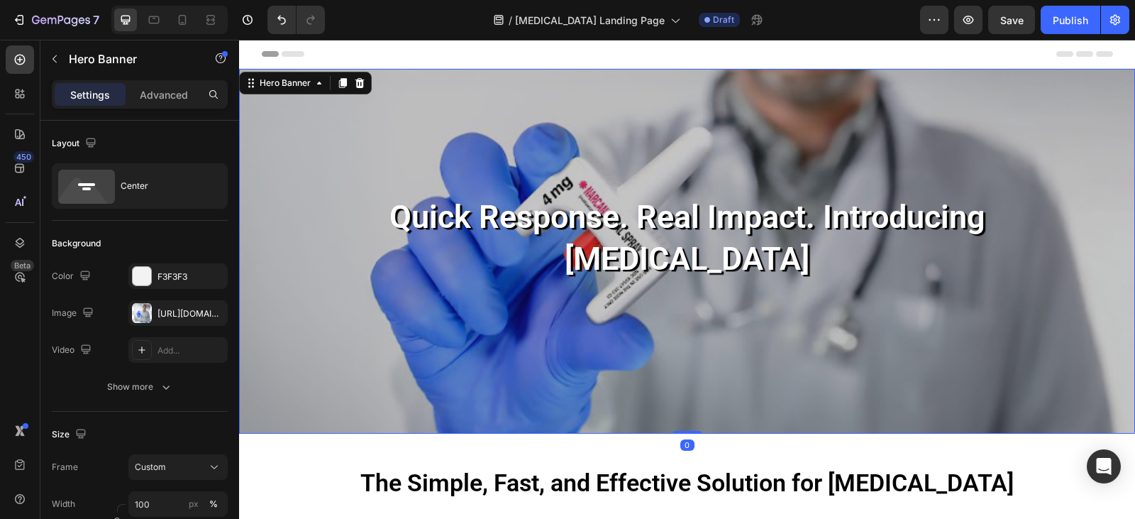
click at [250, 275] on div "Overlay" at bounding box center [687, 251] width 896 height 365
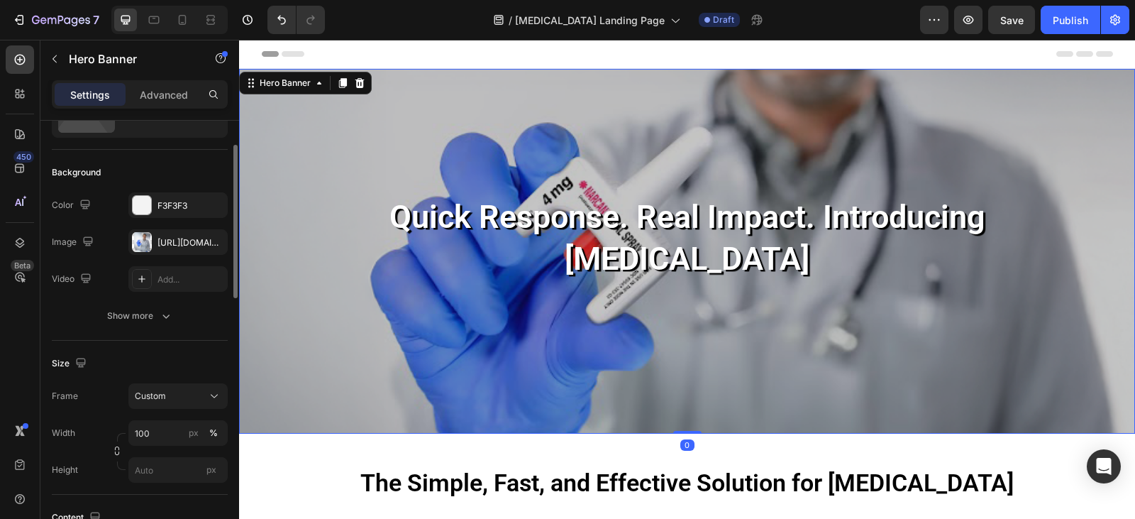
scroll to position [213, 0]
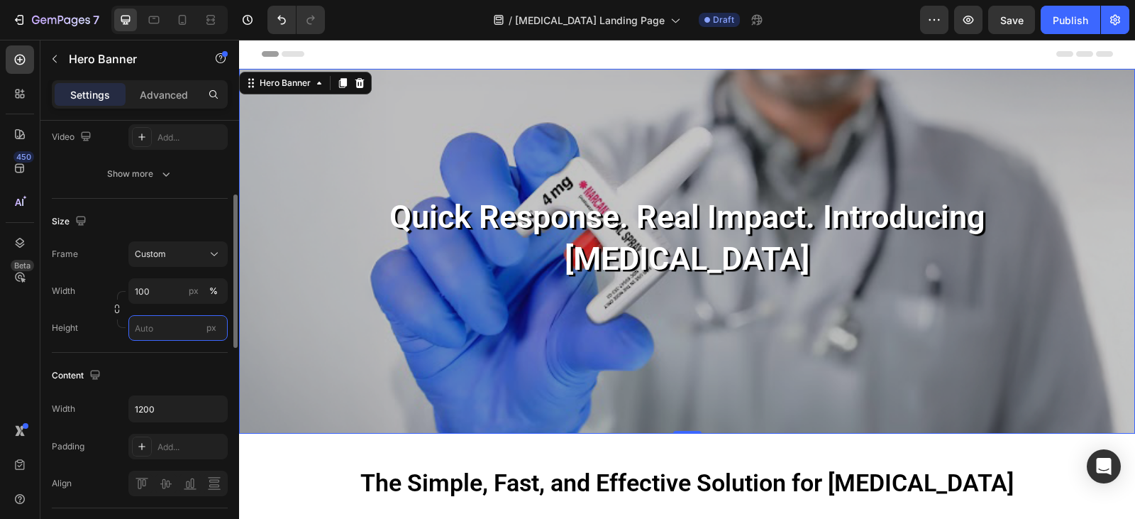
click at [151, 326] on input "px" at bounding box center [177, 328] width 99 height 26
click at [176, 325] on input "px" at bounding box center [177, 328] width 99 height 26
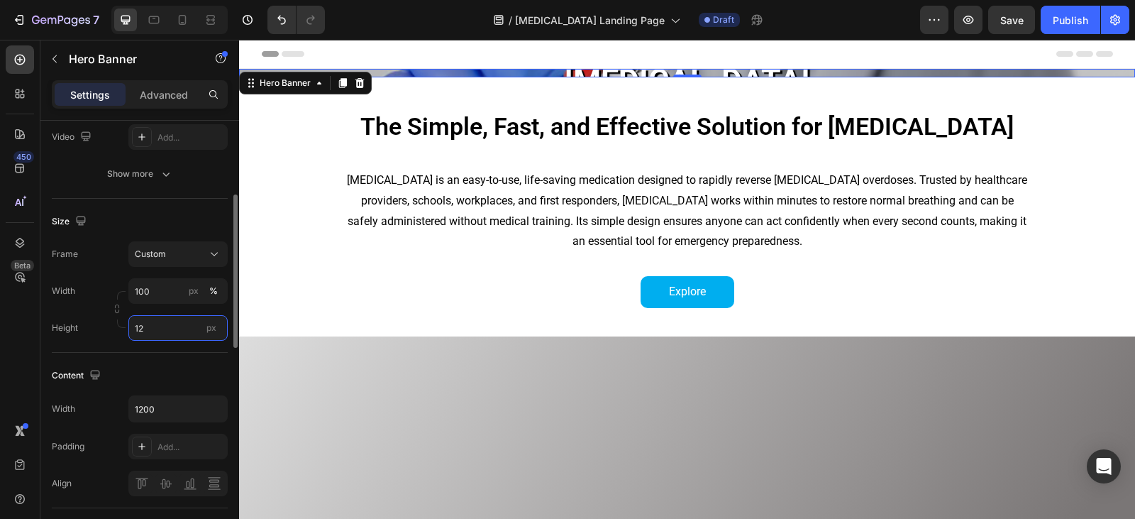
type input "1"
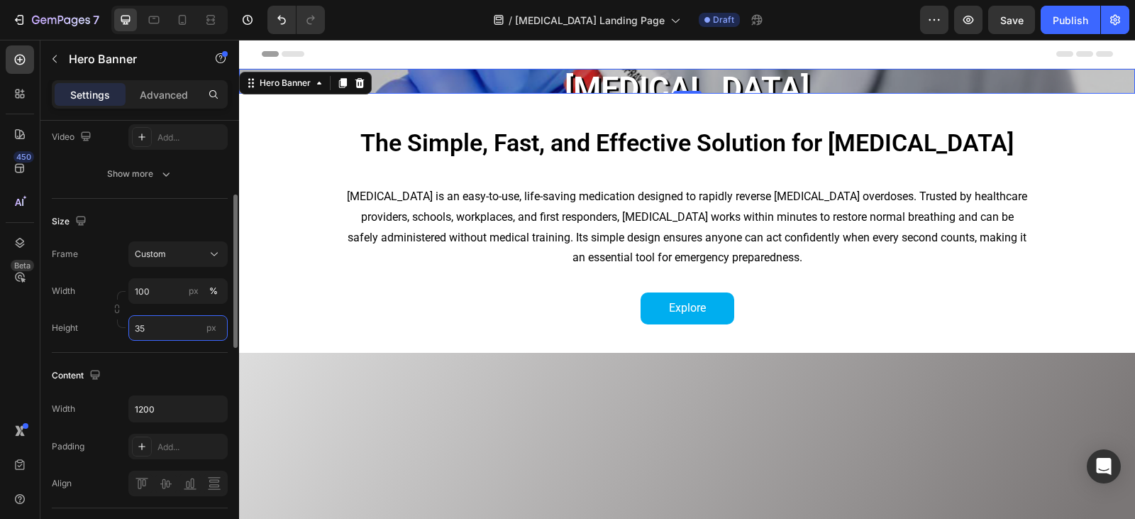
type input "350"
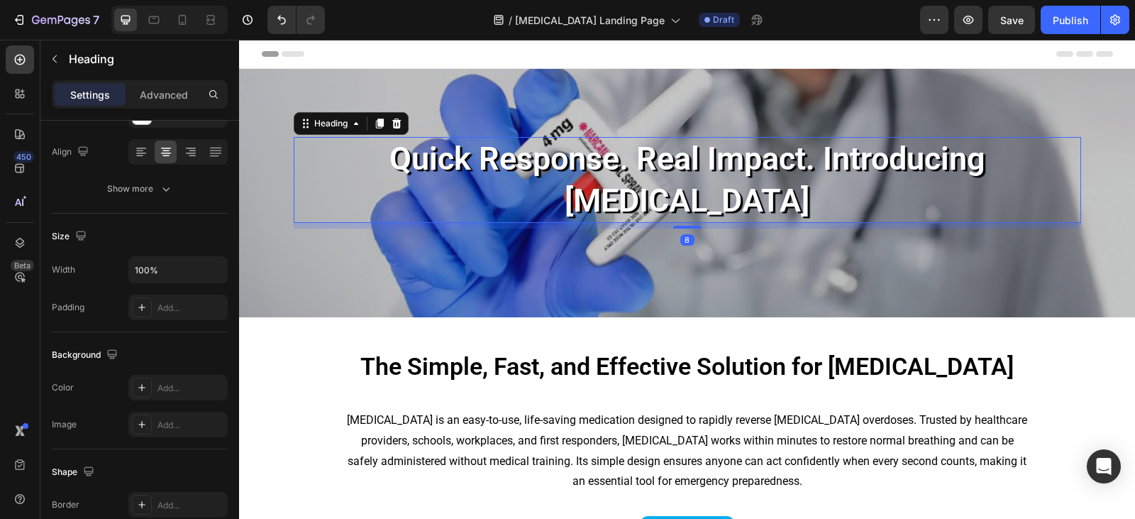
click at [525, 180] on h2 "Quick Response. Real Impact. Introducing [MEDICAL_DATA]" at bounding box center [687, 180] width 787 height 86
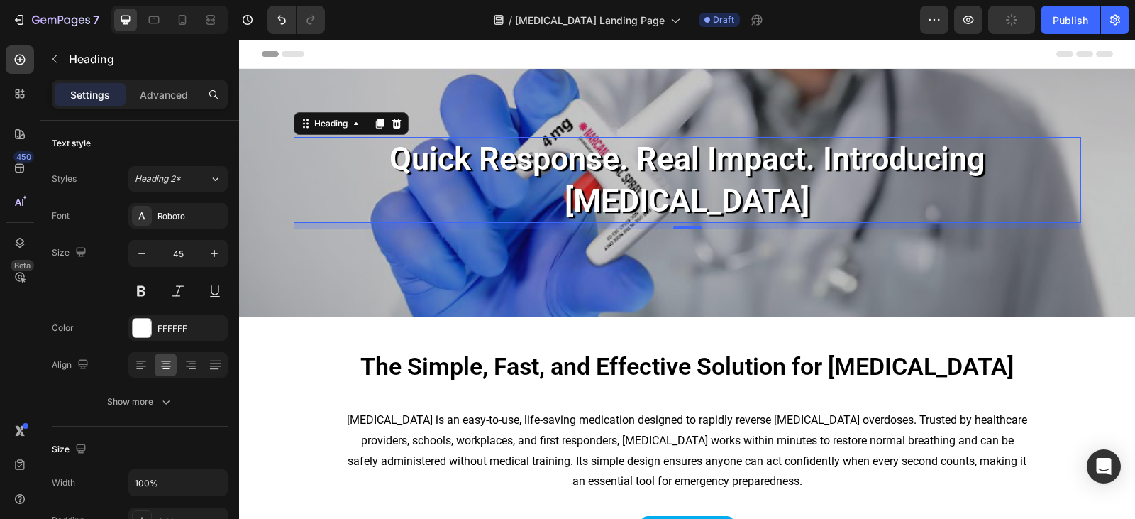
click at [465, 182] on h2 "Quick Response. Real Impact. Introducing [MEDICAL_DATA]" at bounding box center [687, 180] width 787 height 86
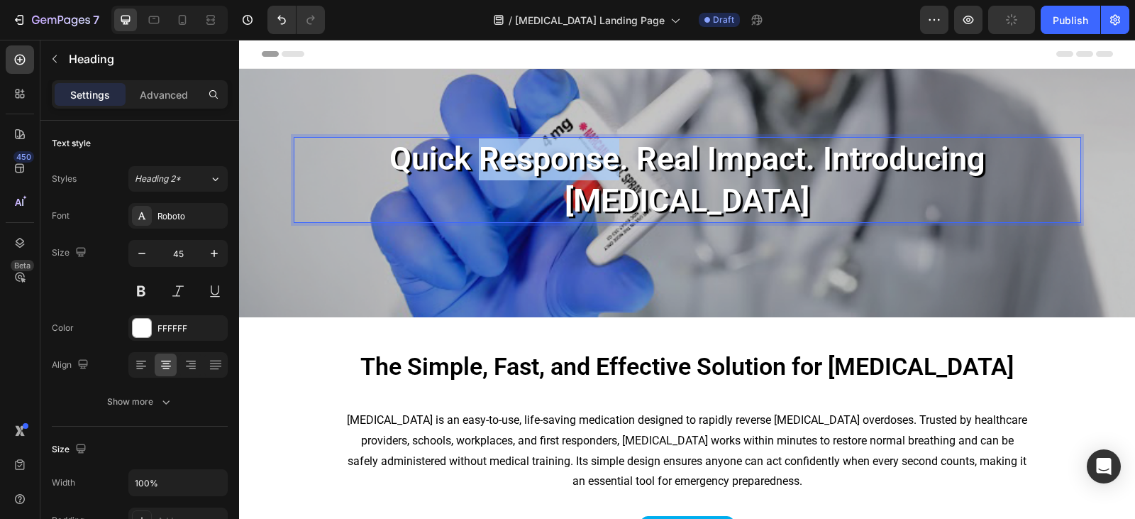
click at [465, 182] on p "Quick Response. Real Impact. Introducing [MEDICAL_DATA]" at bounding box center [687, 179] width 785 height 83
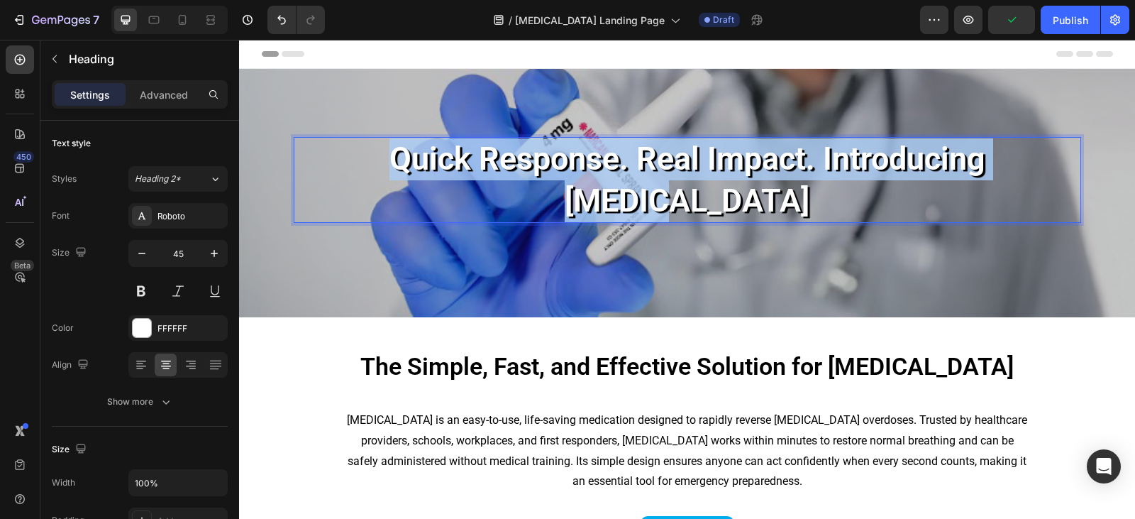
click at [465, 182] on p "Quick Response. Real Impact. Introducing [MEDICAL_DATA]" at bounding box center [687, 179] width 785 height 83
click at [464, 177] on p "Quick Response. Real Impact. Introducing [MEDICAL_DATA]" at bounding box center [687, 179] width 785 height 83
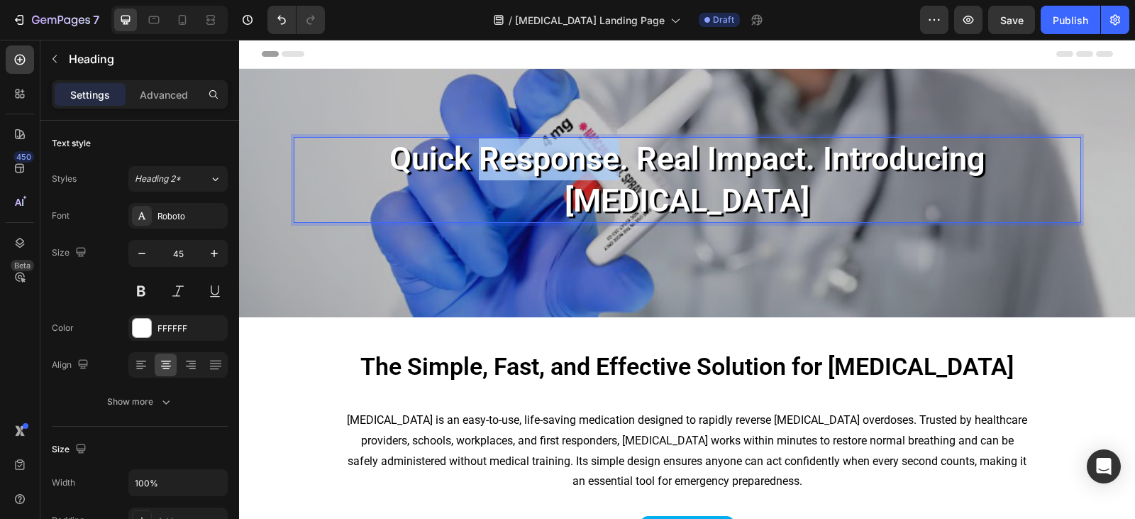
click at [464, 177] on p "Quick Response. Real Impact. Introducing [MEDICAL_DATA]" at bounding box center [687, 179] width 785 height 83
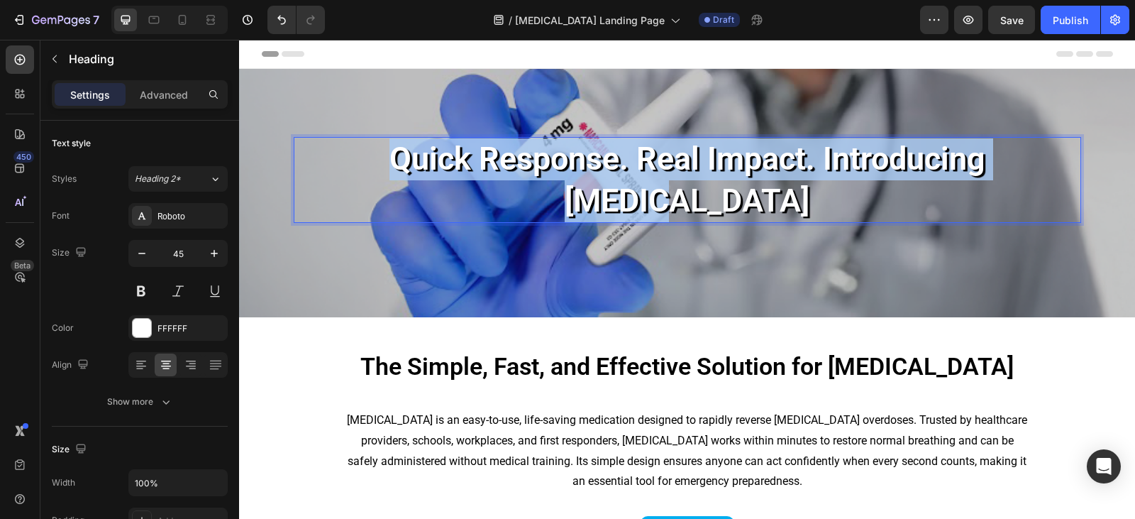
click at [464, 177] on p "Quick Response. Real Impact. Introducing [MEDICAL_DATA]" at bounding box center [687, 179] width 785 height 83
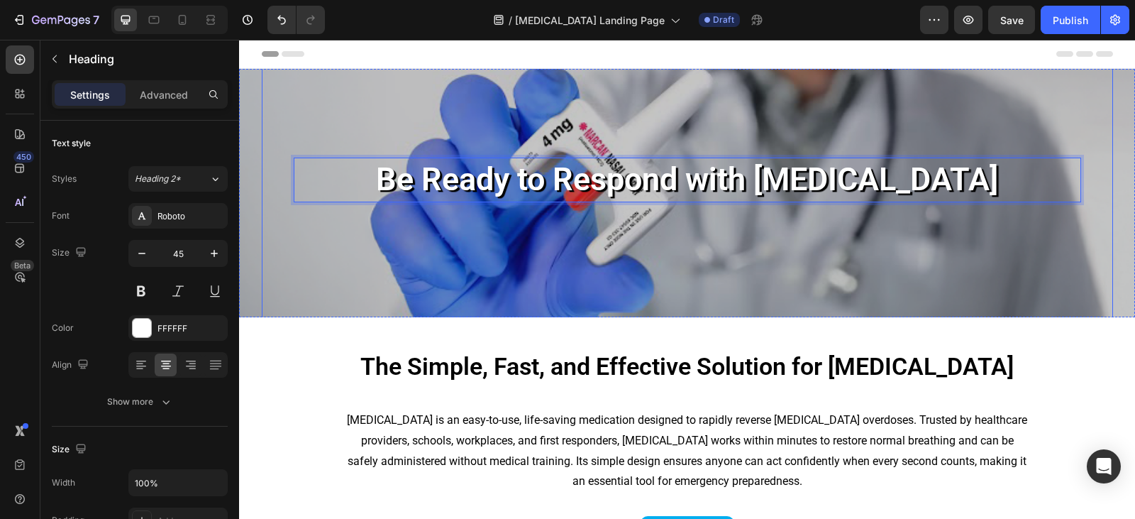
click at [468, 245] on div "Be Ready to Respond with [MEDICAL_DATA] Heading 8 Text block Row Quick Response…" at bounding box center [687, 192] width 851 height 323
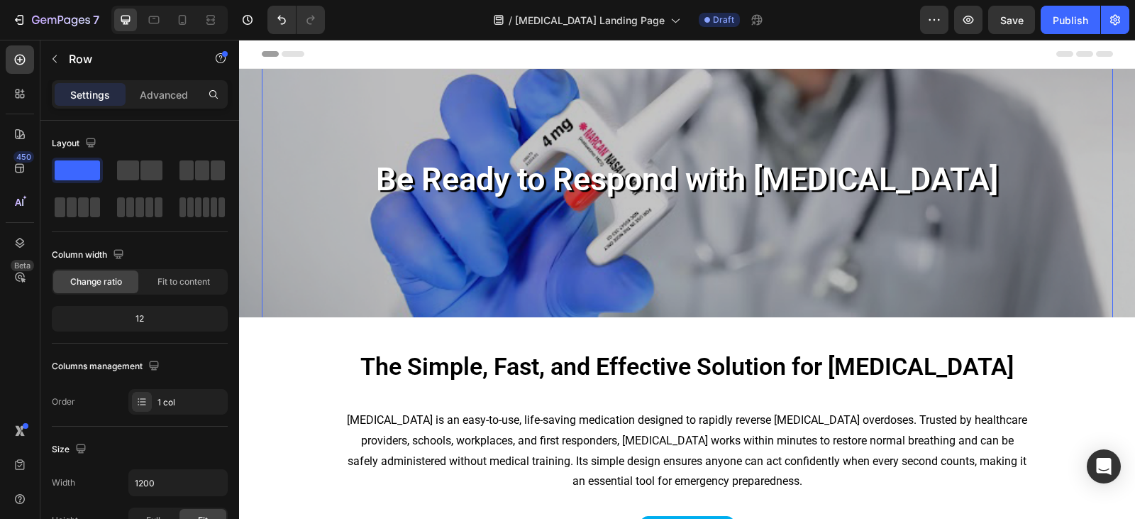
click at [262, 264] on div "Be Ready to Respond with [MEDICAL_DATA] Heading Text block Row Quick Response. …" at bounding box center [687, 192] width 851 height 323
click at [249, 265] on div "Overlay" at bounding box center [687, 193] width 896 height 248
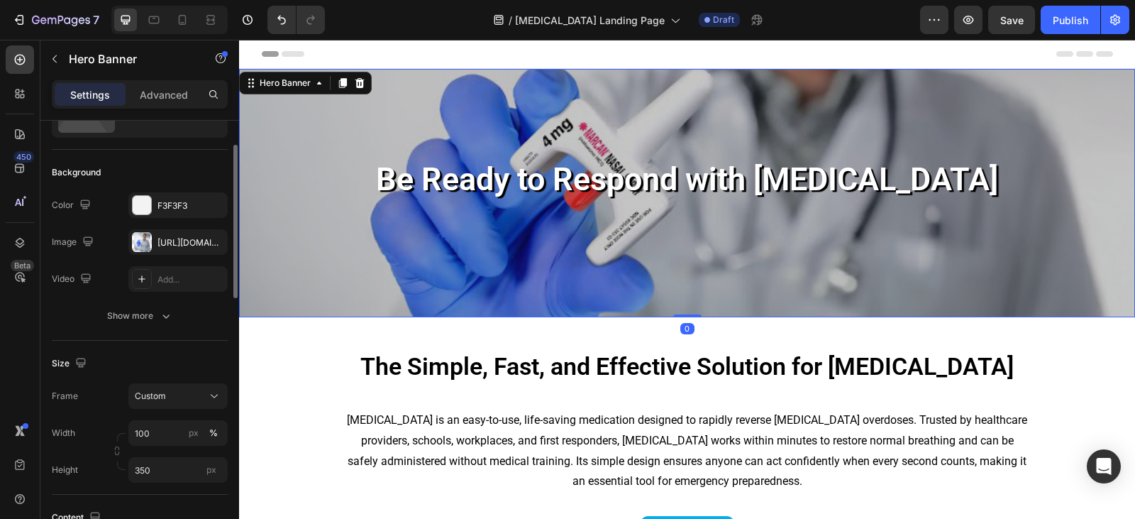
scroll to position [142, 0]
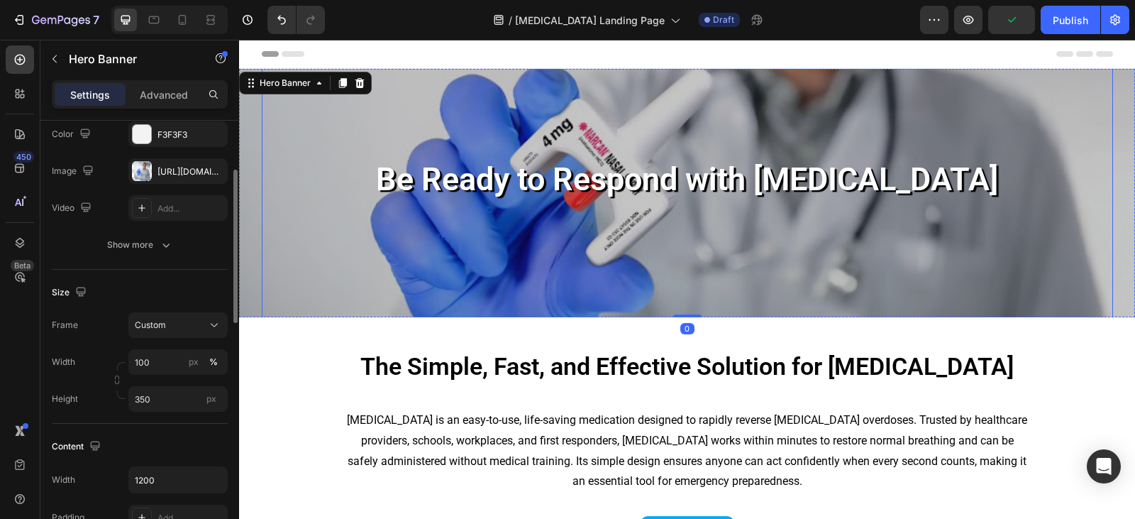
click at [411, 240] on div "Be Ready to Respond with [MEDICAL_DATA] Heading Text block Row Quick Response. …" at bounding box center [687, 192] width 851 height 323
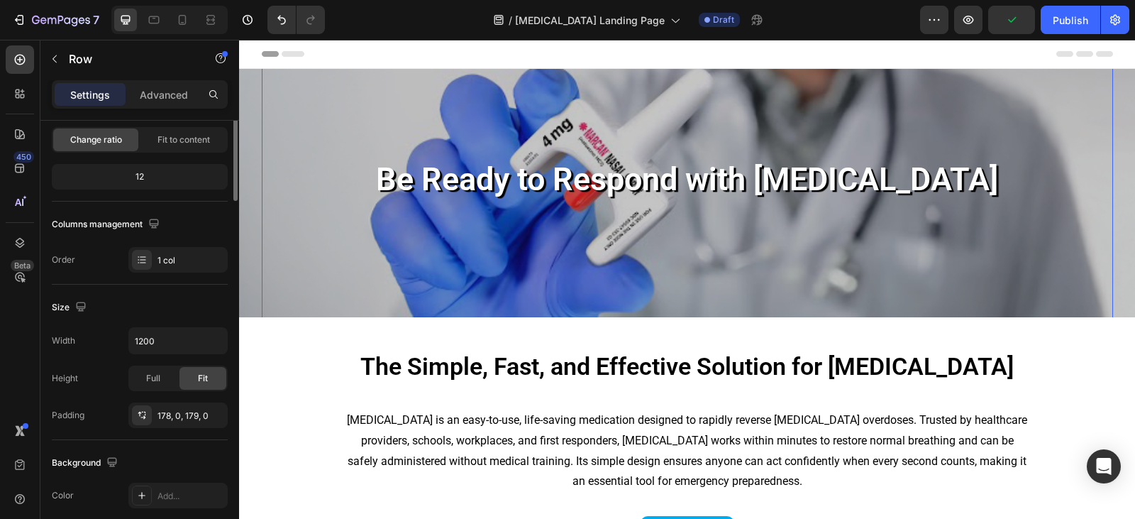
scroll to position [0, 0]
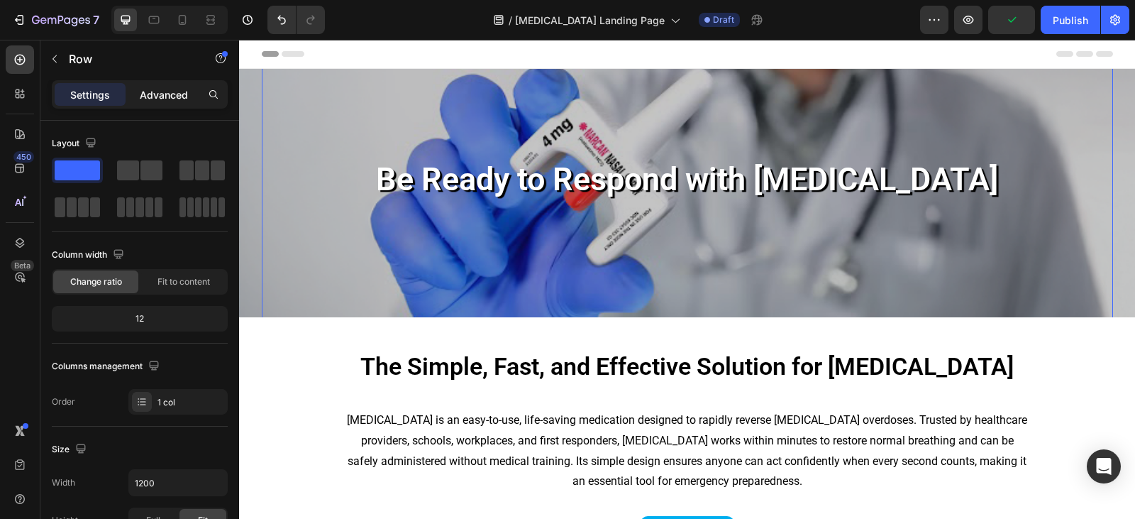
click at [160, 89] on p "Advanced" at bounding box center [164, 94] width 48 height 15
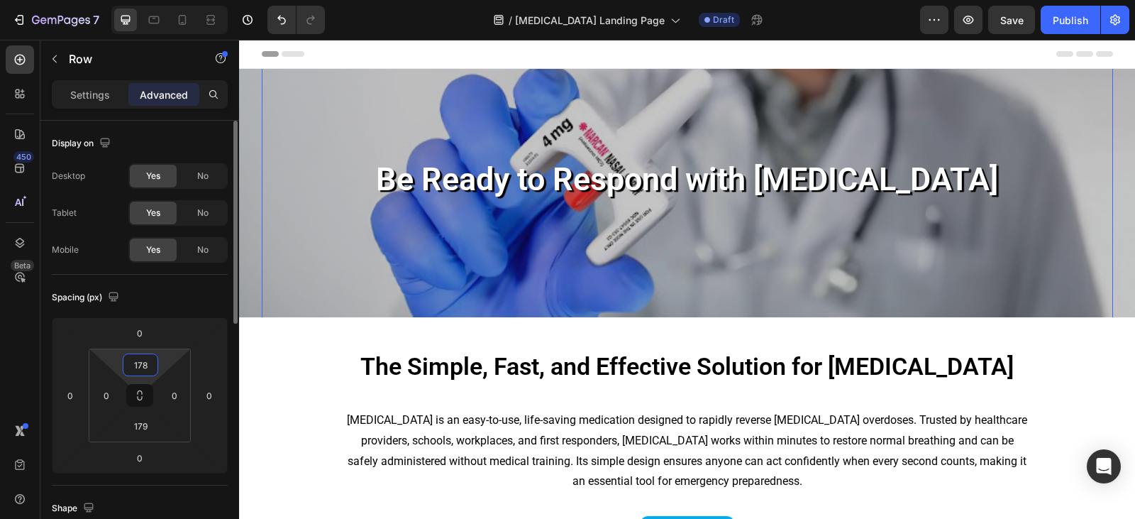
click at [145, 372] on input "178" at bounding box center [140, 364] width 28 height 21
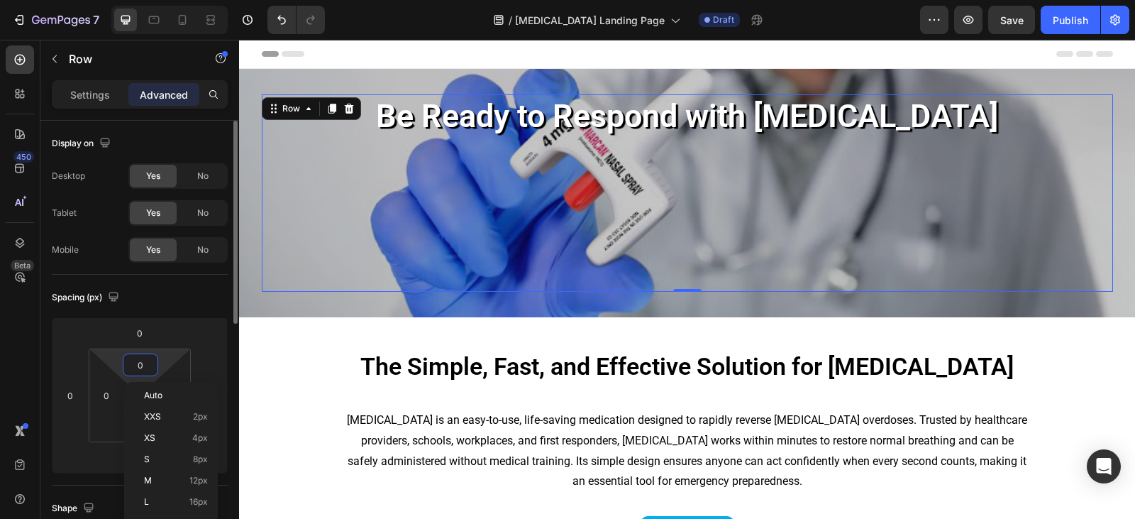
type input "0"
click at [138, 432] on input "179" at bounding box center [140, 425] width 28 height 21
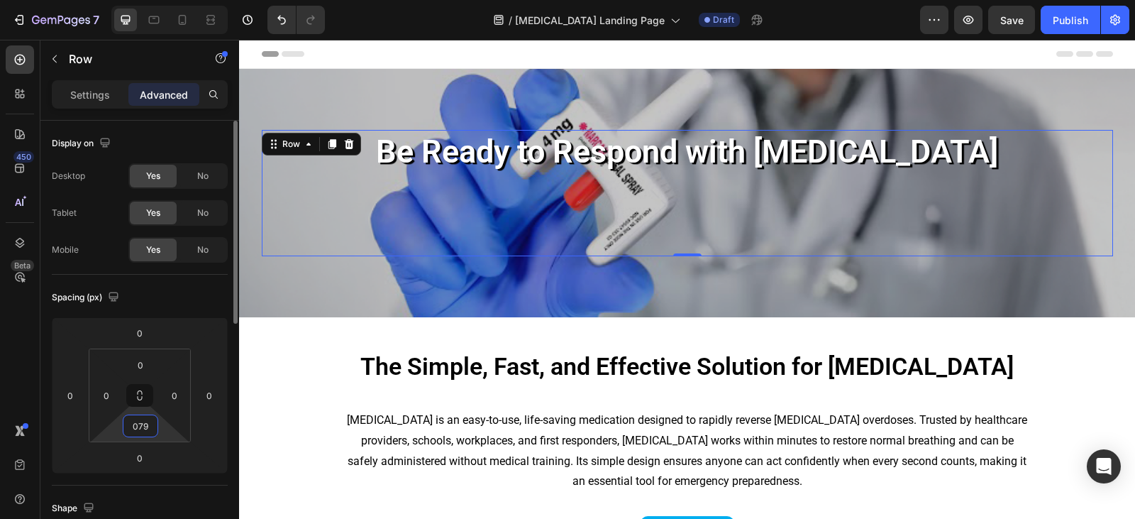
click at [143, 423] on input "079" at bounding box center [140, 425] width 28 height 21
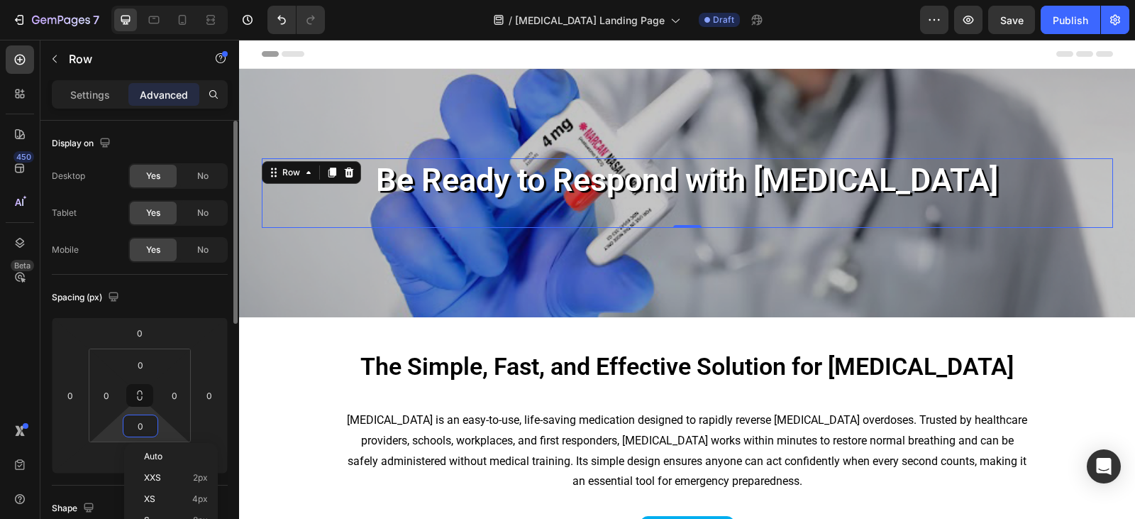
type input "0"
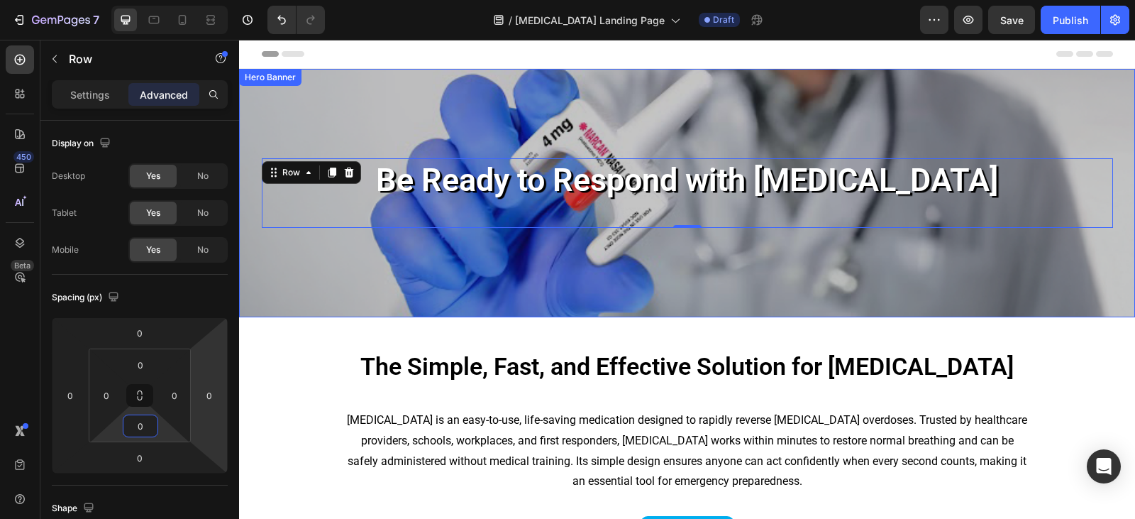
click at [456, 262] on div "Overlay" at bounding box center [687, 193] width 896 height 248
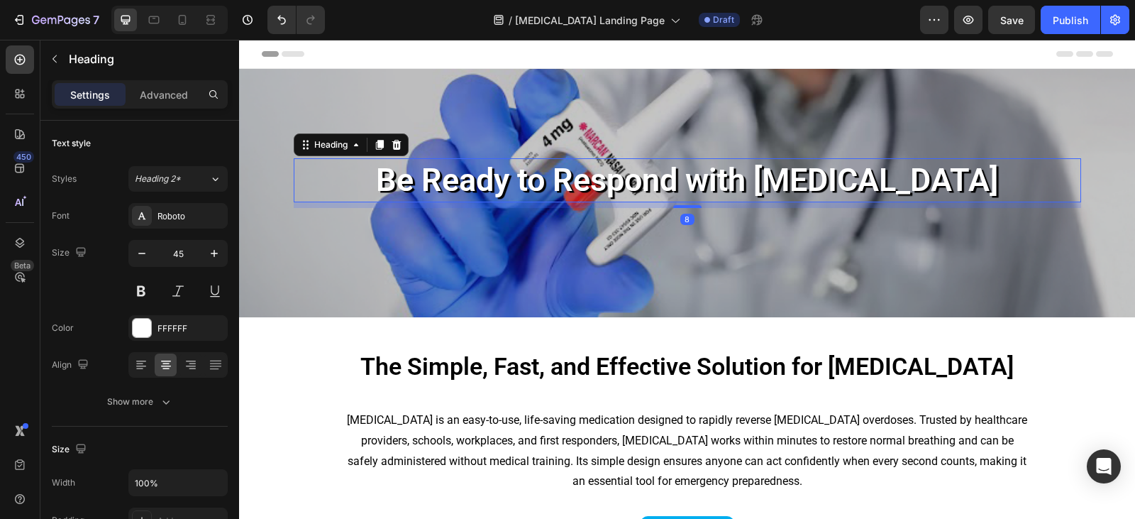
click at [516, 189] on p "Be Ready to Respond with [MEDICAL_DATA]" at bounding box center [687, 181] width 785 height 42
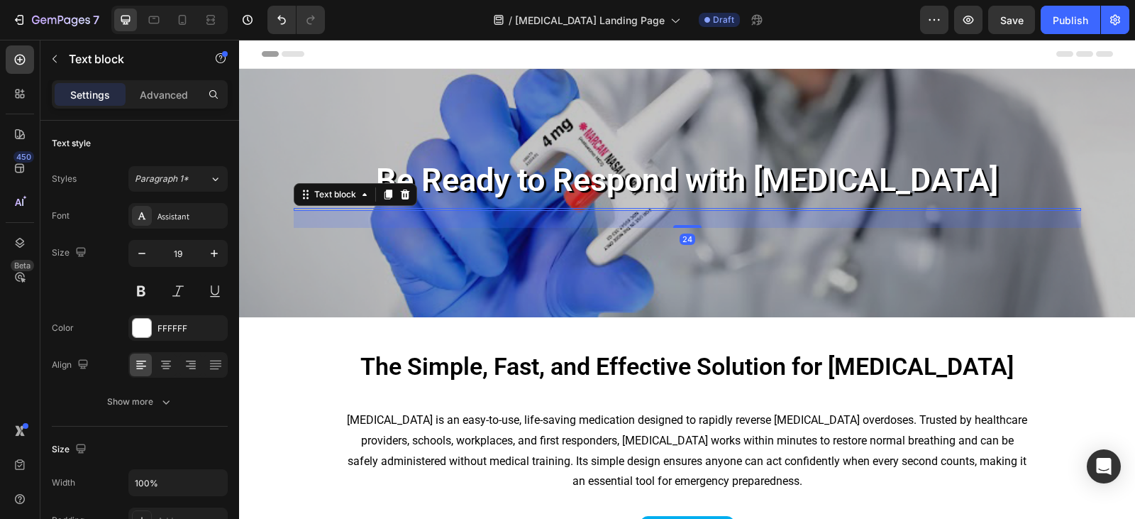
click at [512, 211] on div "Text block 24" at bounding box center [687, 209] width 787 height 3
click at [400, 192] on icon at bounding box center [404, 194] width 9 height 10
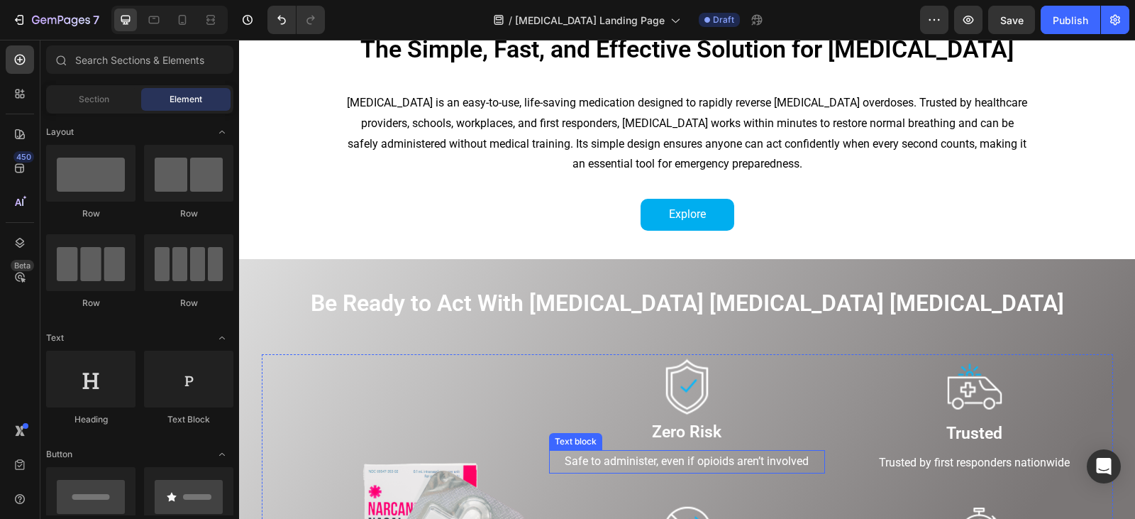
scroll to position [213, 0]
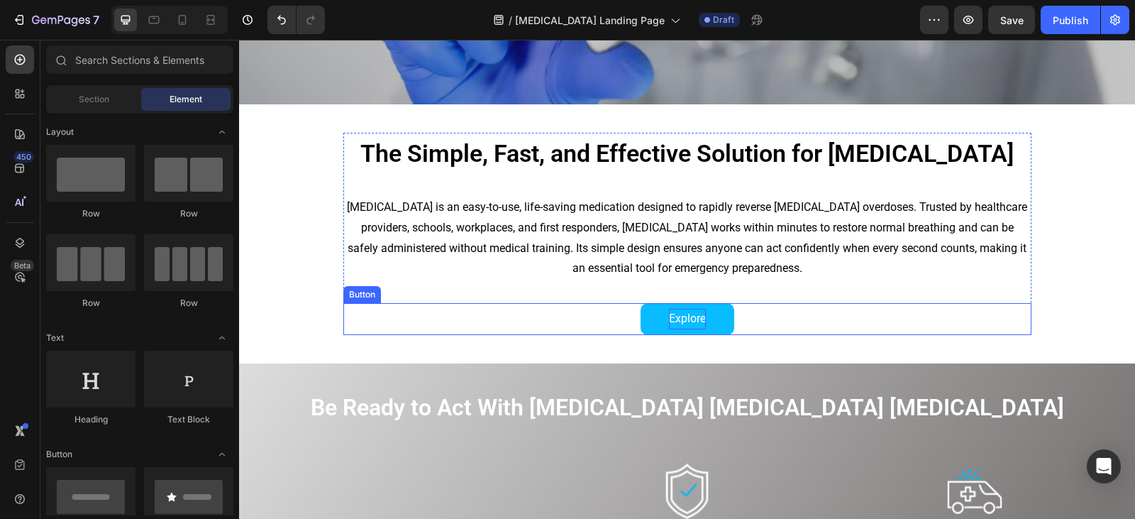
click at [698, 328] on p "Explore" at bounding box center [687, 319] width 37 height 21
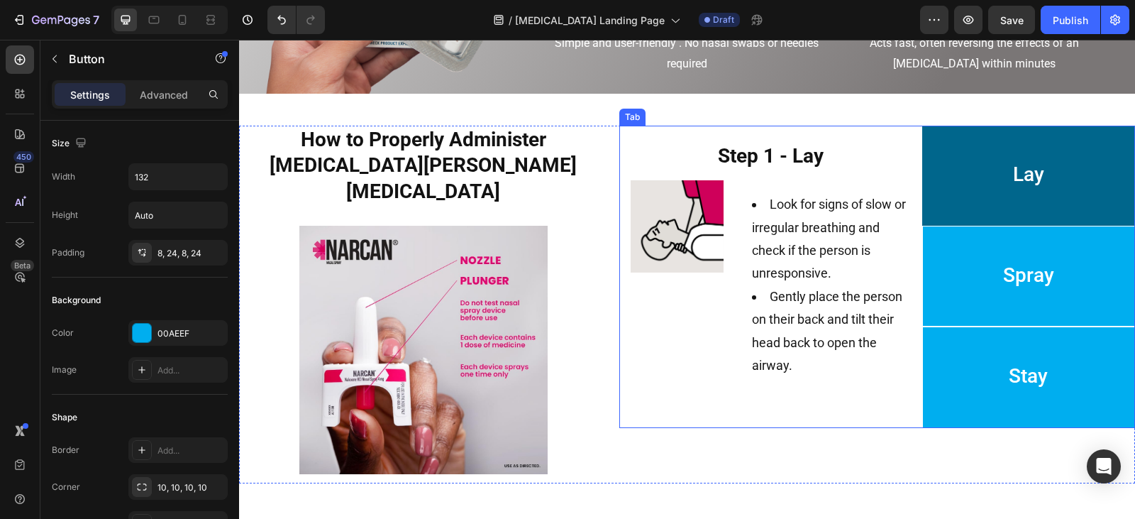
scroll to position [885, 0]
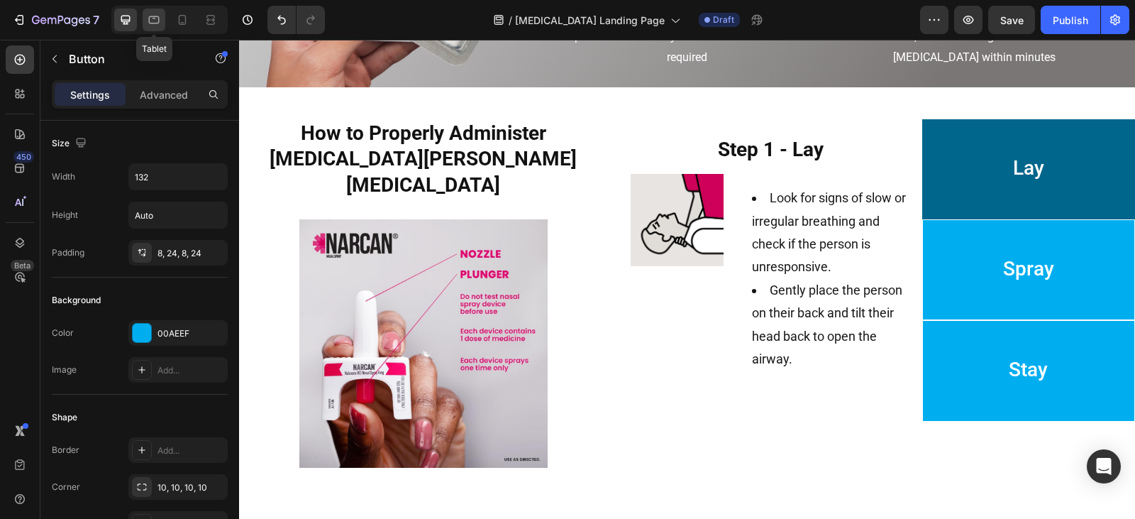
click at [151, 13] on icon at bounding box center [154, 20] width 14 height 14
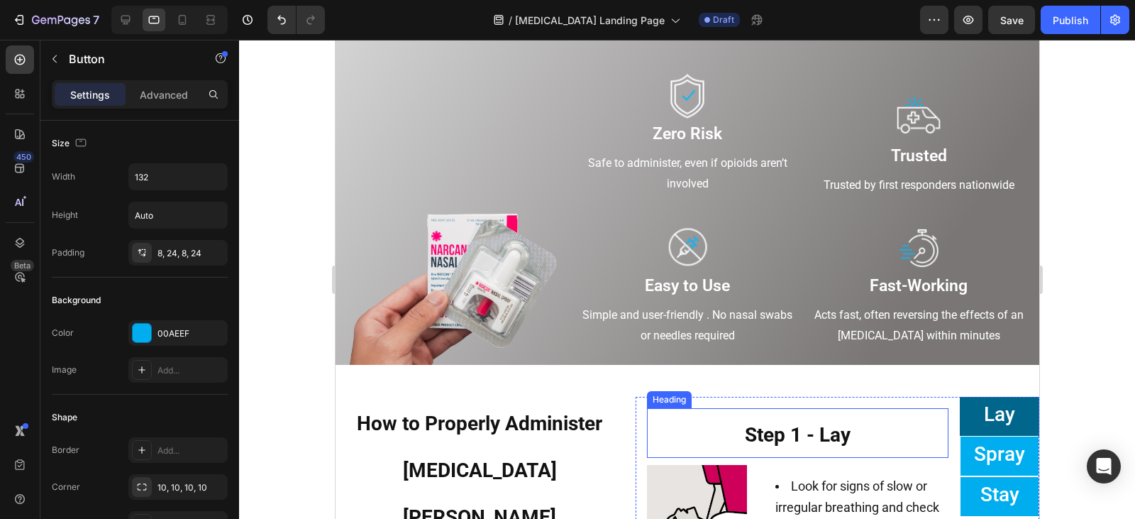
scroll to position [709, 0]
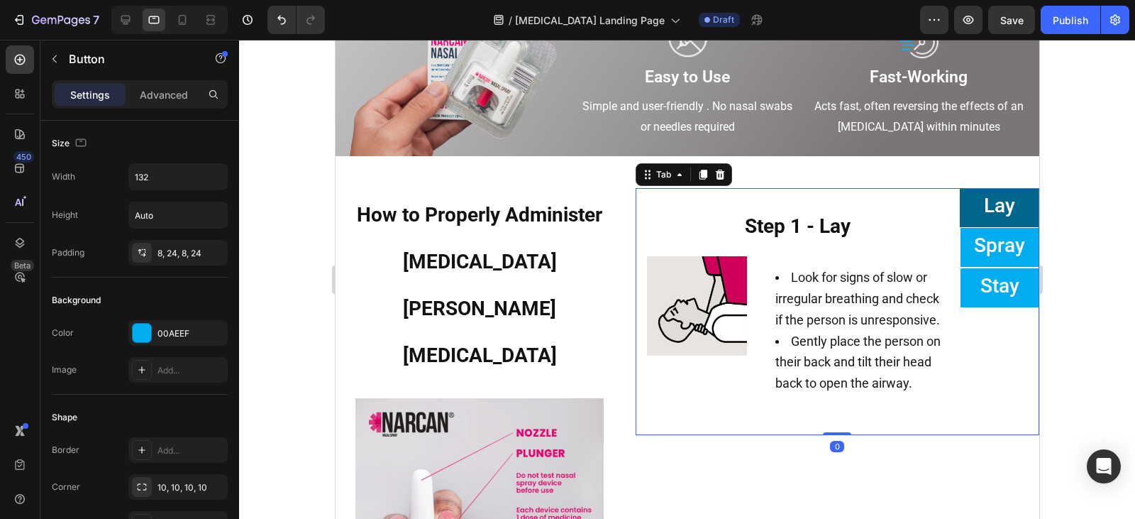
click at [999, 194] on div "Lay" at bounding box center [998, 208] width 35 height 28
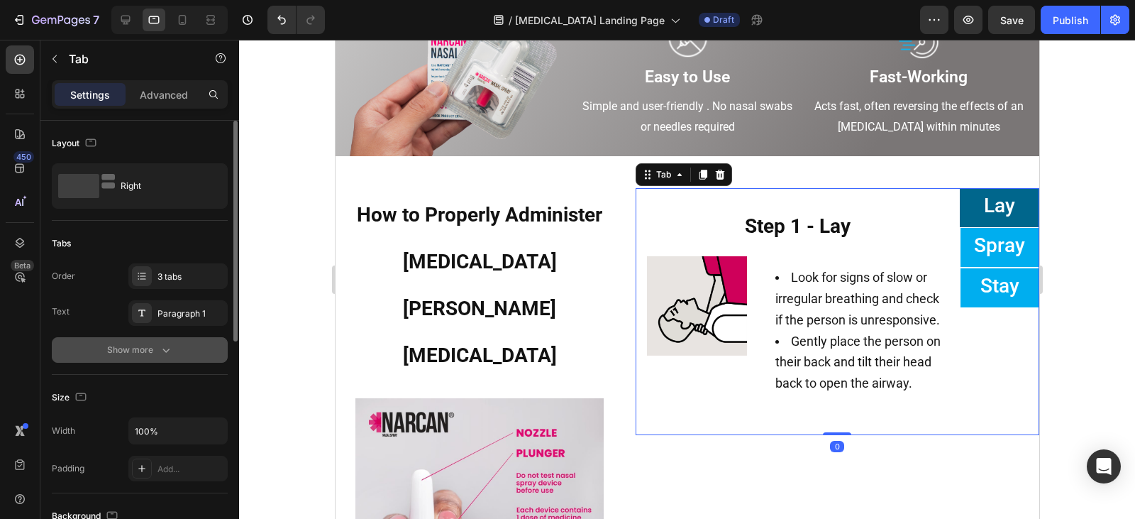
click at [141, 358] on button "Show more" at bounding box center [140, 350] width 176 height 26
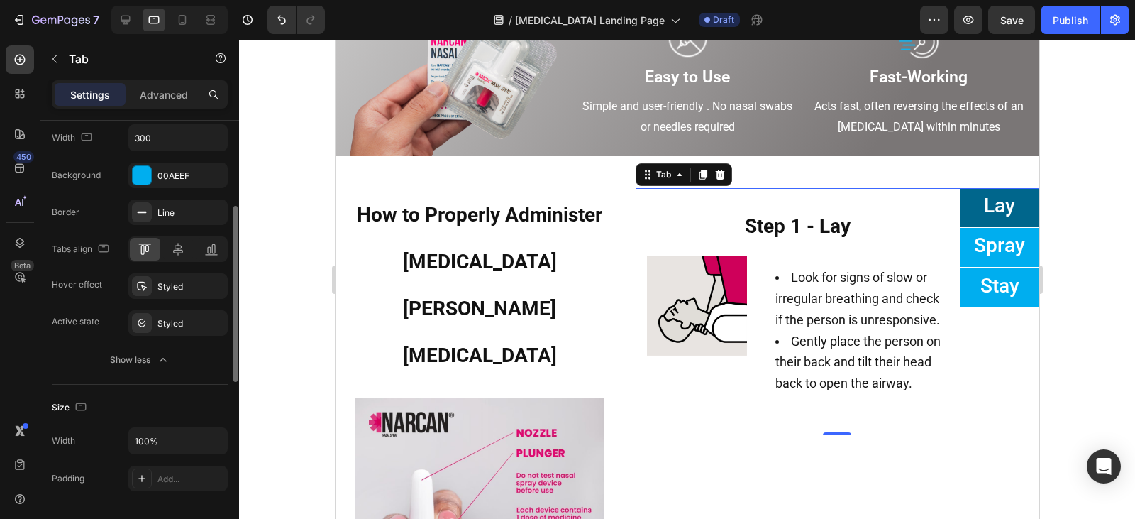
scroll to position [71, 0]
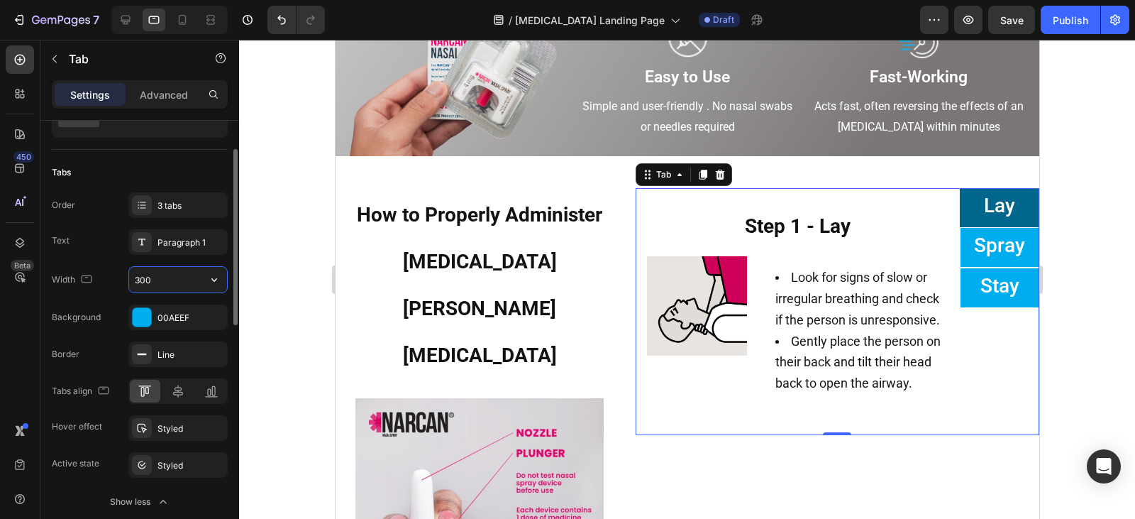
click at [167, 283] on input "300" at bounding box center [178, 280] width 98 height 26
click at [189, 282] on input "500" at bounding box center [178, 280] width 98 height 26
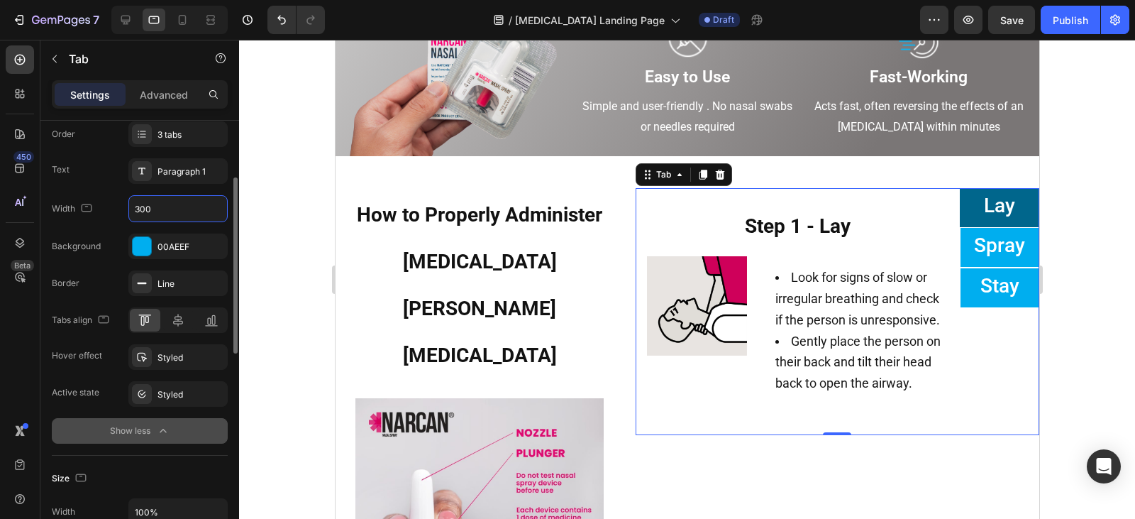
type input "300"
click at [154, 426] on div "Show less" at bounding box center [140, 430] width 60 height 14
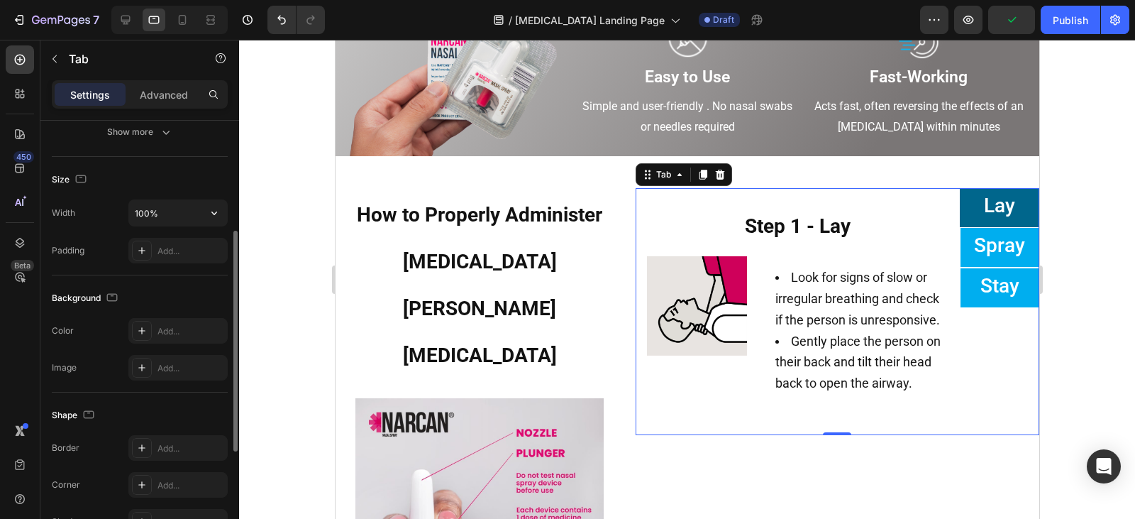
scroll to position [76, 0]
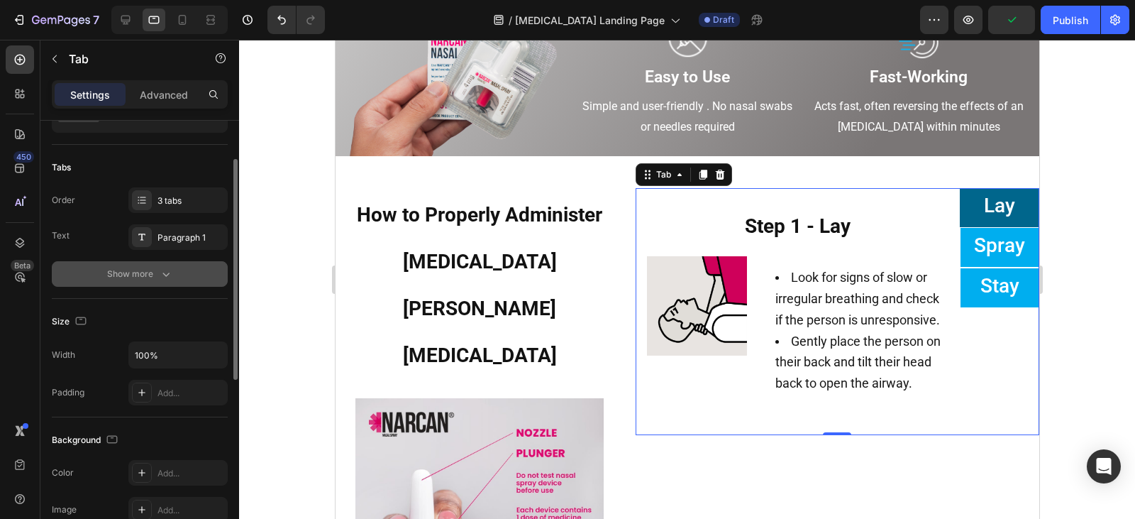
click at [155, 278] on div "Show more" at bounding box center [140, 274] width 66 height 14
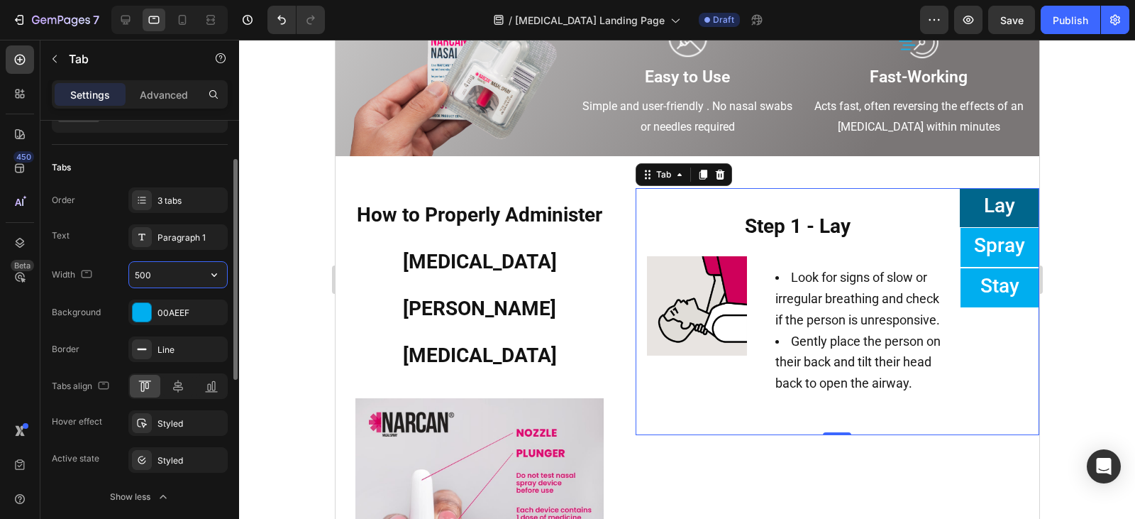
click at [162, 279] on input "500" at bounding box center [178, 275] width 98 height 26
type input "300"
click at [116, 295] on div "Width 300 Background 00AEEF Border Line Tabs align Hover effect Styled Active s…" at bounding box center [140, 366] width 176 height 211
click at [118, 294] on div "Width 300 Background 00AEEF Border Line Tabs align Hover effect Styled Active s…" at bounding box center [140, 366] width 176 height 211
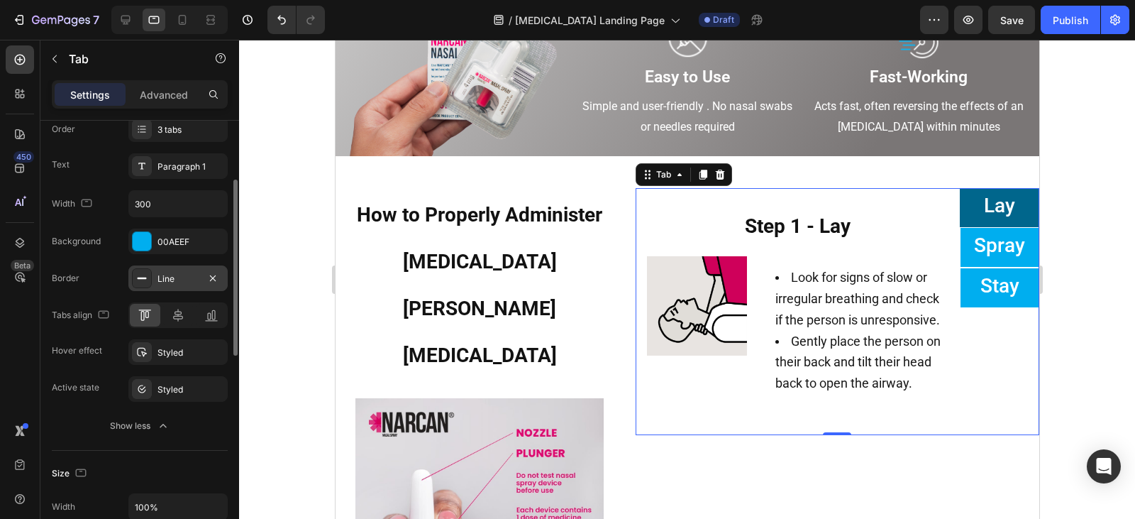
click at [148, 278] on div at bounding box center [142, 278] width 20 height 20
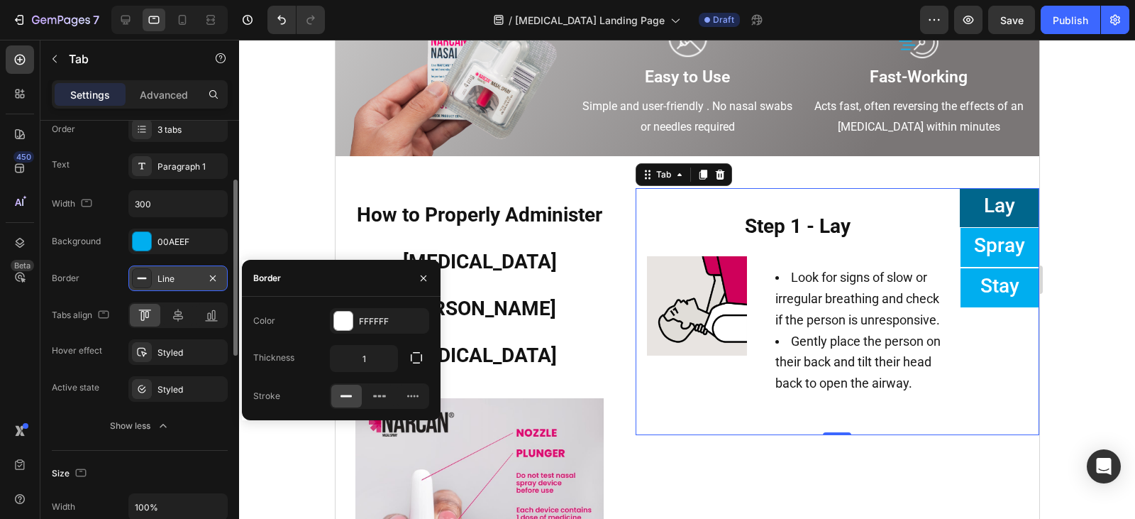
click at [147, 279] on icon at bounding box center [141, 277] width 11 height 11
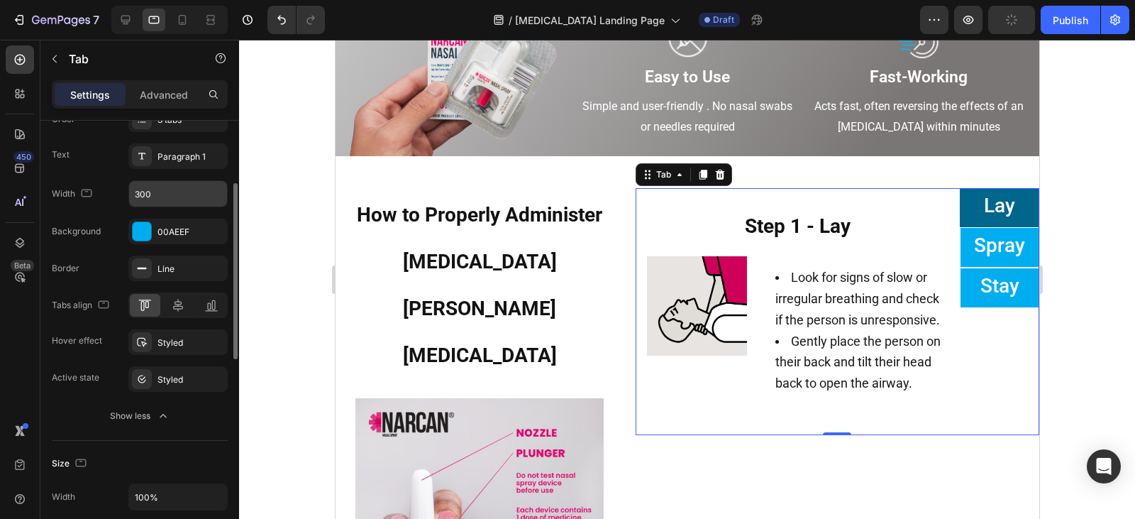
scroll to position [0, 0]
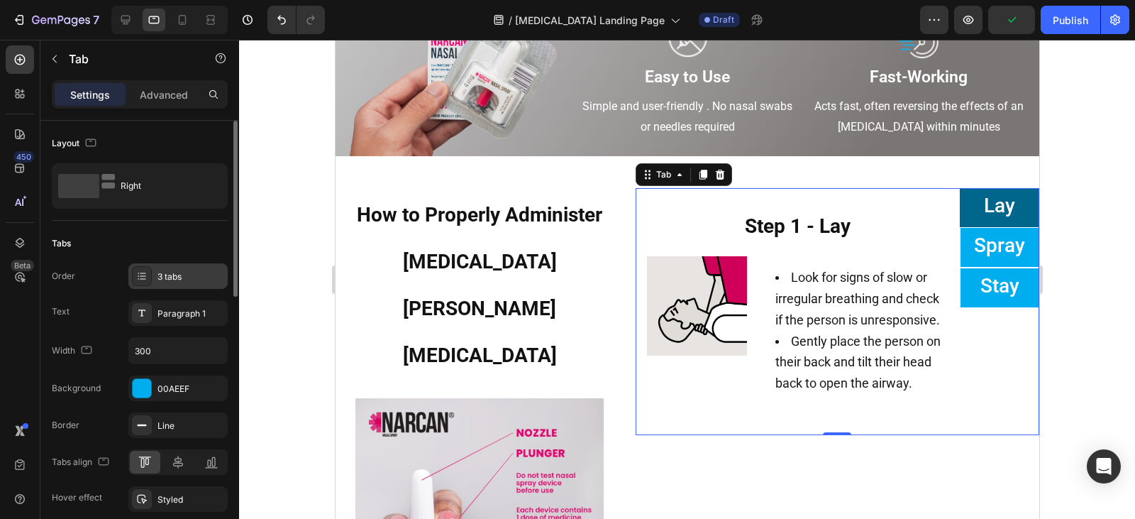
click at [140, 272] on icon at bounding box center [141, 275] width 11 height 11
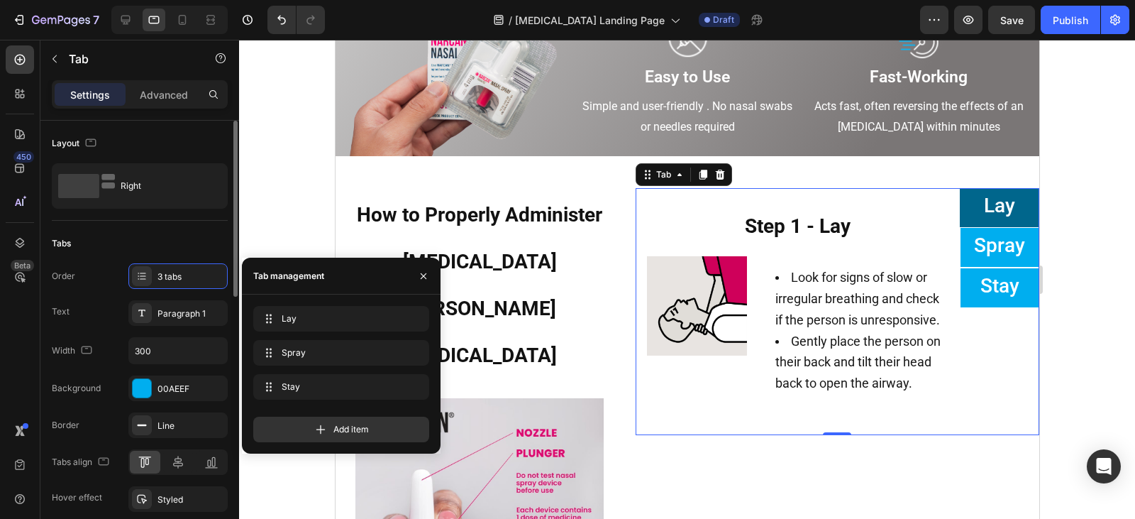
click at [113, 247] on div "Tabs" at bounding box center [140, 243] width 176 height 23
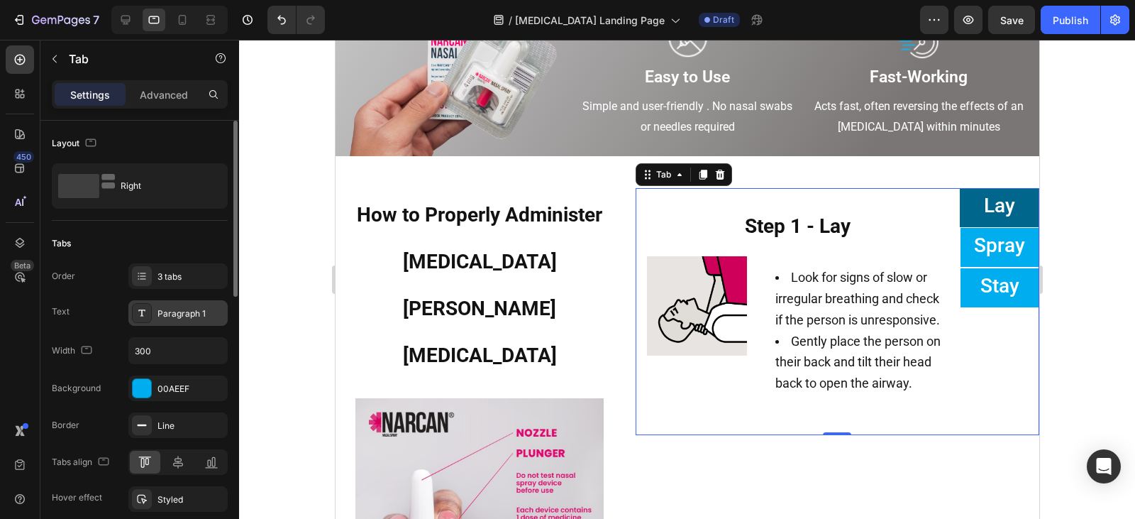
click at [153, 316] on div "Paragraph 1" at bounding box center [177, 313] width 99 height 26
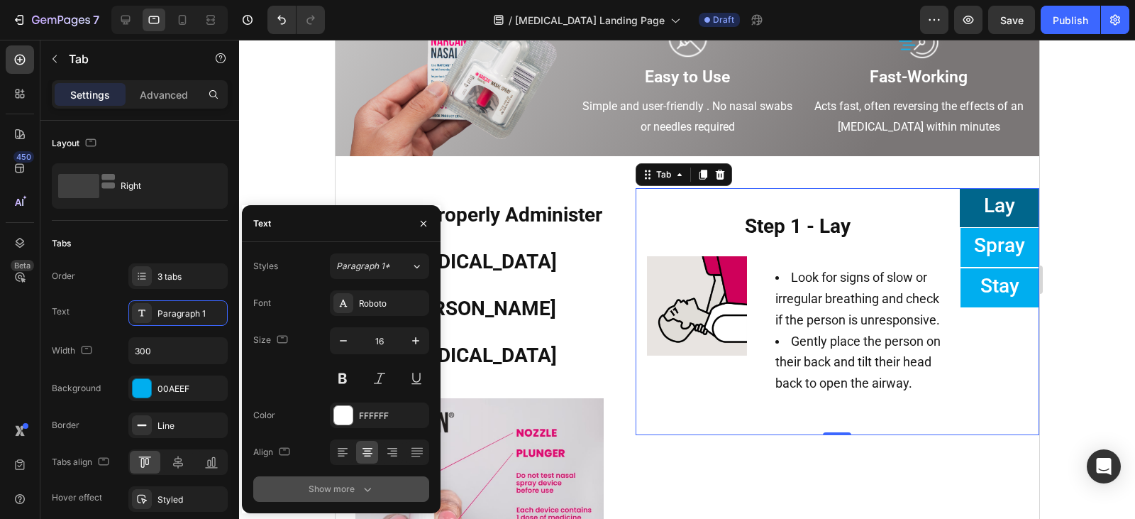
click at [336, 492] on div "Show more" at bounding box center [342, 489] width 66 height 14
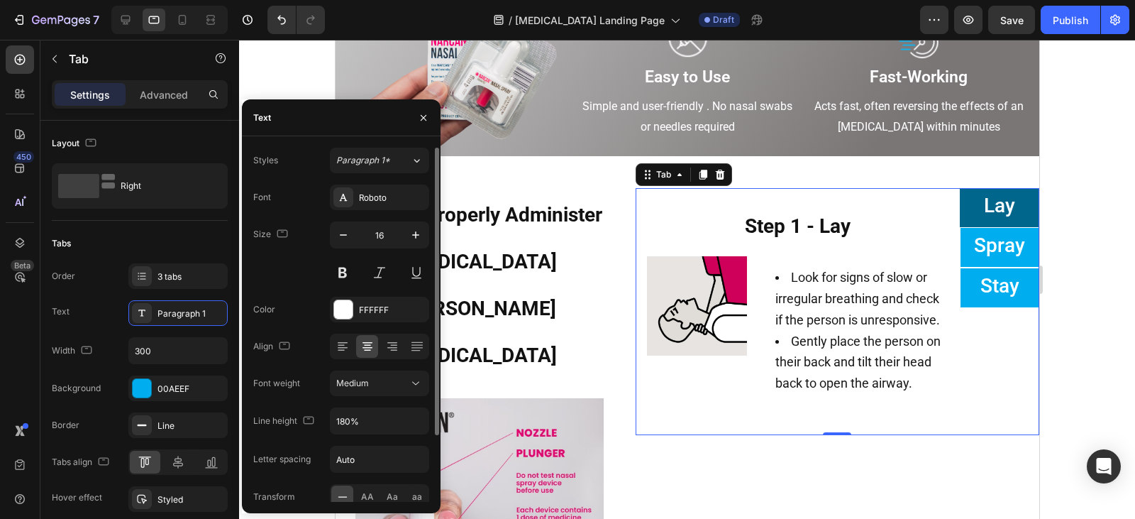
scroll to position [82, 0]
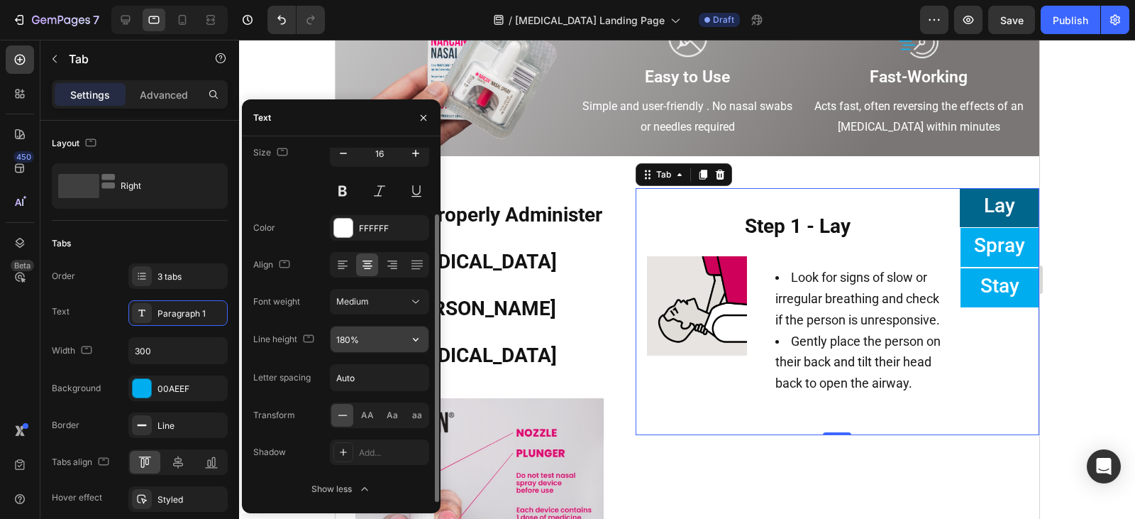
click at [360, 343] on input "180%" at bounding box center [380, 339] width 98 height 26
click at [411, 337] on icon "button" at bounding box center [416, 339] width 14 height 14
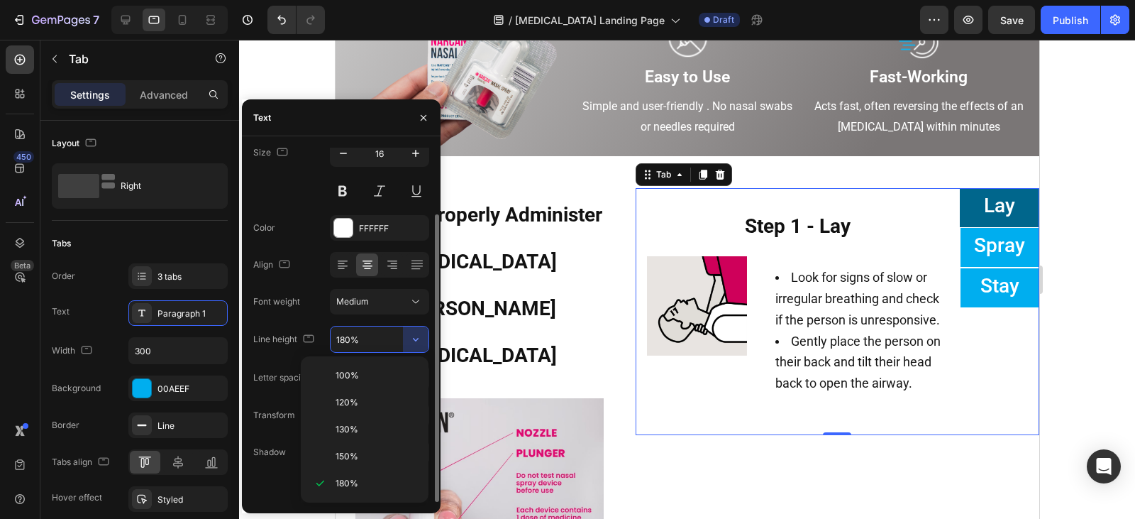
click at [341, 333] on input "180%" at bounding box center [380, 339] width 98 height 26
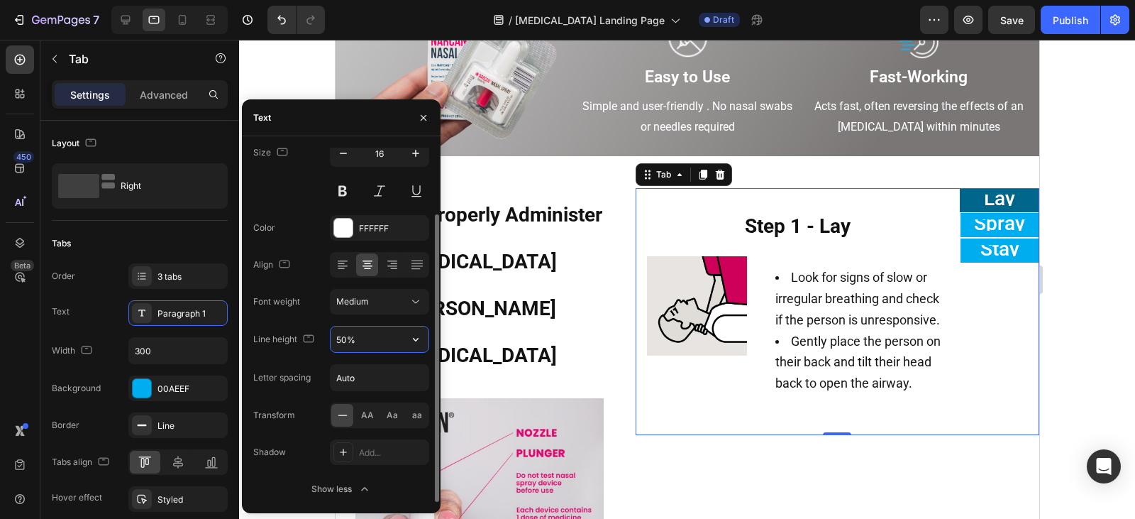
type input "500%"
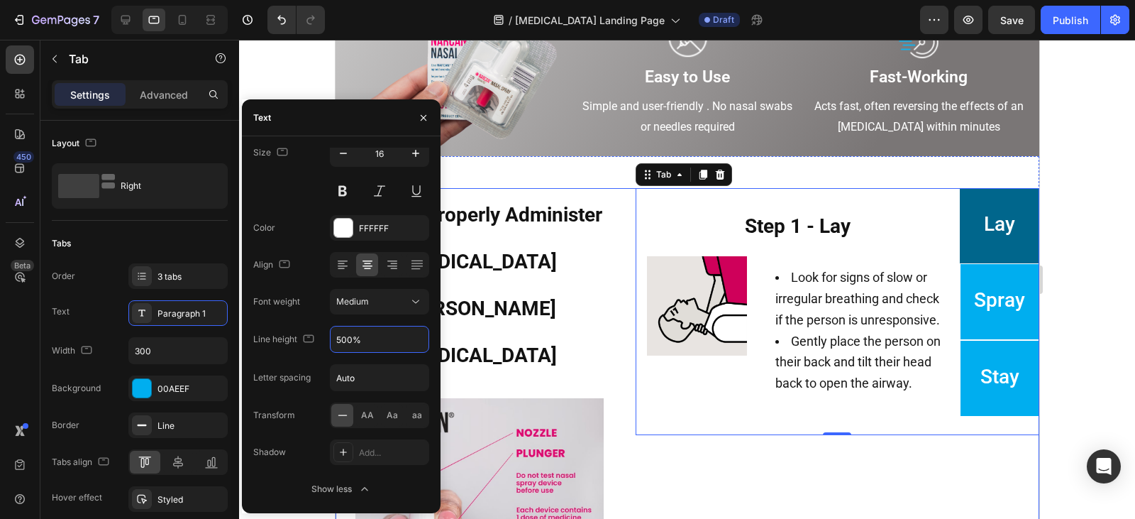
click at [628, 421] on div "How to Properly Administer [MEDICAL_DATA] [MEDICAL_DATA] Heading Image Lay Spra…" at bounding box center [687, 421] width 704 height 467
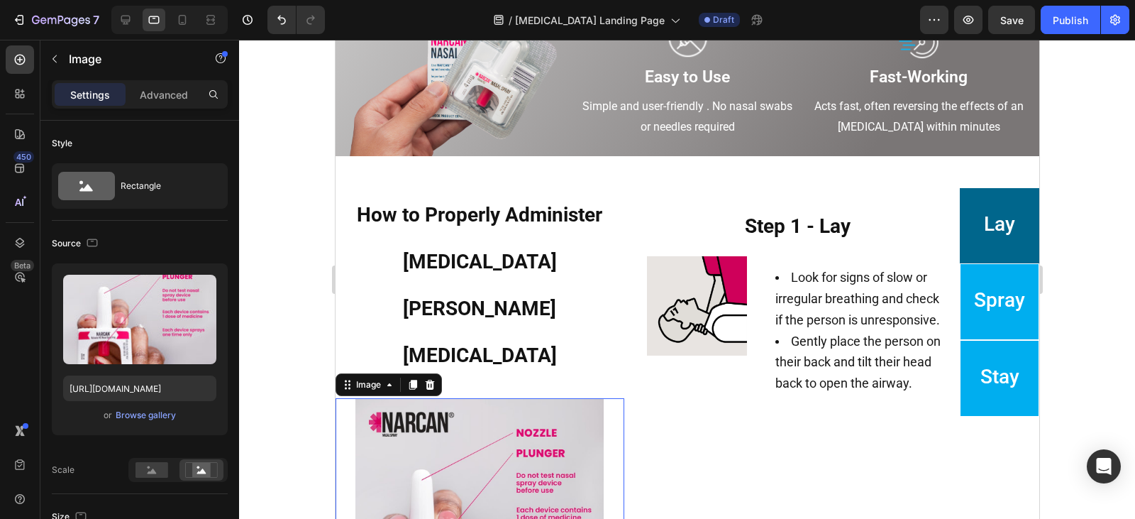
click at [567, 398] on img at bounding box center [479, 522] width 289 height 248
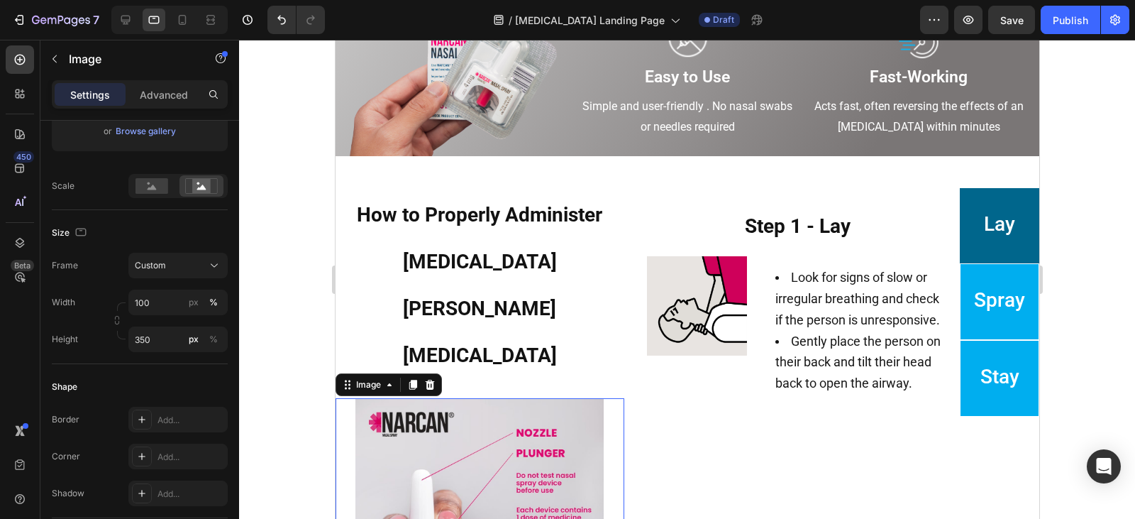
click at [128, 6] on div at bounding box center [169, 20] width 116 height 28
click at [128, 13] on icon at bounding box center [125, 20] width 14 height 14
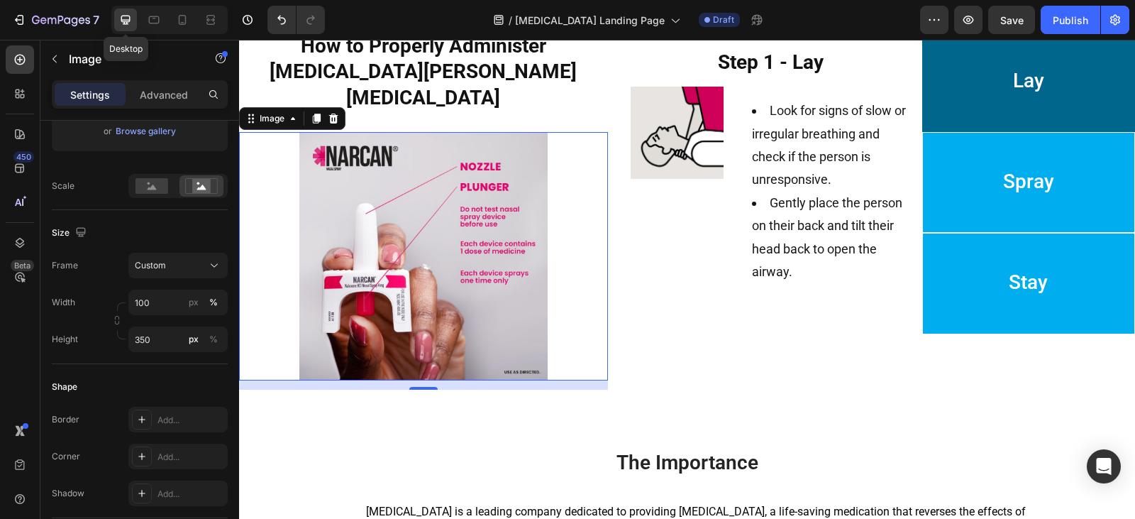
scroll to position [840, 0]
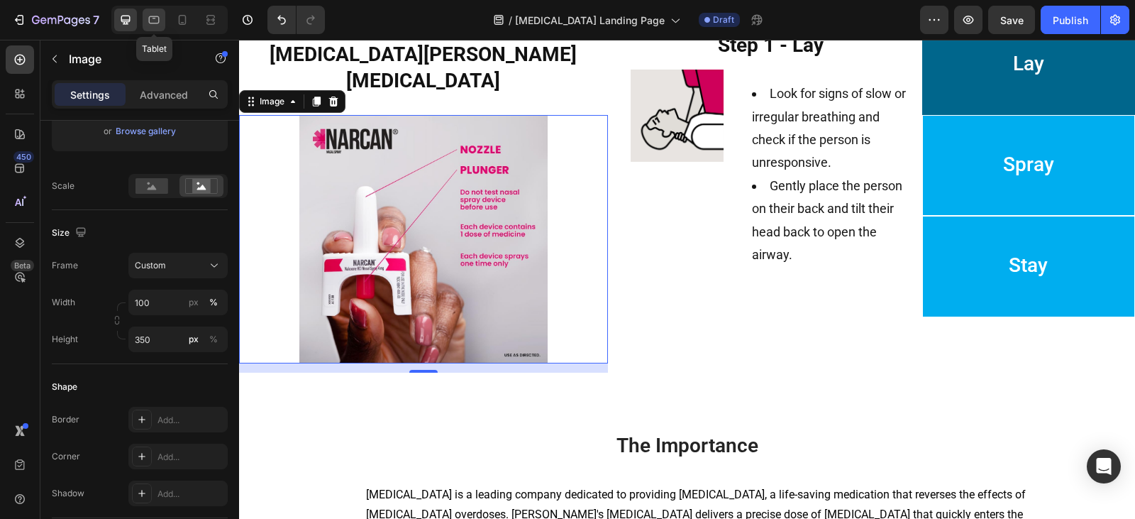
click at [153, 23] on icon at bounding box center [154, 20] width 11 height 8
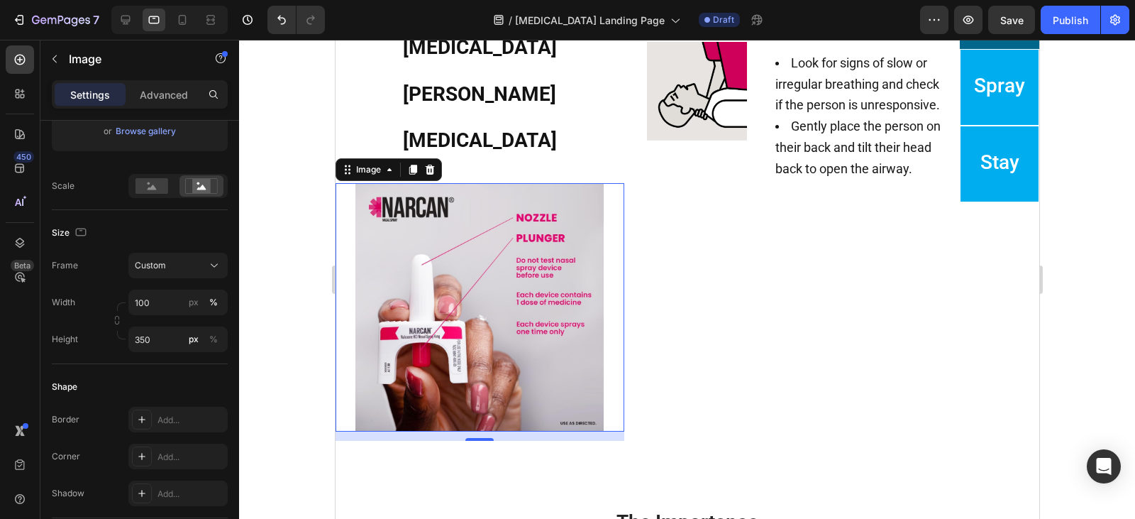
scroll to position [882, 0]
click at [533, 239] on img at bounding box center [479, 306] width 289 height 248
click at [124, 21] on icon at bounding box center [125, 20] width 9 height 9
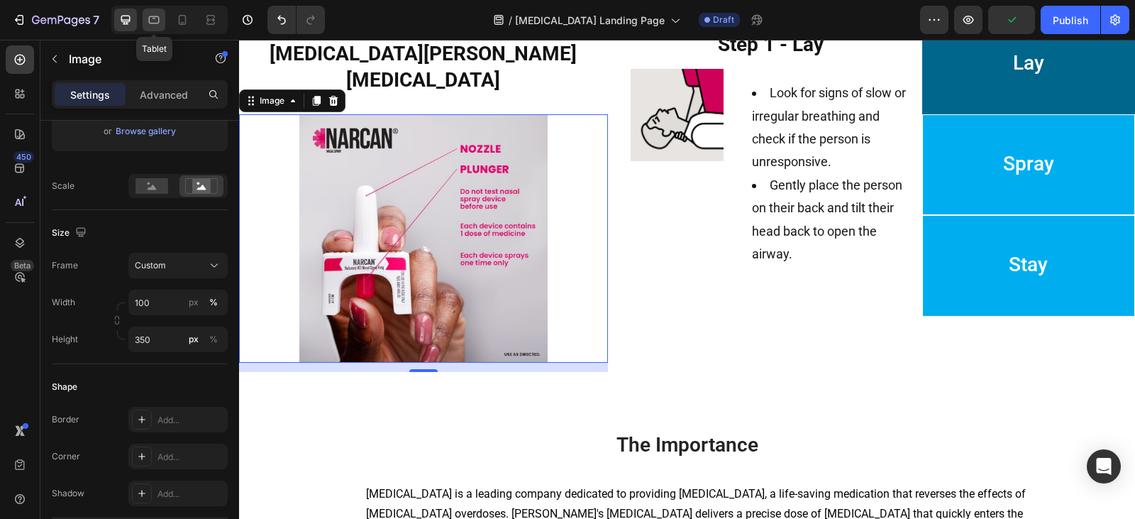
scroll to position [840, 0]
click at [148, 25] on icon at bounding box center [154, 20] width 14 height 14
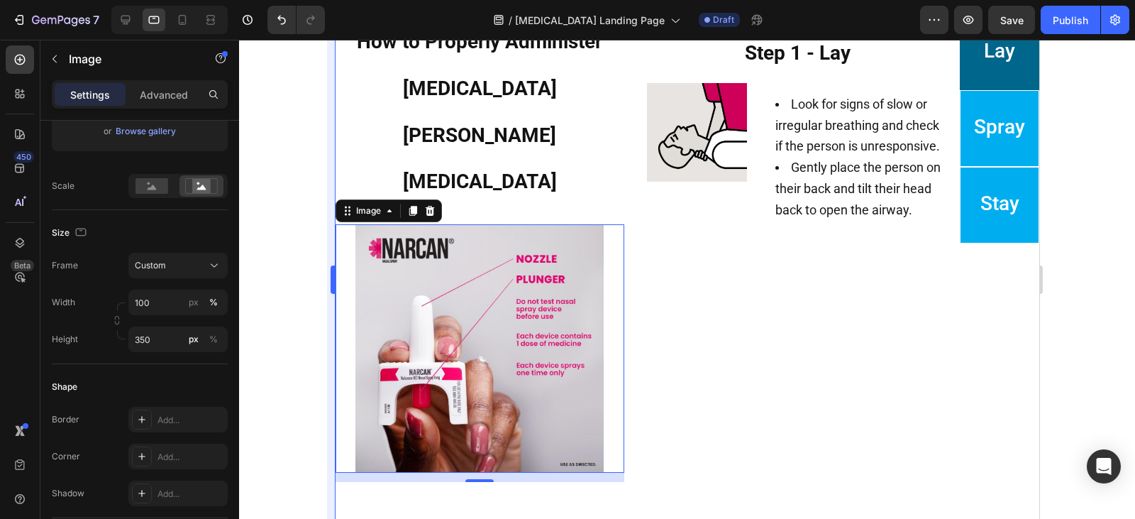
scroll to position [882, 0]
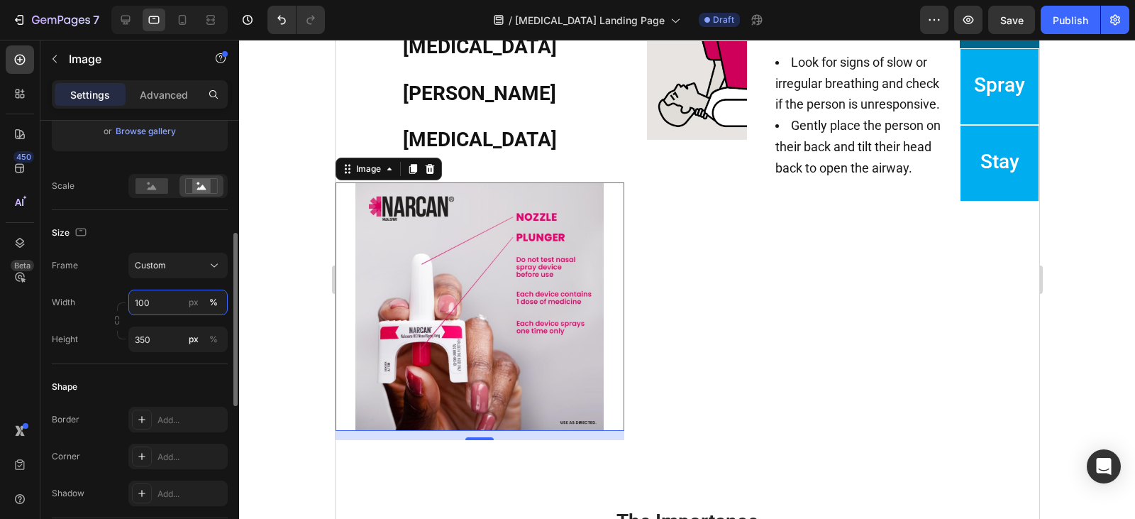
click at [154, 297] on input "100" at bounding box center [177, 302] width 99 height 26
type input "8"
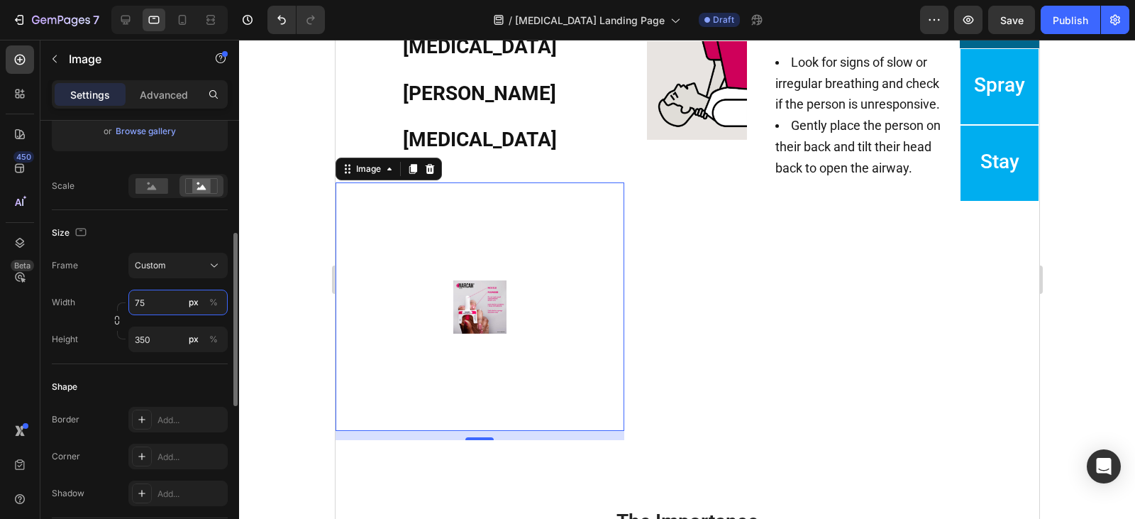
type input "7"
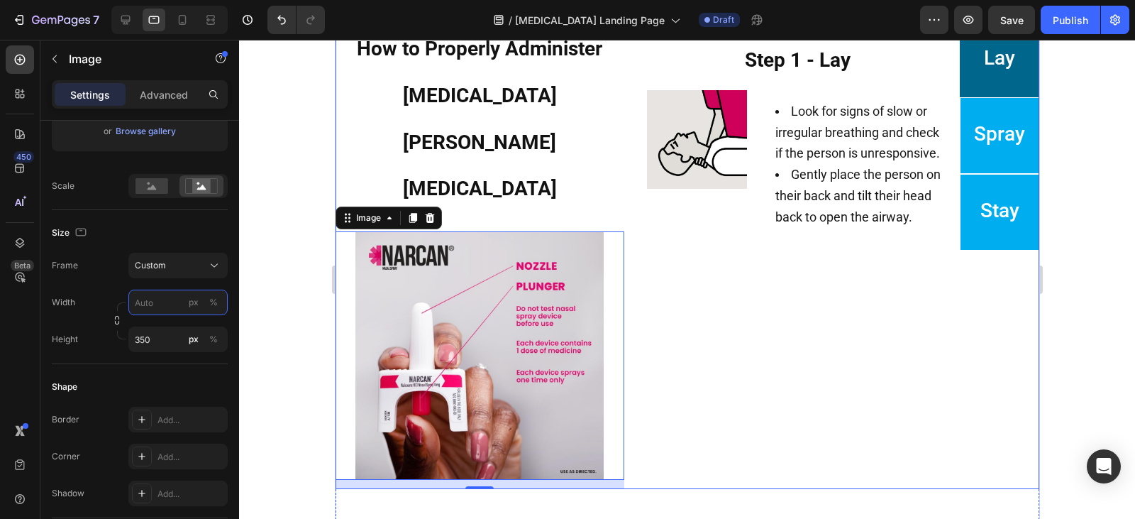
scroll to position [669, 0]
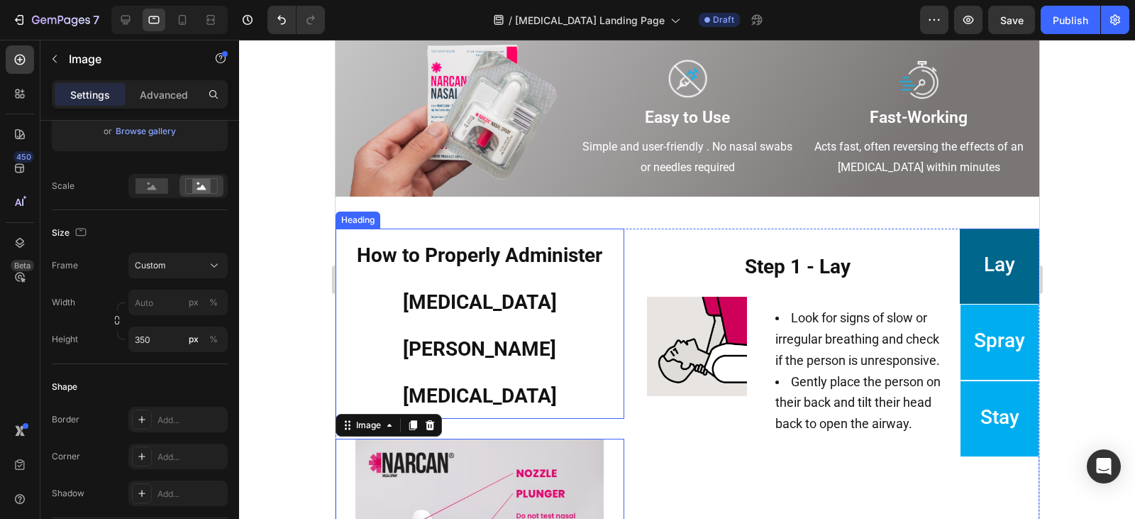
click at [503, 257] on strong "How to Properly Administer [MEDICAL_DATA][PERSON_NAME][MEDICAL_DATA]" at bounding box center [478, 324] width 245 height 163
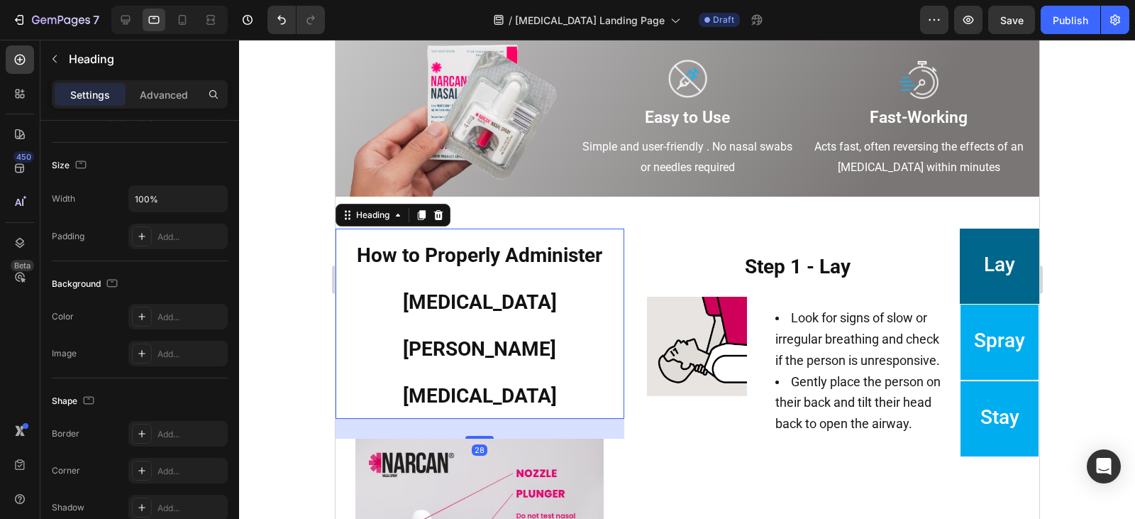
scroll to position [0, 0]
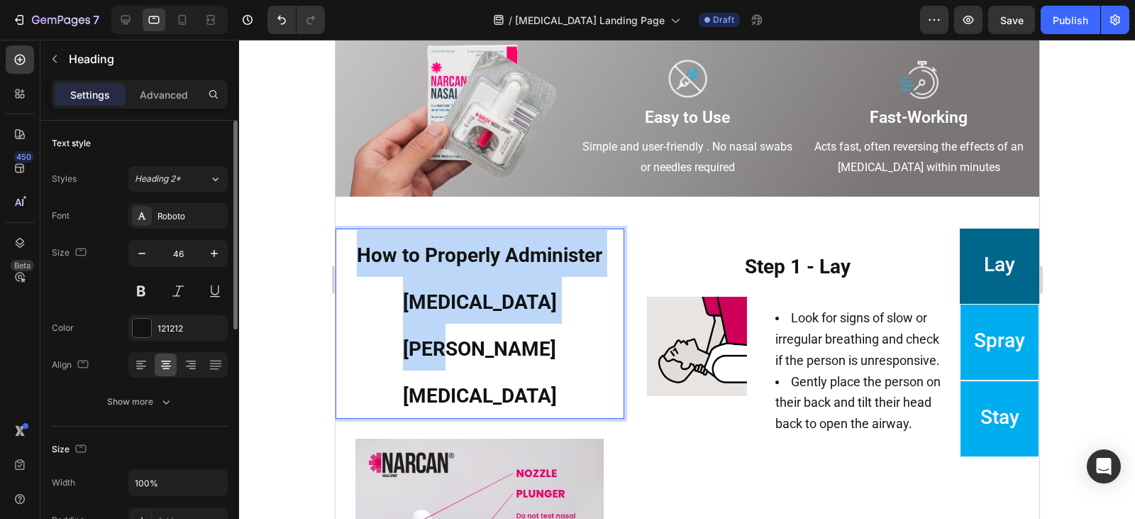
click at [503, 257] on strong "How to Properly Administer [MEDICAL_DATA][PERSON_NAME][MEDICAL_DATA]" at bounding box center [478, 324] width 245 height 163
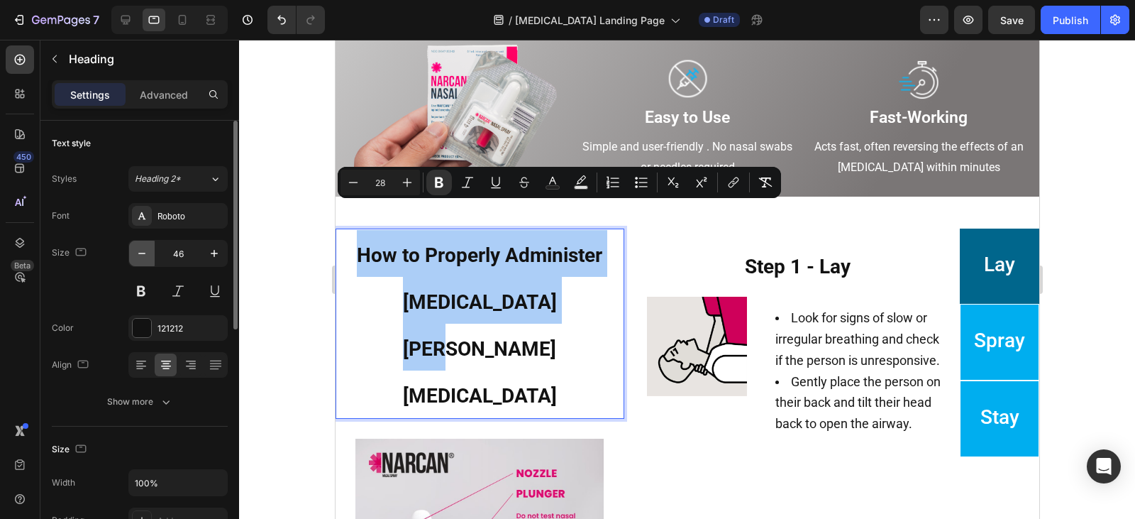
click at [140, 252] on icon "button" at bounding box center [142, 253] width 14 height 14
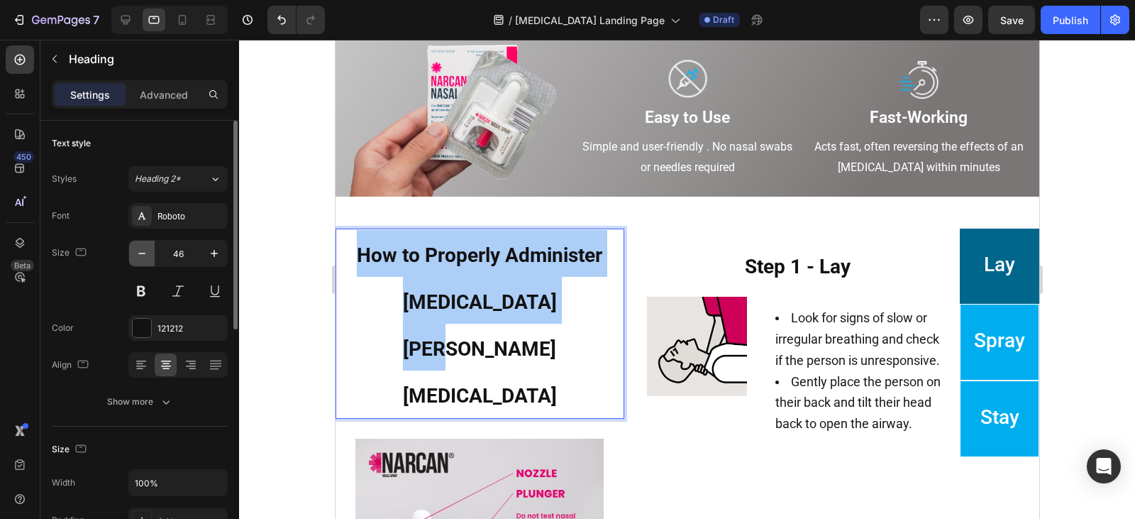
click at [140, 252] on icon "button" at bounding box center [142, 253] width 14 height 14
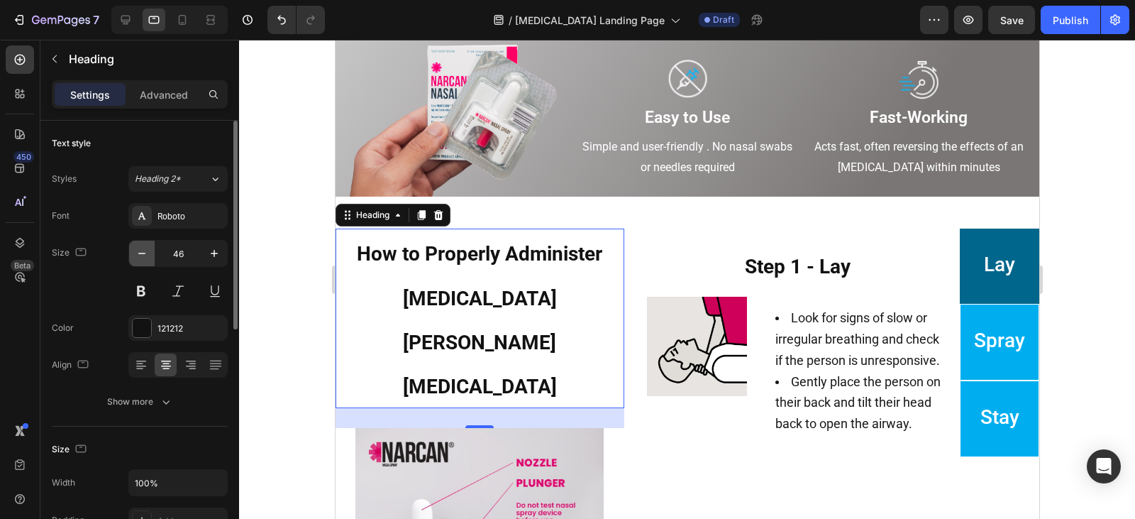
click at [140, 252] on icon "button" at bounding box center [142, 253] width 14 height 14
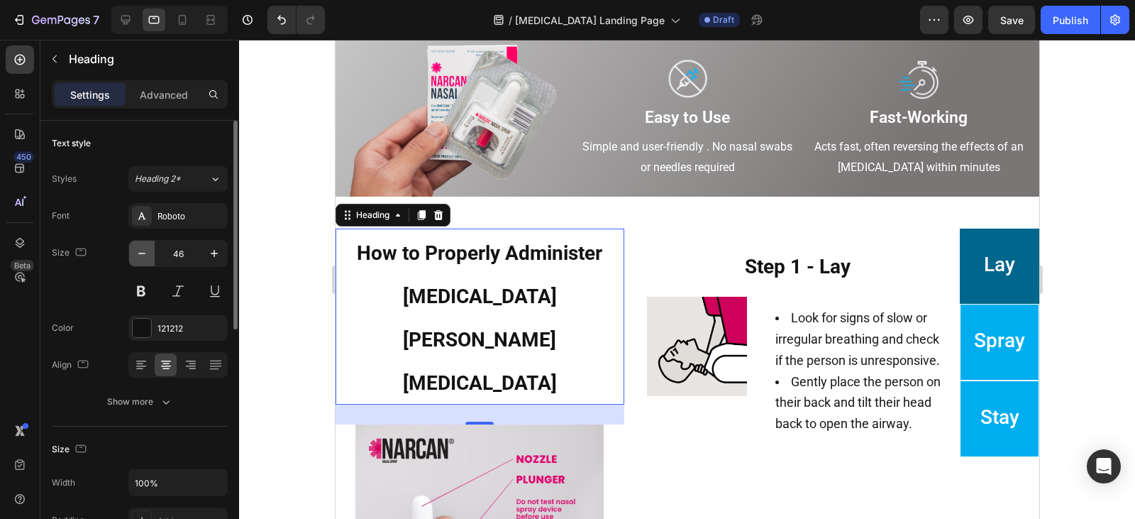
click at [140, 252] on icon "button" at bounding box center [142, 253] width 14 height 14
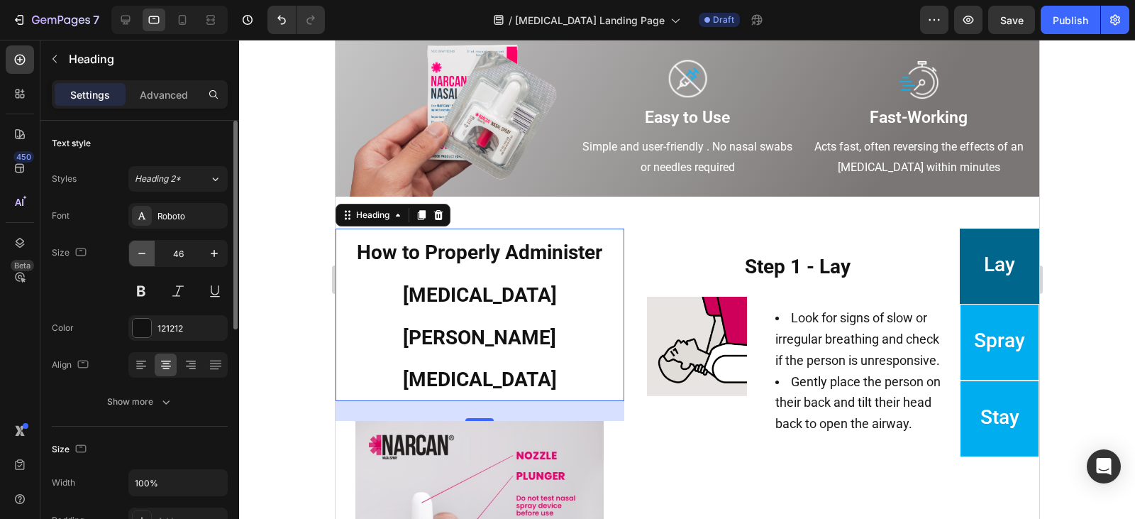
click at [140, 252] on icon "button" at bounding box center [142, 253] width 14 height 14
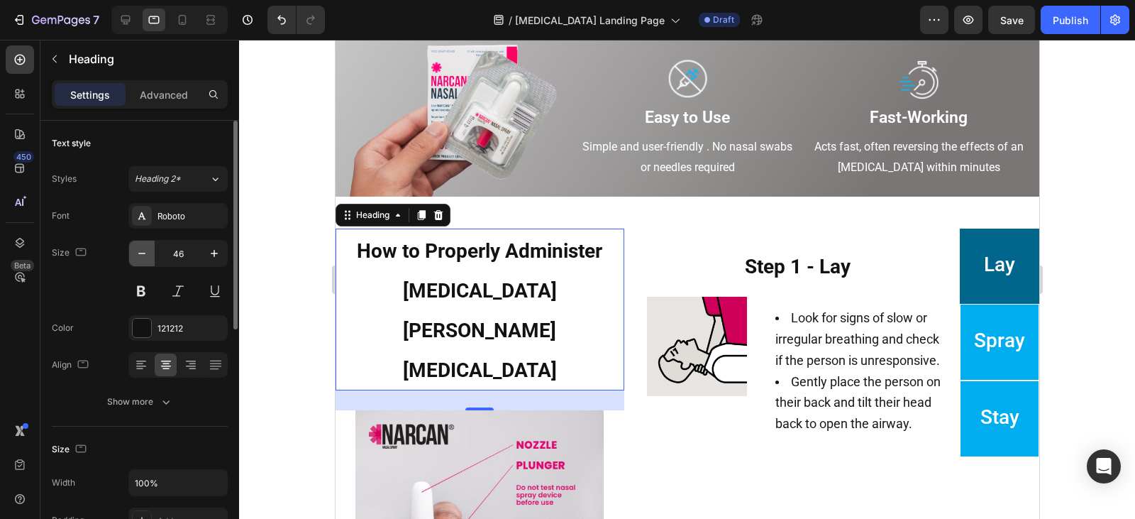
click at [140, 252] on icon "button" at bounding box center [142, 253] width 14 height 14
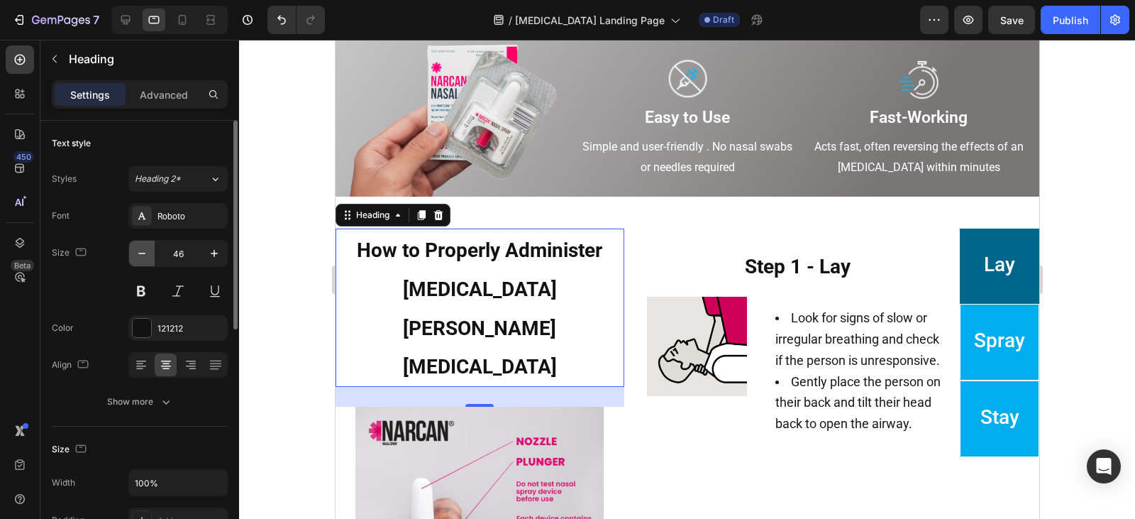
click at [140, 252] on icon "button" at bounding box center [142, 253] width 14 height 14
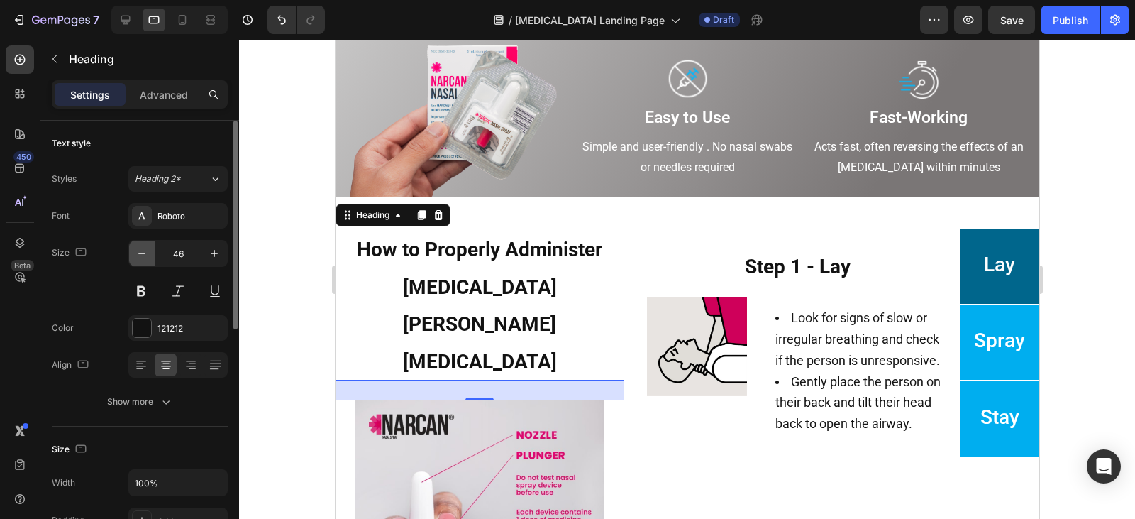
click at [140, 252] on icon "button" at bounding box center [142, 253] width 14 height 14
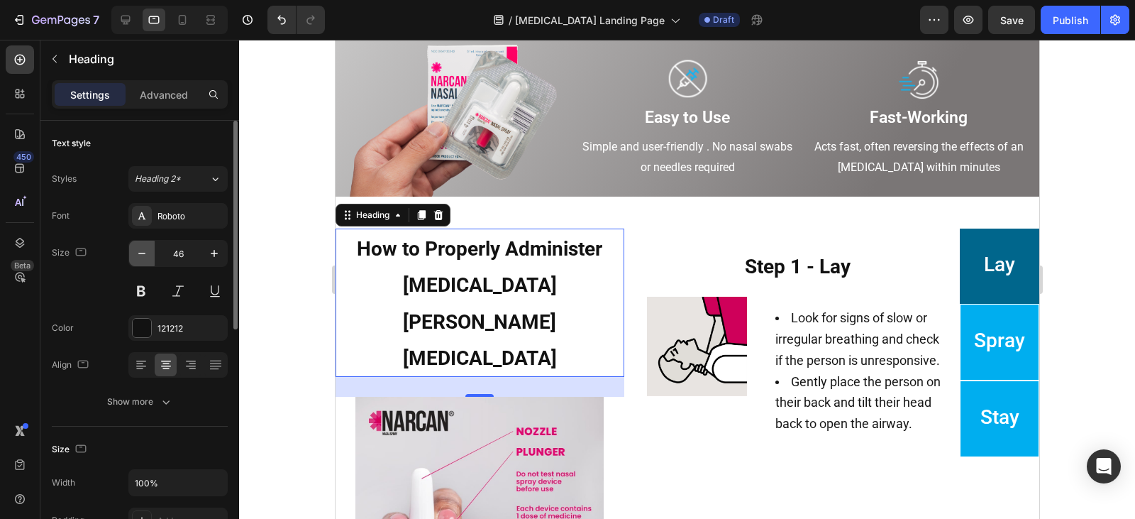
click at [140, 252] on icon "button" at bounding box center [142, 253] width 14 height 14
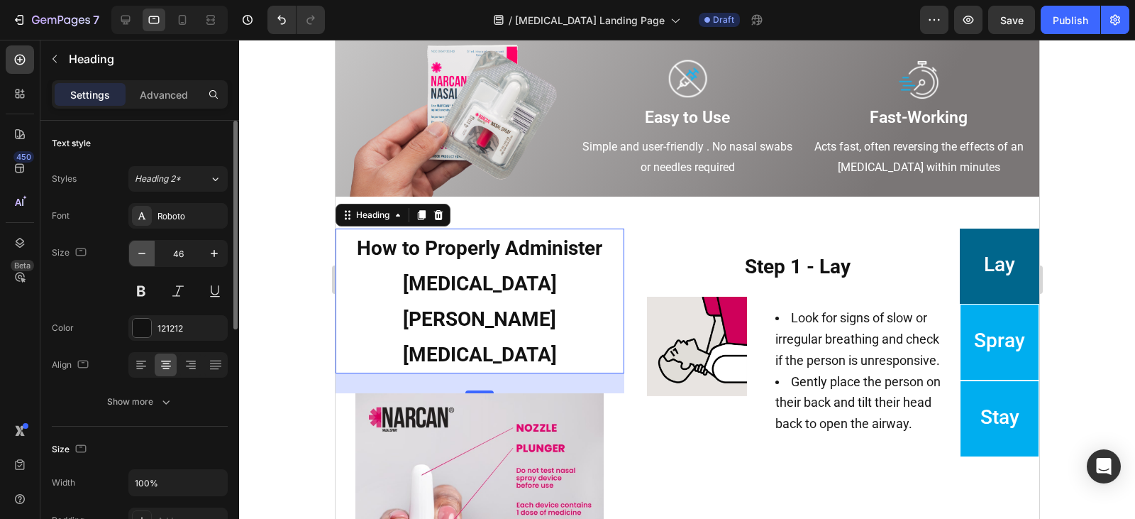
click at [140, 252] on icon "button" at bounding box center [142, 253] width 14 height 14
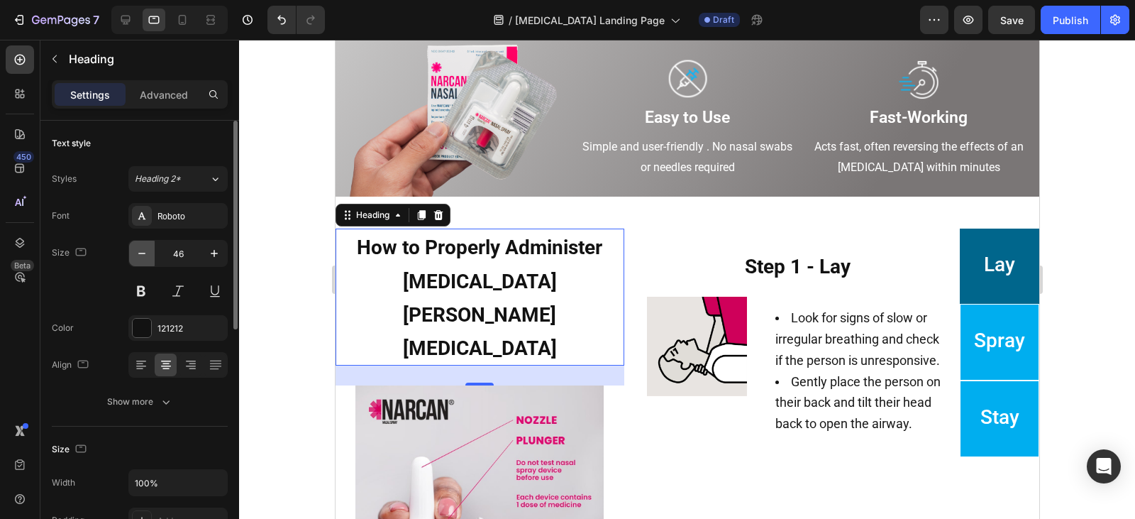
click at [140, 252] on icon "button" at bounding box center [142, 253] width 14 height 14
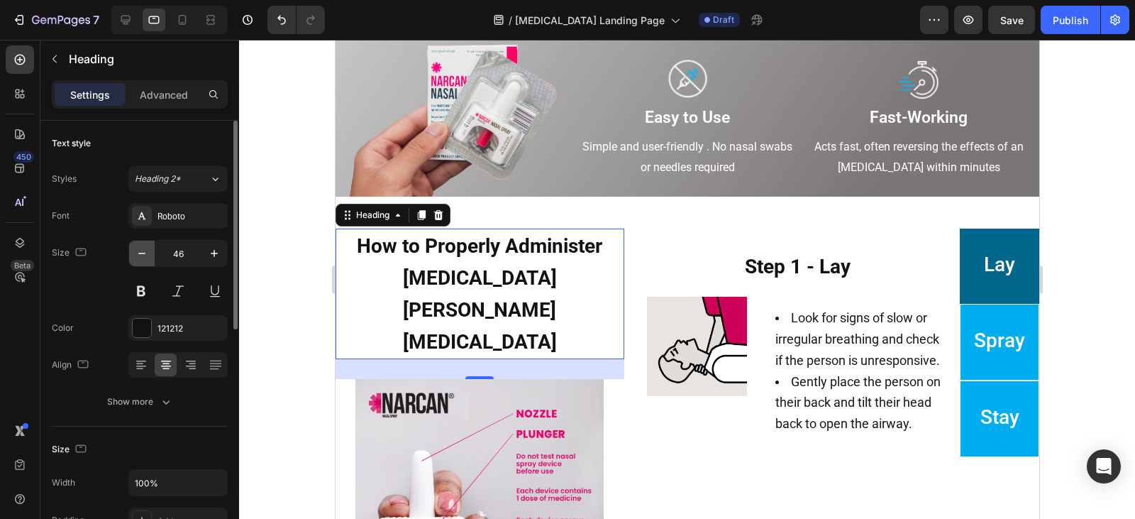
click at [140, 252] on icon "button" at bounding box center [142, 253] width 14 height 14
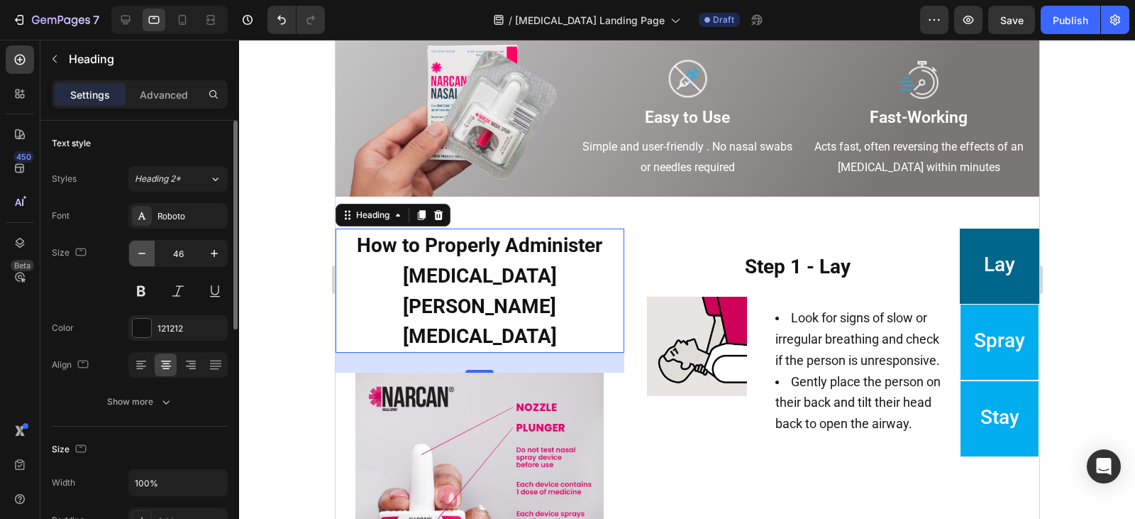
click at [140, 252] on icon "button" at bounding box center [142, 253] width 14 height 14
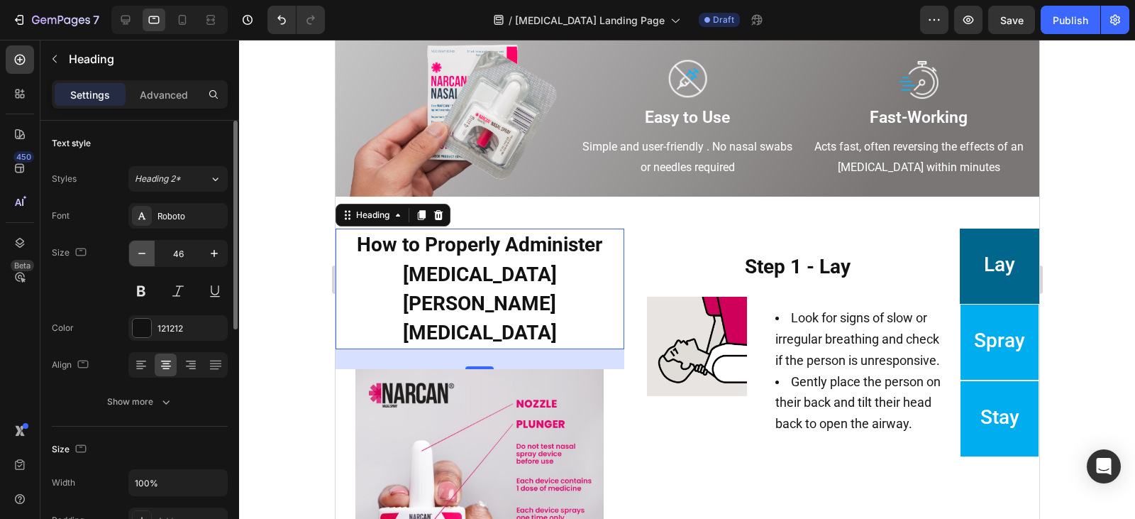
click at [140, 252] on icon "button" at bounding box center [142, 253] width 14 height 14
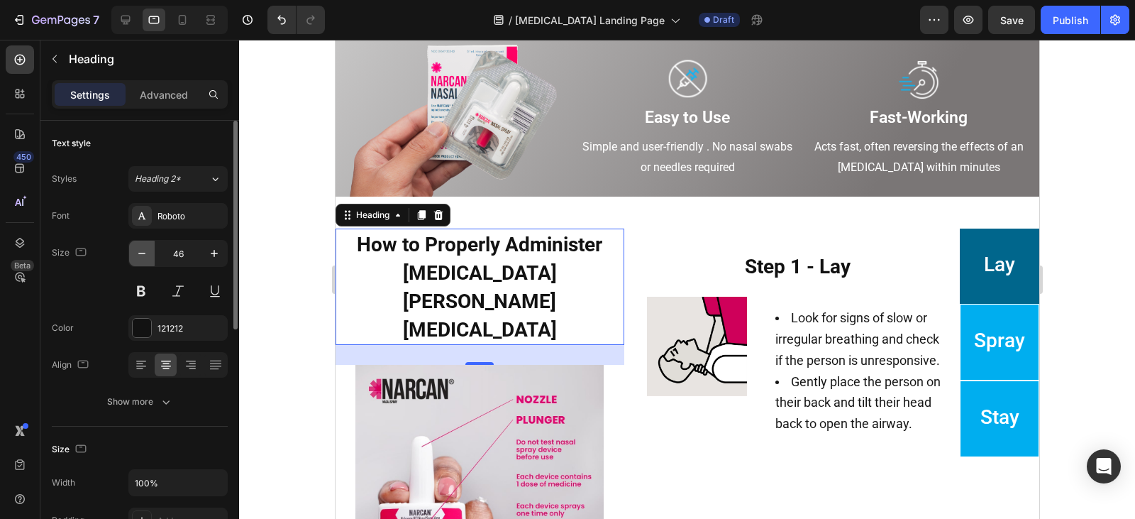
click at [140, 252] on icon "button" at bounding box center [142, 253] width 14 height 14
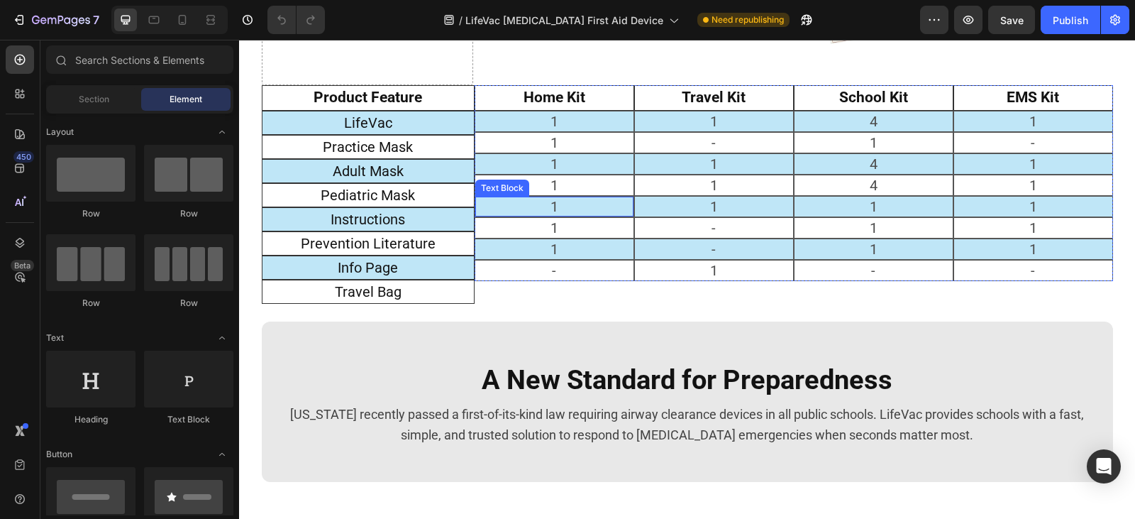
scroll to position [1915, 0]
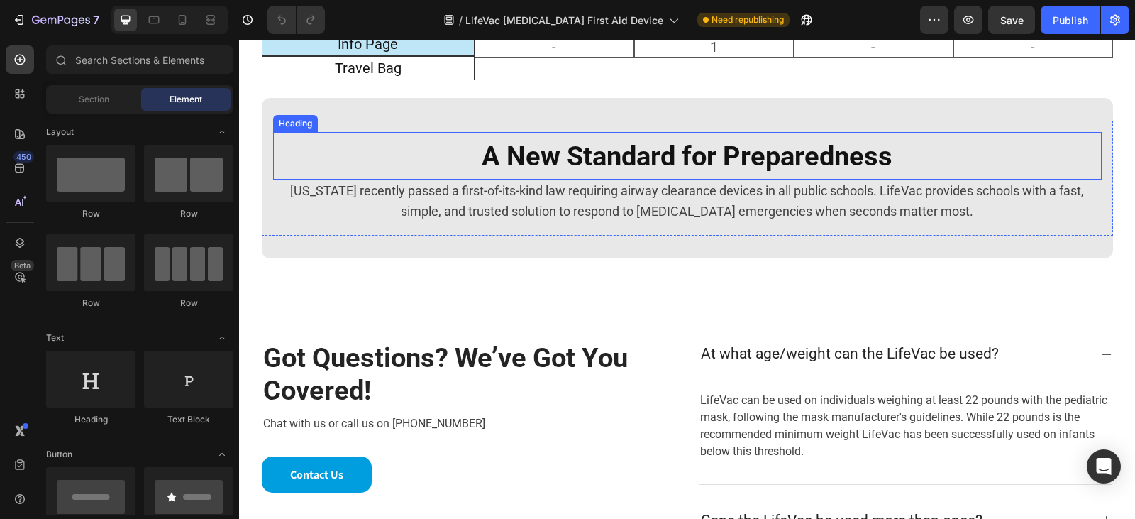
click at [526, 167] on strong "A New Standard for Preparedness" at bounding box center [687, 155] width 411 height 31
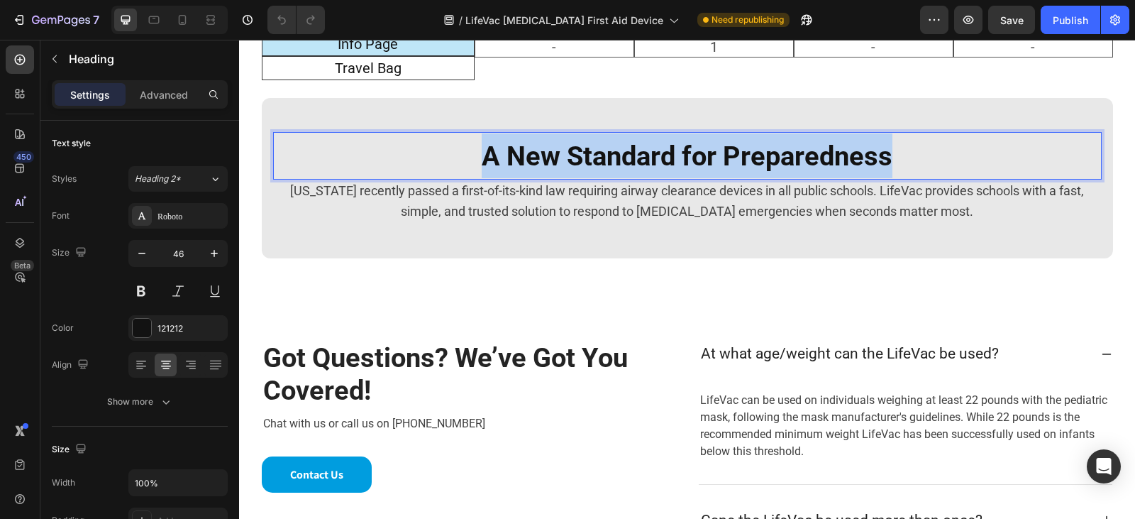
click at [526, 167] on strong "A New Standard for Preparedness" at bounding box center [687, 155] width 411 height 31
click at [557, 142] on strong "A New Standard for Preparedness" at bounding box center [687, 155] width 411 height 31
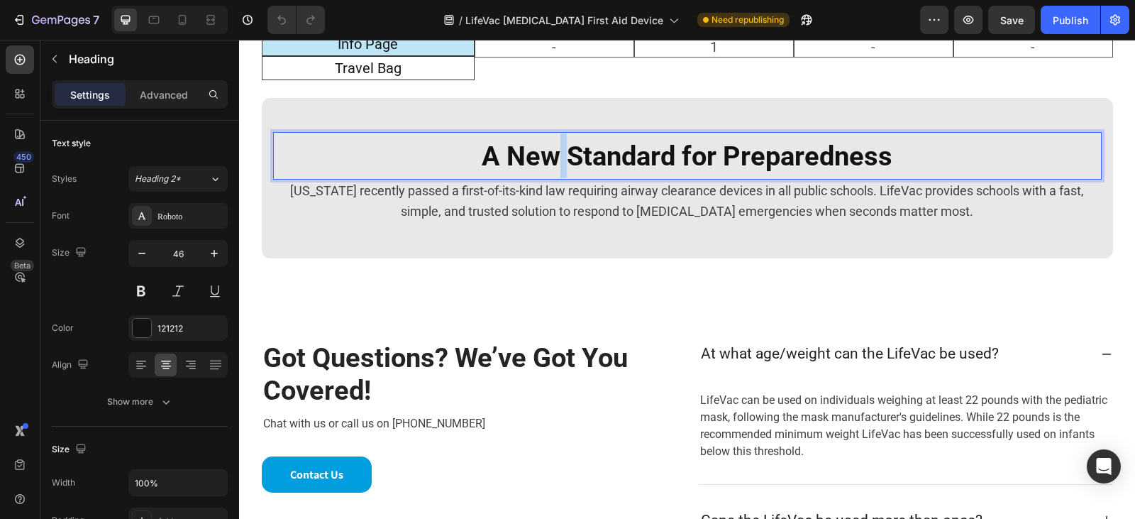
click at [557, 142] on strong "A New Standard for Preparedness" at bounding box center [687, 155] width 411 height 31
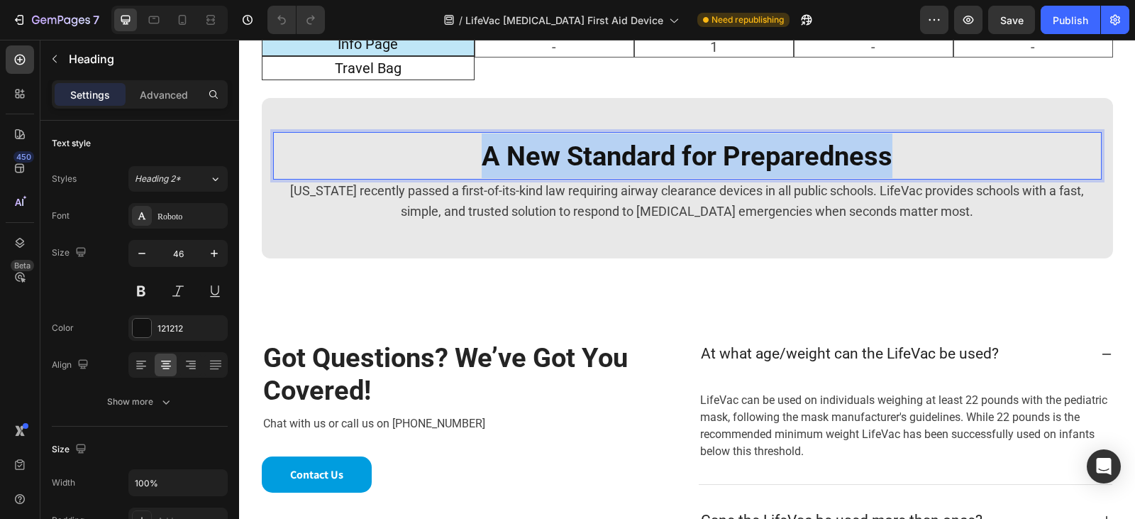
click at [557, 142] on strong "A New Standard for Preparedness" at bounding box center [687, 155] width 411 height 31
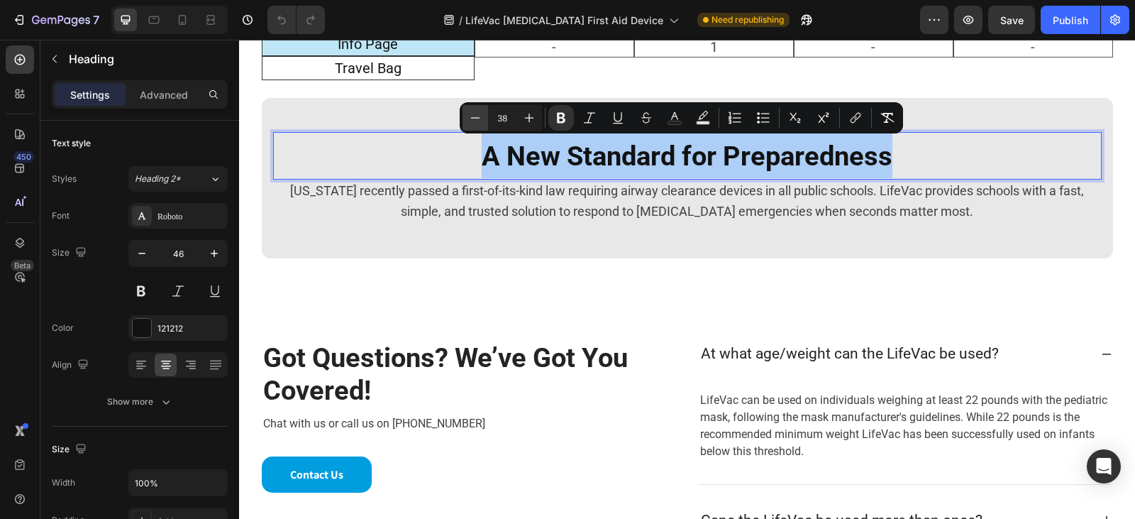
click at [467, 124] on button "Minus" at bounding box center [475, 118] width 26 height 26
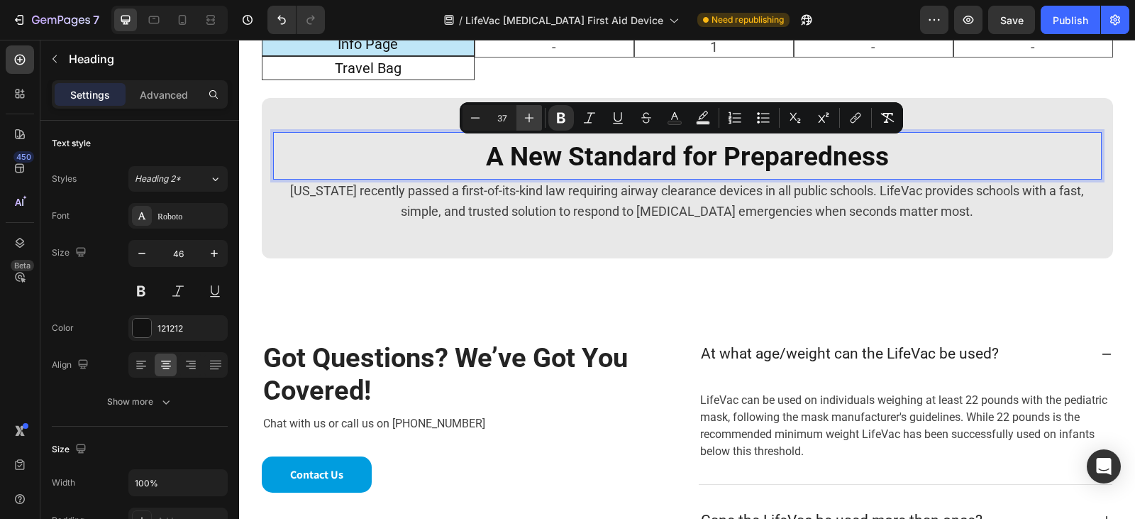
click at [527, 123] on icon "Editor contextual toolbar" at bounding box center [529, 118] width 14 height 14
type input "38"
click at [150, 262] on button "button" at bounding box center [142, 253] width 26 height 26
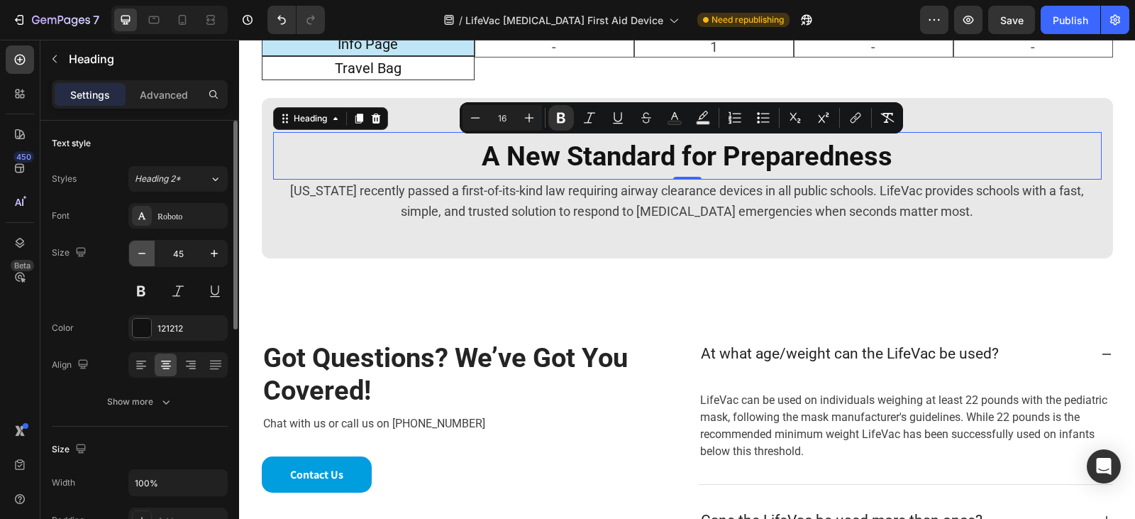
click at [150, 262] on button "button" at bounding box center [142, 253] width 26 height 26
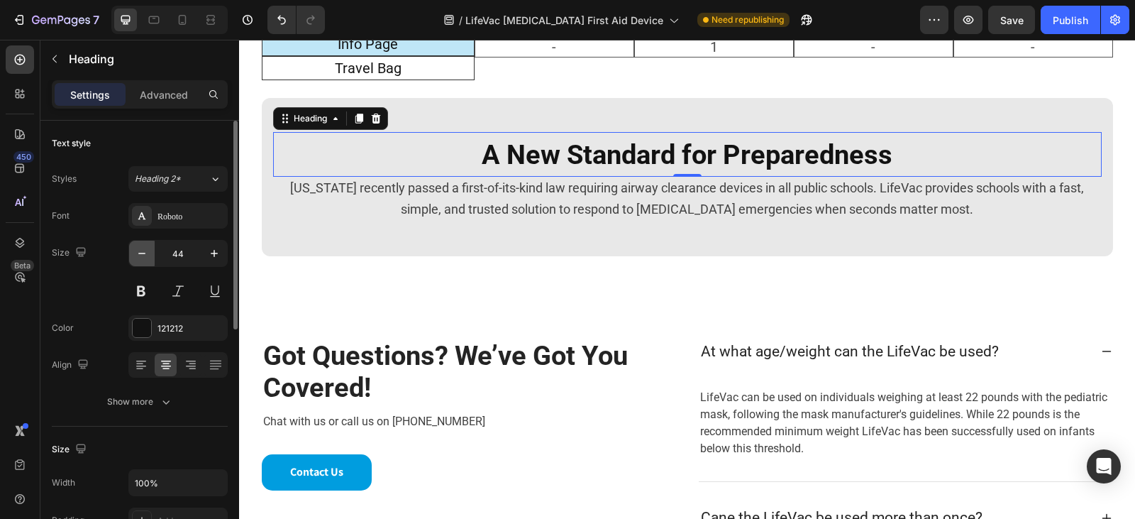
click at [150, 262] on button "button" at bounding box center [142, 253] width 26 height 26
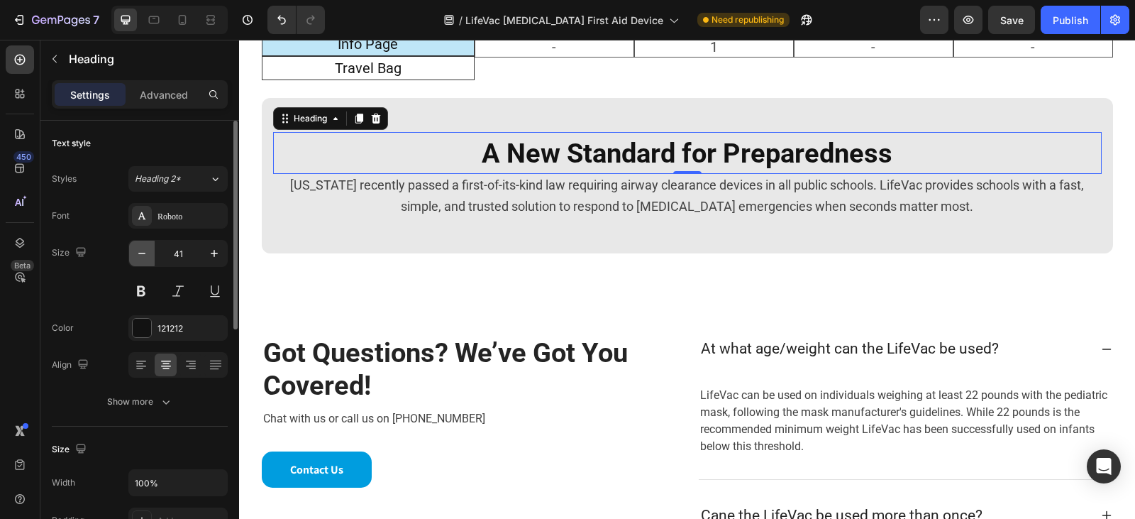
click at [150, 262] on button "button" at bounding box center [142, 253] width 26 height 26
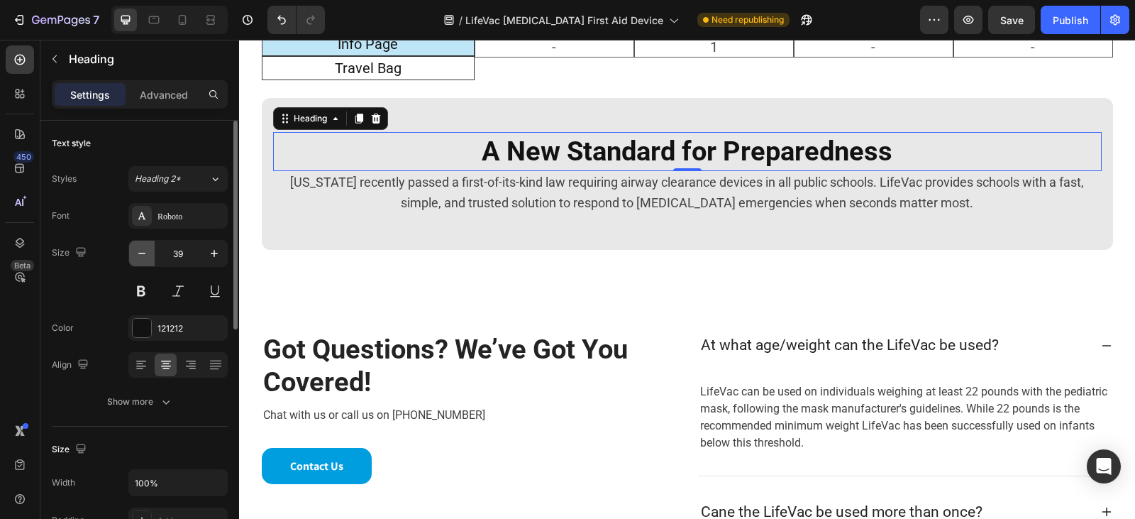
click at [150, 262] on button "button" at bounding box center [142, 253] width 26 height 26
type input "37"
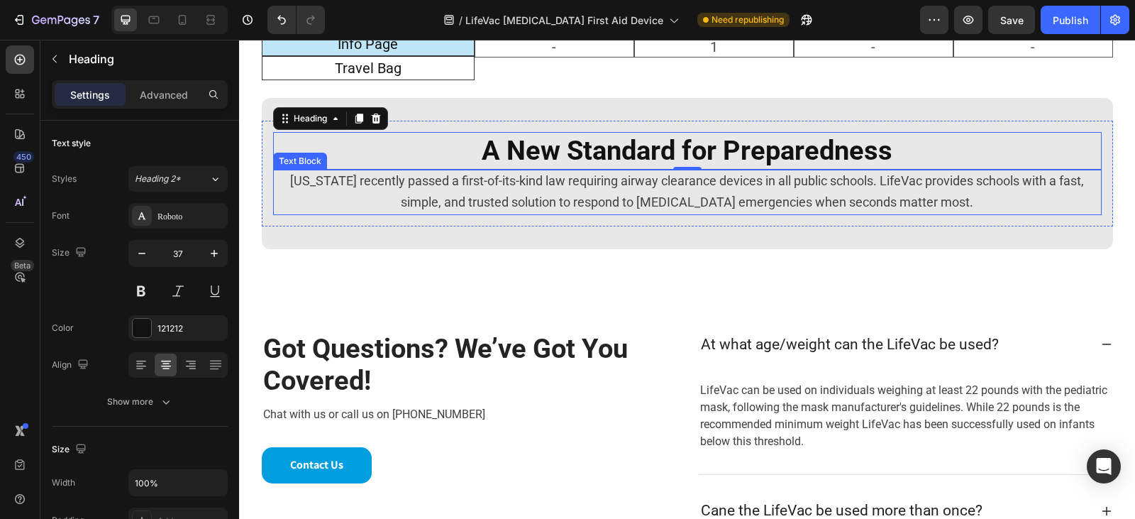
click at [408, 184] on span "Texas recently passed a first-of-its-kind law requiring airway clearance device…" at bounding box center [687, 191] width 794 height 36
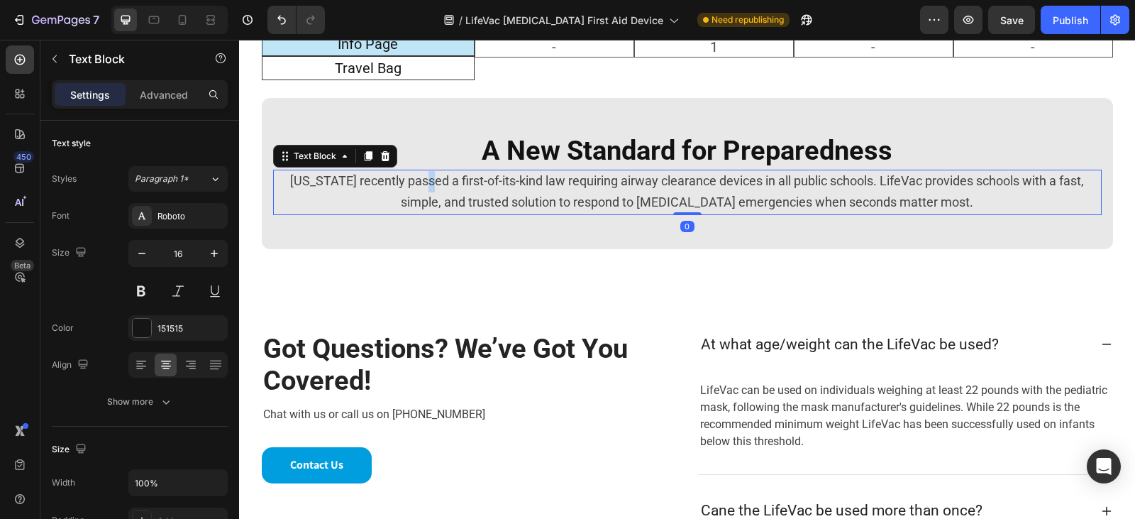
click at [408, 184] on span "Texas recently passed a first-of-its-kind law requiring airway clearance device…" at bounding box center [687, 191] width 794 height 36
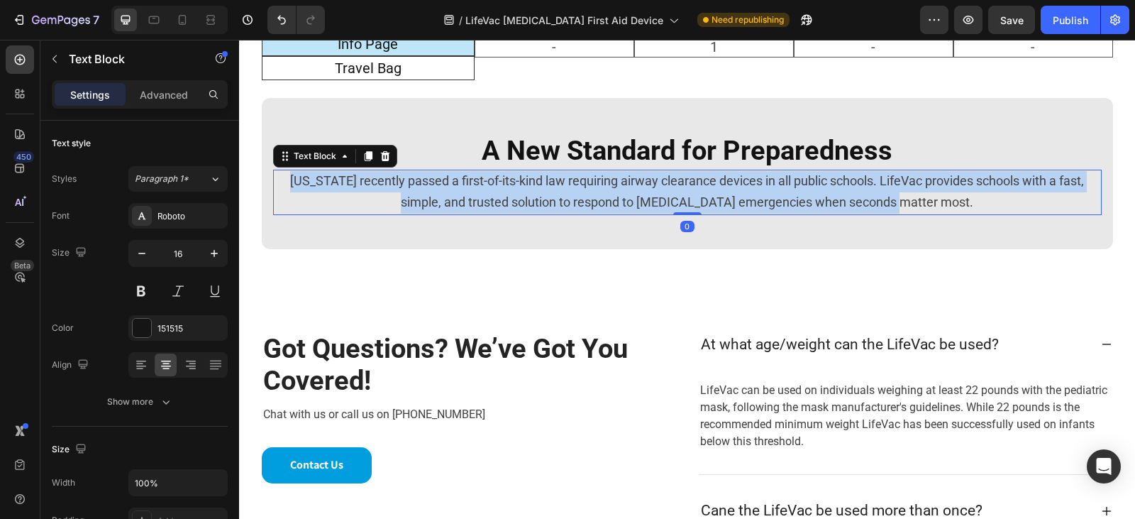
click at [408, 184] on span "Texas recently passed a first-of-its-kind law requiring airway clearance device…" at bounding box center [687, 191] width 794 height 36
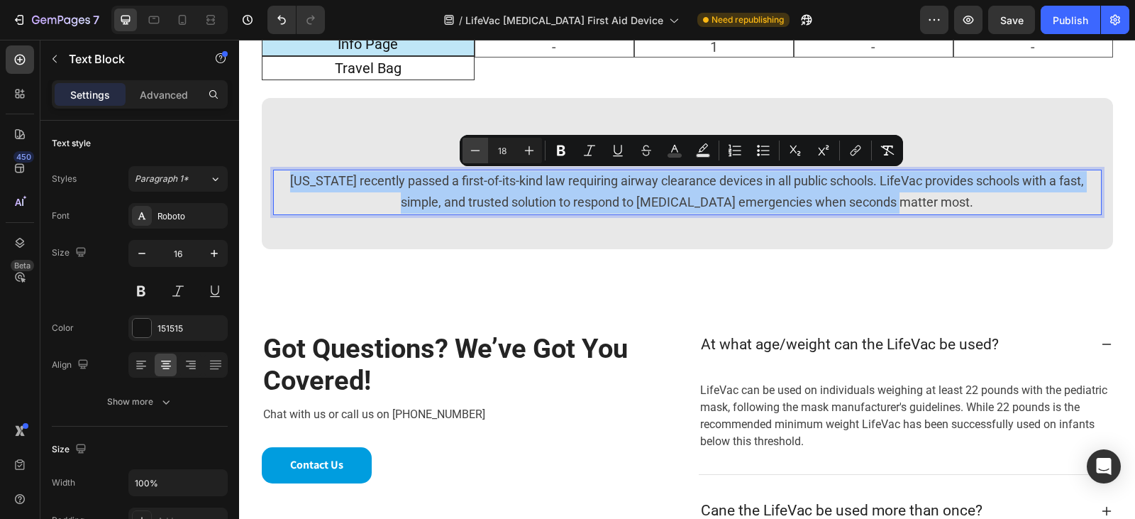
click at [477, 157] on icon "Editor contextual toolbar" at bounding box center [475, 150] width 14 height 14
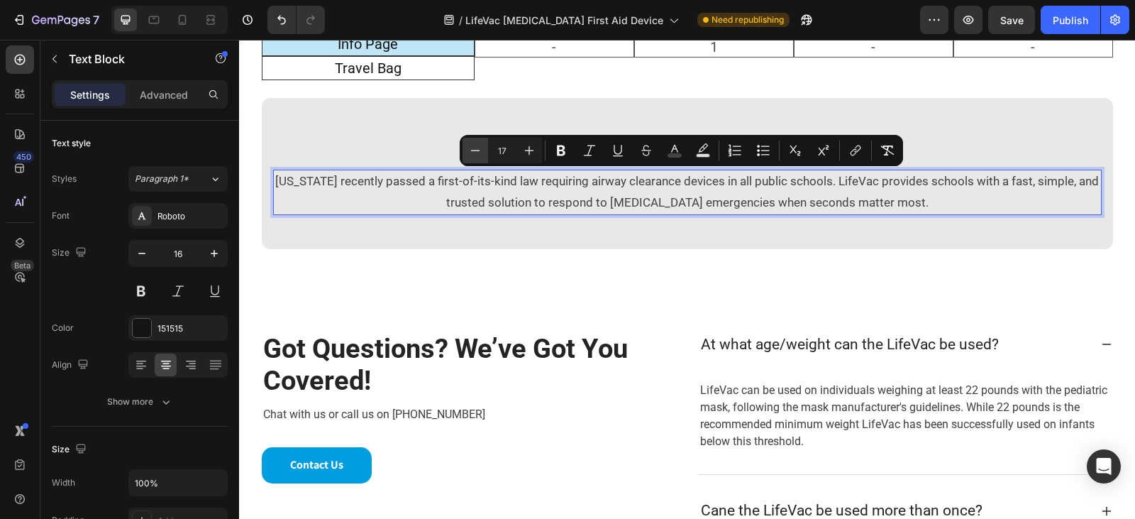
click at [477, 157] on icon "Editor contextual toolbar" at bounding box center [475, 150] width 14 height 14
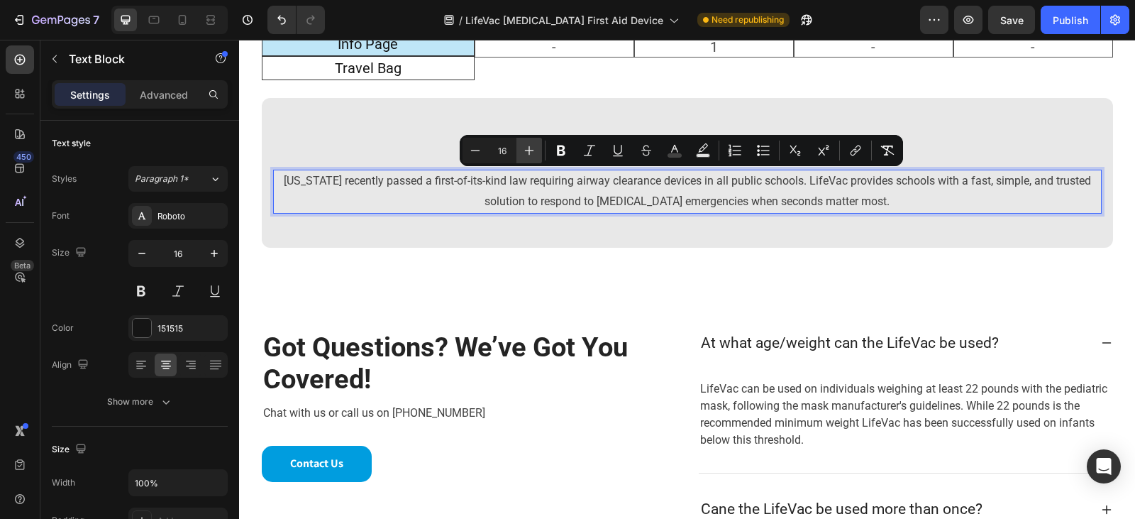
click at [522, 155] on icon "Editor contextual toolbar" at bounding box center [529, 150] width 14 height 14
type input "17"
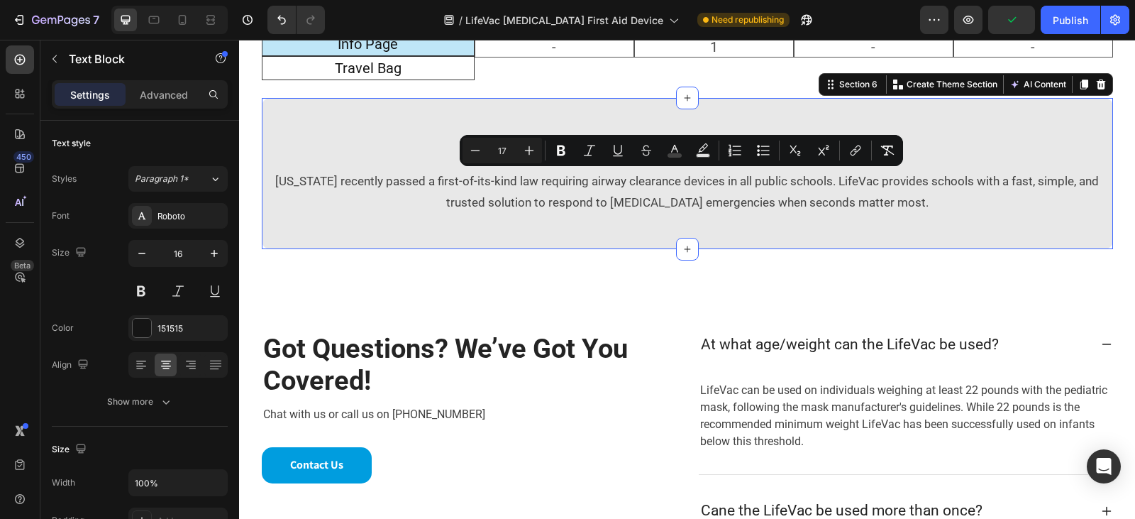
click at [613, 239] on div "⁠⁠⁠⁠⁠⁠⁠ A New Standard for Preparedness Heading Texas recently passed a first-o…" at bounding box center [687, 173] width 851 height 151
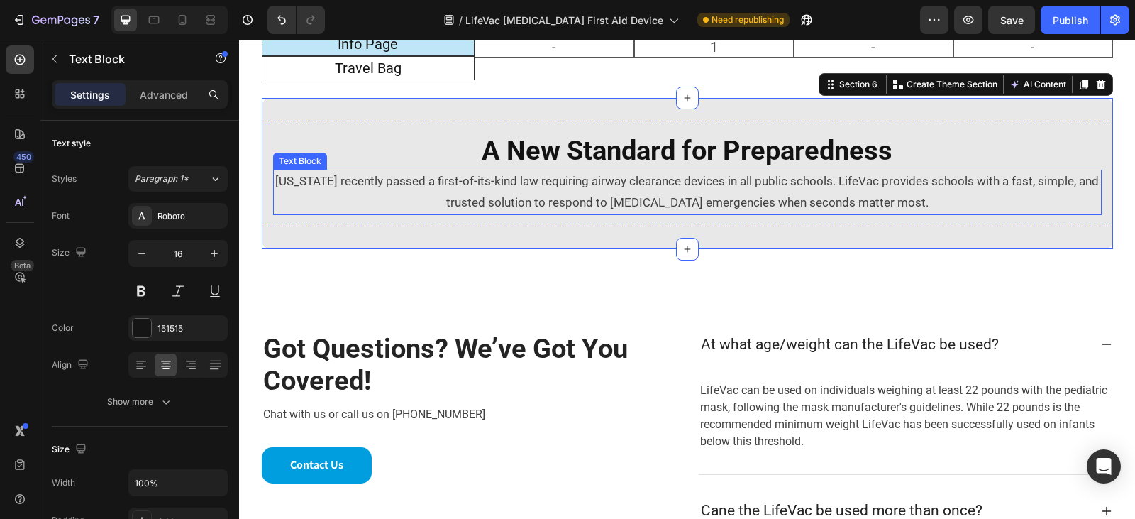
click at [422, 187] on span "Texas recently passed a first-of-its-kind law requiring airway clearance device…" at bounding box center [687, 191] width 824 height 35
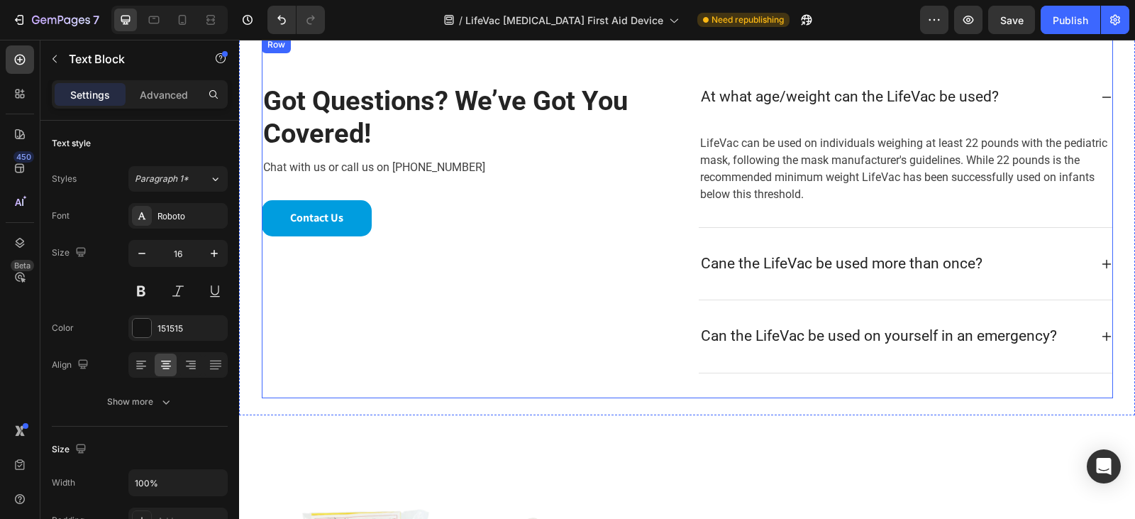
scroll to position [2057, 0]
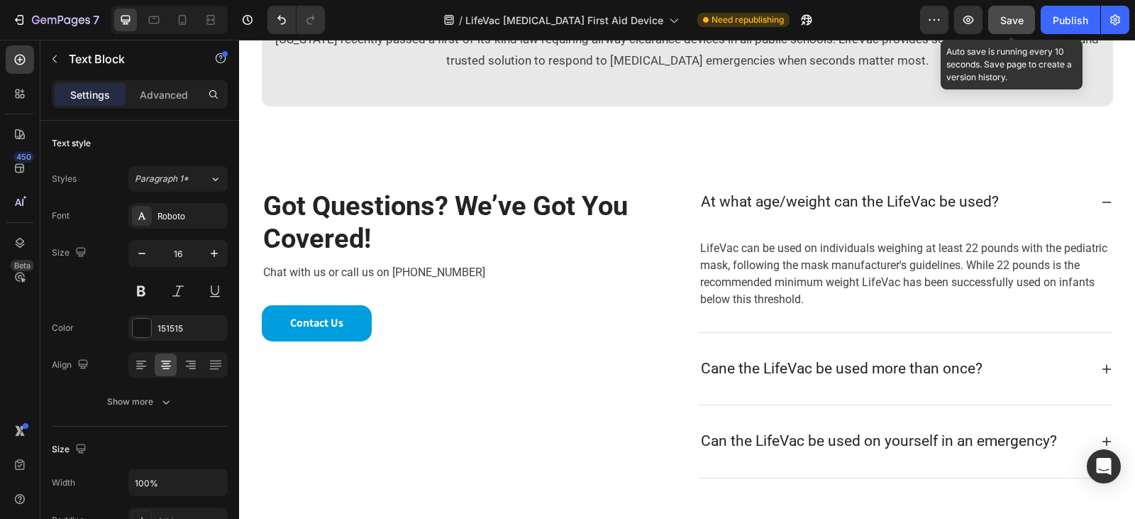
click at [1021, 28] on button "Save" at bounding box center [1011, 20] width 47 height 28
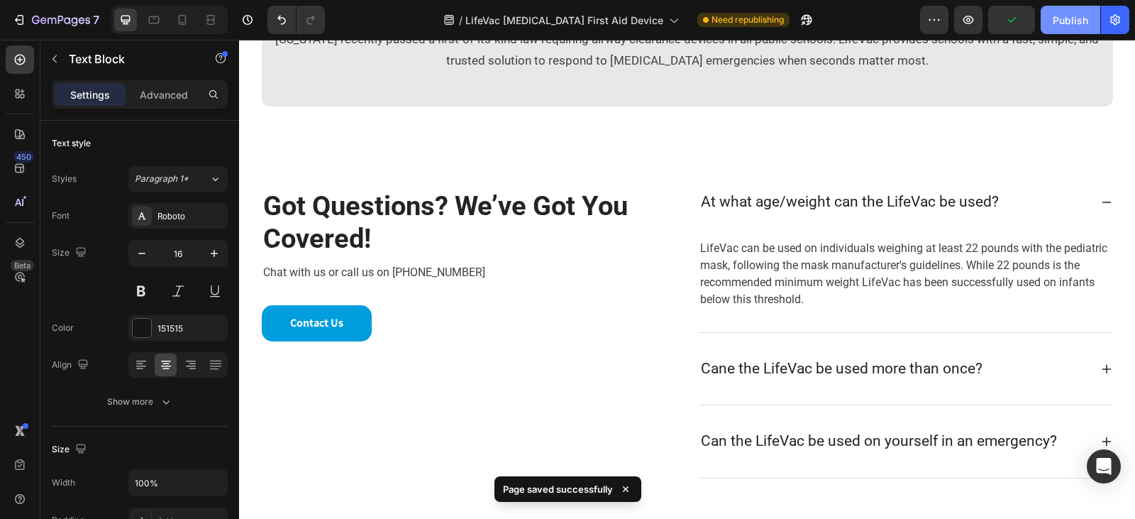
click at [1073, 25] on div "Publish" at bounding box center [1070, 20] width 35 height 15
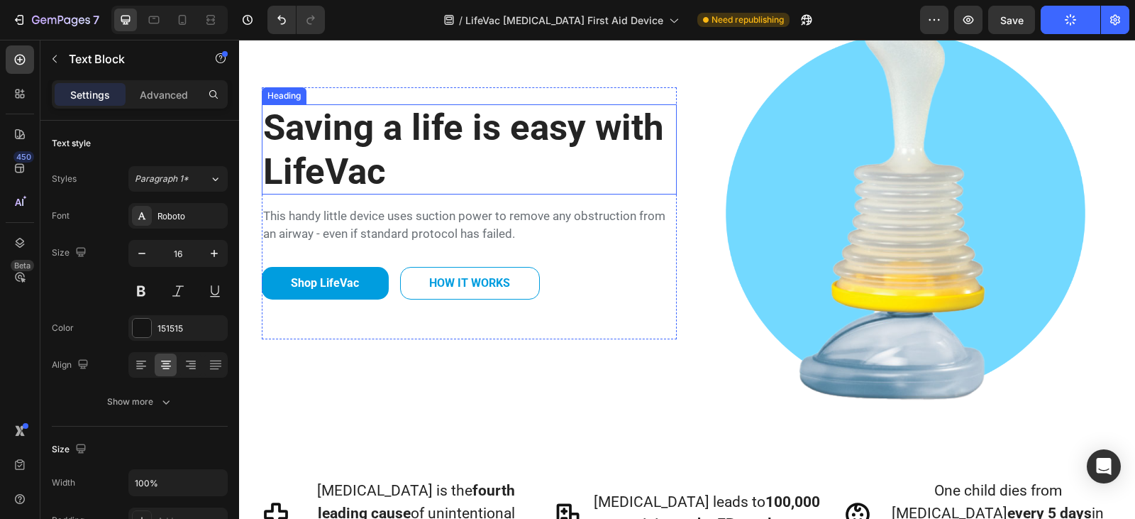
scroll to position [0, 0]
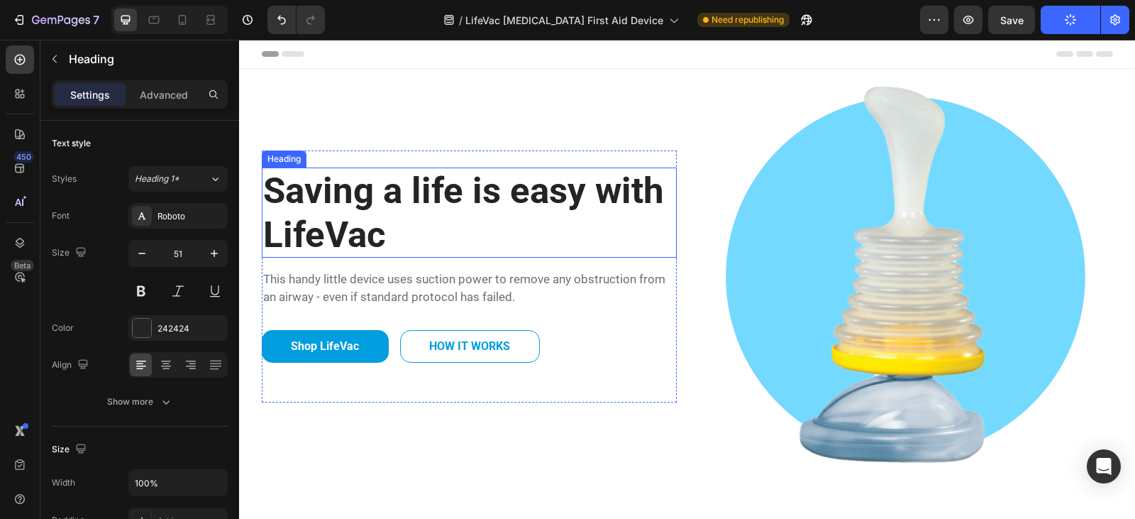
click at [392, 204] on h1 "Saving a life is easy with LifeVac" at bounding box center [469, 211] width 415 height 89
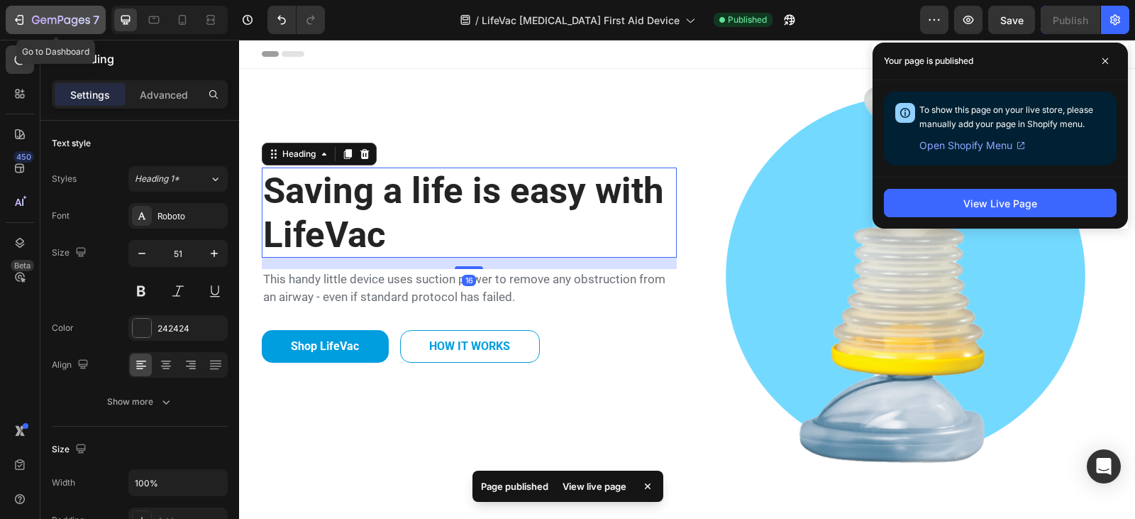
click at [42, 18] on icon "button" at bounding box center [43, 20] width 6 height 6
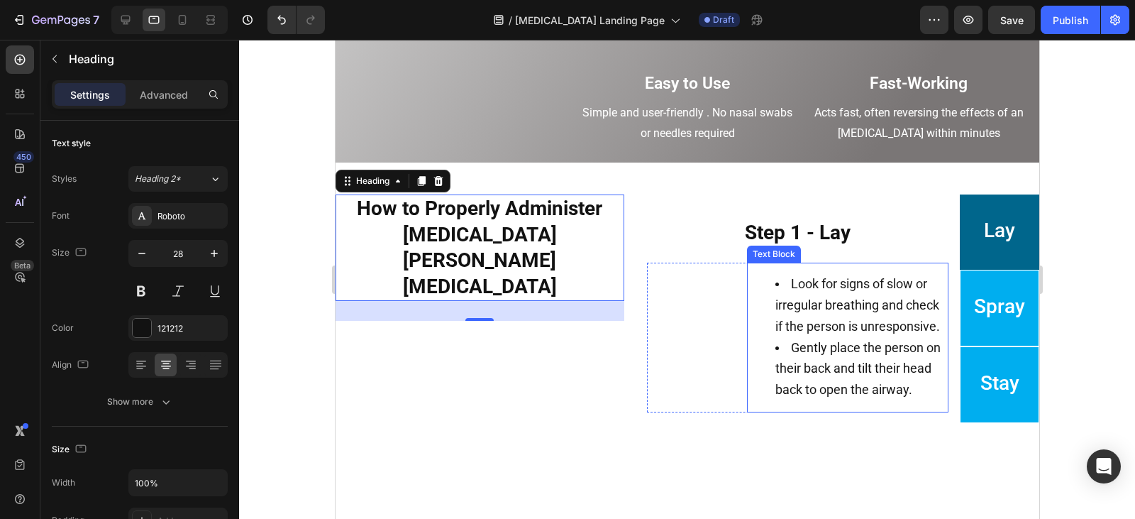
scroll to position [811, 0]
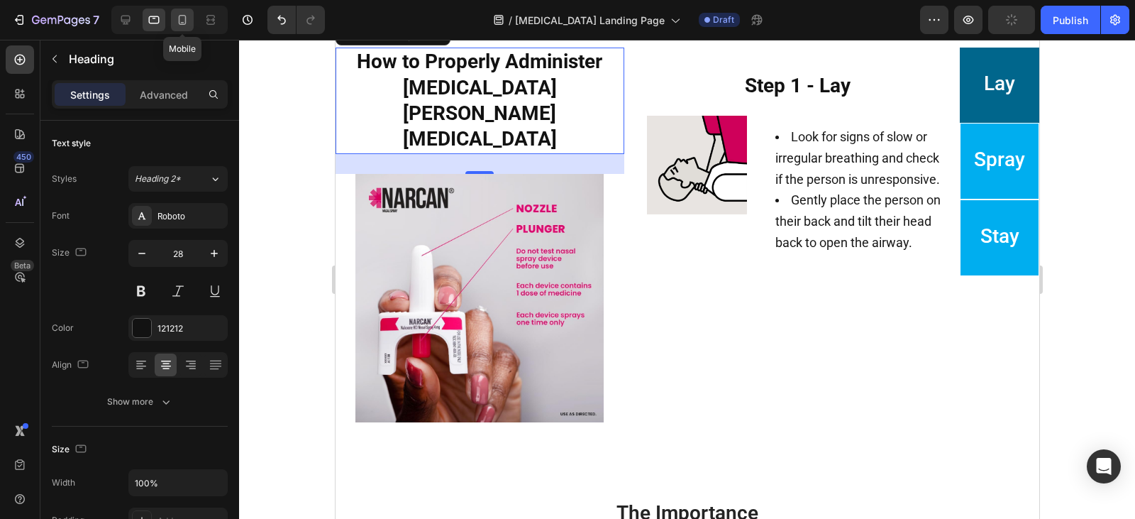
click at [182, 20] on icon at bounding box center [182, 20] width 14 height 14
type input "23"
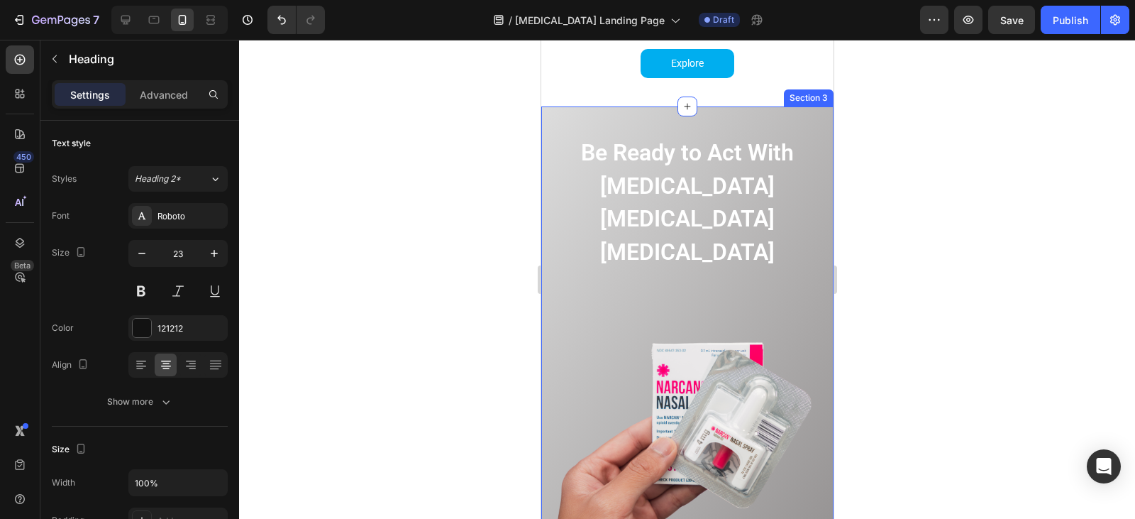
scroll to position [598, 0]
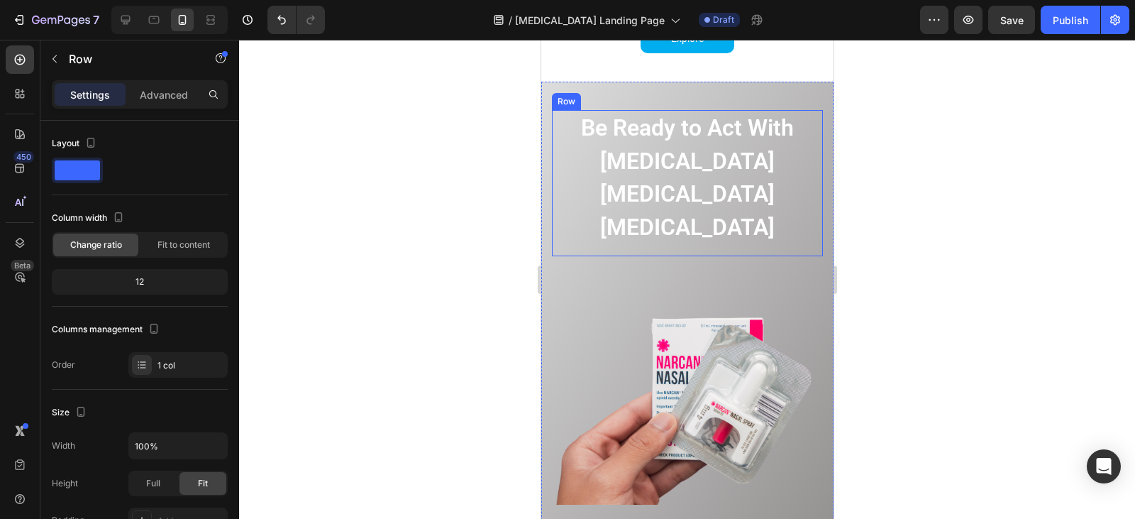
click at [690, 219] on div "Be Ready to Act With [MEDICAL_DATA] [MEDICAL_DATA] [MEDICAL_DATA] Heading" at bounding box center [686, 183] width 271 height 146
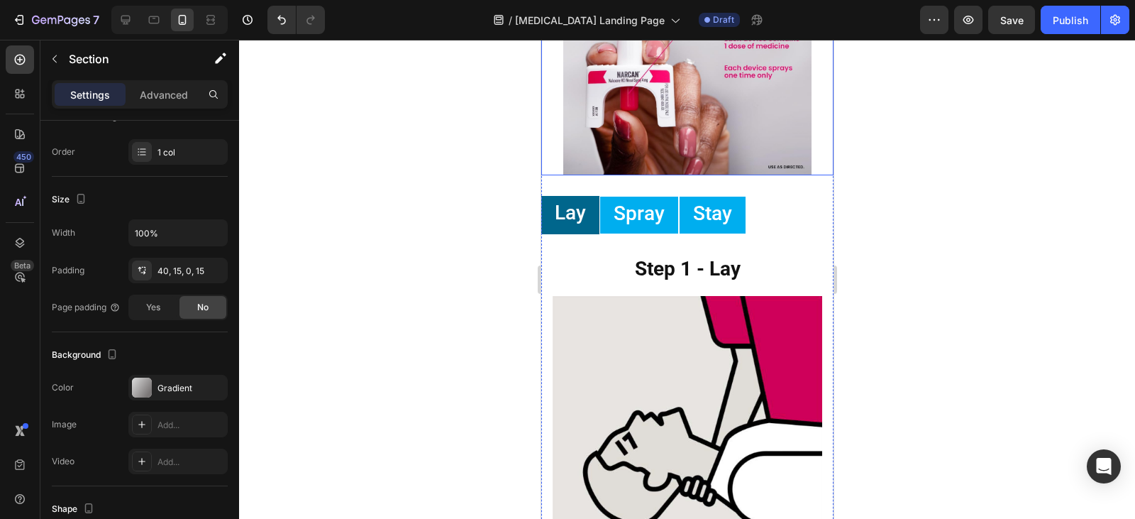
scroll to position [1875, 0]
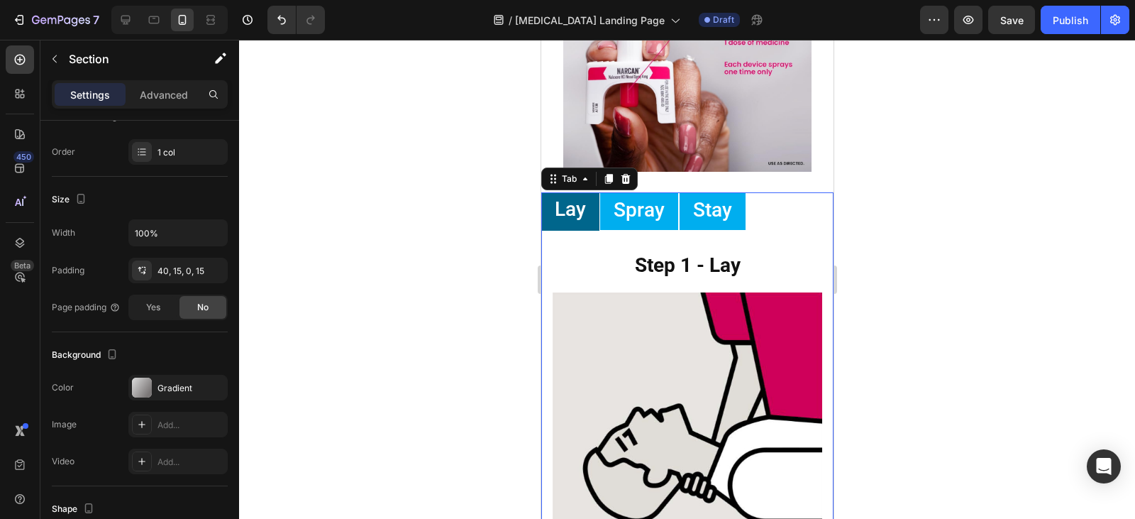
click at [763, 192] on ul "Lay Spray Stay" at bounding box center [687, 211] width 292 height 38
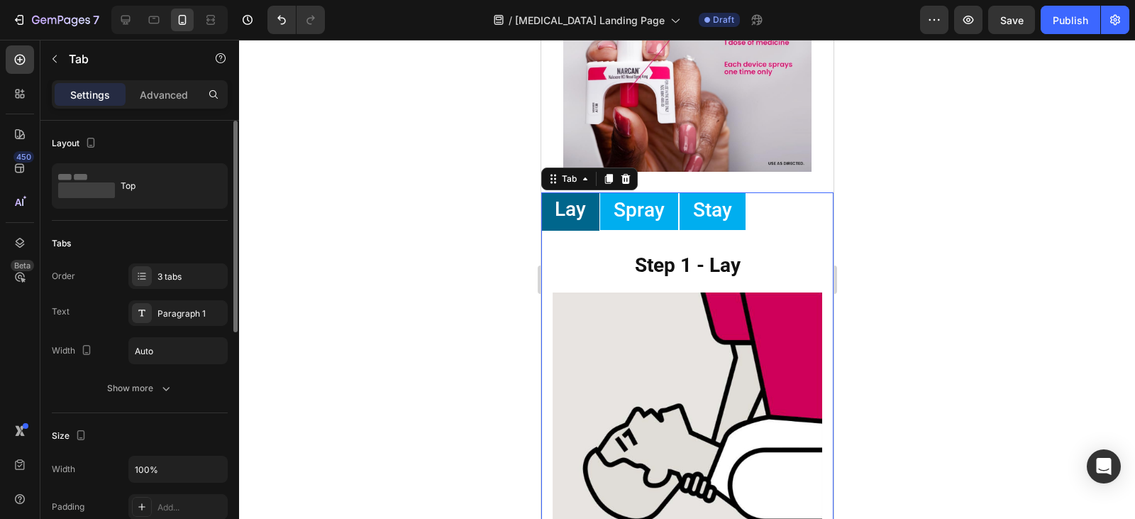
scroll to position [469, 0]
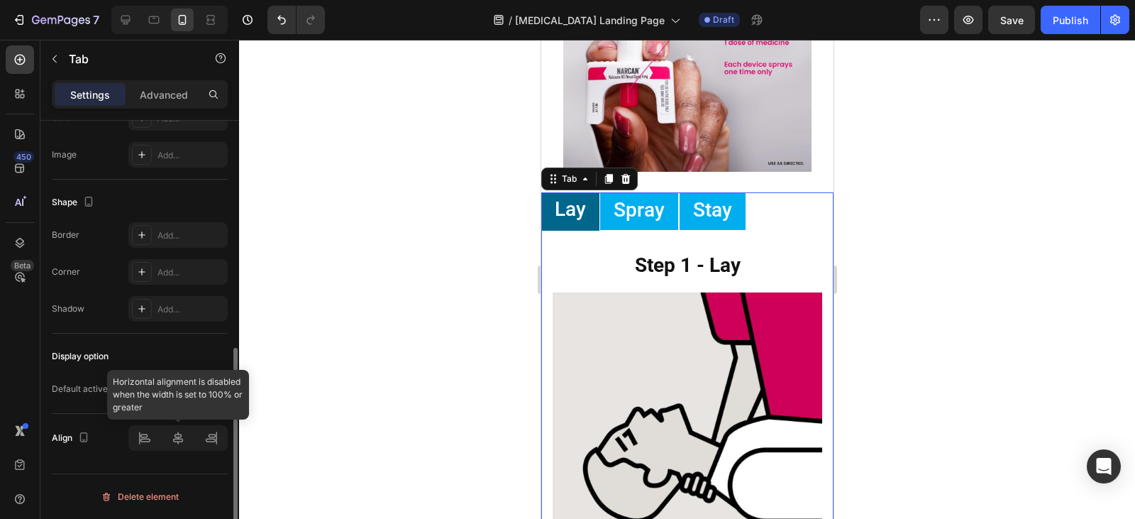
click at [177, 443] on div at bounding box center [177, 438] width 99 height 26
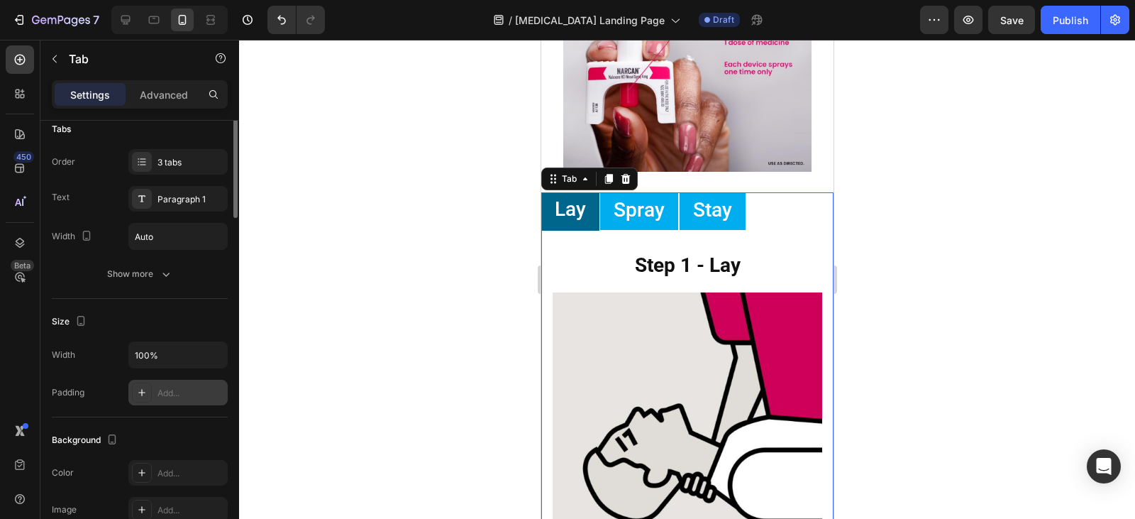
scroll to position [0, 0]
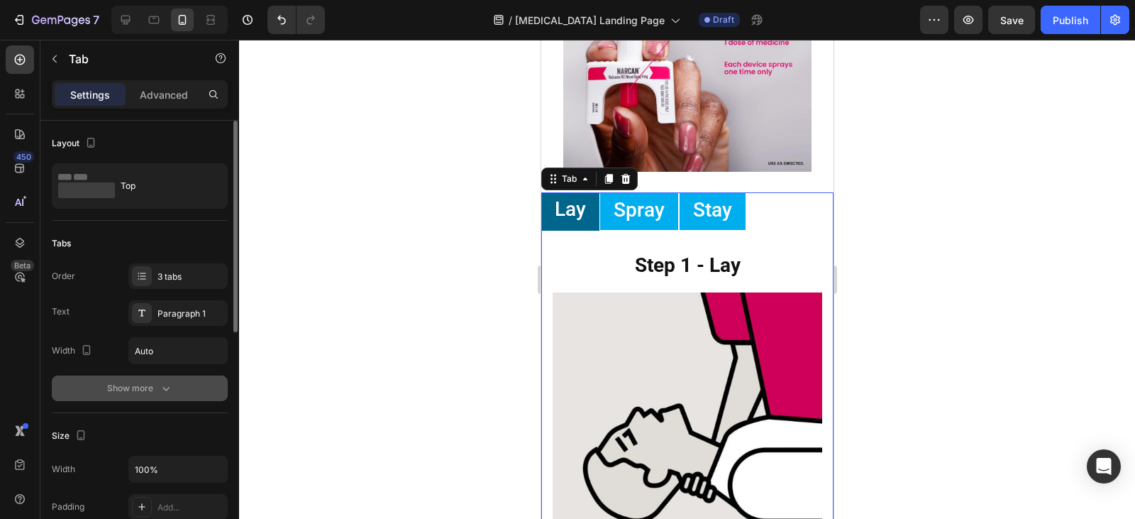
click at [156, 390] on div "Show more" at bounding box center [140, 388] width 66 height 14
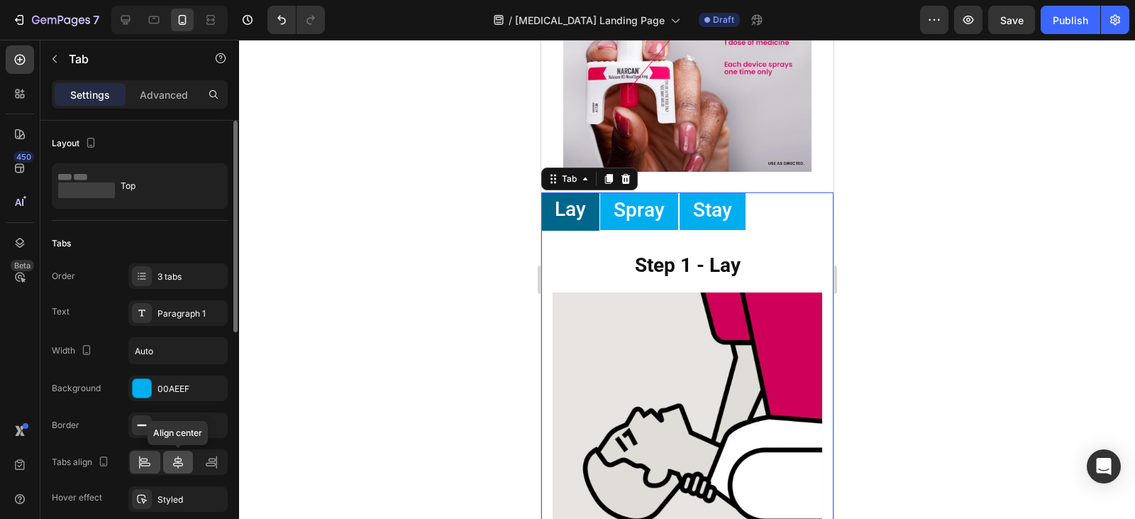
click at [179, 460] on icon at bounding box center [178, 462] width 14 height 14
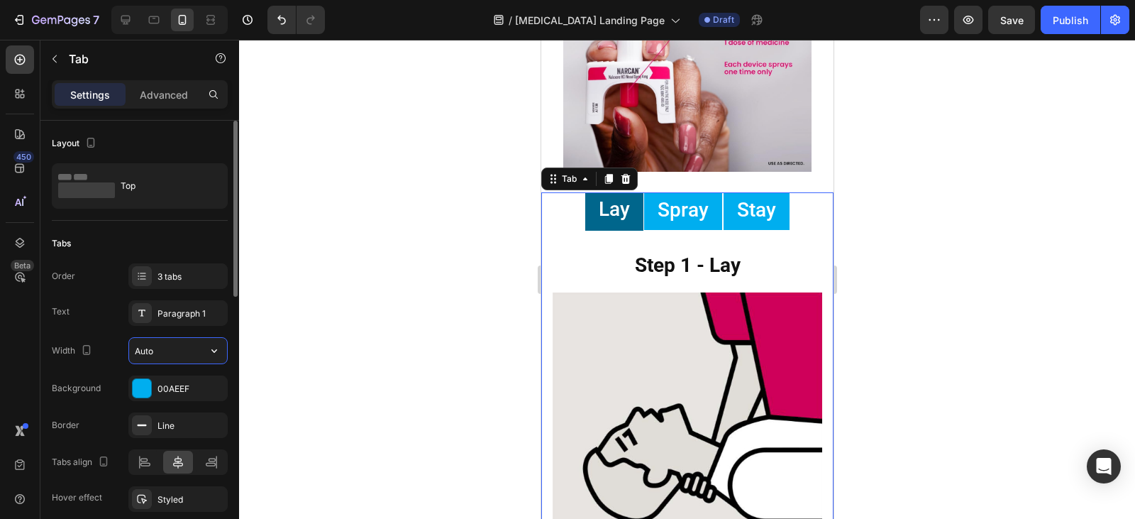
click at [157, 349] on input "Auto" at bounding box center [178, 351] width 98 height 26
click at [215, 355] on icon "button" at bounding box center [214, 350] width 14 height 14
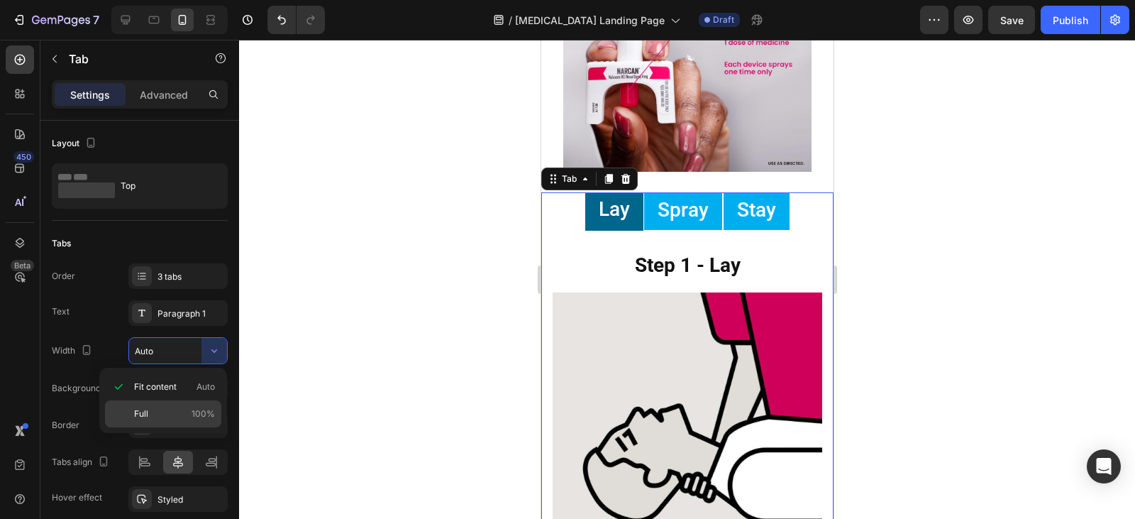
click at [175, 409] on p "Full 100%" at bounding box center [174, 413] width 81 height 13
type input "100%"
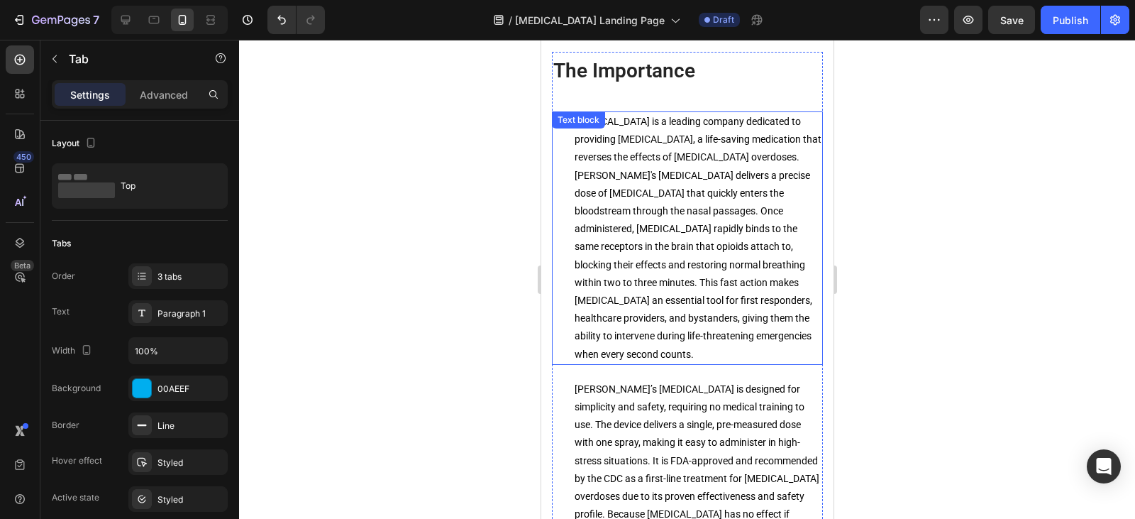
scroll to position [2513, 0]
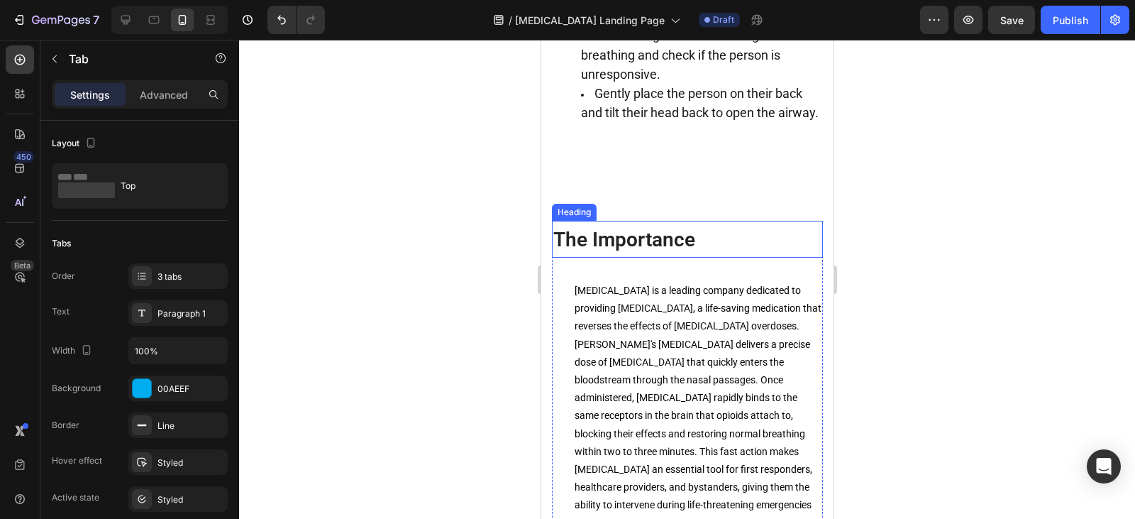
click at [663, 228] on span "The Importance" at bounding box center [624, 239] width 142 height 23
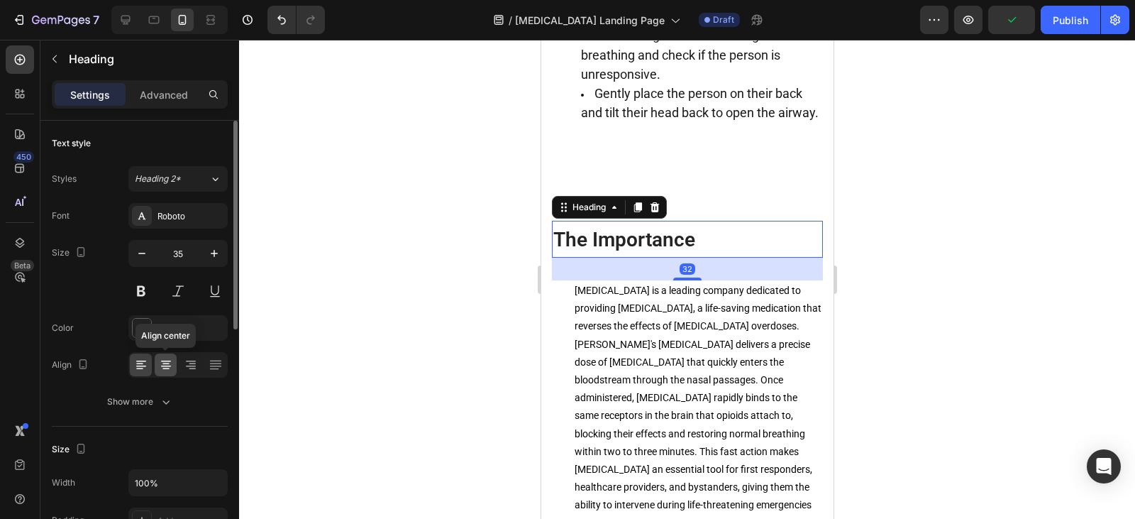
click at [157, 367] on div at bounding box center [166, 364] width 22 height 23
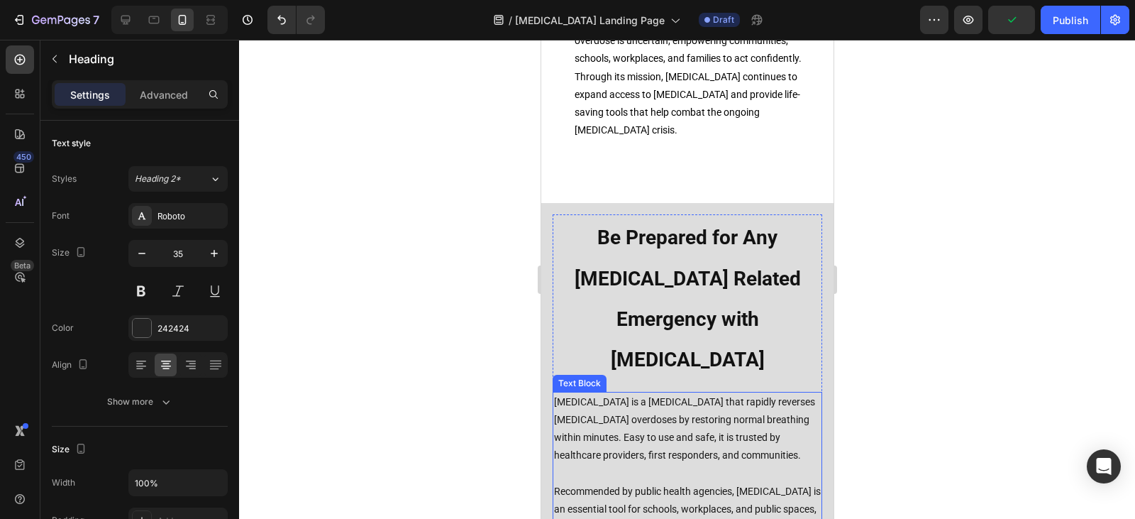
scroll to position [3152, 0]
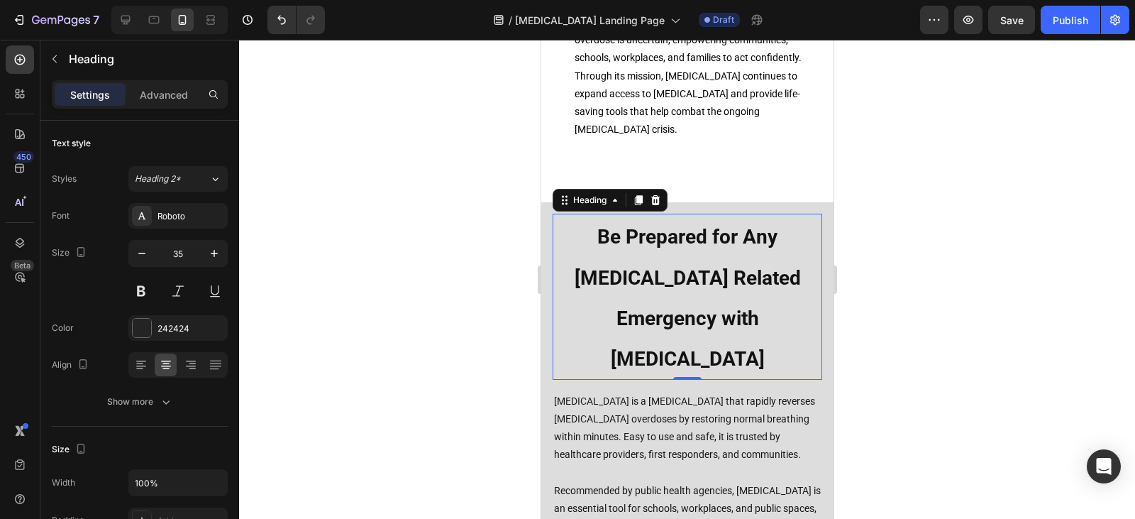
click at [675, 260] on h2 "Be Prepared for Any [MEDICAL_DATA] Related Emergency with [MEDICAL_DATA]" at bounding box center [686, 296] width 235 height 165
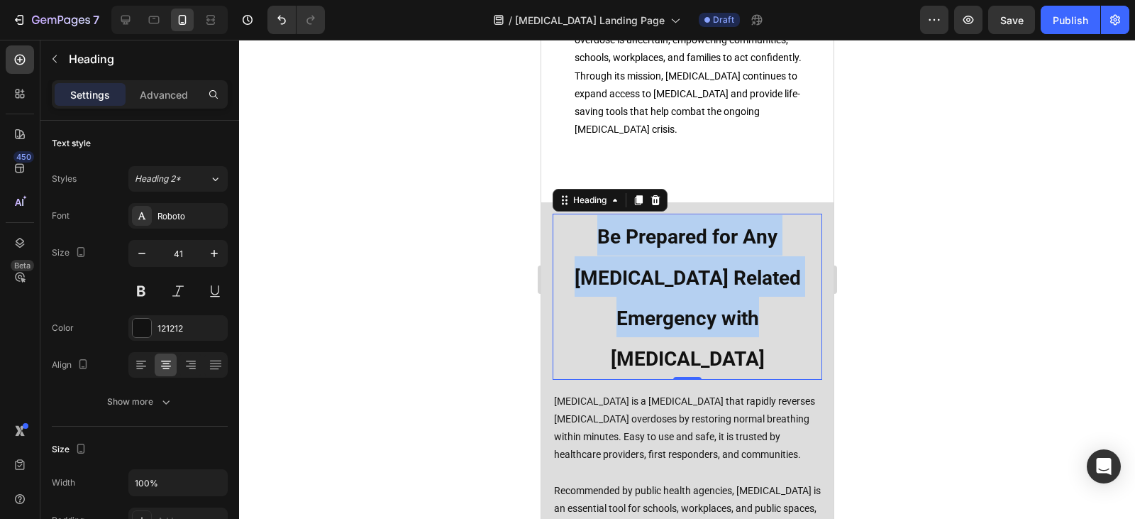
click at [675, 260] on p "Be Prepared for Any [MEDICAL_DATA] Related Emergency with [MEDICAL_DATA]" at bounding box center [686, 296] width 233 height 162
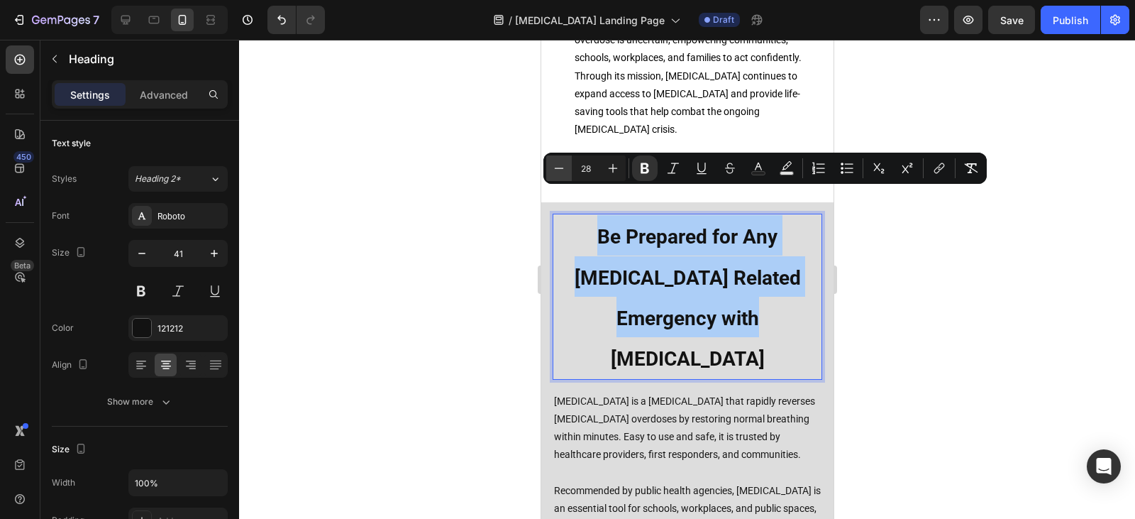
click at [565, 165] on icon "Editor contextual toolbar" at bounding box center [559, 168] width 14 height 14
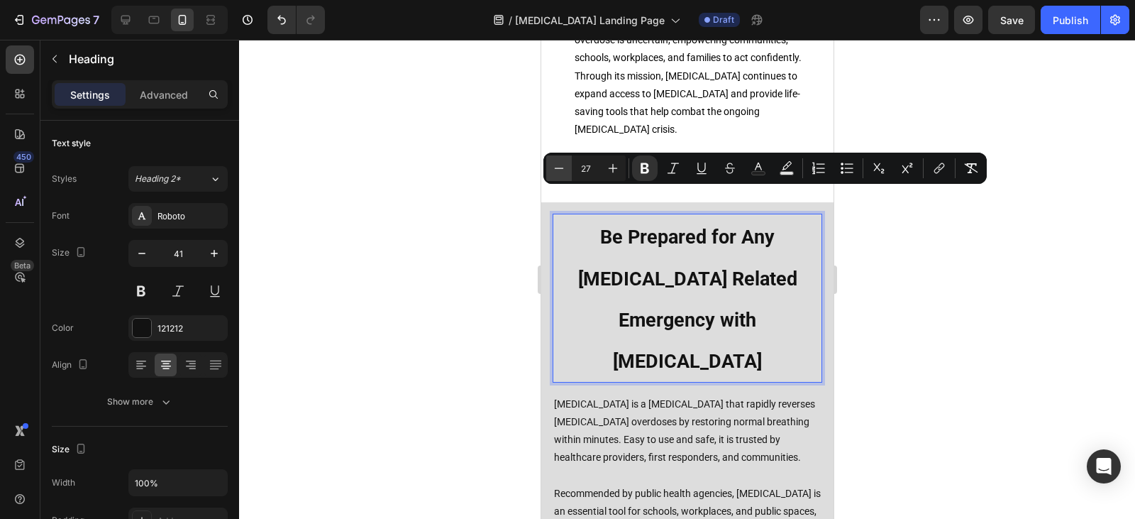
click at [565, 165] on icon "Editor contextual toolbar" at bounding box center [559, 168] width 14 height 14
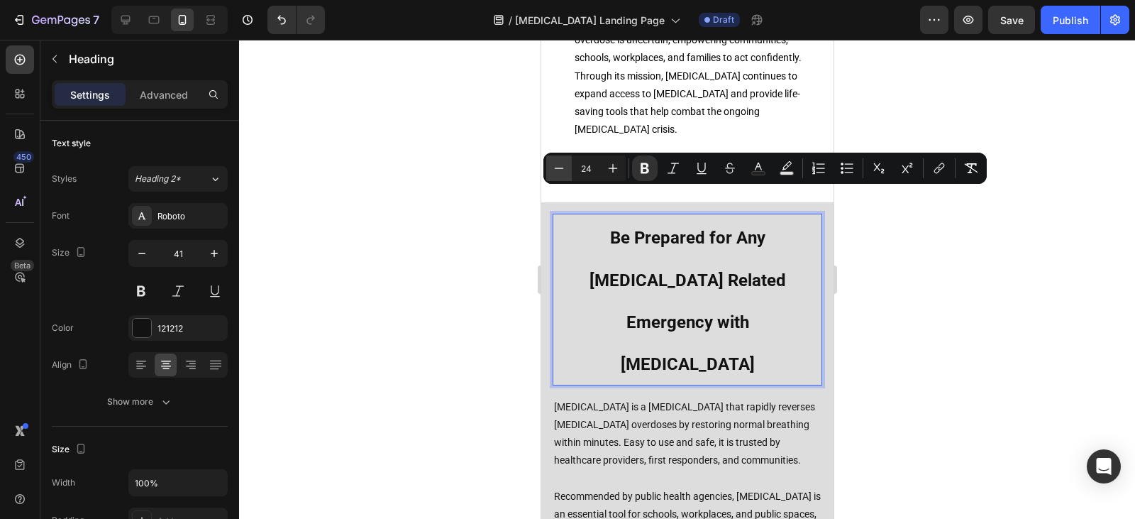
click at [565, 165] on icon "Editor contextual toolbar" at bounding box center [559, 168] width 14 height 14
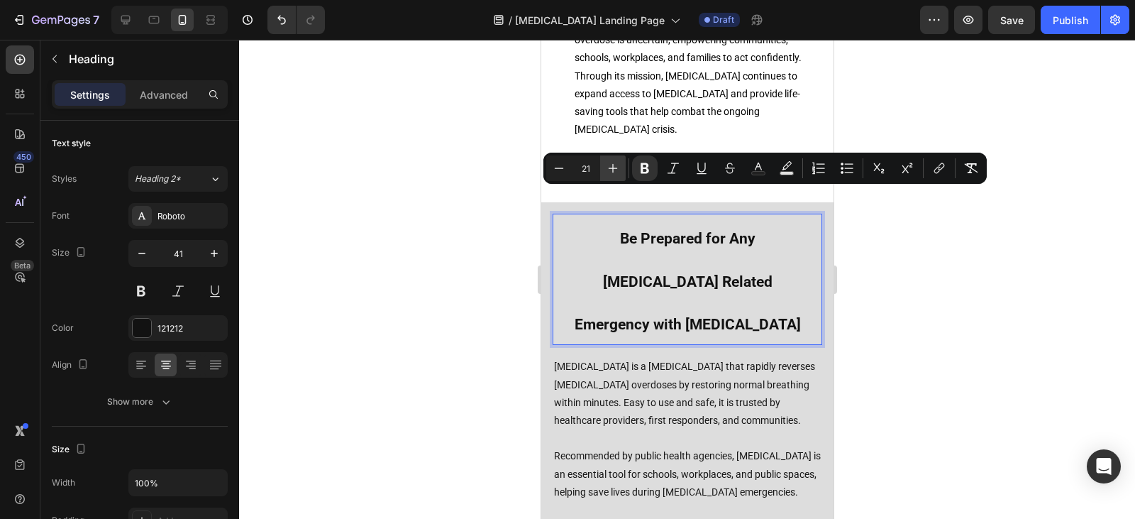
click at [616, 172] on icon "Editor contextual toolbar" at bounding box center [613, 168] width 14 height 14
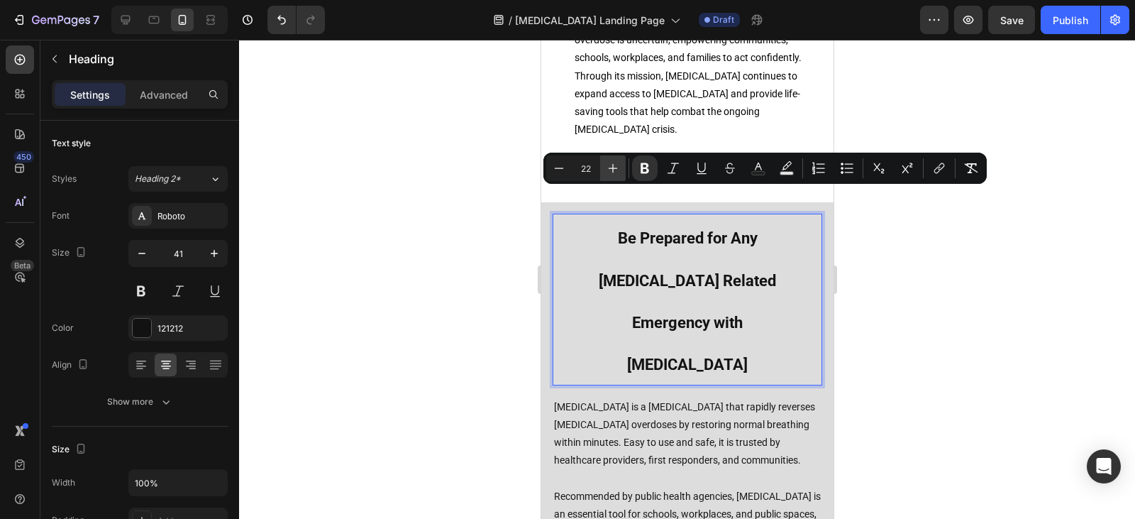
click at [616, 172] on icon "Editor contextual toolbar" at bounding box center [613, 168] width 14 height 14
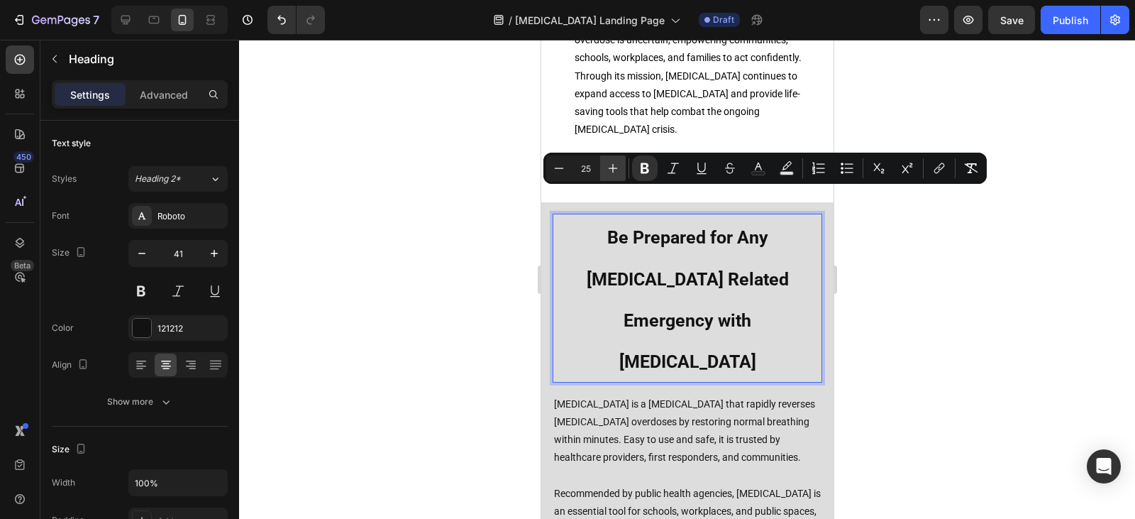
click at [616, 172] on icon "Editor contextual toolbar" at bounding box center [613, 168] width 14 height 14
type input "28"
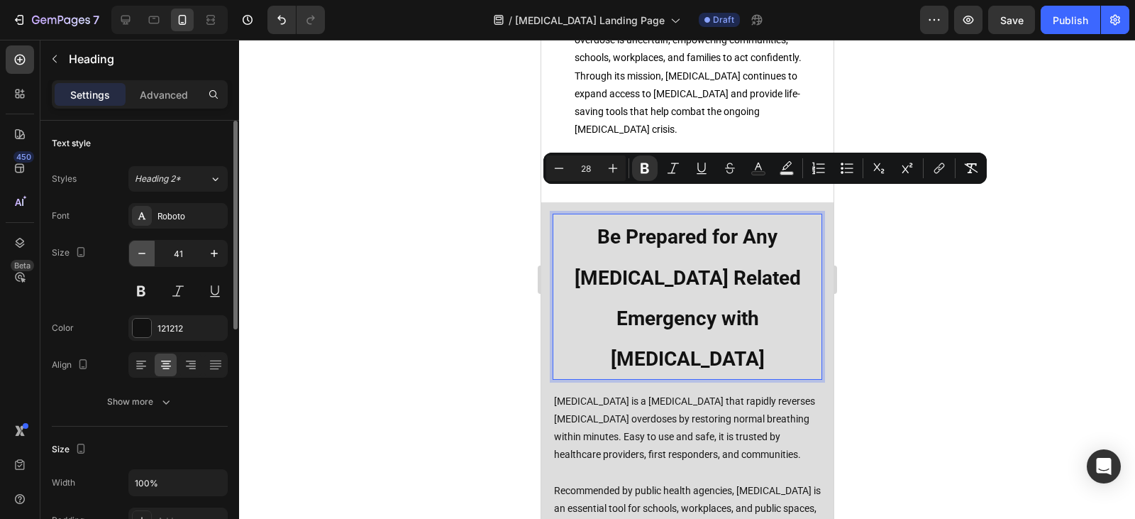
click at [150, 253] on button "button" at bounding box center [142, 253] width 26 height 26
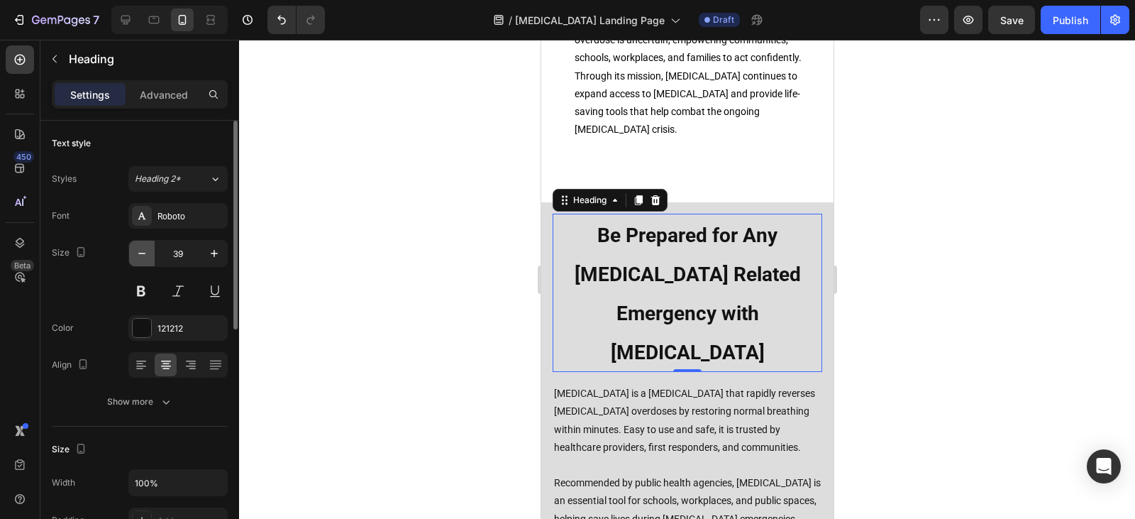
click at [150, 253] on button "button" at bounding box center [142, 253] width 26 height 26
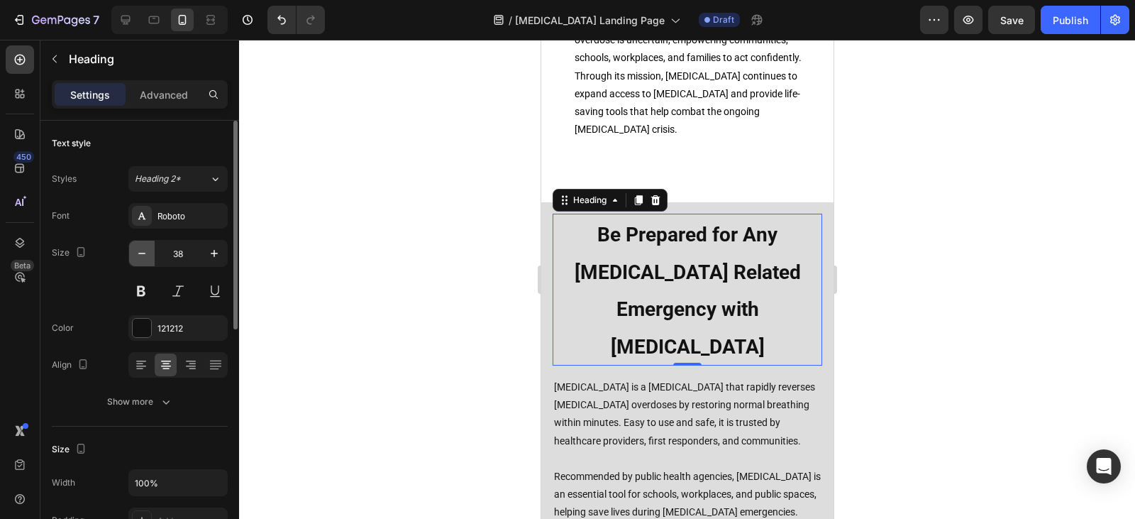
click at [150, 253] on button "button" at bounding box center [142, 253] width 26 height 26
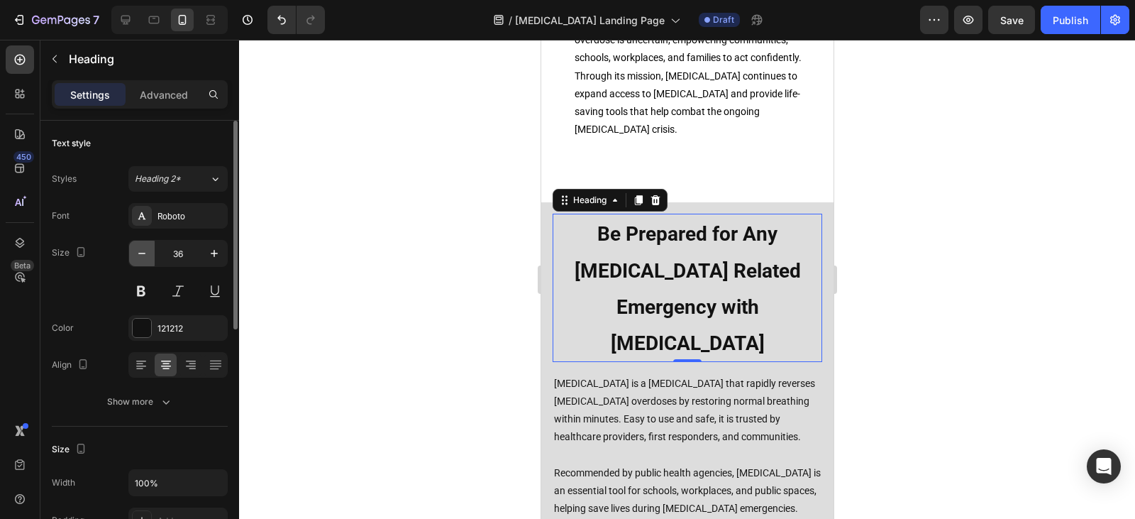
click at [150, 253] on button "button" at bounding box center [142, 253] width 26 height 26
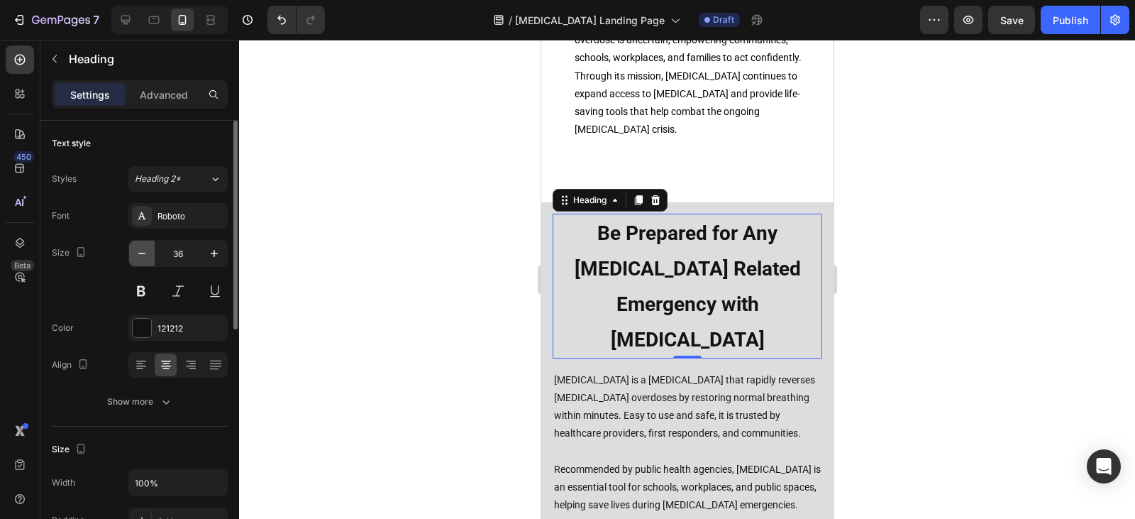
click at [150, 253] on button "button" at bounding box center [142, 253] width 26 height 26
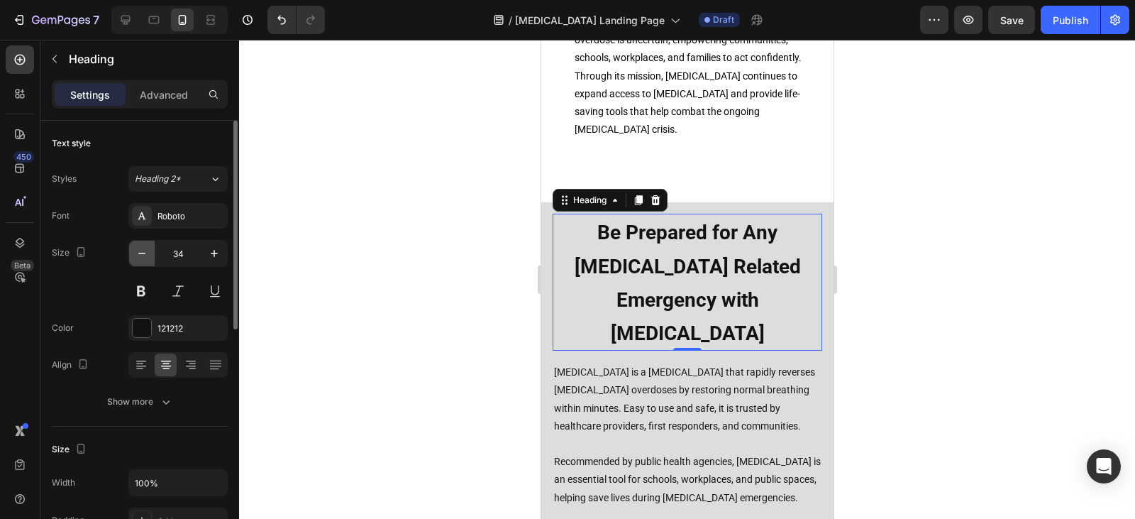
click at [150, 253] on button "button" at bounding box center [142, 253] width 26 height 26
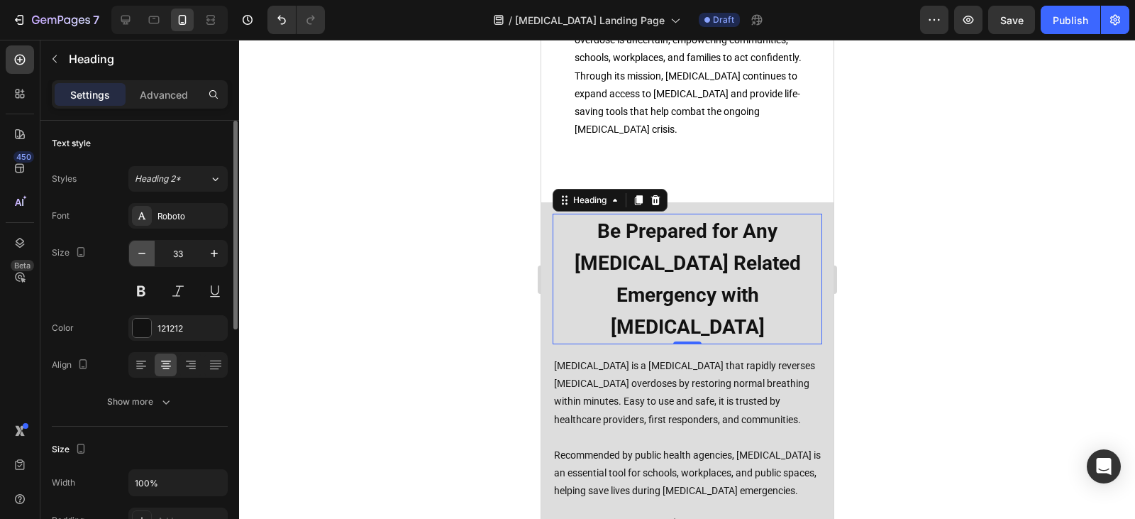
click at [150, 253] on button "button" at bounding box center [142, 253] width 26 height 26
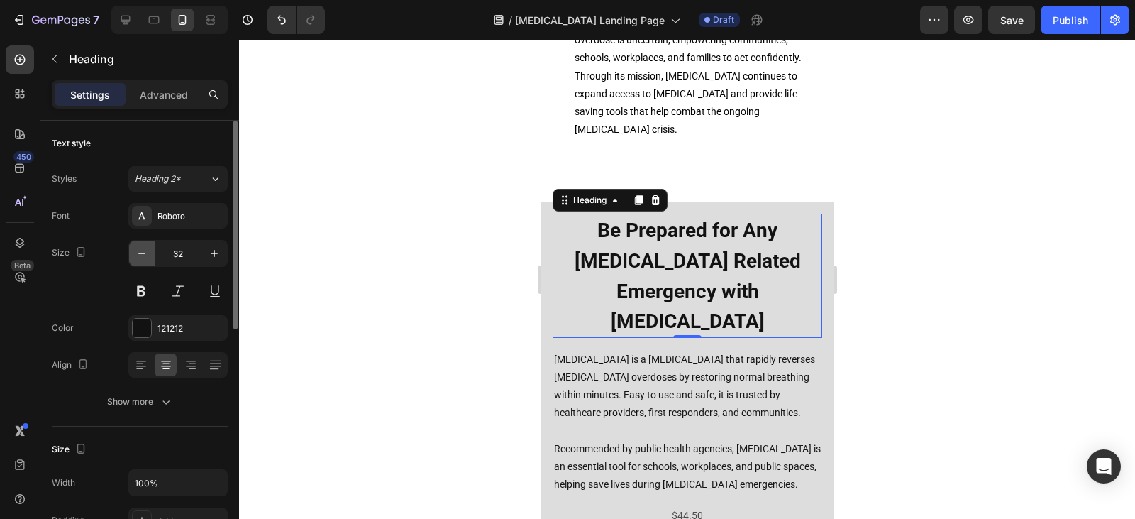
click at [150, 253] on button "button" at bounding box center [142, 253] width 26 height 26
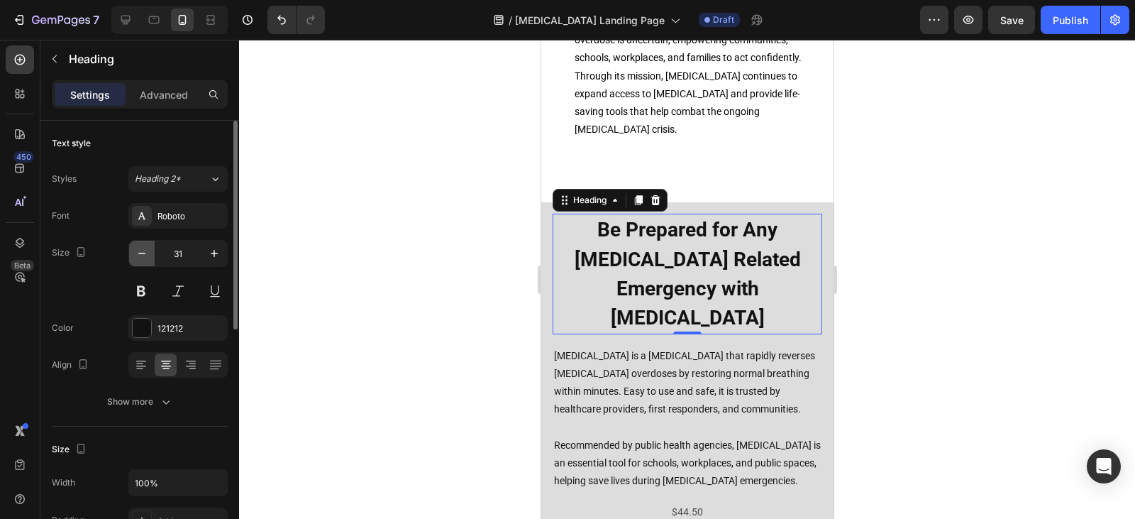
click at [150, 253] on button "button" at bounding box center [142, 253] width 26 height 26
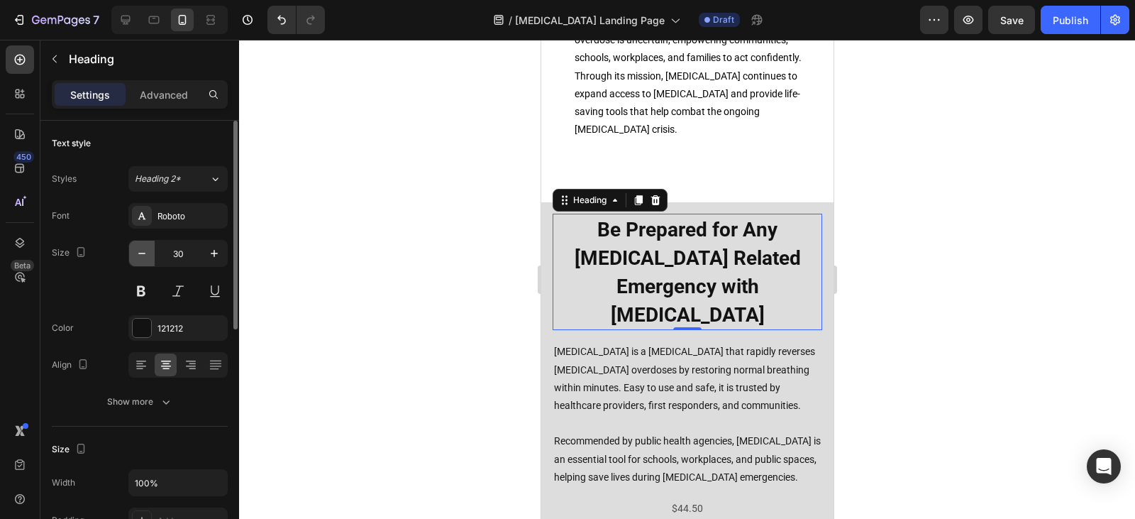
click at [150, 253] on button "button" at bounding box center [142, 253] width 26 height 26
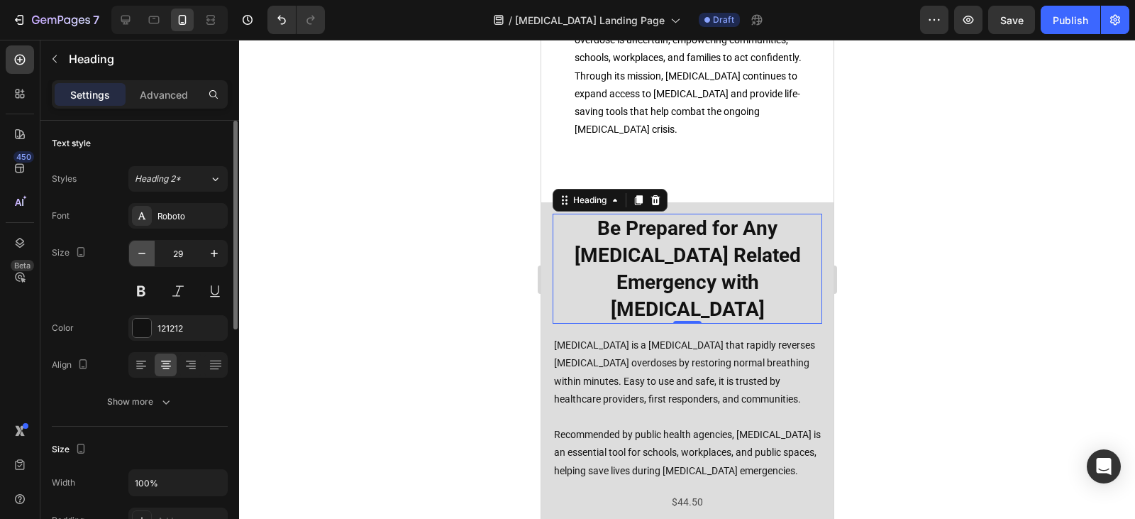
click at [150, 253] on button "button" at bounding box center [142, 253] width 26 height 26
type input "28"
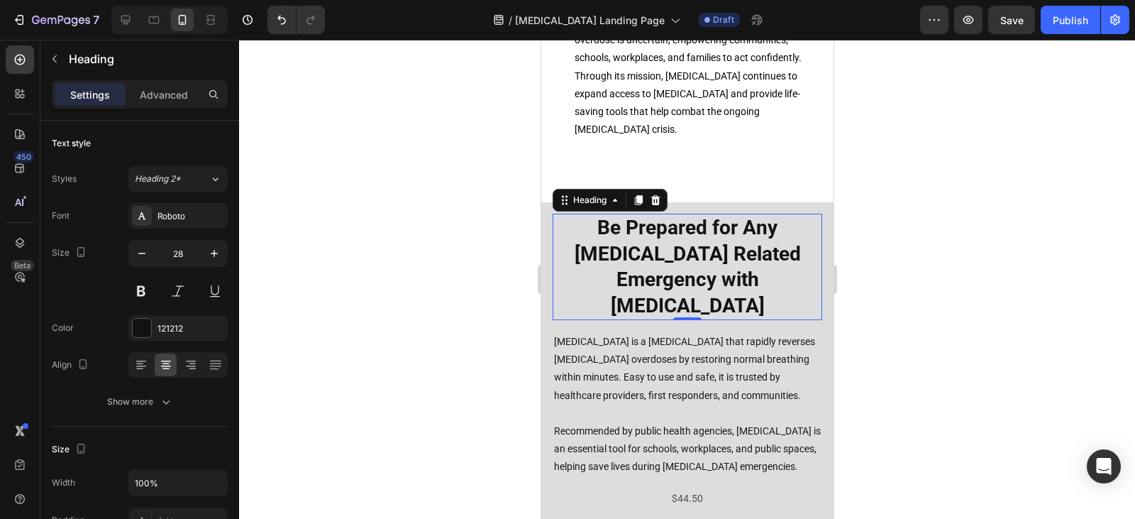
click at [900, 348] on div at bounding box center [687, 279] width 896 height 479
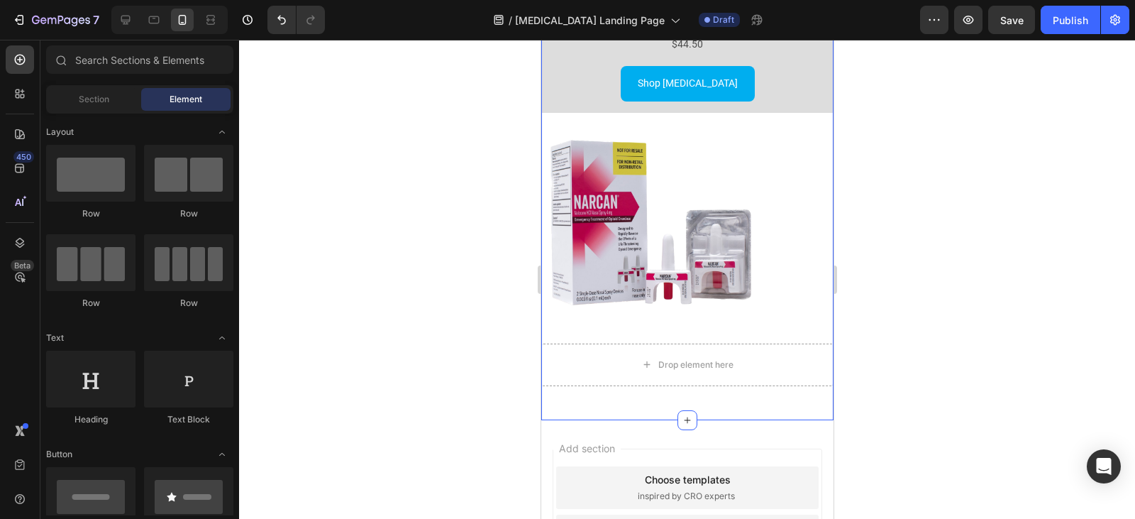
scroll to position [3506, 0]
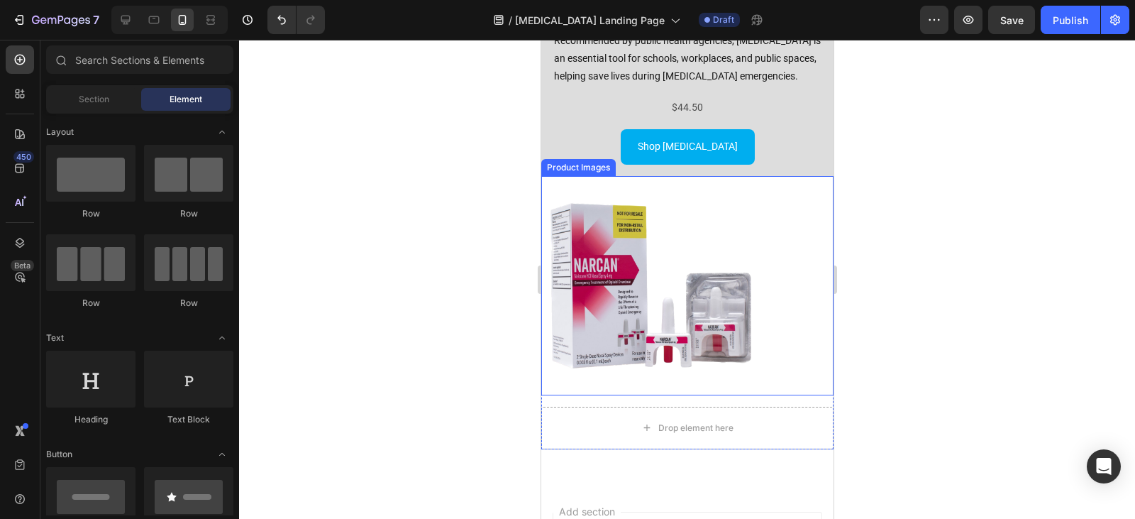
click at [692, 313] on img at bounding box center [650, 285] width 219 height 219
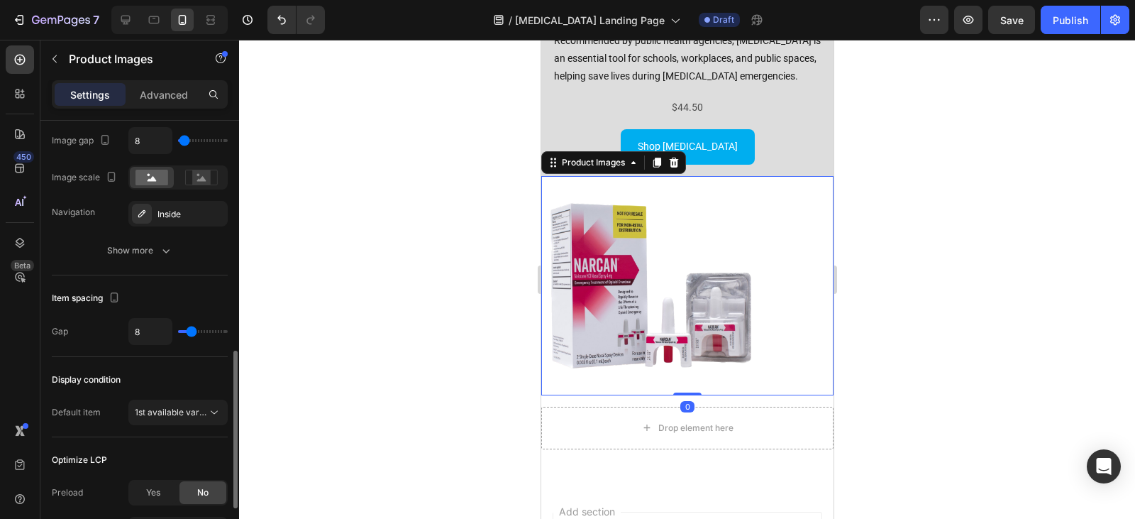
scroll to position [779, 0]
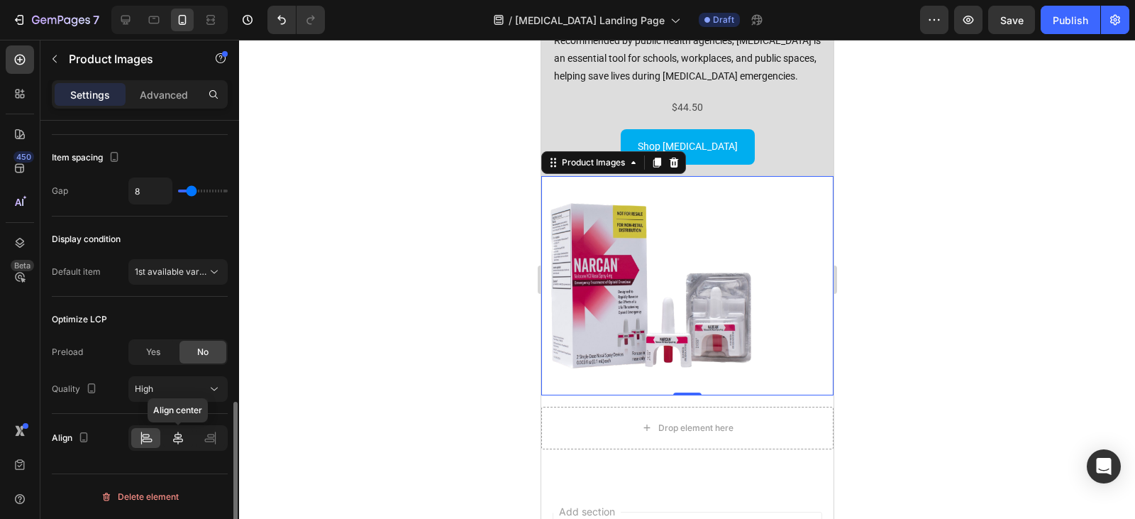
click at [172, 443] on icon at bounding box center [178, 438] width 14 height 14
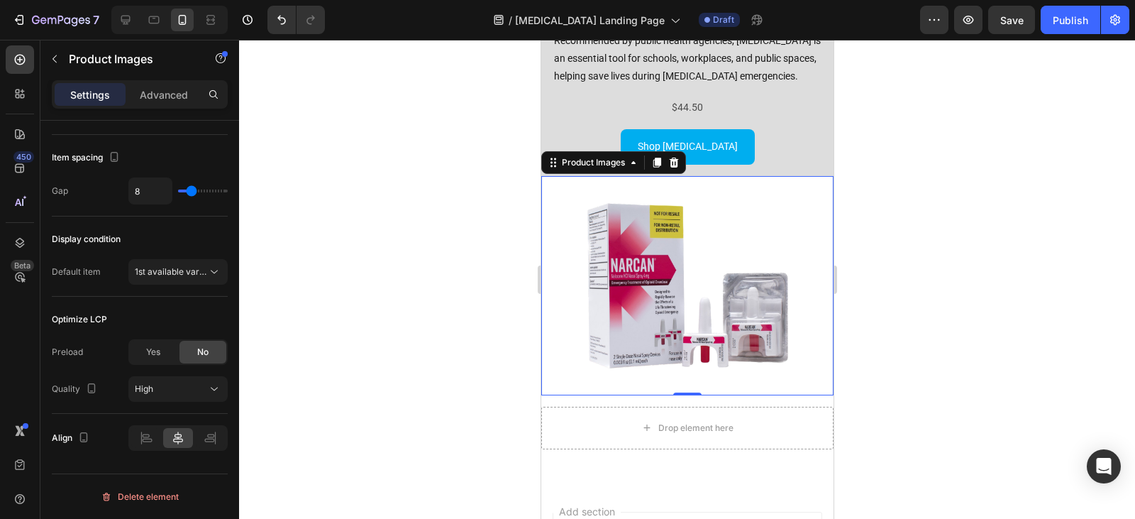
click at [522, 334] on div at bounding box center [687, 279] width 896 height 479
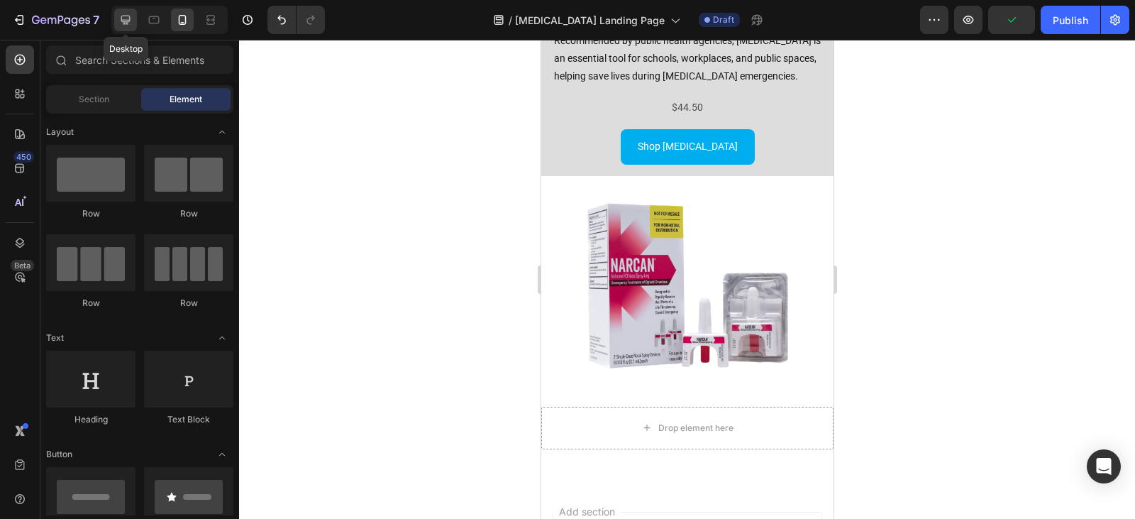
click at [137, 24] on div at bounding box center [125, 20] width 23 height 23
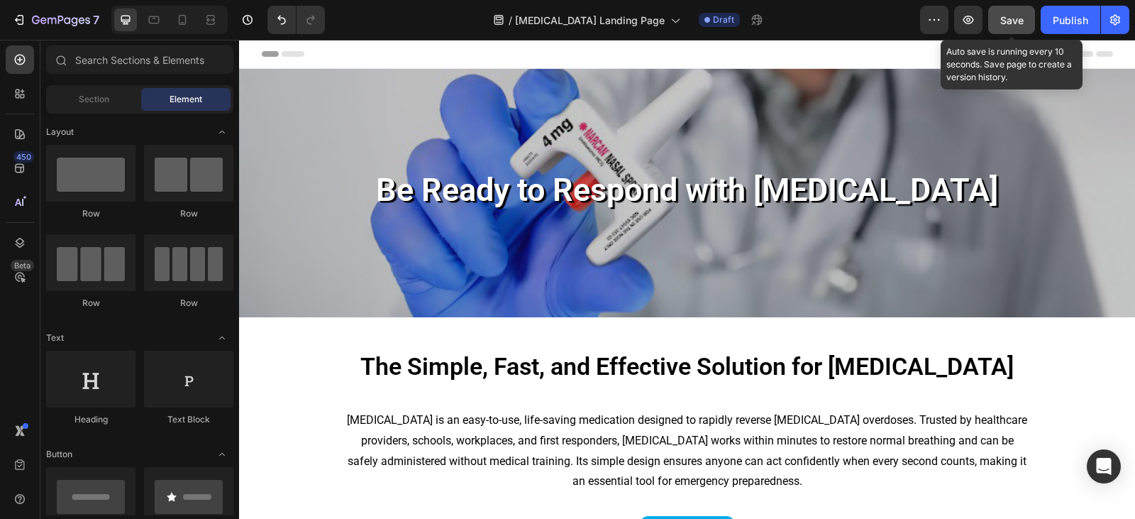
click at [992, 30] on button "Save" at bounding box center [1011, 20] width 47 height 28
